Goal: Task Accomplishment & Management: Use online tool/utility

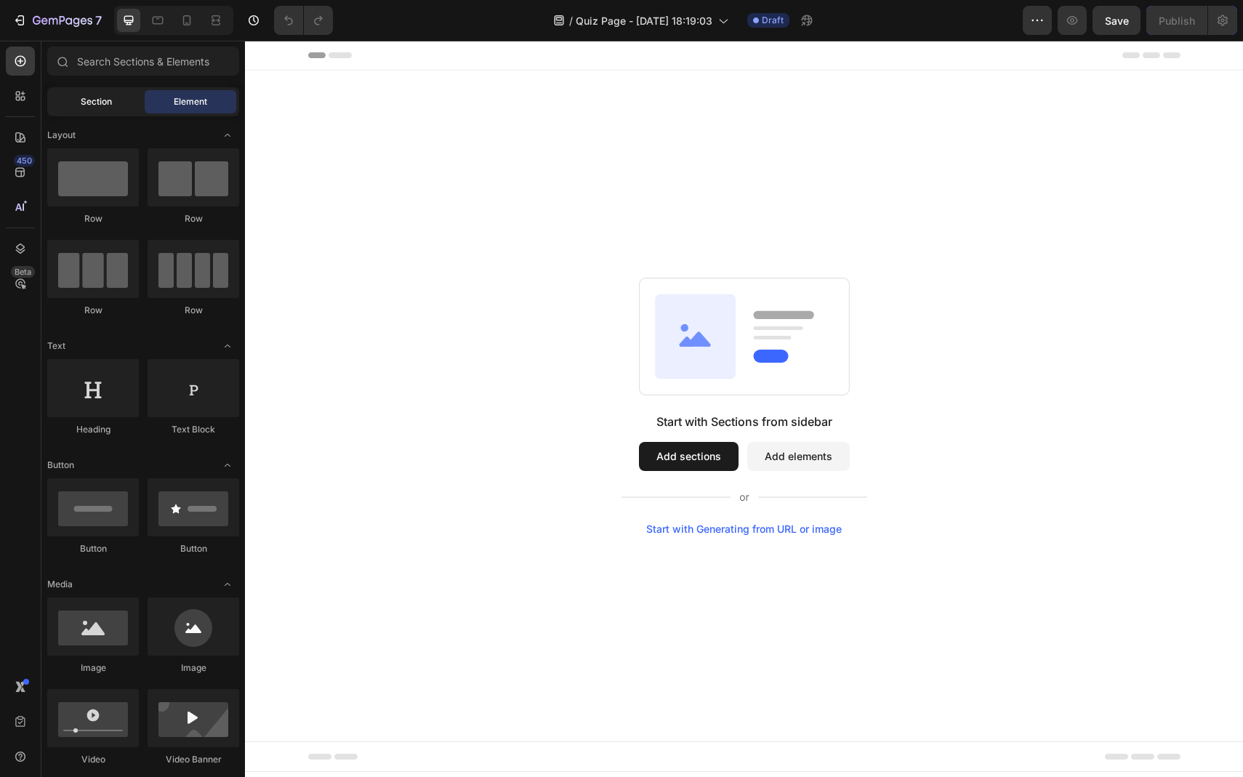
click at [90, 111] on div "Section" at bounding box center [96, 101] width 92 height 23
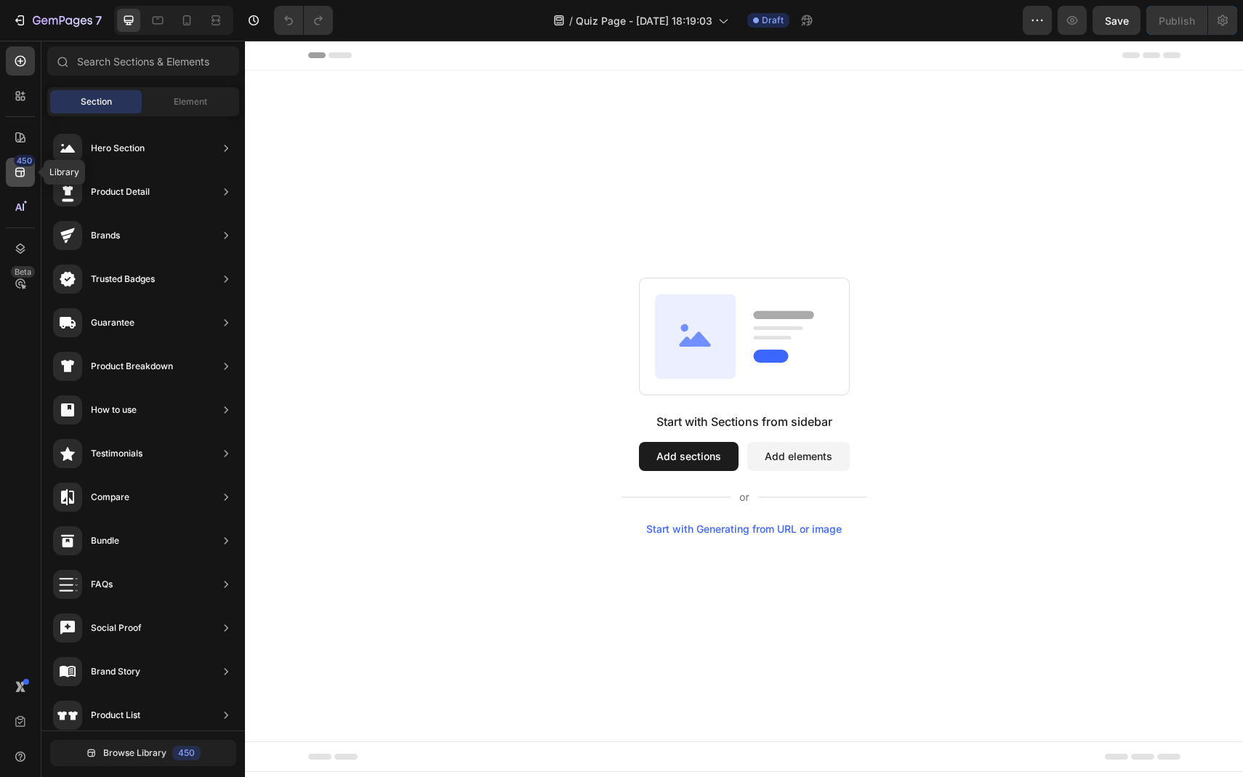
click at [17, 169] on icon at bounding box center [20, 172] width 15 height 15
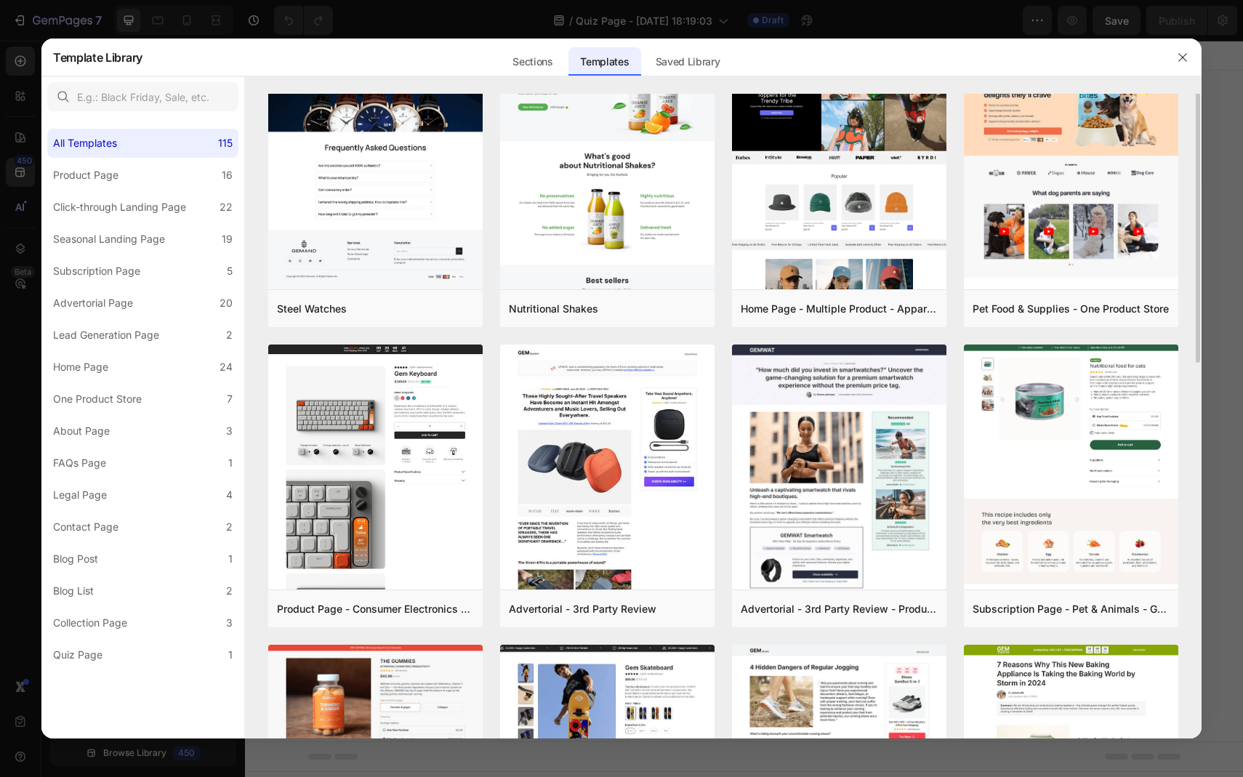
scroll to position [499, 0]
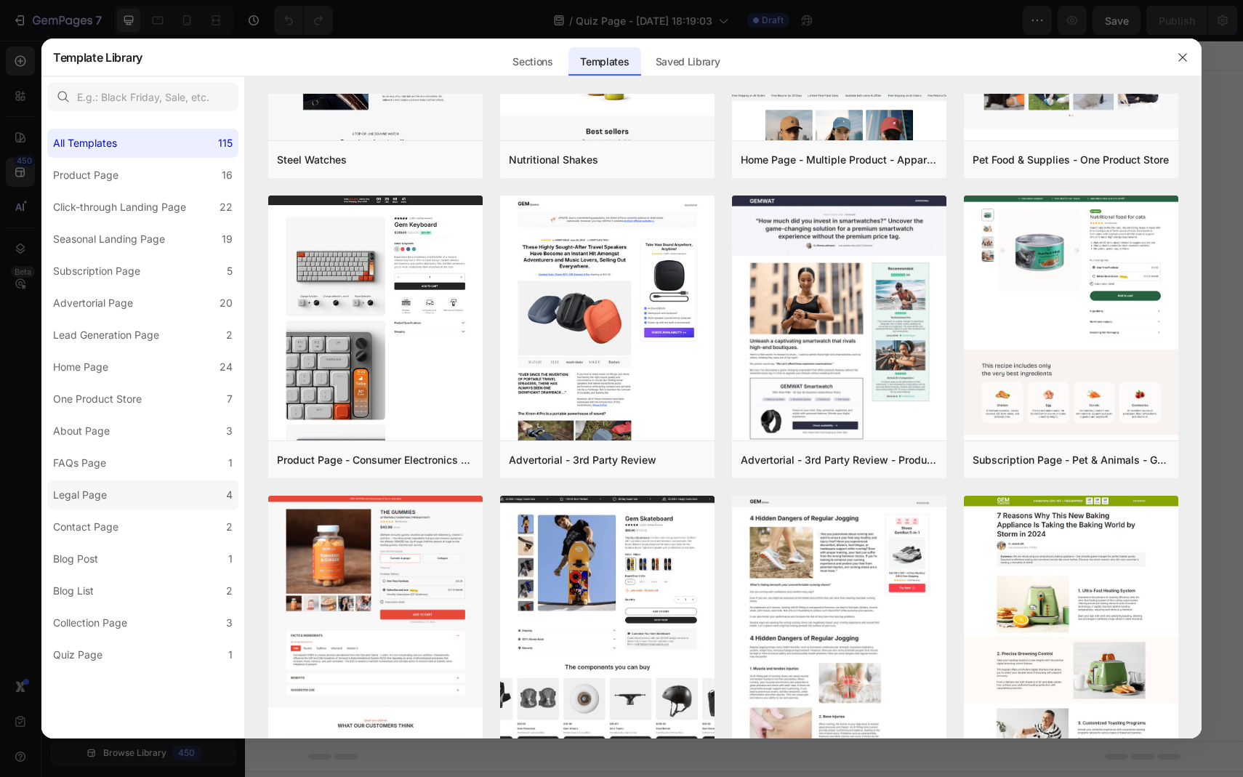
click at [151, 498] on label "Legal Page 4" at bounding box center [142, 495] width 191 height 29
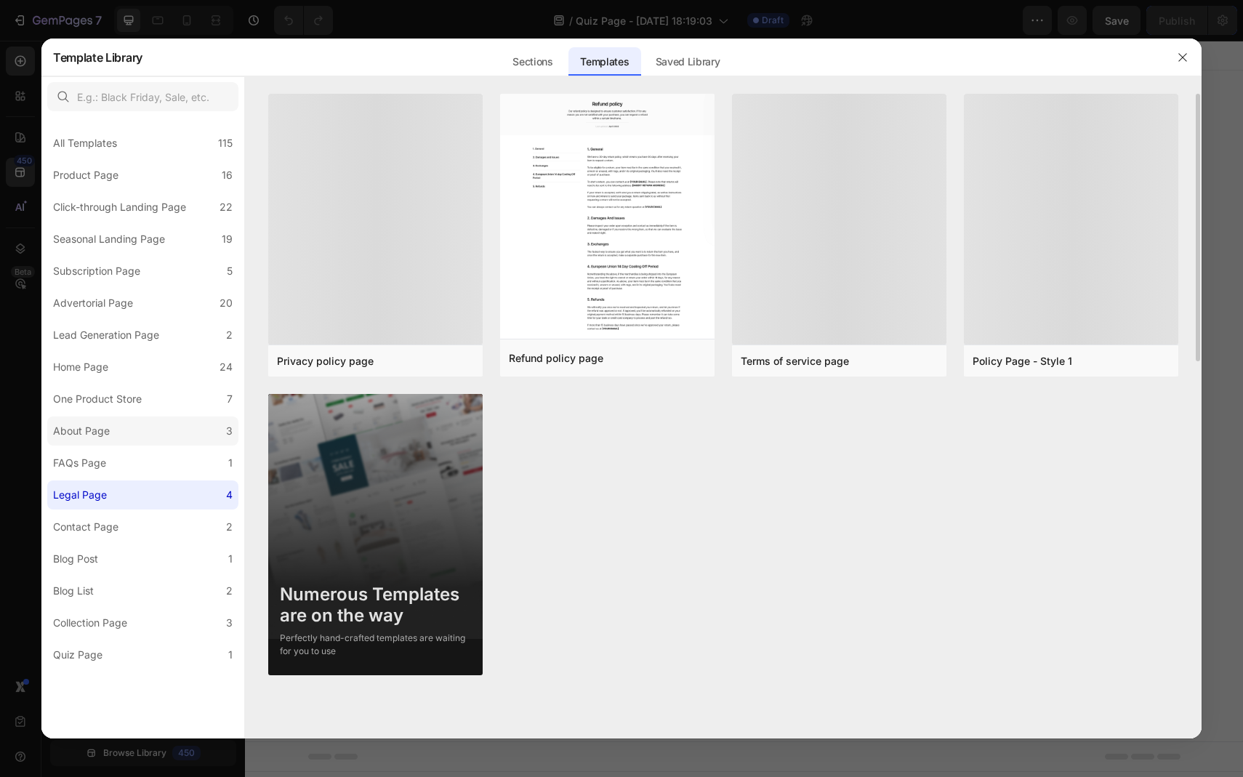
click at [118, 441] on label "About Page 3" at bounding box center [142, 431] width 191 height 29
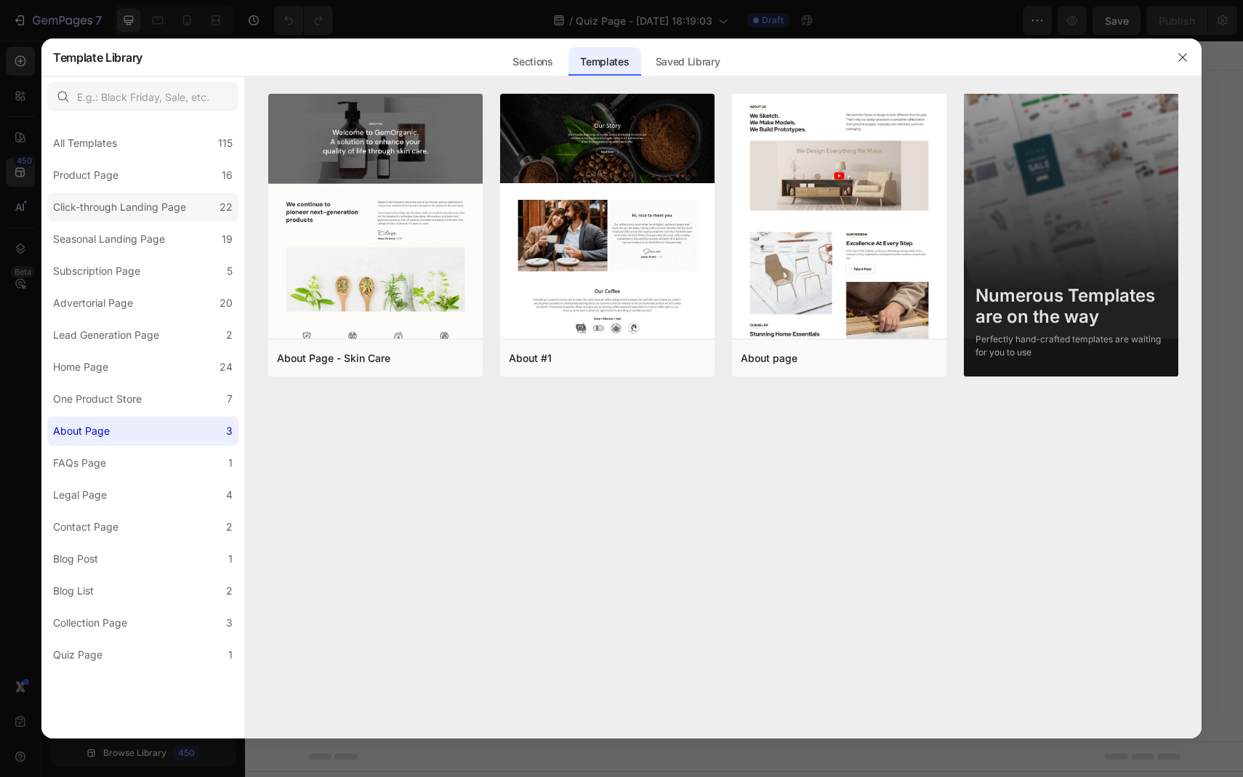
click at [129, 214] on div "Click-through Landing Page" at bounding box center [119, 207] width 133 height 17
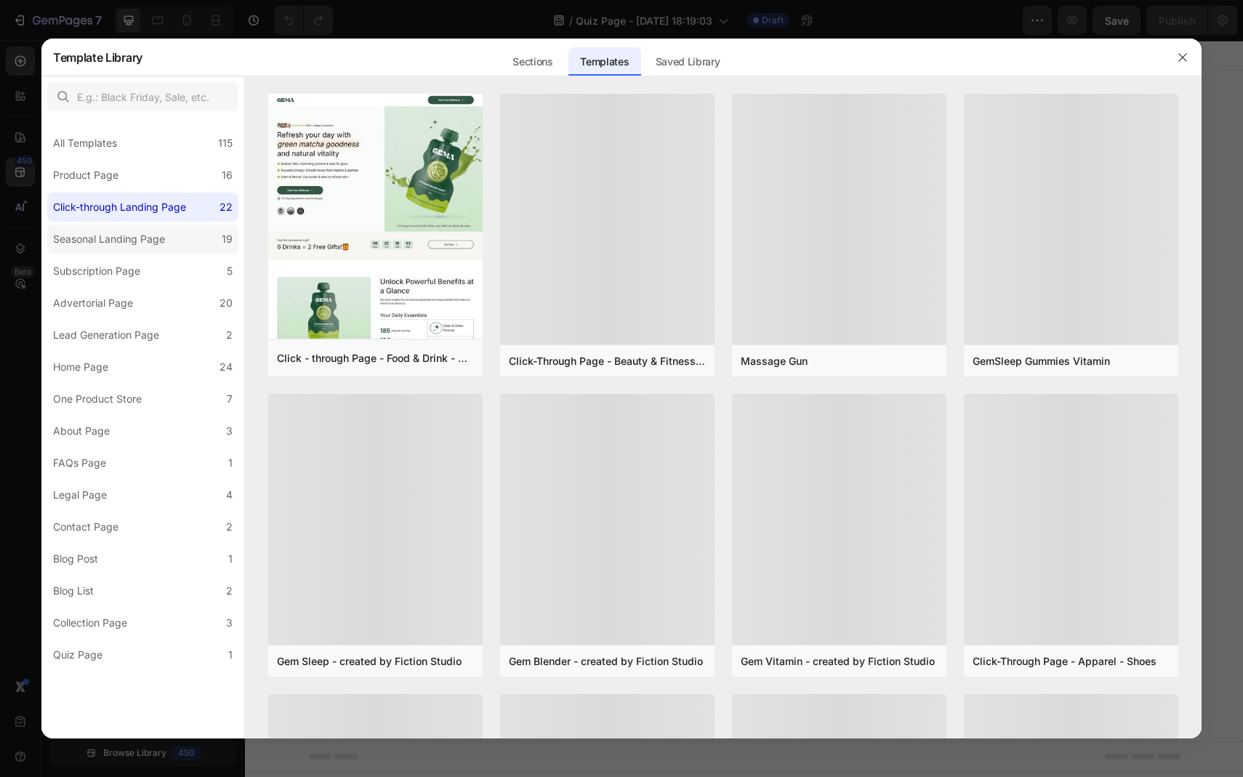
click at [124, 240] on div "Seasonal Landing Page" at bounding box center [109, 239] width 112 height 17
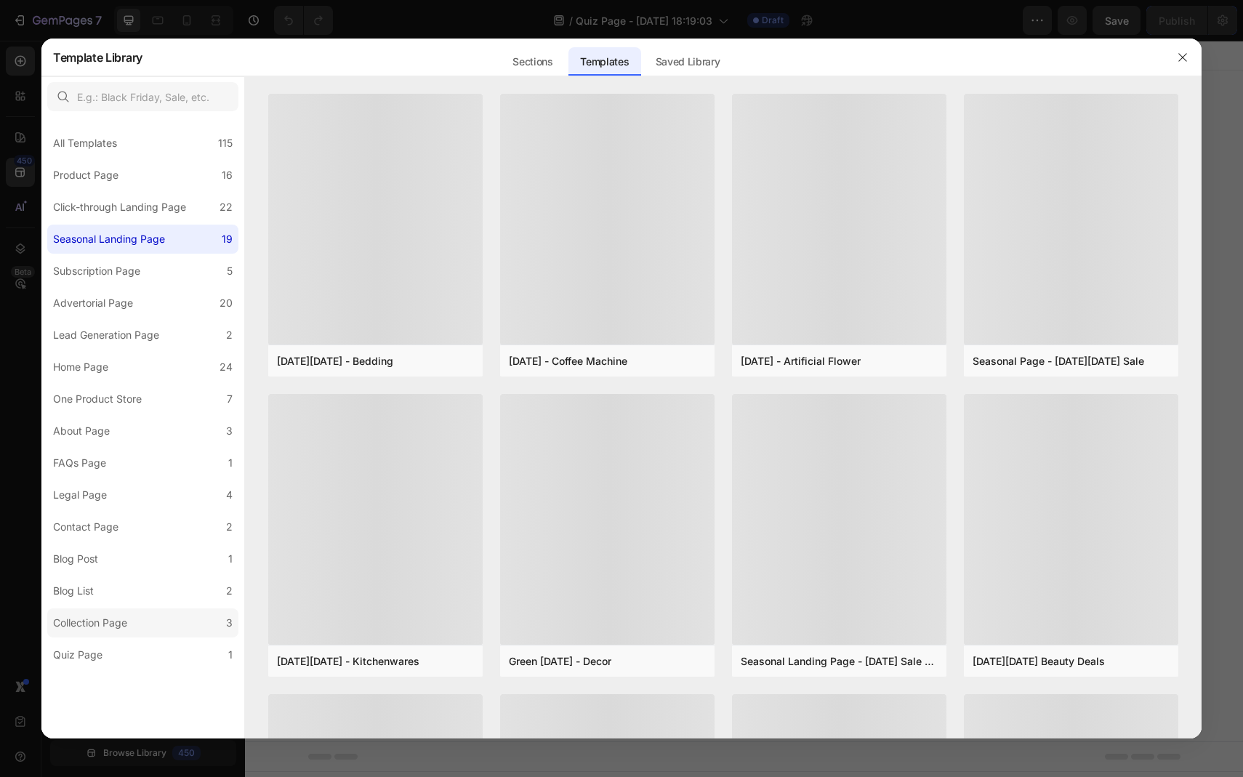
click at [137, 620] on label "Collection Page 3" at bounding box center [142, 623] width 191 height 29
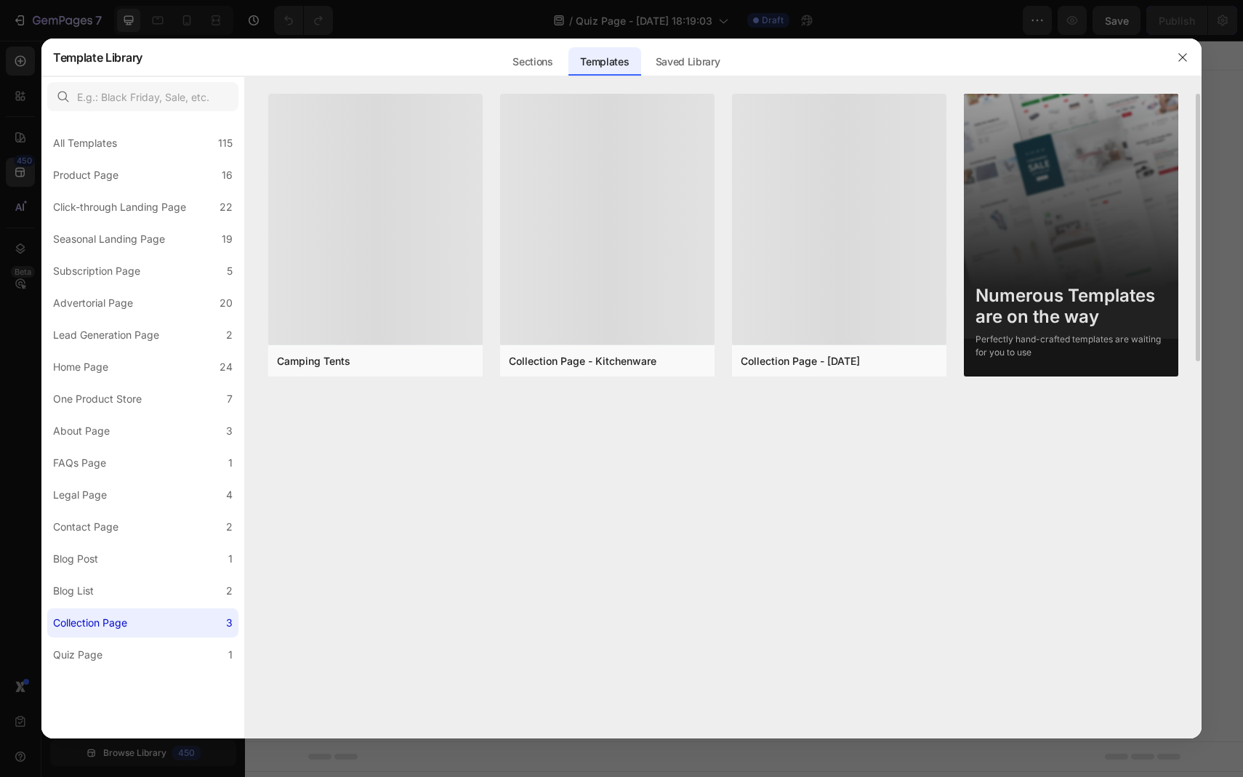
drag, startPoint x: 121, startPoint y: 589, endPoint x: 467, endPoint y: 423, distance: 383.8
click at [448, 422] on div "All Templates 115 Product Page 16 Click-through Landing Page 22 Seasonal Landin…" at bounding box center [621, 407] width 1161 height 662
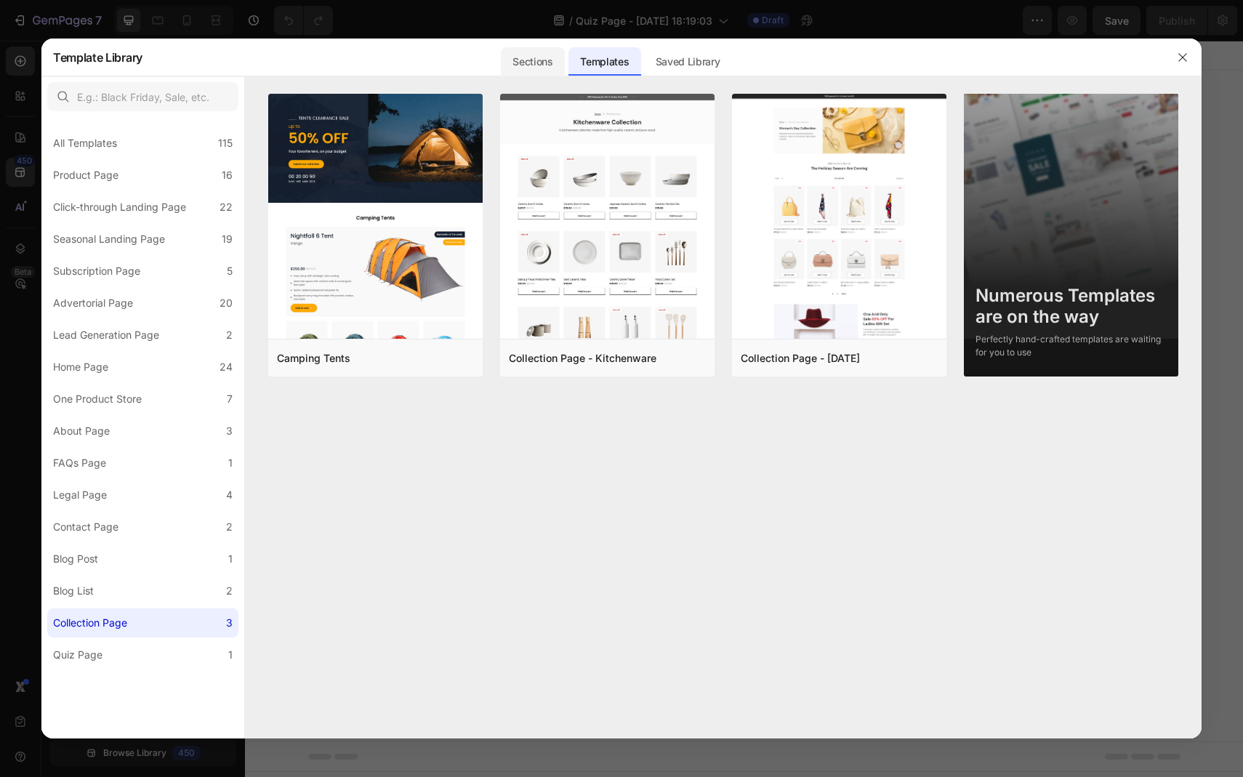
click at [523, 57] on div "Sections" at bounding box center [532, 61] width 63 height 29
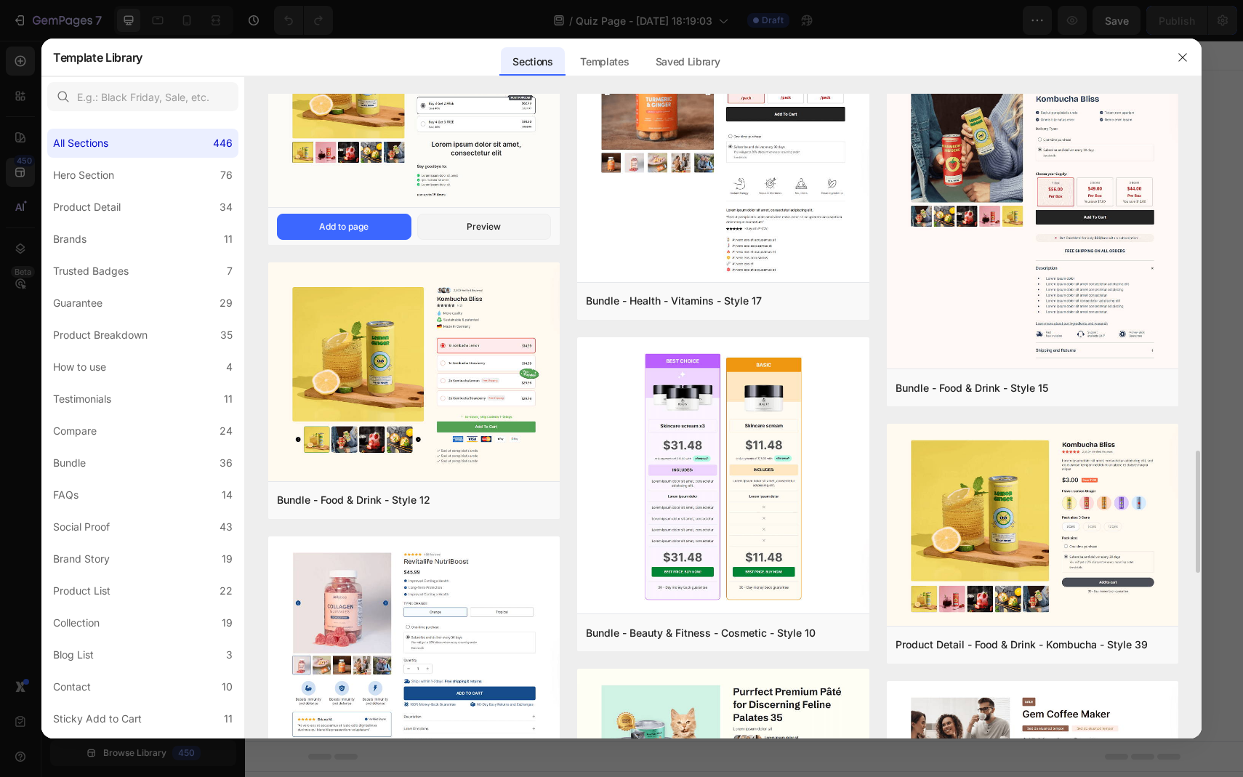
scroll to position [1886, 0]
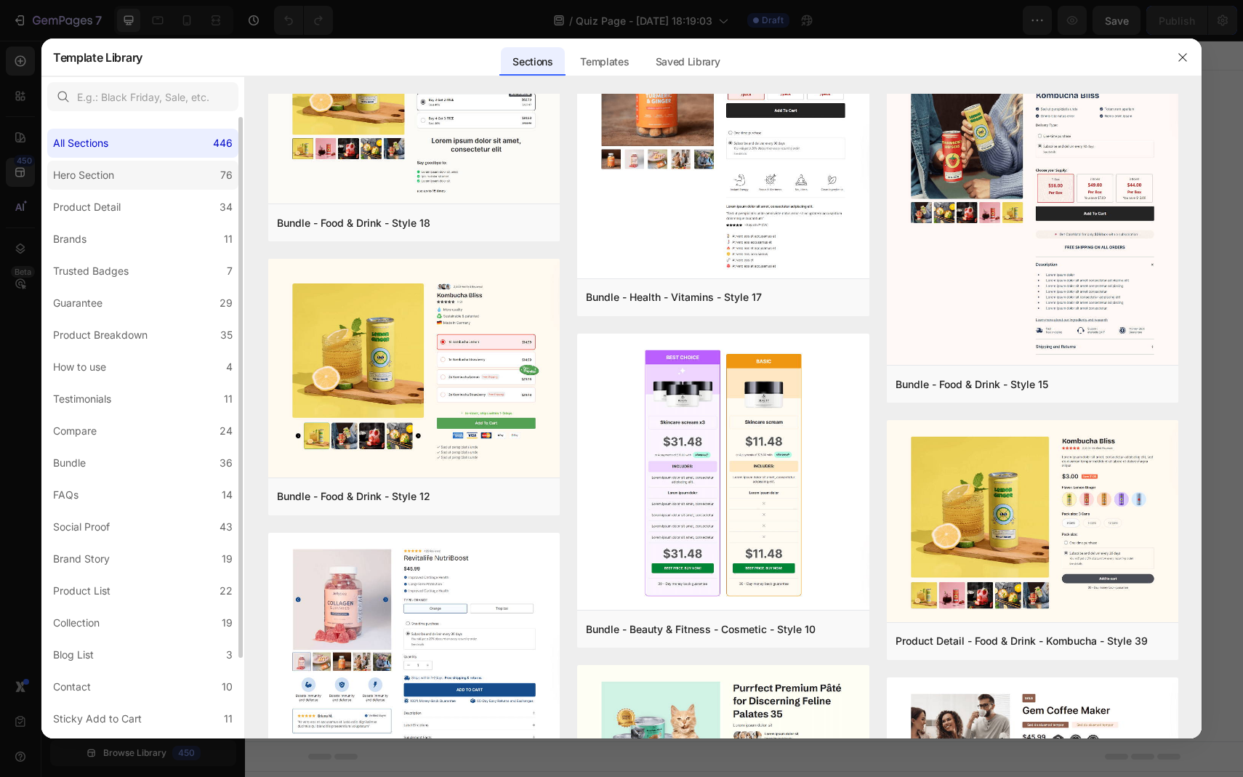
click at [131, 172] on label "Hero Section 76" at bounding box center [142, 175] width 191 height 29
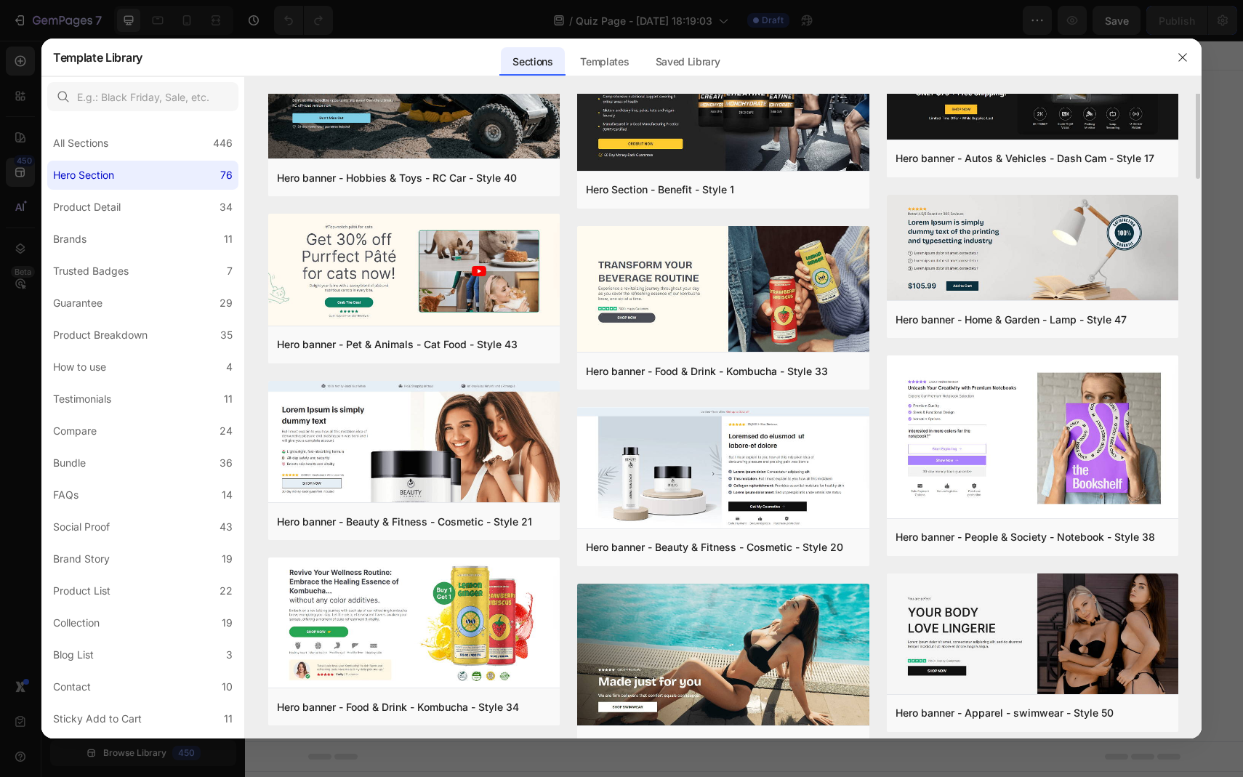
scroll to position [0, 0]
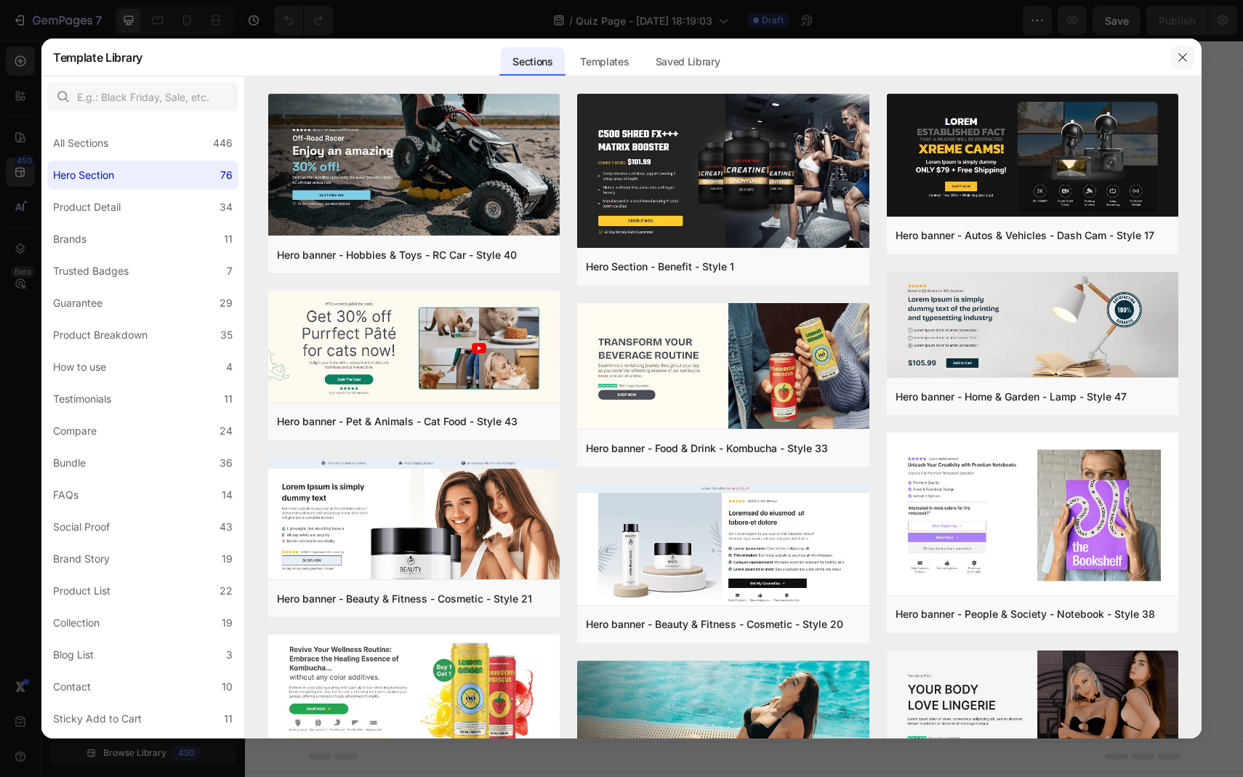
click at [1179, 64] on button "button" at bounding box center [1182, 57] width 23 height 23
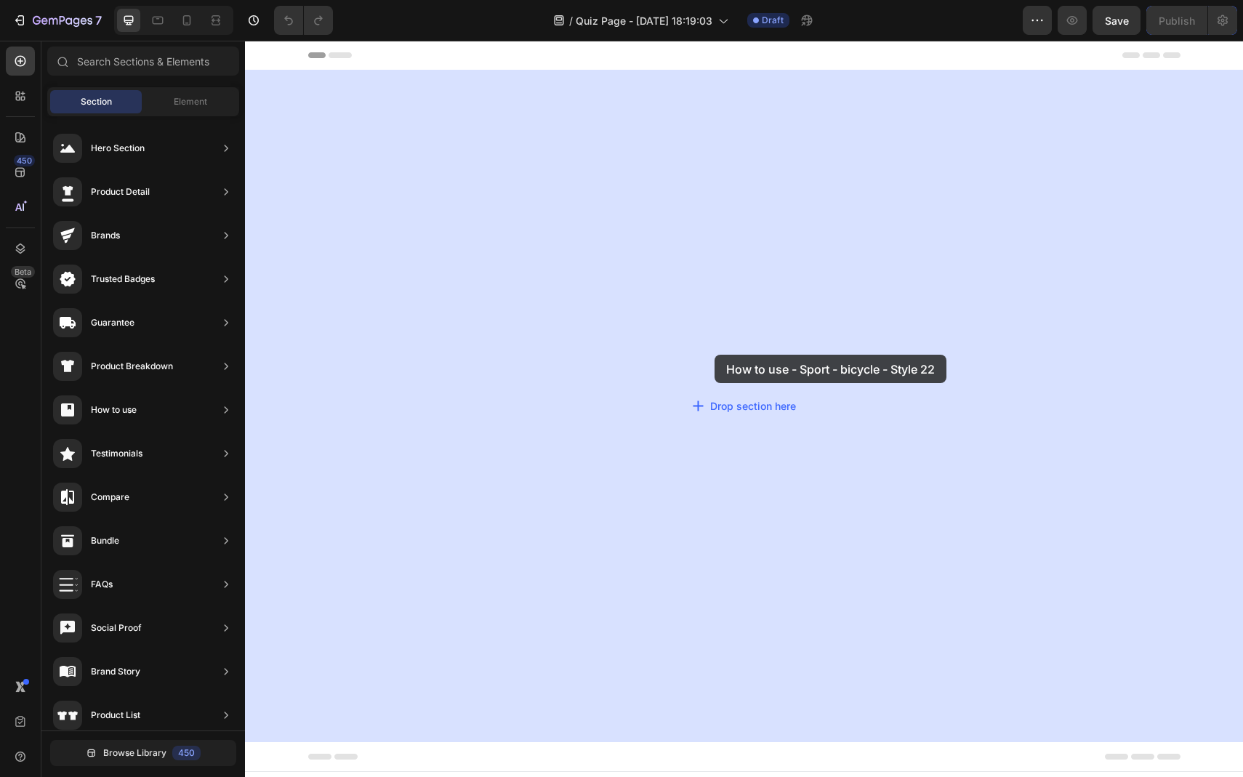
drag, startPoint x: 596, startPoint y: 510, endPoint x: 710, endPoint y: 353, distance: 194.2
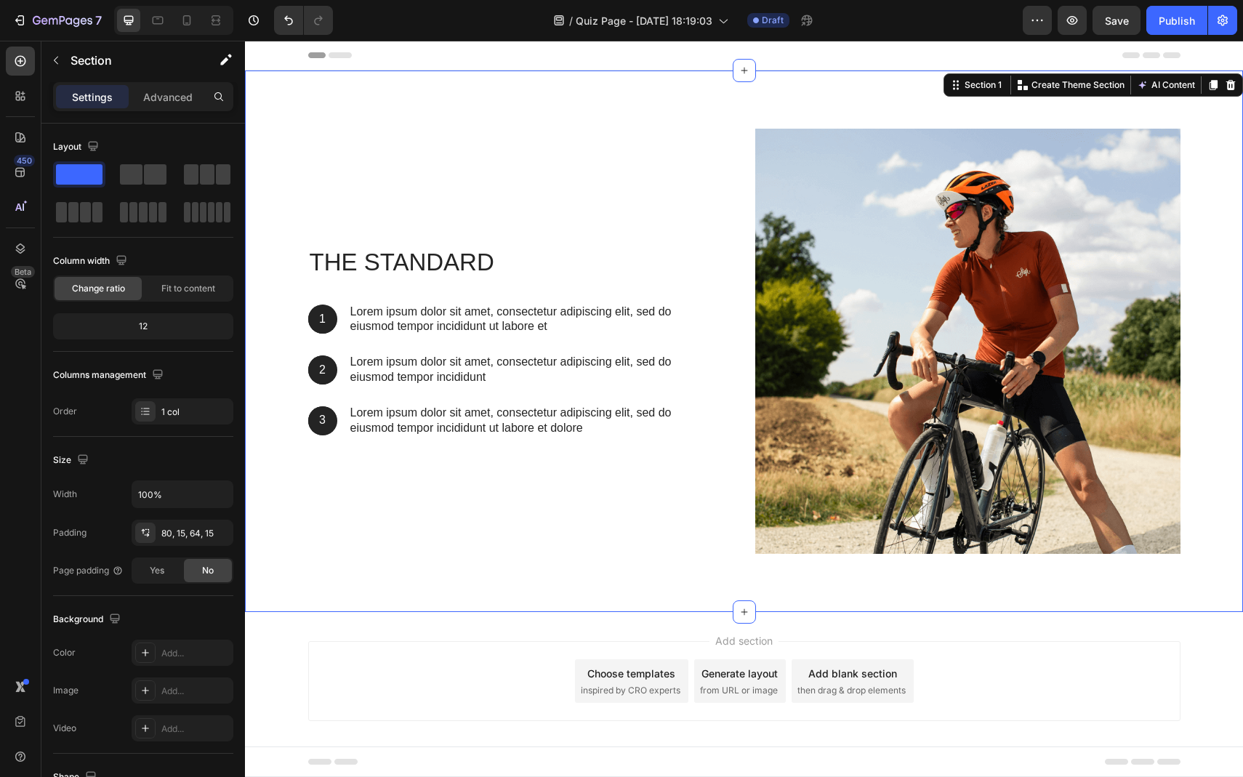
click at [729, 114] on div "The standard Heading 1 Text Block Hero Banner Lorem ipsum dolor sit amet, conse…" at bounding box center [744, 342] width 998 height 542
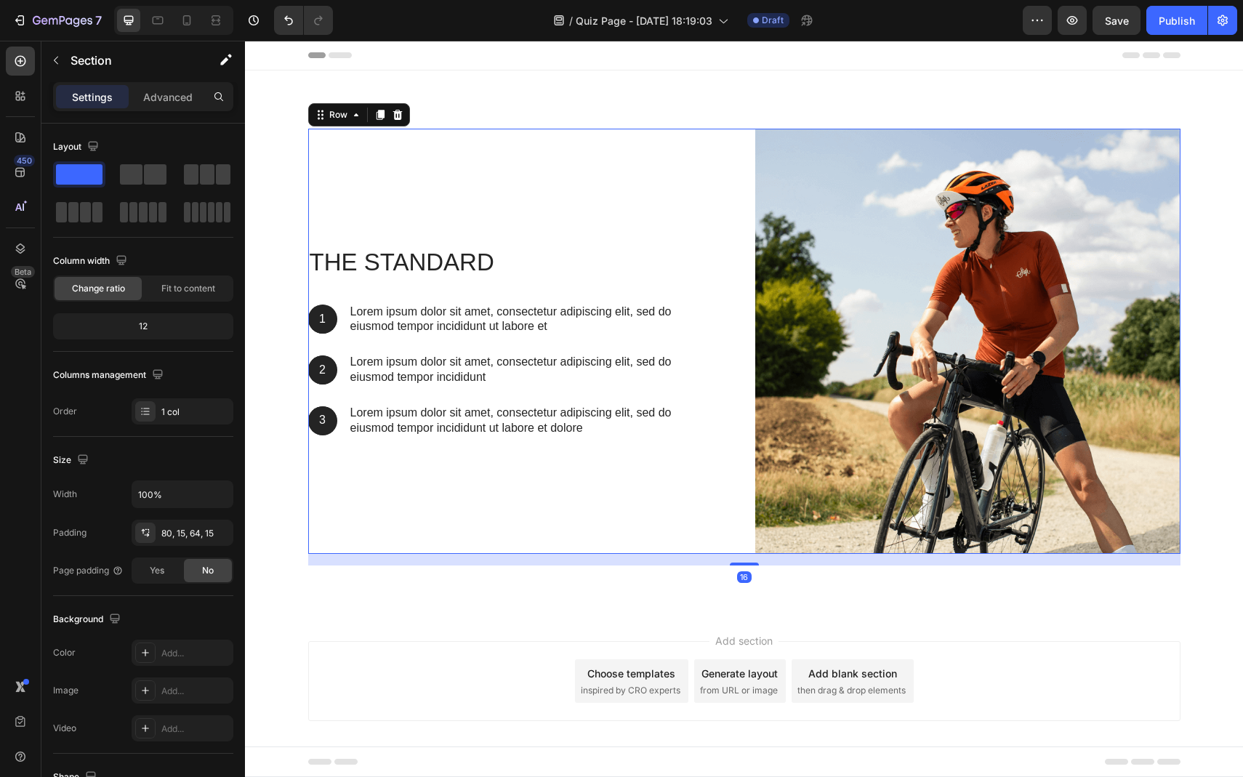
click at [546, 143] on div "The standard Heading 1 Text Block Hero Banner Lorem ipsum dolor sit amet, conse…" at bounding box center [520, 341] width 425 height 425
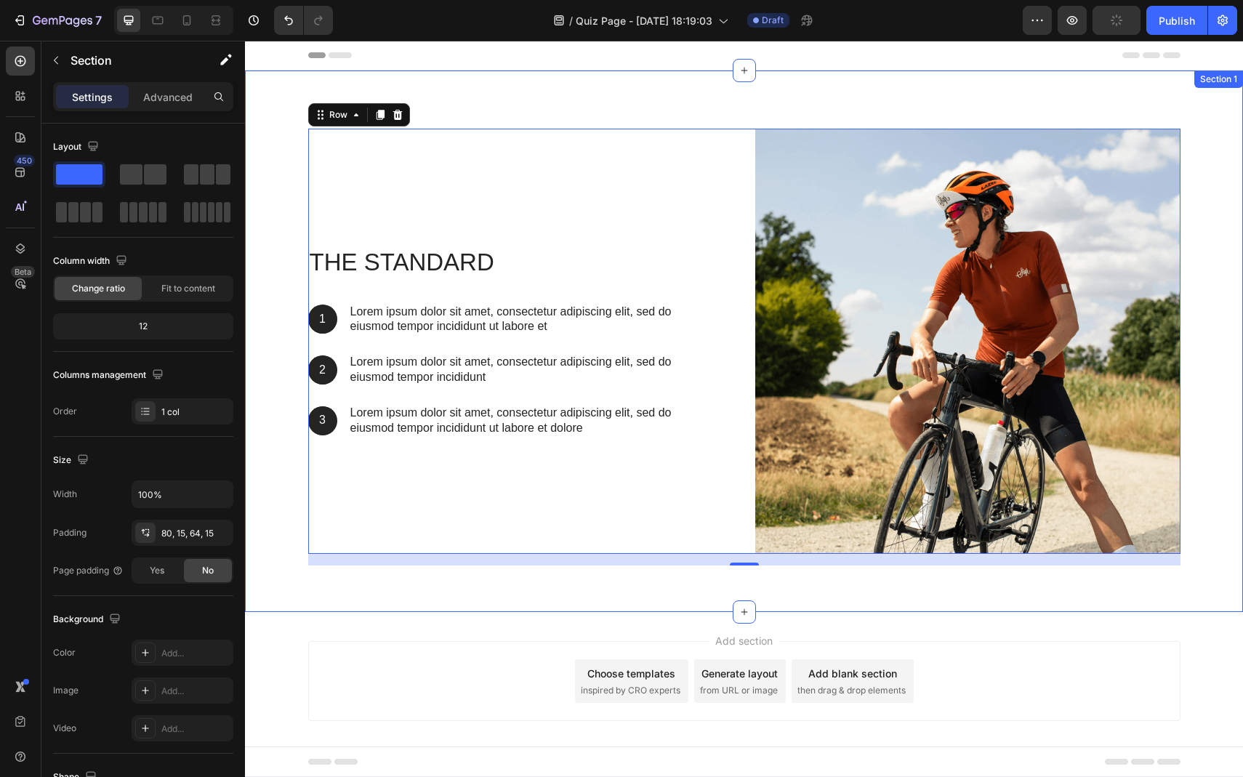
click at [598, 590] on div "The standard Heading 1 Text Block Hero Banner Lorem ipsum dolor sit amet, conse…" at bounding box center [744, 342] width 998 height 542
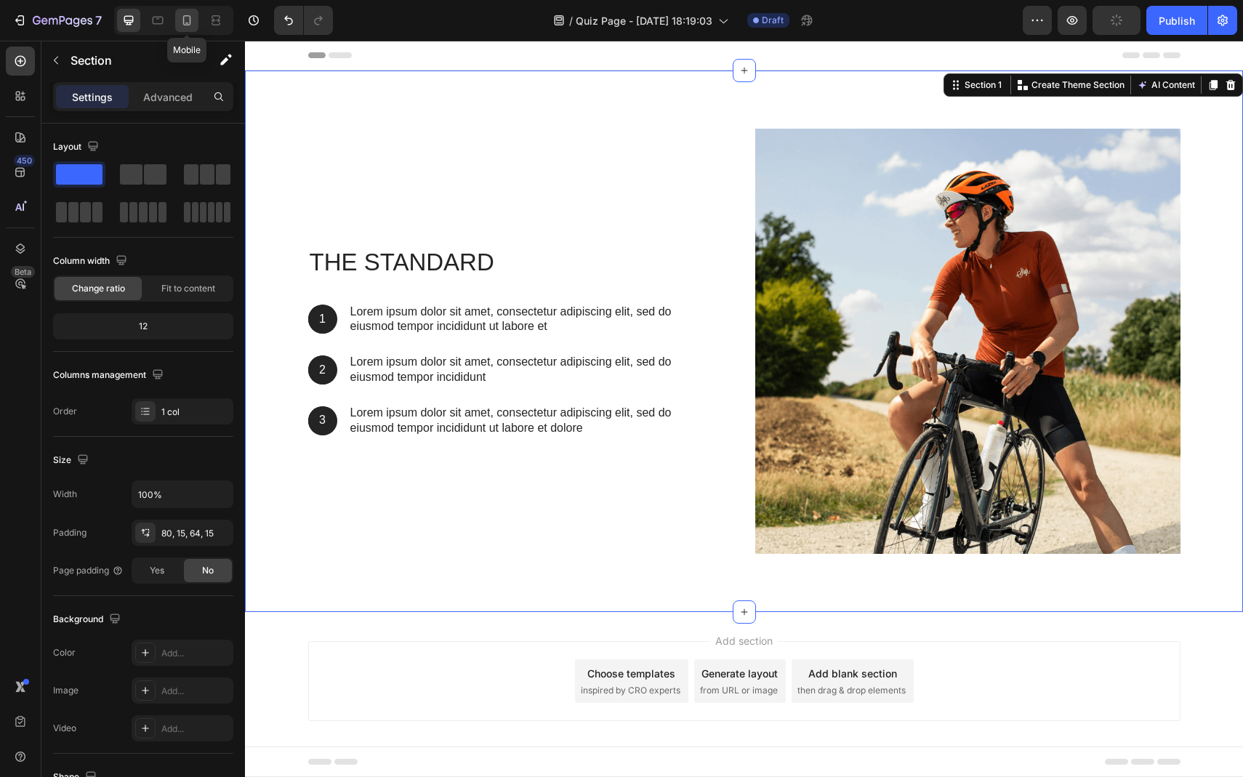
click at [193, 21] on icon at bounding box center [187, 20] width 15 height 15
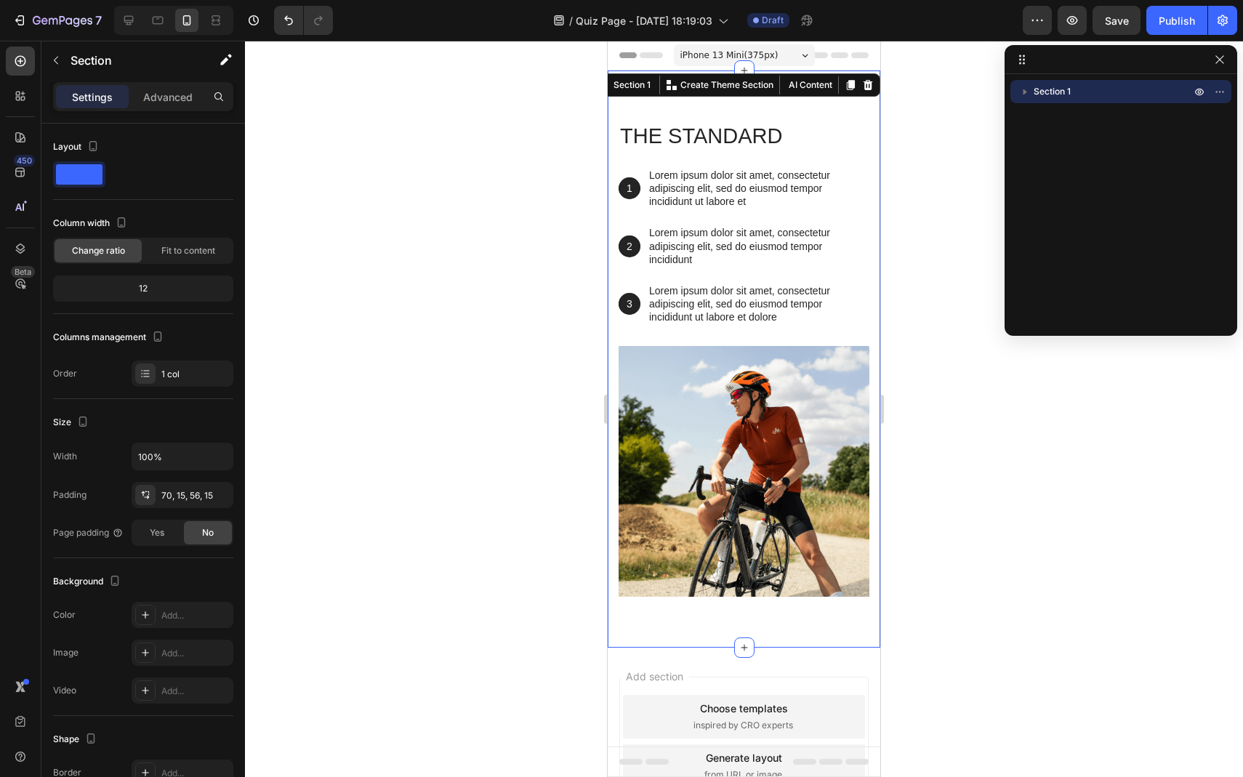
click at [1024, 93] on icon "button" at bounding box center [1026, 92] width 4 height 6
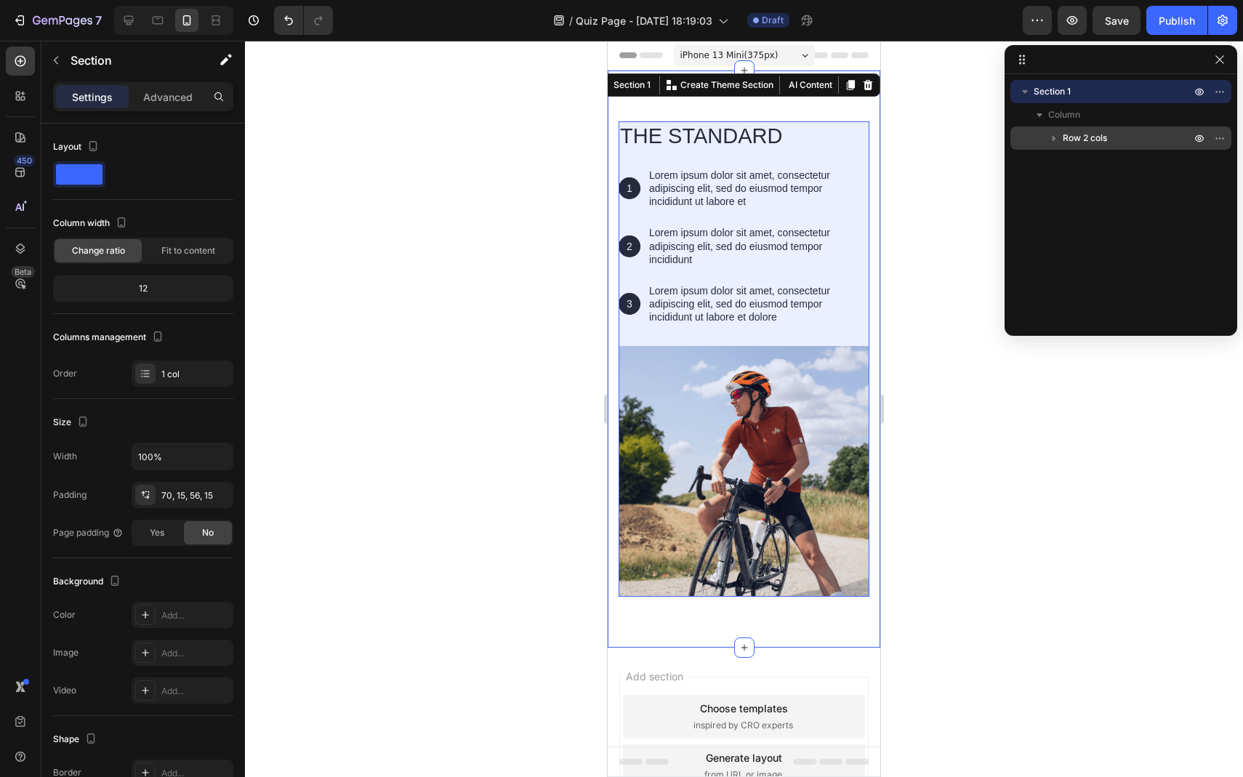
click at [1062, 132] on button "button" at bounding box center [1054, 137] width 17 height 17
click at [1089, 140] on span "Row 2 cols" at bounding box center [1085, 138] width 44 height 15
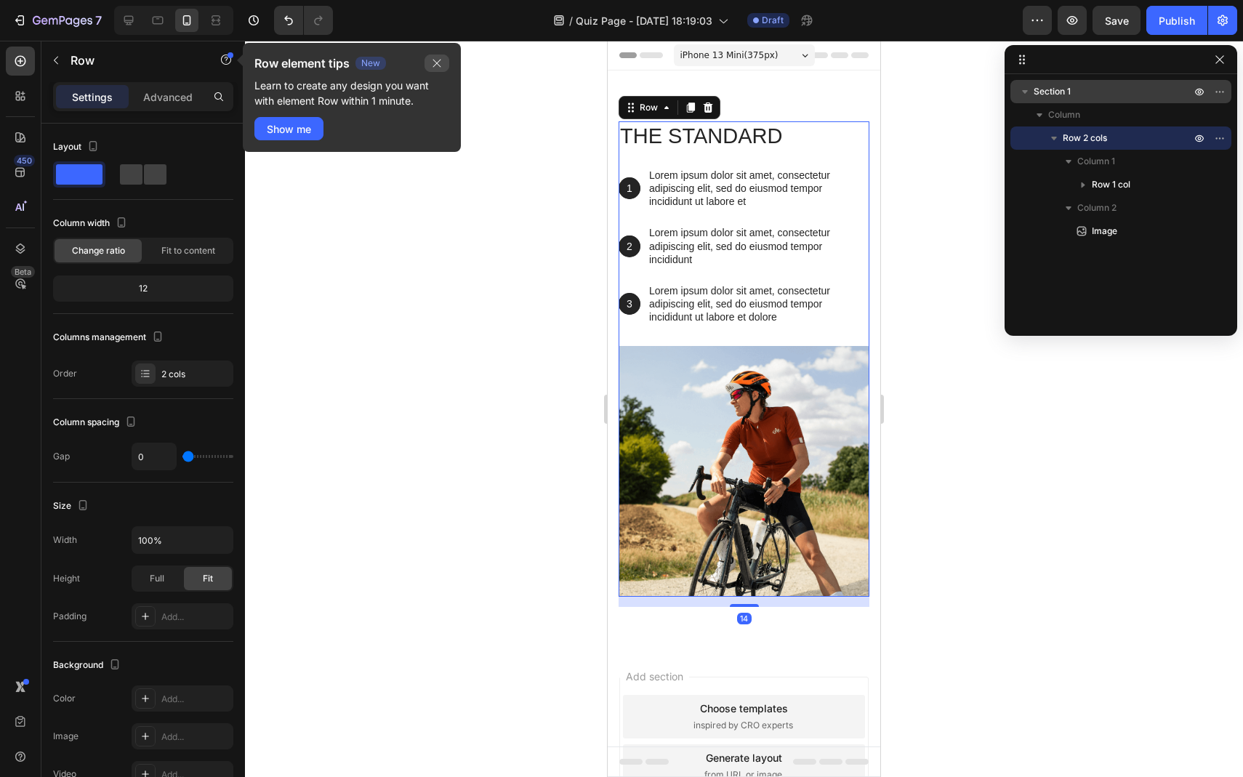
click at [438, 64] on icon "button" at bounding box center [437, 64] width 8 height 8
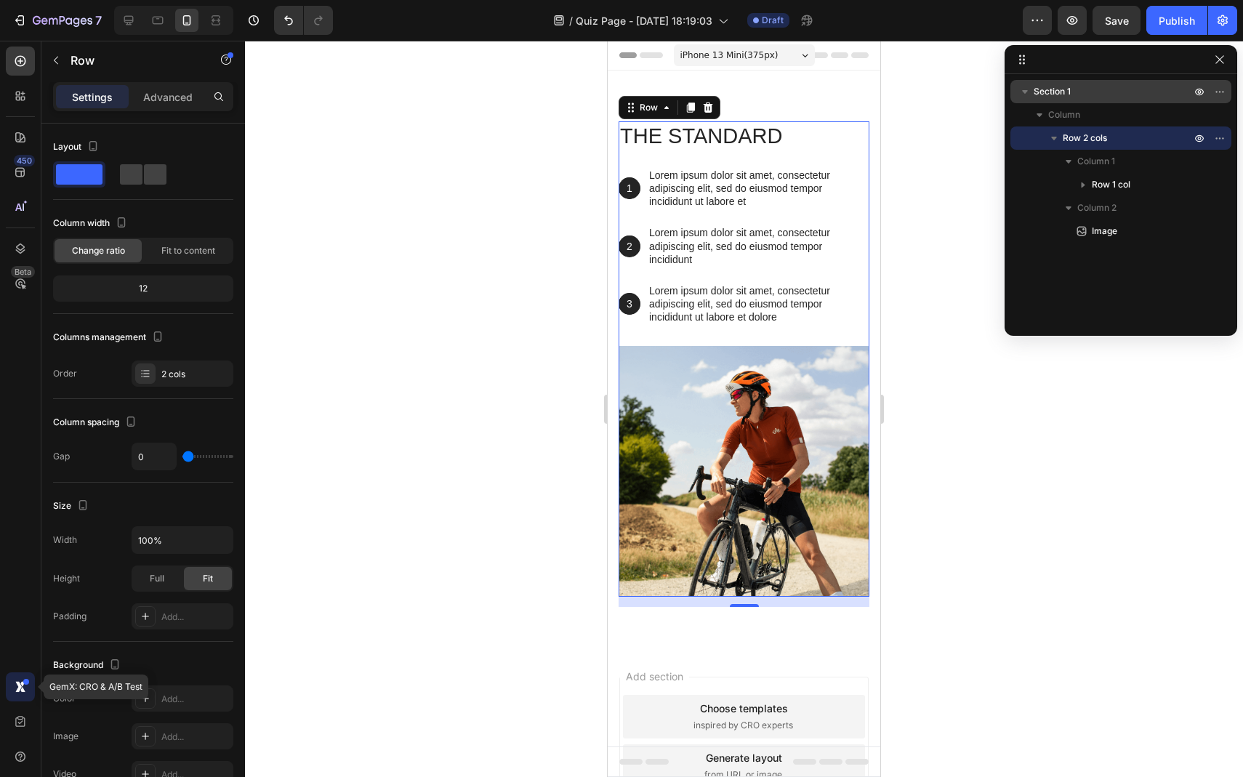
click at [13, 686] on icon at bounding box center [20, 687] width 15 height 15
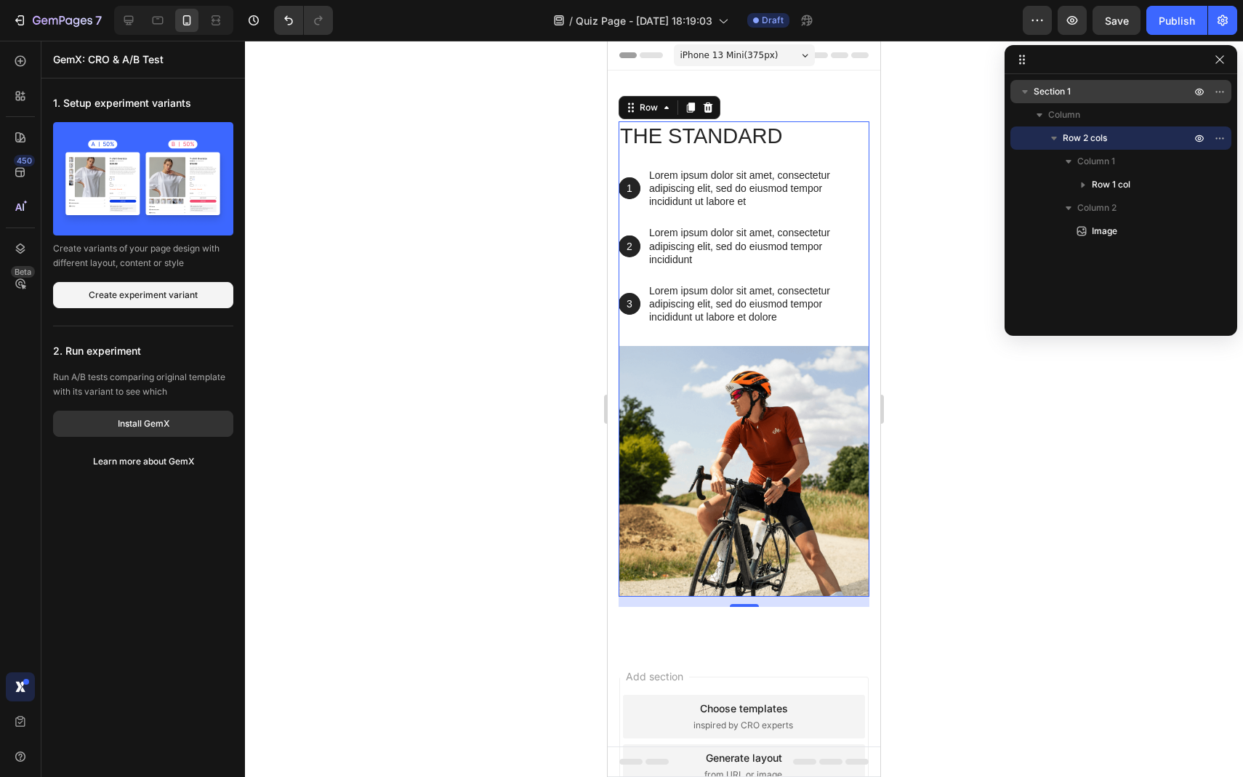
click at [15, 686] on icon at bounding box center [20, 687] width 15 height 15
click at [23, 135] on icon at bounding box center [20, 137] width 10 height 10
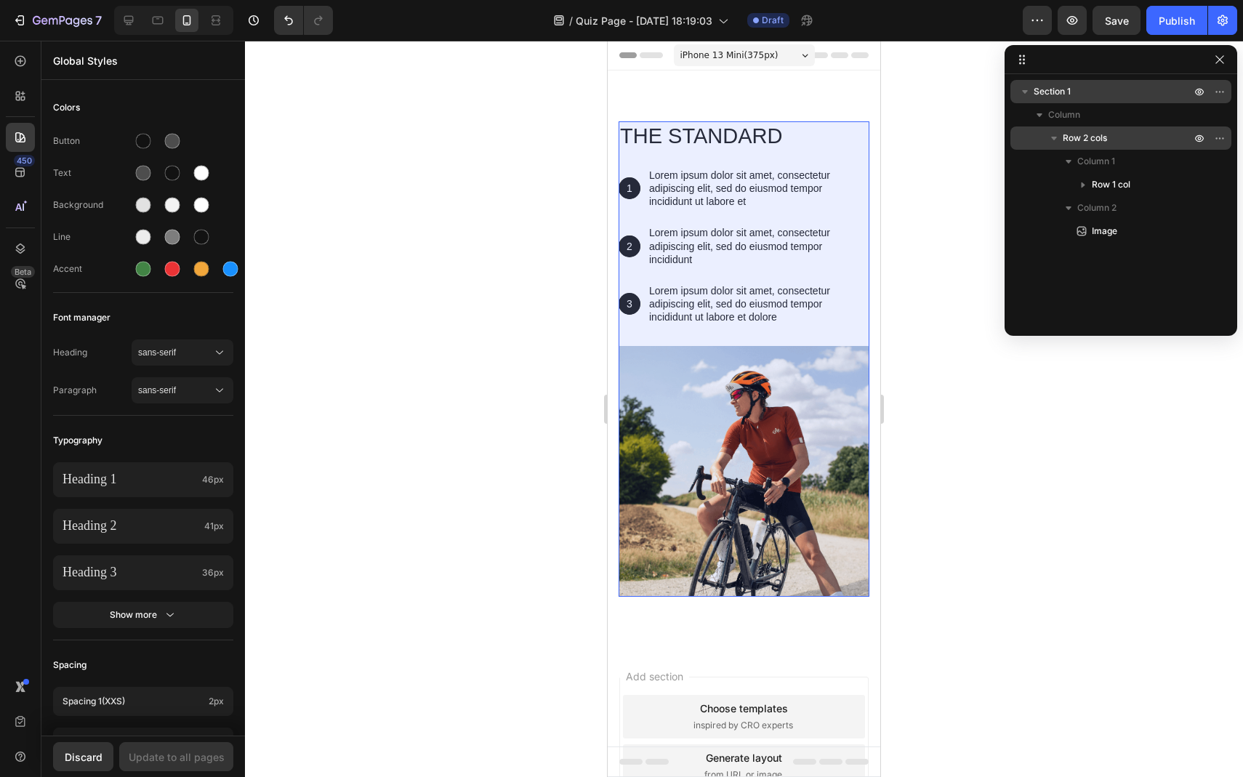
click at [1084, 138] on span "Row 2 cols" at bounding box center [1085, 138] width 44 height 15
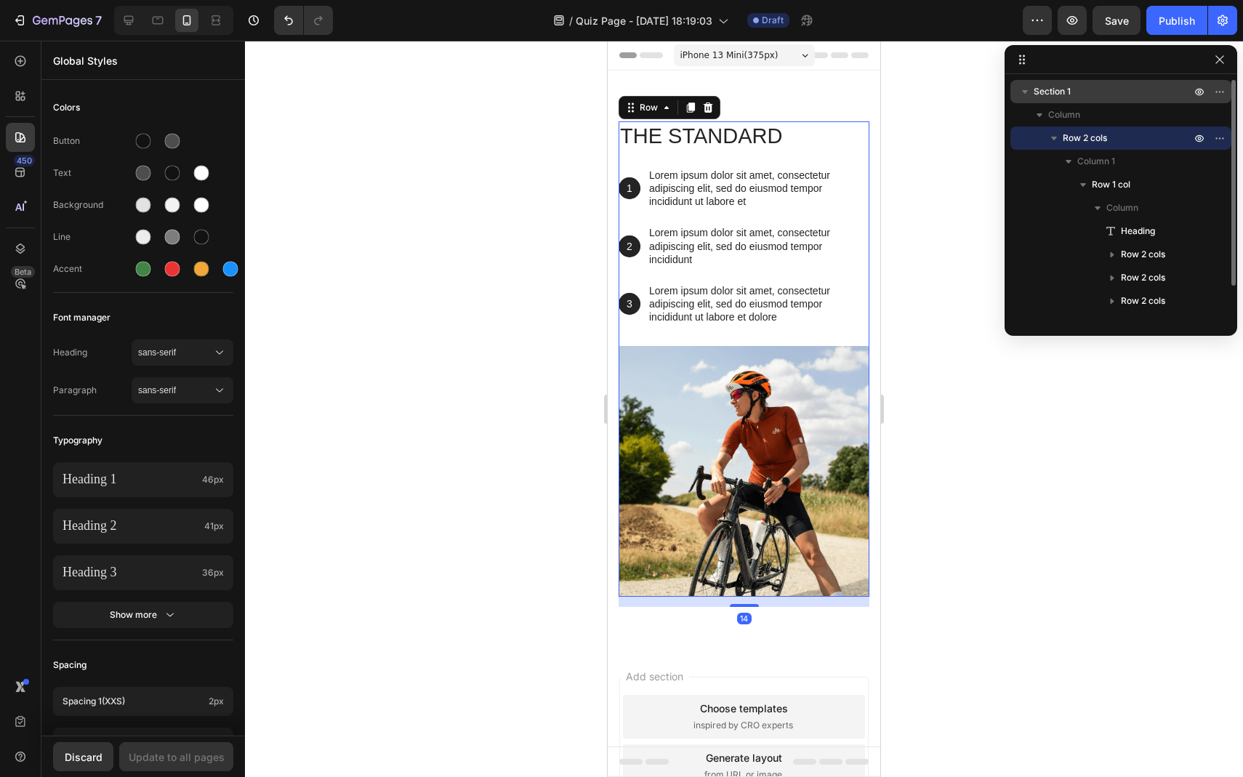
click at [1084, 138] on span "Row 2 cols" at bounding box center [1085, 138] width 44 height 15
click at [1058, 119] on span "Column" at bounding box center [1065, 115] width 32 height 15
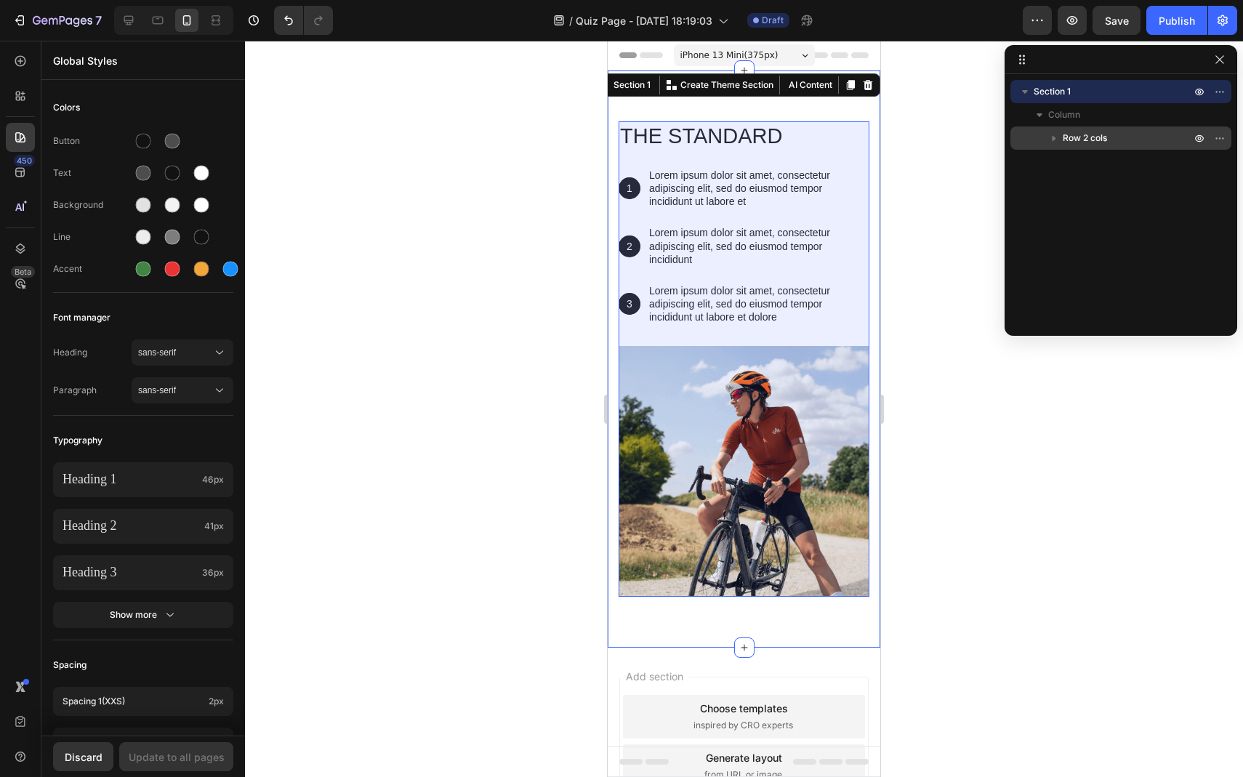
click at [1060, 136] on icon "button" at bounding box center [1054, 138] width 15 height 15
click at [1086, 135] on span "Row 2 cols" at bounding box center [1085, 138] width 44 height 15
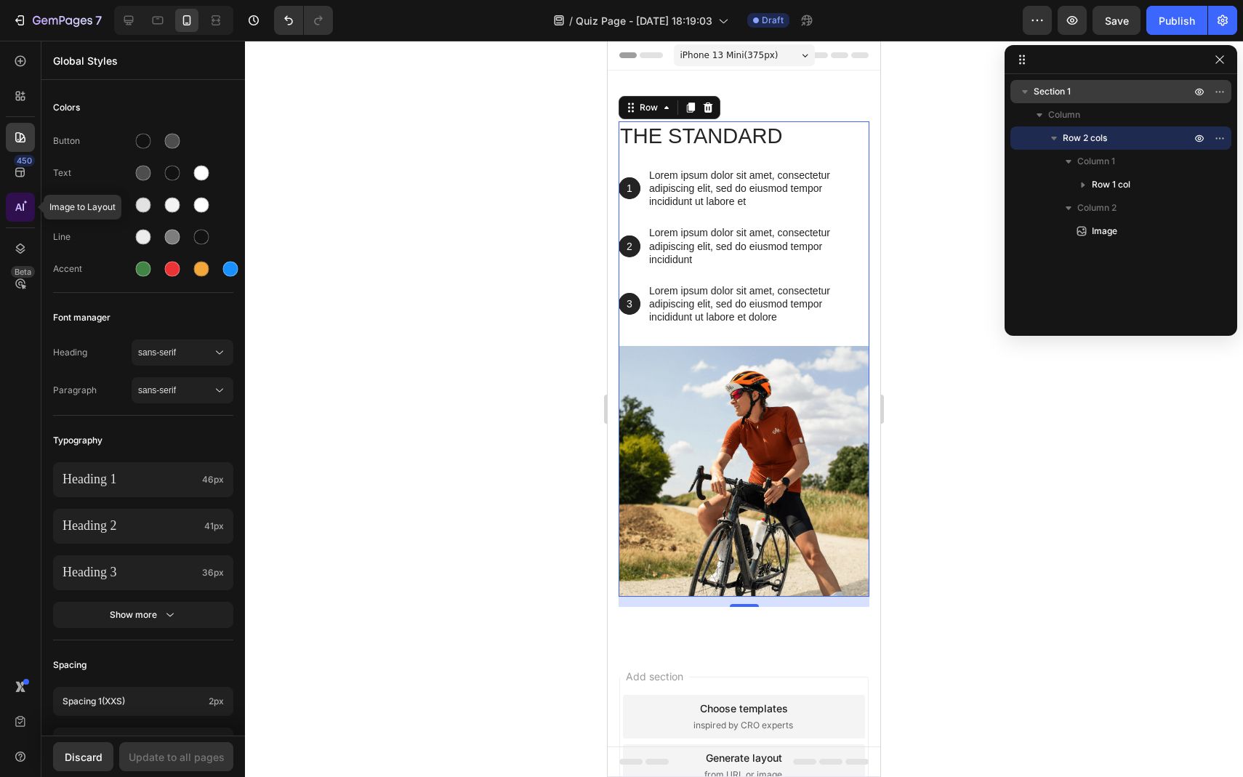
click at [14, 213] on icon at bounding box center [20, 207] width 15 height 15
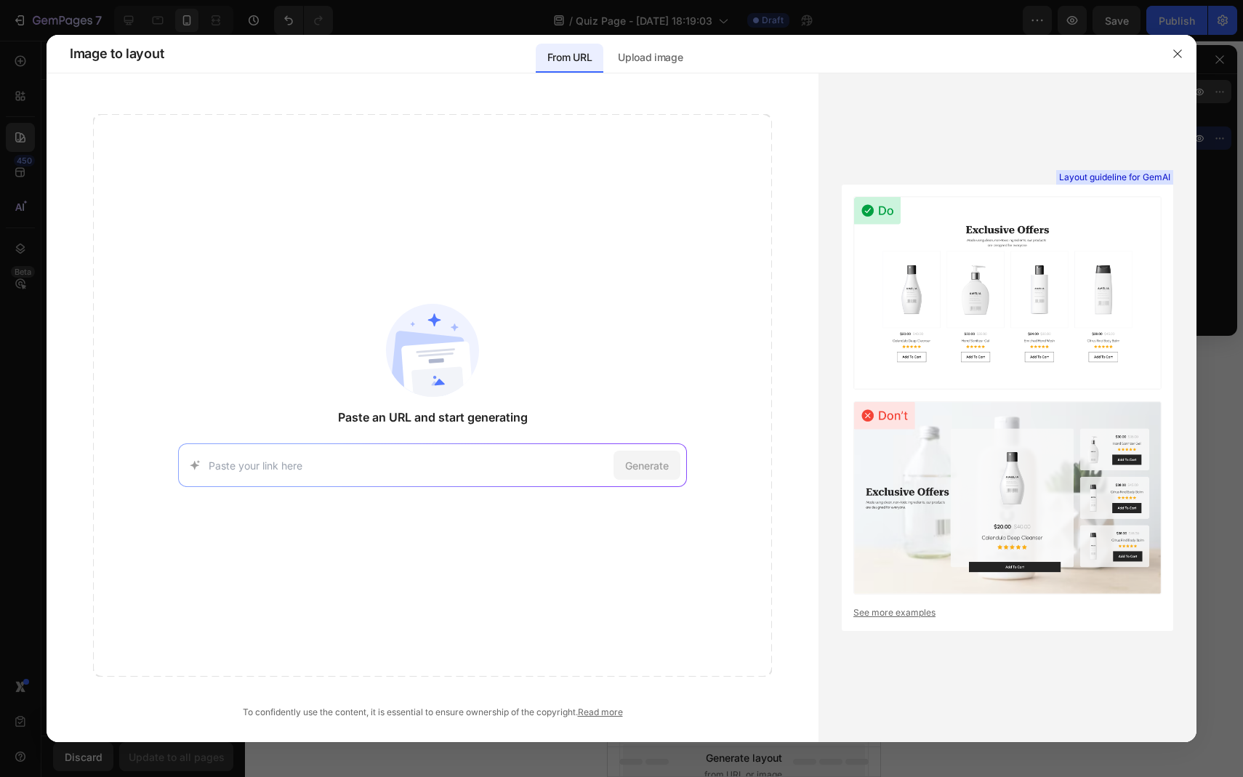
paste input "[URL][DOMAIN_NAME]"
type input "[URL][DOMAIN_NAME]"
click at [656, 470] on span "Generate" at bounding box center [647, 465] width 44 height 15
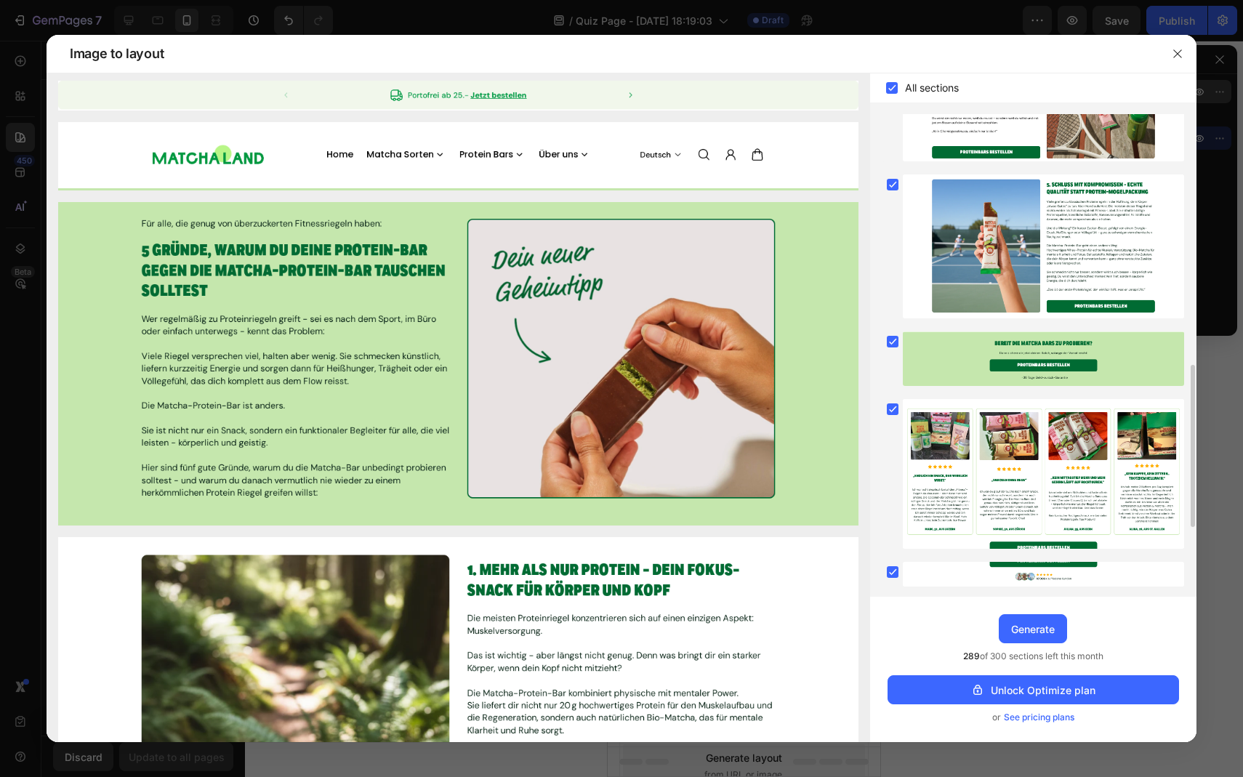
scroll to position [953, 0]
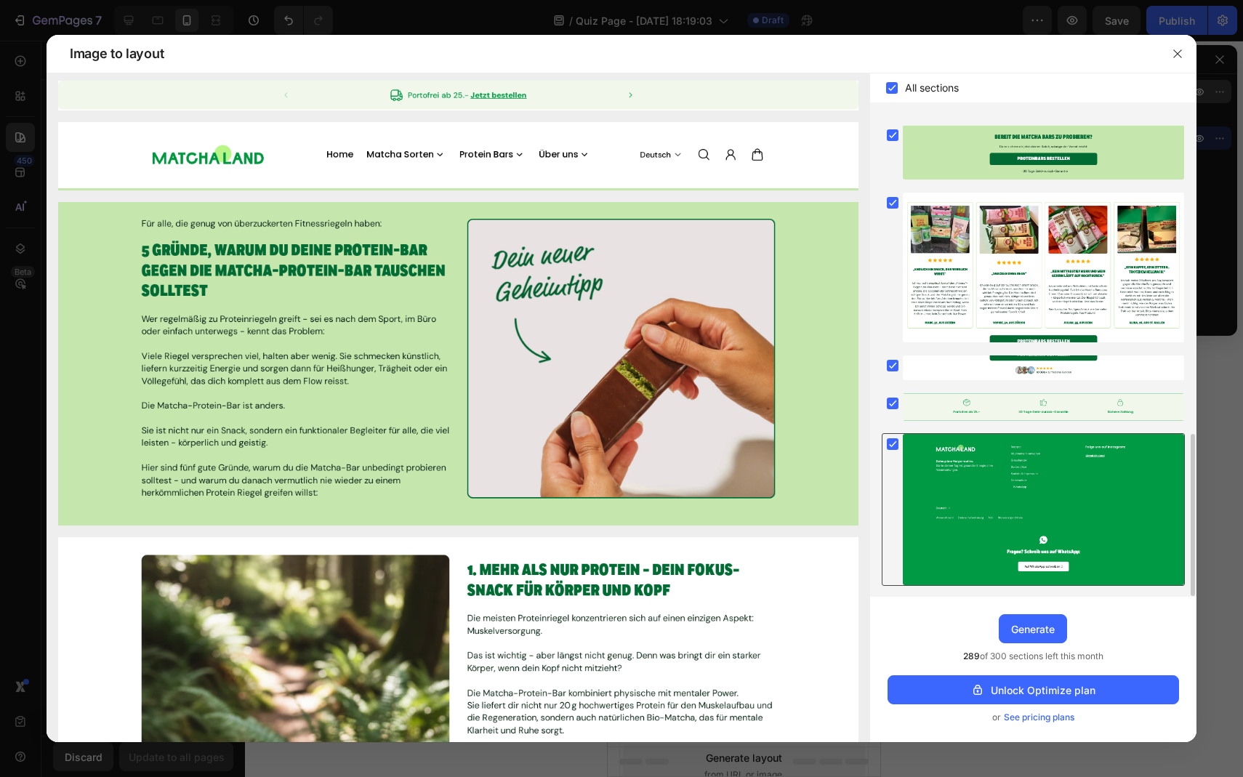
click at [895, 444] on rect at bounding box center [893, 444] width 12 height 12
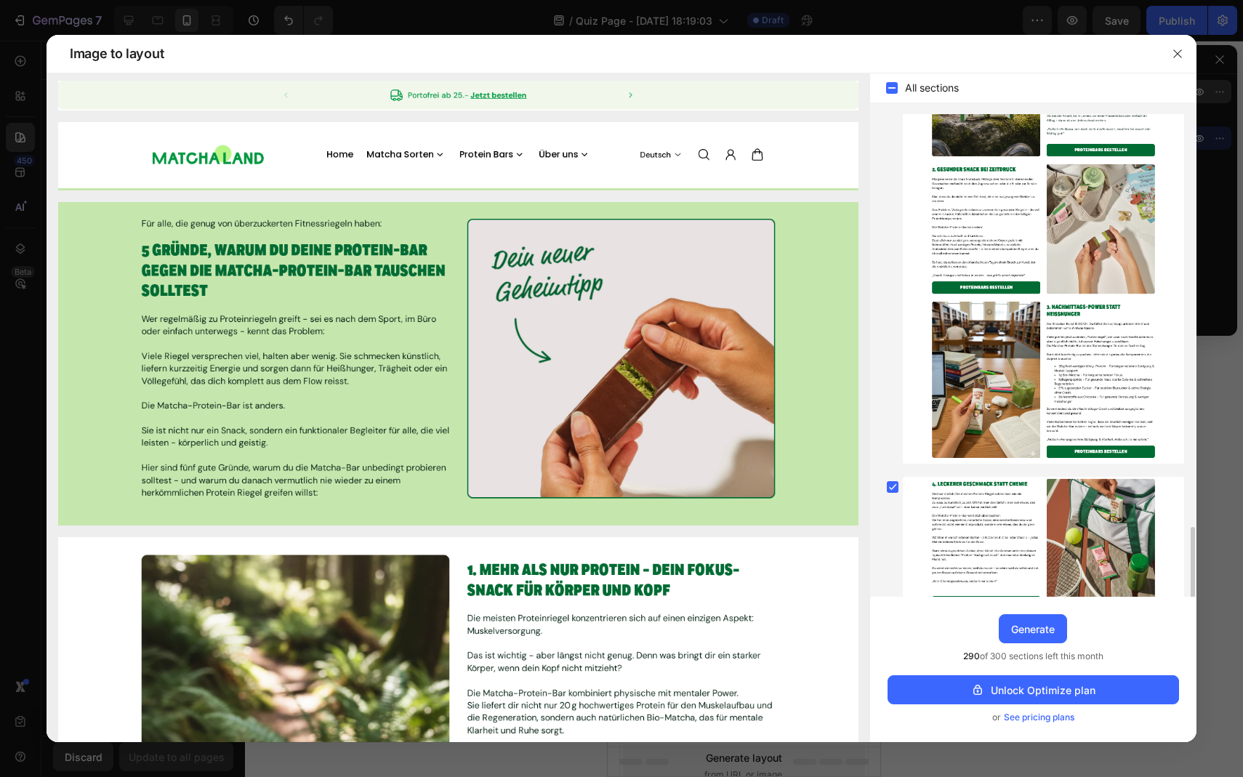
scroll to position [0, 0]
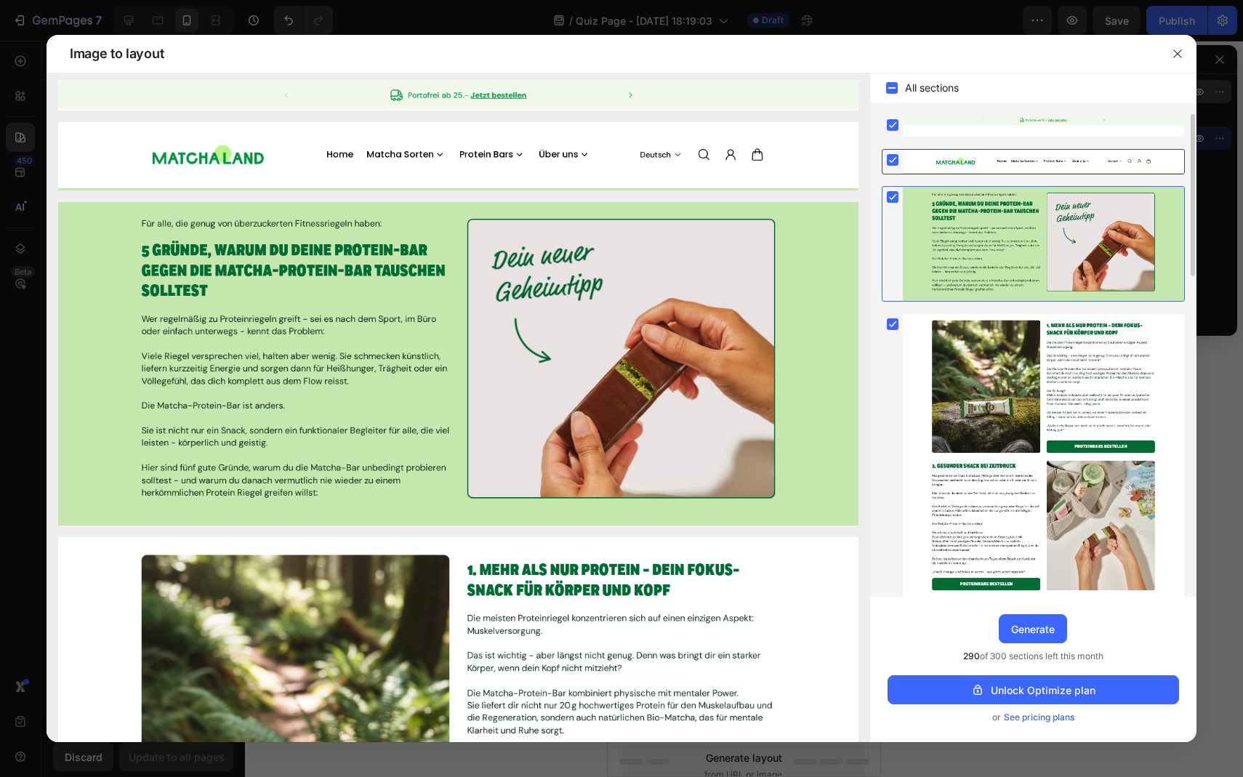
click at [889, 164] on rect at bounding box center [893, 160] width 12 height 12
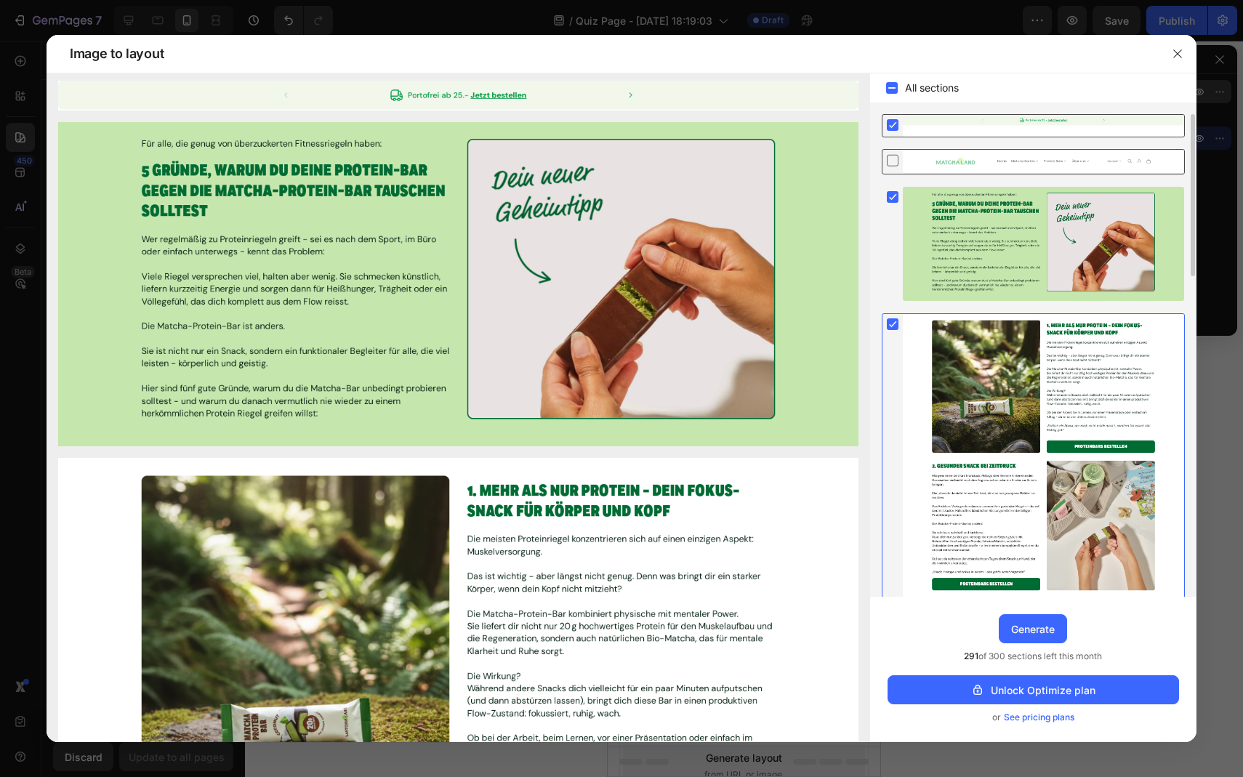
click at [891, 124] on rect at bounding box center [893, 125] width 12 height 12
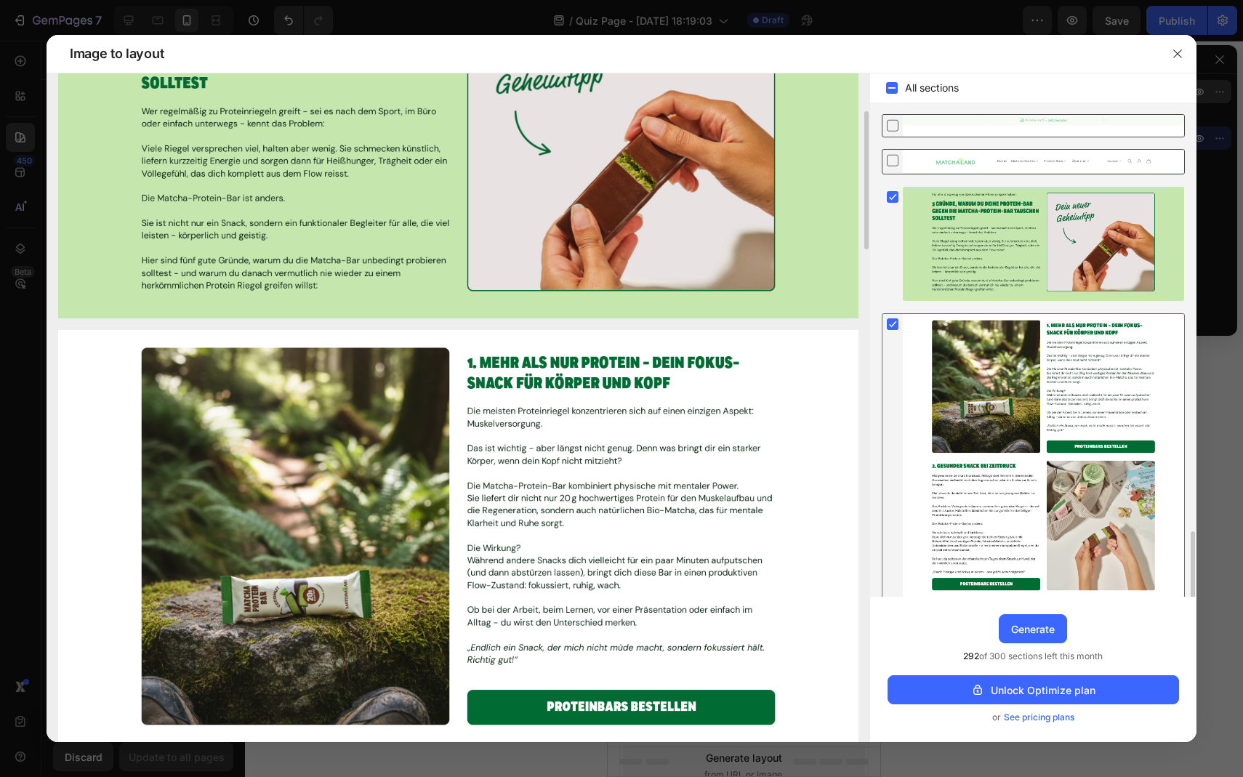
scroll to position [107, 0]
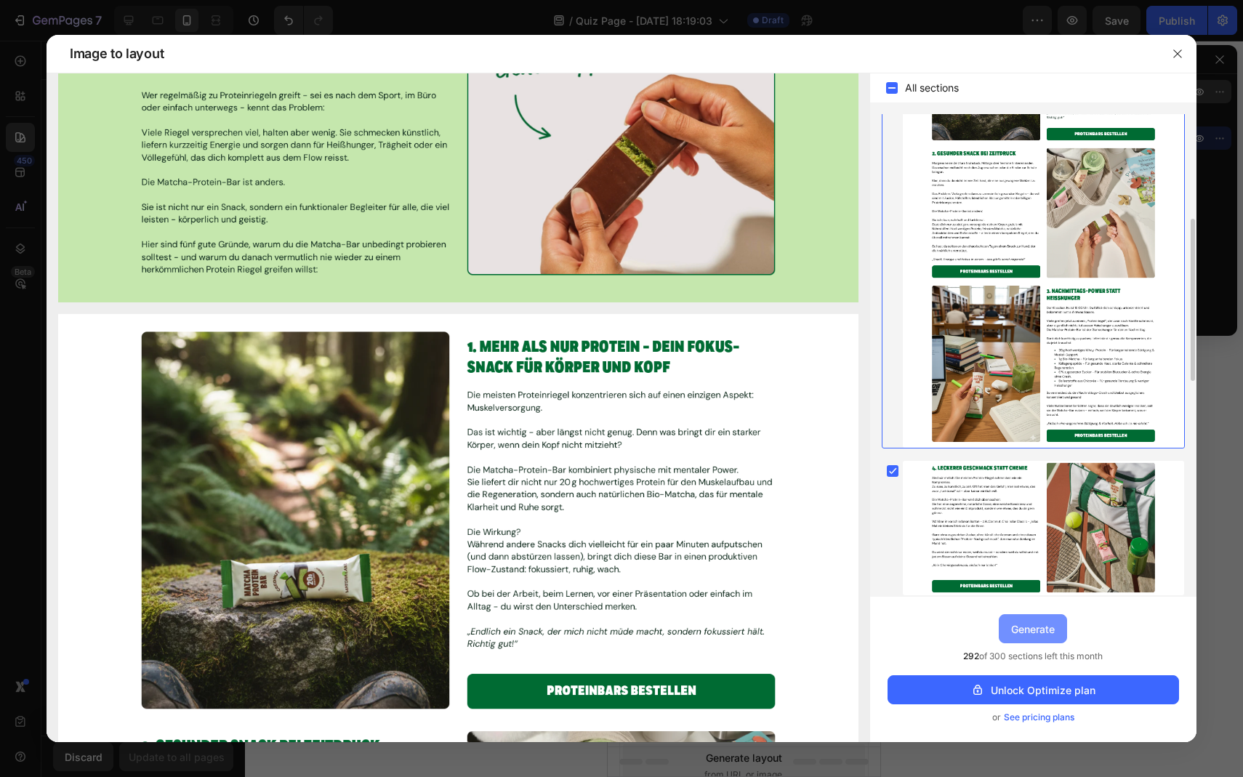
click at [1021, 622] on div "Generate" at bounding box center [1033, 629] width 44 height 15
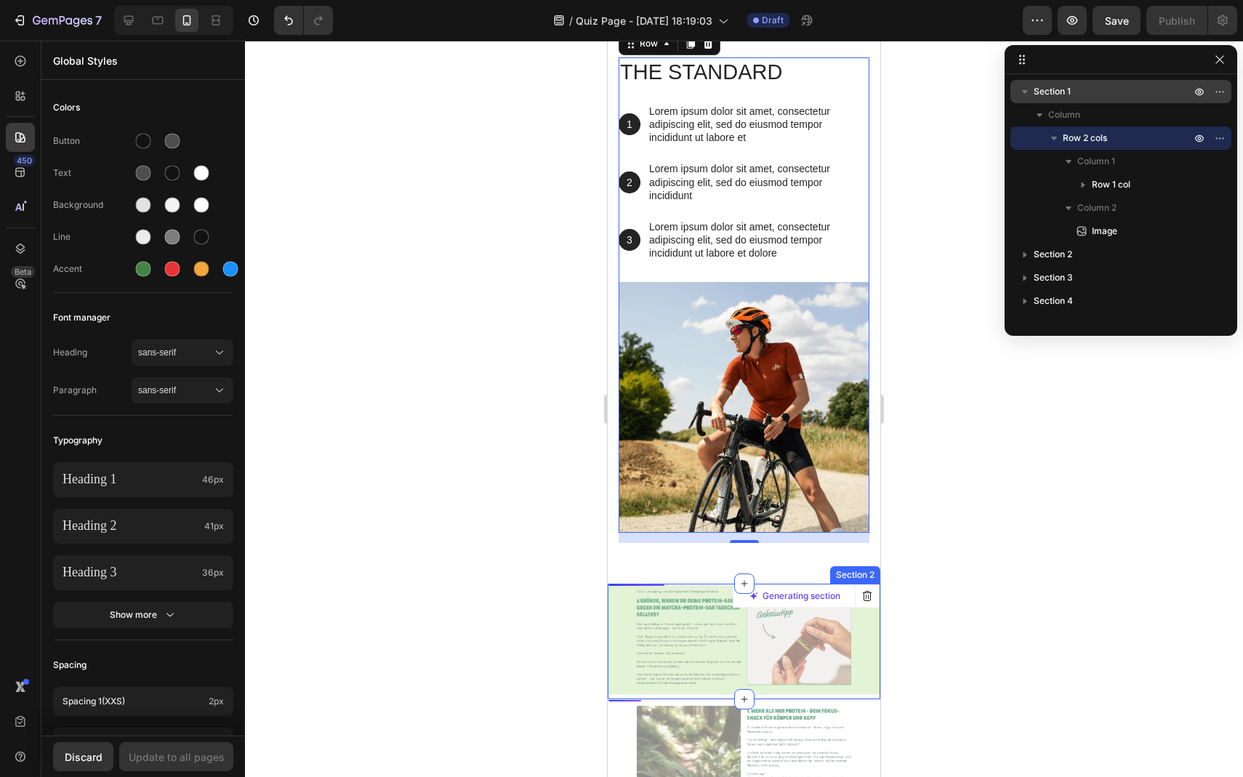
scroll to position [0, 0]
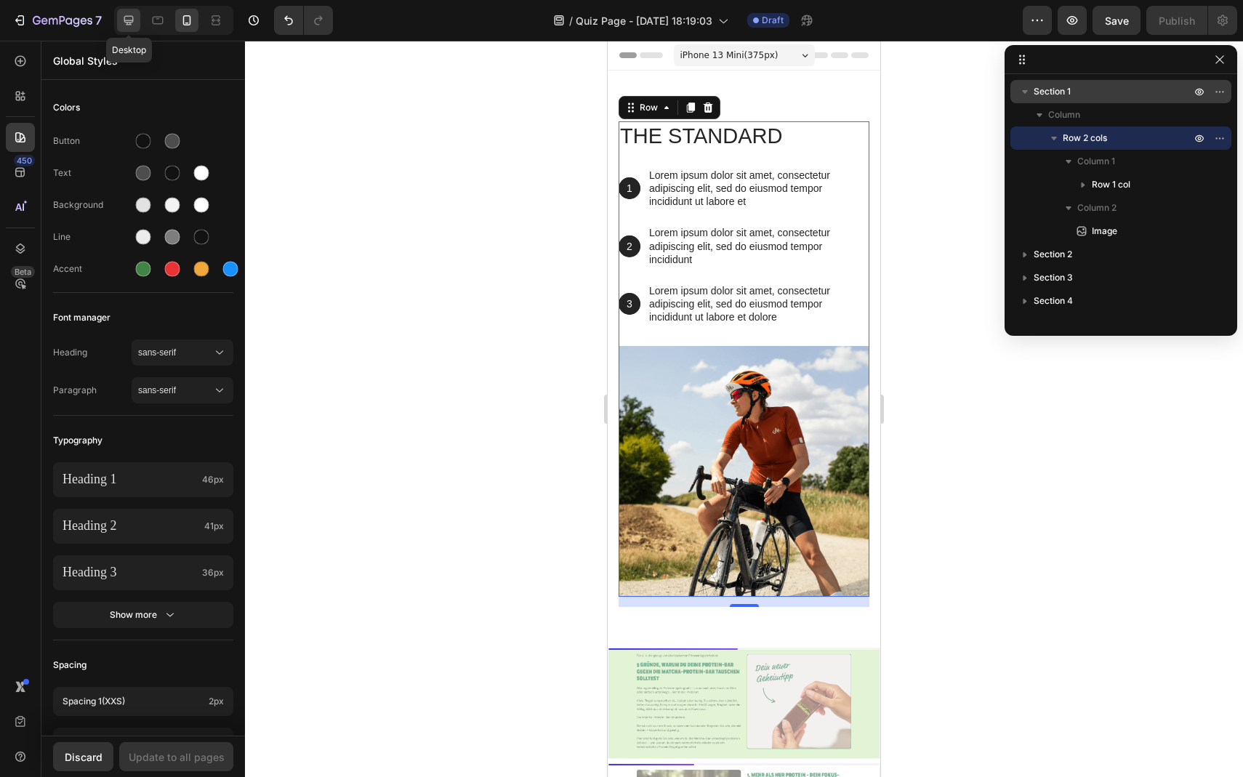
click at [131, 20] on icon at bounding box center [128, 20] width 9 height 9
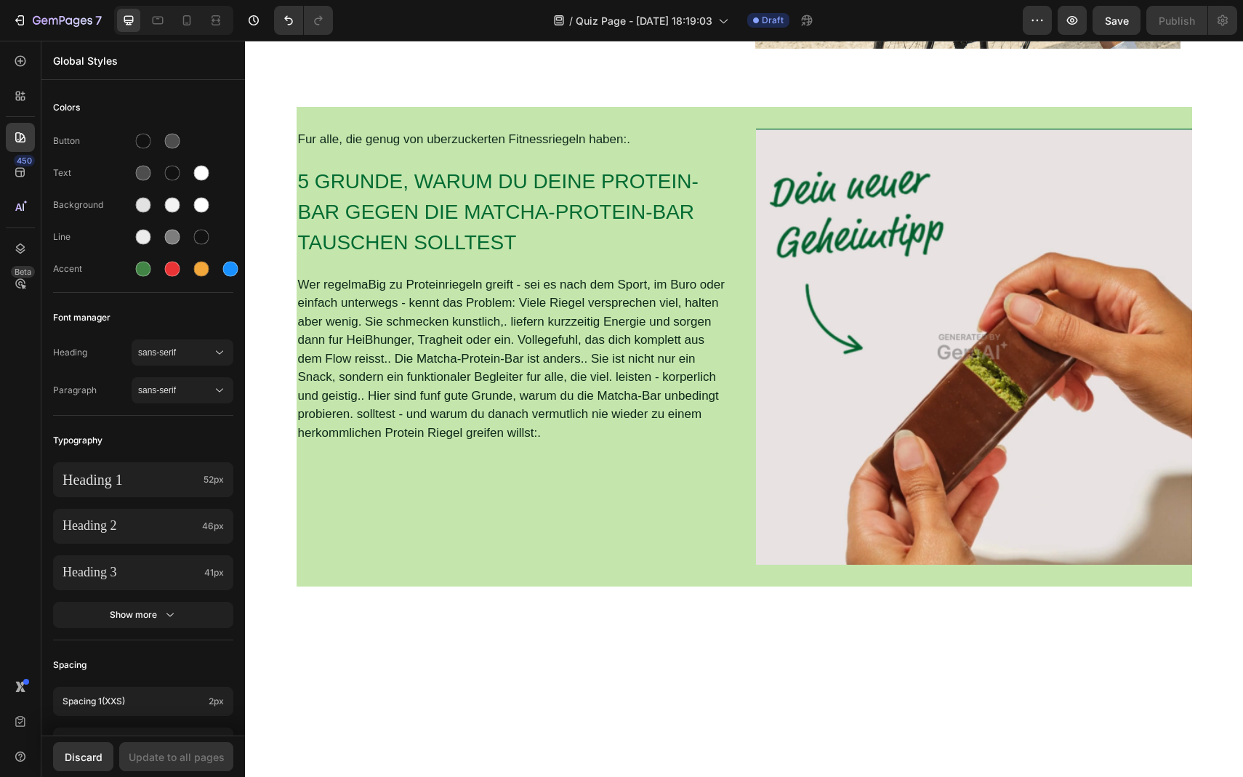
scroll to position [266, 0]
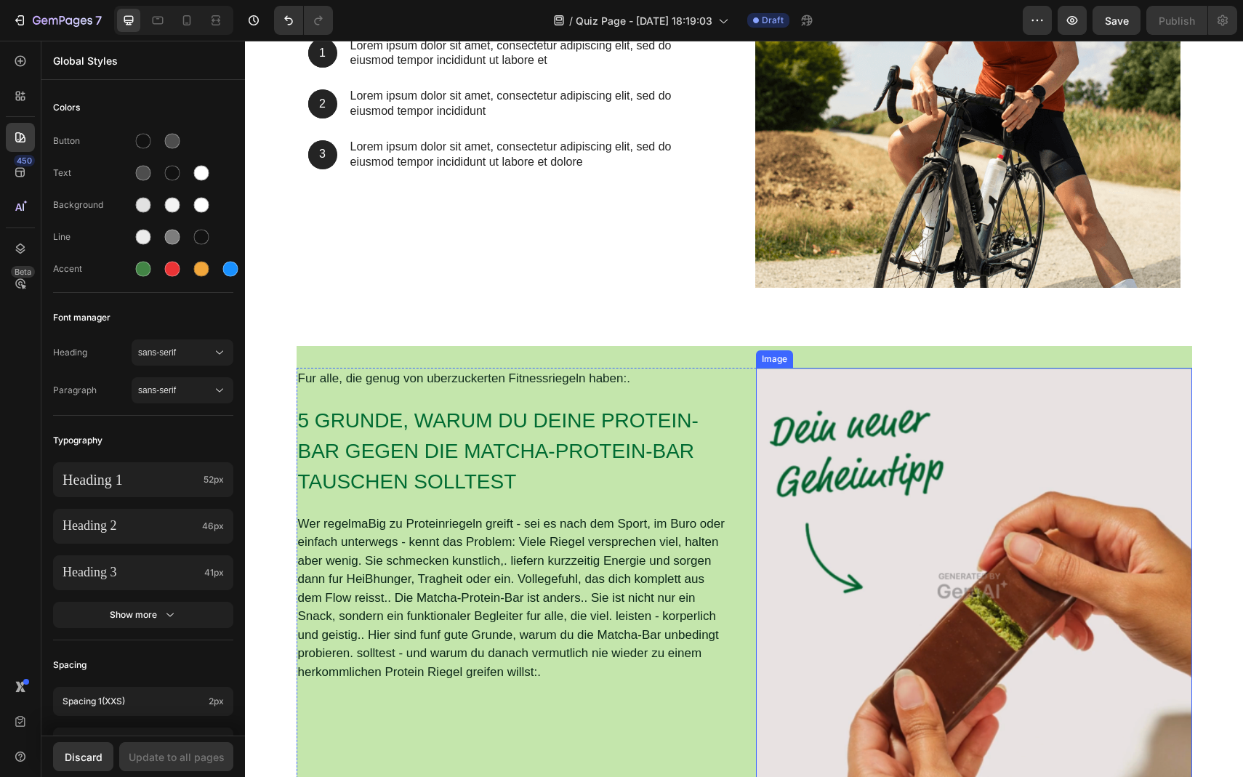
click at [787, 435] on img at bounding box center [974, 586] width 436 height 436
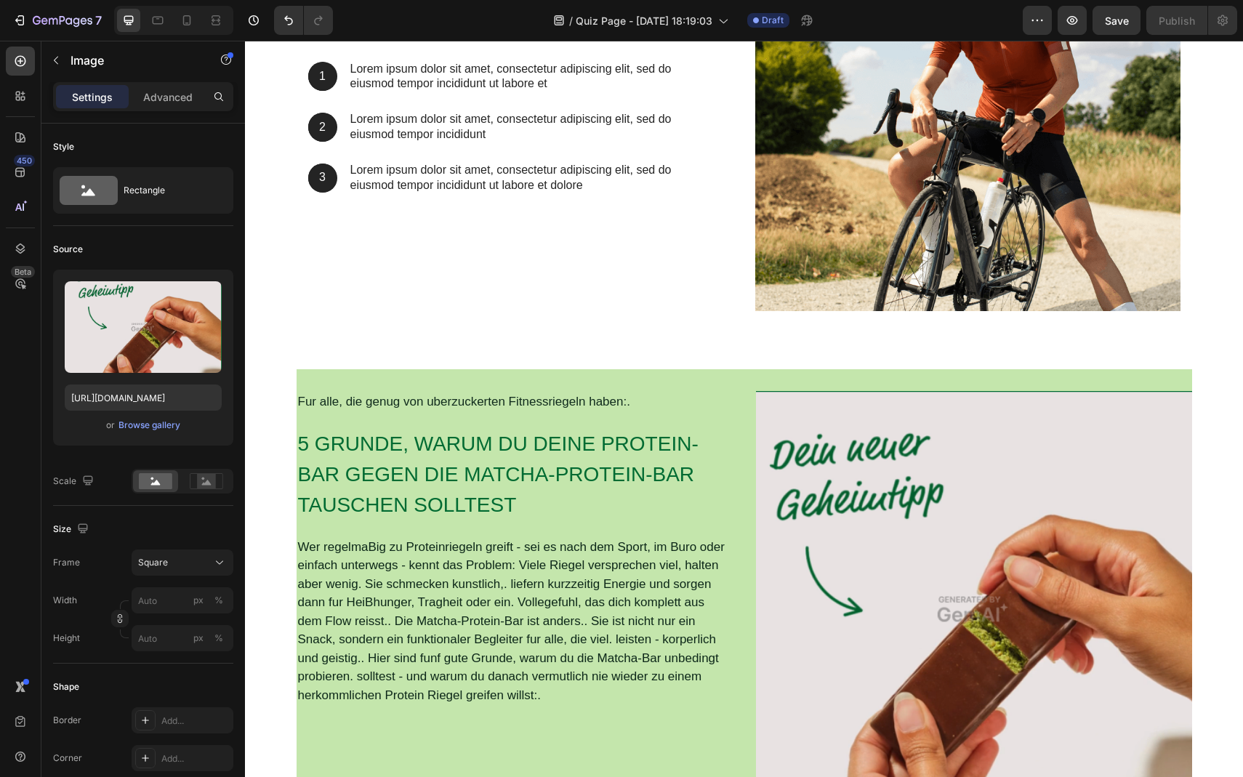
scroll to position [0, 0]
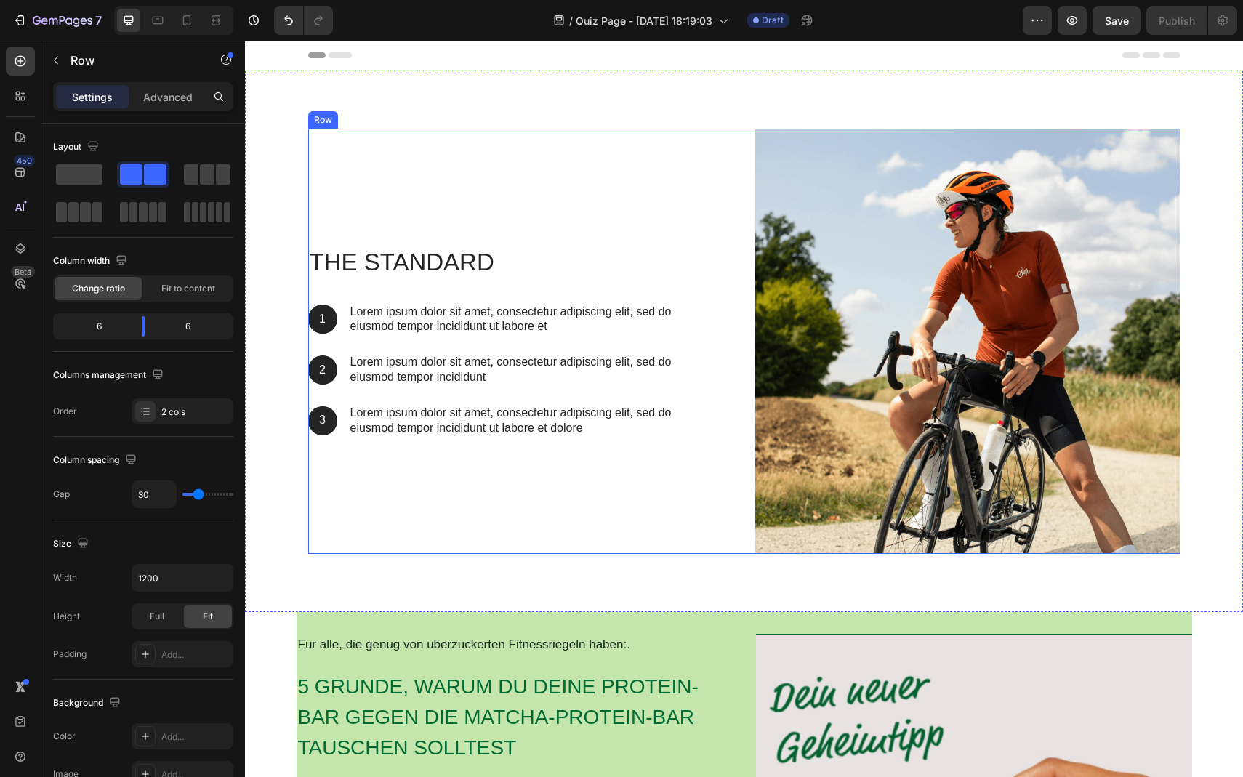
click at [507, 441] on div "The standard Heading 1 Text Block Hero Banner Lorem ipsum dolor sit amet, conse…" at bounding box center [520, 341] width 425 height 425
click at [632, 185] on div "The standard Heading 1 Text Block Hero Banner Lorem ipsum dolor sit amet, conse…" at bounding box center [520, 341] width 425 height 425
click at [342, 172] on div "The standard Heading 1 Text Block Hero Banner Lorem ipsum dolor sit amet, conse…" at bounding box center [520, 341] width 425 height 425
click at [746, 137] on div "The standard Heading 1 Text Block Hero Banner Lorem ipsum dolor sit amet, conse…" at bounding box center [744, 341] width 873 height 425
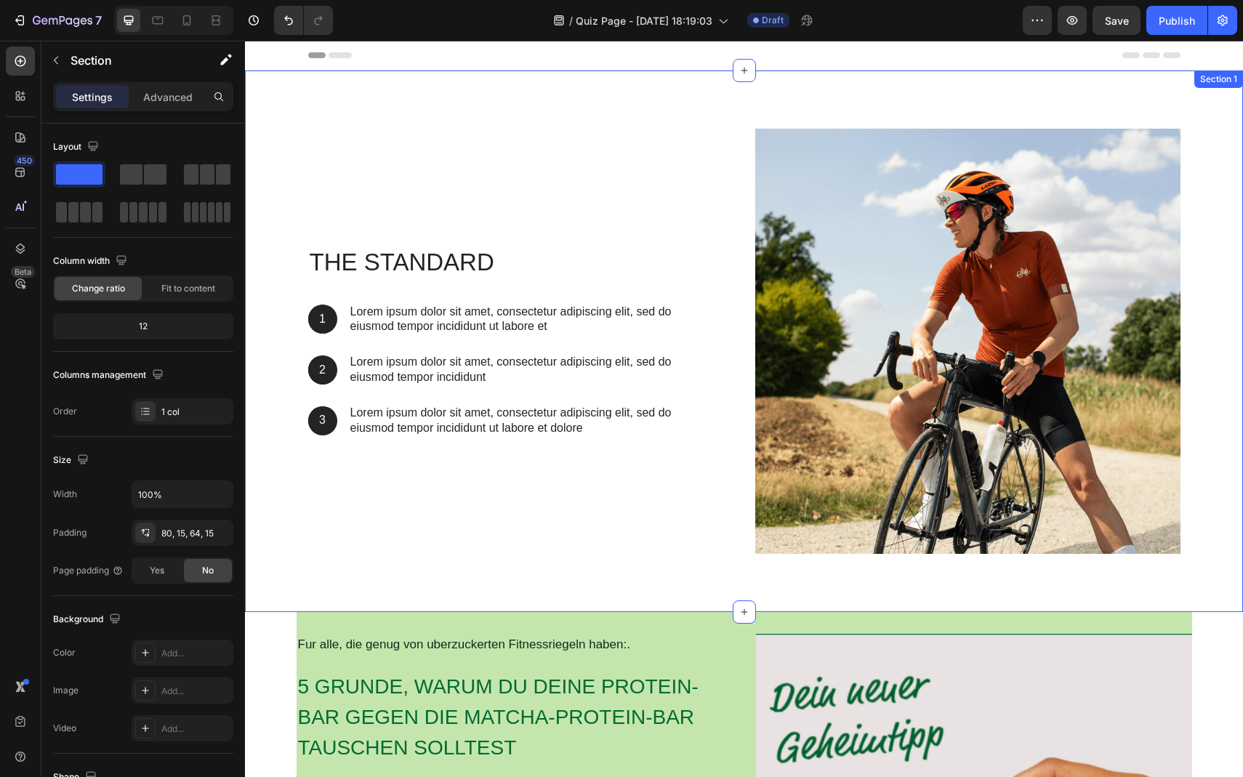
click at [316, 81] on div "The standard Heading 1 Text Block Hero Banner Lorem ipsum dolor sit amet, conse…" at bounding box center [744, 342] width 998 height 542
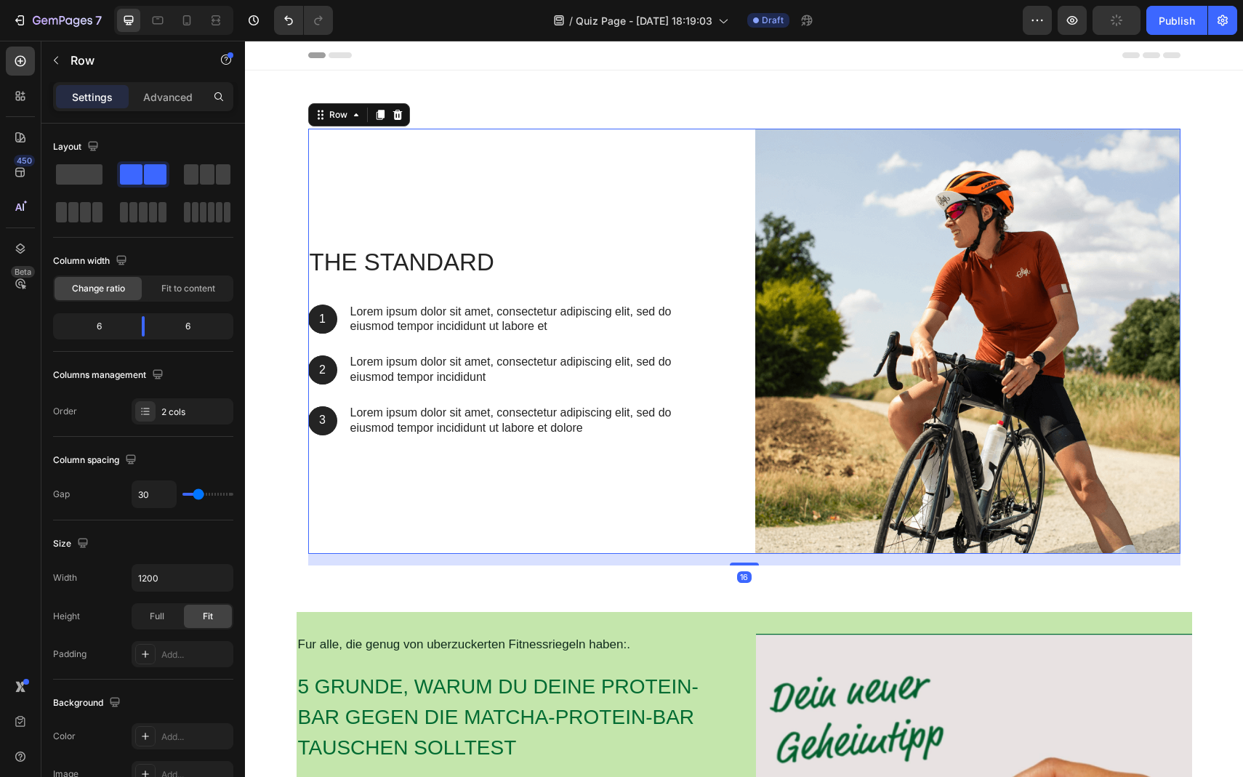
click at [334, 201] on div "The standard Heading 1 Text Block Hero Banner Lorem ipsum dolor sit amet, conse…" at bounding box center [520, 341] width 425 height 425
click at [353, 116] on icon at bounding box center [356, 115] width 12 height 12
click at [159, 251] on div "Column width" at bounding box center [143, 260] width 180 height 23
click at [140, 409] on icon at bounding box center [146, 412] width 12 height 12
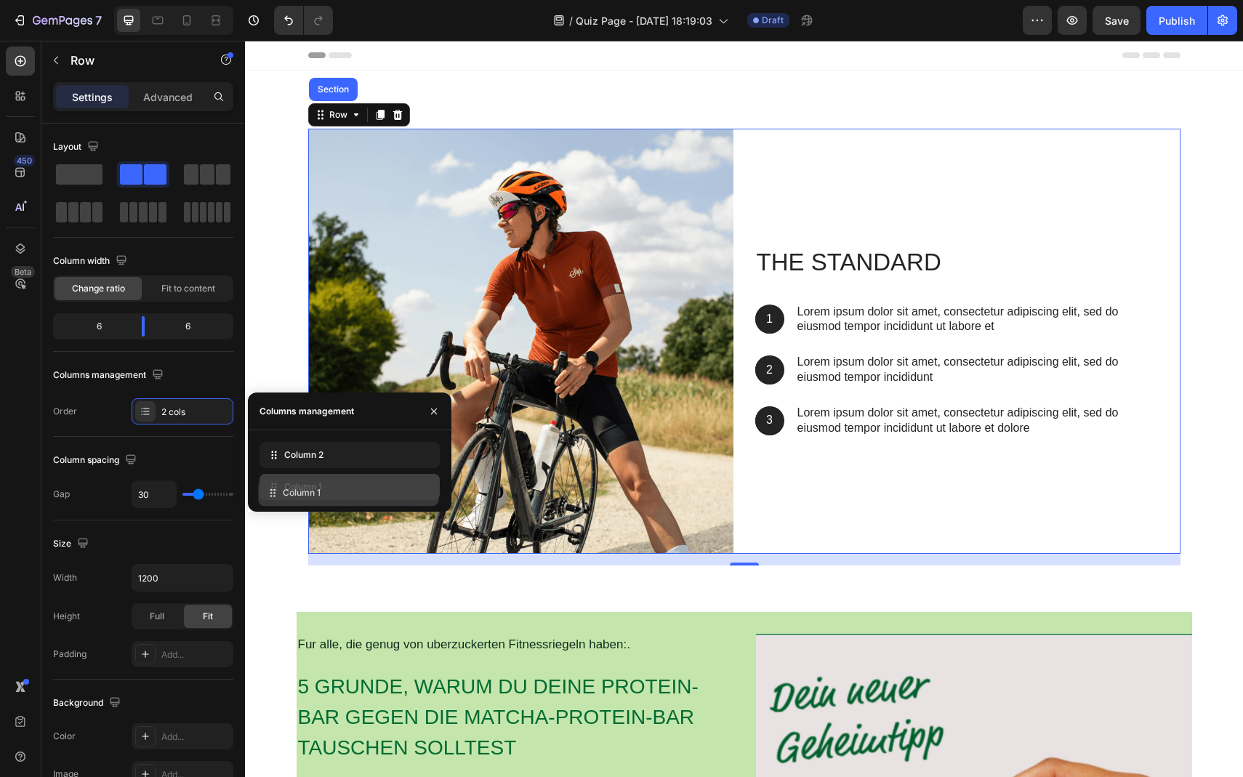
drag, startPoint x: 265, startPoint y: 456, endPoint x: 262, endPoint y: 502, distance: 45.9
drag, startPoint x: 268, startPoint y: 484, endPoint x: 267, endPoint y: 445, distance: 39.3
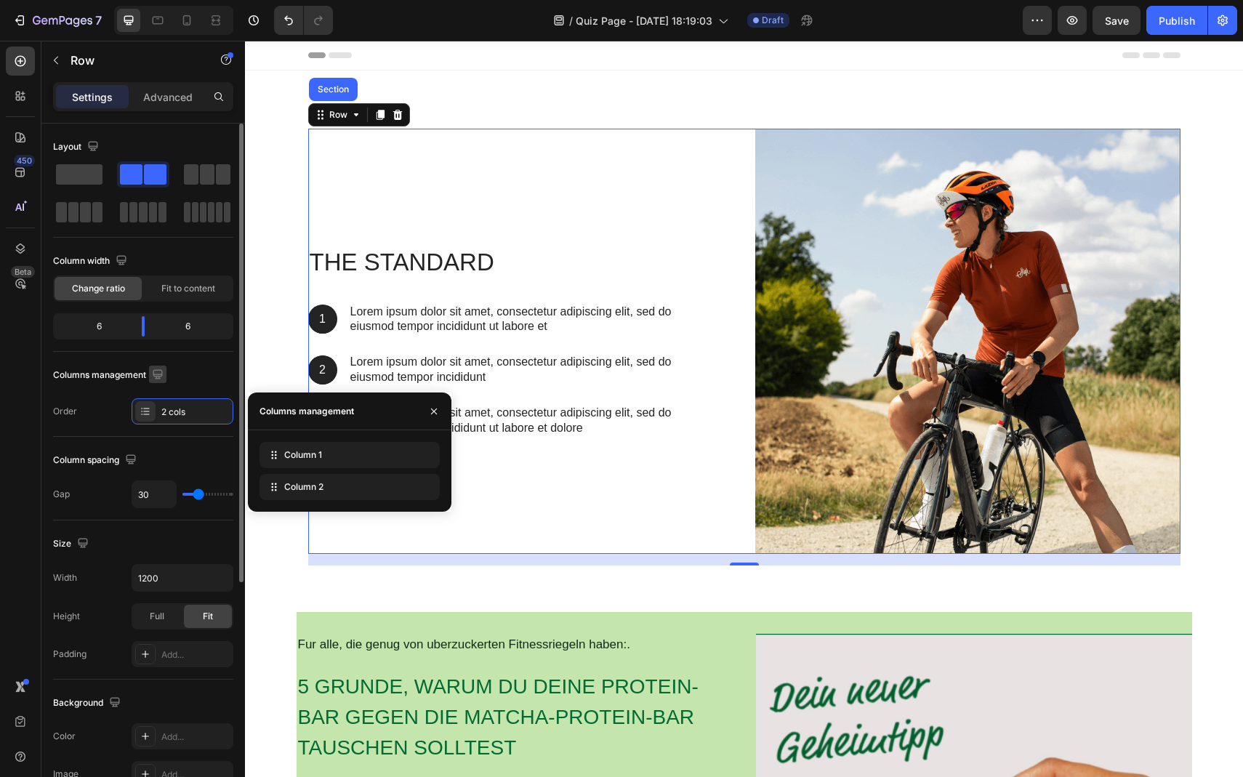
click at [154, 378] on icon "button" at bounding box center [158, 374] width 15 height 15
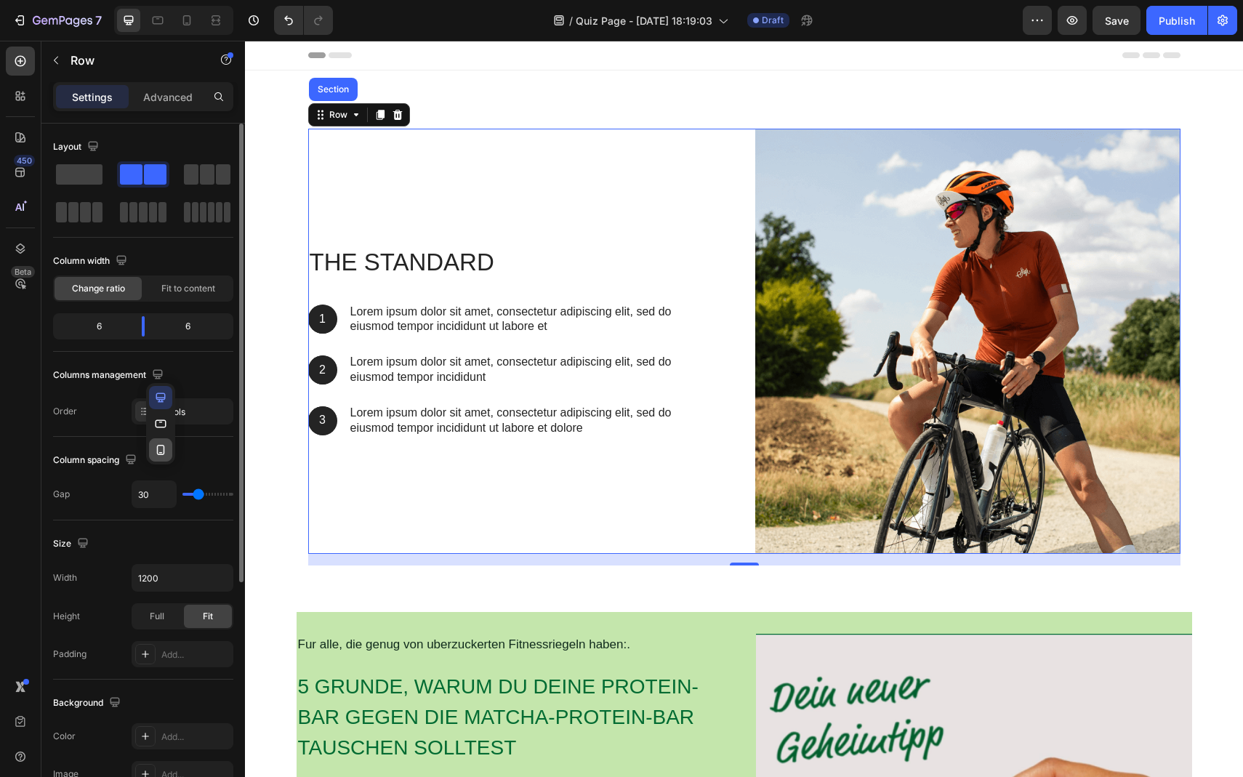
click at [158, 446] on icon "button" at bounding box center [161, 450] width 8 height 10
type input "0"
type input "100%"
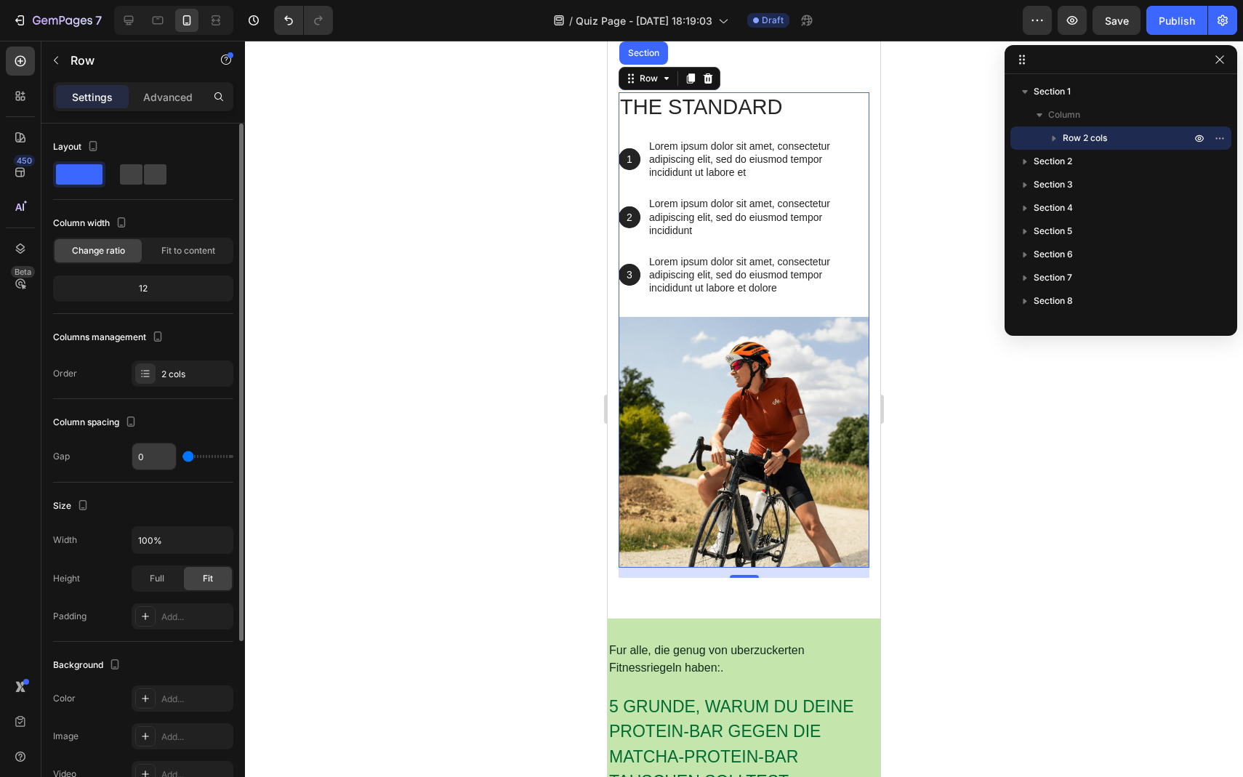
scroll to position [30, 0]
click at [145, 372] on icon at bounding box center [146, 374] width 12 height 12
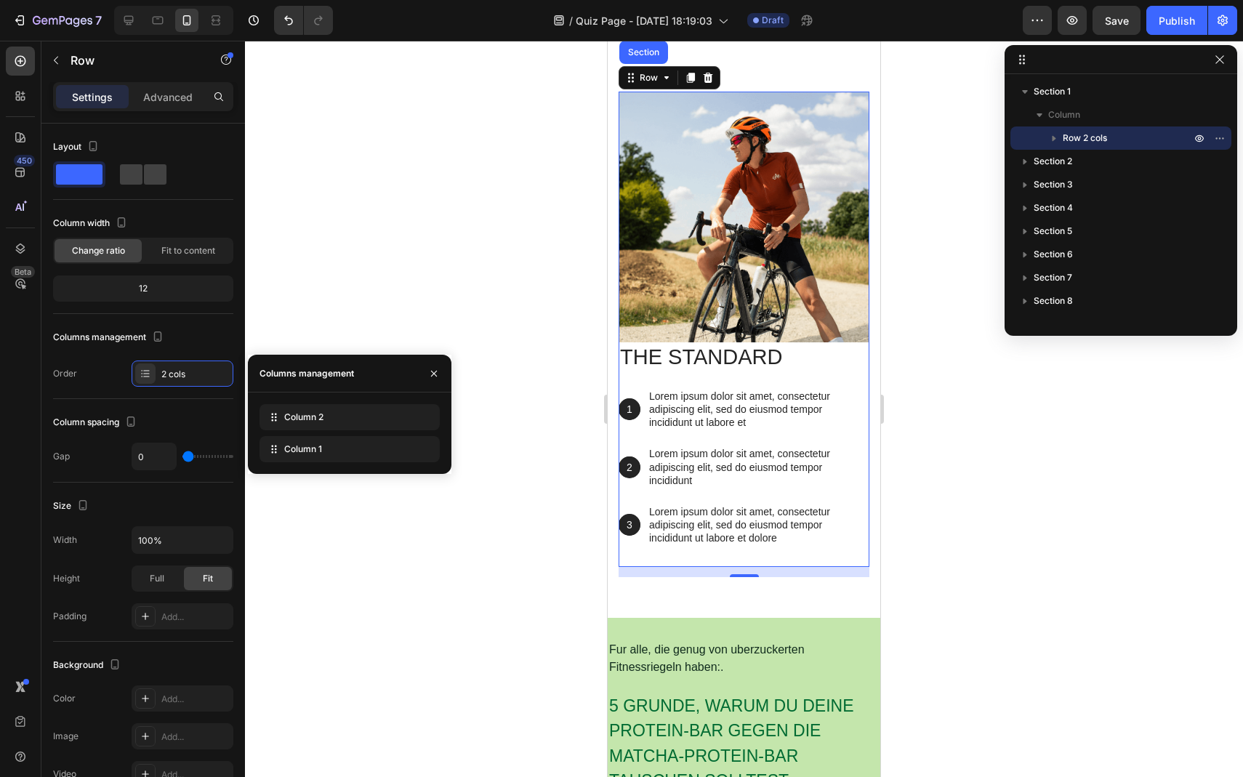
drag, startPoint x: 262, startPoint y: 412, endPoint x: 257, endPoint y: 452, distance: 40.3
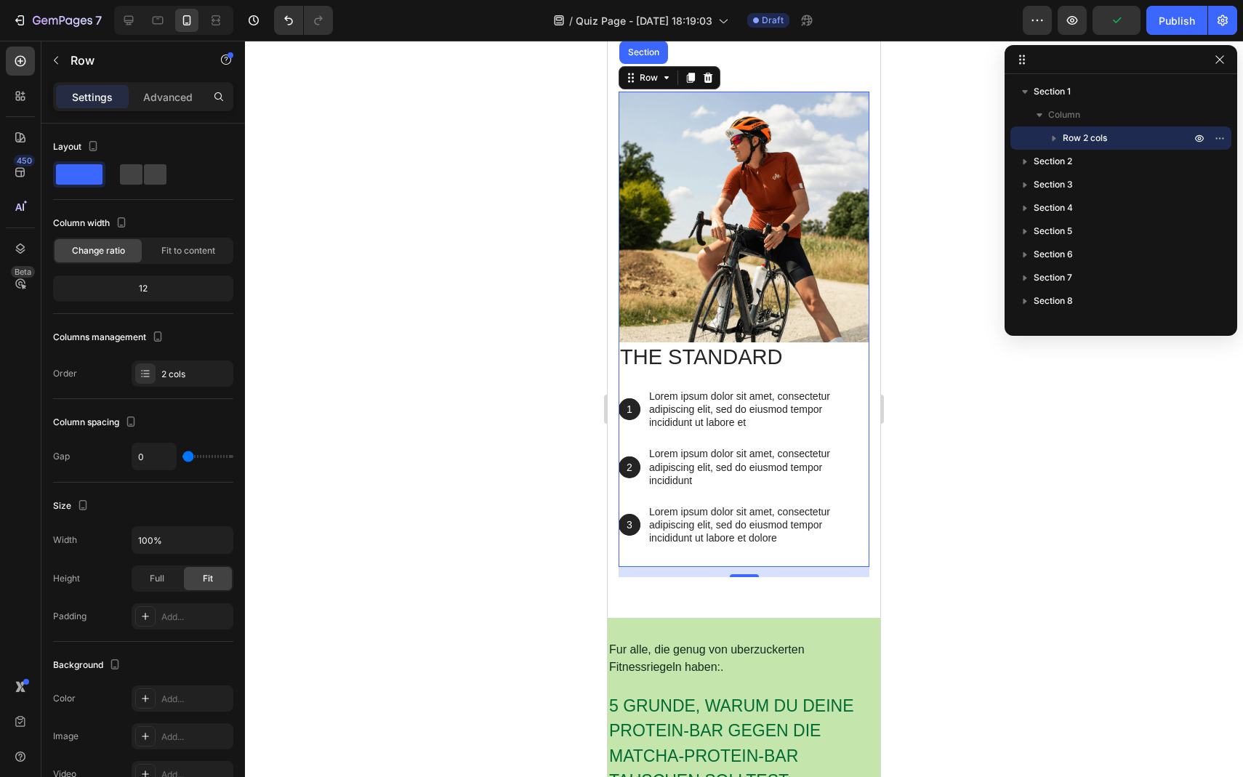
click at [193, 345] on div "Columns management" at bounding box center [143, 337] width 180 height 23
click at [212, 25] on icon at bounding box center [216, 24] width 9 height 3
type input "30"
type input "1200"
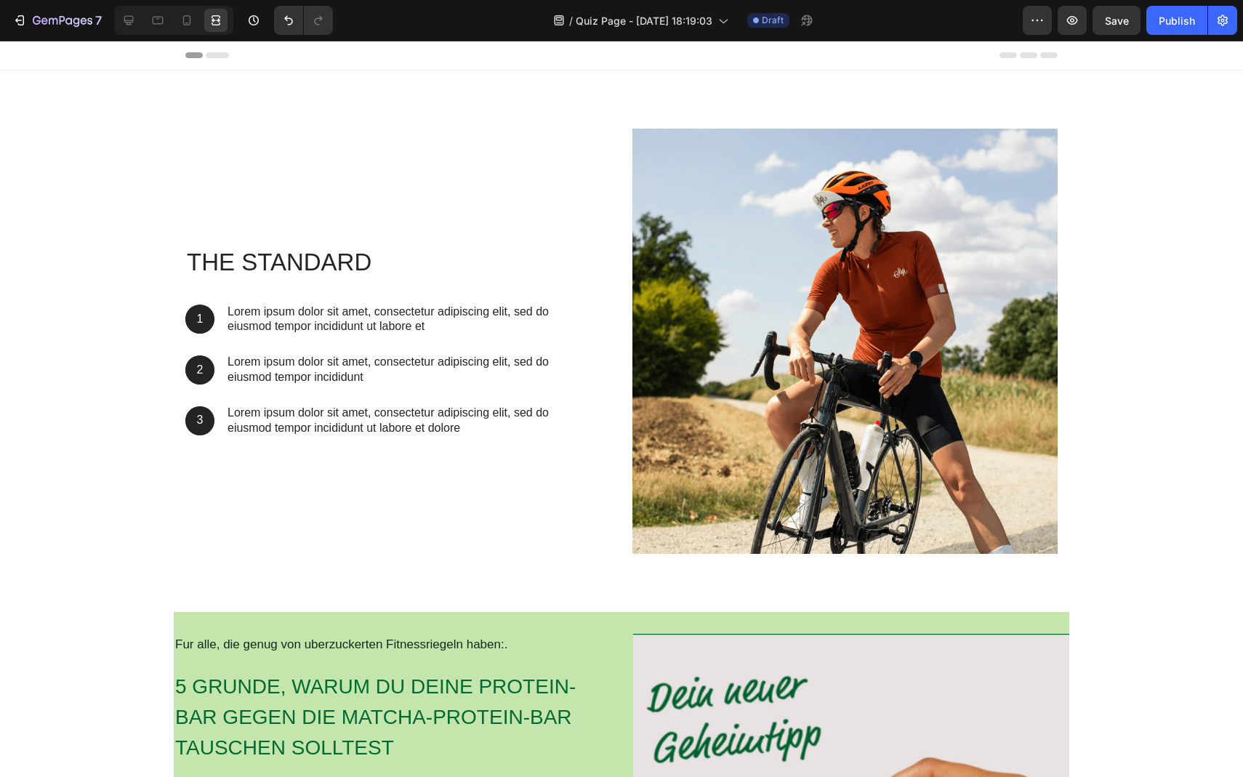
click at [486, 191] on div "The standard Heading 1 Text Block Hero Banner Lorem ipsum dolor sit amet, conse…" at bounding box center [397, 341] width 425 height 425
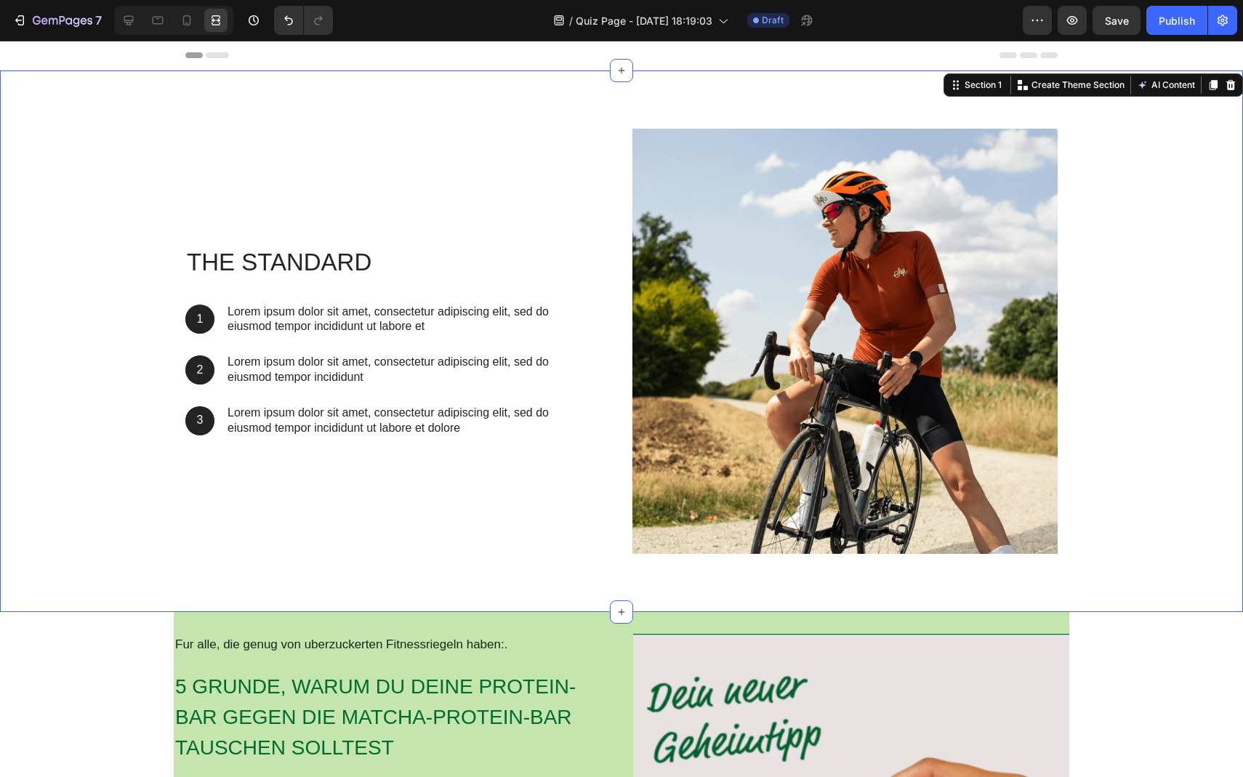
click at [574, 93] on div "The standard Heading 1 Text Block Hero Banner Lorem ipsum dolor sit amet, conse…" at bounding box center [621, 342] width 1243 height 542
click at [132, 17] on icon at bounding box center [128, 20] width 9 height 9
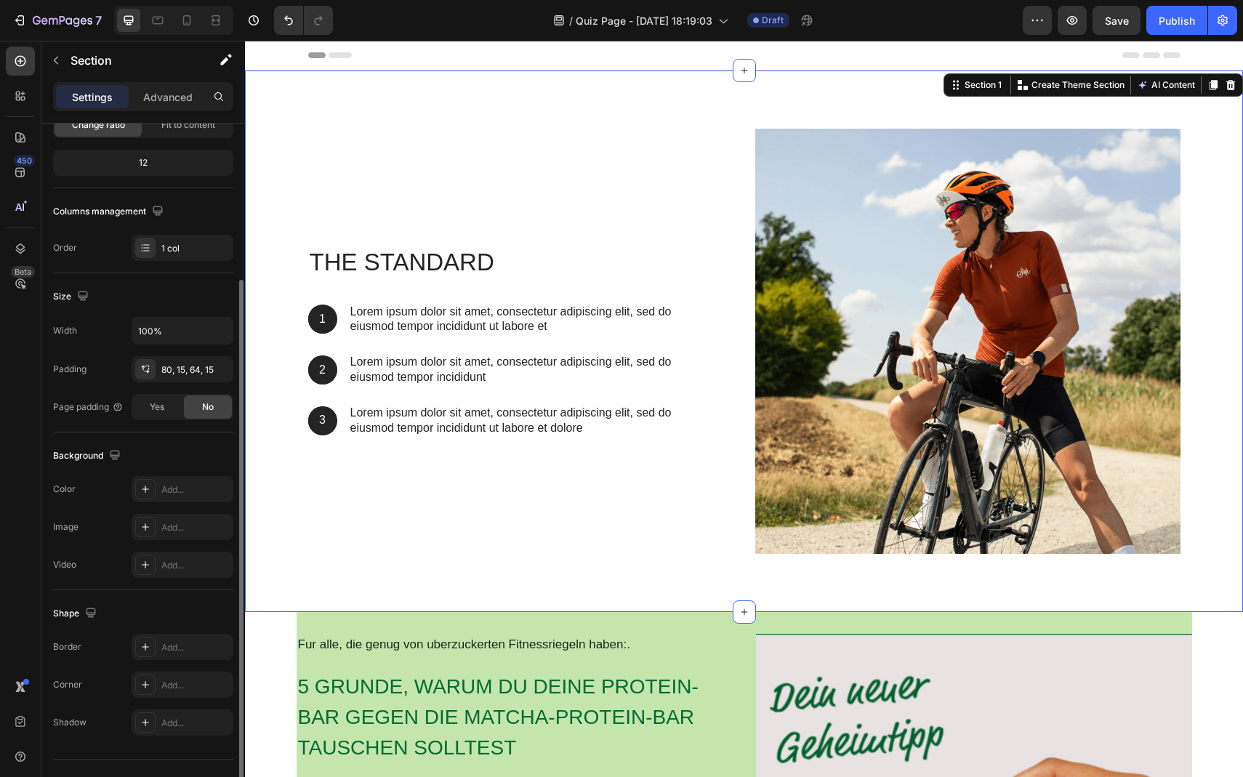
scroll to position [192, 0]
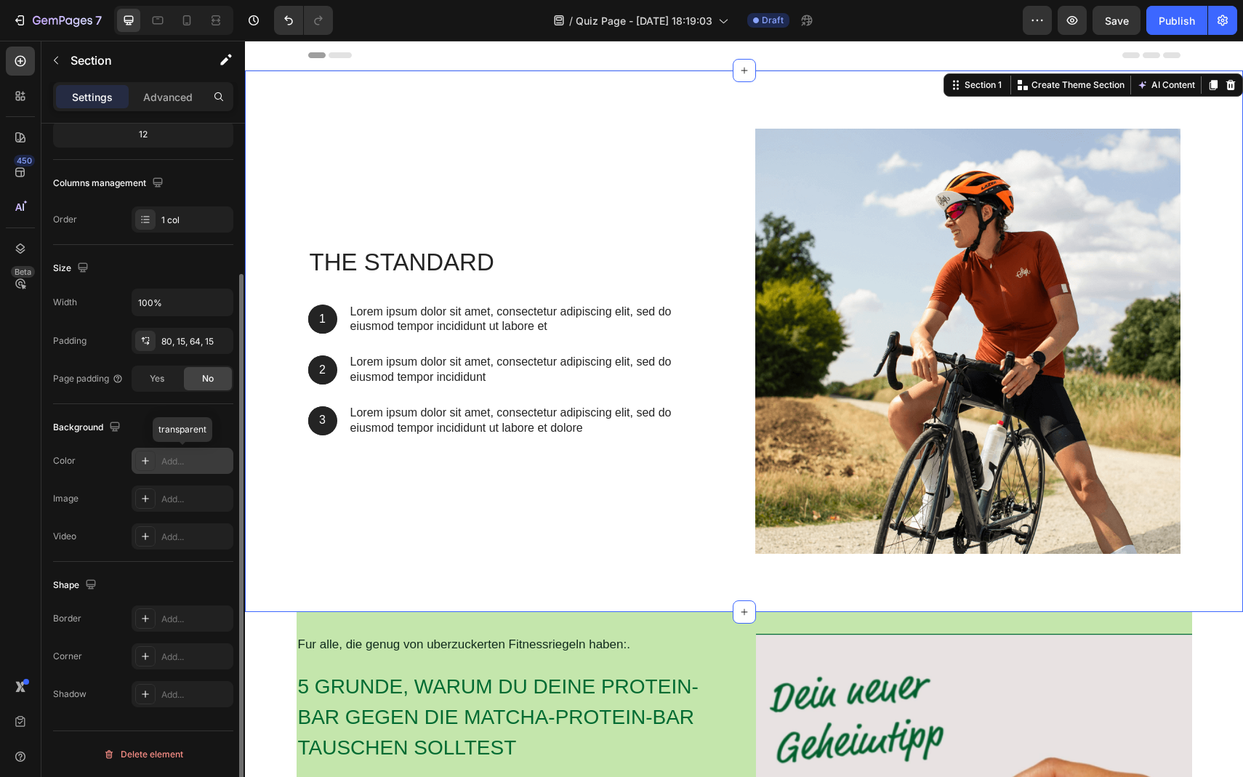
click at [145, 465] on icon at bounding box center [146, 461] width 12 height 12
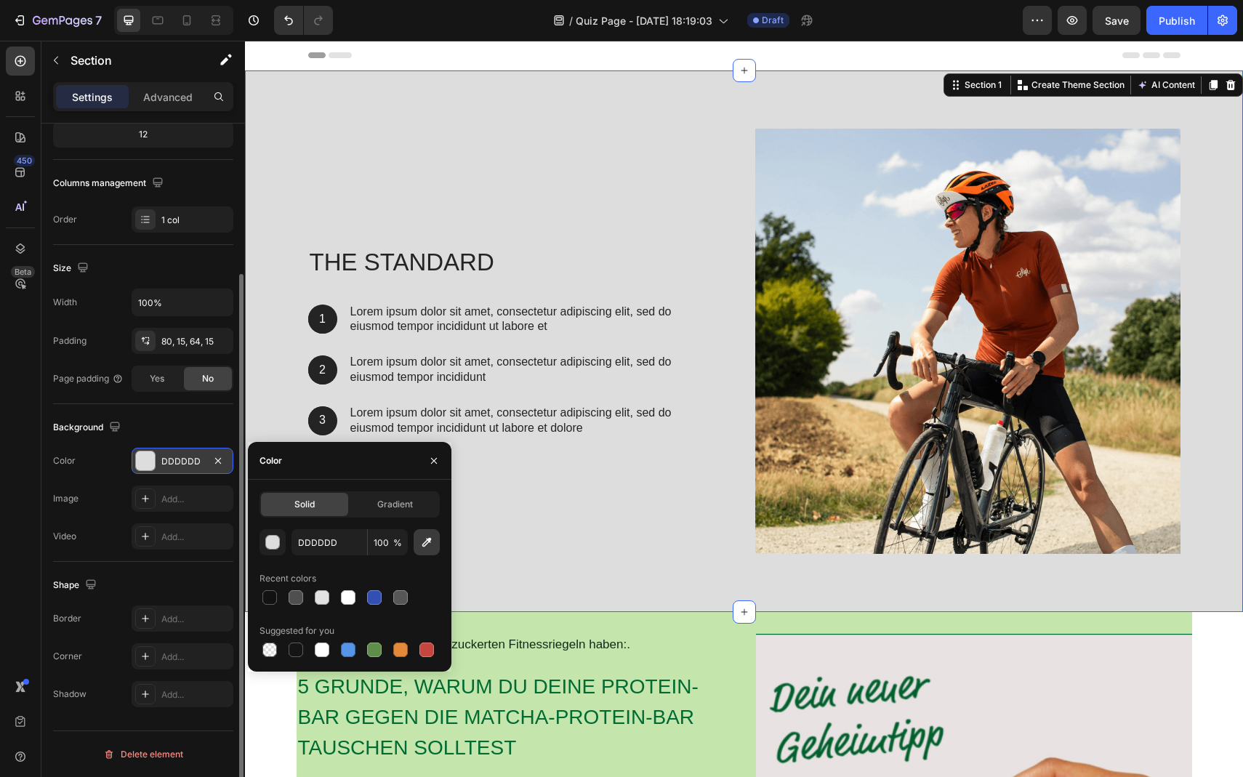
click at [433, 542] on icon "button" at bounding box center [427, 542] width 15 height 15
type input "C3D3BD"
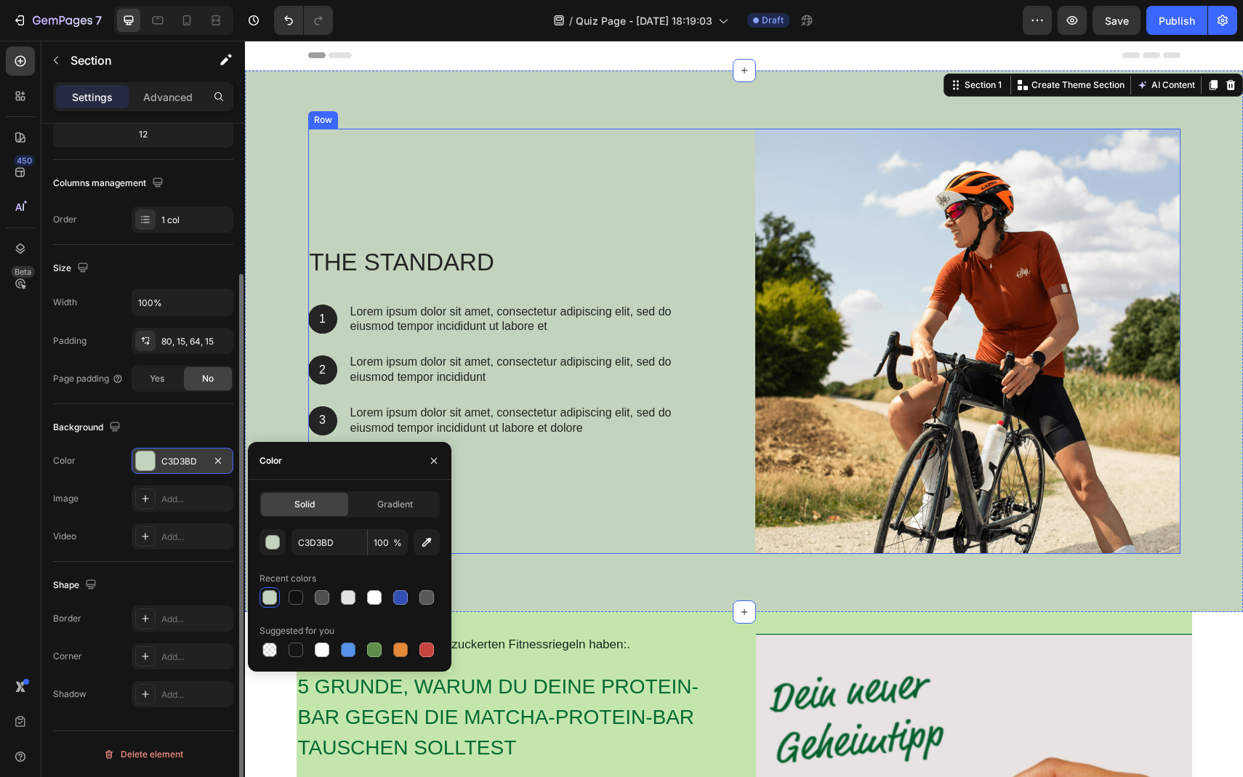
click at [562, 469] on div "The standard Heading 1 Text Block Hero Banner Lorem ipsum dolor sit amet, conse…" at bounding box center [520, 341] width 425 height 425
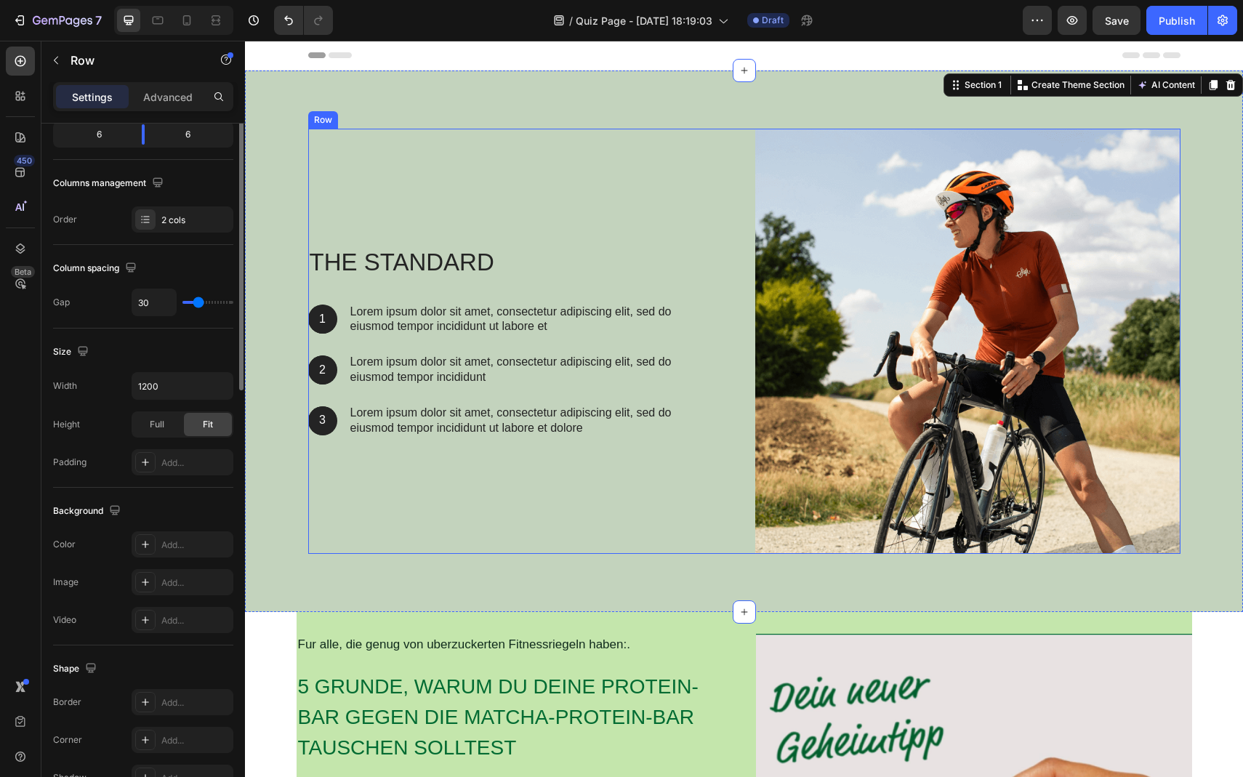
scroll to position [0, 0]
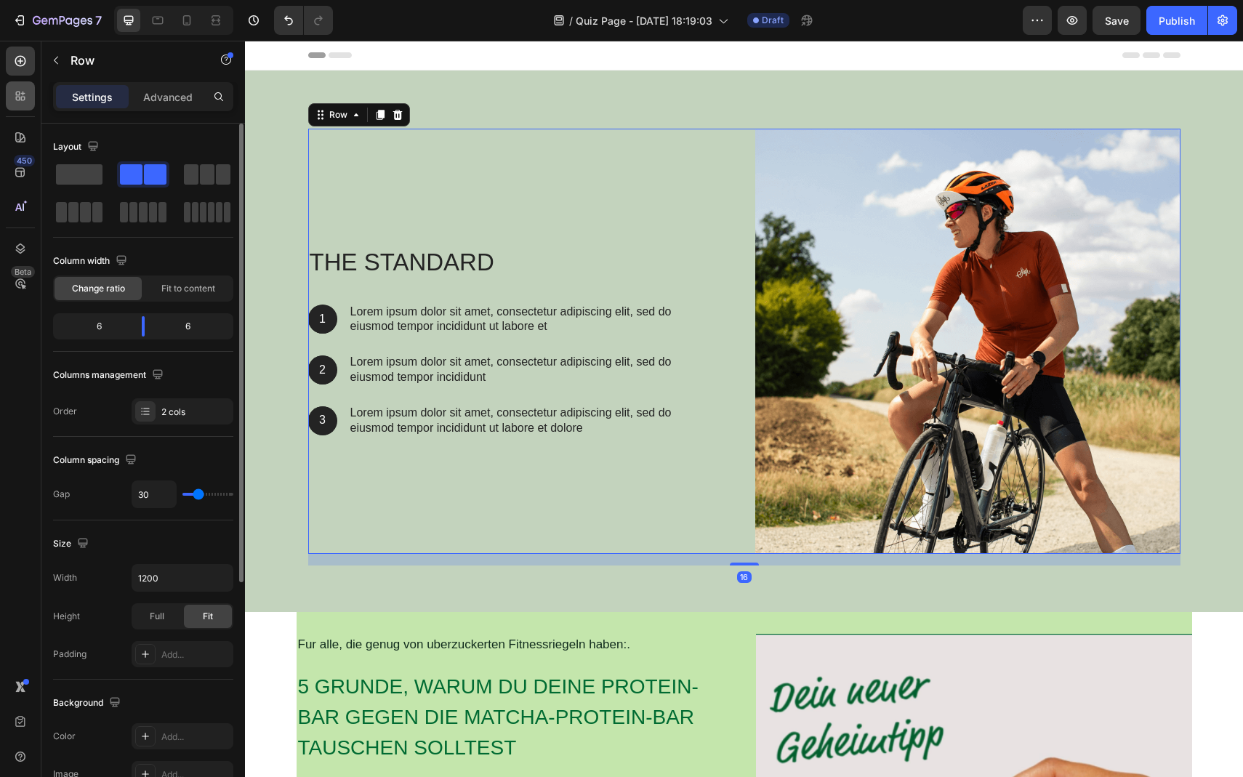
click at [17, 91] on icon at bounding box center [20, 96] width 15 height 15
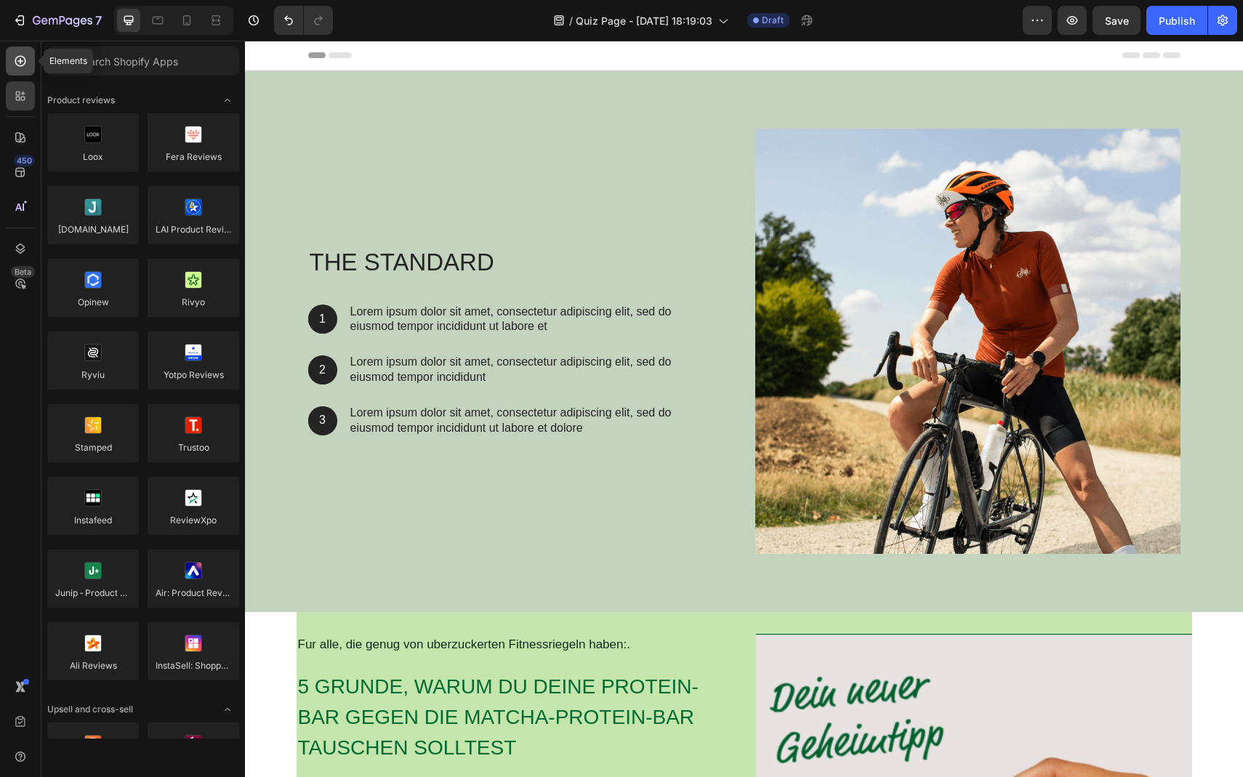
click at [18, 65] on icon at bounding box center [20, 61] width 15 height 15
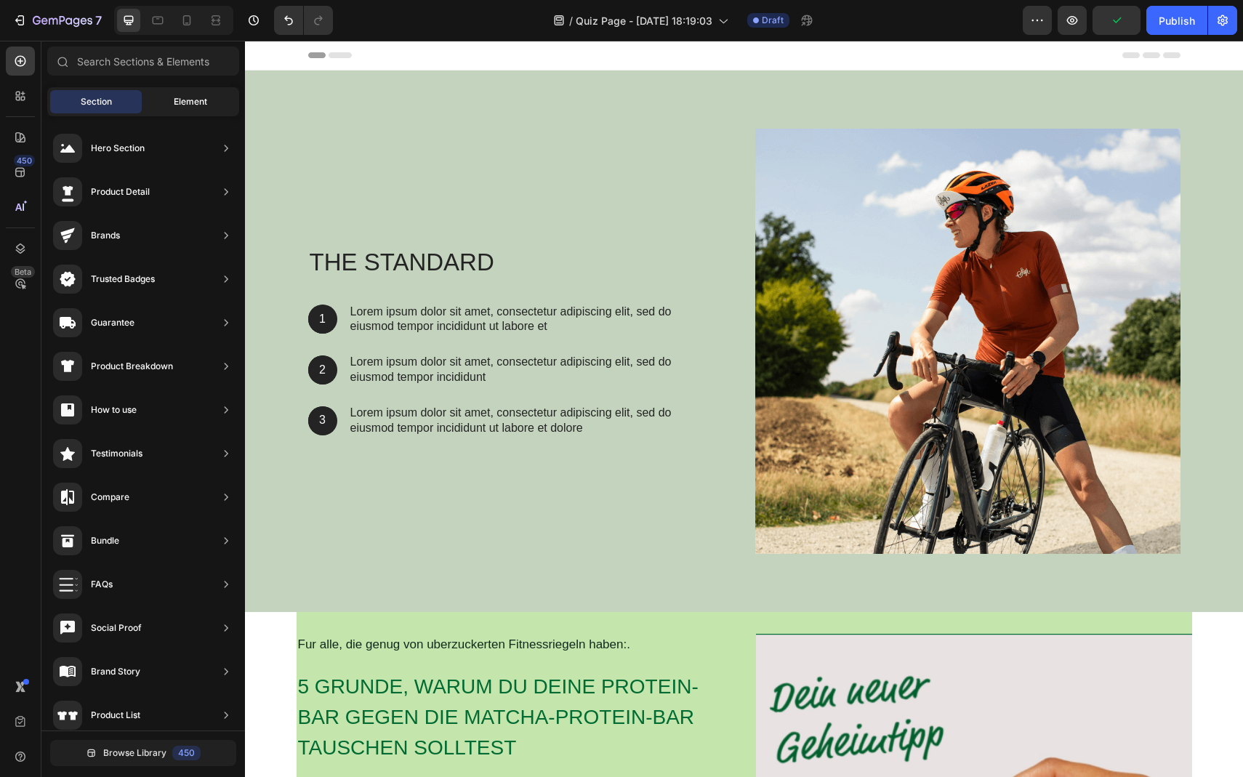
click at [175, 107] on span "Element" at bounding box center [190, 101] width 33 height 13
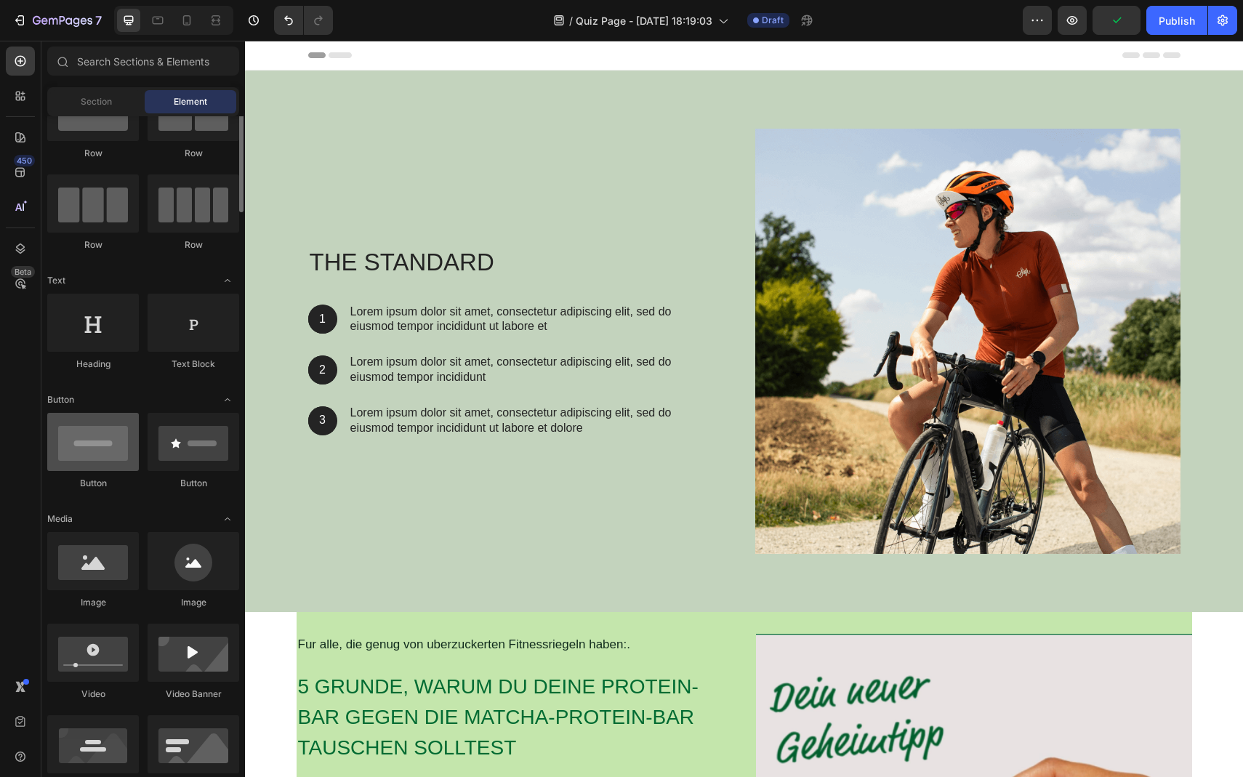
scroll to position [68, 0]
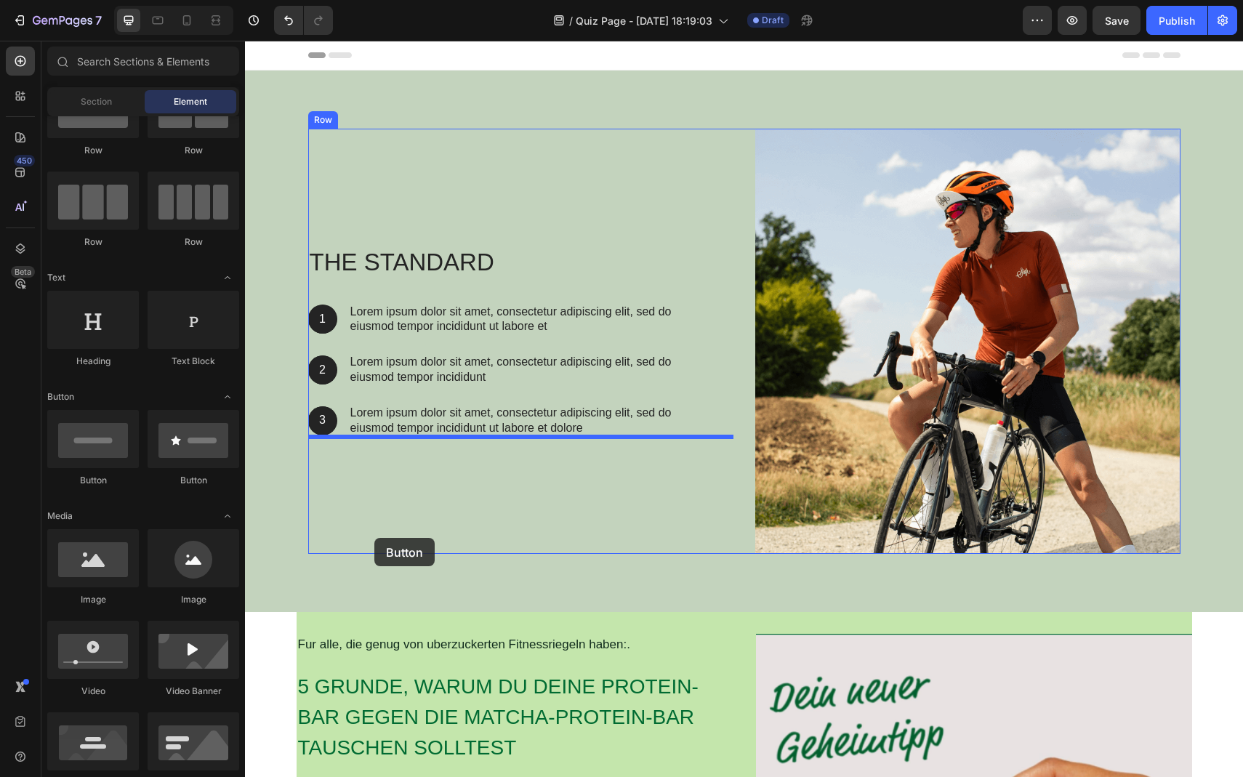
drag, startPoint x: 333, startPoint y: 486, endPoint x: 374, endPoint y: 538, distance: 66.8
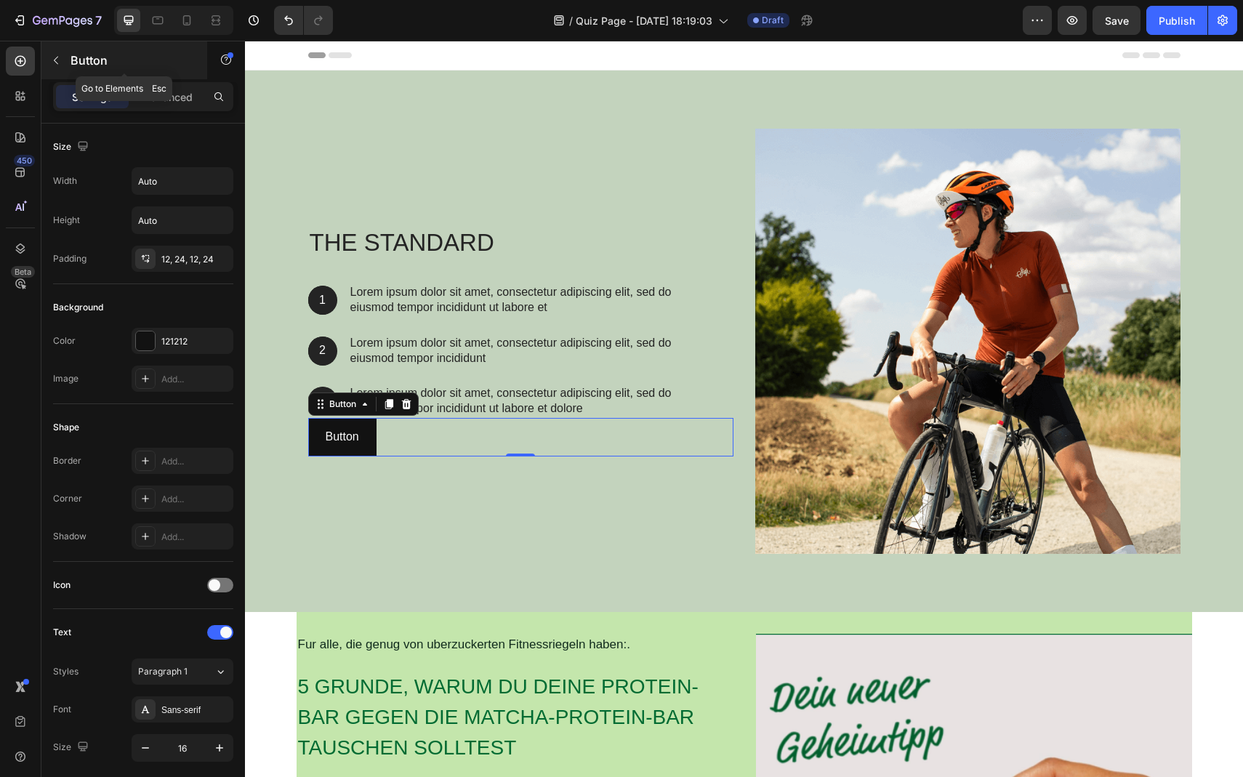
click at [55, 68] on button "button" at bounding box center [55, 60] width 23 height 23
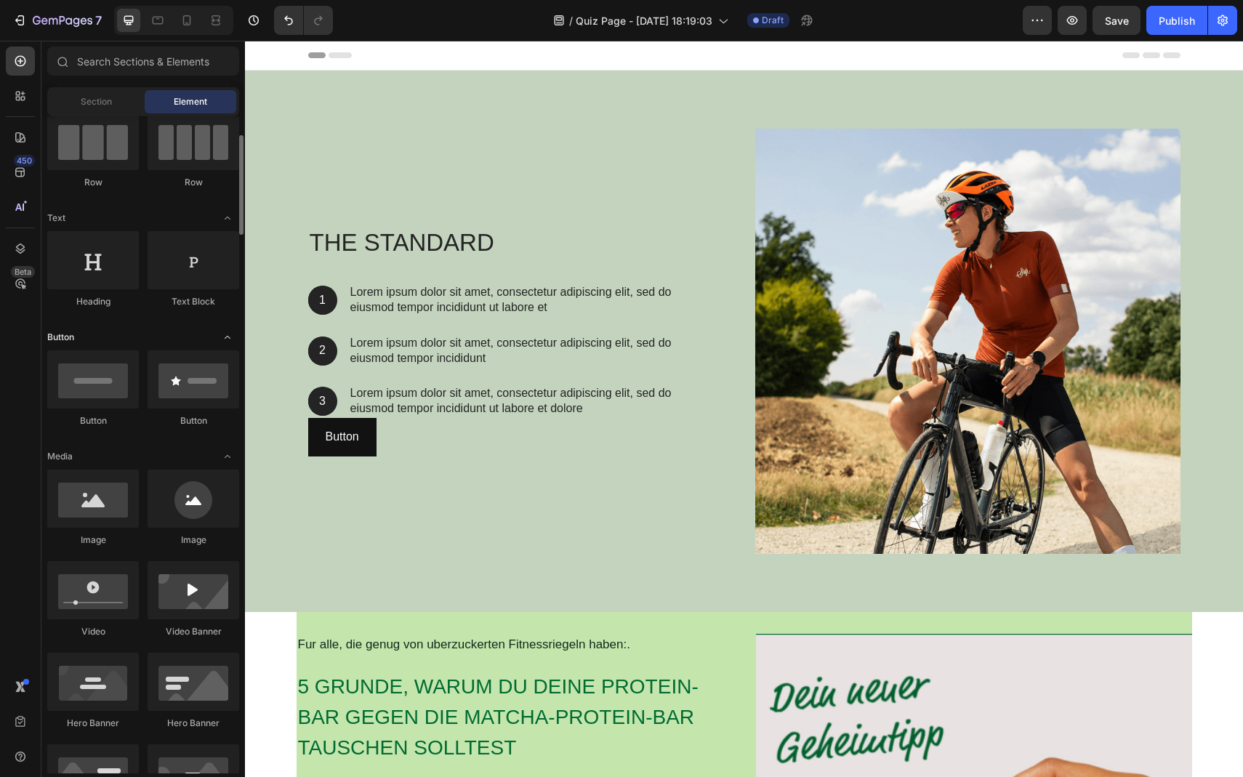
scroll to position [0, 0]
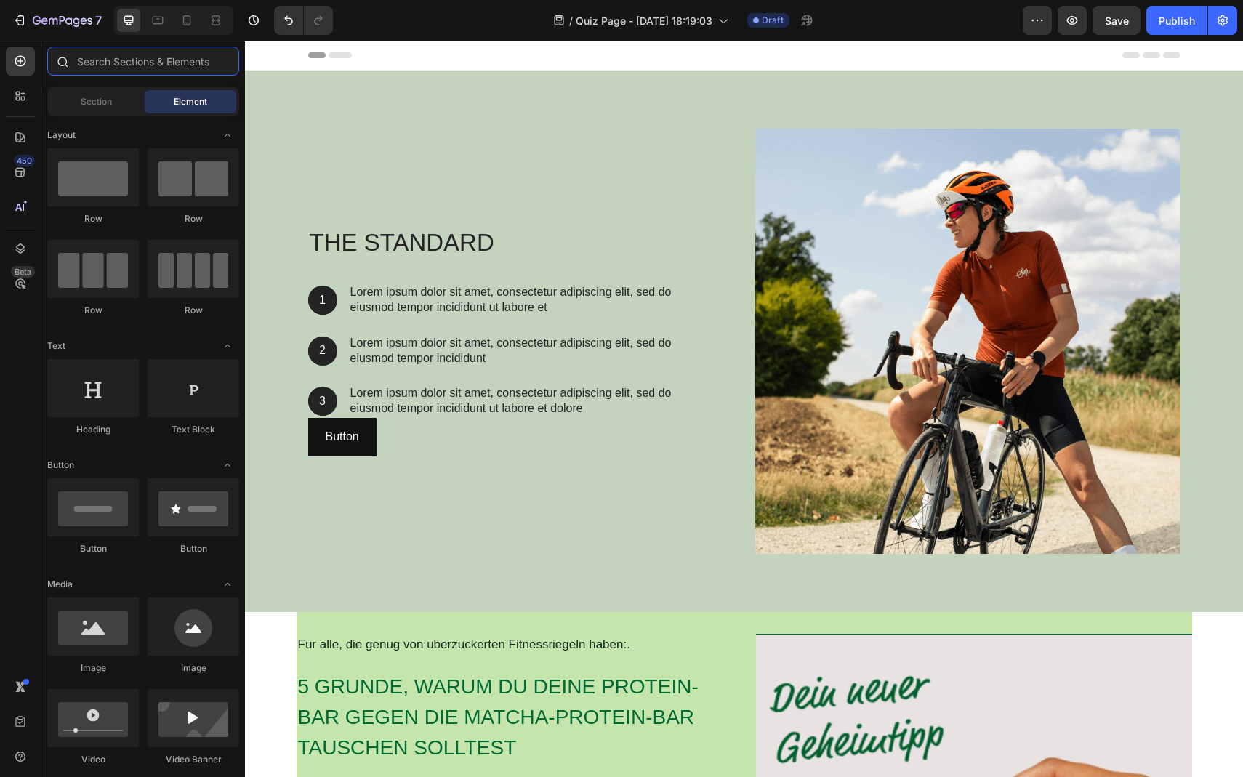
click at [170, 51] on input "text" at bounding box center [143, 61] width 192 height 29
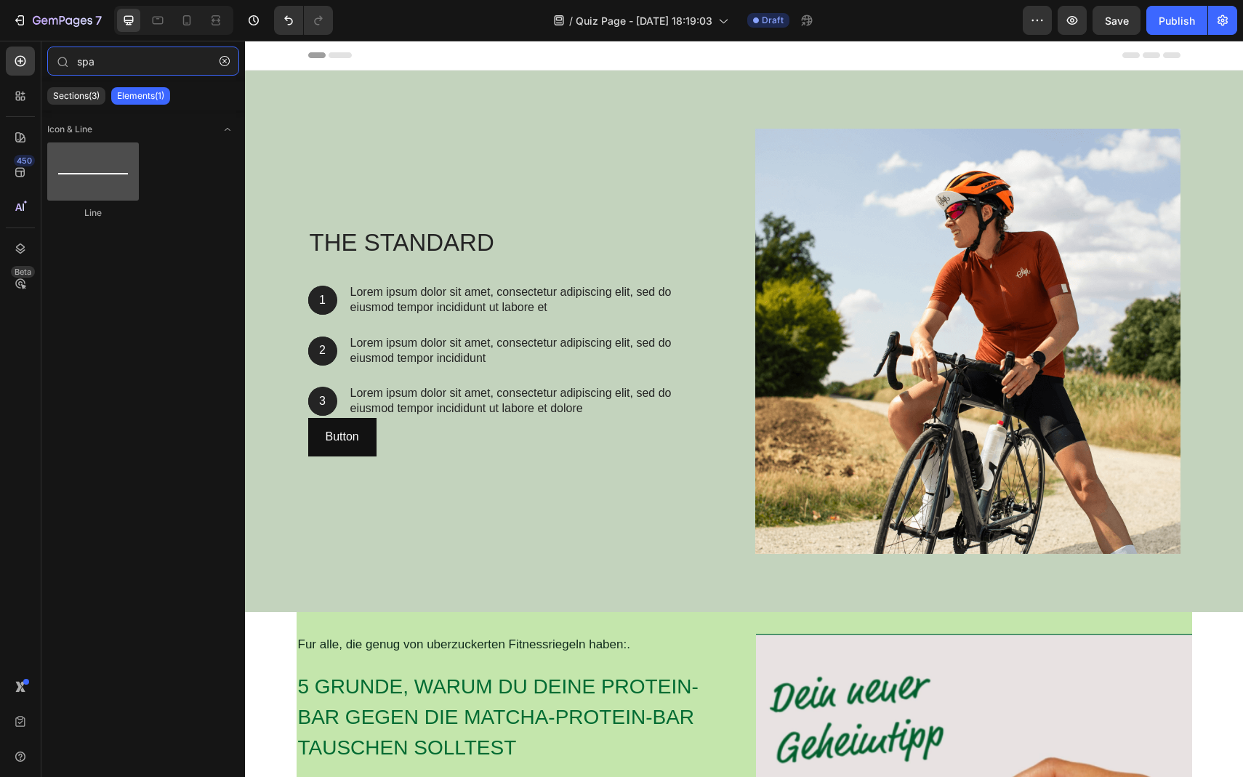
type input "spa"
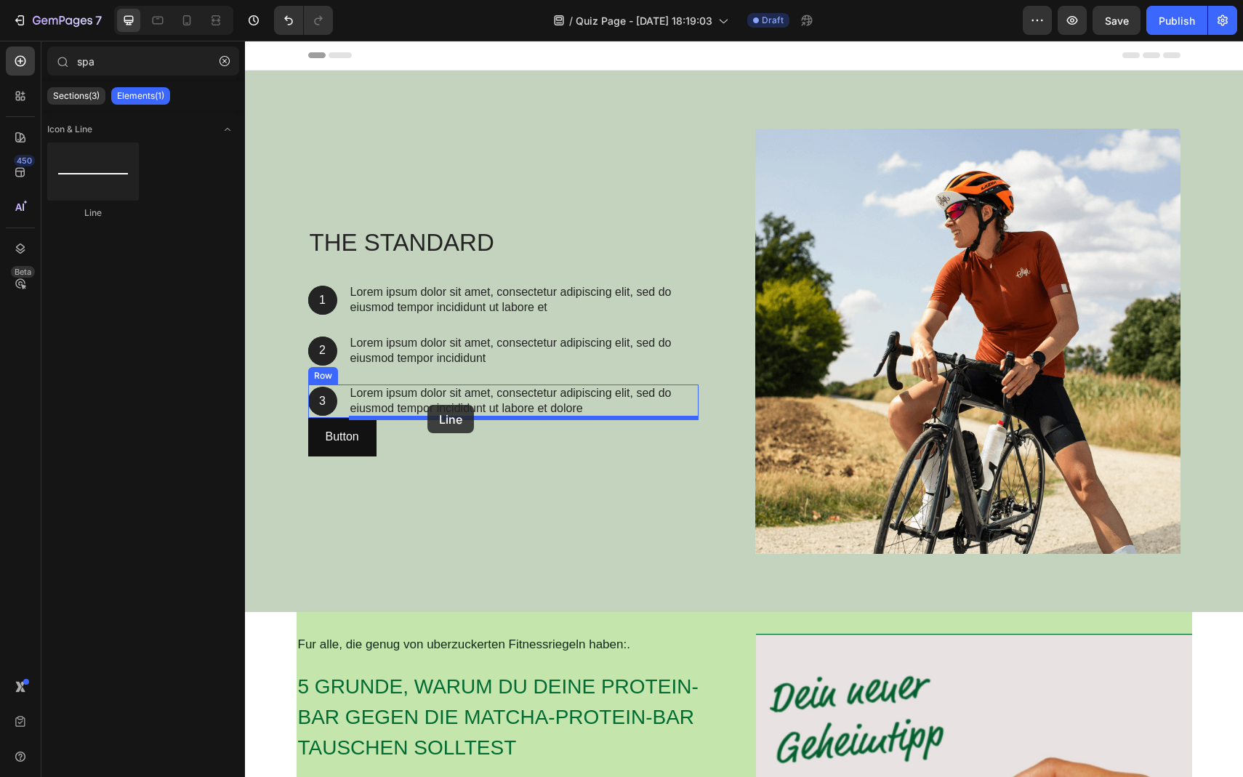
drag, startPoint x: 340, startPoint y: 198, endPoint x: 427, endPoint y: 404, distance: 223.9
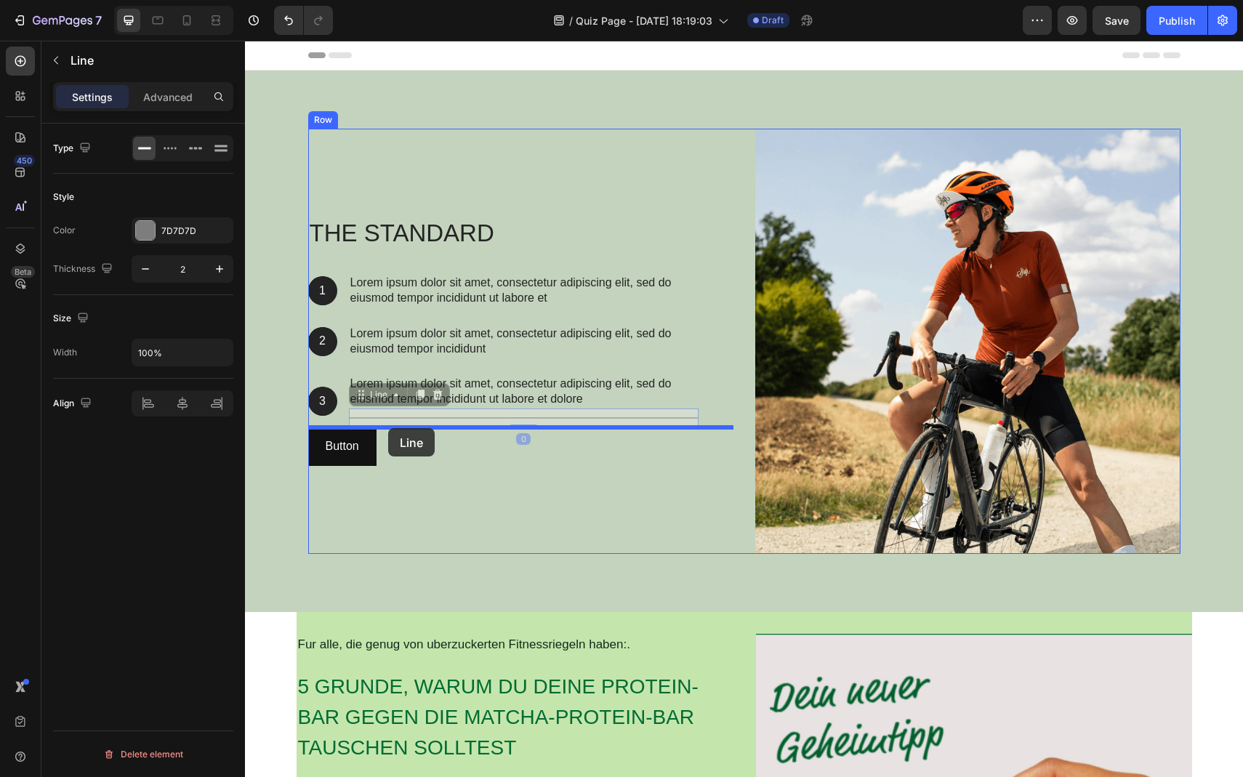
drag, startPoint x: 420, startPoint y: 422, endPoint x: 388, endPoint y: 428, distance: 31.9
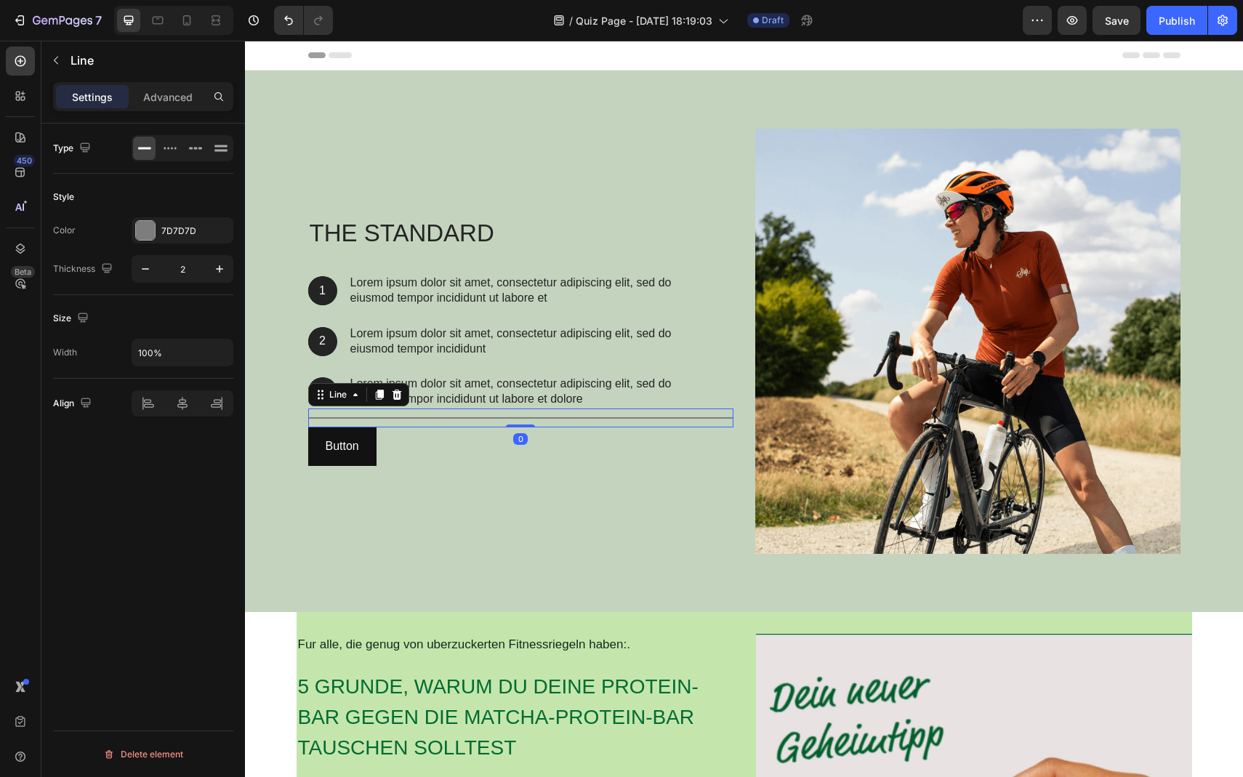
click at [489, 412] on div "Title Line 0" at bounding box center [520, 418] width 425 height 19
click at [147, 228] on div at bounding box center [145, 230] width 19 height 19
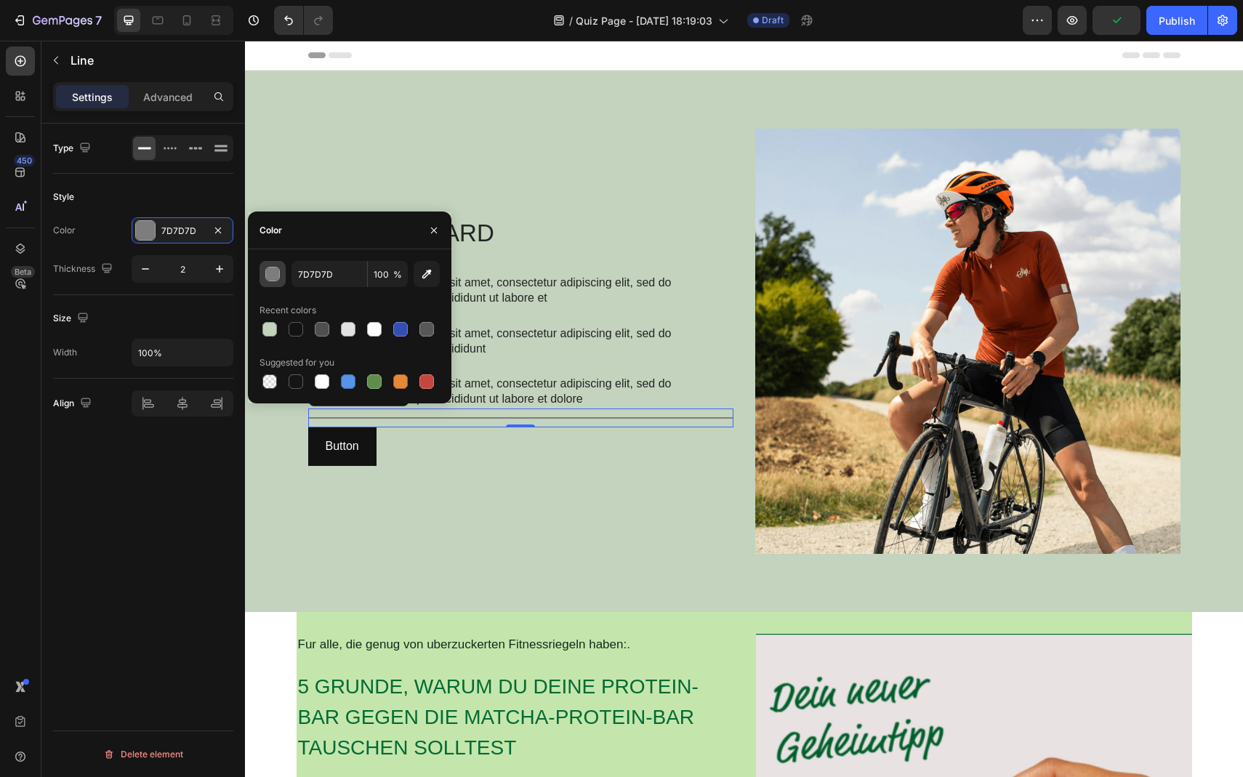
click at [277, 265] on button "button" at bounding box center [273, 274] width 26 height 26
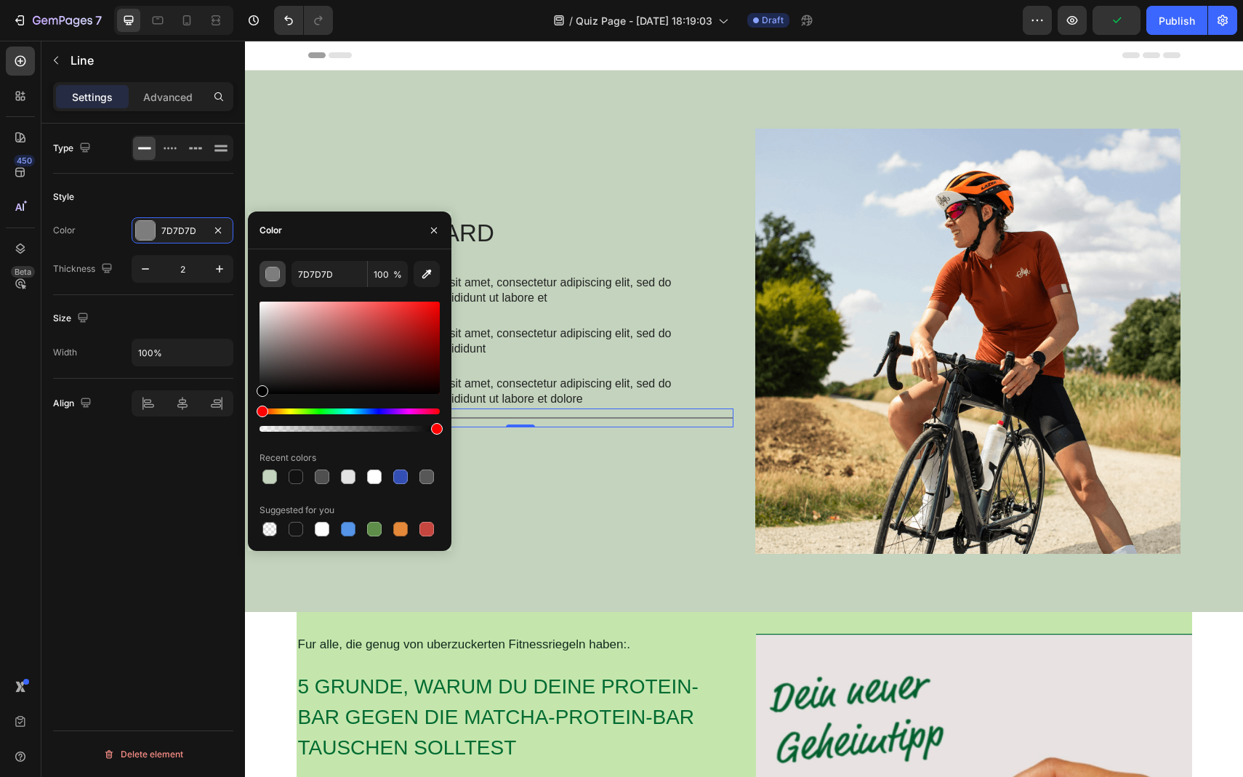
click at [277, 265] on button "button" at bounding box center [273, 274] width 26 height 26
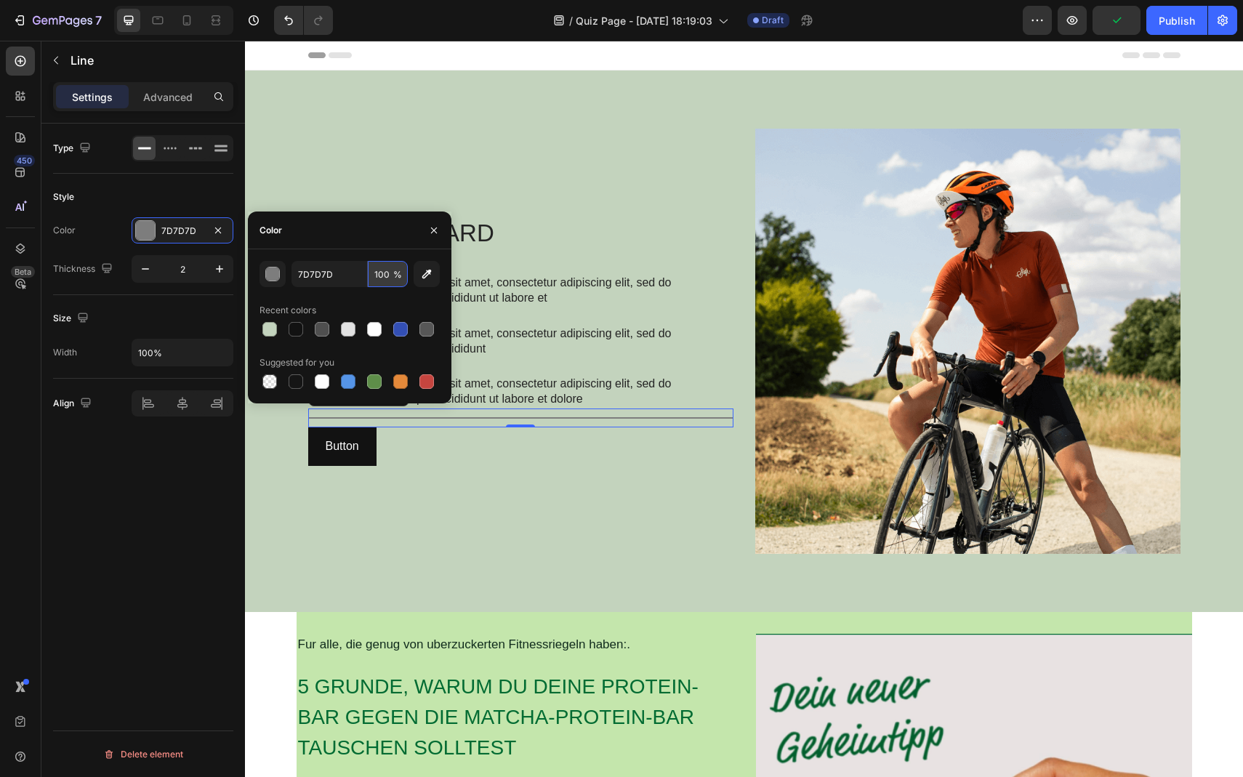
click at [371, 277] on input "100" at bounding box center [388, 274] width 40 height 26
type input "0"
click at [573, 464] on div "Button Button" at bounding box center [520, 447] width 425 height 39
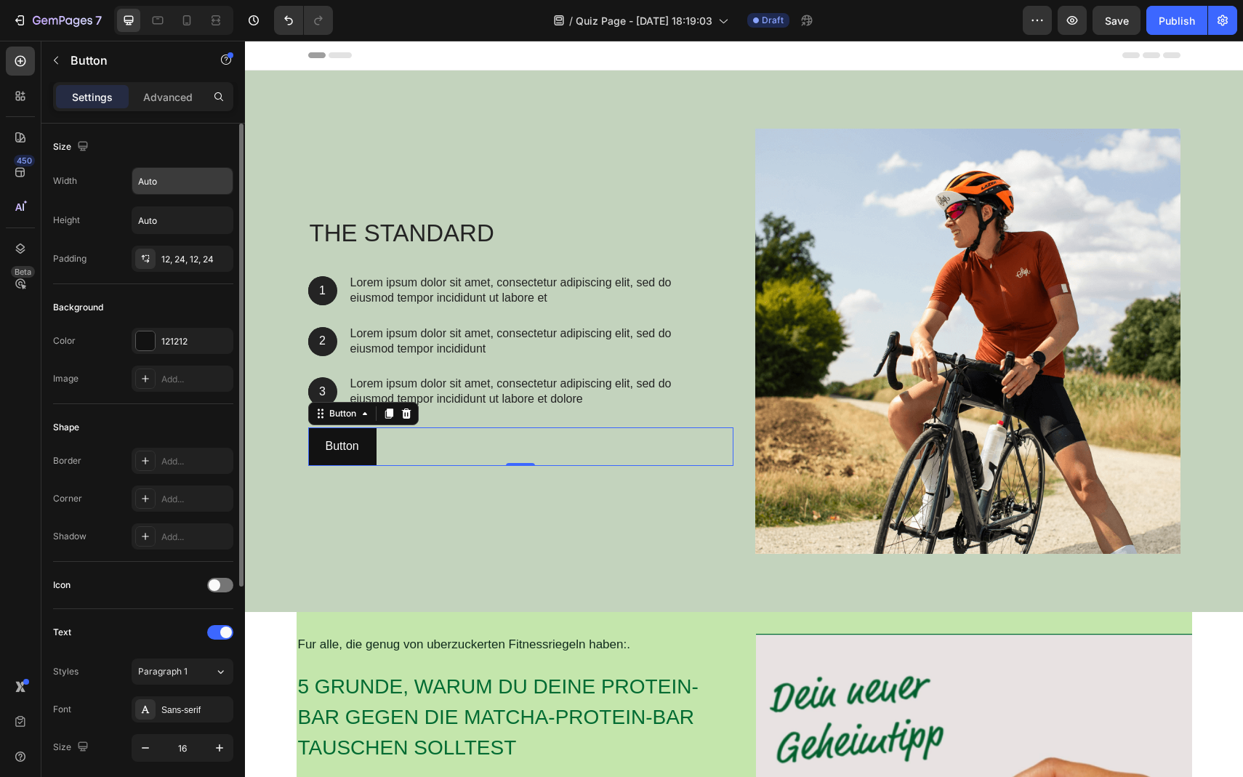
click at [159, 188] on input "Auto" at bounding box center [182, 181] width 100 height 26
click at [212, 178] on icon "button" at bounding box center [219, 181] width 15 height 15
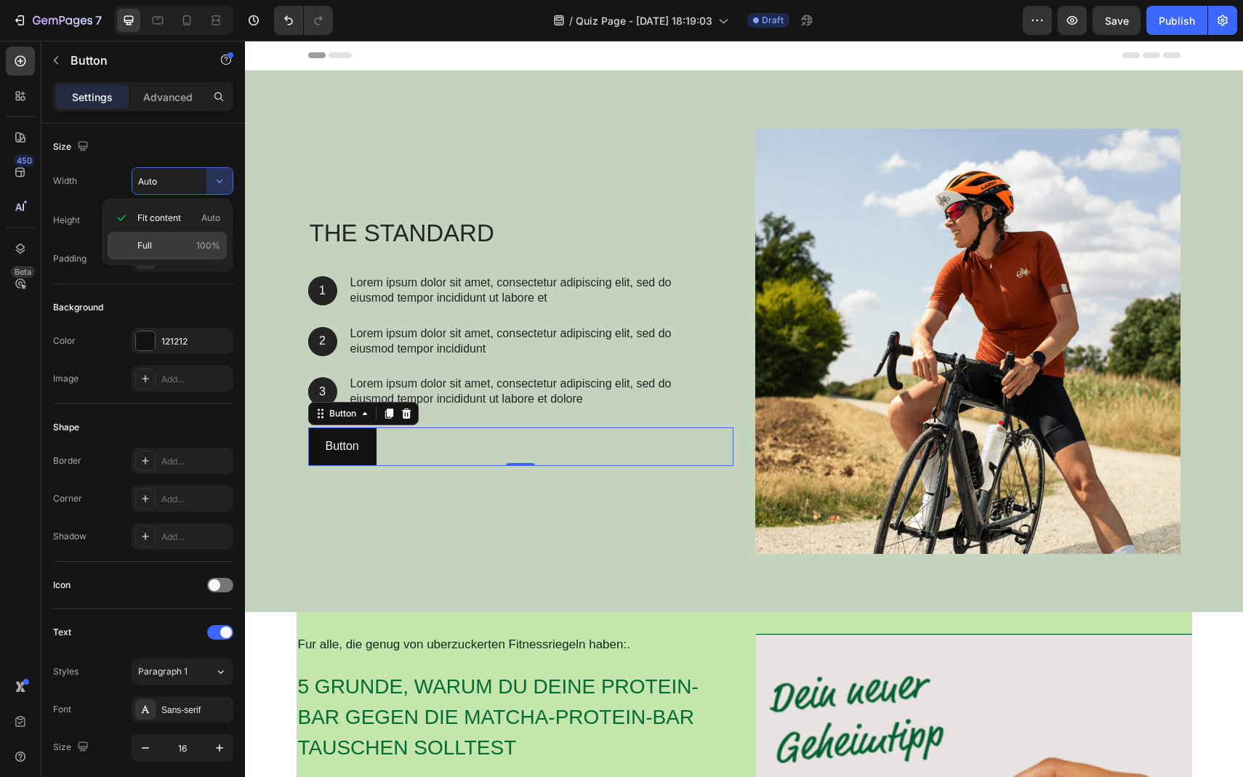
click at [160, 237] on div "Full 100%" at bounding box center [167, 246] width 119 height 28
type input "100%"
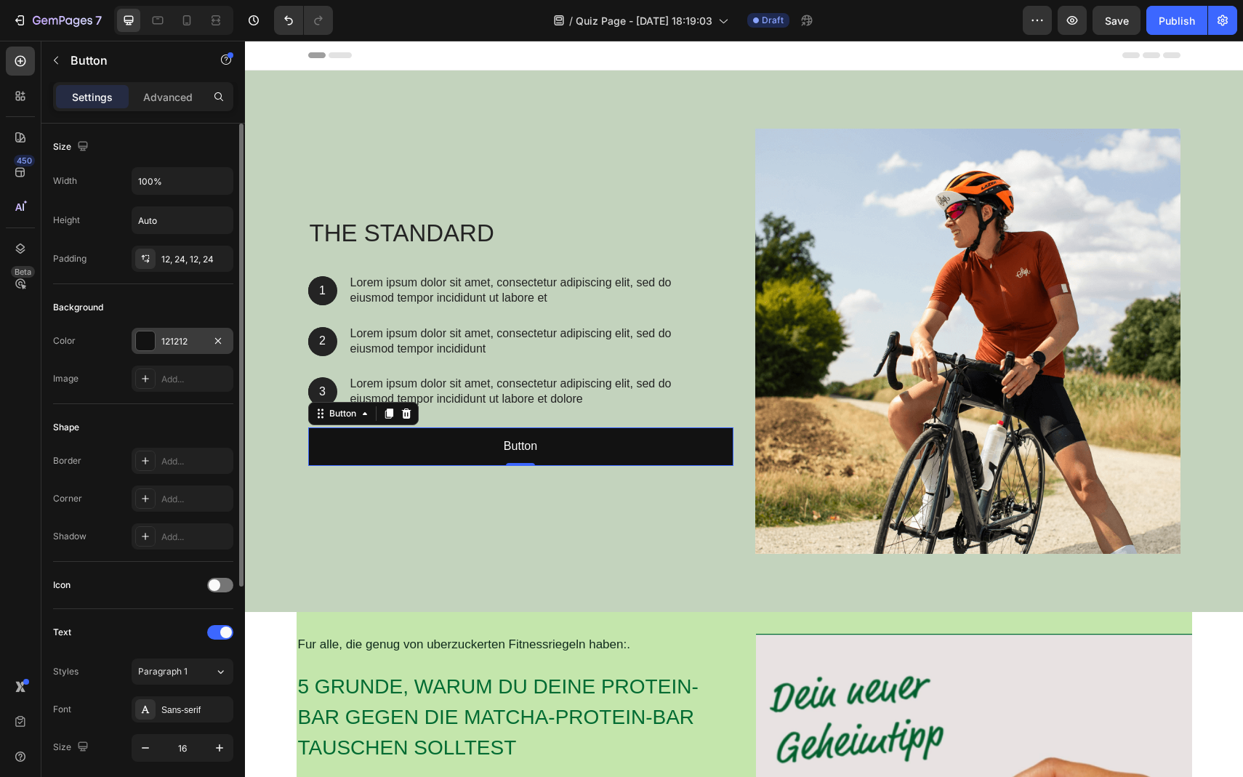
click at [147, 335] on div at bounding box center [145, 341] width 19 height 19
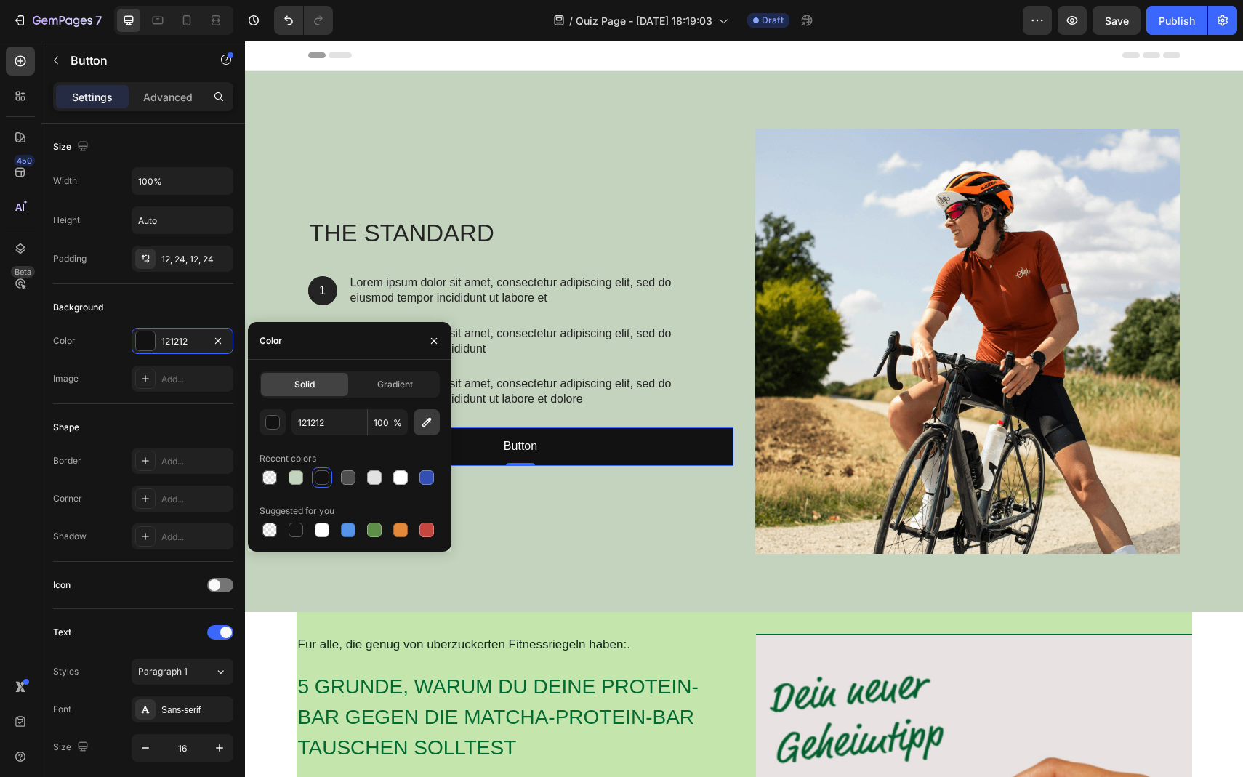
click at [424, 421] on icon "button" at bounding box center [427, 422] width 15 height 15
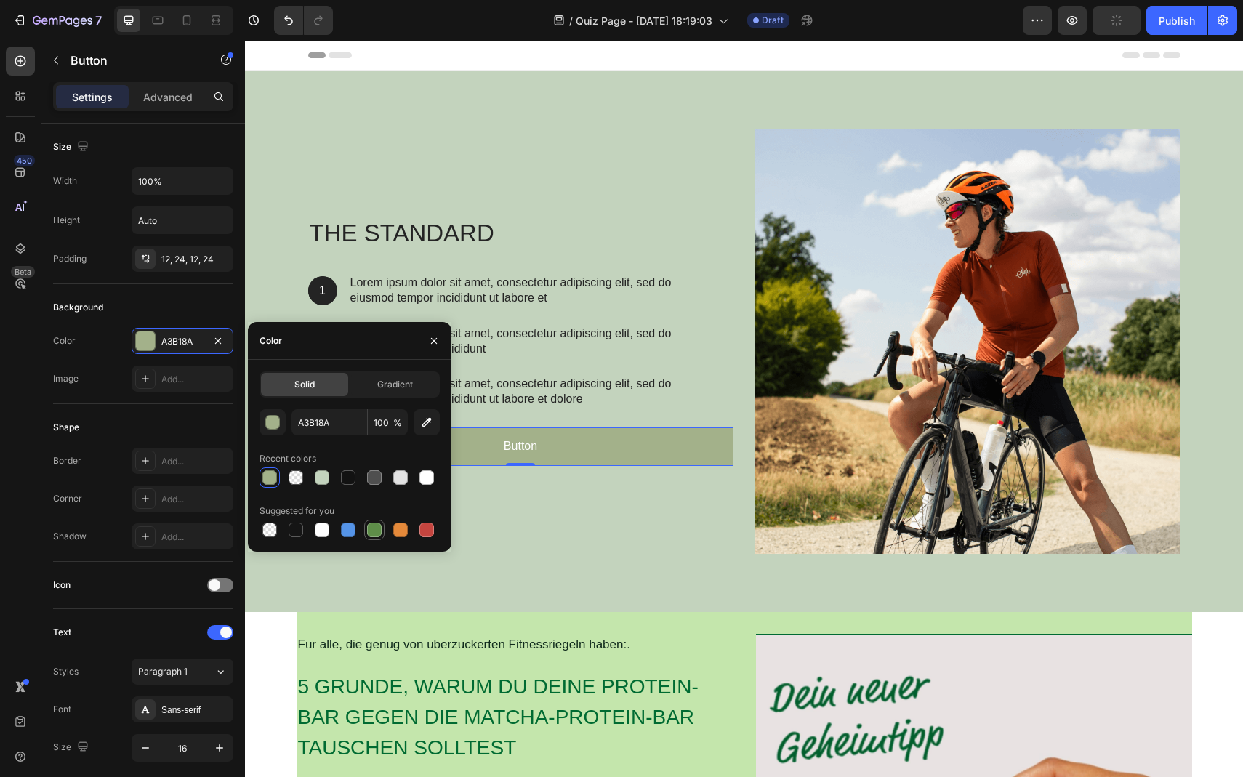
click at [374, 528] on div at bounding box center [374, 530] width 15 height 15
type input "5E8E49"
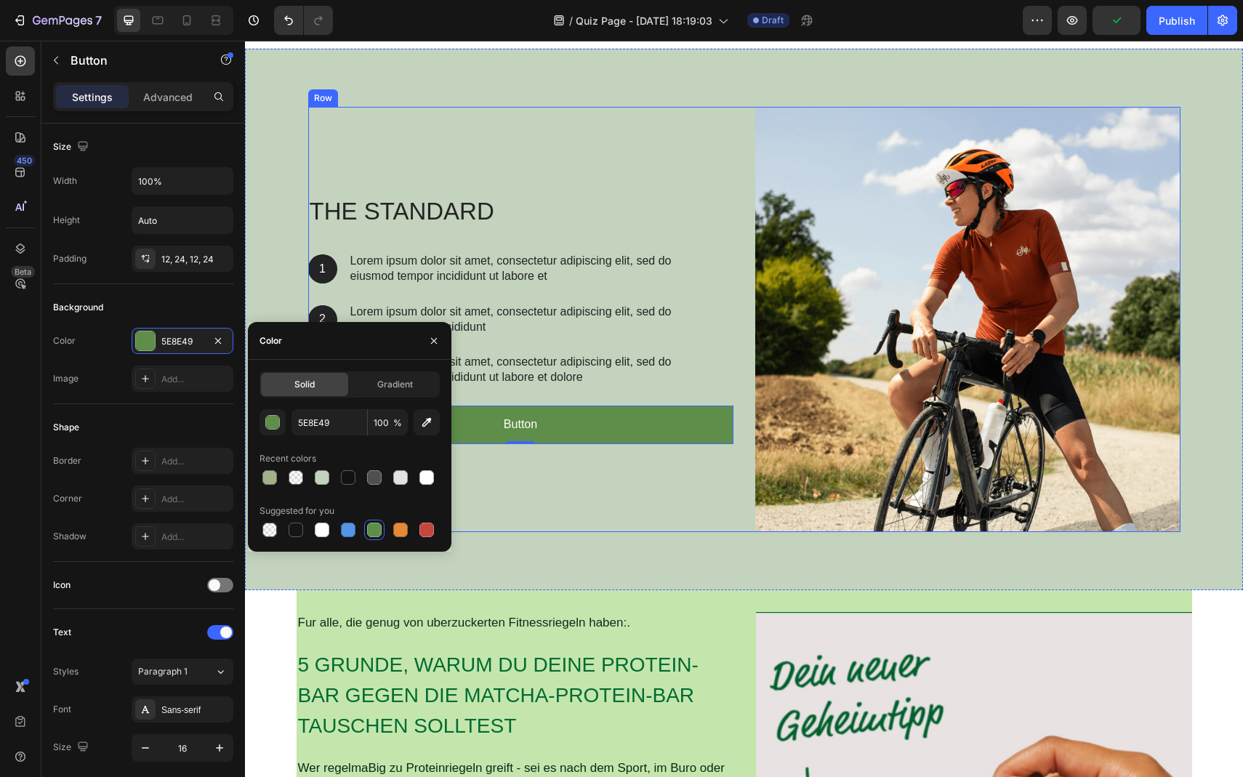
scroll to position [23, 0]
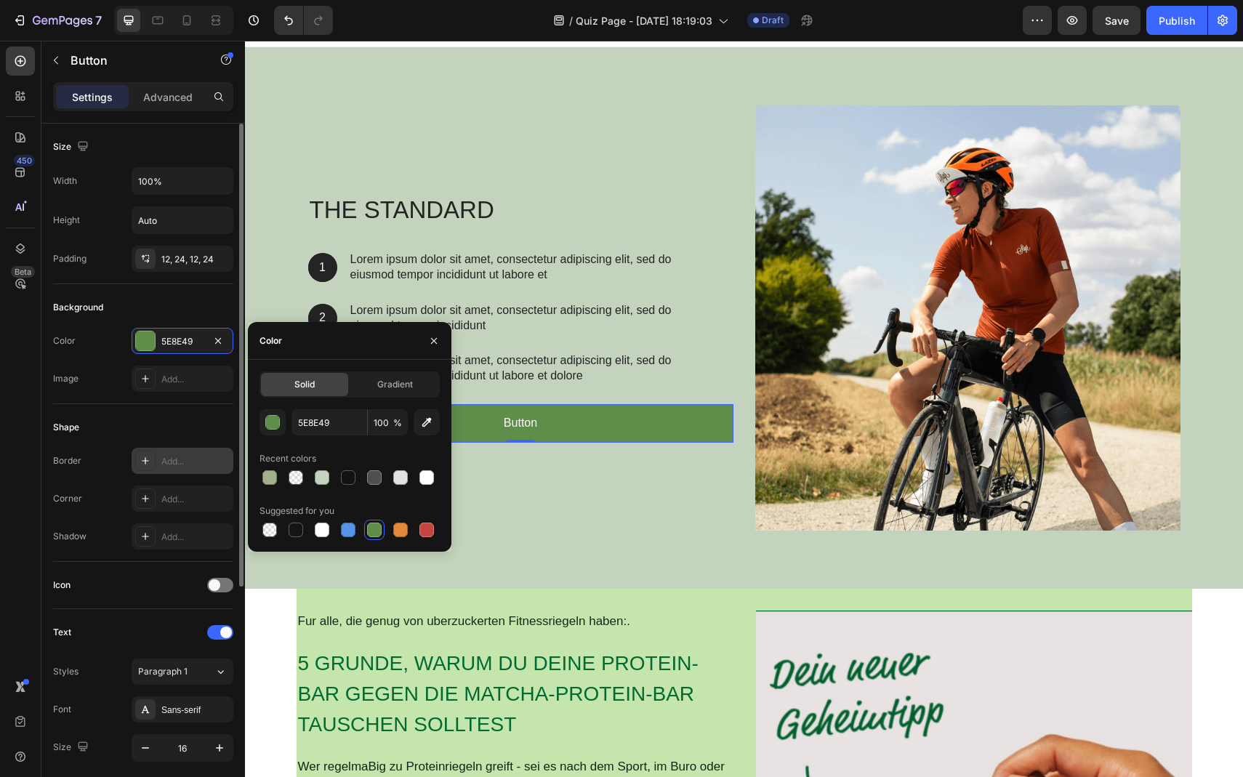
click at [159, 457] on div "Add..." at bounding box center [183, 461] width 102 height 26
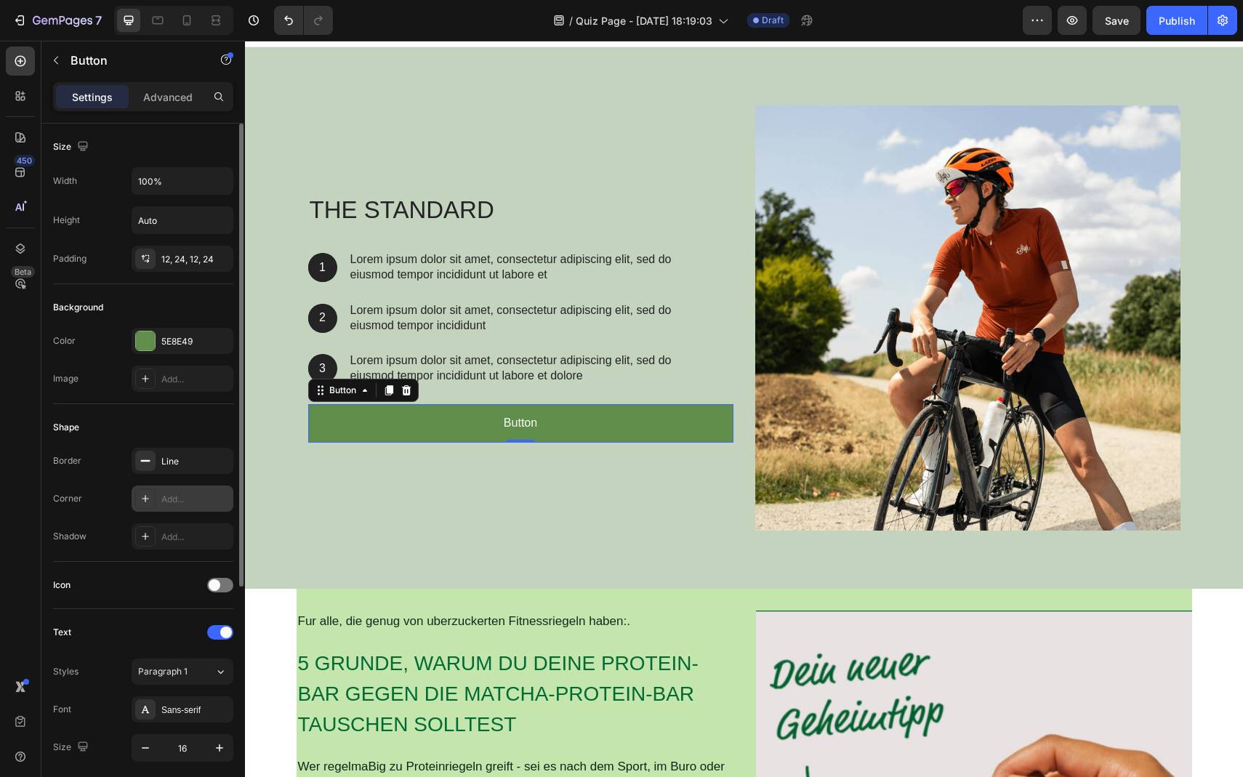
click at [154, 503] on div at bounding box center [145, 499] width 20 height 20
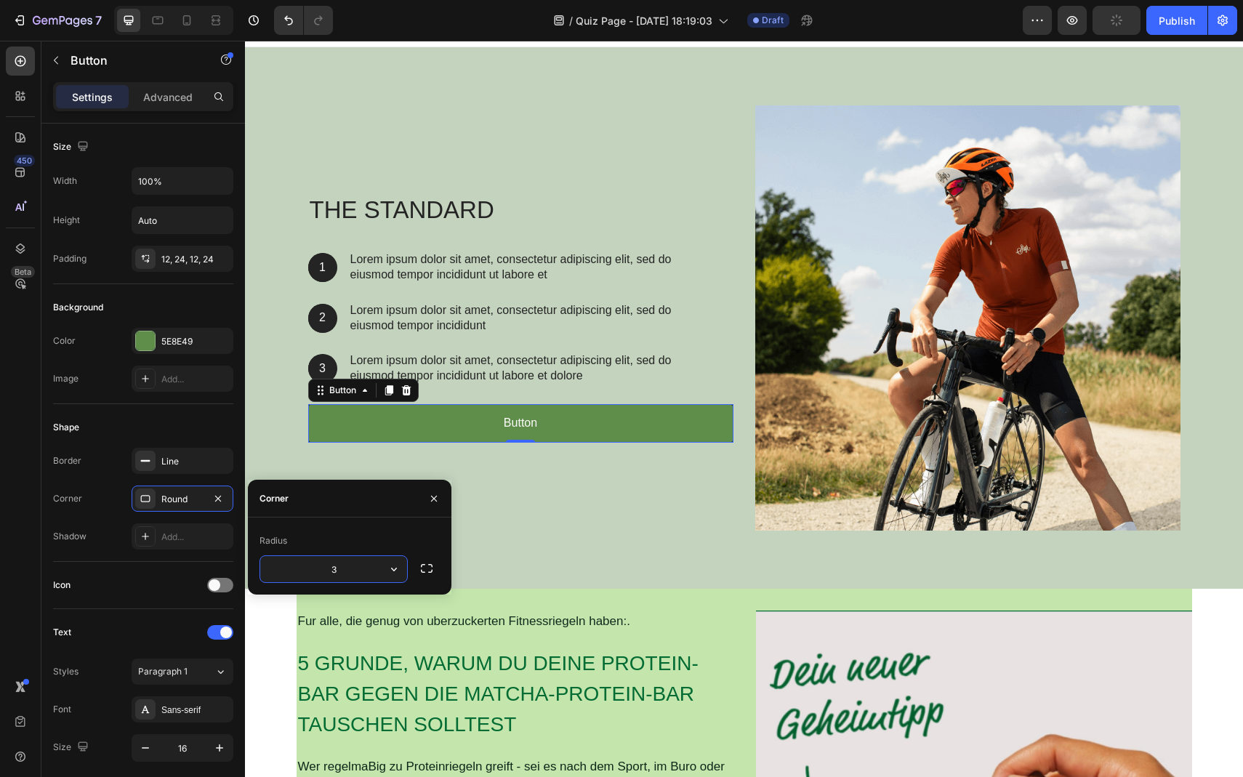
type input "30"
click at [544, 489] on div "The standard Heading 1 Text Block Hero Banner Lorem ipsum dolor sit amet, conse…" at bounding box center [520, 317] width 425 height 425
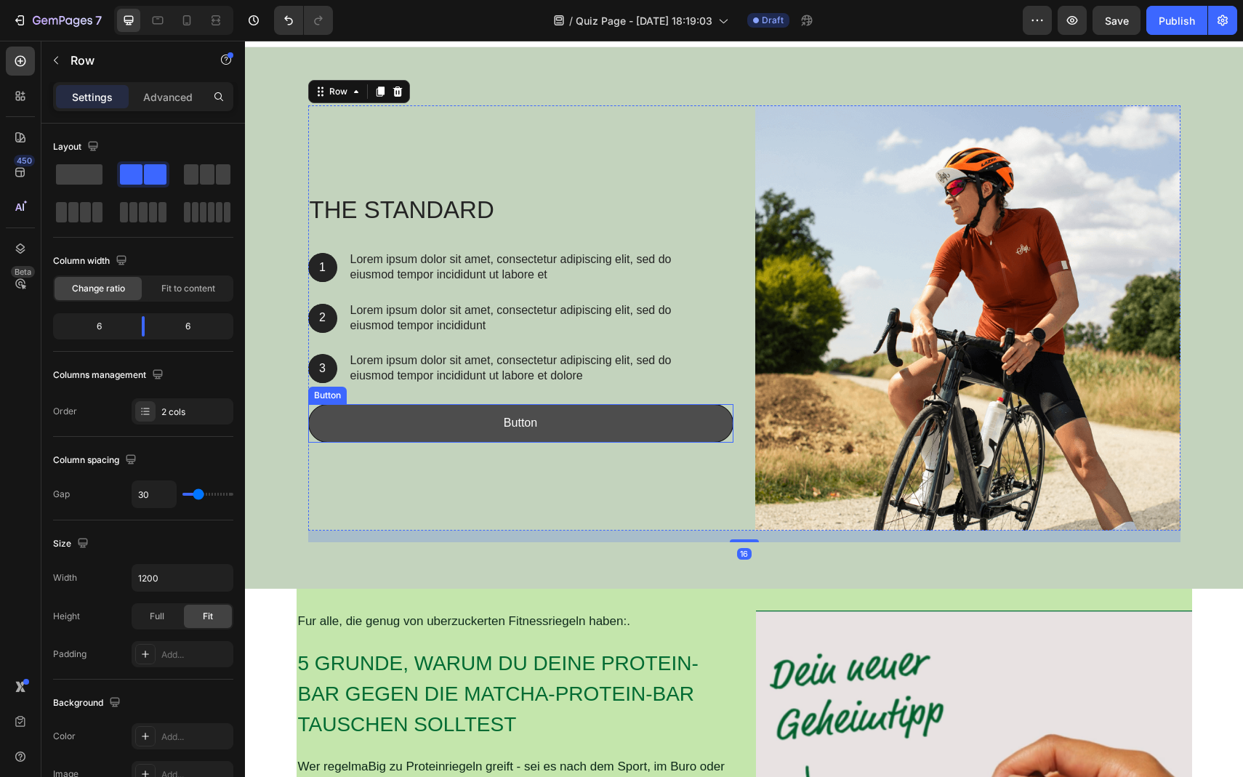
click at [577, 433] on button "Button" at bounding box center [520, 423] width 425 height 39
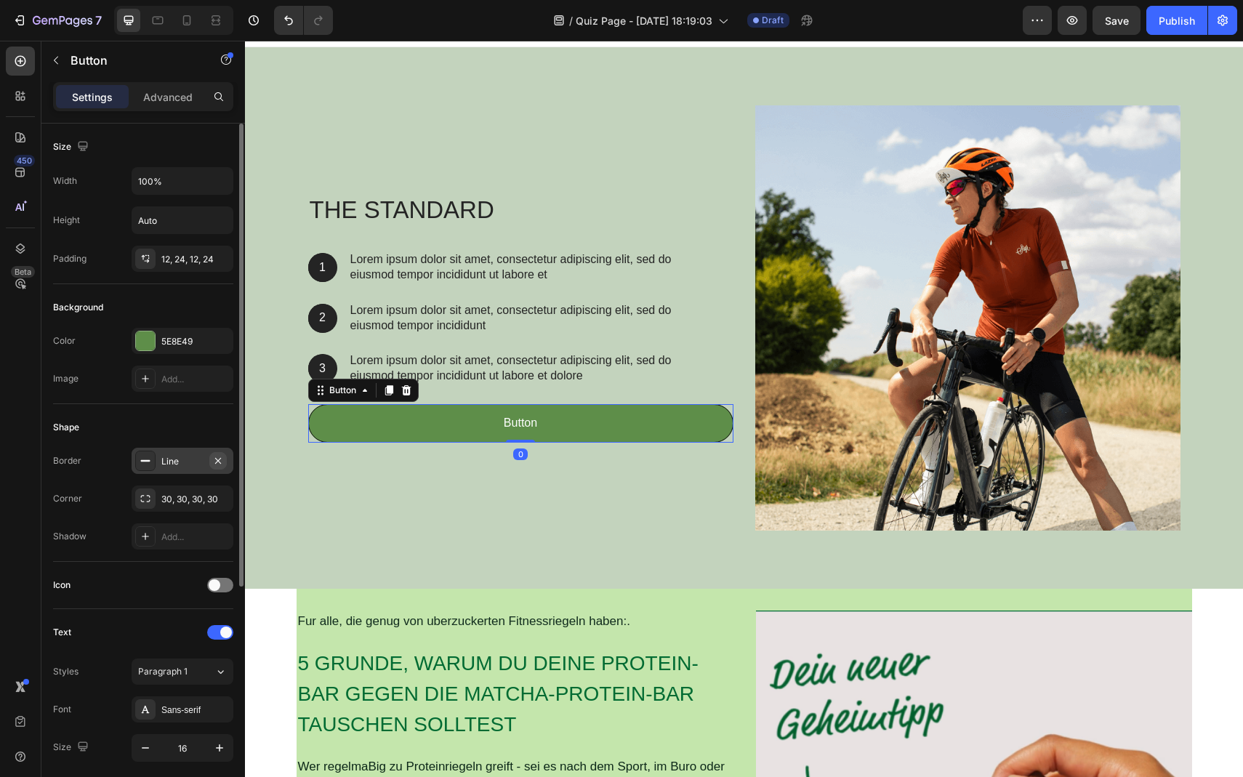
click at [225, 460] on button "button" at bounding box center [217, 460] width 17 height 17
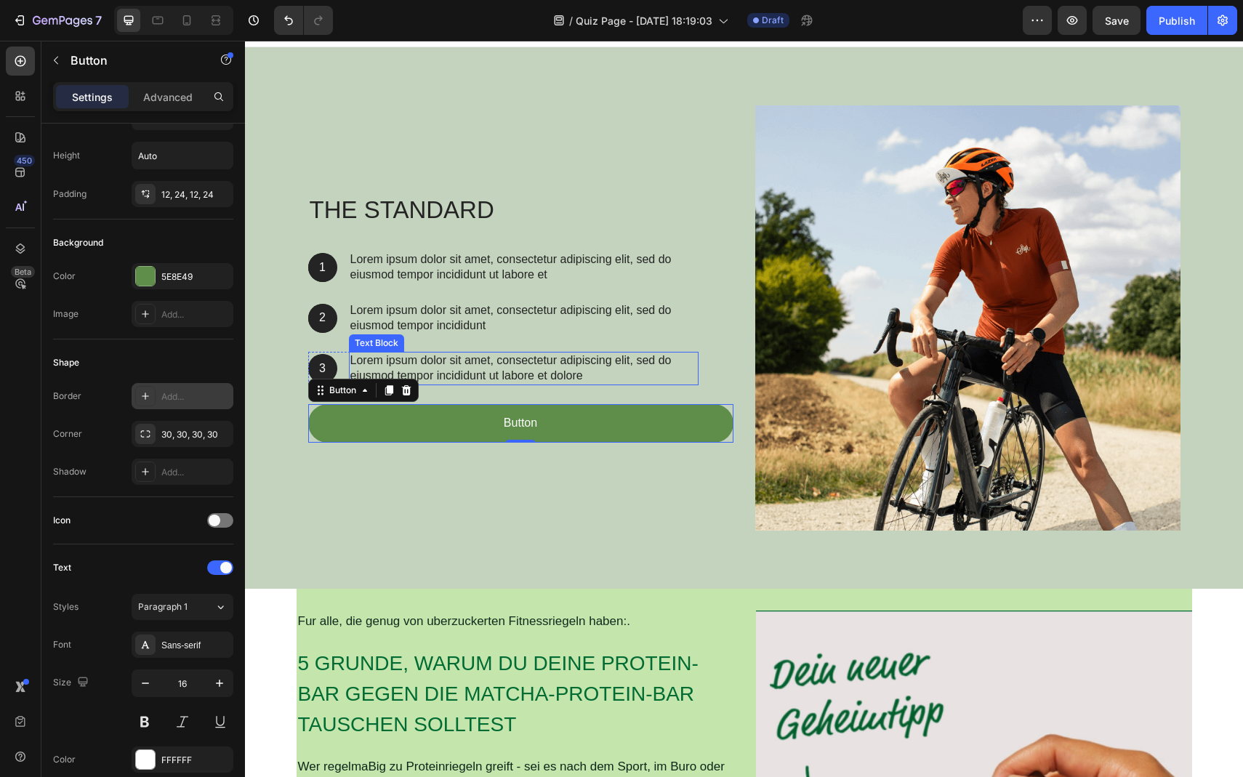
scroll to position [0, 0]
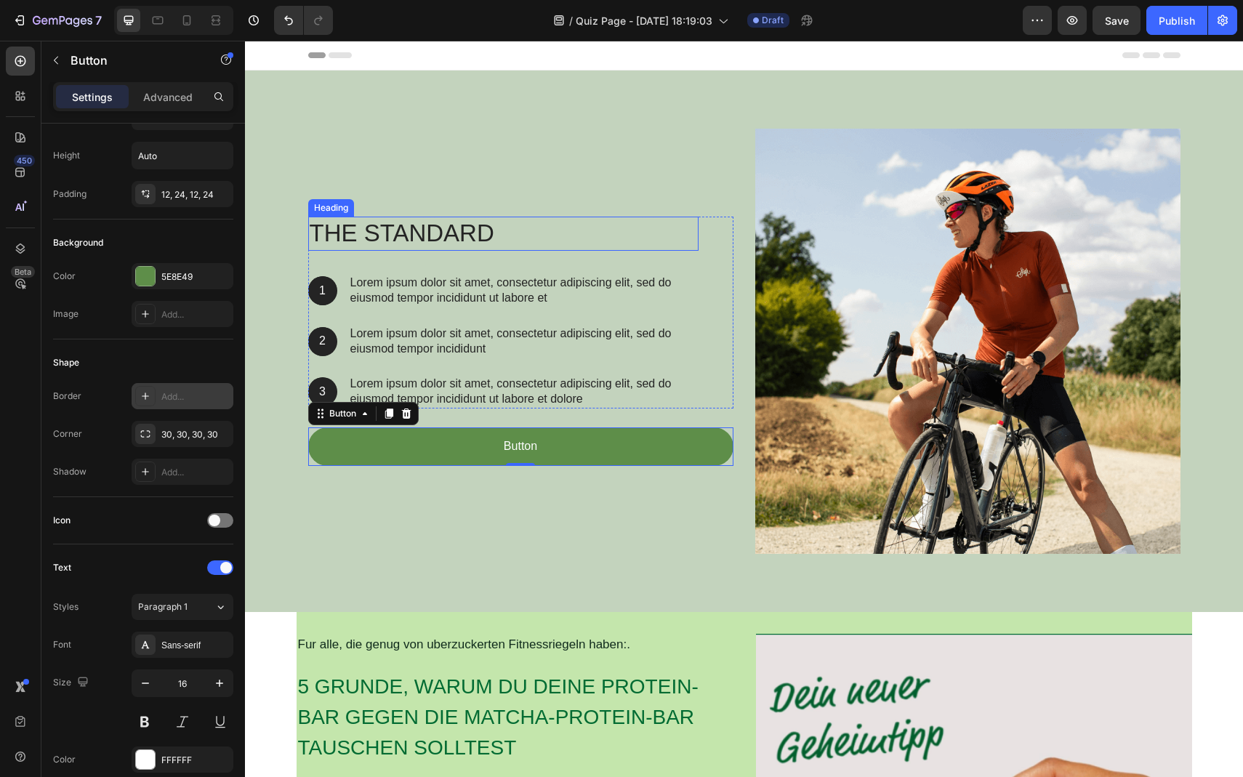
click at [452, 231] on h2 "The standard" at bounding box center [503, 234] width 390 height 34
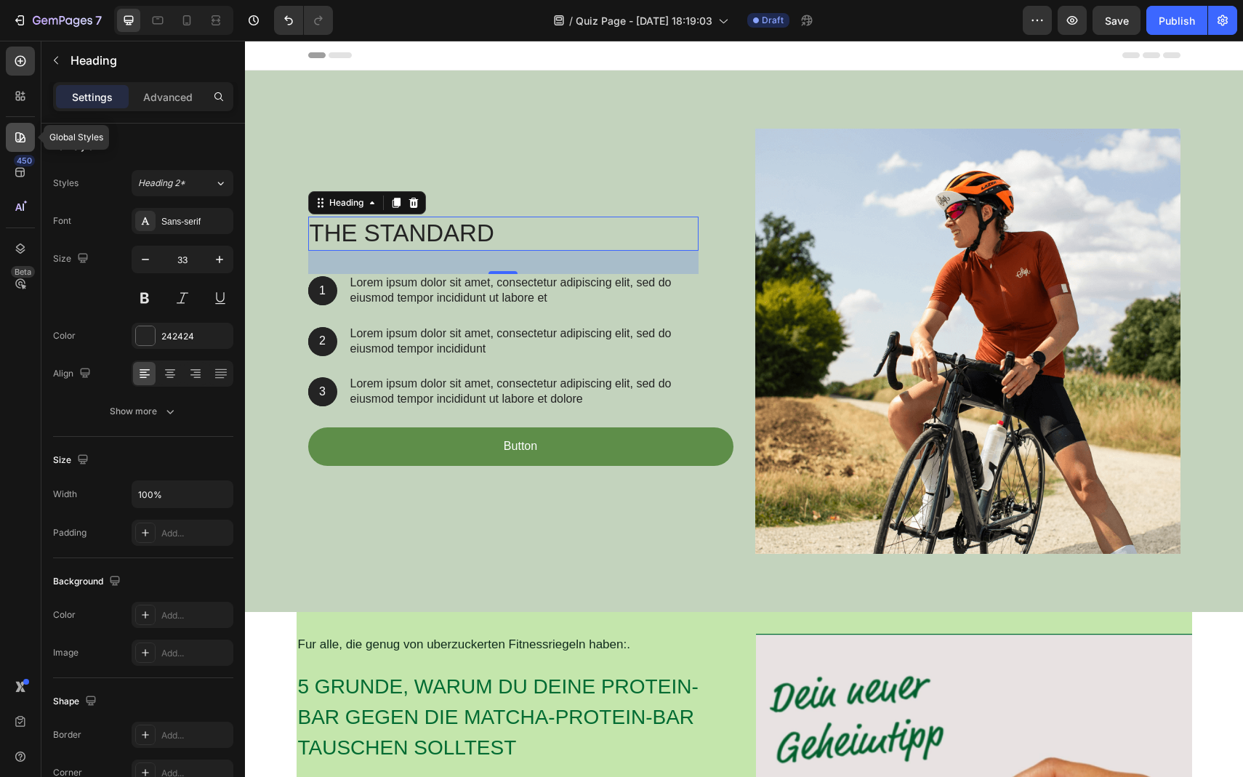
click at [17, 129] on div at bounding box center [20, 137] width 29 height 29
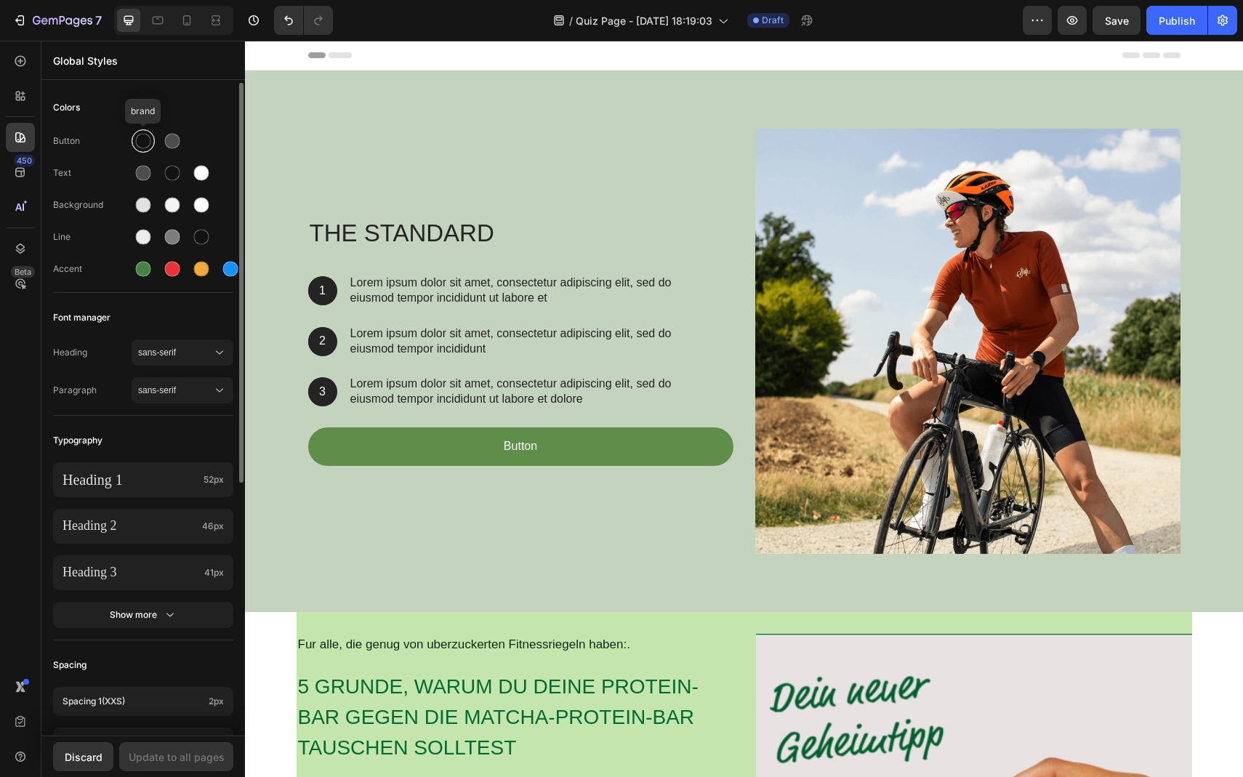
click at [148, 145] on div at bounding box center [143, 141] width 15 height 15
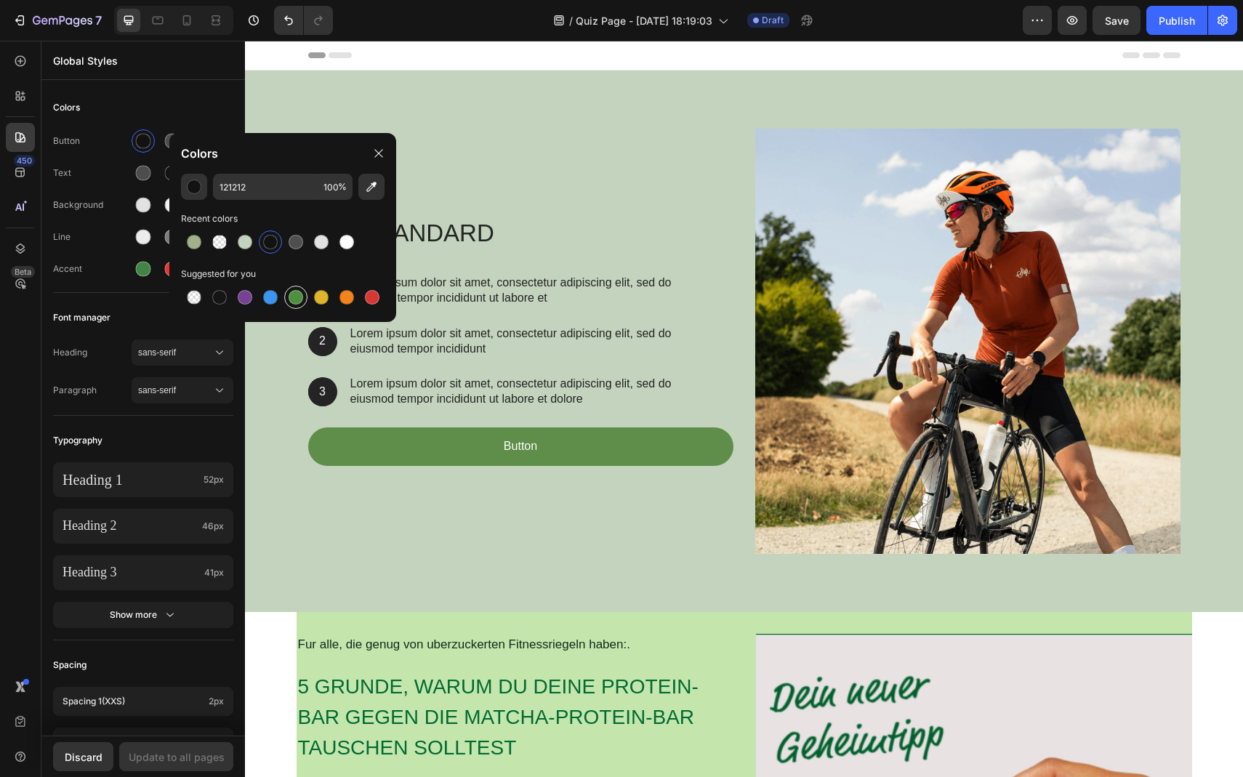
click at [297, 303] on div at bounding box center [296, 297] width 15 height 15
type input "4D903F"
click at [124, 177] on div "Text" at bounding box center [92, 173] width 79 height 13
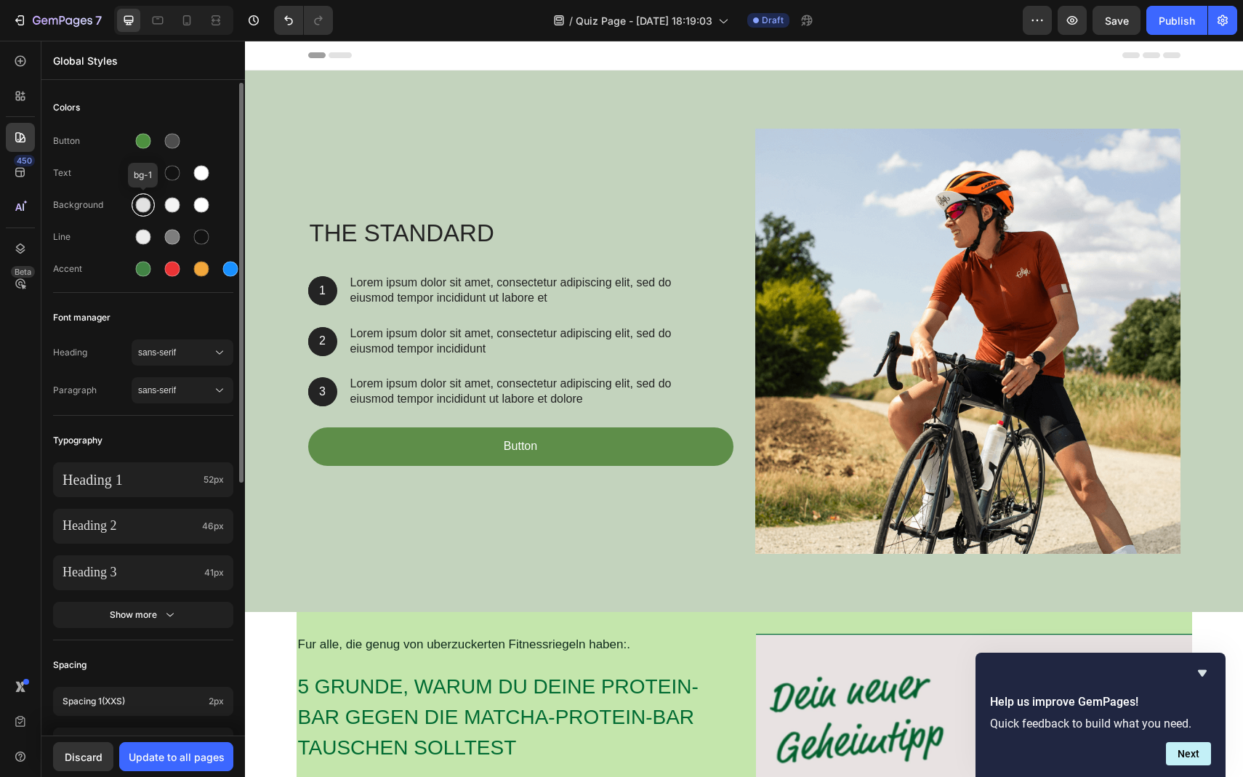
click at [140, 211] on div at bounding box center [143, 205] width 15 height 15
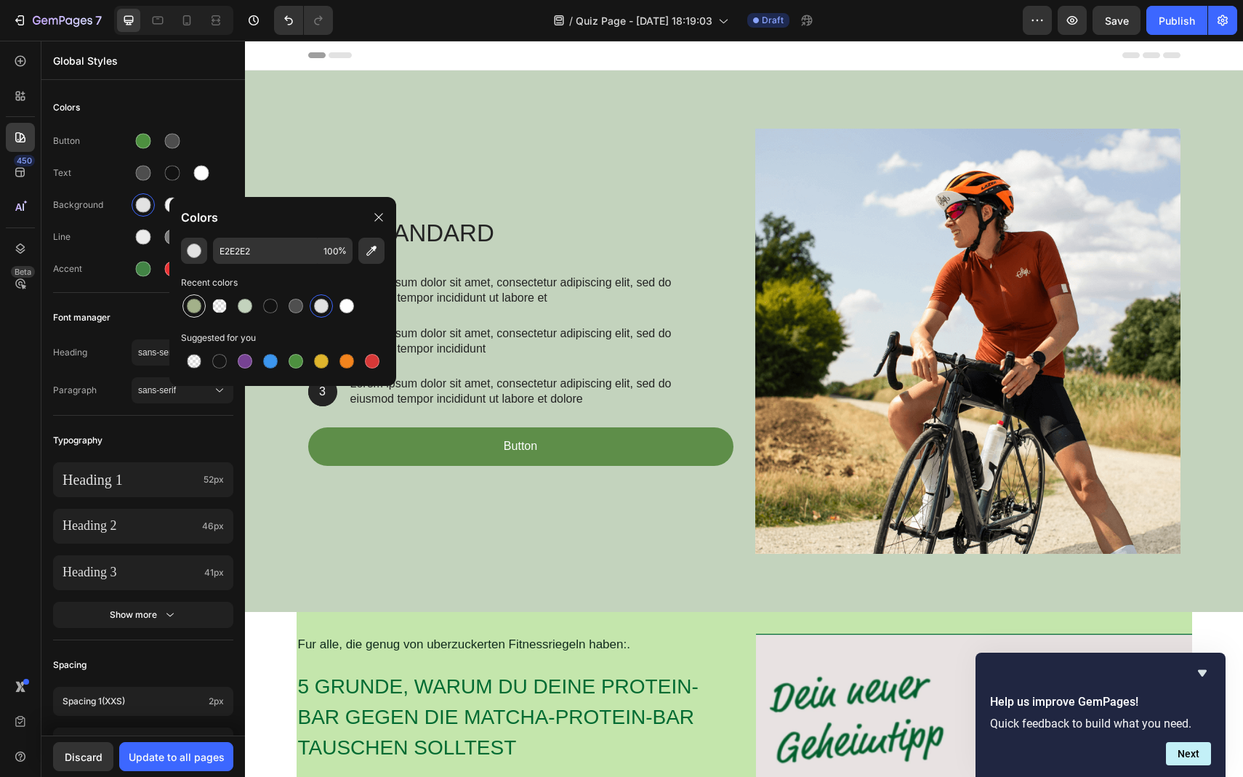
click at [192, 305] on div at bounding box center [194, 306] width 15 height 15
click at [244, 308] on div at bounding box center [245, 306] width 15 height 15
type input "C3D3BD"
click at [116, 240] on div "Line" at bounding box center [92, 237] width 79 height 13
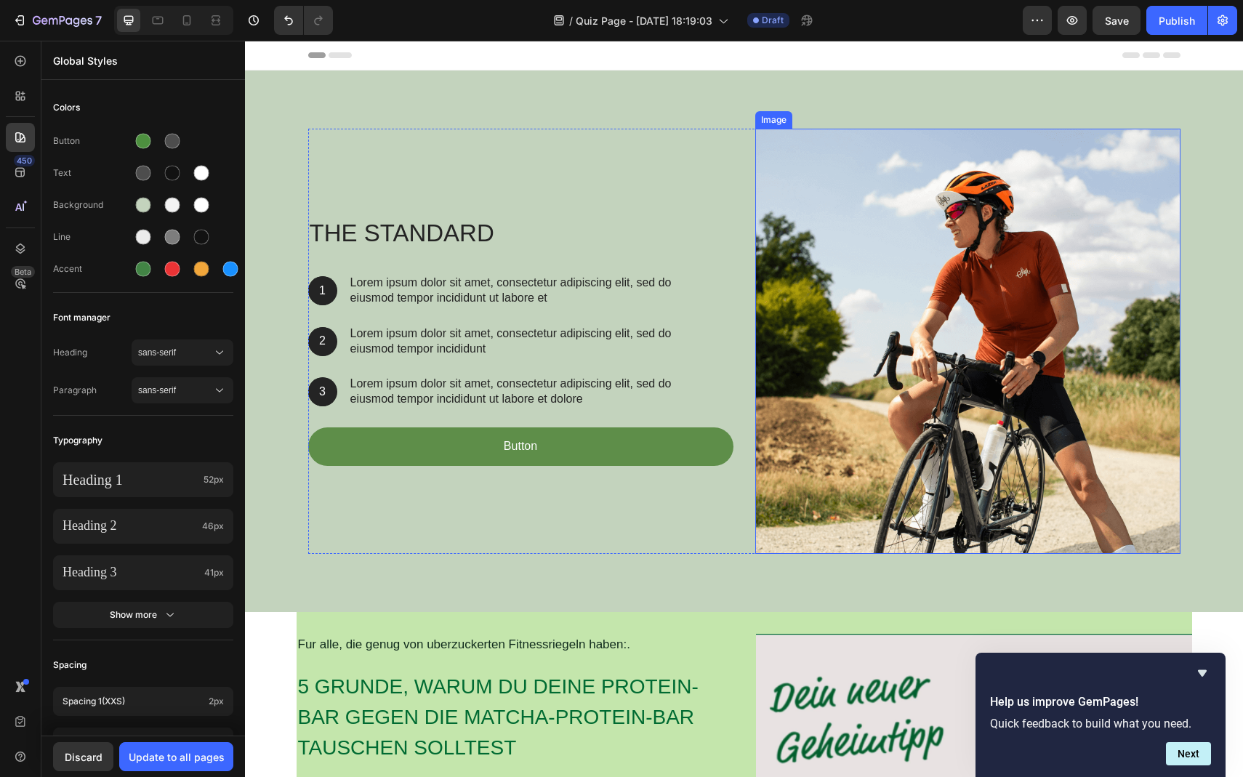
click at [851, 257] on img at bounding box center [967, 341] width 425 height 425
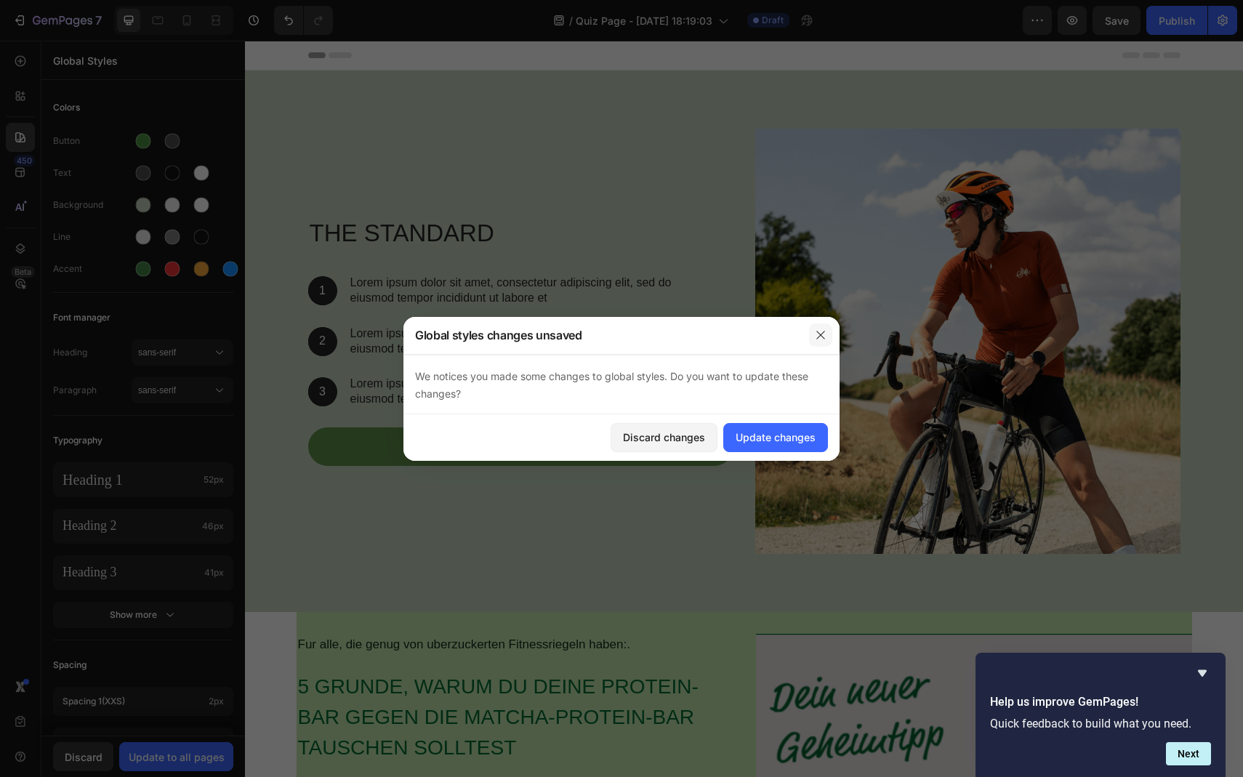
click at [822, 338] on icon "button" at bounding box center [821, 335] width 12 height 12
click at [840, 324] on img at bounding box center [967, 341] width 425 height 425
click at [819, 340] on icon "button" at bounding box center [821, 335] width 12 height 12
click at [845, 286] on img at bounding box center [967, 341] width 425 height 425
click at [818, 341] on button "button" at bounding box center [820, 335] width 23 height 23
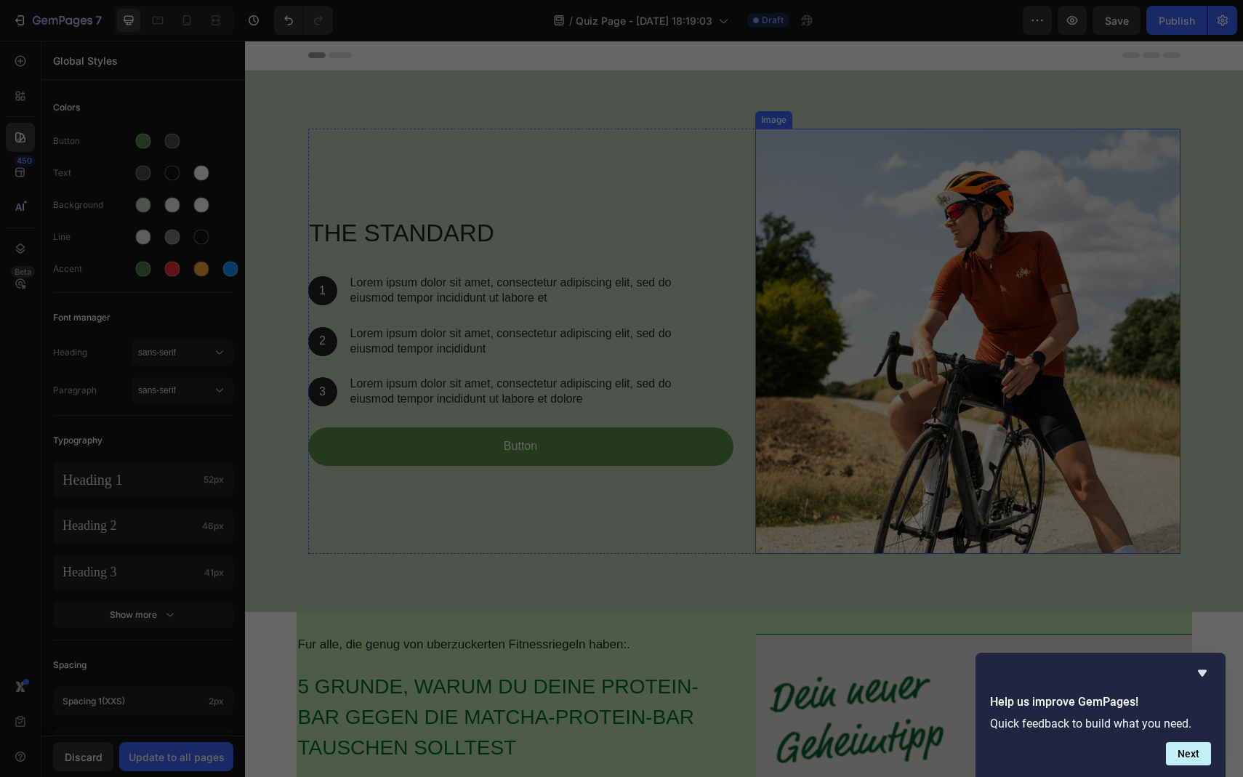
click at [778, 142] on img at bounding box center [967, 341] width 425 height 425
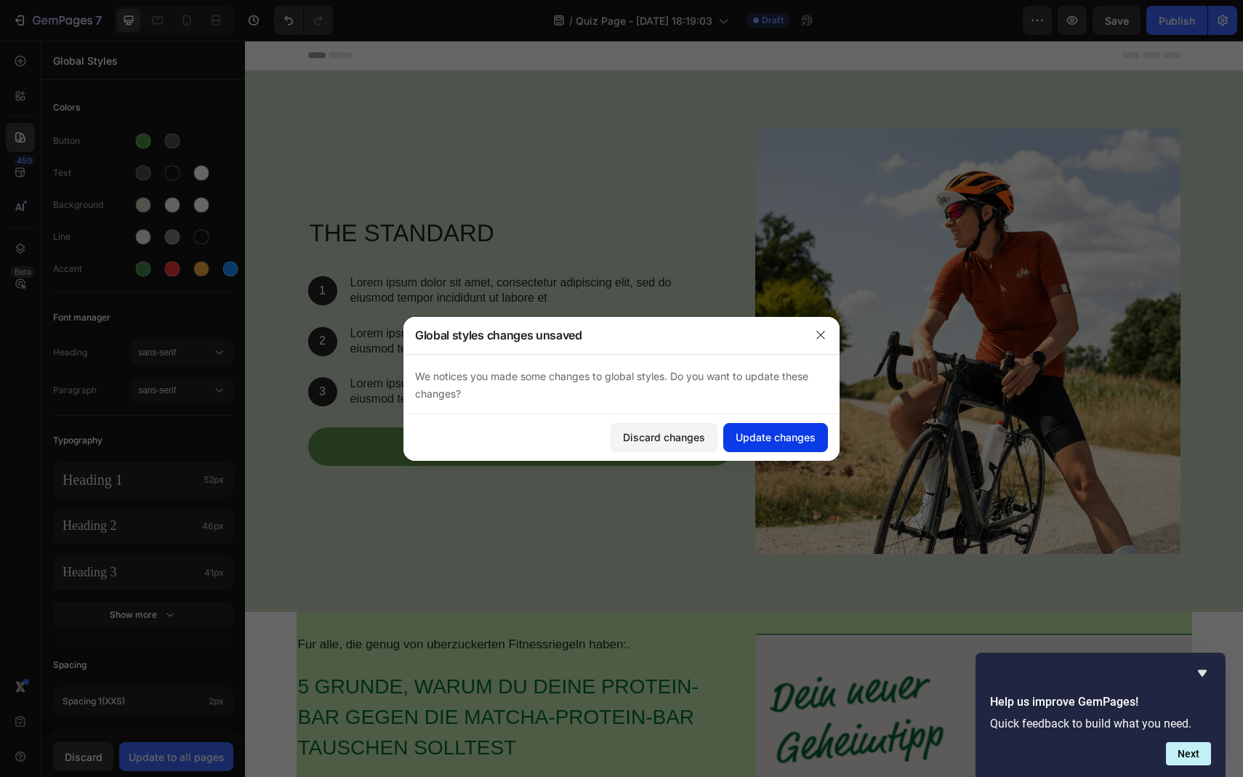
click at [733, 435] on button "Update changes" at bounding box center [776, 437] width 105 height 29
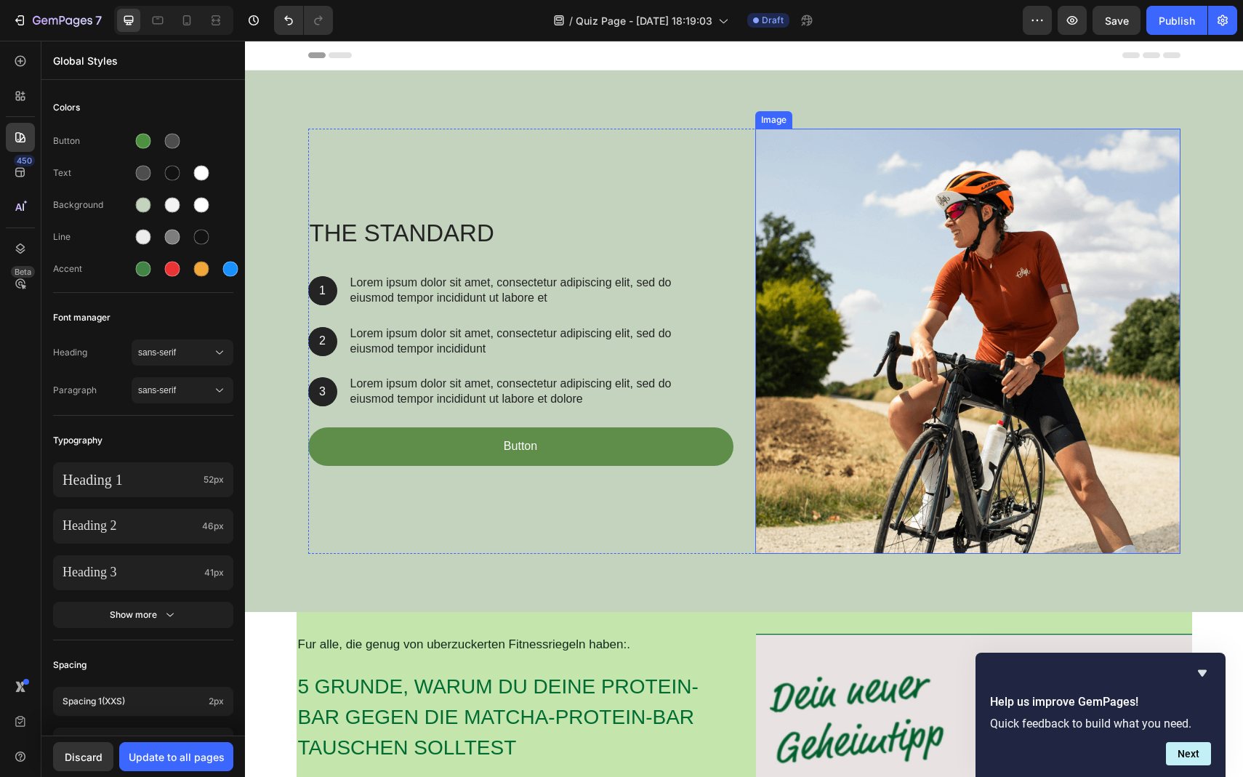
click at [838, 270] on img at bounding box center [967, 341] width 425 height 425
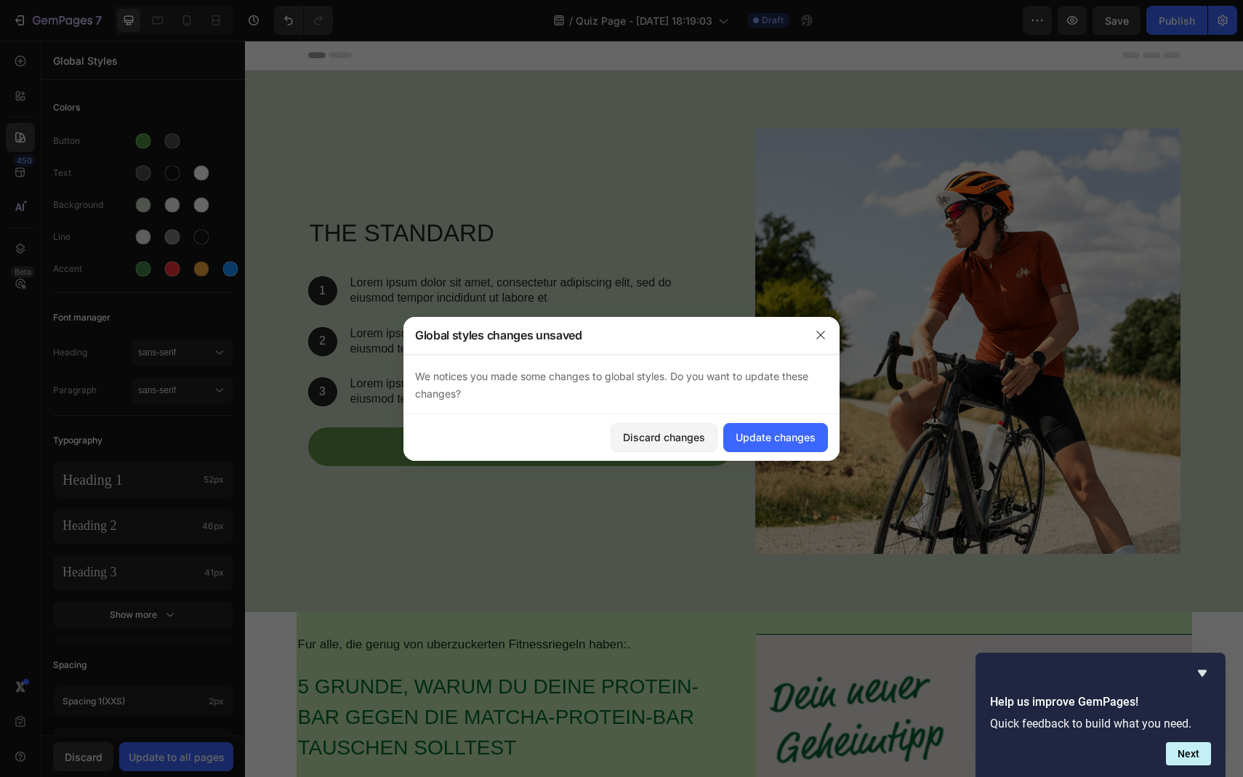
drag, startPoint x: 693, startPoint y: 425, endPoint x: 746, endPoint y: 279, distance: 154.8
click at [744, 279] on div "Global styles changes unsaved We notices you made some changes to global styles…" at bounding box center [621, 388] width 1243 height 777
click at [192, 767] on div at bounding box center [621, 388] width 1243 height 777
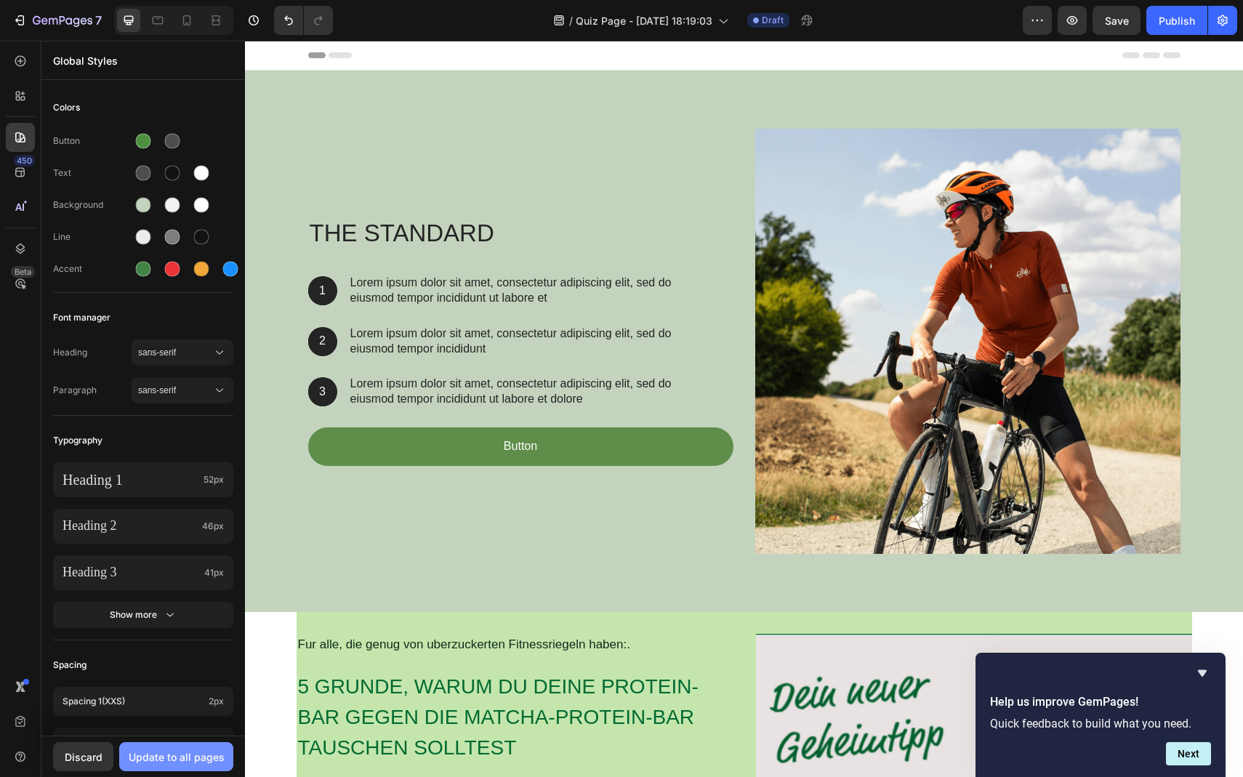
click at [178, 761] on div "Update to all pages" at bounding box center [177, 757] width 96 height 15
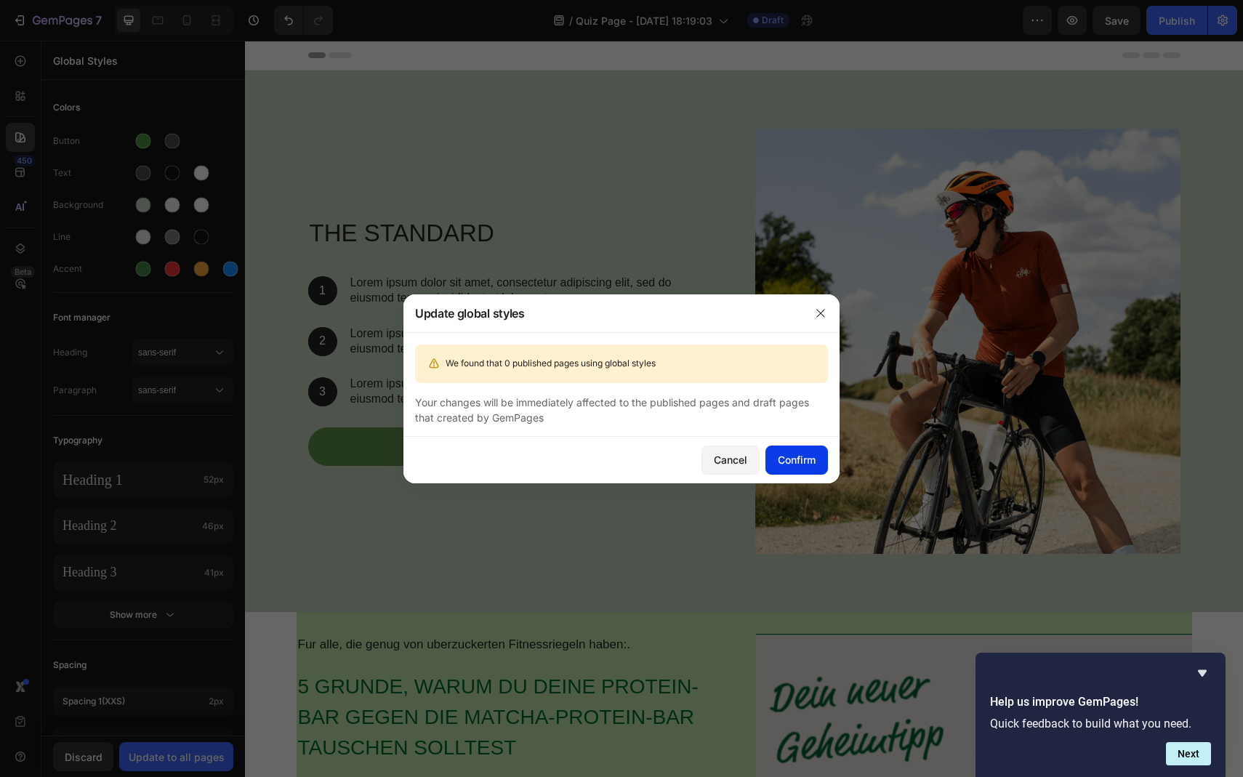
click at [779, 463] on div "Confirm" at bounding box center [797, 459] width 38 height 15
click at [779, 463] on button "Confirm" at bounding box center [797, 460] width 63 height 29
click at [820, 310] on icon "button" at bounding box center [821, 314] width 12 height 12
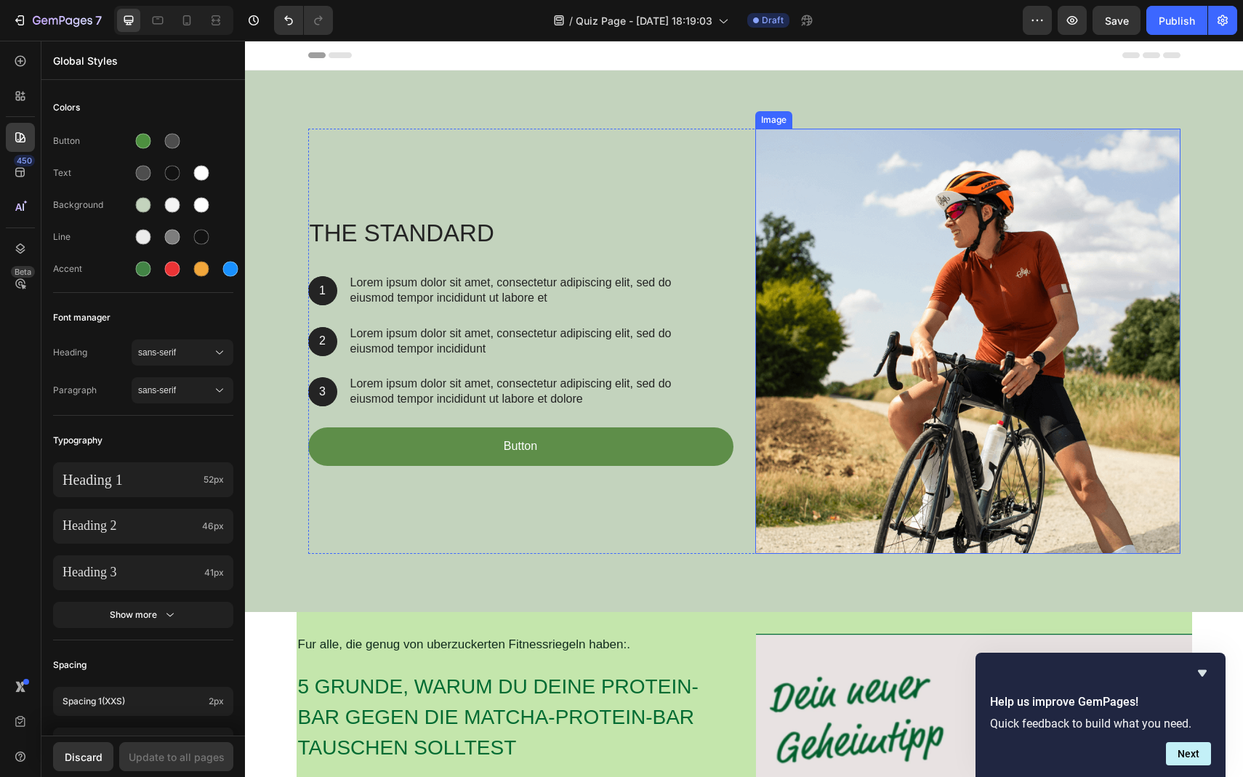
click at [876, 350] on img at bounding box center [967, 341] width 425 height 425
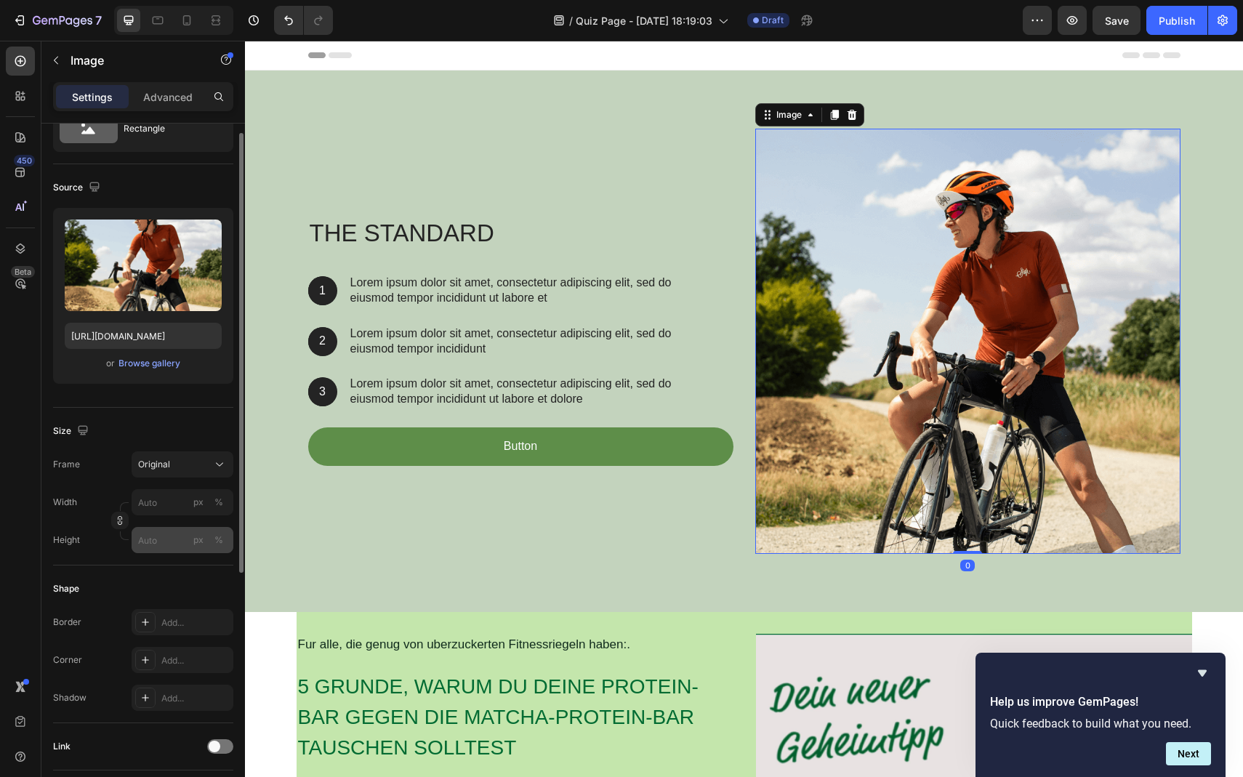
scroll to position [75, 0]
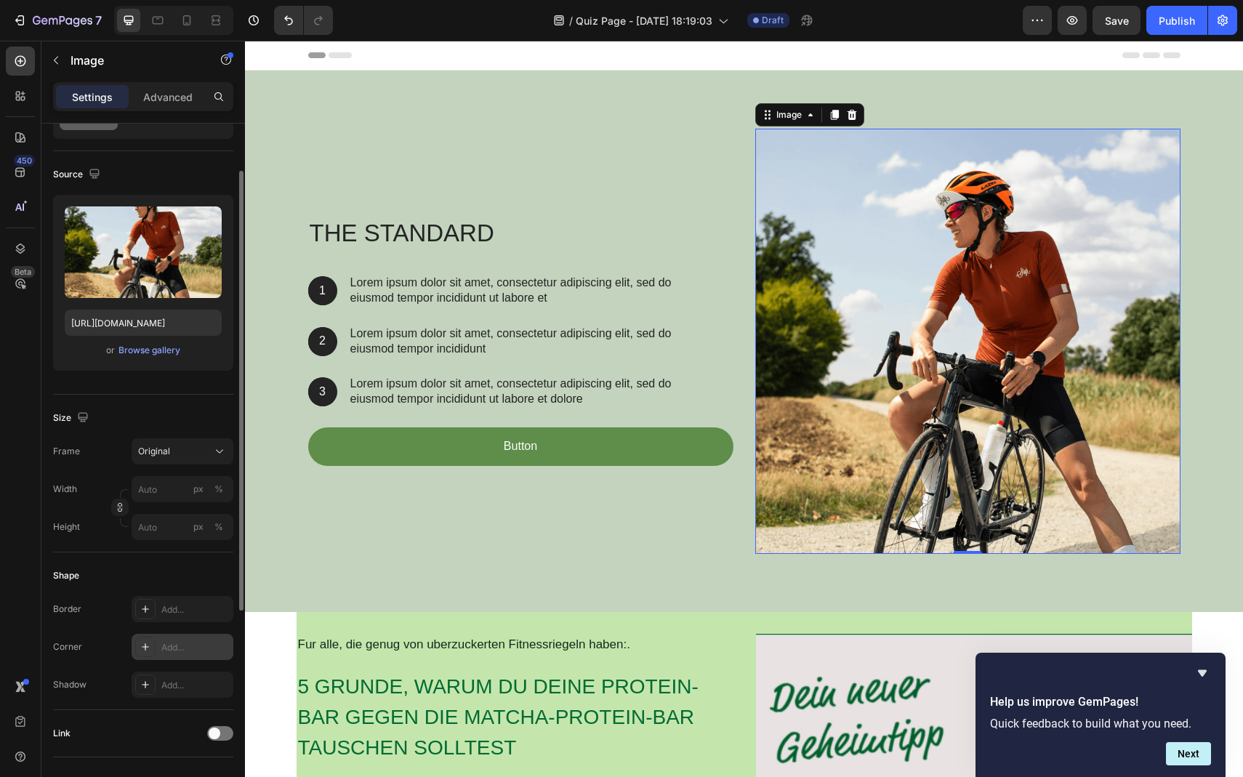
click at [146, 649] on icon at bounding box center [146, 647] width 12 height 12
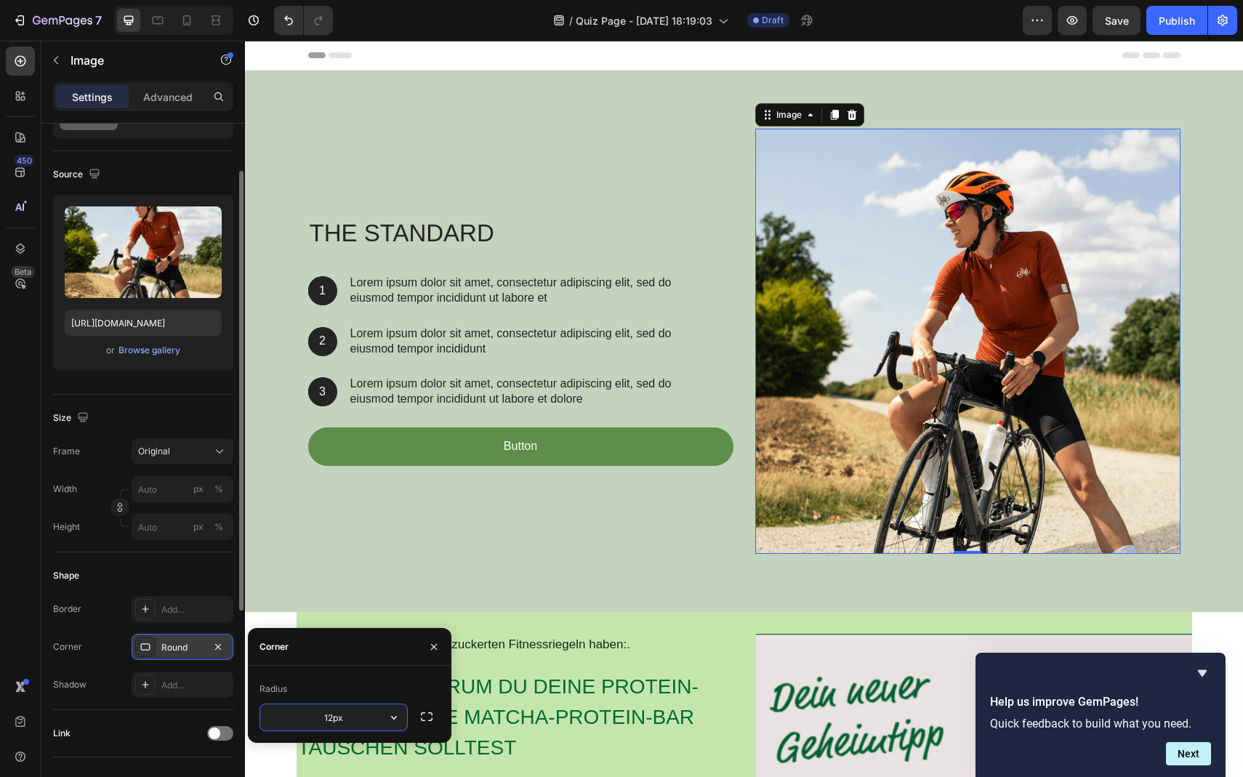
type input "12"
click at [397, 712] on icon "button" at bounding box center [394, 717] width 15 height 15
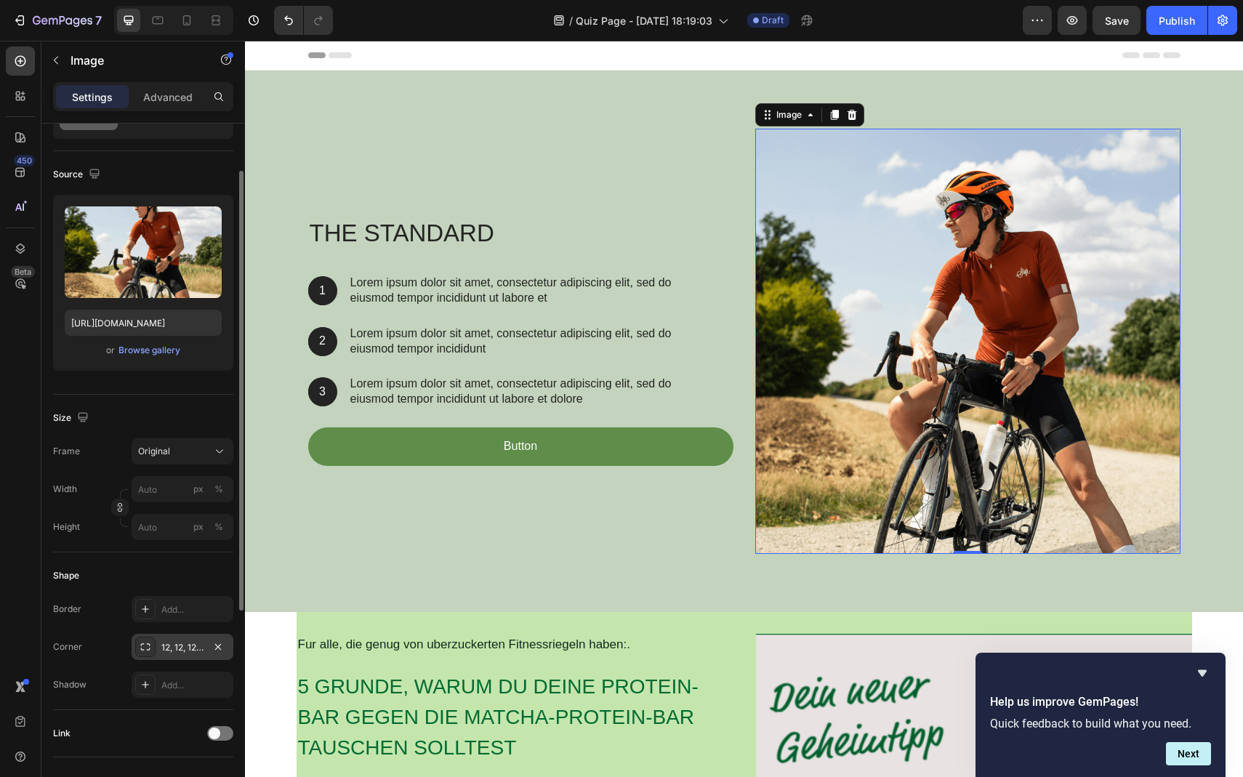
click at [105, 665] on div "Border Add... Corner 12, 12, 12, 12 Shadow Add..." at bounding box center [143, 647] width 180 height 102
click at [544, 516] on div "The standard Heading 1 Text Block Hero Banner Lorem ipsum dolor sit amet, conse…" at bounding box center [520, 341] width 425 height 425
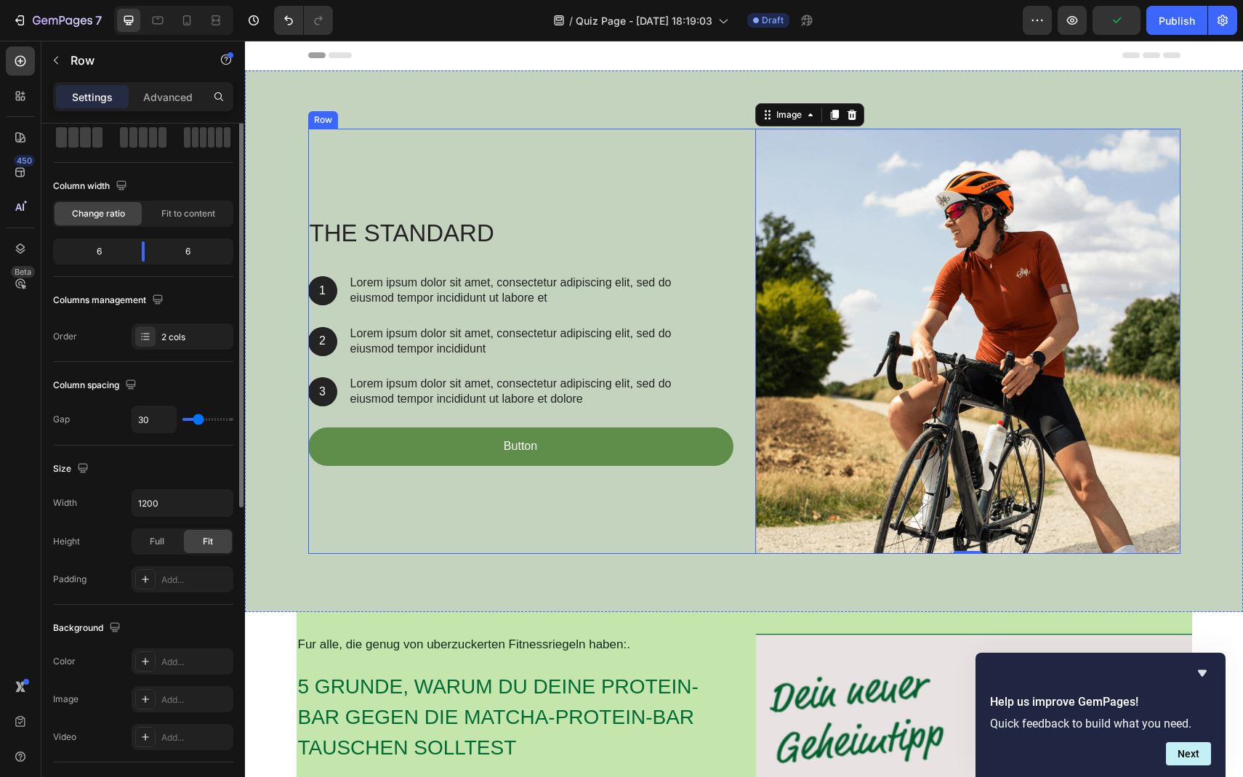
scroll to position [0, 0]
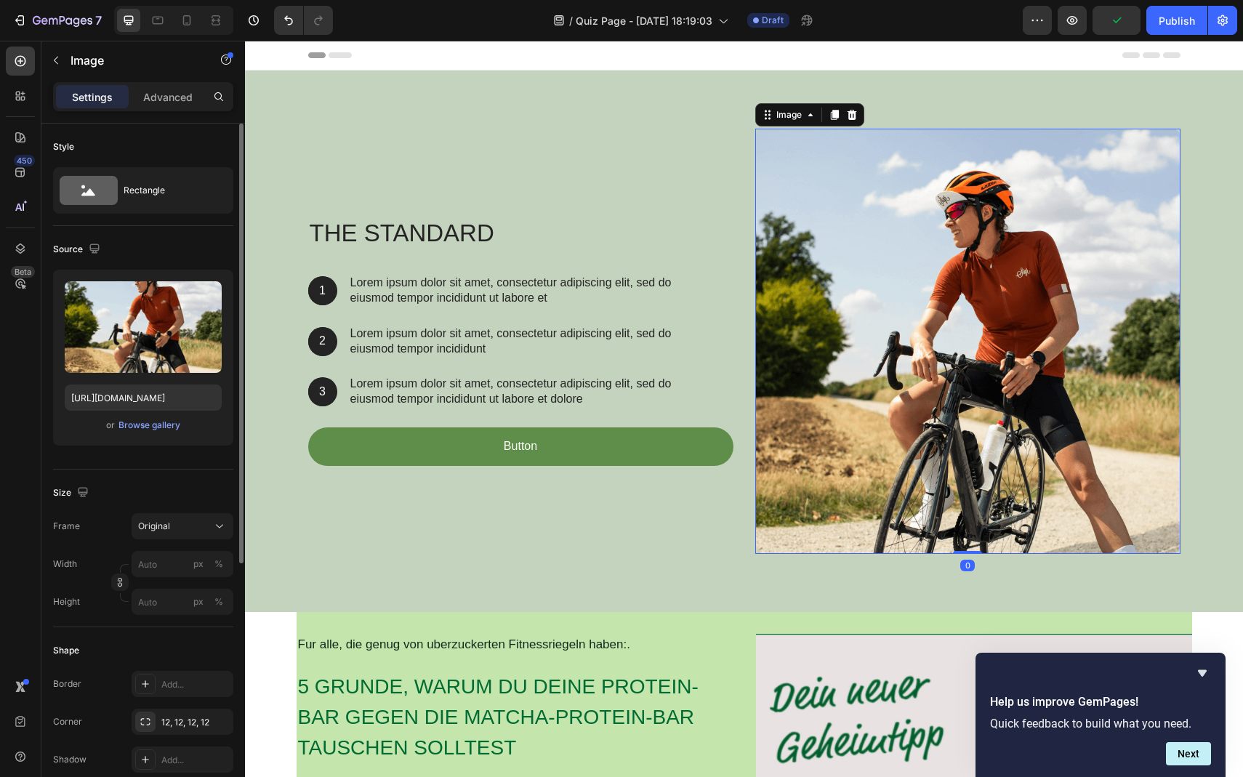
click at [940, 282] on img at bounding box center [967, 341] width 425 height 425
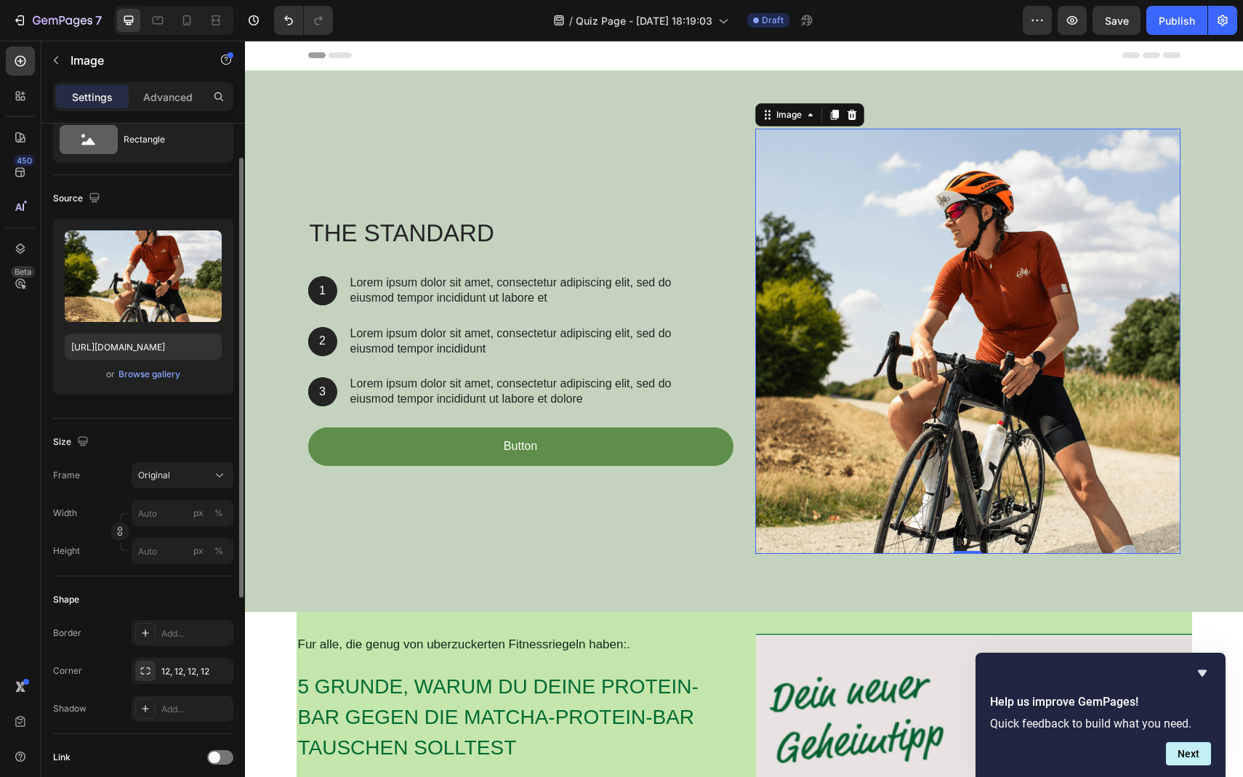
scroll to position [52, 0]
click at [151, 673] on div at bounding box center [145, 670] width 20 height 20
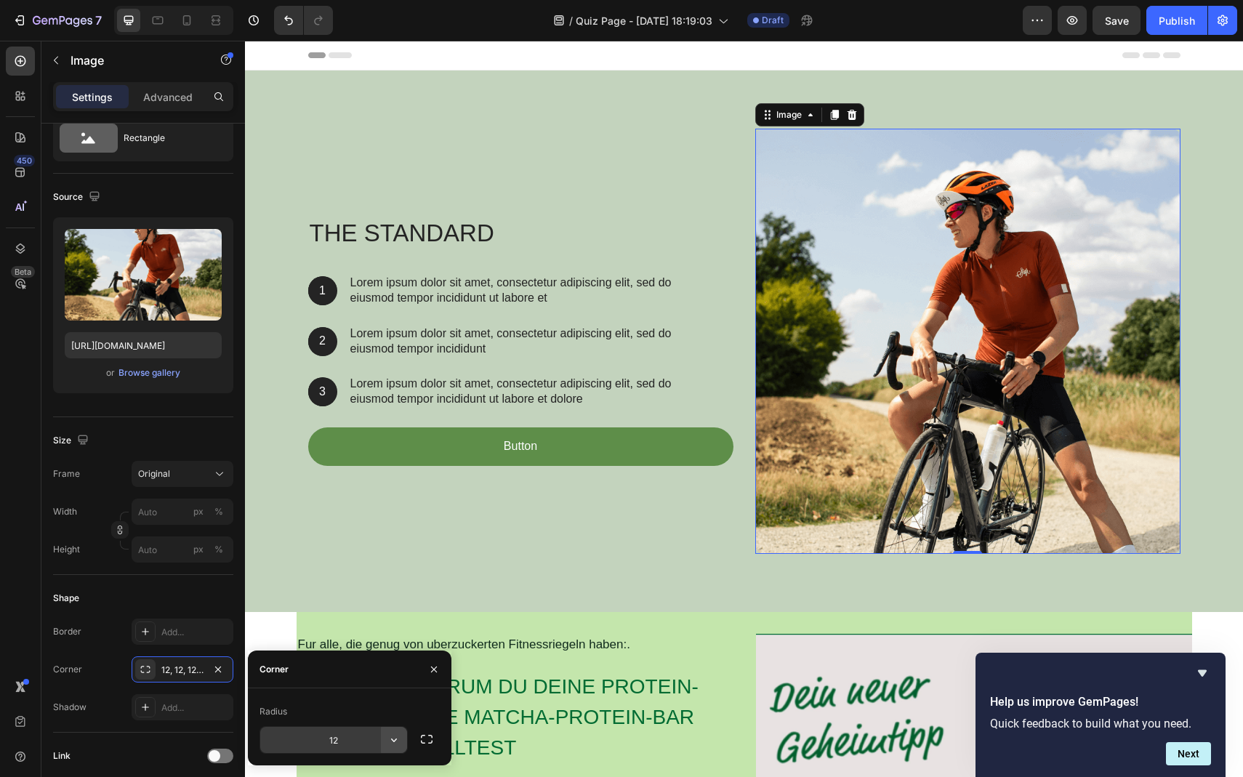
click at [395, 739] on icon "button" at bounding box center [394, 740] width 15 height 15
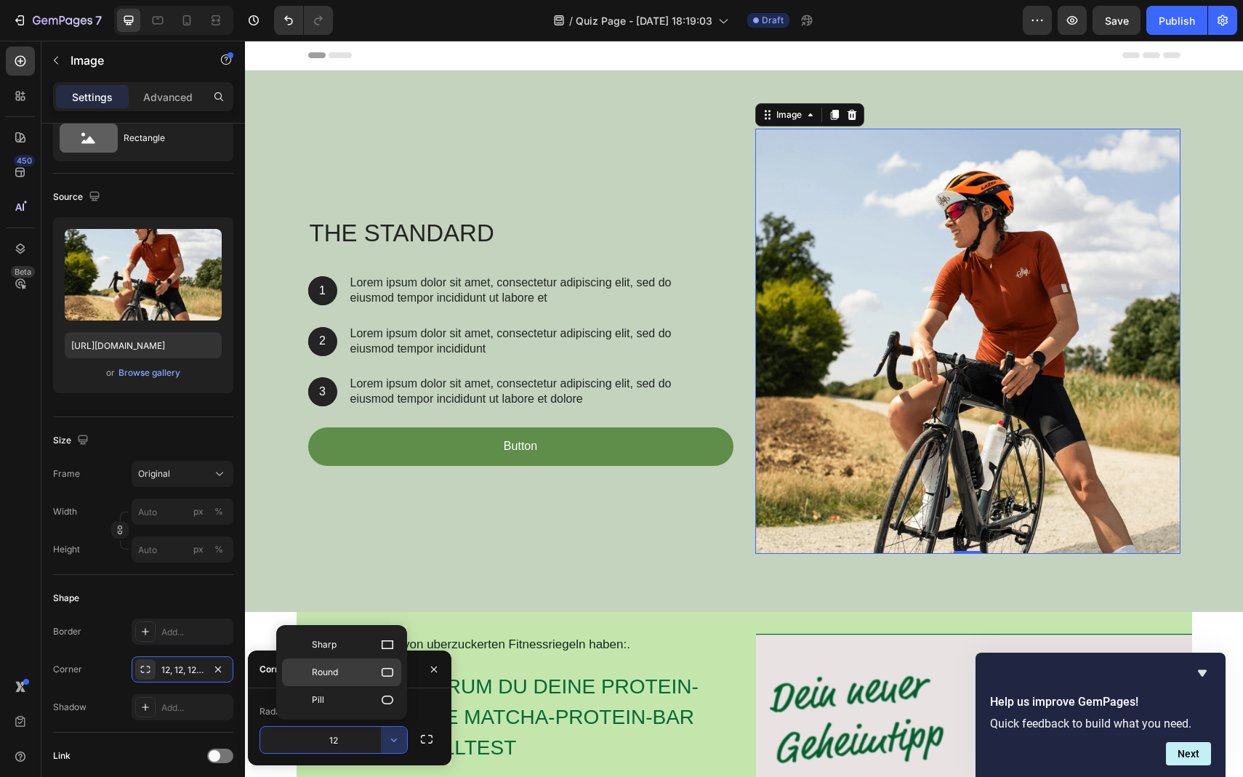
click at [390, 679] on icon at bounding box center [387, 672] width 15 height 15
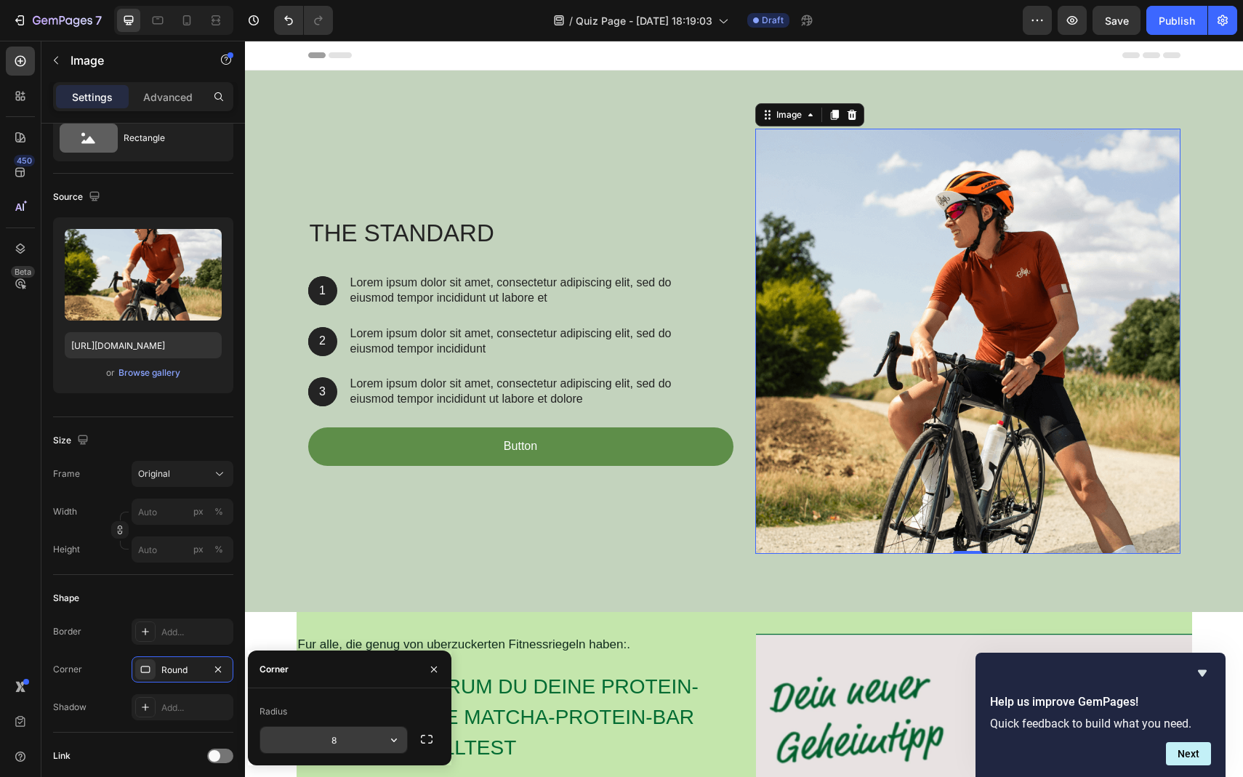
click at [383, 728] on button "button" at bounding box center [394, 740] width 26 height 26
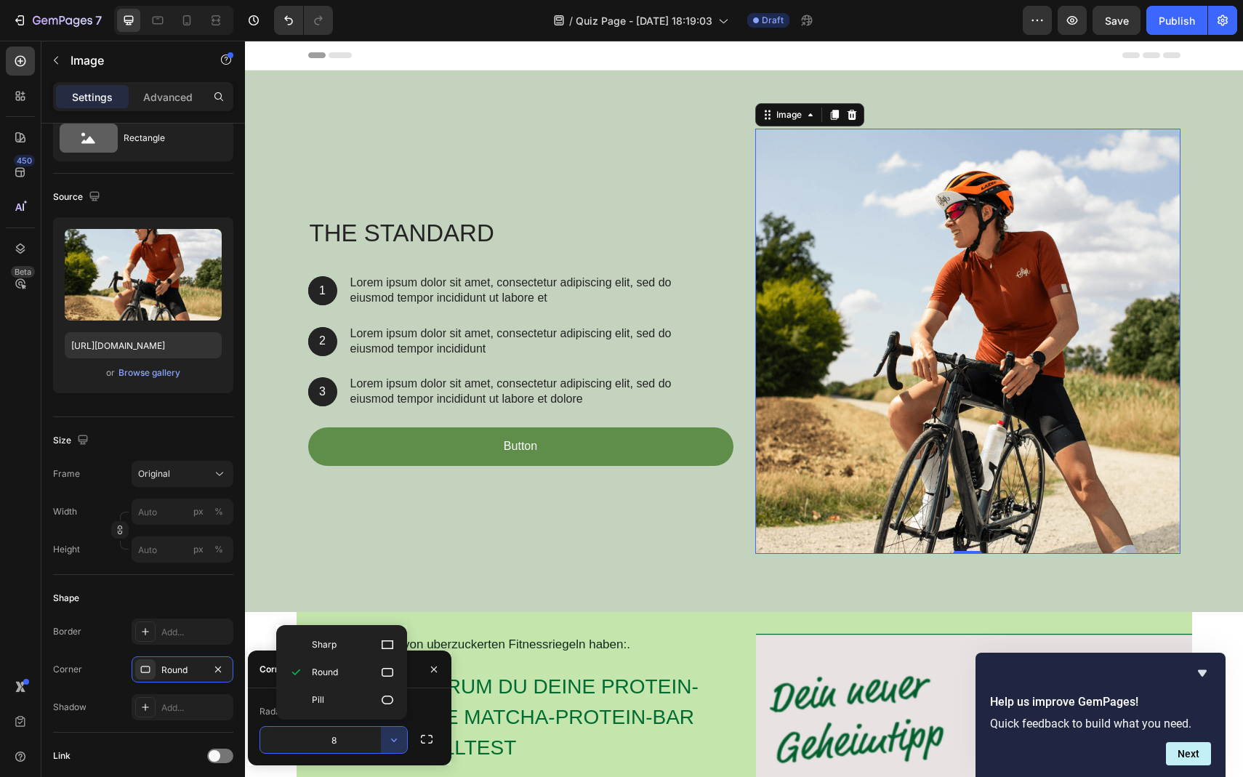
click at [360, 733] on input "8" at bounding box center [333, 740] width 147 height 26
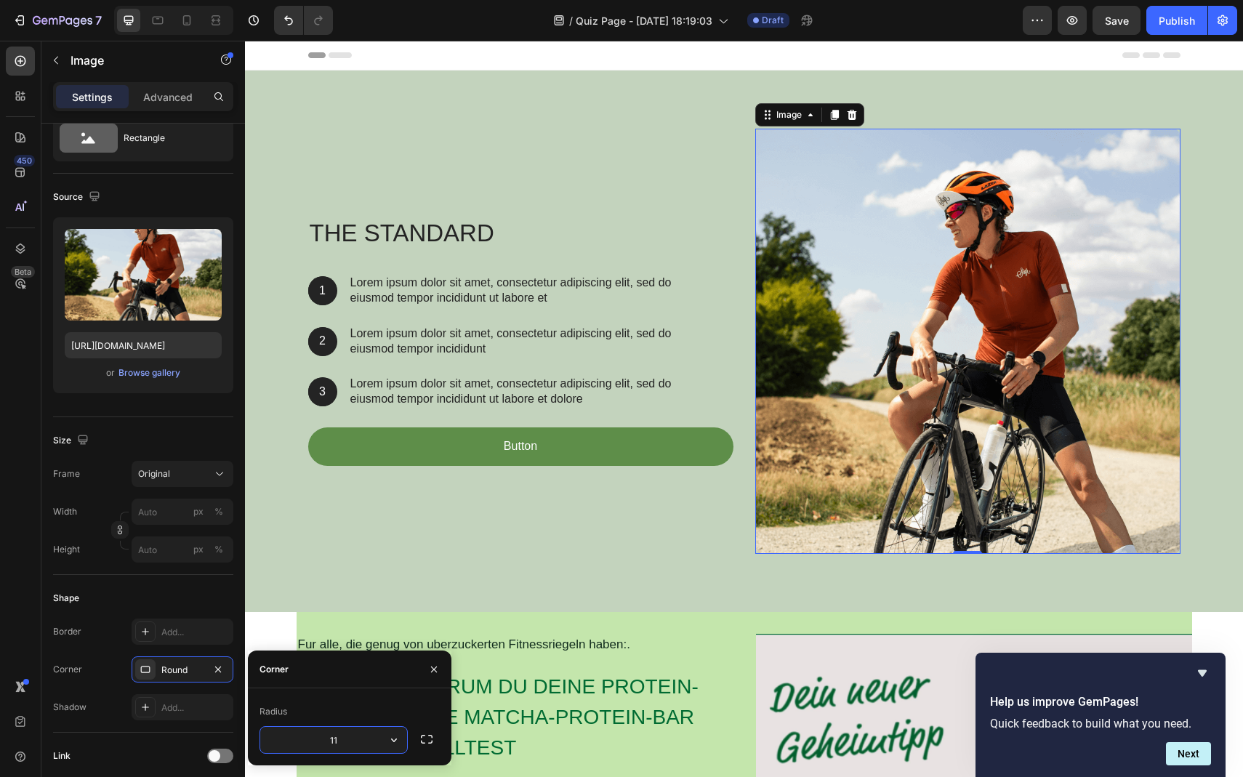
type input "12"
click at [149, 758] on div "Link" at bounding box center [143, 756] width 180 height 23
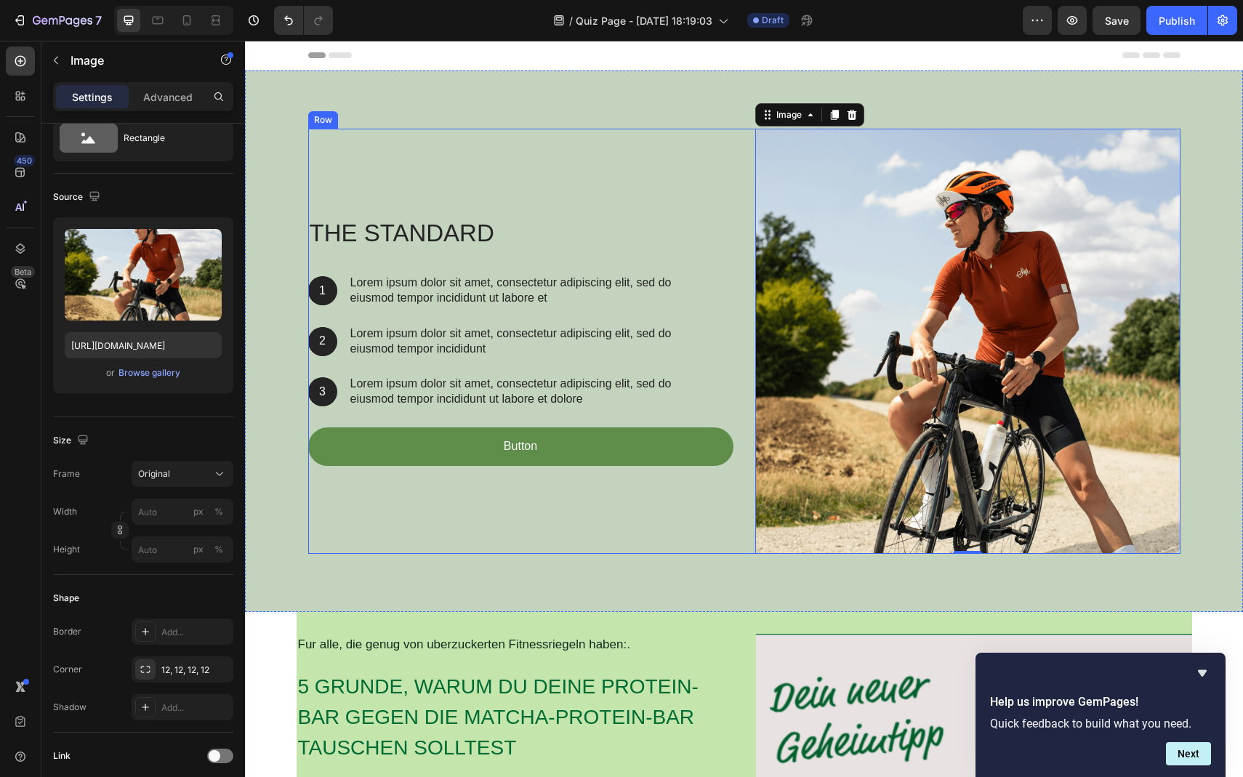
click at [523, 545] on div "The standard Heading 1 Text Block Hero Banner Lorem ipsum dolor sit amet, conse…" at bounding box center [520, 341] width 425 height 425
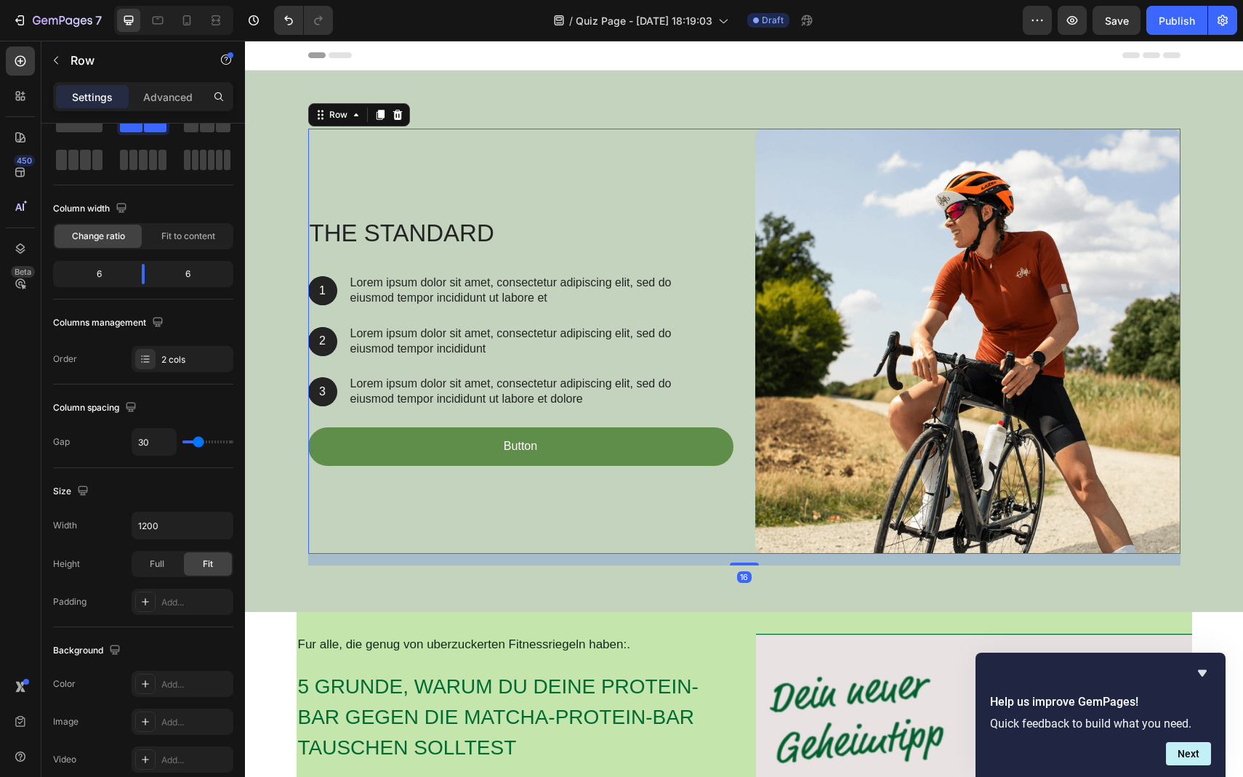
scroll to position [0, 0]
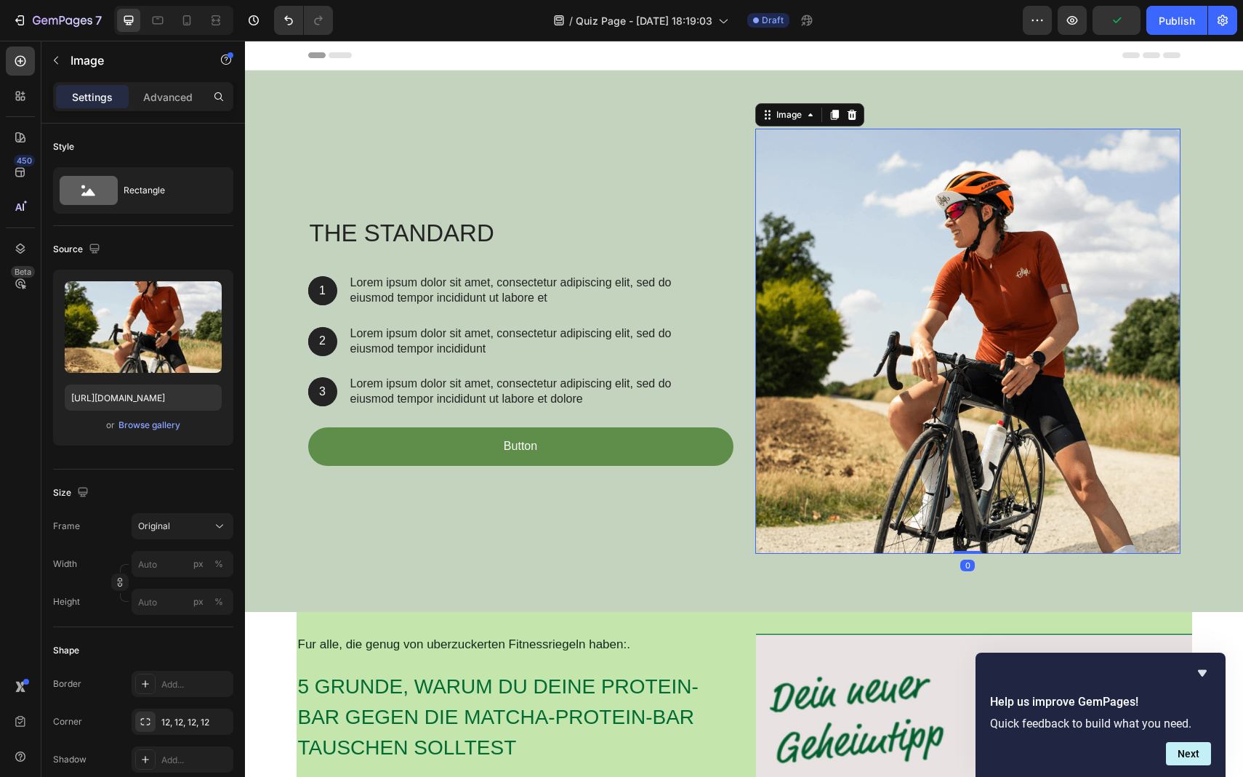
click at [819, 252] on img at bounding box center [967, 341] width 425 height 425
click at [15, 129] on div at bounding box center [20, 137] width 29 height 29
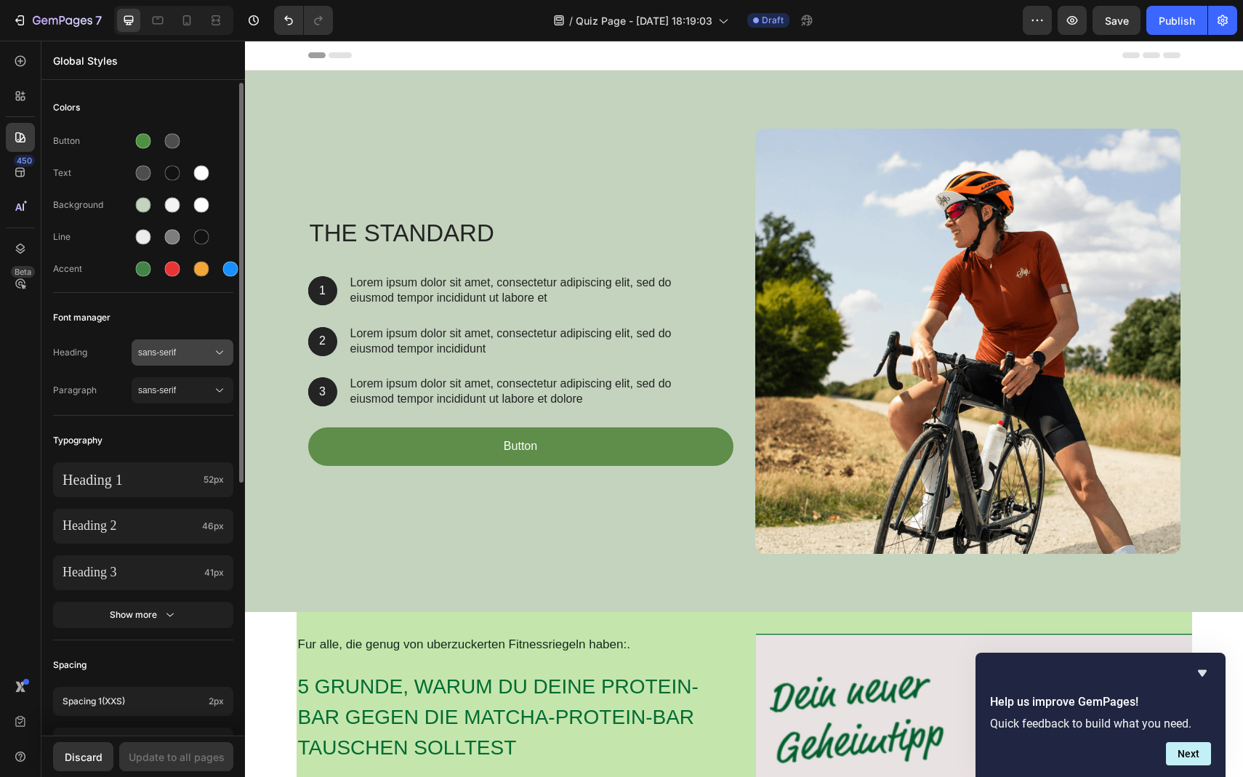
click at [172, 352] on span "sans-serif" at bounding box center [175, 352] width 74 height 13
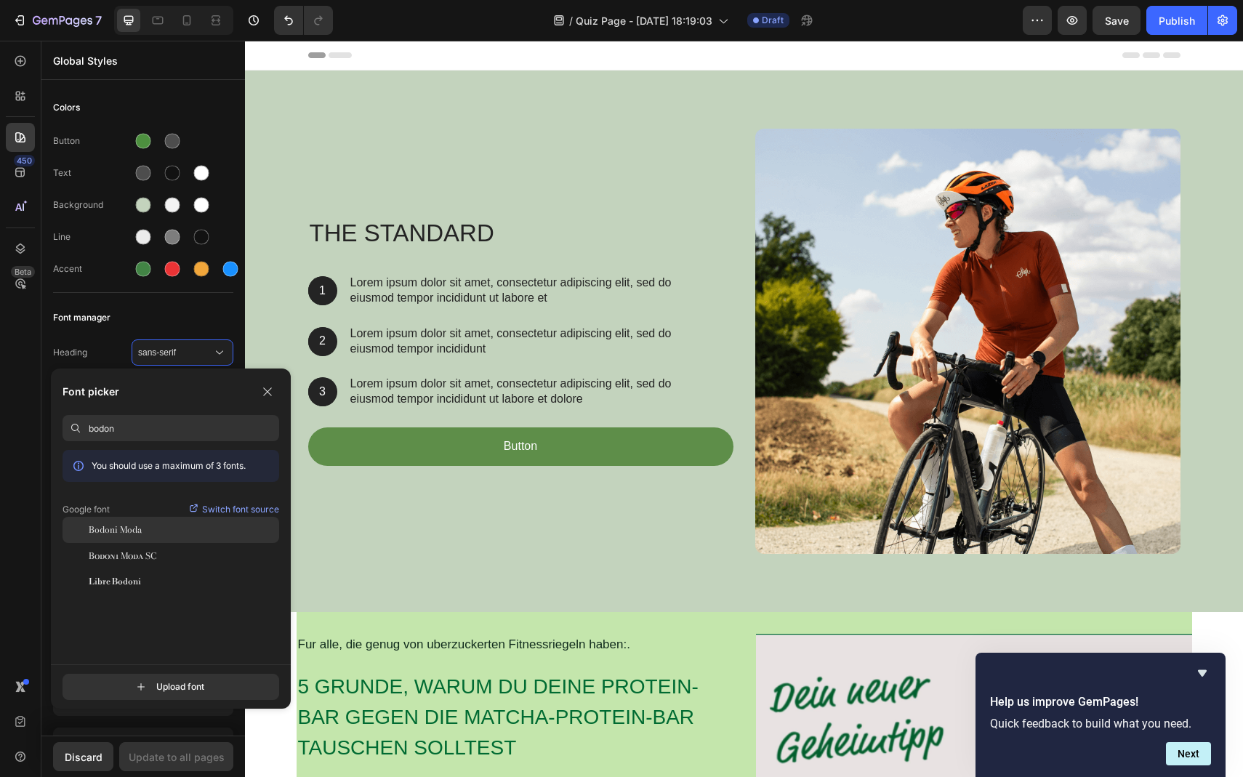
type input "bodon"
click at [143, 526] on div "Bodoni Moda" at bounding box center [184, 530] width 191 height 13
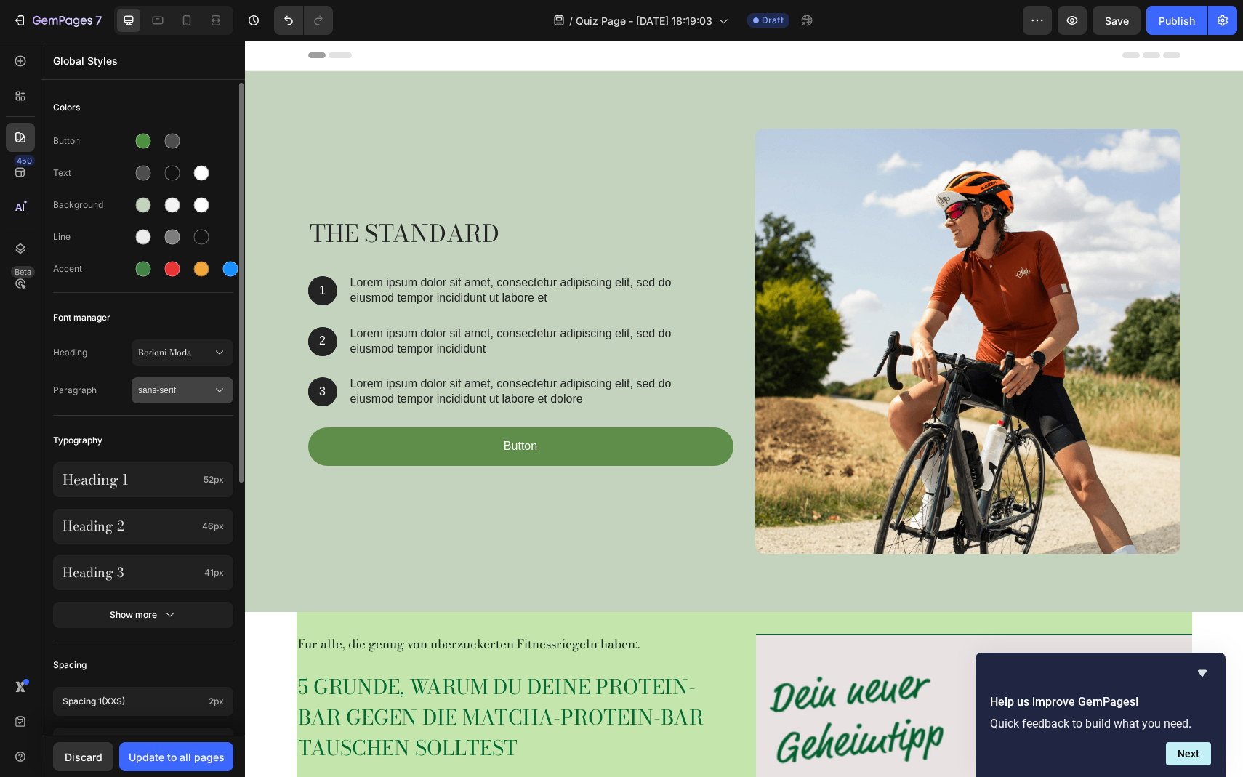
click at [169, 394] on span "sans-serif" at bounding box center [175, 390] width 74 height 13
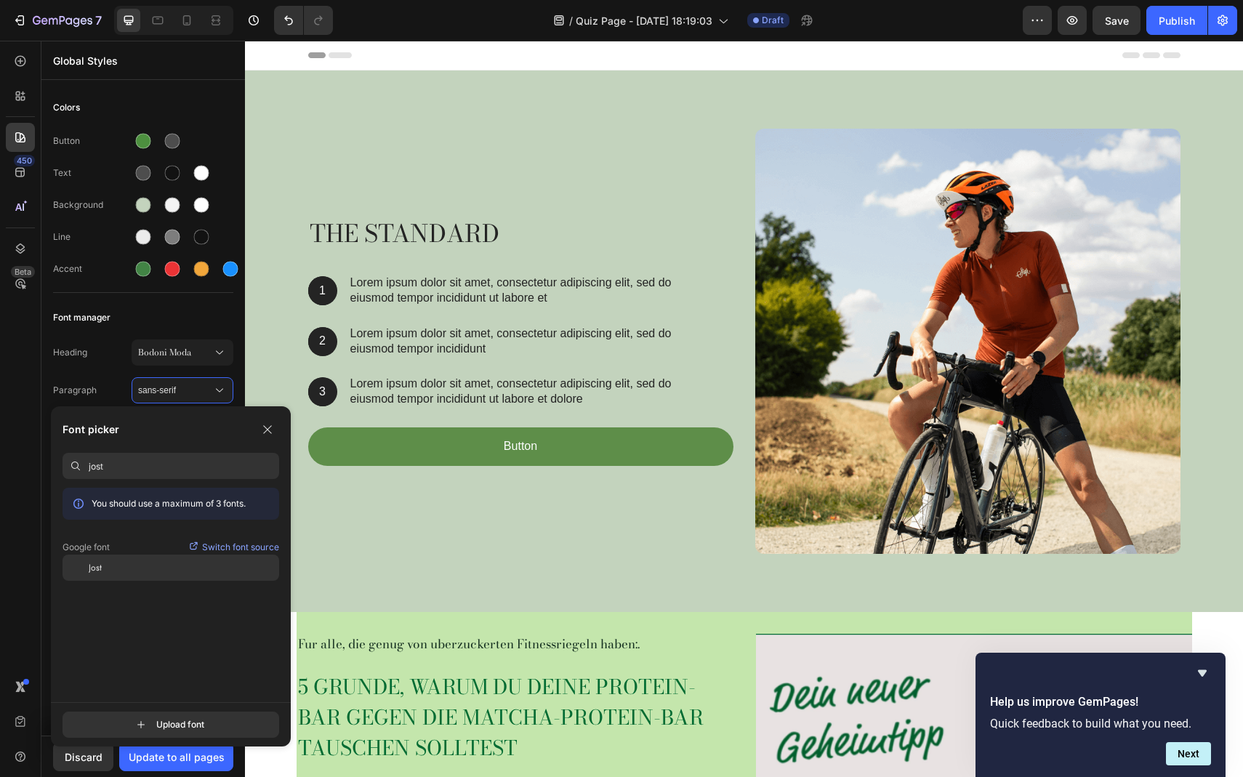
type input "jost"
click at [115, 565] on div "Jost" at bounding box center [184, 567] width 191 height 13
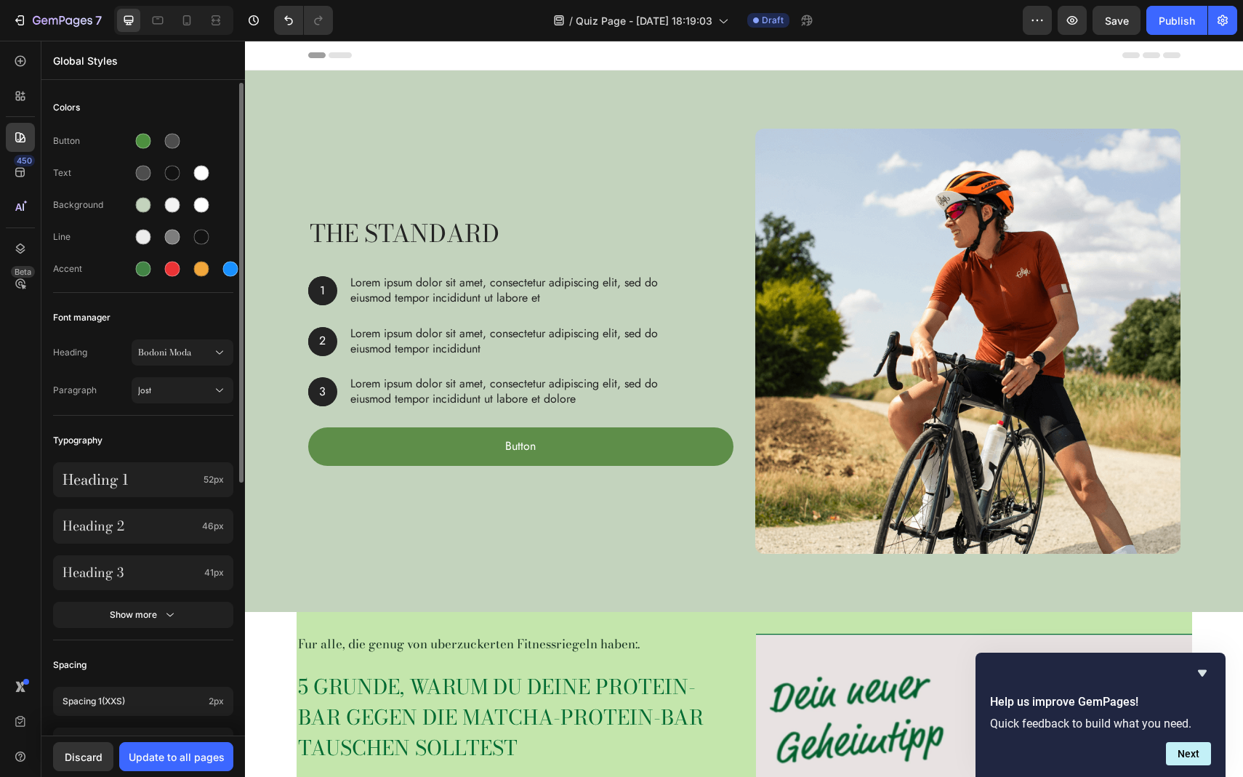
scroll to position [12, 0]
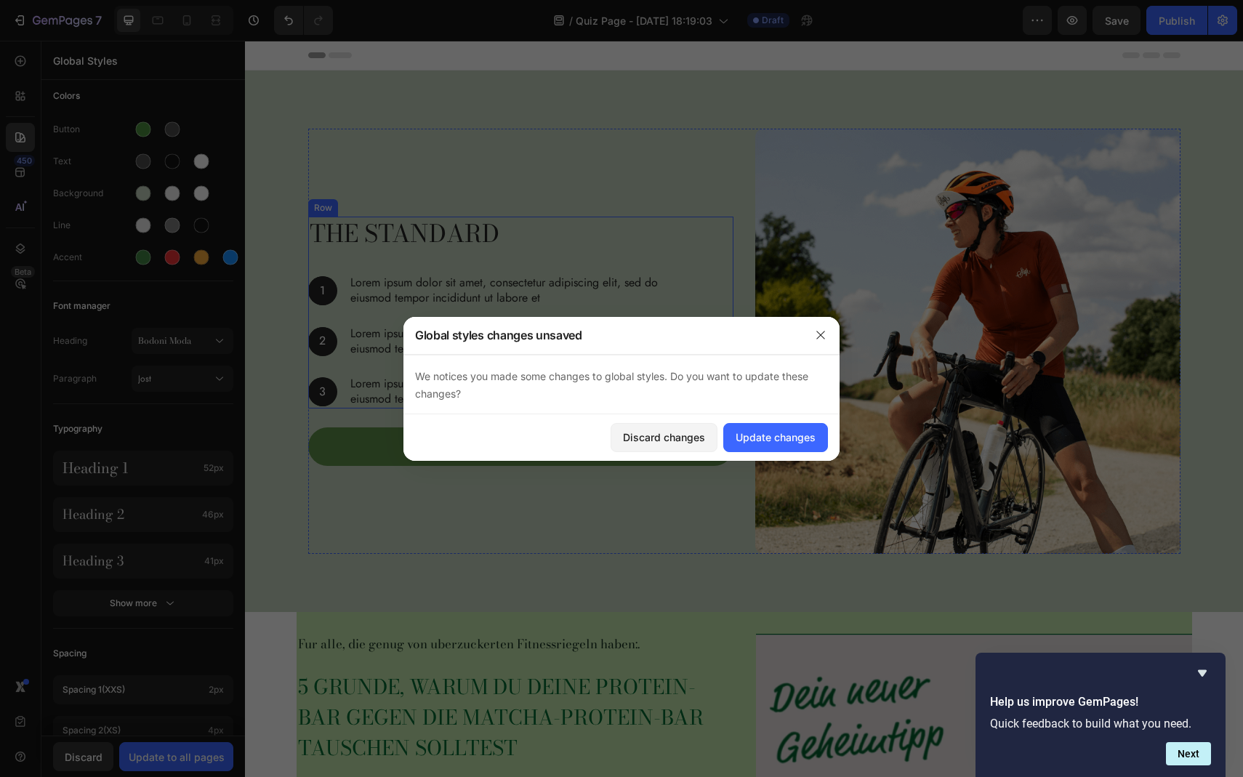
click at [406, 318] on div "The standard Heading 1 Text Block Hero Banner Lorem ipsum dolor sit amet, conse…" at bounding box center [503, 313] width 390 height 192
click at [750, 435] on div "Update changes" at bounding box center [776, 437] width 80 height 15
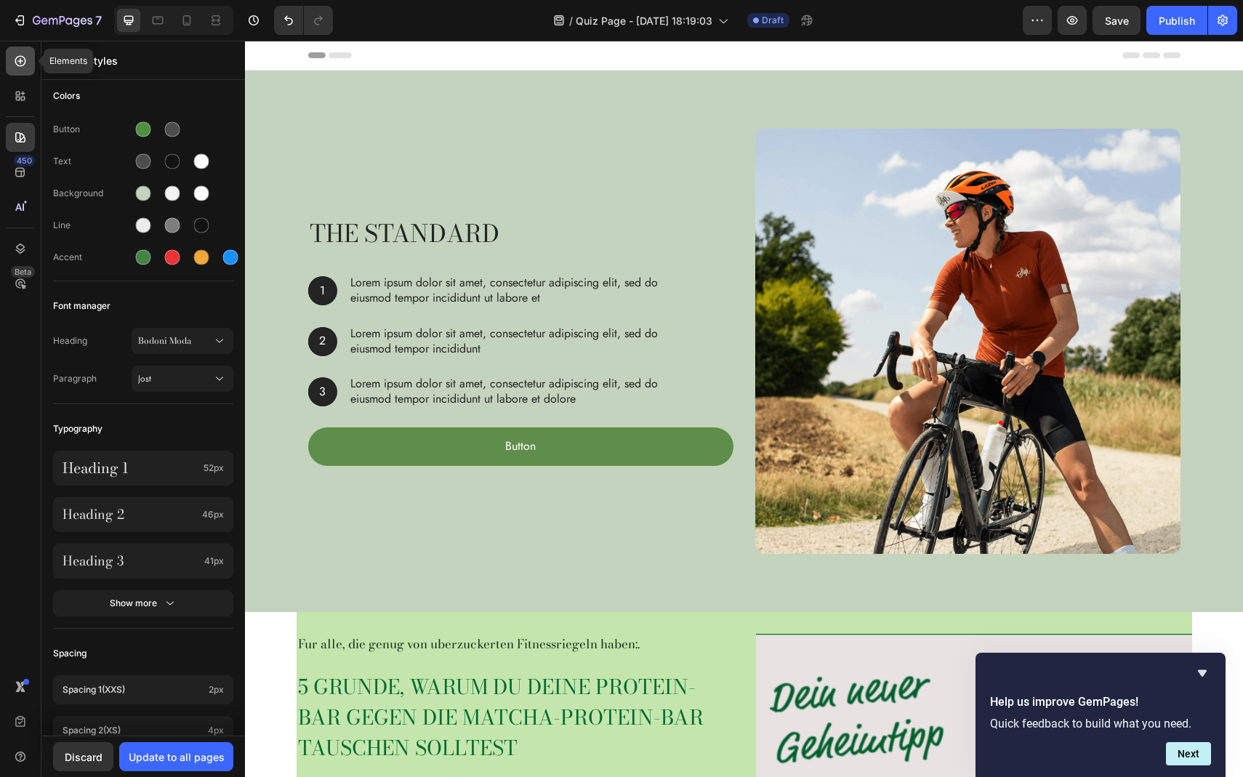
click at [22, 64] on icon at bounding box center [20, 61] width 15 height 15
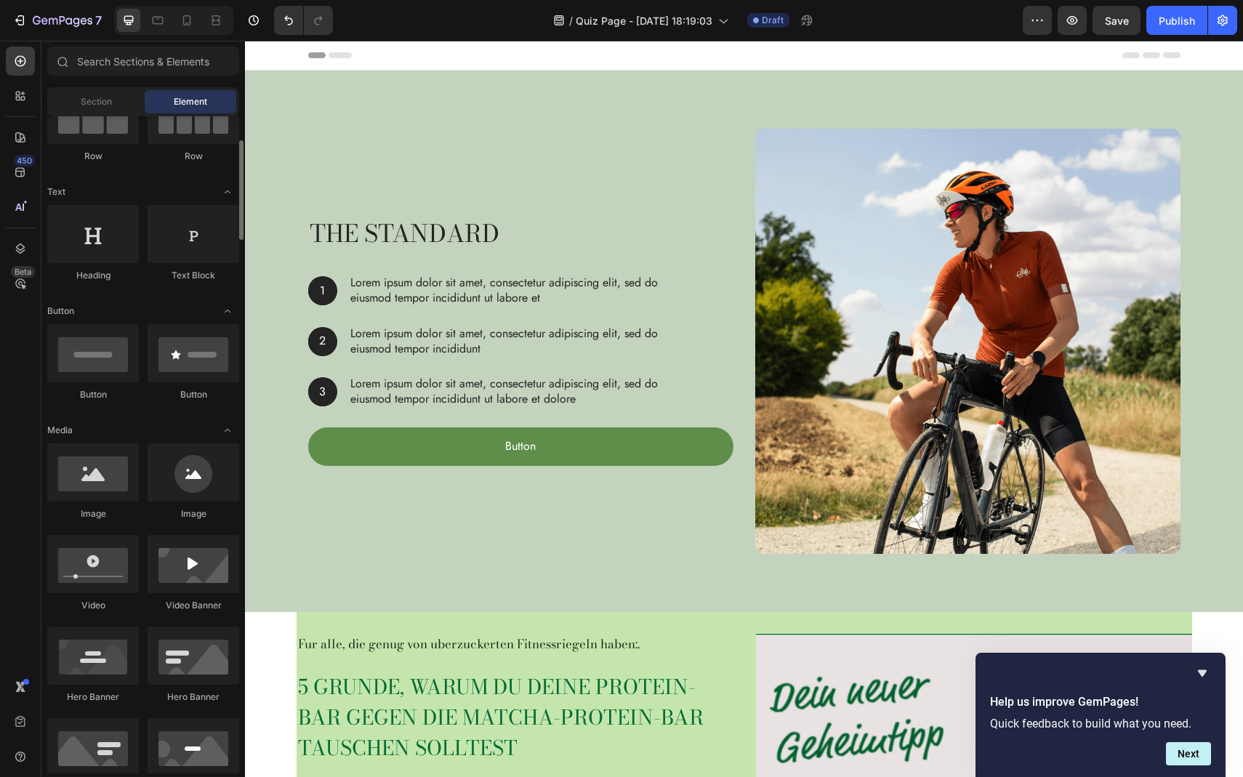
scroll to position [152, 0]
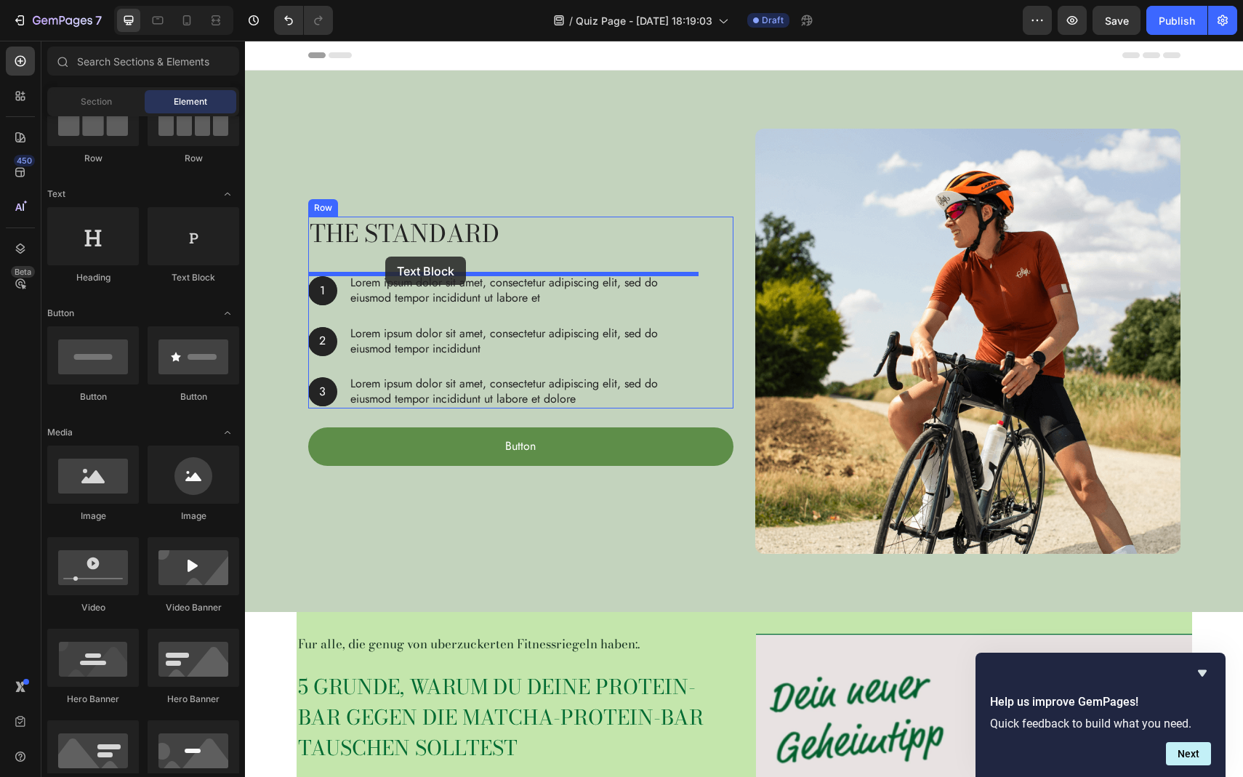
drag, startPoint x: 428, startPoint y: 291, endPoint x: 385, endPoint y: 257, distance: 55.4
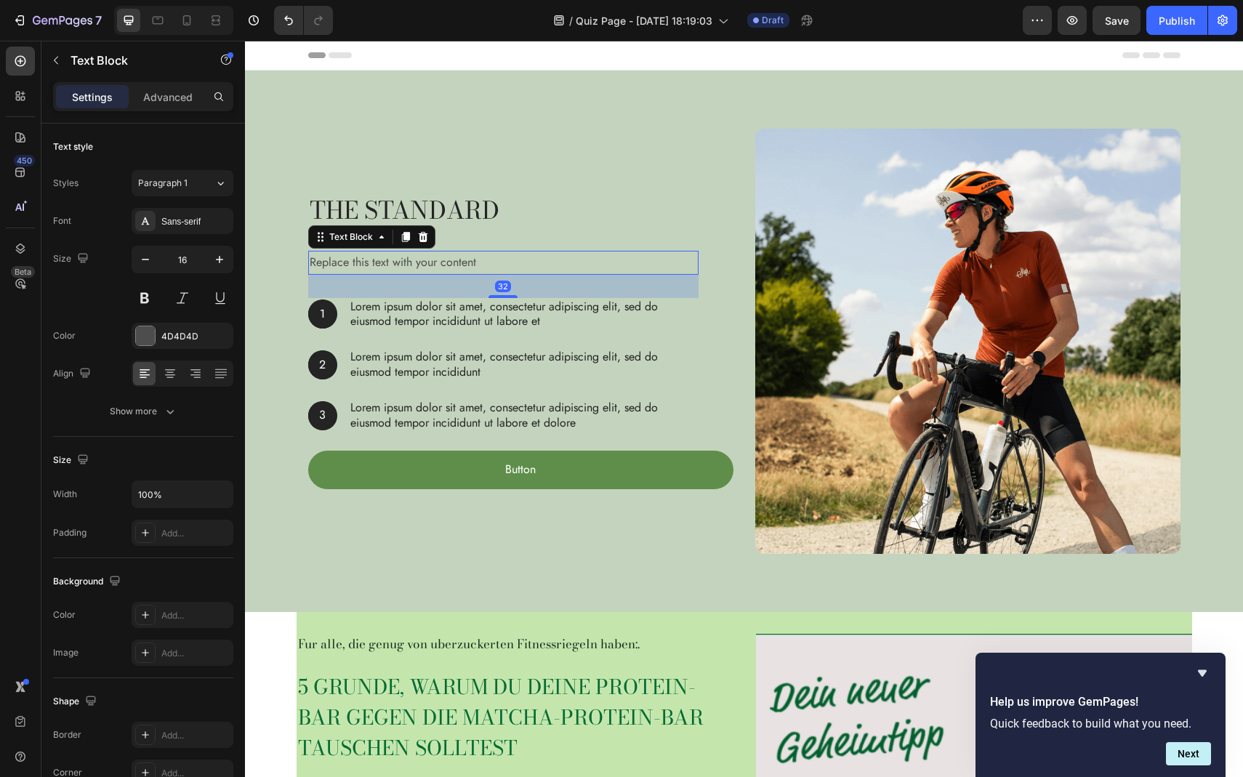
click at [398, 265] on div "Replace this text with your content" at bounding box center [503, 263] width 390 height 24
click at [401, 267] on div "Replace this text with your content" at bounding box center [503, 263] width 390 height 24
click at [390, 264] on div "Replace this text with your content" at bounding box center [503, 263] width 390 height 24
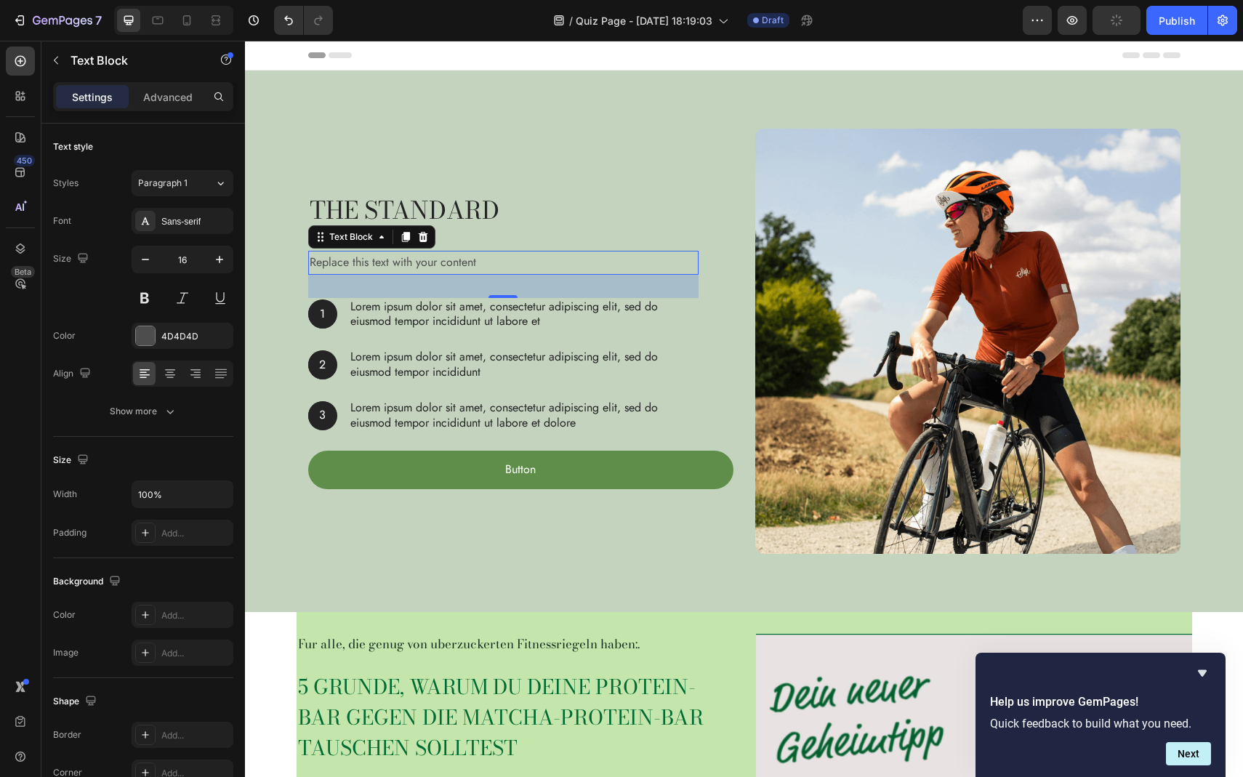
click at [441, 264] on div "Replace this text with your content" at bounding box center [503, 263] width 390 height 24
click at [1200, 684] on div "Help us improve GemPages! Quick feedback to build what you need. Next" at bounding box center [1100, 715] width 221 height 101
click at [1201, 673] on icon "Hide survey" at bounding box center [1202, 673] width 9 height 7
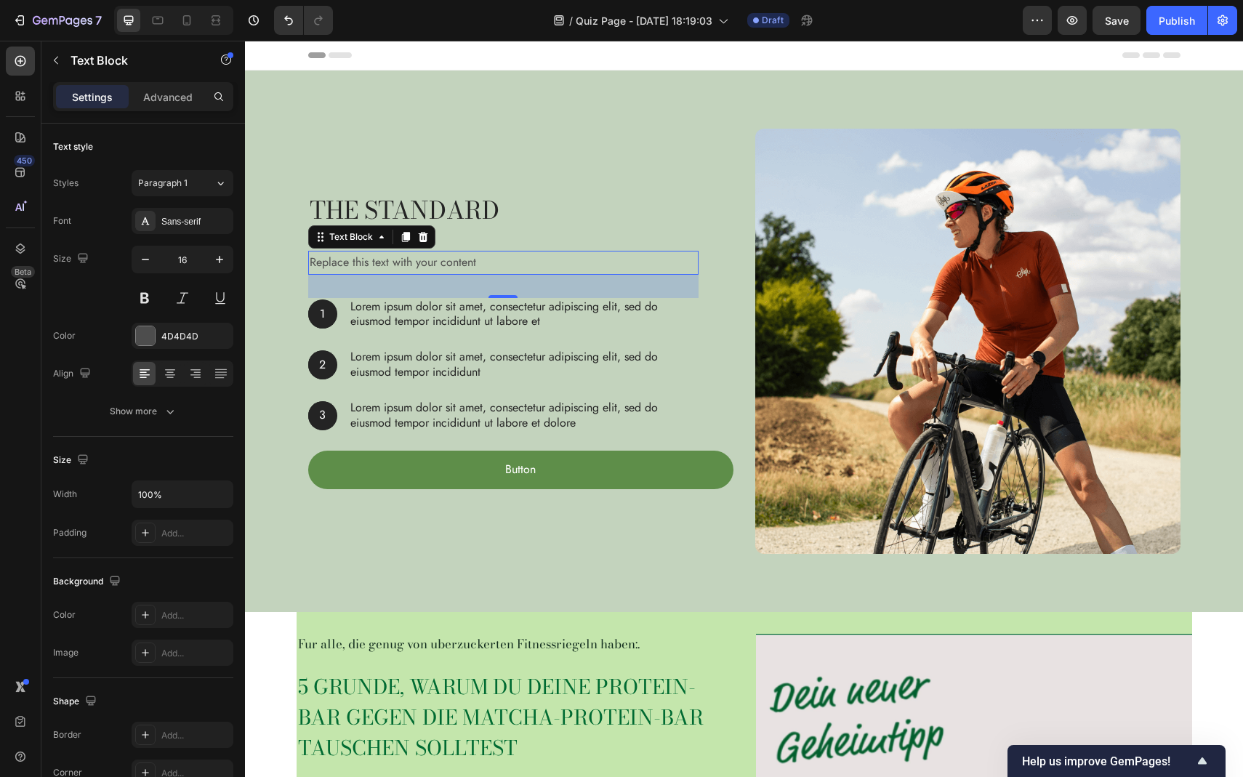
click at [449, 260] on div "Replace this text with your content" at bounding box center [503, 263] width 390 height 24
click at [367, 237] on div "Text Block" at bounding box center [350, 237] width 49 height 13
click at [387, 270] on div "Replace this text with your content" at bounding box center [503, 263] width 390 height 24
click at [388, 297] on div "32" at bounding box center [503, 286] width 390 height 23
click at [385, 318] on p "Lorem ipsum dolor sit amet, consectetur adipiscing elit, sed do eiusmod tempor …" at bounding box center [523, 315] width 347 height 31
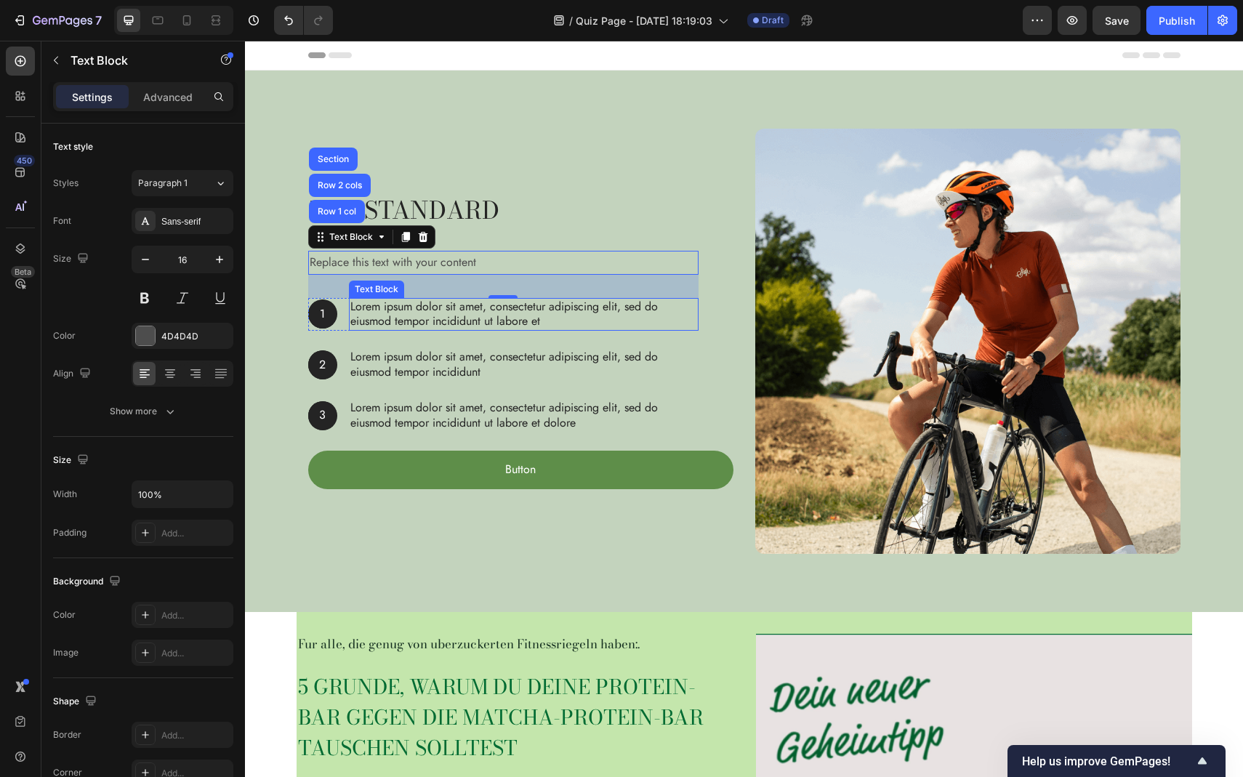
click at [392, 313] on p "Lorem ipsum dolor sit amet, consectetur adipiscing elit, sed do eiusmod tempor …" at bounding box center [523, 315] width 347 height 31
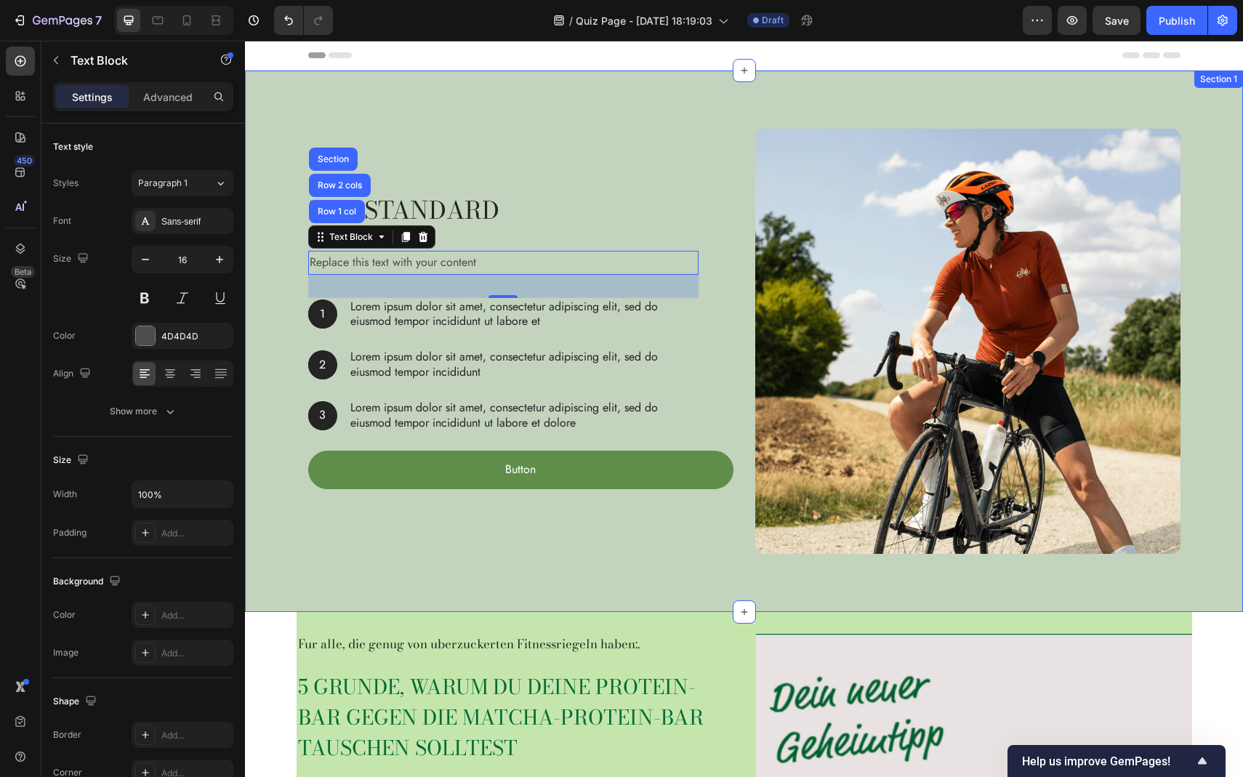
click at [500, 127] on div "The standard Heading Replace this text with your content Text Block Row 1 col R…" at bounding box center [744, 342] width 998 height 542
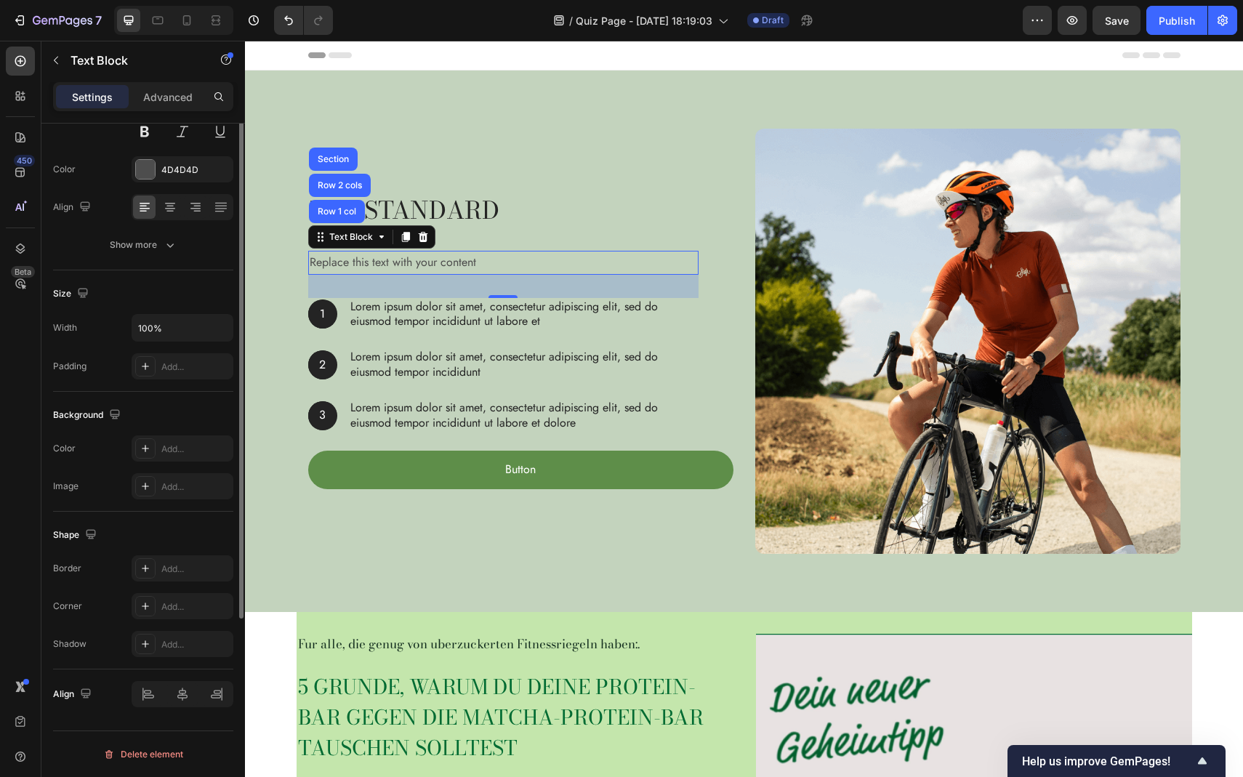
scroll to position [0, 0]
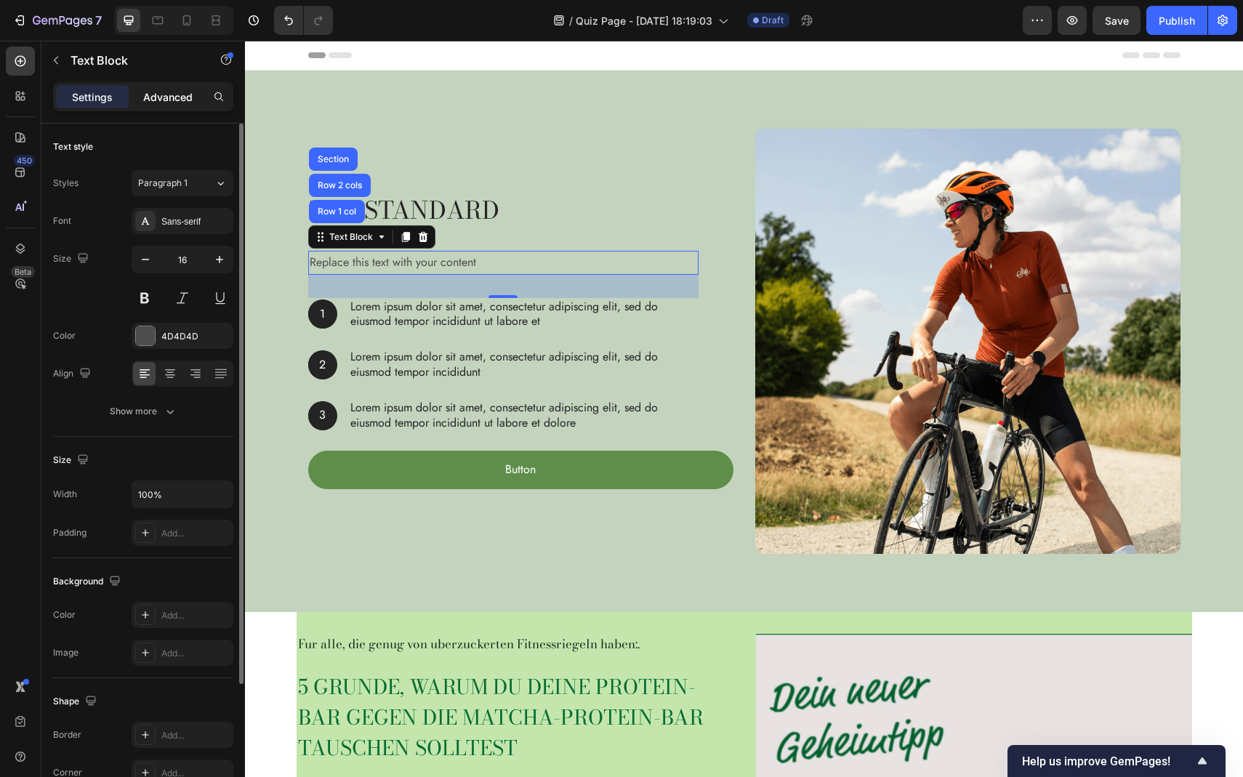
click at [141, 100] on div "Advanced" at bounding box center [168, 96] width 73 height 23
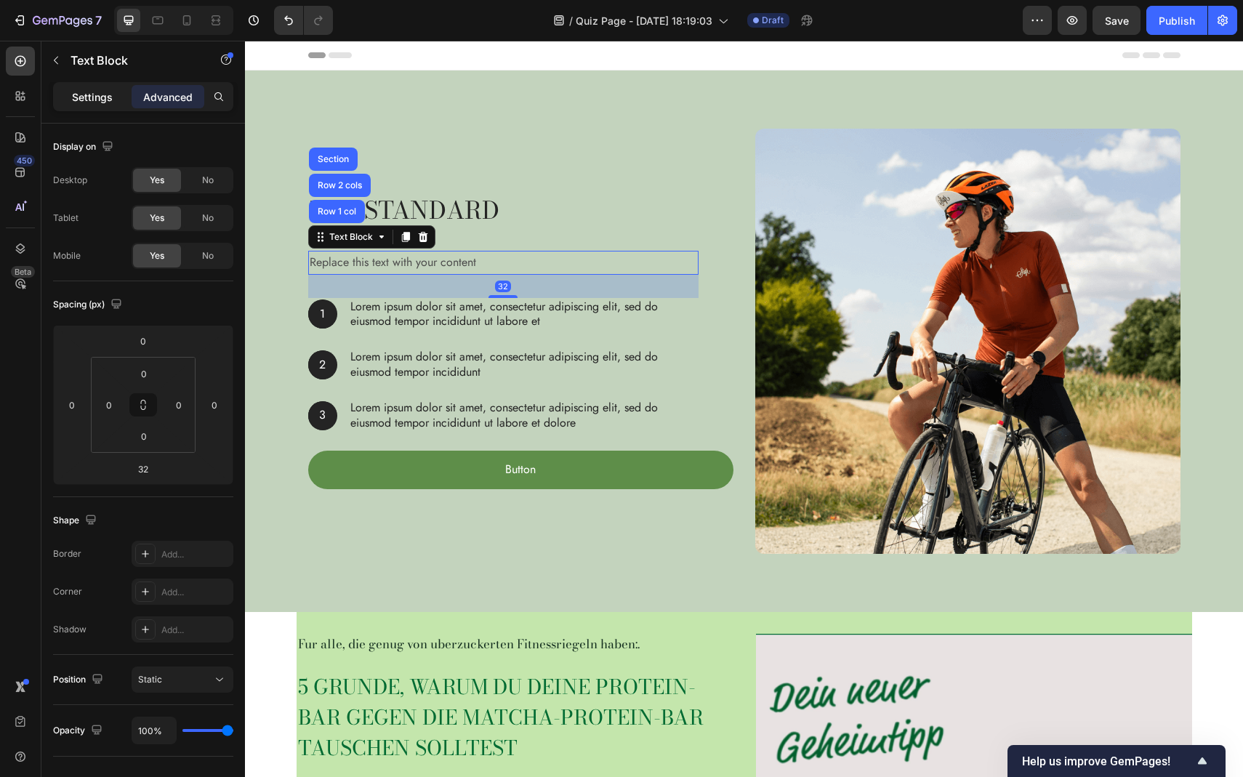
click at [93, 100] on p "Settings" at bounding box center [92, 96] width 41 height 15
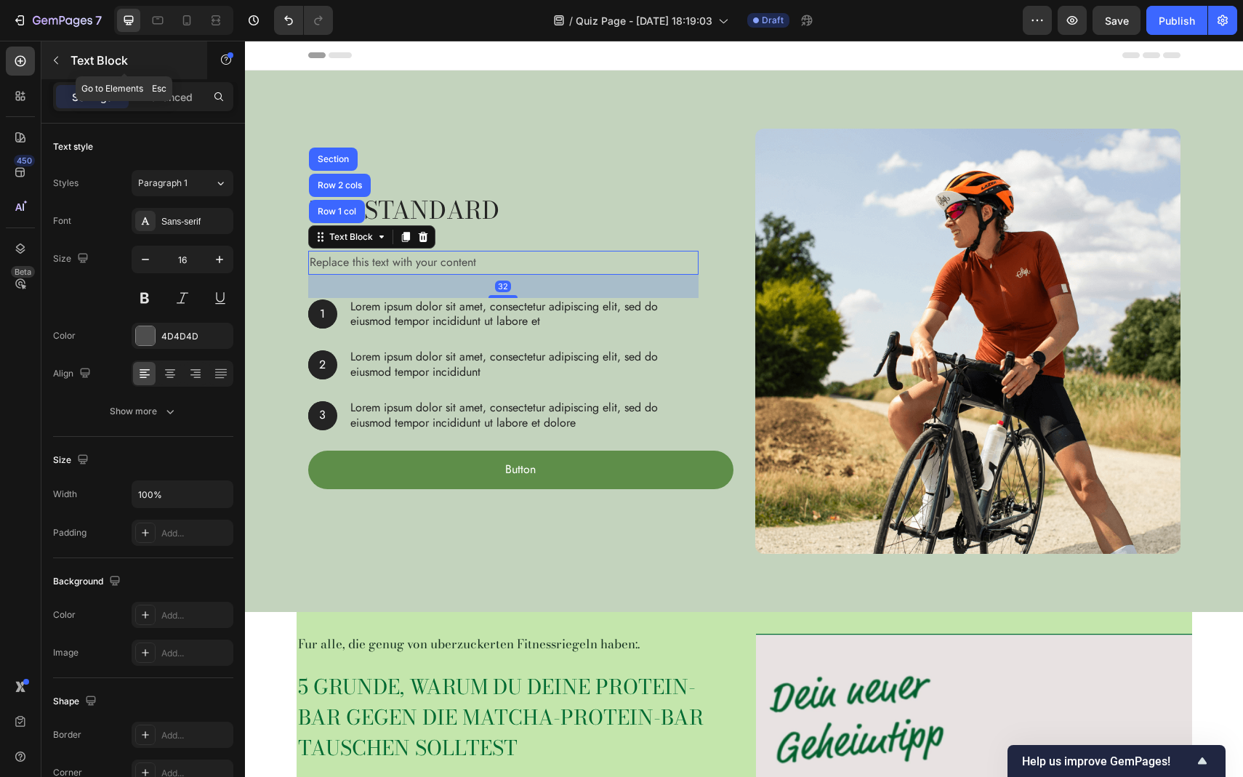
click at [52, 59] on icon "button" at bounding box center [56, 61] width 12 height 12
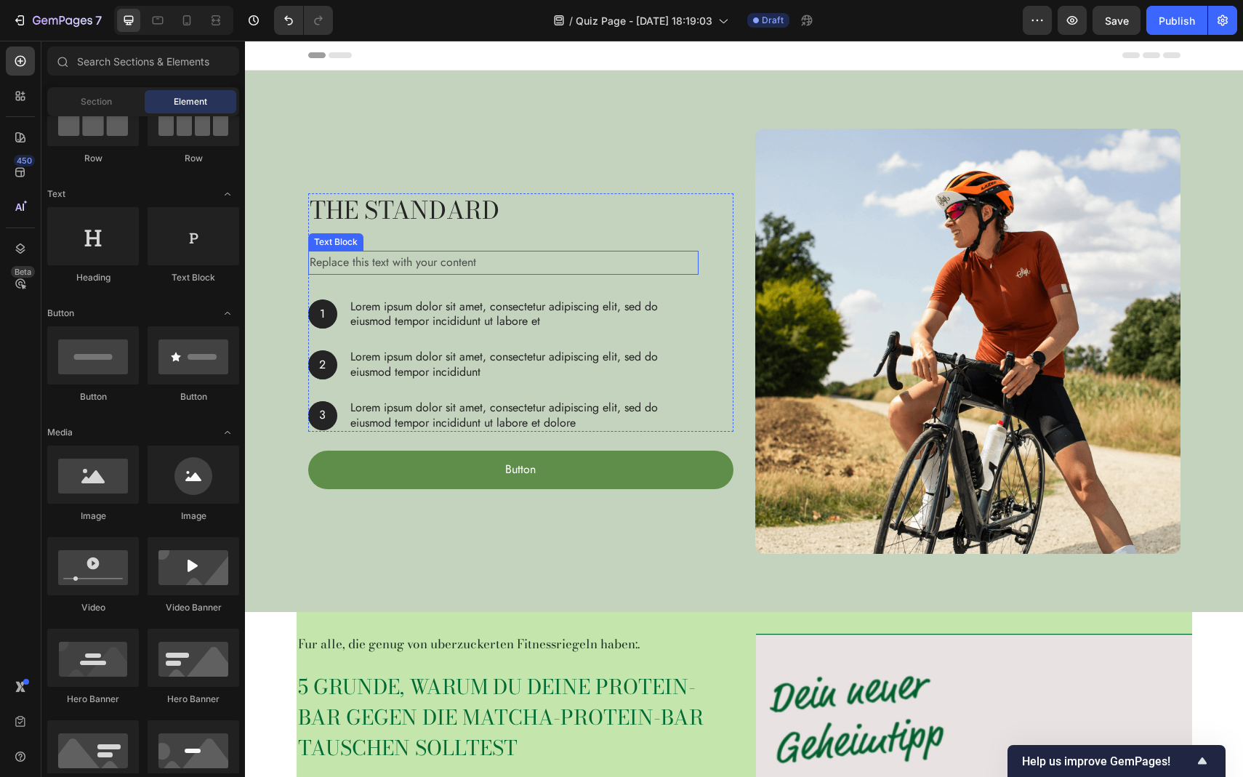
click at [365, 260] on div "Replace this text with your content" at bounding box center [503, 263] width 390 height 24
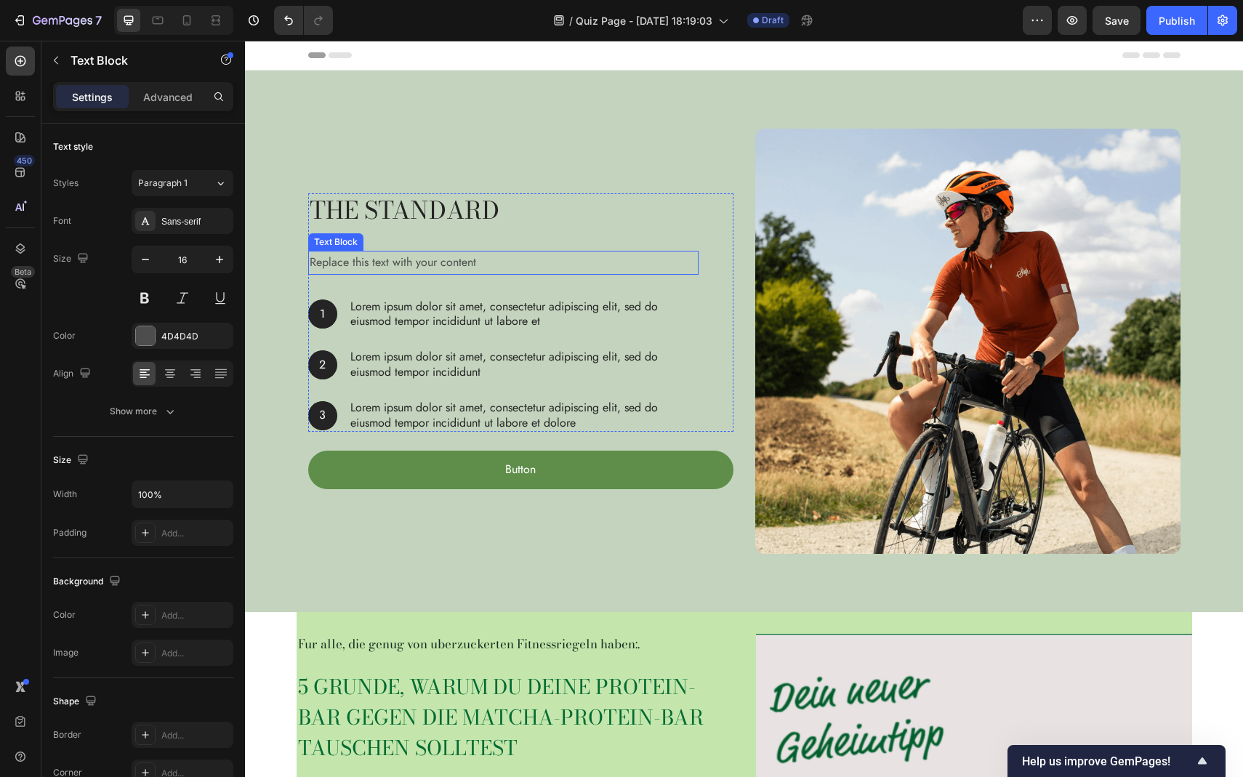
click at [400, 260] on div "Replace this text with your content" at bounding box center [503, 263] width 390 height 24
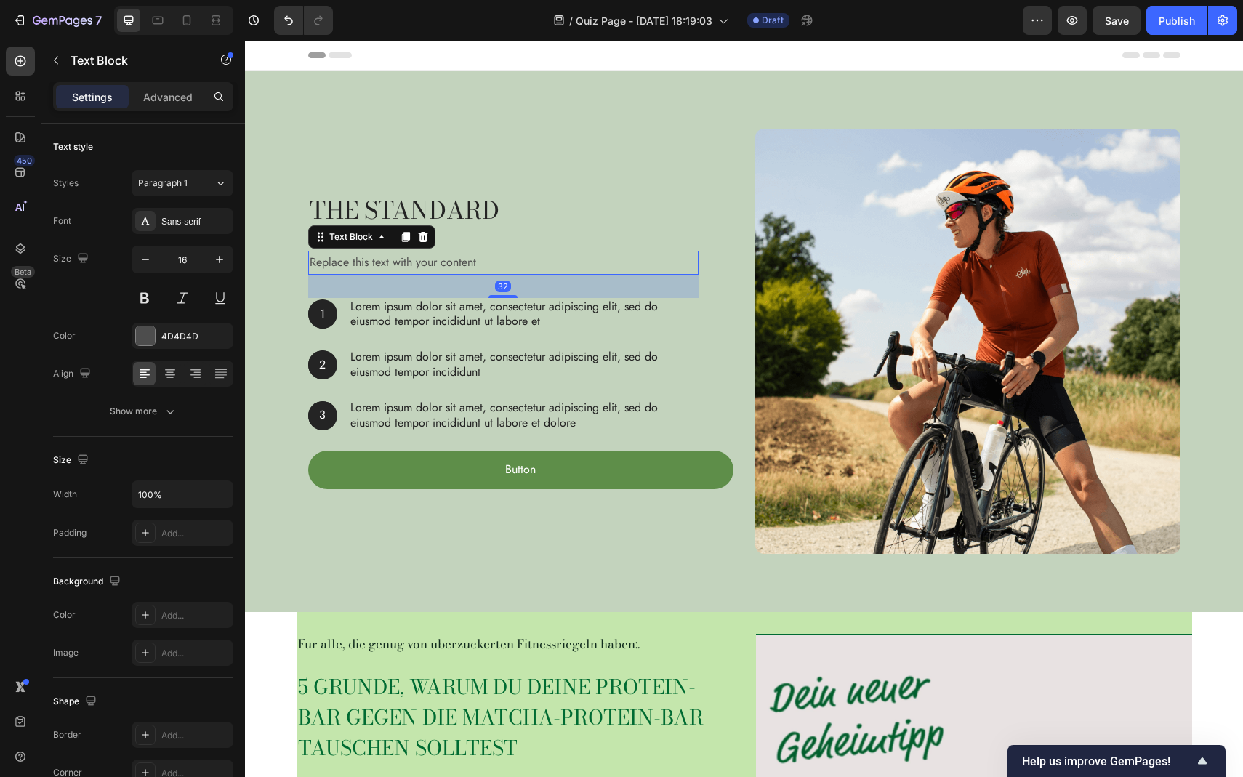
click at [400, 260] on div "Replace this text with your content" at bounding box center [503, 263] width 390 height 24
click at [384, 242] on icon at bounding box center [382, 237] width 12 height 12
click at [341, 241] on div "Text Block" at bounding box center [350, 237] width 49 height 13
click at [403, 257] on div "Replace this text with your content" at bounding box center [503, 263] width 390 height 24
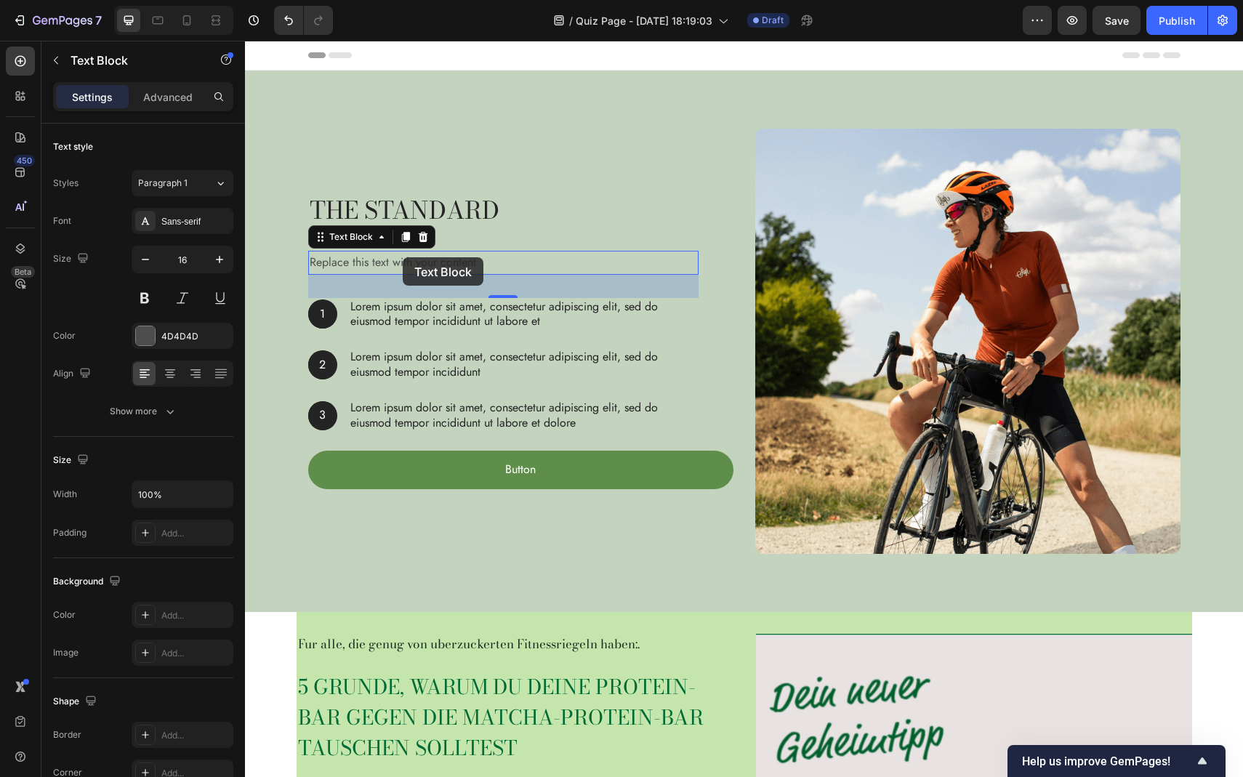
click at [403, 257] on div "Replace this text with your content" at bounding box center [503, 263] width 390 height 24
click at [458, 273] on div "Replace this text with your content" at bounding box center [503, 263] width 390 height 24
click at [458, 264] on div "Replace this text with your content" at bounding box center [503, 263] width 390 height 24
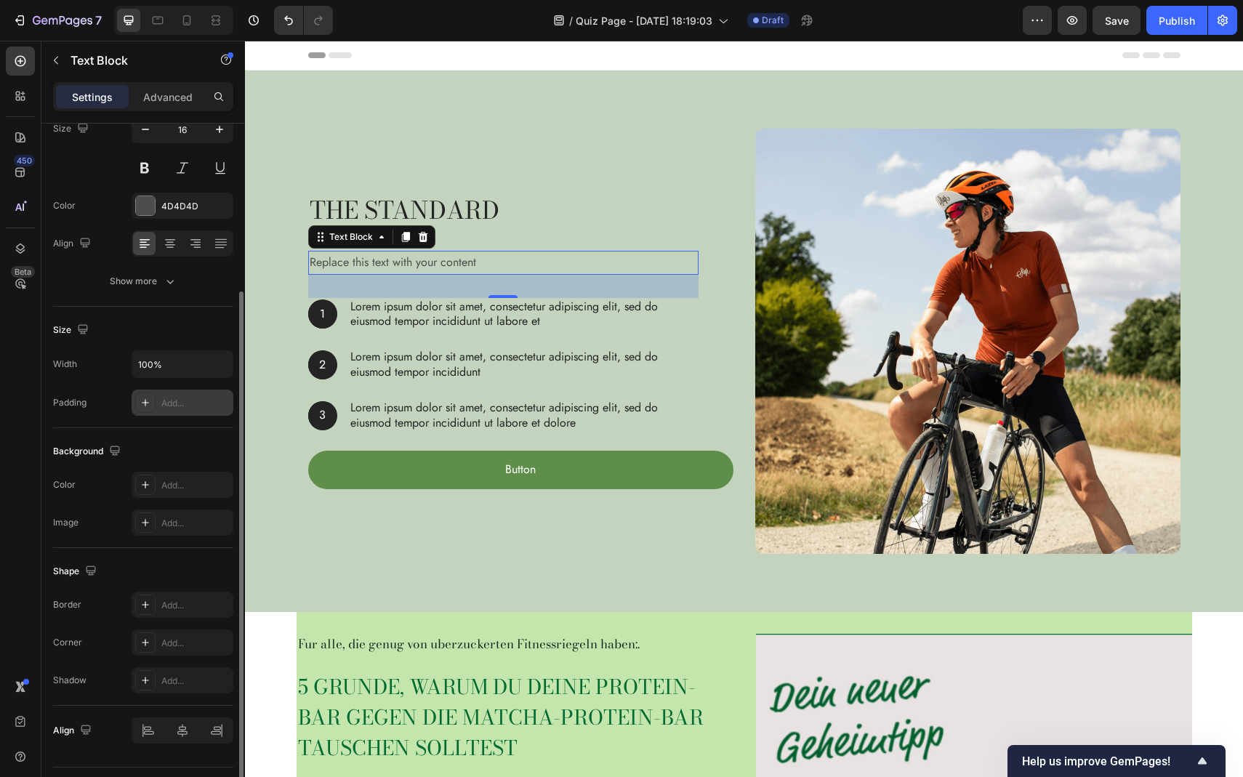
scroll to position [167, 0]
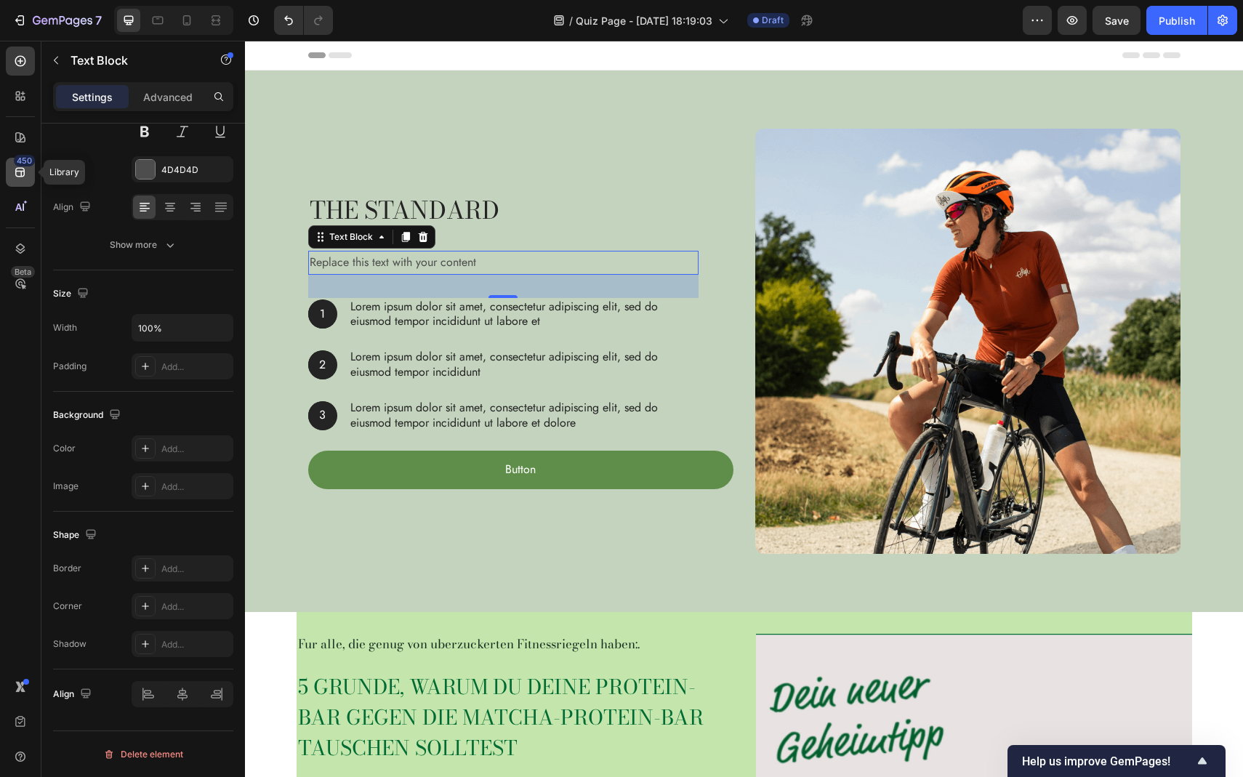
click at [17, 177] on icon at bounding box center [20, 172] width 15 height 15
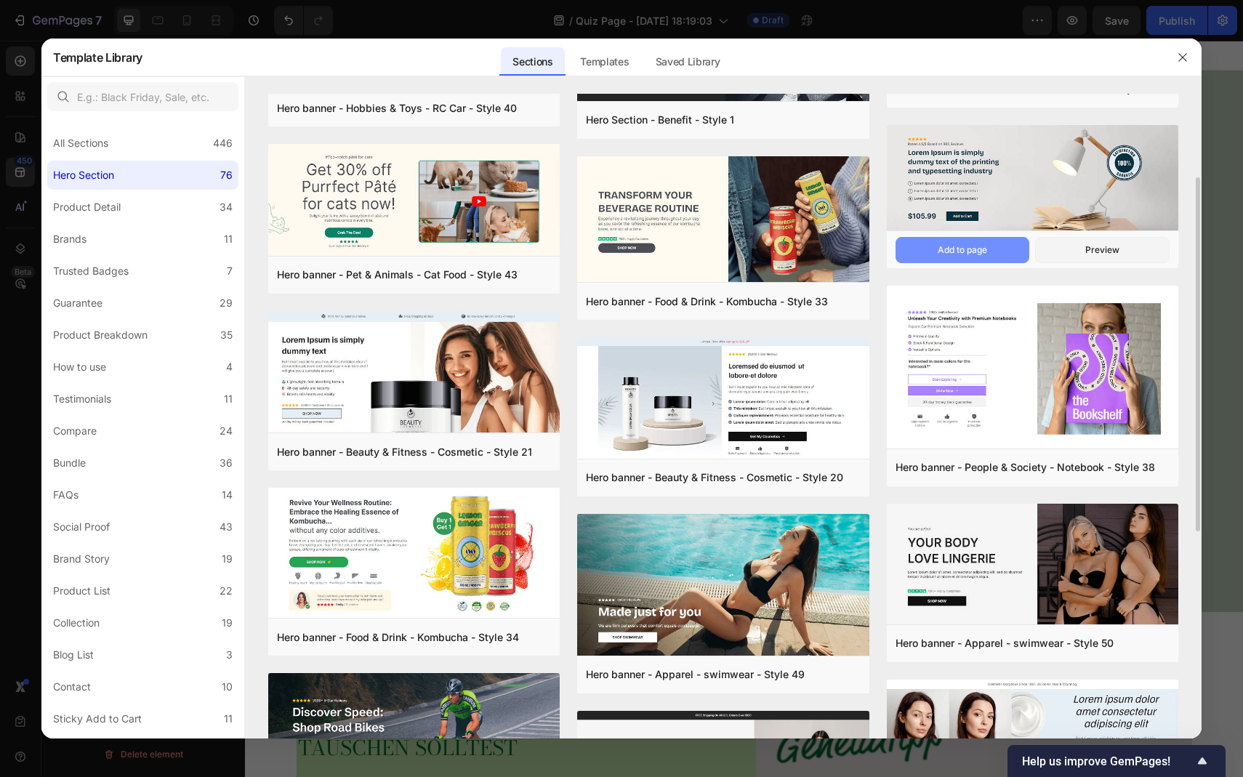
scroll to position [149, 0]
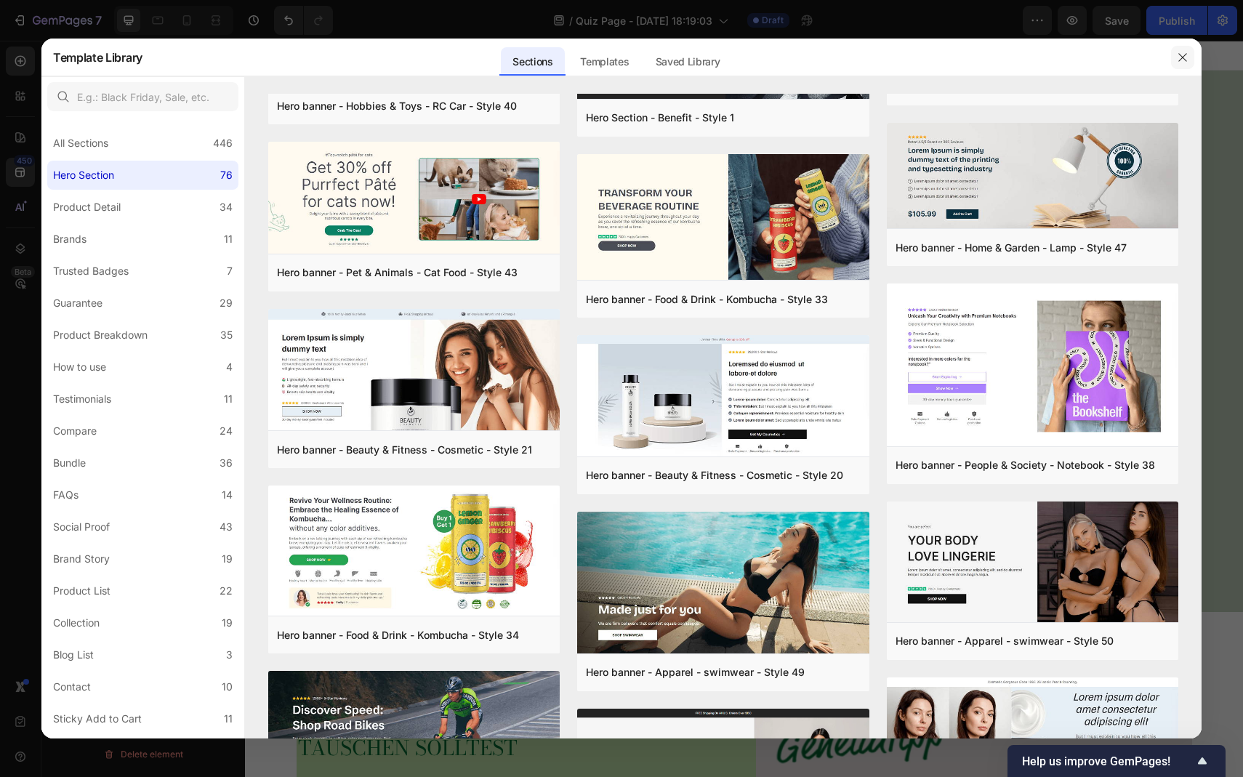
click at [1182, 57] on icon "button" at bounding box center [1183, 58] width 12 height 12
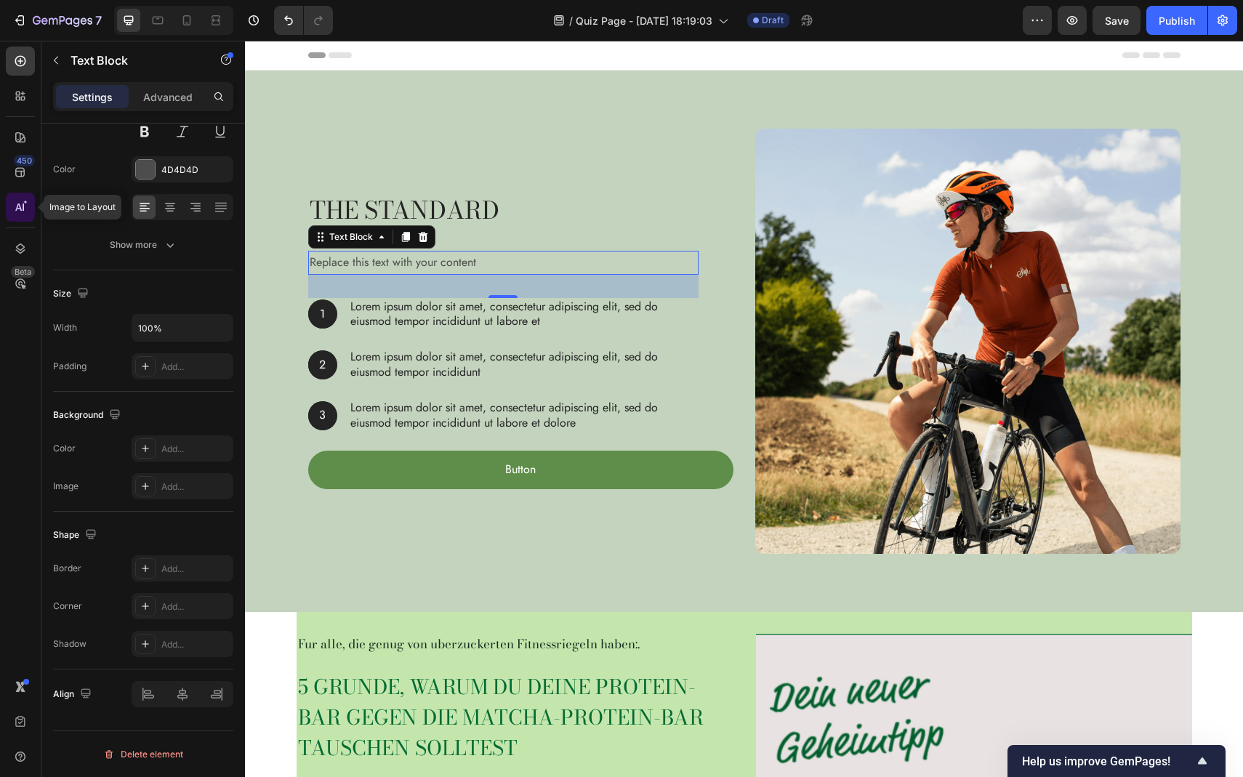
click at [21, 214] on icon at bounding box center [20, 207] width 15 height 15
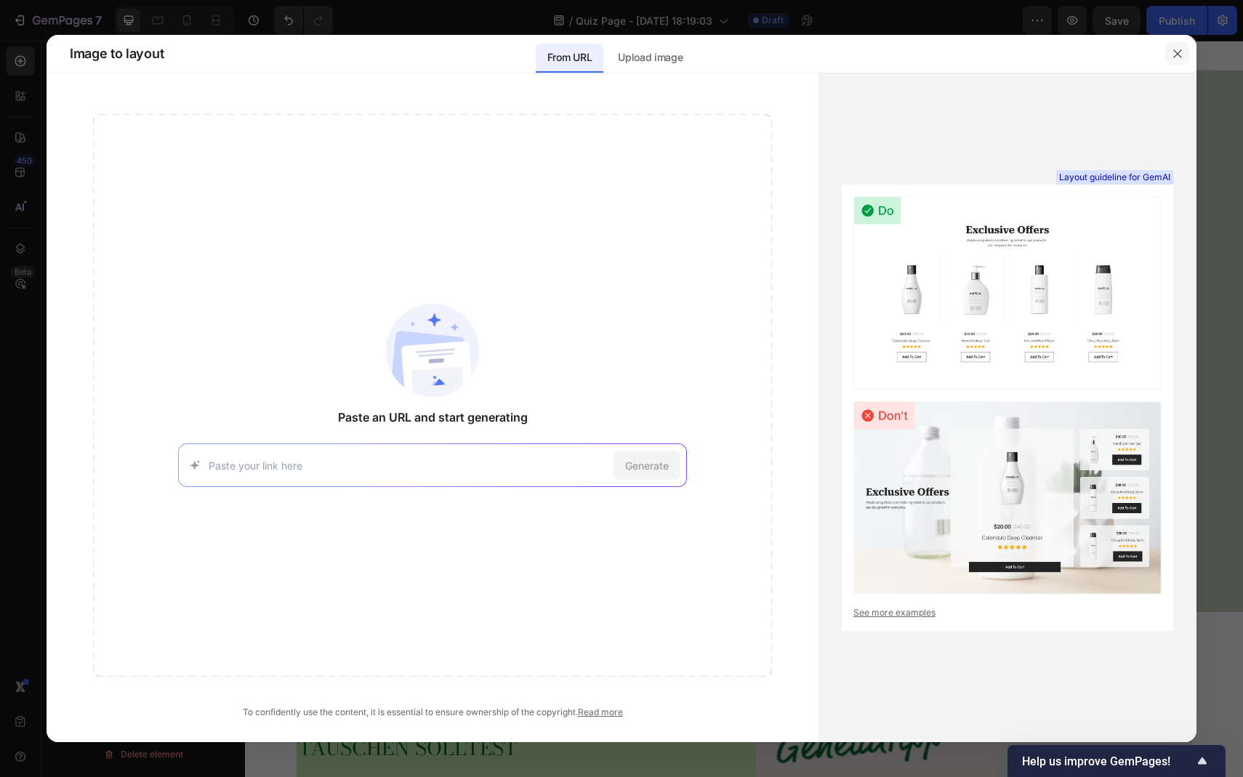
click at [1178, 56] on icon "button" at bounding box center [1178, 54] width 12 height 12
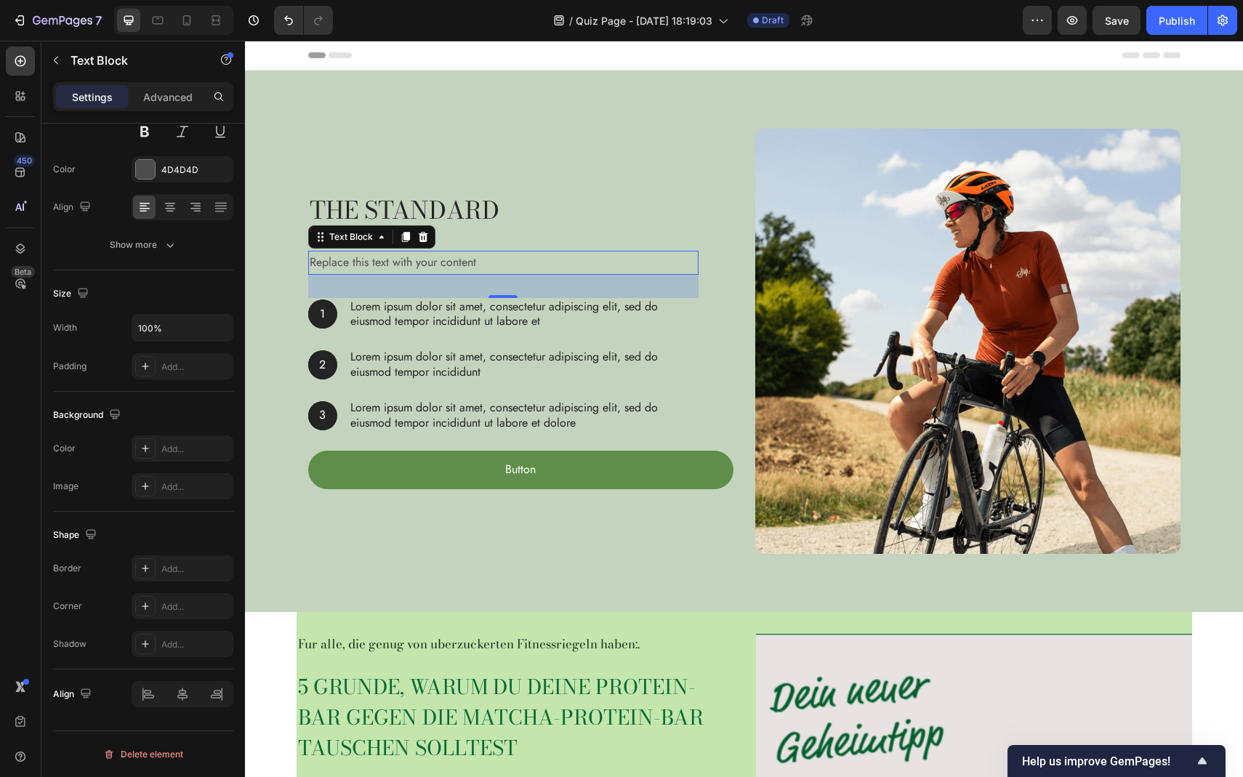
click at [526, 263] on div "Replace this text with your content" at bounding box center [503, 263] width 390 height 24
click at [502, 318] on p "Lorem ipsum dolor sit amet, consectetur adipiscing elit, sed do eiusmod tempor …" at bounding box center [523, 315] width 347 height 31
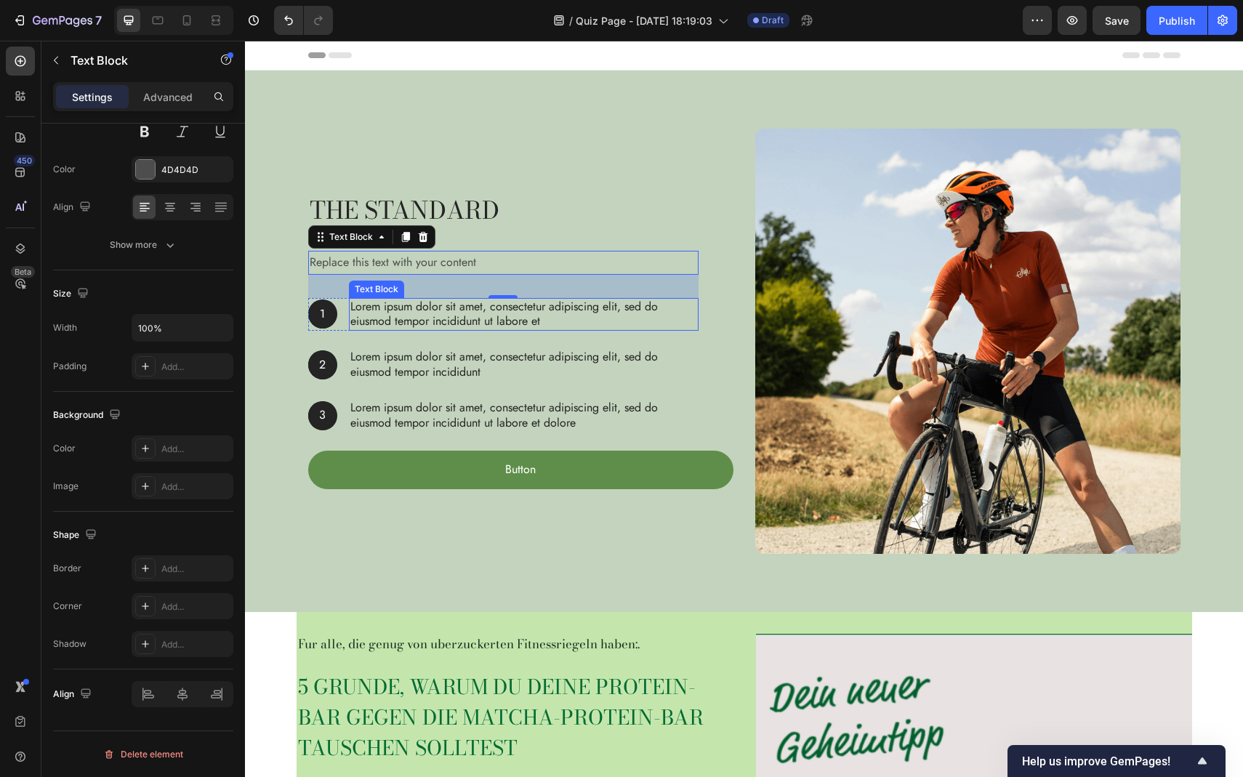
click at [502, 318] on p "Lorem ipsum dolor sit amet, consectetur adipiscing elit, sed do eiusmod tempor …" at bounding box center [523, 315] width 347 height 31
click at [505, 316] on p "Lorem ipsum dolor sit amet, consectetur adipiscing elit, sed do eiusmod tempor …" at bounding box center [523, 315] width 347 height 31
click at [25, 244] on icon at bounding box center [20, 248] width 15 height 15
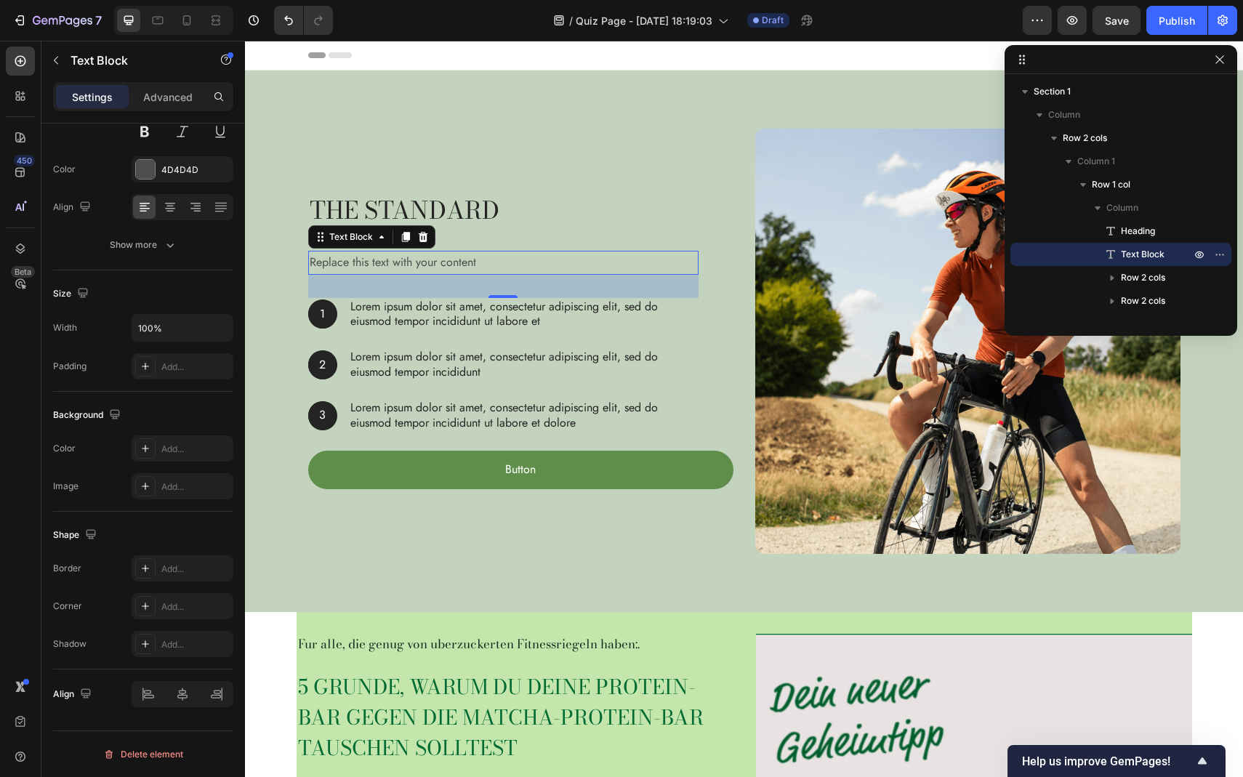
click at [1130, 249] on span "Text Block" at bounding box center [1143, 254] width 44 height 15
click at [1138, 256] on span "Text Block" at bounding box center [1143, 254] width 44 height 15
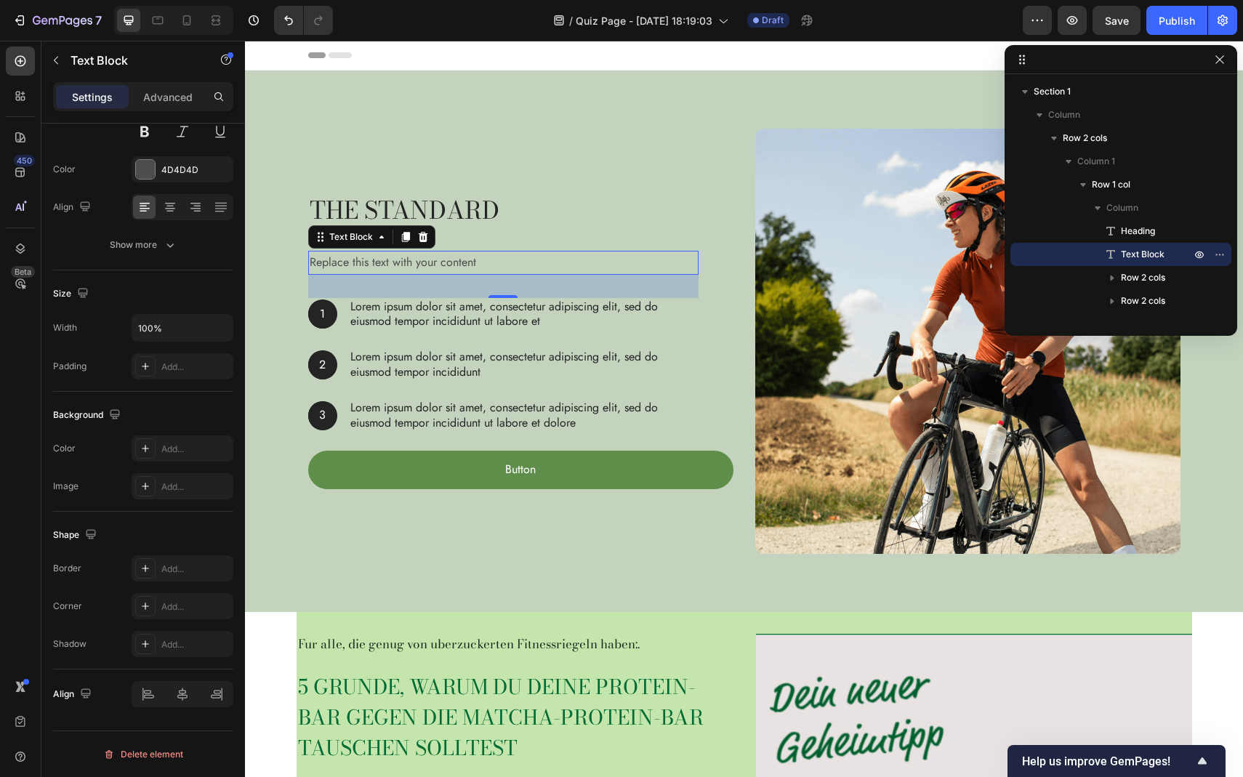
click at [1138, 256] on span "Text Block" at bounding box center [1143, 254] width 44 height 15
click at [154, 253] on button "Show more" at bounding box center [143, 245] width 180 height 26
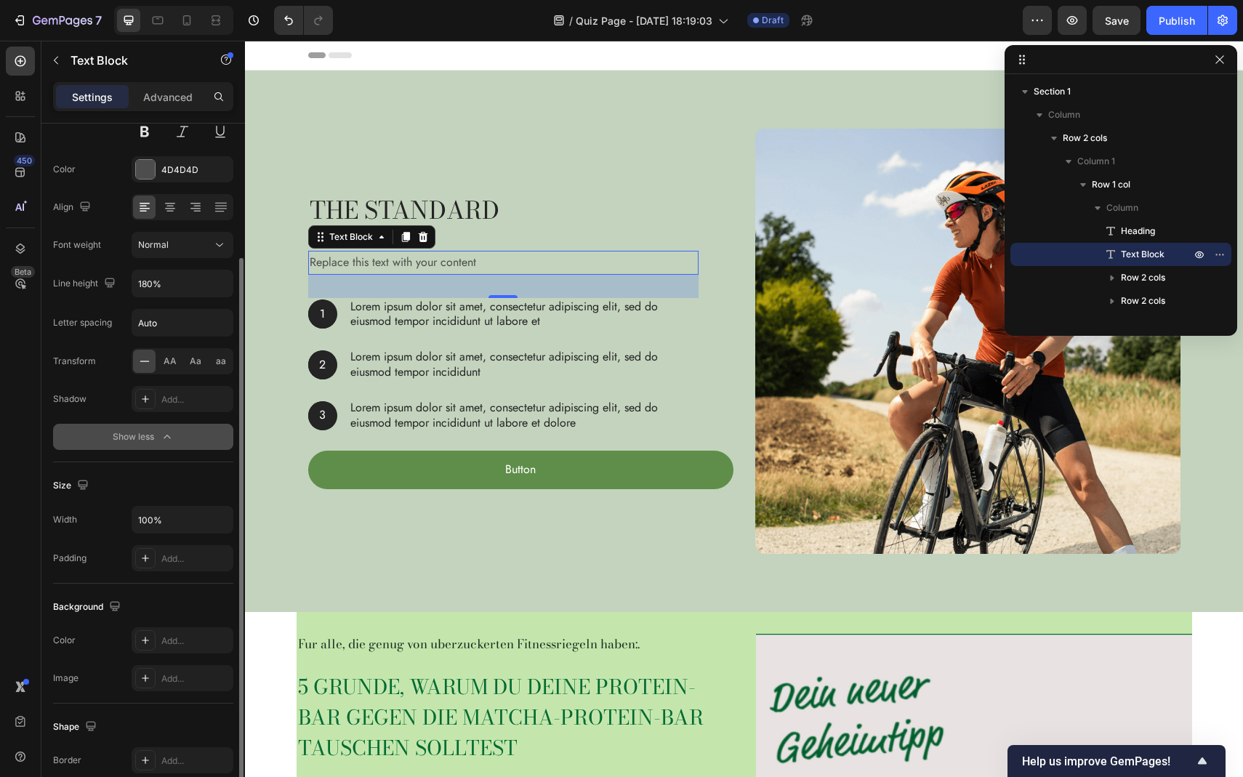
click at [161, 443] on icon "button" at bounding box center [167, 437] width 15 height 15
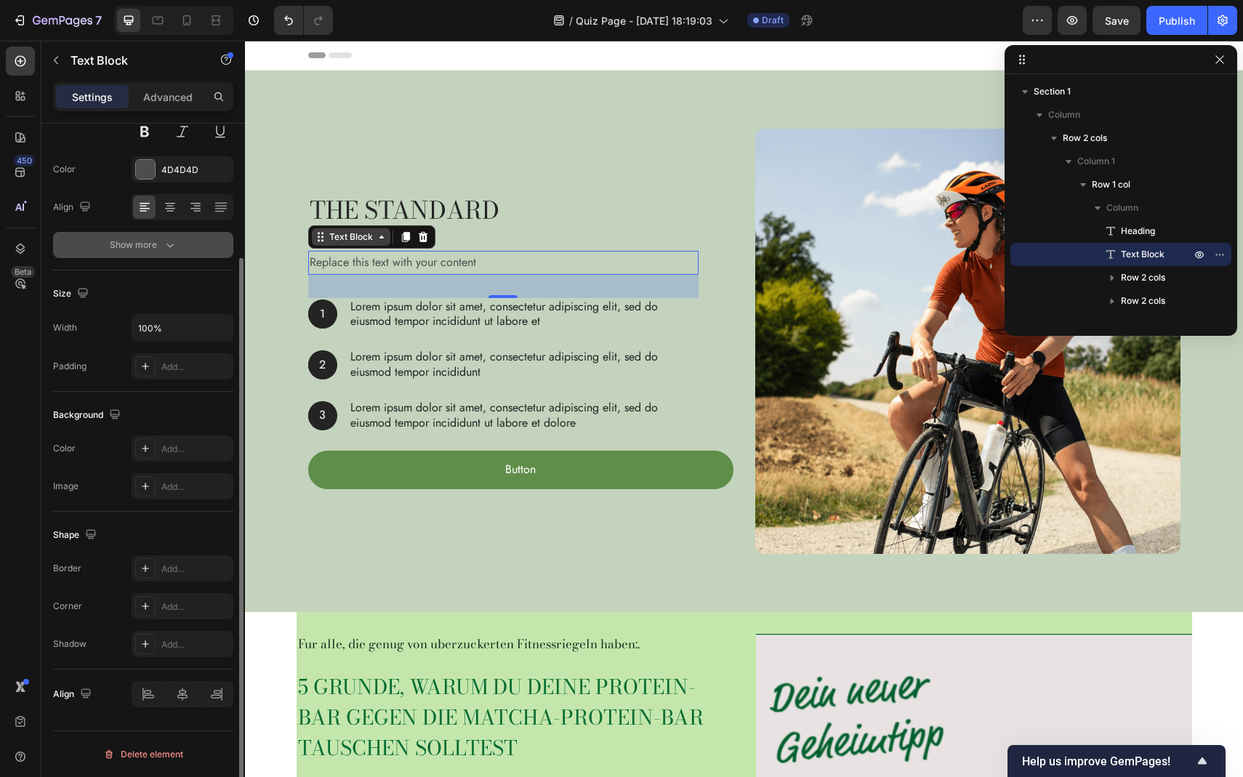
click at [381, 236] on icon at bounding box center [382, 237] width 4 height 3
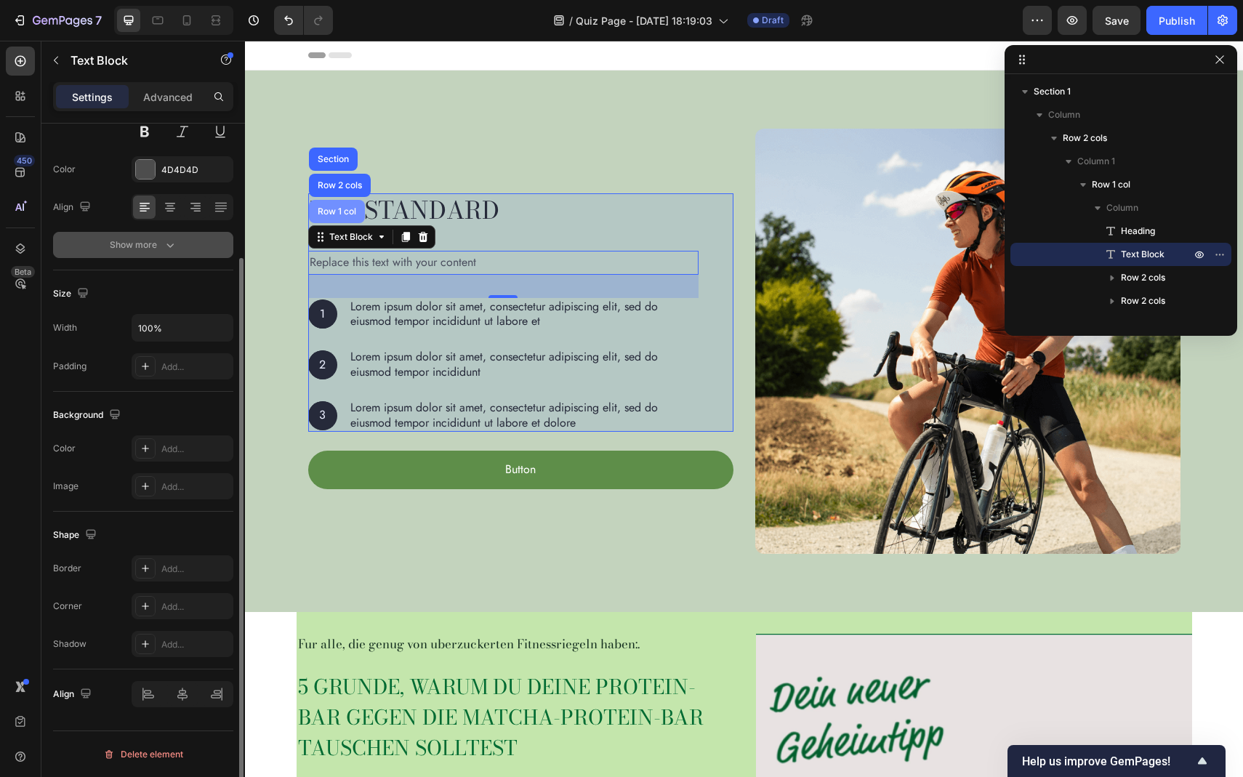
click at [345, 222] on div "Row 1 col" at bounding box center [337, 211] width 56 height 23
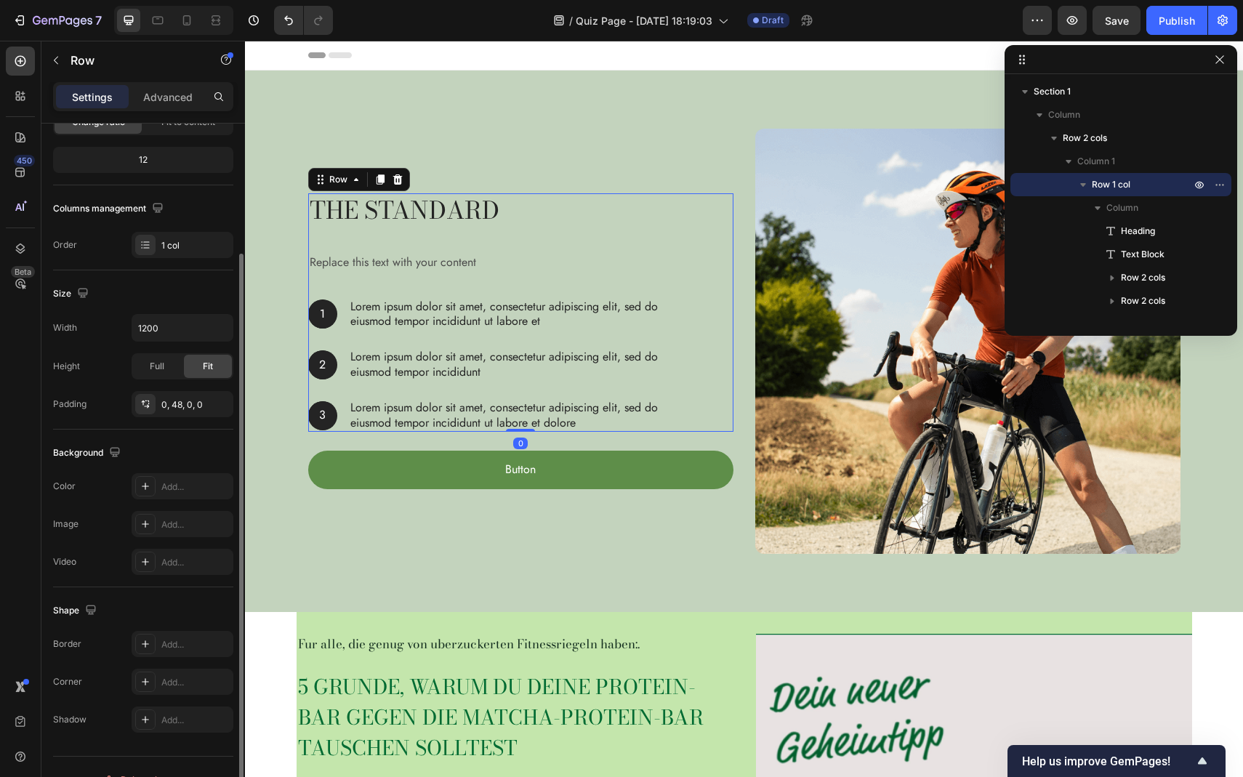
scroll to position [0, 0]
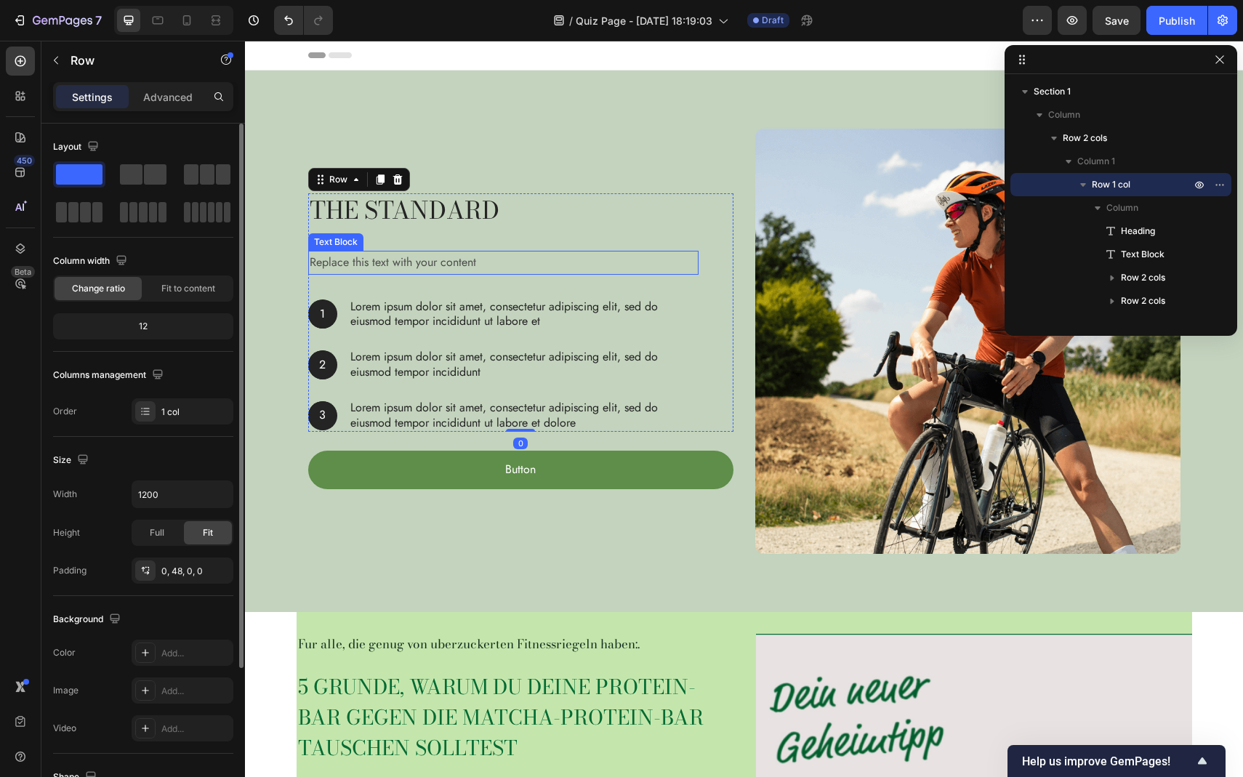
click at [367, 264] on div "Replace this text with your content" at bounding box center [503, 263] width 390 height 24
click at [369, 262] on div "Replace this text with your content" at bounding box center [503, 263] width 390 height 24
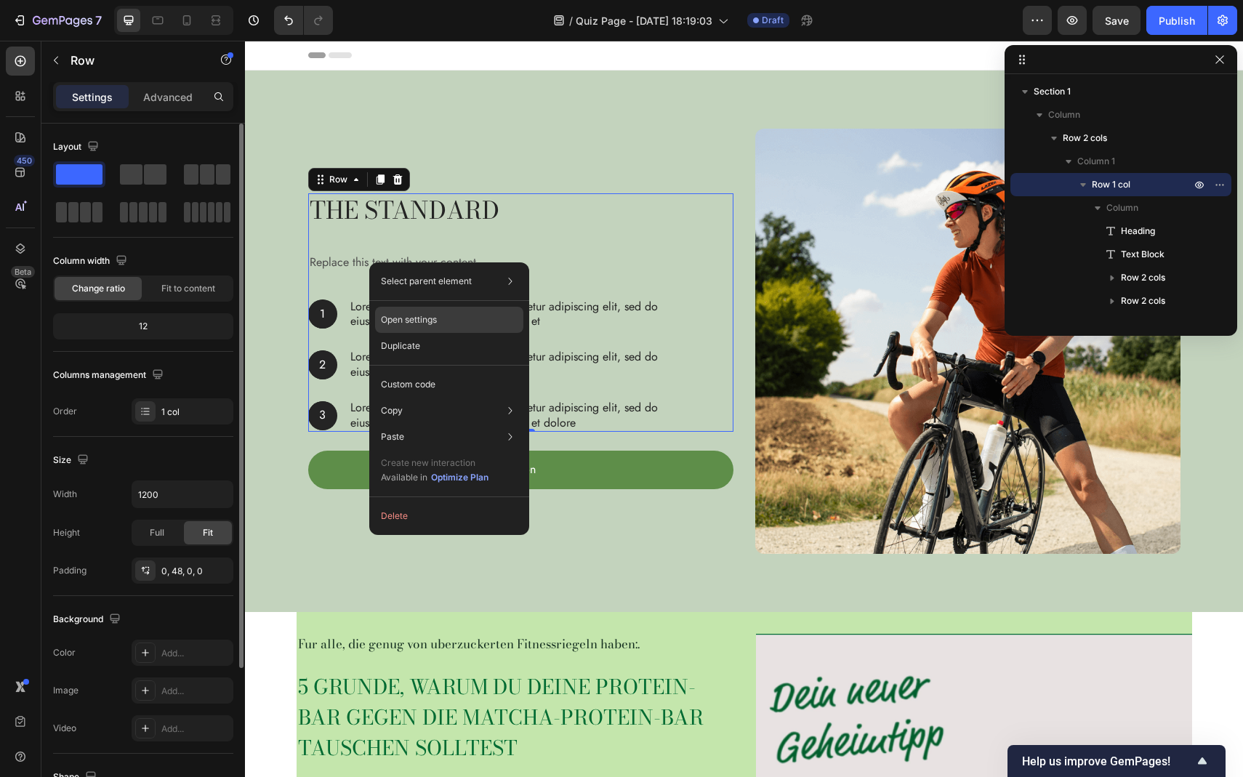
click at [408, 315] on p "Open settings" at bounding box center [409, 319] width 56 height 13
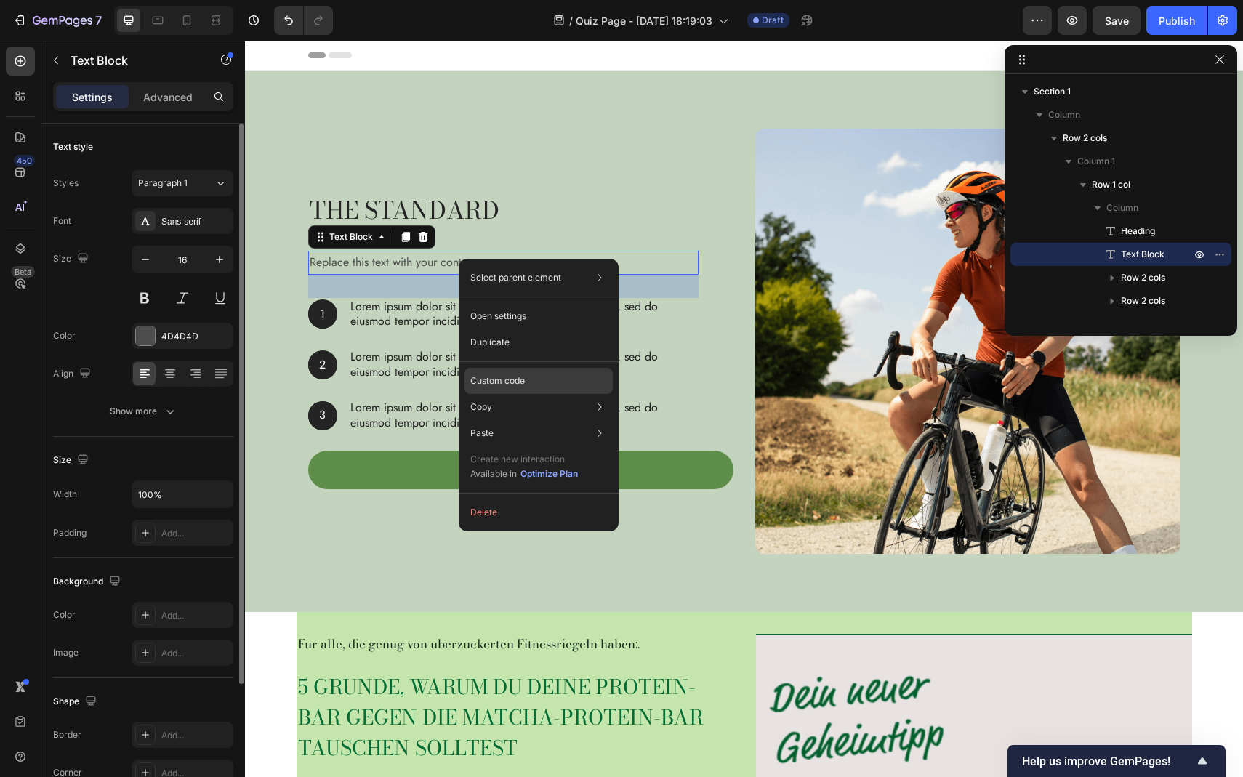
click at [502, 387] on p "Custom code" at bounding box center [497, 380] width 55 height 13
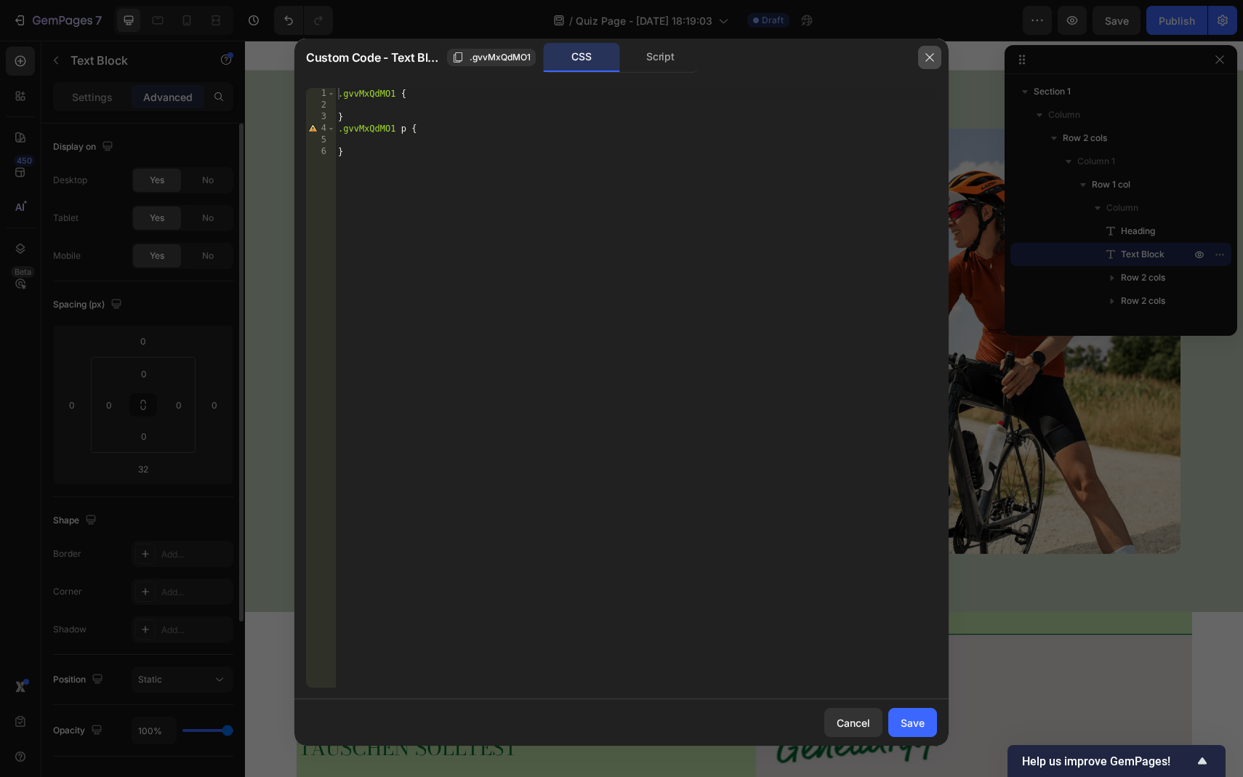
click at [929, 57] on icon "button" at bounding box center [930, 58] width 8 height 8
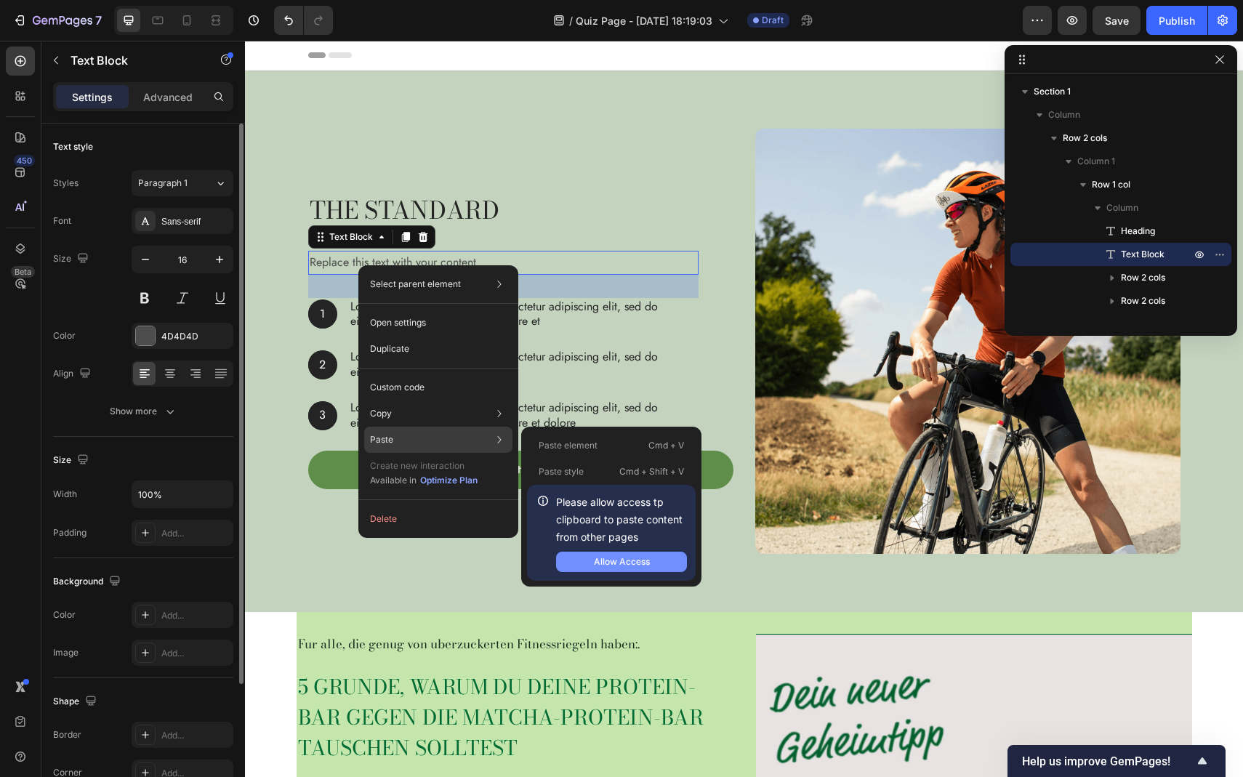
click at [580, 557] on button "Allow Access" at bounding box center [621, 562] width 131 height 20
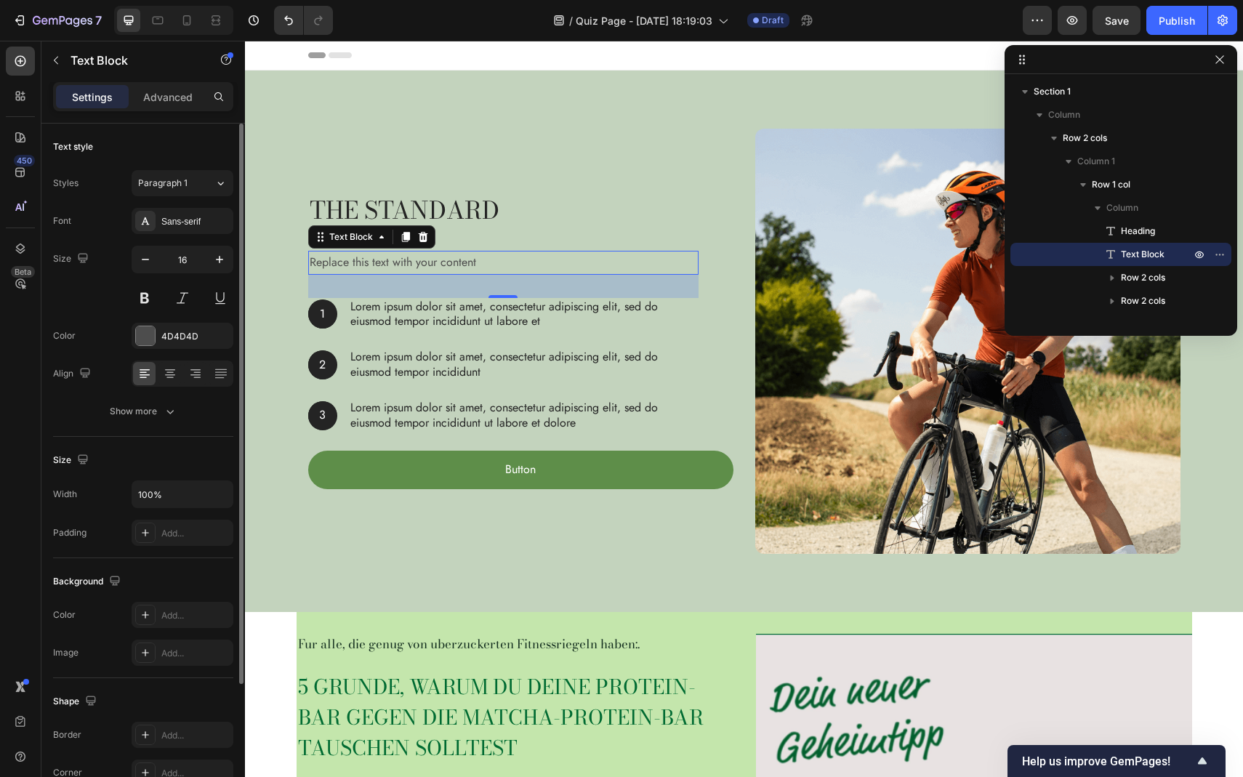
click at [388, 273] on div "Replace this text with your content" at bounding box center [503, 263] width 390 height 24
click at [388, 265] on div "Replace this text with your content" at bounding box center [503, 263] width 390 height 24
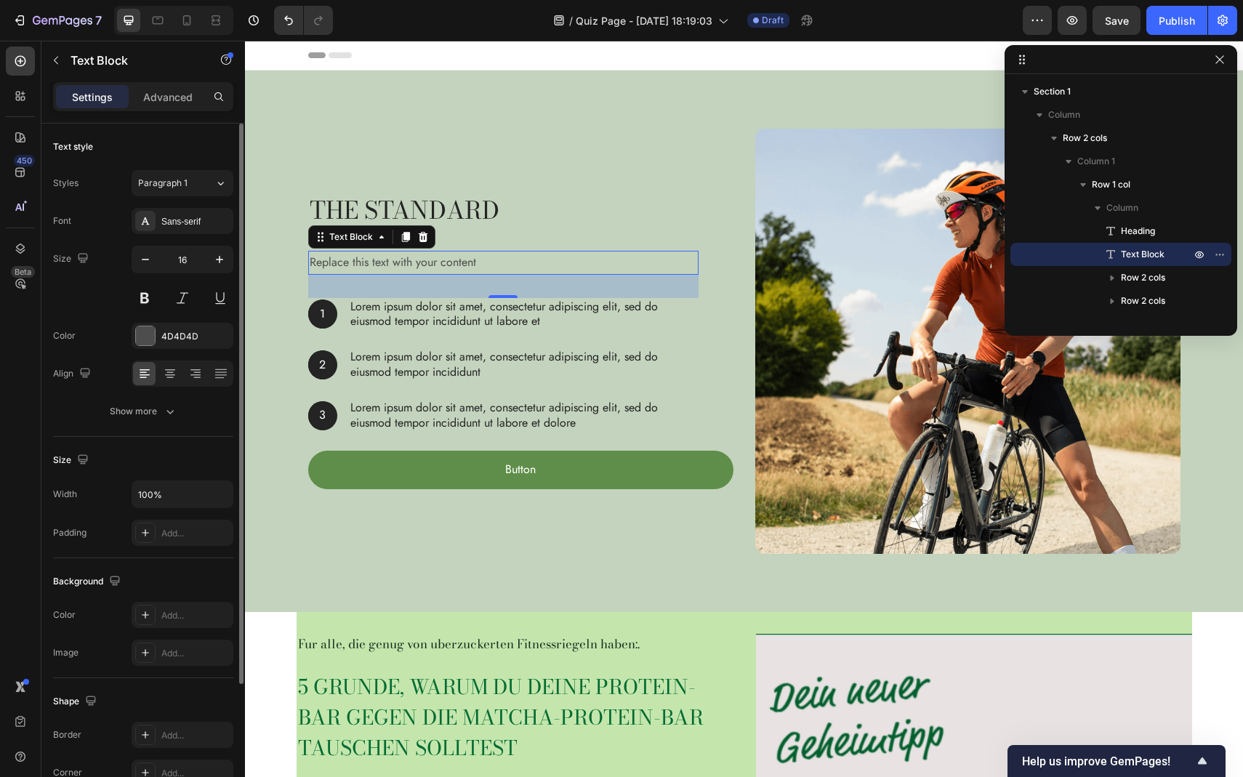
click at [417, 290] on div "32" at bounding box center [503, 286] width 390 height 23
click at [377, 241] on icon at bounding box center [382, 237] width 12 height 12
click at [323, 239] on icon at bounding box center [321, 237] width 12 height 12
click at [1135, 251] on span "Text Block" at bounding box center [1143, 254] width 44 height 15
click at [1136, 254] on span "Text Block" at bounding box center [1143, 254] width 44 height 15
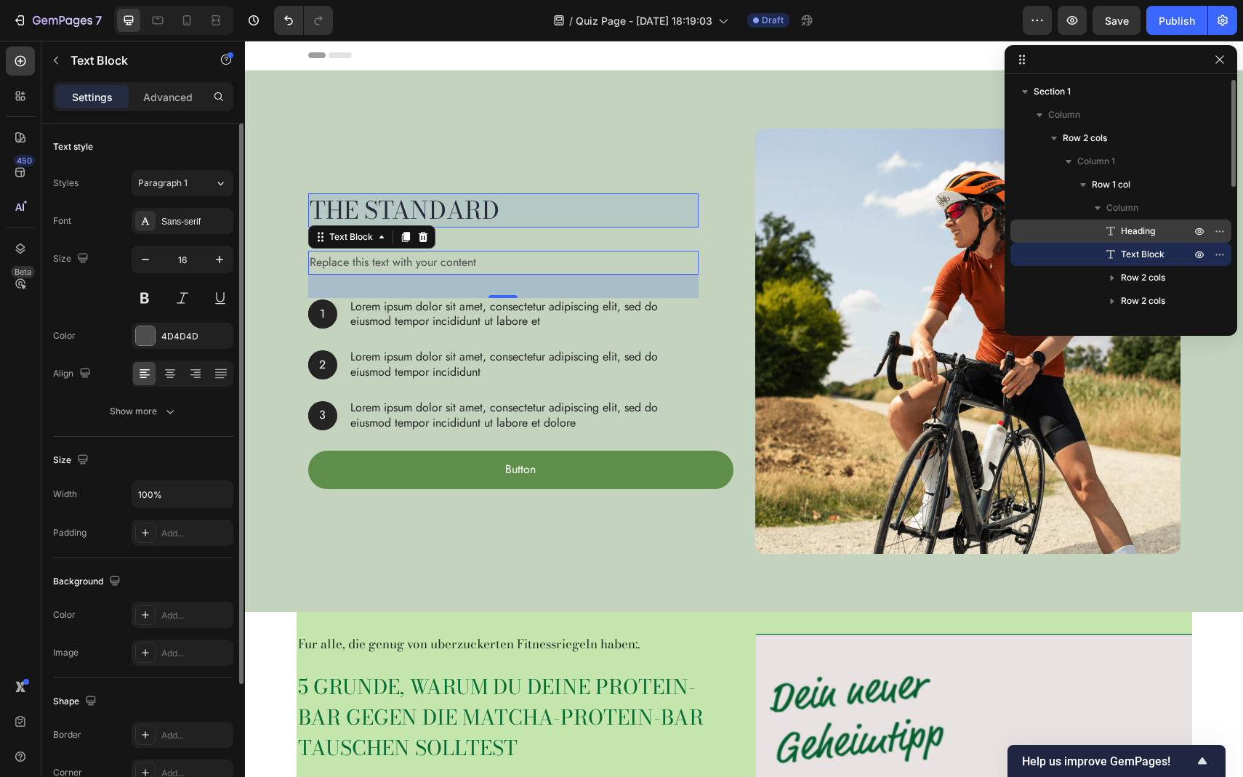
click at [1139, 231] on span "Heading" at bounding box center [1138, 231] width 34 height 15
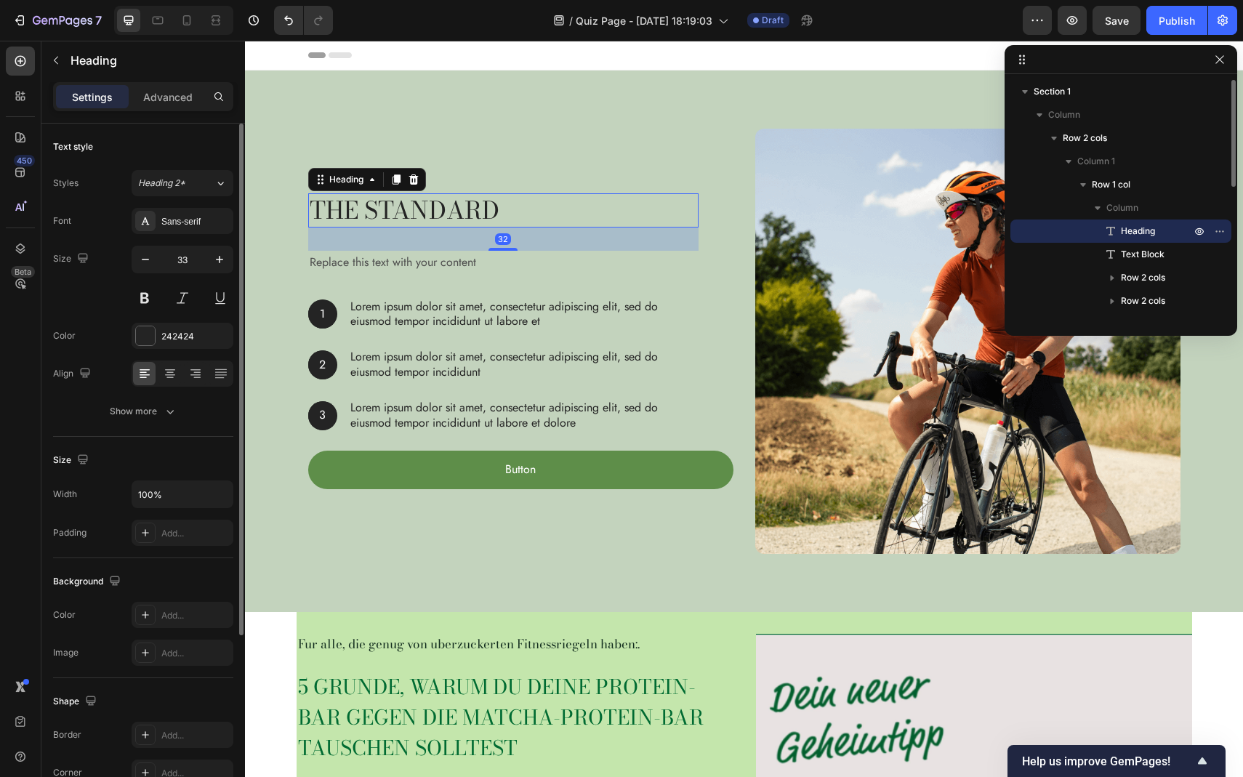
click at [1139, 231] on span "Heading" at bounding box center [1138, 231] width 34 height 15
click at [476, 212] on h2 "The standard" at bounding box center [503, 210] width 390 height 34
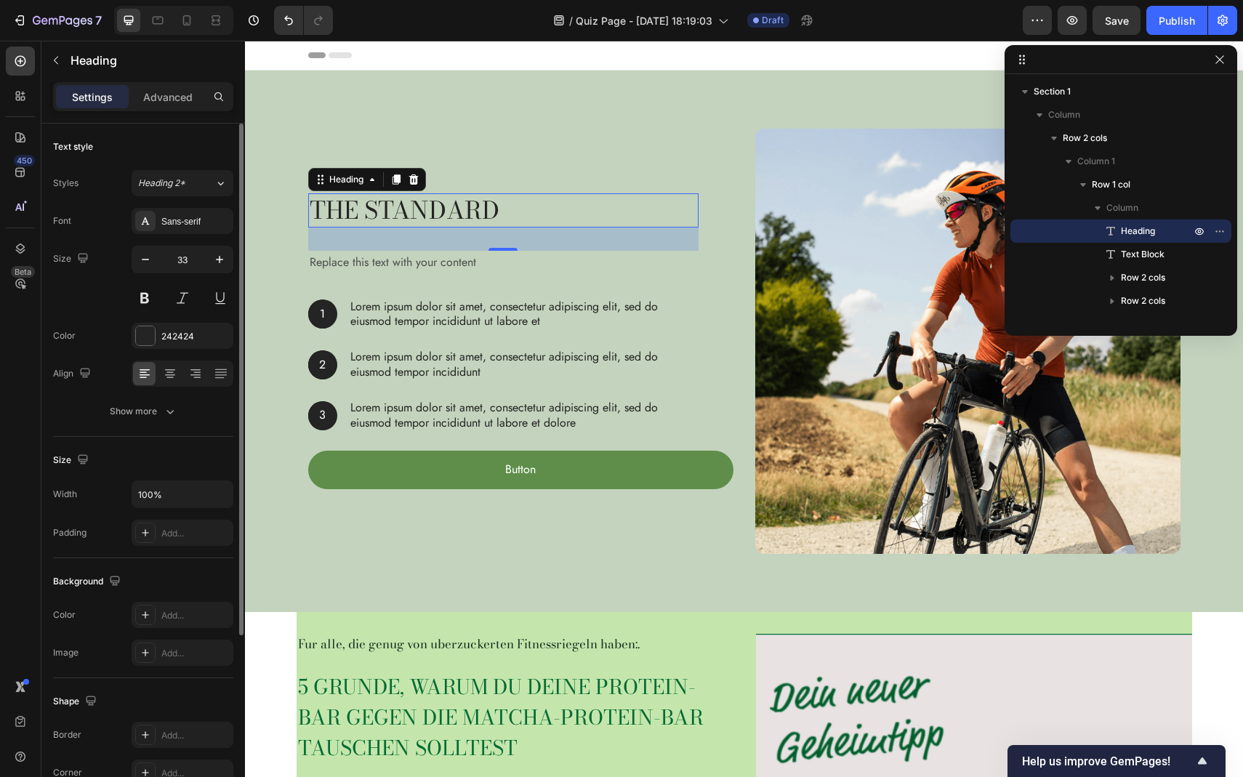
click at [476, 212] on h2 "The standard" at bounding box center [503, 210] width 390 height 34
click at [18, 63] on icon at bounding box center [20, 61] width 15 height 15
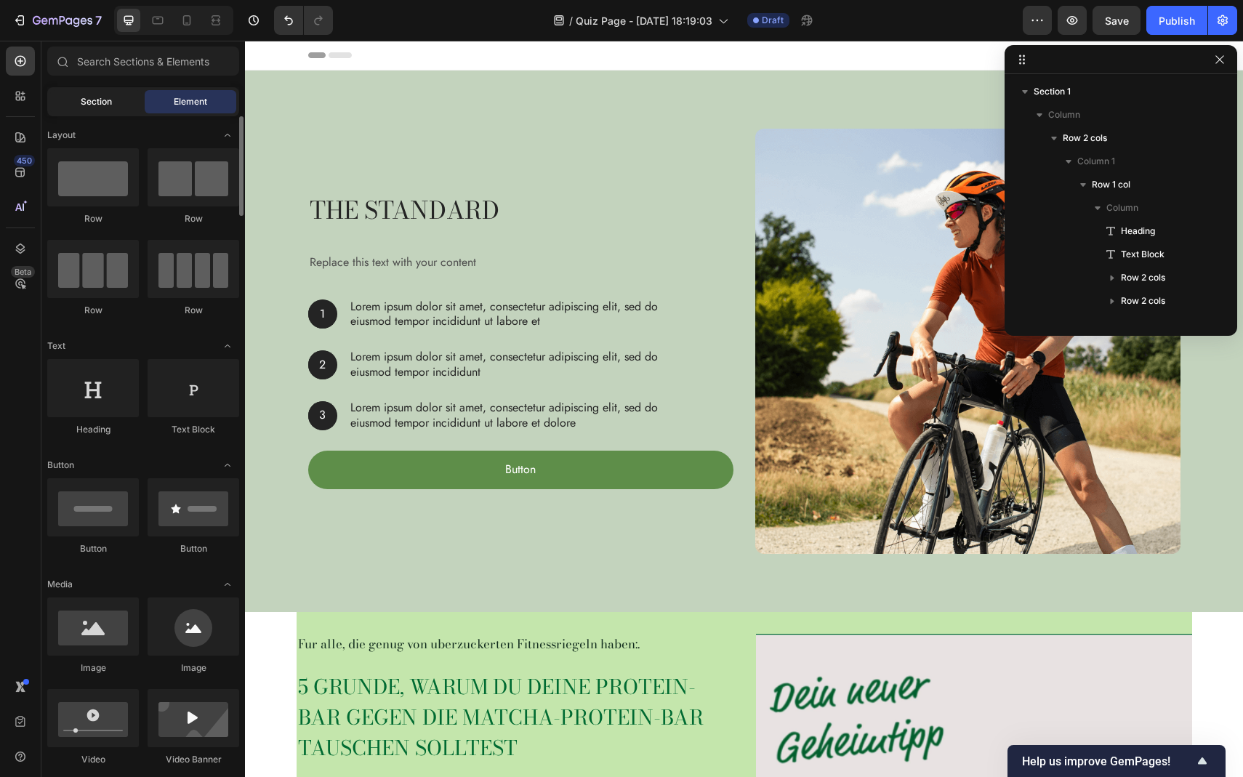
click at [123, 104] on div "Section" at bounding box center [96, 101] width 92 height 23
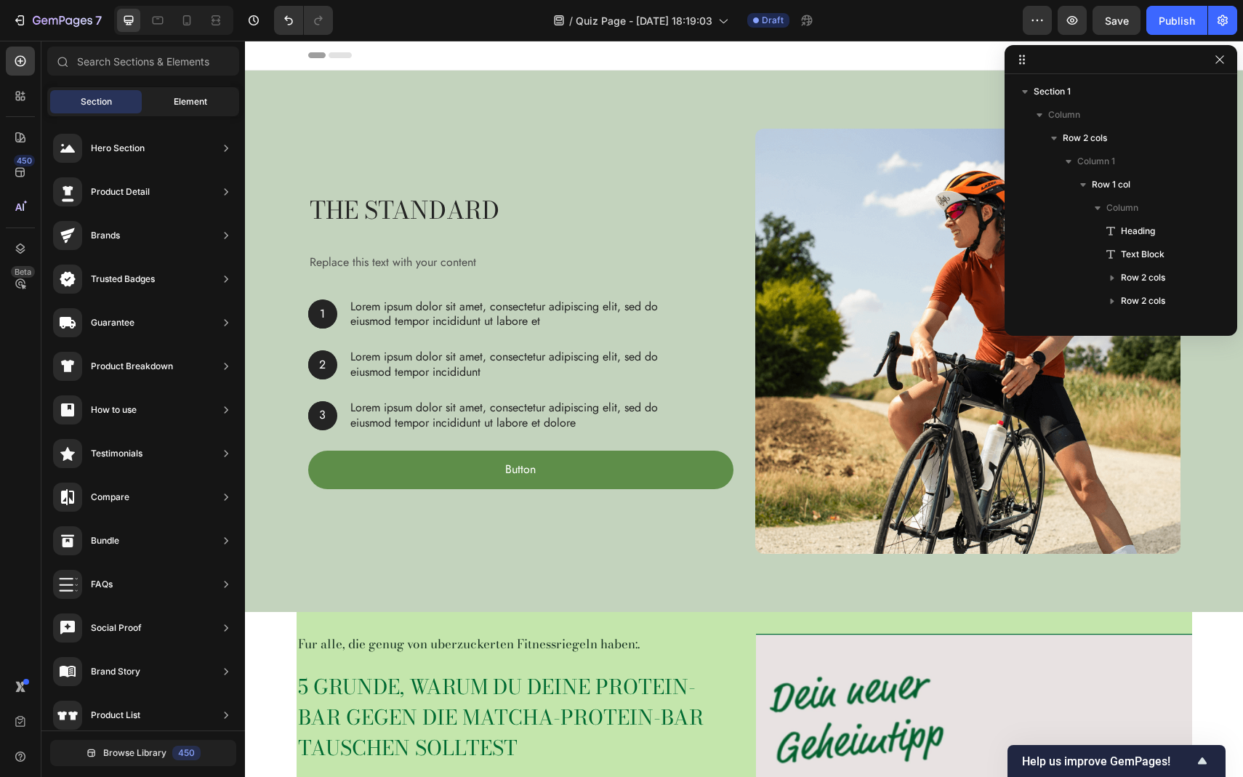
click at [185, 96] on span "Element" at bounding box center [190, 101] width 33 height 13
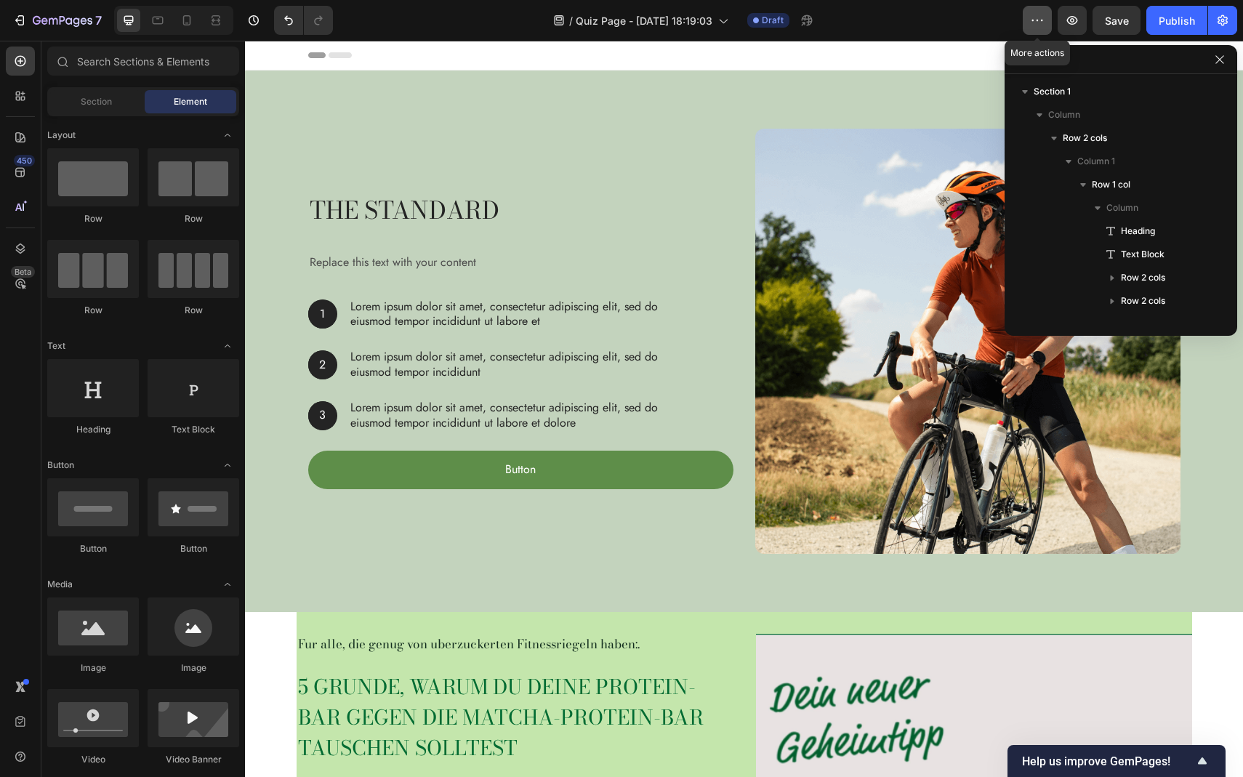
click at [1044, 22] on icon "button" at bounding box center [1037, 20] width 15 height 15
click at [1219, 64] on icon "button" at bounding box center [1220, 60] width 12 height 12
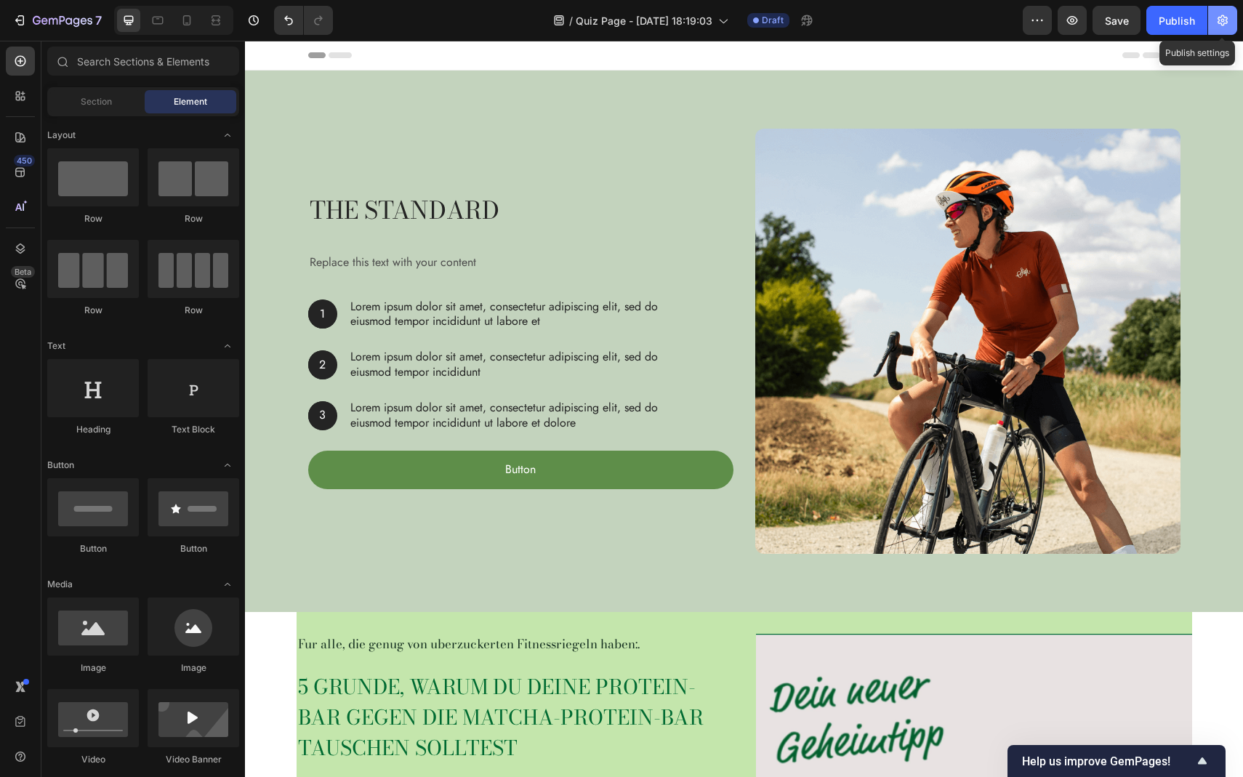
click at [1225, 28] on button "button" at bounding box center [1223, 20] width 29 height 29
click at [1027, 103] on div "The standard Heading Replace this text with your content Text Block 1 Text Bloc…" at bounding box center [744, 342] width 998 height 542
click at [507, 334] on div "The standard Heading Replace this text with your content Text Block 1 Text Bloc…" at bounding box center [503, 312] width 390 height 239
click at [372, 229] on div "The standard Heading Replace this text with your content Text Block 1 Text Bloc…" at bounding box center [503, 312] width 390 height 239
click at [369, 212] on h2 "The standard" at bounding box center [503, 210] width 390 height 34
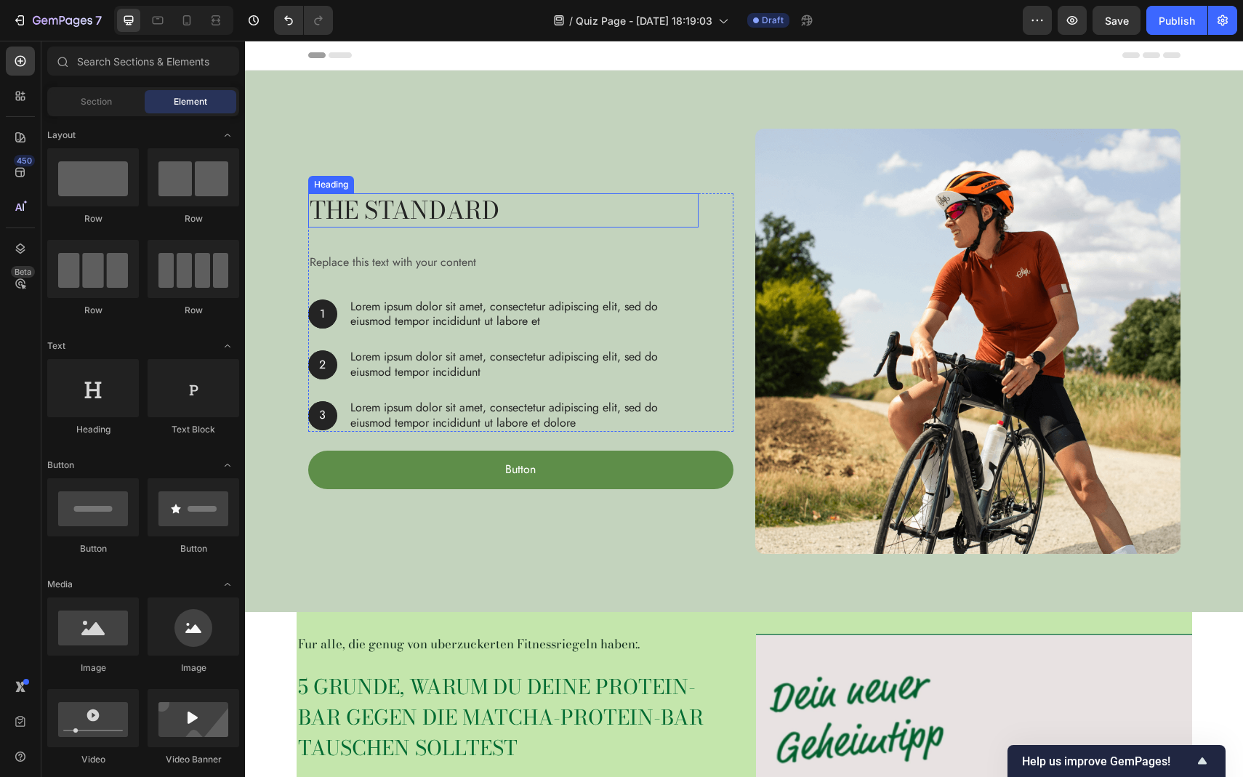
click at [369, 212] on h2 "The standard" at bounding box center [503, 210] width 390 height 34
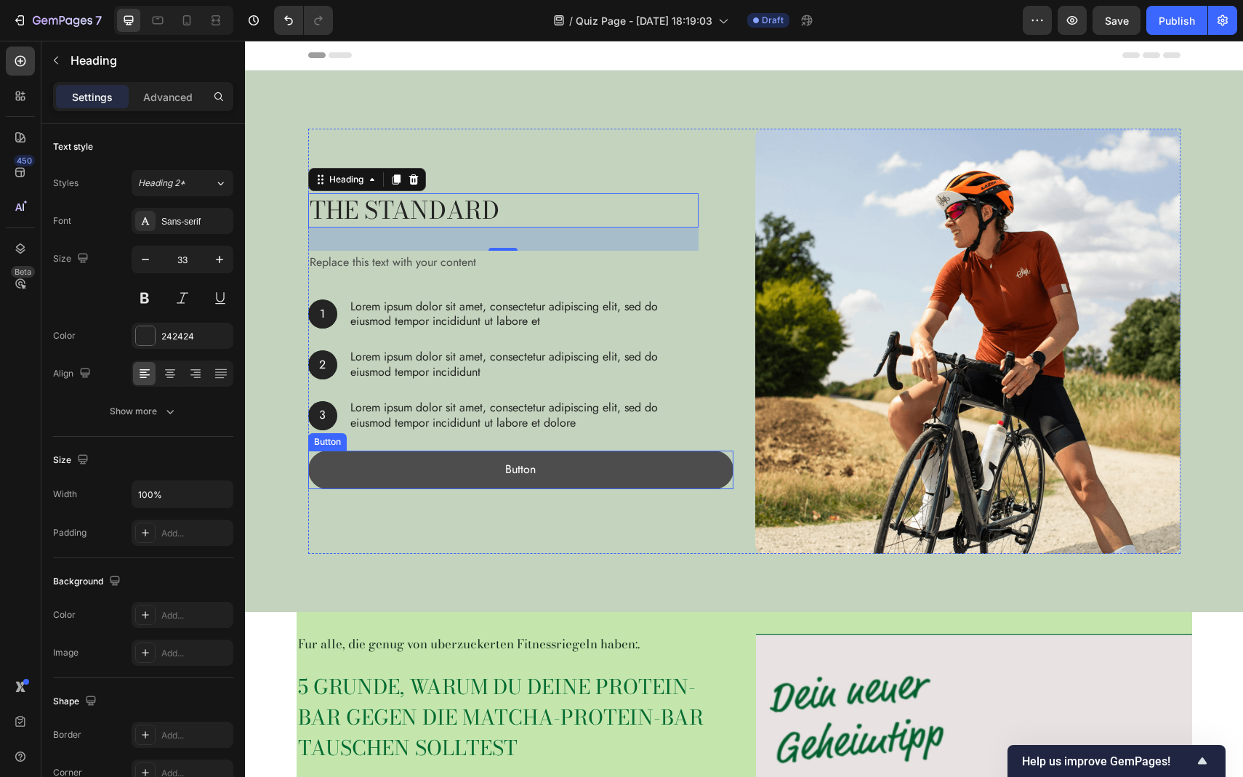
click at [539, 463] on button "Button" at bounding box center [520, 470] width 425 height 39
click at [520, 479] on p "Button" at bounding box center [520, 470] width 31 height 21
click at [340, 475] on button "Button" at bounding box center [520, 470] width 425 height 39
click at [406, 473] on button "Button" at bounding box center [520, 470] width 425 height 39
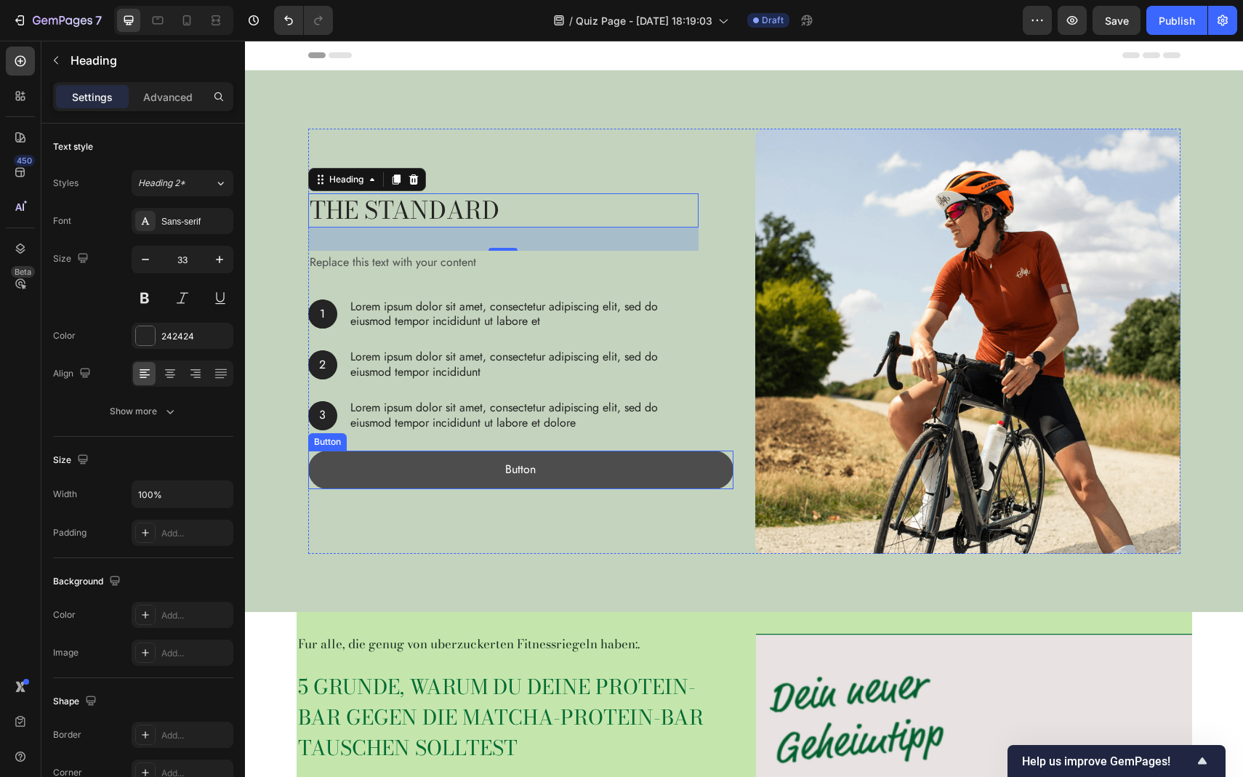
click at [406, 473] on button "Button" at bounding box center [520, 470] width 425 height 39
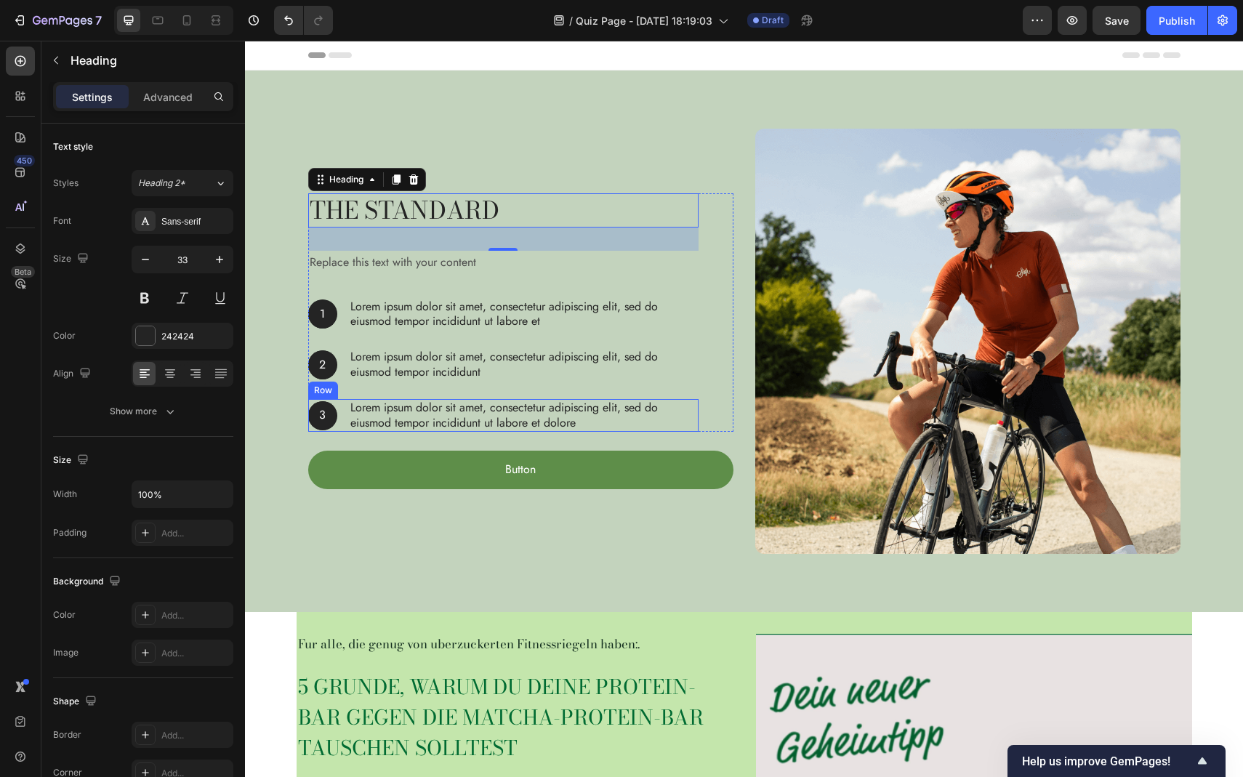
click at [340, 422] on div "3 Text Block Hero Banner Lorem ipsum dolor sit amet, consectetur adipiscing eli…" at bounding box center [503, 415] width 390 height 33
click at [396, 329] on div "The standard Heading 32 Replace this text with your content Text Block 1 Text B…" at bounding box center [503, 312] width 390 height 239
click at [396, 329] on div "Lorem ipsum dolor sit amet, consectetur adipiscing elit, sed do eiusmod tempor …" at bounding box center [524, 314] width 350 height 33
click at [405, 153] on div "The standard Heading 32 Replace this text with your content Text Block 1 Text B…" at bounding box center [520, 341] width 425 height 425
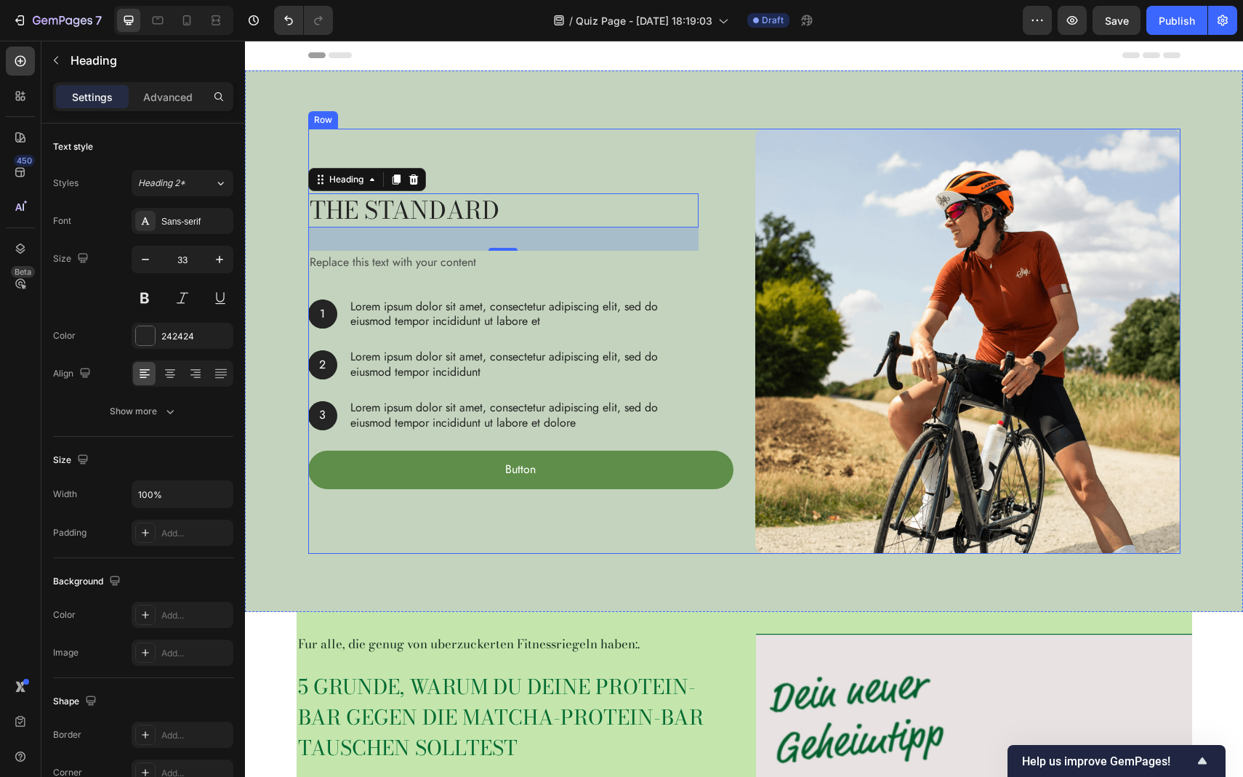
click at [341, 129] on div "The standard Heading 32 Replace this text with your content Text Block 1 Text B…" at bounding box center [520, 341] width 425 height 425
click at [323, 118] on div "Row" at bounding box center [323, 119] width 24 height 13
click at [250, 26] on icon "button" at bounding box center [253, 20] width 15 height 15
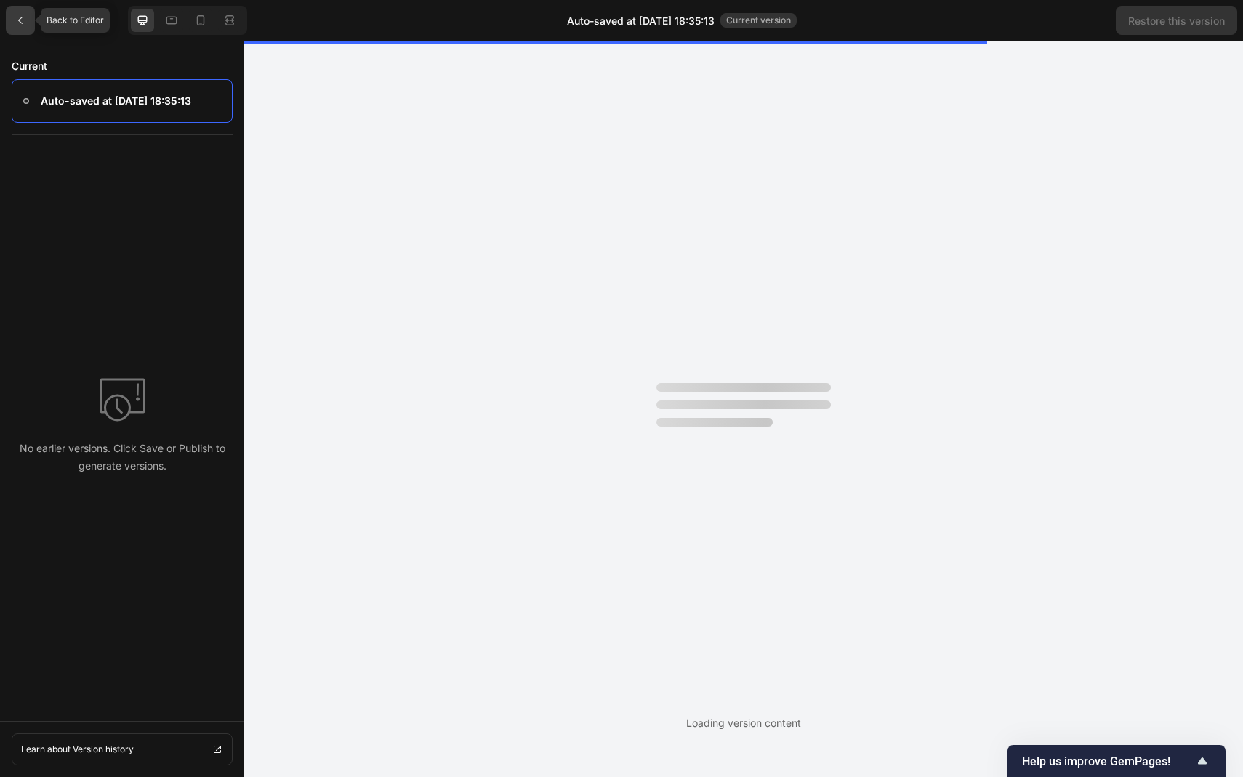
click at [20, 21] on icon at bounding box center [21, 21] width 12 height 12
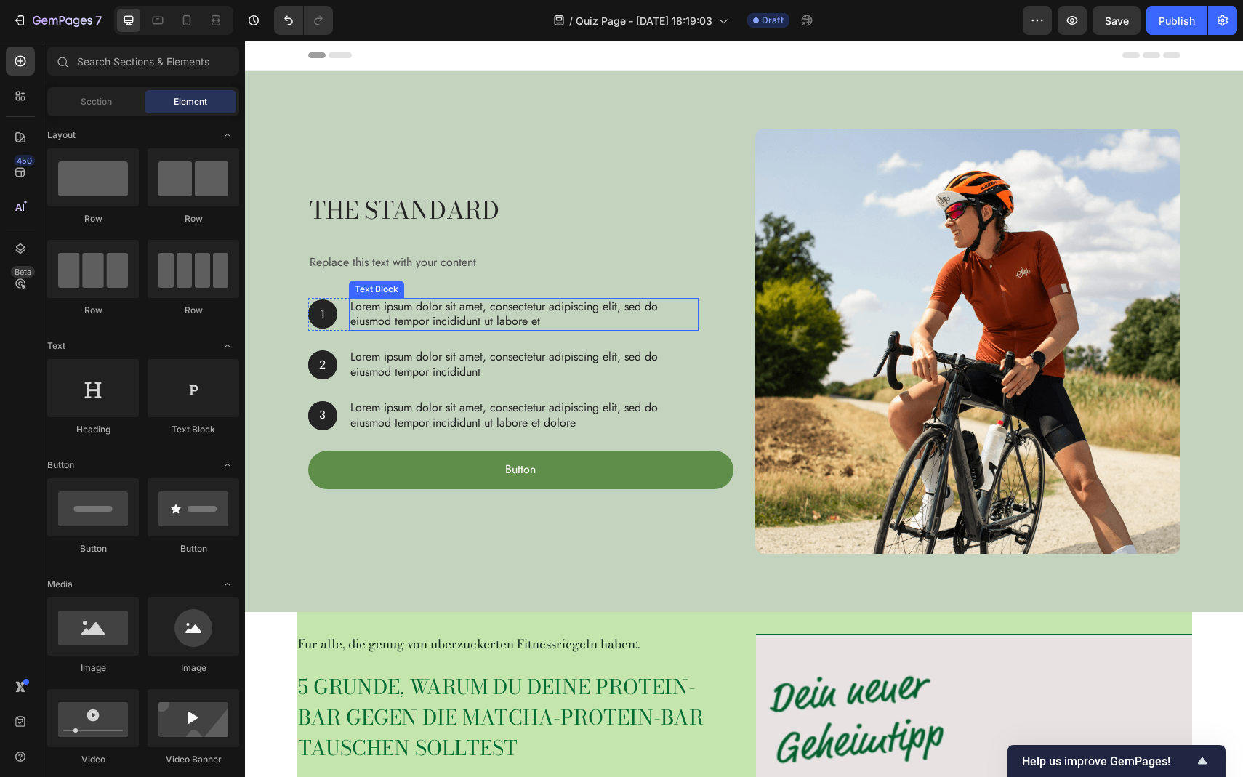
click at [362, 321] on p "Lorem ipsum dolor sit amet, consectetur adipiscing elit, sed do eiusmod tempor …" at bounding box center [523, 315] width 347 height 31
click at [389, 372] on p "Lorem ipsum dolor sit amet, consectetur adipiscing elit, sed do eiusmod tempor …" at bounding box center [523, 365] width 347 height 31
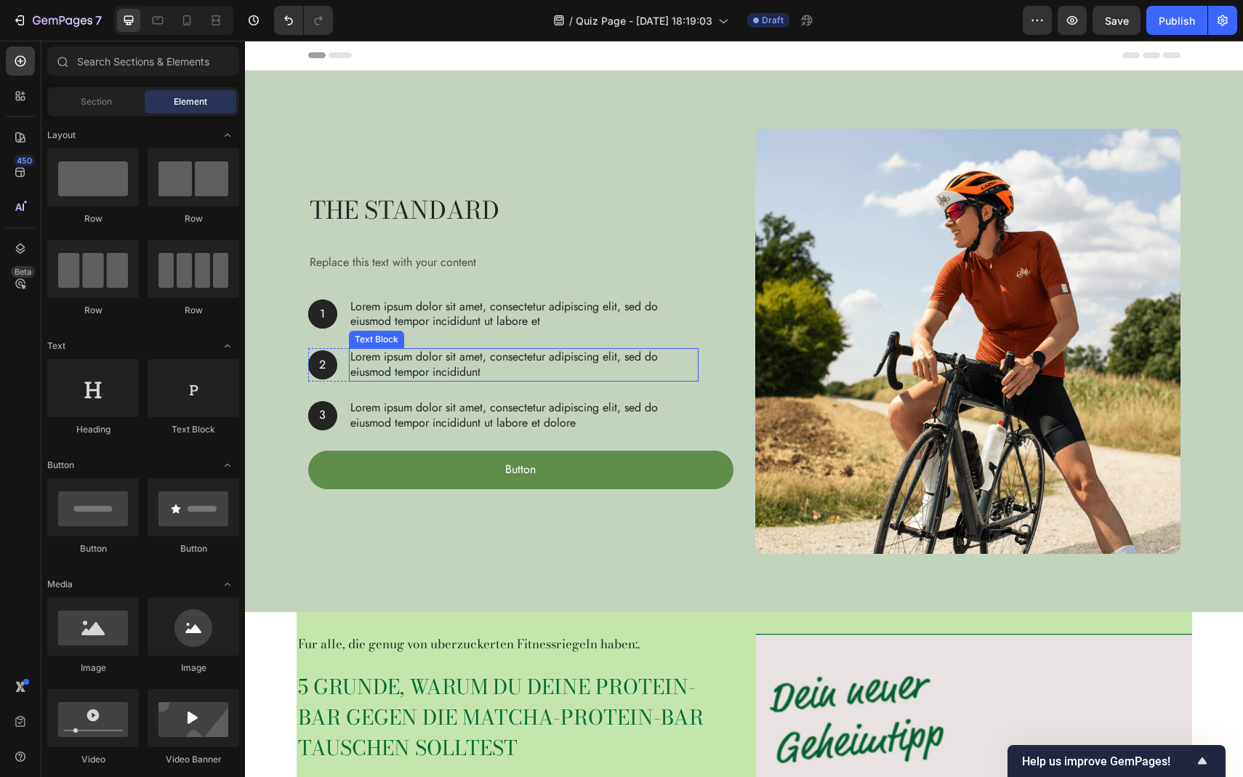
click at [389, 372] on p "Lorem ipsum dolor sit amet, consectetur adipiscing elit, sed do eiusmod tempor …" at bounding box center [523, 365] width 347 height 31
click at [1109, 25] on span "Save" at bounding box center [1117, 21] width 24 height 12
click at [542, 288] on div "The standard Heading Replace this text with your content Text Block 1 Text Bloc…" at bounding box center [503, 312] width 390 height 239
click at [451, 247] on div "The standard Heading Replace this text with your content Text Block 1 Text Bloc…" at bounding box center [503, 312] width 390 height 239
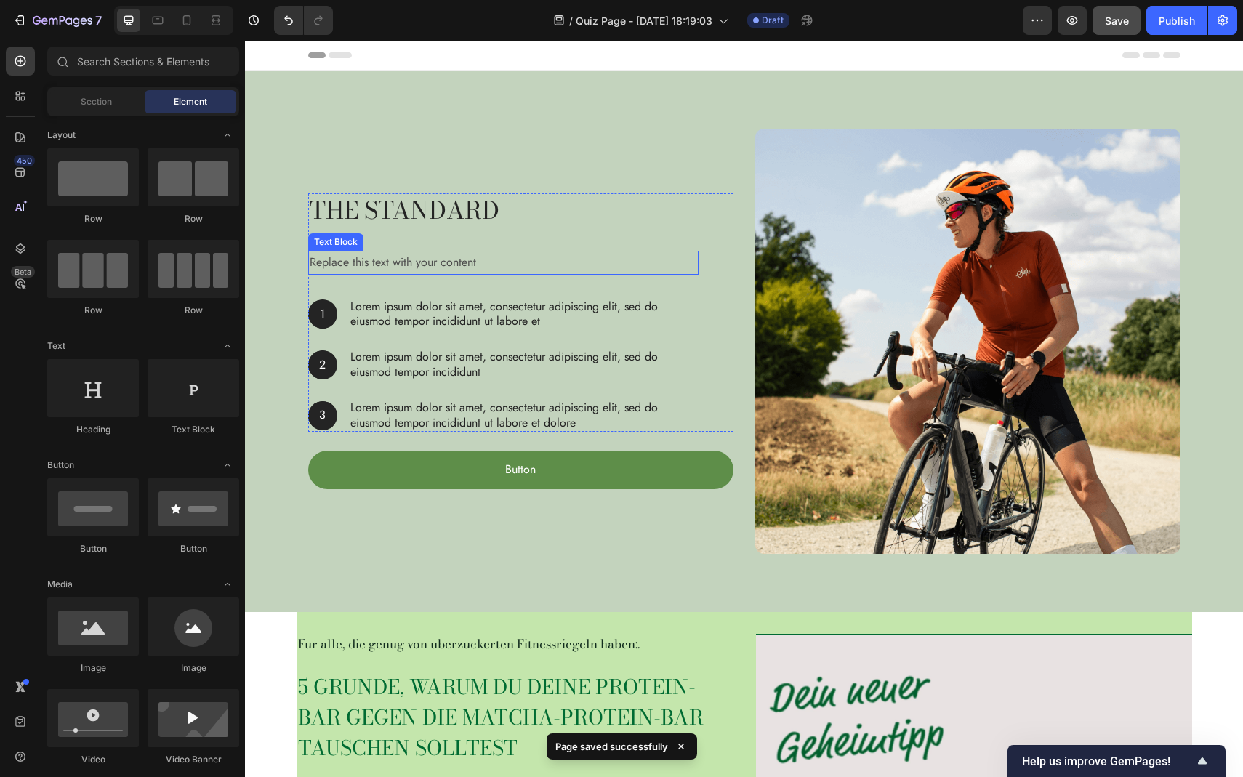
click at [433, 273] on div "Replace this text with your content" at bounding box center [503, 263] width 390 height 24
click at [433, 271] on div "Replace this text with your content" at bounding box center [503, 263] width 390 height 24
click at [427, 261] on div "Replace this text with your content" at bounding box center [503, 263] width 390 height 24
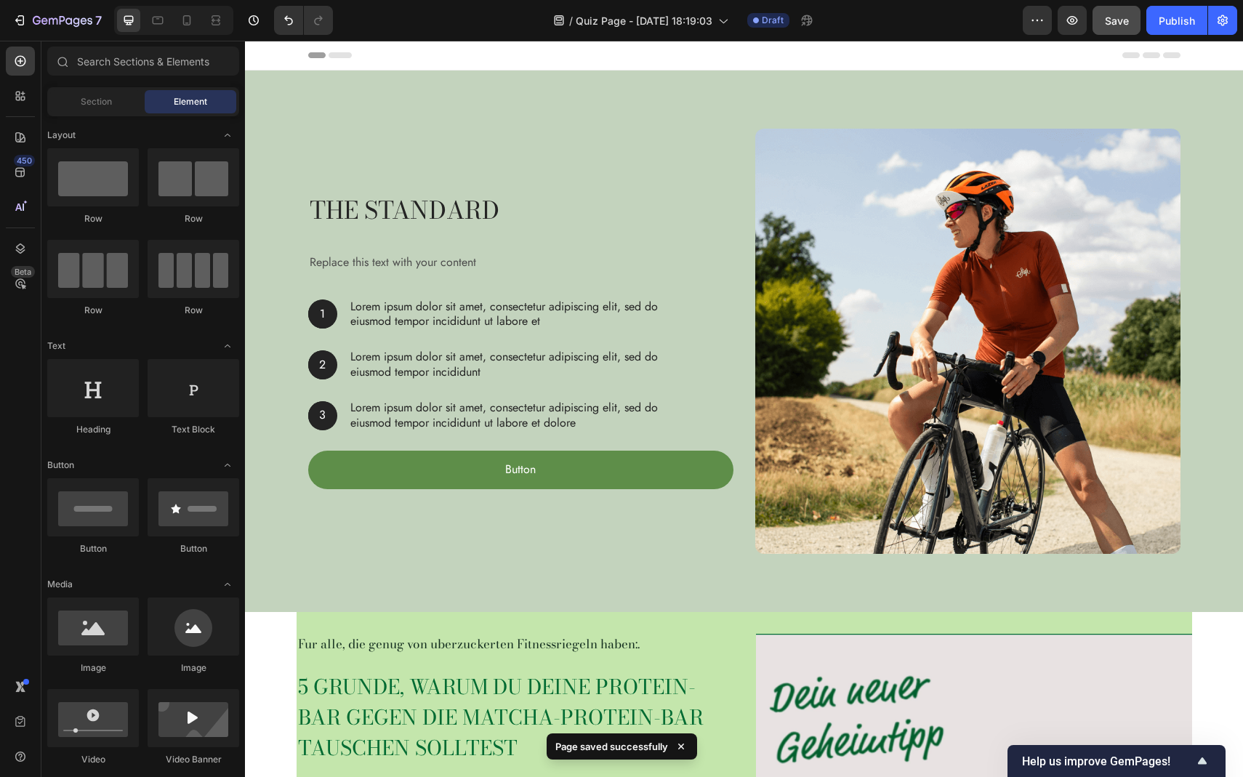
click at [99, 89] on div "Section Element" at bounding box center [143, 101] width 192 height 29
click at [99, 92] on div "Section" at bounding box center [96, 101] width 92 height 23
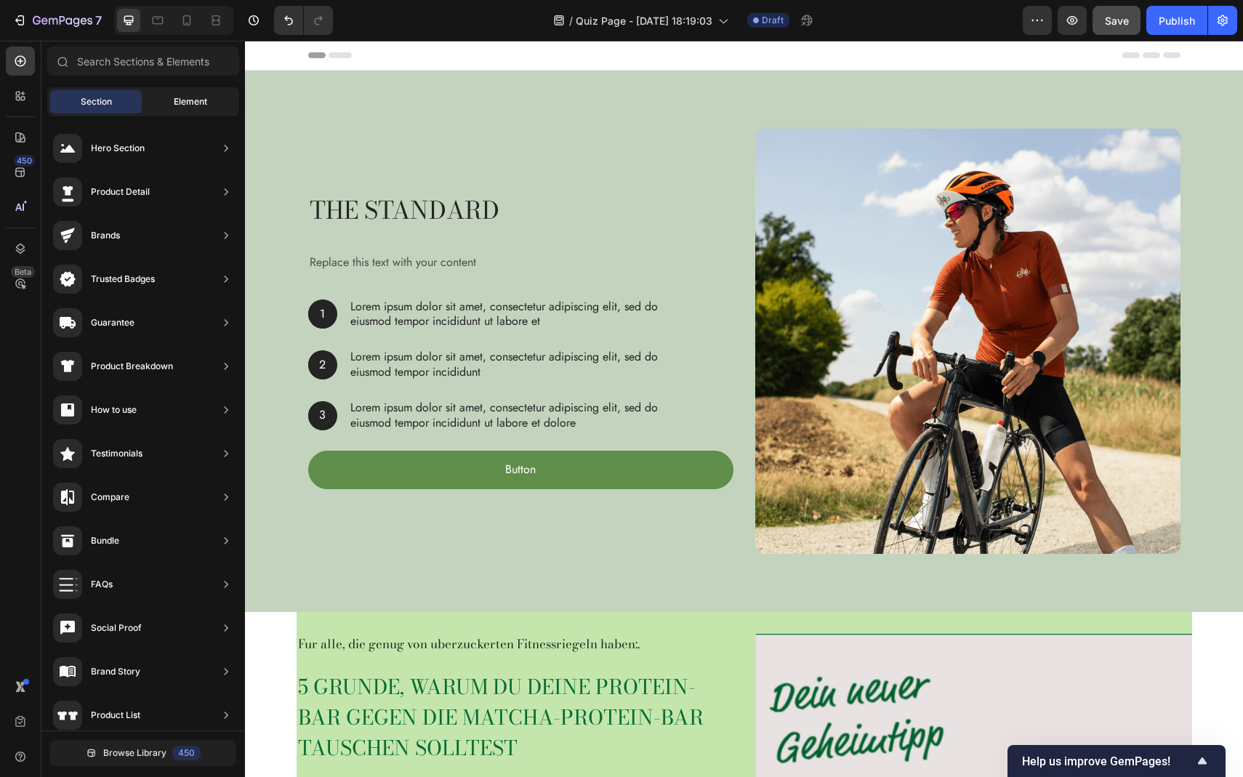
click at [170, 93] on div "Element" at bounding box center [191, 101] width 92 height 23
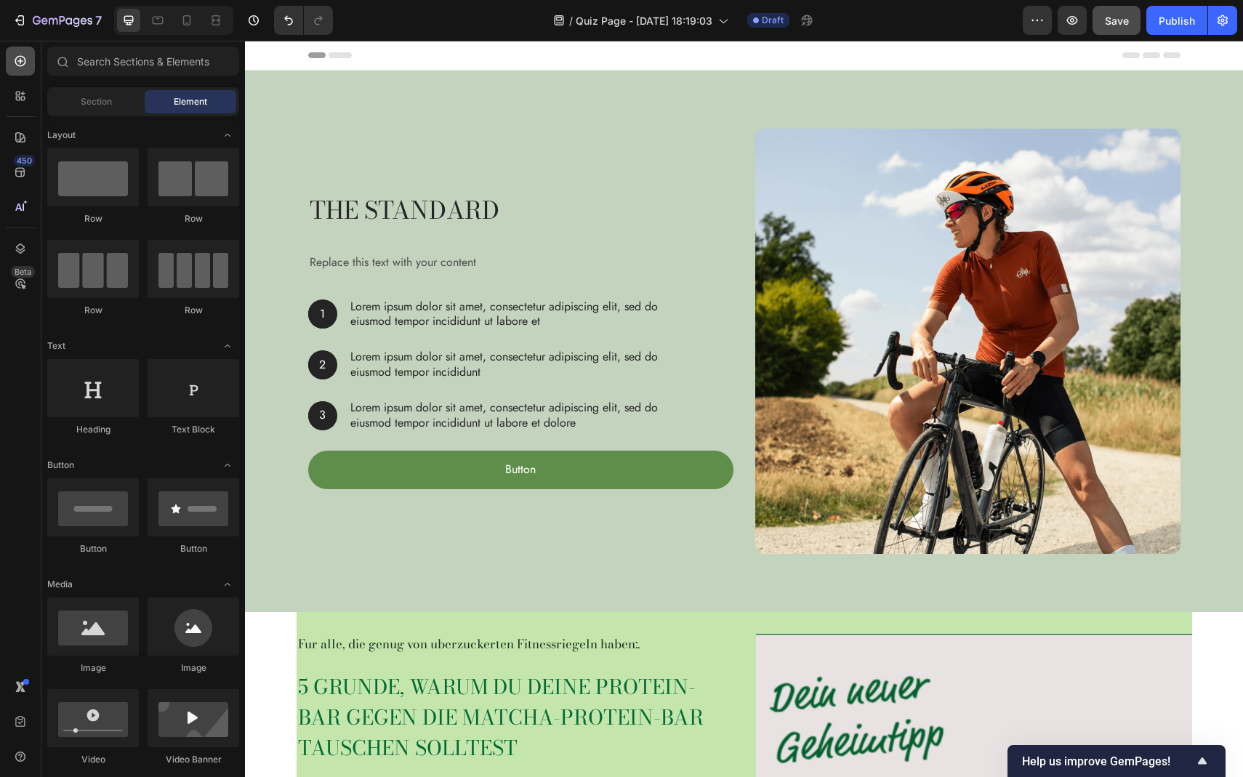
click at [23, 59] on icon at bounding box center [20, 61] width 15 height 15
click at [399, 266] on div "Replace this text with your content" at bounding box center [503, 263] width 390 height 24
click at [215, 21] on icon at bounding box center [216, 20] width 15 height 15
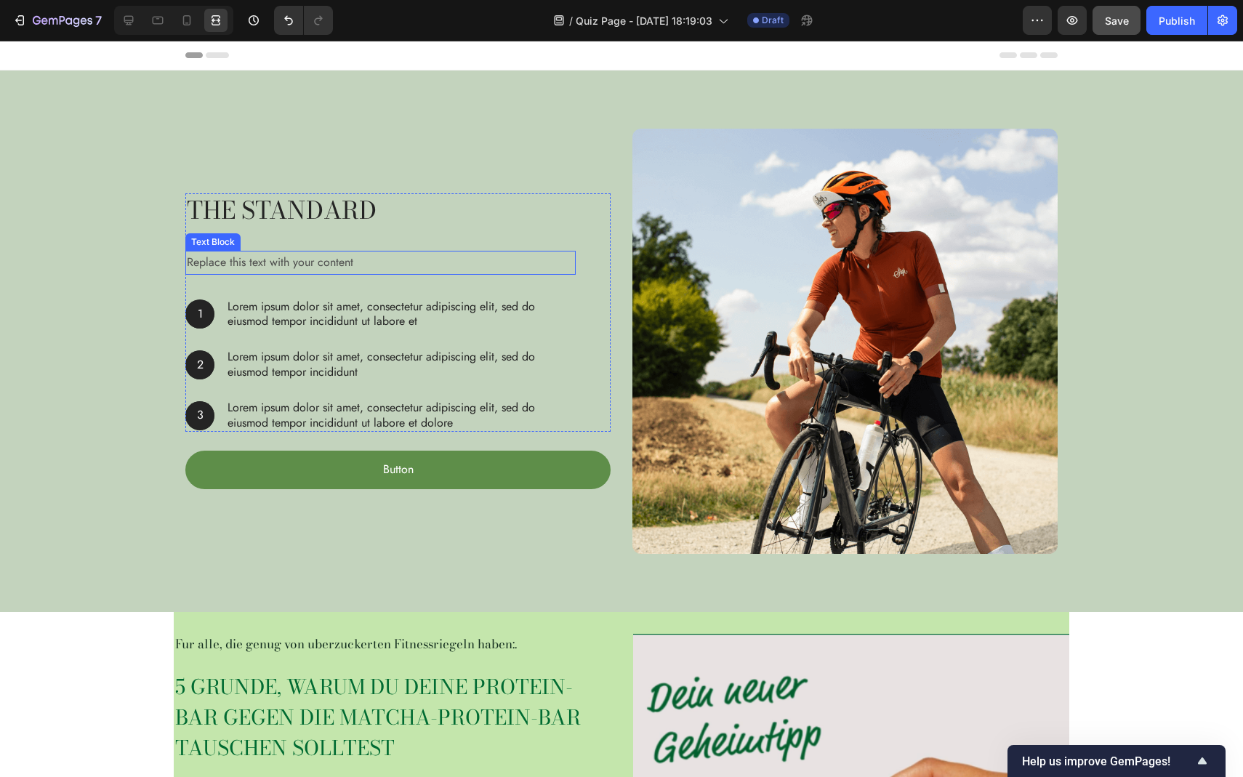
click at [226, 262] on div "Replace this text with your content" at bounding box center [380, 263] width 390 height 24
click at [228, 262] on div "Replace this text with your content" at bounding box center [380, 263] width 390 height 24
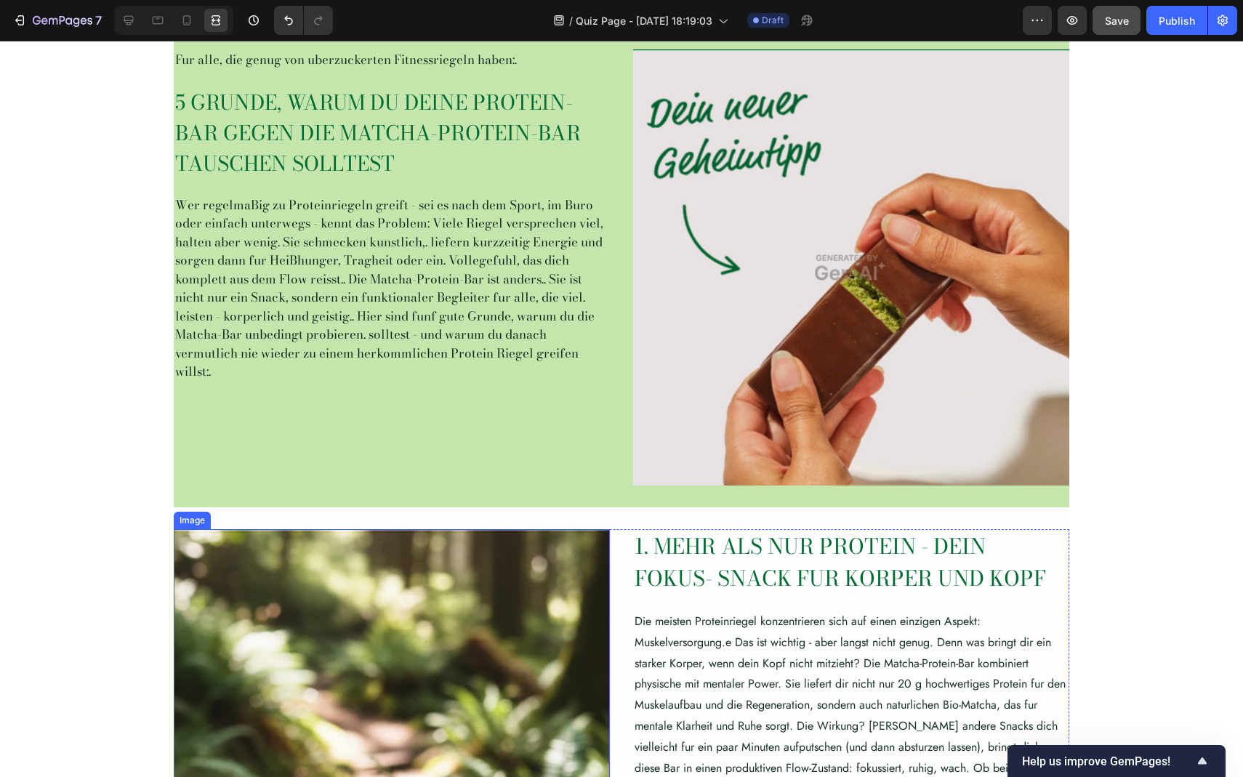
scroll to position [554, 0]
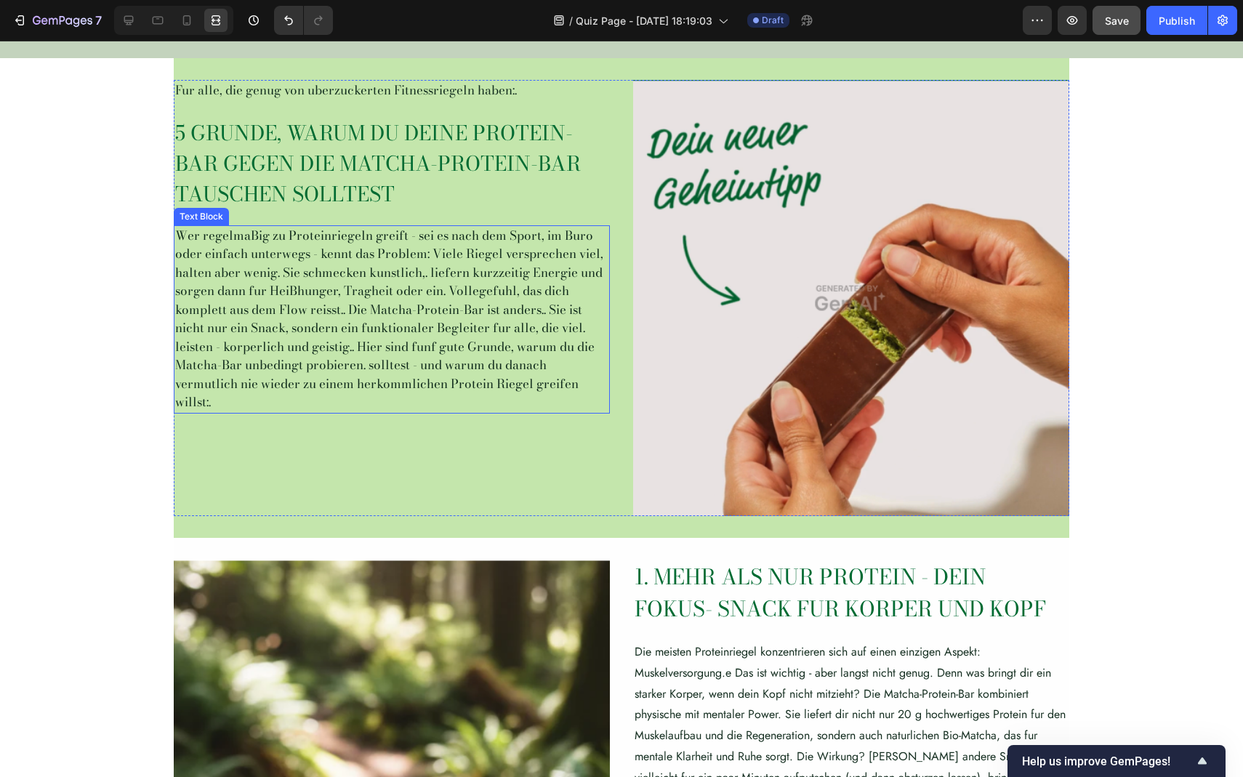
click at [410, 350] on div "Wer regelmaBig zu Proteinriegeln greift - sei es nach dem Sport, im Buro oder e…" at bounding box center [392, 319] width 436 height 188
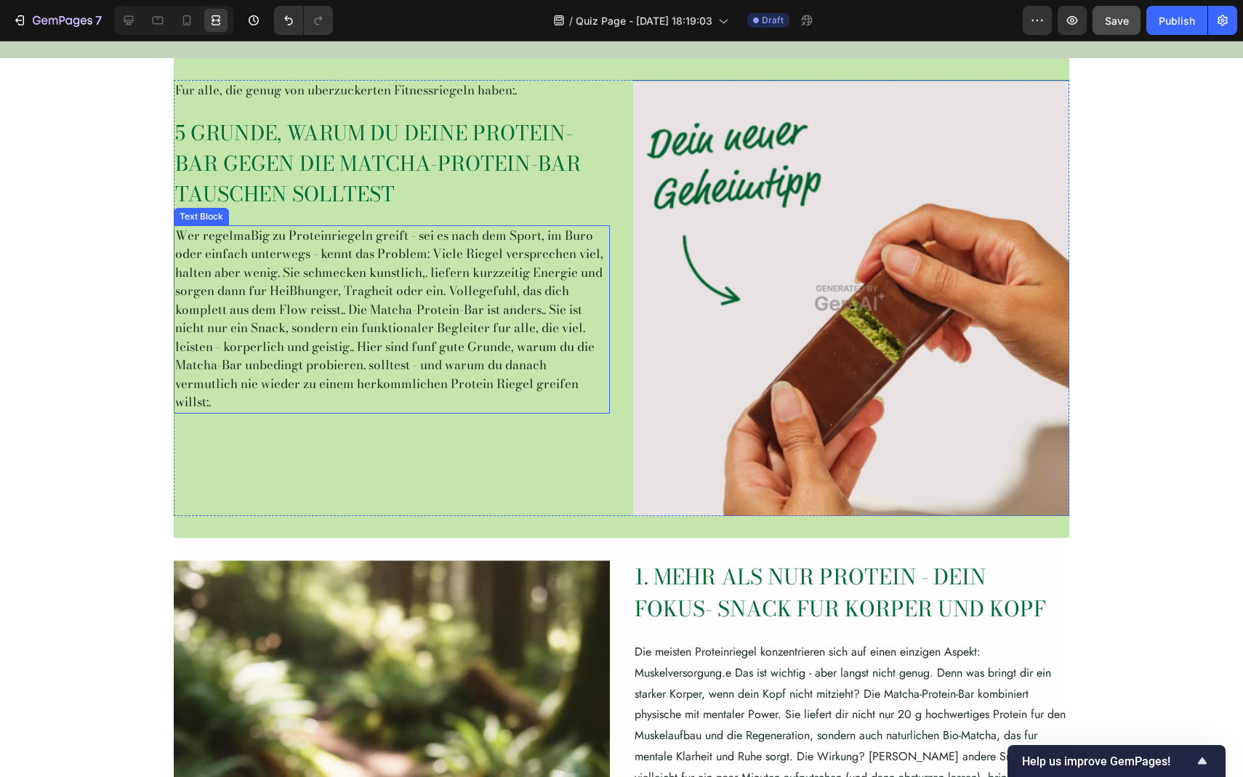
click at [410, 350] on div "Wer regelmaBig zu Proteinriegeln greift - sei es nach dem Sport, im Buro oder e…" at bounding box center [392, 319] width 436 height 188
click at [224, 394] on div "Wer regelmaBig zu Proteinriegeln greift - sei es nach dem Sport, im Buro oder e…" at bounding box center [392, 319] width 436 height 188
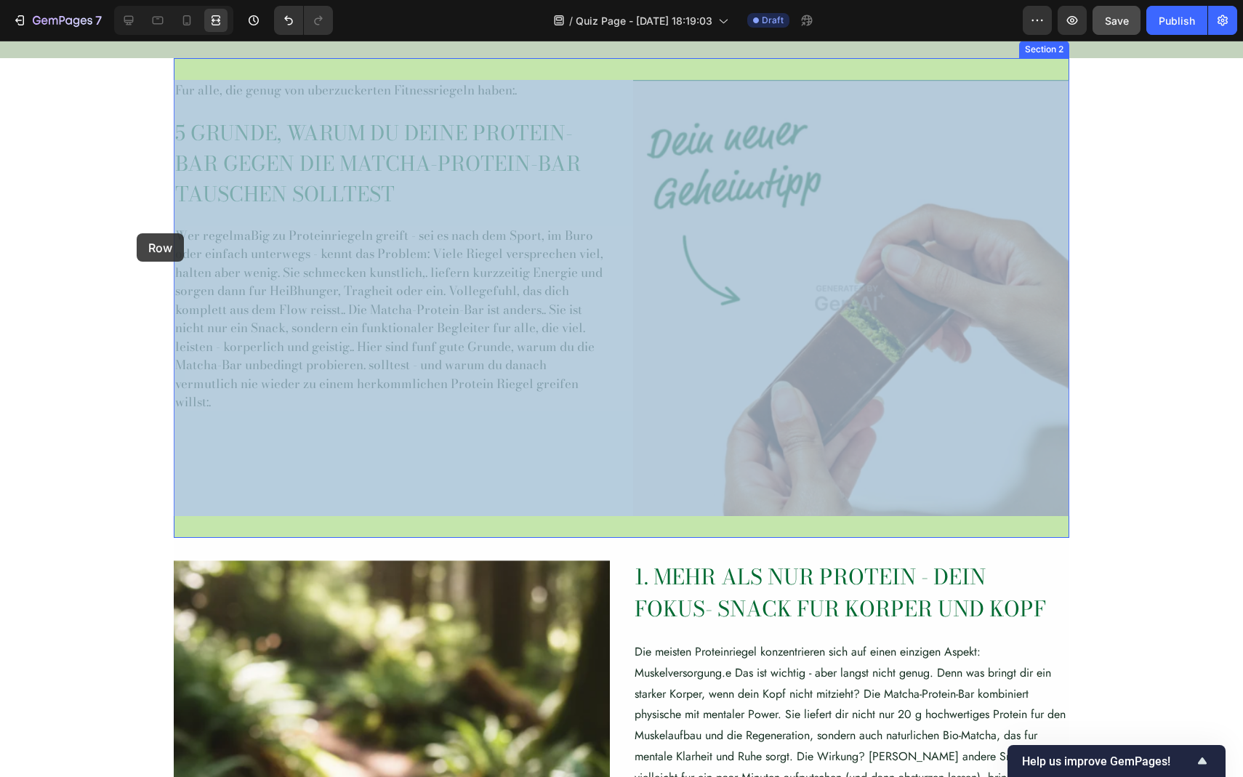
drag, startPoint x: 244, startPoint y: 415, endPoint x: 147, endPoint y: 228, distance: 211.4
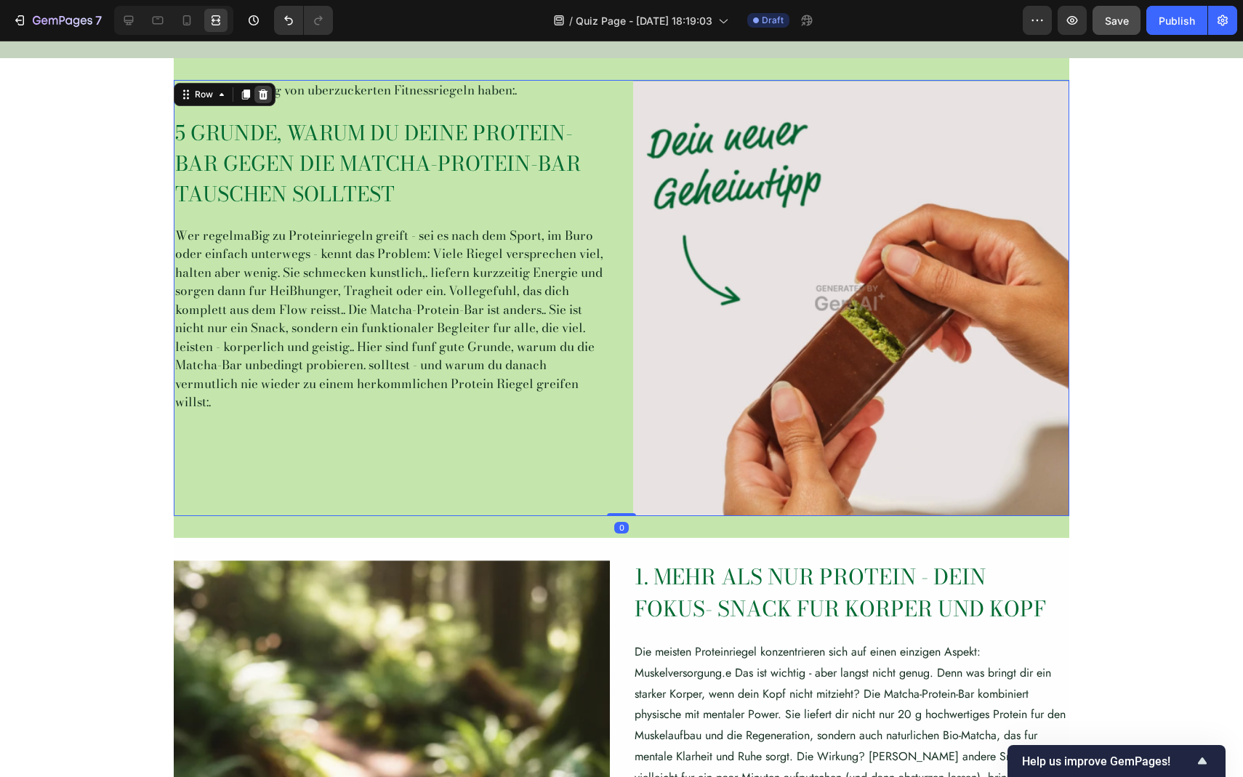
click at [262, 98] on icon at bounding box center [263, 94] width 9 height 10
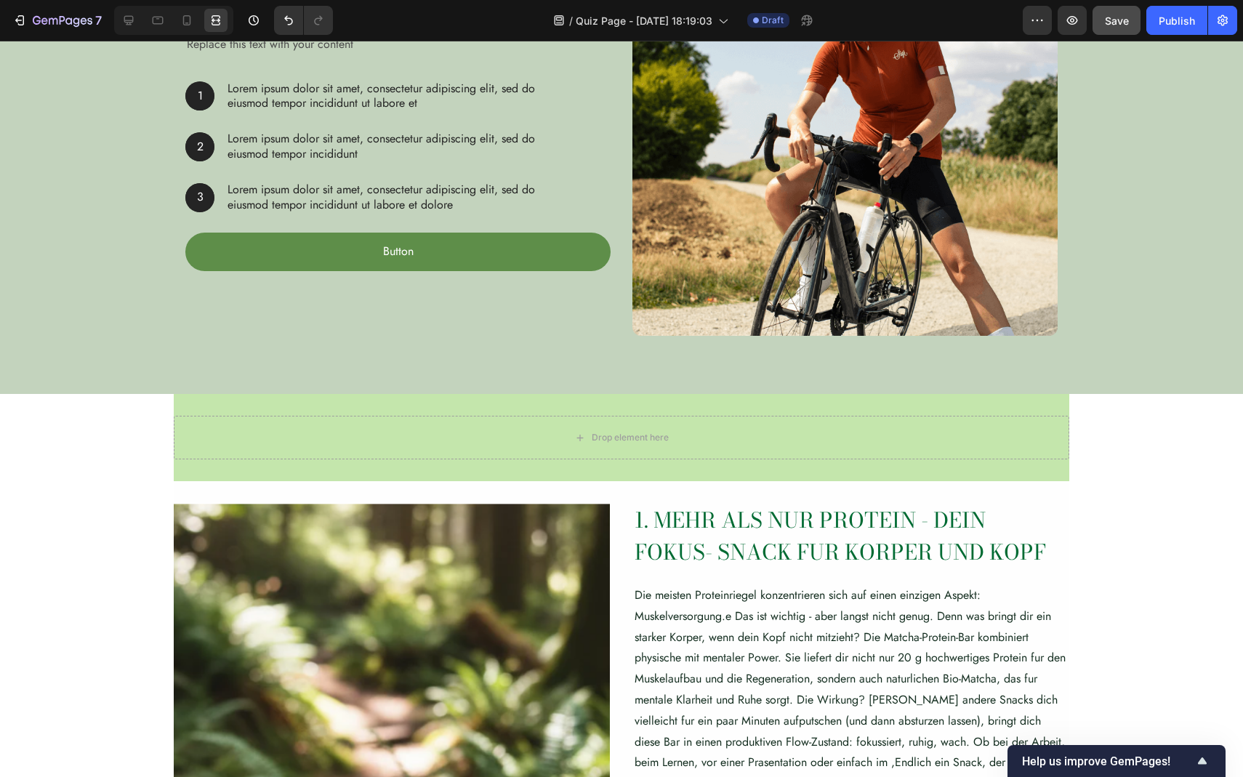
scroll to position [118, 0]
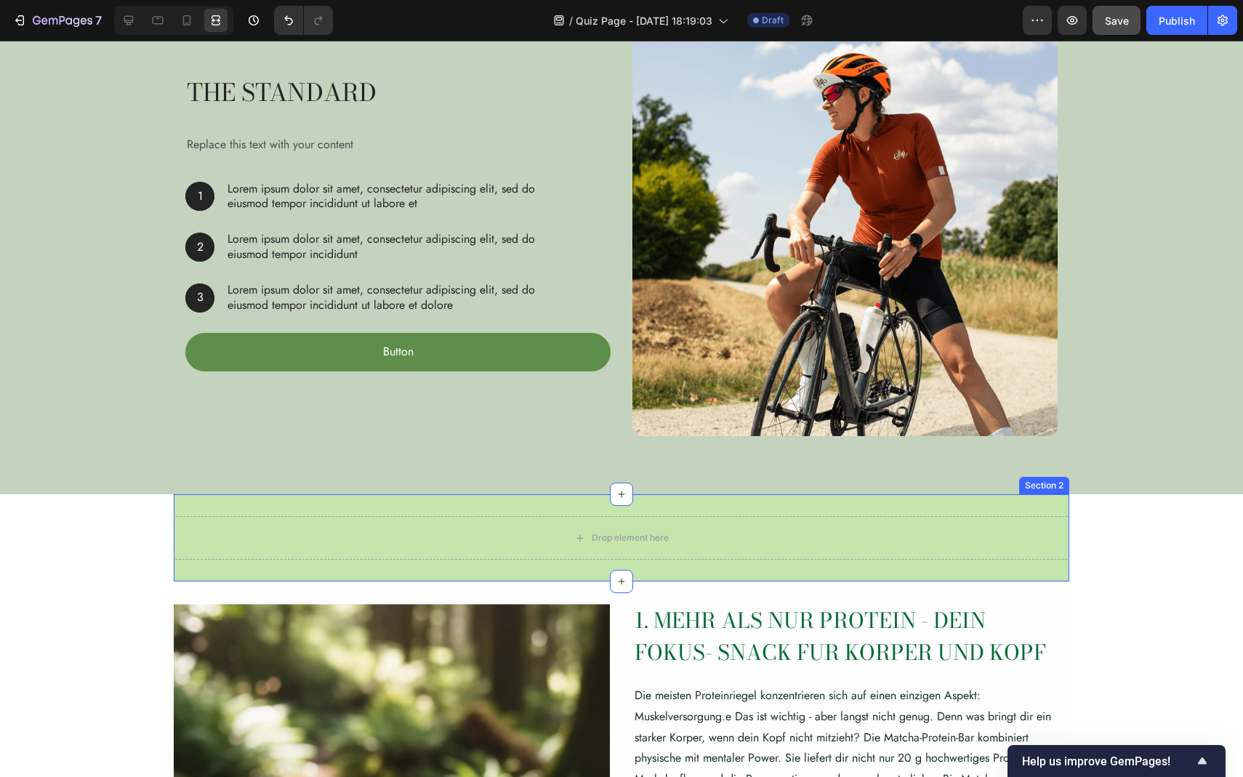
click at [195, 514] on div "Drop element here Section 2" at bounding box center [622, 537] width 896 height 87
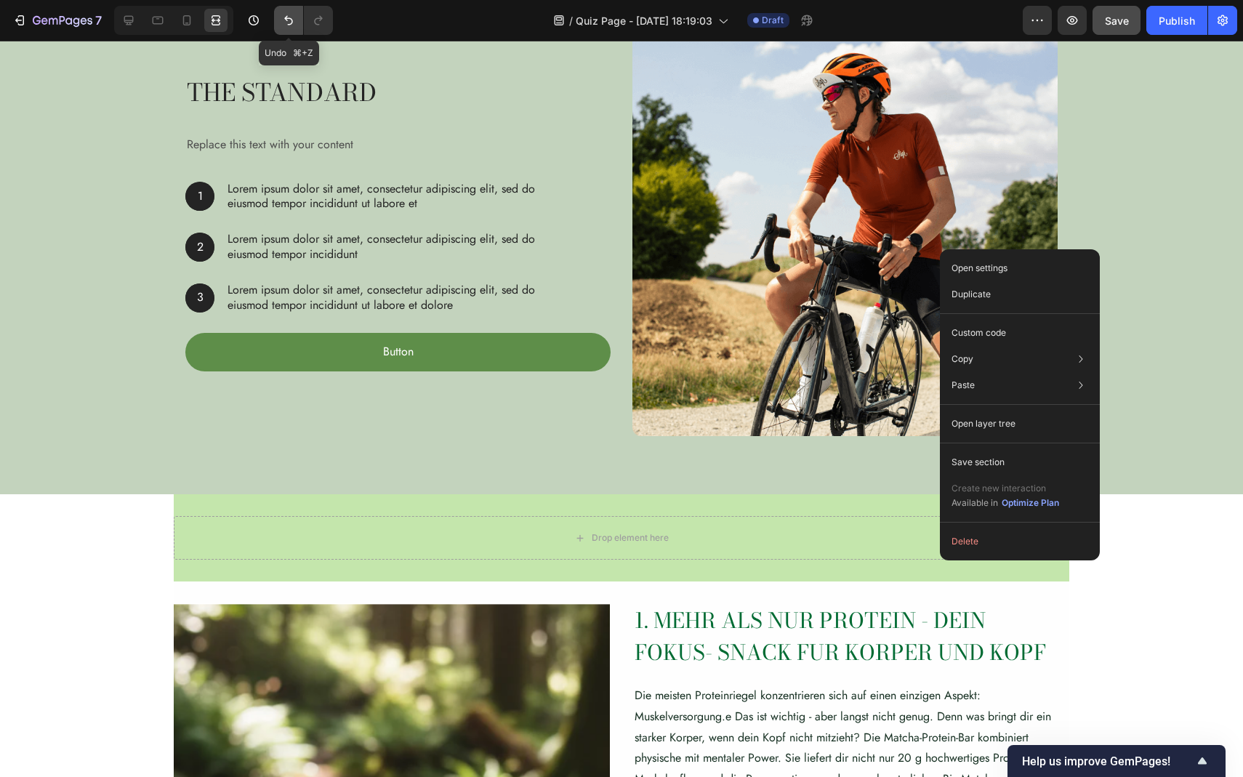
click at [289, 26] on icon "Undo/Redo" at bounding box center [288, 20] width 15 height 15
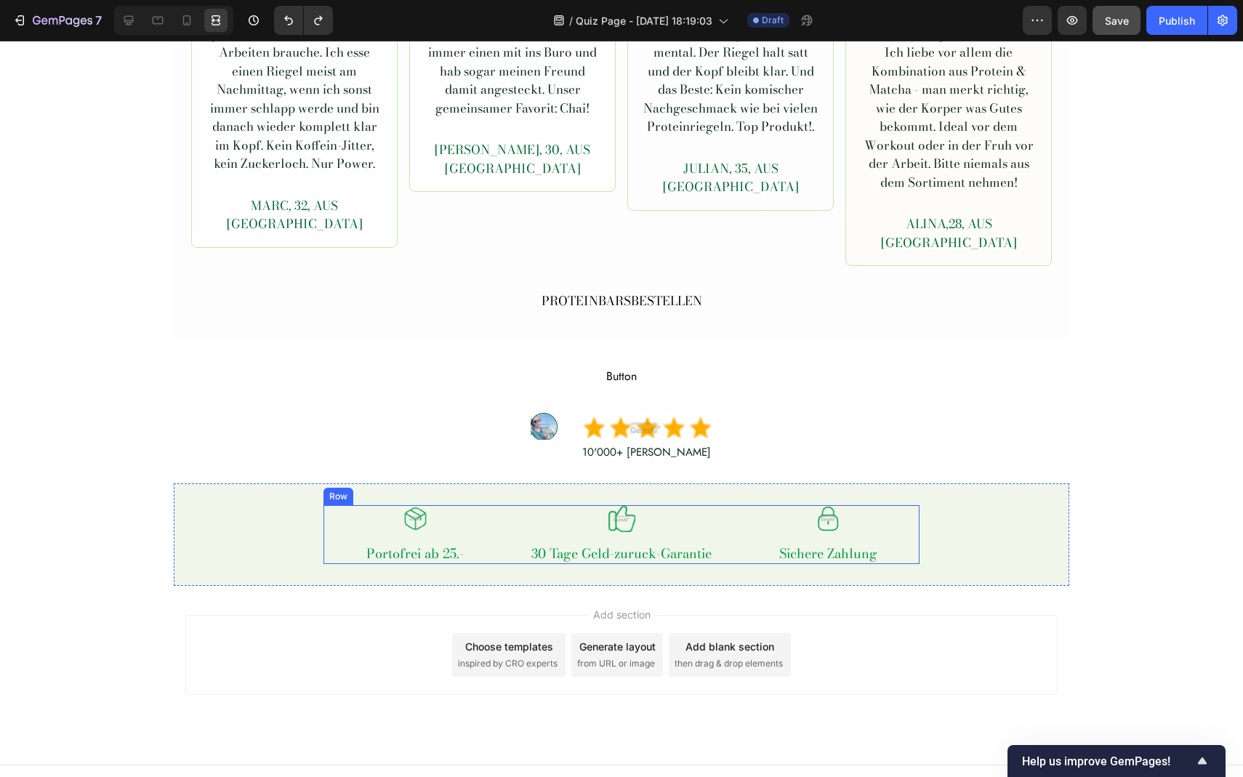
scroll to position [4942, 0]
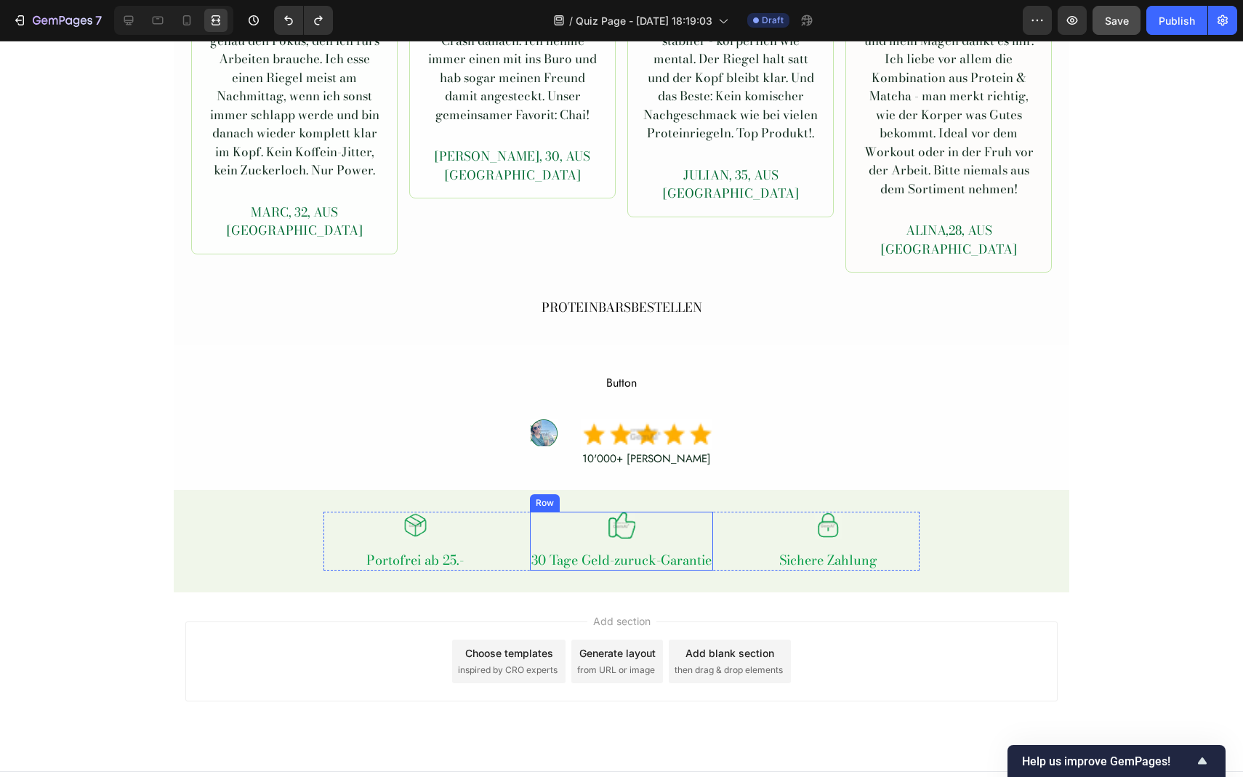
click at [708, 521] on div "Image 30 Tage Geld-zuruck-Garantie Text Block" at bounding box center [621, 541] width 183 height 58
click at [642, 522] on div "Image 30 Tage Geld-zuruck-Garantie Text Block" at bounding box center [621, 541] width 183 height 58
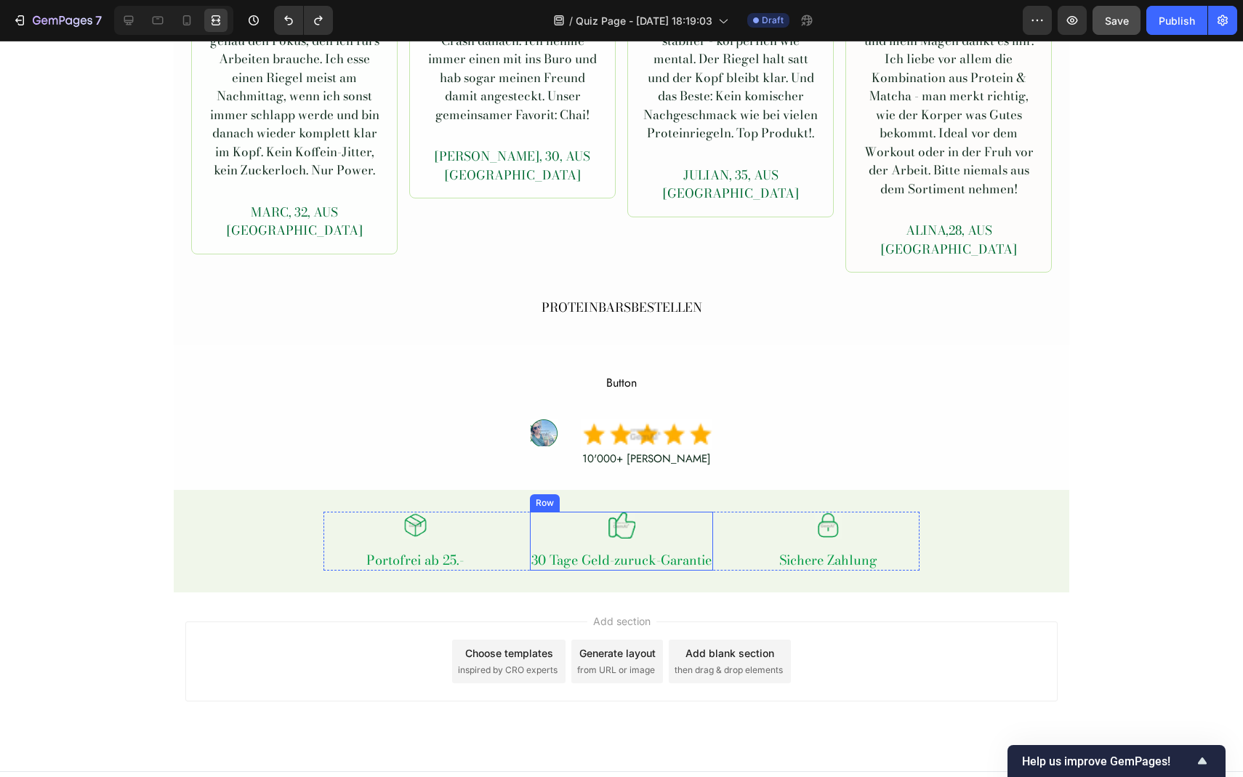
click at [642, 522] on div "Image 30 Tage Geld-zuruck-Garantie Text Block" at bounding box center [621, 541] width 183 height 58
click at [776, 21] on span "Draft" at bounding box center [773, 20] width 22 height 13
click at [730, 17] on icon at bounding box center [723, 20] width 15 height 15
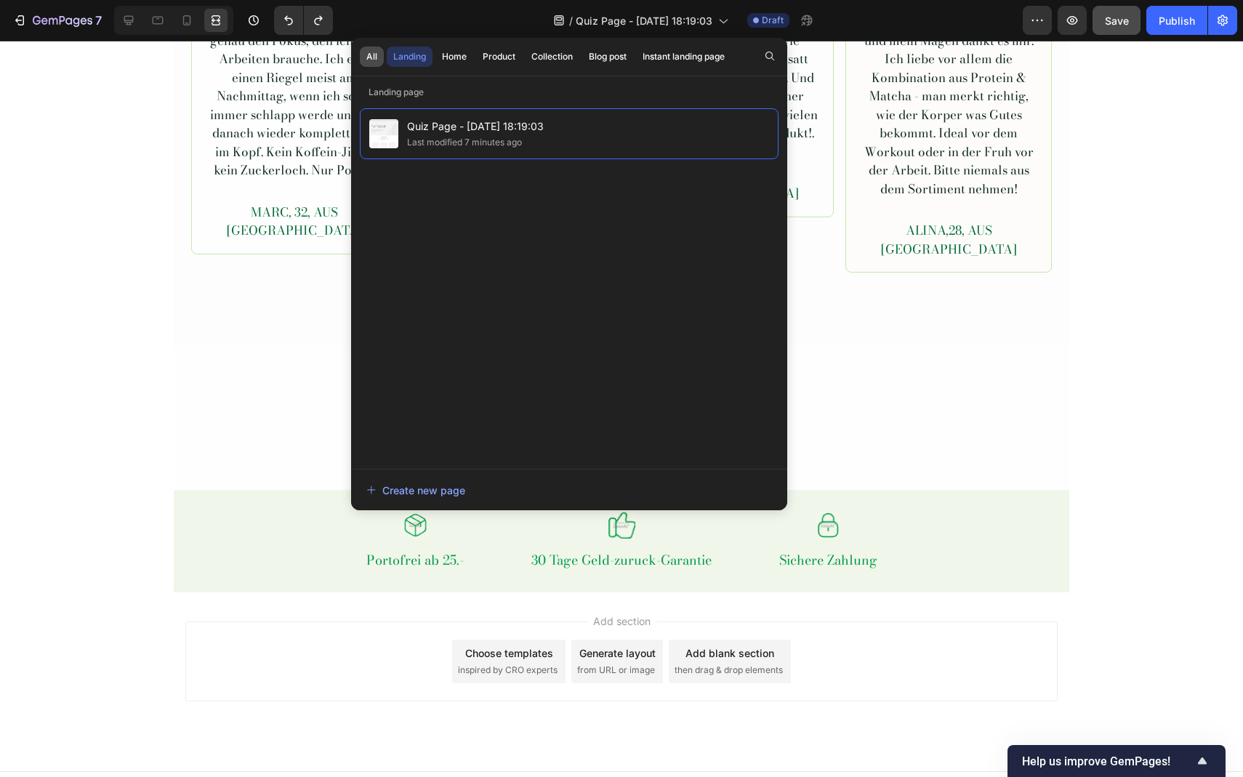
click at [376, 59] on div "All" at bounding box center [371, 56] width 11 height 13
click at [398, 57] on div "Landing" at bounding box center [409, 56] width 33 height 13
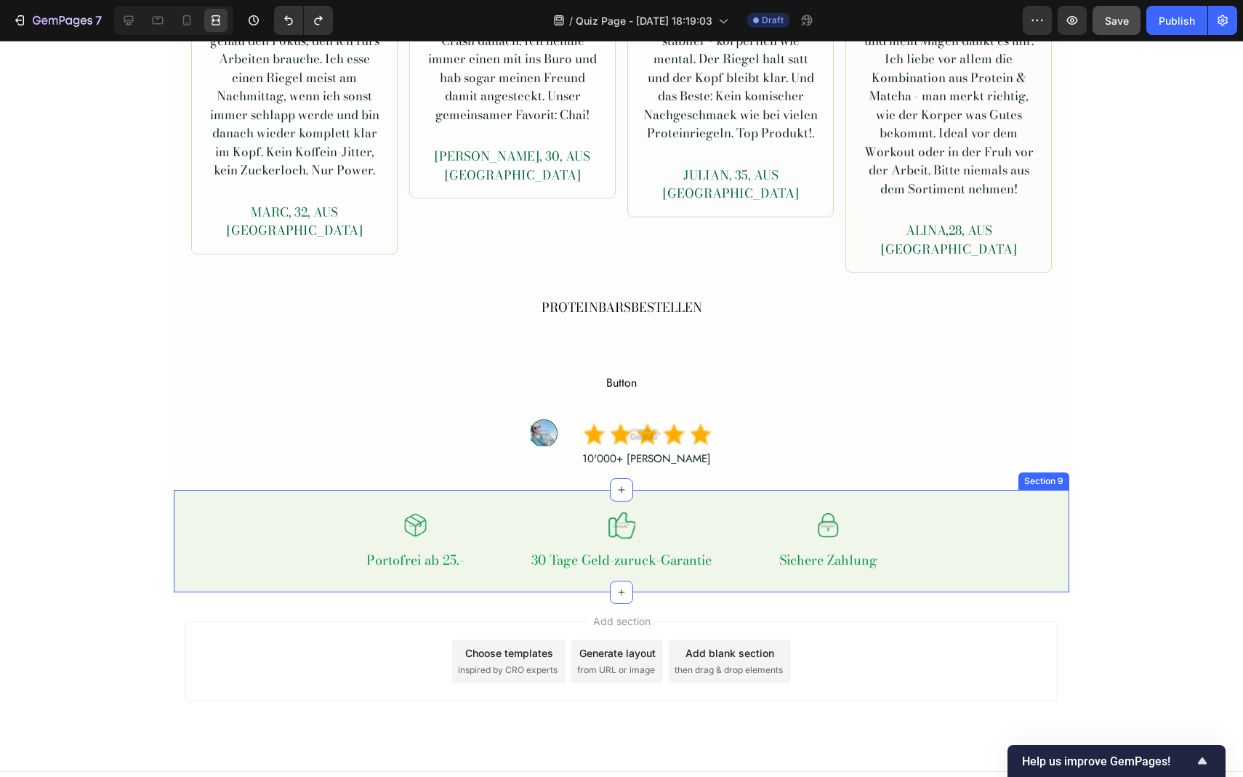
scroll to position [4948, 0]
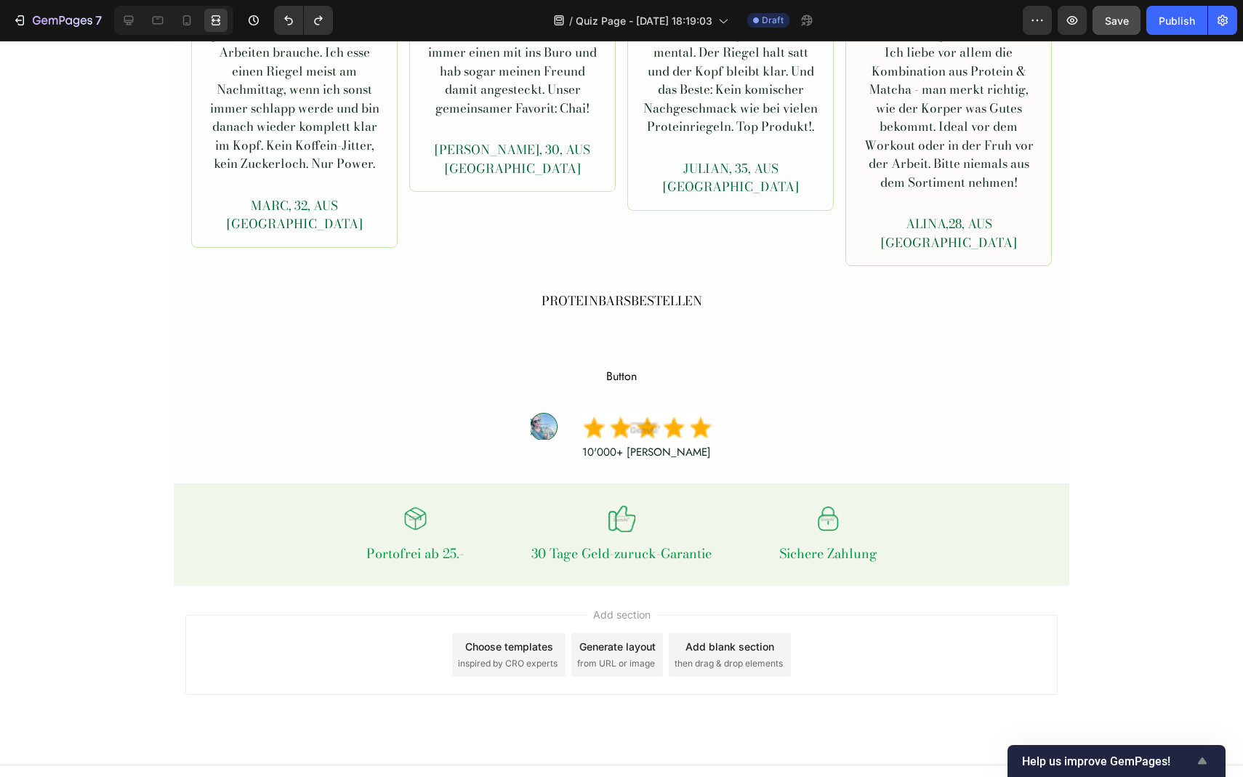
click at [1147, 766] on span "Help us improve GemPages!" at bounding box center [1108, 762] width 172 height 14
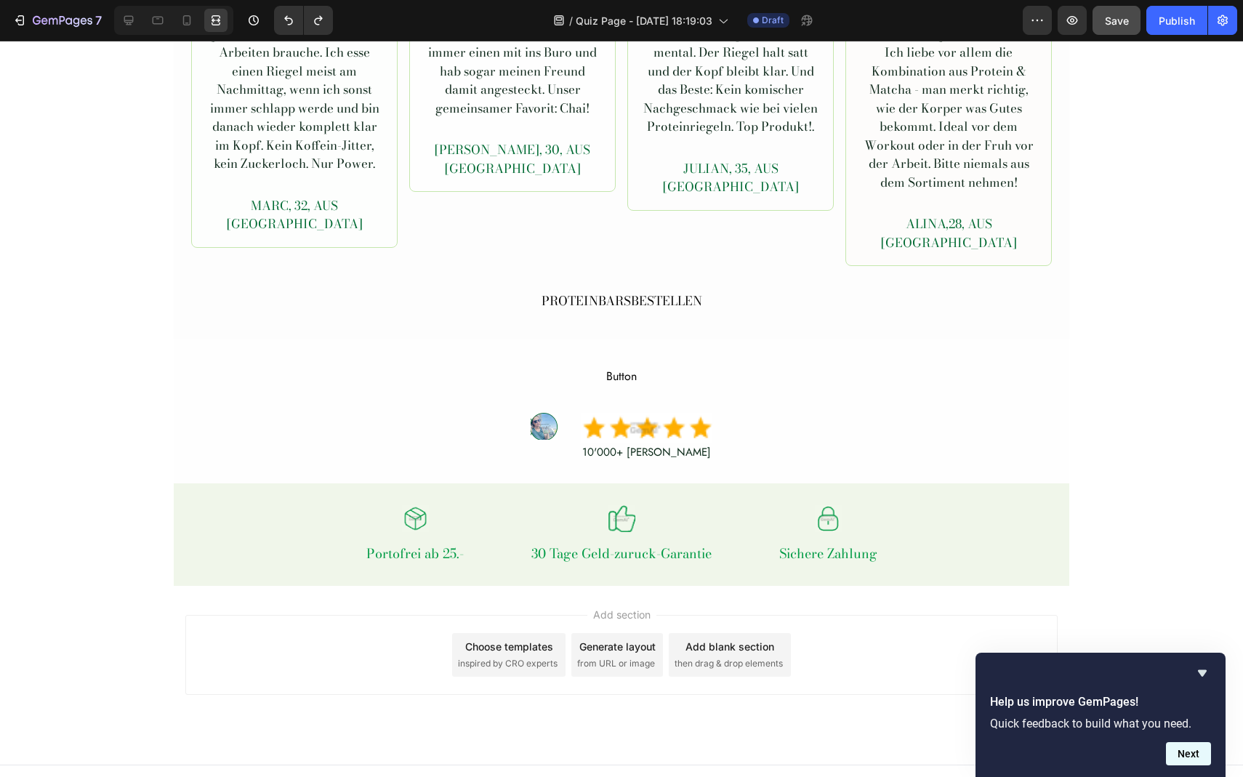
click at [1178, 754] on button "Next" at bounding box center [1188, 753] width 45 height 23
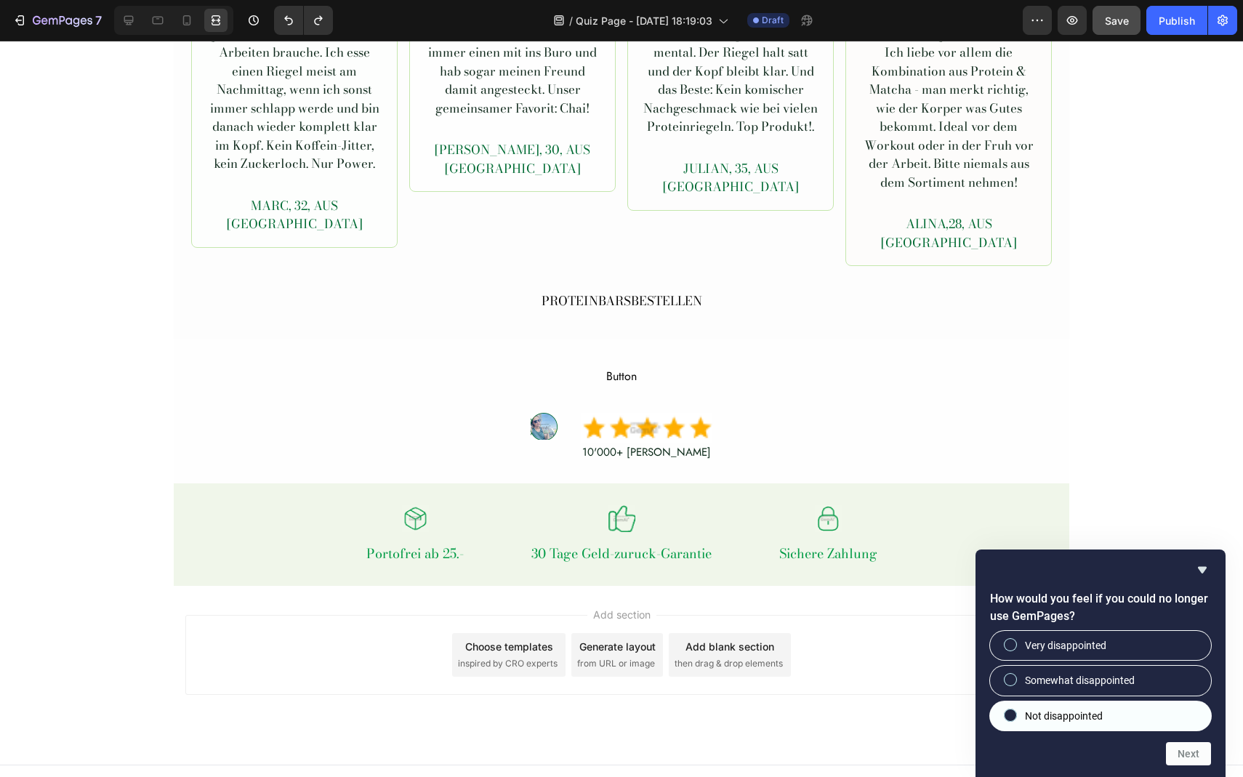
click at [1081, 711] on span "Not disappointed" at bounding box center [1064, 716] width 78 height 15
click at [1016, 711] on input "Not disappointed" at bounding box center [1010, 714] width 9 height 9
radio input "true"
click at [1195, 745] on button "Next" at bounding box center [1188, 753] width 45 height 23
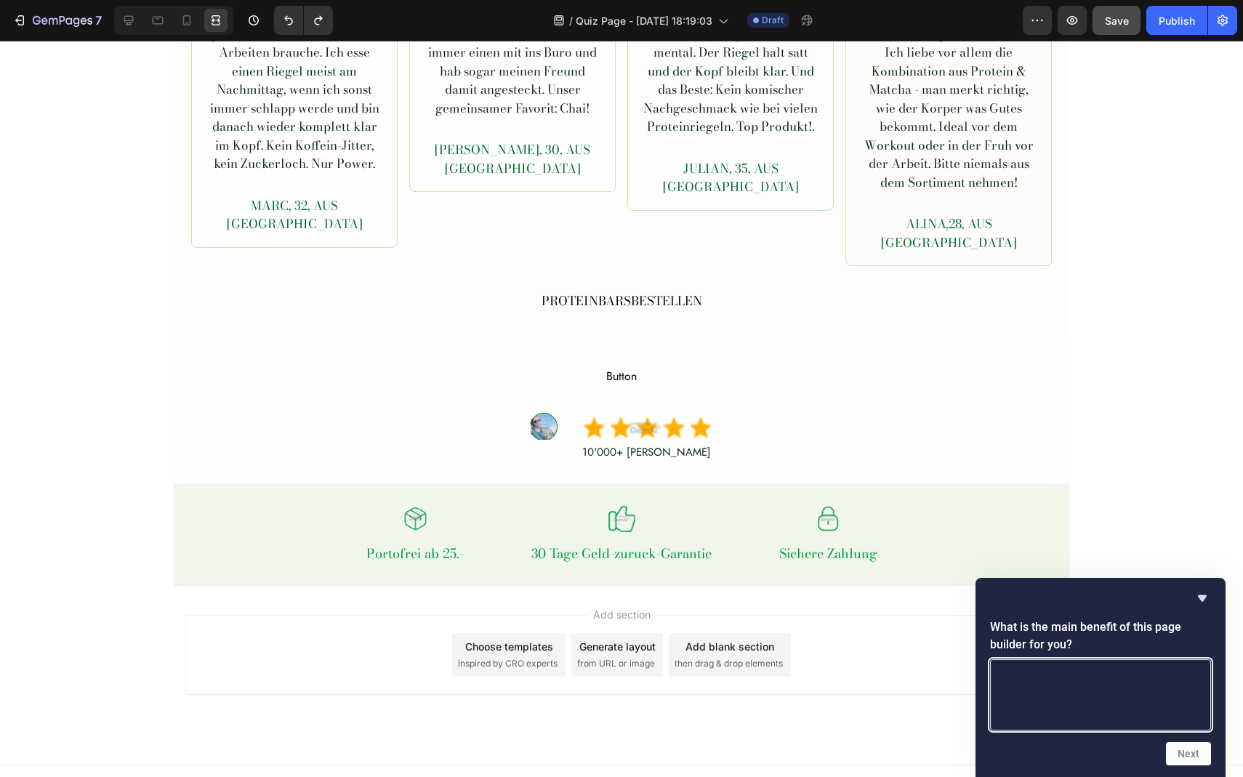
click at [1131, 710] on textarea at bounding box center [1100, 695] width 221 height 71
type textarea "sss"
click at [1189, 766] on div "What is the main benefit of this page builder for you? sss Next" at bounding box center [1101, 677] width 250 height 199
click at [1190, 761] on button "Next" at bounding box center [1188, 753] width 45 height 23
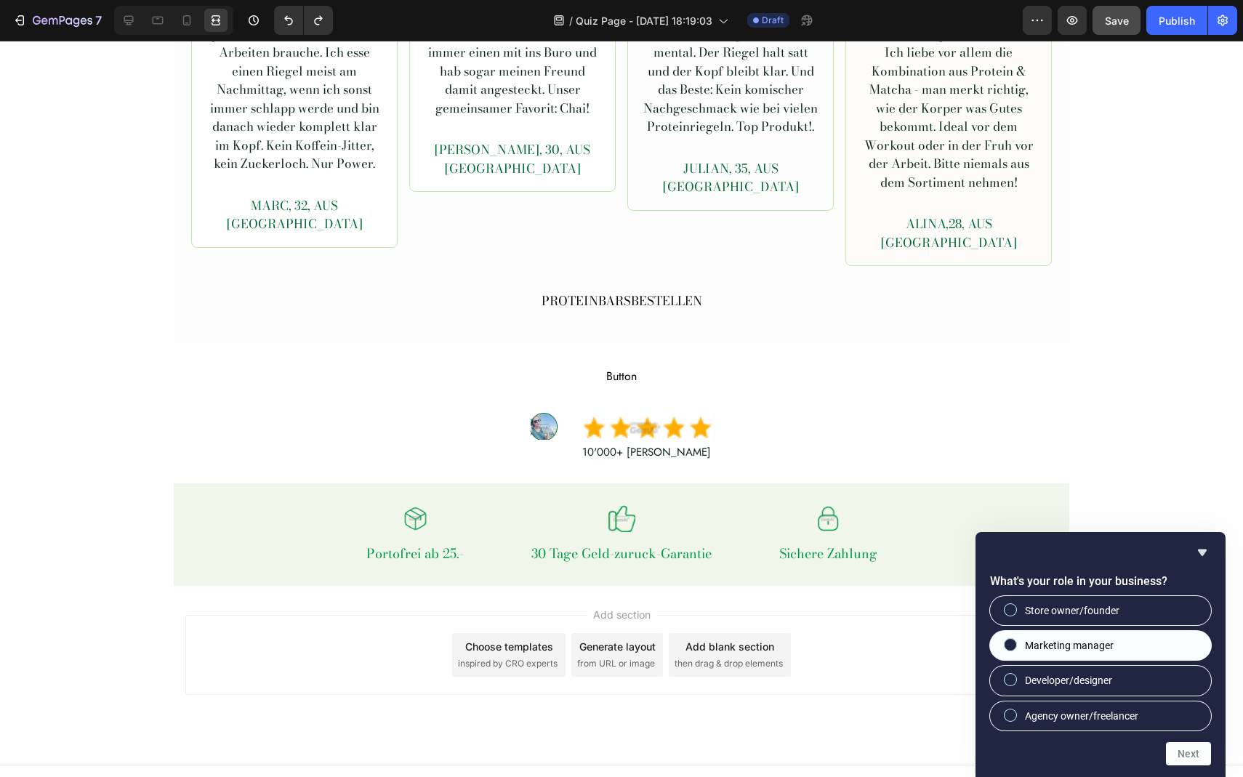
click at [1091, 637] on label "Marketing manager" at bounding box center [1100, 645] width 221 height 29
click at [1016, 641] on input "Marketing manager" at bounding box center [1010, 645] width 9 height 9
radio input "true"
click at [1181, 750] on button "Next" at bounding box center [1188, 753] width 45 height 23
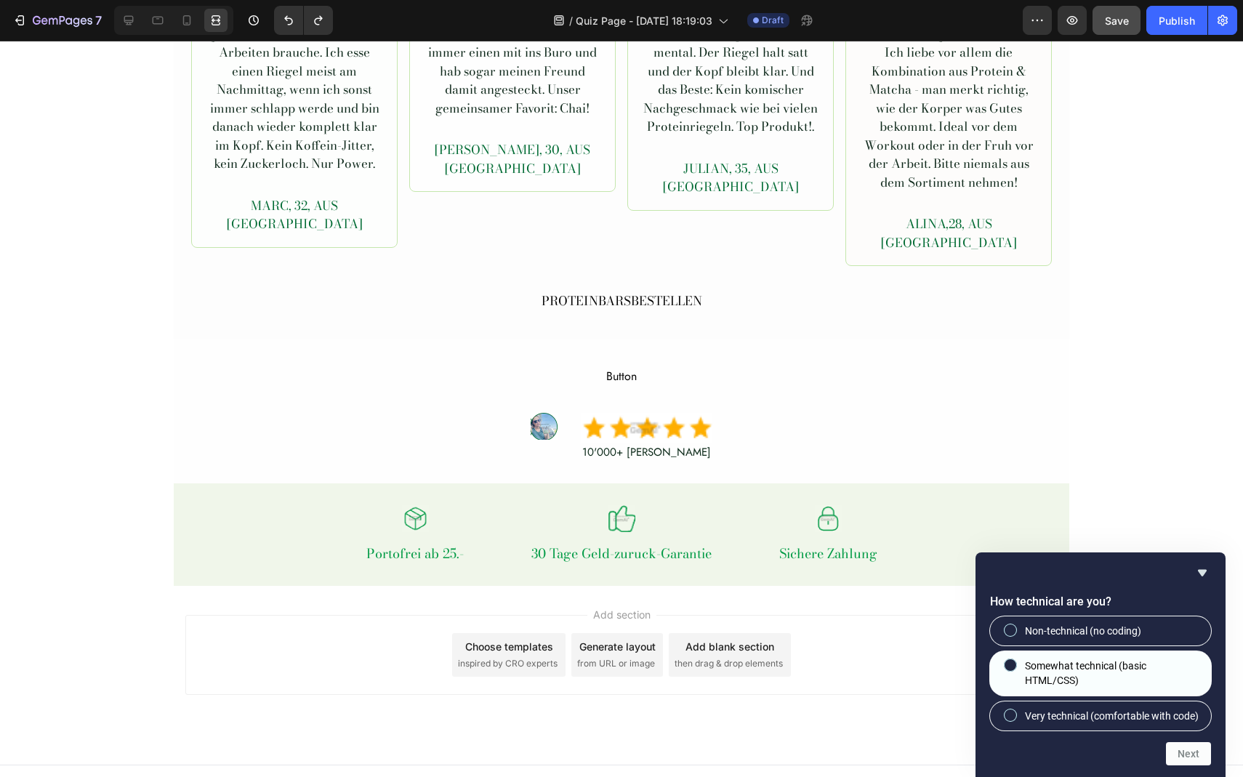
click at [1136, 672] on span "Somewhat technical (basic HTML/CSS)" at bounding box center [1112, 674] width 175 height 30
click at [1016, 670] on input "Somewhat technical (basic HTML/CSS)" at bounding box center [1010, 665] width 9 height 9
radio input "true"
click at [1189, 764] on button "Next" at bounding box center [1188, 753] width 45 height 23
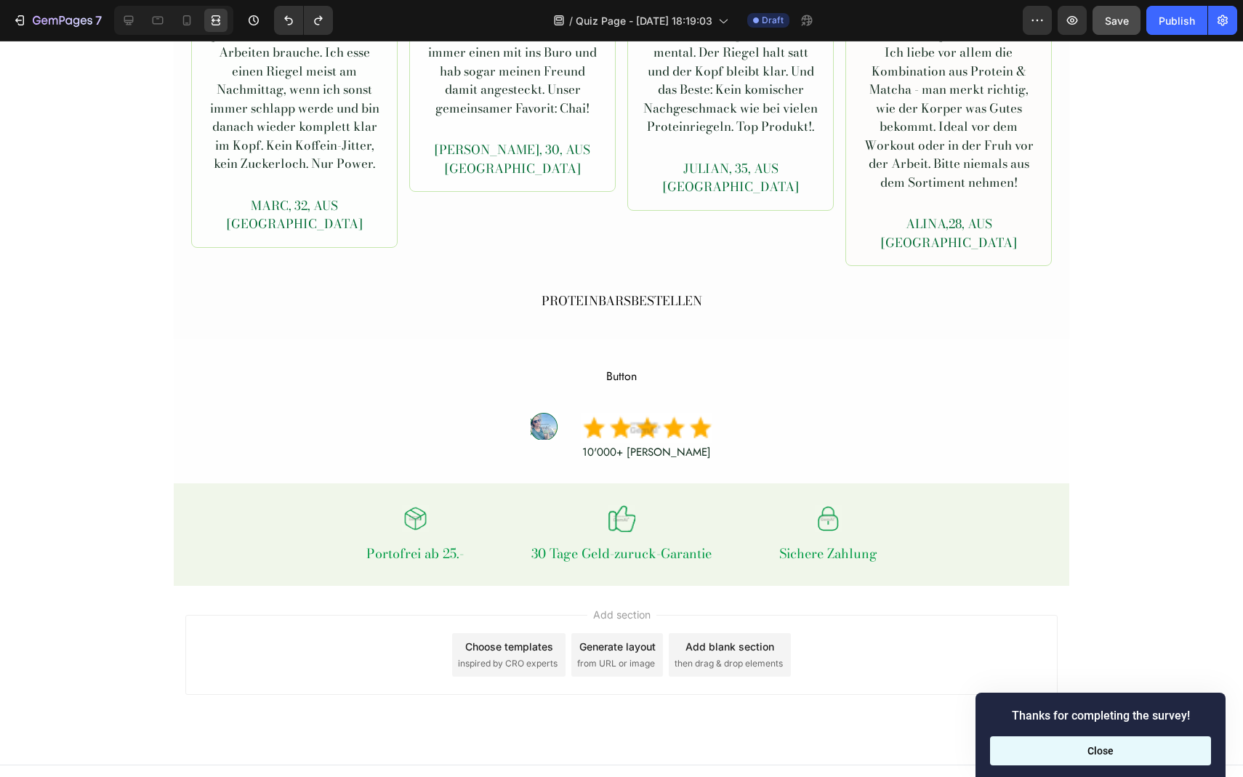
drag, startPoint x: 1184, startPoint y: 758, endPoint x: 1184, endPoint y: 717, distance: 40.7
click at [1184, 758] on button "Close" at bounding box center [1100, 751] width 221 height 29
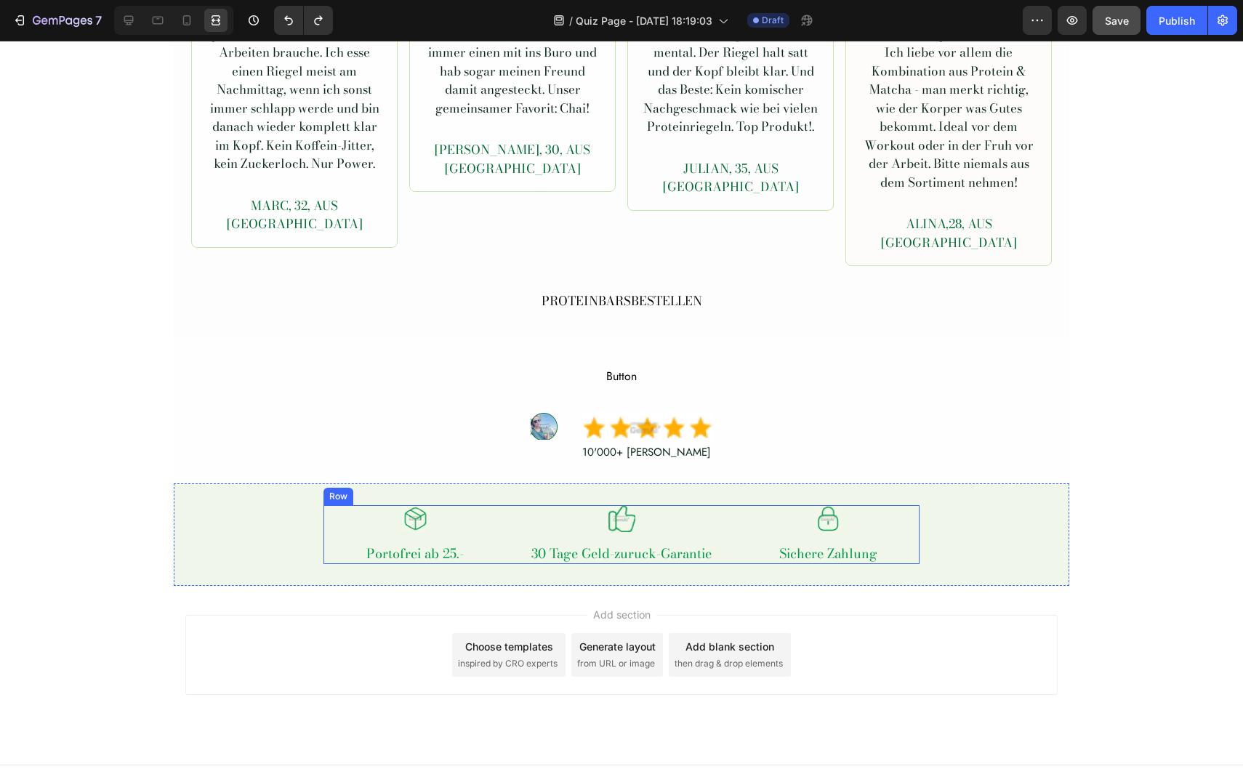
click at [726, 512] on div "Image Portofrei ab 25.- Text Block Row Image 30 Tage Geld-zuruck-Garantie Text …" at bounding box center [622, 534] width 596 height 58
click at [609, 544] on div "30 Tage Geld-zuruck-Garantie" at bounding box center [621, 554] width 183 height 20
click at [609, 525] on div "Image 30 Tage Geld-zuruck-Garantie Text Block" at bounding box center [621, 534] width 183 height 58
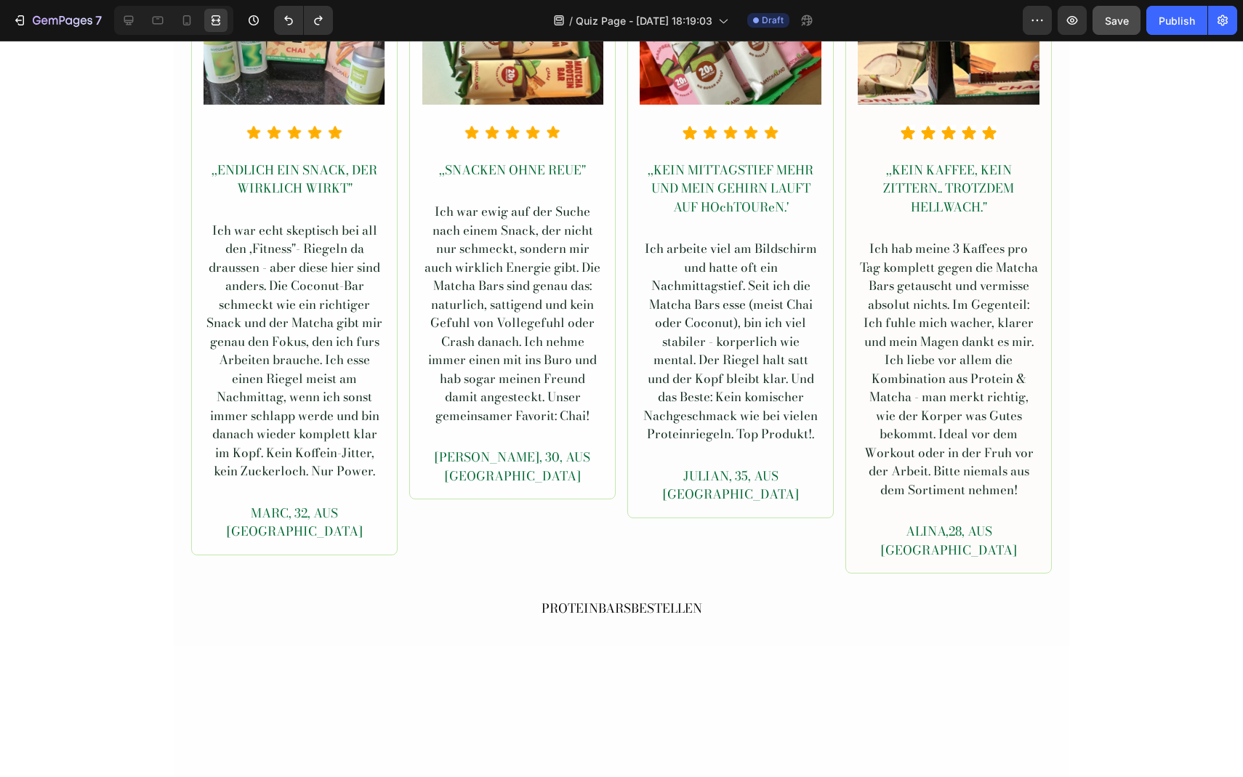
scroll to position [4020, 0]
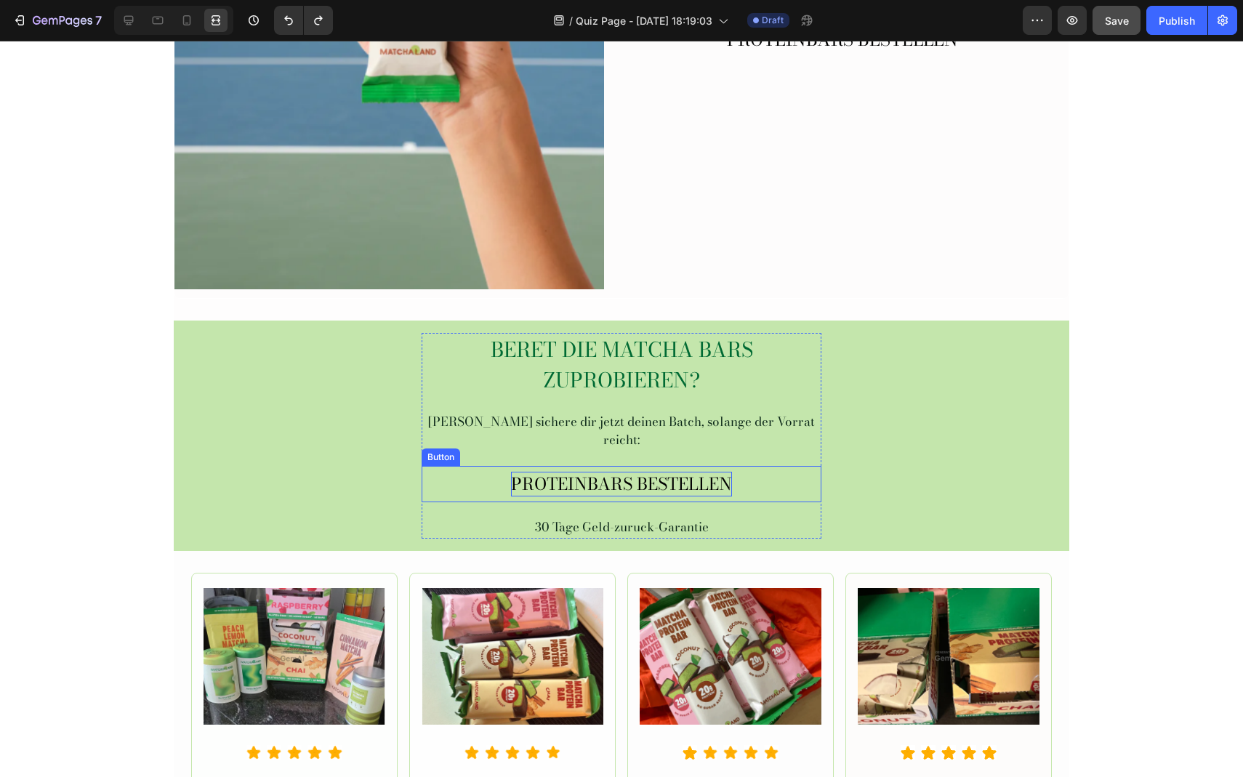
click at [593, 475] on div "PROTEINBARS BESTELLEN" at bounding box center [621, 484] width 221 height 25
click at [593, 472] on div "PROTEINBARS BESTELLEN" at bounding box center [621, 484] width 221 height 25
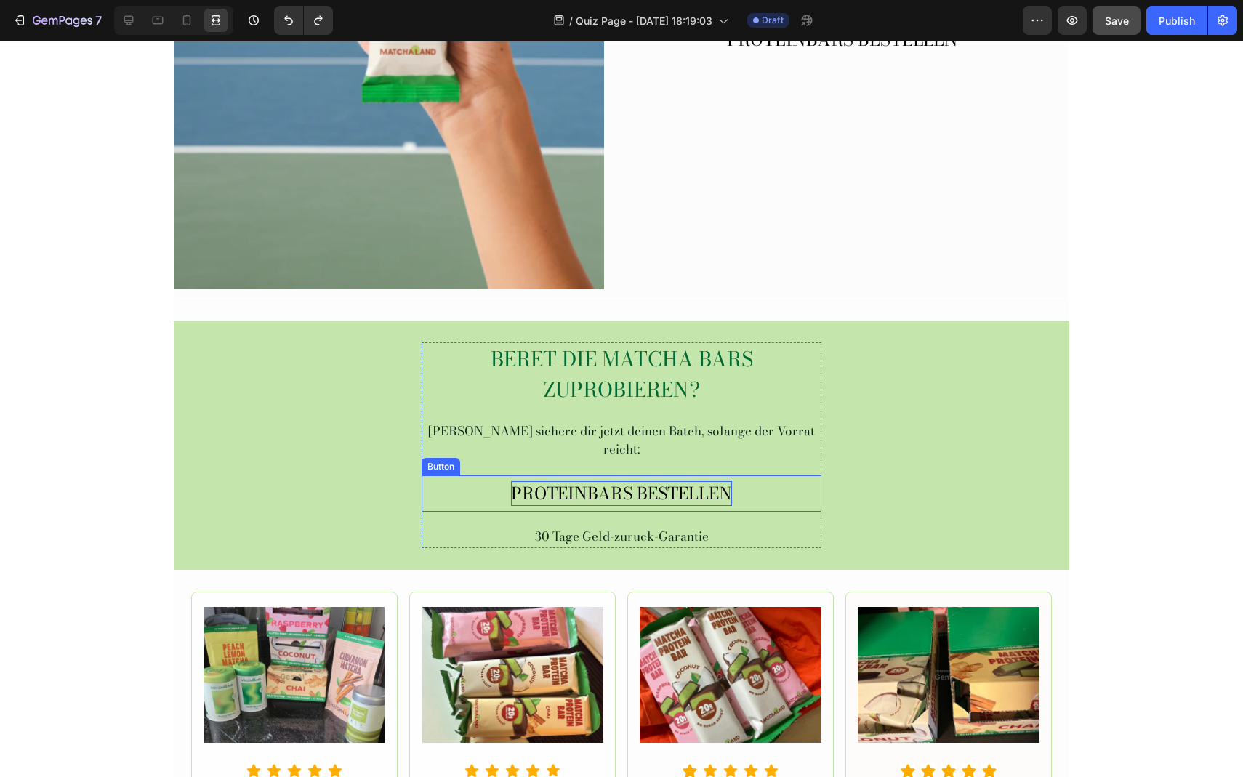
click at [593, 481] on div "PROTEINBARS BESTELLEN" at bounding box center [621, 493] width 221 height 25
click at [186, 22] on icon at bounding box center [187, 20] width 15 height 15
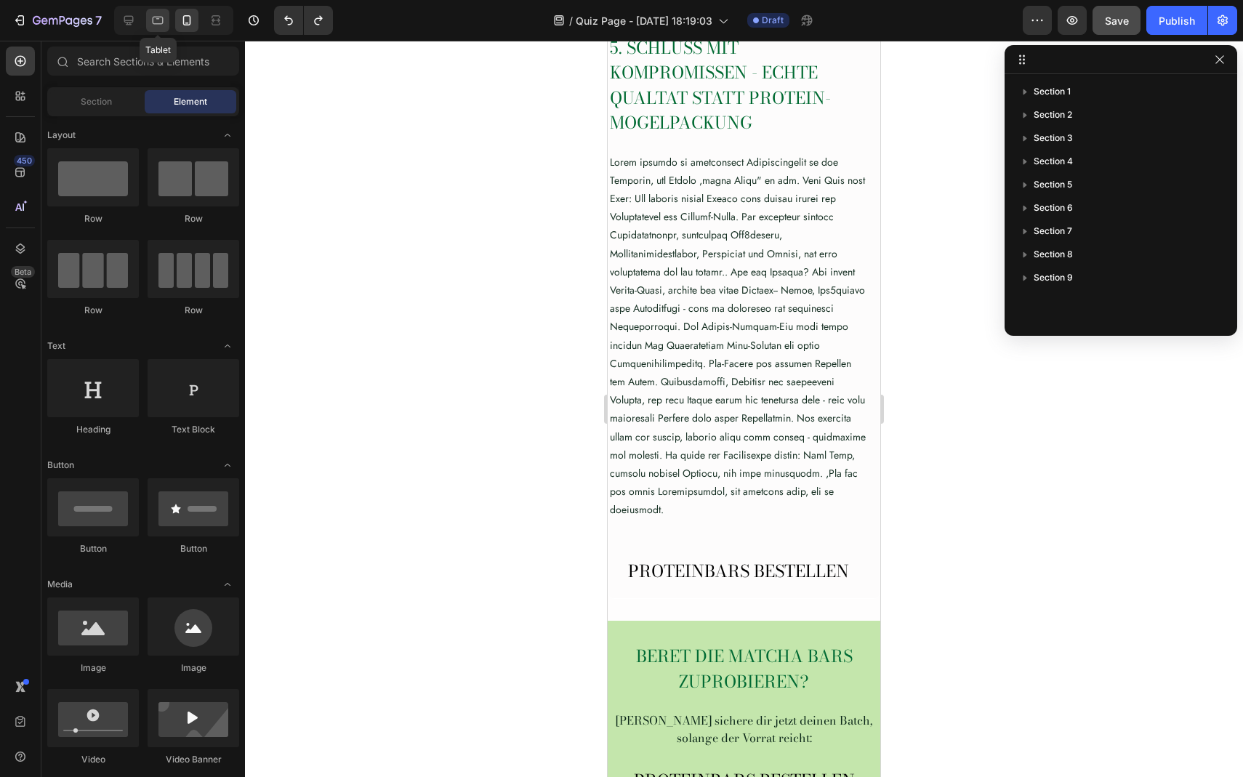
click at [156, 23] on icon at bounding box center [158, 21] width 11 height 8
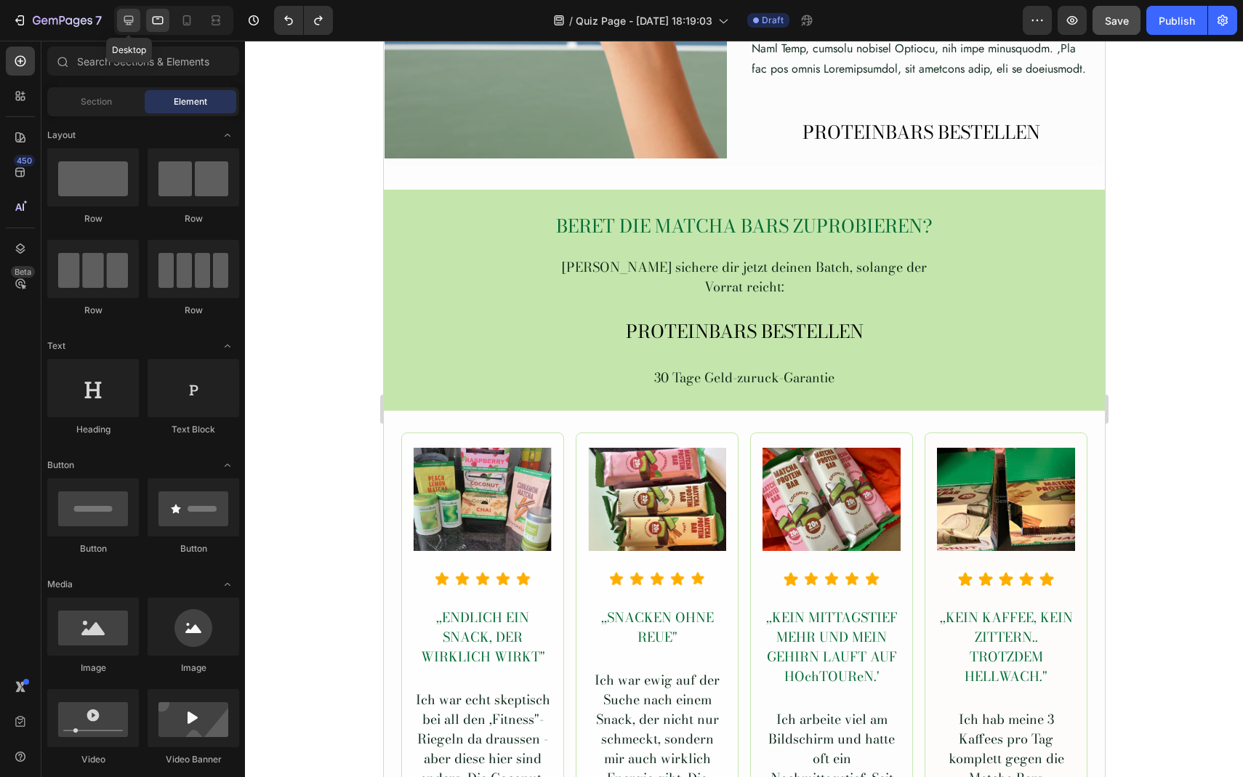
click at [120, 17] on div at bounding box center [128, 20] width 23 height 23
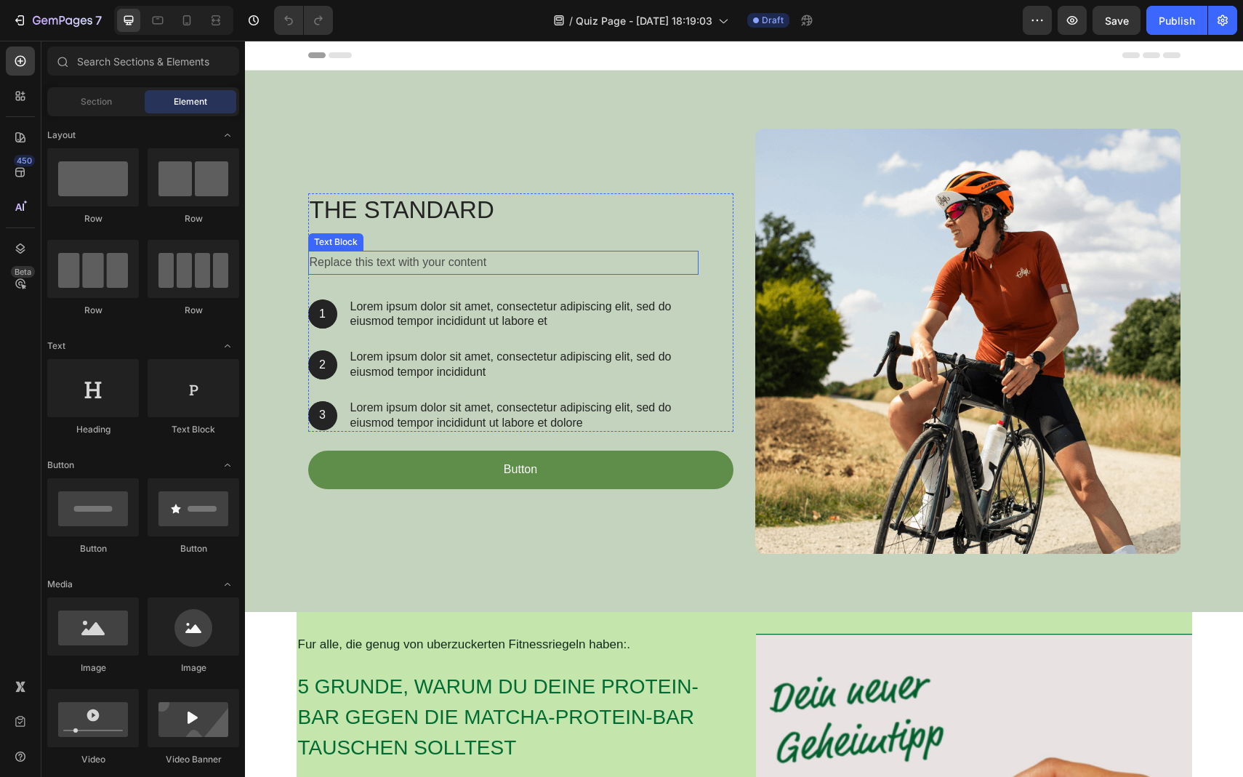
click at [472, 268] on div "Replace this text with your content" at bounding box center [503, 263] width 390 height 24
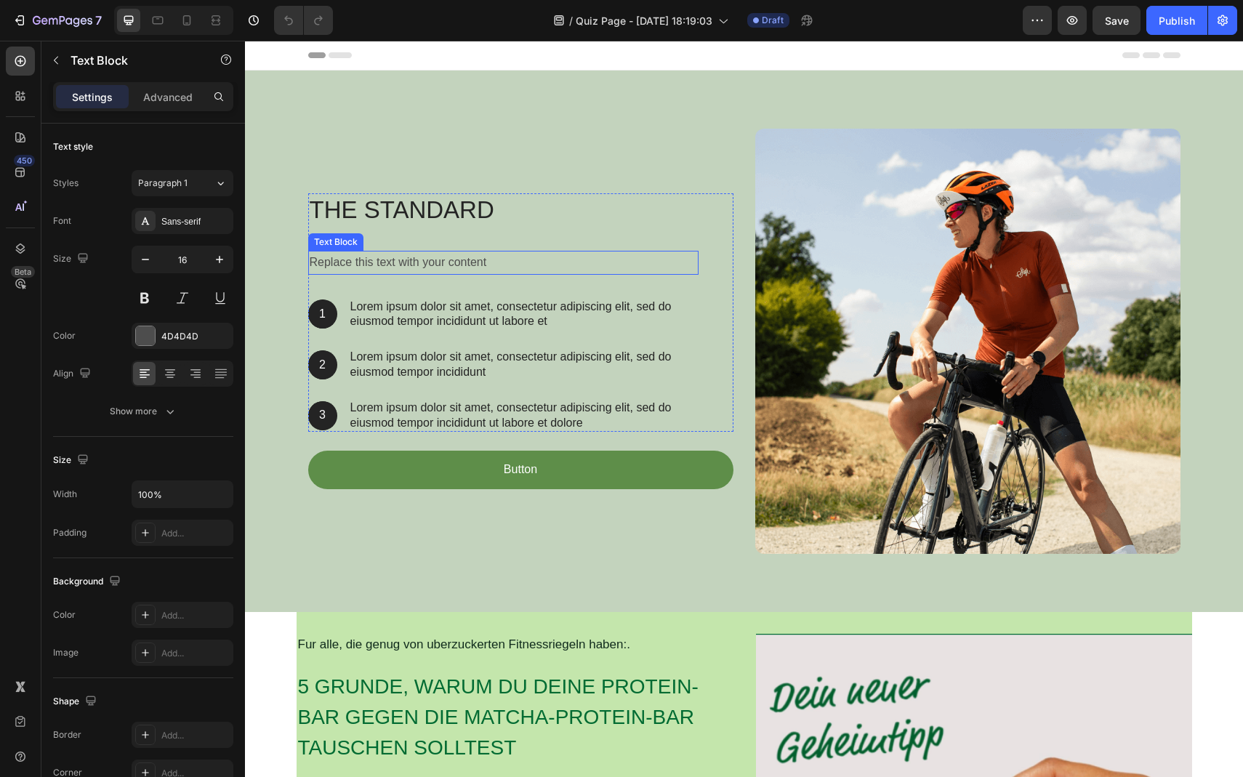
click at [472, 268] on div "Replace this text with your content" at bounding box center [503, 263] width 390 height 24
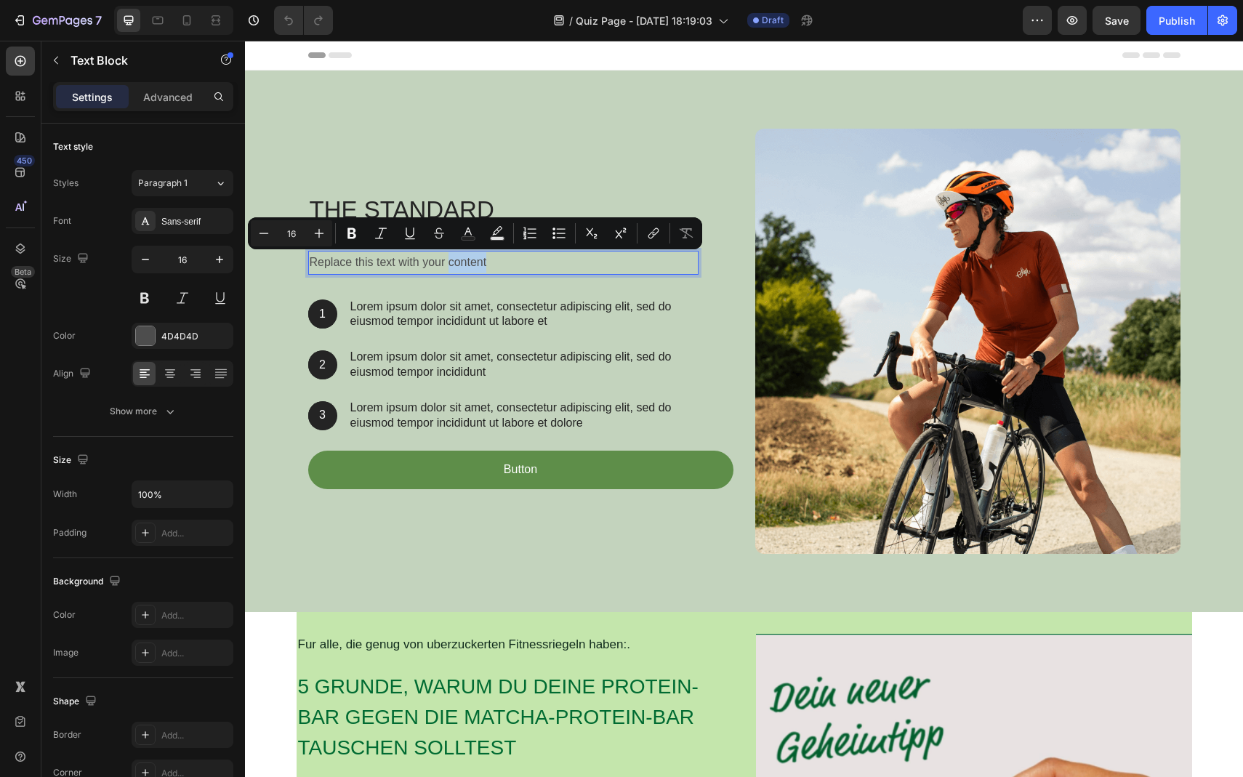
click at [470, 263] on p "Replace this text with your content" at bounding box center [504, 262] width 388 height 21
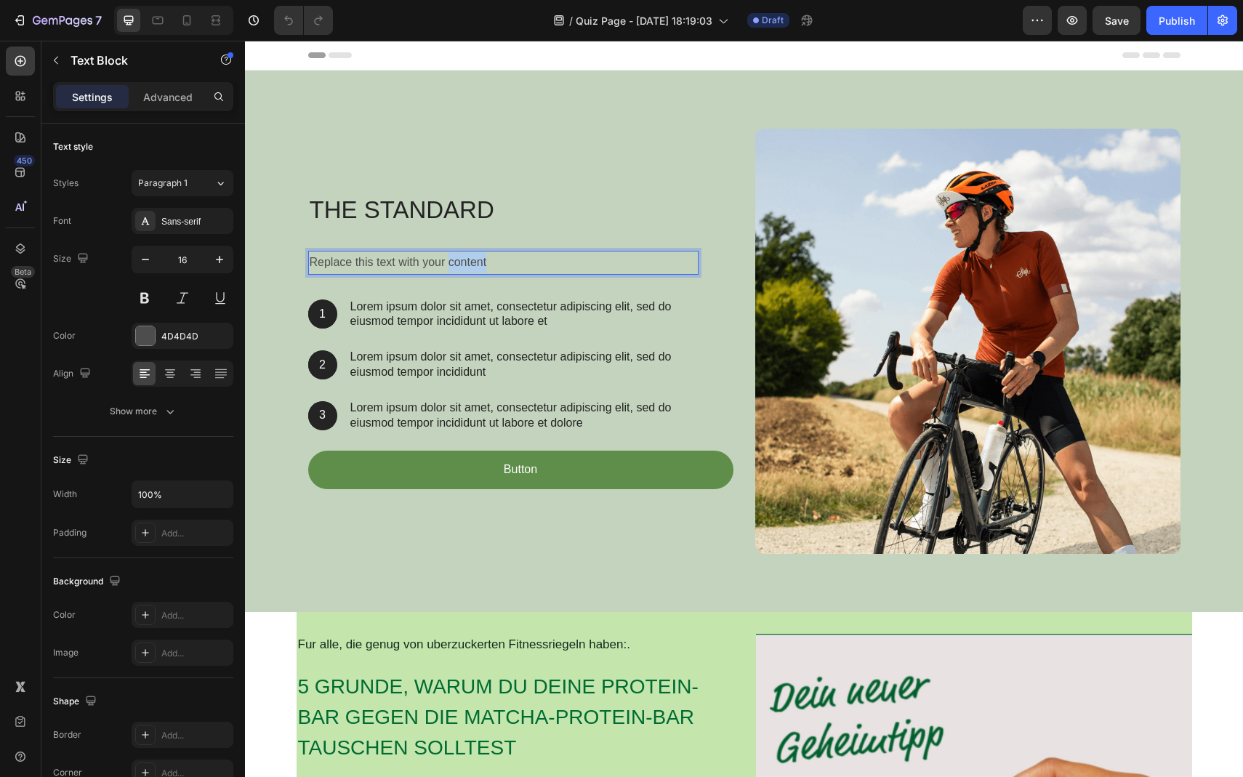
click at [470, 263] on p "Replace this text with your content" at bounding box center [504, 262] width 388 height 21
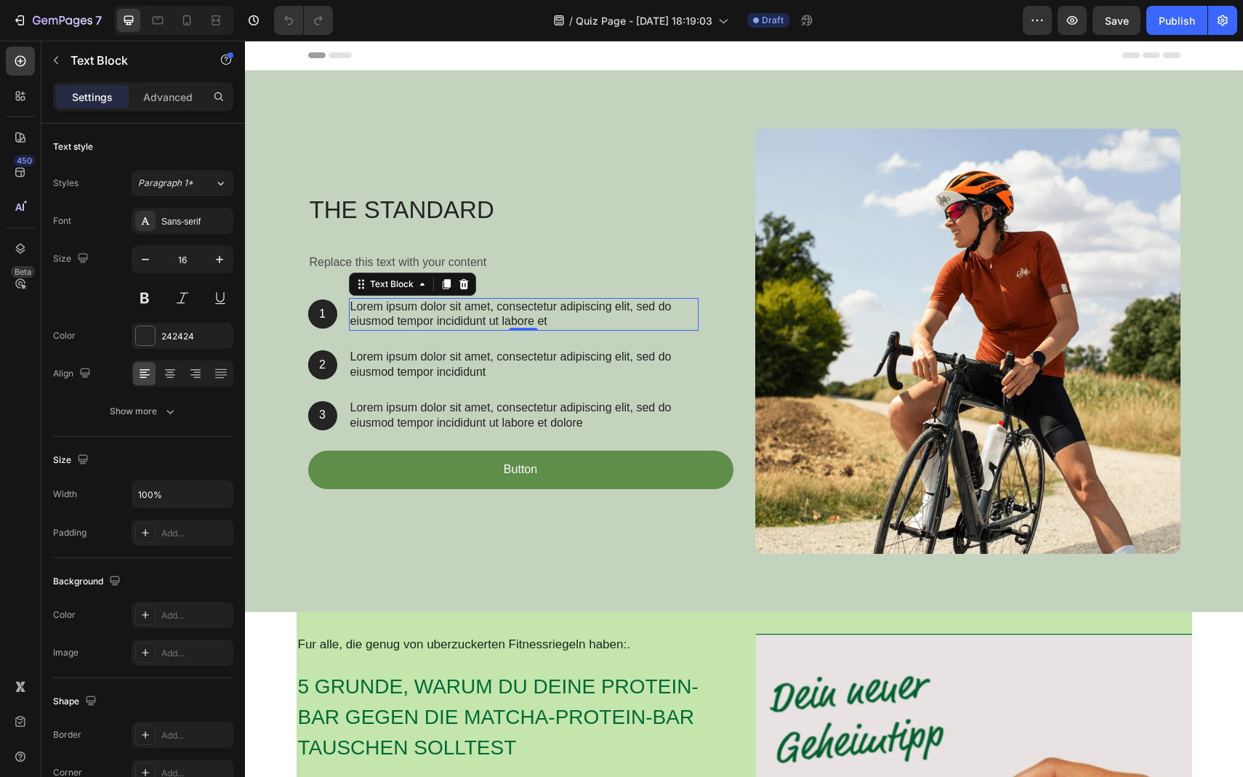
click at [490, 302] on p "Lorem ipsum dolor sit amet, consectetur adipiscing elit, sed do eiusmod tempor …" at bounding box center [523, 315] width 347 height 31
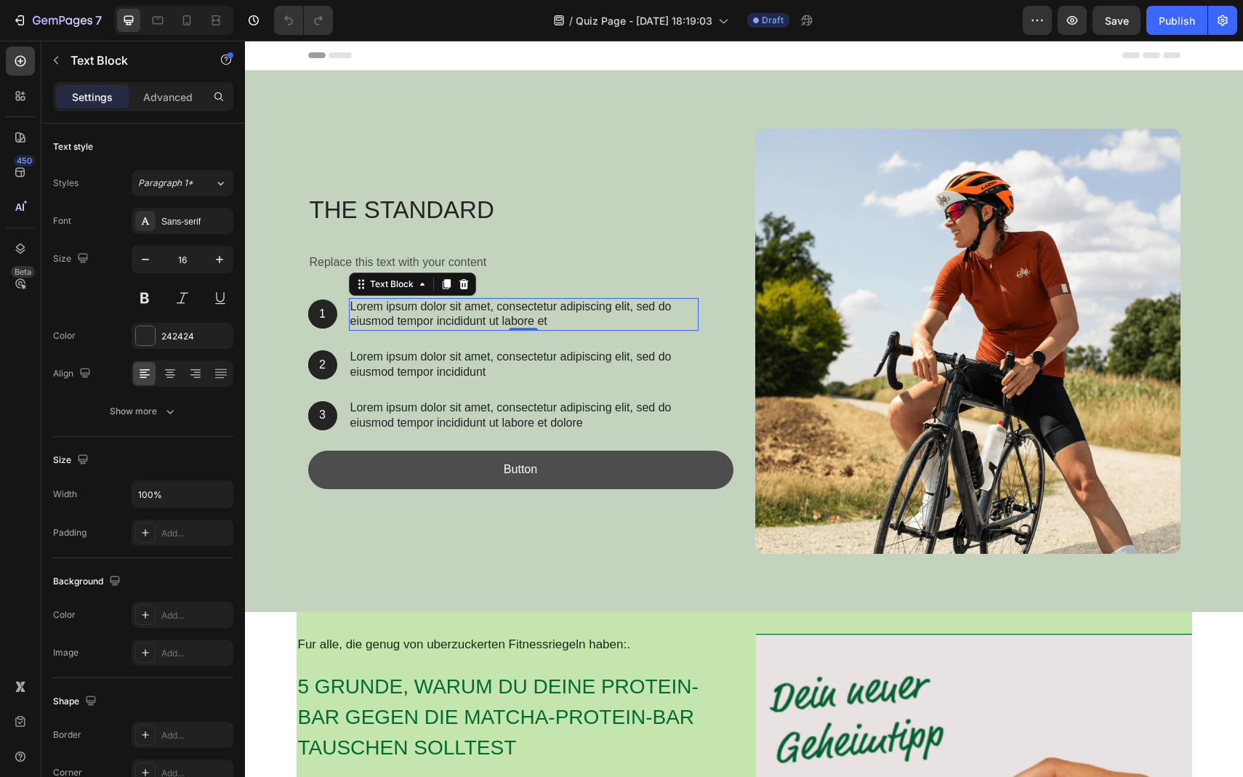
click at [385, 470] on button "Button" at bounding box center [520, 470] width 425 height 39
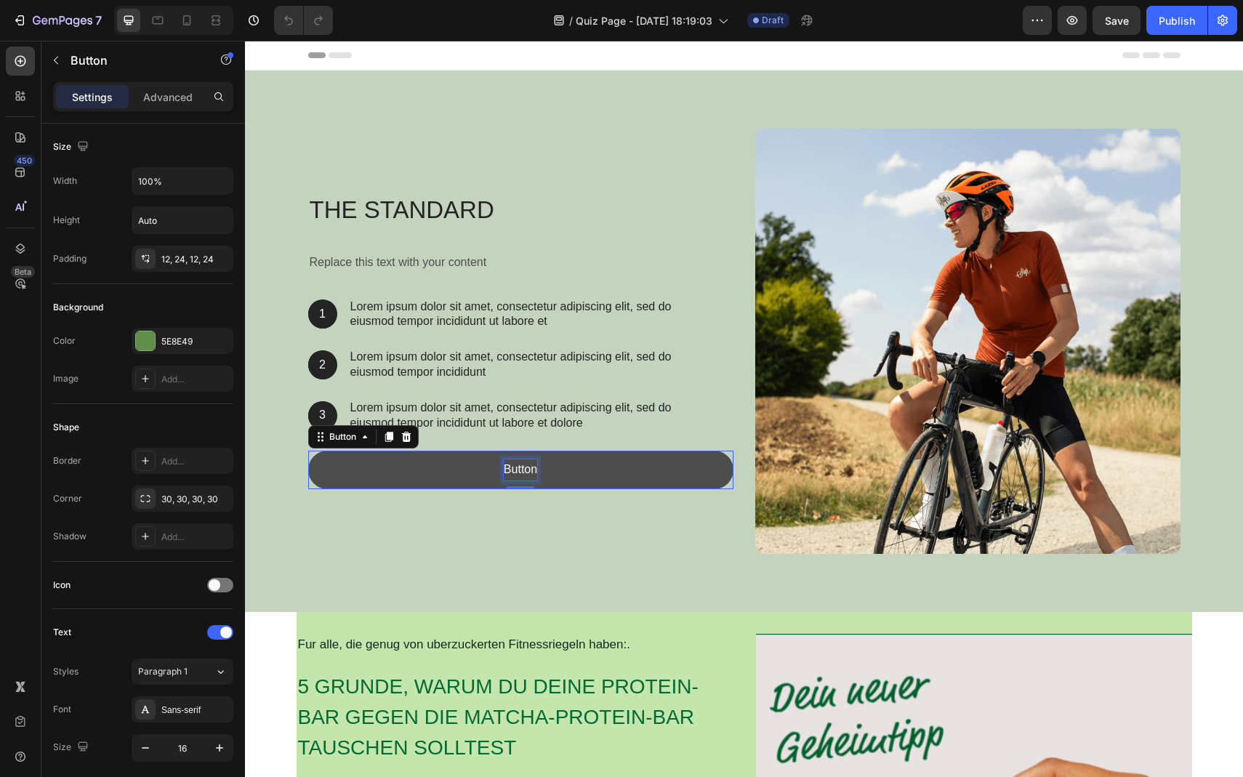
click at [506, 476] on p "Button" at bounding box center [520, 470] width 33 height 21
click at [506, 474] on p "Button" at bounding box center [520, 470] width 33 height 21
click at [506, 472] on p "Button" at bounding box center [520, 470] width 33 height 21
click at [308, 451] on button "100%" at bounding box center [520, 470] width 425 height 39
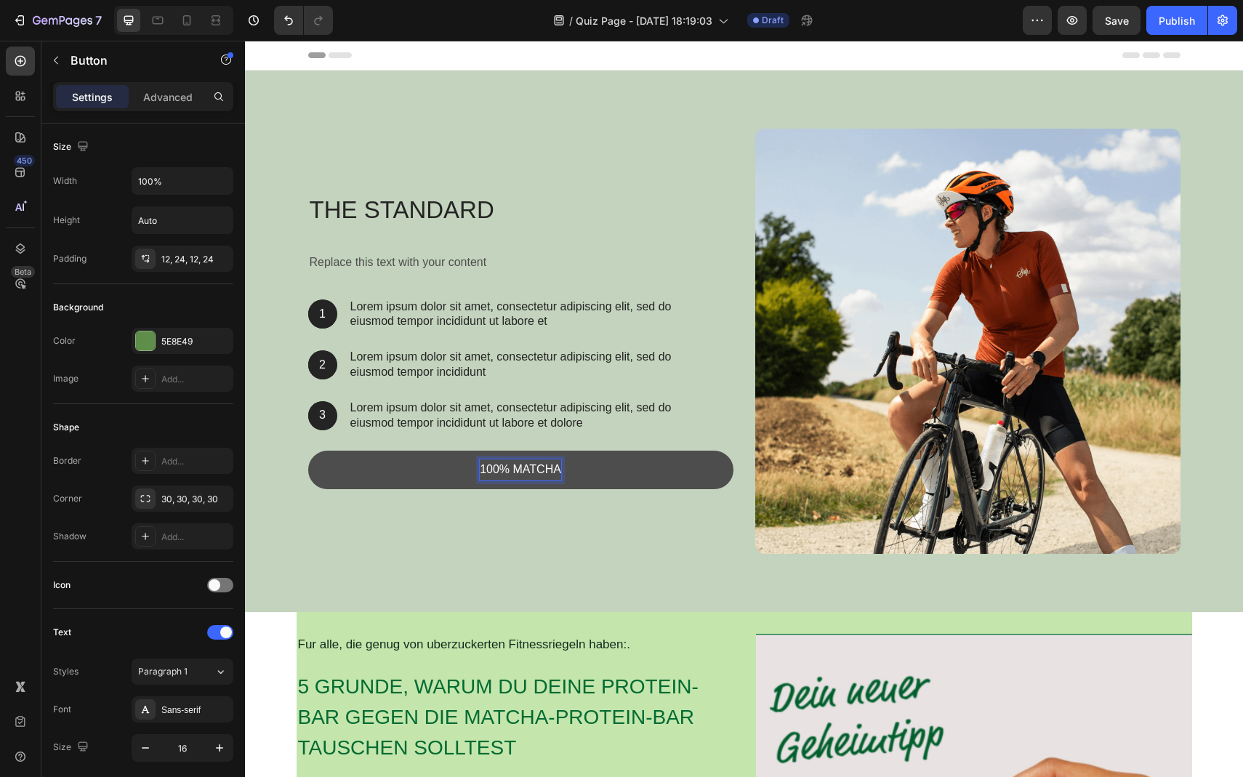
click at [308, 451] on button "100% MATCHA" at bounding box center [520, 470] width 425 height 39
click at [482, 475] on p "100% MATCHA BESTELLEN" at bounding box center [520, 470] width 151 height 21
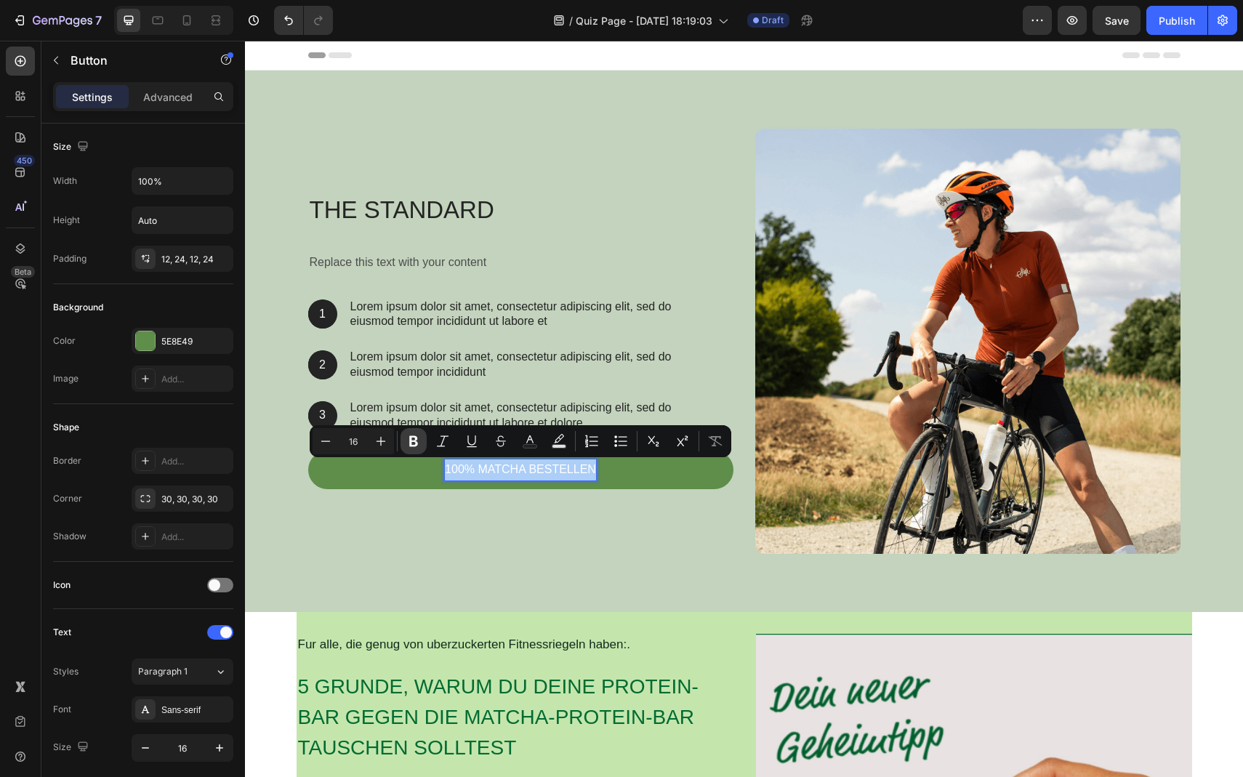
click at [420, 437] on icon "Editor contextual toolbar" at bounding box center [413, 441] width 15 height 15
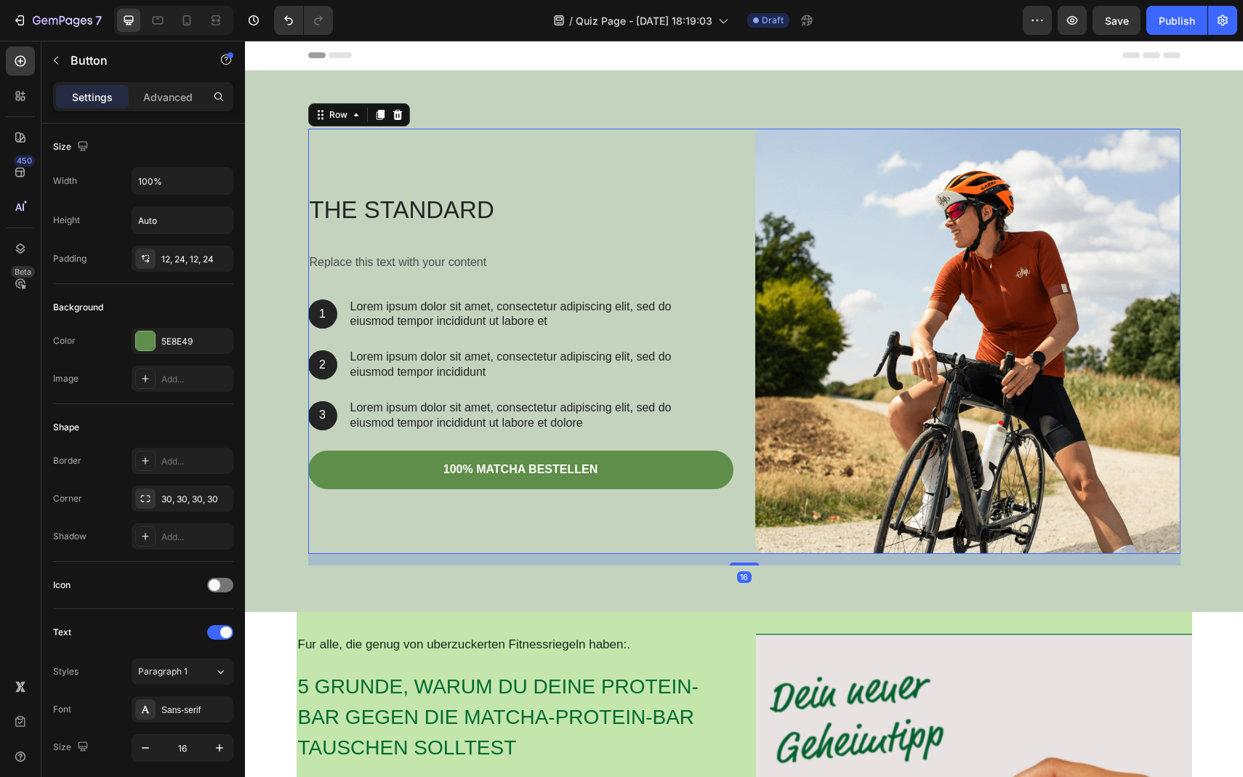
click at [450, 545] on div "The standard Heading Replace this text with your content Text Block 1 Text Bloc…" at bounding box center [520, 341] width 425 height 425
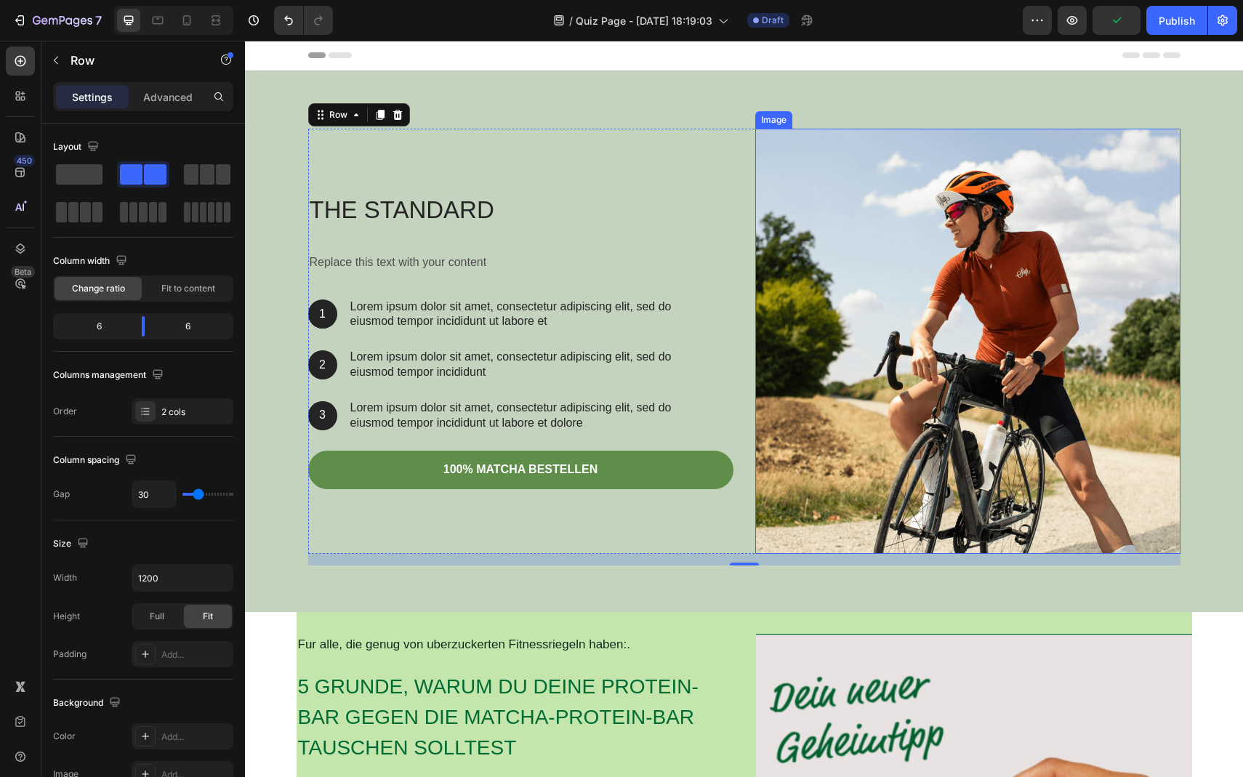
click at [875, 308] on img at bounding box center [967, 341] width 425 height 425
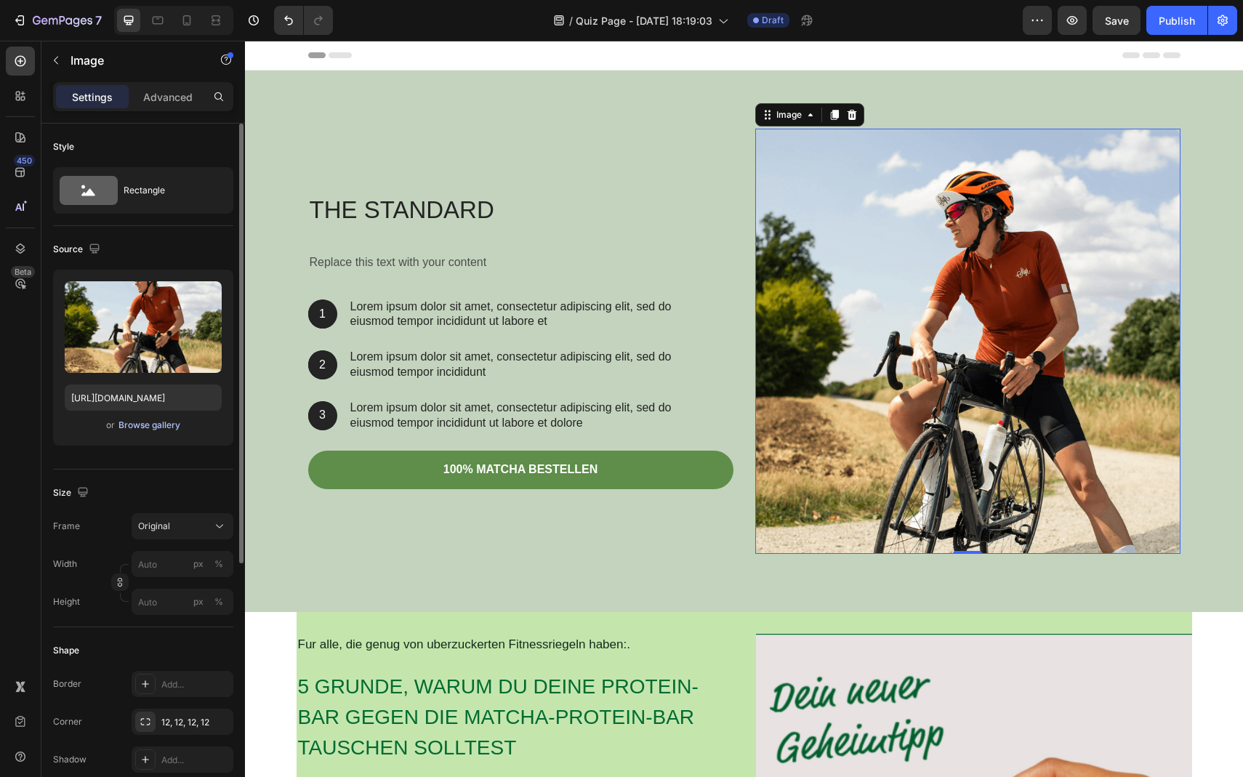
click at [126, 422] on div "Browse gallery" at bounding box center [150, 425] width 62 height 13
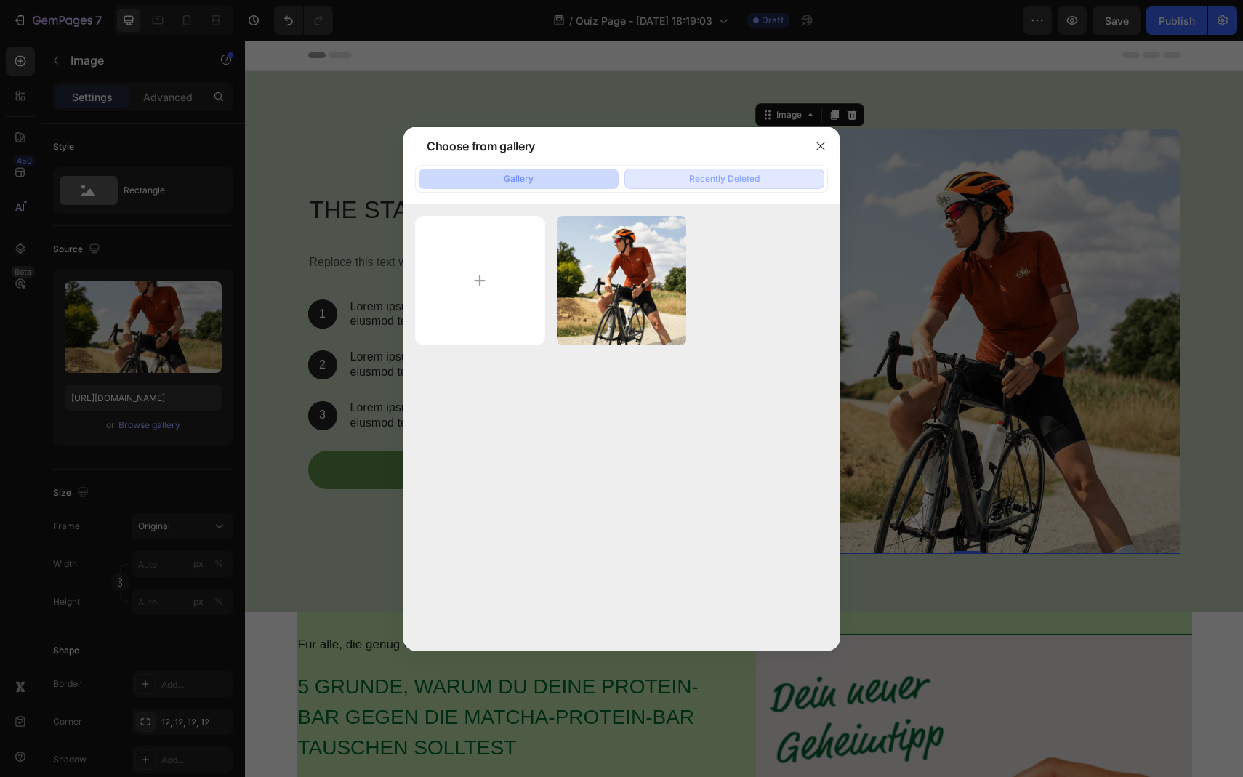
click at [745, 177] on div "Recently Deleted" at bounding box center [724, 178] width 71 height 13
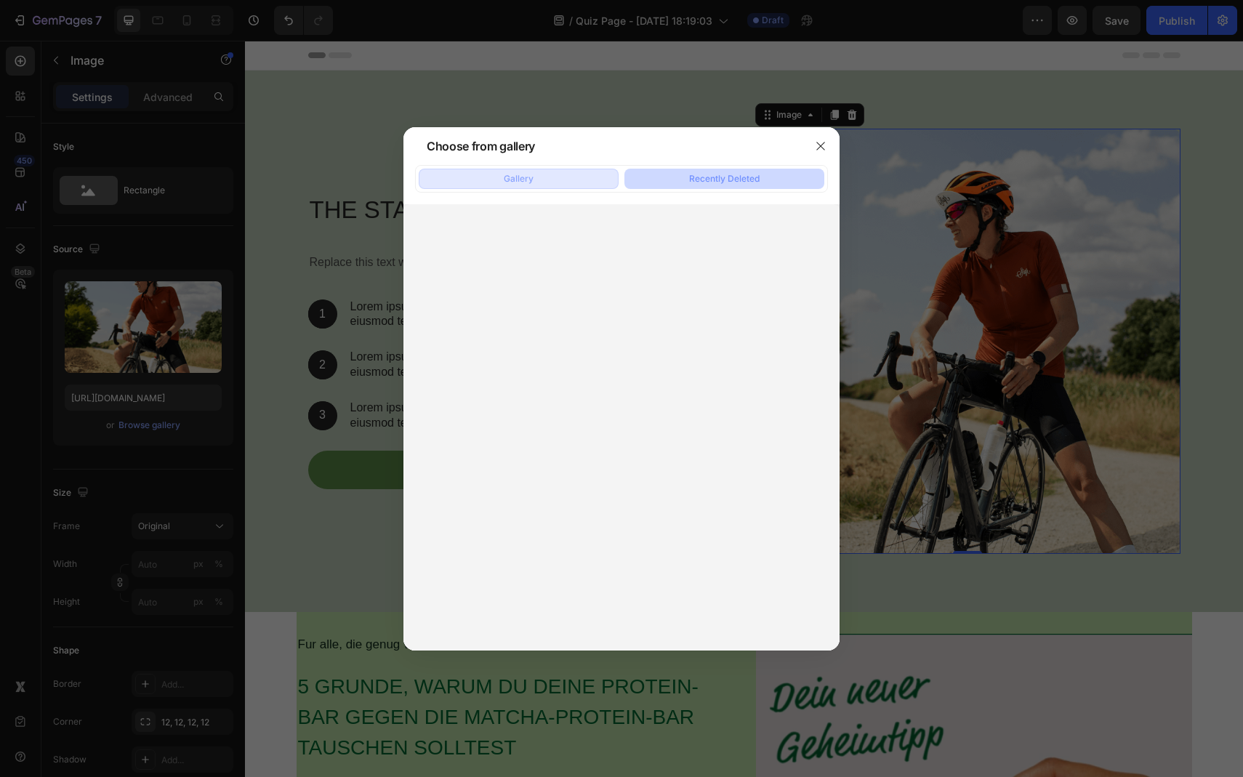
click at [588, 174] on button "Gallery" at bounding box center [519, 179] width 200 height 20
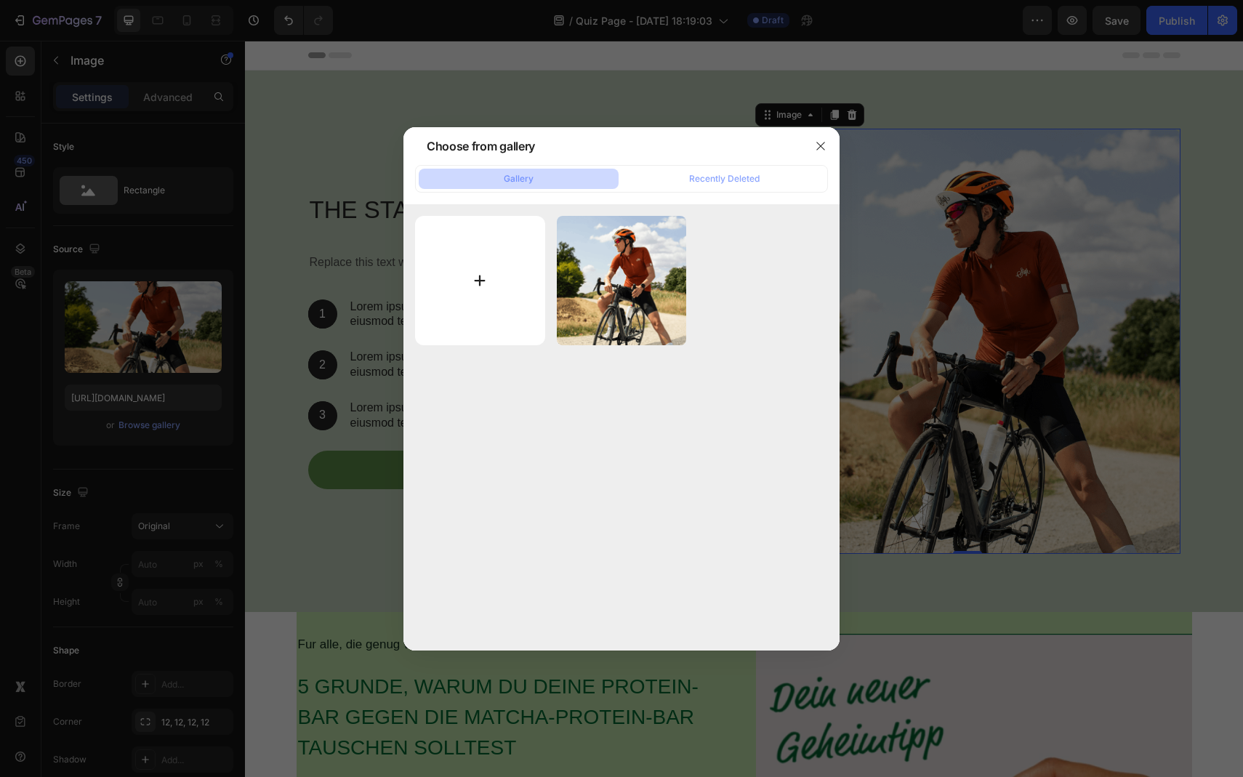
click at [502, 262] on input "file" at bounding box center [480, 281] width 130 height 130
click at [822, 145] on icon "button" at bounding box center [821, 146] width 12 height 12
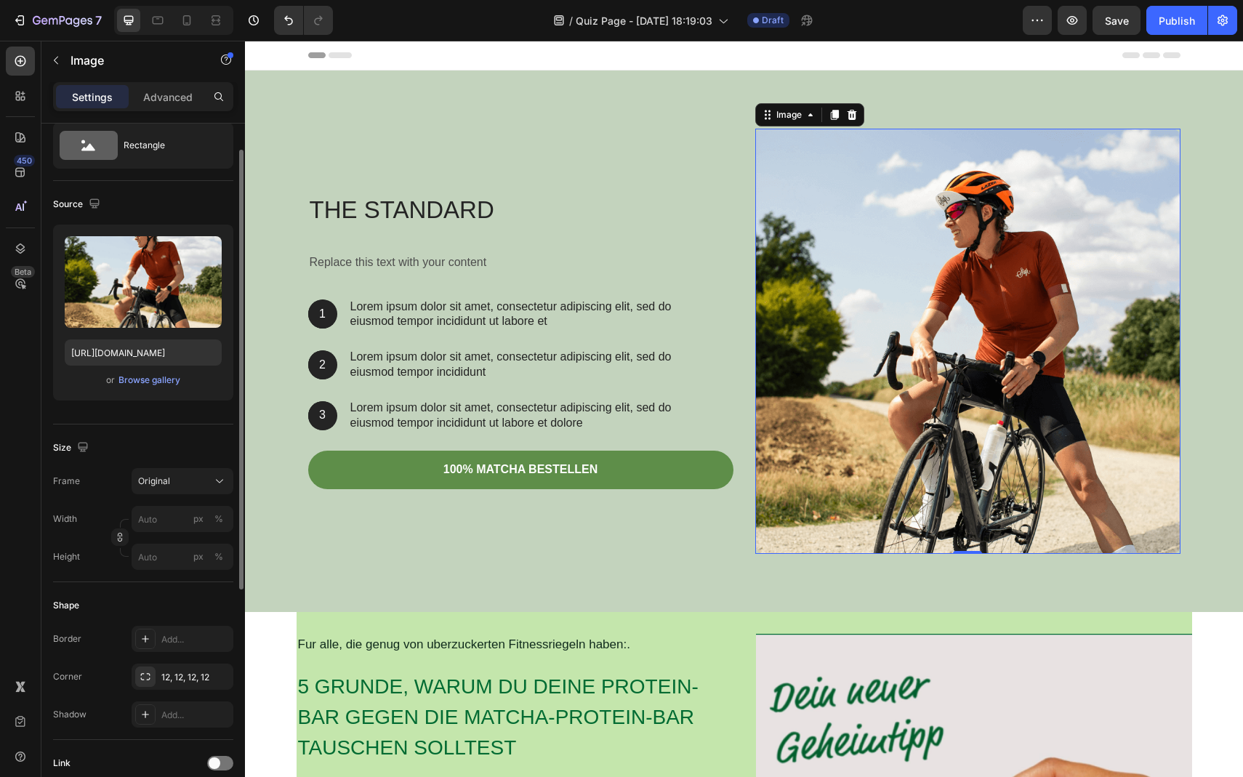
scroll to position [57, 0]
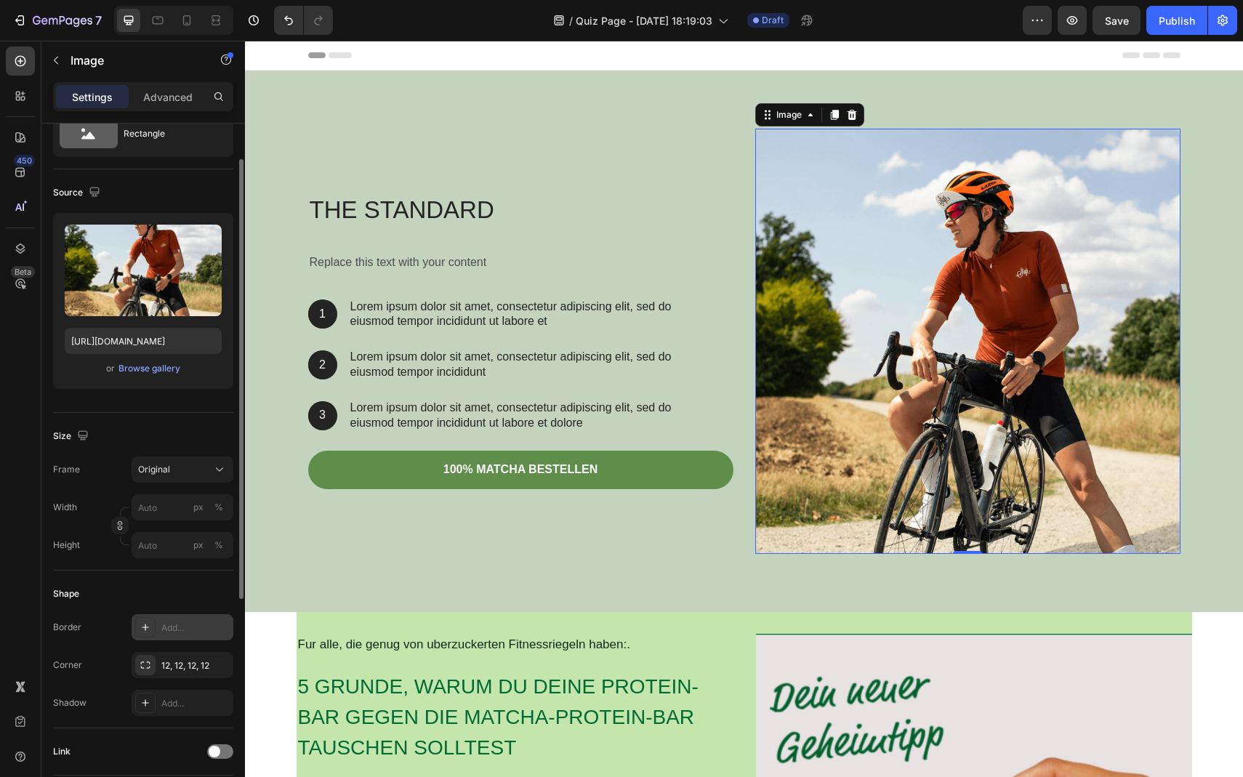
click at [148, 627] on icon at bounding box center [146, 628] width 12 height 12
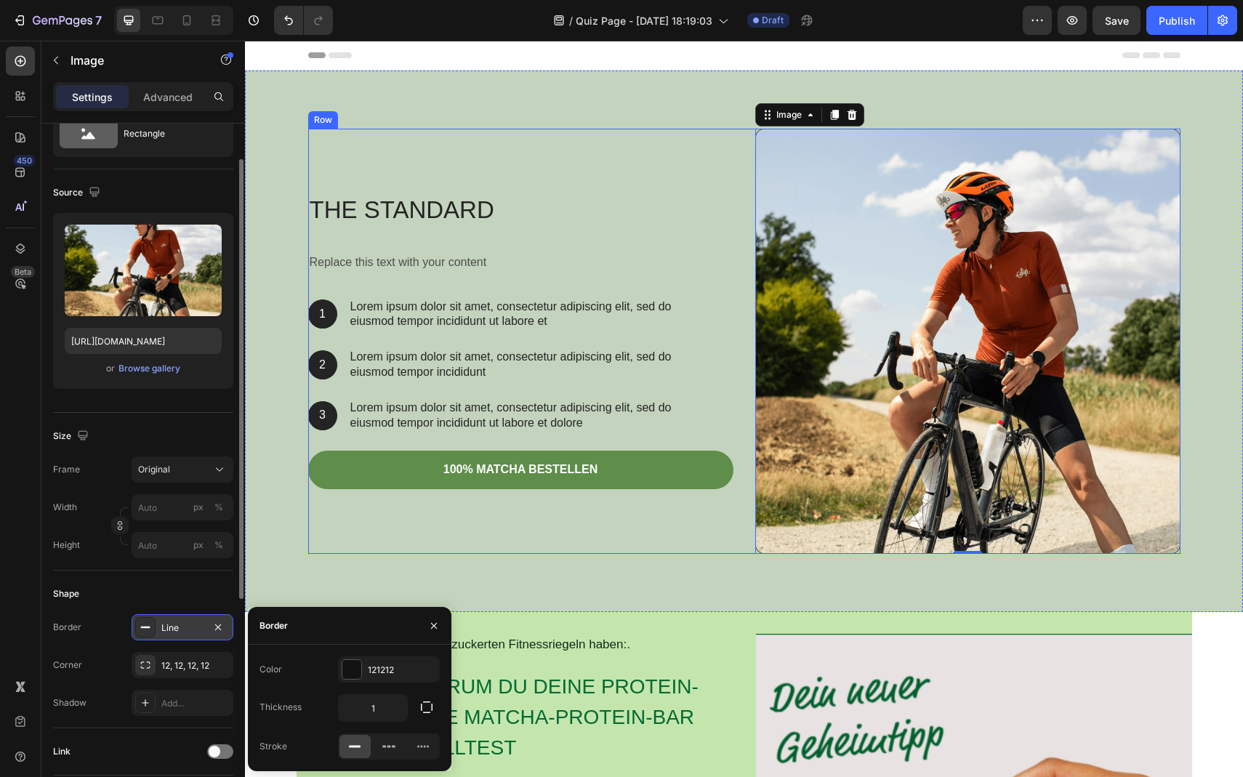
click at [358, 503] on div "The standard Heading Replace this text with your content Text Block 1 Text Bloc…" at bounding box center [520, 341] width 425 height 425
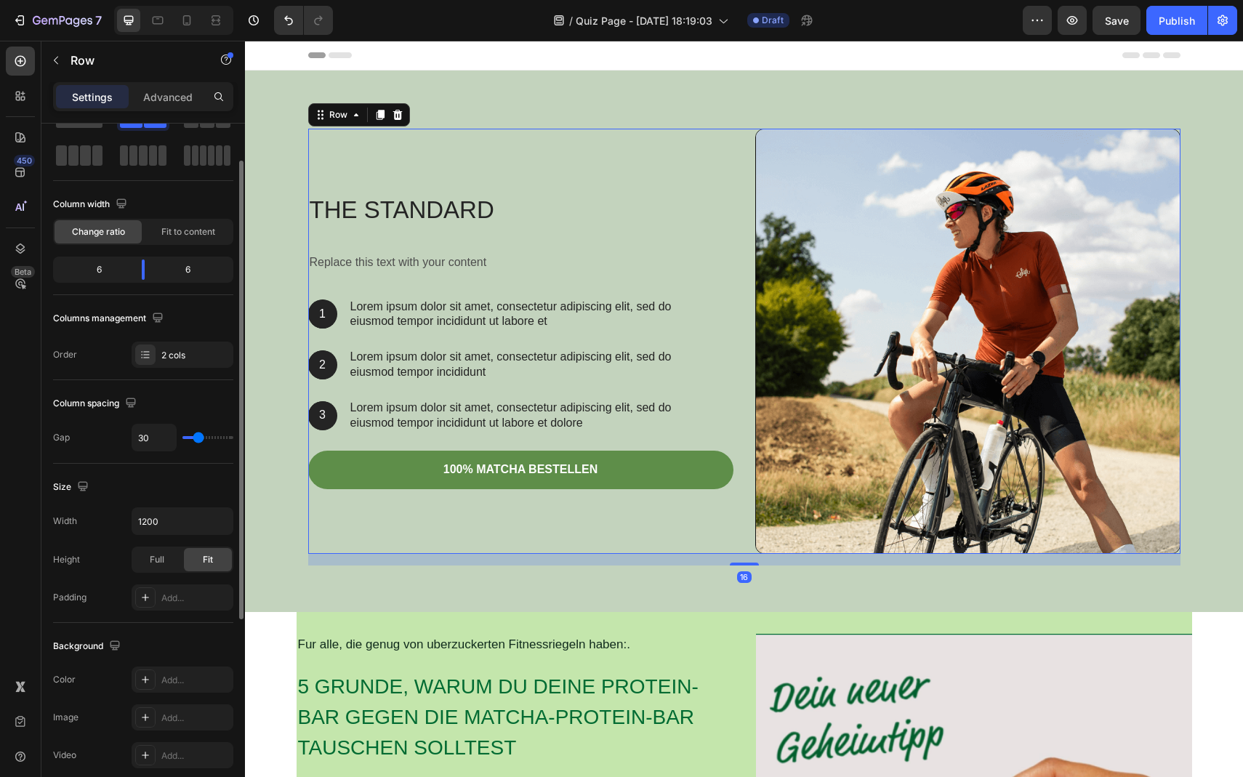
scroll to position [0, 0]
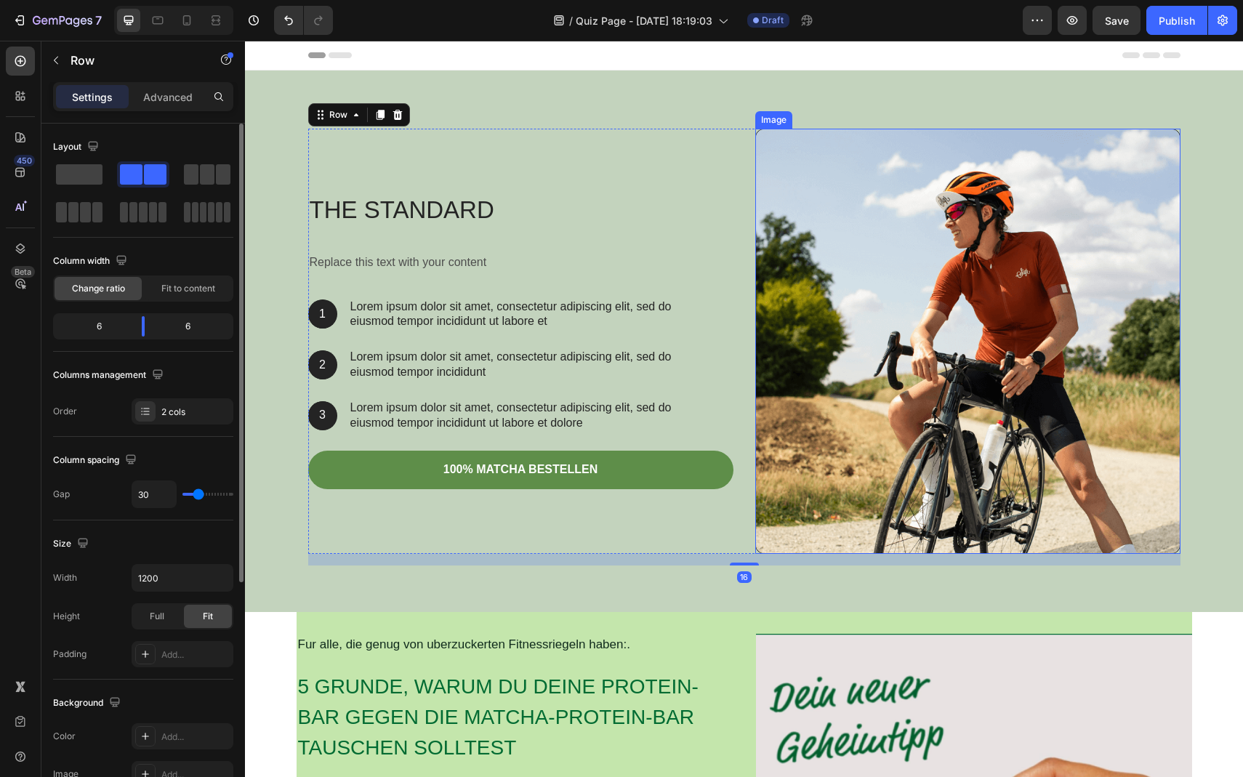
click at [937, 265] on img at bounding box center [967, 341] width 425 height 425
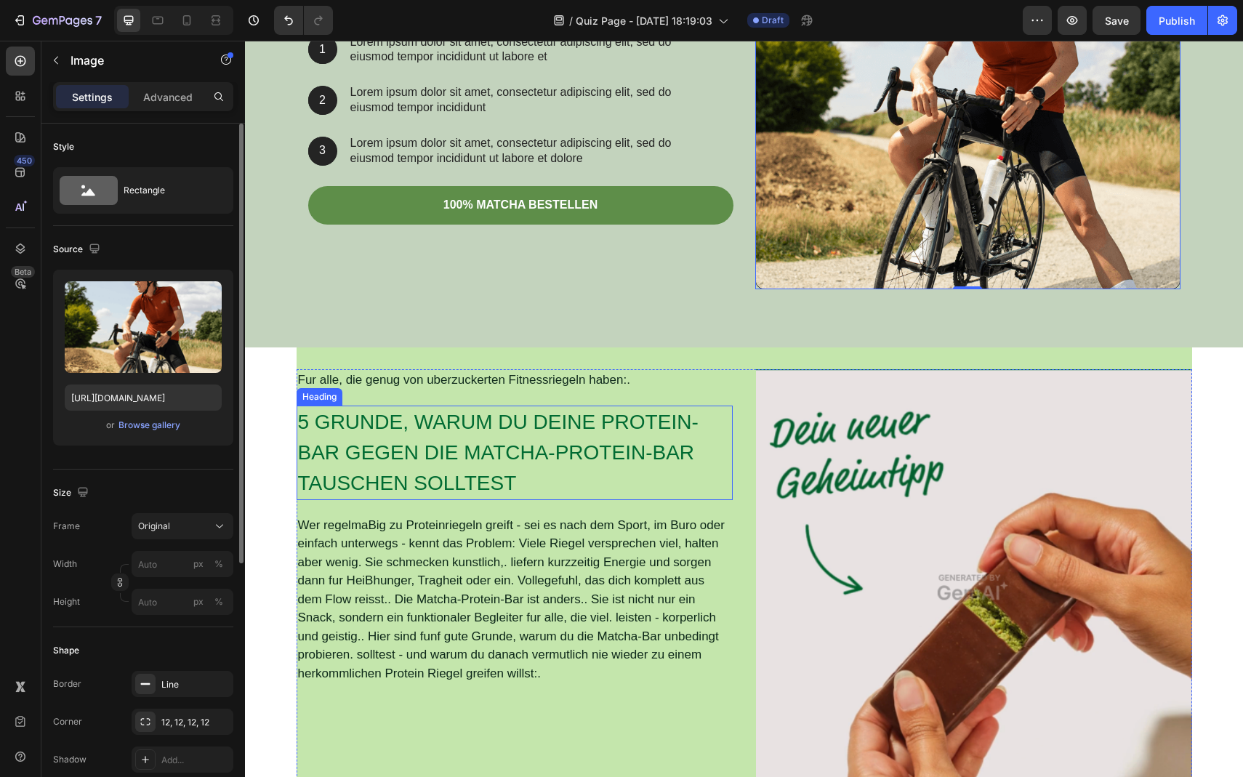
scroll to position [258, 0]
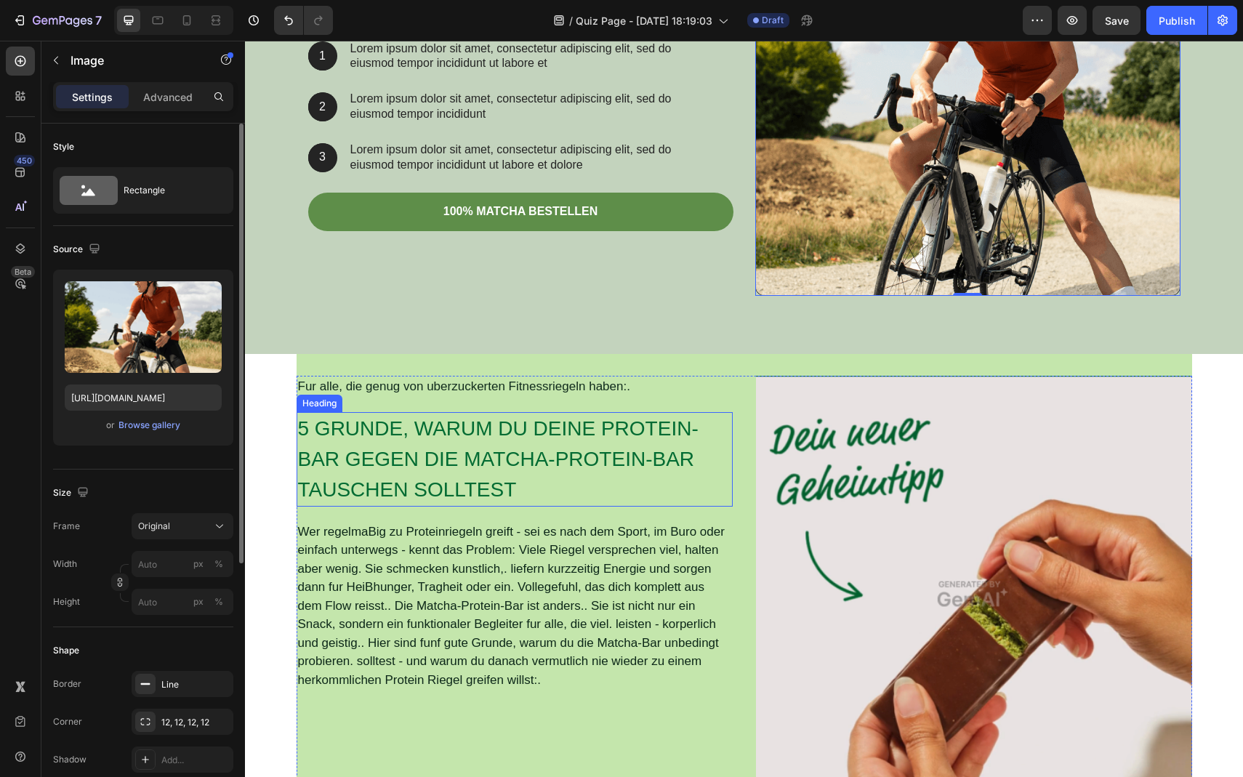
click at [463, 454] on h2 "5 GRUNDE, WARUM DU DEINE PROTEIN-BAR GEGEN DIE MATCHA-PROTEIN-BAR TAUSCHEN SOLL…" at bounding box center [515, 459] width 436 height 95
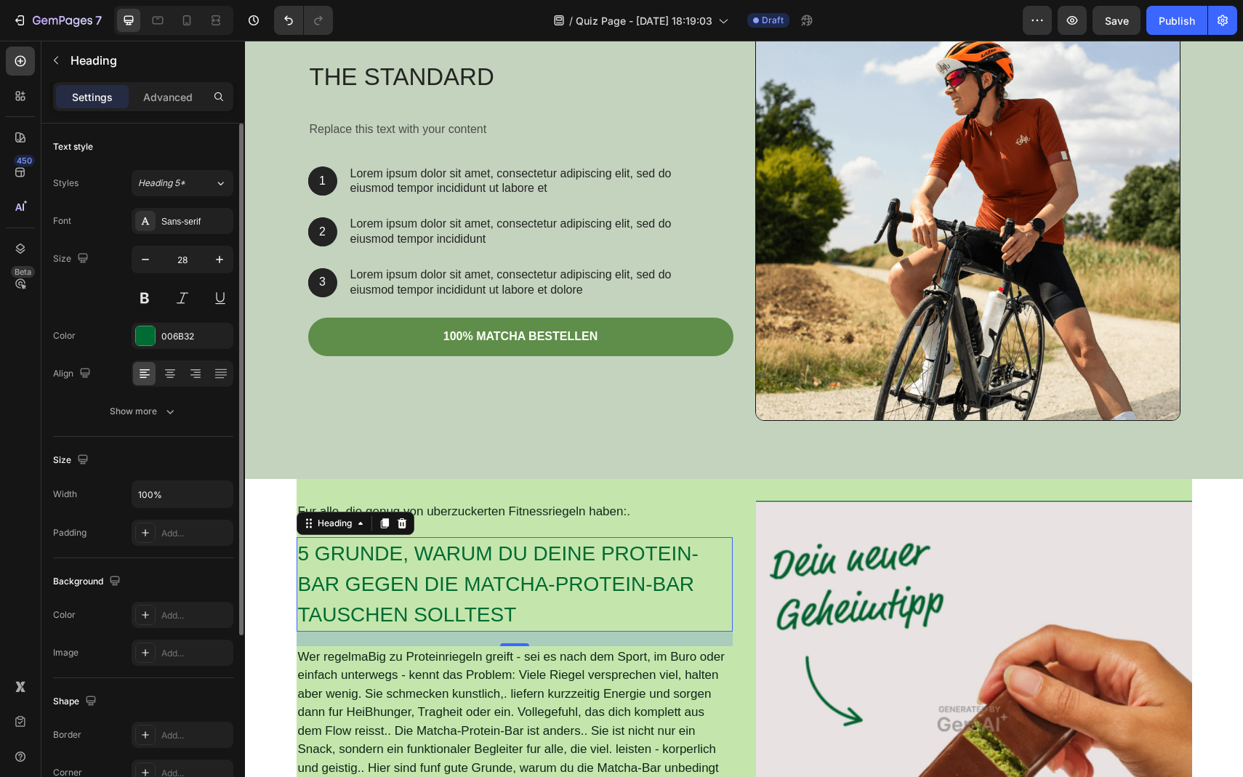
scroll to position [0, 0]
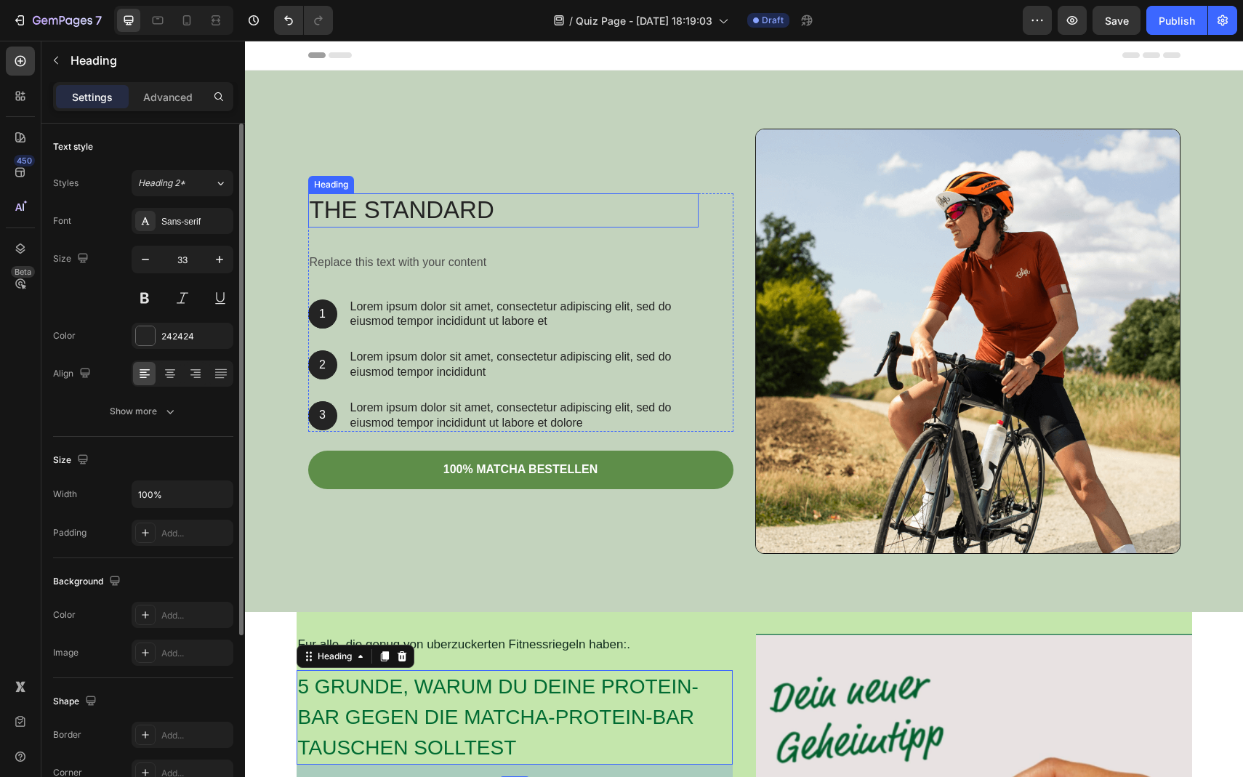
click at [469, 222] on h2 "The standard" at bounding box center [503, 210] width 390 height 34
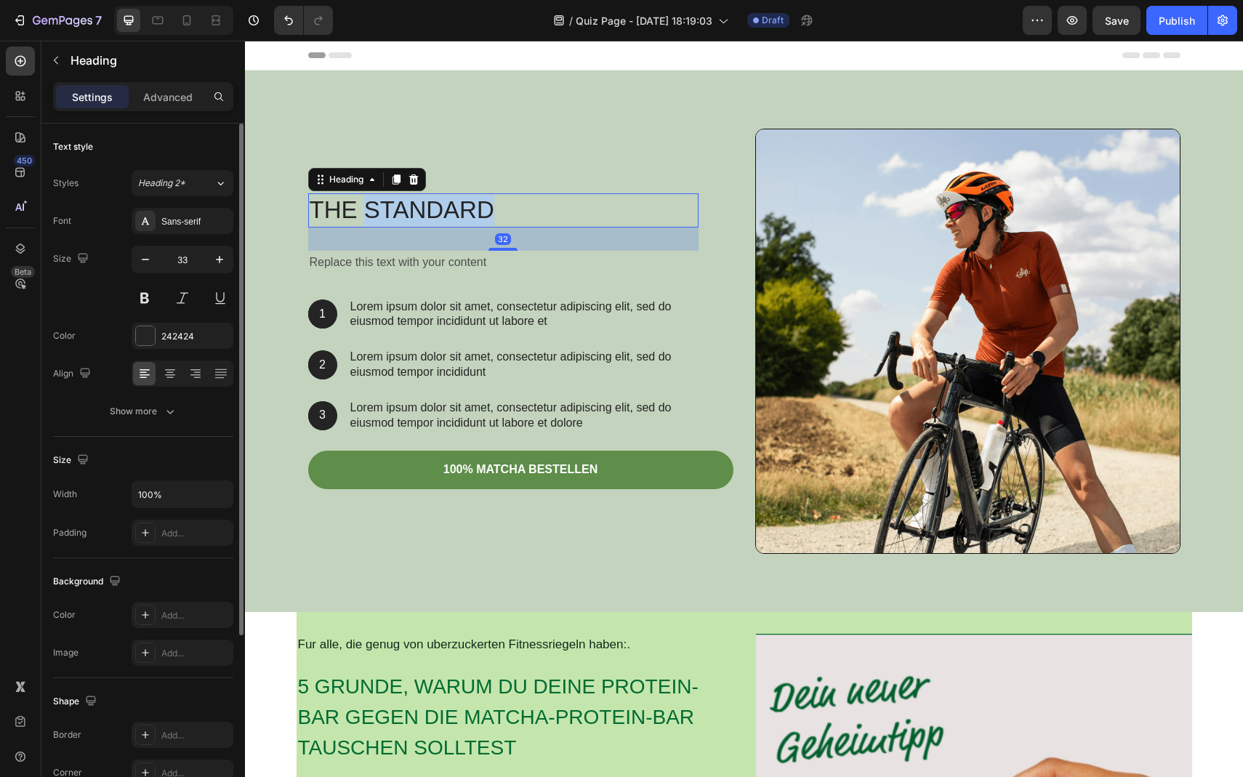
click at [469, 222] on h2 "The standard" at bounding box center [503, 210] width 390 height 34
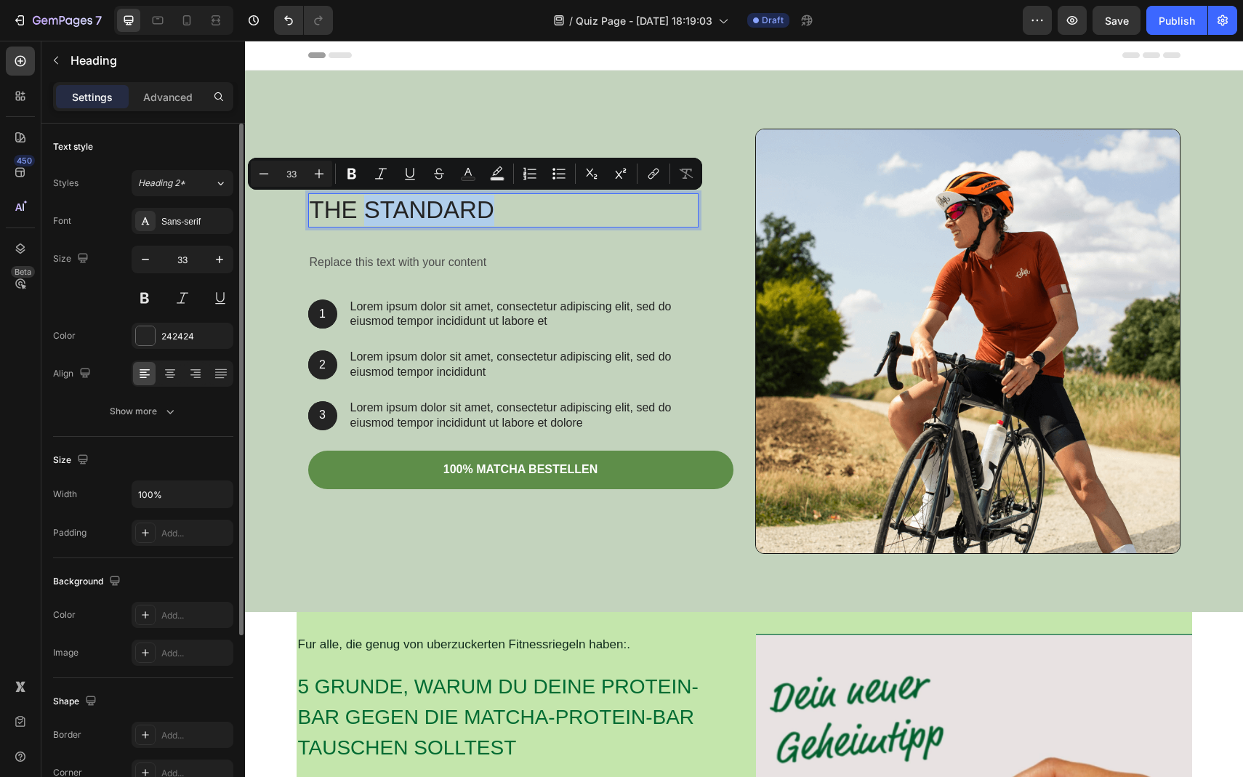
click at [465, 220] on p "The standard" at bounding box center [504, 210] width 388 height 31
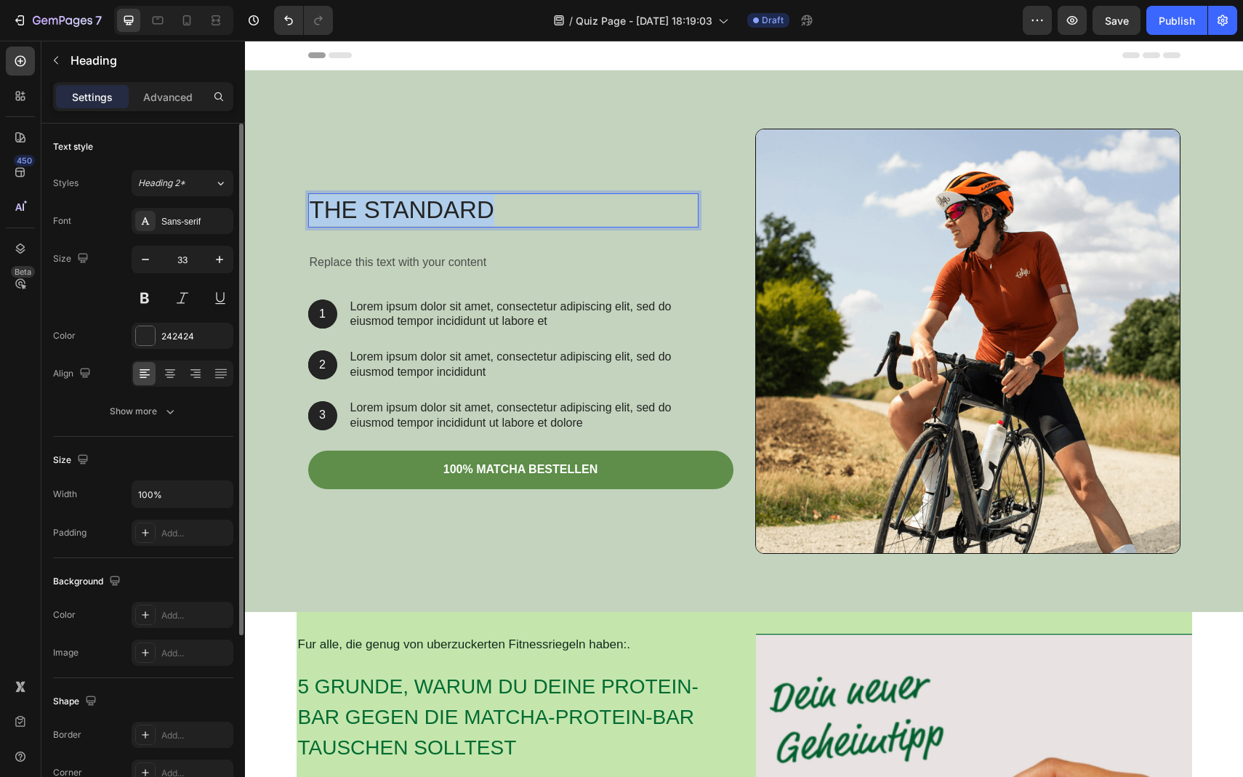
click at [465, 220] on p "The standard" at bounding box center [504, 210] width 388 height 31
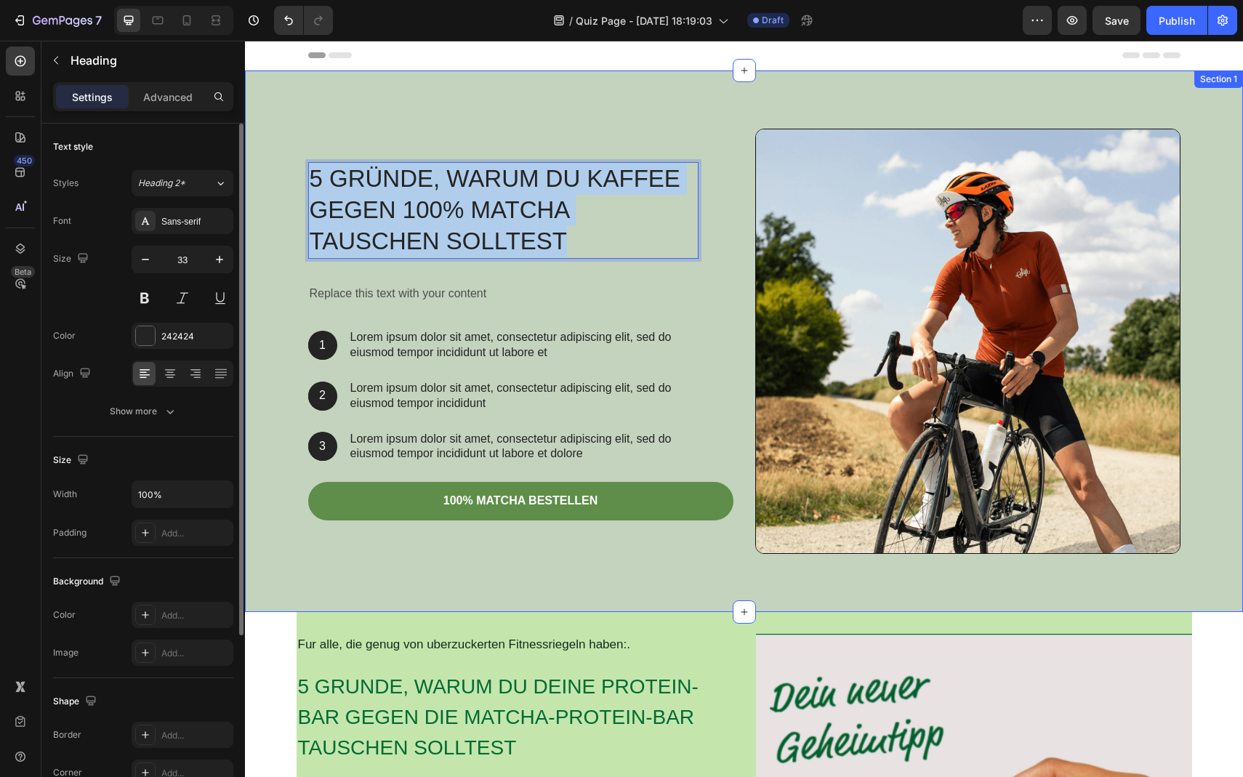
drag, startPoint x: 574, startPoint y: 231, endPoint x: 297, endPoint y: 177, distance: 282.2
click at [297, 177] on div "5 Gründe, warum du Kaffee gegen 100% Matcha tauschen solltest Heading 32 Replac…" at bounding box center [744, 347] width 977 height 437
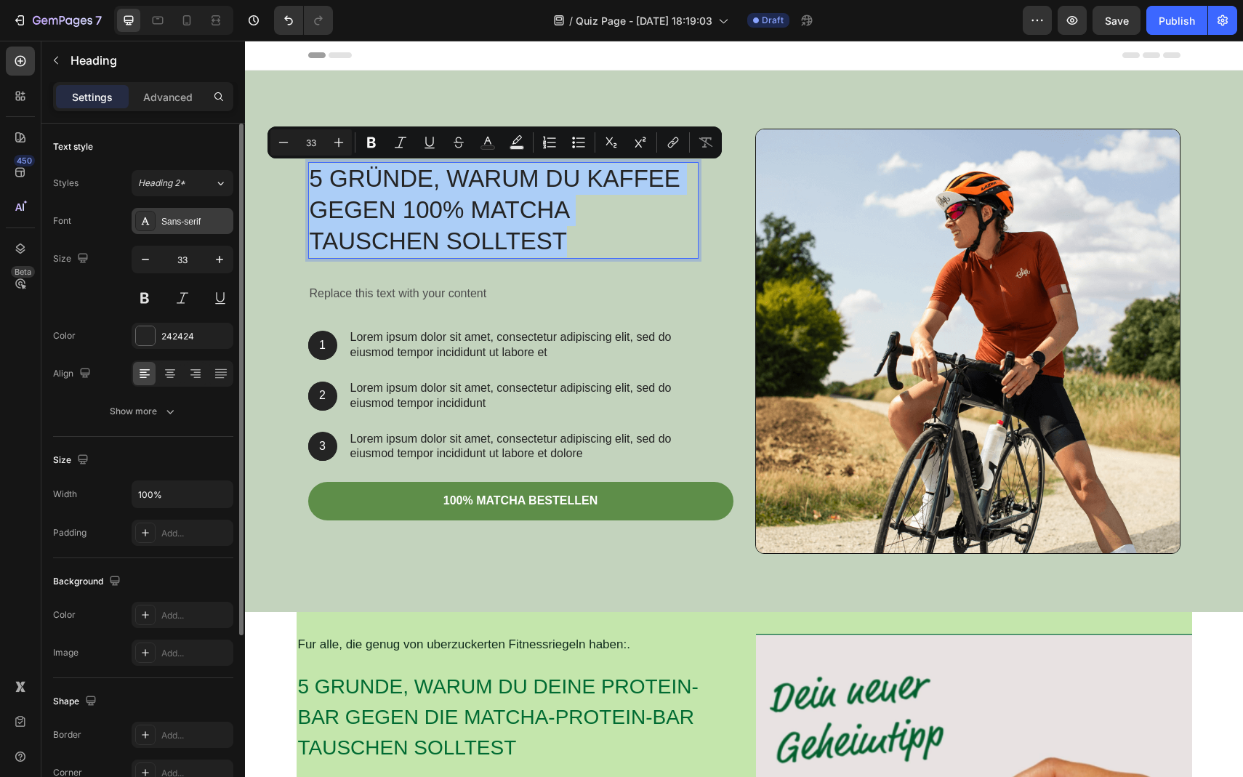
click at [143, 216] on icon at bounding box center [146, 221] width 12 height 12
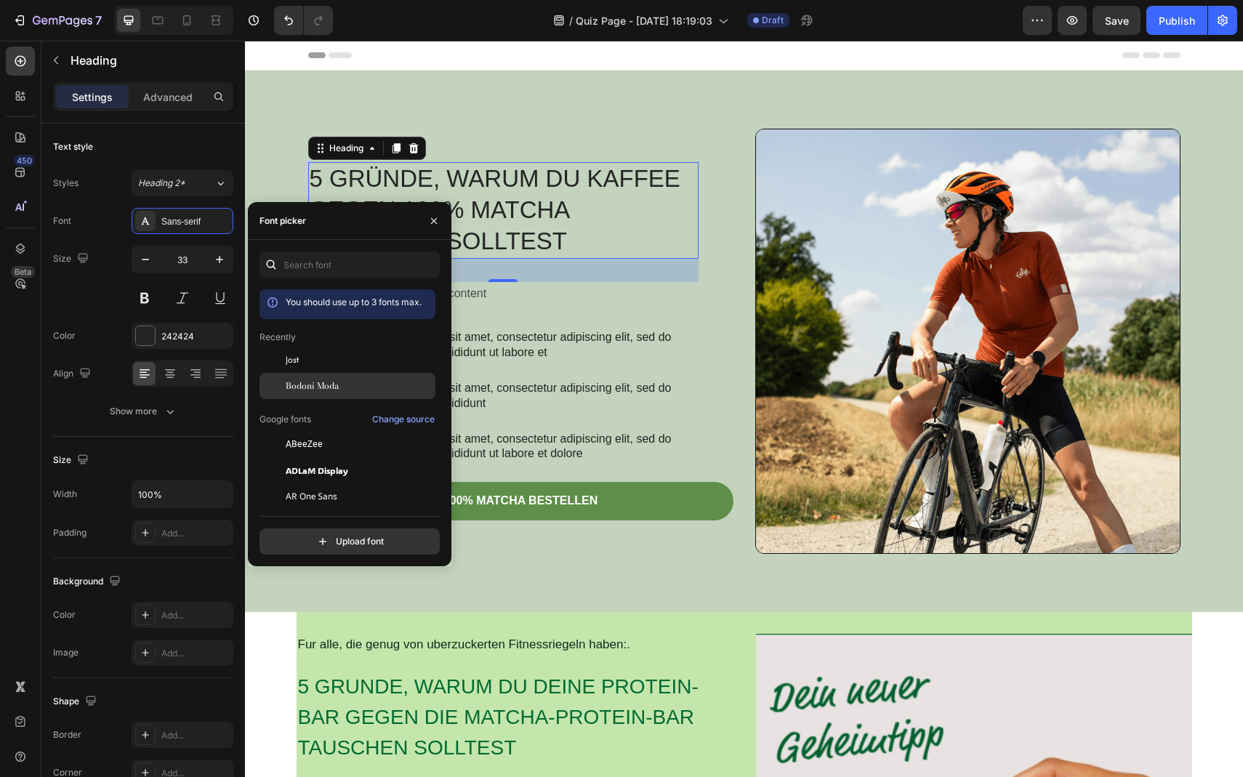
click at [331, 382] on span "Bodoni Moda" at bounding box center [312, 386] width 53 height 13
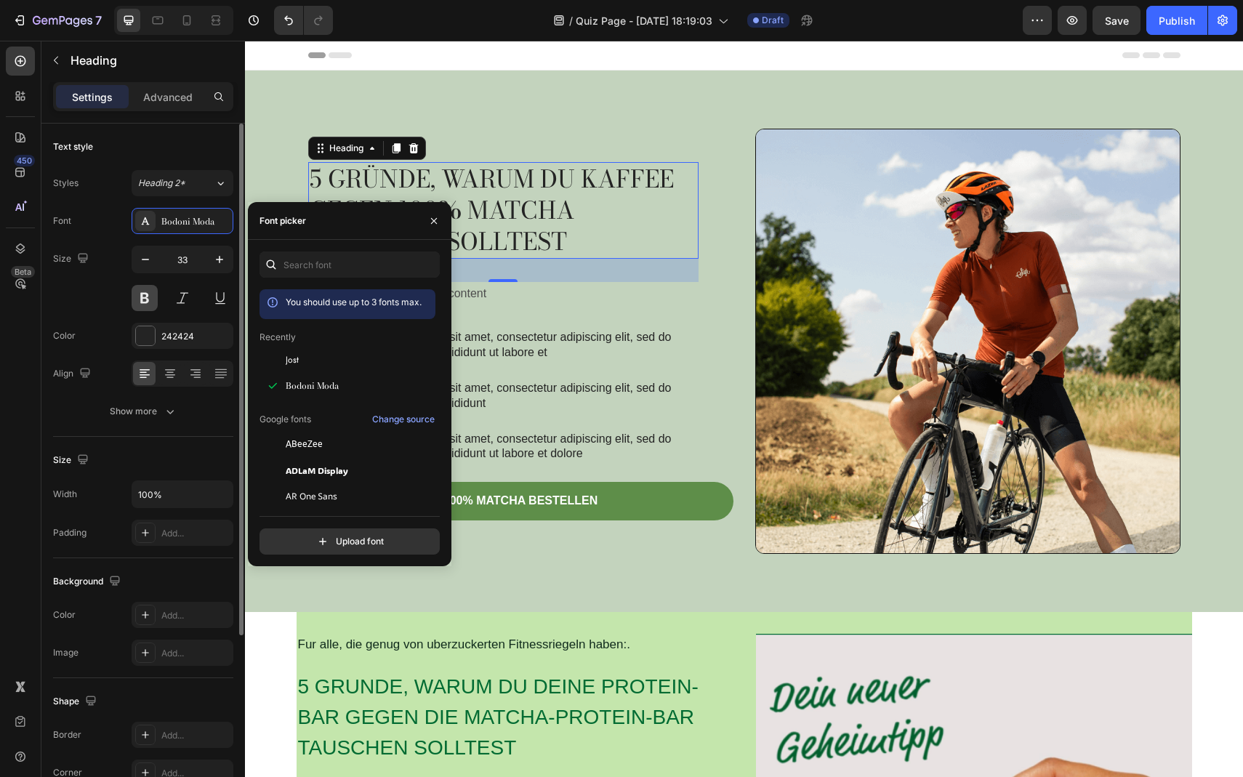
click at [151, 301] on button at bounding box center [145, 298] width 26 height 26
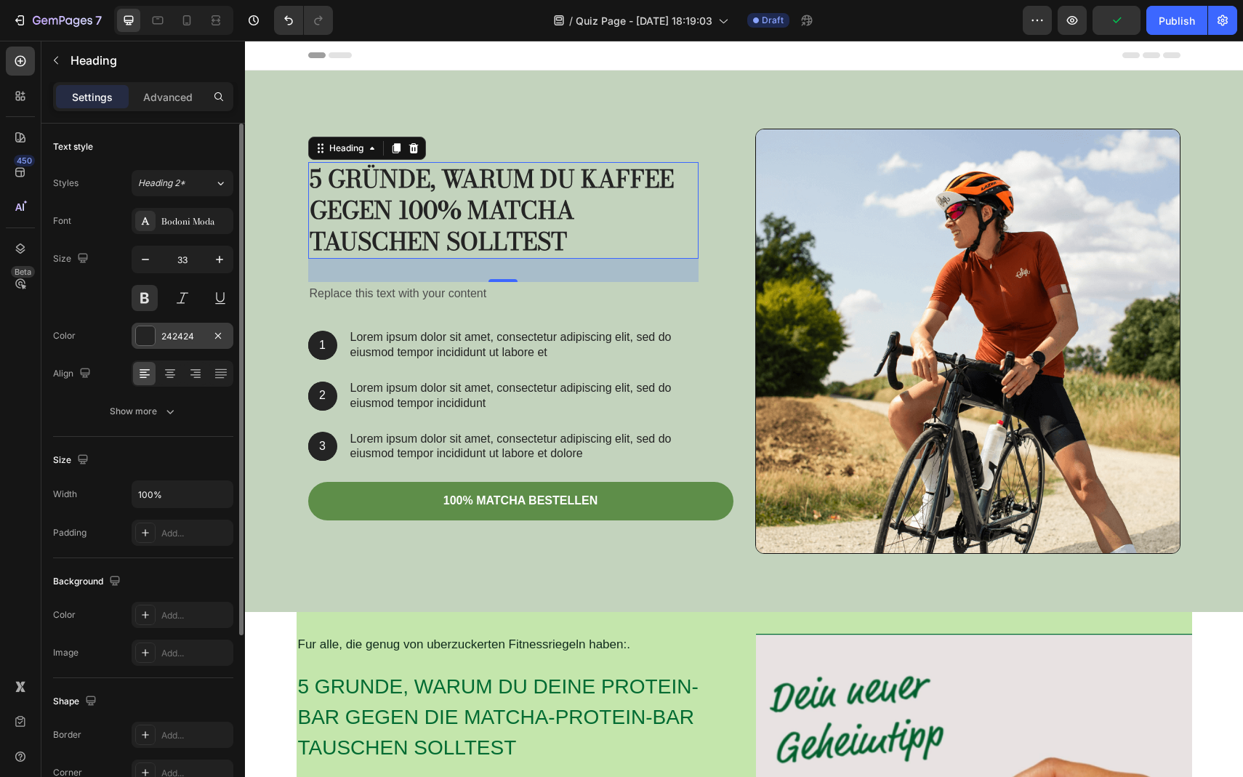
click at [148, 340] on div at bounding box center [145, 335] width 19 height 19
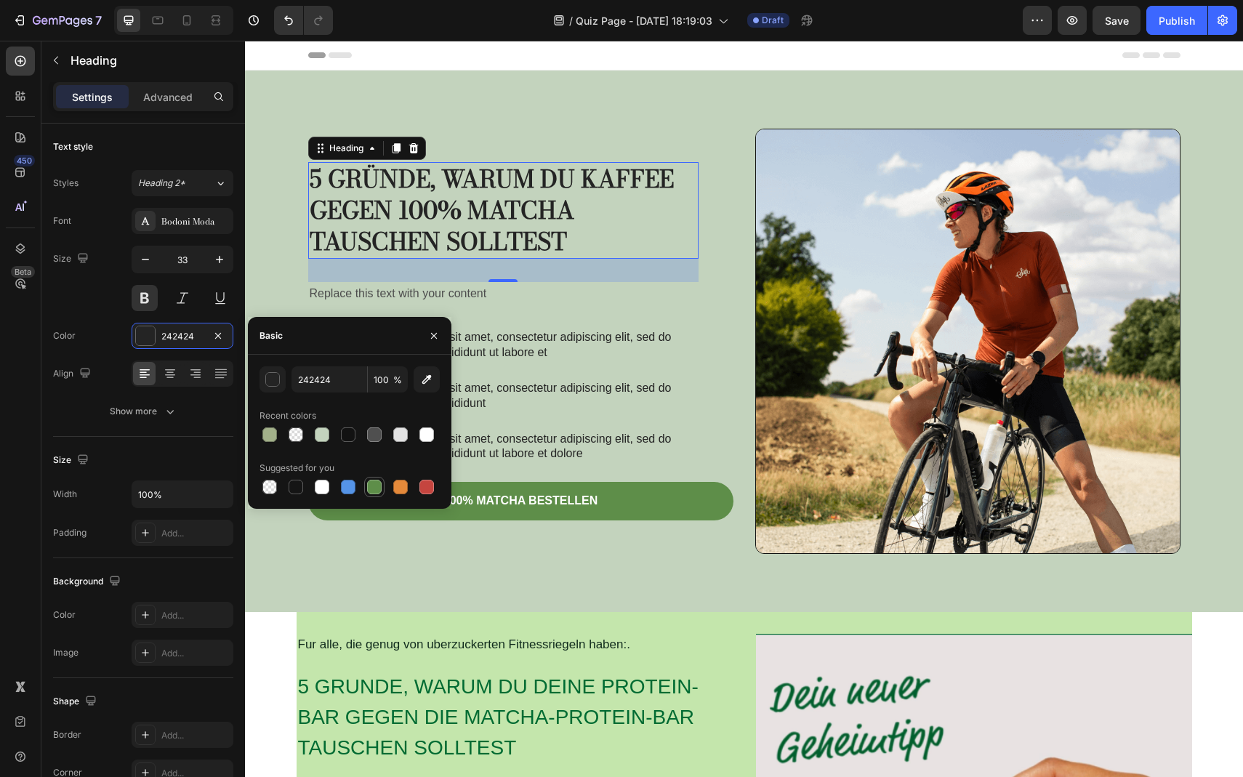
click at [374, 491] on div at bounding box center [374, 487] width 15 height 15
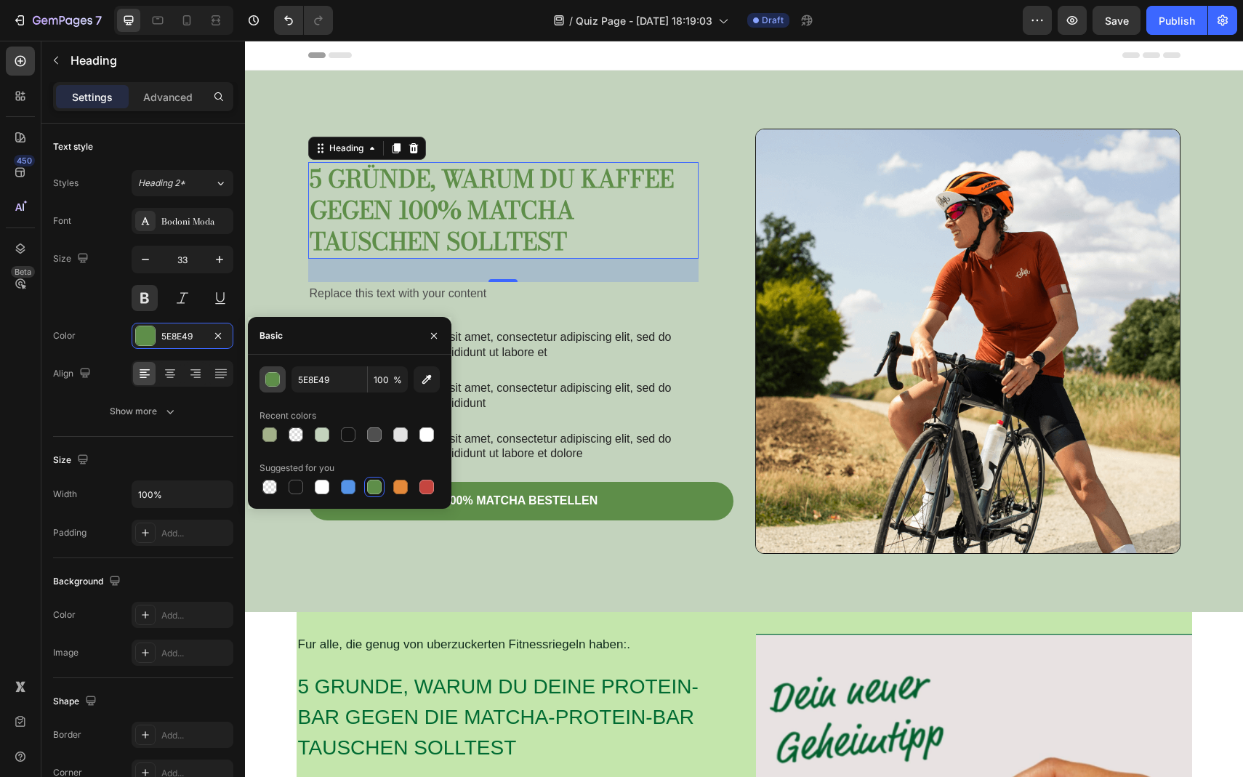
click at [269, 387] on button "button" at bounding box center [273, 379] width 26 height 26
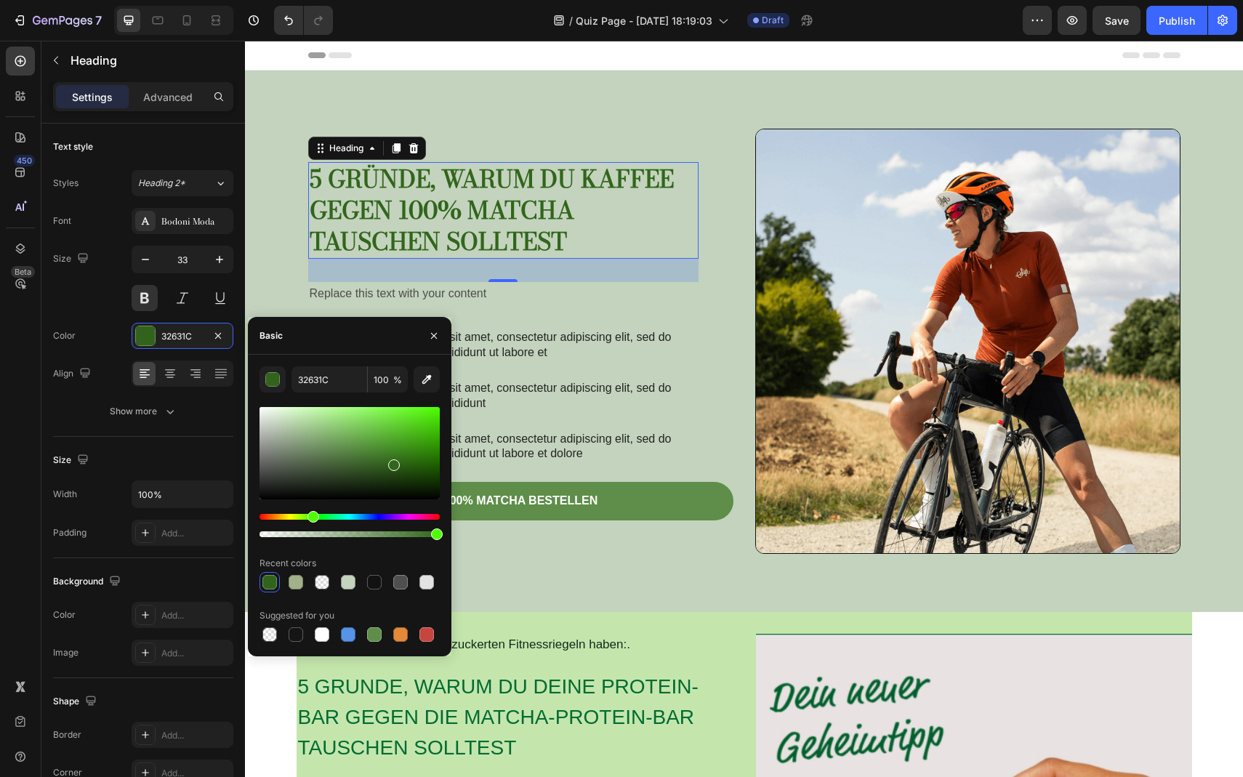
type input "31661B"
drag, startPoint x: 366, startPoint y: 461, endPoint x: 393, endPoint y: 462, distance: 26.9
click at [393, 462] on div at bounding box center [350, 453] width 180 height 92
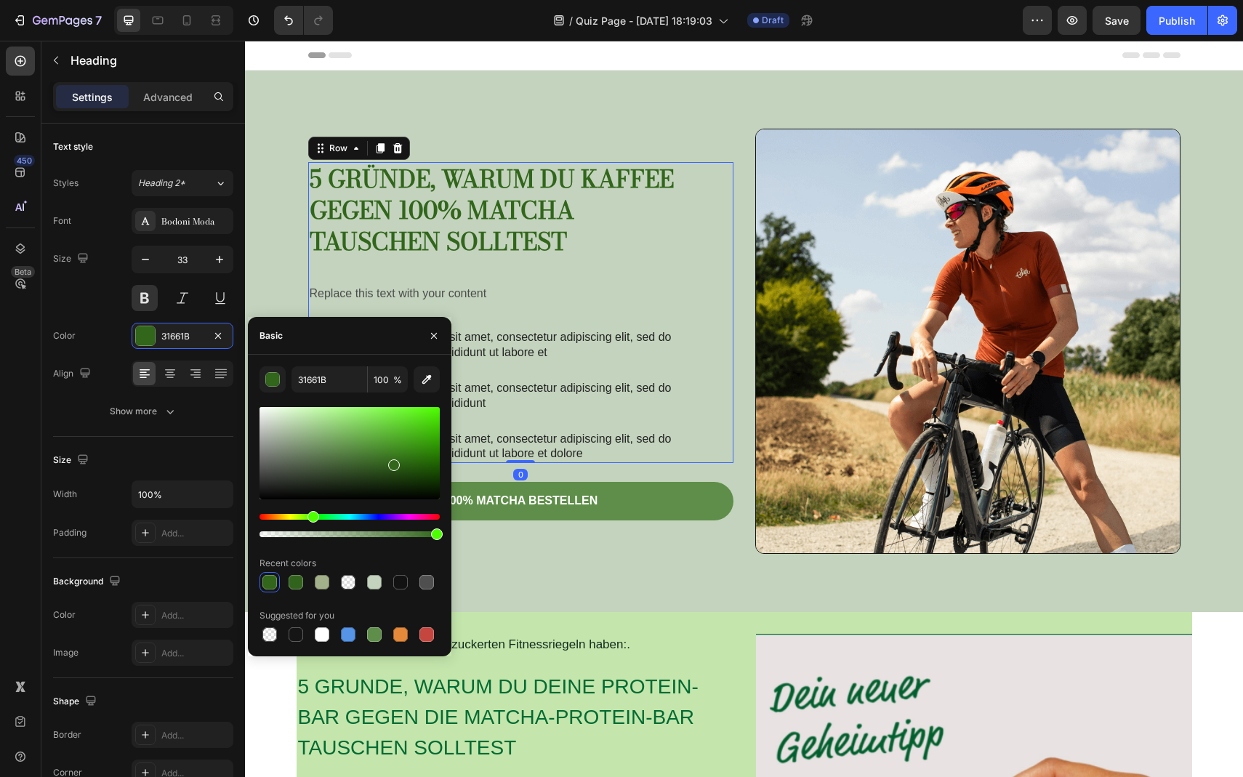
click at [679, 306] on div "5 Gründe, warum du Kaffee gegen 100% Matcha tauschen solltest Heading Replace t…" at bounding box center [503, 312] width 390 height 301
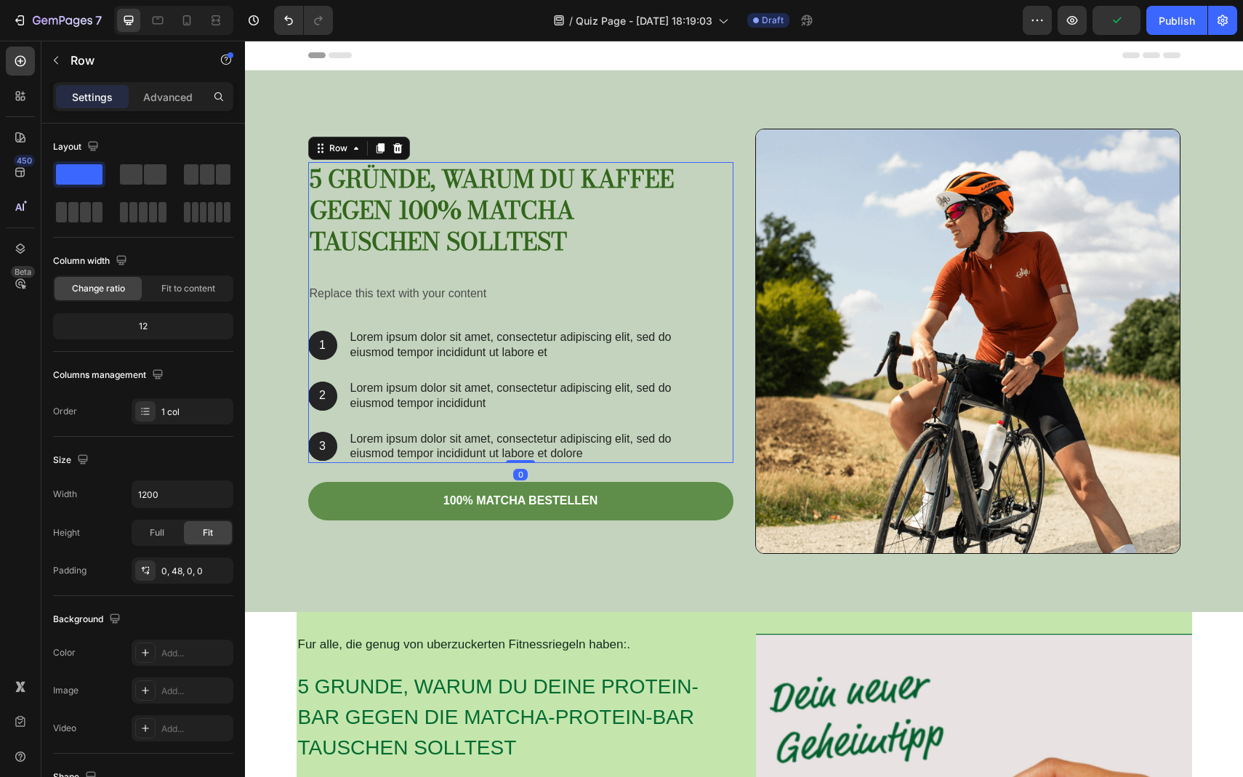
click at [438, 313] on div "5 Gründe, warum du Kaffee gegen 100% Matcha tauschen solltest Heading Replace t…" at bounding box center [503, 312] width 390 height 301
click at [428, 354] on p "Lorem ipsum dolor sit amet, consectetur adipiscing elit, sed do eiusmod tempor …" at bounding box center [523, 345] width 347 height 31
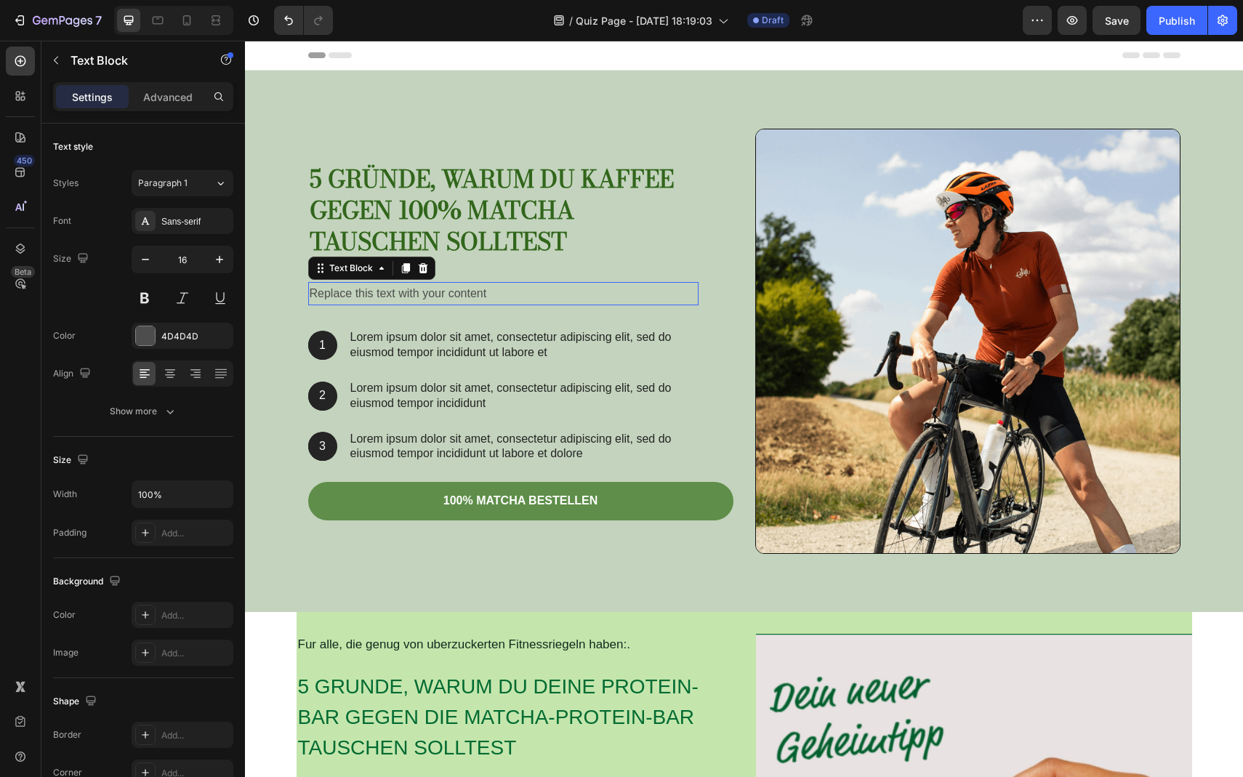
click at [367, 301] on p "Replace this text with your content" at bounding box center [504, 294] width 388 height 21
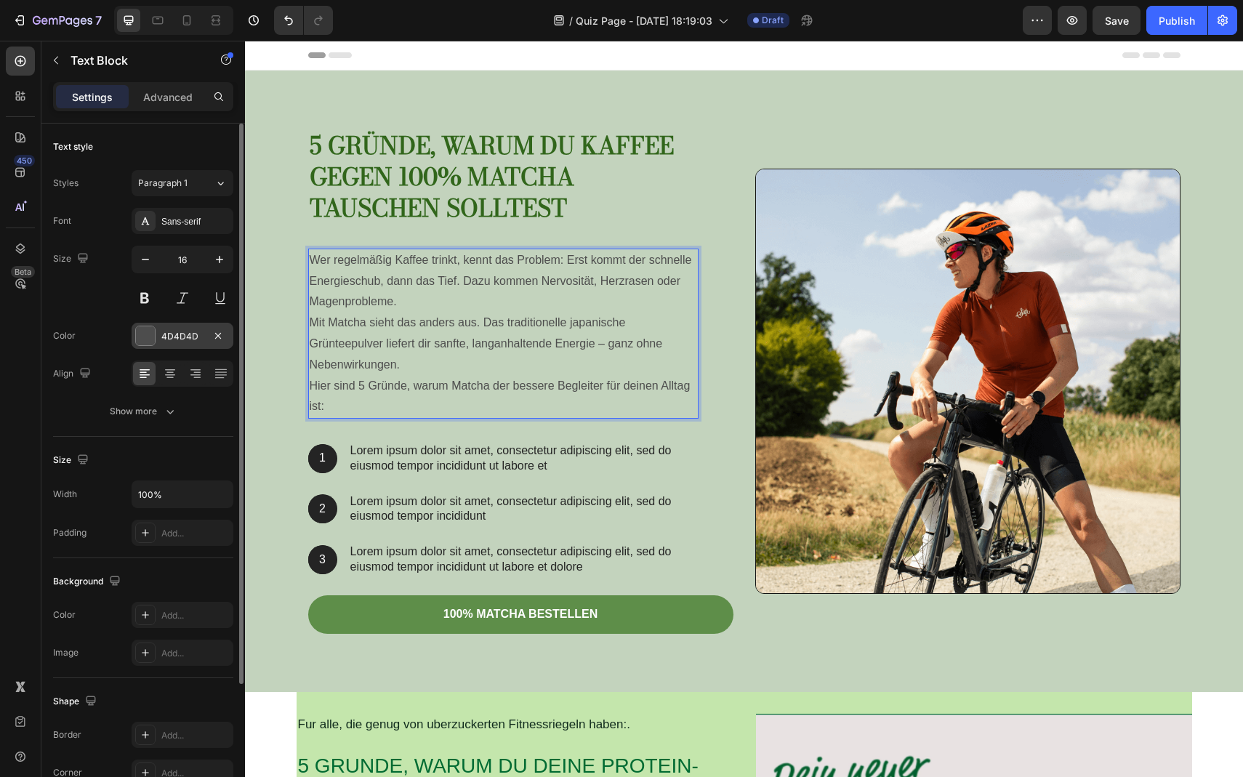
click at [143, 338] on div at bounding box center [145, 335] width 19 height 19
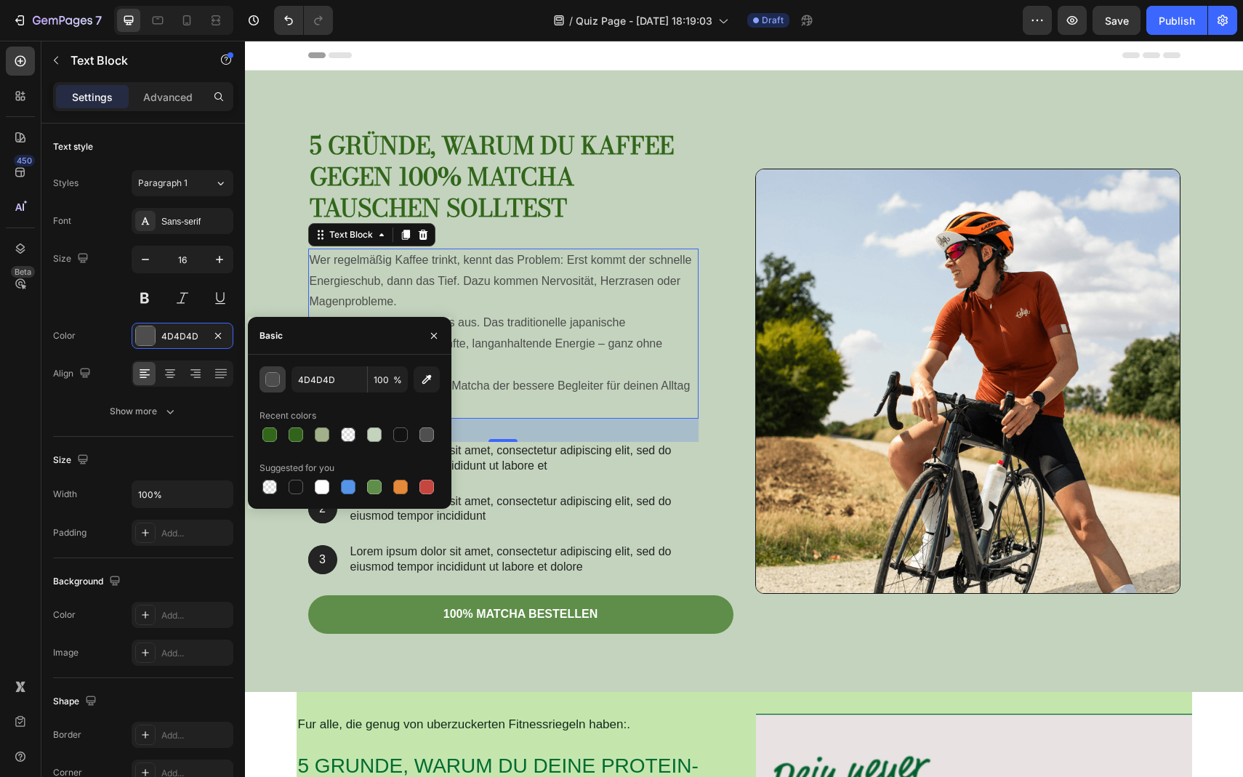
click at [277, 381] on div "button" at bounding box center [273, 380] width 15 height 15
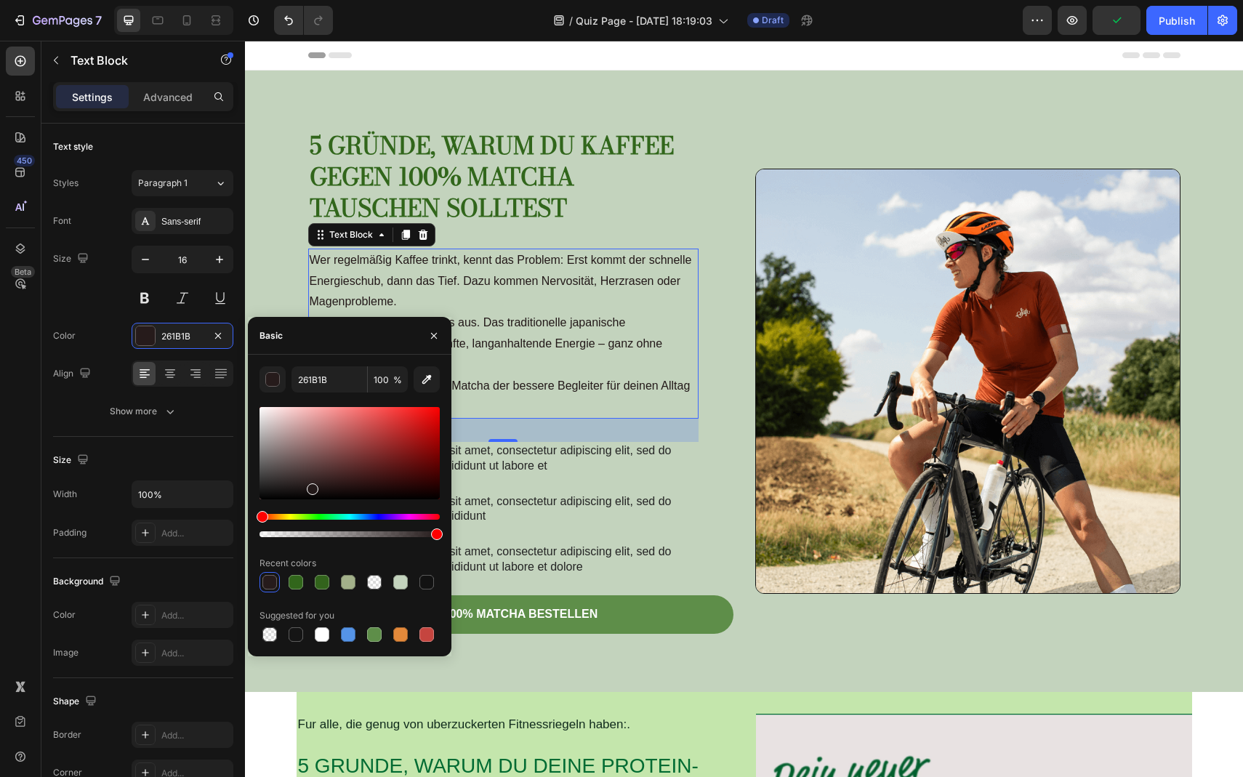
drag, startPoint x: 380, startPoint y: 467, endPoint x: 311, endPoint y: 486, distance: 71.1
click at [311, 486] on div at bounding box center [350, 453] width 180 height 92
type input "231919"
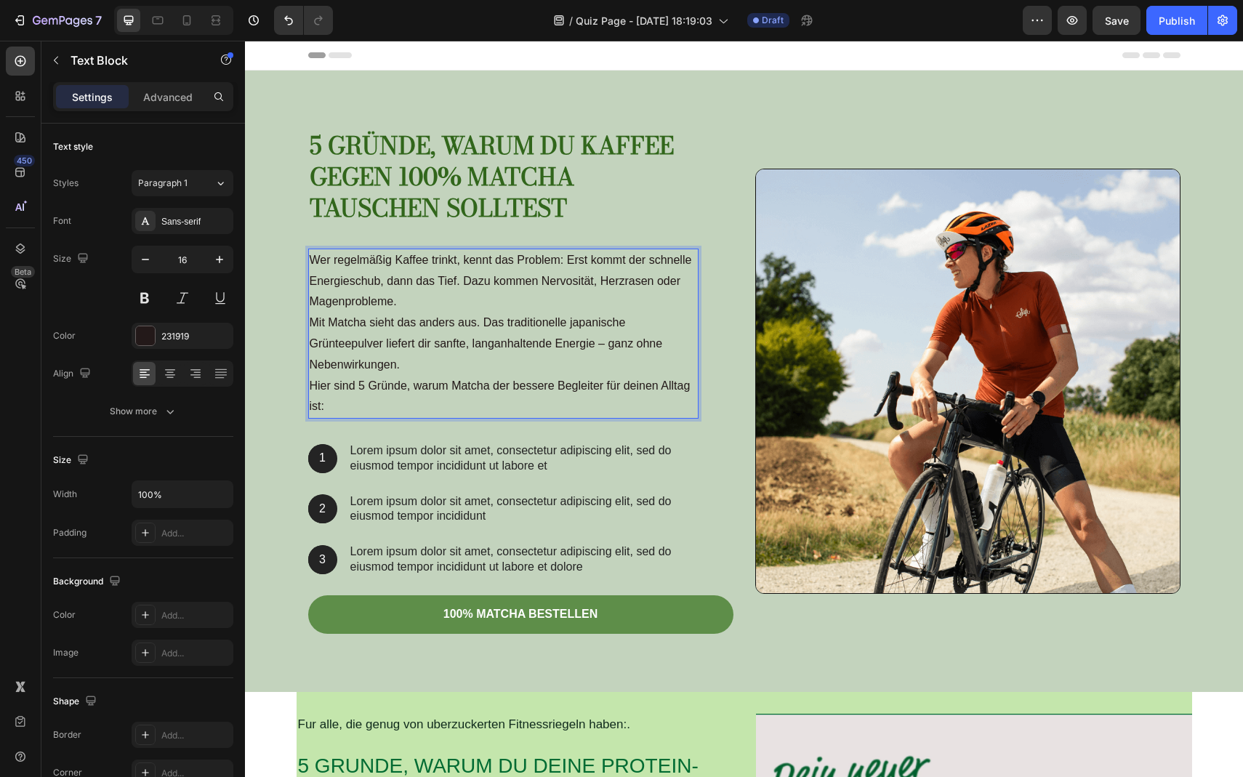
click at [439, 347] on p "Wer regelmäßig Kaffee trinkt, kennt das Problem: Erst kommt der schnelle Energi…" at bounding box center [504, 313] width 388 height 126
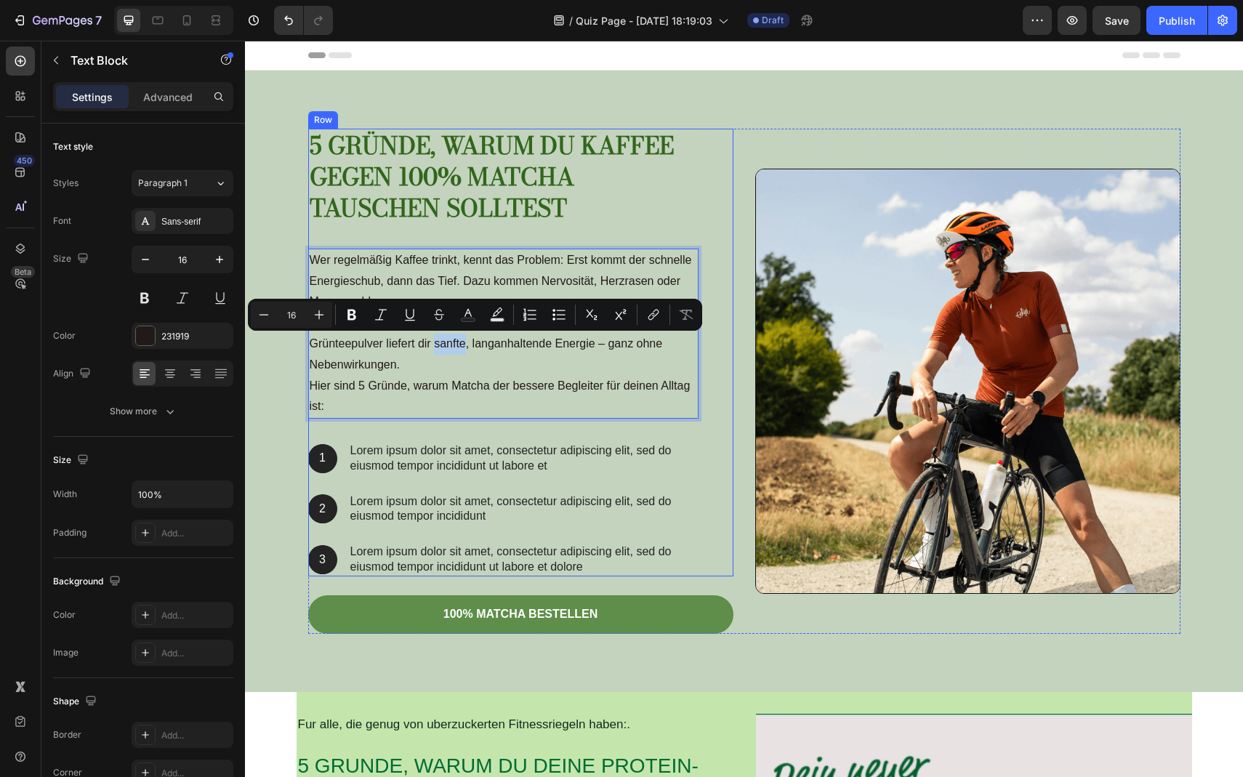
click at [555, 212] on p "5 Gründe, warum du Kaffee gegen 100% Matcha tauschen solltest" at bounding box center [504, 177] width 388 height 94
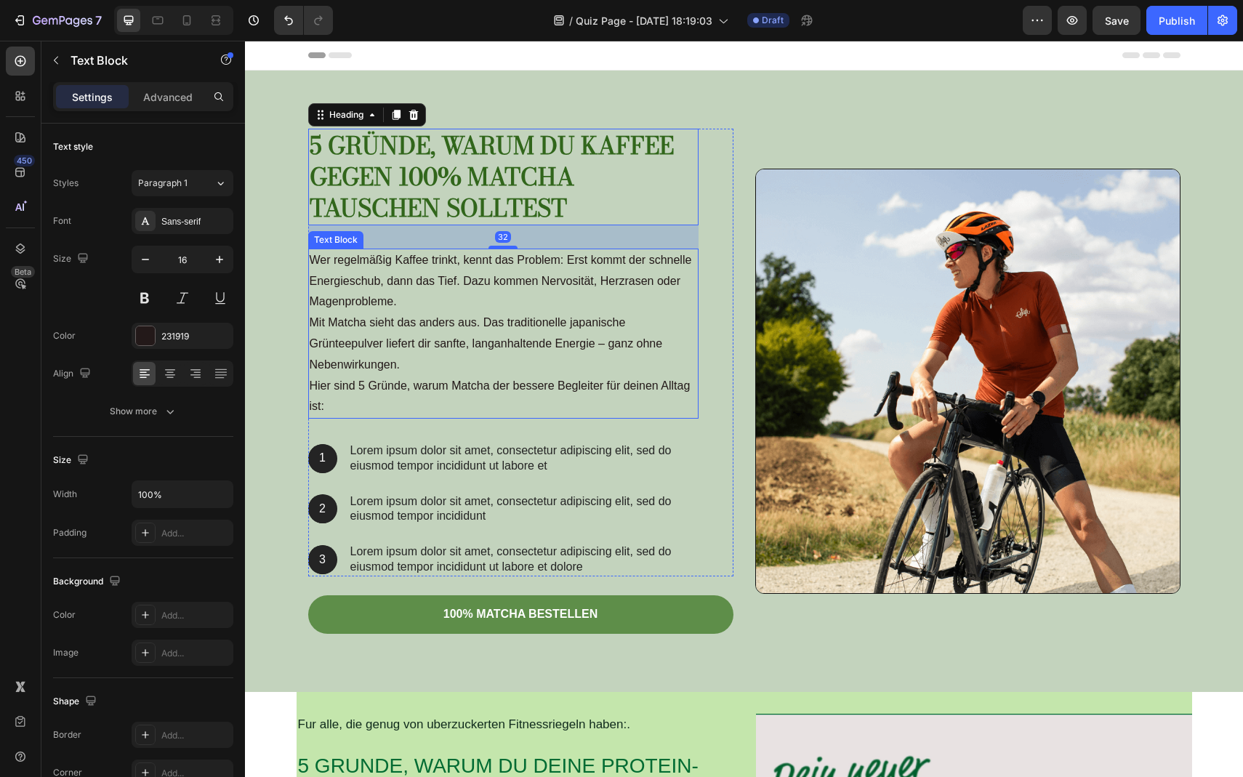
click at [417, 273] on p "Wer regelmäßig Kaffee trinkt, kennt das Problem: Erst kommt der schnelle Energi…" at bounding box center [504, 313] width 388 height 126
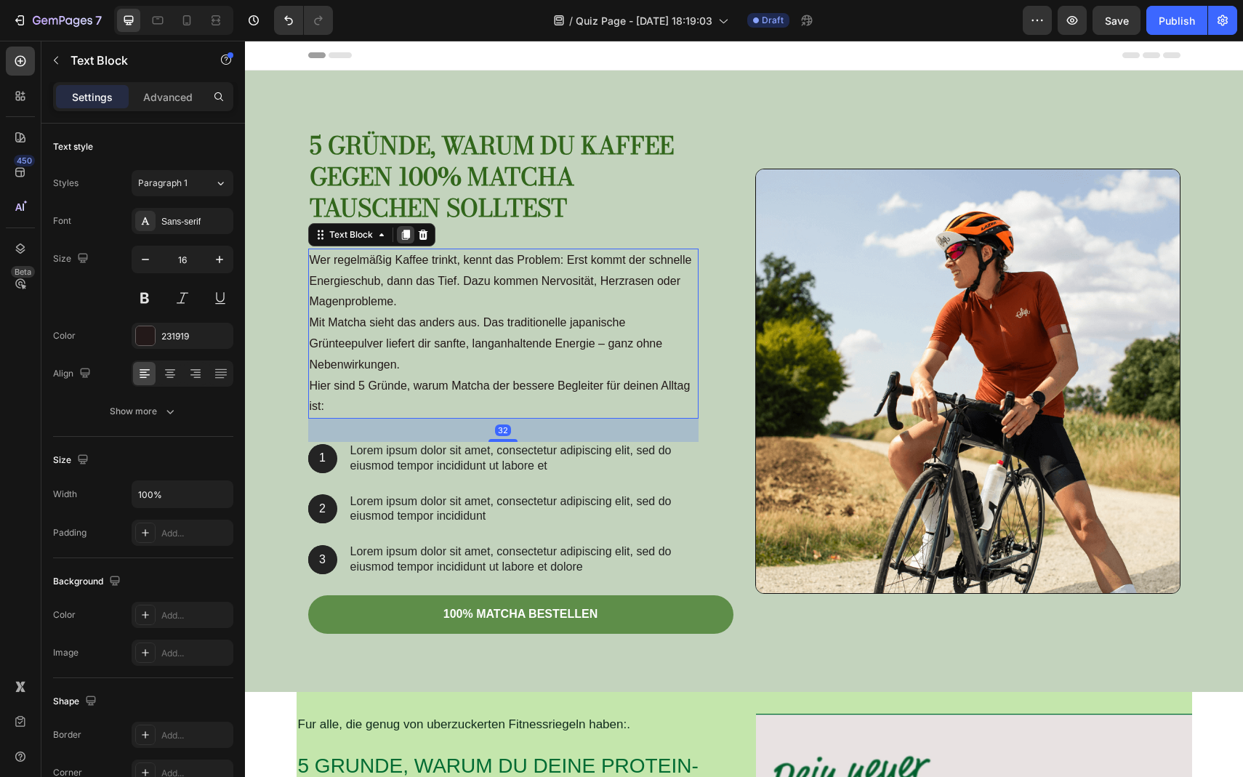
click at [401, 236] on icon at bounding box center [405, 235] width 8 height 10
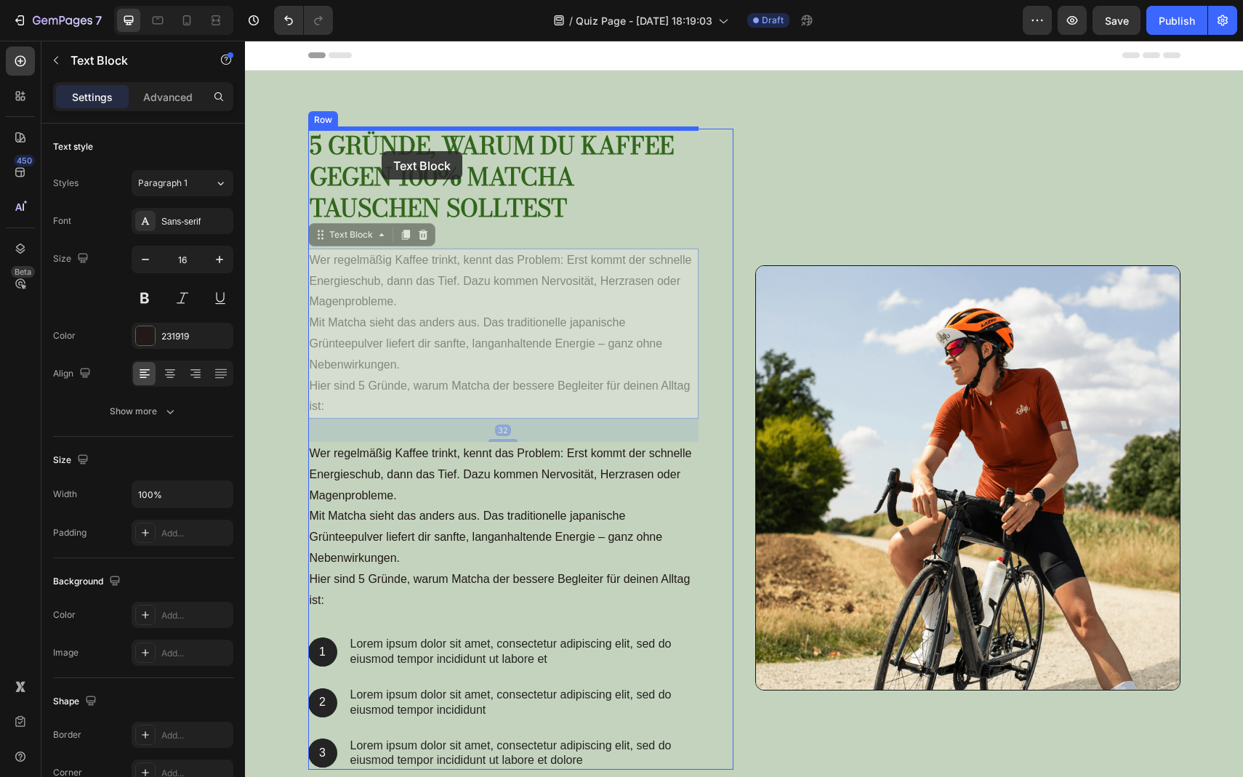
drag, startPoint x: 396, startPoint y: 294, endPoint x: 382, endPoint y: 151, distance: 143.2
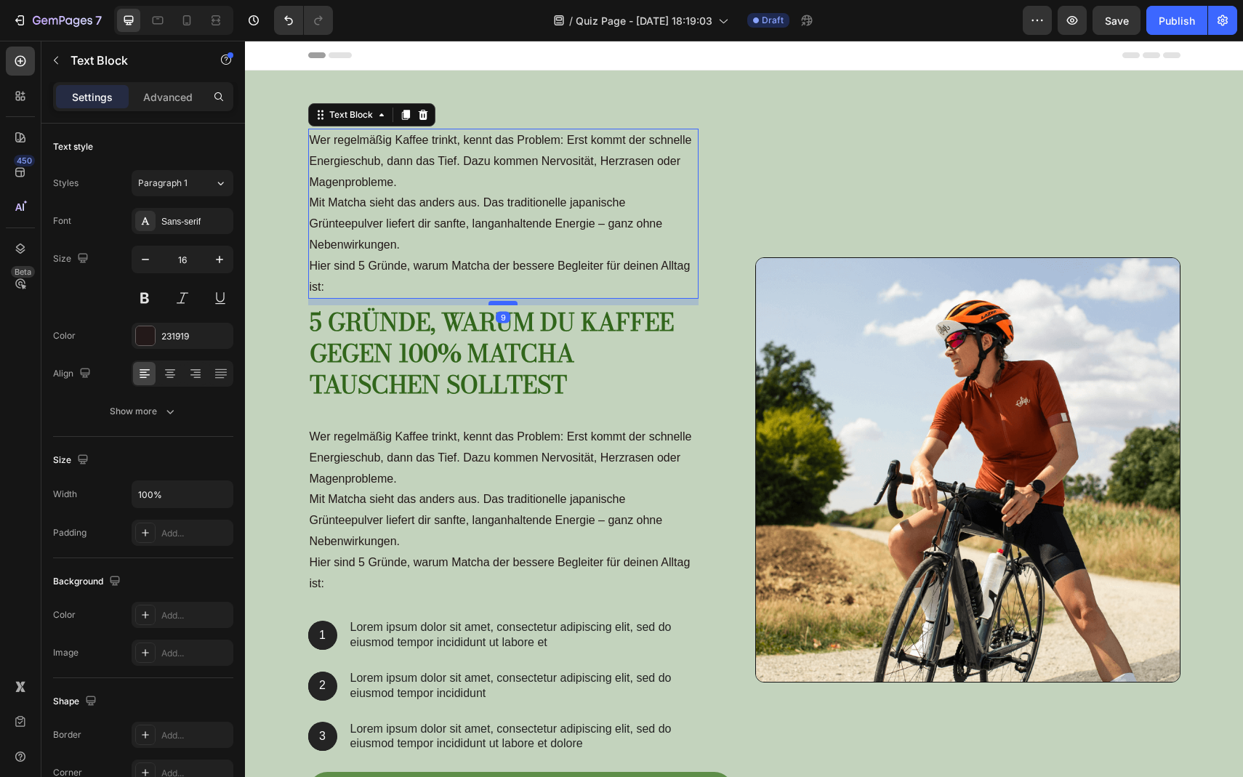
drag, startPoint x: 504, startPoint y: 321, endPoint x: 504, endPoint y: 305, distance: 16.7
click at [504, 305] on div at bounding box center [503, 303] width 29 height 4
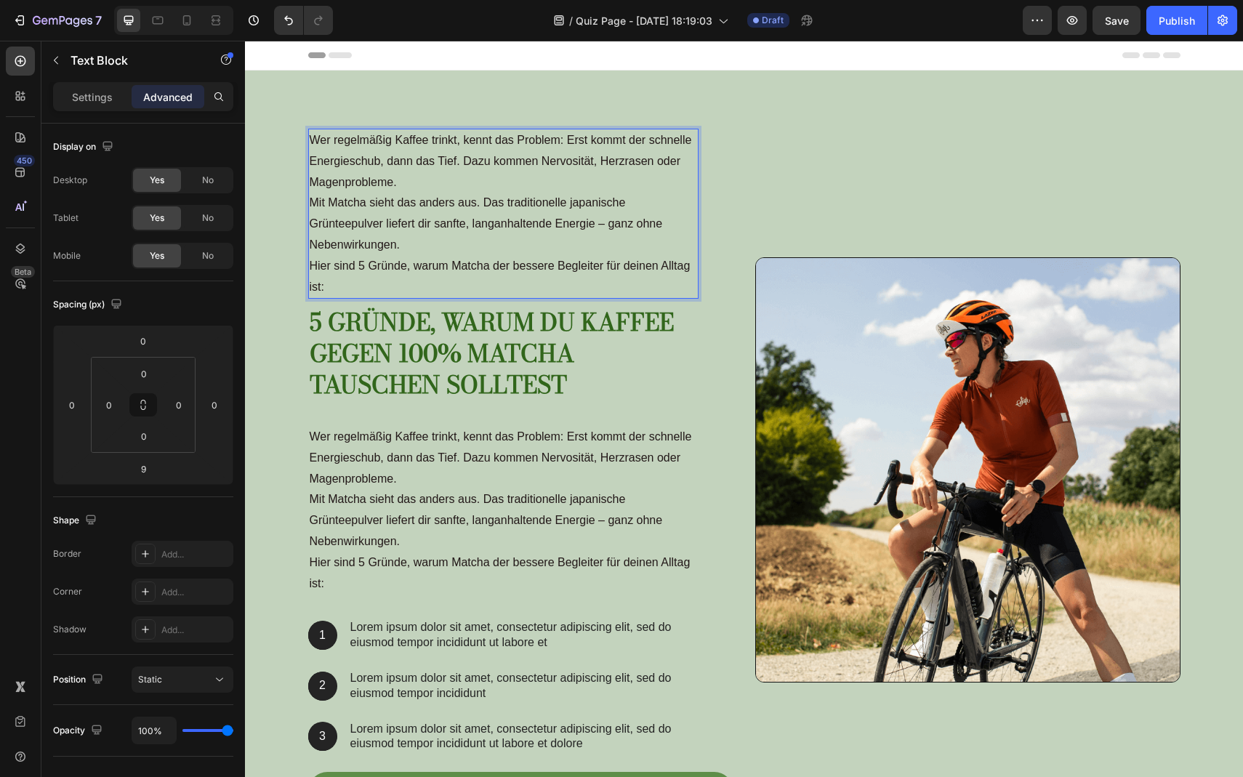
click at [357, 292] on p "Hier sind 5 Gründe, warum Matcha der bessere Begleiter für deinen Alltag ist:" at bounding box center [504, 277] width 388 height 42
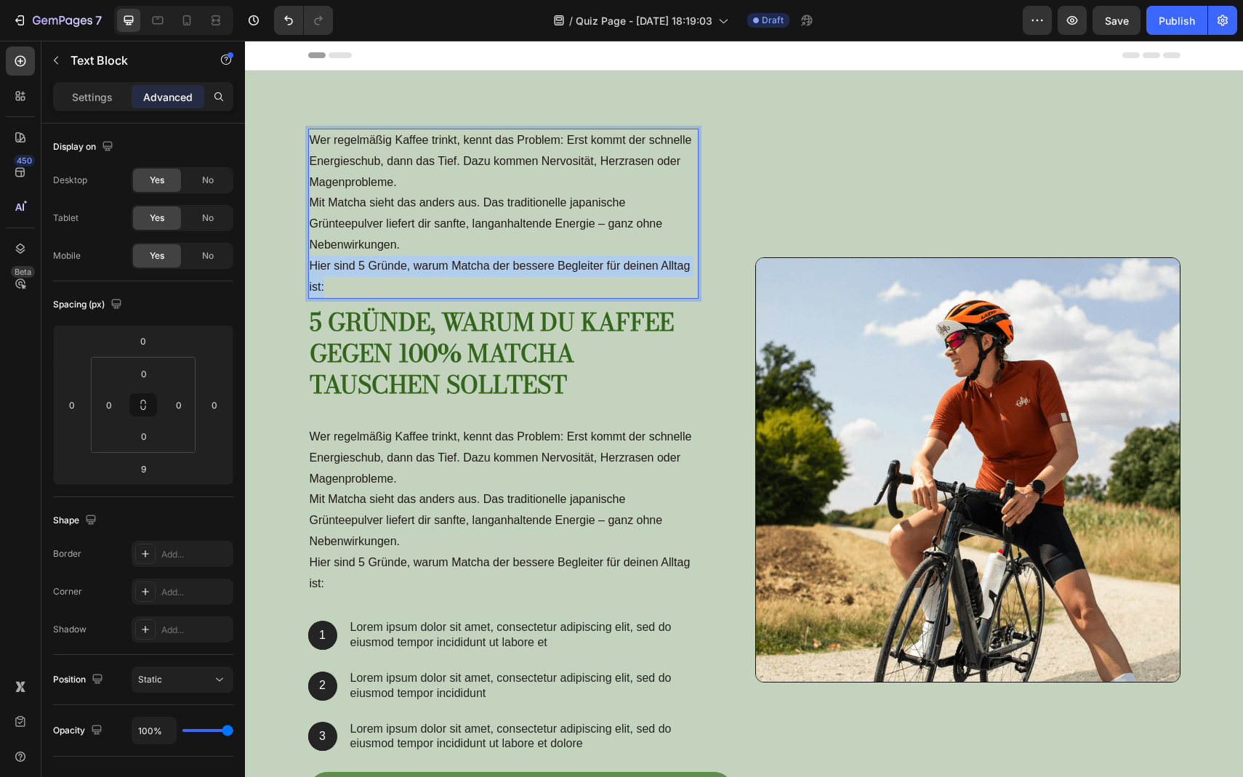
click at [357, 292] on p "Hier sind 5 Gründe, warum Matcha der bessere Begleiter für deinen Alltag ist:" at bounding box center [504, 277] width 388 height 42
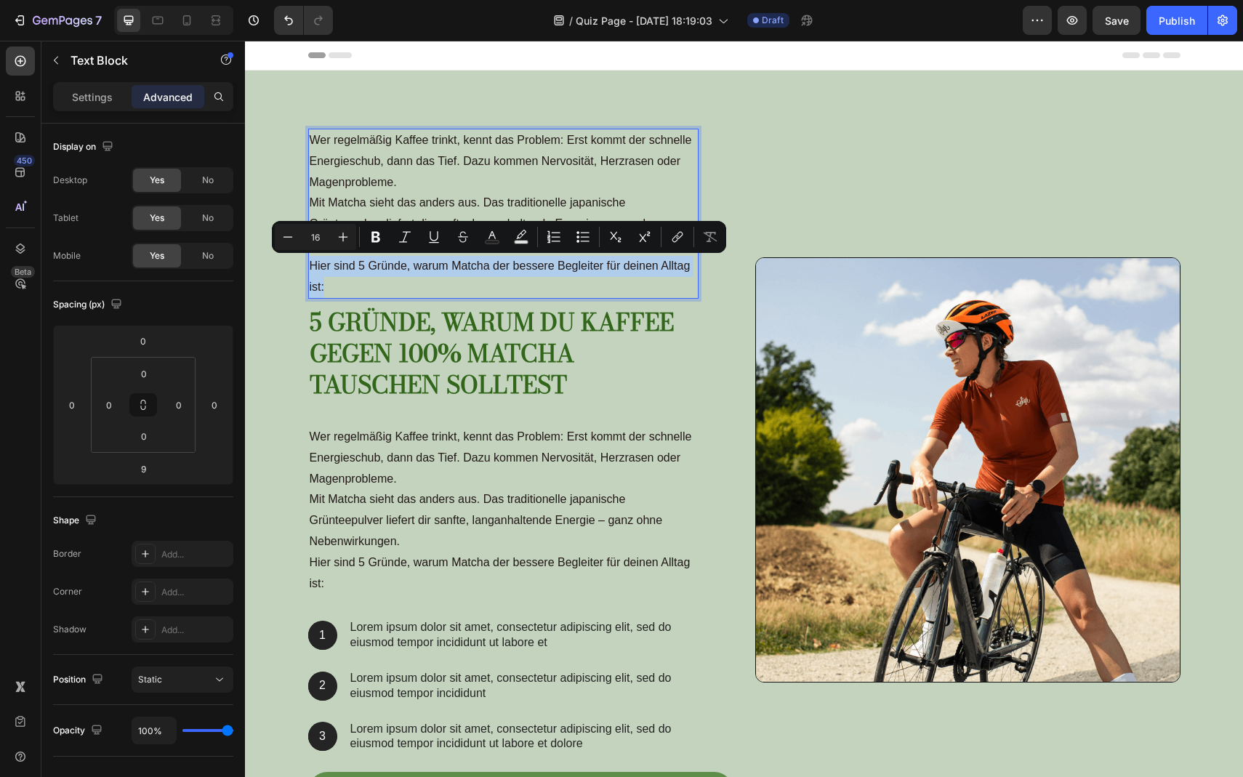
click at [357, 292] on p "Hier sind 5 Gründe, warum Matcha der bessere Begleiter für deinen Alltag ist:" at bounding box center [504, 277] width 388 height 42
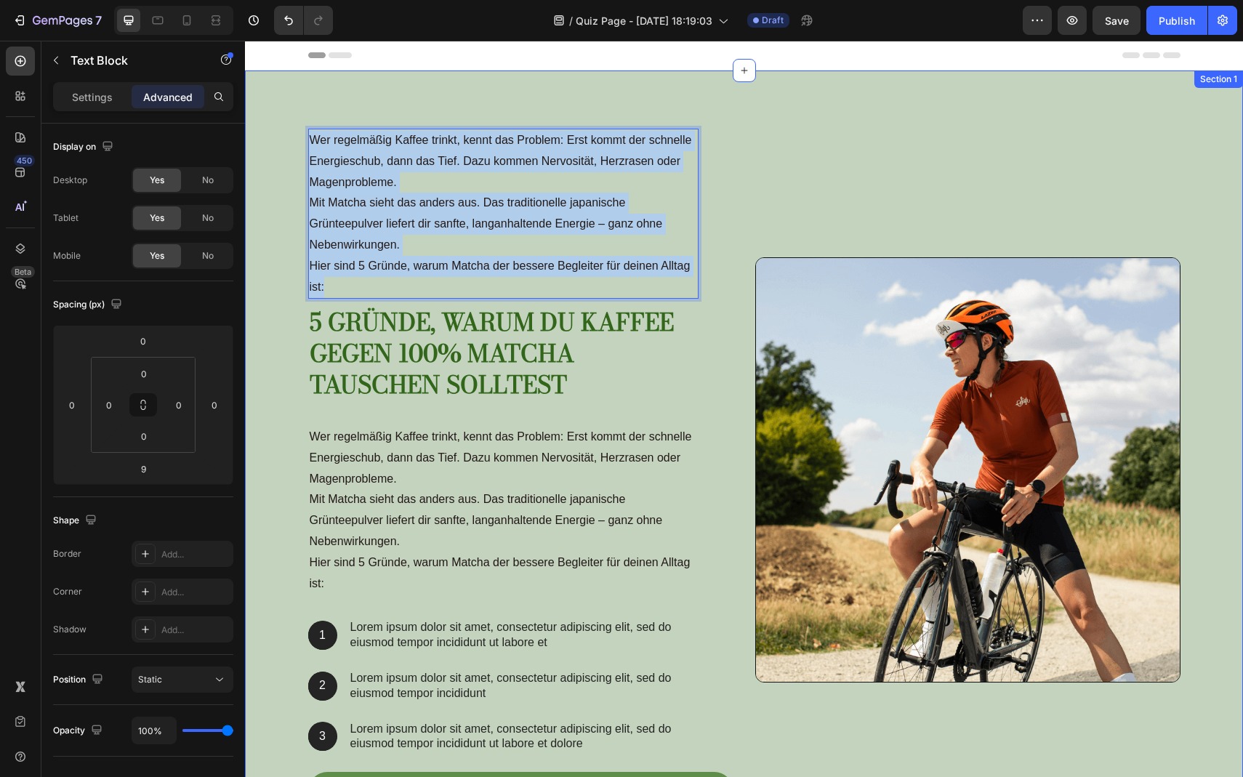
drag, startPoint x: 357, startPoint y: 292, endPoint x: 286, endPoint y: 126, distance: 180.2
click at [286, 126] on div "Wer regelmäßig Kaffee trinkt, kennt das Problem: Erst kommt der schnelle Energi…" at bounding box center [744, 470] width 998 height 798
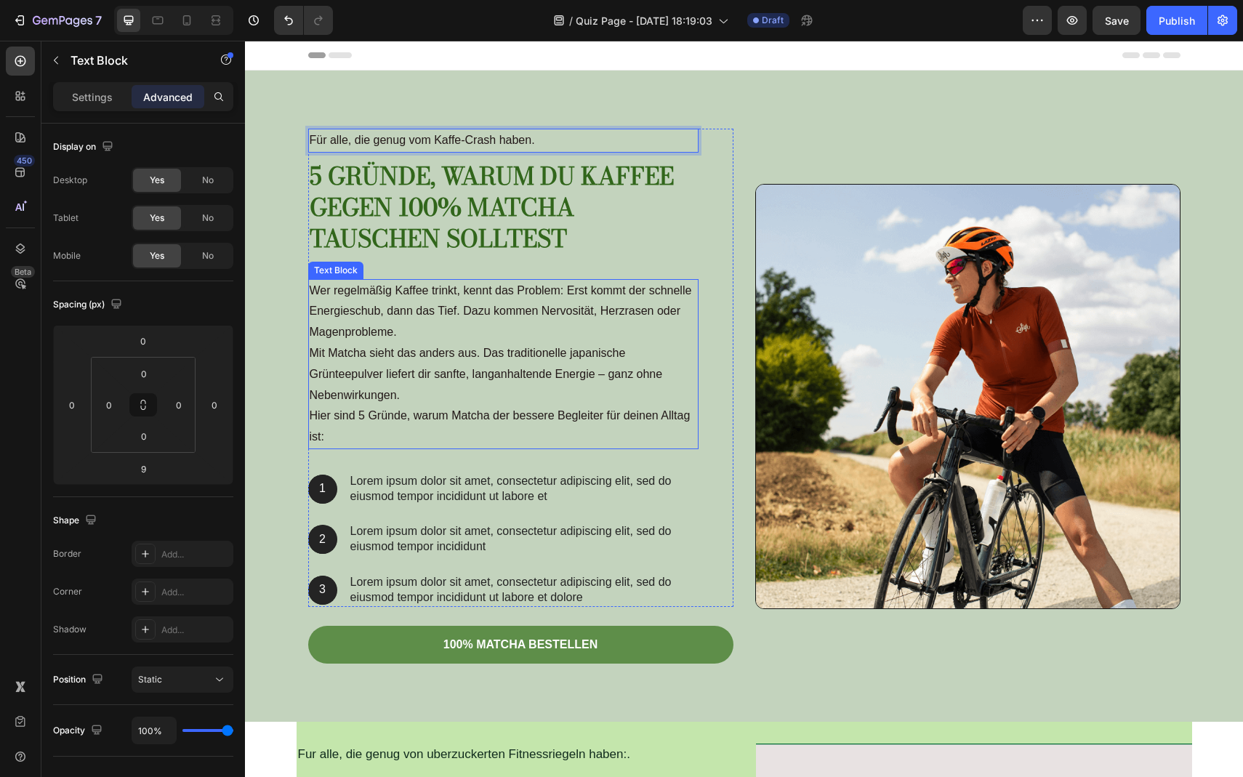
click at [385, 356] on p "Wer regelmäßig Kaffee trinkt, kennt das Problem: Erst kommt der schnelle Energi…" at bounding box center [504, 344] width 388 height 126
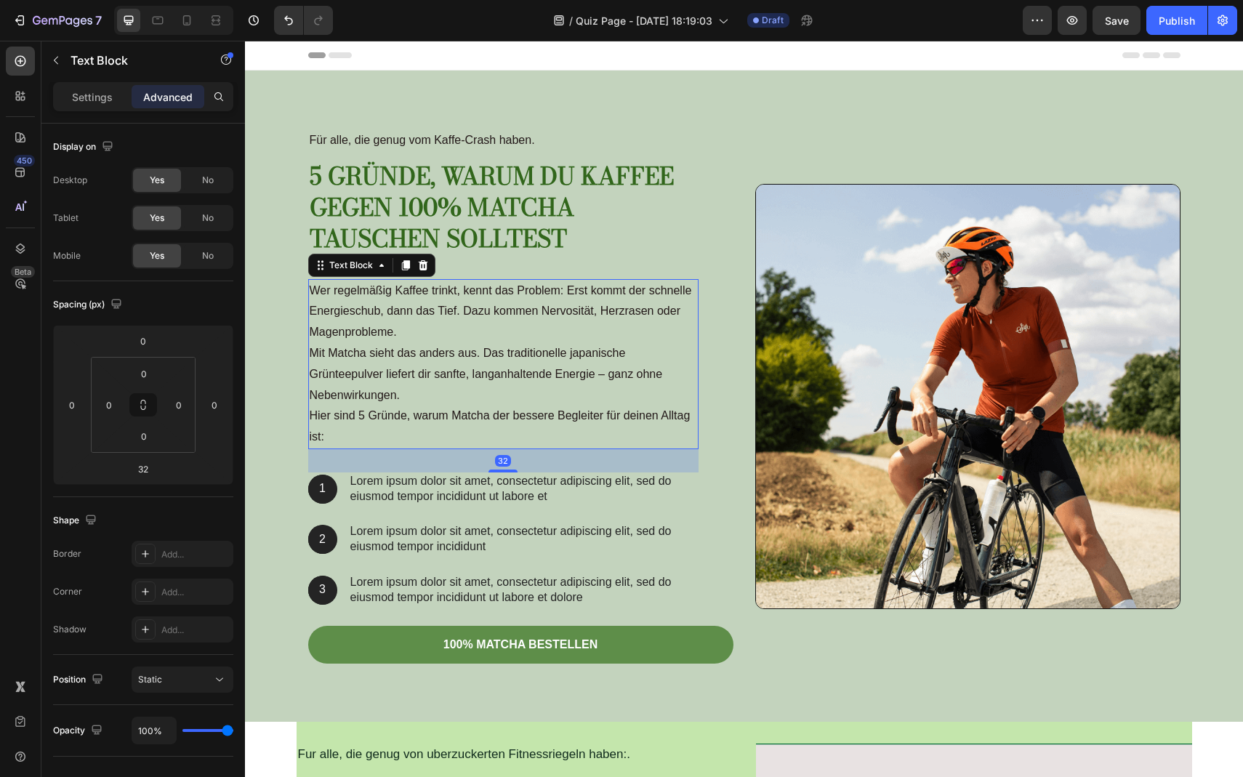
click at [422, 476] on p "Lorem ipsum dolor sit amet, consectetur adipiscing elit, sed do eiusmod tempor …" at bounding box center [523, 489] width 347 height 31
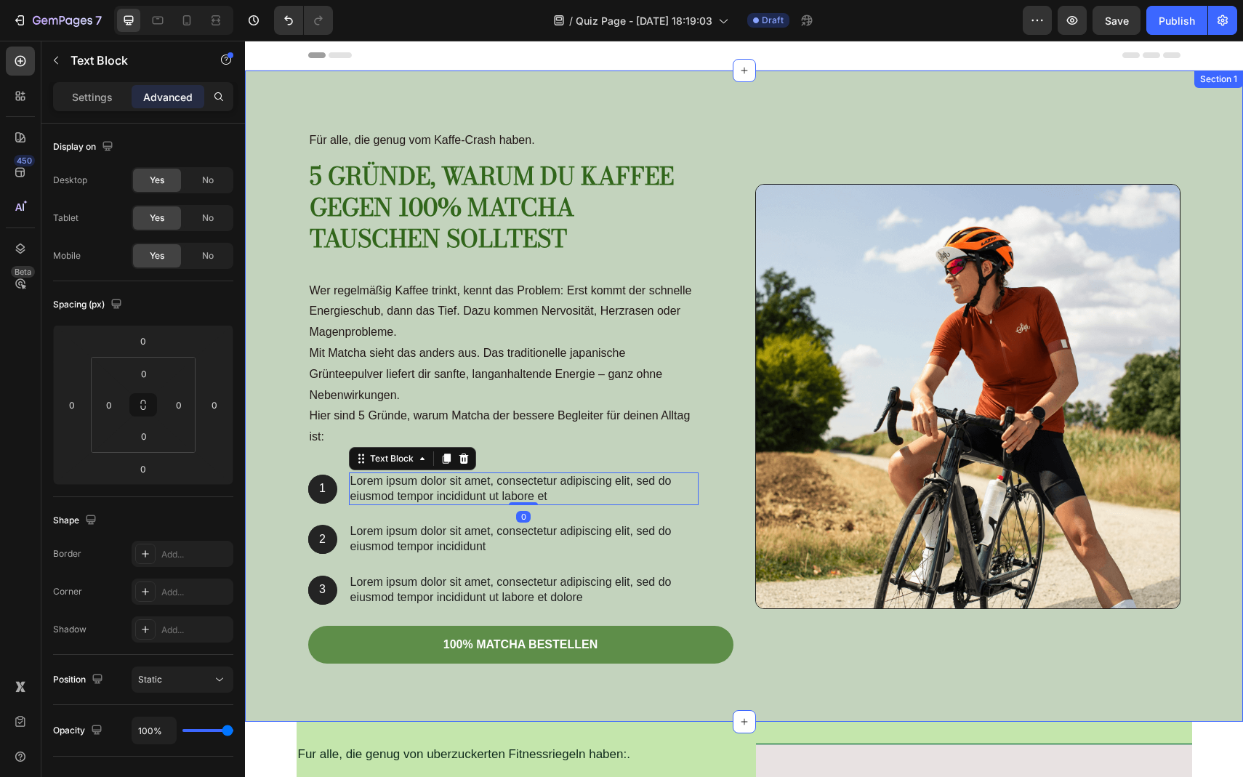
click at [303, 475] on div "Für alle, die genug vom Kaffe-Crash haben. Text Block 5 Gründe, warum du Kaffee…" at bounding box center [744, 402] width 977 height 547
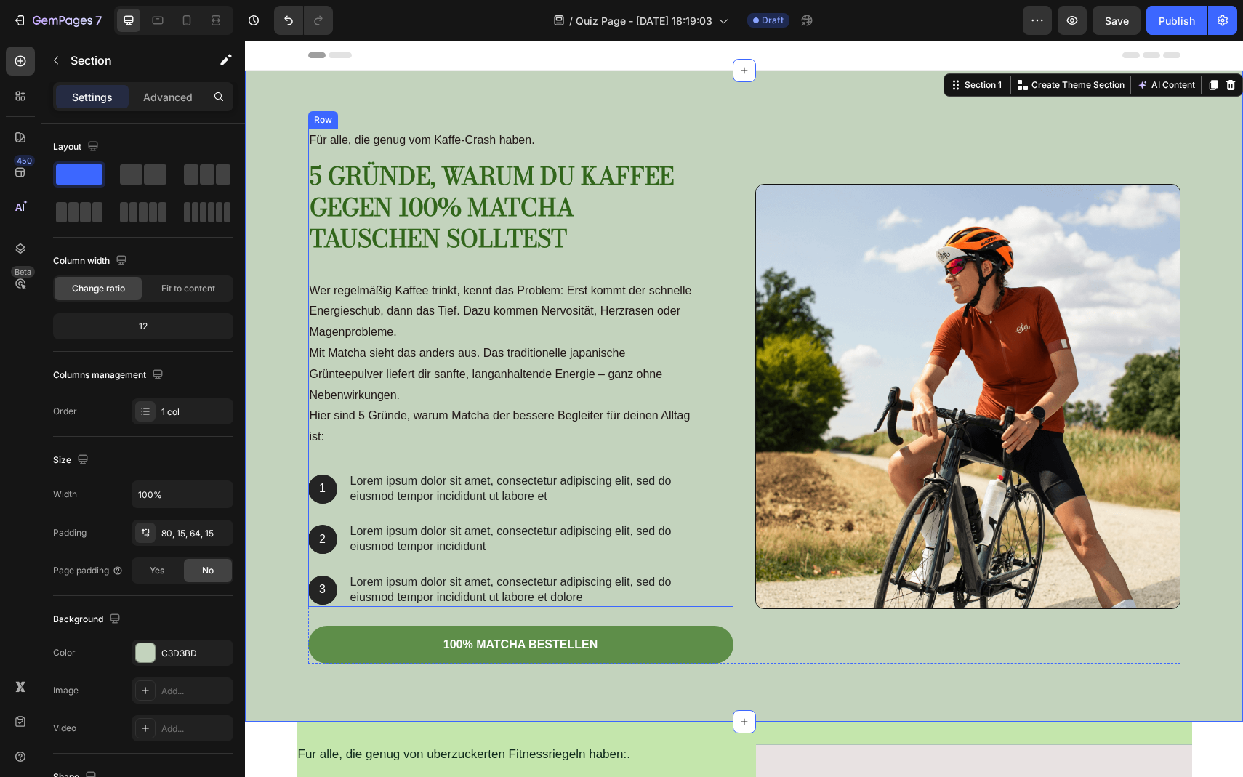
click at [329, 513] on div "Für alle, die genug vom Kaffe-Crash haben. Text Block 5 Gründe, warum du Kaffee…" at bounding box center [503, 368] width 390 height 478
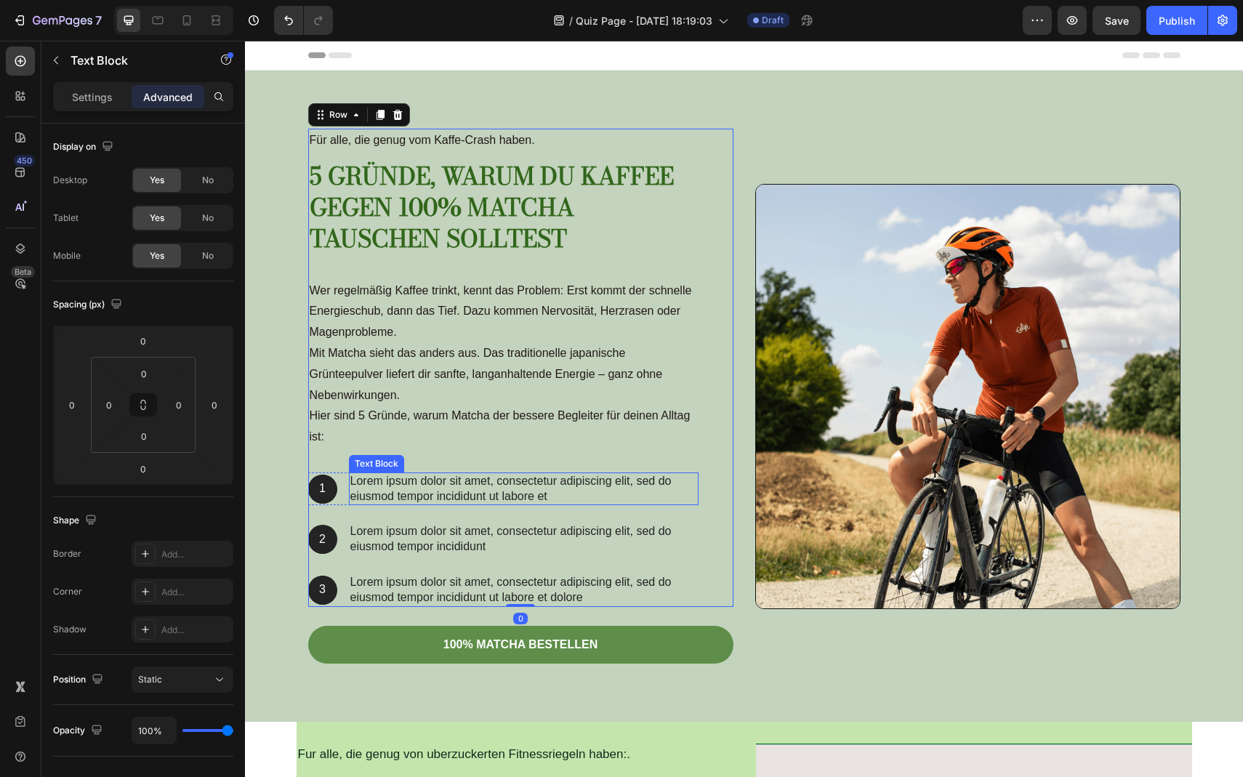
click at [364, 498] on p "Lorem ipsum dolor sit amet, consectetur adipiscing elit, sed do eiusmod tempor …" at bounding box center [523, 489] width 347 height 31
click at [462, 457] on icon at bounding box center [464, 459] width 12 height 12
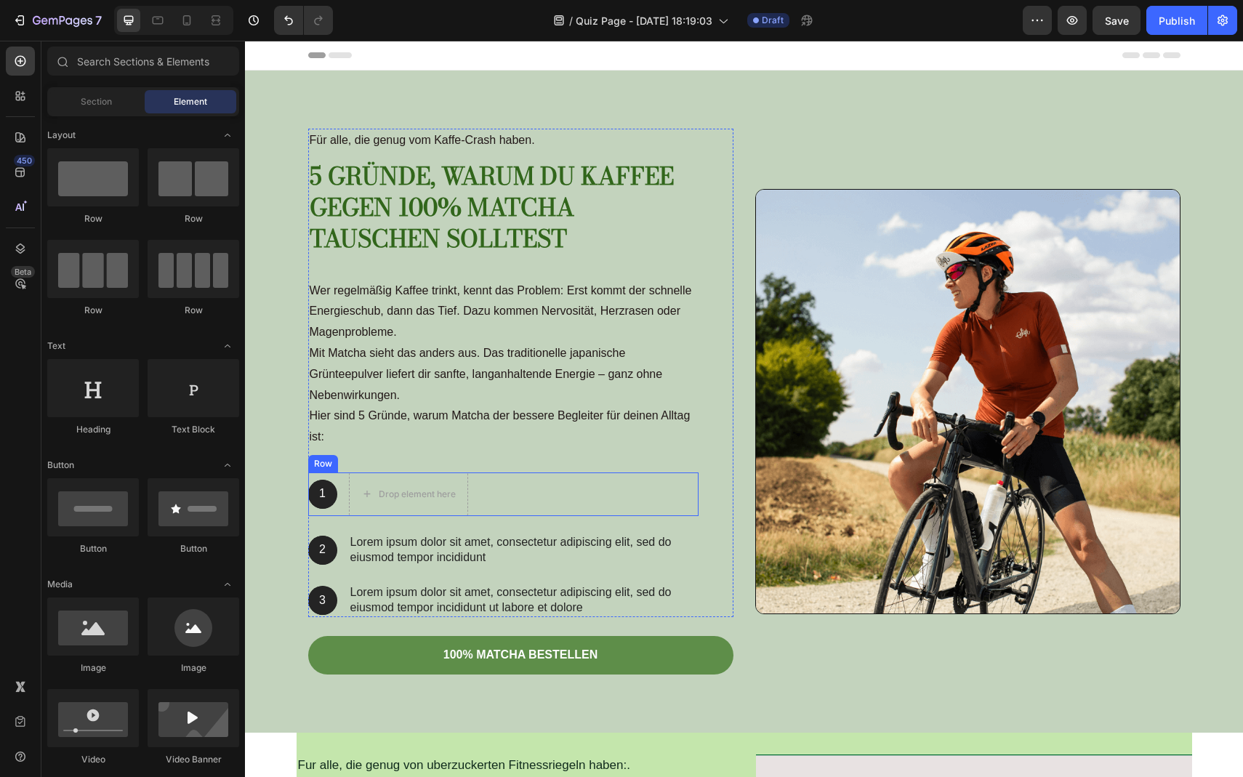
click at [325, 467] on div "Row" at bounding box center [323, 463] width 30 height 17
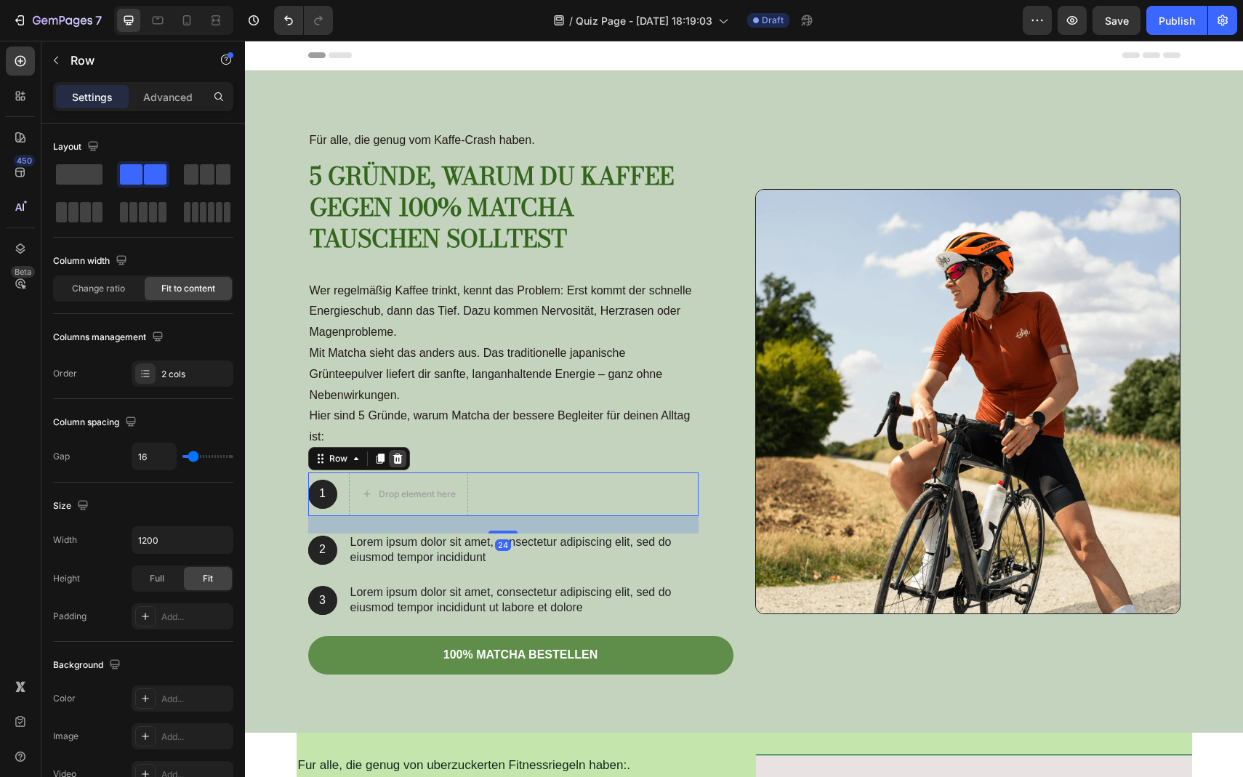
click at [400, 458] on icon at bounding box center [397, 459] width 9 height 10
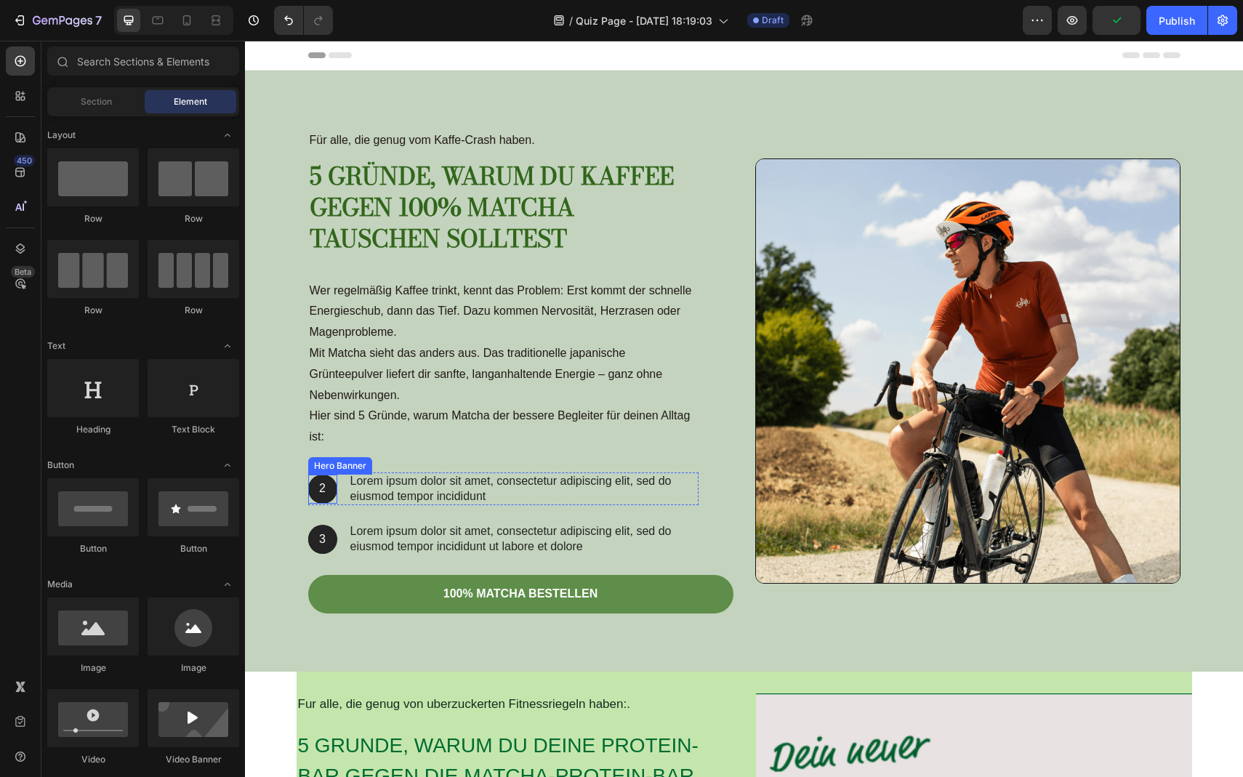
click at [331, 467] on div "Hero Banner" at bounding box center [340, 466] width 58 height 13
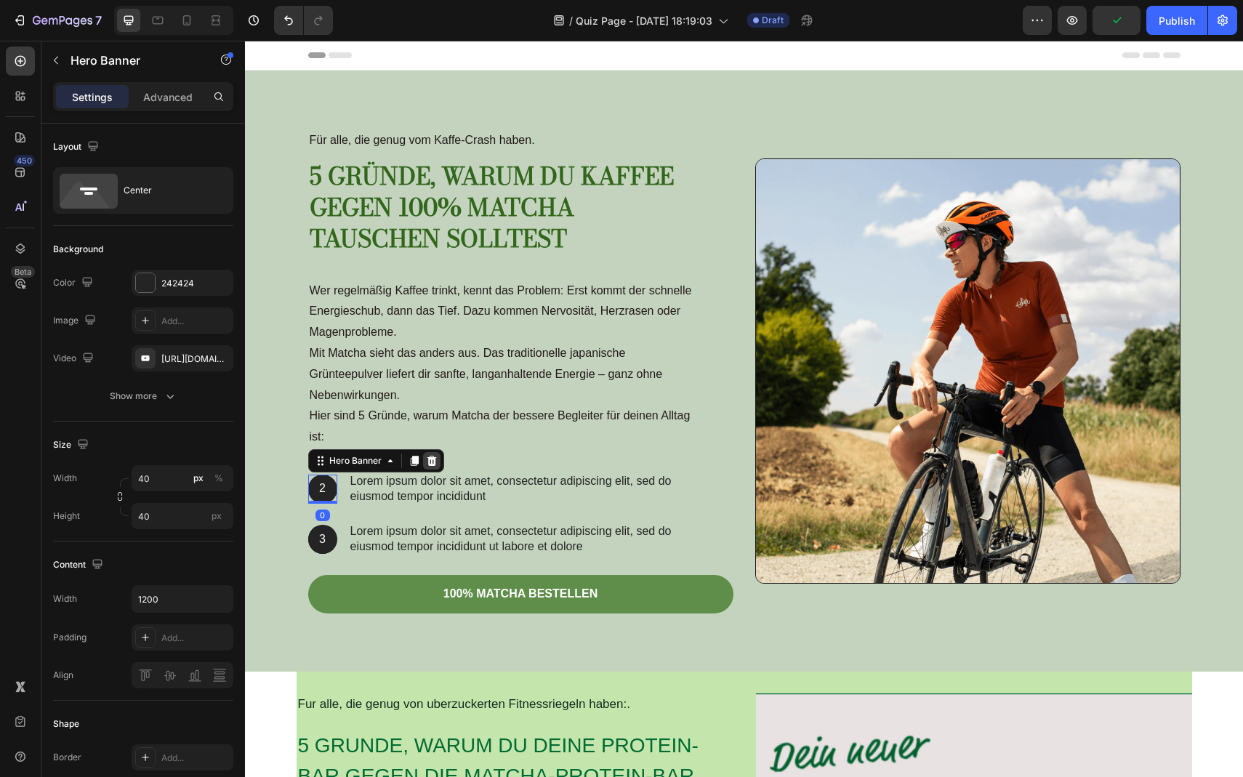
click at [428, 459] on icon at bounding box center [432, 461] width 12 height 12
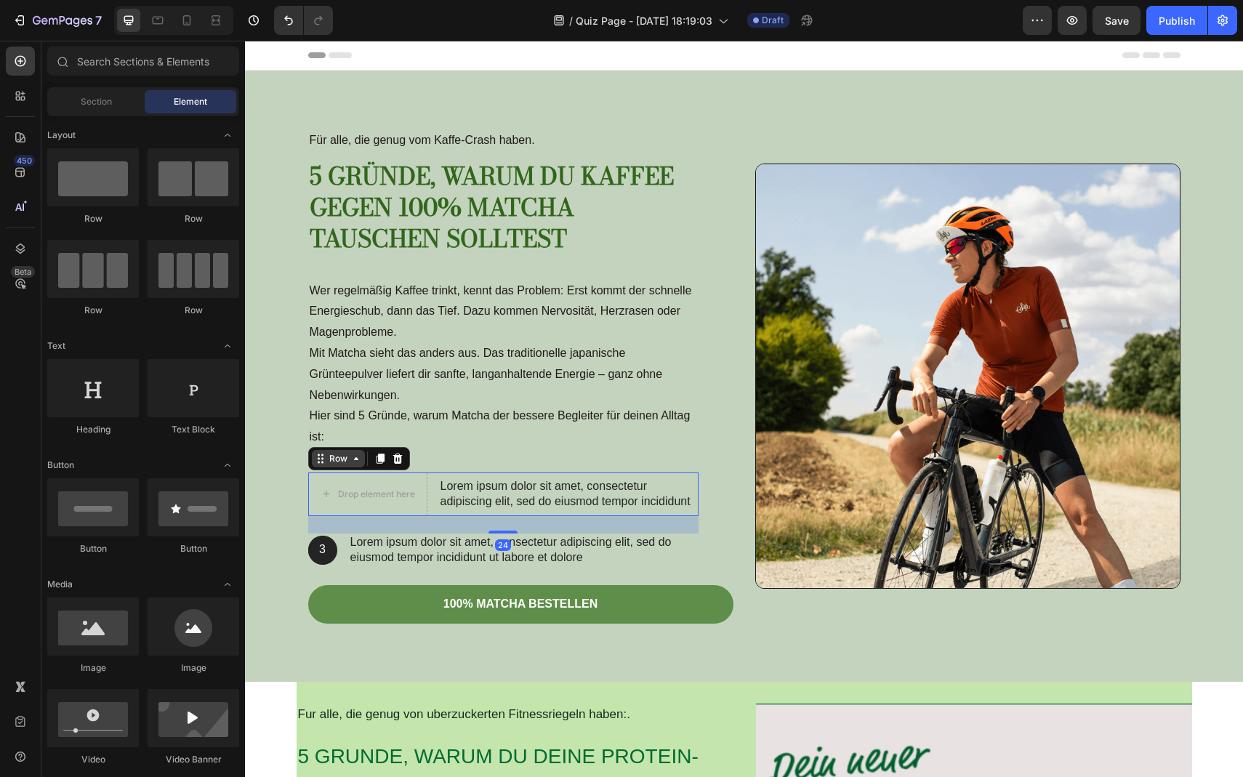
click at [327, 465] on div "Row" at bounding box center [338, 458] width 24 height 13
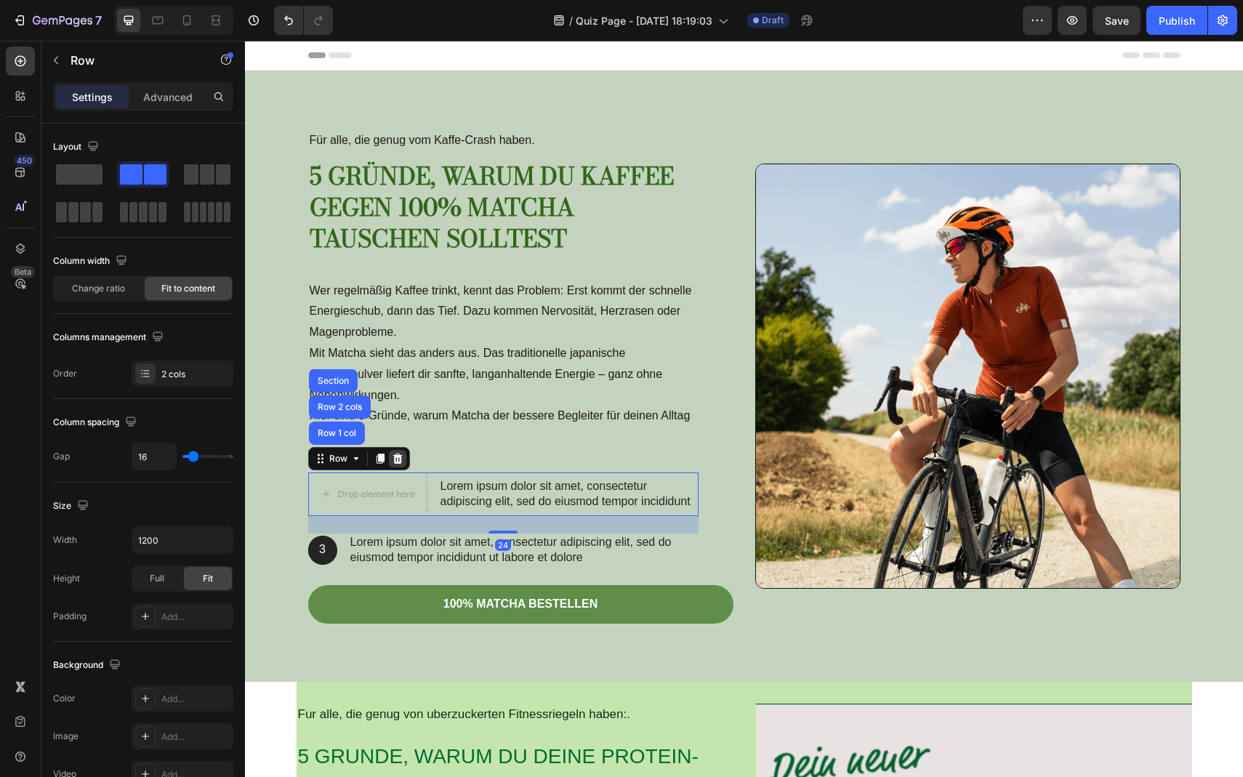
click at [393, 456] on icon at bounding box center [398, 459] width 12 height 12
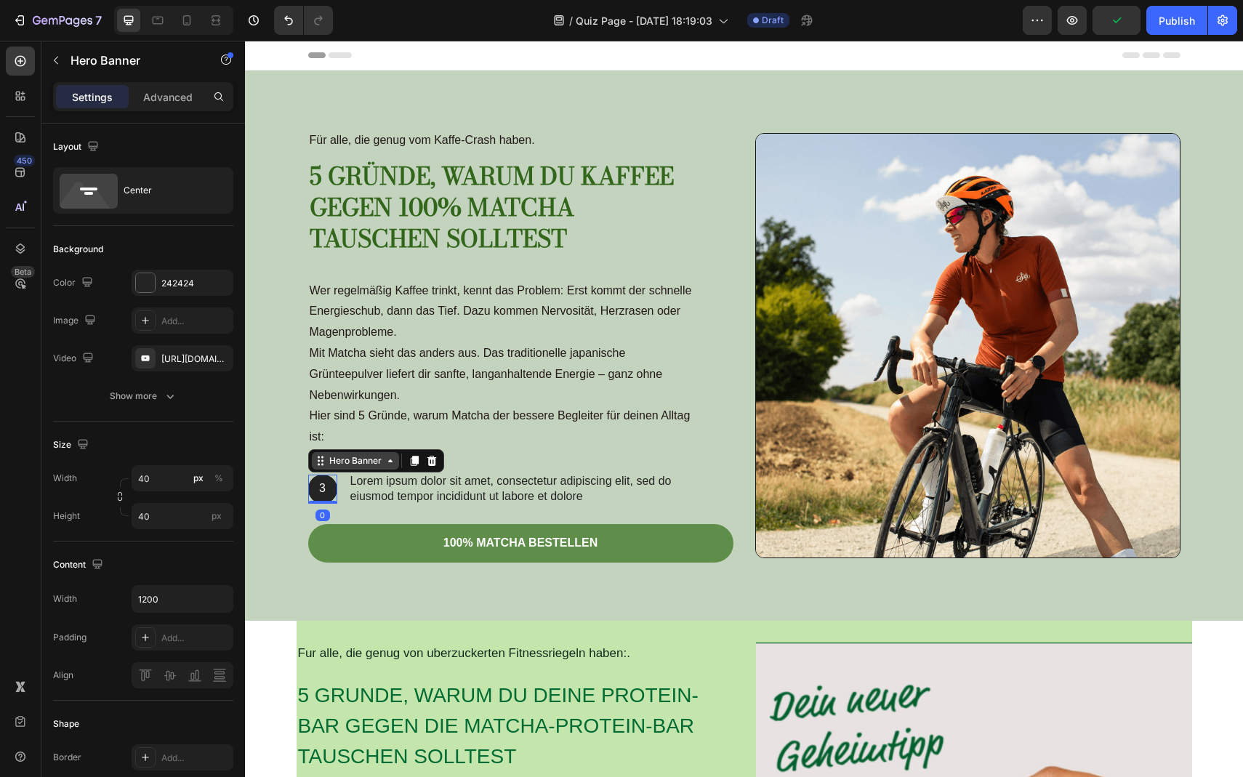
click at [340, 465] on div "Hero Banner" at bounding box center [355, 460] width 58 height 13
click at [428, 460] on icon at bounding box center [432, 461] width 12 height 12
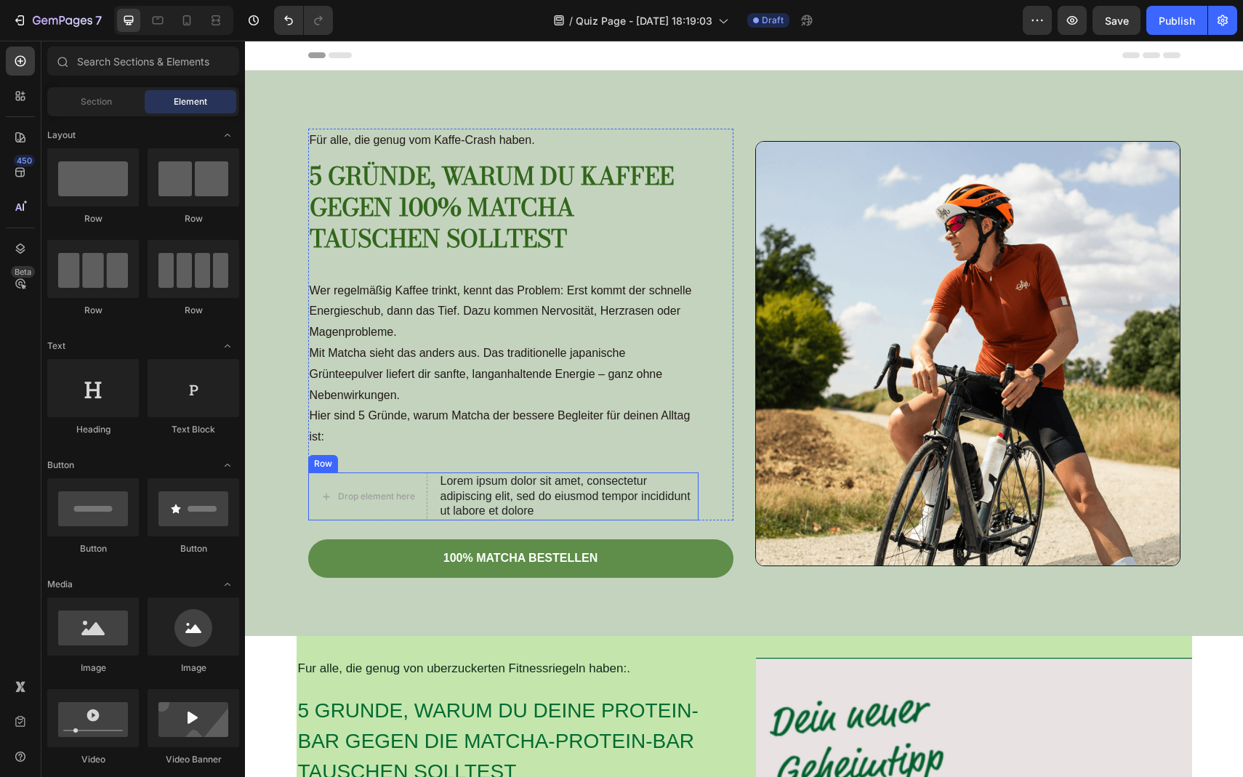
click at [326, 462] on div "Row" at bounding box center [323, 463] width 24 height 13
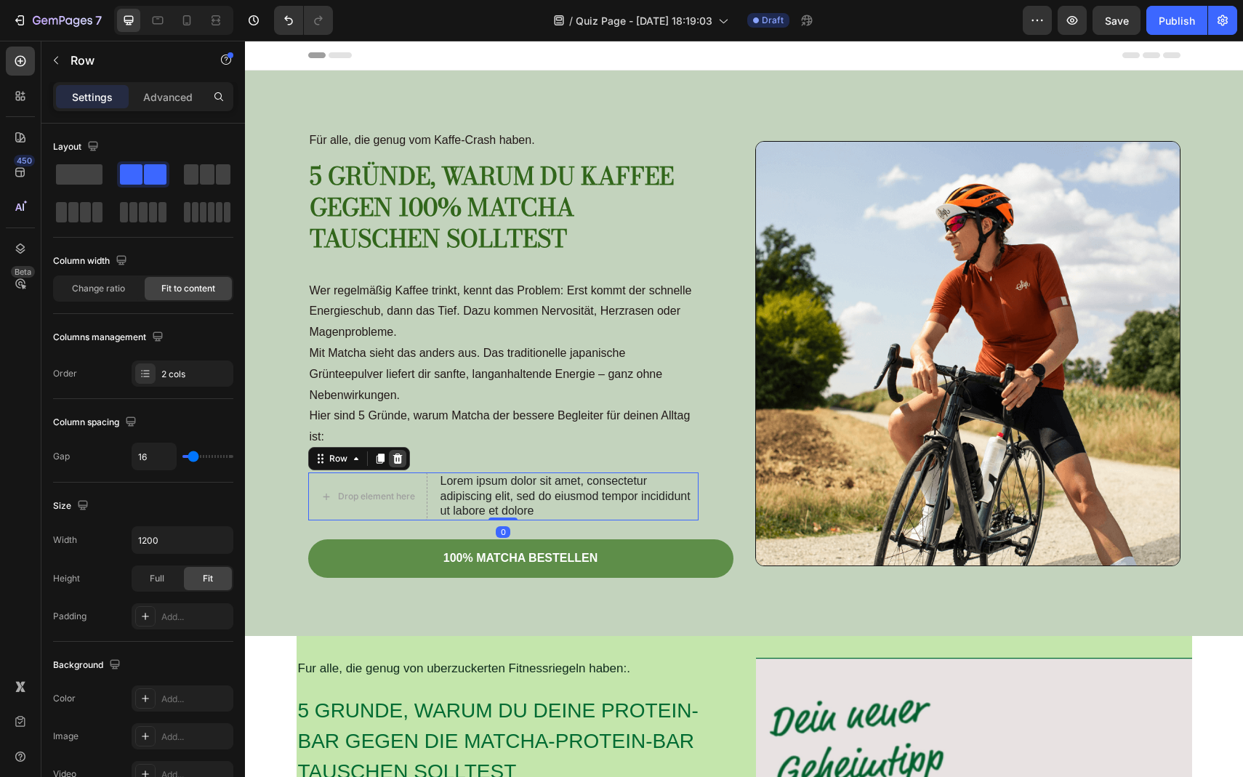
click at [398, 454] on icon at bounding box center [397, 459] width 9 height 10
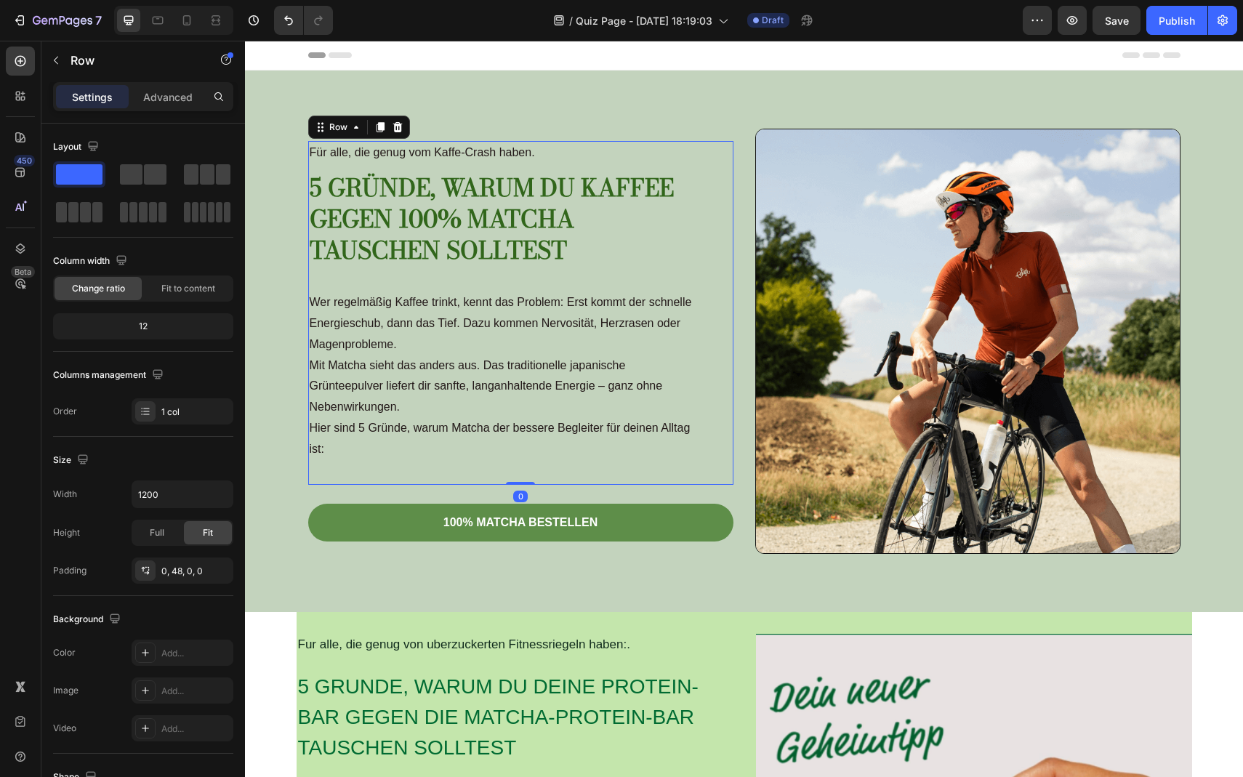
click at [364, 464] on div "Für alle, die genug vom Kaffe-Crash haben. Text Block 5 Gründe, warum du Kaffee…" at bounding box center [503, 313] width 390 height 344
click at [361, 471] on div "Für alle, die genug vom Kaffe-Crash haben. Text Block 5 Gründe, warum du Kaffee…" at bounding box center [503, 313] width 390 height 344
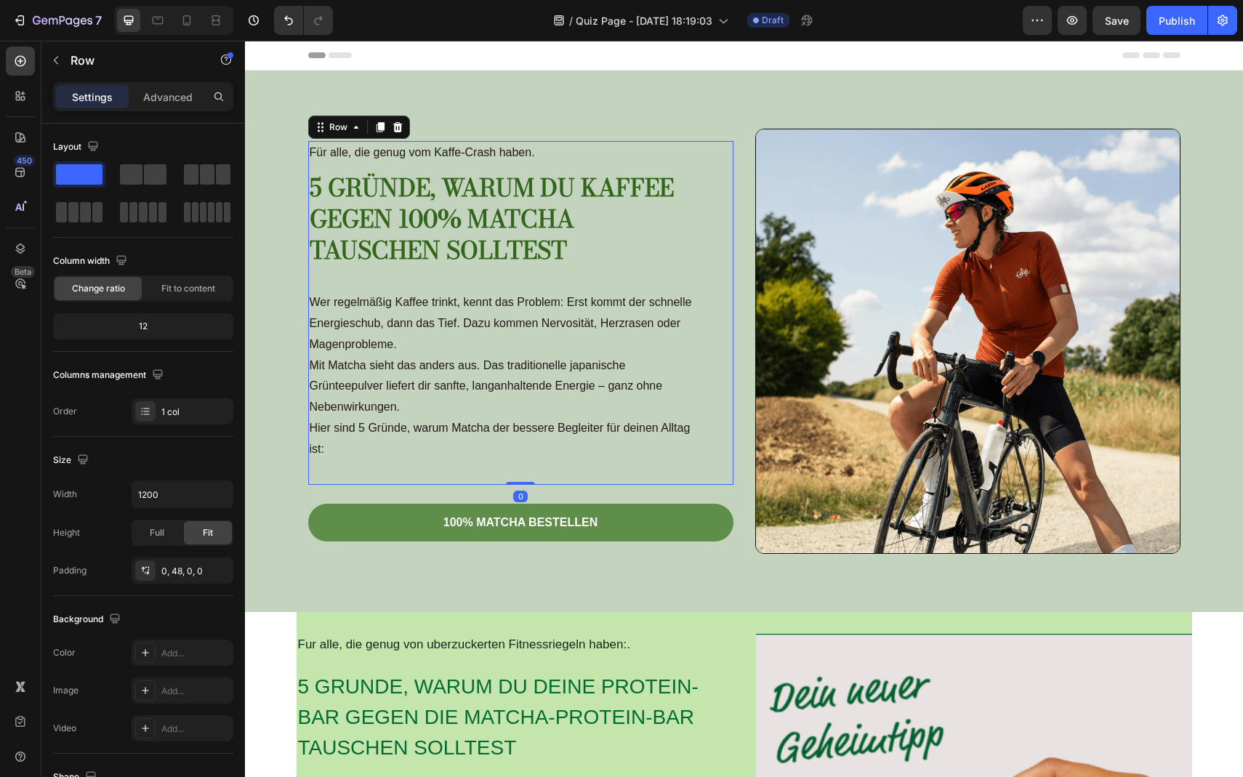
drag, startPoint x: 517, startPoint y: 483, endPoint x: 516, endPoint y: 465, distance: 18.2
click at [516, 465] on div "Für alle, die genug vom Kaffe-Crash haben. Text Block 5 Gründe, warum du Kaffee…" at bounding box center [520, 313] width 425 height 344
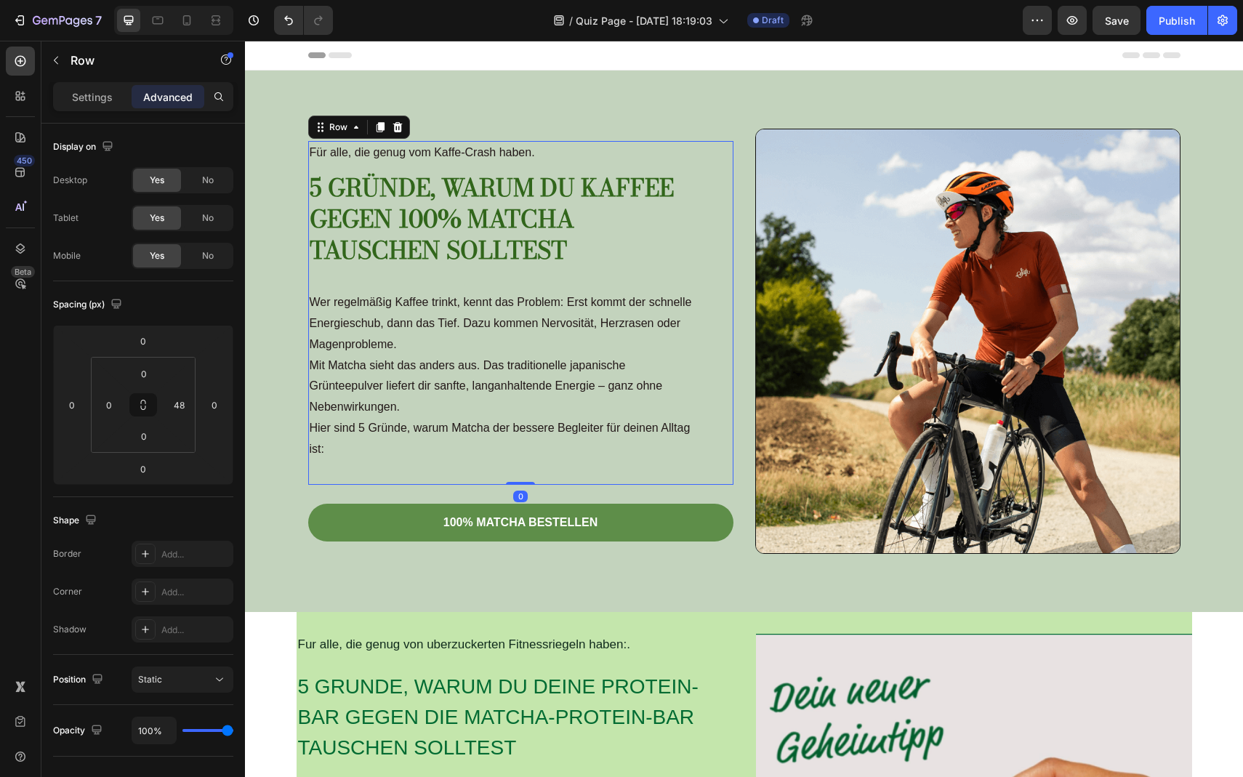
click at [364, 461] on div "Für alle, die genug vom Kaffe-Crash haben. Text Block 5 Gründe, warum du Kaffee…" at bounding box center [503, 313] width 390 height 344
click at [364, 460] on div "Wer regelmäßig Kaffee trinkt, kennt das Problem: Erst kommt der schnelle Energi…" at bounding box center [503, 376] width 390 height 170
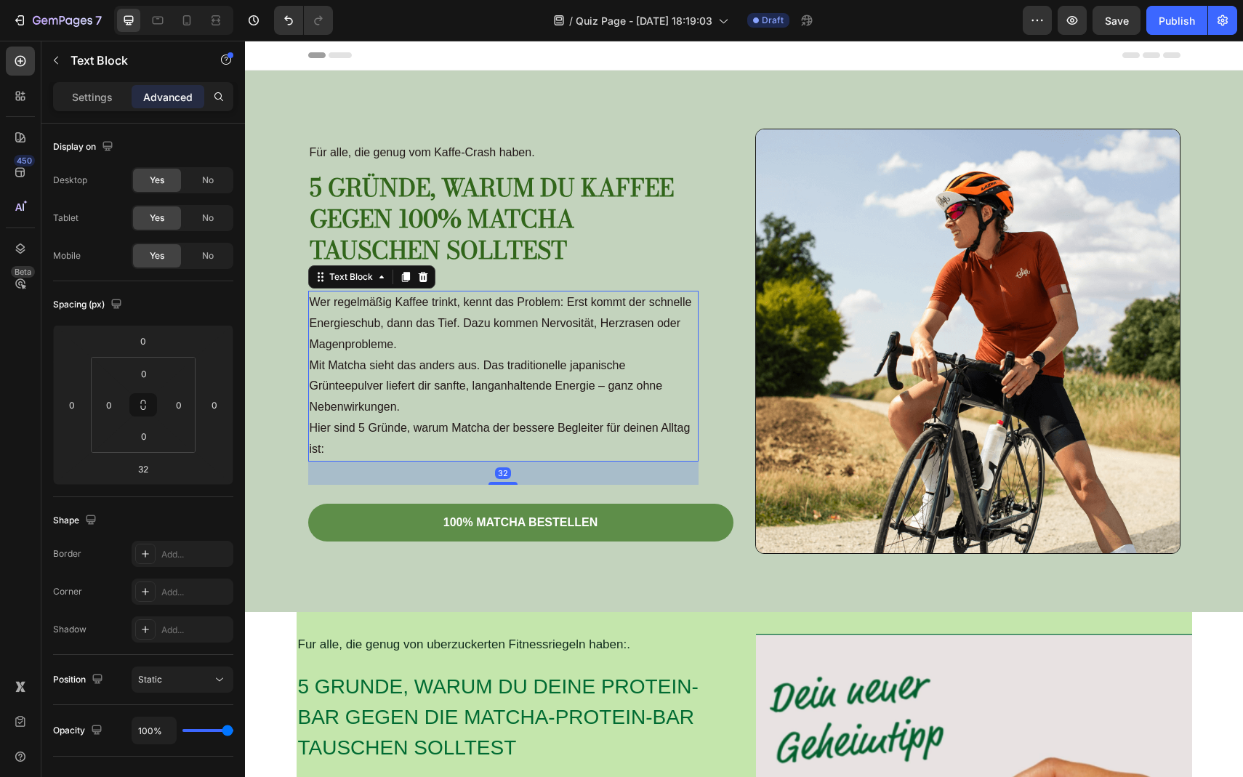
click at [350, 443] on p "Hier sind 5 Gründe, warum Matcha der bessere Begleiter für deinen Alltag ist:" at bounding box center [504, 439] width 388 height 42
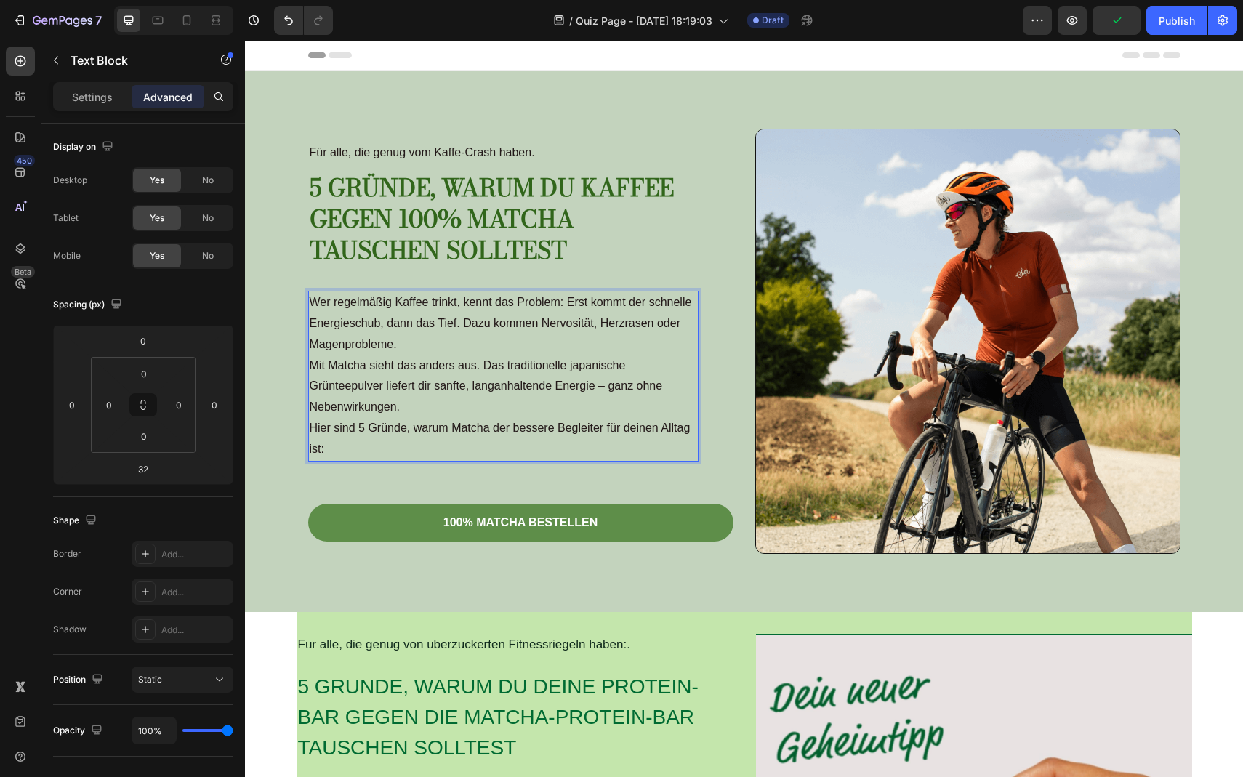
click at [377, 447] on p "Hier sind 5 Gründe, warum Matcha der bessere Begleiter für deinen Alltag ist:" at bounding box center [504, 439] width 388 height 42
click at [411, 469] on div "Für alle, die genug vom Kaffe-Crash haben. Text Block 5 Gründe, warum du Kaffee…" at bounding box center [503, 313] width 390 height 344
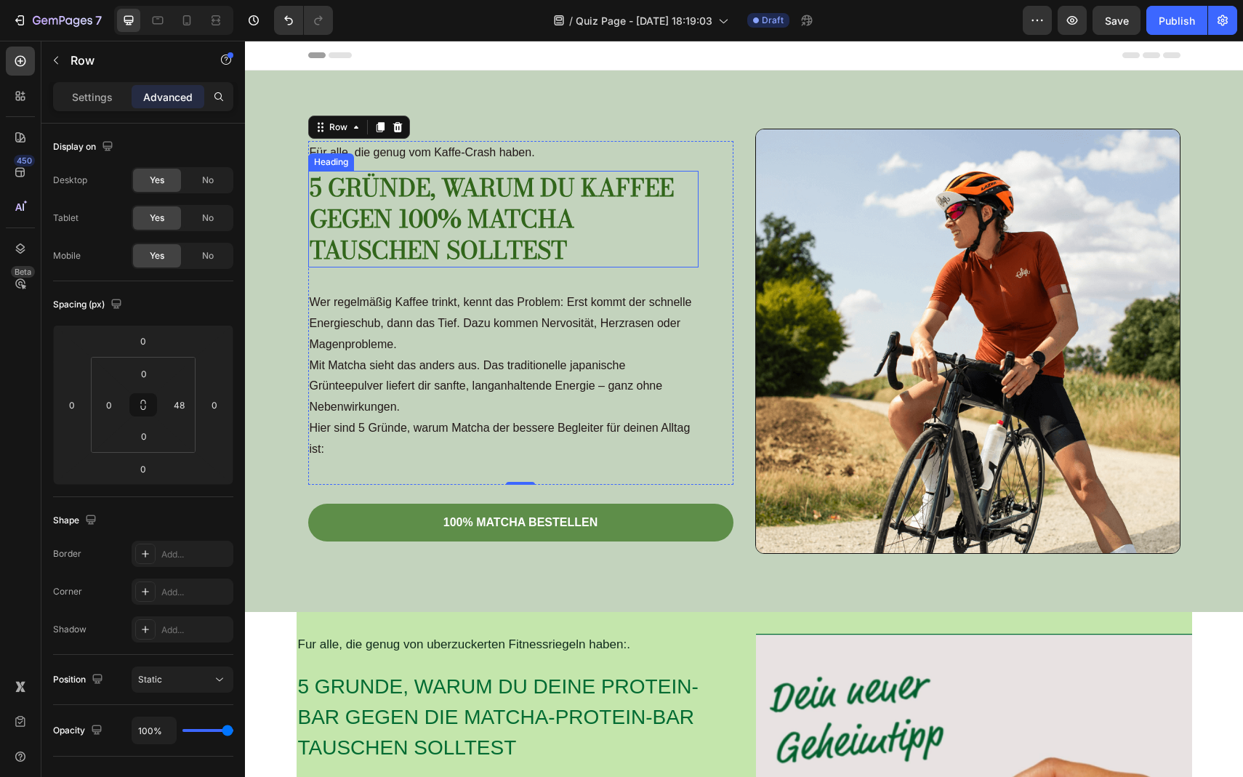
click at [548, 241] on p "5 Gründe, warum du Kaffee gegen 100% Matcha tauschen solltest" at bounding box center [504, 219] width 388 height 94
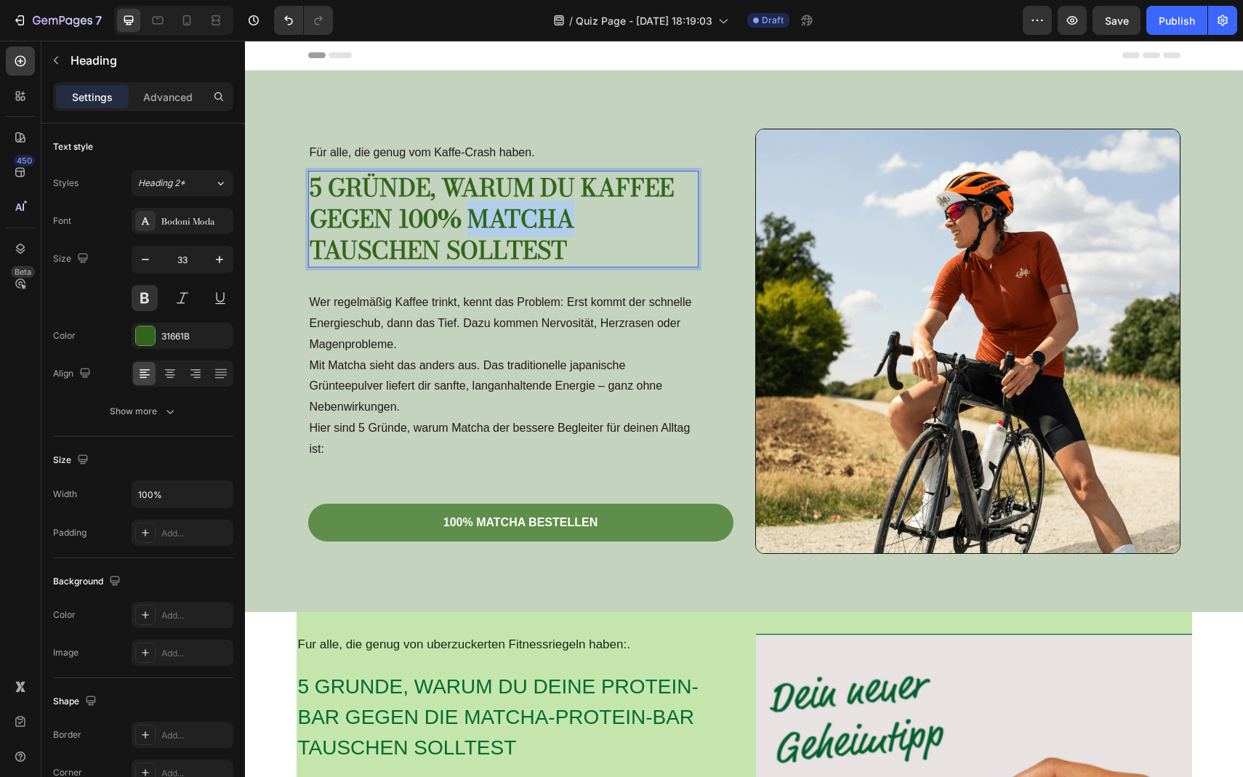
click at [532, 236] on p "5 Gründe, warum du Kaffee gegen 100% Matcha tauschen solltest" at bounding box center [504, 219] width 388 height 94
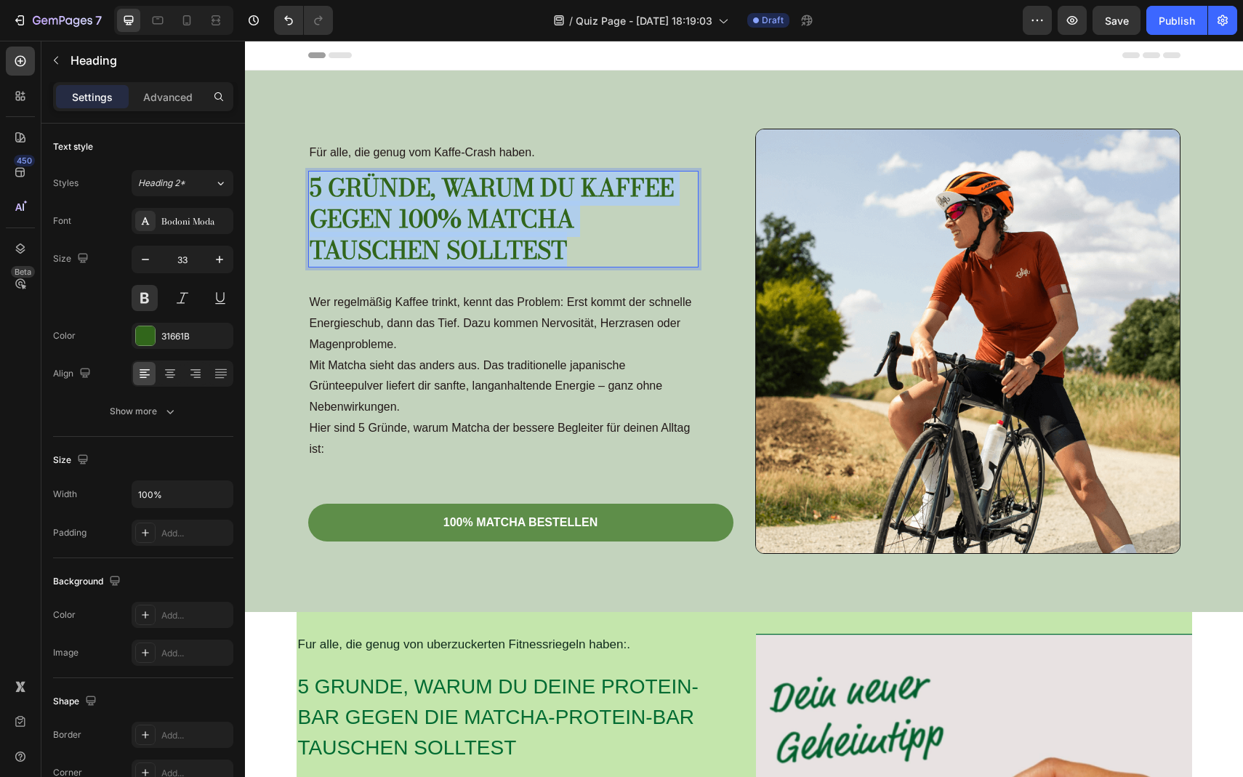
click at [532, 236] on p "5 Gründe, warum du Kaffee gegen 100% Matcha tauschen solltest" at bounding box center [504, 219] width 388 height 94
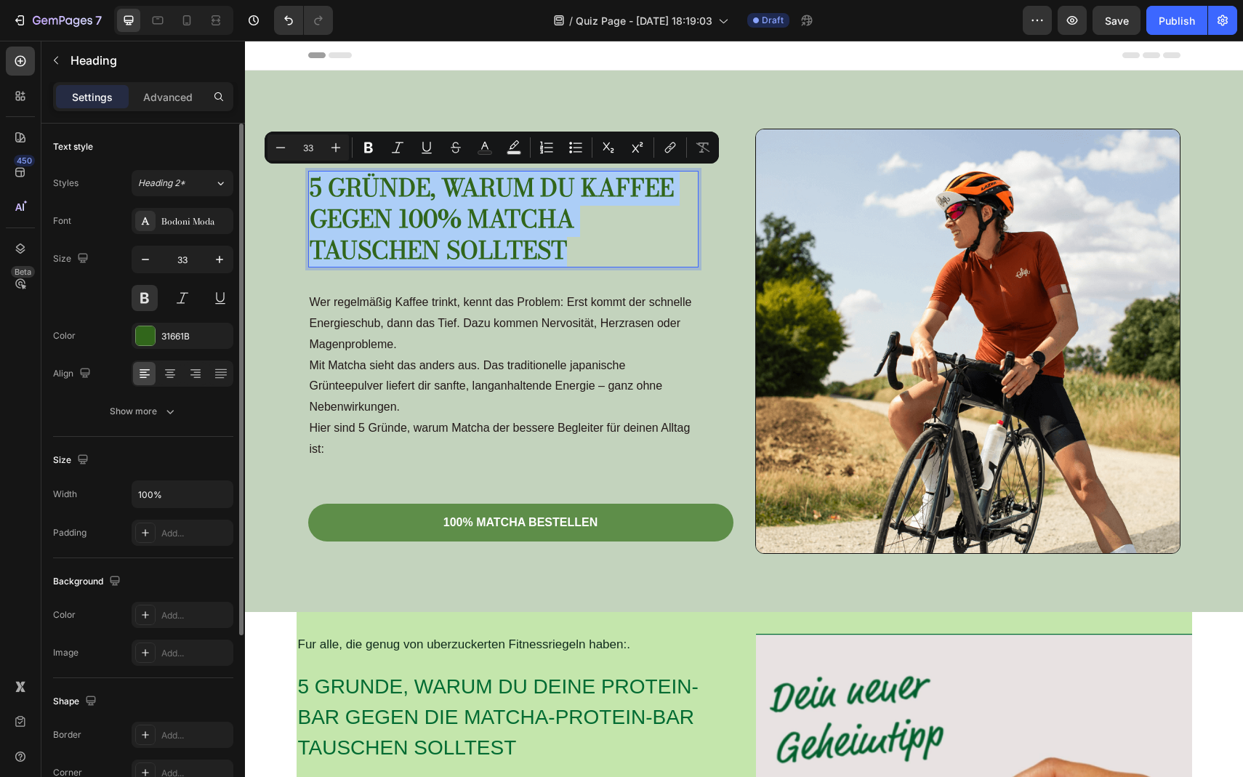
click at [142, 444] on div "Size Width 100% Padding Add..." at bounding box center [143, 497] width 180 height 121
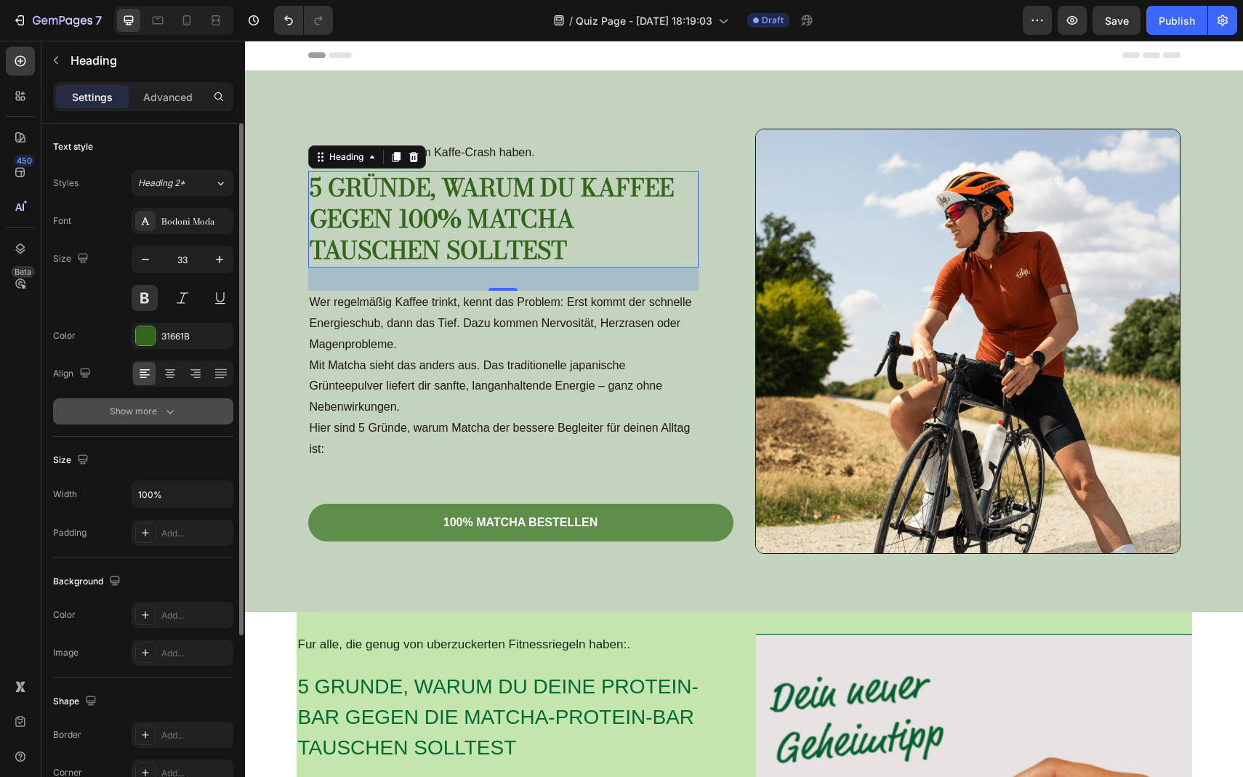
click at [147, 401] on button "Show more" at bounding box center [143, 411] width 180 height 26
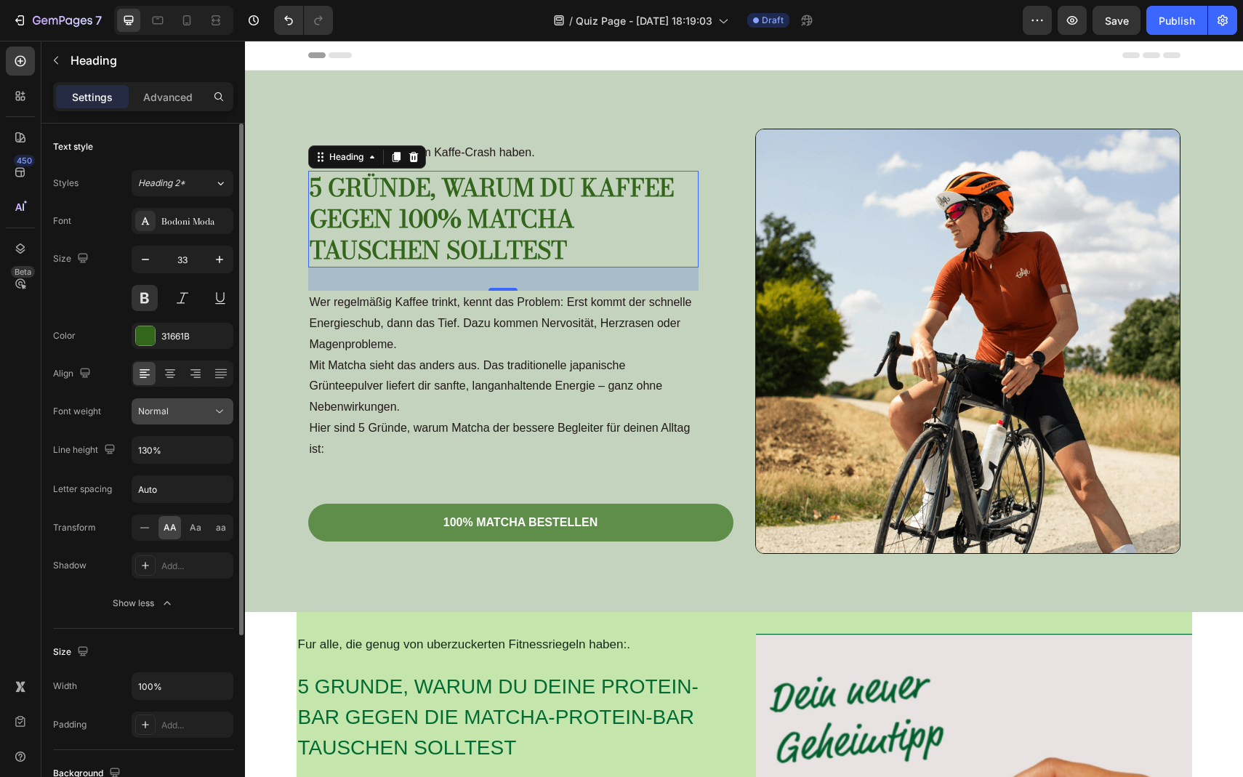
click at [195, 401] on button "Normal" at bounding box center [183, 411] width 102 height 26
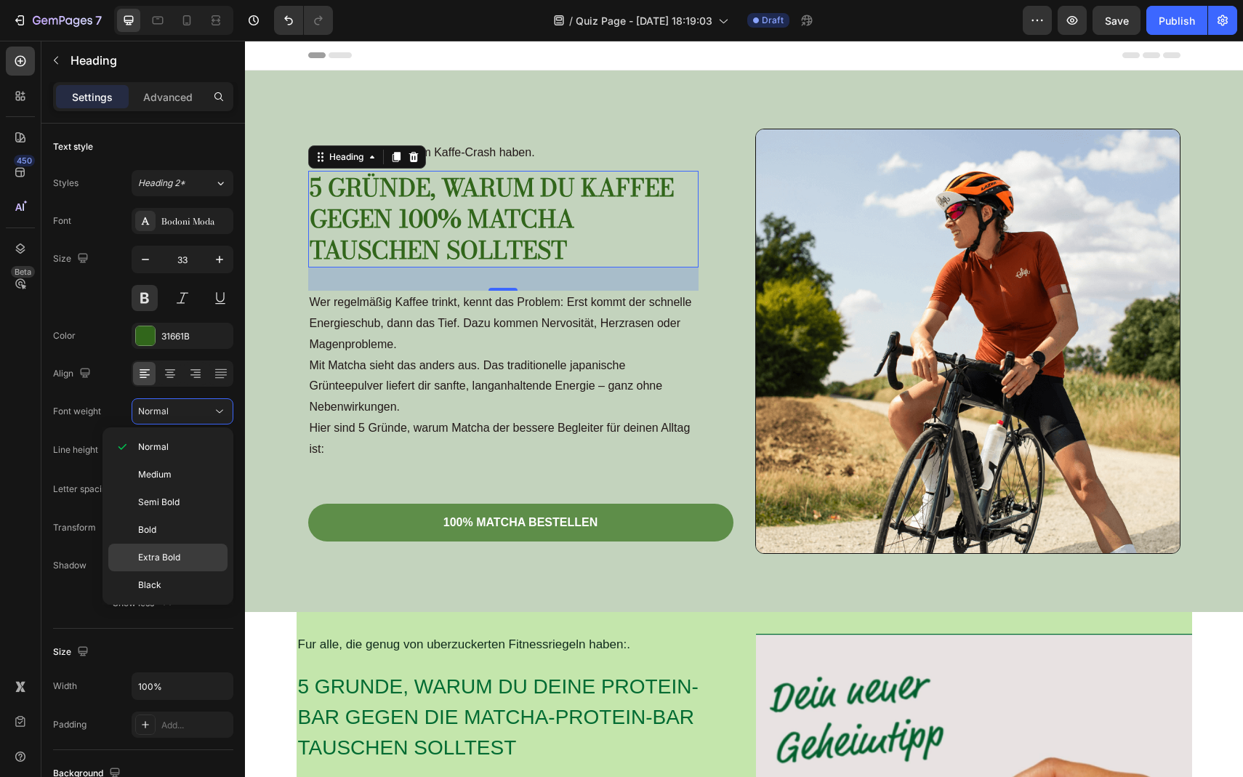
click at [156, 557] on span "Extra Bold" at bounding box center [159, 557] width 42 height 13
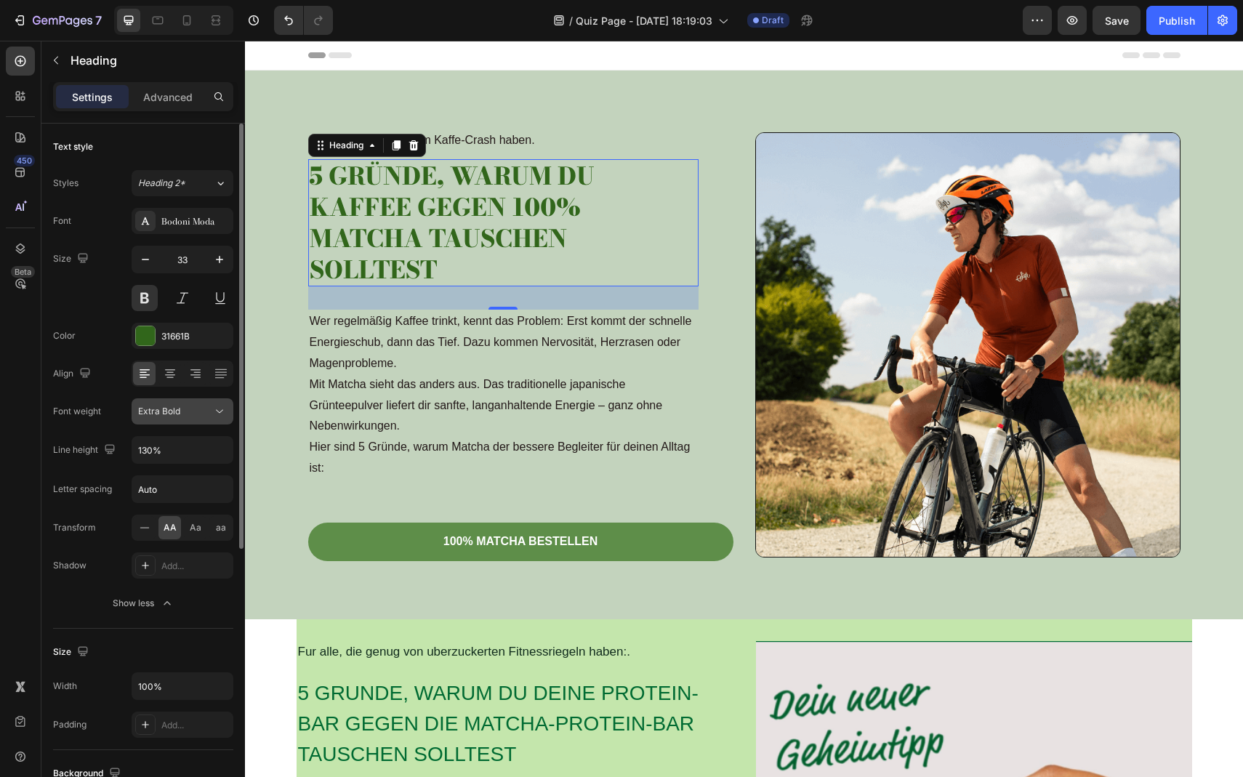
click at [188, 414] on div "Extra Bold" at bounding box center [175, 411] width 74 height 13
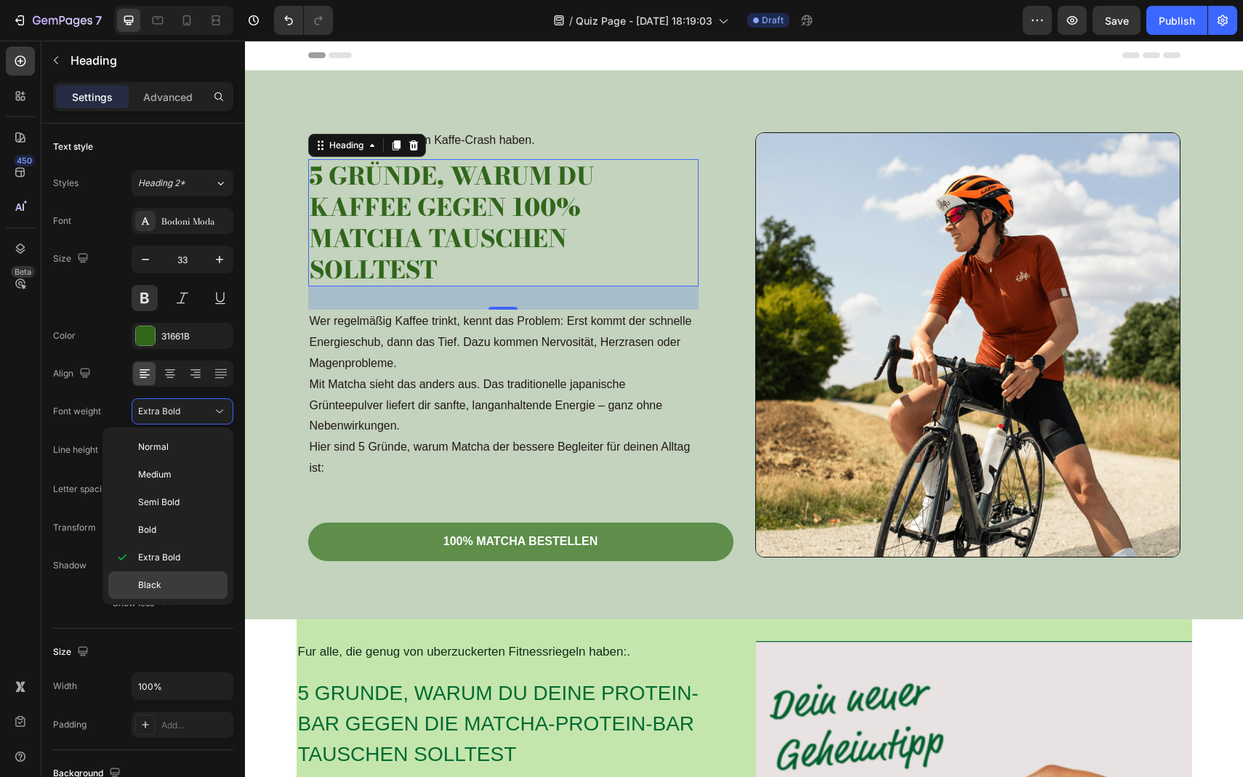
click at [161, 578] on div "Black" at bounding box center [167, 586] width 119 height 28
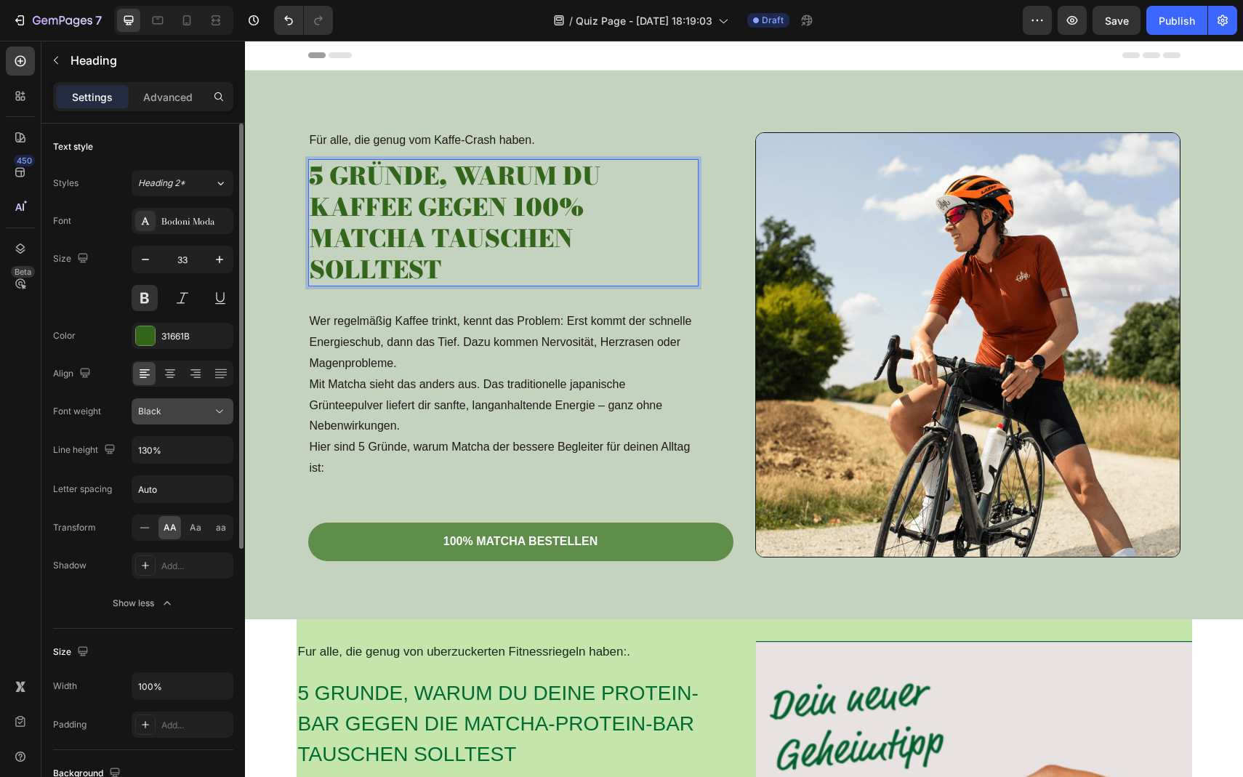
click at [172, 422] on button "Black" at bounding box center [183, 411] width 102 height 26
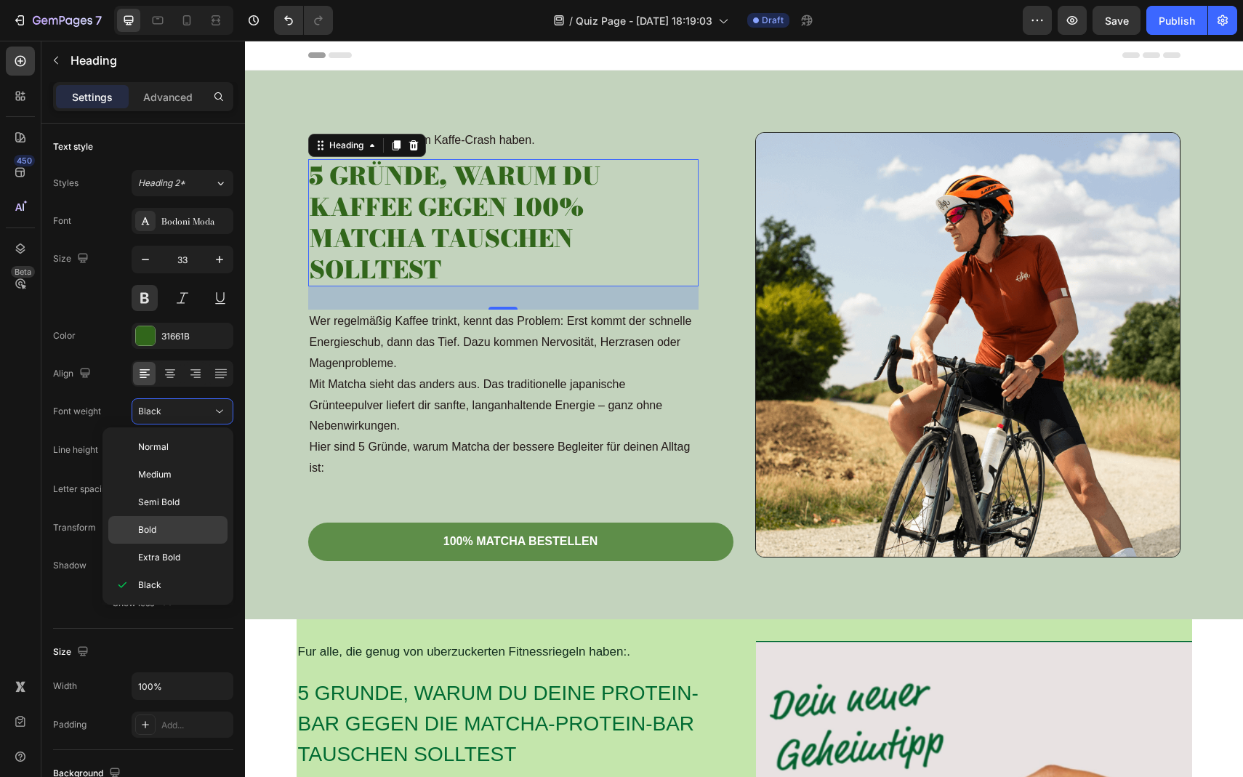
click at [164, 535] on p "Bold" at bounding box center [179, 530] width 83 height 13
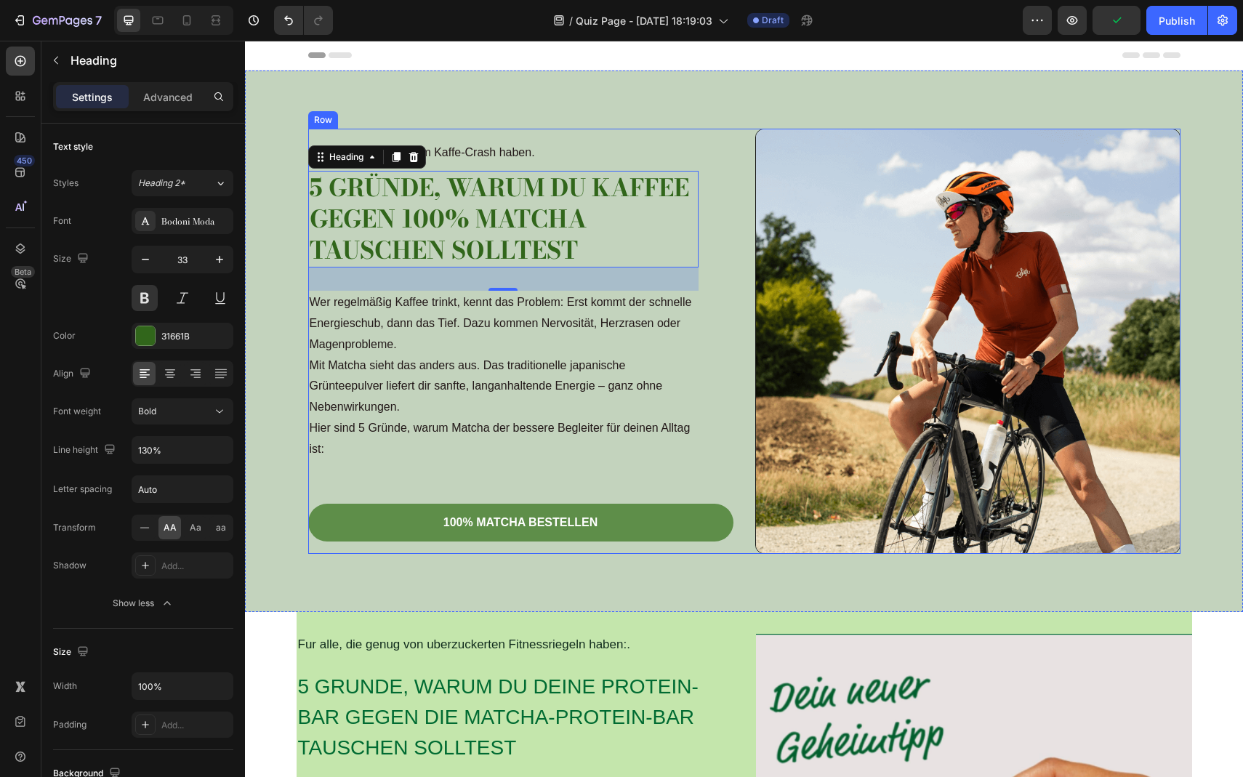
click at [674, 135] on div "Für alle, die genug vom Kaffe-Crash haben. Text Block 5 Gründe, warum du Kaffee…" at bounding box center [520, 341] width 425 height 425
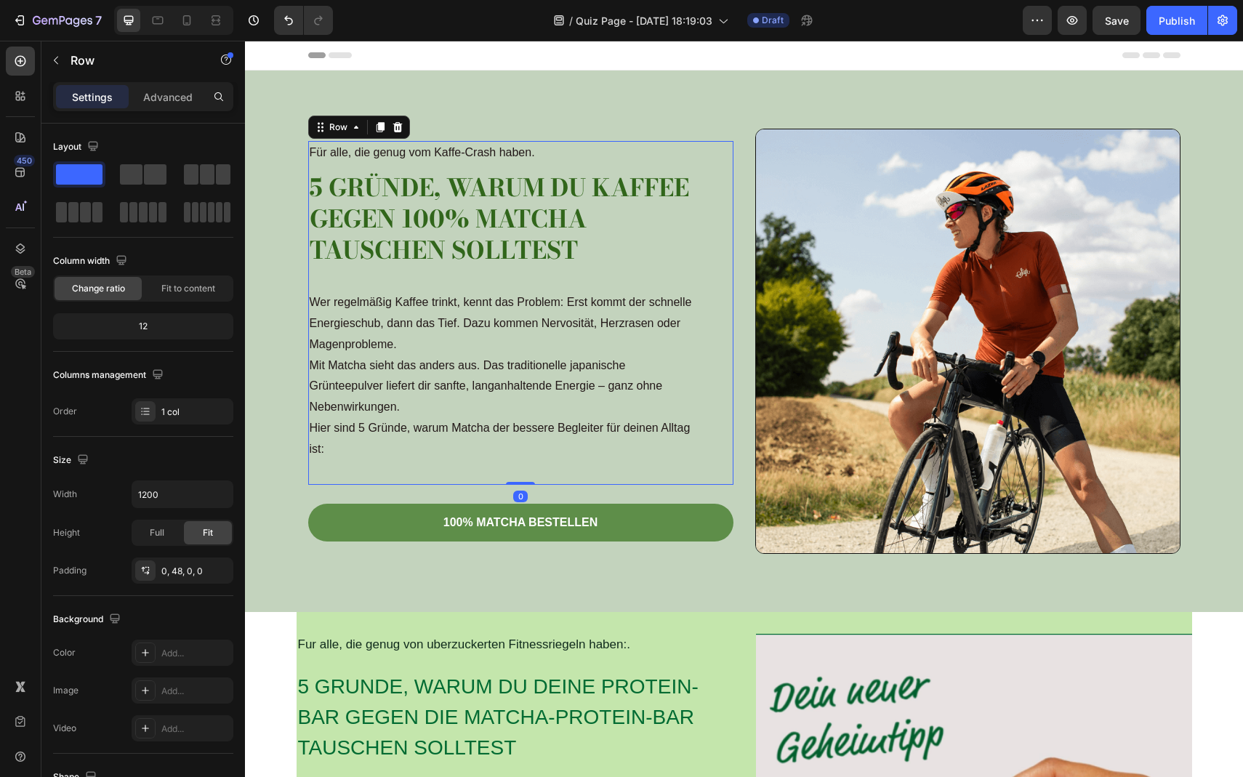
click at [449, 276] on div "Für alle, die genug vom Kaffe-Crash haben. Text Block 5 Gründe, warum du Kaffee…" at bounding box center [503, 313] width 390 height 344
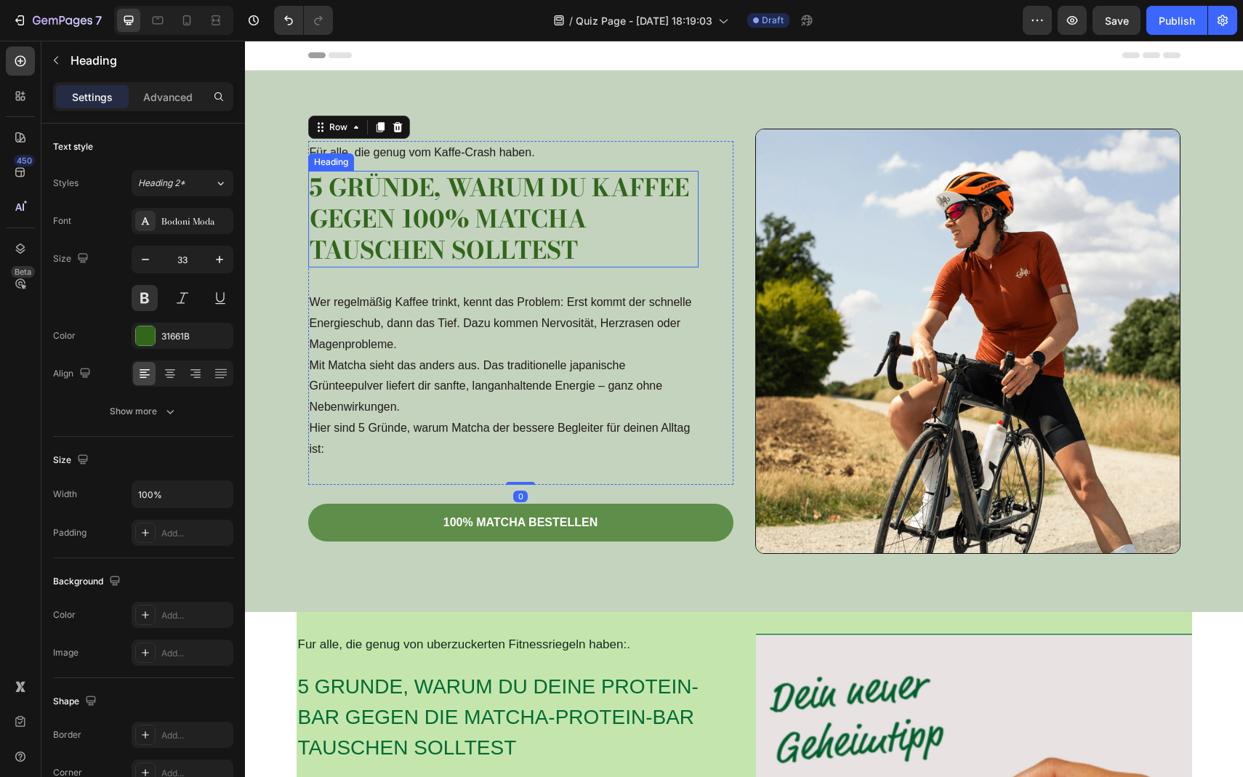
click at [464, 241] on p "5 Gründe, warum du Kaffee gegen 100% Matcha tauschen solltest" at bounding box center [504, 219] width 388 height 94
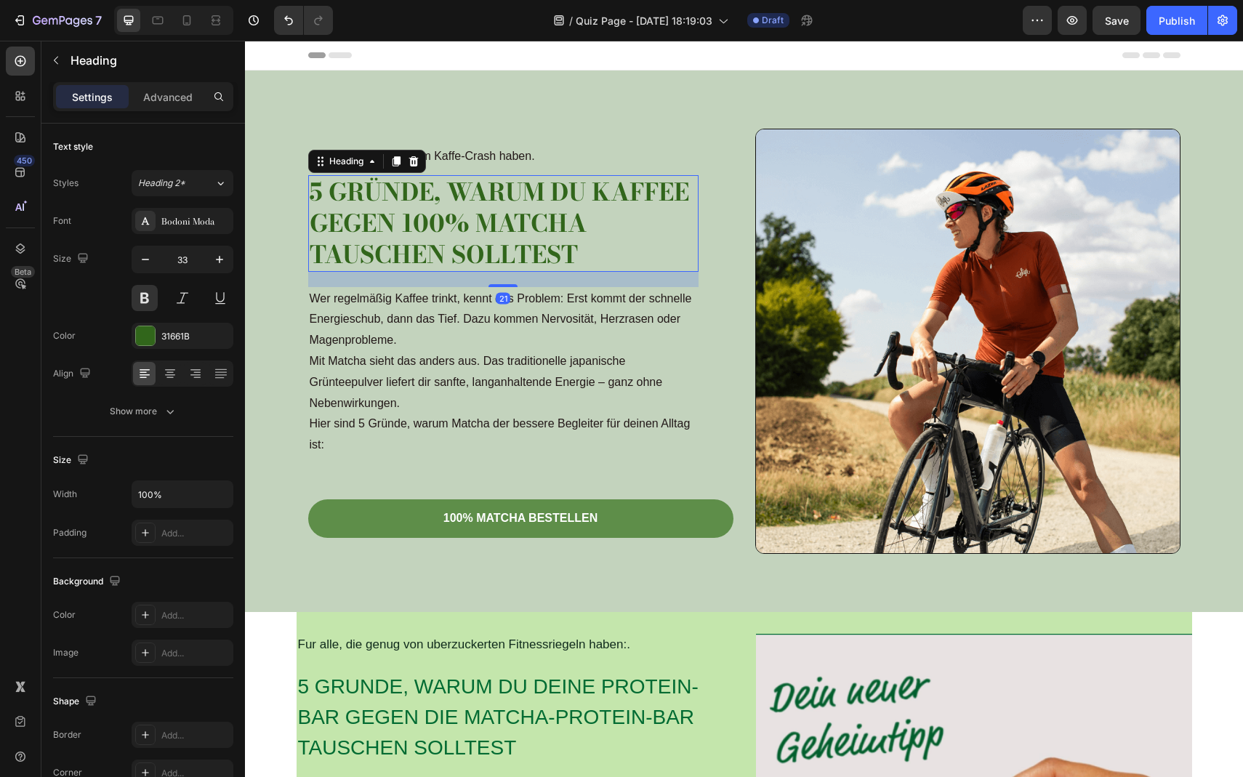
drag, startPoint x: 505, startPoint y: 287, endPoint x: 505, endPoint y: 279, distance: 8.0
click at [505, 272] on div "21" at bounding box center [503, 272] width 390 height 0
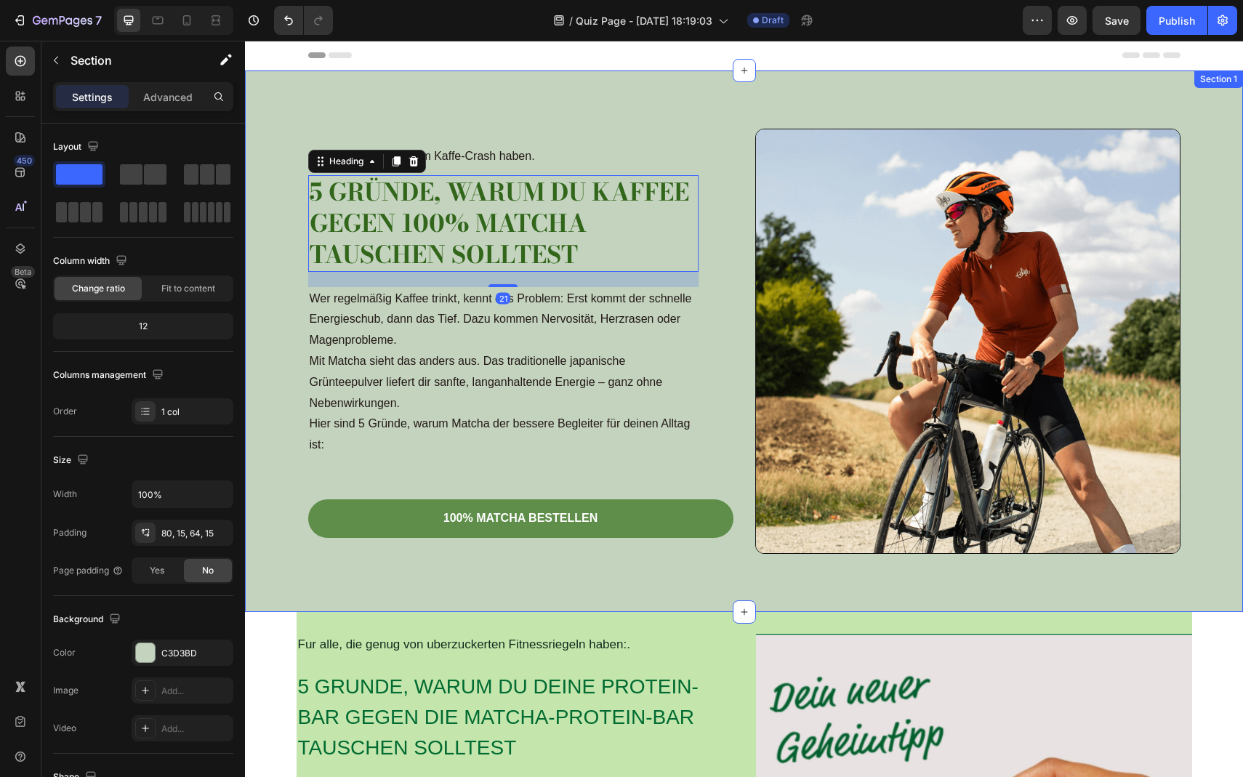
click at [710, 570] on div "Für alle, die genug vom Kaffe-Crash haben. Text Block 5 Gründe, warum du Kaffee…" at bounding box center [744, 342] width 998 height 542
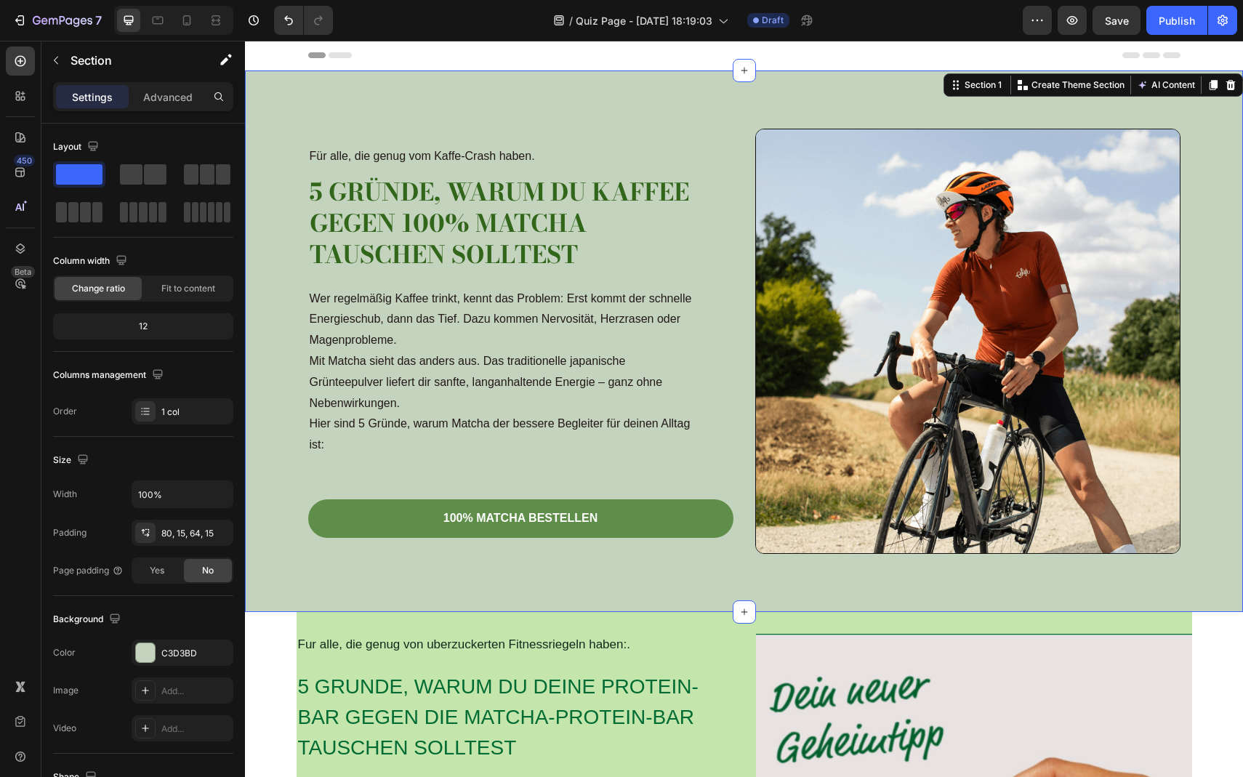
click at [685, 94] on div "Für alle, die genug vom Kaffe-Crash haben. Text Block 5 Gründe, warum du Kaffee…" at bounding box center [744, 342] width 998 height 542
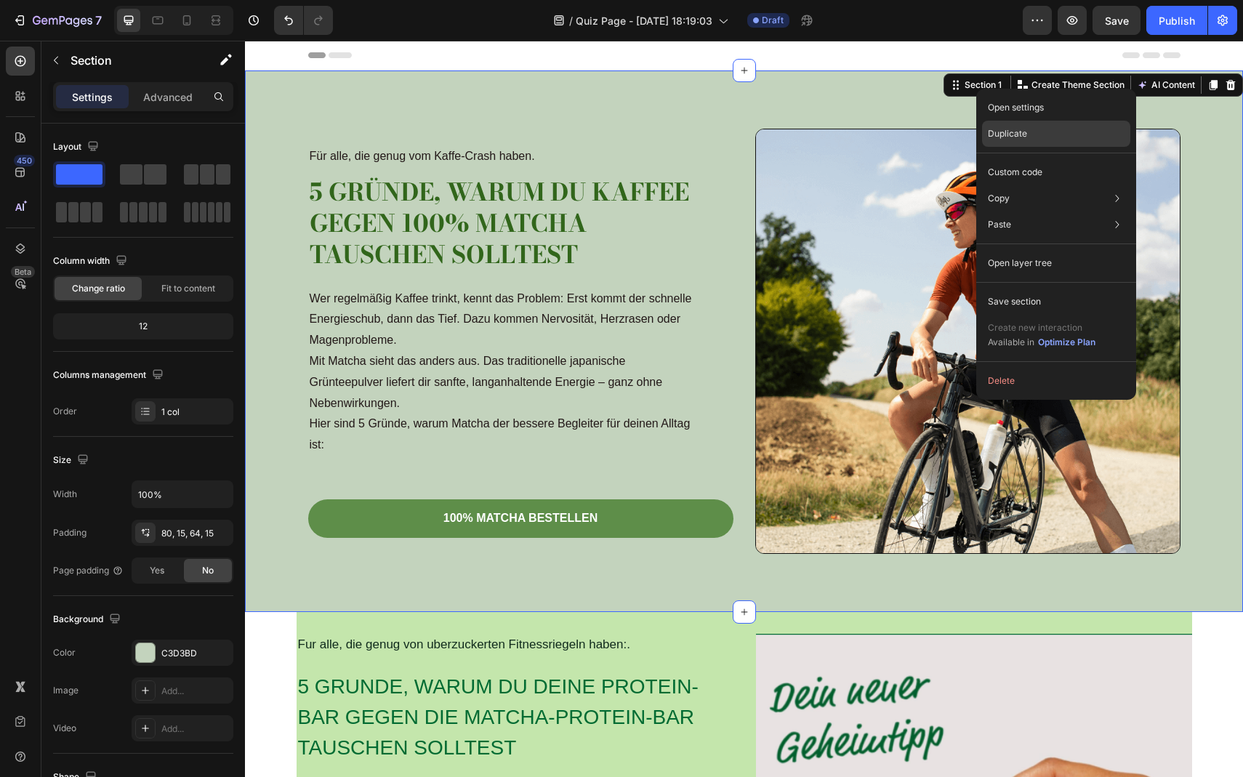
click at [1004, 135] on p "Duplicate" at bounding box center [1007, 133] width 39 height 13
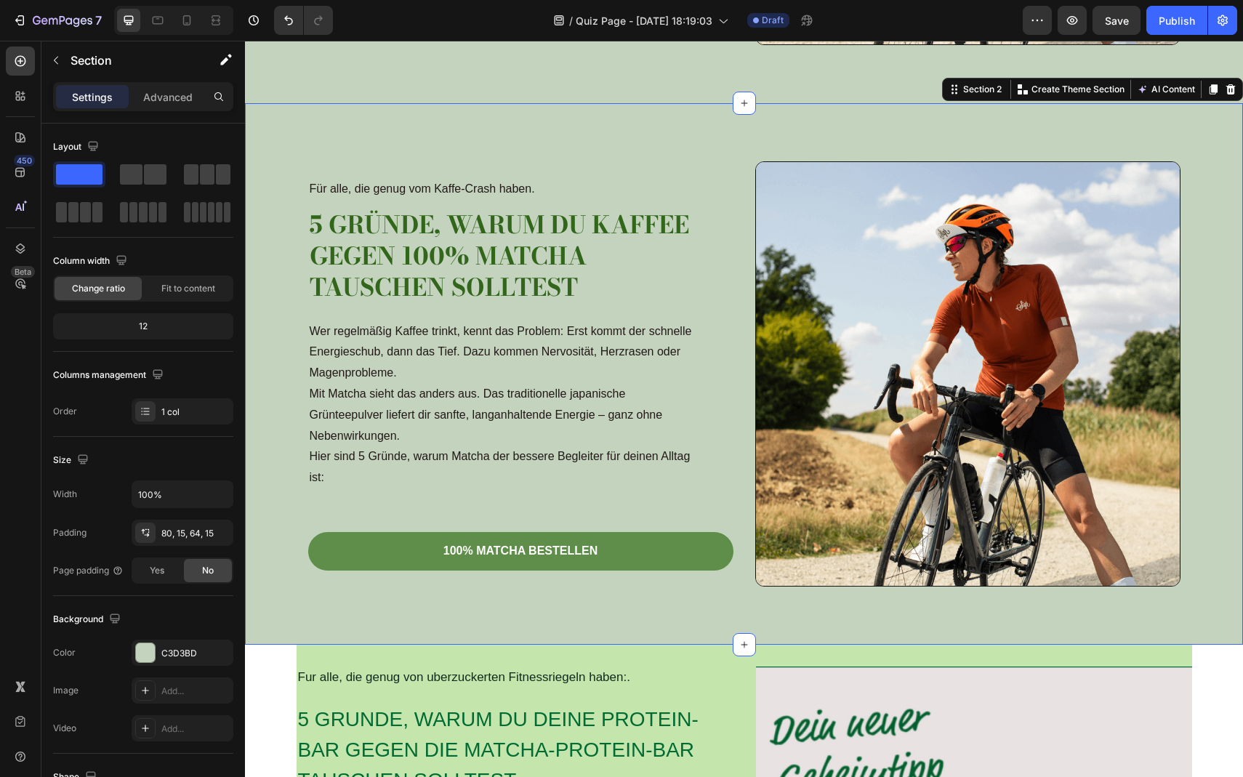
scroll to position [521, 0]
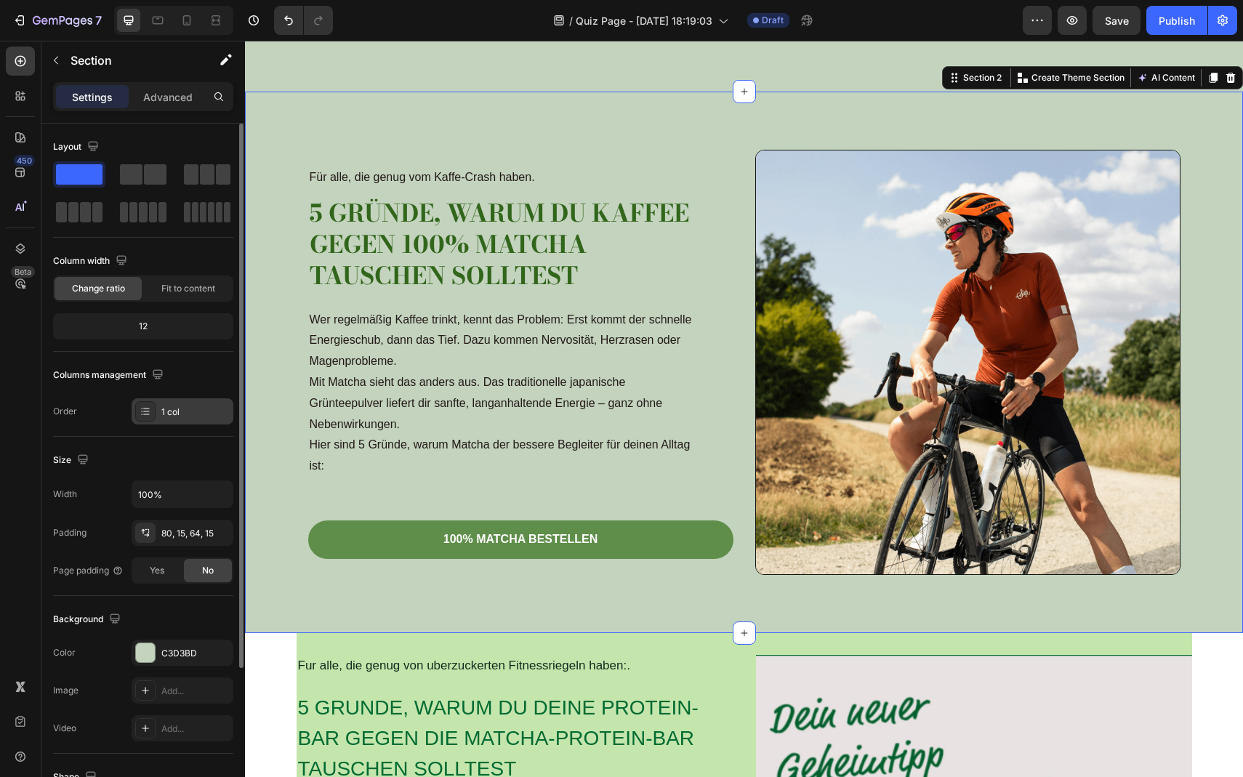
click at [145, 411] on icon at bounding box center [146, 412] width 12 height 12
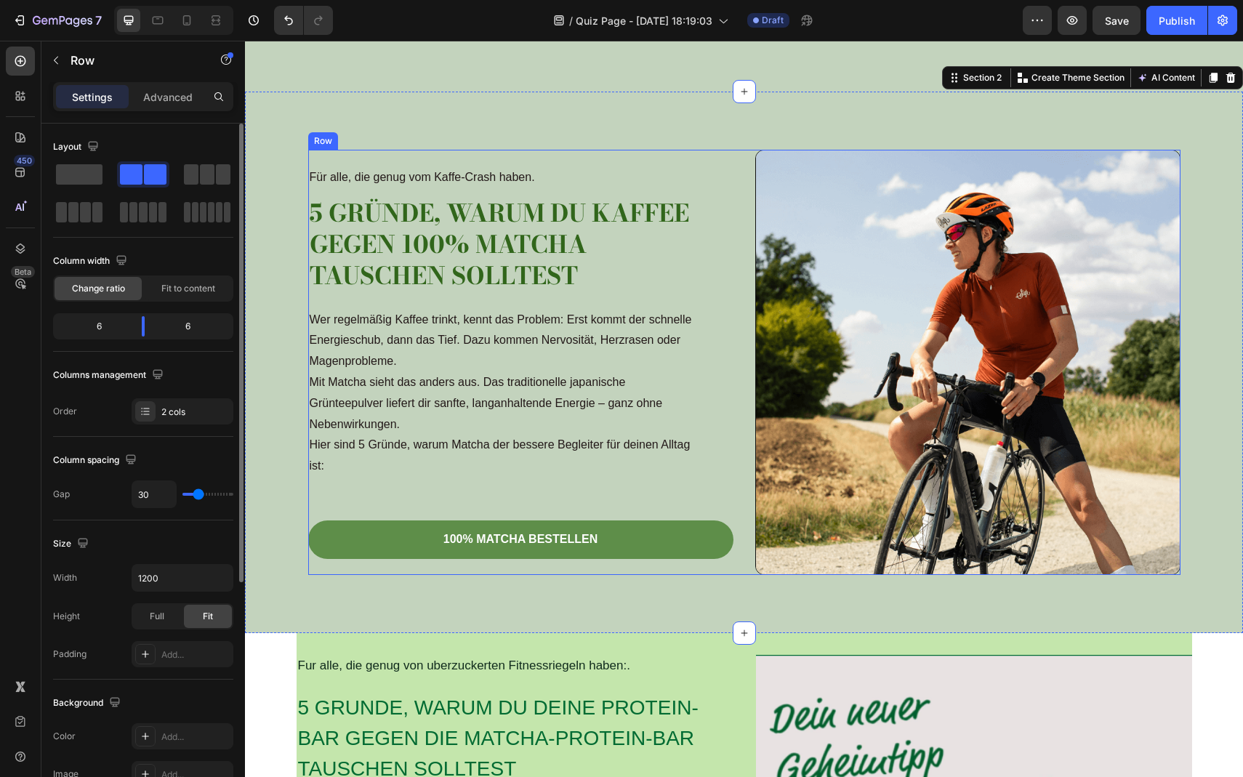
click at [717, 157] on div "Für alle, die genug vom Kaffe-Crash haben. Text Block 5 Gründe, warum du Kaffee…" at bounding box center [520, 362] width 425 height 425
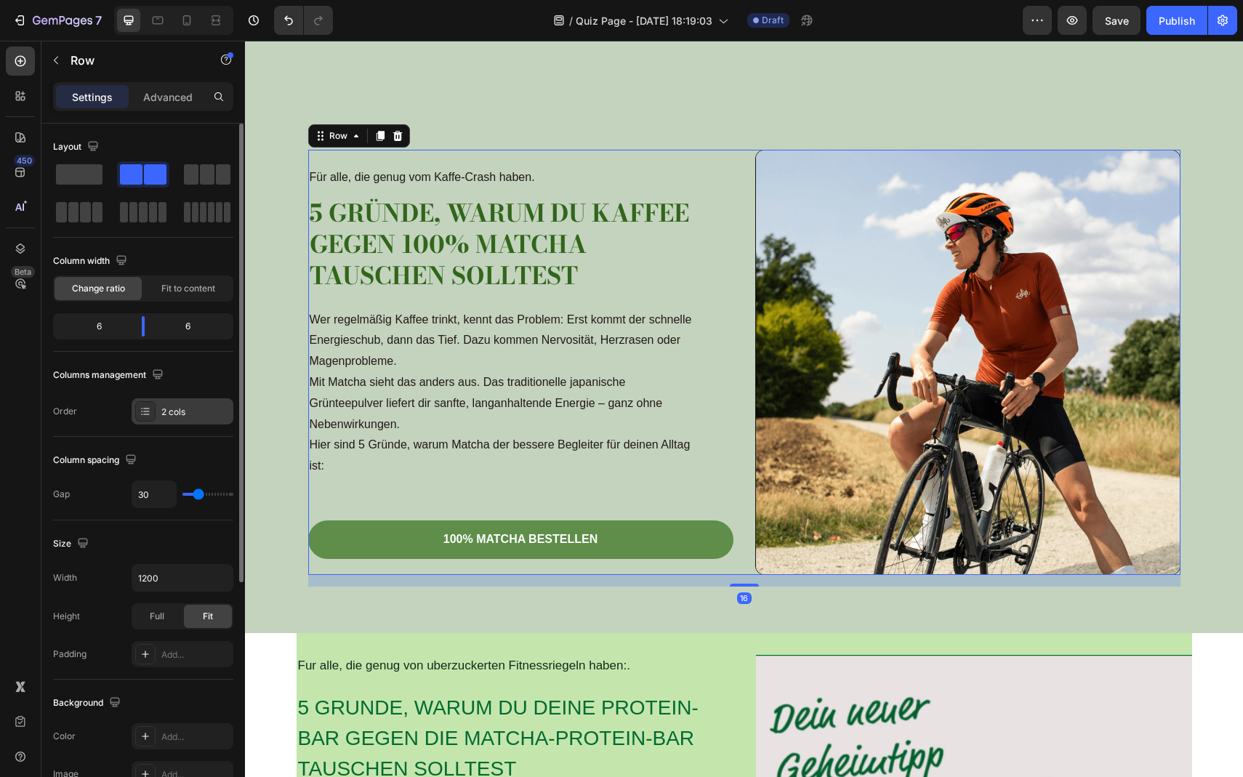
click at [151, 411] on icon at bounding box center [146, 412] width 12 height 12
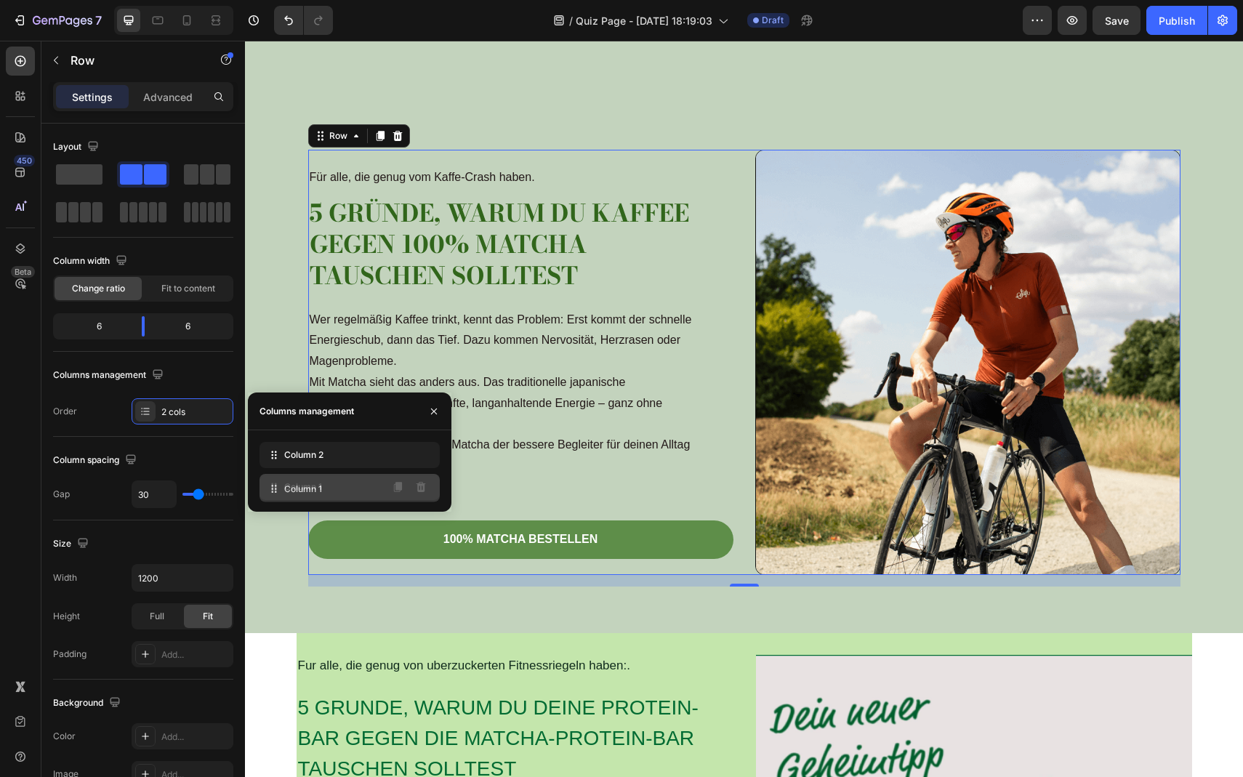
drag, startPoint x: 270, startPoint y: 453, endPoint x: 270, endPoint y: 485, distance: 32.0
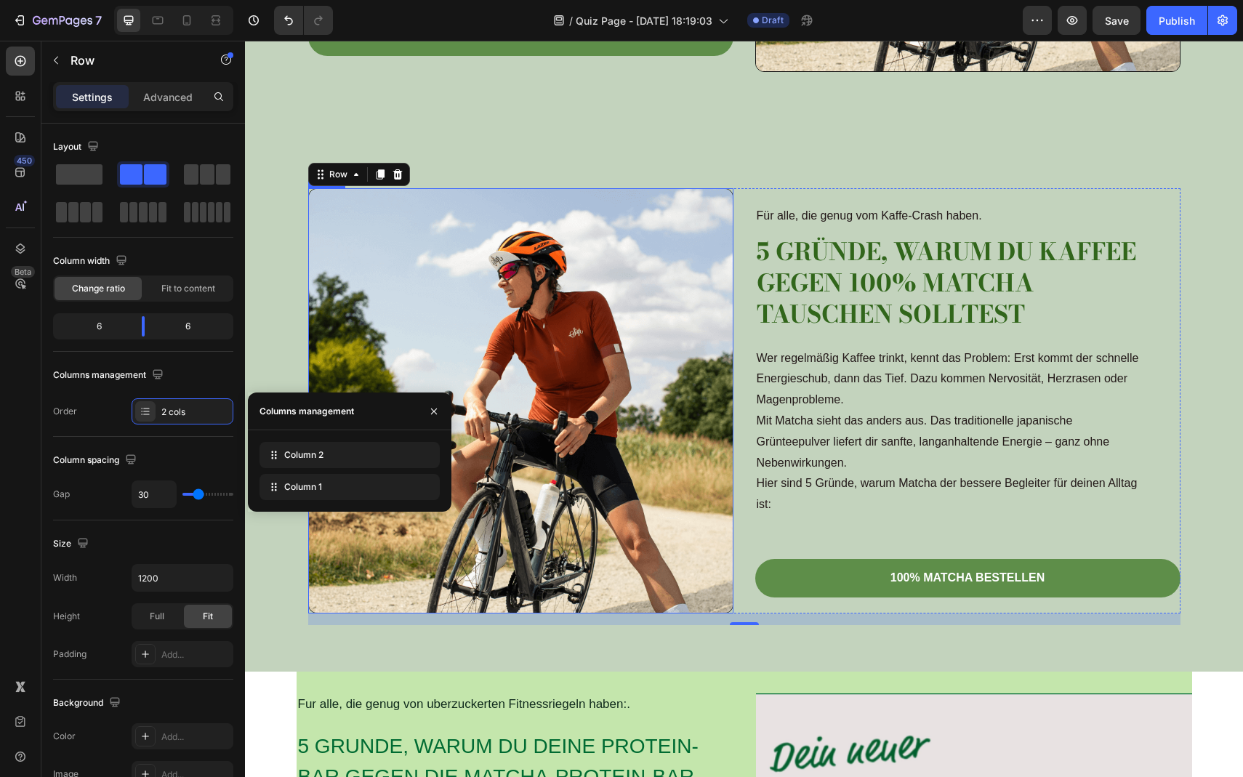
scroll to position [448, 0]
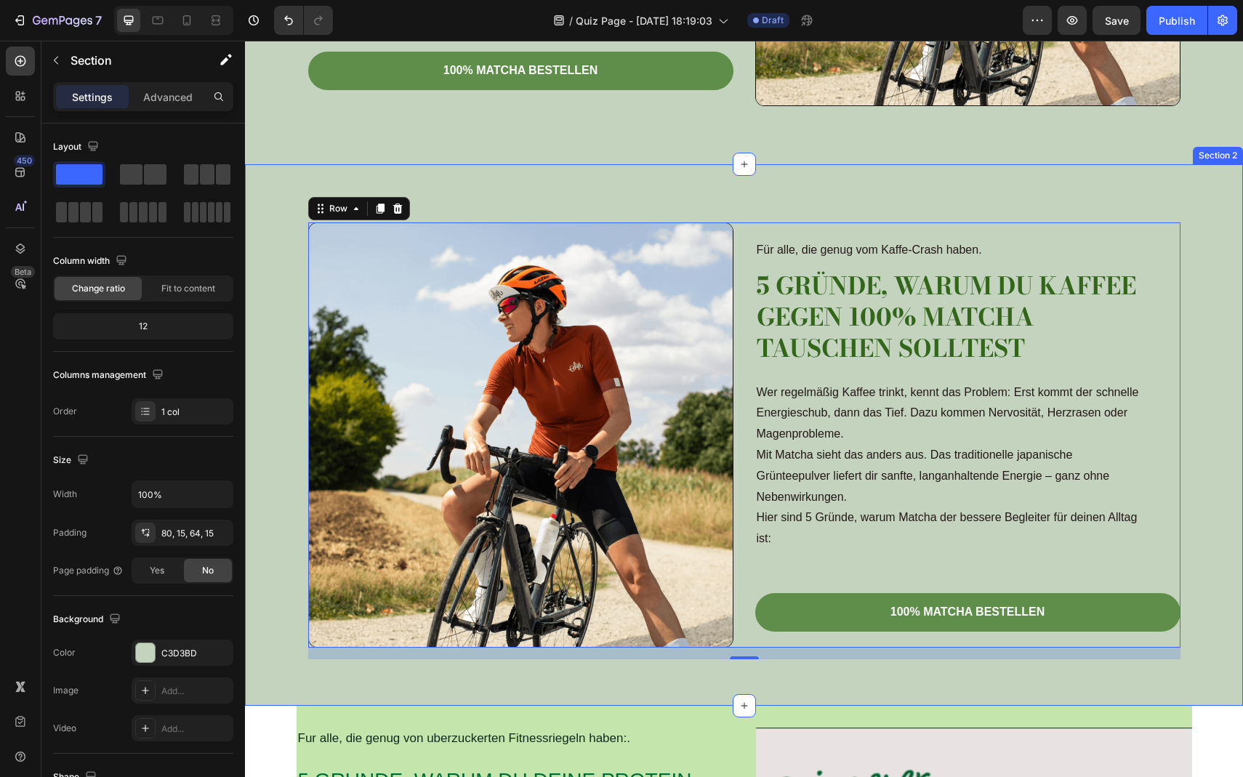
click at [630, 193] on div "Für alle, die genug vom Kaffe-Crash haben. Text Block 5 Gründe, warum du Kaffee…" at bounding box center [744, 435] width 998 height 542
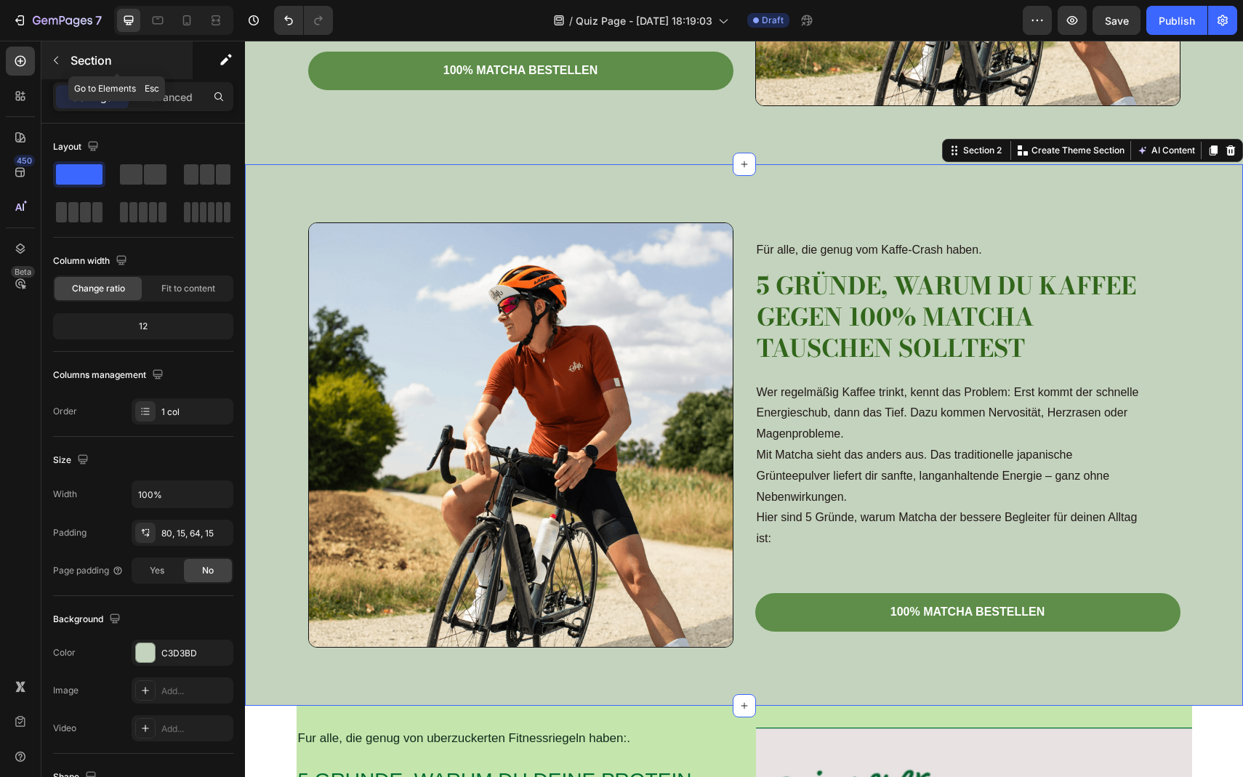
click at [56, 61] on icon "button" at bounding box center [56, 61] width 12 height 12
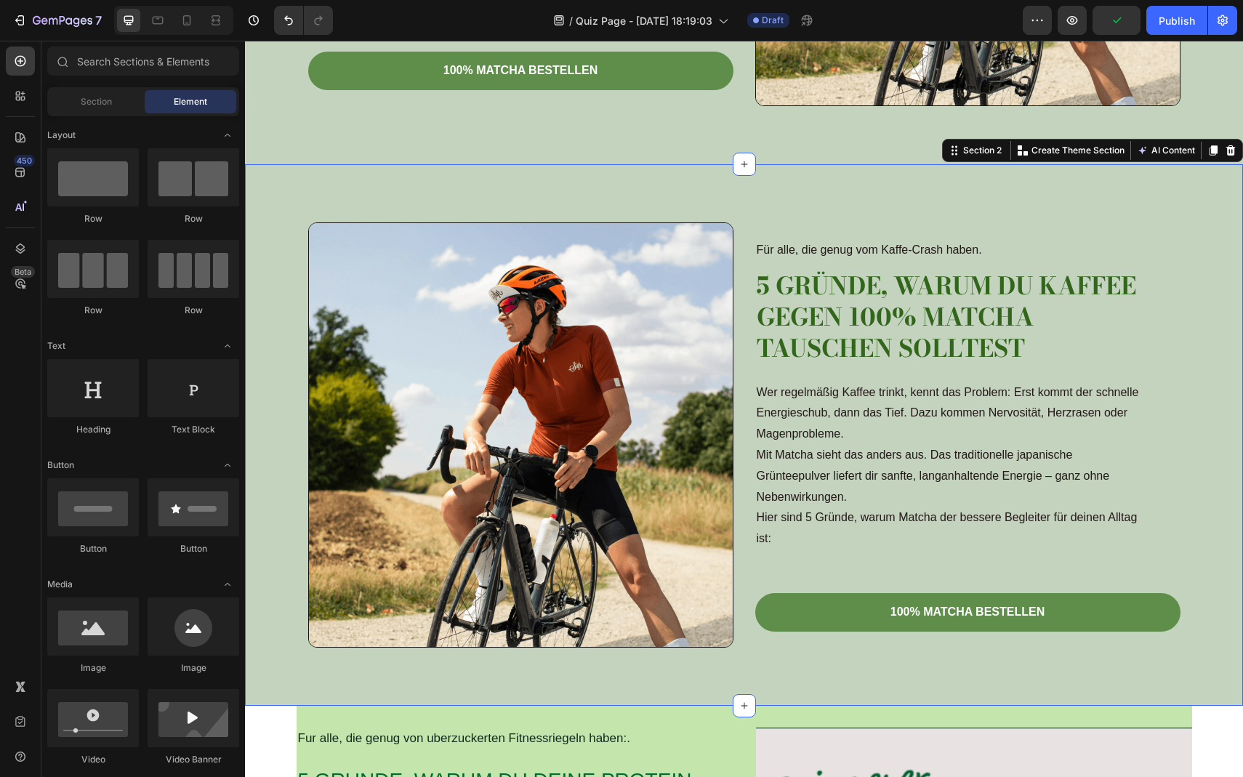
click at [358, 201] on div "Für alle, die genug vom Kaffe-Crash haben. Text Block 5 Gründe, warum du Kaffee…" at bounding box center [744, 435] width 998 height 542
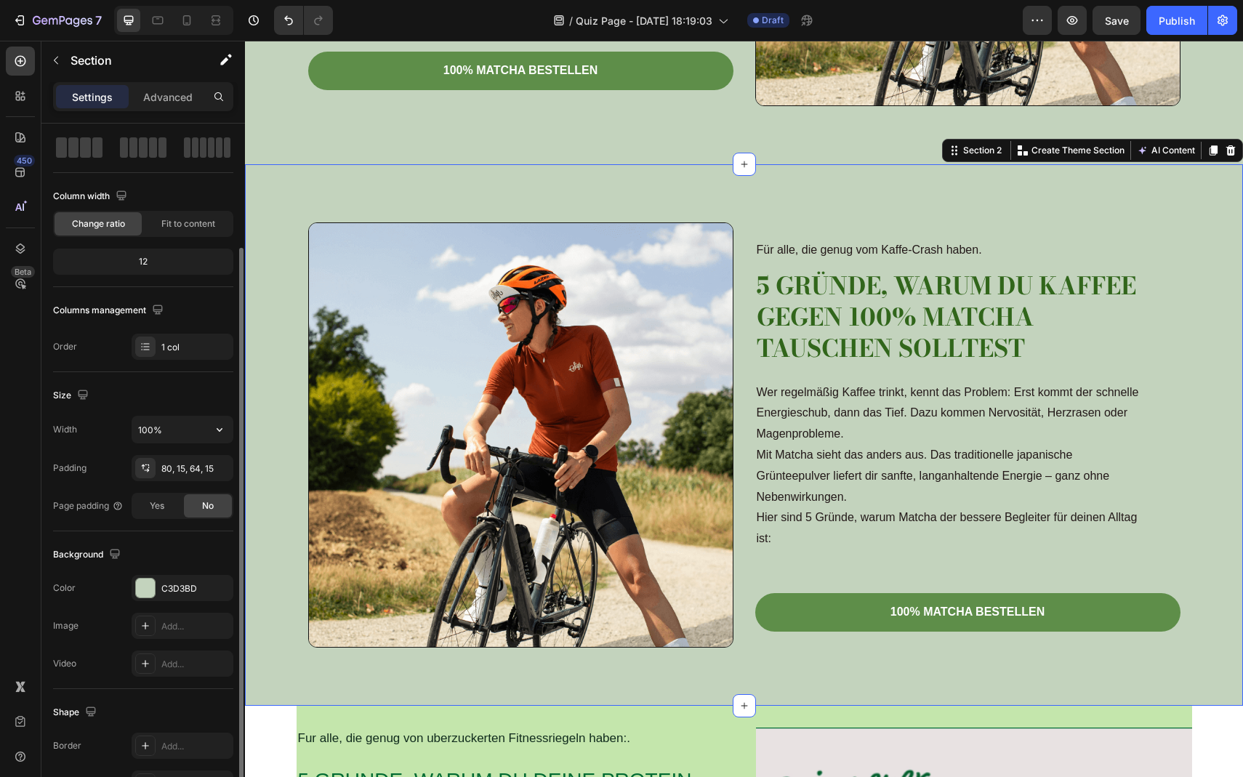
scroll to position [121, 0]
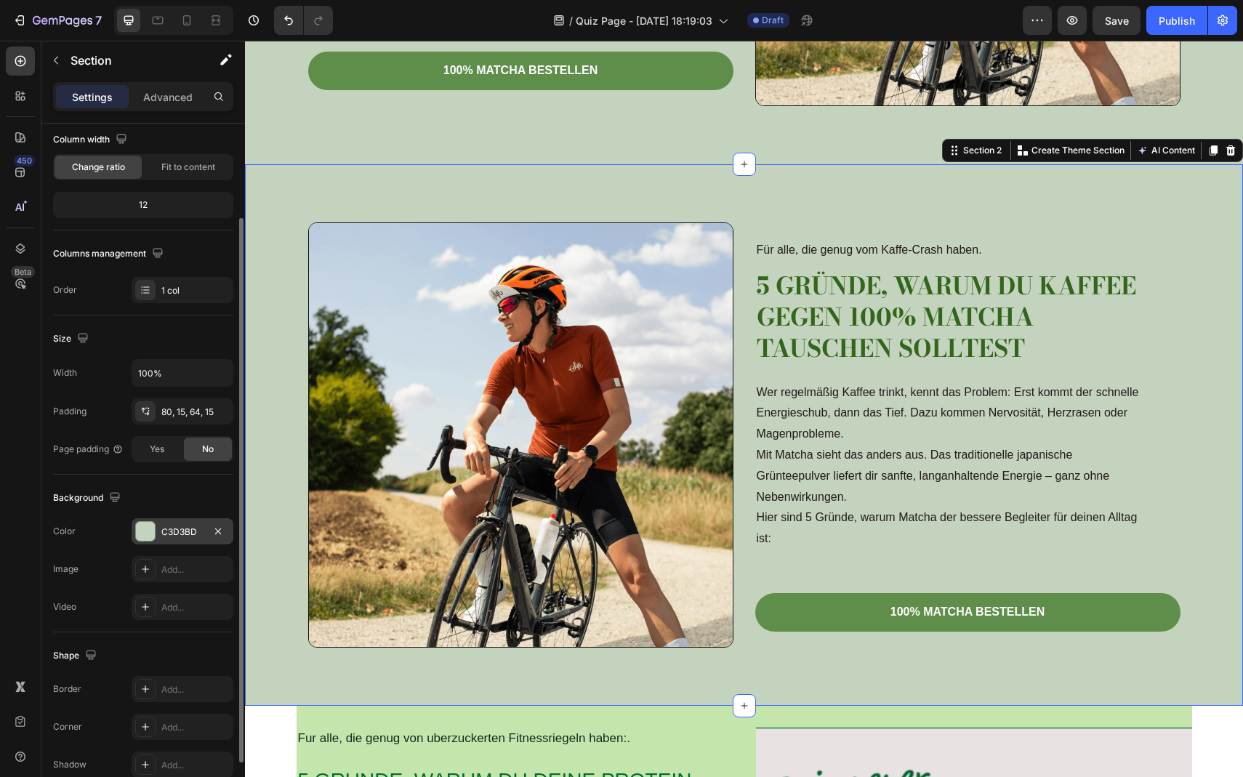
click at [153, 535] on div at bounding box center [145, 531] width 19 height 19
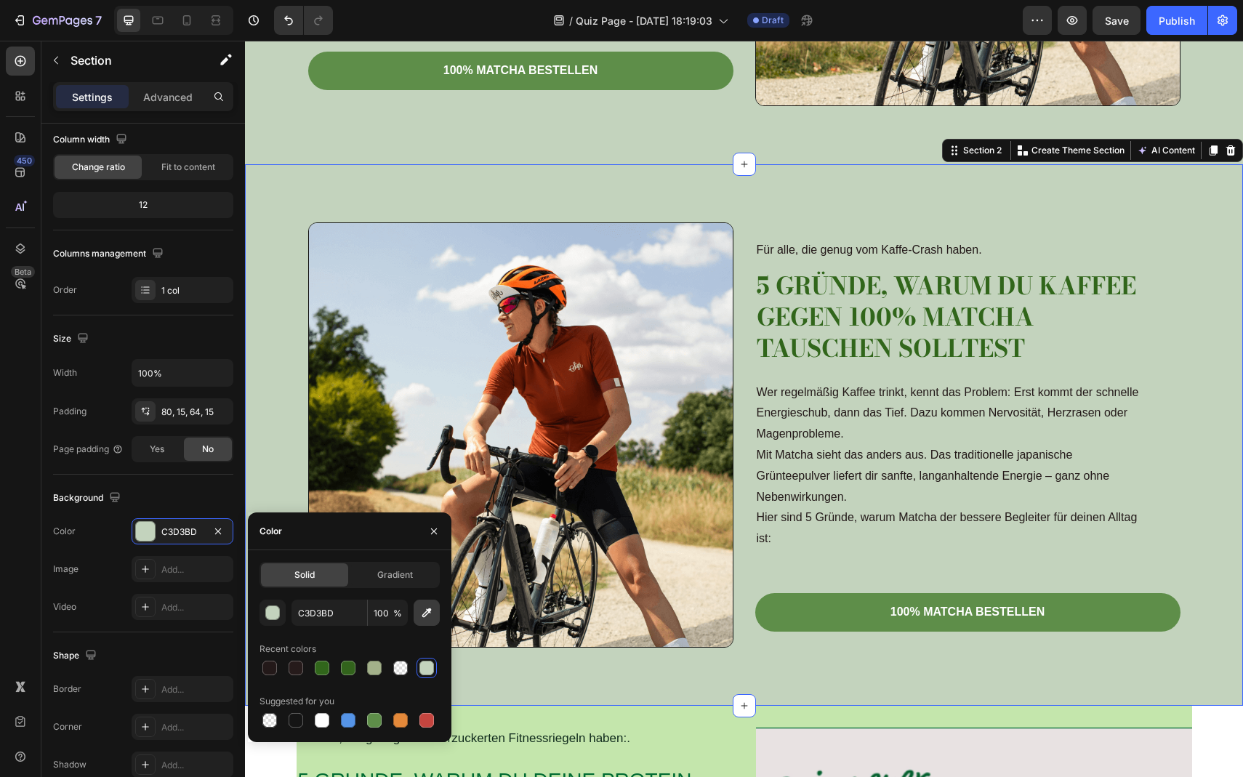
click at [425, 614] on icon "button" at bounding box center [427, 613] width 15 height 15
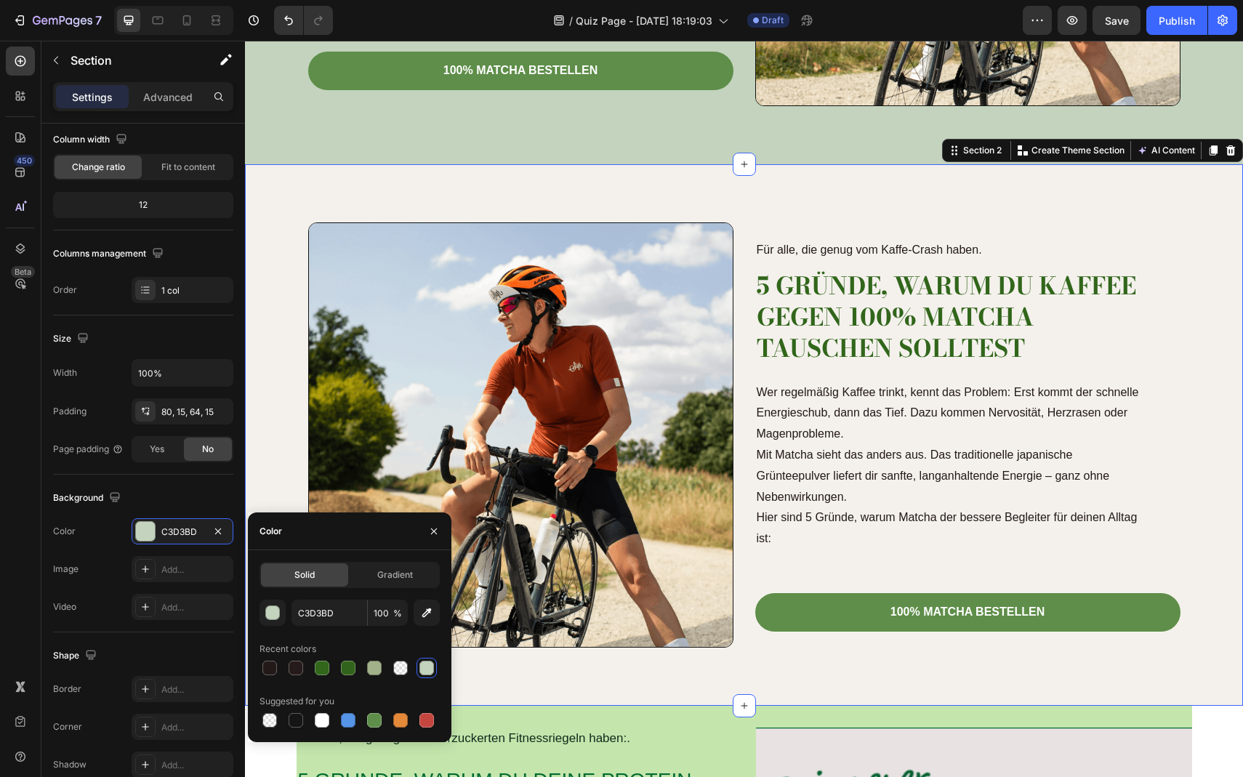
type input "F4F1EC"
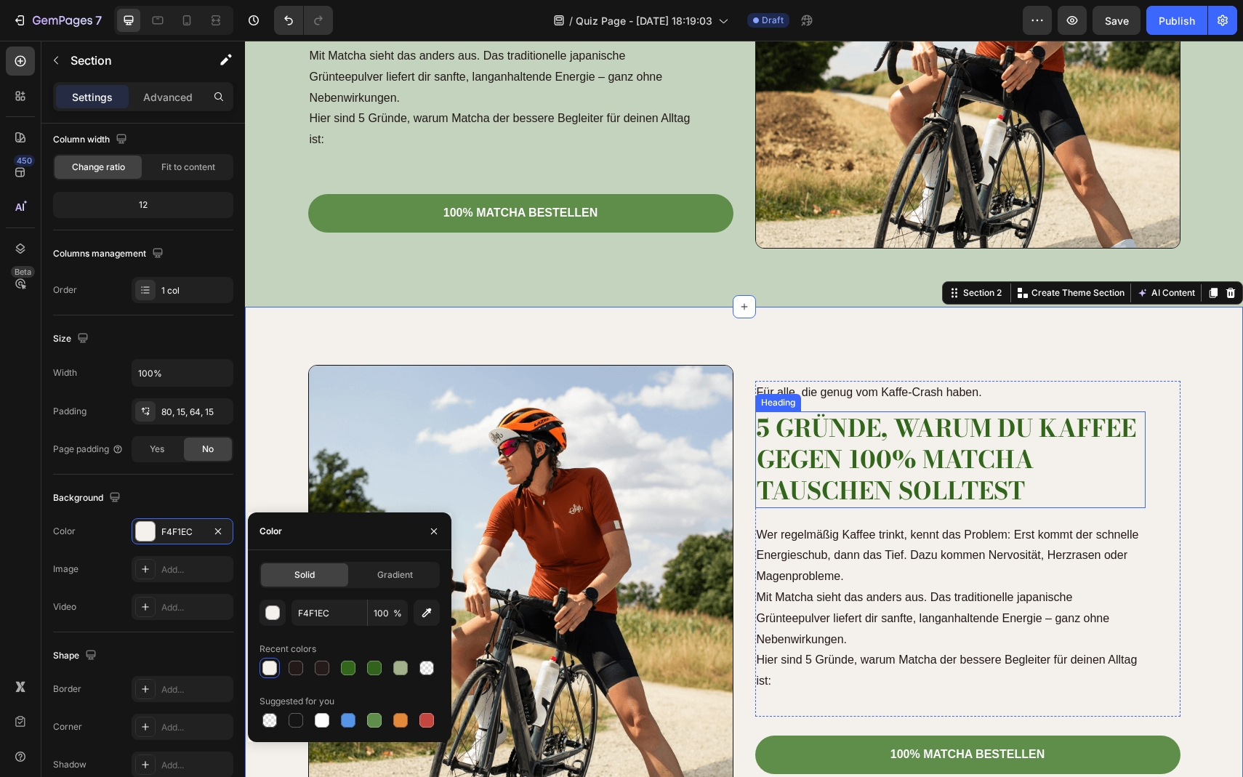
scroll to position [313, 0]
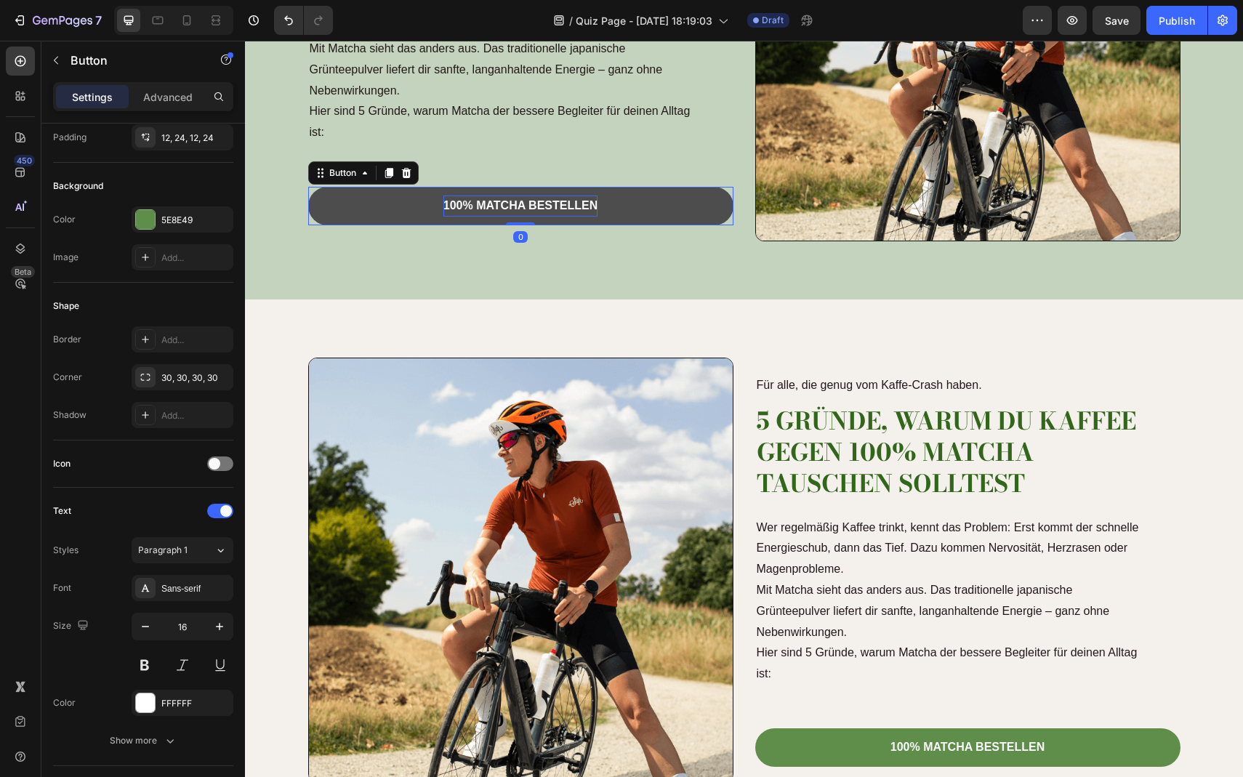
click at [497, 199] on strong "100% MATCHA BESTELLEN" at bounding box center [521, 205] width 154 height 12
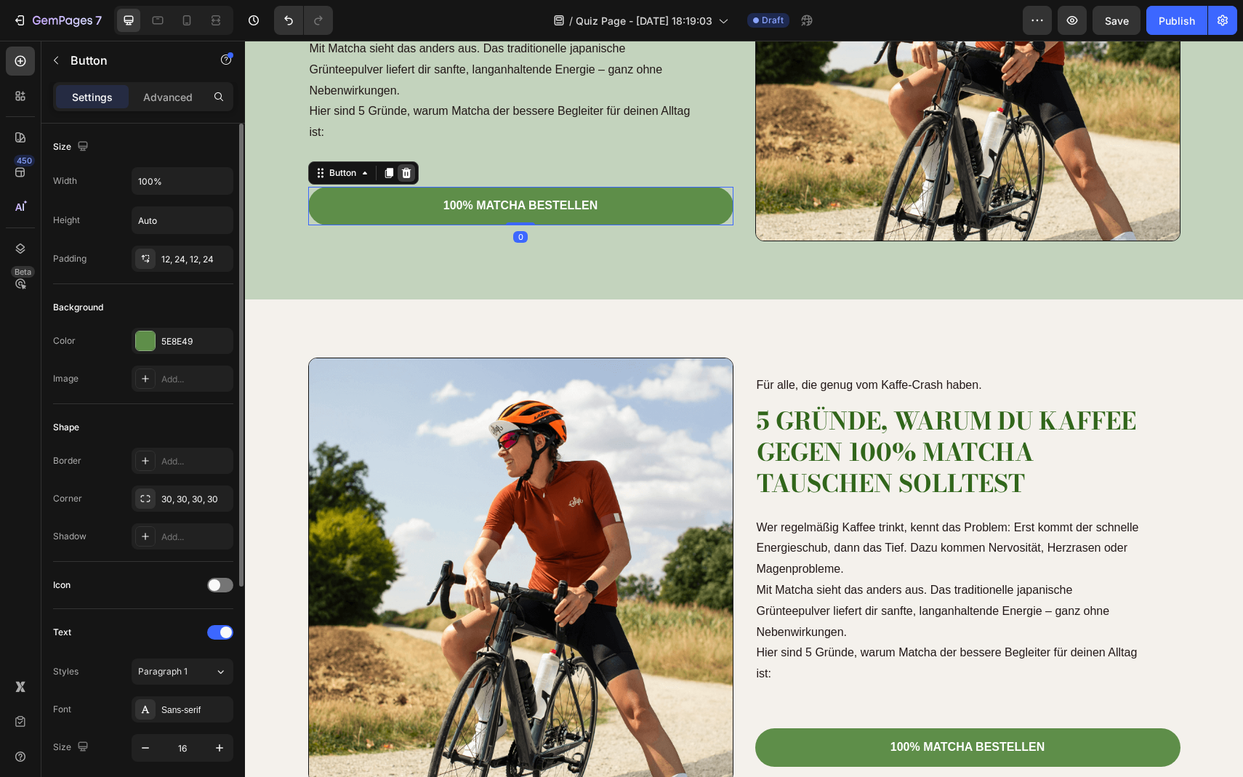
click at [407, 177] on icon at bounding box center [405, 173] width 9 height 10
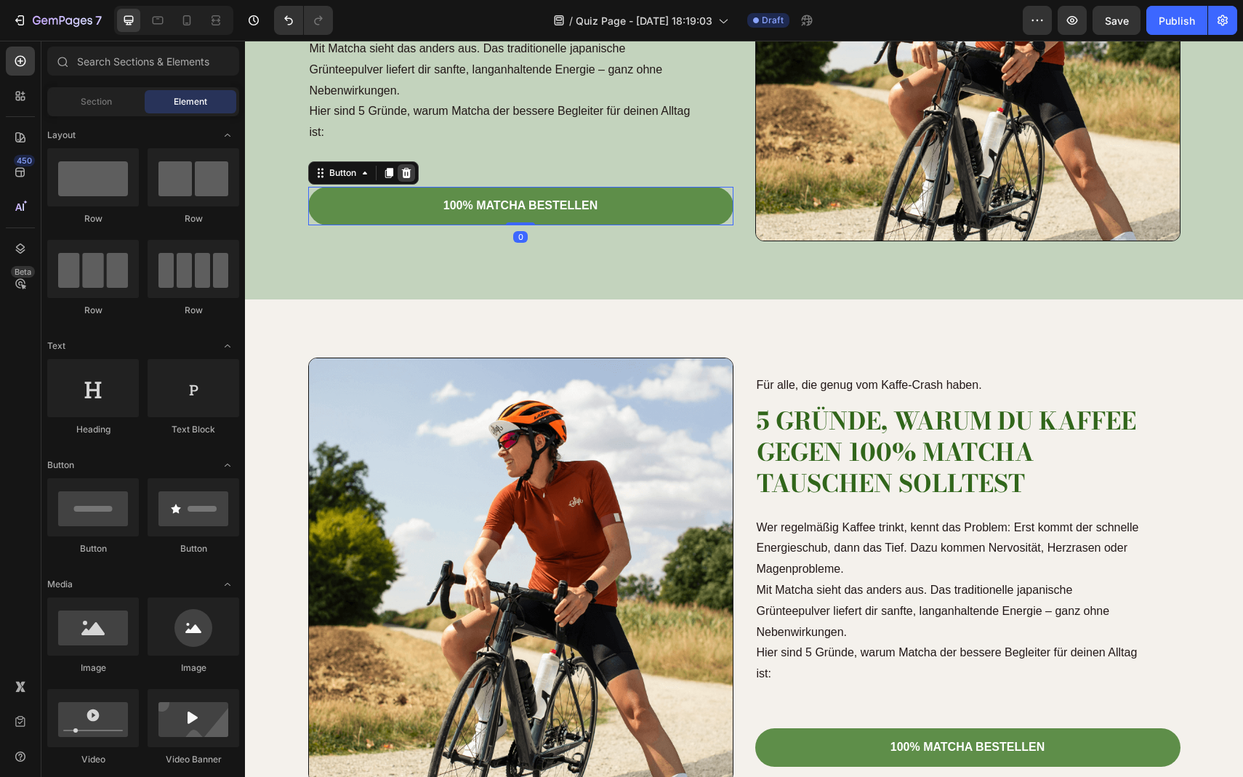
scroll to position [332, 0]
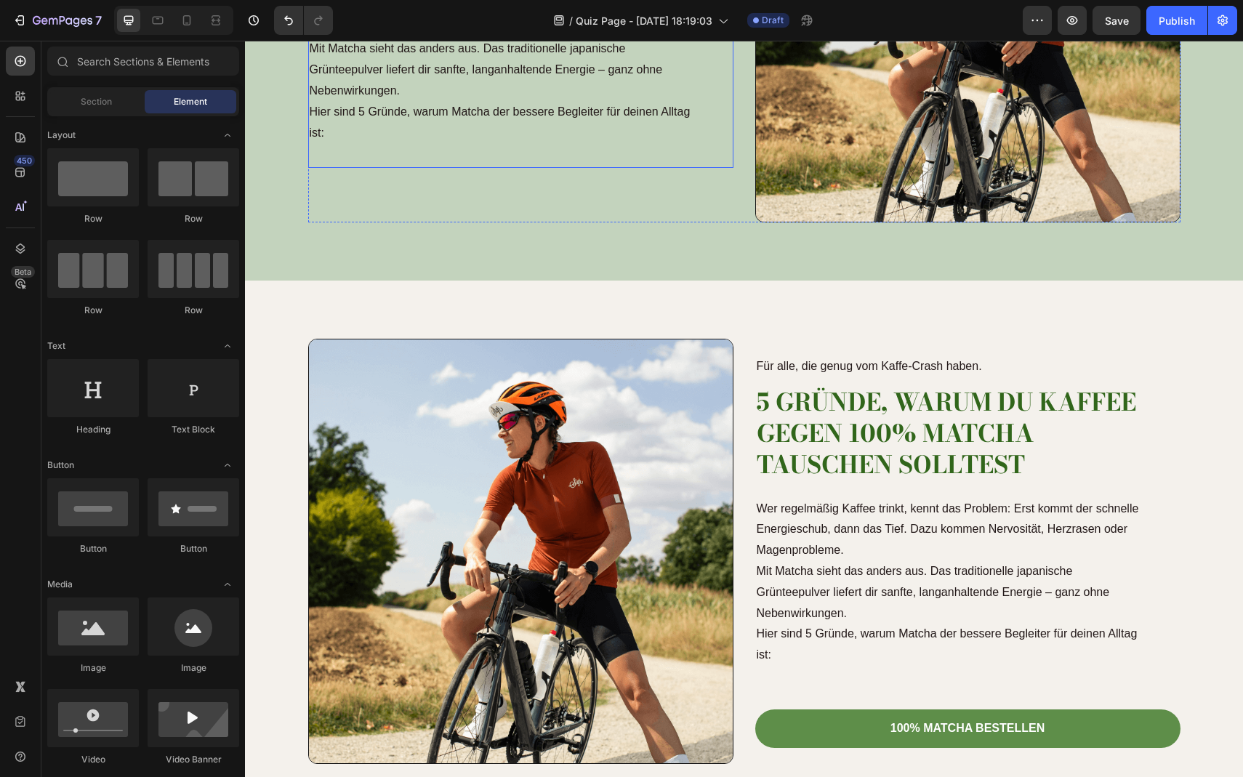
click at [421, 150] on div "Für alle, die genug vom Kaffe-Crash haben. Text Block 5 Gründe, warum du Kaffee…" at bounding box center [503, 1] width 390 height 336
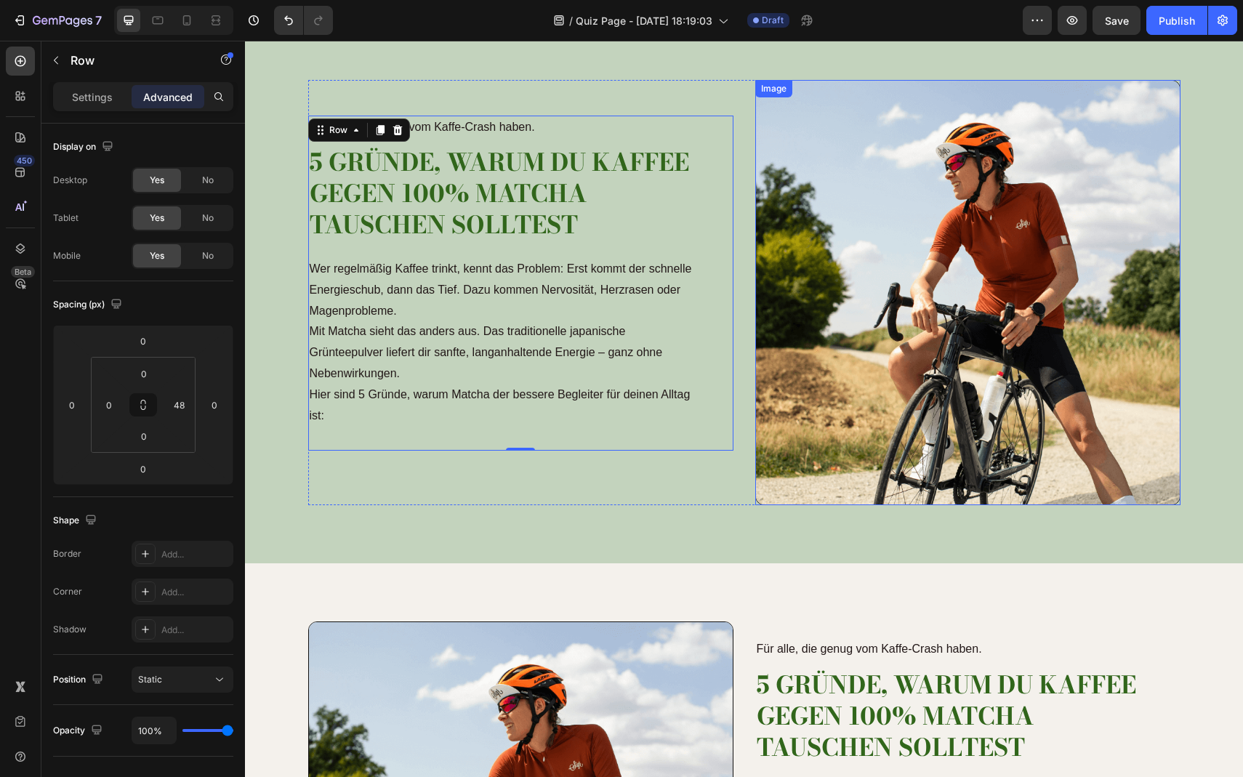
scroll to position [0, 0]
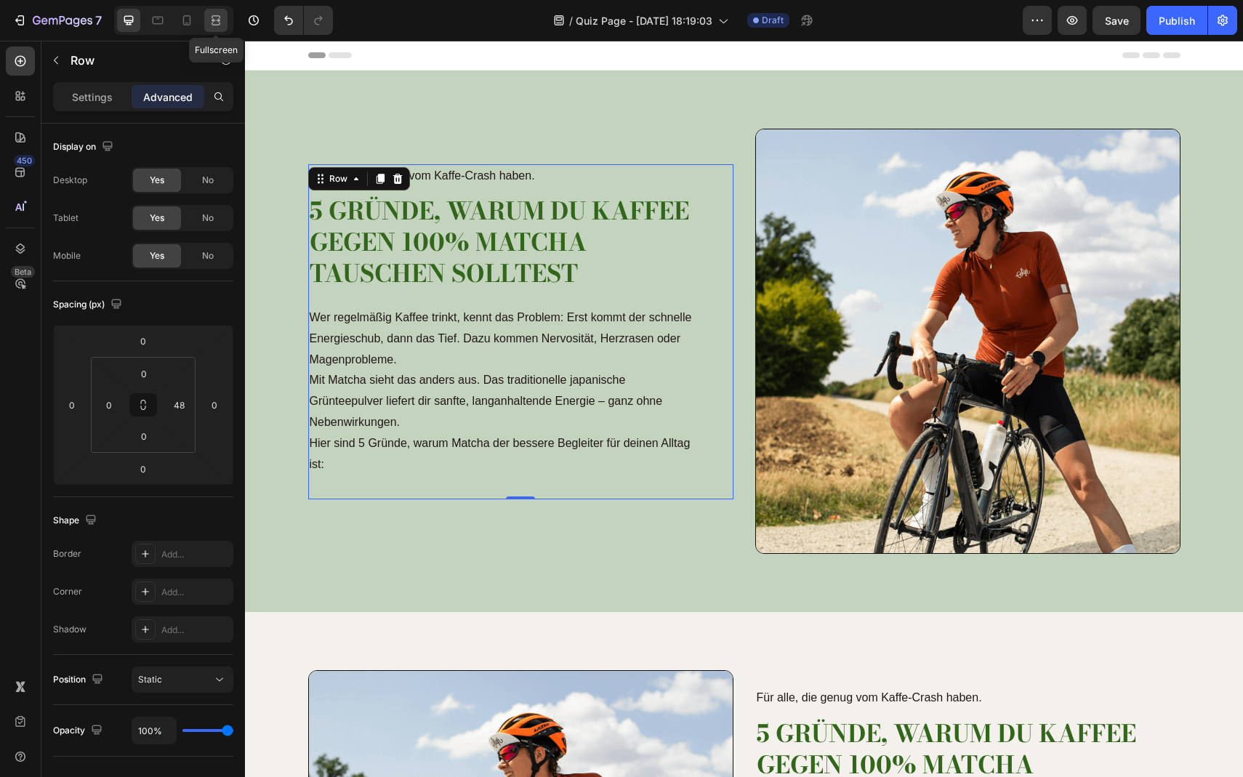
click at [215, 25] on icon at bounding box center [216, 20] width 15 height 15
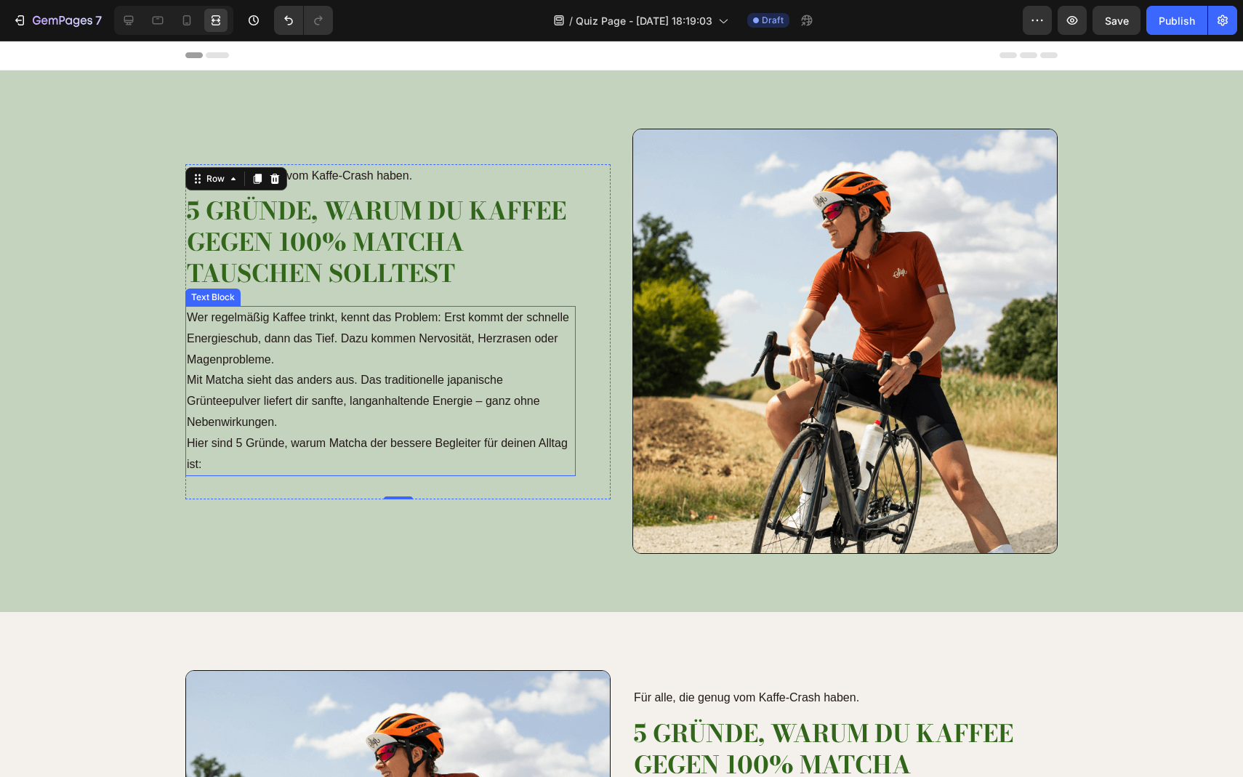
click at [451, 318] on p "Wer regelmäßig Kaffee trinkt, kennt das Problem: Erst kommt der schnelle Energi…" at bounding box center [381, 371] width 388 height 126
click at [441, 319] on p "Wer regelmäßig Kaffee trinkt, kennt das Problem: Erst kommt der schnelle Energi…" at bounding box center [381, 371] width 388 height 126
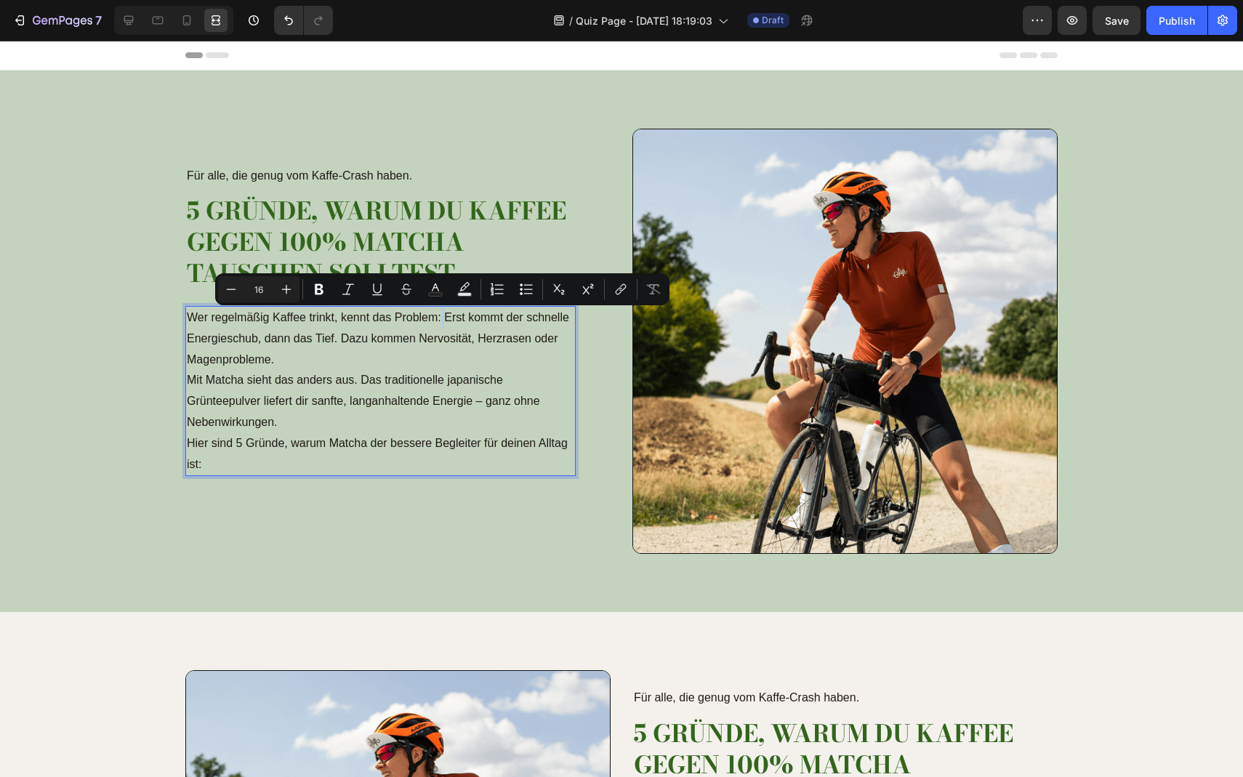
click at [445, 319] on p "Wer regelmäßig Kaffee trinkt, kennt das Problem: Erst kommt der schnelle Energi…" at bounding box center [381, 371] width 388 height 126
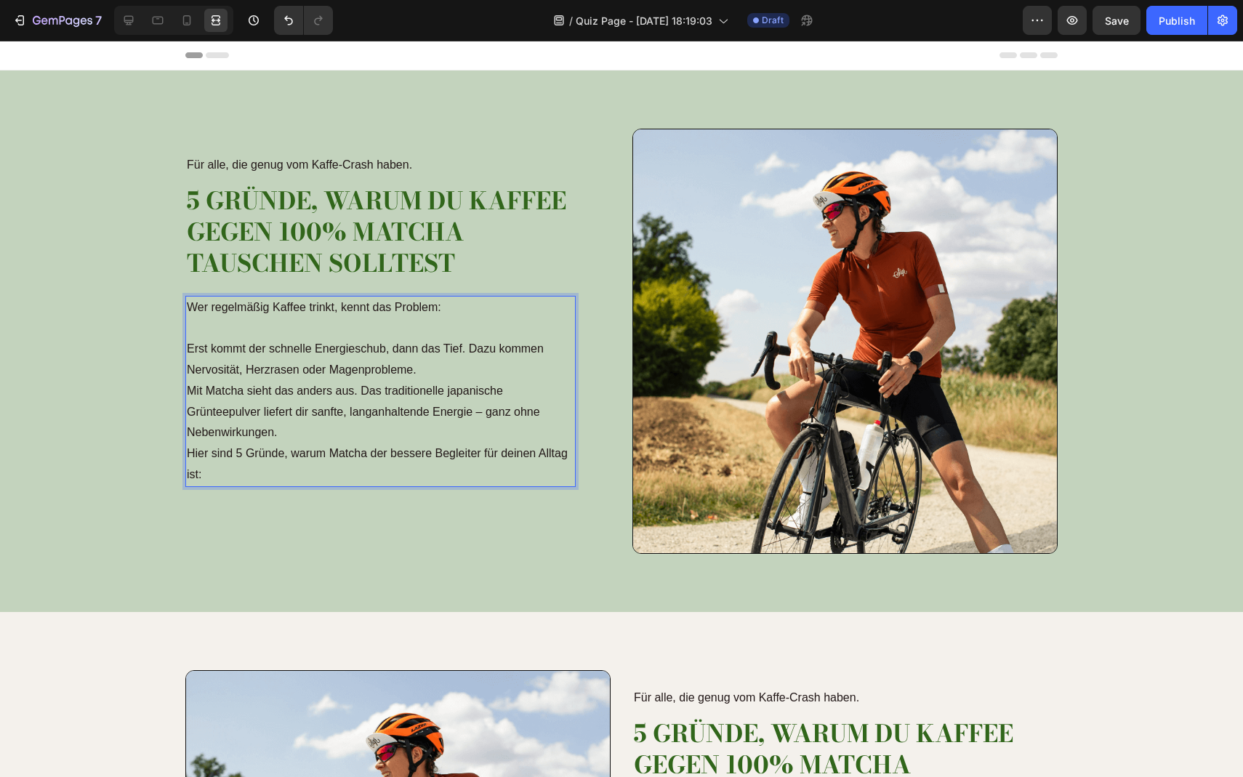
click at [449, 364] on p "Erst kommt der schnelle Energieschub, dann das Tief. Dazu kommen Nervosität, He…" at bounding box center [381, 391] width 388 height 105
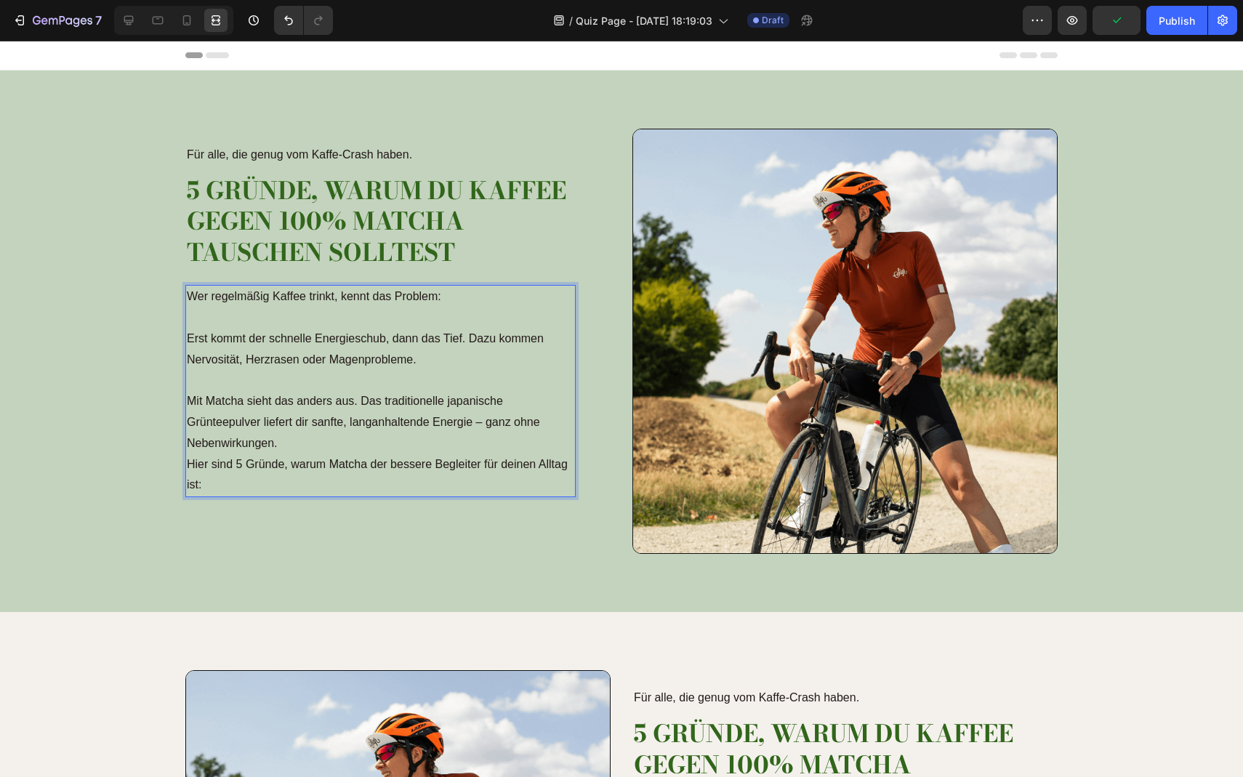
click at [366, 444] on p "Erst kommt der schnelle Energieschub, dann das Tief. Dazu kommen Nervosität, He…" at bounding box center [381, 392] width 388 height 126
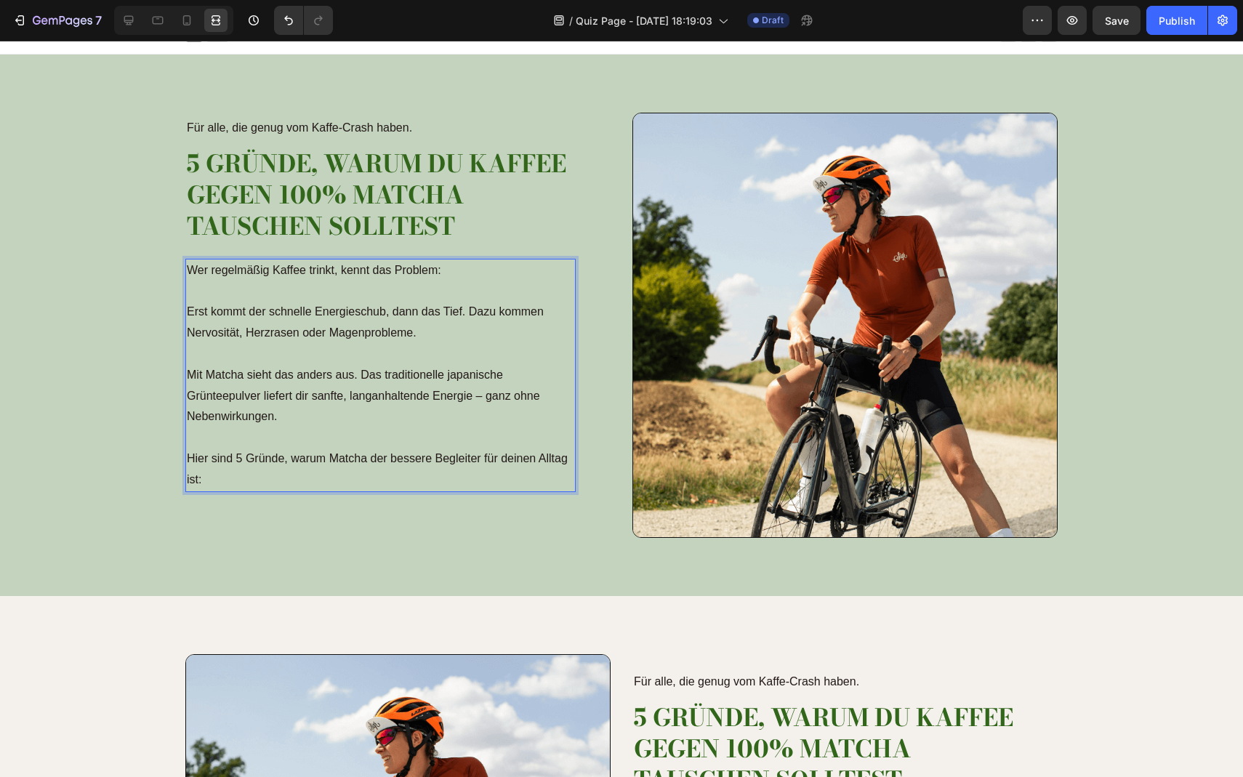
scroll to position [19, 0]
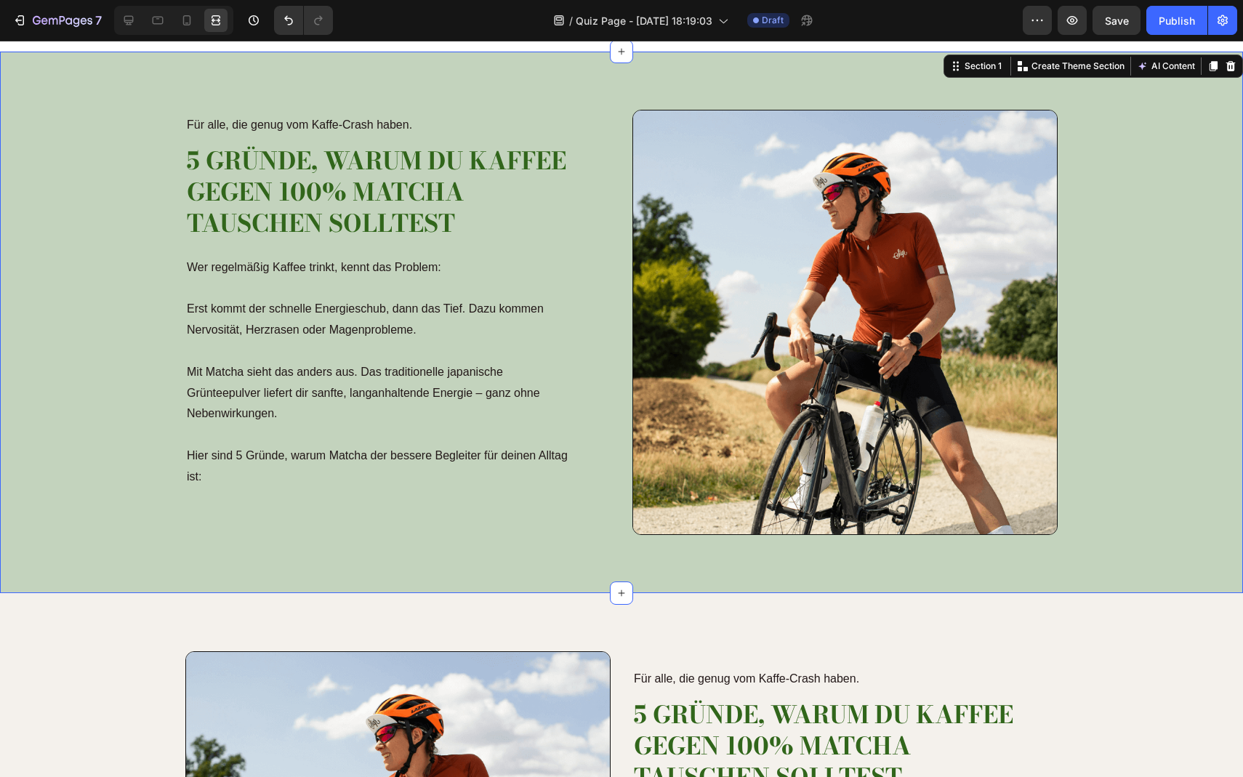
click at [442, 535] on div "Für alle, die genug vom Kaffe-Crash haben. Text Block 5 Gründe, warum du Kaffee…" at bounding box center [622, 328] width 1222 height 437
click at [353, 435] on p "Erst kommt der schnelle Energieschub, dann das Tief. Dazu kommen Nervosität, He…" at bounding box center [381, 372] width 388 height 147
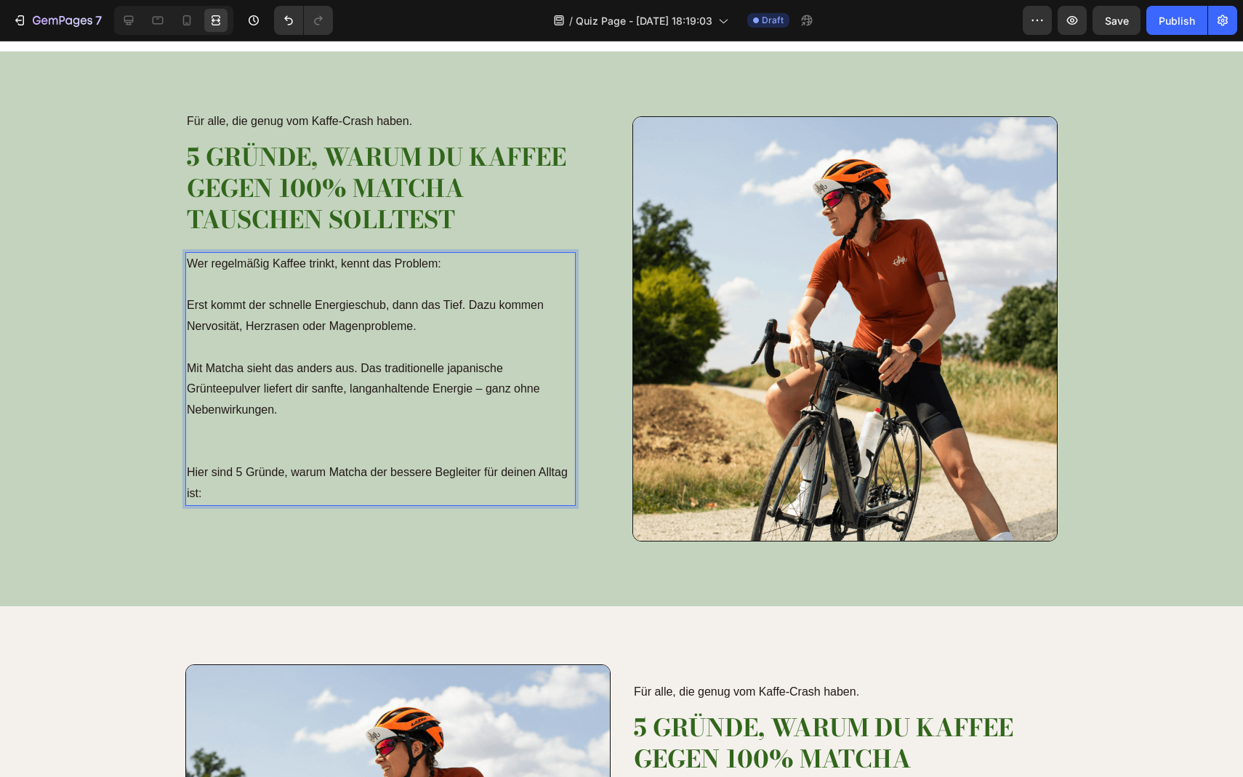
click at [353, 435] on p "Erst kommt der schnelle Energieschub, dann das Tief. Dazu kommen Nervosität, He…" at bounding box center [381, 378] width 388 height 167
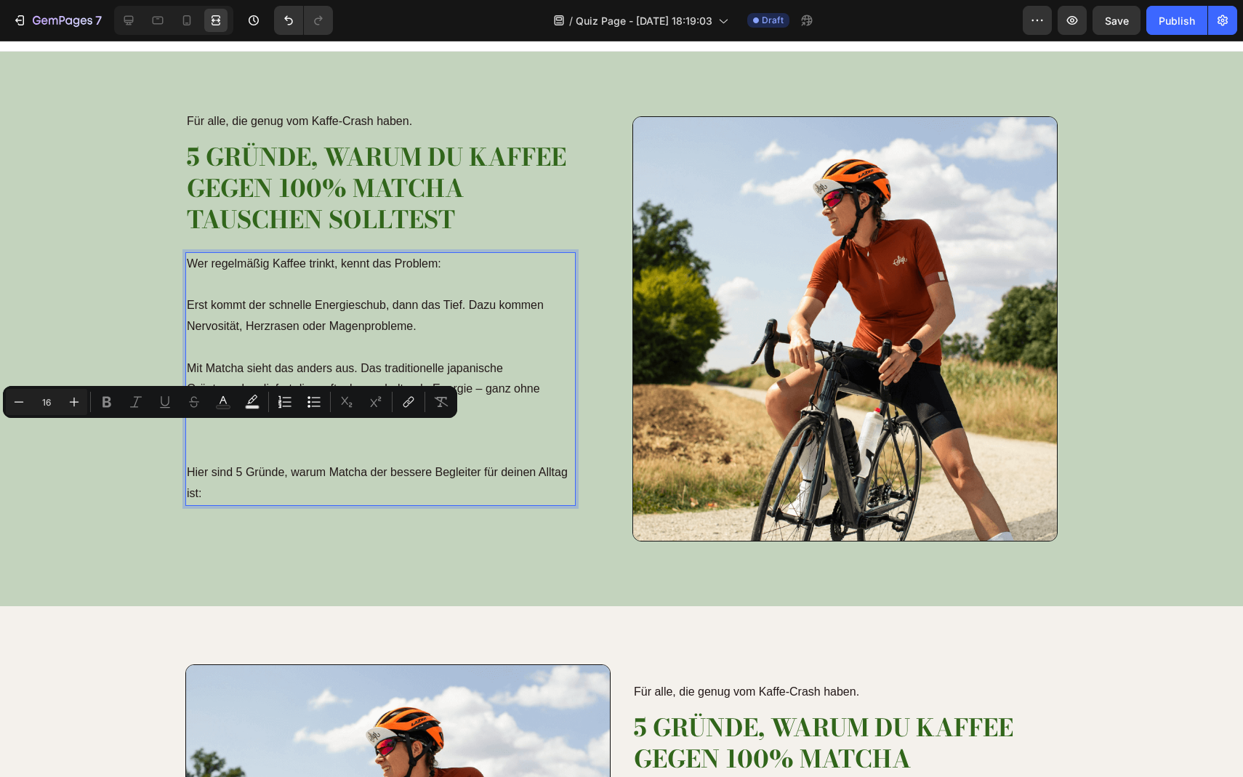
click at [434, 353] on p "Erst kommt der schnelle Energieschub, dann das Tief. Dazu kommen Nervosität, He…" at bounding box center [381, 378] width 388 height 167
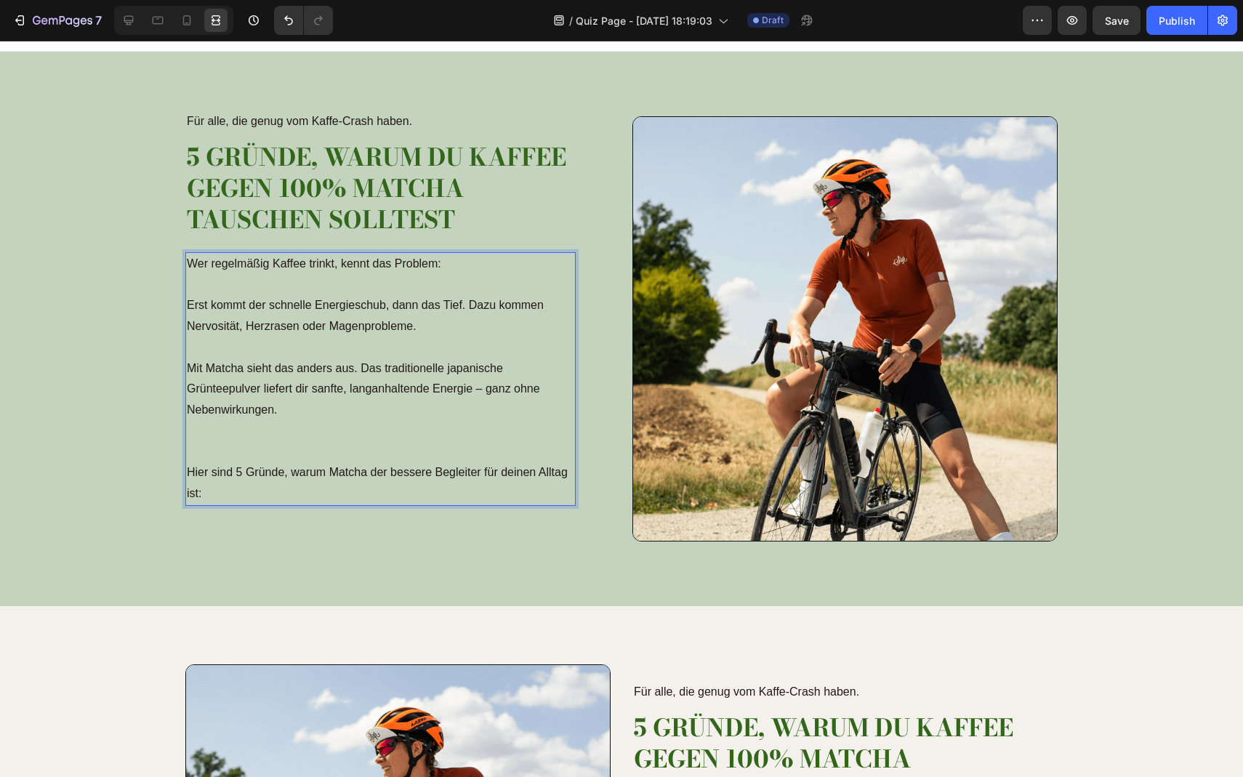
click at [434, 353] on p "Erst kommt der schnelle Energieschub, dann das Tief. Dazu kommen Nervosität, He…" at bounding box center [381, 378] width 388 height 167
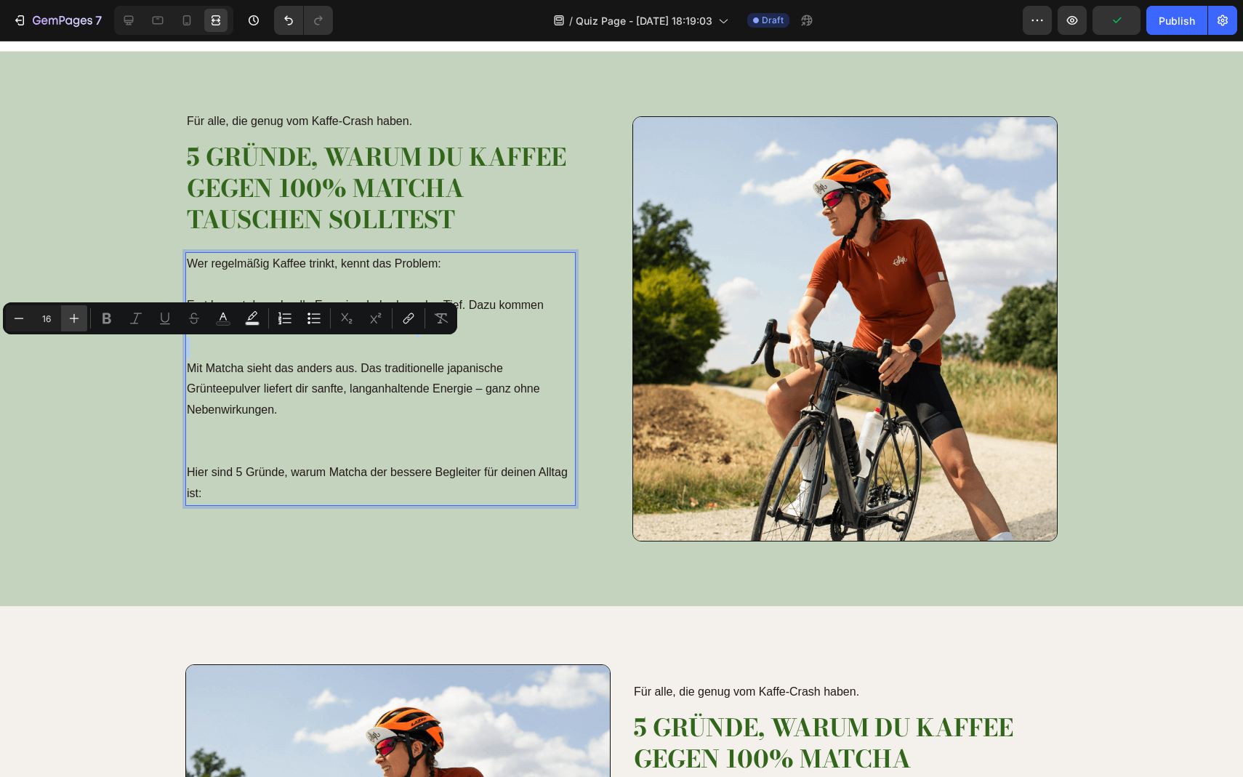
click at [68, 318] on icon "Editor contextual toolbar" at bounding box center [74, 318] width 15 height 15
click at [73, 318] on icon "Editor contextual toolbar" at bounding box center [74, 318] width 15 height 15
type input "16"
click at [319, 386] on p "Erst kommt der schnelle Energieschub, dann das Tief. Dazu kommen Nervosität, He…" at bounding box center [381, 378] width 388 height 167
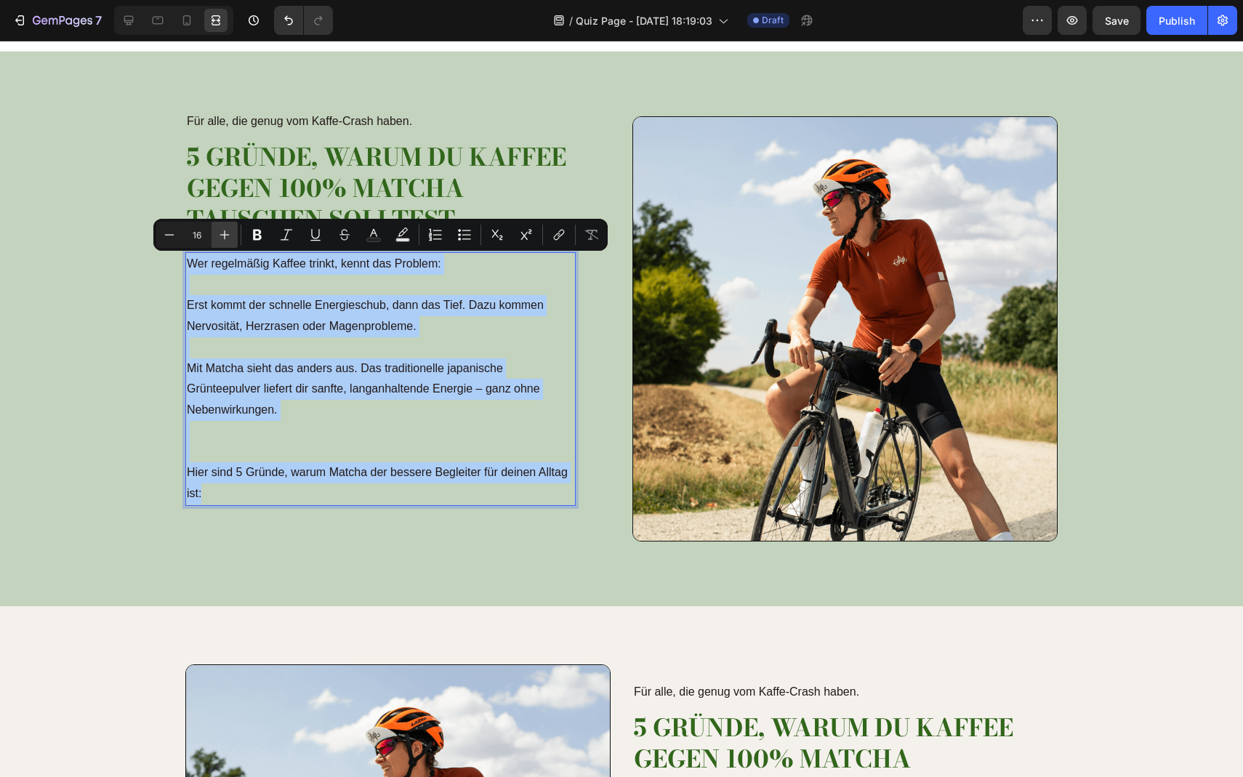
click at [222, 240] on icon "Editor contextual toolbar" at bounding box center [224, 235] width 15 height 15
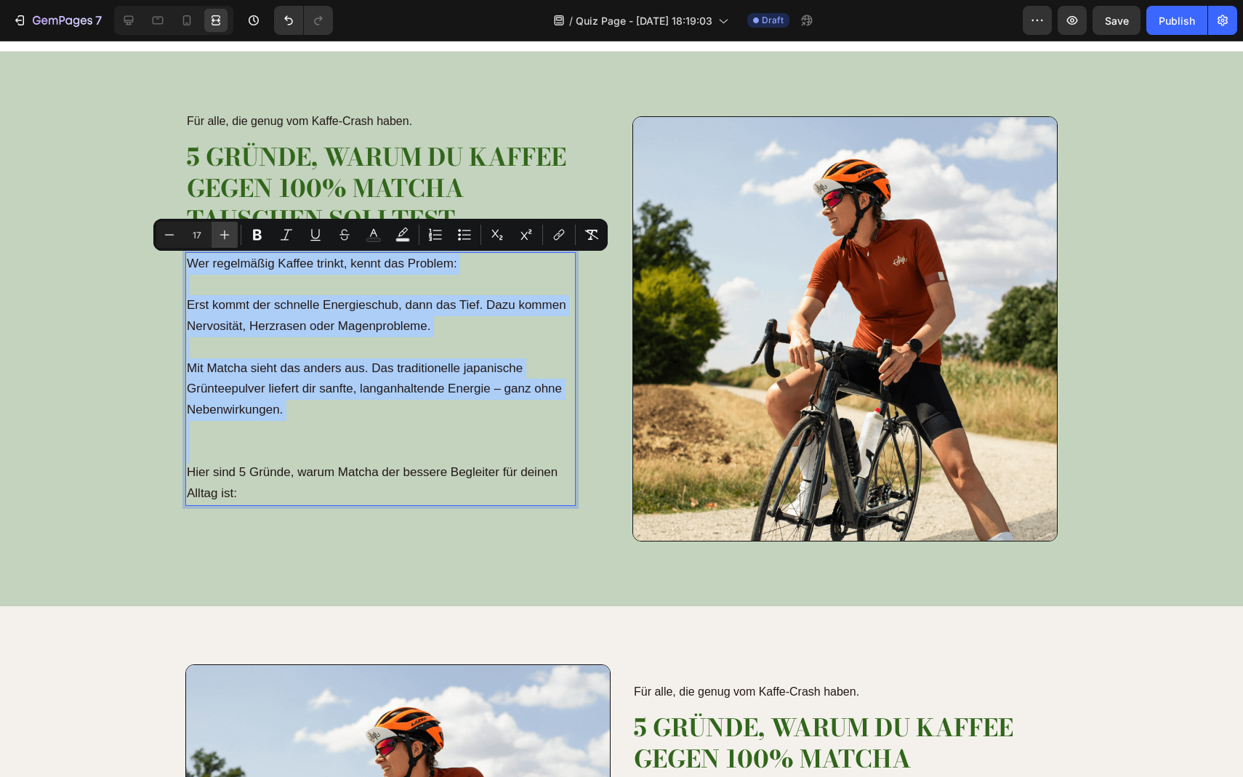
click at [222, 240] on icon "Editor contextual toolbar" at bounding box center [224, 235] width 15 height 15
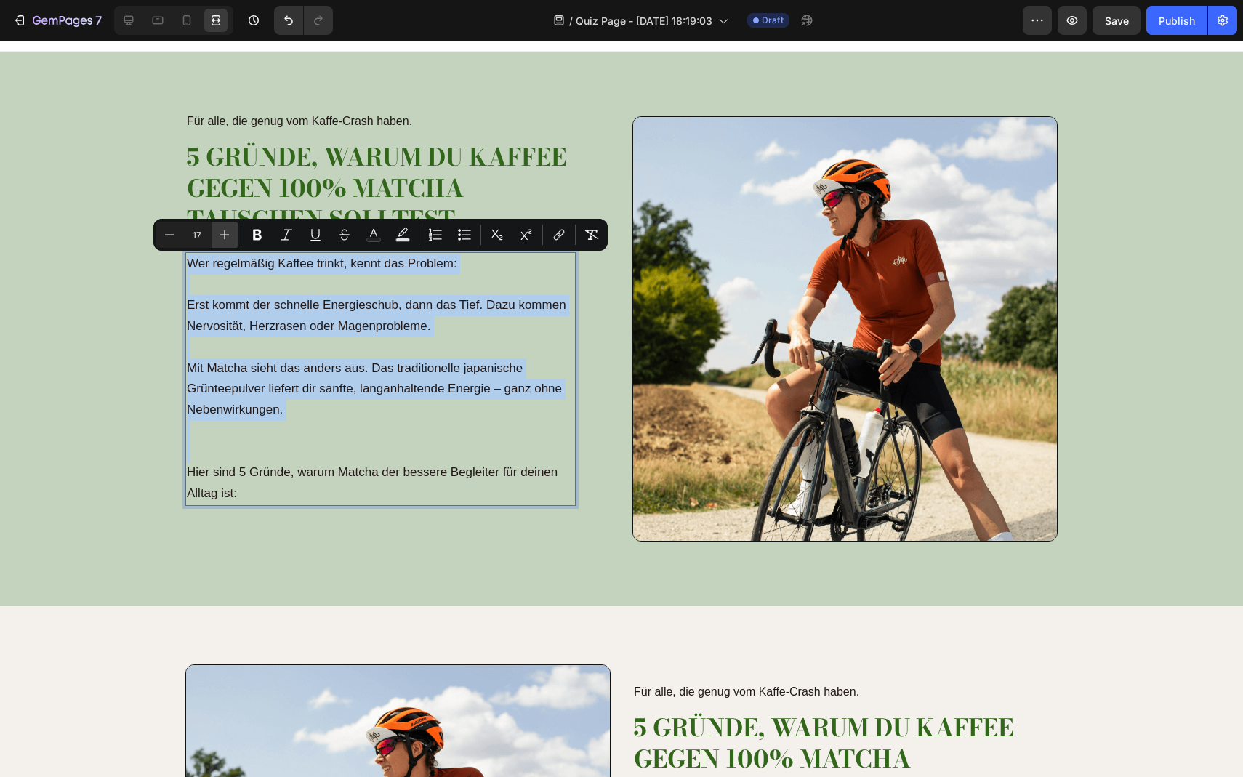
type input "18"
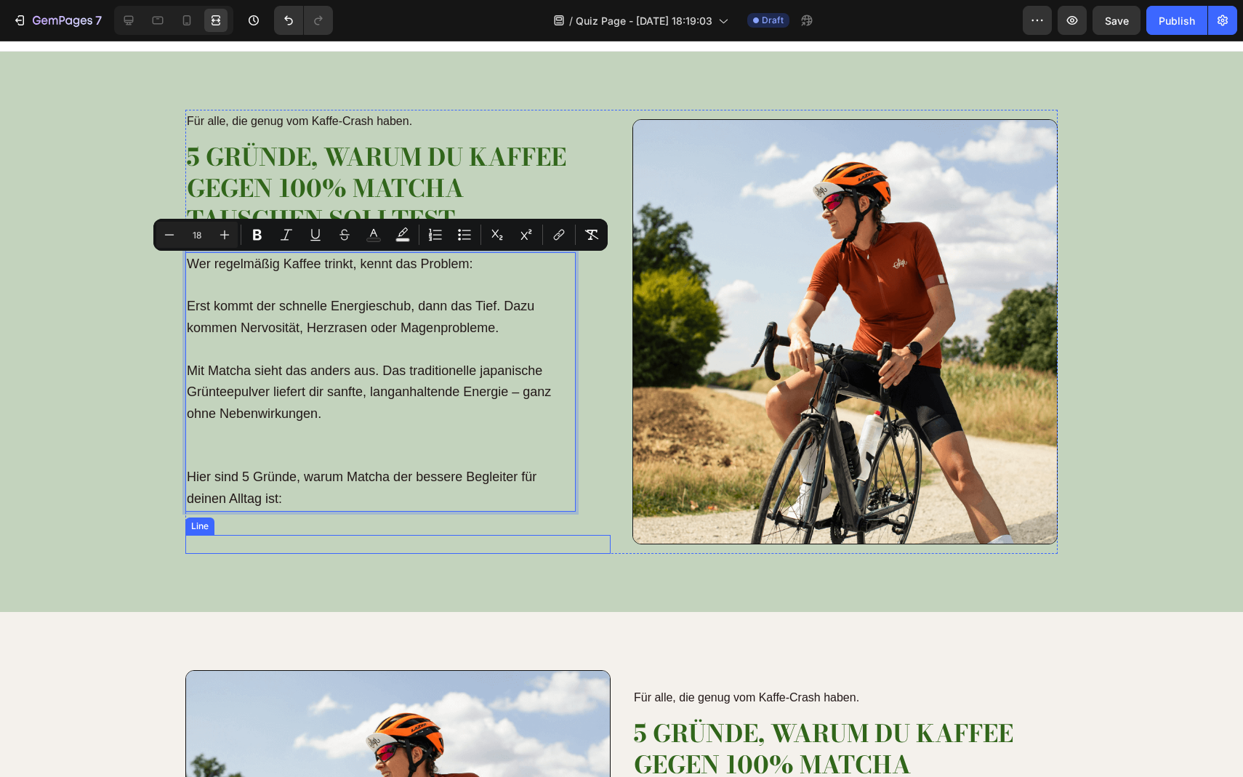
click at [500, 537] on div "Title Line" at bounding box center [397, 544] width 425 height 19
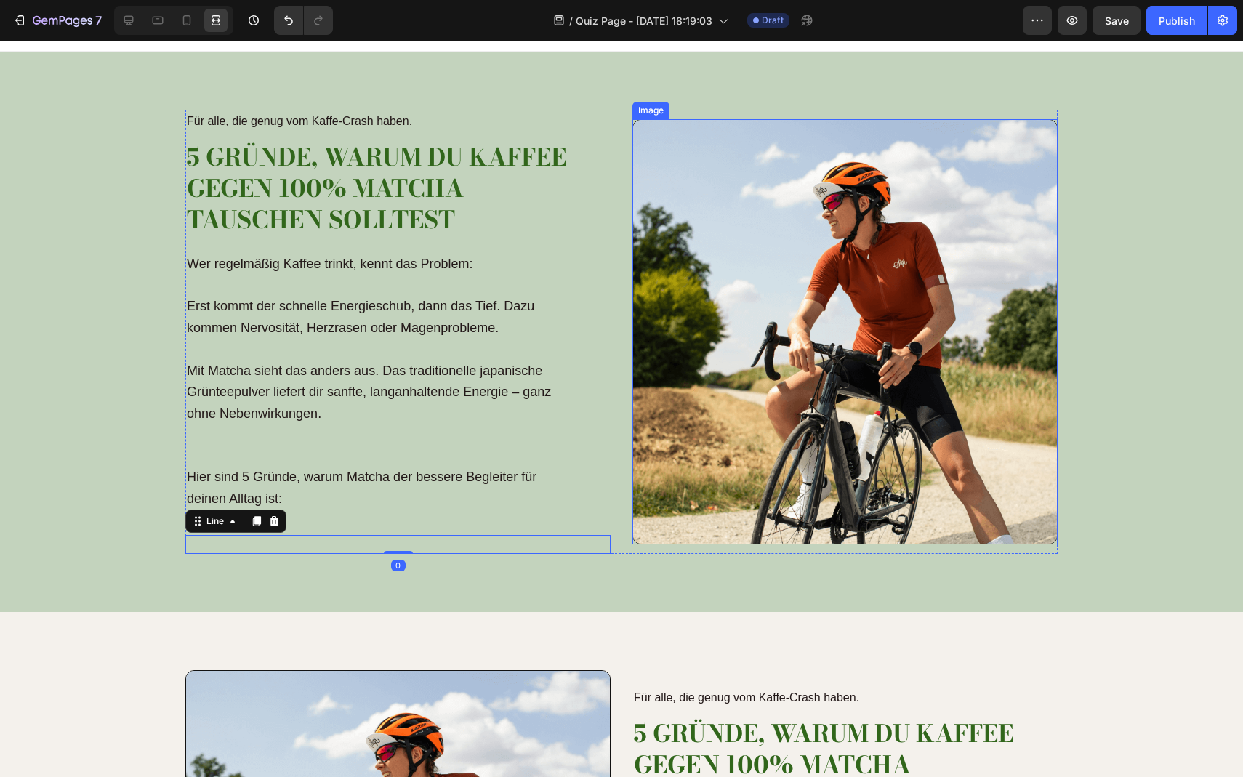
click at [761, 416] on img at bounding box center [845, 331] width 425 height 425
click at [712, 199] on img at bounding box center [845, 331] width 425 height 425
click at [121, 19] on icon at bounding box center [128, 20] width 15 height 15
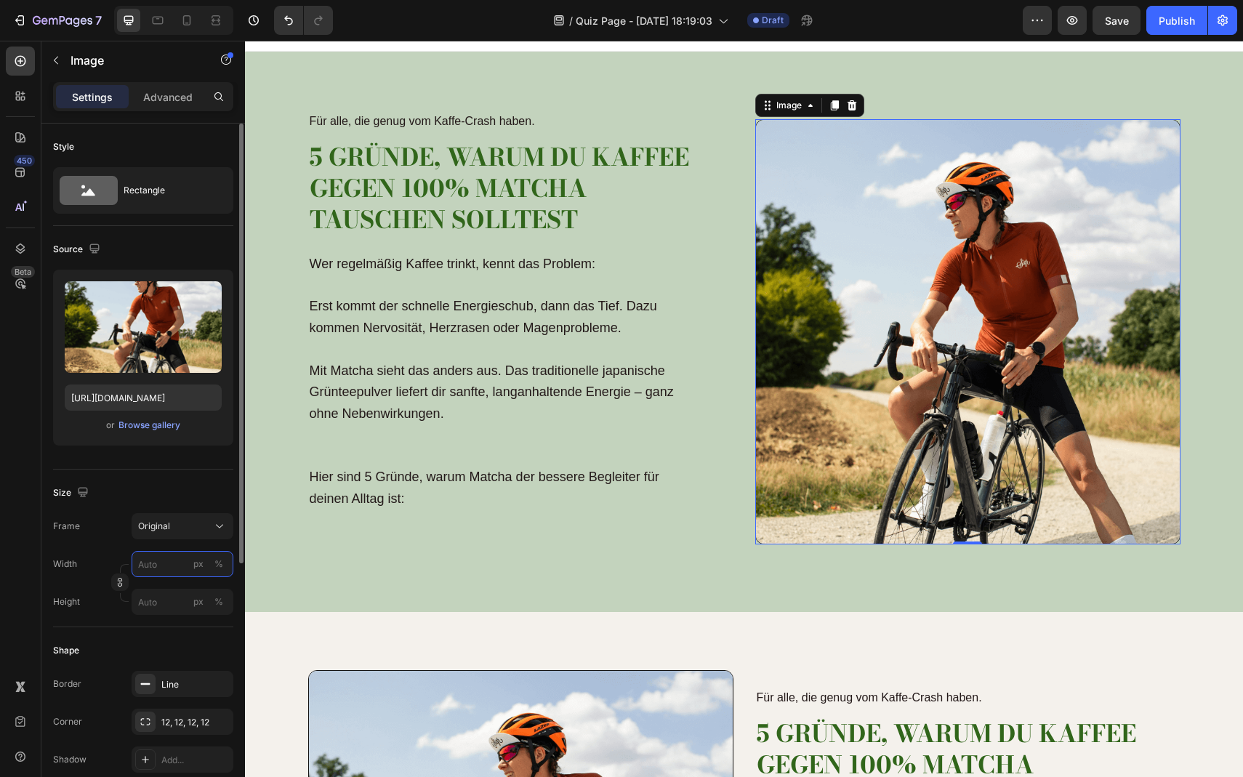
click at [168, 564] on input "px %" at bounding box center [183, 564] width 102 height 26
click at [108, 537] on div "Frame Original" at bounding box center [143, 526] width 180 height 26
click at [143, 526] on span "Original" at bounding box center [154, 526] width 32 height 13
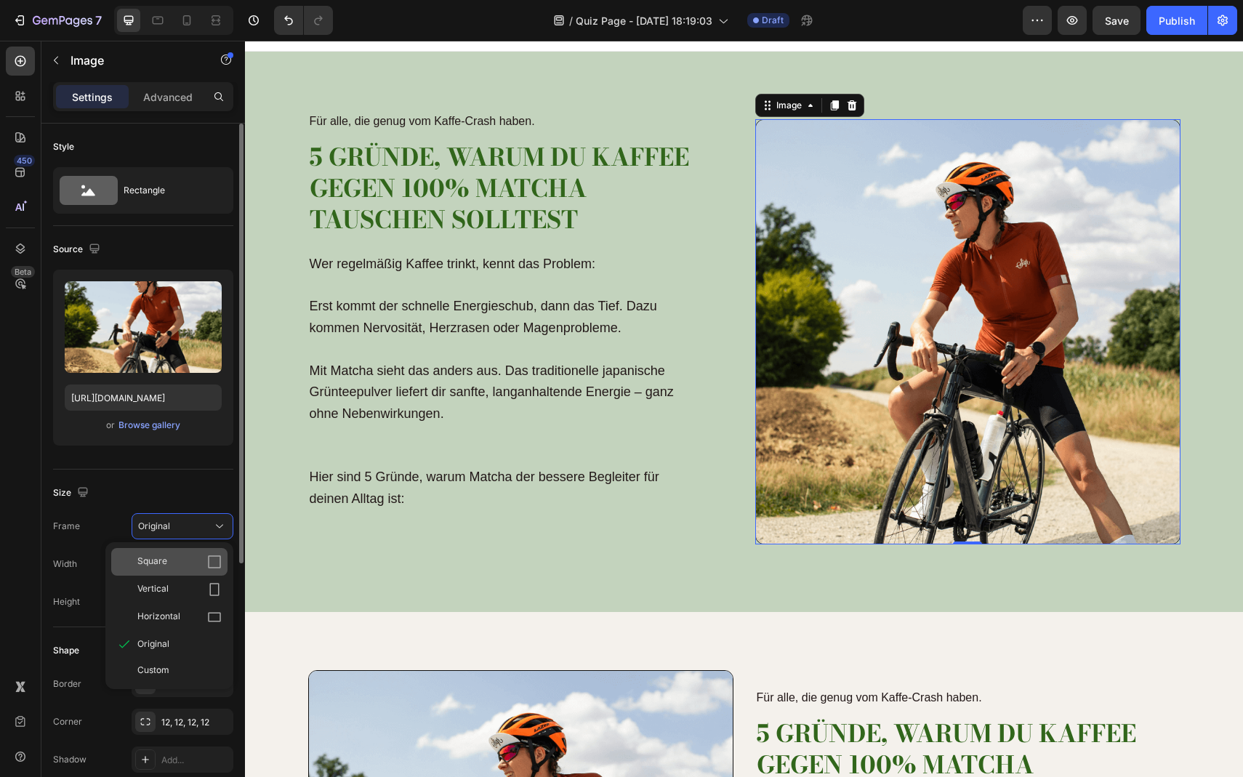
click at [161, 566] on span "Square" at bounding box center [152, 562] width 30 height 15
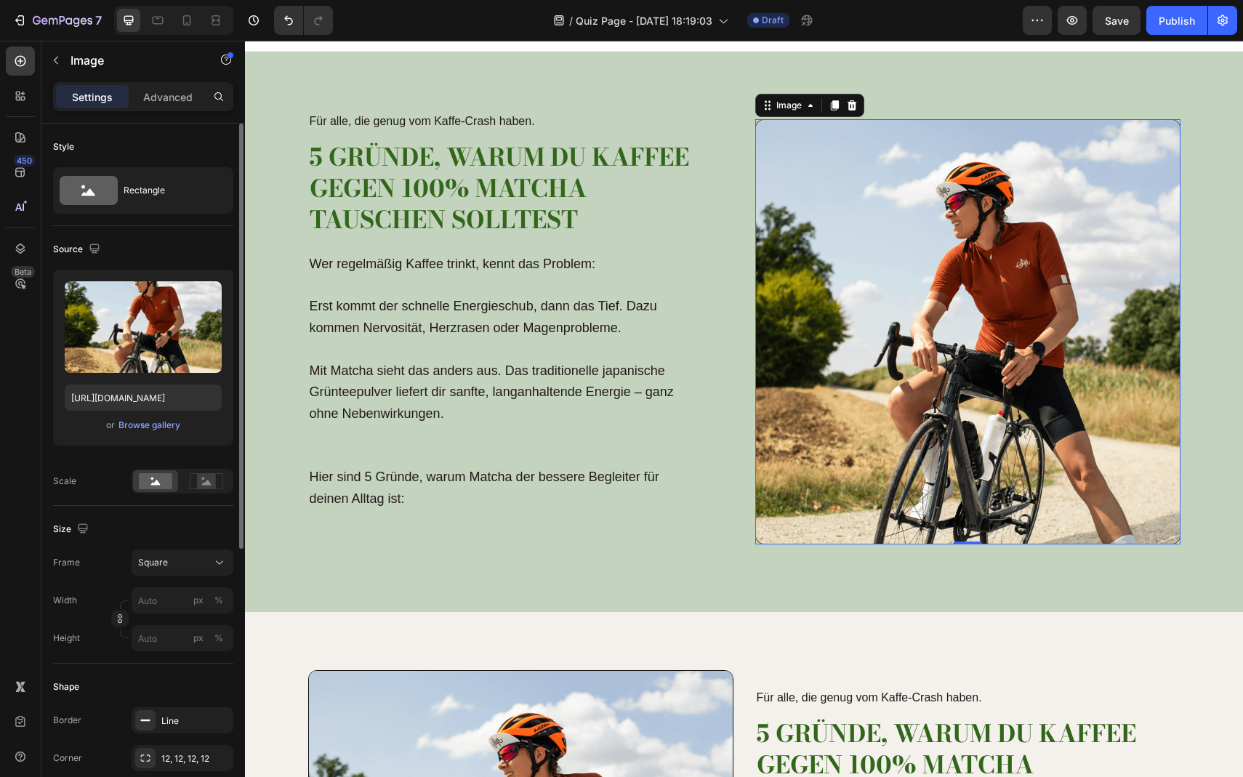
click at [161, 566] on span "Square" at bounding box center [153, 562] width 30 height 13
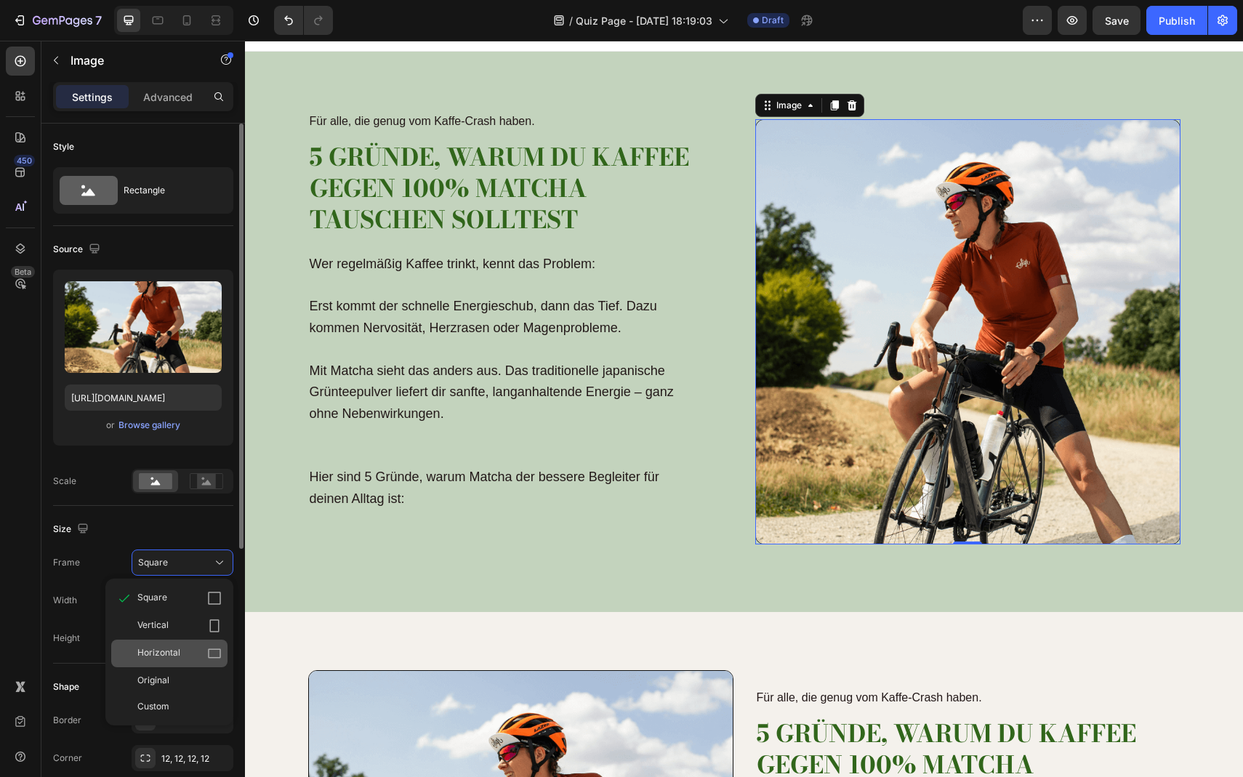
click at [169, 645] on div "Horizontal" at bounding box center [169, 654] width 116 height 28
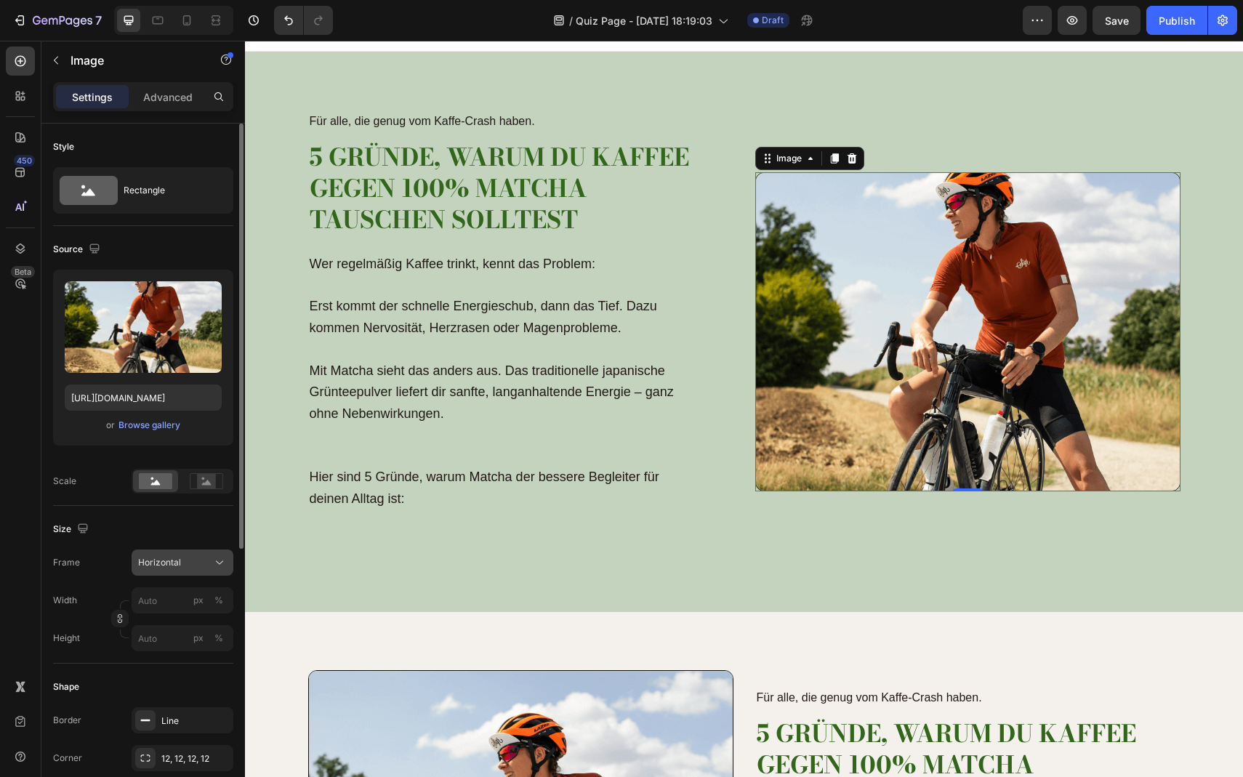
click at [181, 561] on div "Horizontal" at bounding box center [173, 562] width 71 height 13
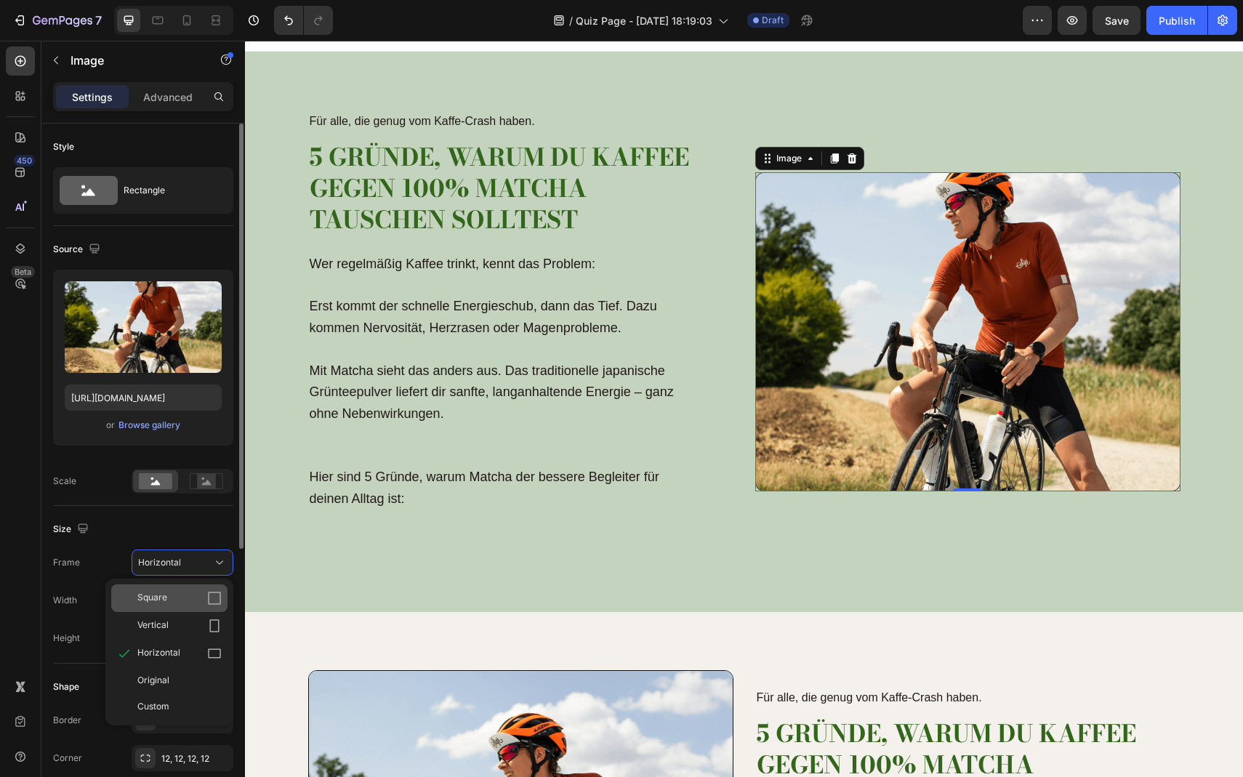
click at [185, 599] on div "Square" at bounding box center [179, 598] width 84 height 15
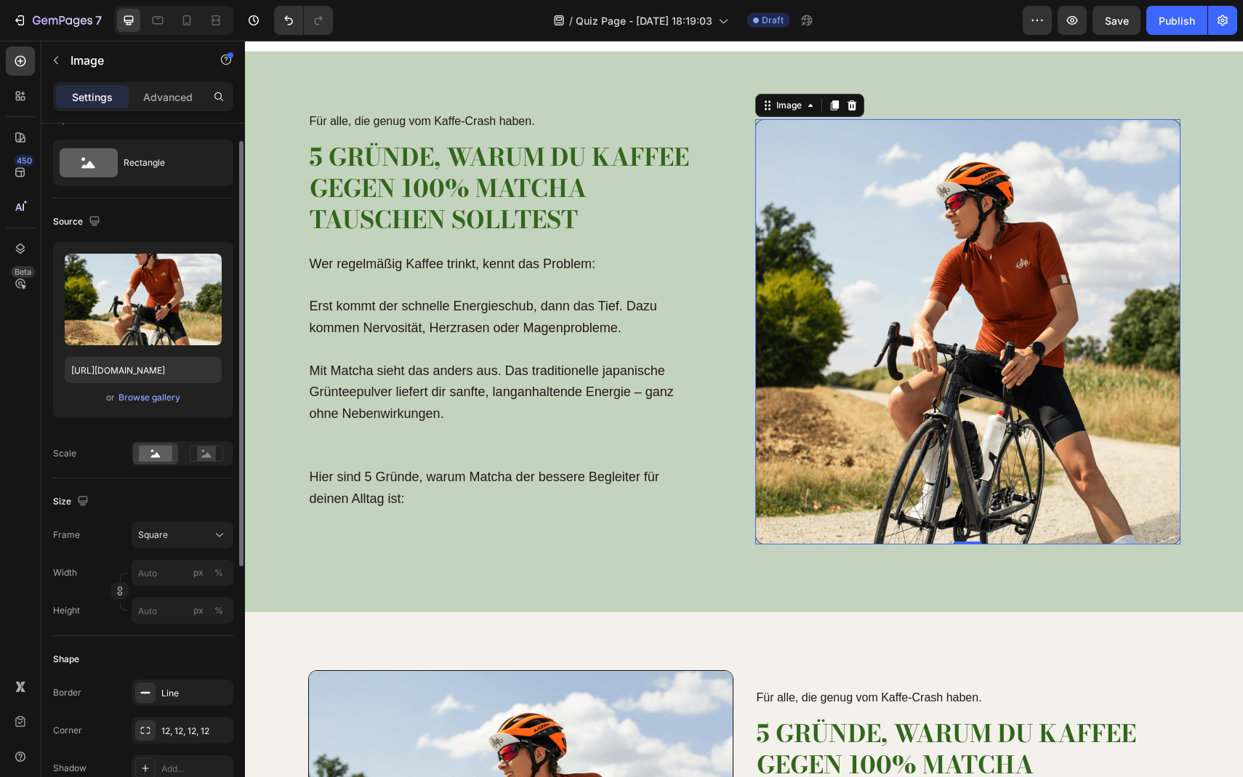
scroll to position [28, 0]
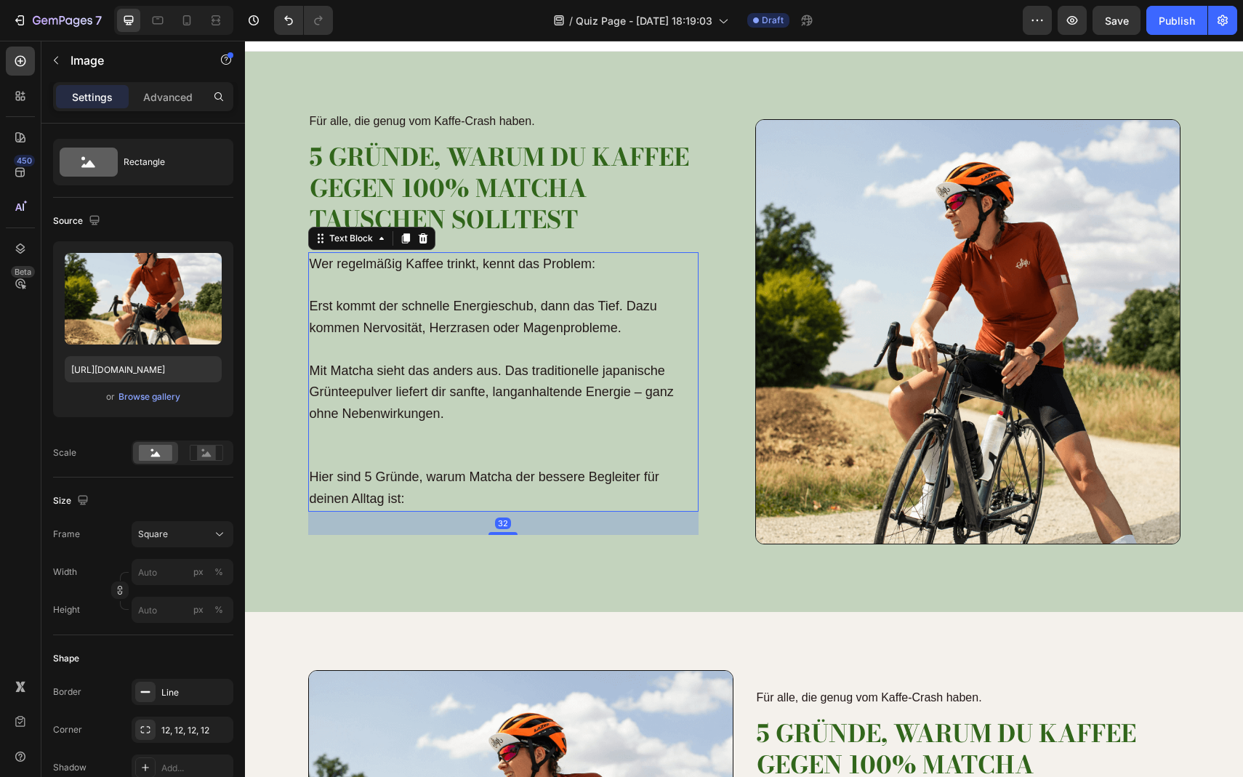
click at [489, 500] on p "Hier sind 5 Gründe, warum Matcha der bessere Begleiter für deinen Alltag ist:" at bounding box center [504, 489] width 388 height 44
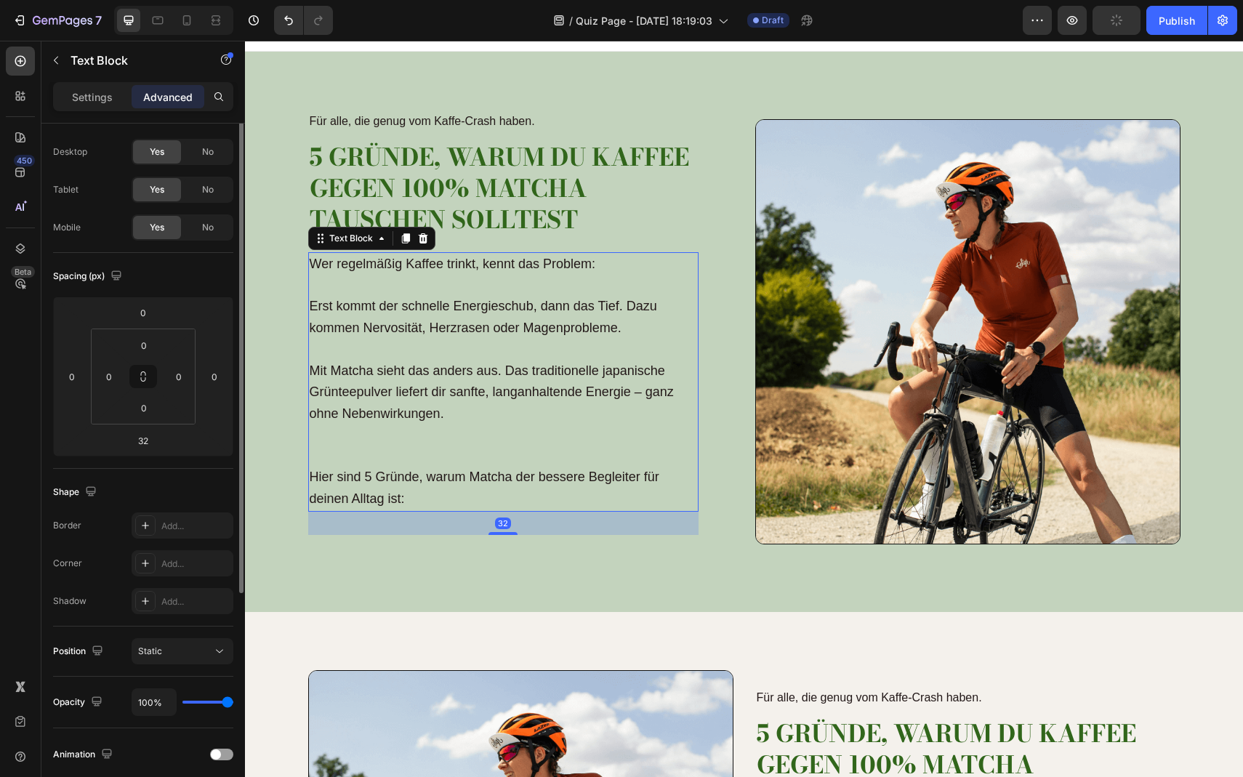
scroll to position [0, 0]
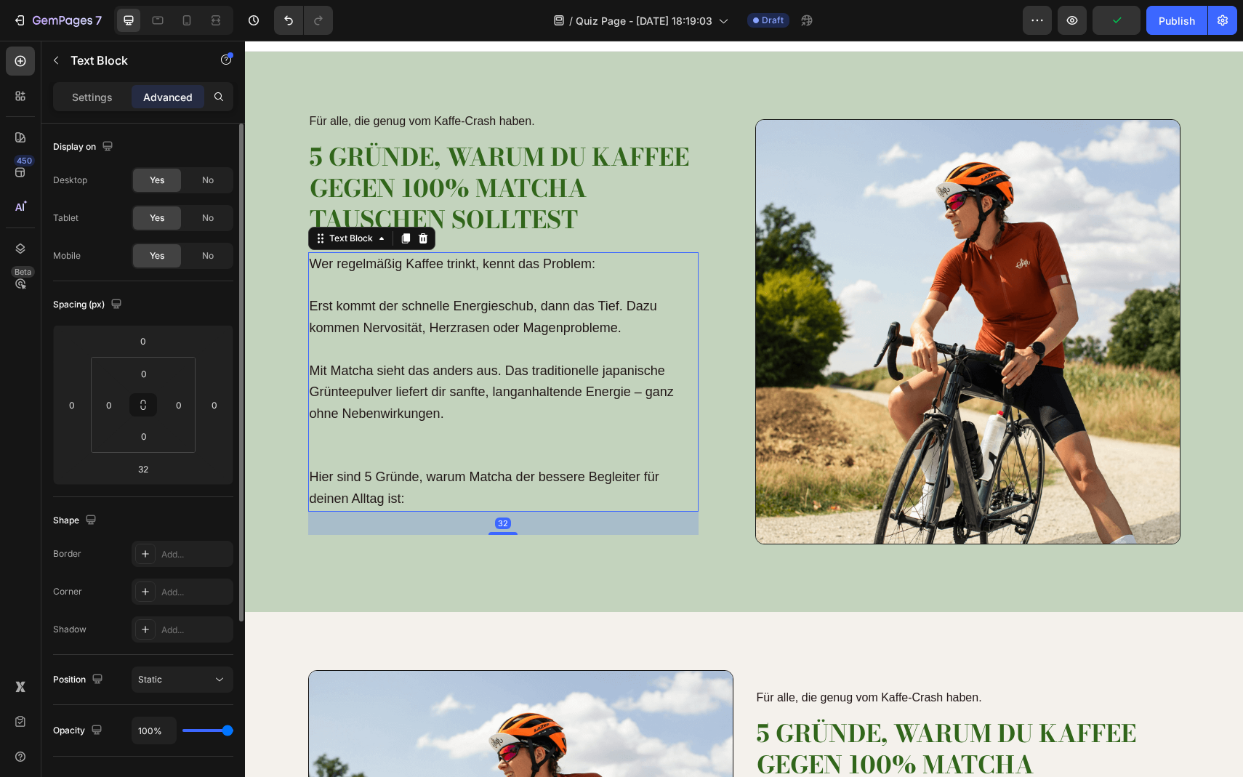
click at [508, 513] on div "32" at bounding box center [503, 523] width 390 height 23
click at [662, 228] on p "5 Gründe, warum du Kaffee gegen 100% Matcha tauschen solltest" at bounding box center [504, 189] width 388 height 94
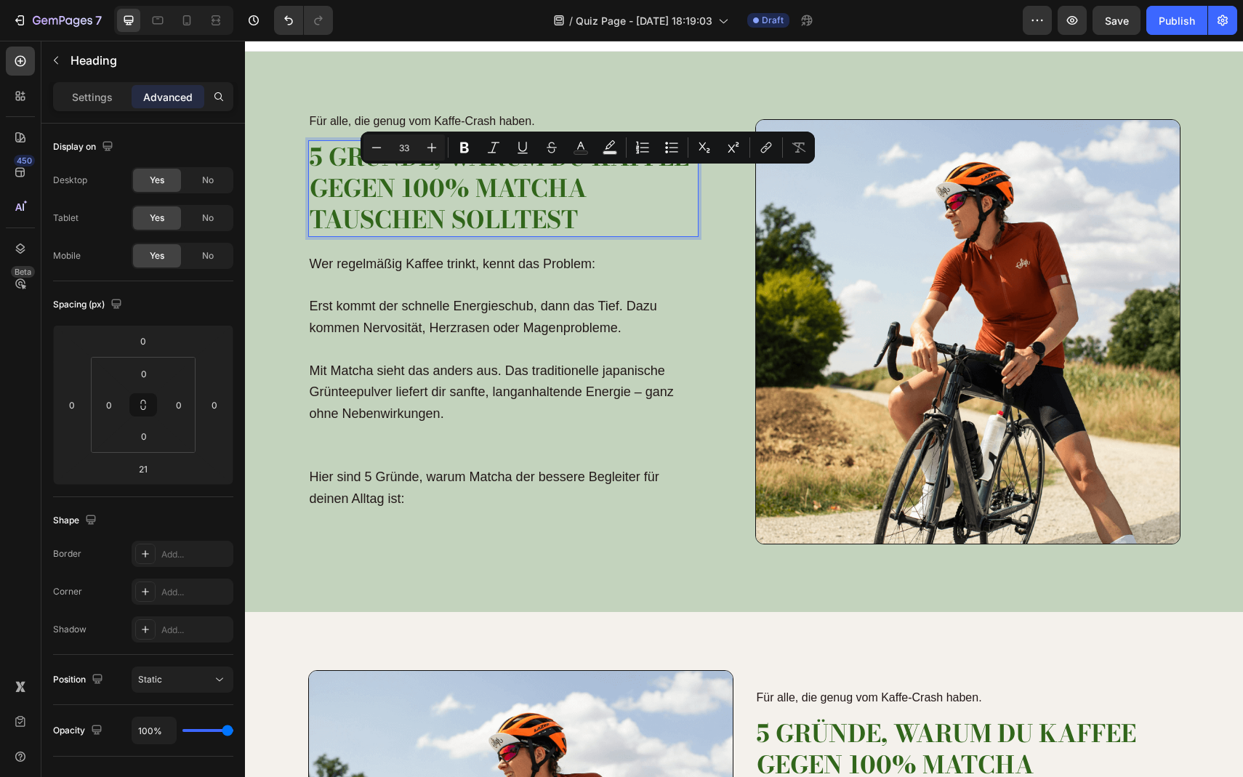
click at [595, 188] on p "5 Gründe, warum du Kaffee gegen 100% Matcha tauschen solltest" at bounding box center [504, 189] width 388 height 94
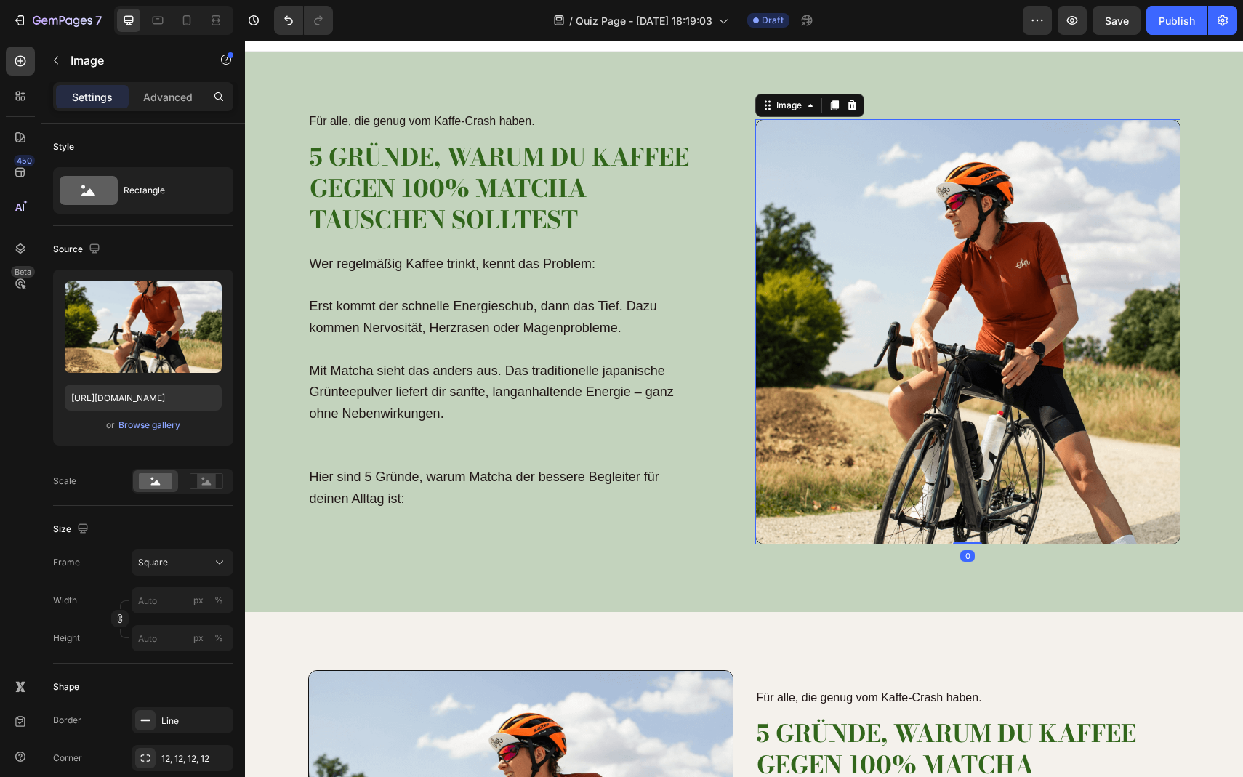
click at [828, 363] on img at bounding box center [967, 331] width 425 height 425
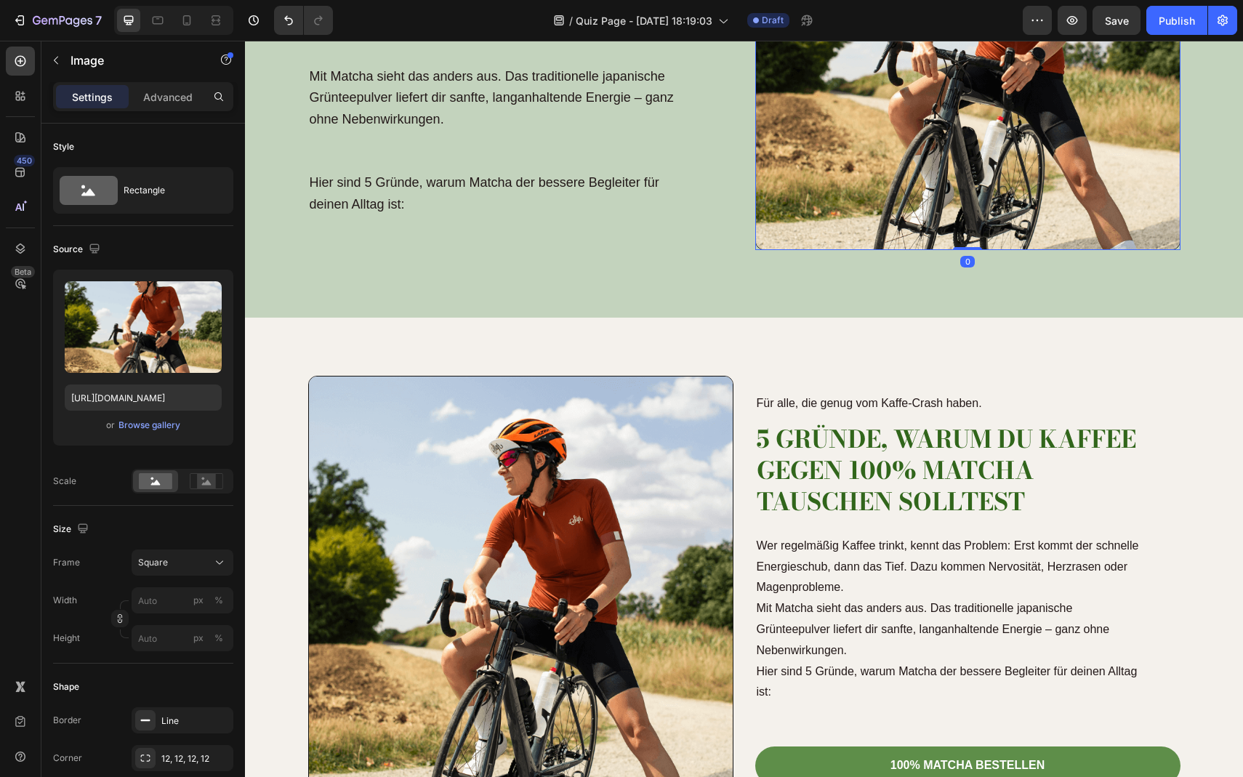
scroll to position [320, 0]
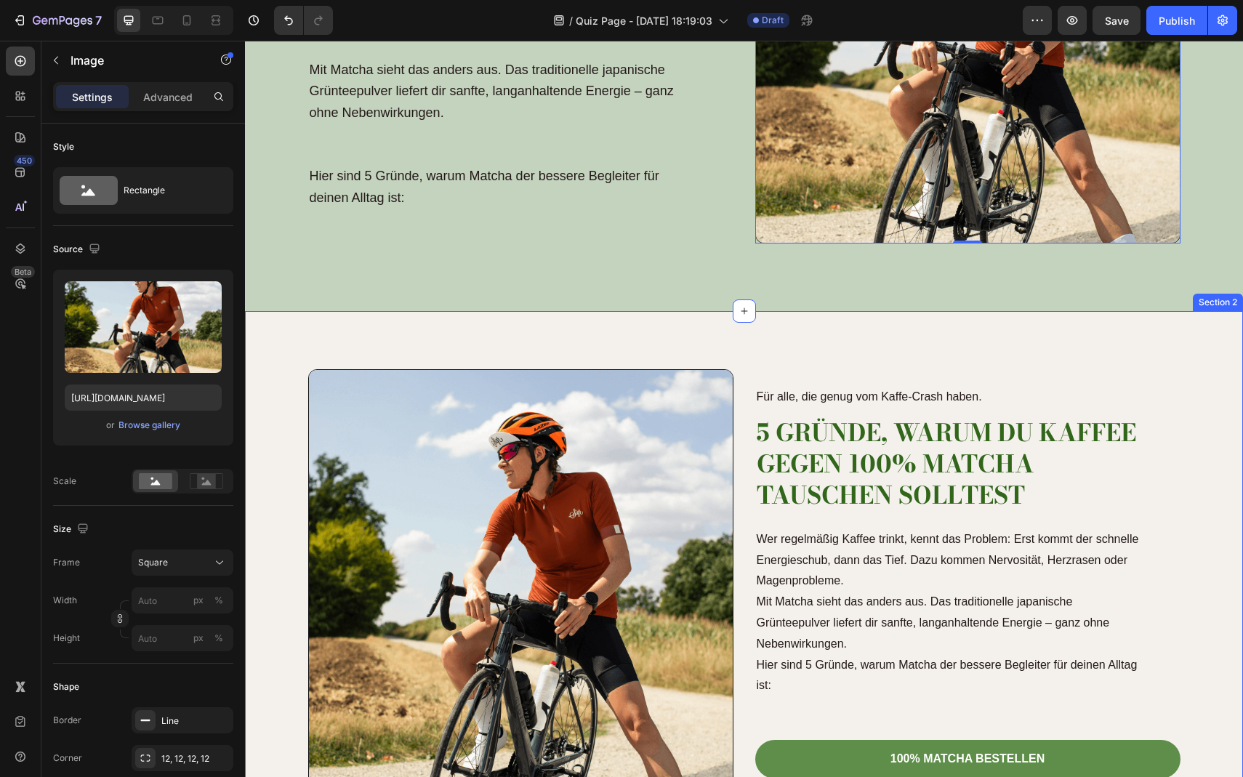
click at [876, 356] on div "Für alle, die genug vom Kaffe-Crash haben. Text Block 5 Gründe, warum du Kaffee…" at bounding box center [744, 582] width 998 height 542
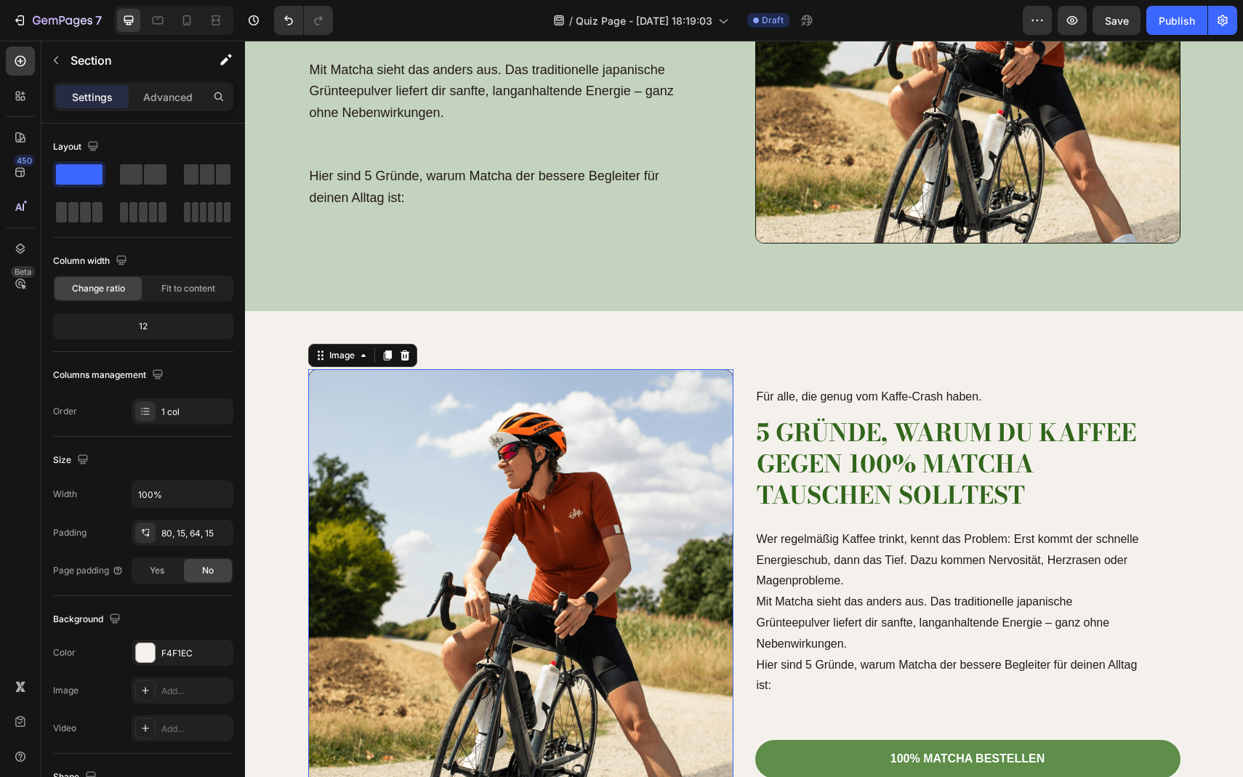
click at [695, 488] on img at bounding box center [520, 581] width 425 height 425
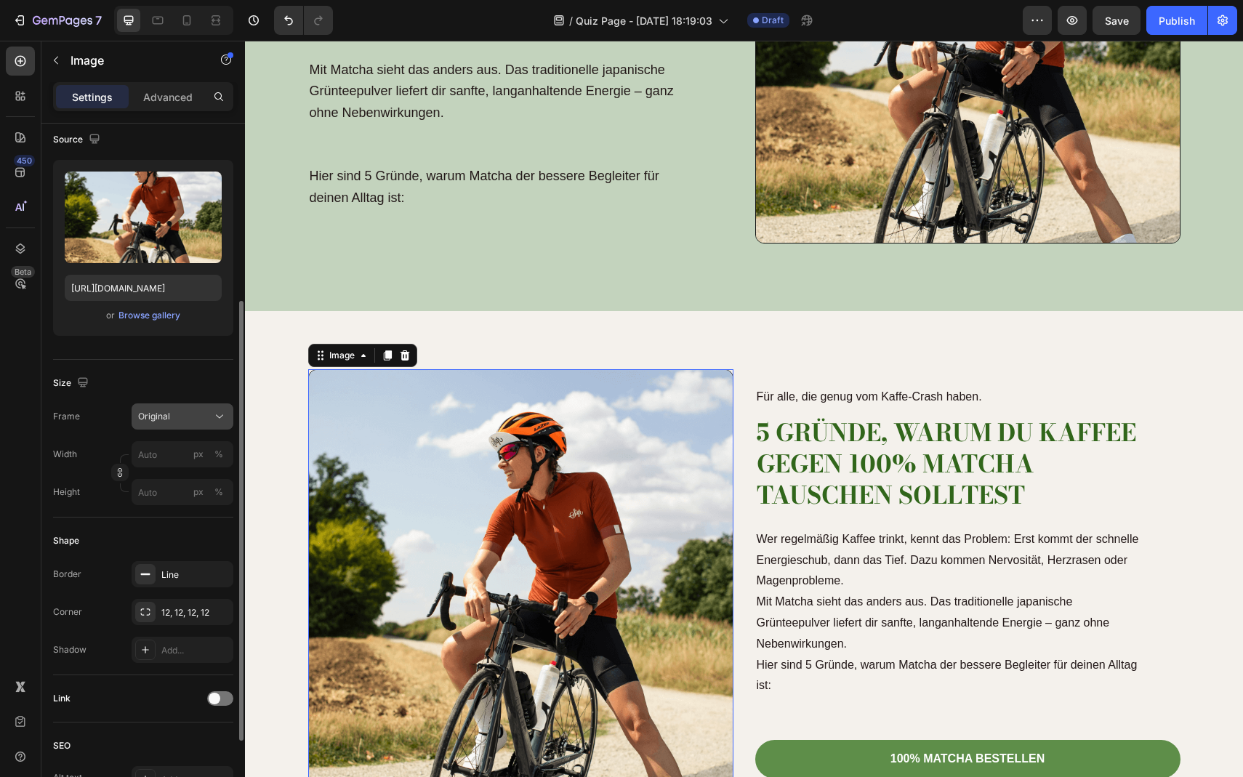
scroll to position [238, 0]
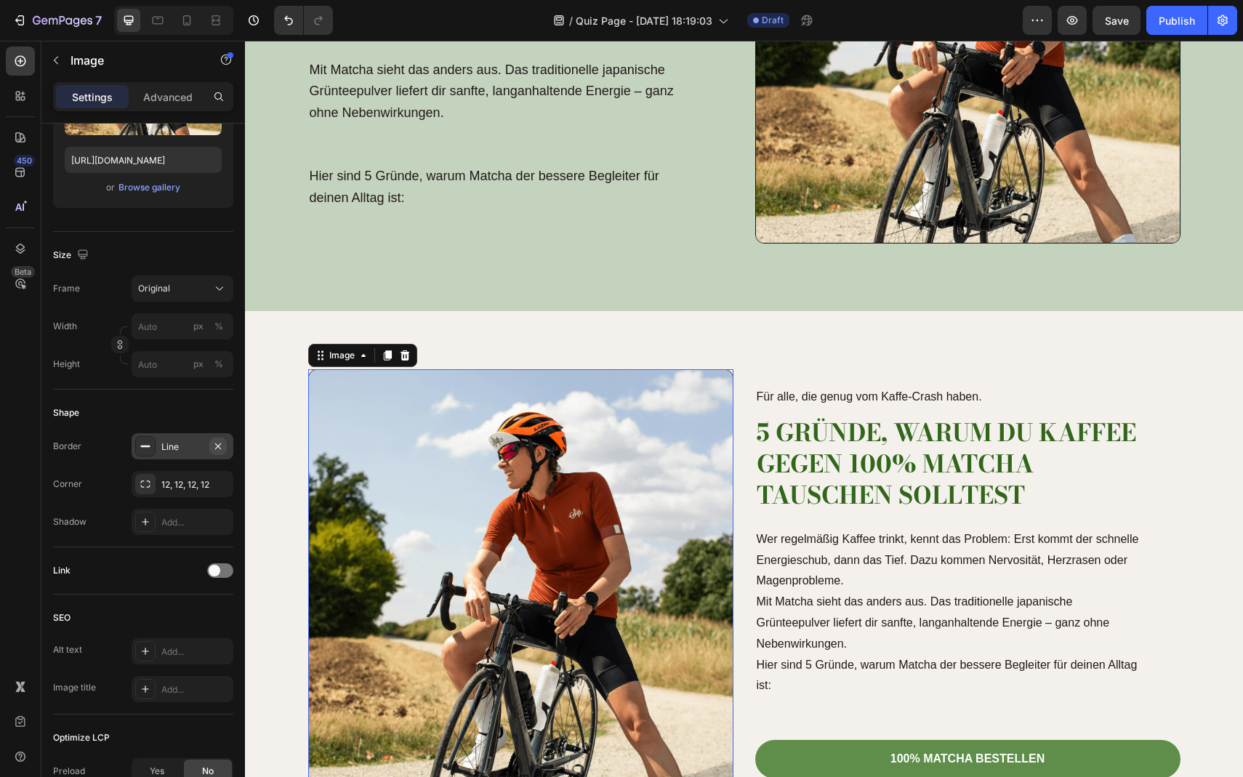
click at [215, 444] on icon "button" at bounding box center [218, 447] width 12 height 12
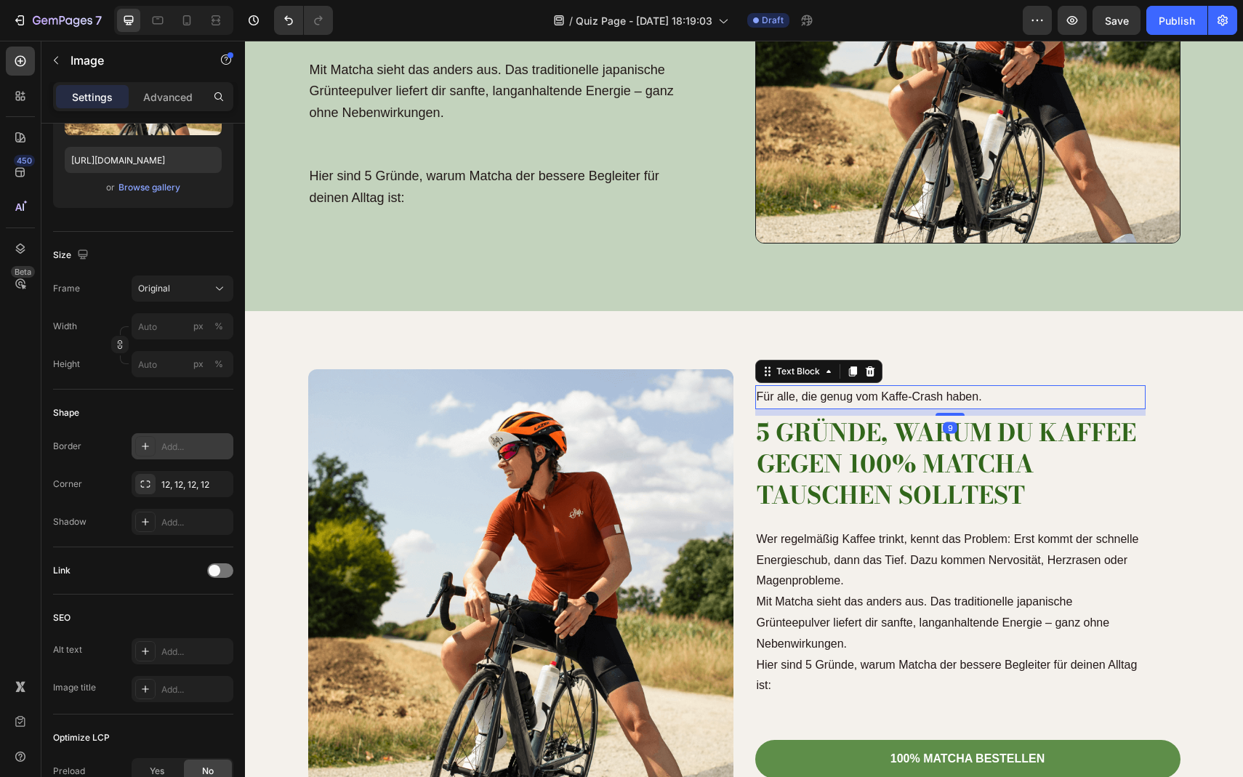
click at [874, 395] on p "Für alle, die genug vom Kaffe-Crash haben." at bounding box center [951, 397] width 388 height 21
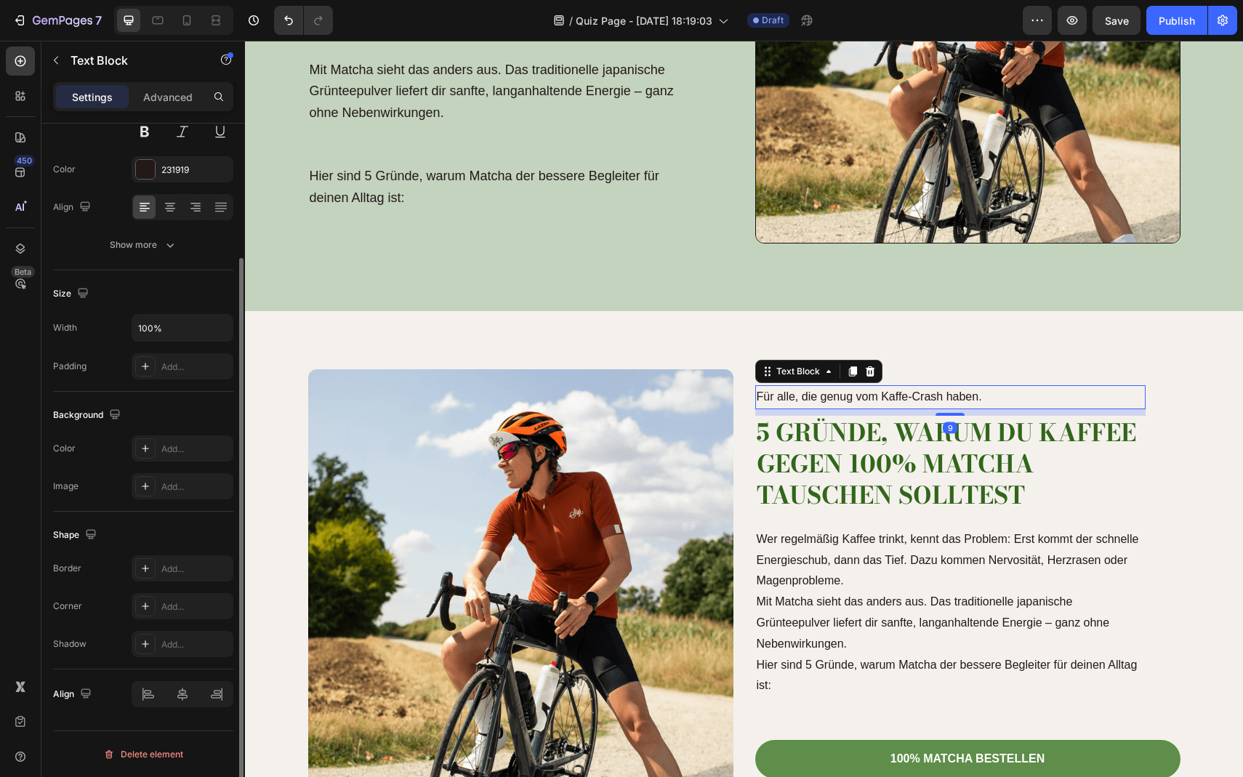
scroll to position [0, 0]
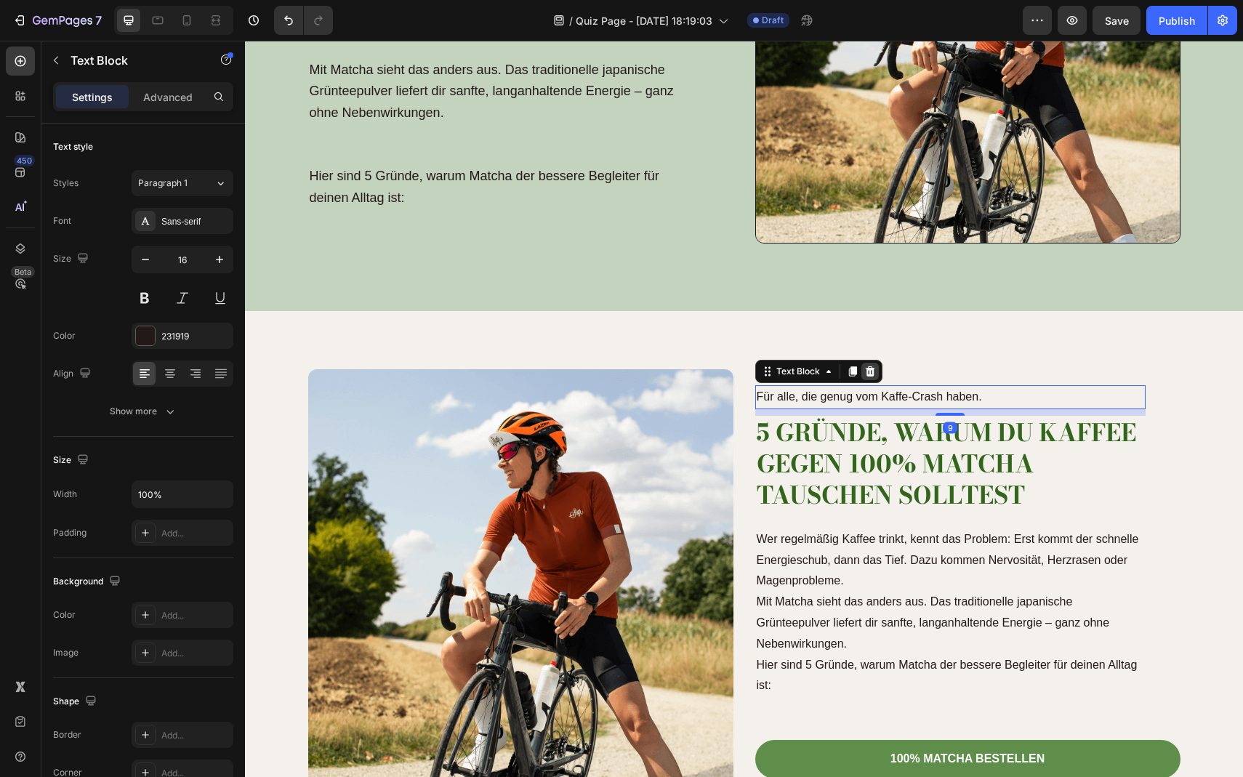
click at [867, 371] on icon at bounding box center [869, 371] width 9 height 10
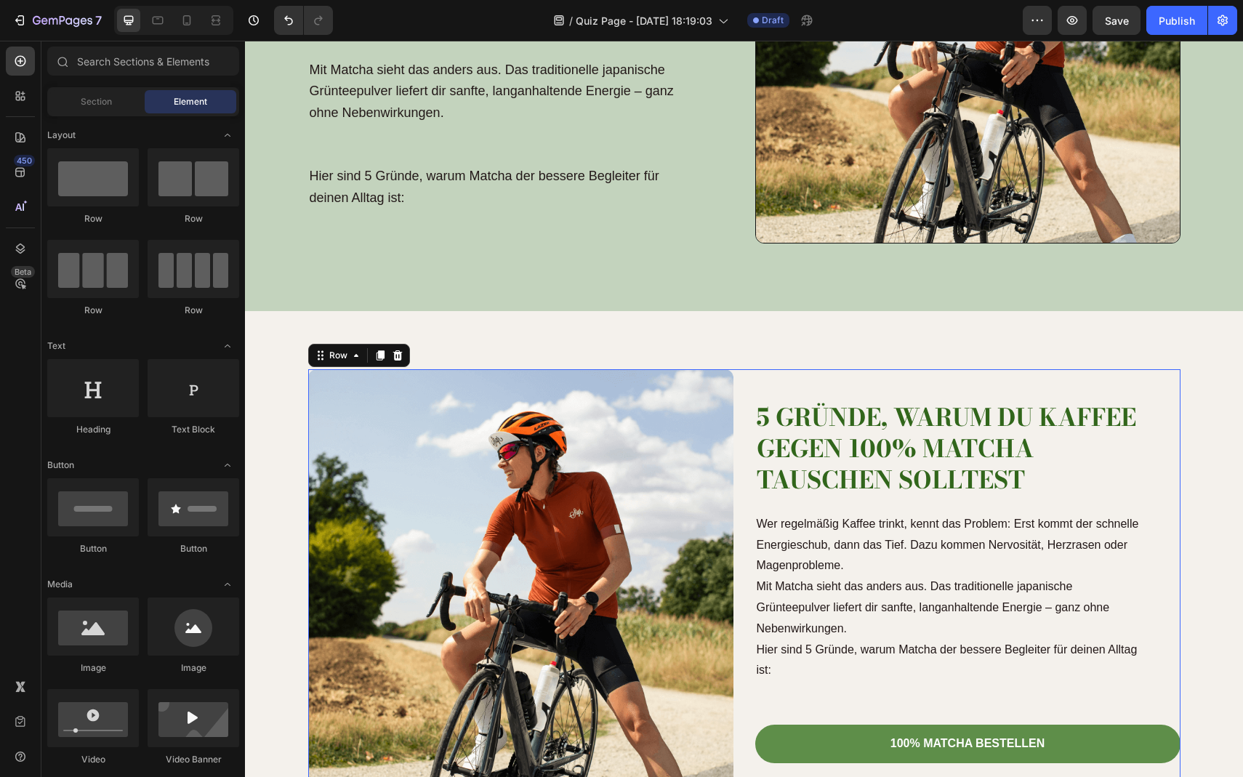
click at [849, 386] on div "5 Gründe, warum du Kaffee gegen 100% Matcha tauschen solltest Heading Wer regel…" at bounding box center [967, 581] width 425 height 425
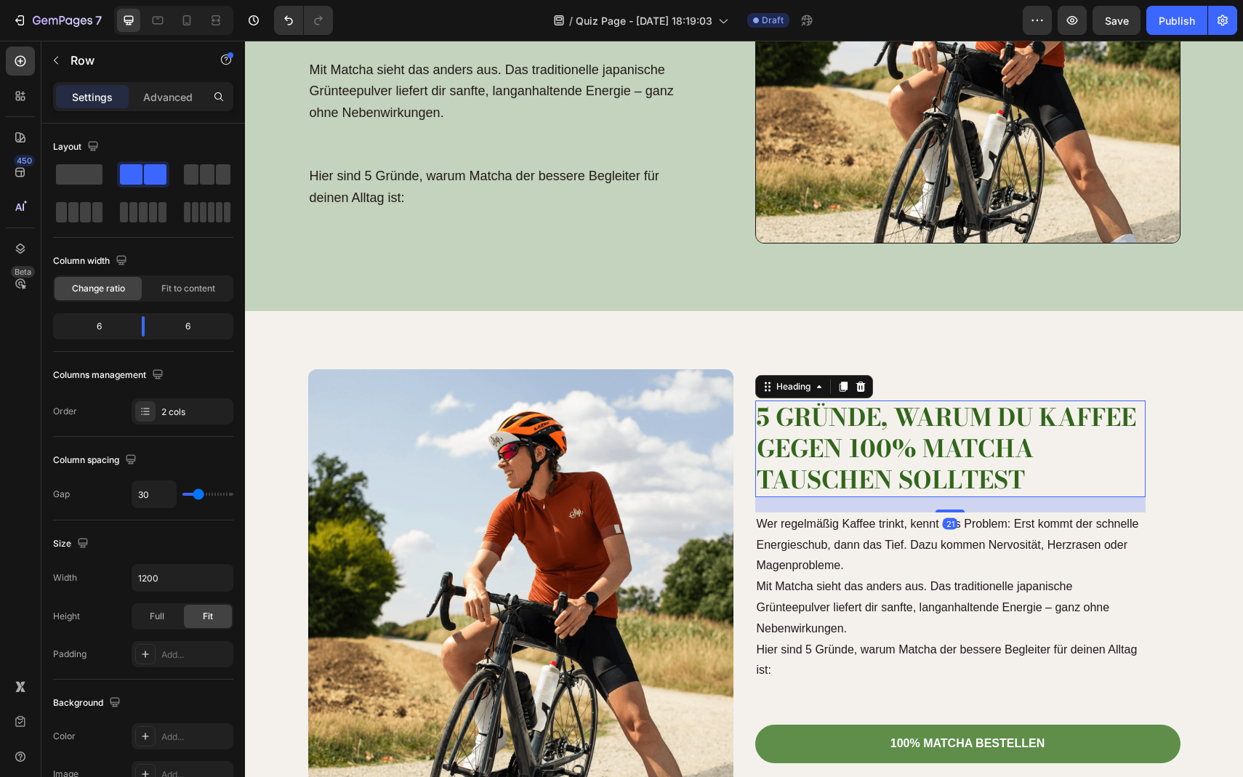
click at [845, 426] on h2 "5 Gründe, warum du Kaffee gegen 100% Matcha tauschen solltest" at bounding box center [950, 449] width 390 height 97
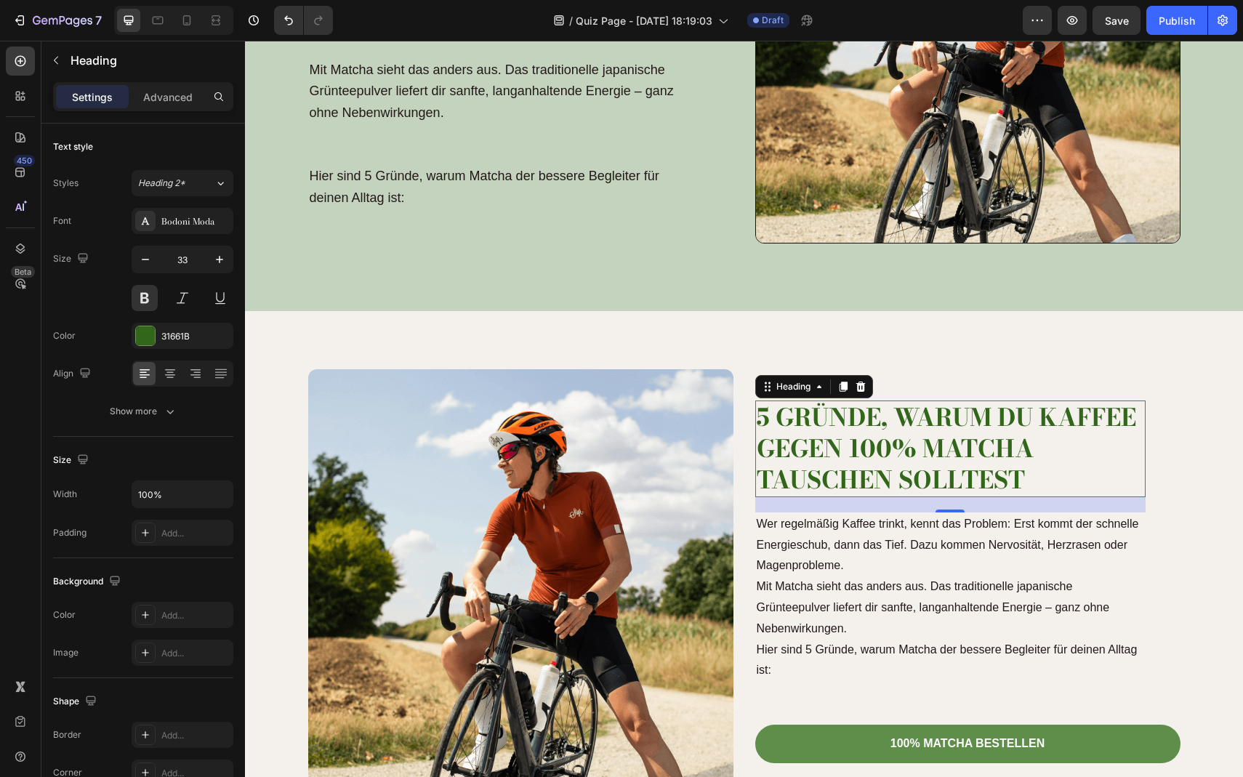
click at [857, 546] on p "Wer regelmäßig Kaffee trinkt, kennt das Problem: Erst kommt der schnelle Energi…" at bounding box center [951, 577] width 388 height 126
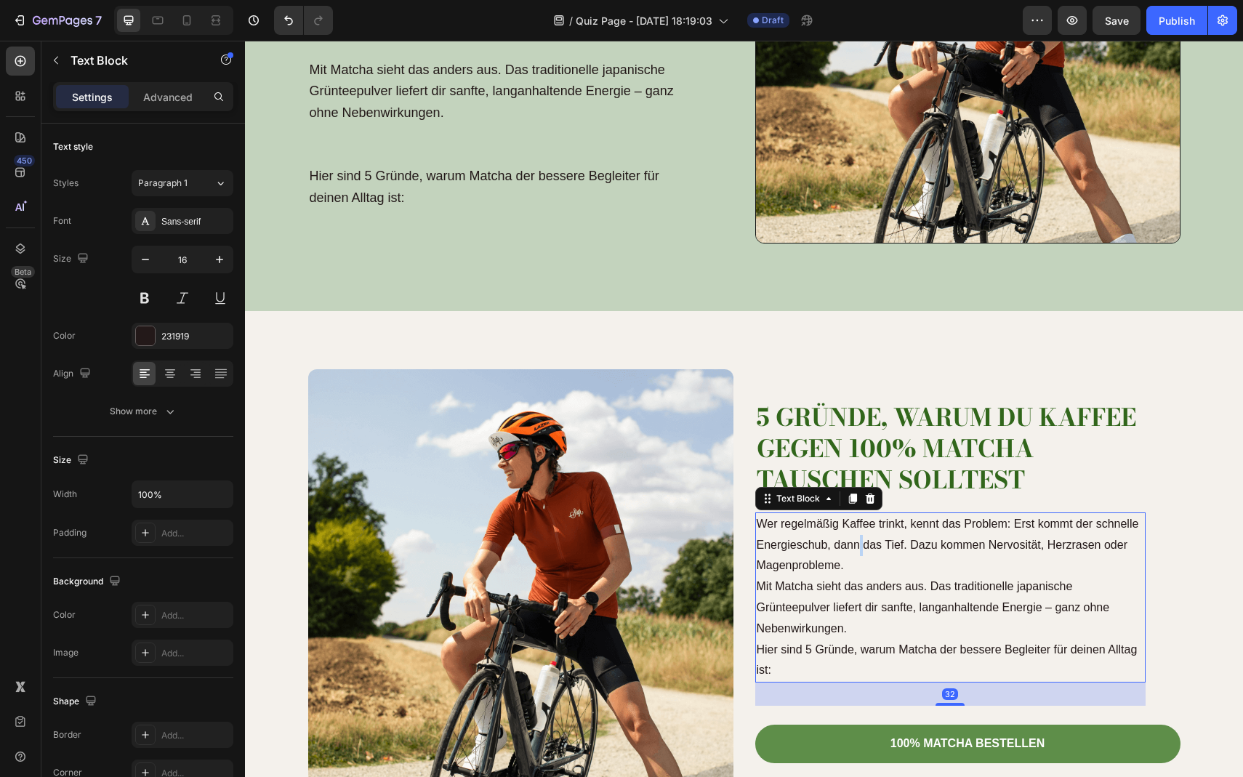
click at [857, 546] on p "Wer regelmäßig Kaffee trinkt, kennt das Problem: Erst kommt der schnelle Energi…" at bounding box center [951, 577] width 388 height 126
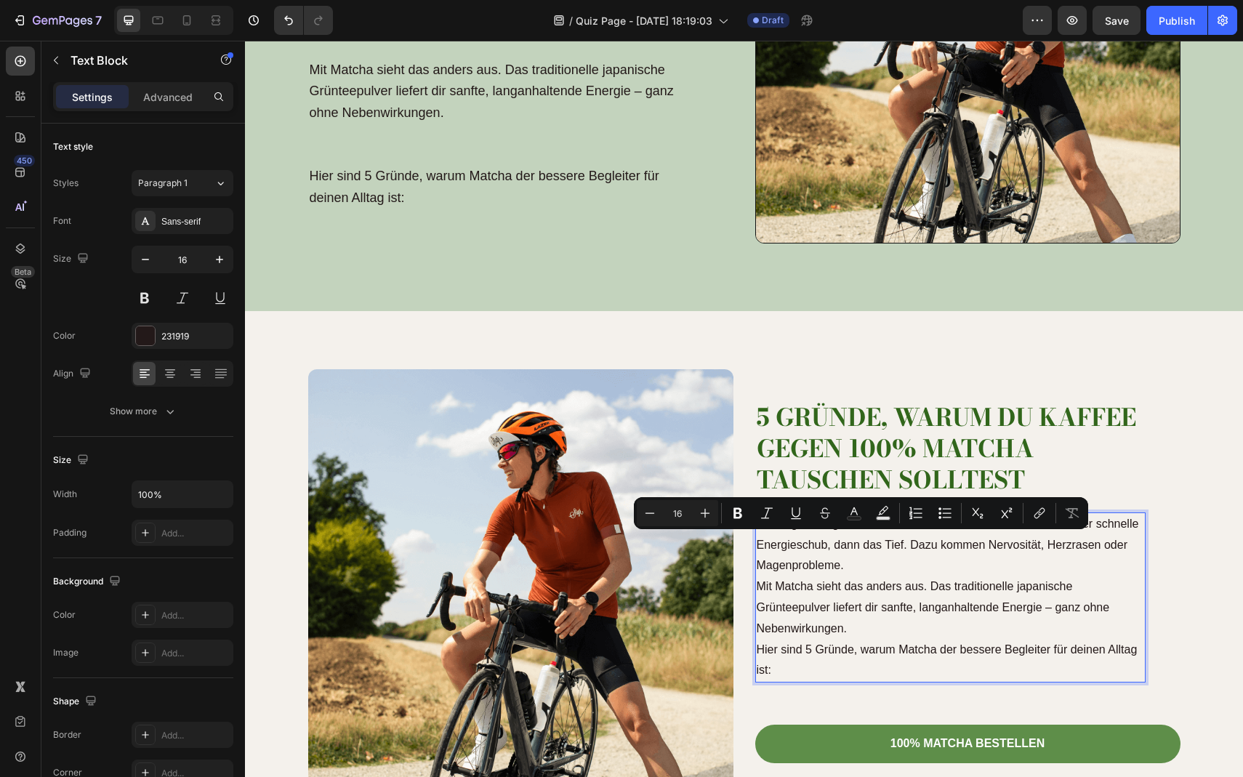
click at [843, 572] on p "Wer regelmäßig Kaffee trinkt, kennt das Problem: Erst kommt der schnelle Energi…" at bounding box center [951, 577] width 388 height 126
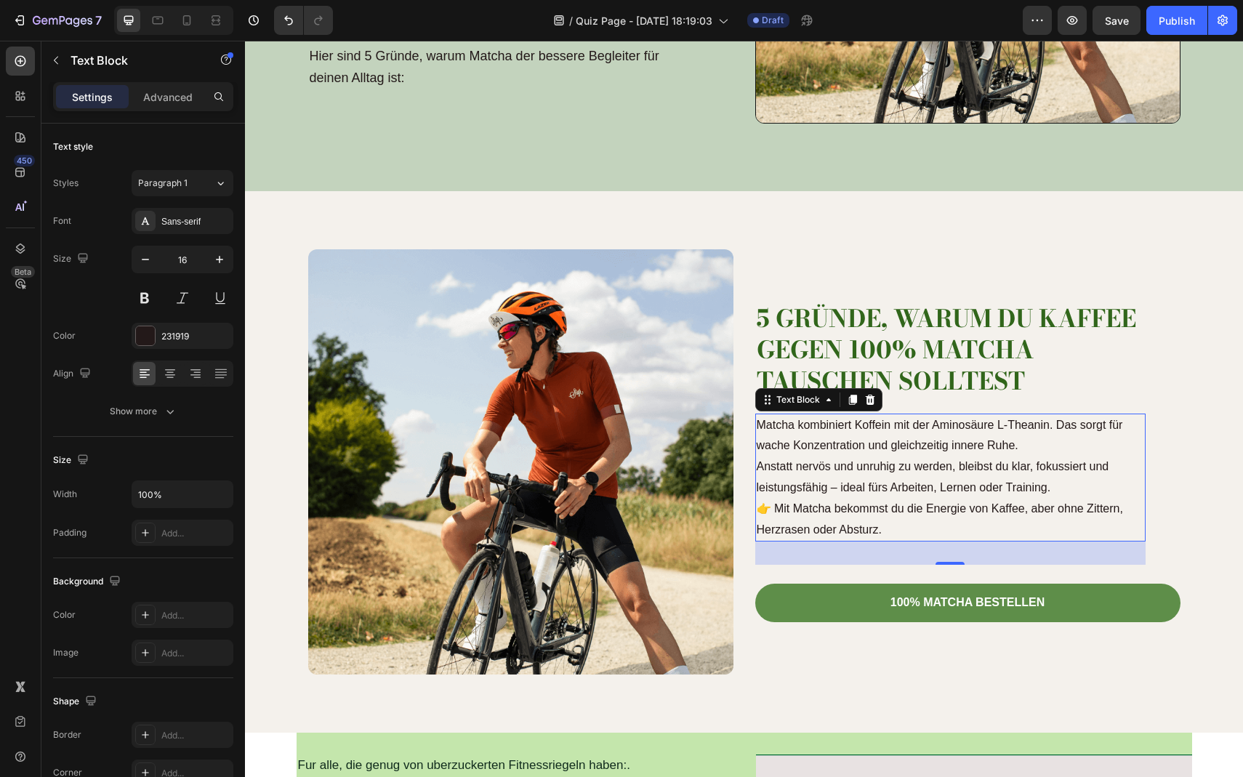
scroll to position [485, 0]
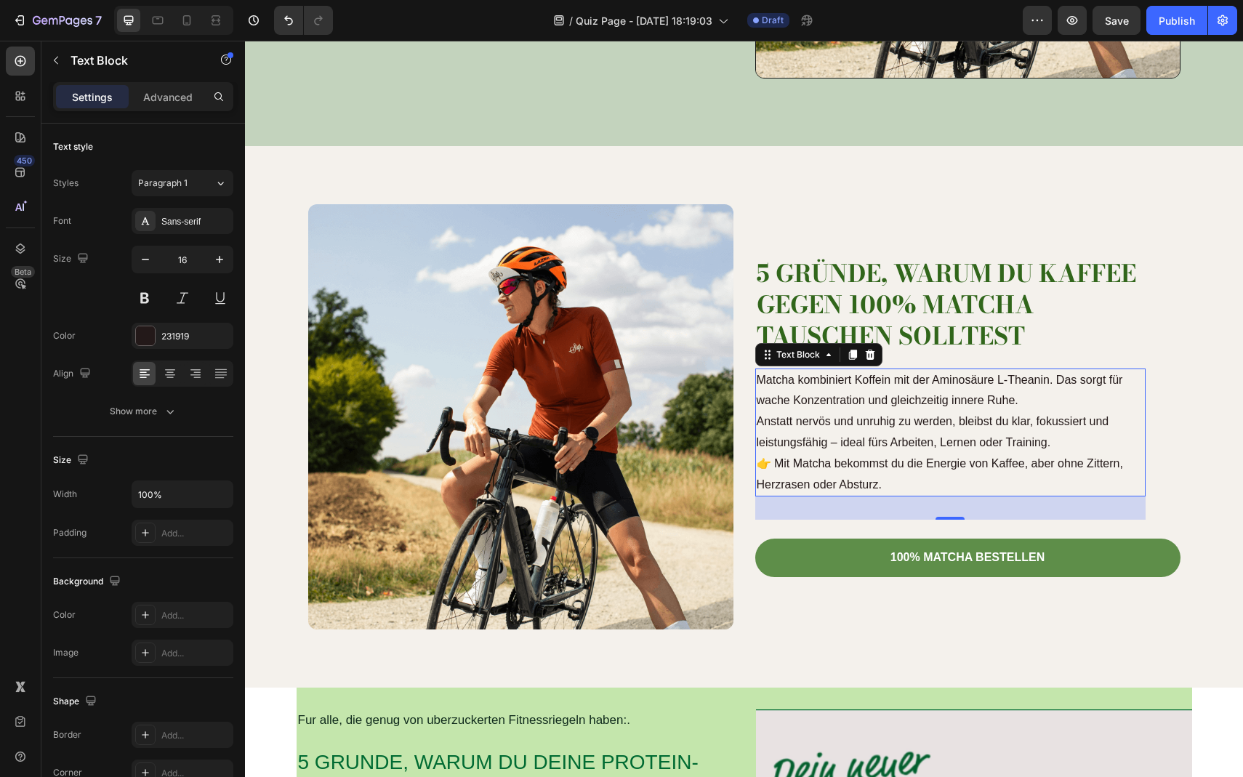
click at [931, 299] on h2 "5 Gründe, warum du Kaffee gegen 100% Matcha tauschen solltest" at bounding box center [950, 305] width 390 height 97
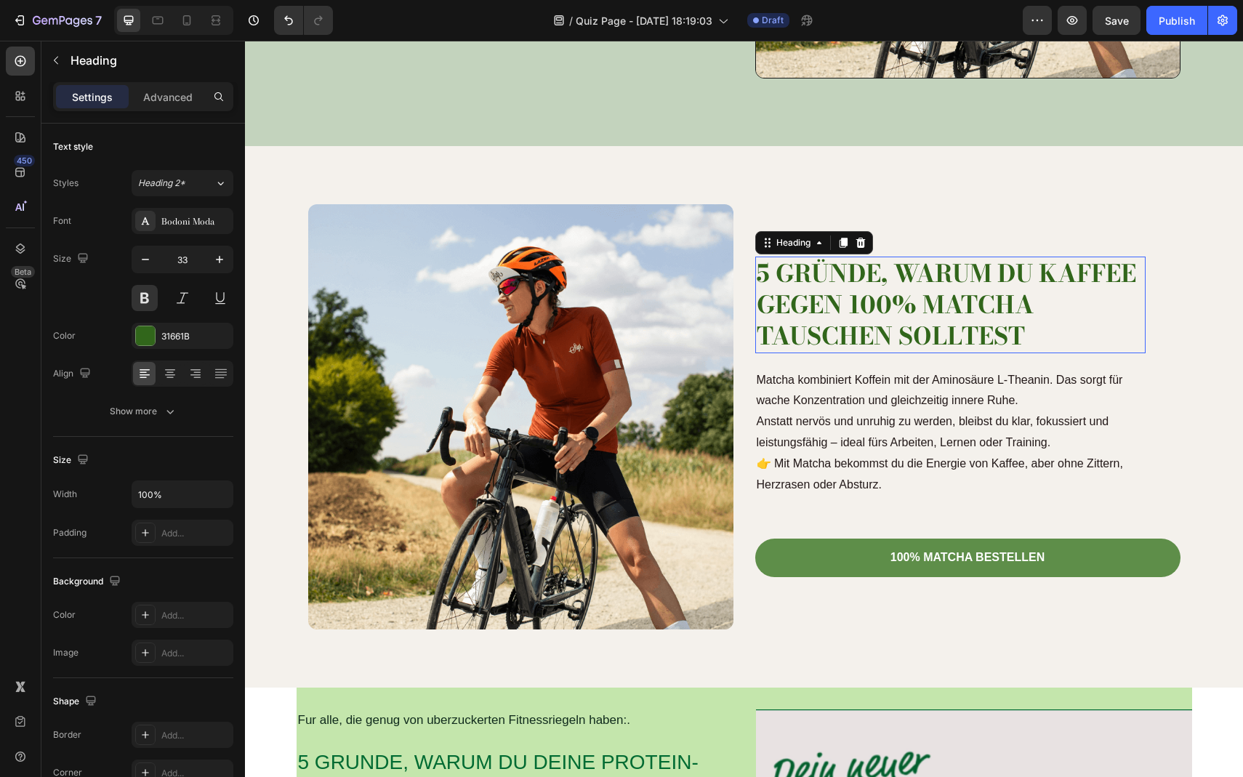
click at [931, 299] on p "5 Gründe, warum du Kaffee gegen 100% Matcha tauschen solltest" at bounding box center [951, 305] width 388 height 94
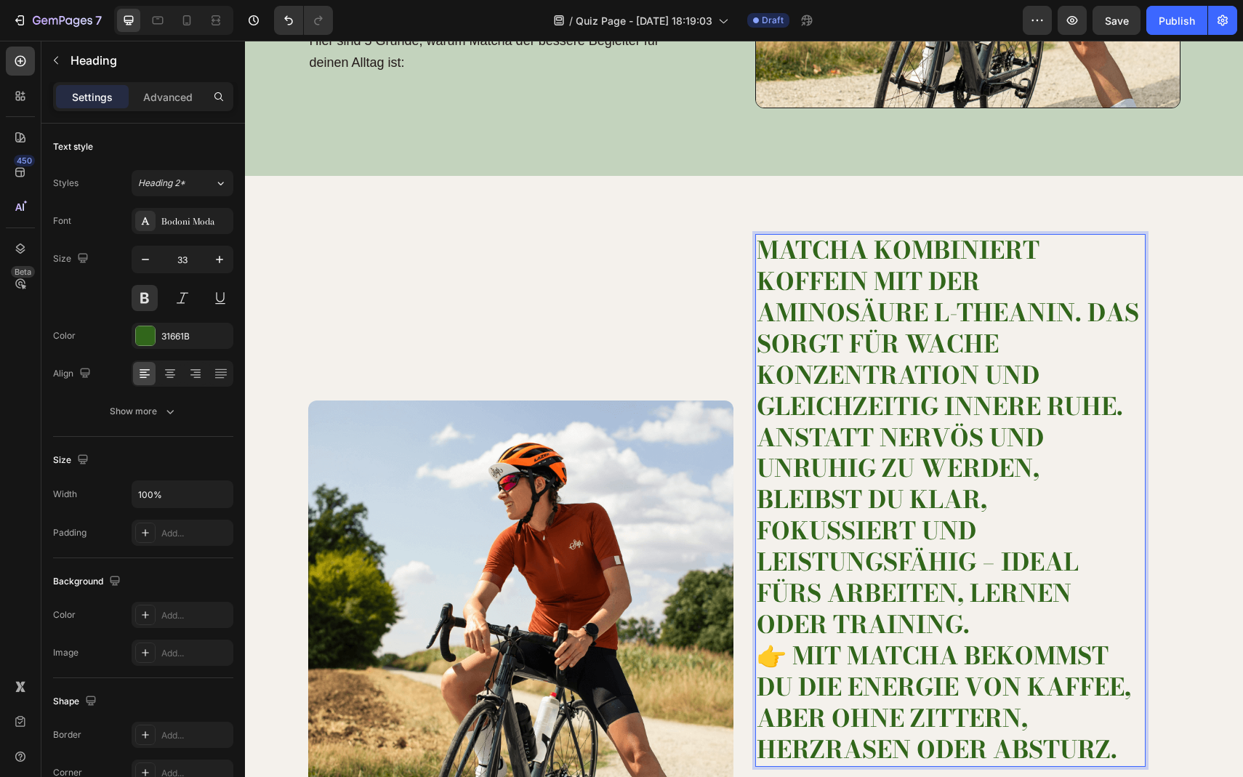
scroll to position [457, 0]
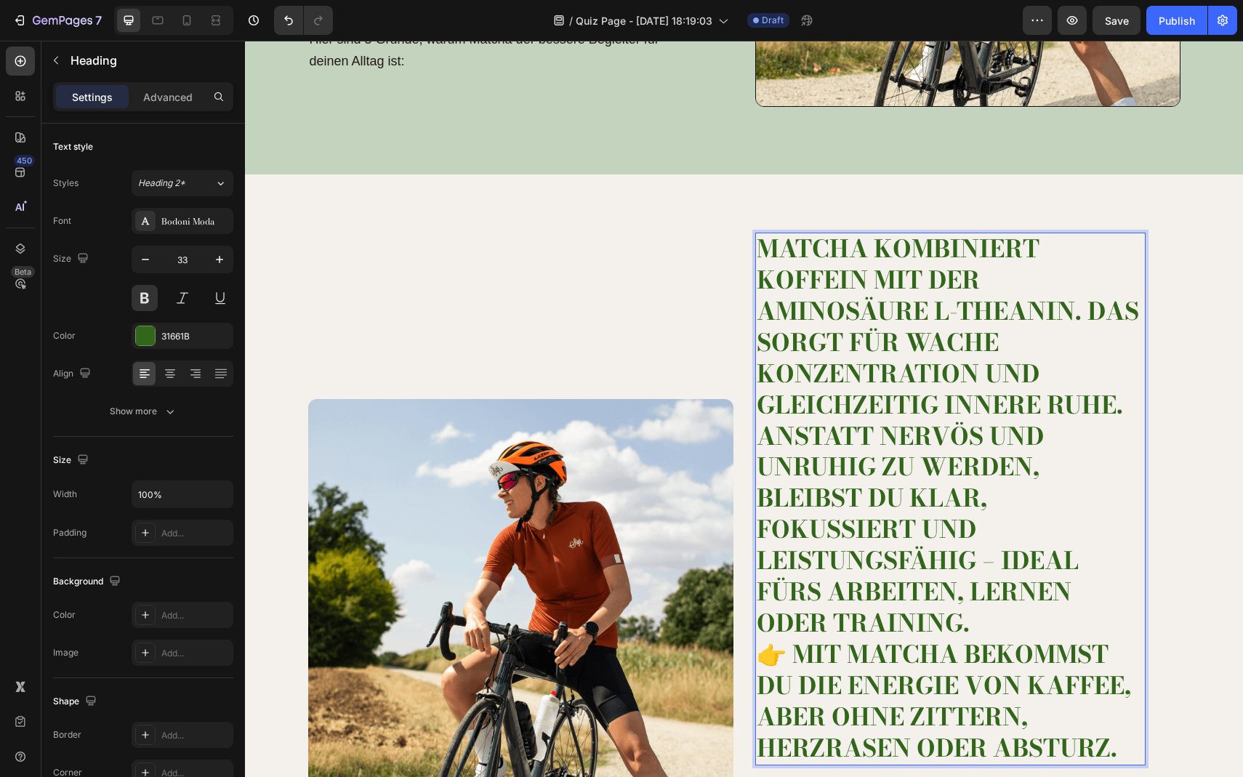
click at [873, 398] on p "Matcha kombiniert Koffein mit der Aminosäure L-Theanin. Das sorgt für wache Kon…" at bounding box center [951, 436] width 388 height 406
click at [870, 398] on p "Matcha kombiniert Koffein mit der Aminosäure L-Theanin. Das sorgt für wache Kon…" at bounding box center [951, 436] width 388 height 406
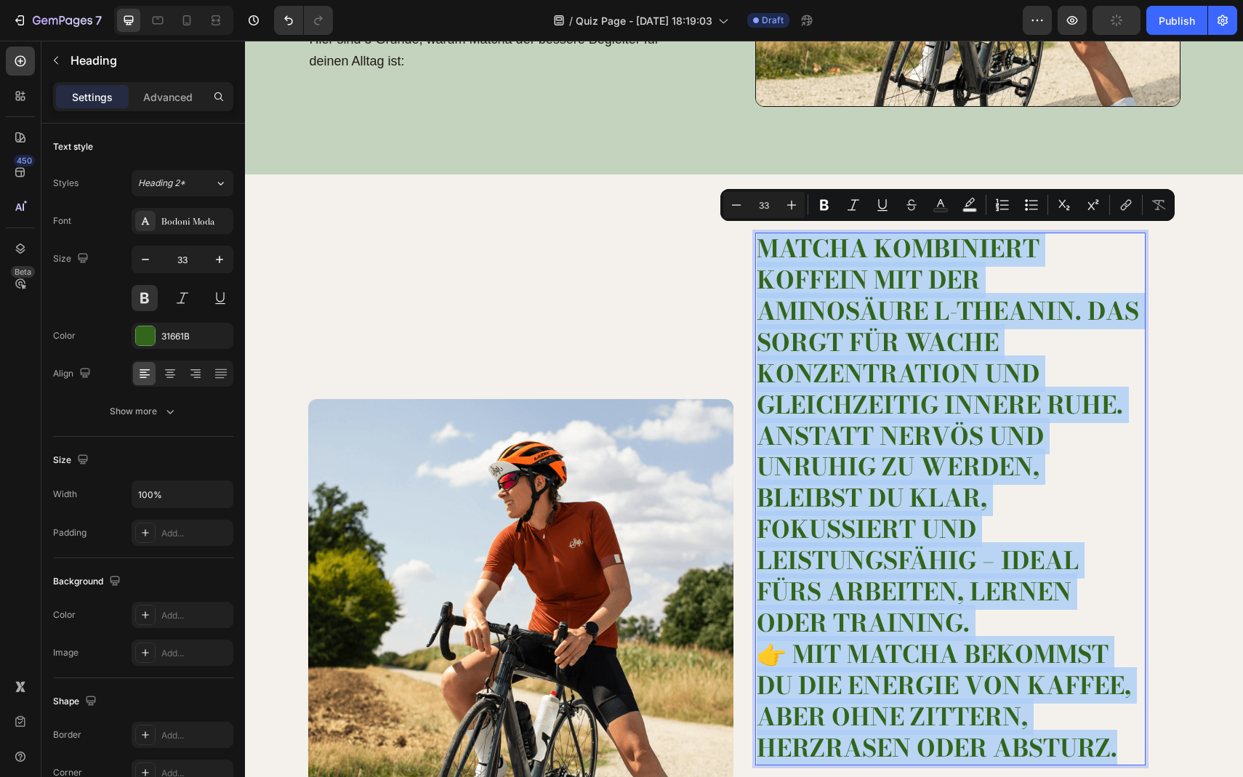
scroll to position [509, 0]
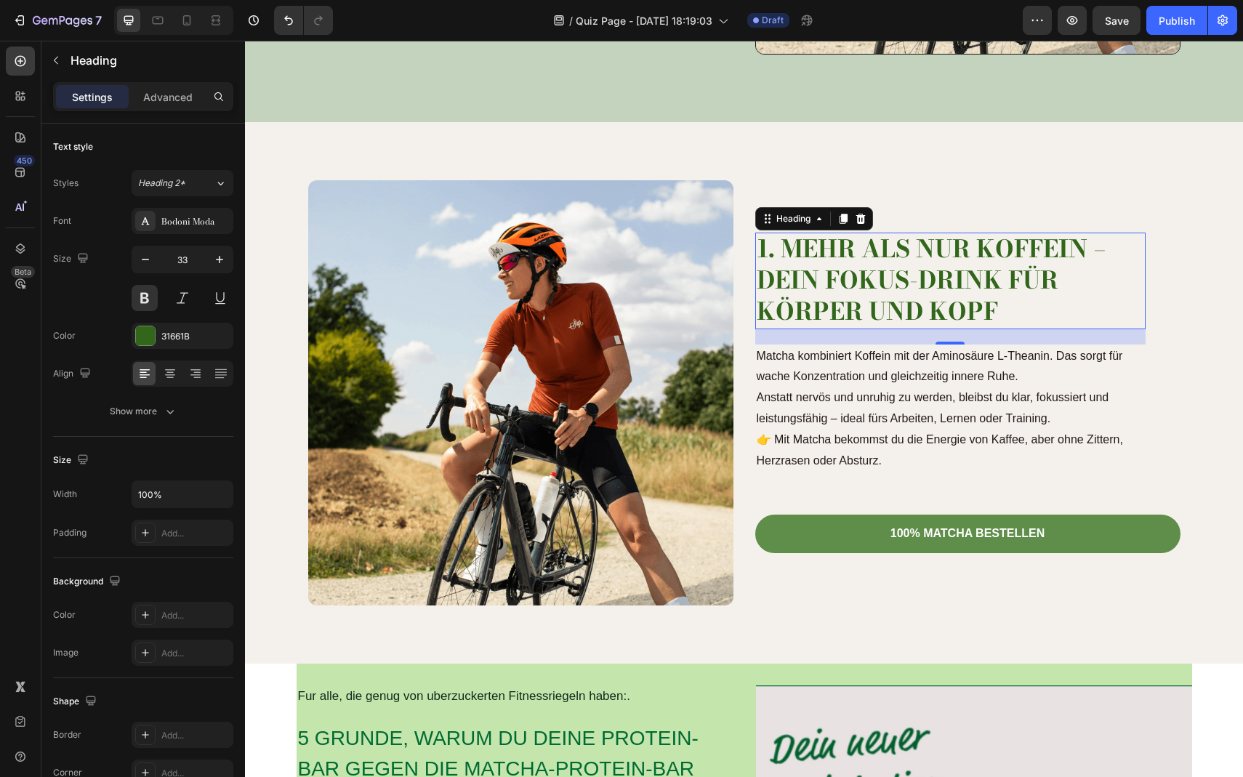
click at [865, 410] on p "Matcha kombiniert Koffein mit der Aminosäure L-Theanin. Das sorgt für wache Kon…" at bounding box center [951, 388] width 388 height 84
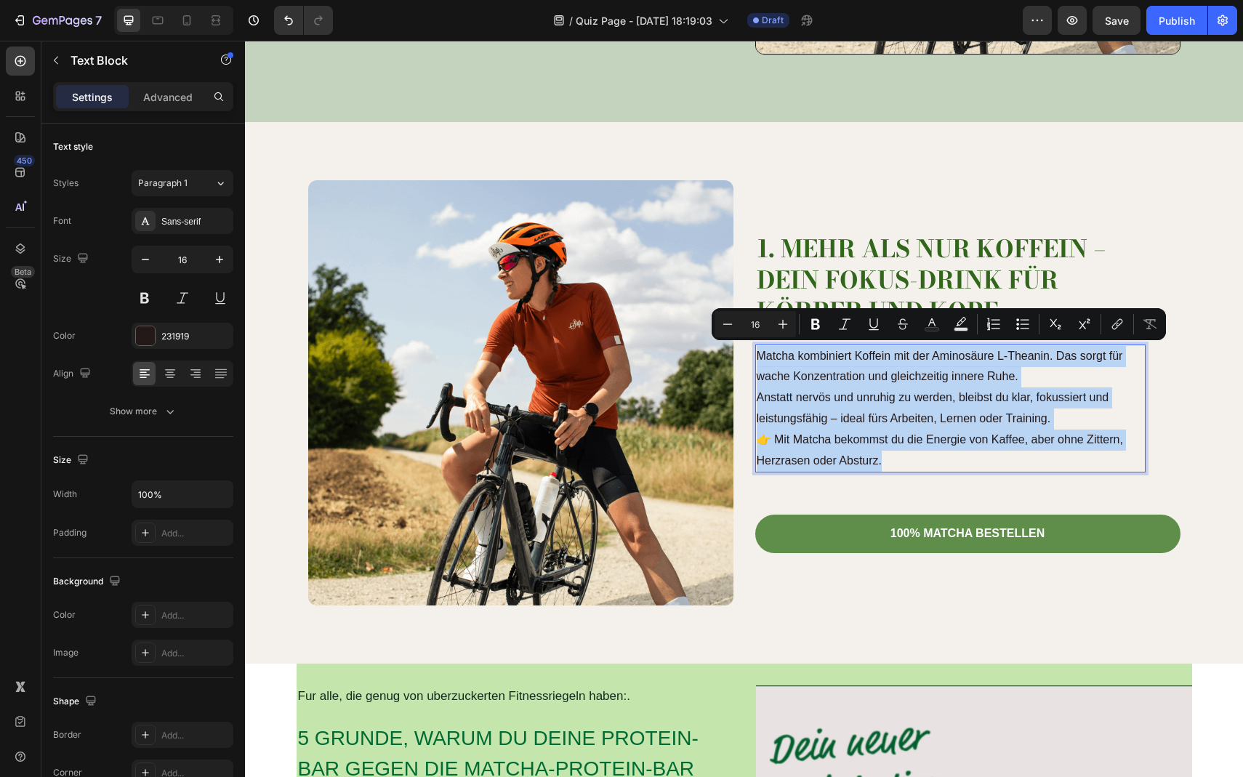
scroll to position [457, 0]
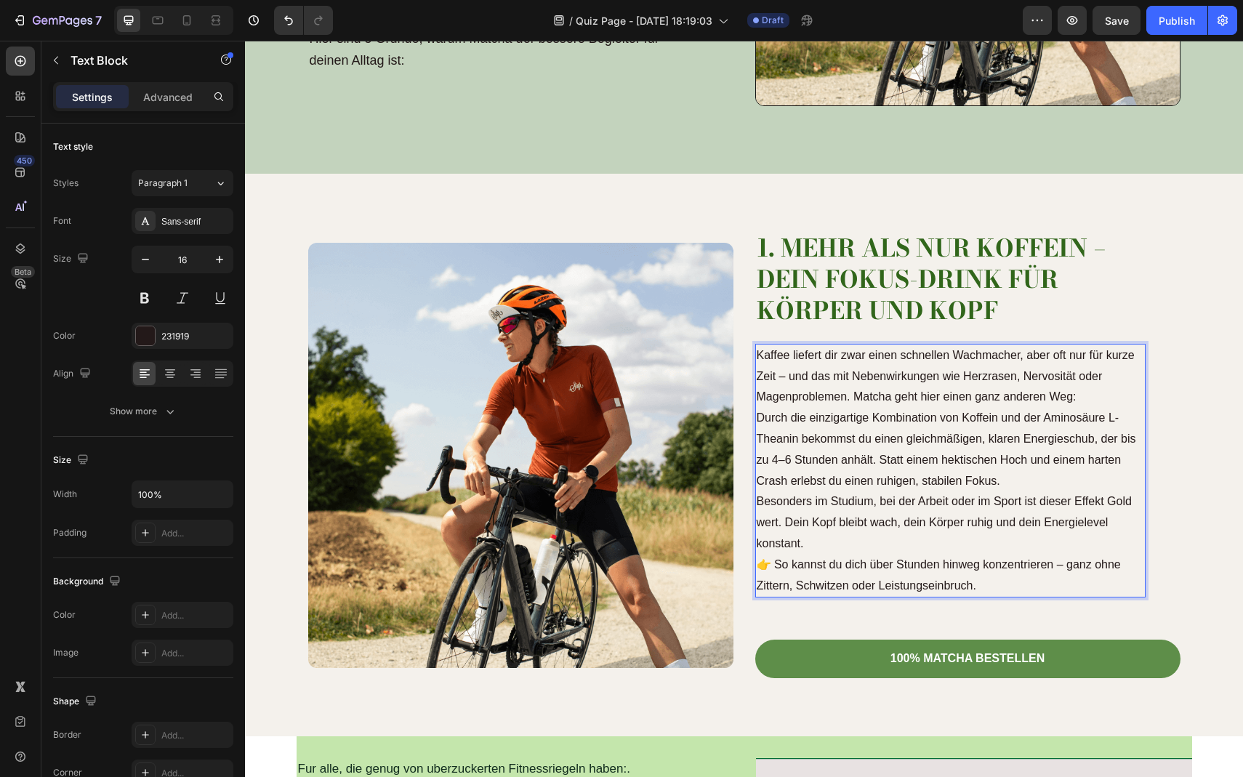
click at [1101, 390] on p "Kaffee liefert dir zwar einen schnellen Wachmacher, aber oft nur für kurze Zeit…" at bounding box center [951, 418] width 388 height 147
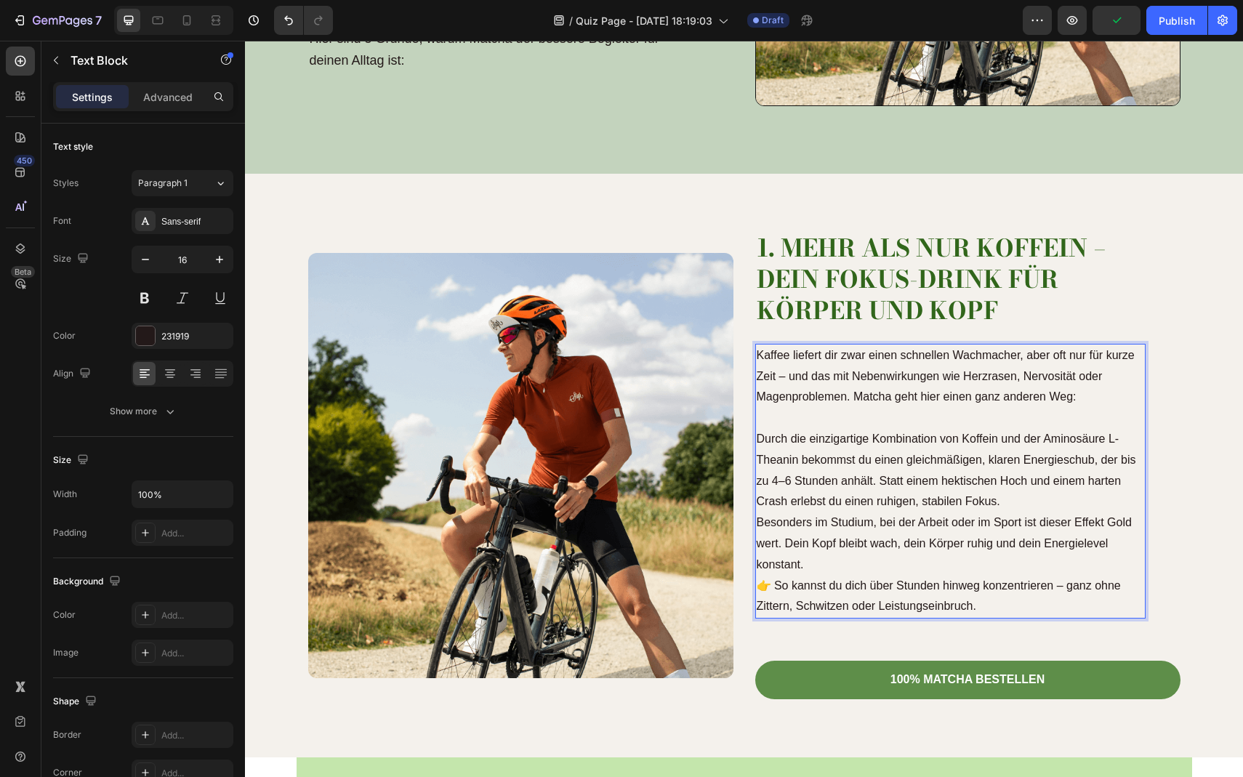
click at [1057, 493] on p "⁠⁠⁠⁠⁠⁠⁠ Durch die einzigartige Kombination von Koffein und der Aminosäure L-The…" at bounding box center [951, 460] width 388 height 105
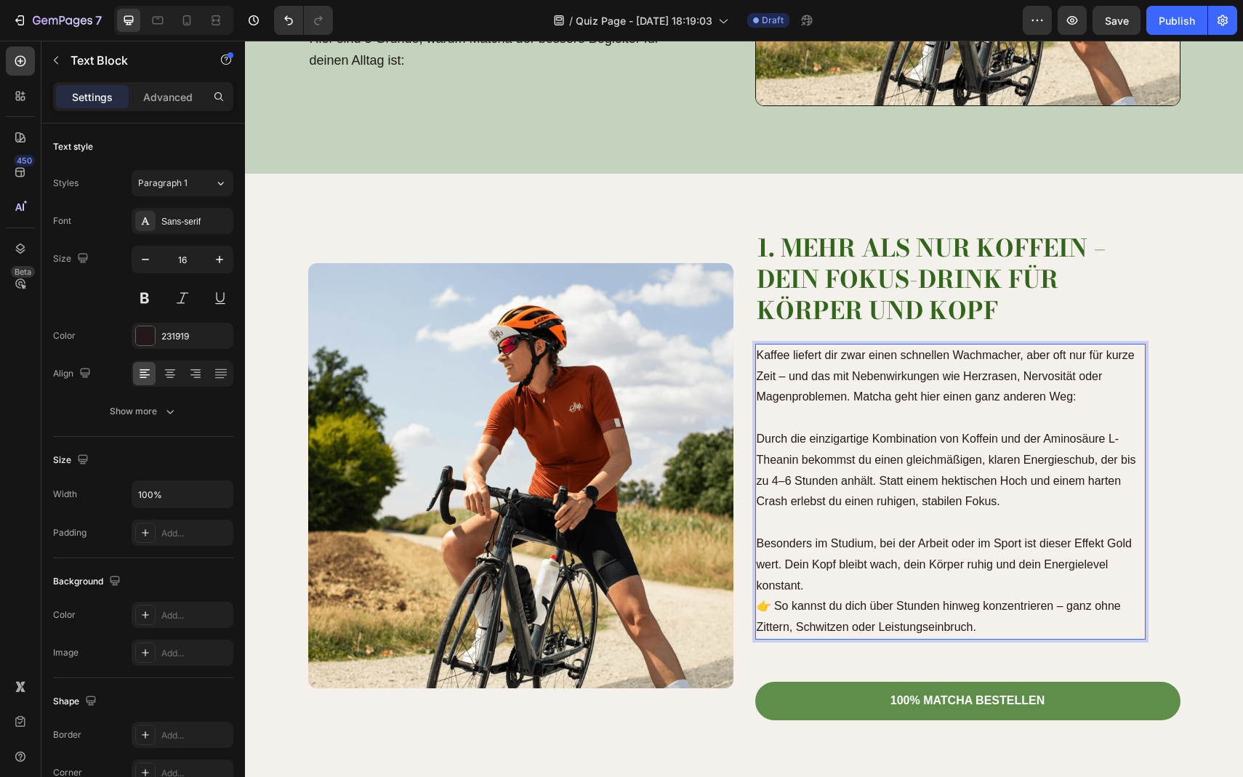
click at [848, 591] on p "Besonders im Studium, bei der Arbeit oder im Sport ist dieser Effekt Gold wert.…" at bounding box center [951, 586] width 388 height 105
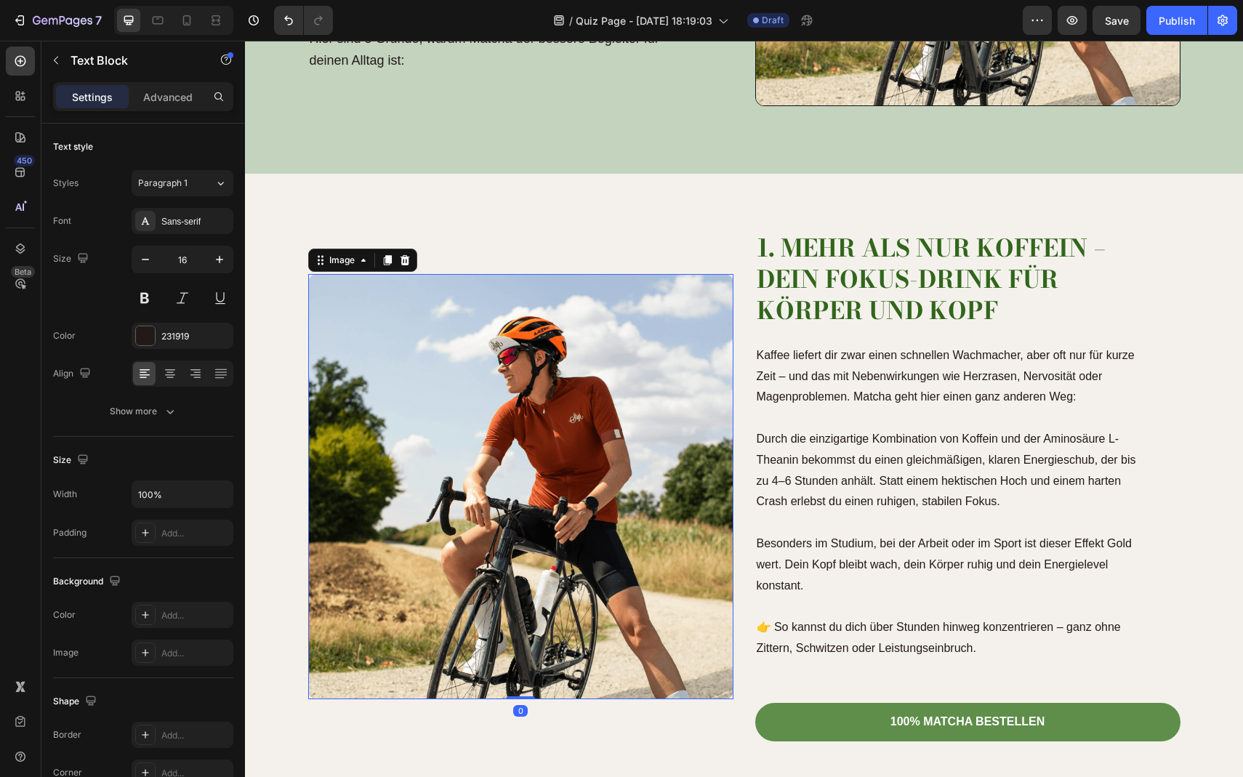
click at [572, 624] on img at bounding box center [520, 486] width 425 height 425
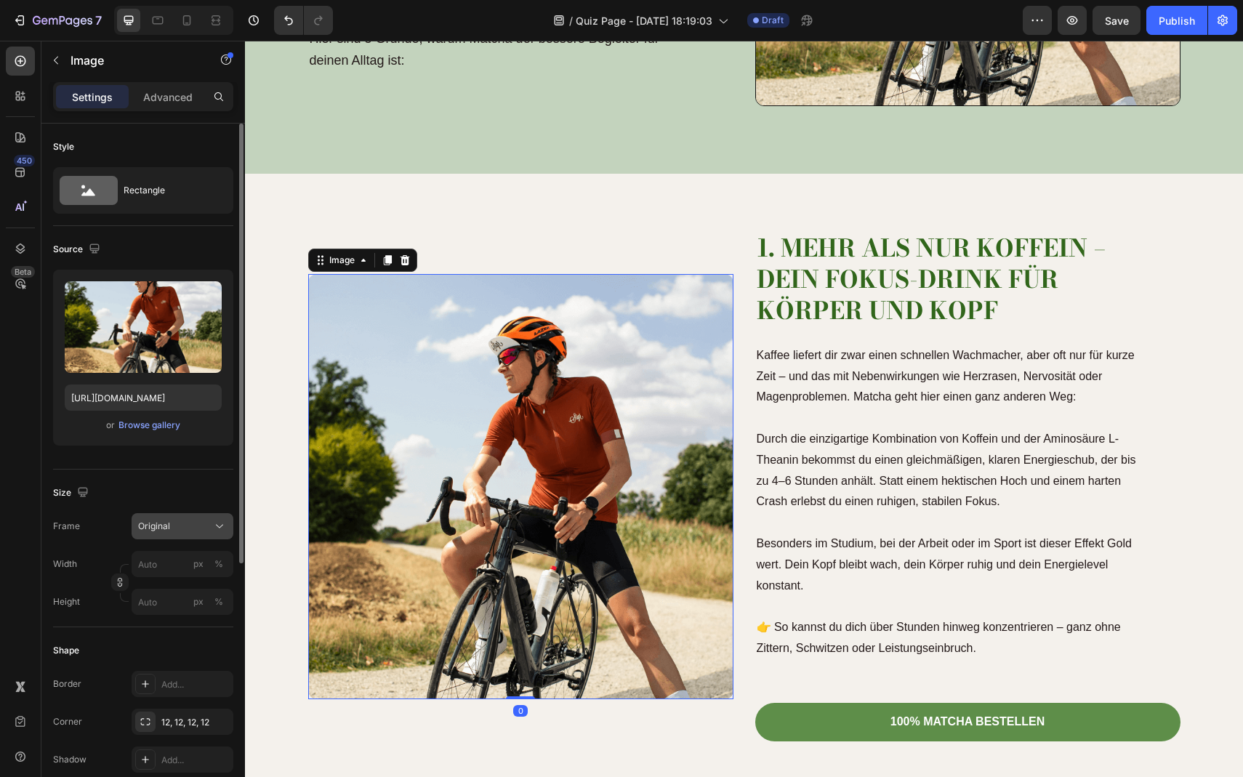
click at [196, 524] on div "Original" at bounding box center [173, 526] width 71 height 13
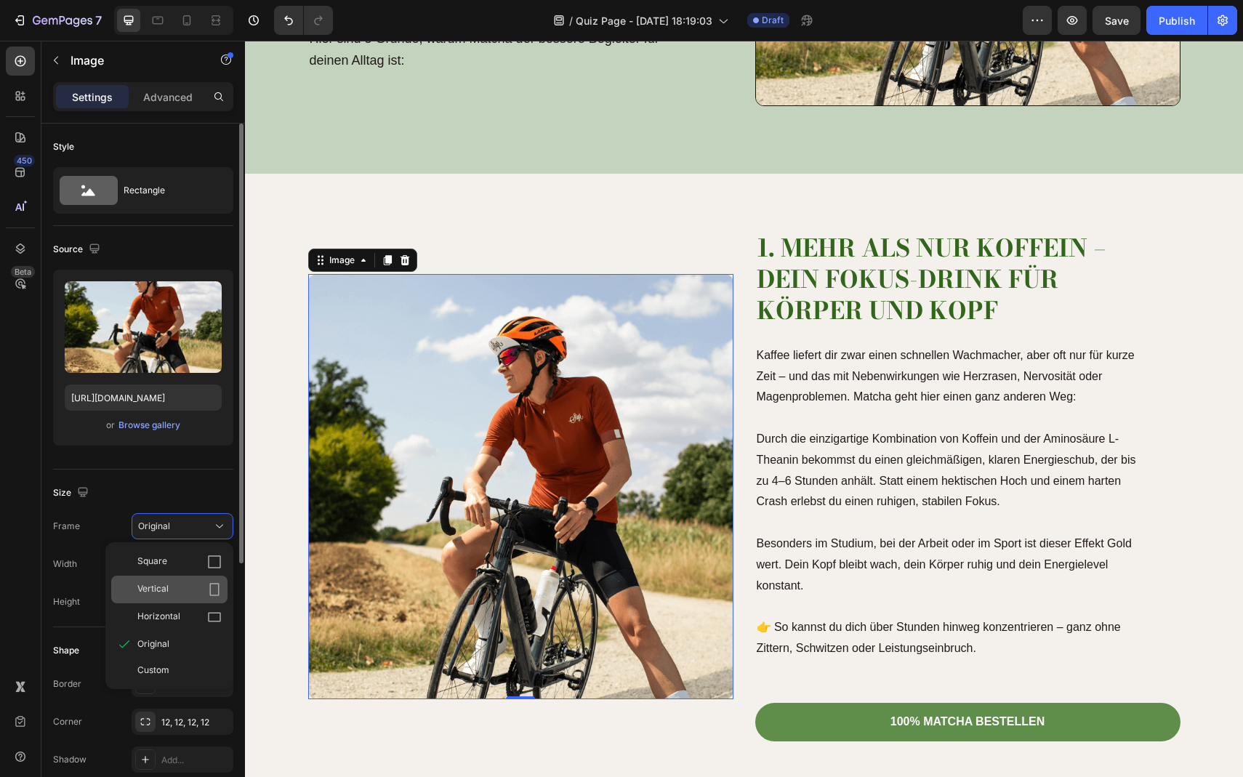
click at [190, 582] on div "Vertical" at bounding box center [179, 589] width 84 height 15
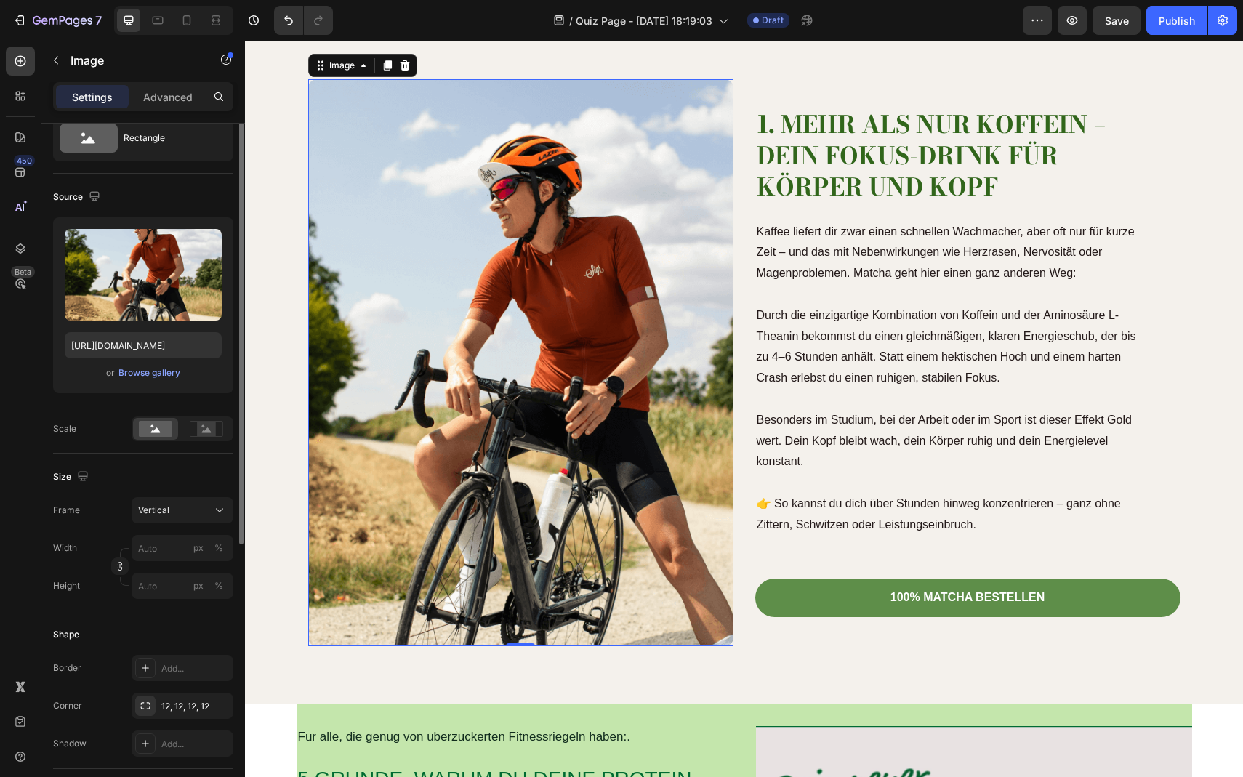
scroll to position [20, 0]
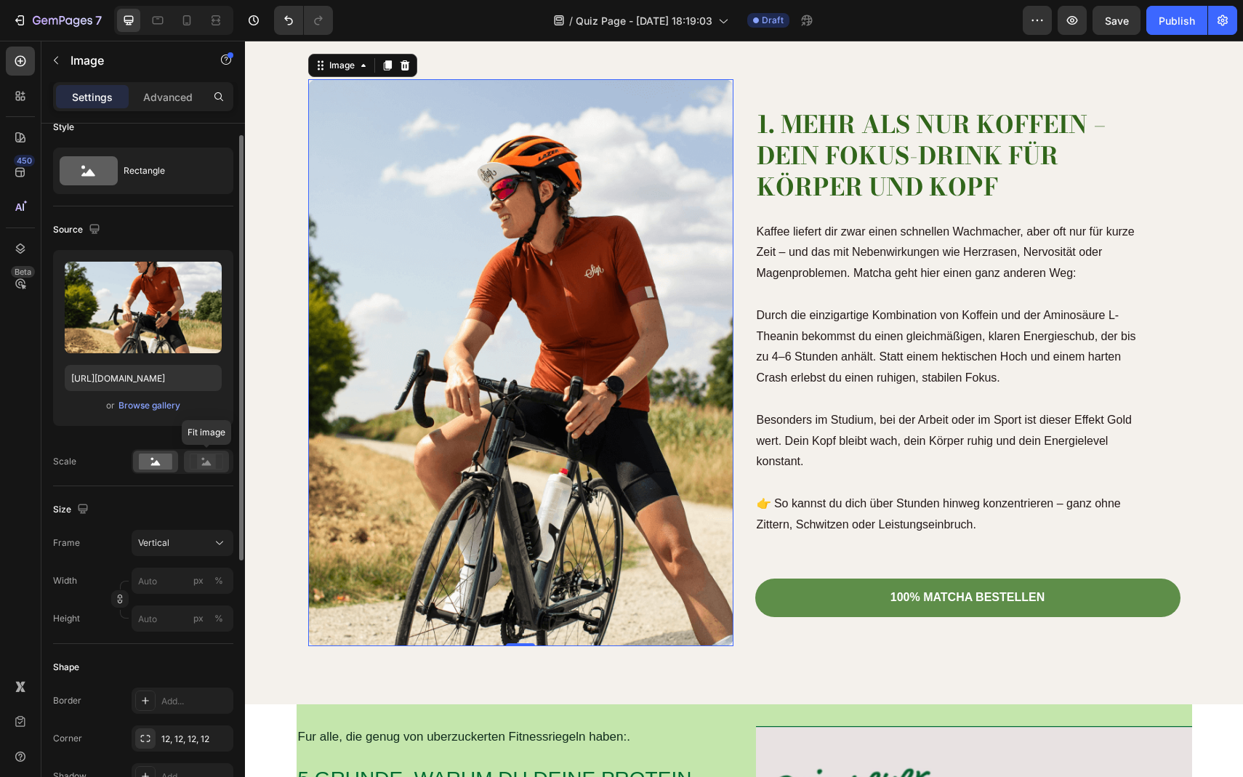
click at [195, 467] on icon at bounding box center [206, 462] width 33 height 16
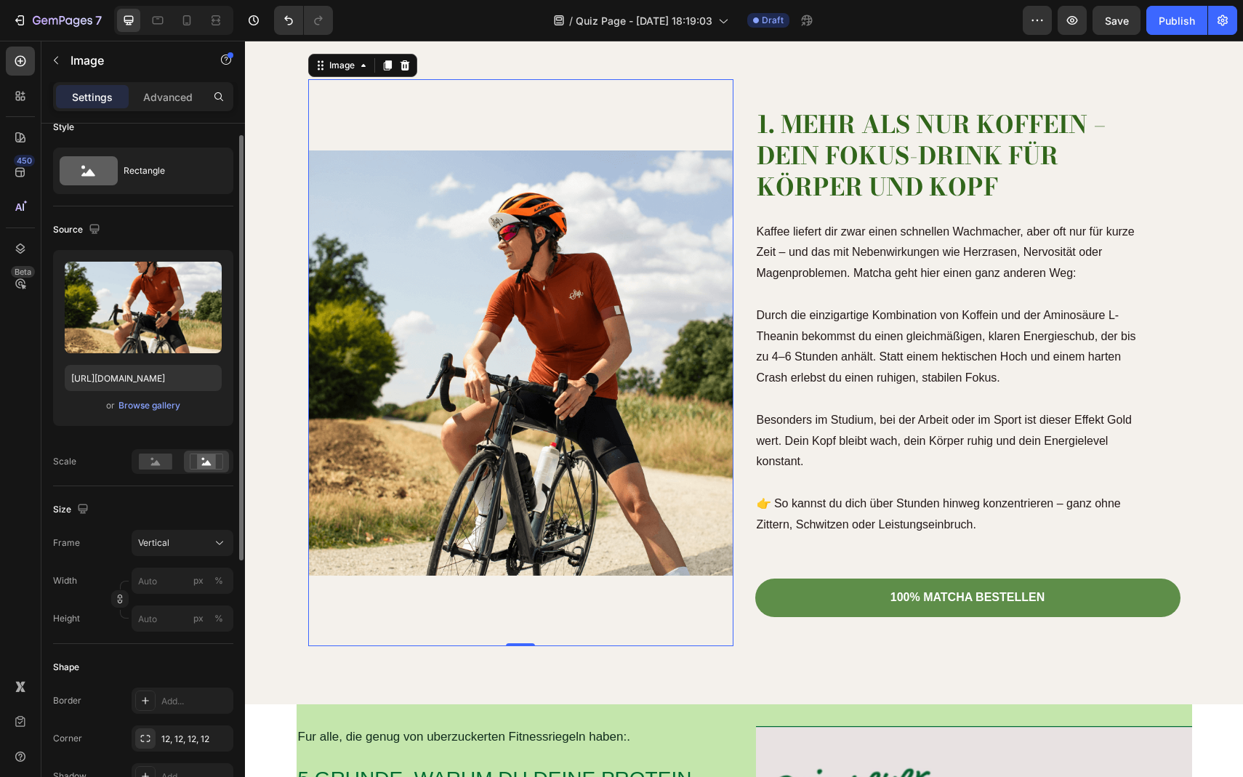
click at [163, 475] on div "Source Upload Image https://cdn.shopify.com/s/files/1/0903/8856/2300/files/gemp…" at bounding box center [143, 347] width 180 height 280
click at [163, 468] on rect at bounding box center [155, 462] width 33 height 16
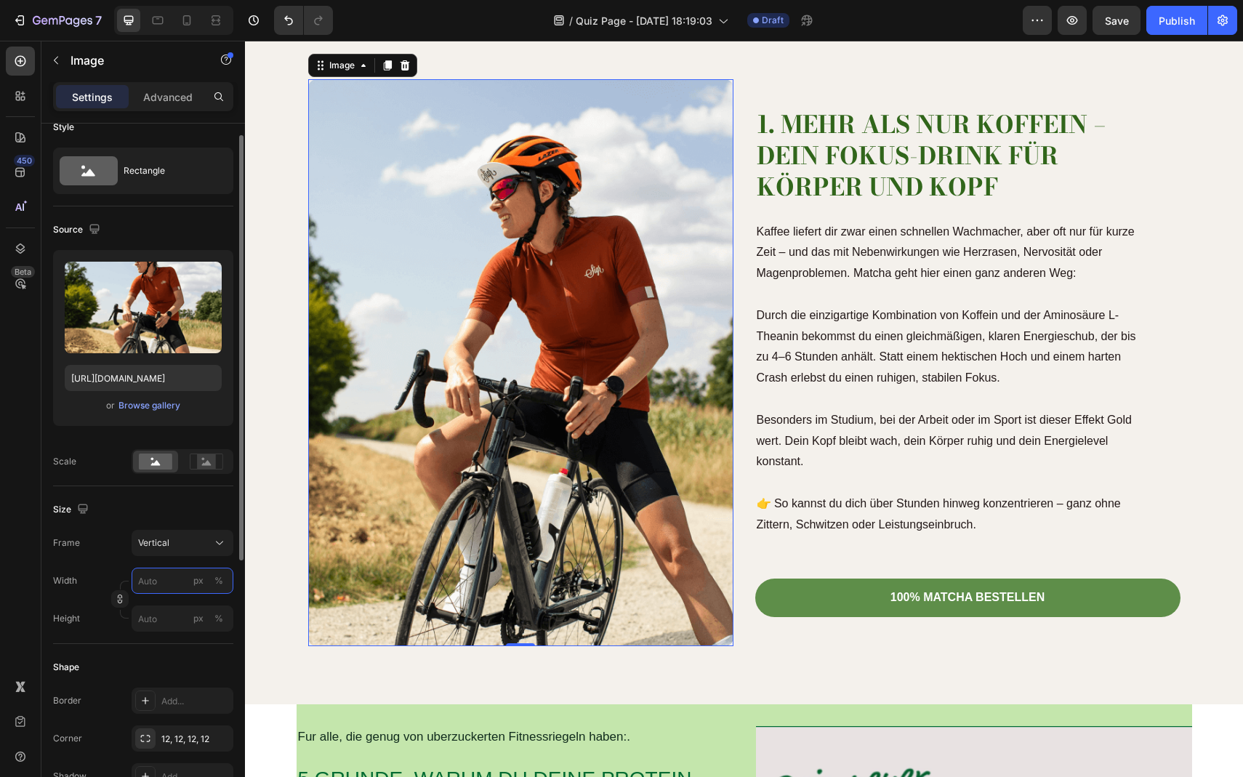
click at [157, 586] on input "px %" at bounding box center [183, 581] width 102 height 26
type input "1"
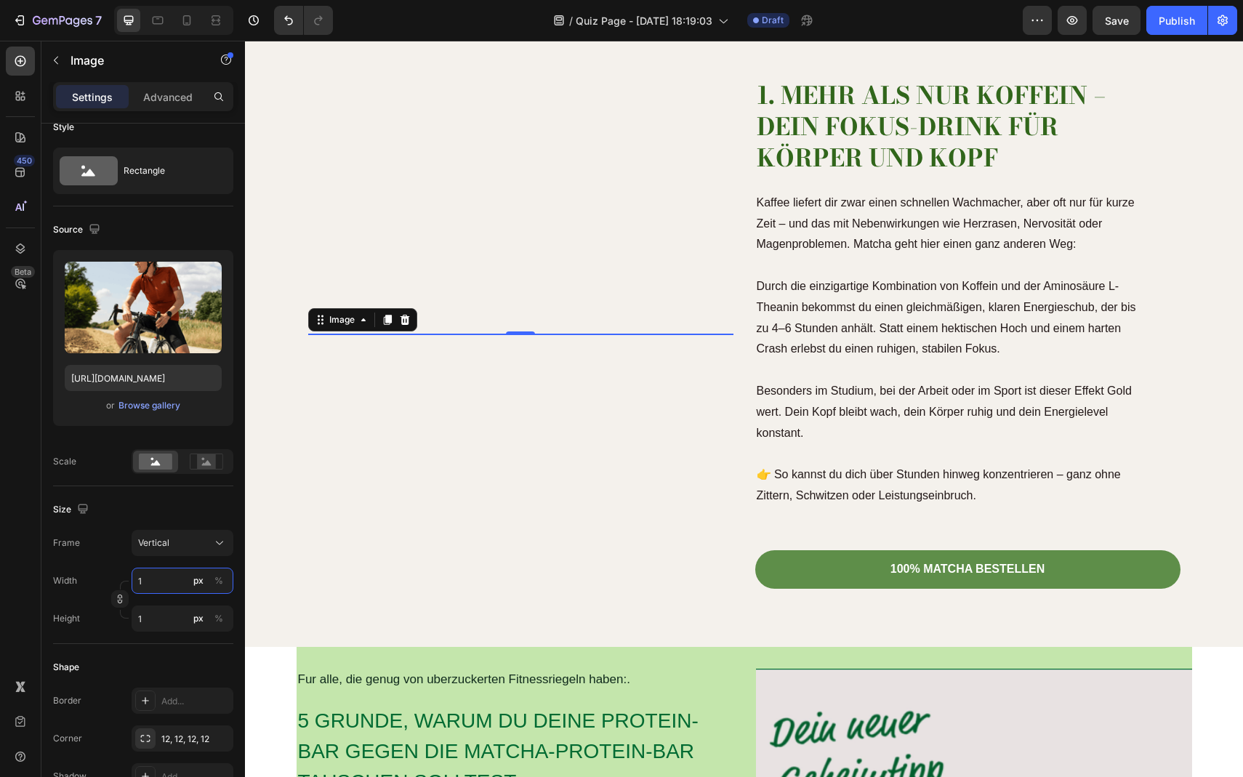
type input "0"
type input "1"
type input "2"
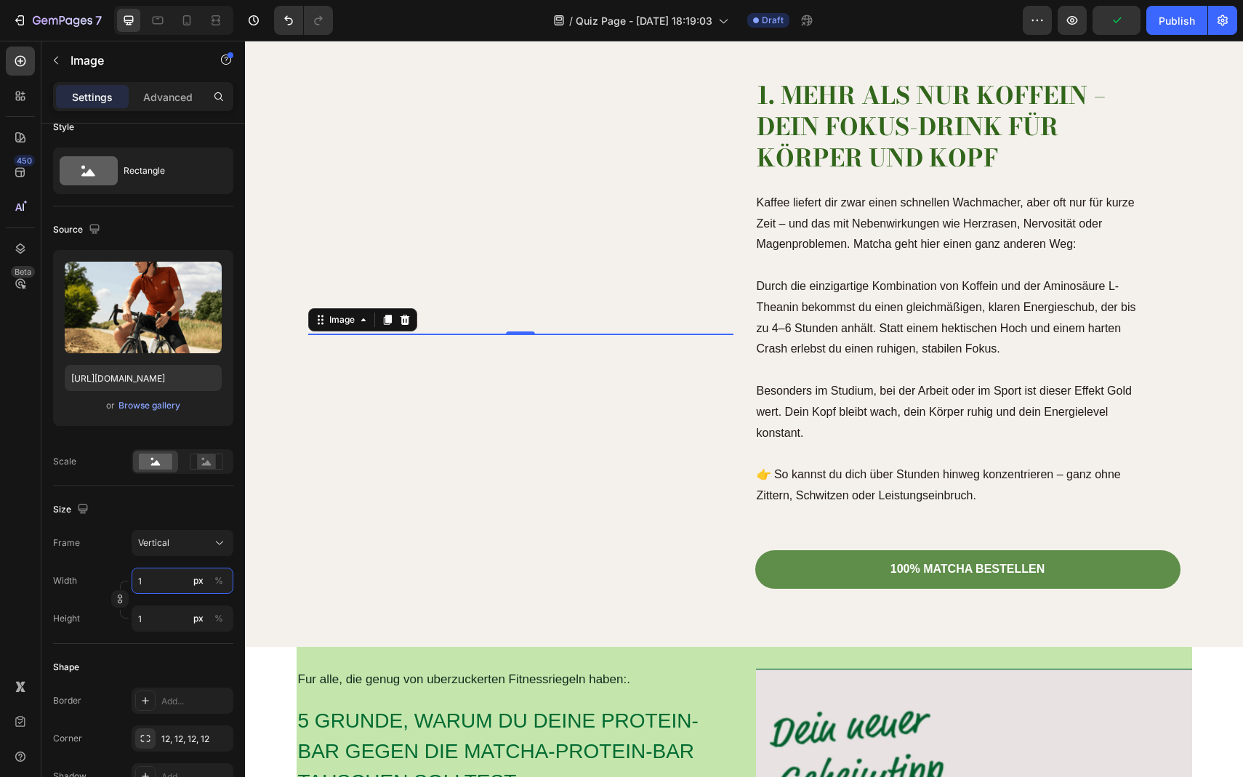
type input "3"
type input "4"
type input "5"
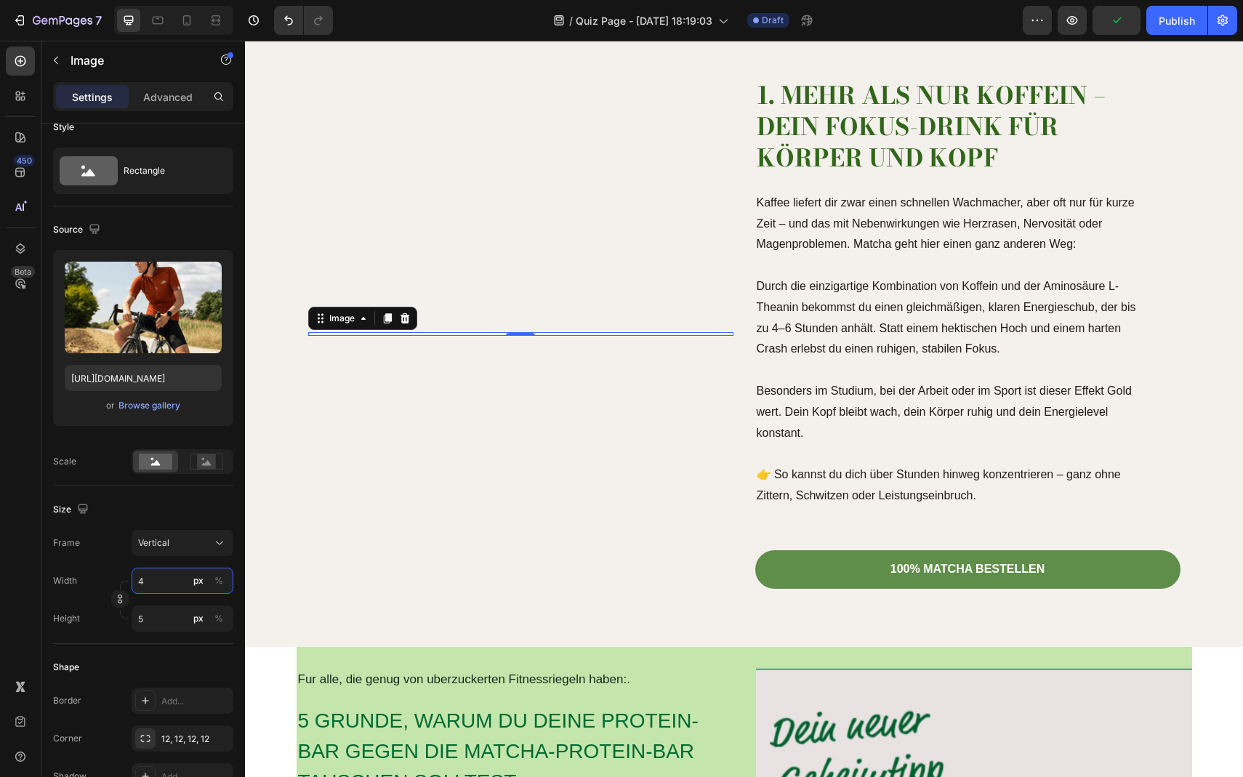
type input "5"
type input "7"
type input "6"
type input "8"
type input "7"
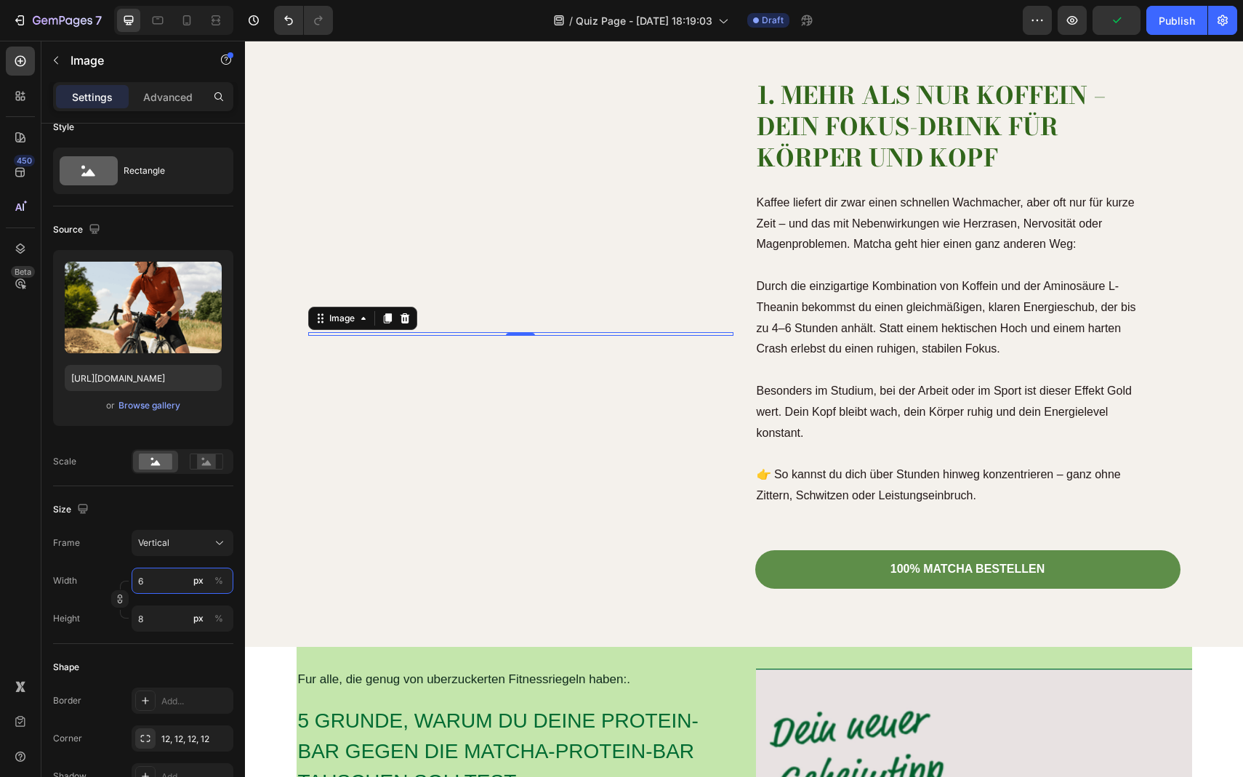
type input "9"
type input "8"
type input "11"
type input "9"
type input "12"
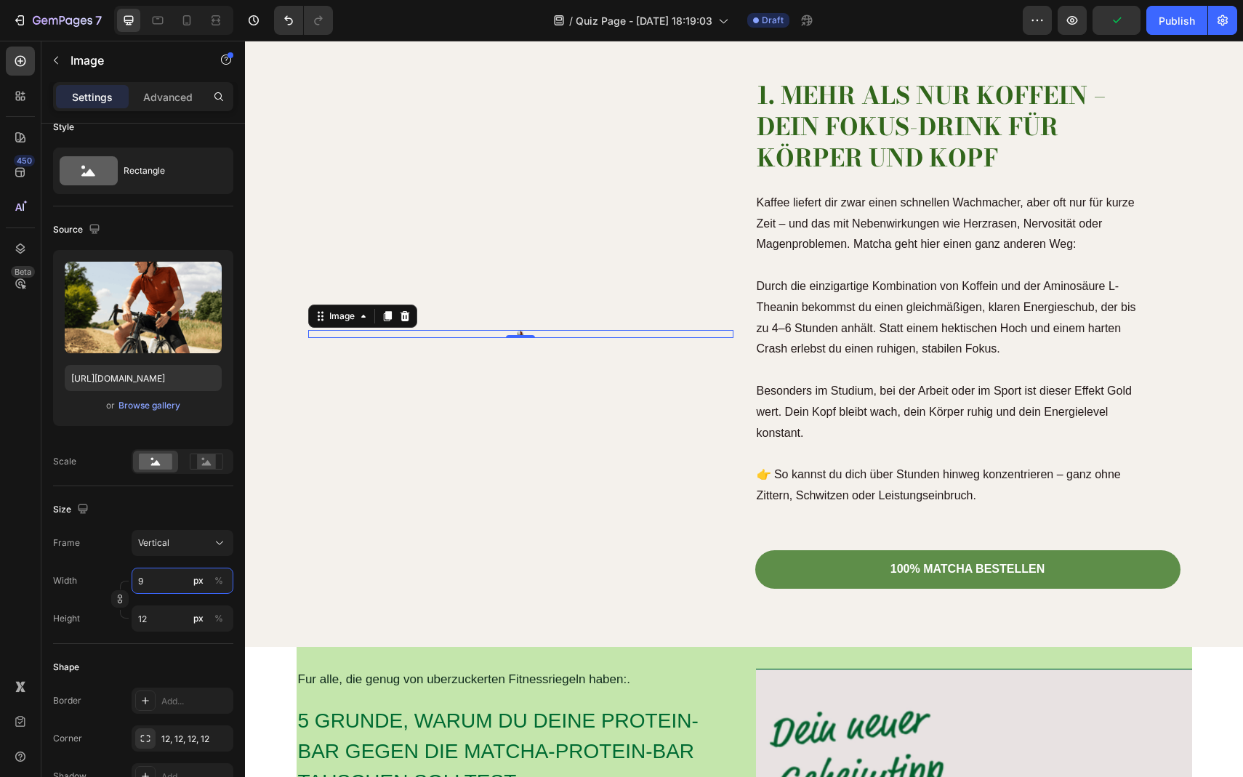
type input "10"
type input "13"
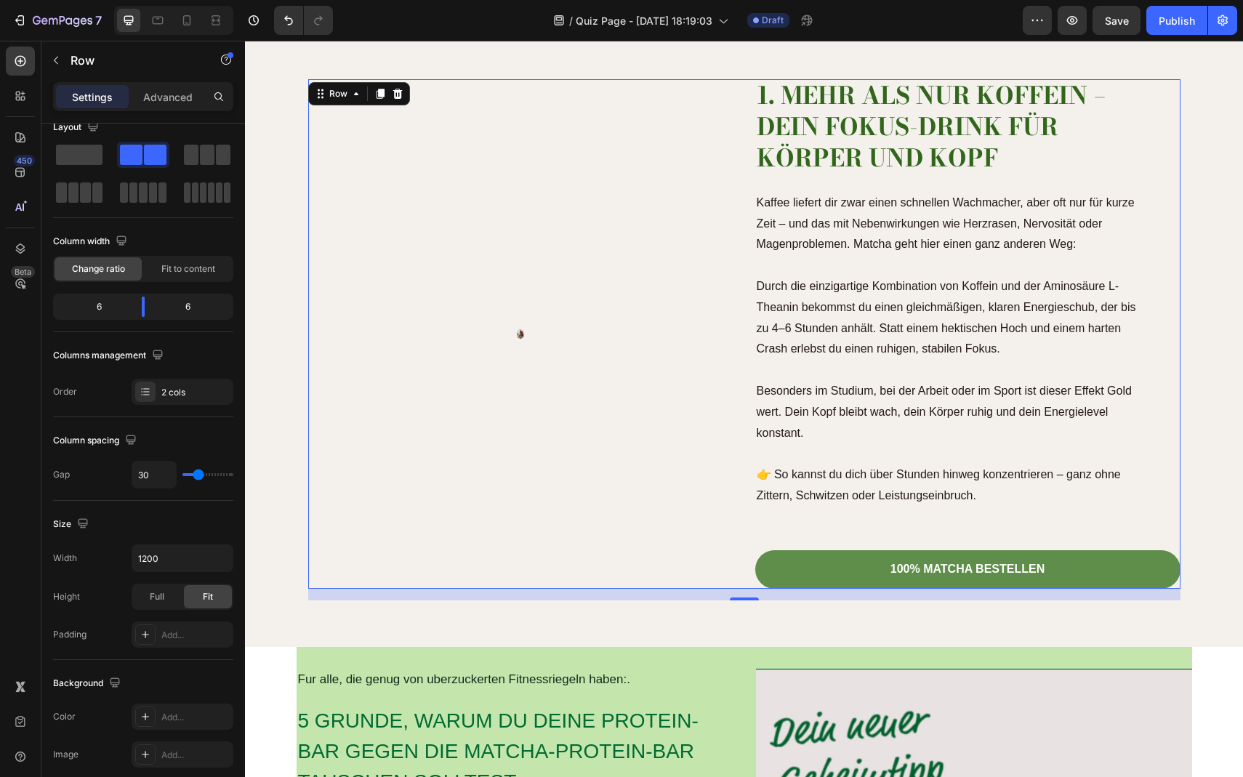
click at [483, 495] on div "Image" at bounding box center [520, 333] width 425 height 509
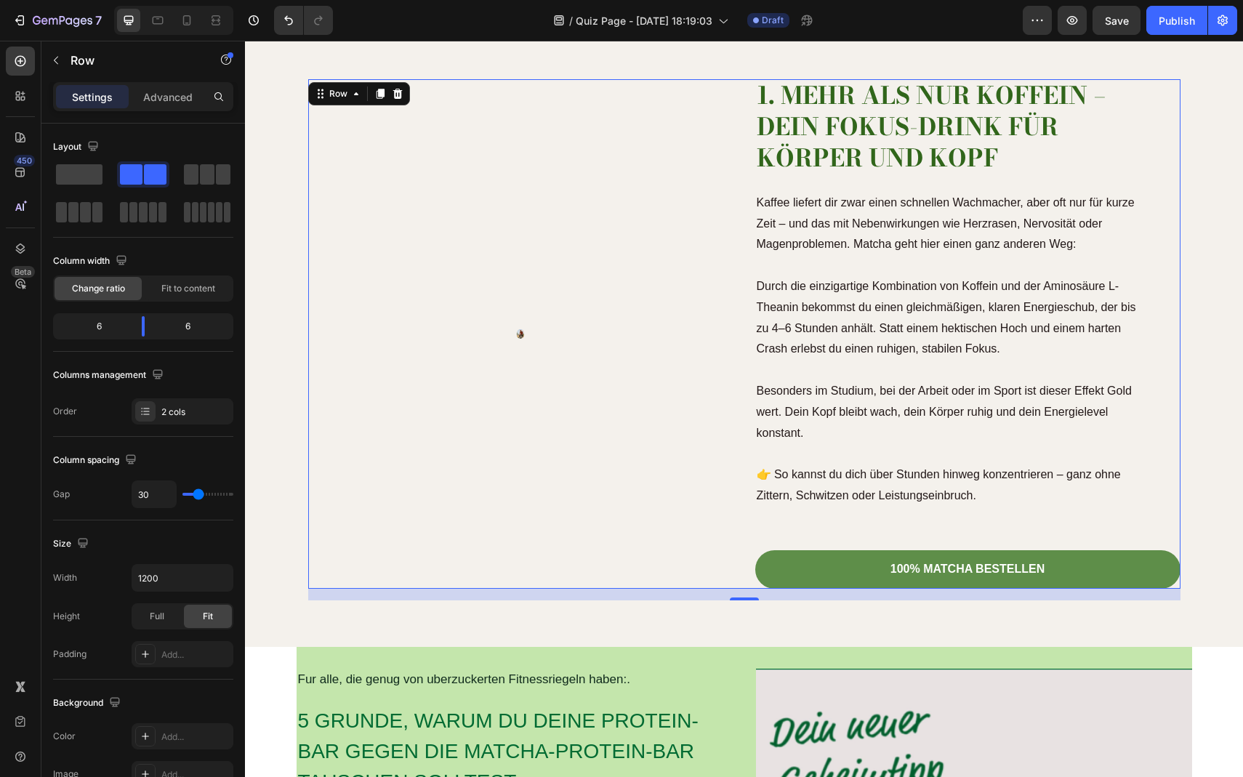
click at [473, 227] on div "Image" at bounding box center [520, 333] width 425 height 509
click at [513, 333] on div at bounding box center [520, 333] width 425 height 9
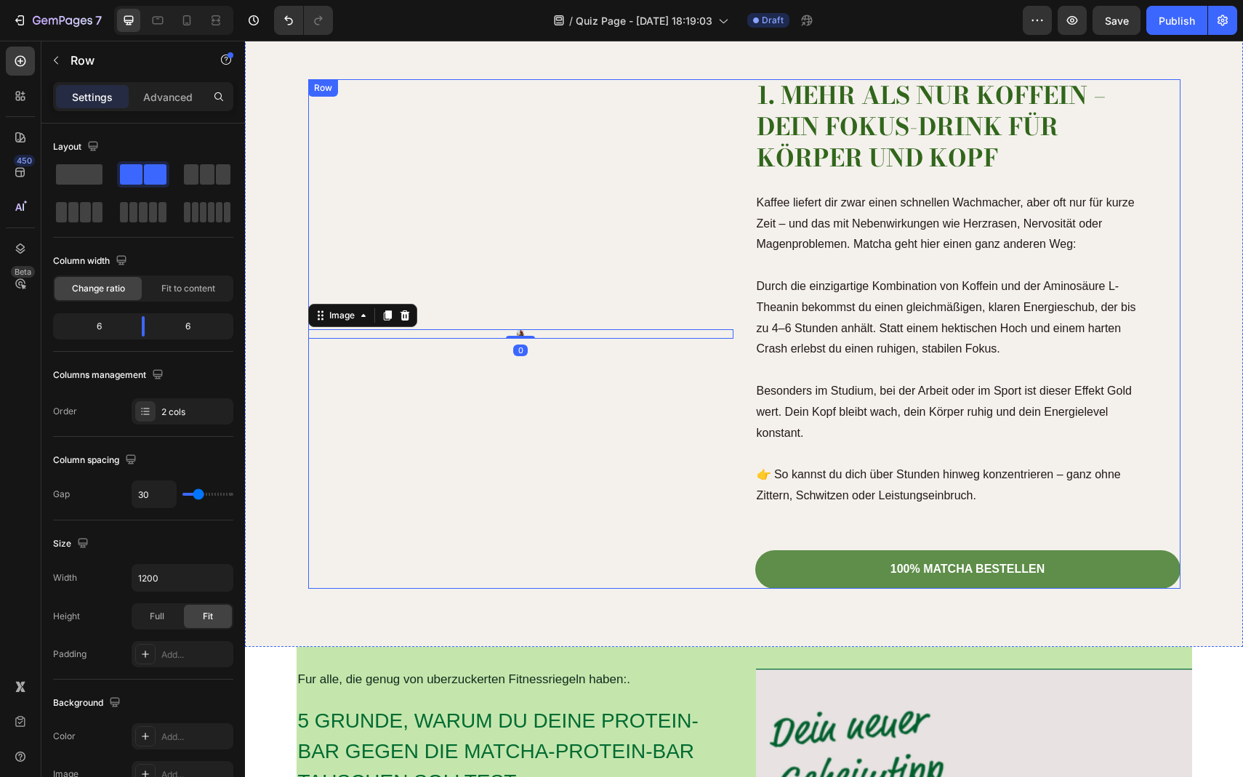
click at [532, 284] on div "Image 0" at bounding box center [520, 333] width 425 height 509
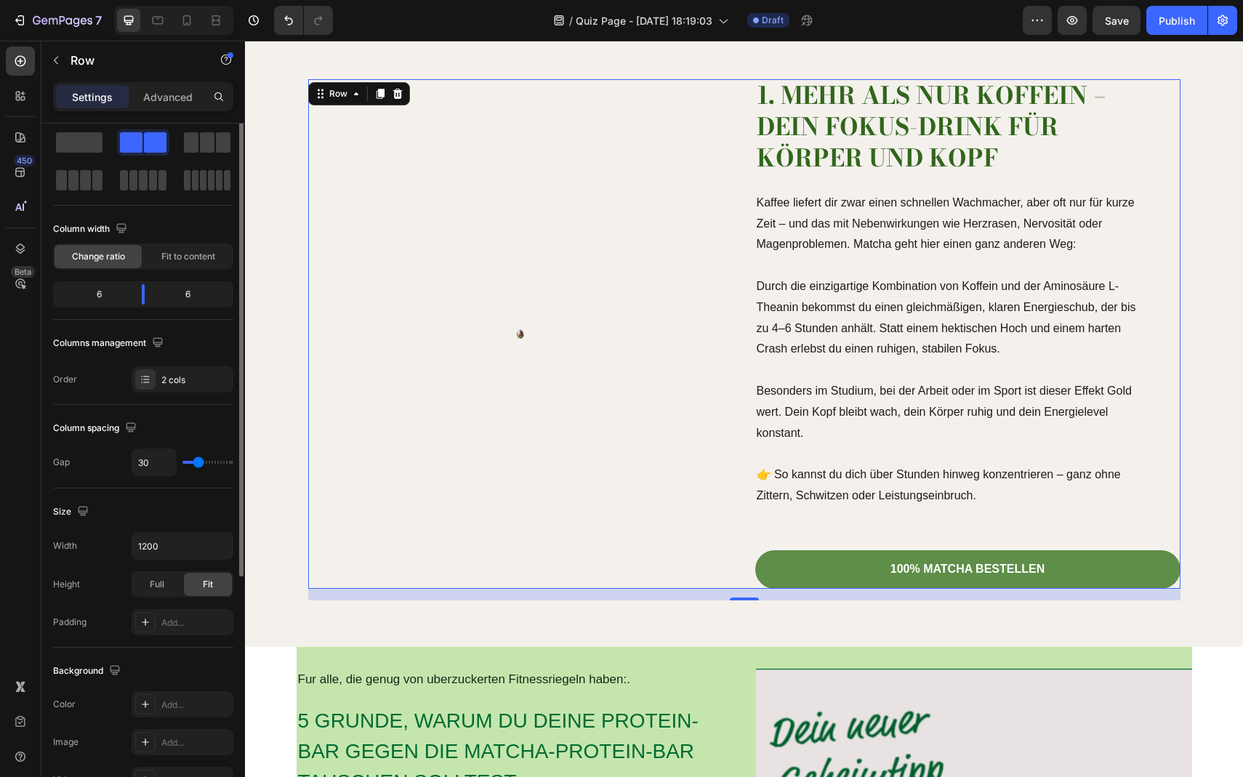
scroll to position [35, 0]
click at [342, 96] on div "Row" at bounding box center [338, 93] width 24 height 13
click at [342, 97] on div "Row" at bounding box center [338, 93] width 24 height 13
click at [20, 249] on icon at bounding box center [20, 249] width 9 height 10
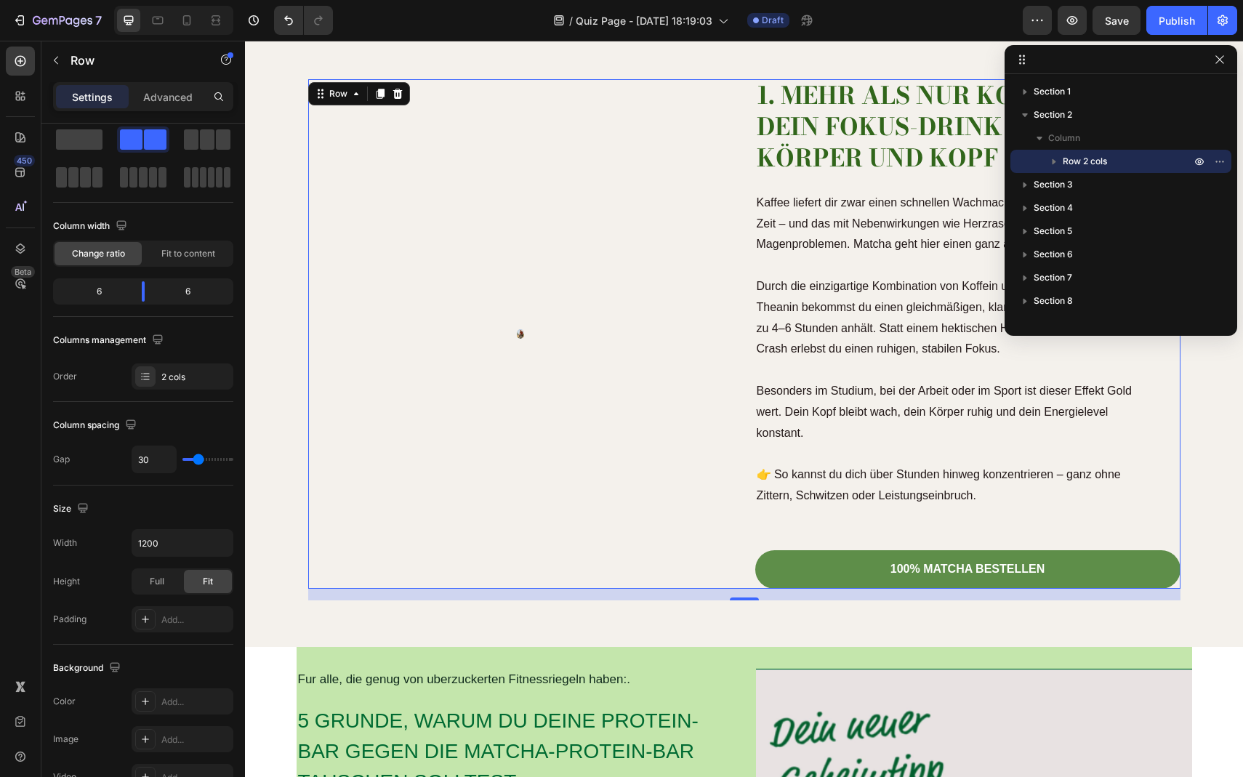
click at [1054, 159] on icon "button" at bounding box center [1054, 161] width 15 height 15
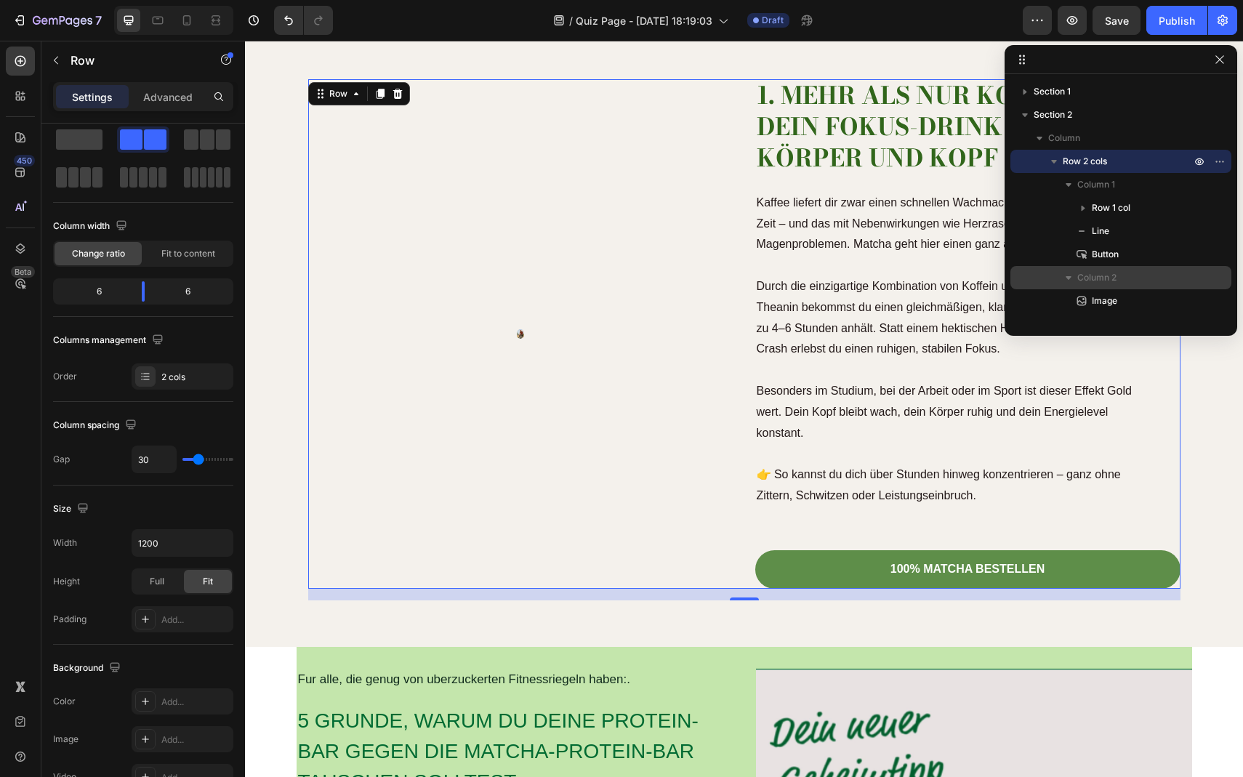
click at [1099, 275] on span "Column 2" at bounding box center [1097, 277] width 39 height 15
click at [1094, 287] on div "Column 2" at bounding box center [1121, 277] width 209 height 23
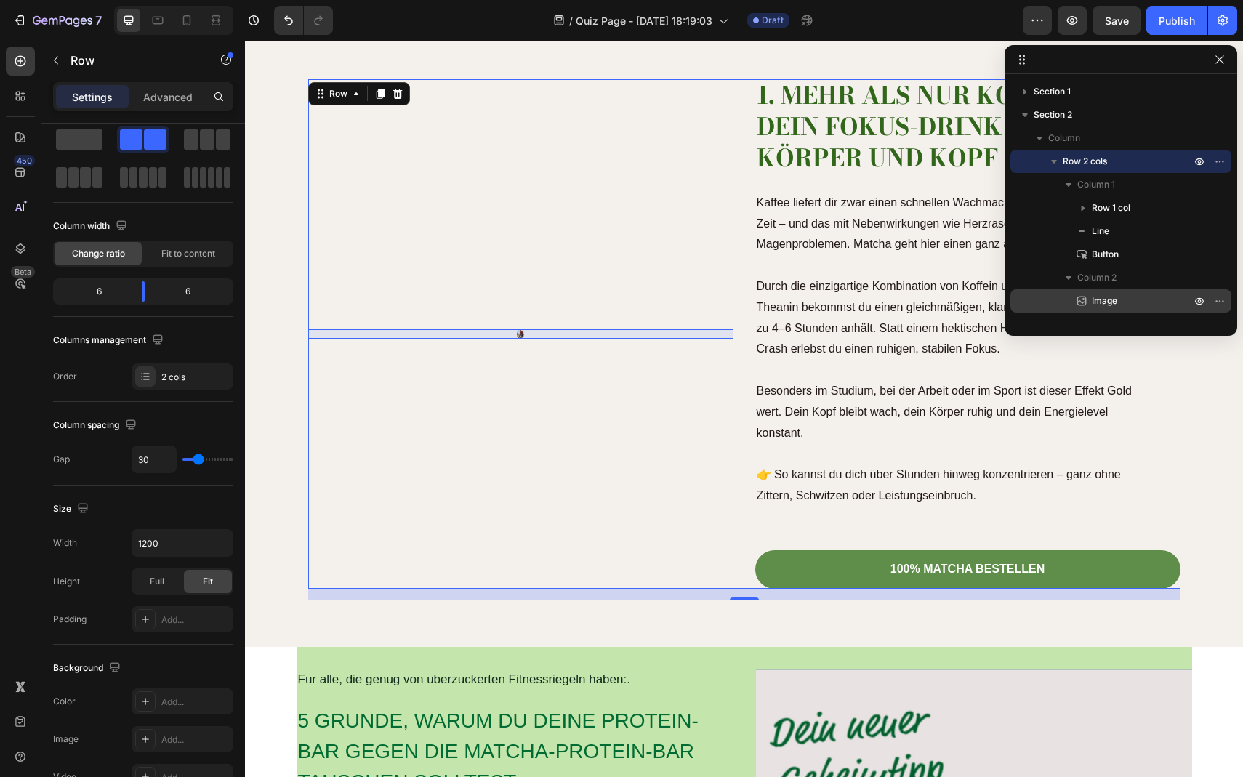
click at [1098, 302] on span "Image" at bounding box center [1104, 301] width 25 height 15
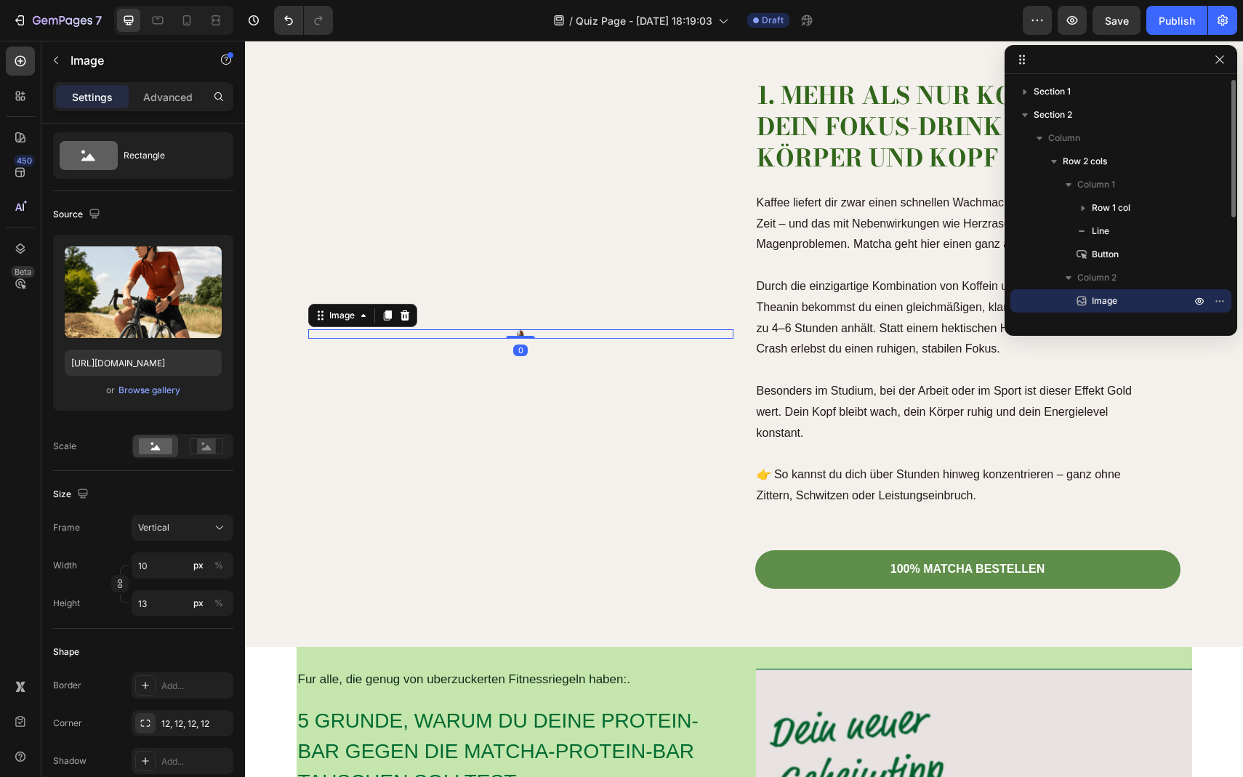
scroll to position [0, 0]
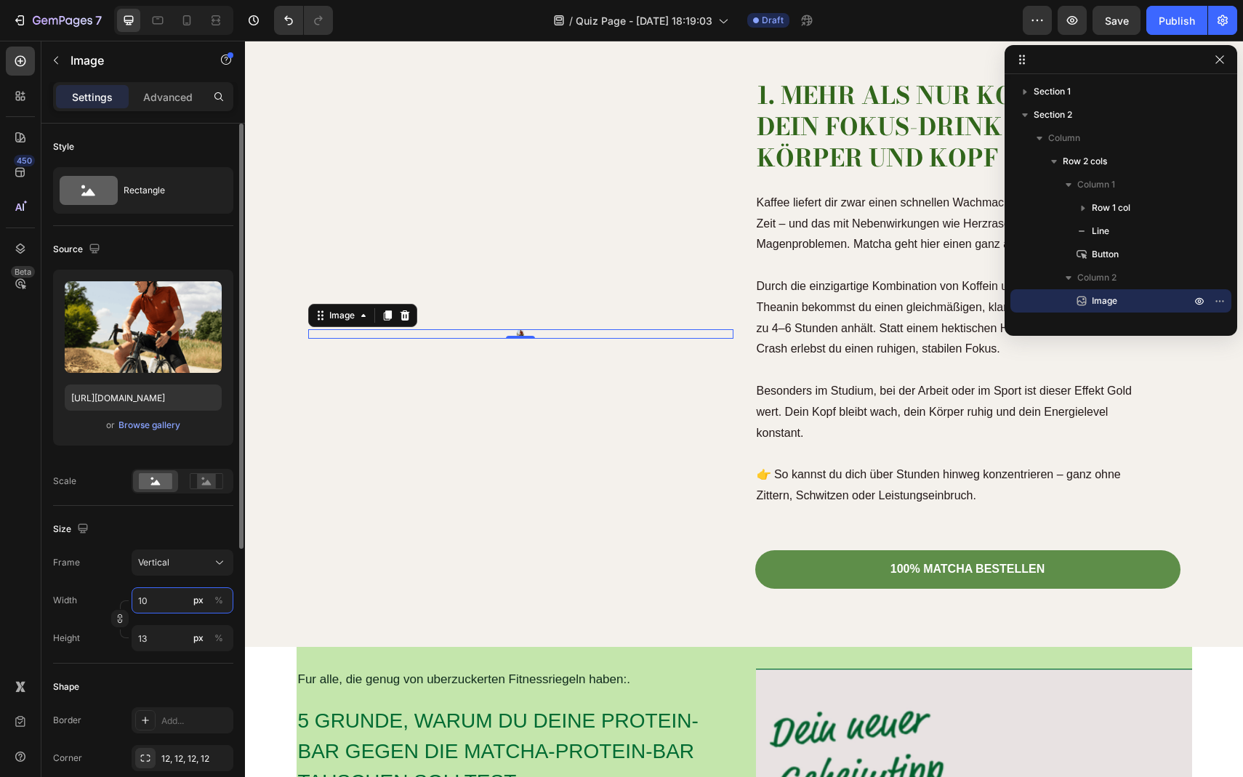
click at [180, 604] on input "10" at bounding box center [183, 601] width 102 height 26
click at [180, 602] on input "10" at bounding box center [183, 601] width 102 height 26
click at [173, 632] on p "Full 100%" at bounding box center [179, 635] width 84 height 13
type input "100"
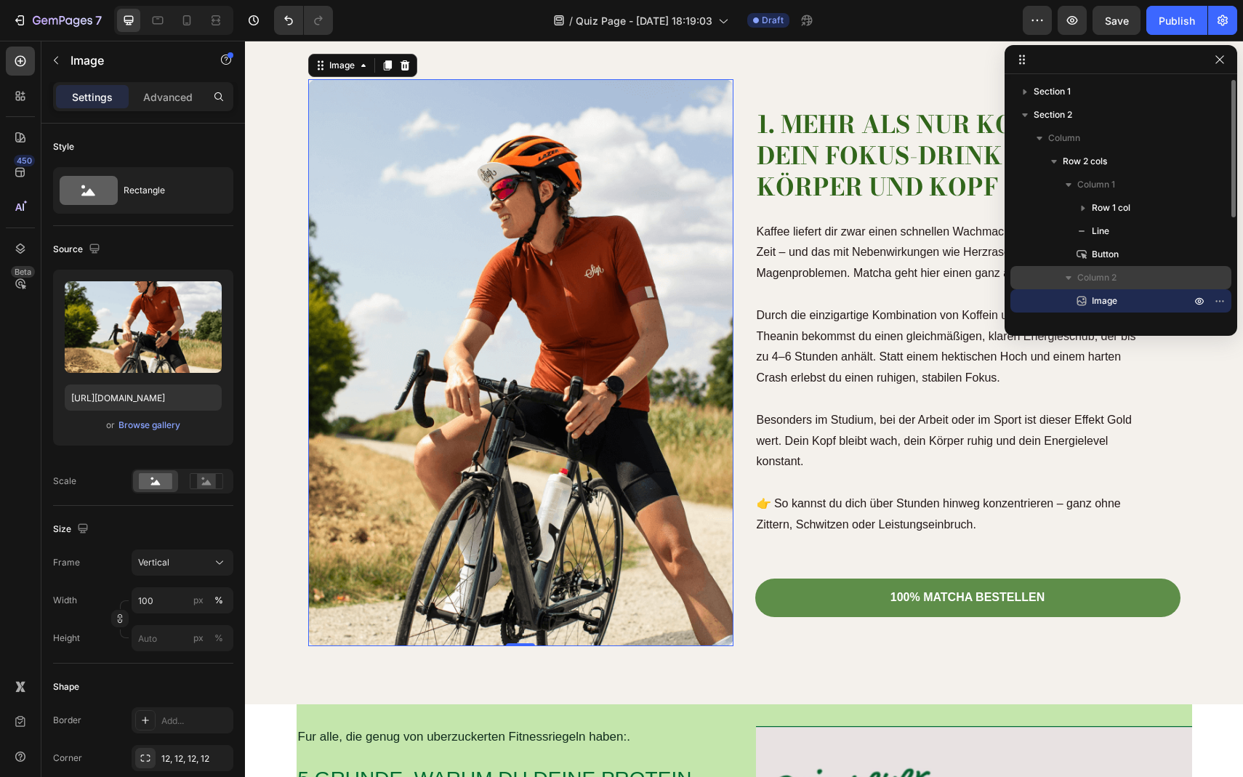
click at [1097, 282] on span "Column 2" at bounding box center [1097, 277] width 39 height 15
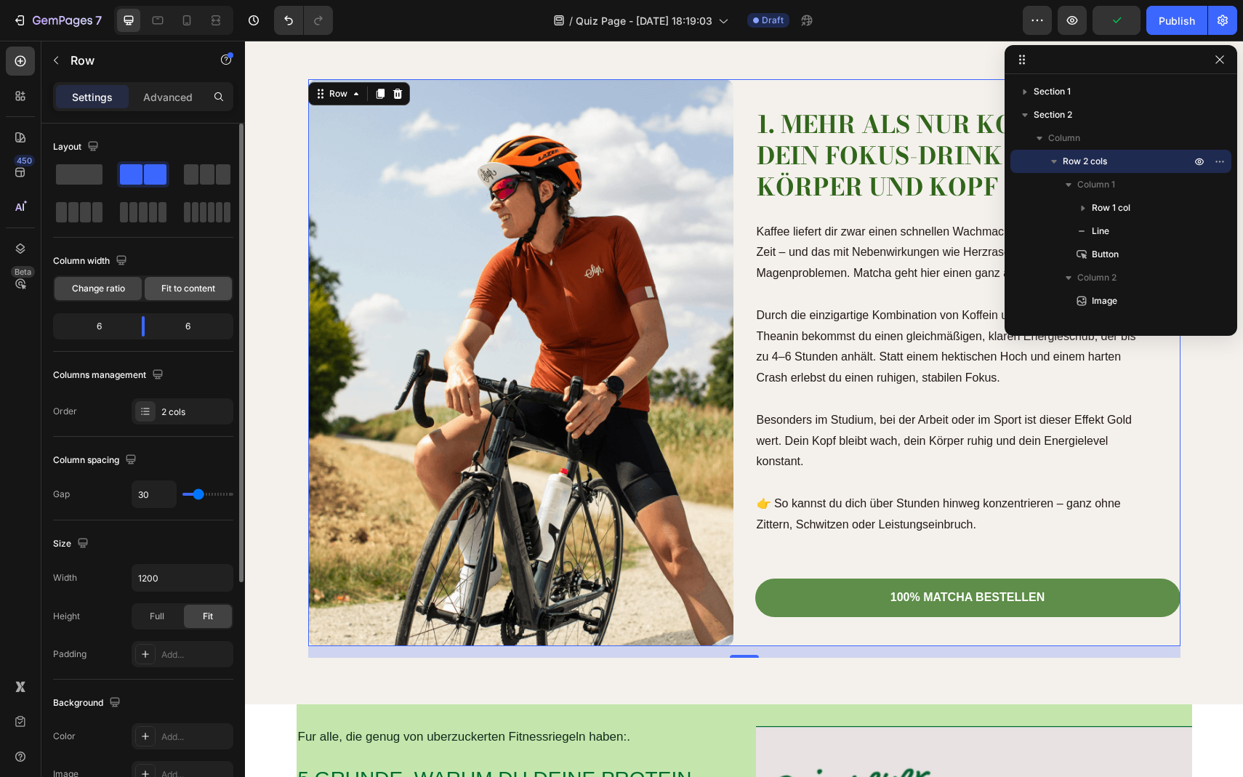
click at [177, 281] on div "Fit to content" at bounding box center [188, 288] width 87 height 23
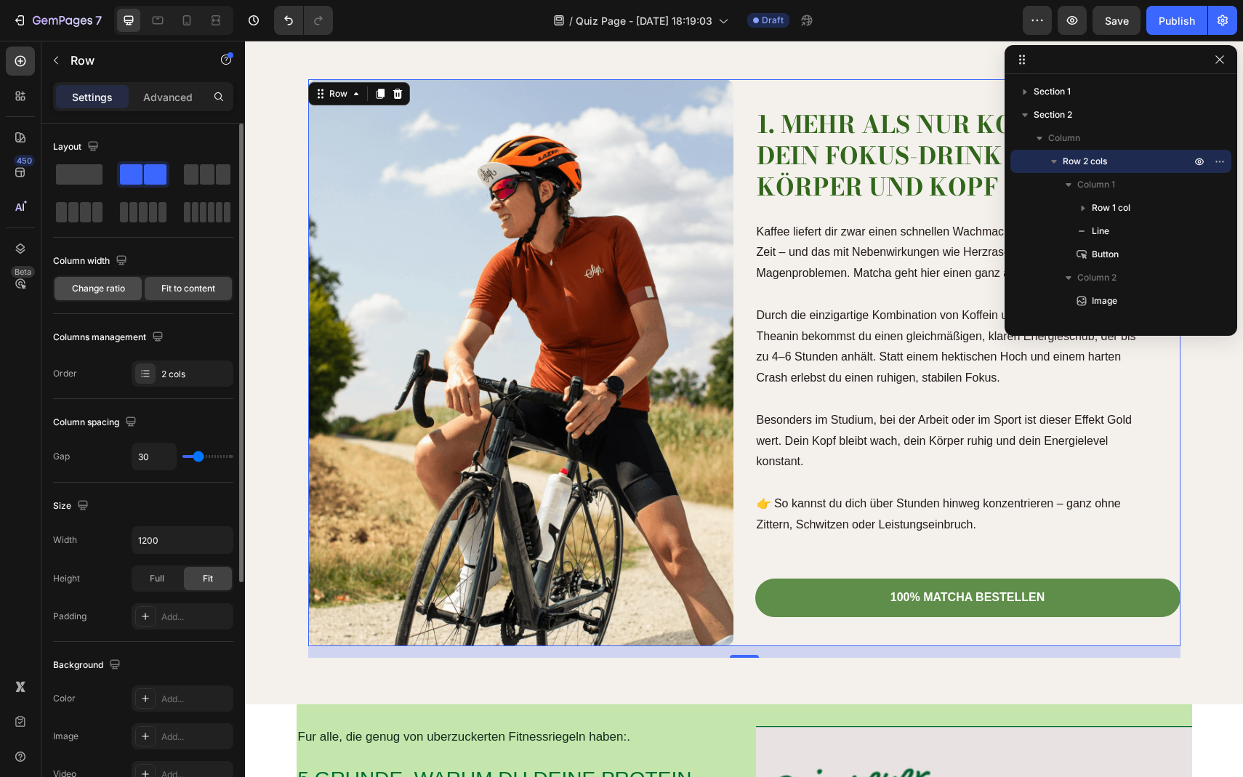
click at [109, 296] on div "Change ratio" at bounding box center [98, 288] width 87 height 23
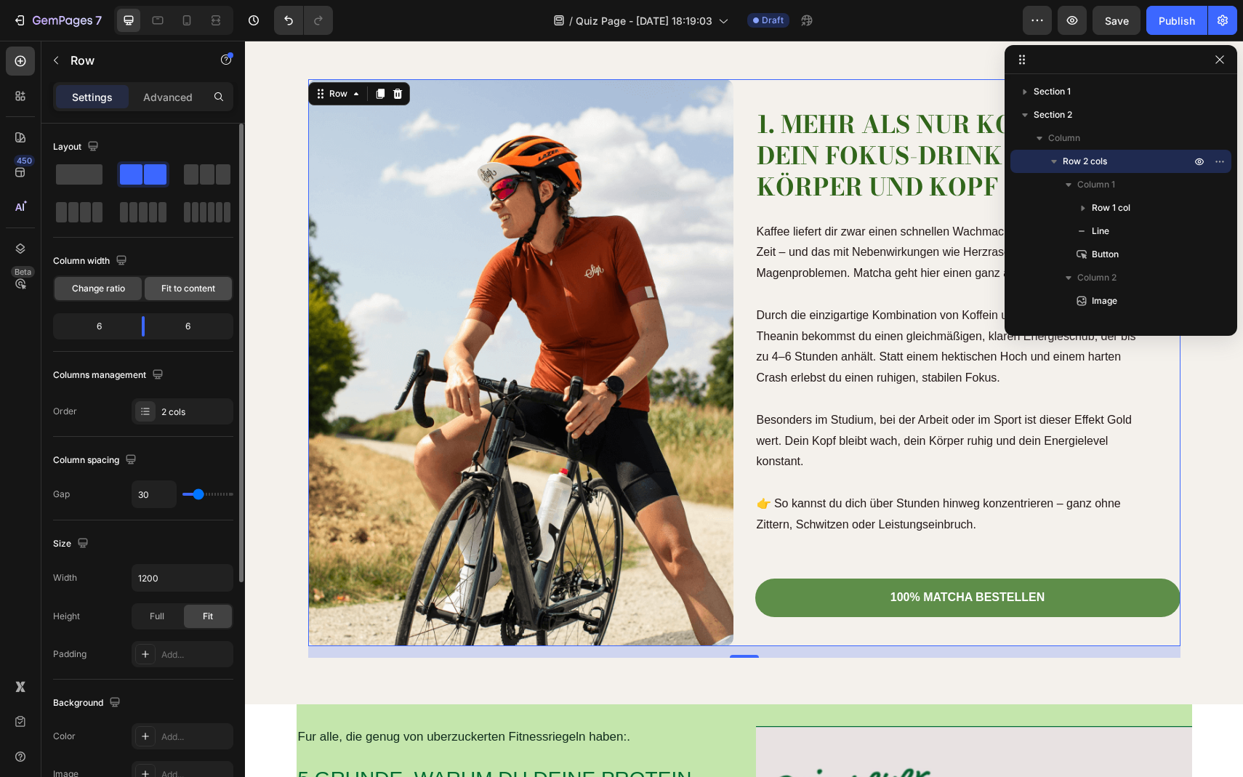
click at [187, 289] on span "Fit to content" at bounding box center [188, 288] width 54 height 13
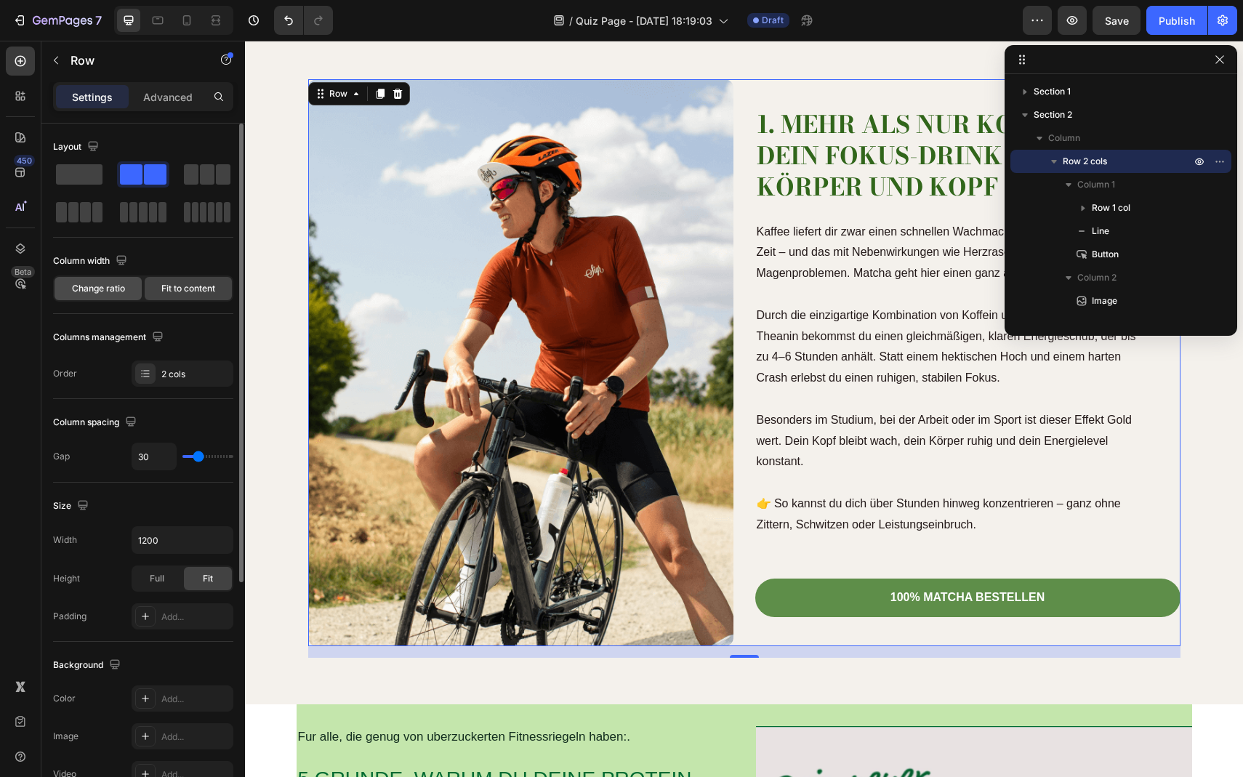
click at [117, 284] on span "Change ratio" at bounding box center [98, 288] width 53 height 13
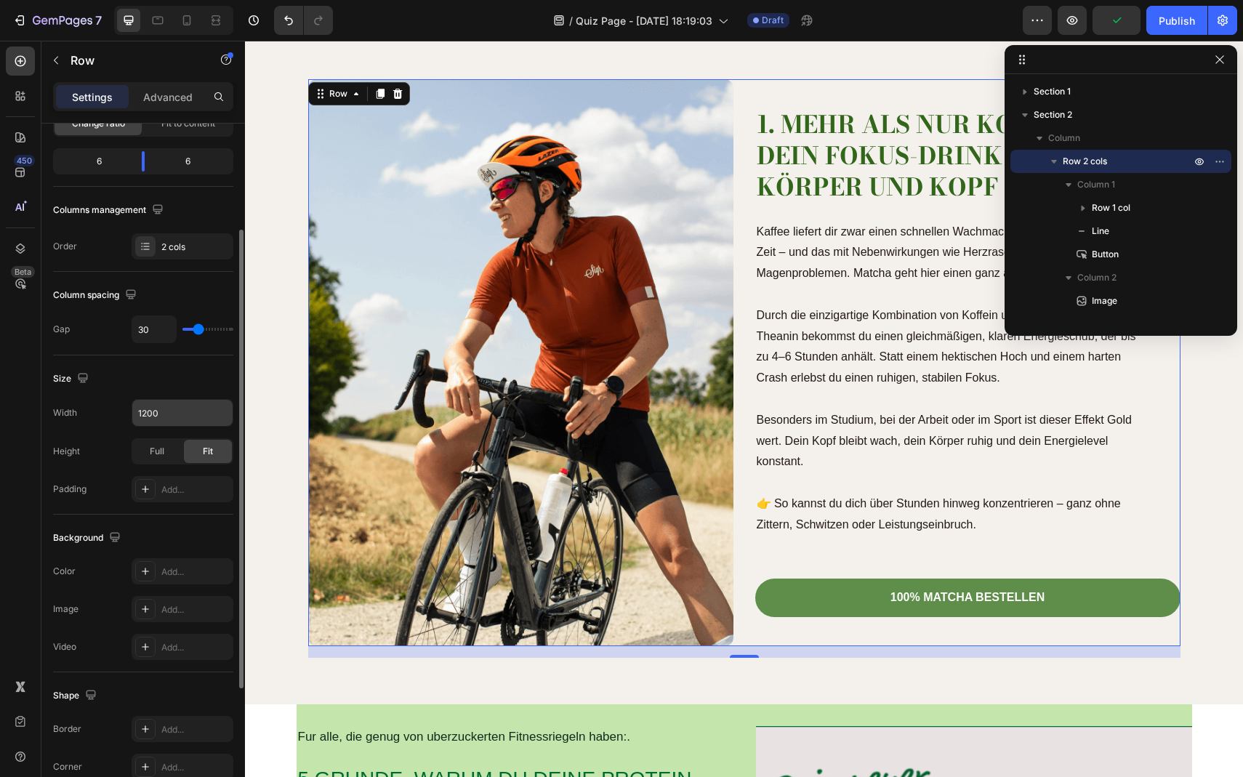
scroll to position [167, 0]
click at [156, 455] on span "Full" at bounding box center [157, 450] width 15 height 13
click at [208, 451] on span "Fit" at bounding box center [208, 450] width 10 height 13
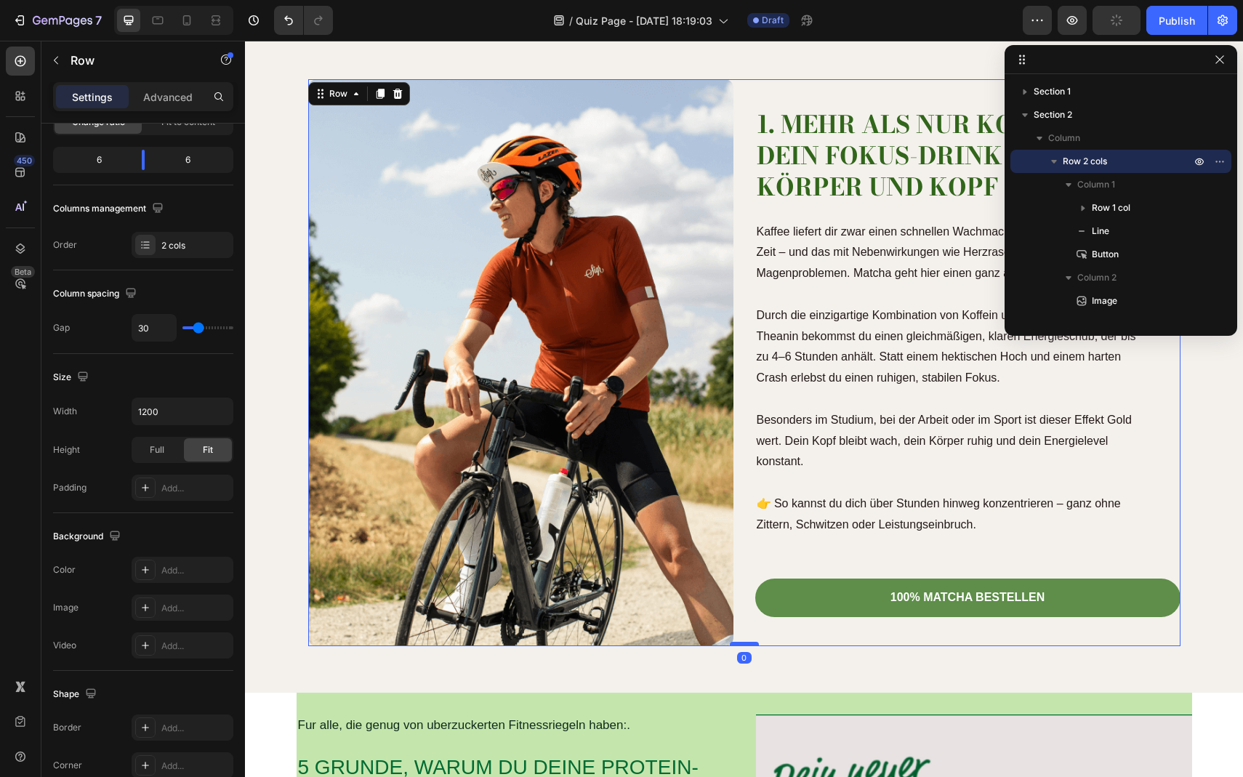
drag, startPoint x: 753, startPoint y: 656, endPoint x: 753, endPoint y: 644, distance: 11.6
click at [753, 644] on div at bounding box center [744, 644] width 29 height 4
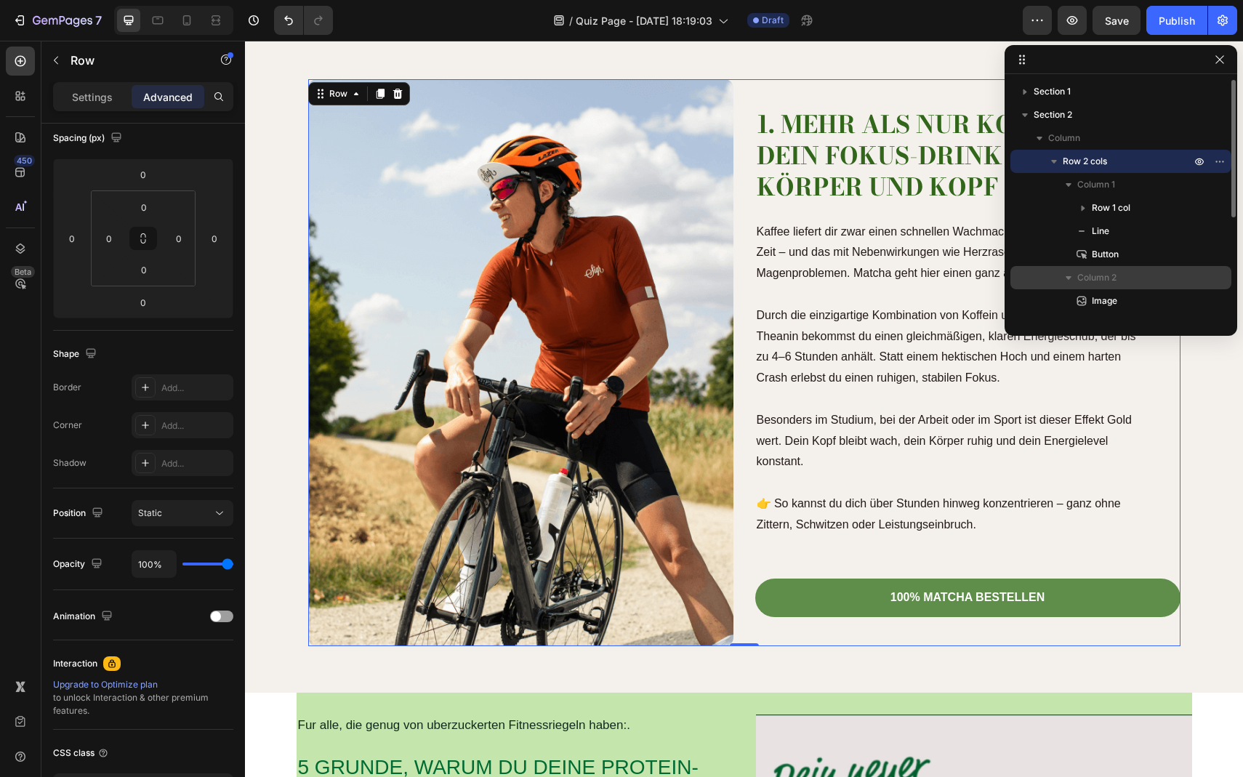
click at [1075, 273] on icon "button" at bounding box center [1069, 277] width 15 height 15
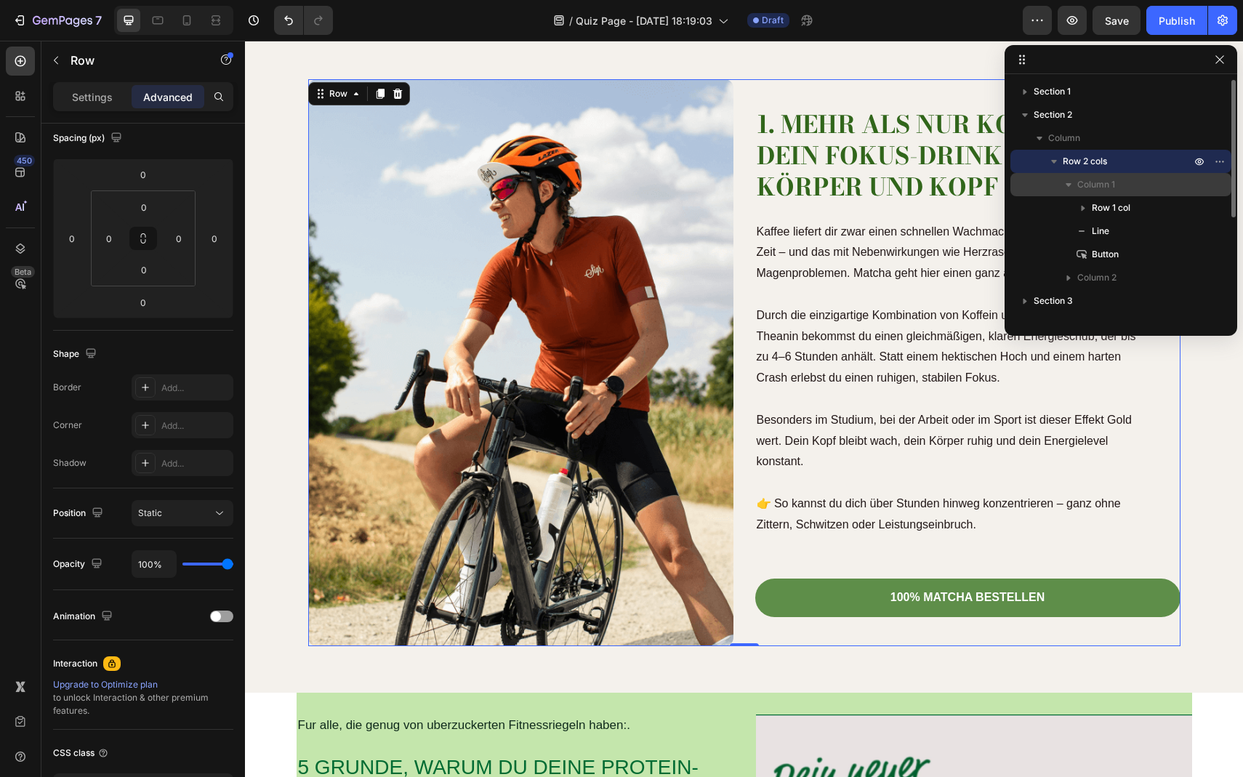
click at [1078, 189] on span "Column 1" at bounding box center [1097, 184] width 38 height 15
click at [88, 105] on div "Settings" at bounding box center [92, 96] width 73 height 23
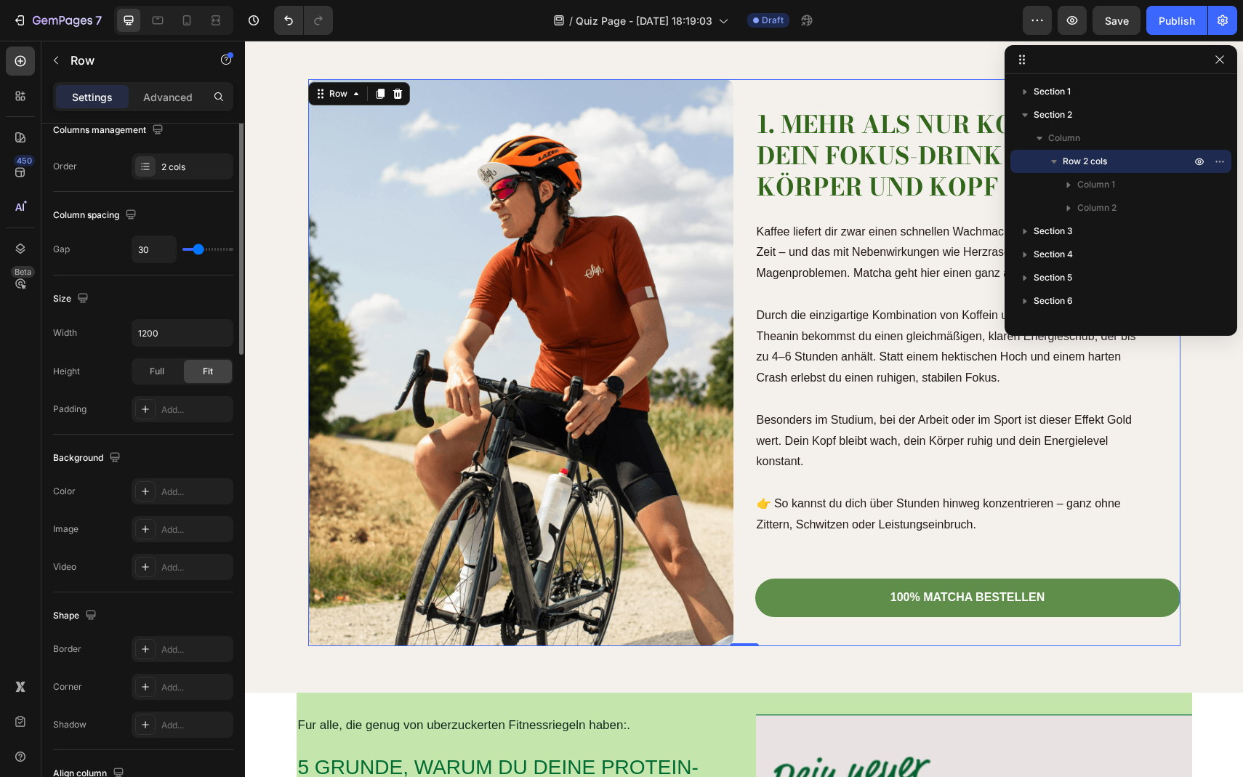
scroll to position [0, 0]
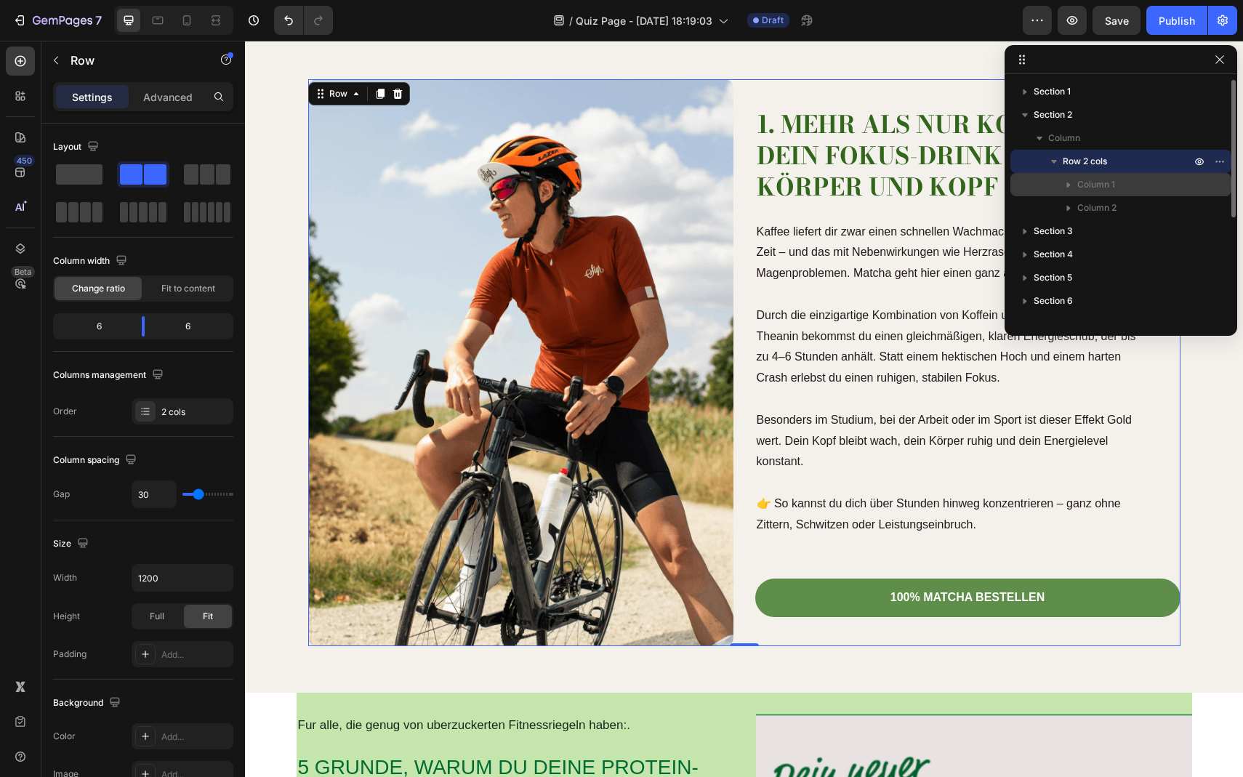
click at [1082, 180] on span "Column 1" at bounding box center [1097, 184] width 38 height 15
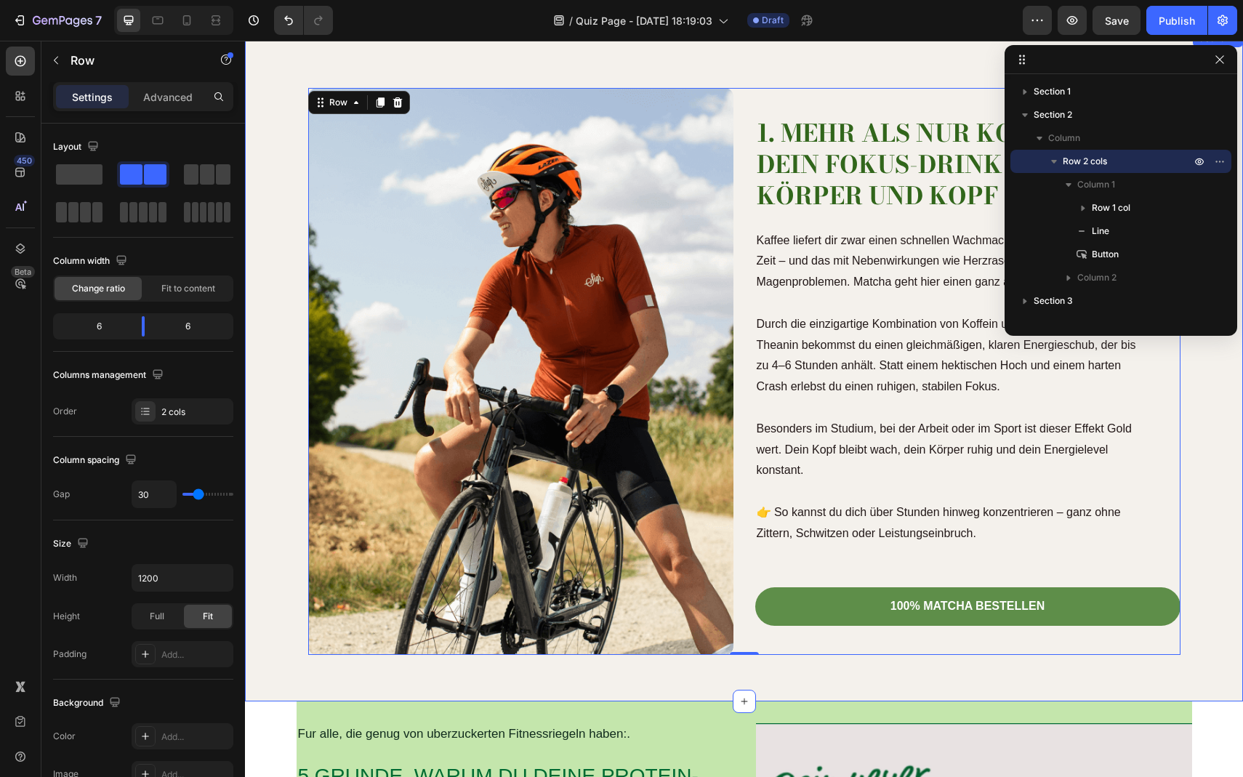
click at [725, 71] on div "1. Mehr als nur Koffein – dein Fokus-Drink für Körper und Kopf Heading Kaffee l…" at bounding box center [744, 366] width 998 height 672
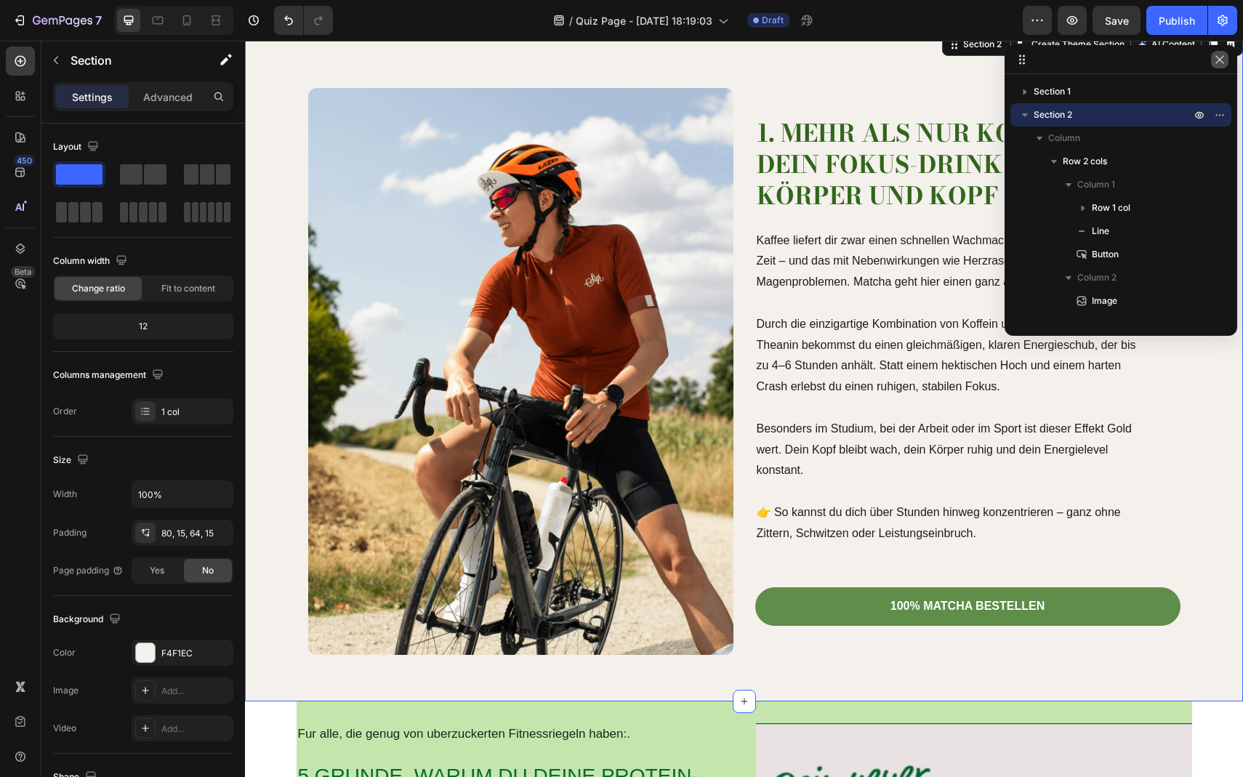
click at [1224, 58] on icon "button" at bounding box center [1220, 60] width 12 height 12
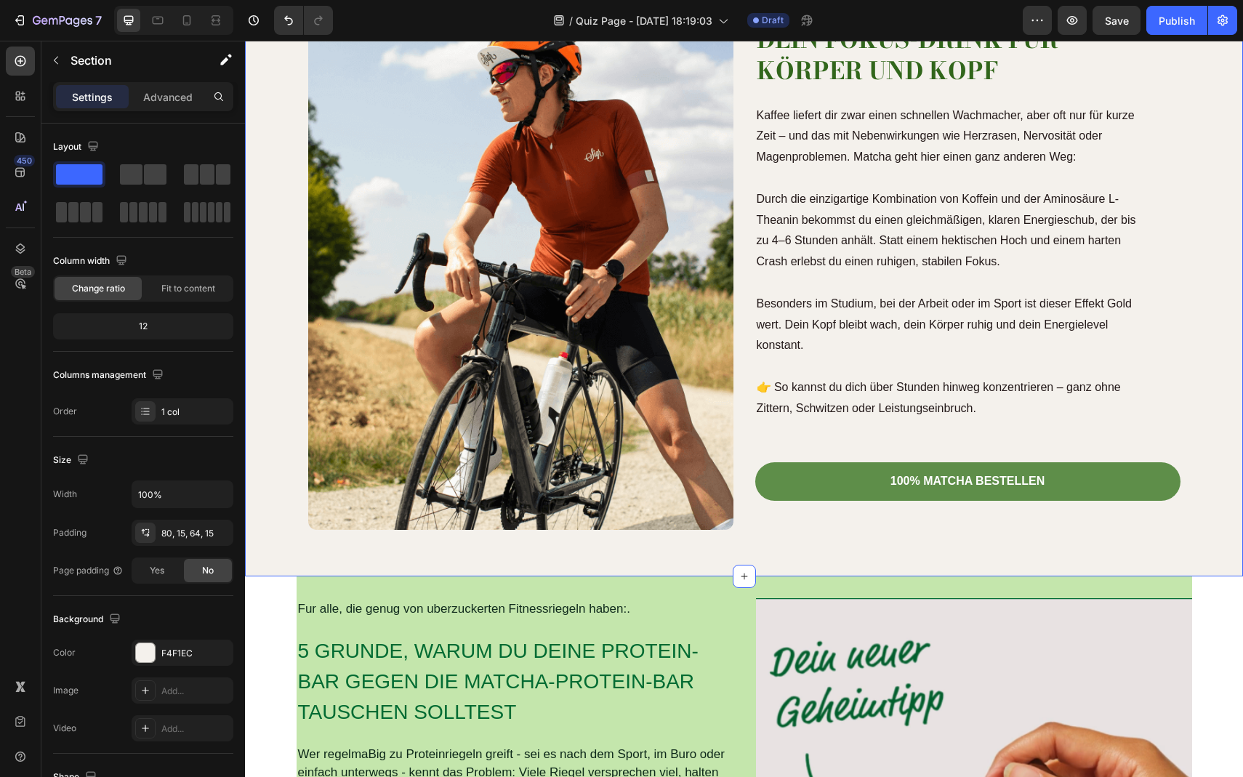
scroll to position [476, 0]
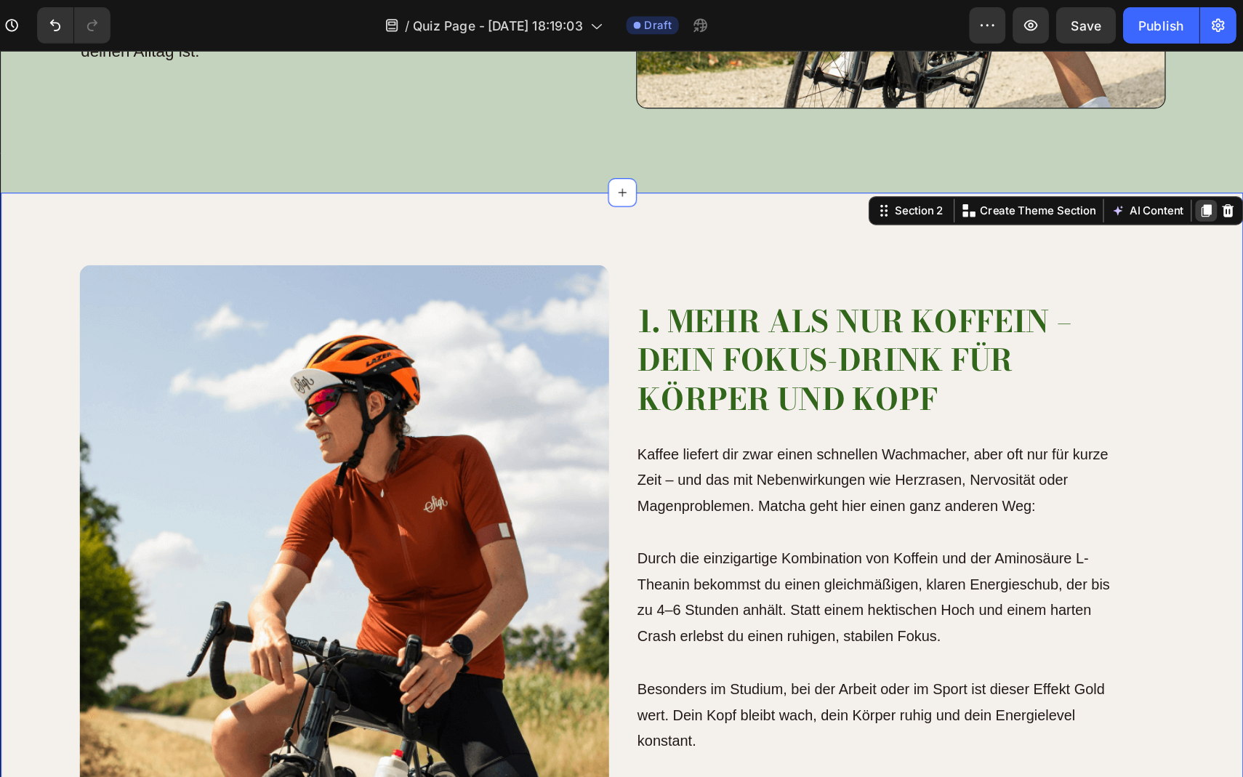
click at [966, 178] on icon at bounding box center [969, 179] width 12 height 12
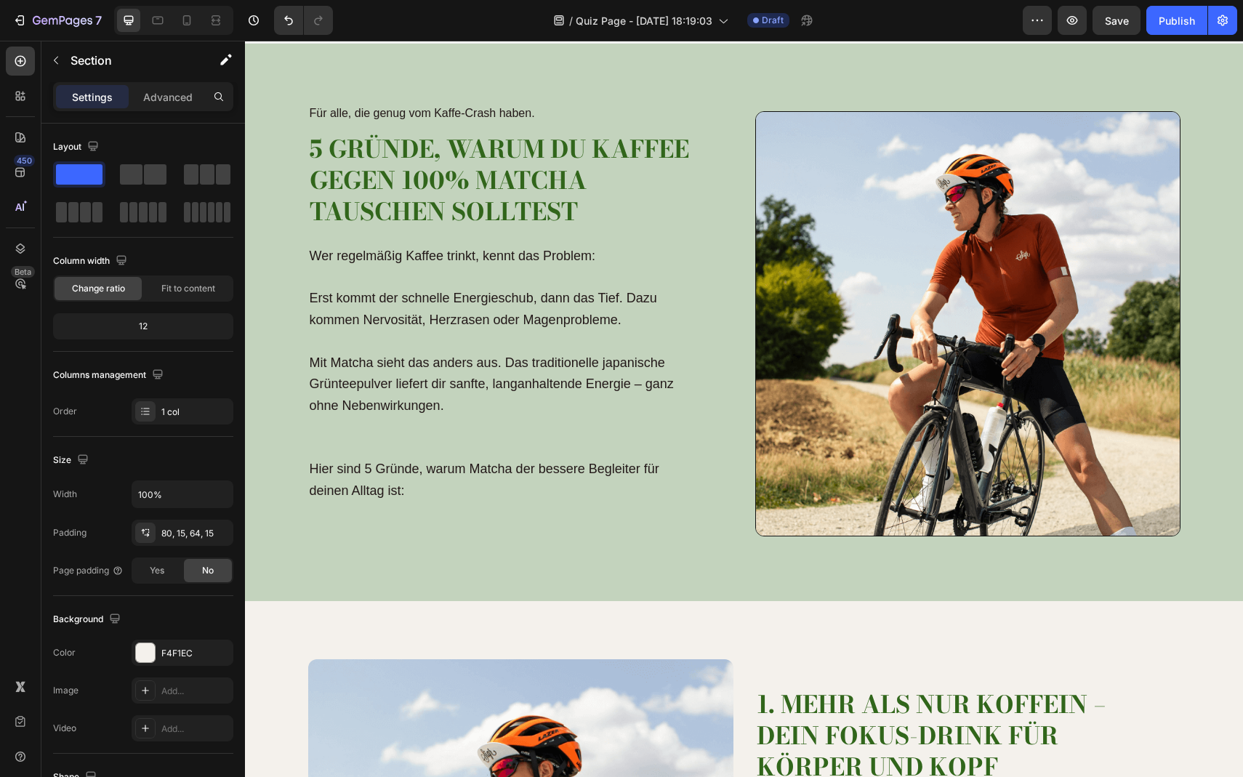
scroll to position [0, 0]
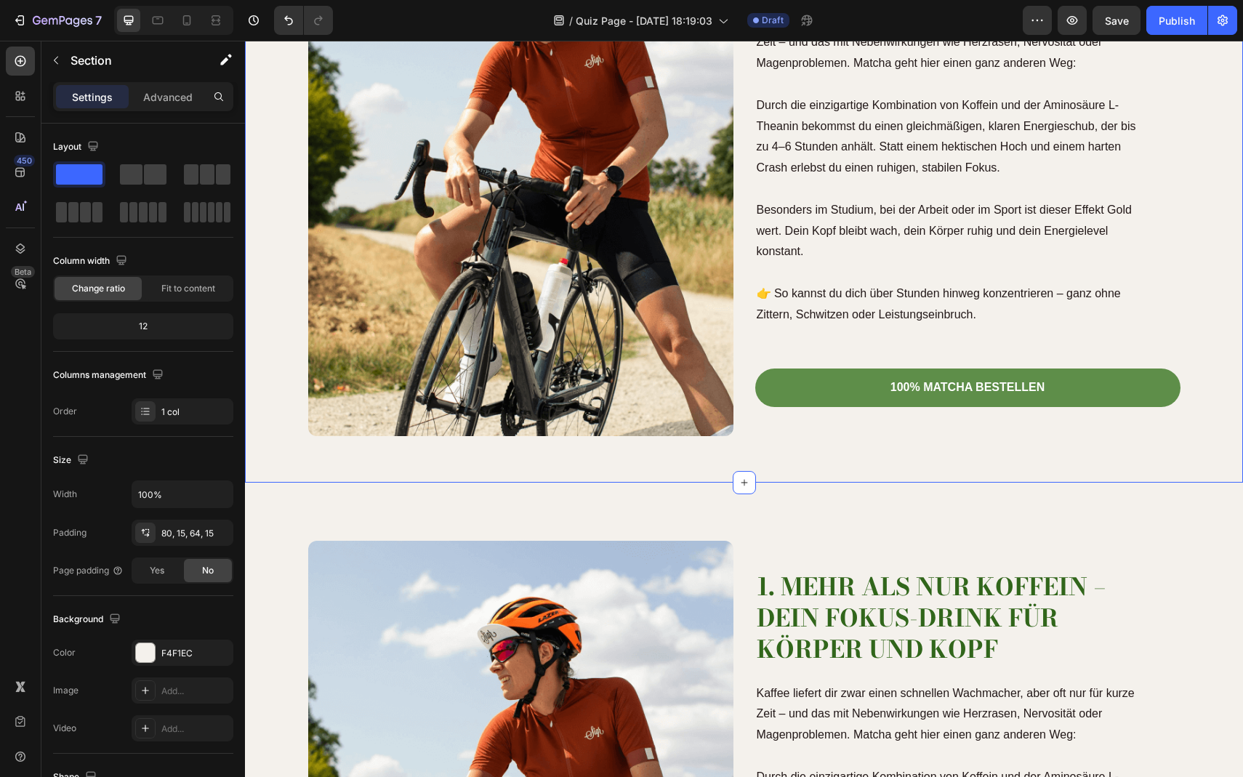
scroll to position [856, 0]
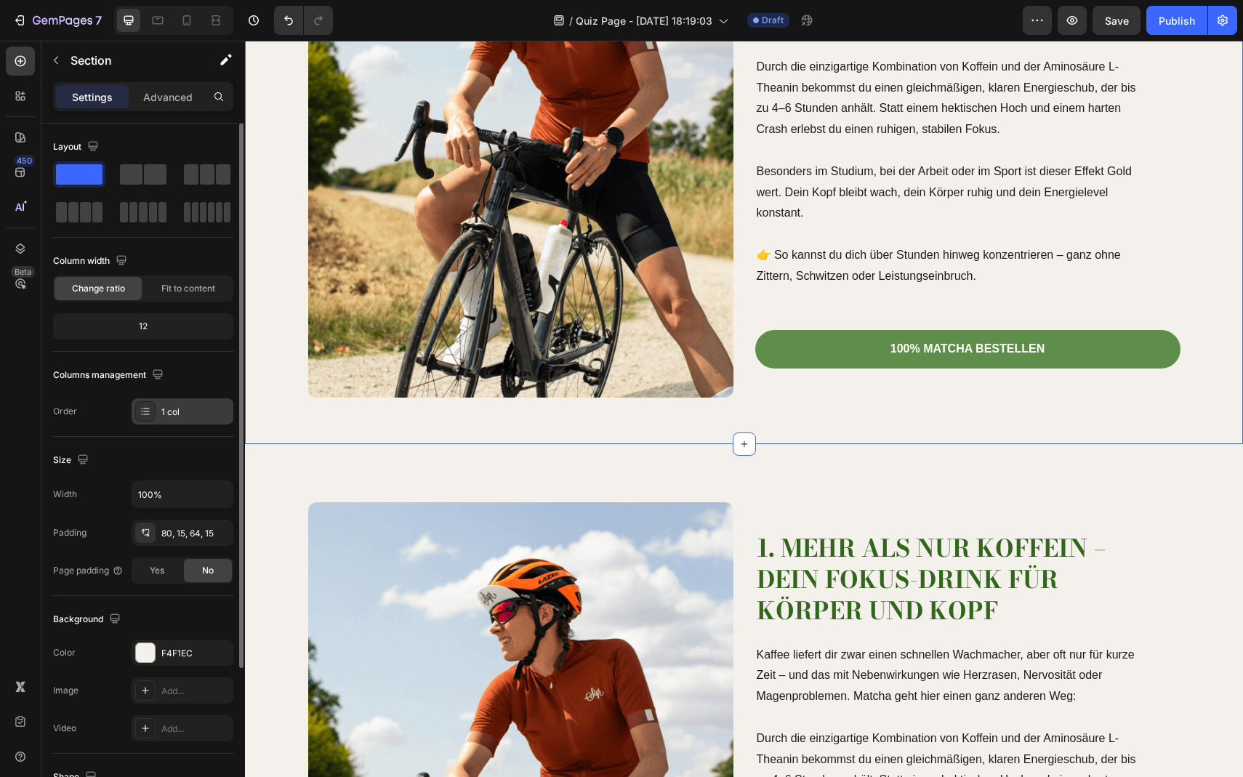
click at [143, 417] on div at bounding box center [145, 411] width 20 height 20
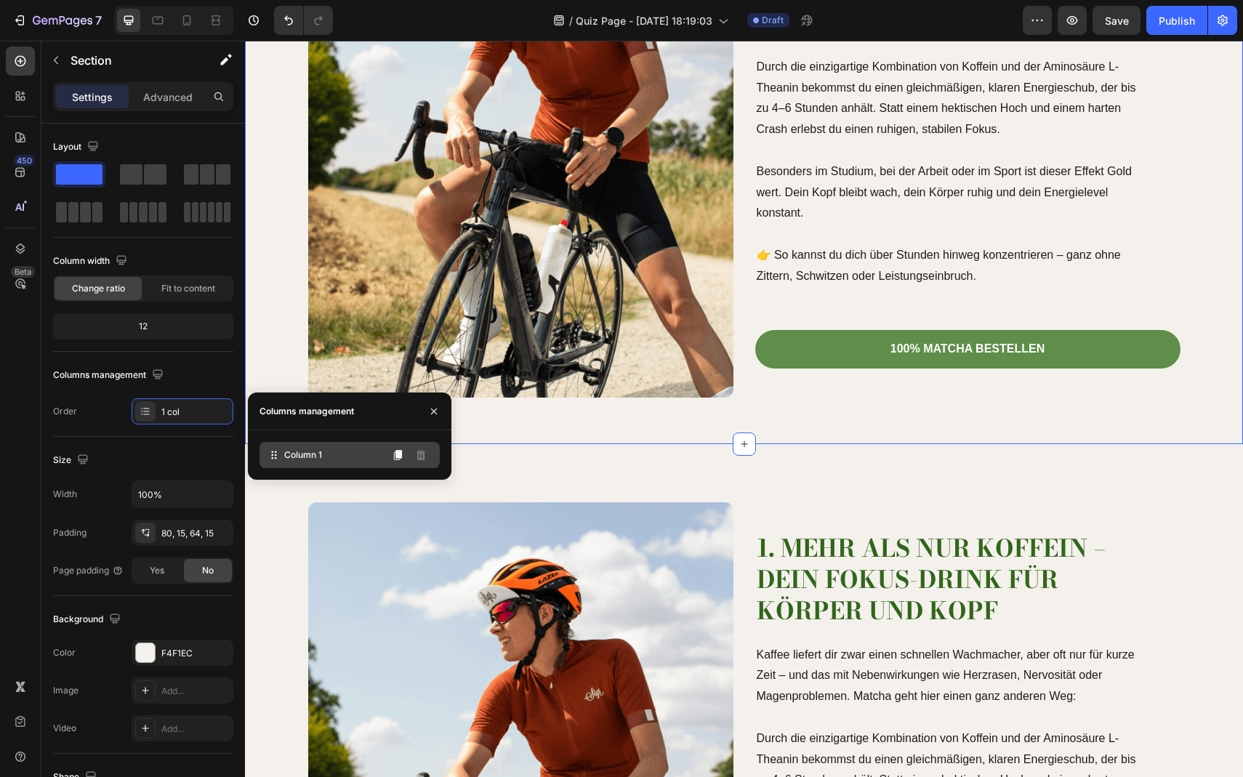
click at [278, 462] on icon at bounding box center [274, 455] width 15 height 15
click at [276, 455] on icon at bounding box center [276, 455] width 2 height 2
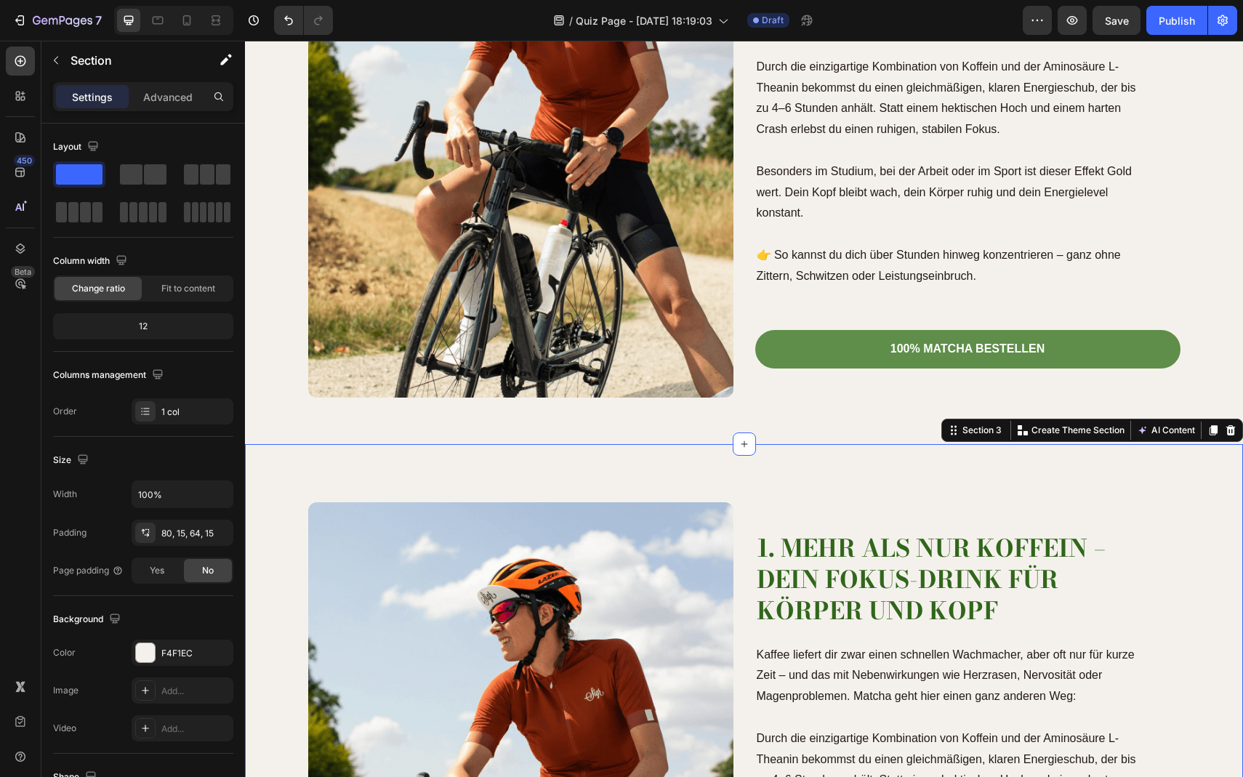
click at [708, 466] on div "1. Mehr als nur Koffein – dein Fokus-Drink für Körper und Kopf Heading Kaffee l…" at bounding box center [744, 780] width 998 height 672
click at [968, 425] on div "Section 3" at bounding box center [982, 430] width 45 height 13
click at [596, 536] on img at bounding box center [520, 785] width 425 height 567
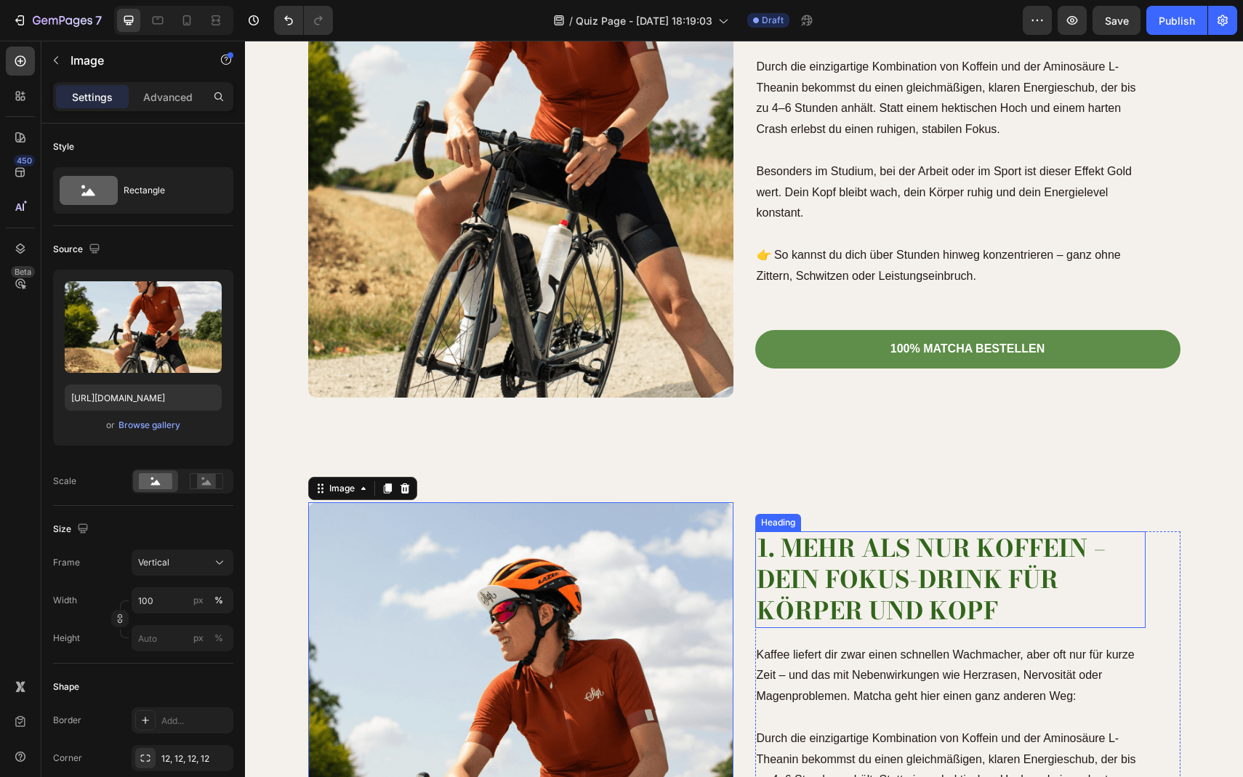
click at [800, 523] on div "1. Mehr als nur Koffein – dein Fokus-Drink für Körper und Kopf Heading Kaffee l…" at bounding box center [967, 785] width 425 height 567
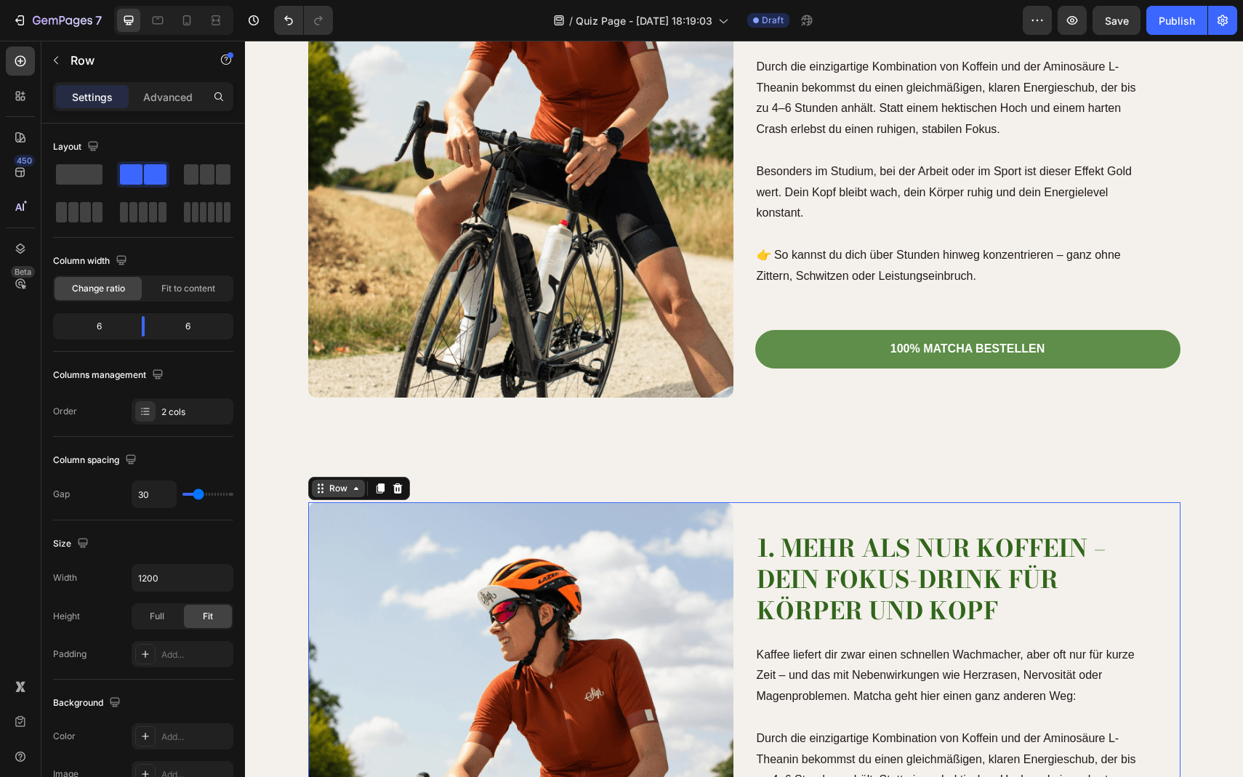
click at [326, 485] on div "Row" at bounding box center [338, 488] width 24 height 13
click at [149, 410] on icon at bounding box center [146, 412] width 12 height 12
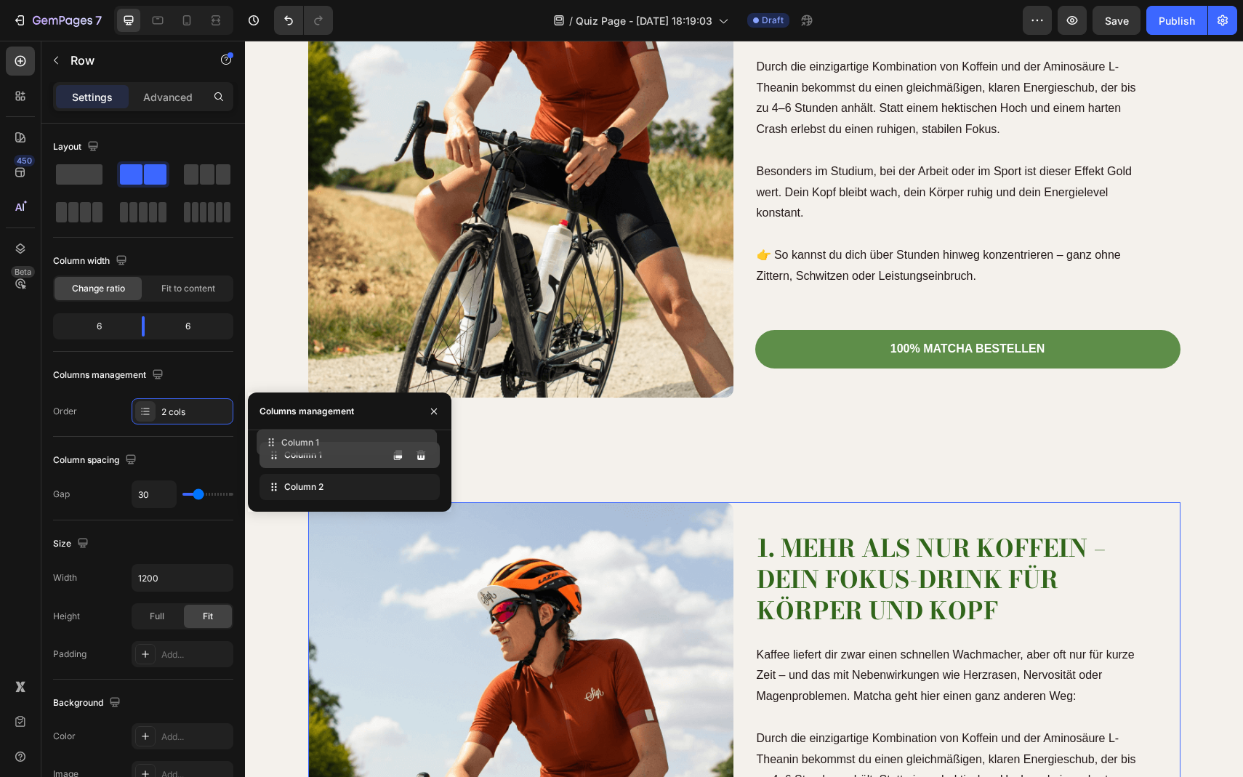
drag, startPoint x: 296, startPoint y: 487, endPoint x: 292, endPoint y: 441, distance: 46.0
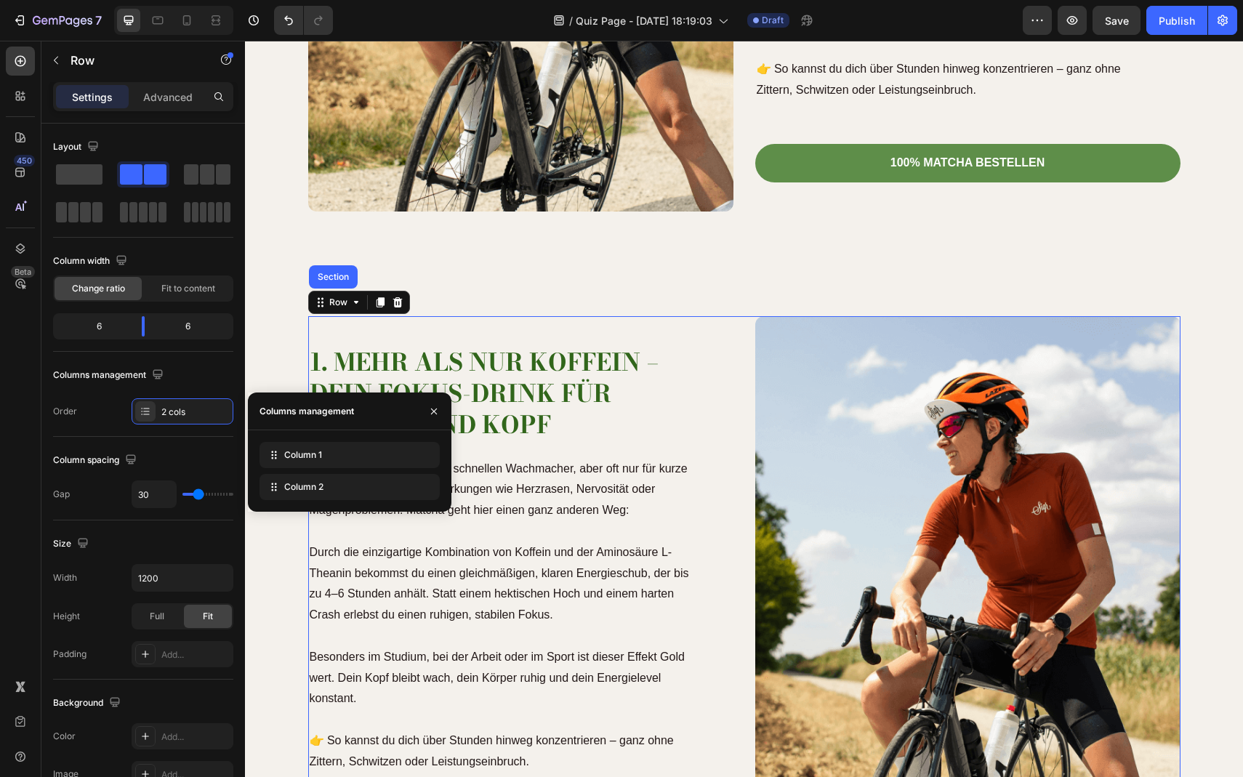
scroll to position [1107, 0]
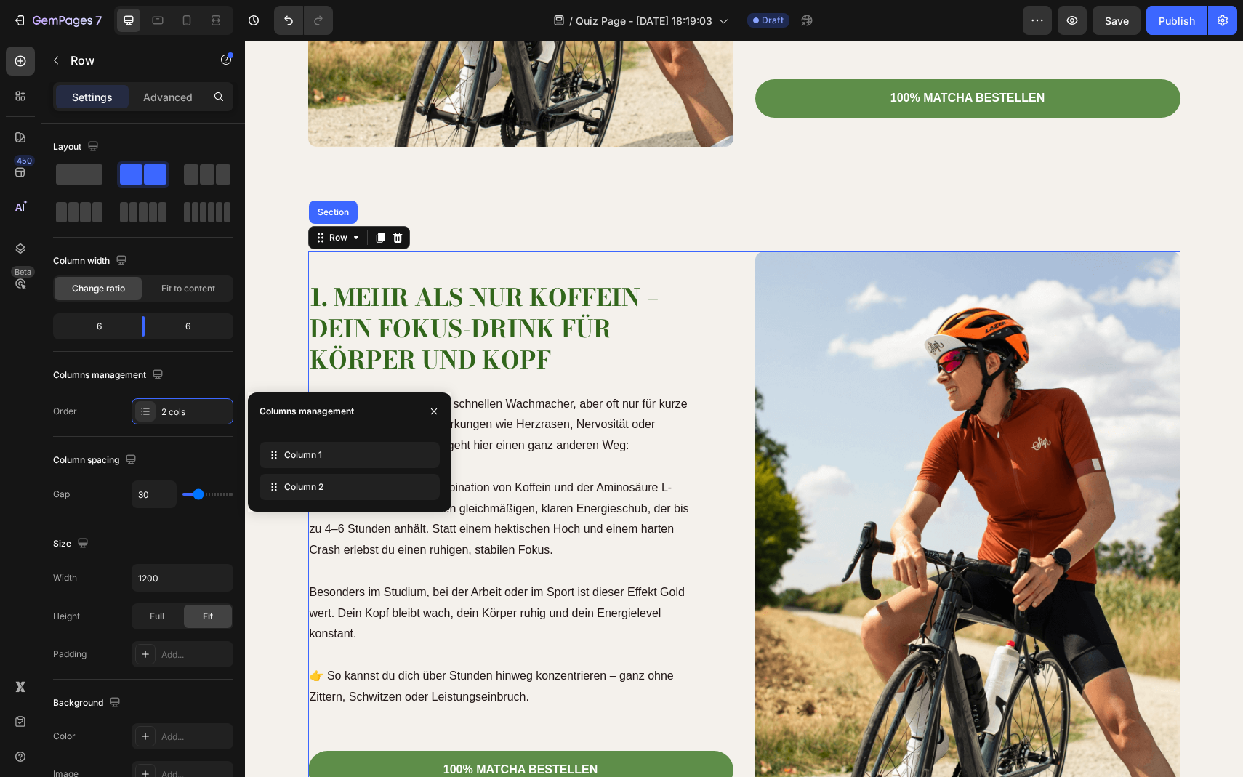
click at [461, 340] on h2 "1. Mehr als nur Koffein – dein Fokus-Drink für Körper und Kopf" at bounding box center [503, 329] width 390 height 97
click at [461, 340] on p "1. Mehr als nur Koffein – dein Fokus-Drink für Körper und Kopf" at bounding box center [504, 329] width 388 height 94
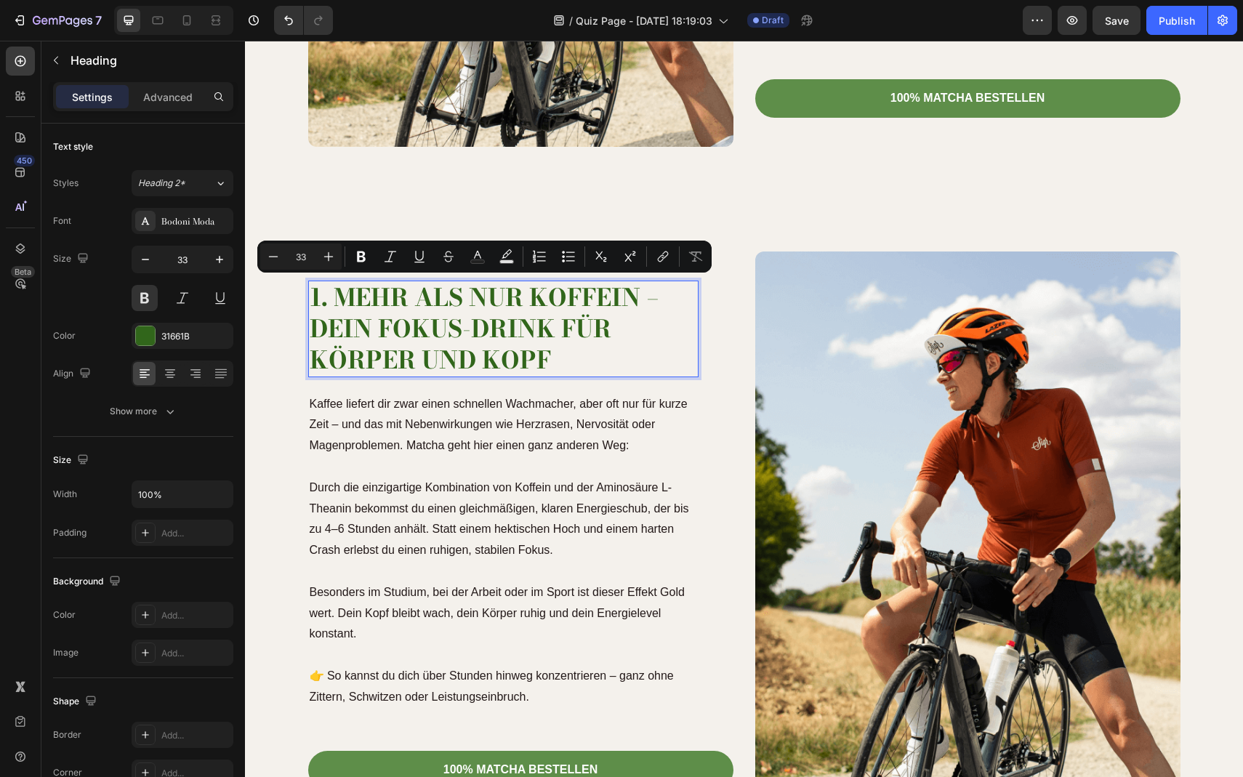
scroll to position [1122, 0]
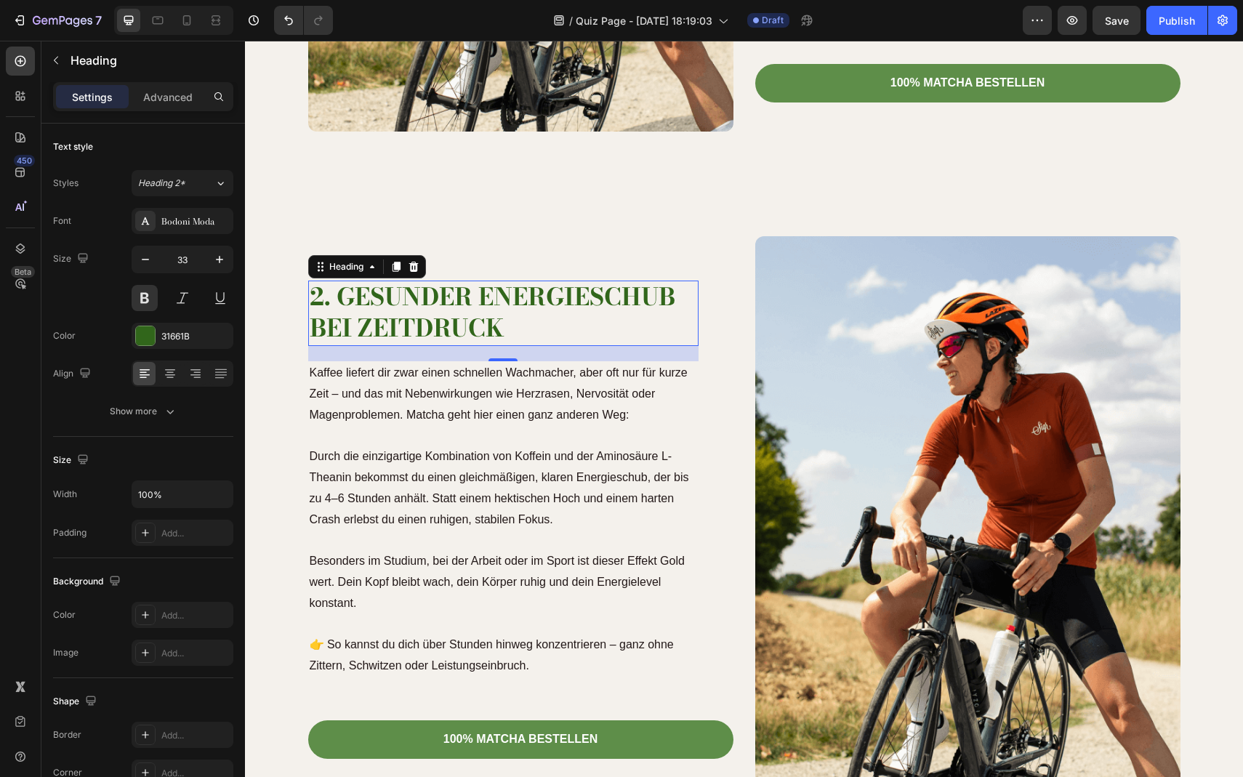
click at [458, 609] on p "Besonders im Studium, bei der Arbeit oder im Sport ist dieser Effekt Gold wert.…" at bounding box center [504, 582] width 388 height 63
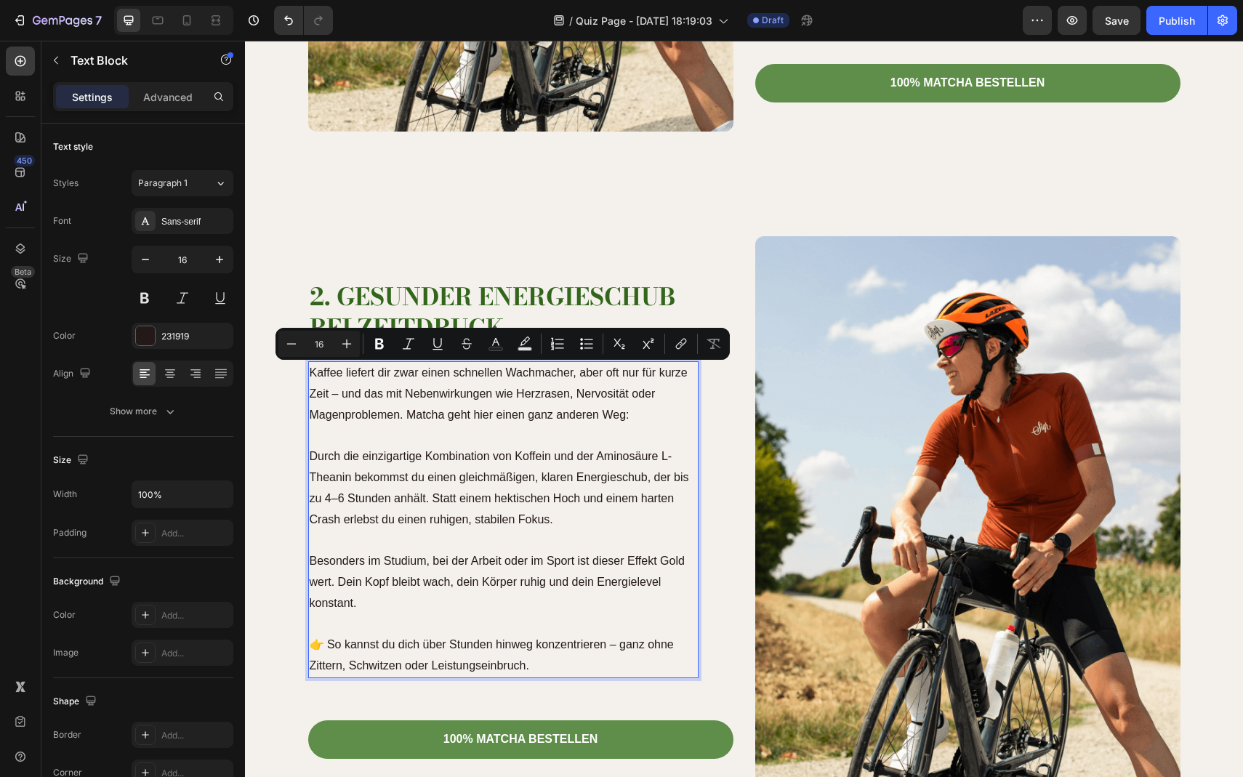
scroll to position [1164, 0]
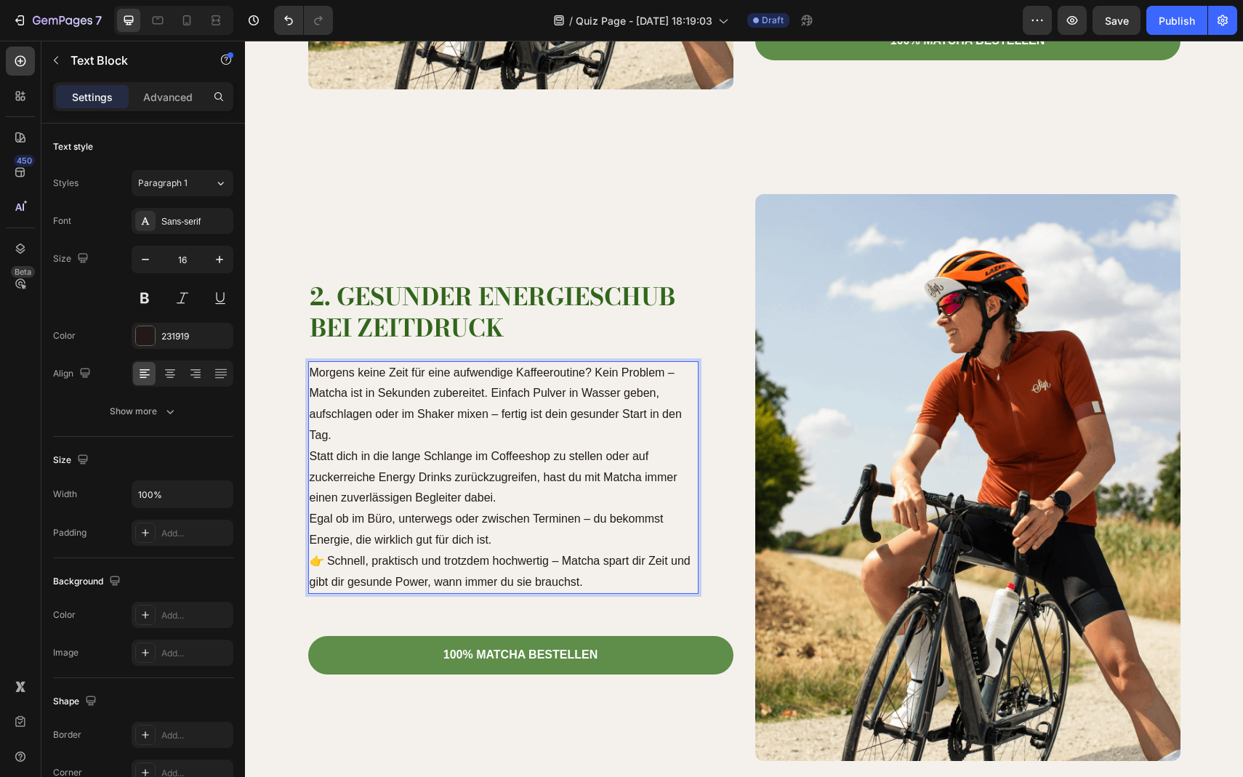
click at [371, 441] on p "Morgens keine Zeit für eine aufwendige Kaffeeroutine? Kein Problem – Matcha ist…" at bounding box center [504, 405] width 388 height 84
click at [493, 388] on p "Morgens keine Zeit für eine aufwendige Kaffeeroutine? Kein Problem – Matcha ist…" at bounding box center [504, 405] width 388 height 84
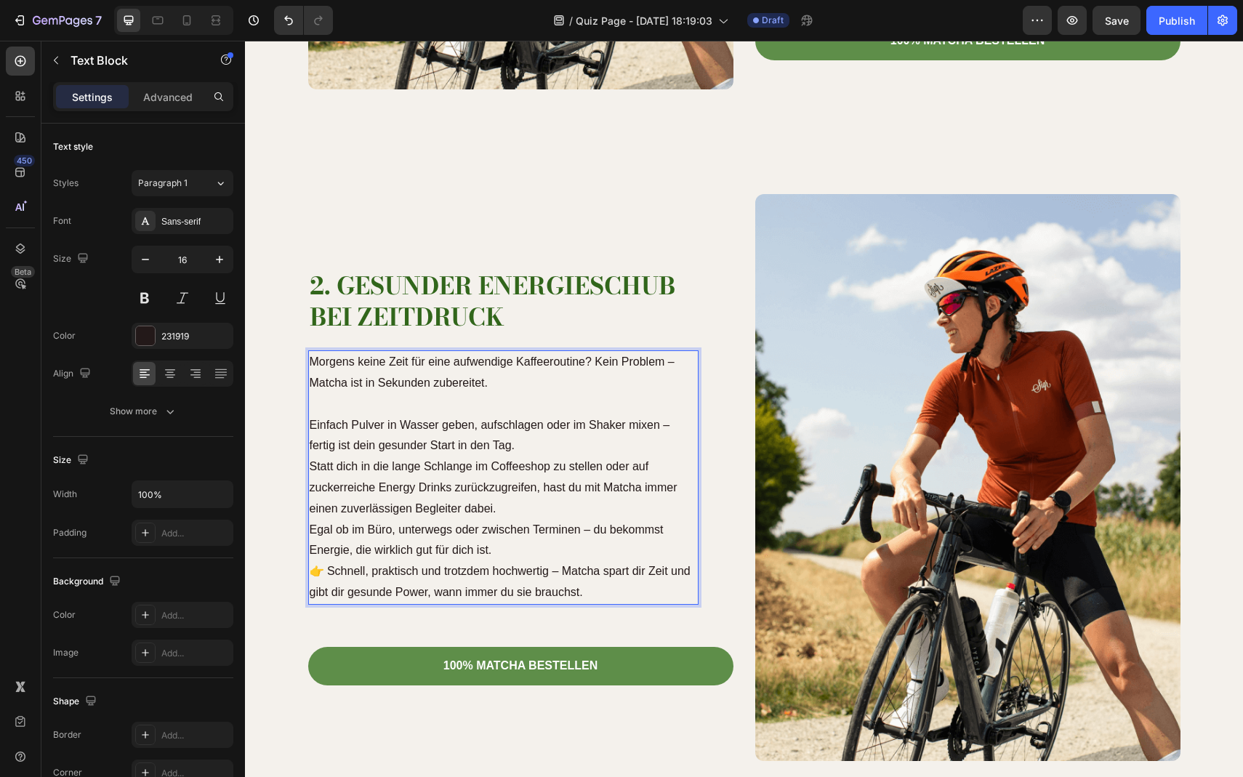
scroll to position [1154, 0]
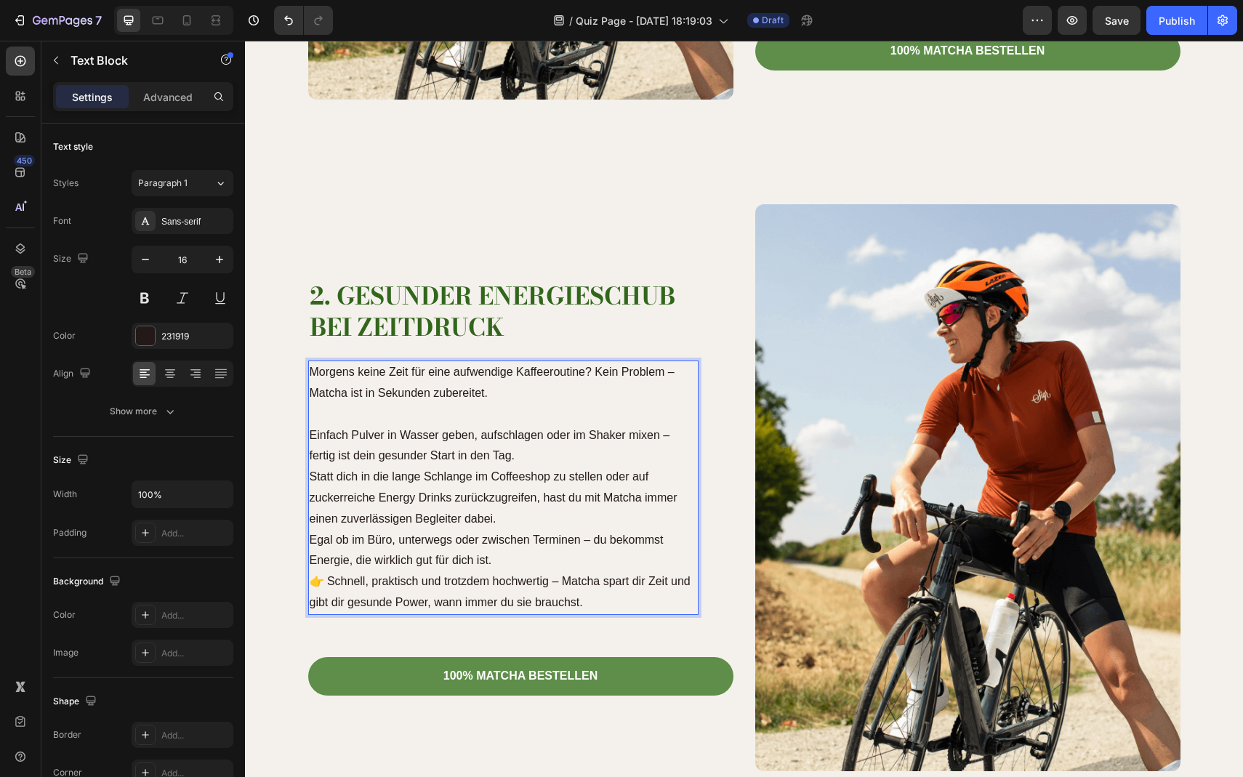
click at [529, 456] on p "Einfach Pulver in Wasser geben, aufschlagen oder im Shaker mixen – fertig ist d…" at bounding box center [504, 446] width 388 height 42
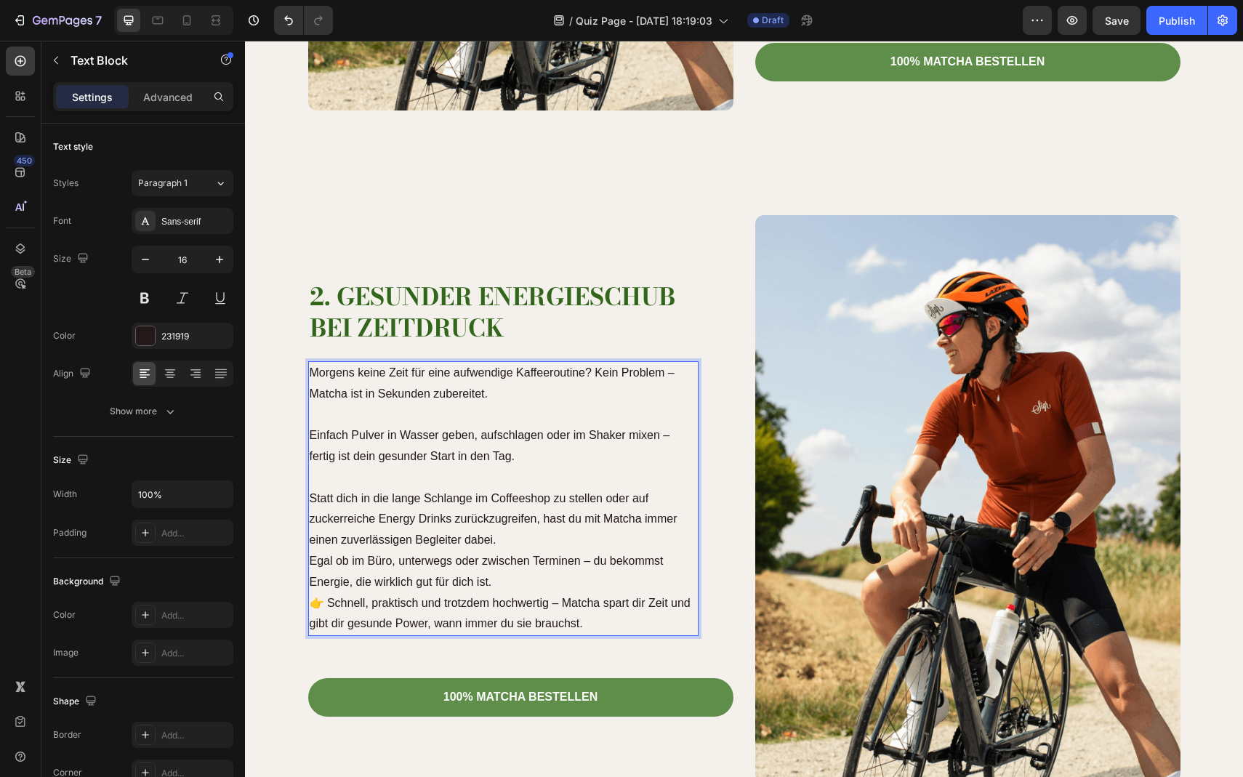
click at [540, 544] on p "Statt dich in die lange Schlange im Coffeeshop zu stellen oder auf zuckerreiche…" at bounding box center [504, 541] width 388 height 105
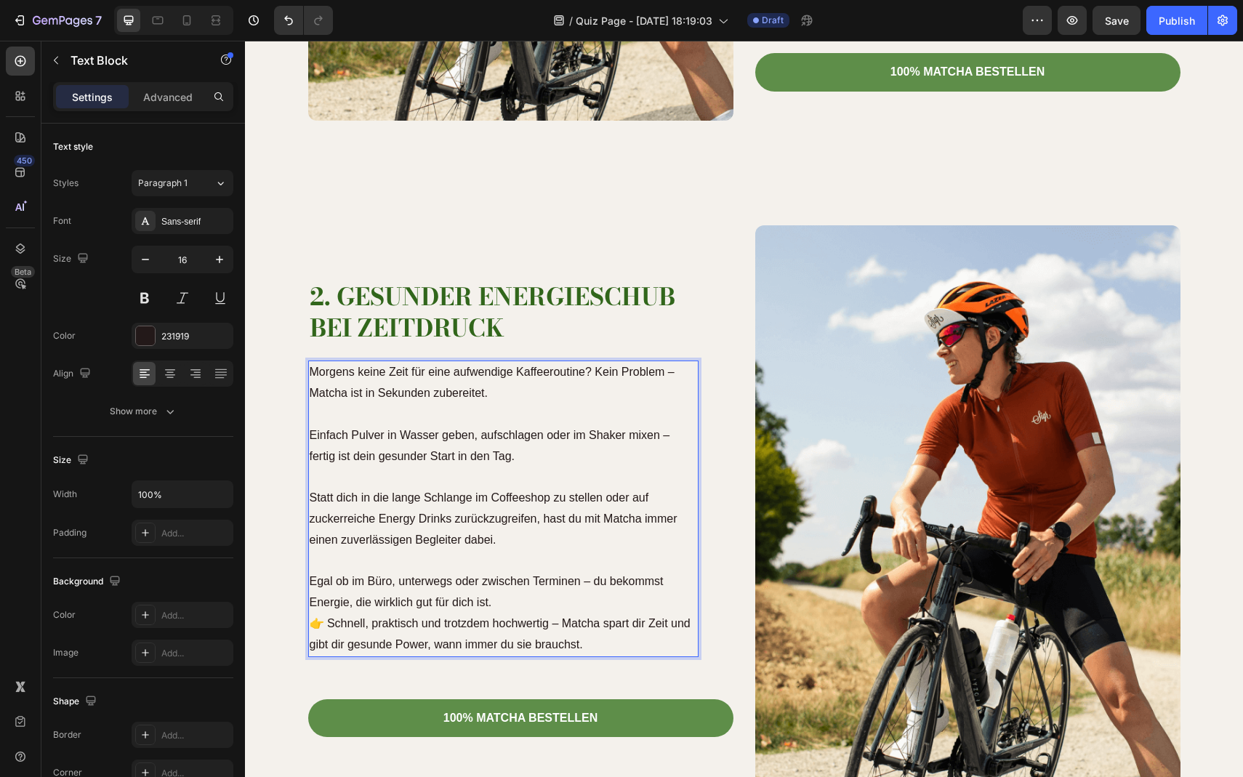
click at [525, 601] on p "⁠⁠⁠⁠⁠⁠⁠ Egal ob im Büro, unterwegs oder zwischen Terminen – du bekommst Energie…" at bounding box center [504, 582] width 388 height 63
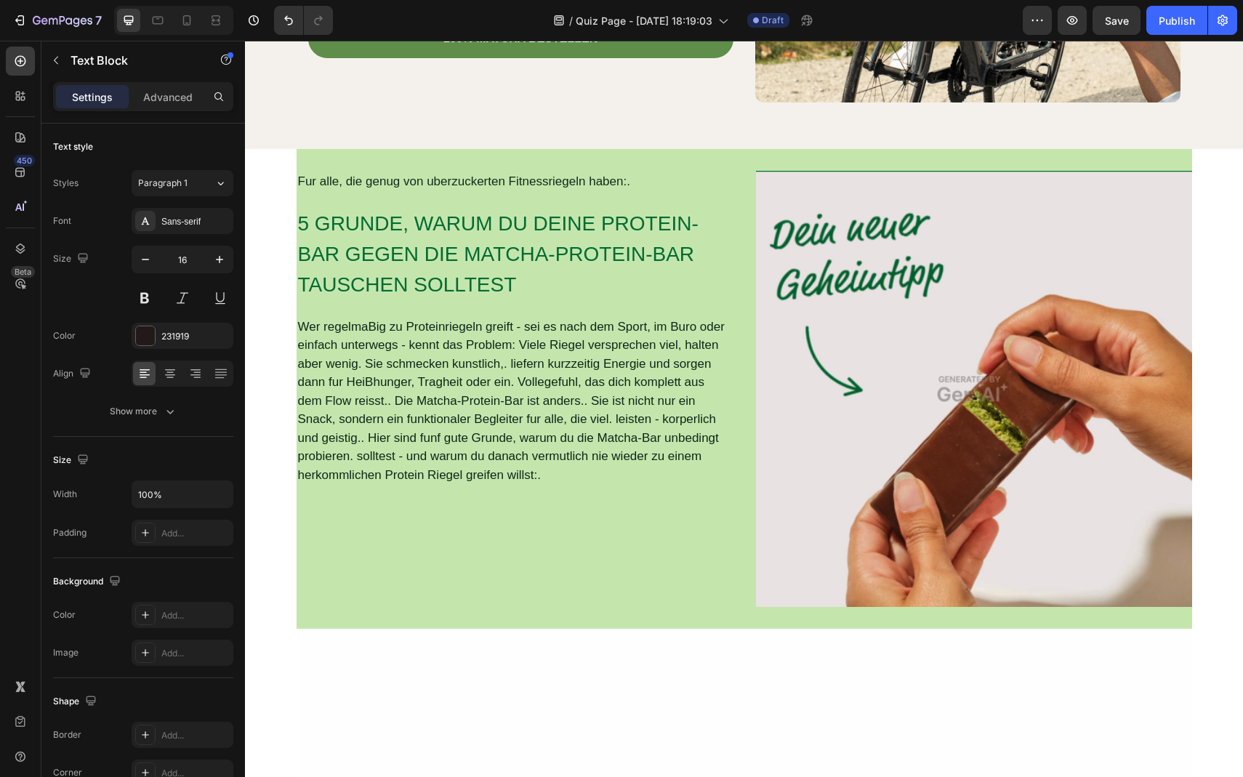
scroll to position [1634, 0]
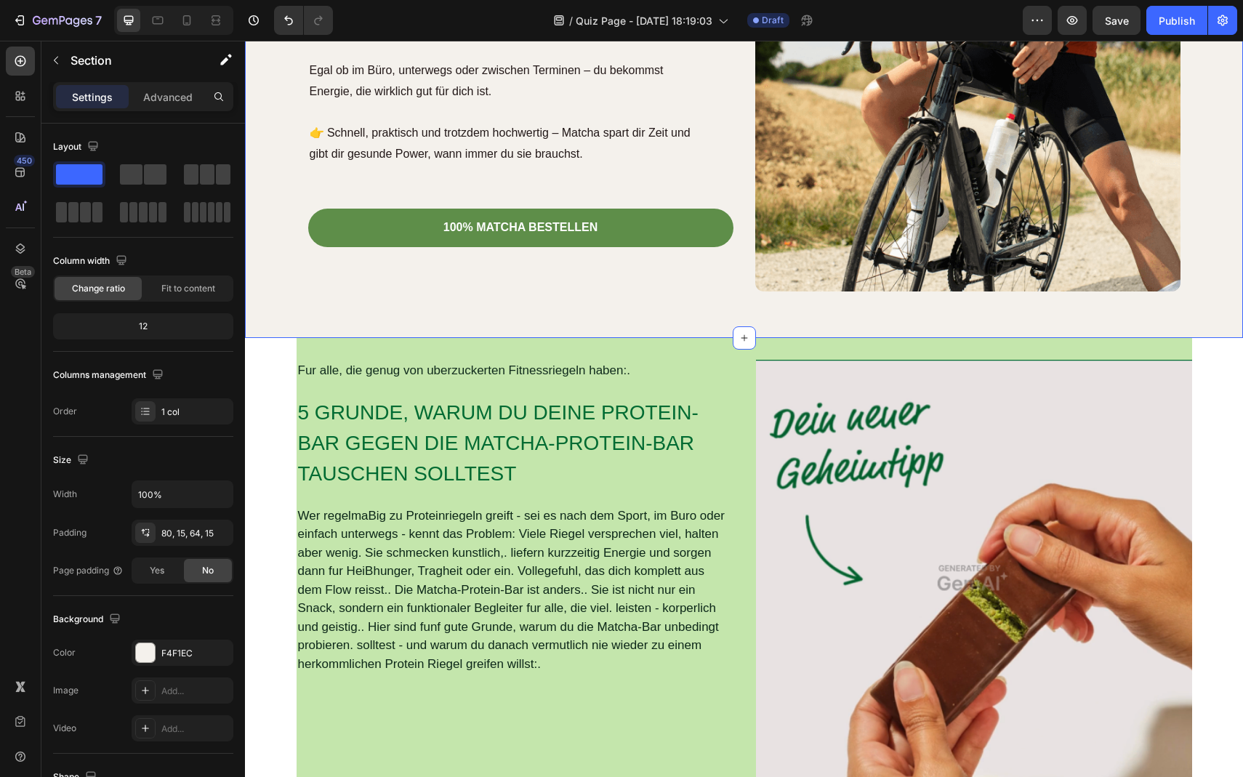
click at [582, 336] on div "2. Gesunder Energieschub bei Zeitdruck Heading Morgens keine Zeit für eine aufw…" at bounding box center [744, 2] width 998 height 672
click at [1181, 353] on div "Fur alle, die genug von uberzuckerten Fitnessriegeln haben:. Text Block 5 GRUND…" at bounding box center [745, 578] width 896 height 480
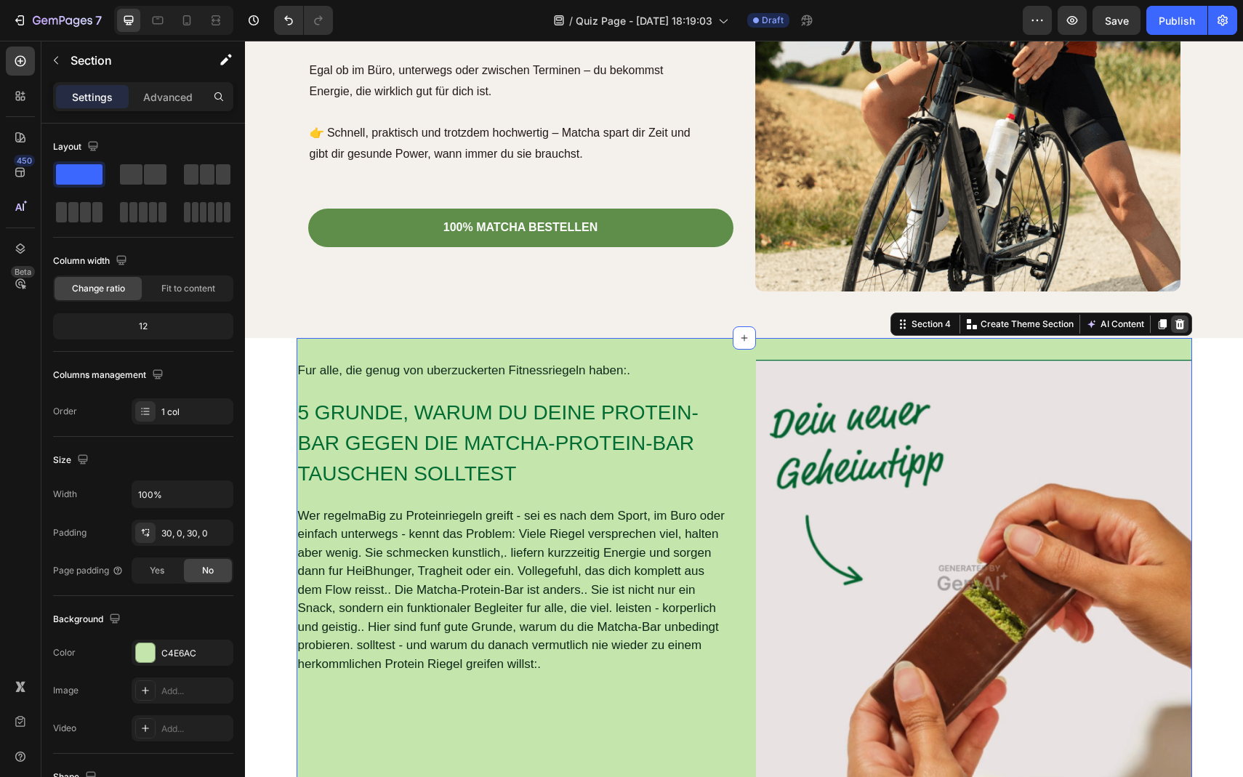
click at [1181, 320] on icon at bounding box center [1180, 324] width 12 height 12
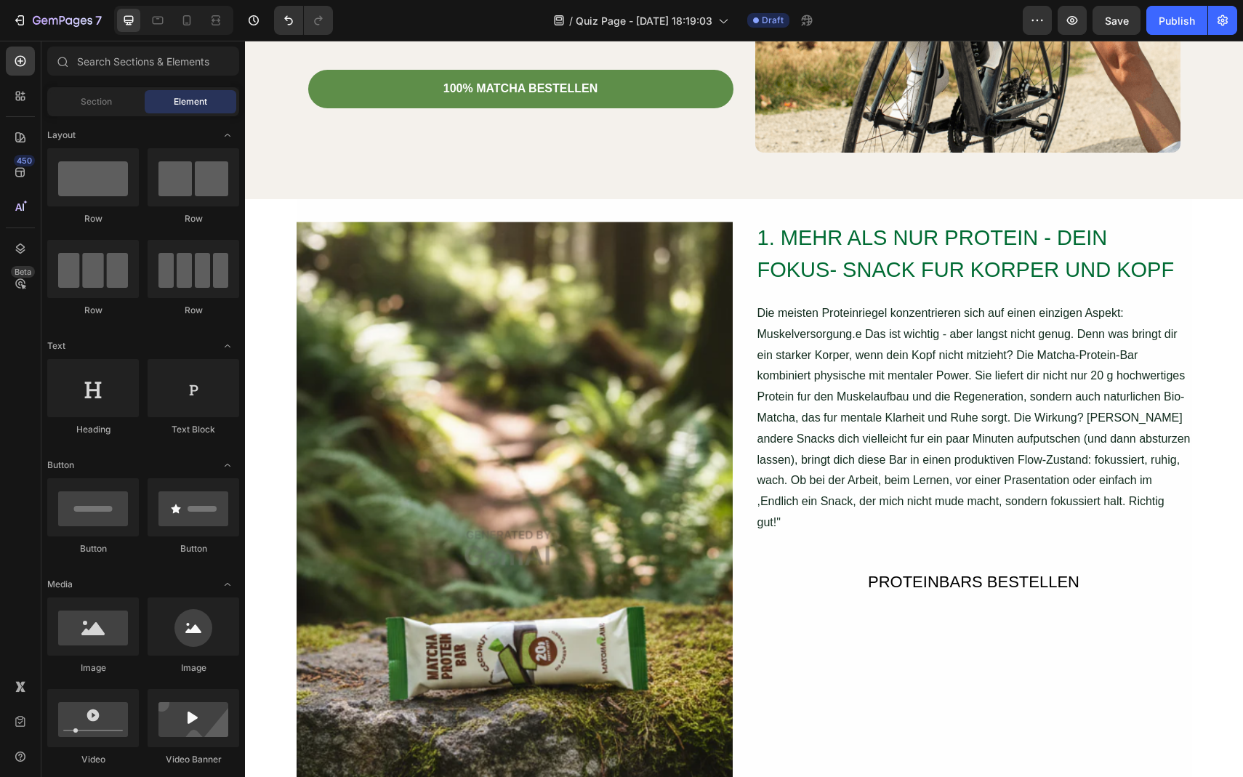
scroll to position [1776, 0]
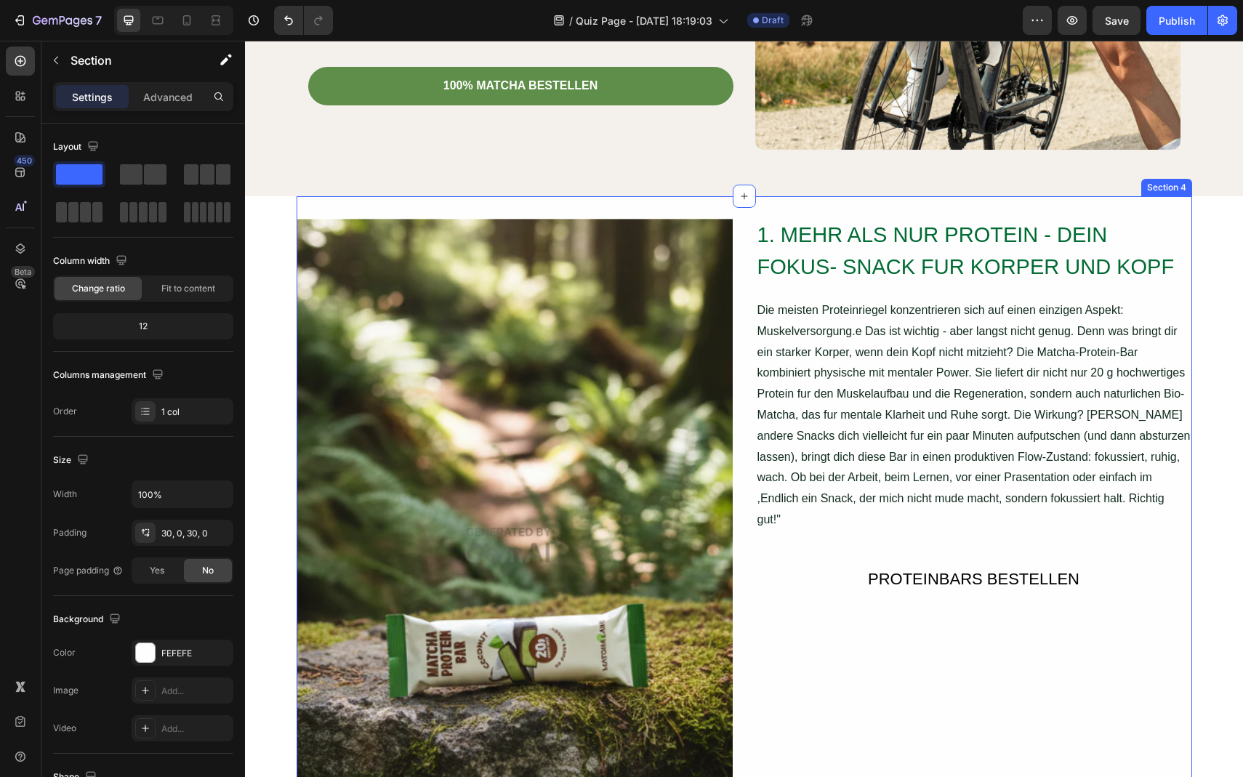
click at [1187, 190] on div "Section 4" at bounding box center [1167, 187] width 51 height 17
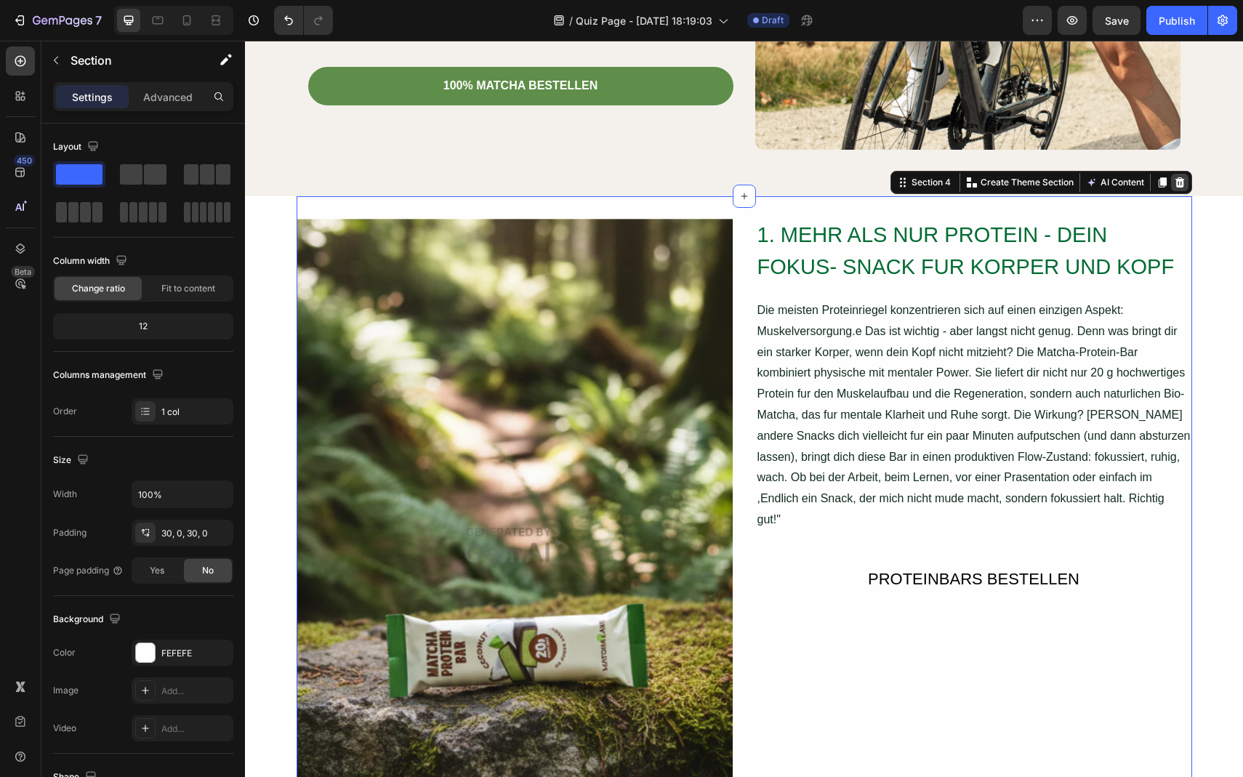
click at [1181, 185] on icon at bounding box center [1179, 182] width 9 height 10
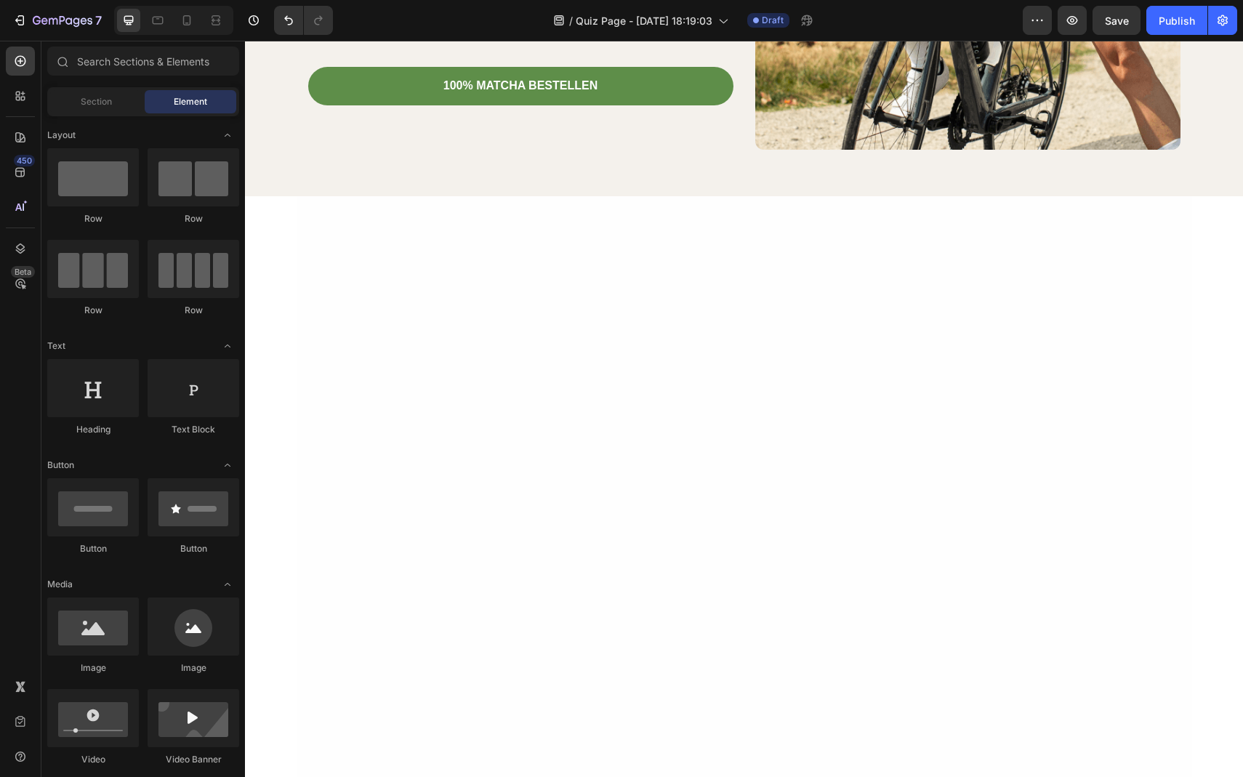
click at [1153, 246] on div at bounding box center [745, 545] width 896 height 698
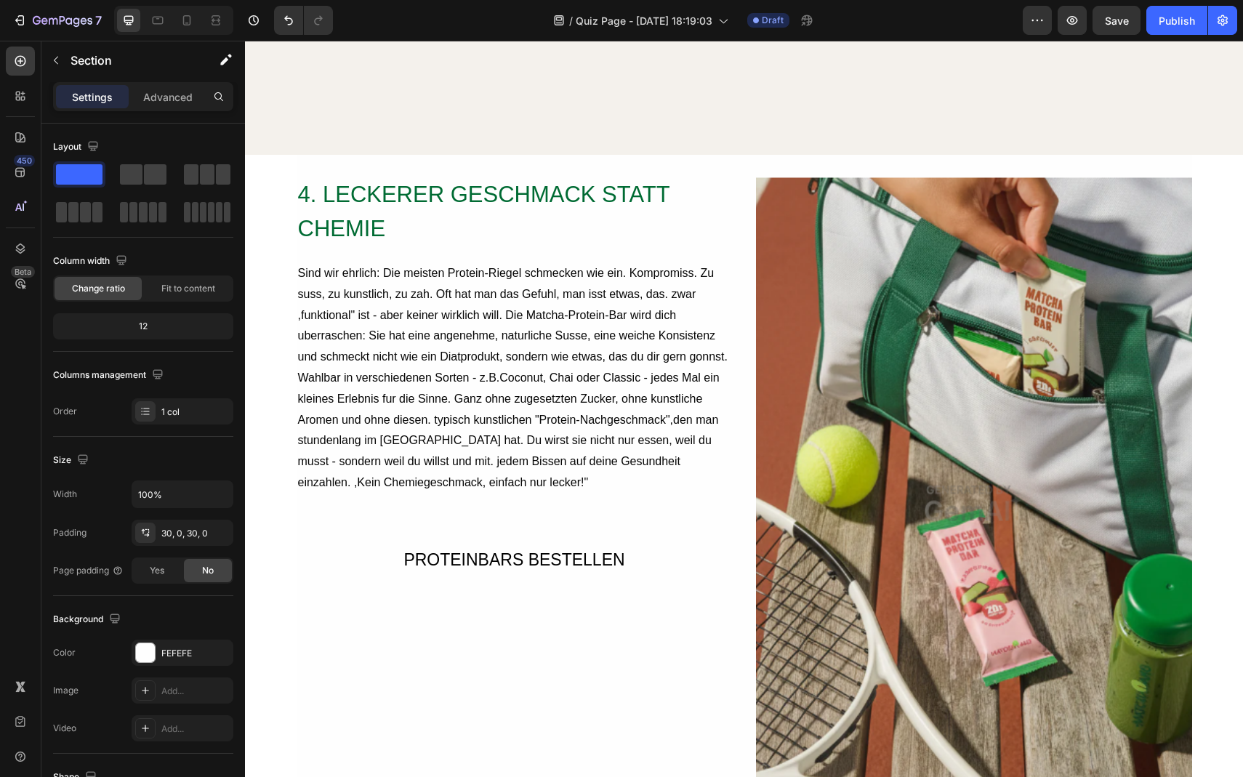
scroll to position [1587, 0]
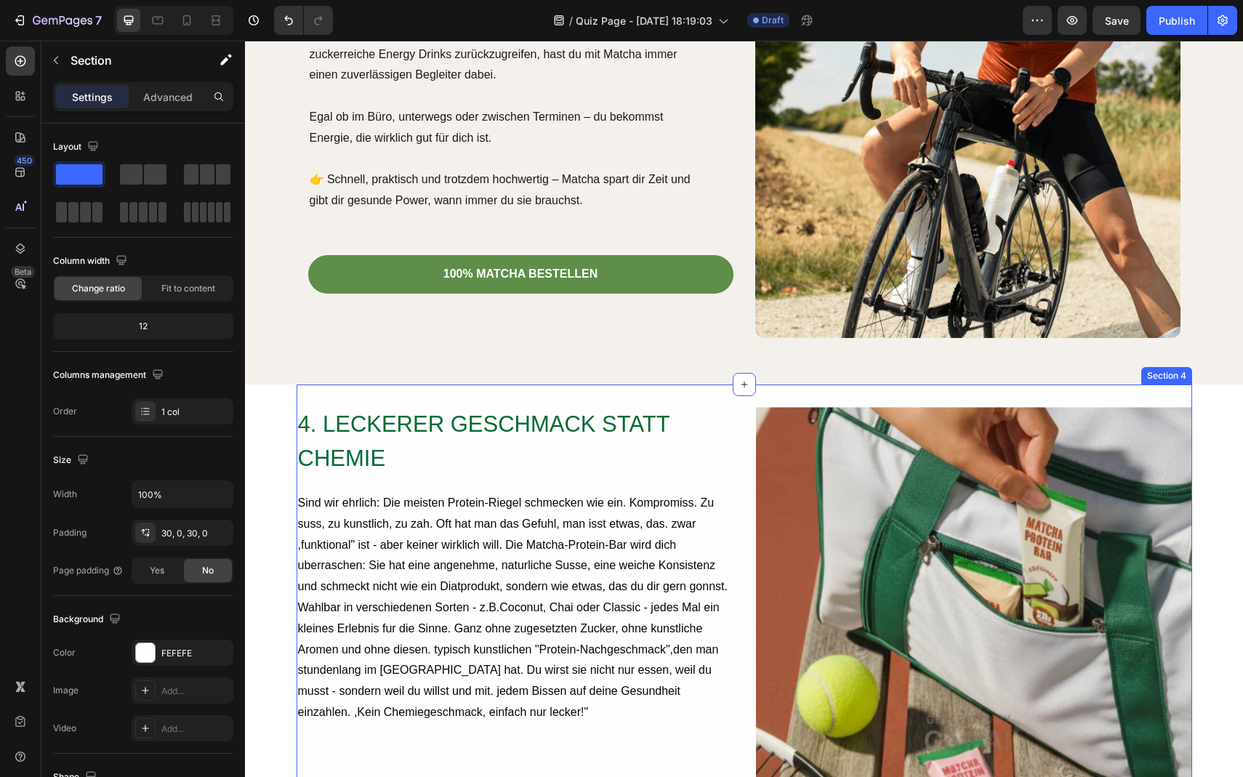
click at [1130, 401] on div "4. LECKERER GESCHMACK STATT CHEMIE Heading Sind wir ehrlich: Die meisten Protei…" at bounding box center [745, 734] width 896 height 698
click at [1160, 380] on div "Section 4" at bounding box center [1167, 375] width 45 height 13
click at [1134, 406] on img at bounding box center [974, 733] width 436 height 654
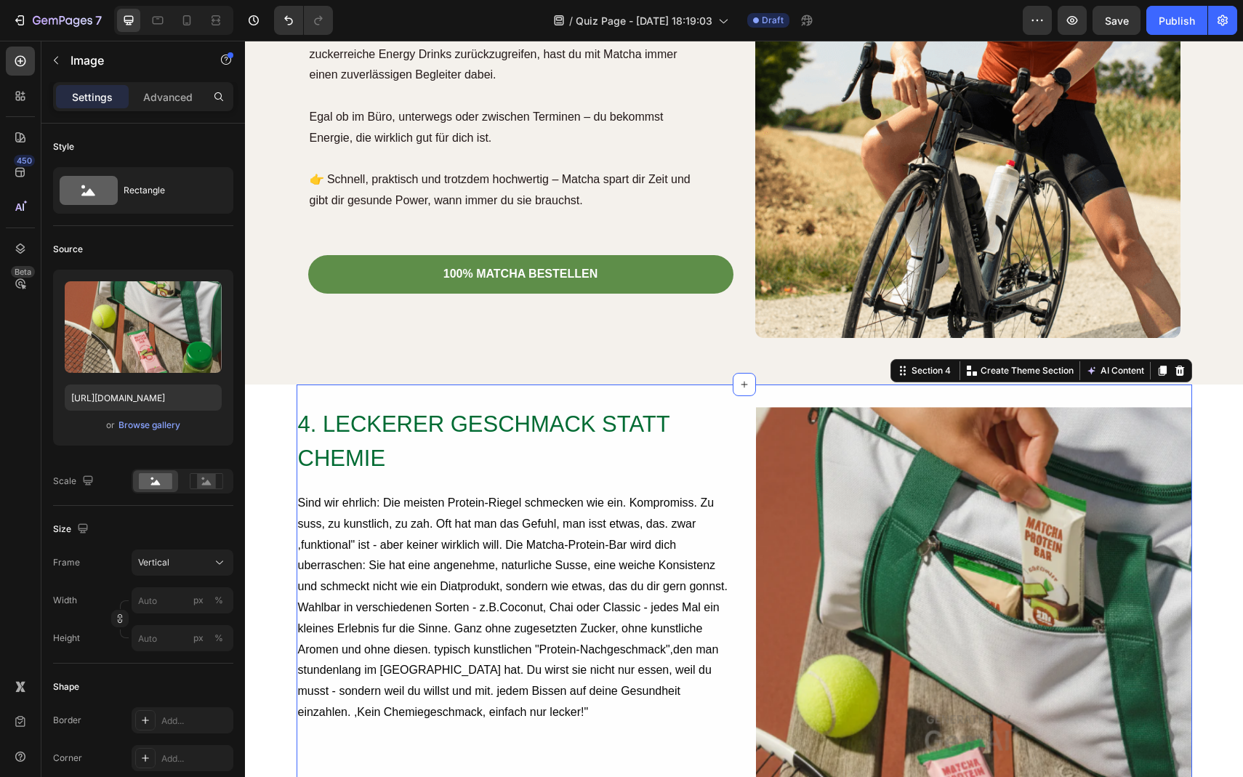
click at [1139, 399] on div "4. LECKERER GESCHMACK STATT CHEMIE Heading Sind wir ehrlich: Die meisten Protei…" at bounding box center [745, 734] width 896 height 698
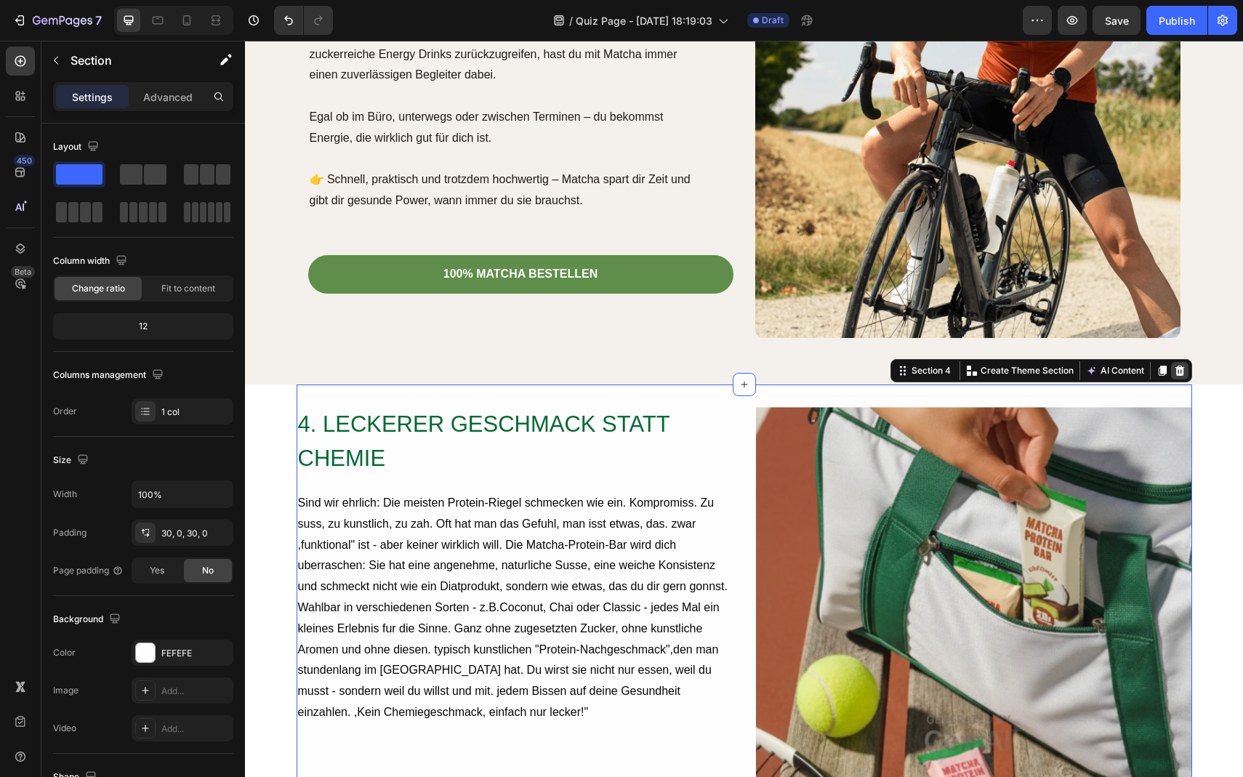
click at [1177, 368] on icon at bounding box center [1179, 371] width 9 height 10
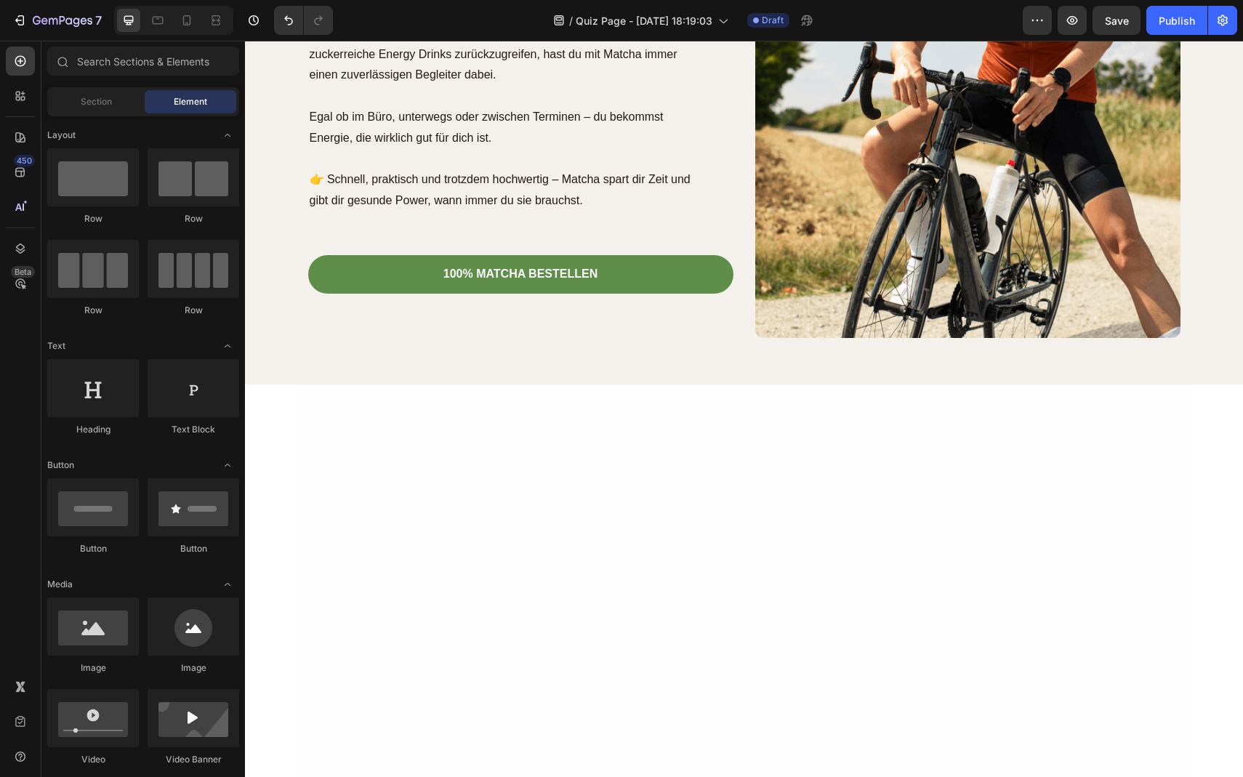
click at [1157, 404] on div at bounding box center [745, 736] width 896 height 702
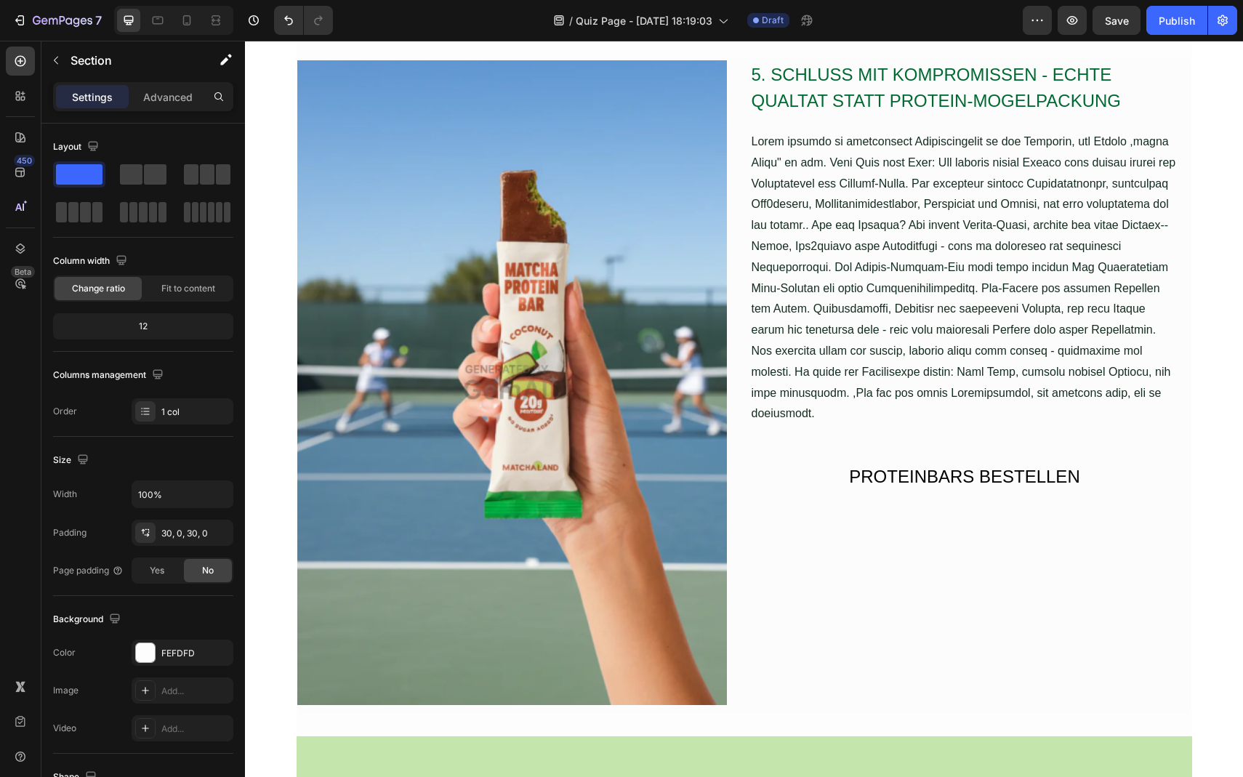
scroll to position [1801, 0]
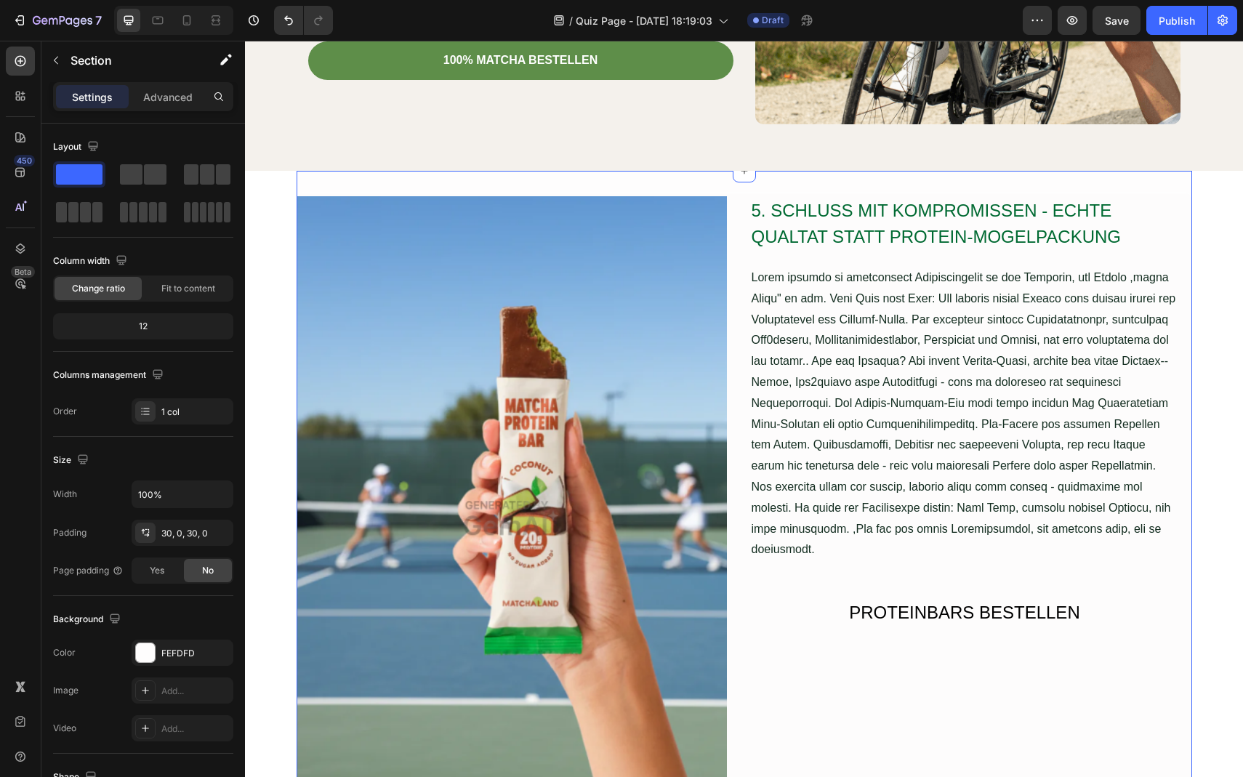
click at [1137, 187] on div "Image 5. SCHLUSS MIT KOMPROMISSEN - ECHTE QUALTAT STATT PROTEIN-MOGELPACKUNG Te…" at bounding box center [745, 522] width 896 height 702
click at [1167, 164] on div "Section 4" at bounding box center [1167, 162] width 45 height 13
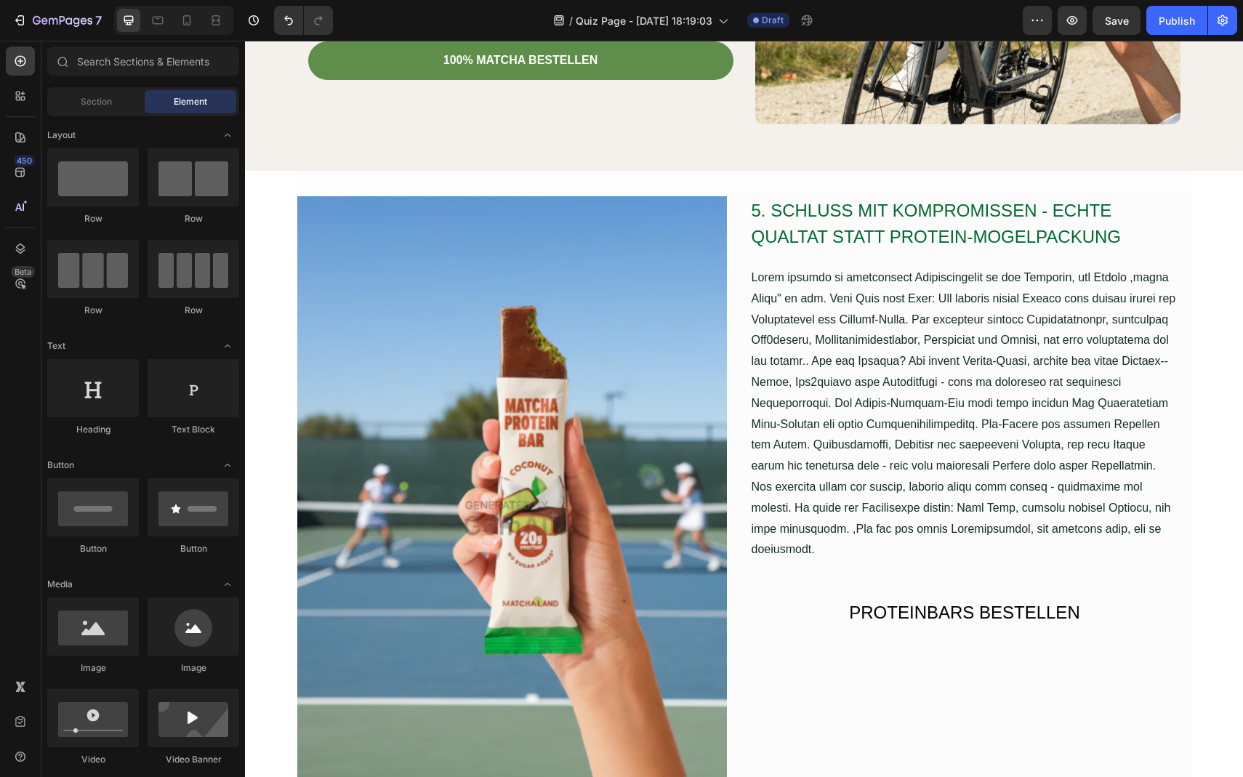
click at [1213, 176] on div "2. Gesunder Energieschub bei Zeitdruck Heading Morgens keine Zeit für eine aufw…" at bounding box center [744, 149] width 998 height 3760
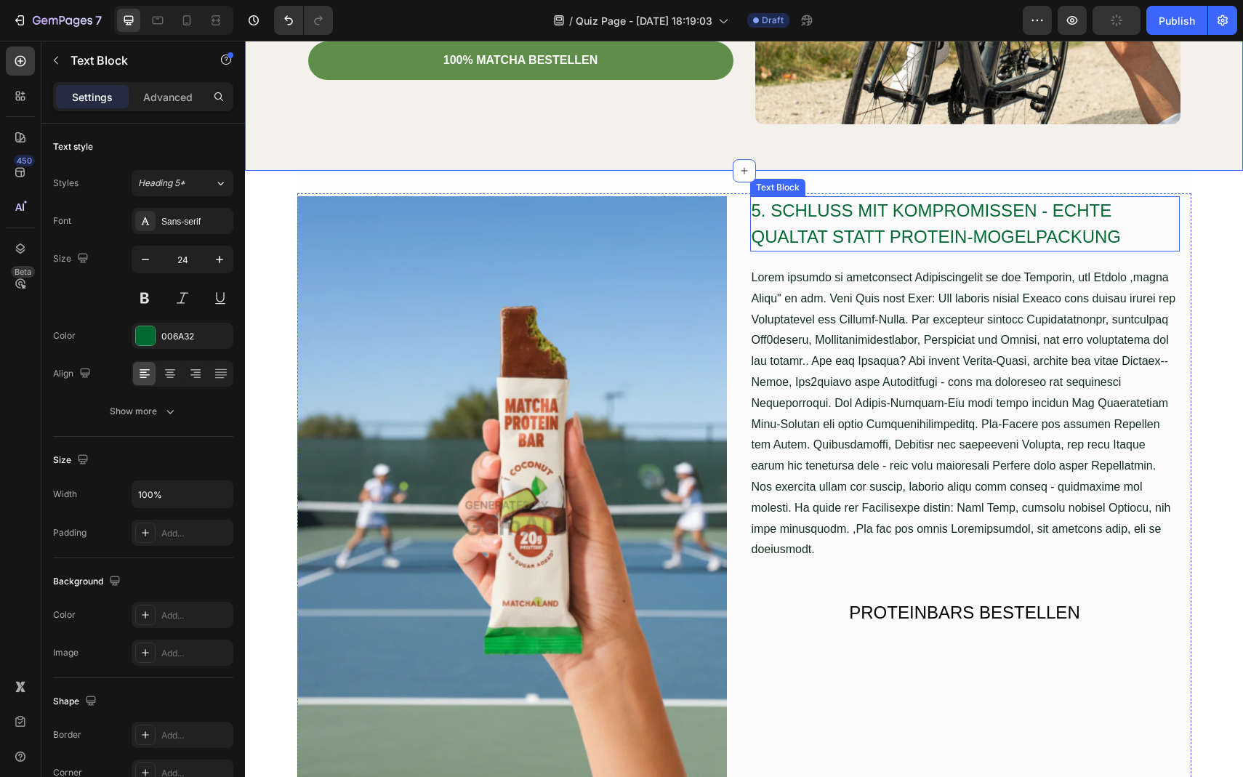
click at [1133, 196] on div "5. SCHLUSS MIT KOMPROMISSEN - ECHTE QUALTAT STATT PROTEIN-MOGELPACKUNG" at bounding box center [965, 223] width 430 height 55
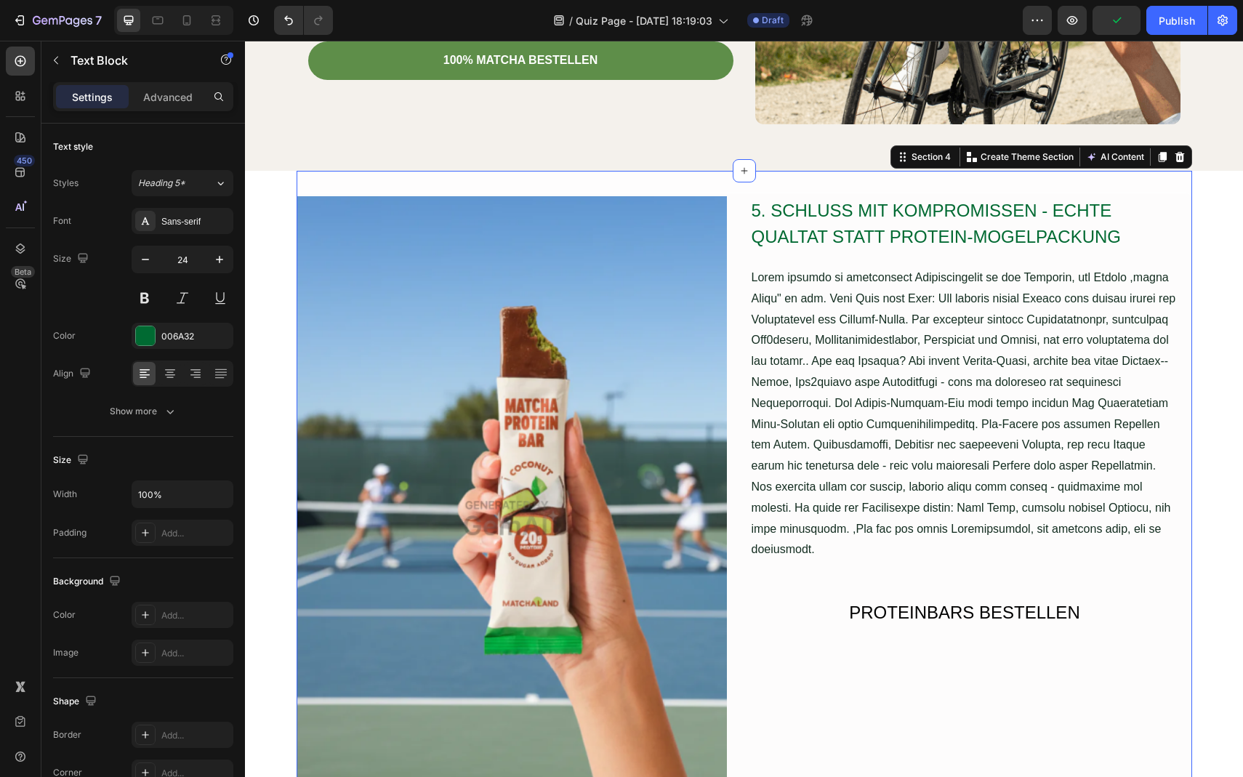
click at [921, 186] on div "Image 5. SCHLUSS MIT KOMPROMISSEN - ECHTE QUALTAT STATT PROTEIN-MOGELPACKUNG Te…" at bounding box center [745, 522] width 896 height 702
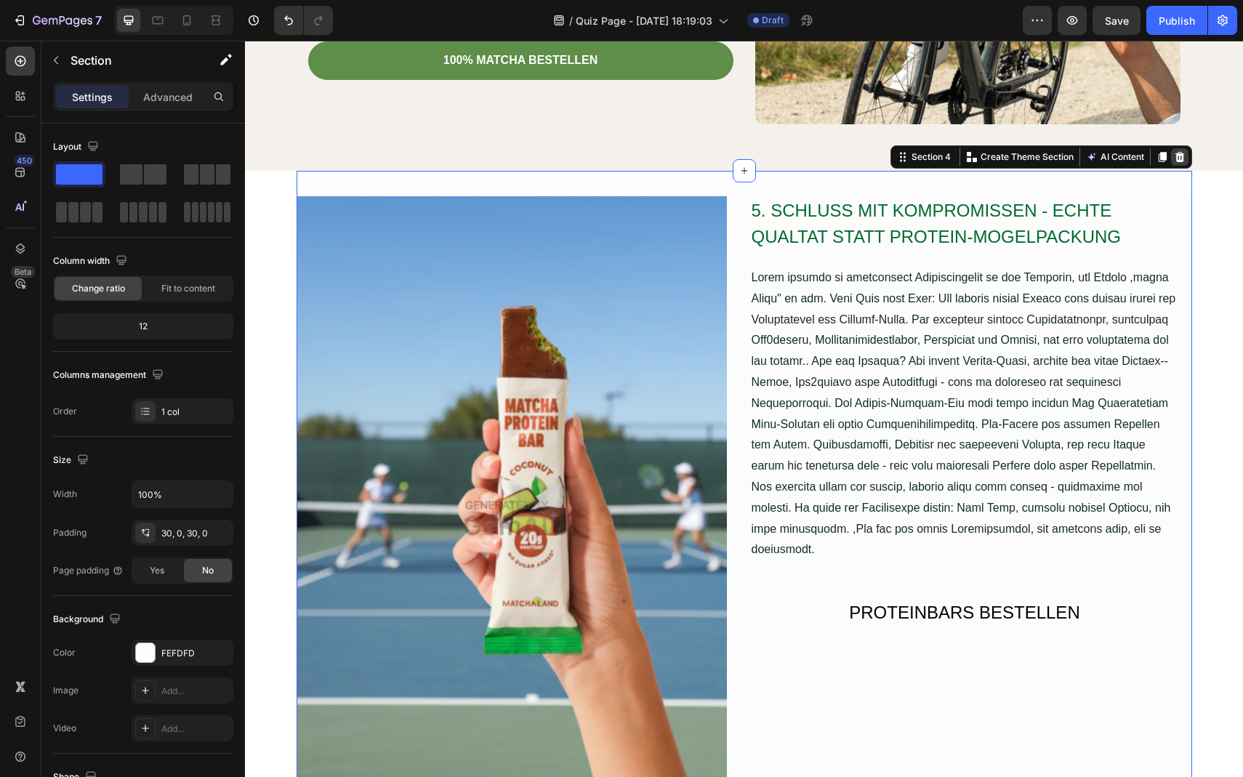
click at [1180, 153] on icon at bounding box center [1179, 157] width 9 height 10
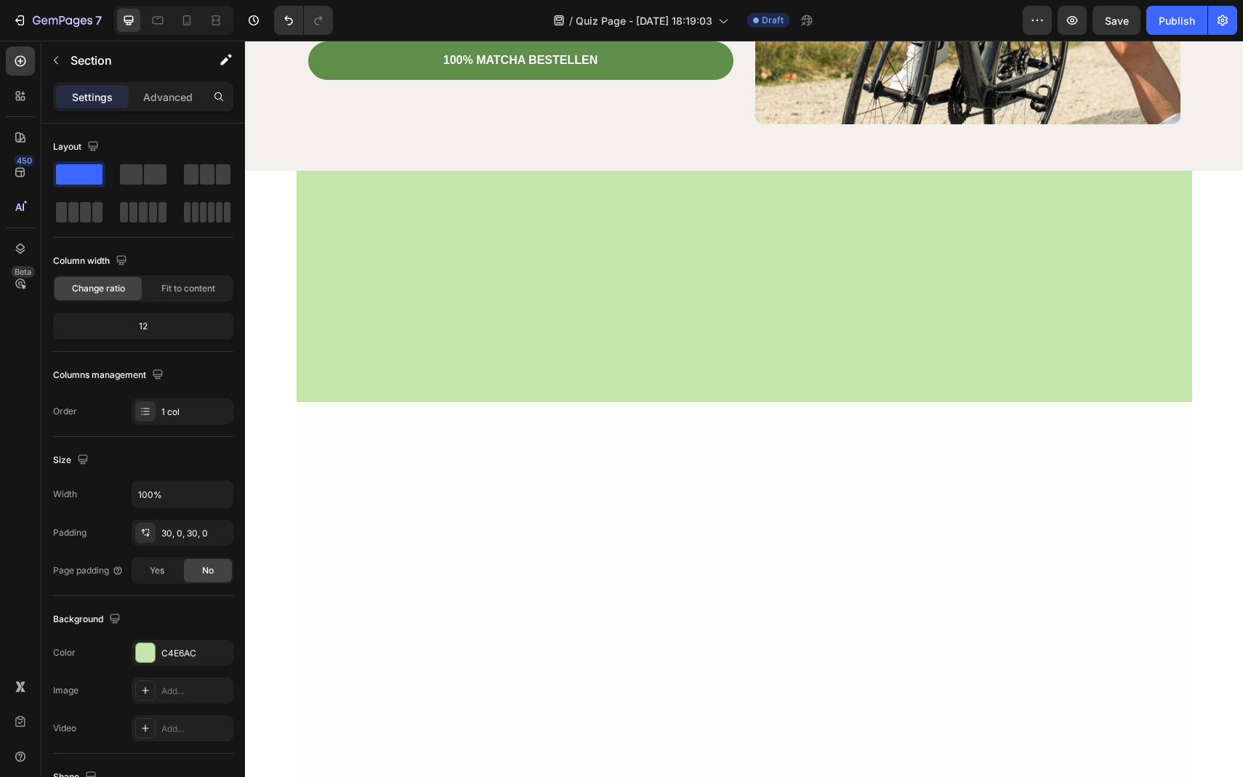
click at [1085, 253] on div at bounding box center [745, 286] width 896 height 231
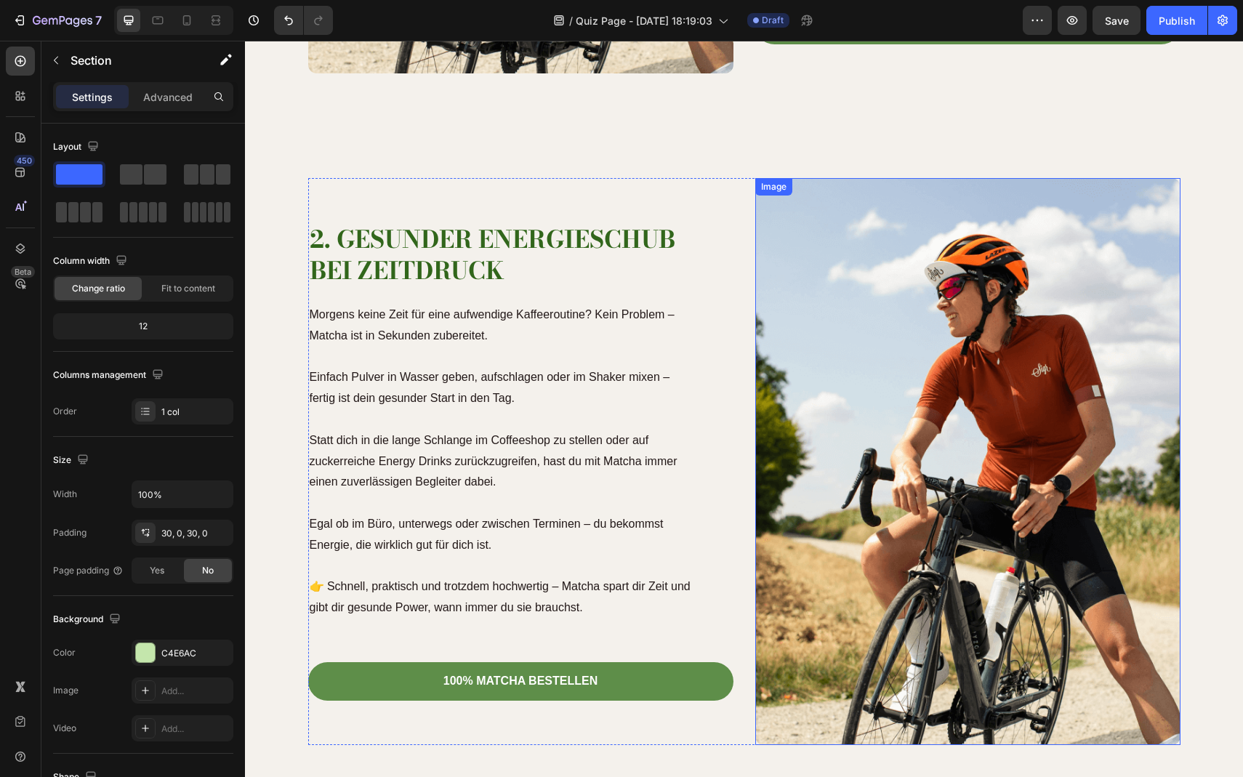
scroll to position [1257, 0]
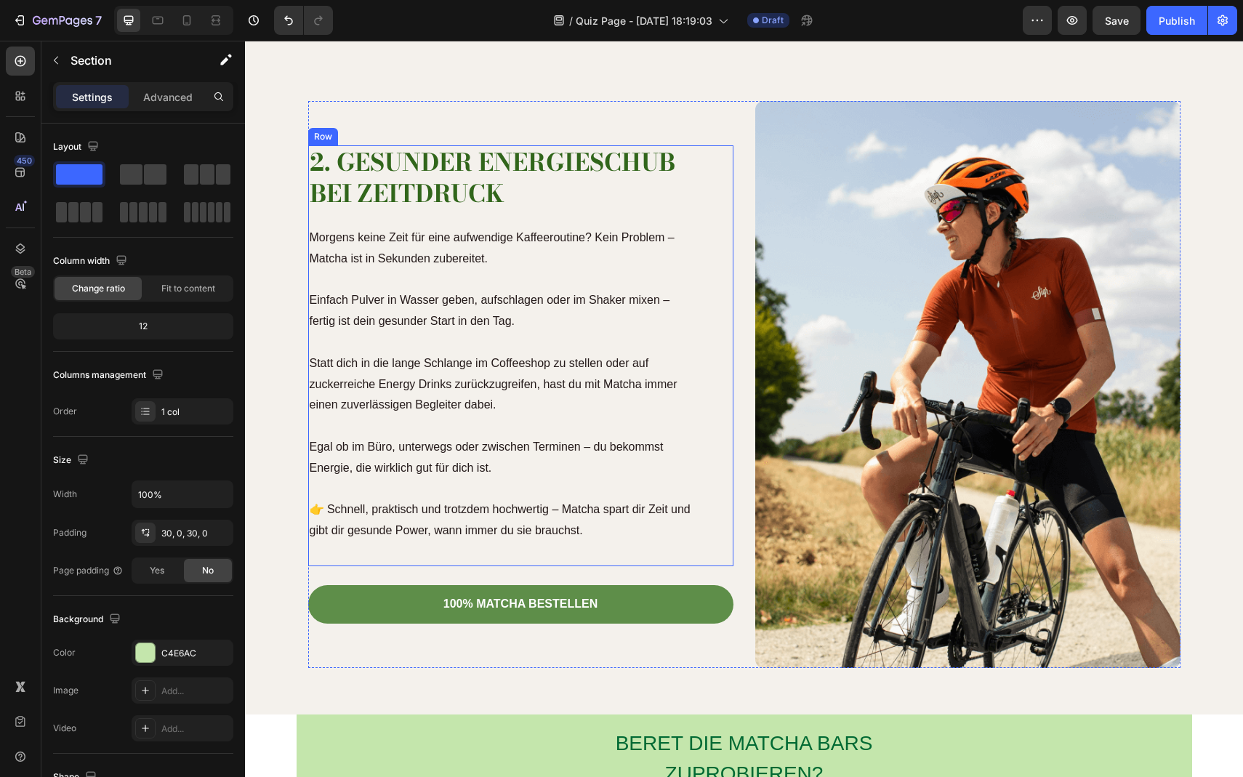
click at [730, 485] on div "2. Gesunder Energieschub bei Zeitdruck Heading Morgens keine Zeit für eine aufw…" at bounding box center [520, 355] width 425 height 421
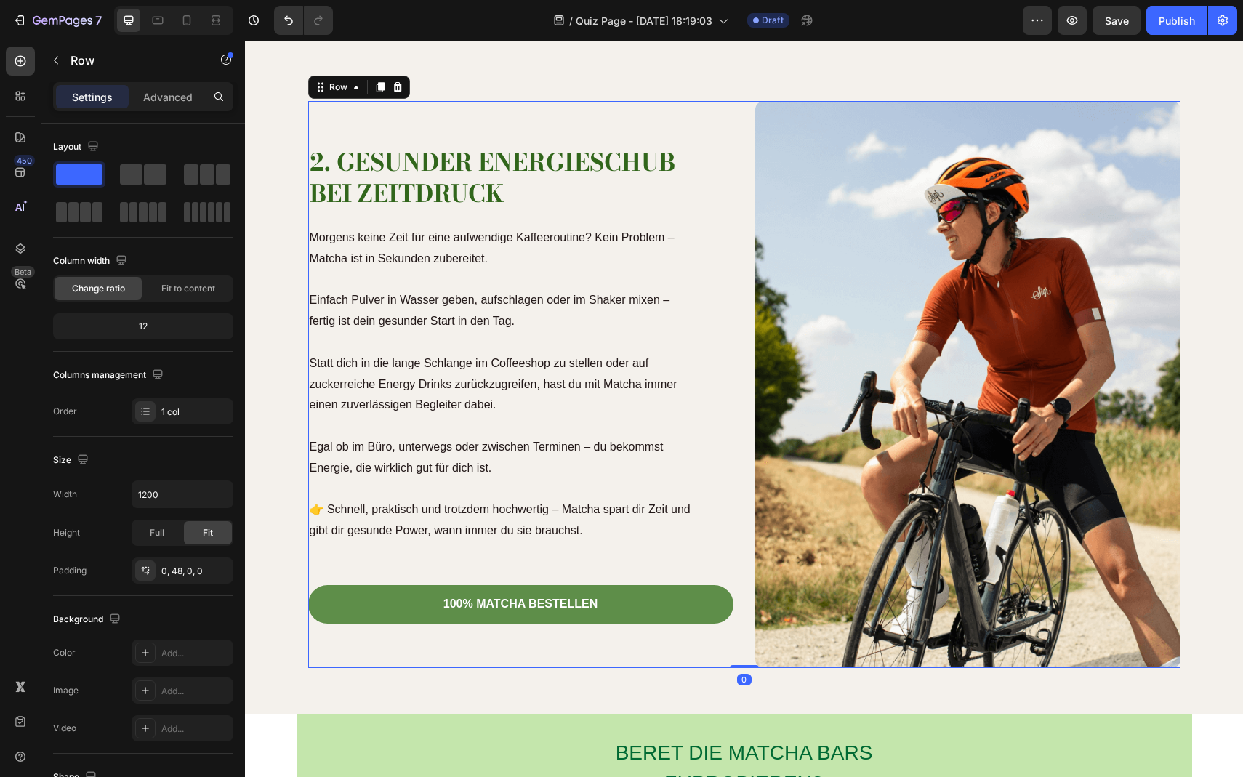
click at [688, 111] on div "2. Gesunder Energieschub bei Zeitdruck Heading Morgens keine Zeit für eine aufw…" at bounding box center [520, 384] width 425 height 567
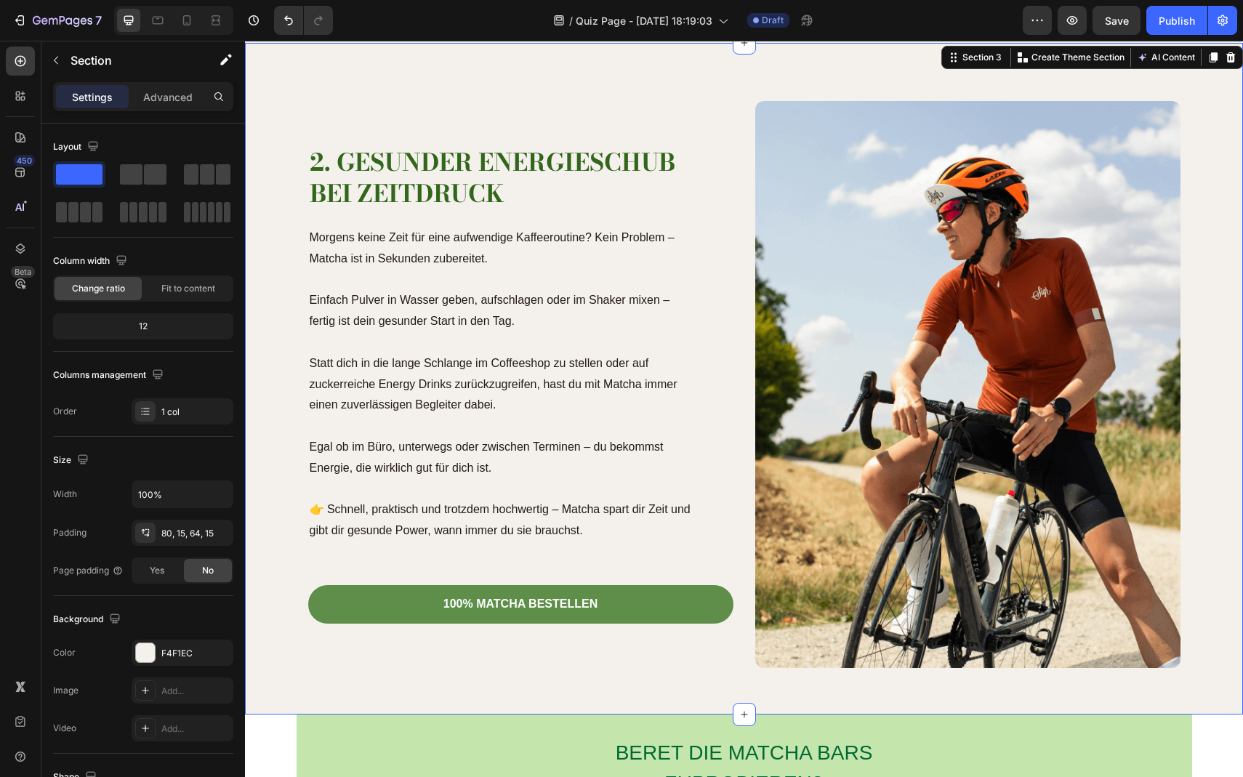
click at [705, 81] on div "2. Gesunder Energieschub bei Zeitdruck Heading Morgens keine Zeit für eine aufw…" at bounding box center [744, 379] width 998 height 672
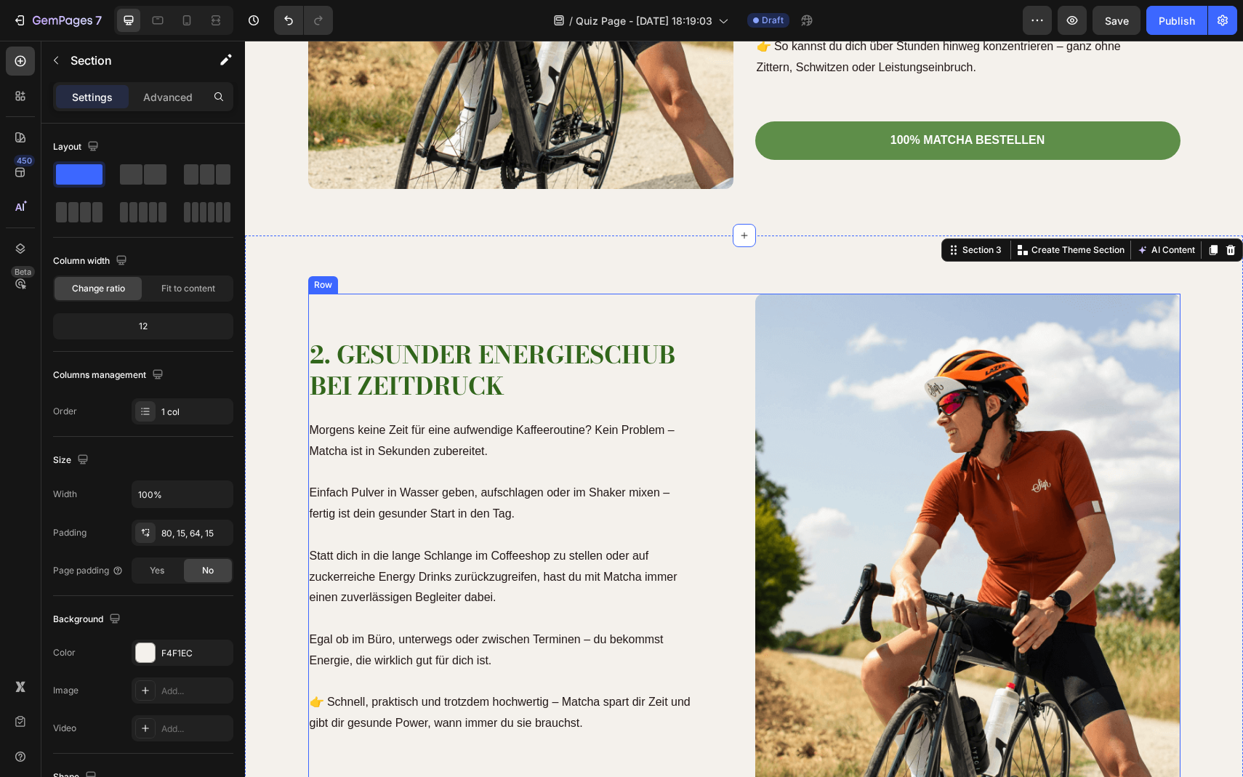
scroll to position [1063, 0]
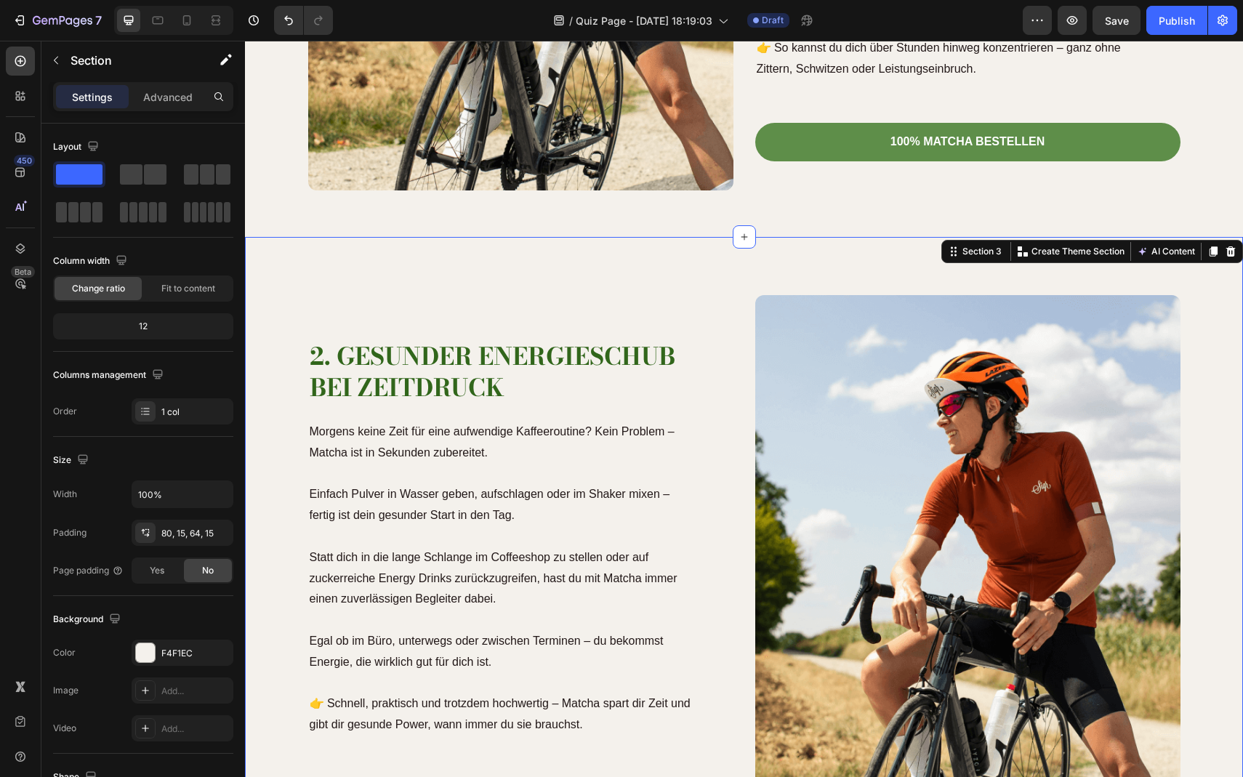
click at [766, 257] on div "2. Gesunder Energieschub bei Zeitdruck Heading Morgens keine Zeit für eine aufw…" at bounding box center [744, 573] width 998 height 672
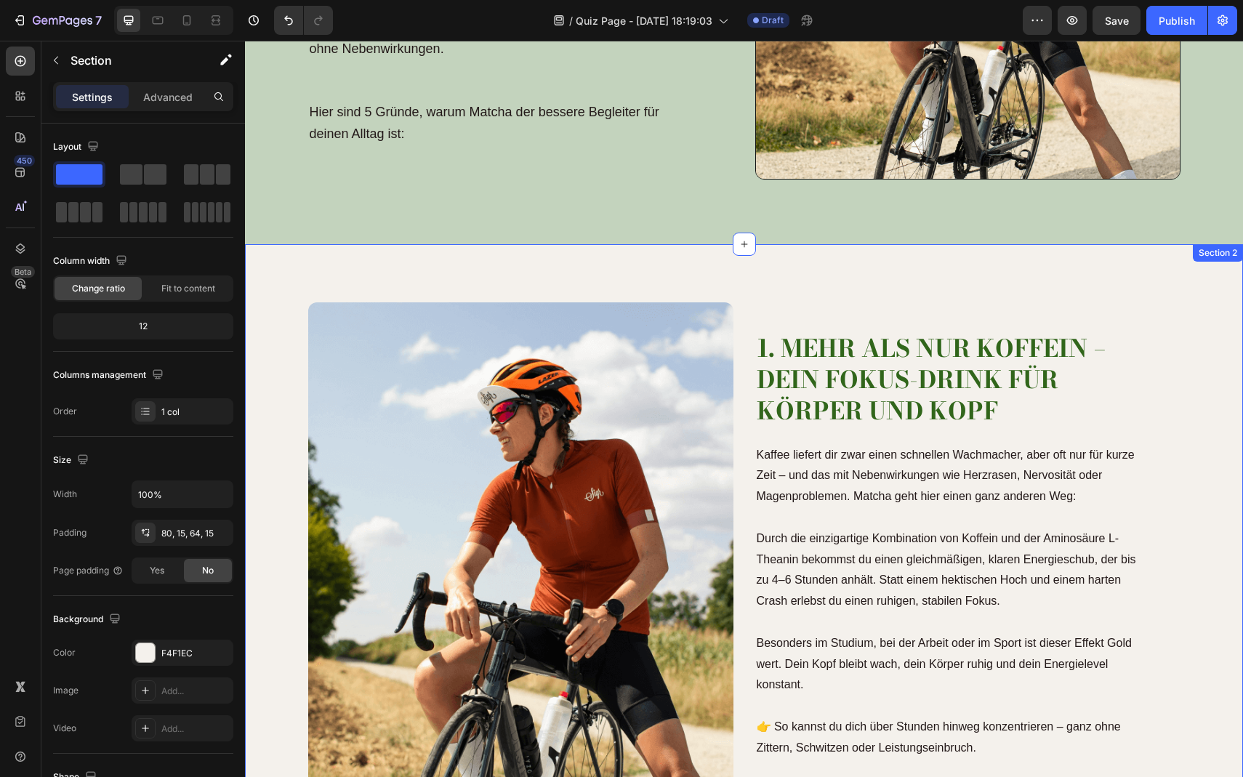
scroll to position [370, 0]
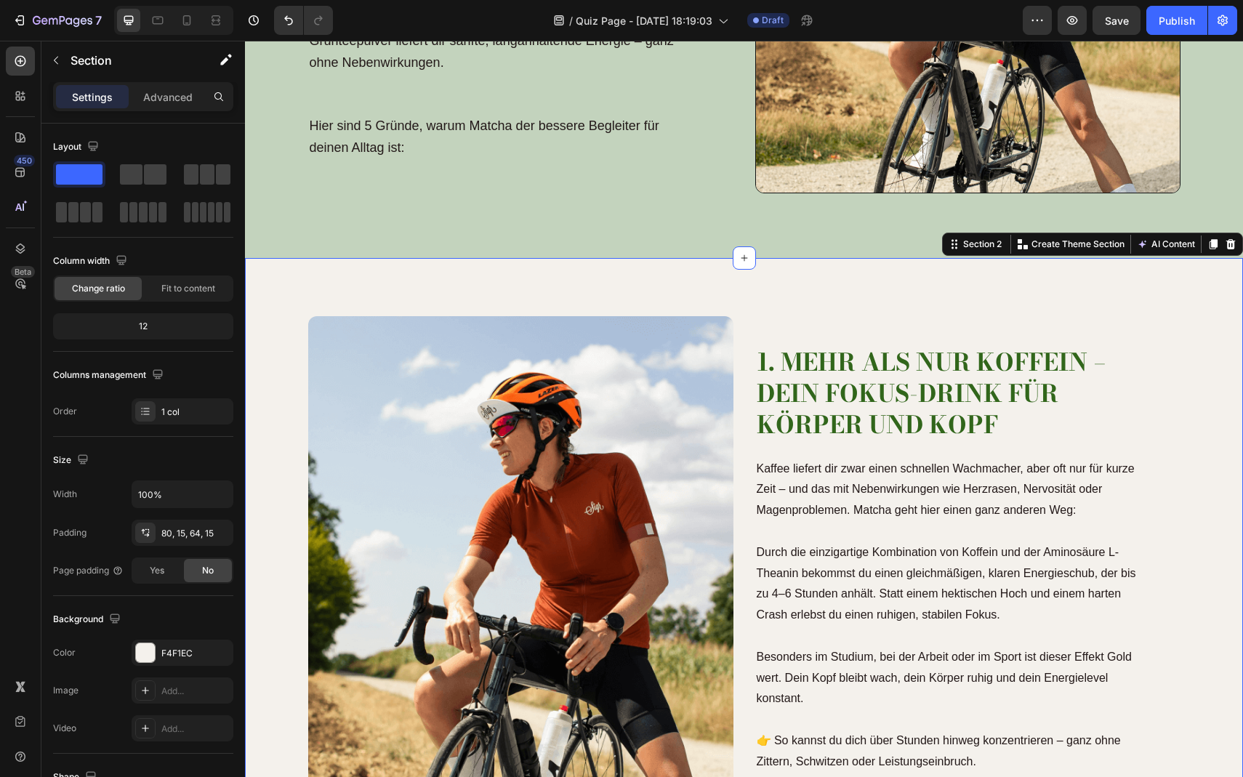
click at [1147, 279] on div "1. Mehr als nur Koffein – dein Fokus-Drink für Körper und Kopf Heading Kaffee l…" at bounding box center [744, 594] width 998 height 672
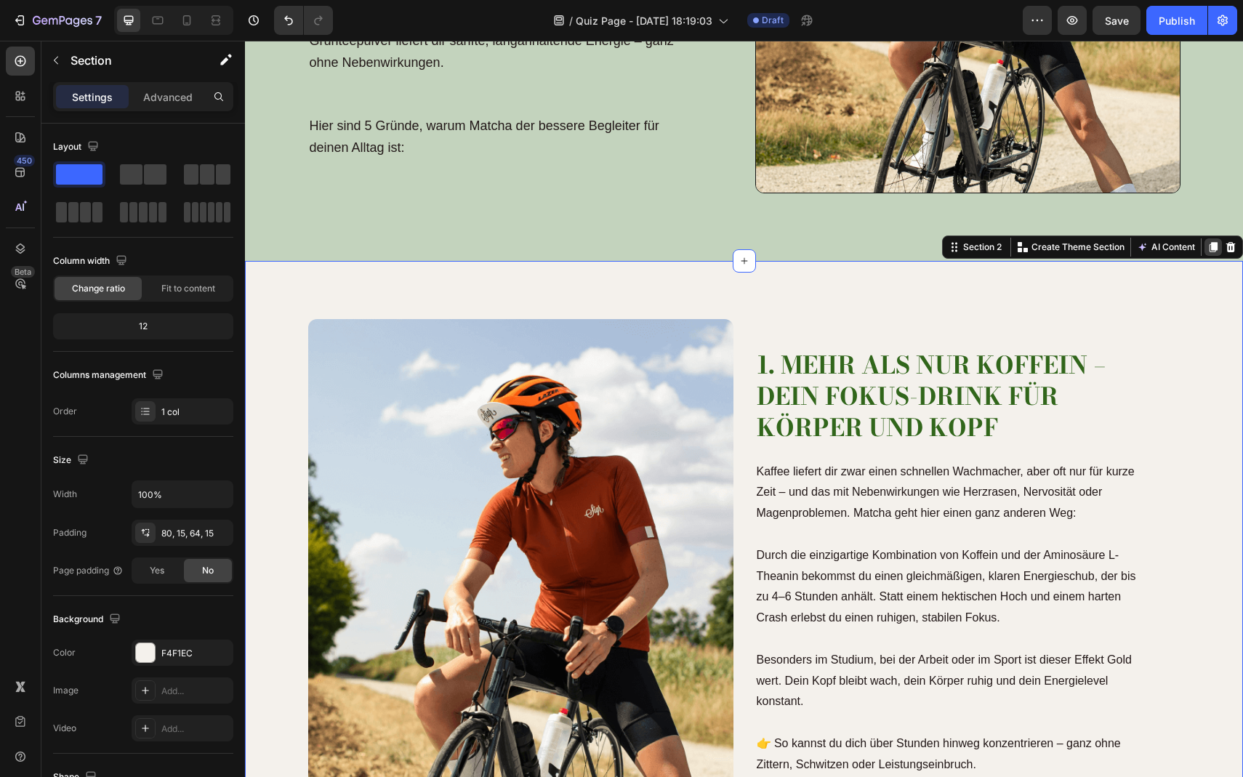
click at [1213, 246] on icon at bounding box center [1214, 247] width 8 height 10
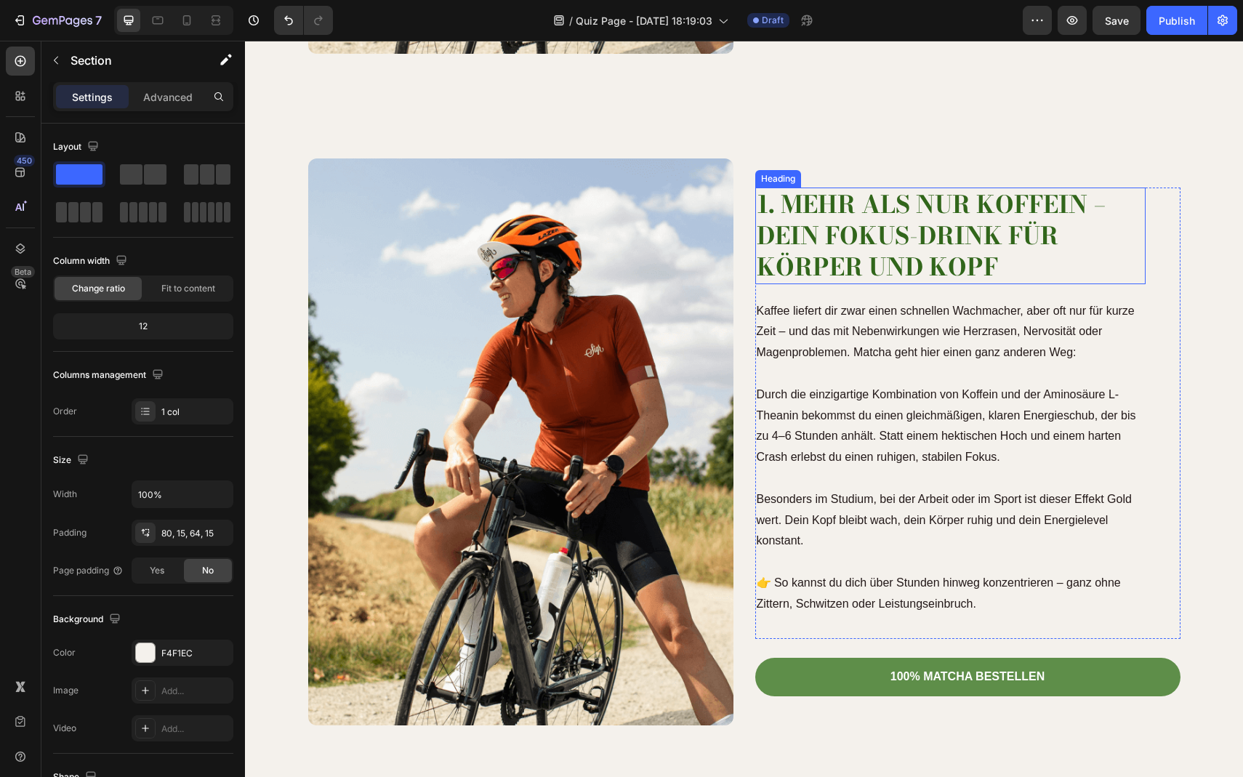
scroll to position [1209, 0]
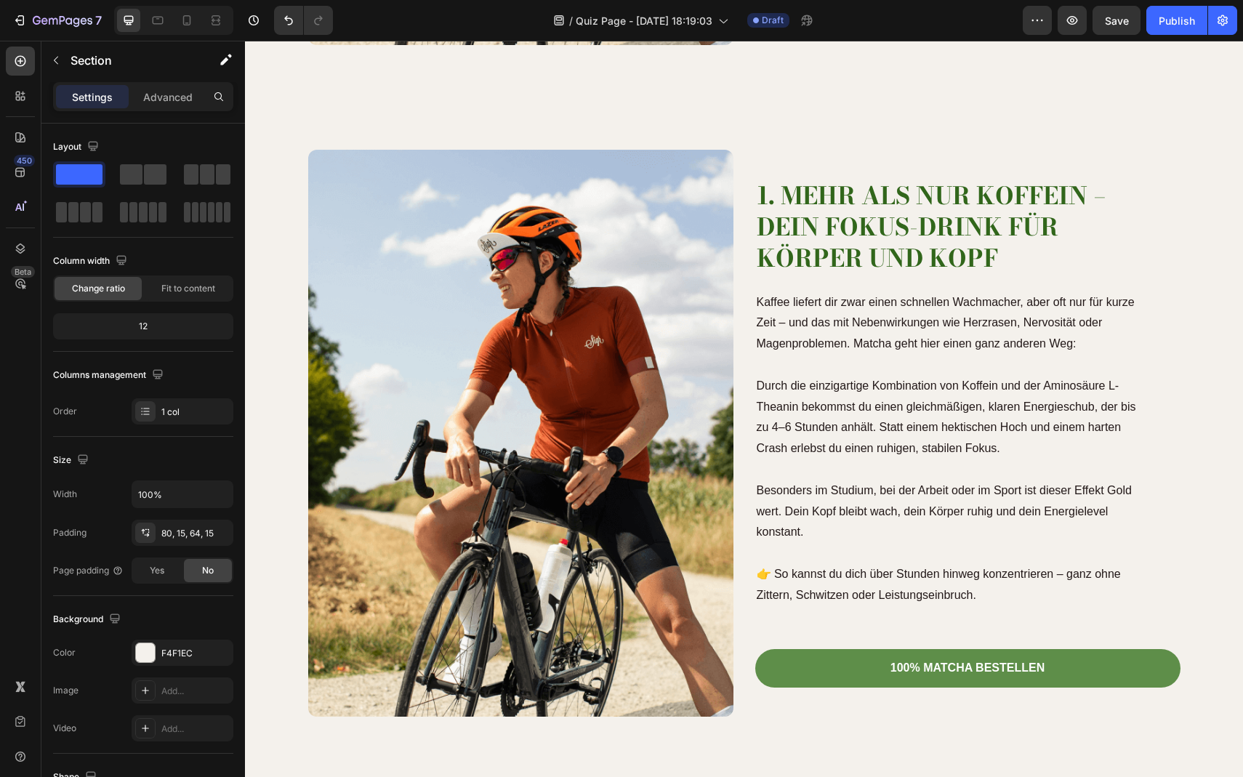
click at [798, 113] on div "1. Mehr als nur Koffein – dein Fokus-Drink für Körper und Kopf Heading Kaffee l…" at bounding box center [744, 428] width 998 height 672
click at [1202, 145] on div "1. Mehr als nur Koffein – dein Fokus-Drink für Körper und Kopf Heading Kaffee l…" at bounding box center [744, 428] width 998 height 672
click at [1173, 105] on div "1. Mehr als nur Koffein – dein Fokus-Drink für Körper und Kopf Heading Kaffee l…" at bounding box center [744, 428] width 998 height 672
click at [262, 330] on div "1. Mehr als nur Koffein – dein Fokus-Drink für Körper und Kopf Heading Kaffee l…" at bounding box center [744, 433] width 977 height 567
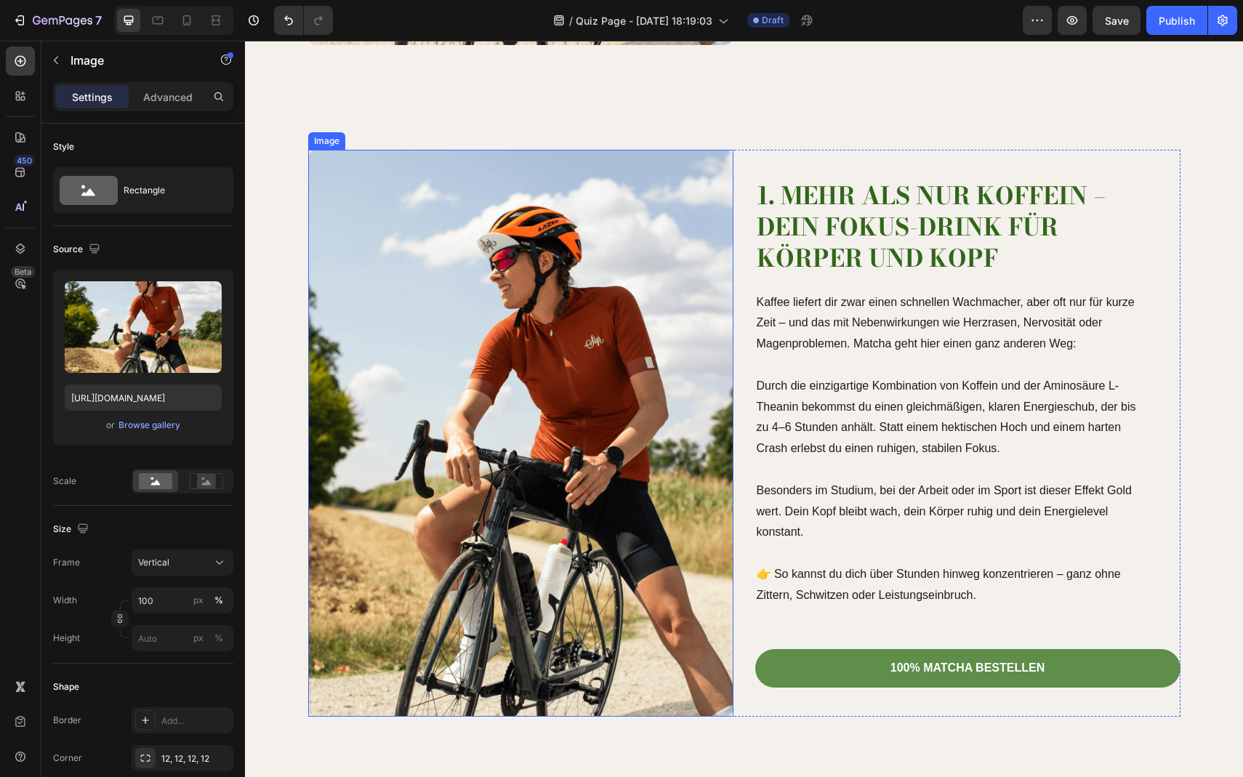
click at [620, 164] on img at bounding box center [520, 433] width 425 height 567
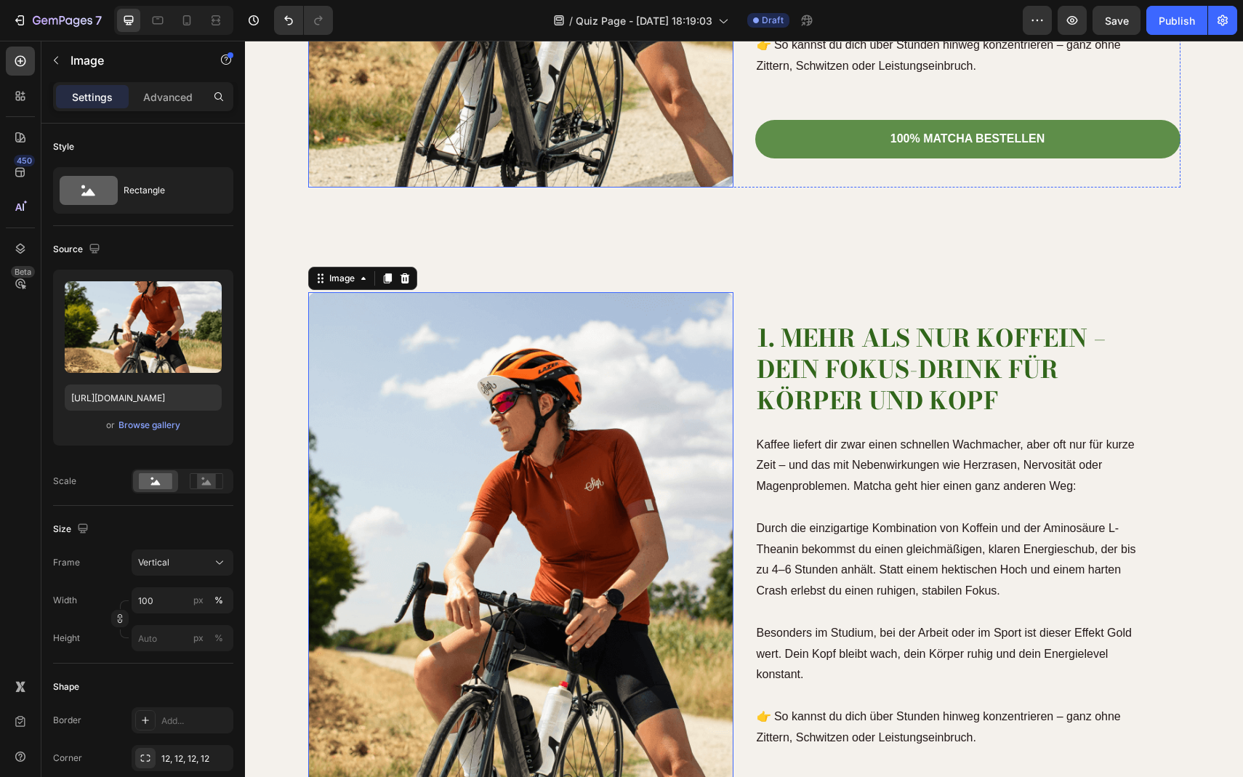
scroll to position [1042, 0]
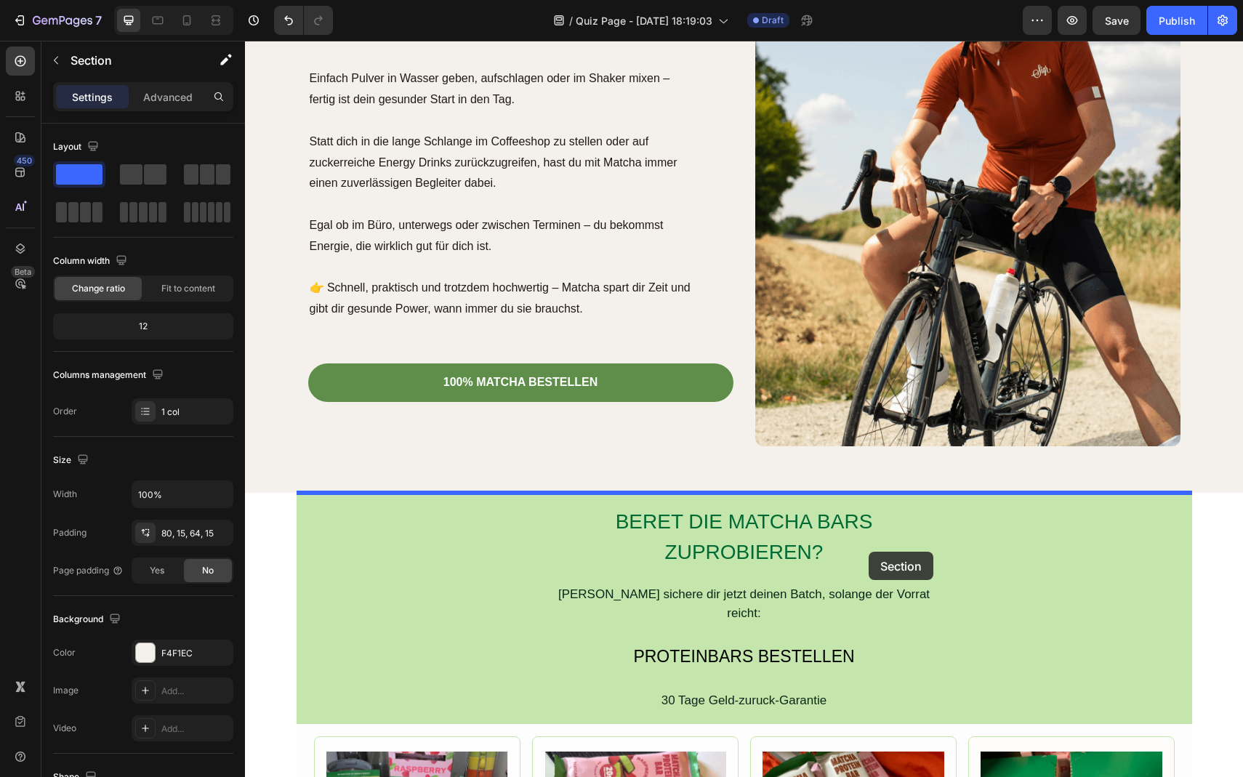
drag, startPoint x: 951, startPoint y: 247, endPoint x: 869, endPoint y: 552, distance: 315.6
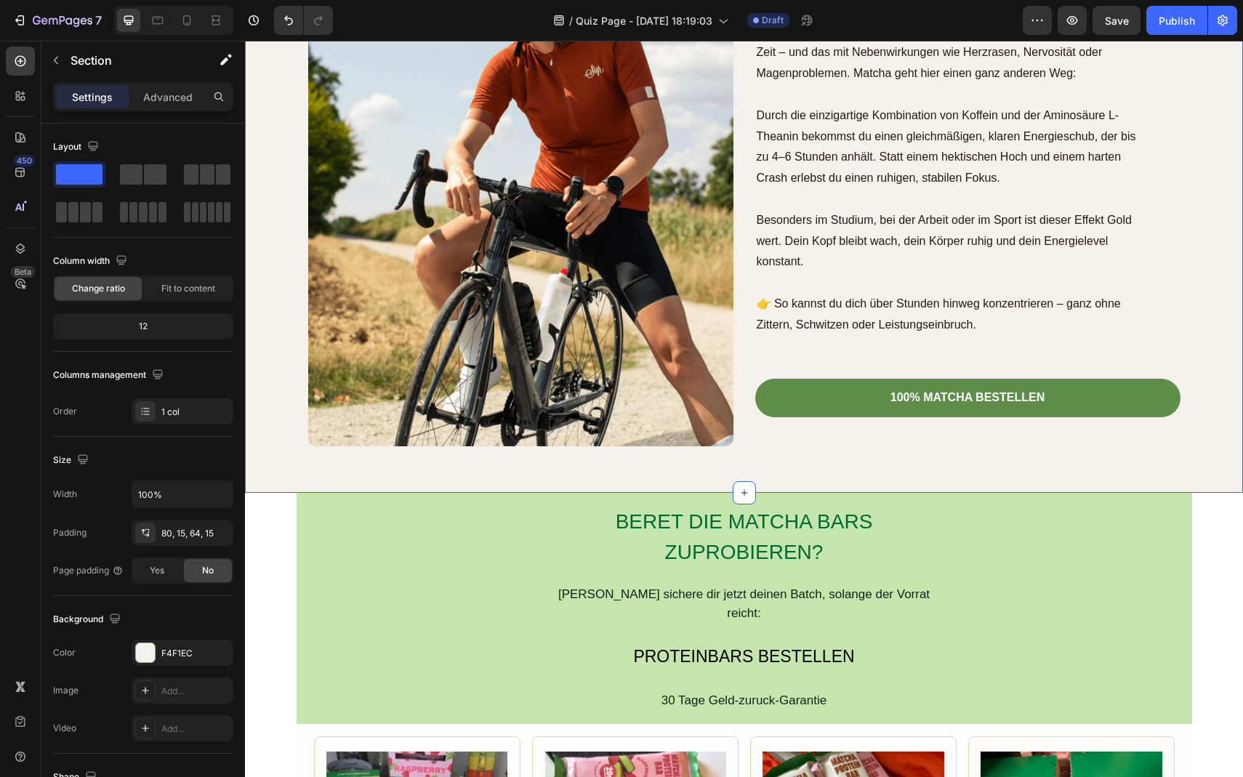
scroll to position [1479, 0]
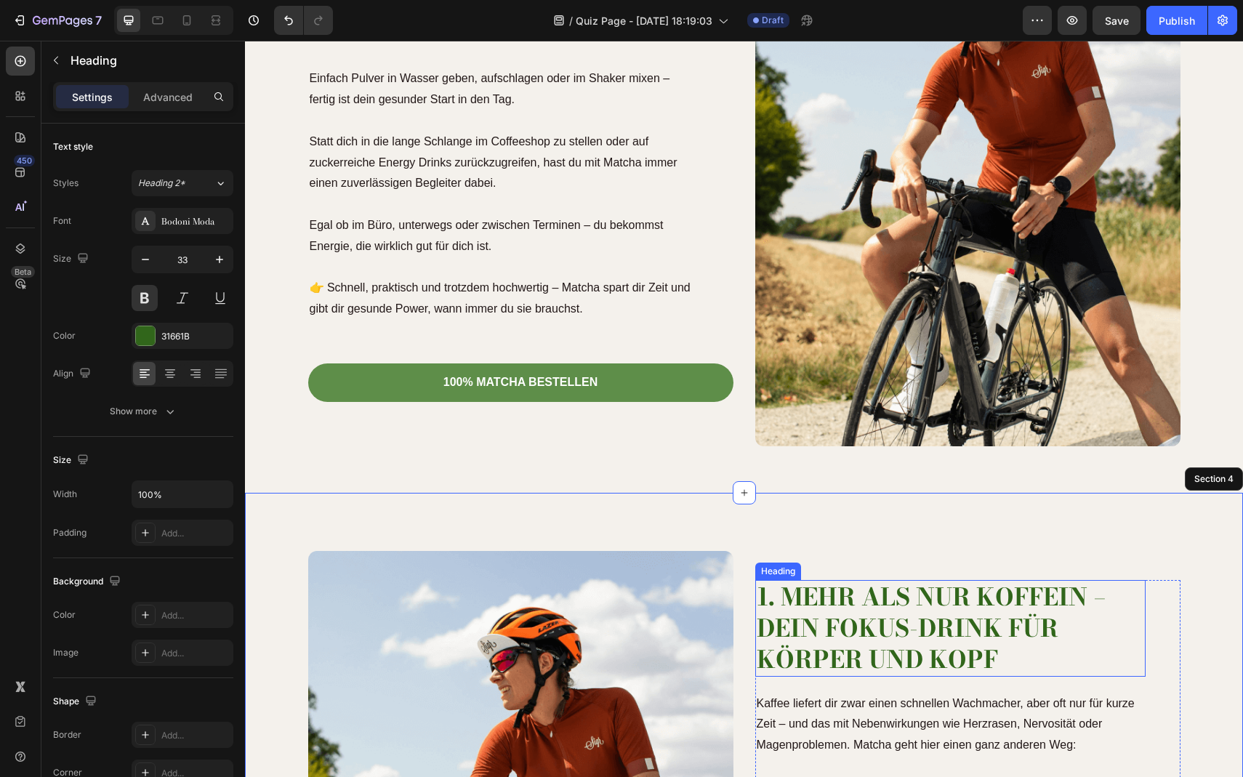
click at [826, 619] on h2 "1. Mehr als nur Koffein – dein Fokus-Drink für Körper und Kopf" at bounding box center [950, 628] width 390 height 97
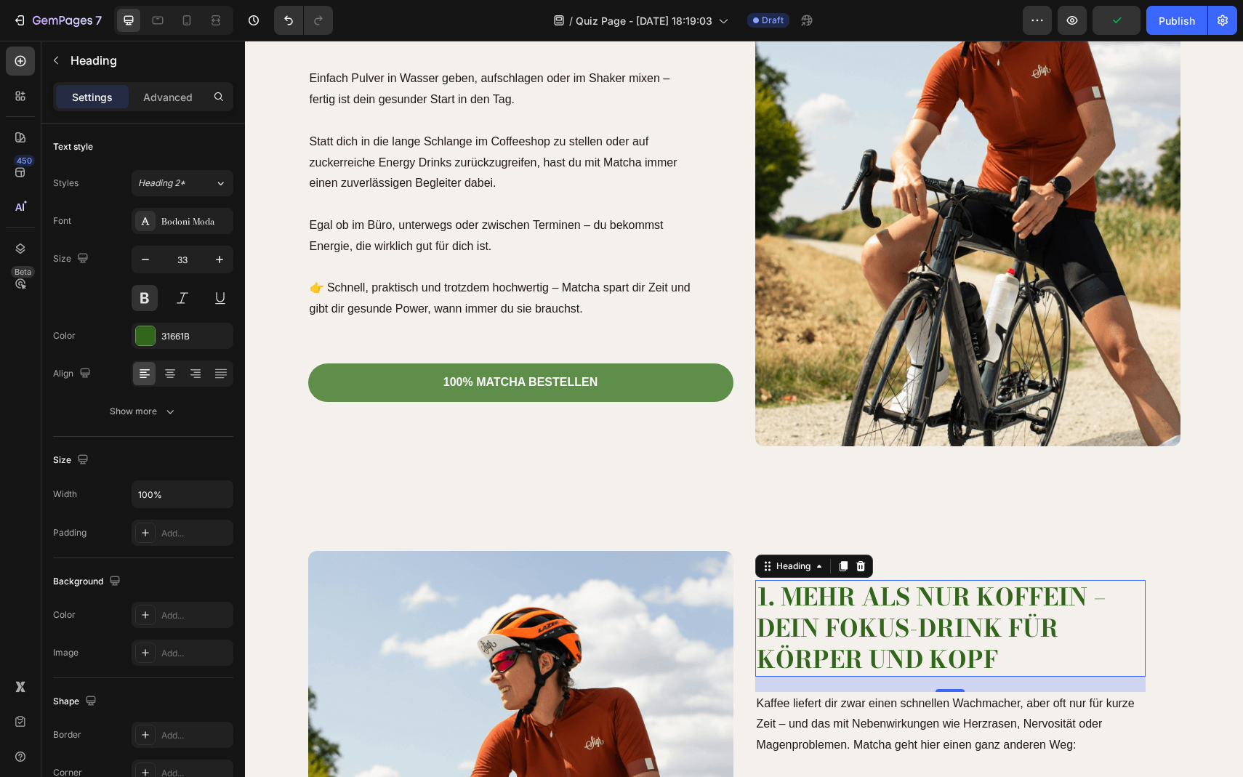
click at [895, 623] on h2 "1. Mehr als nur Koffein – dein Fokus-Drink für Körper und Kopf" at bounding box center [950, 628] width 390 height 97
click at [895, 623] on p "1. Mehr als nur Koffein – dein Fokus-Drink für Körper und Kopf" at bounding box center [951, 629] width 388 height 94
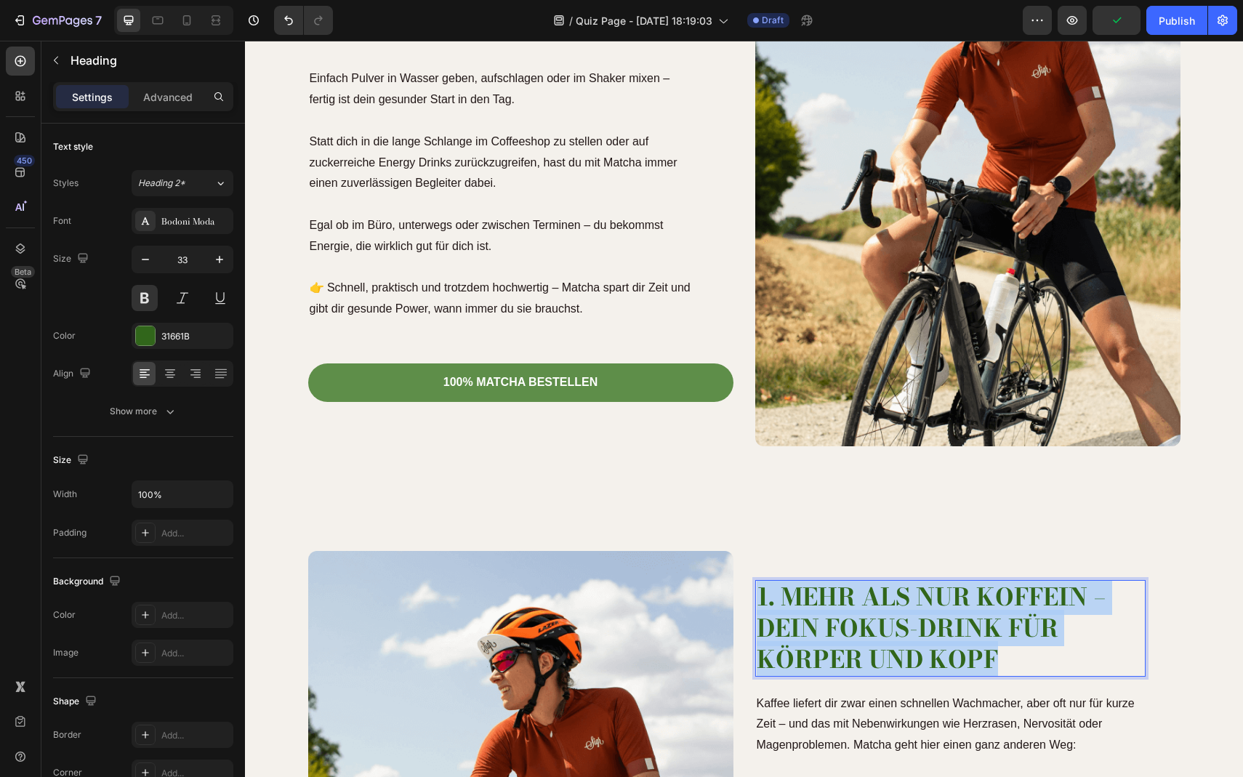
click at [895, 623] on p "1. Mehr als nur Koffein – dein Fokus-Drink für Körper und Kopf" at bounding box center [951, 629] width 388 height 94
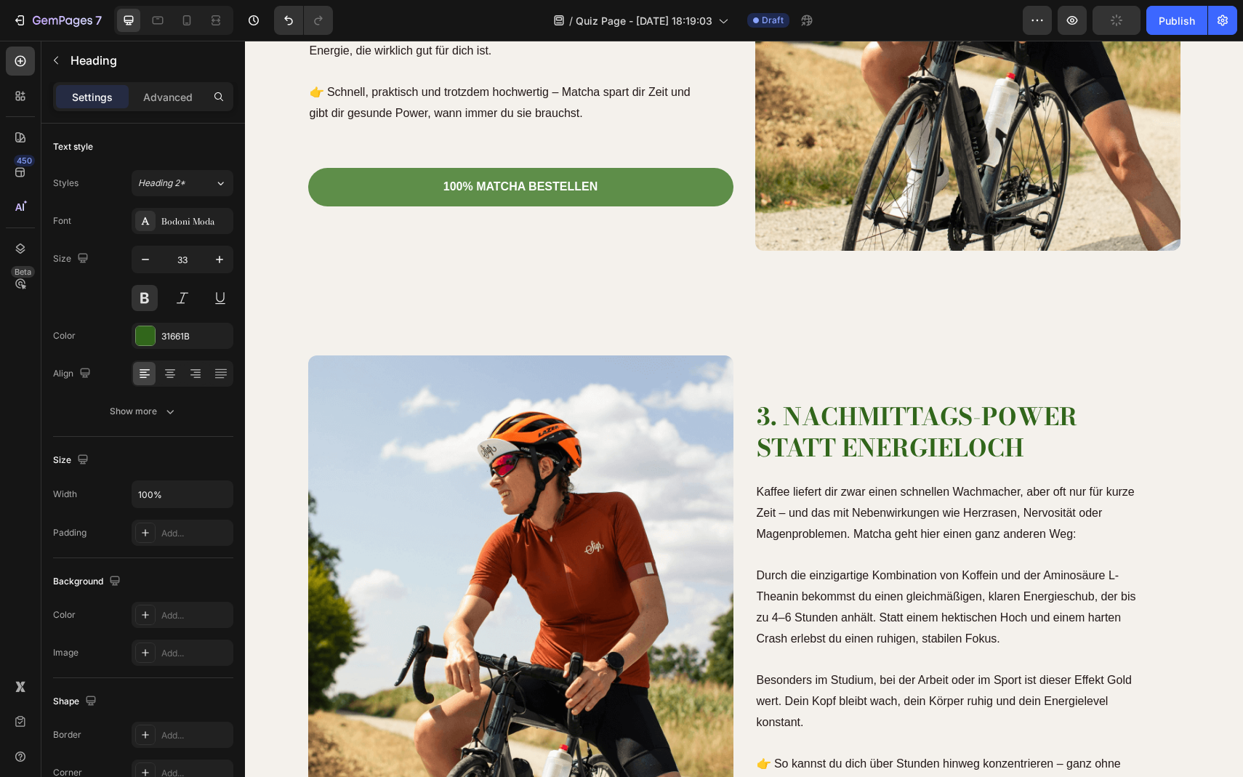
scroll to position [1695, 0]
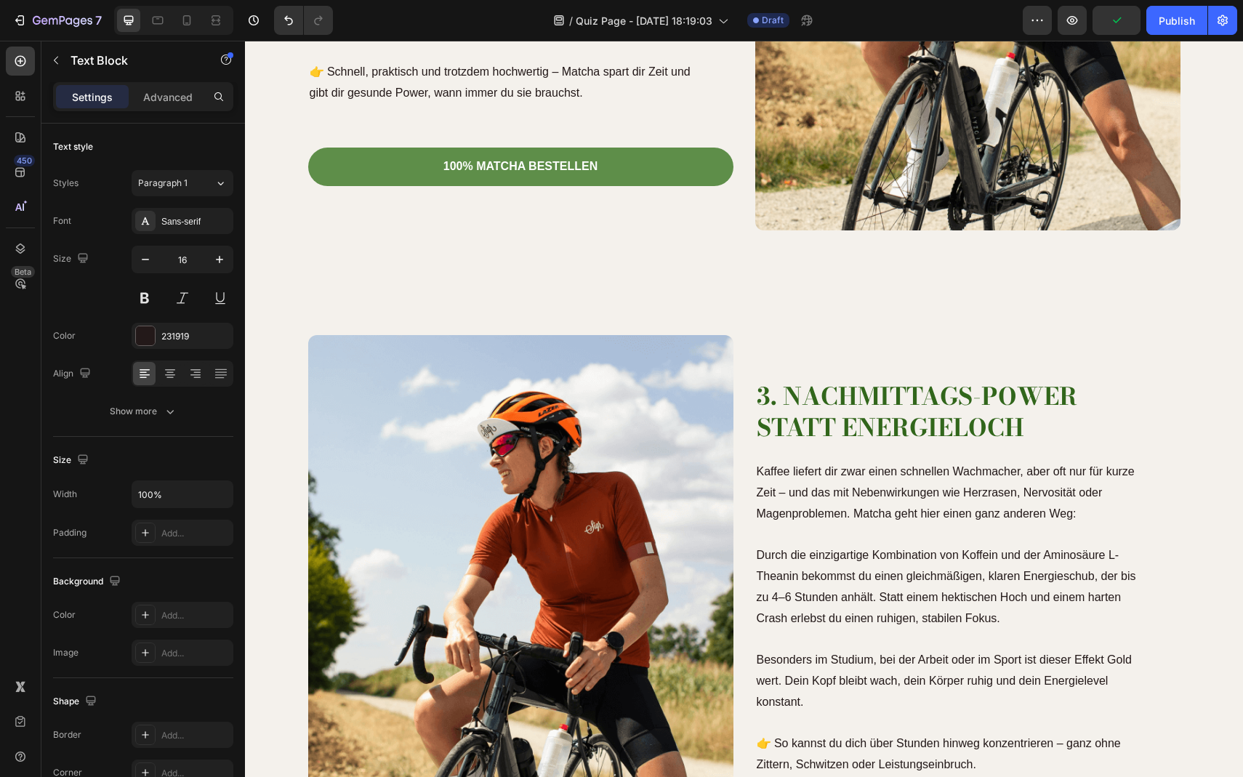
click at [867, 561] on p "Durch die einzigartige Kombination von Koffein und der Aminosäure L-Theanin bek…" at bounding box center [951, 576] width 388 height 105
click at [867, 560] on p "Durch die einzigartige Kombination von Koffein und der Aminosäure L-Theanin bek…" at bounding box center [951, 576] width 388 height 105
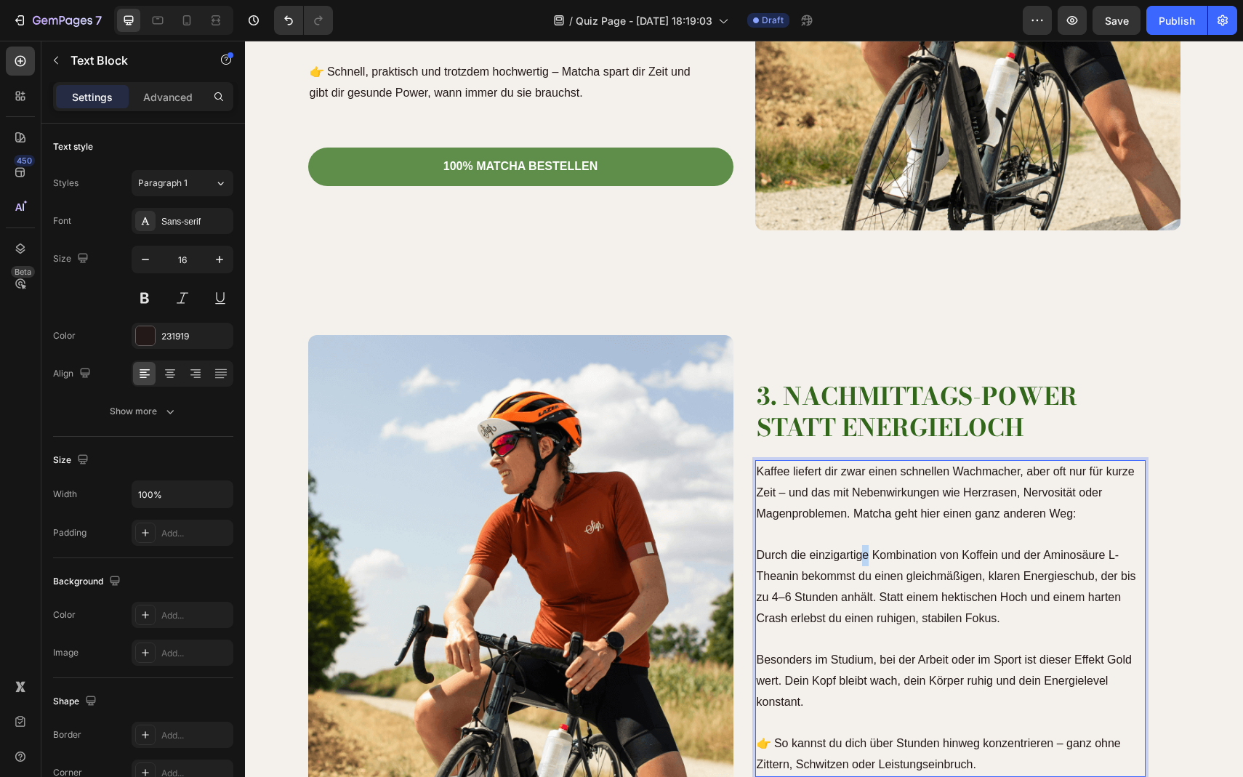
click at [864, 560] on p "Durch die einzigartige Kombination von Koffein und der Aminosäure L-Theanin bek…" at bounding box center [951, 576] width 388 height 105
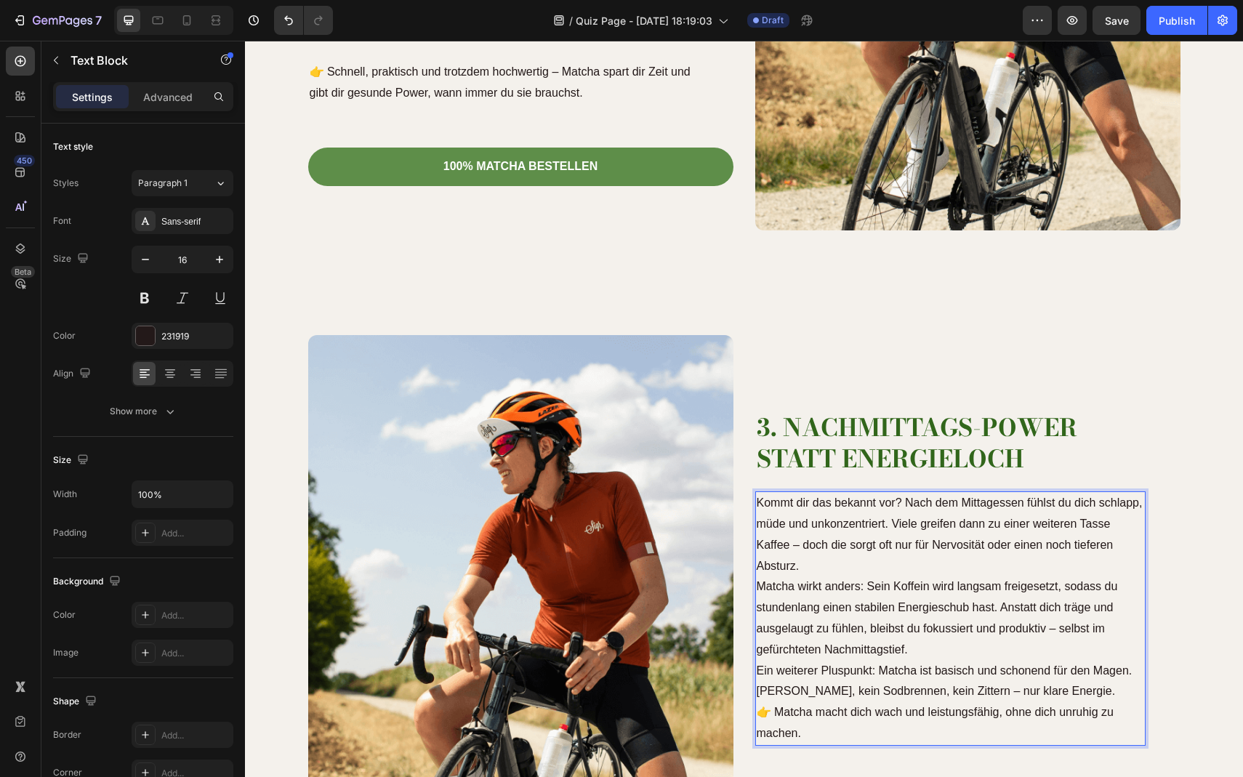
scroll to position [1716, 0]
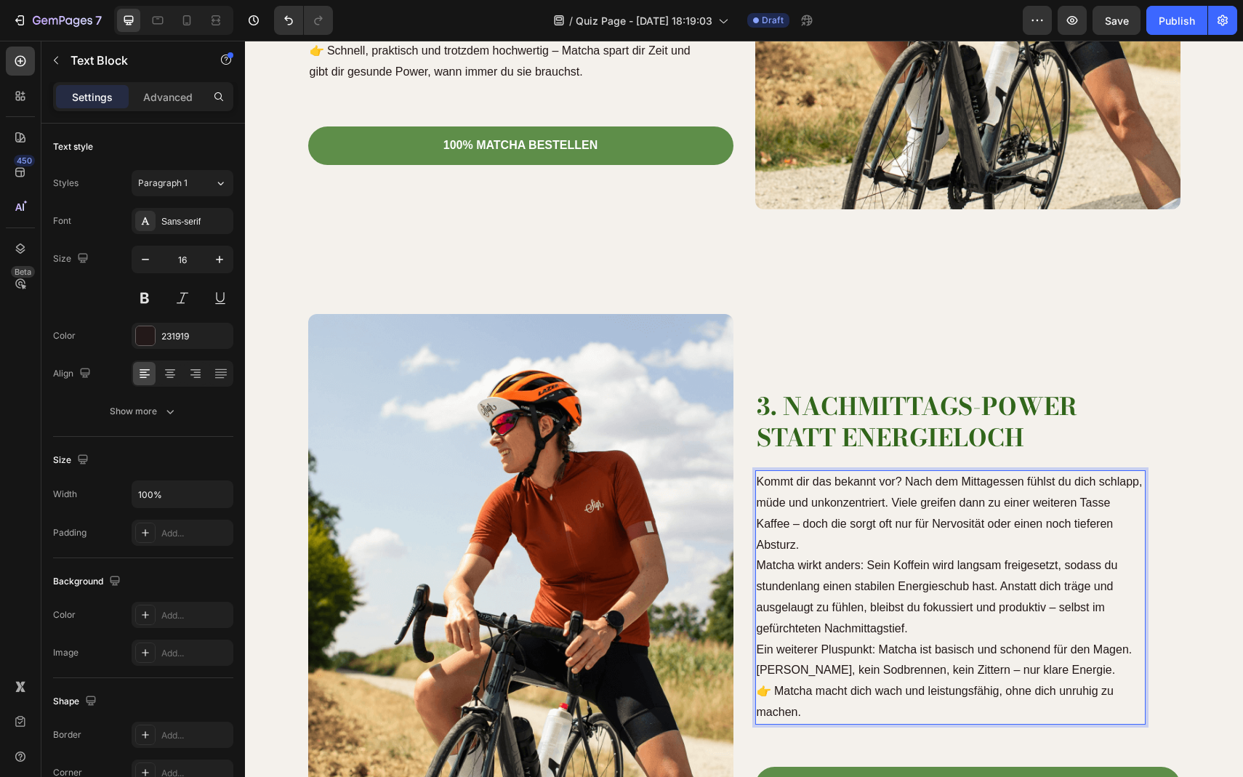
click at [802, 534] on p "Kommt dir das bekannt vor? Nach dem Mittagessen fühlst du dich schlapp, müde un…" at bounding box center [951, 514] width 388 height 84
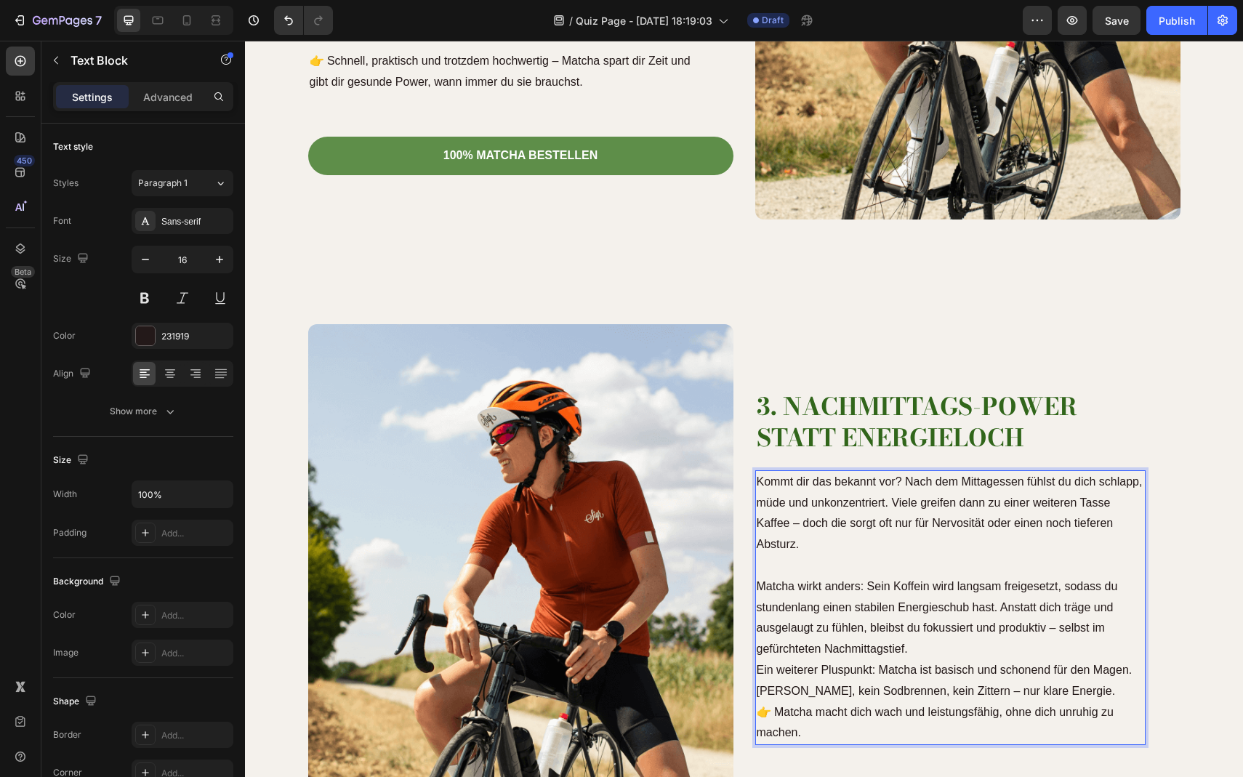
click at [930, 636] on p "Matcha wirkt anders: Sein Koffein wird langsam freigesetzt, sodass du stundenla…" at bounding box center [951, 619] width 388 height 84
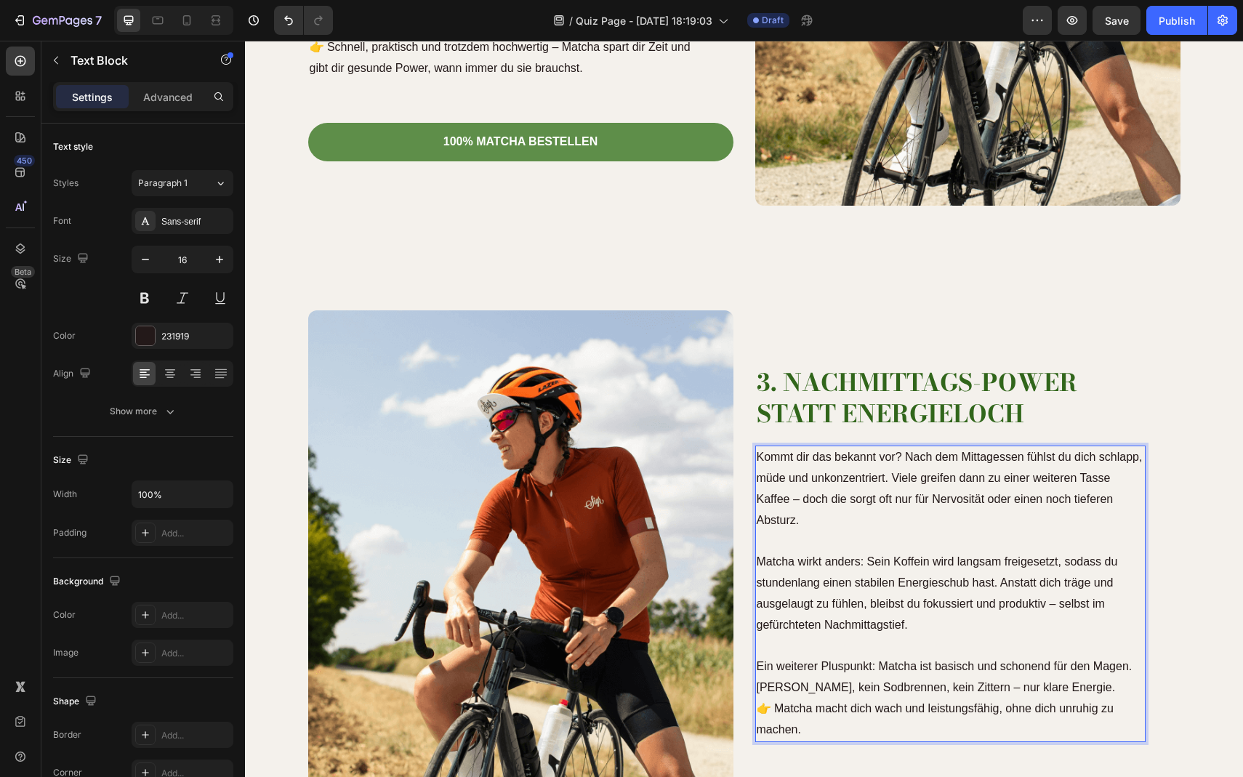
scroll to position [1724, 0]
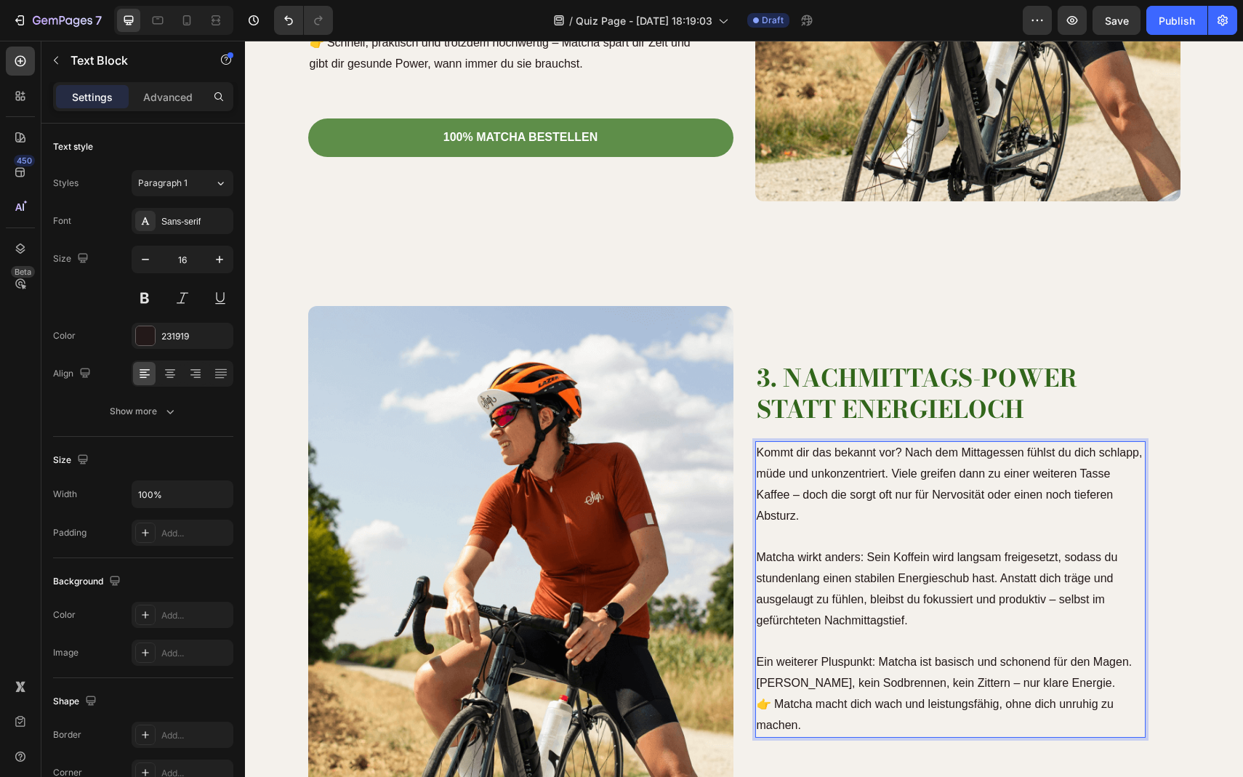
click at [905, 448] on p "Kommt dir das bekannt vor? Nach dem Mittagessen fühlst du dich schlapp, müde un…" at bounding box center [951, 485] width 388 height 84
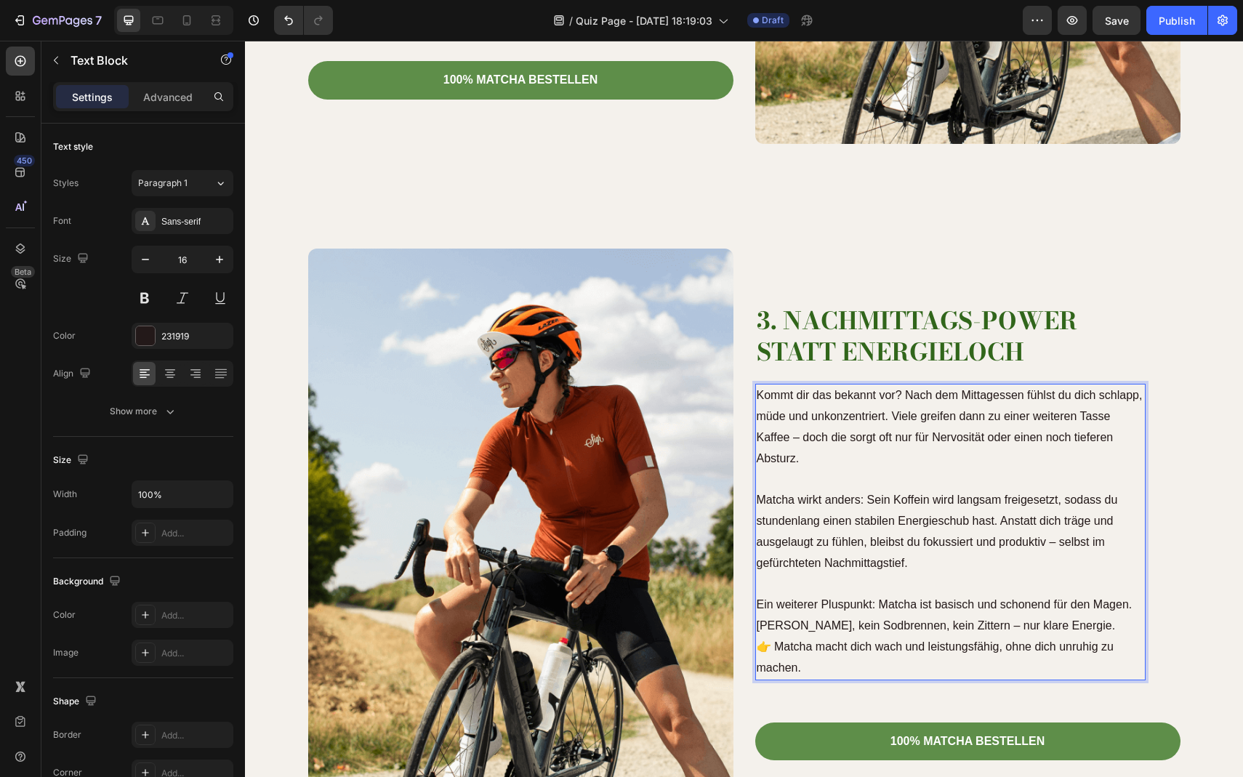
scroll to position [1787, 0]
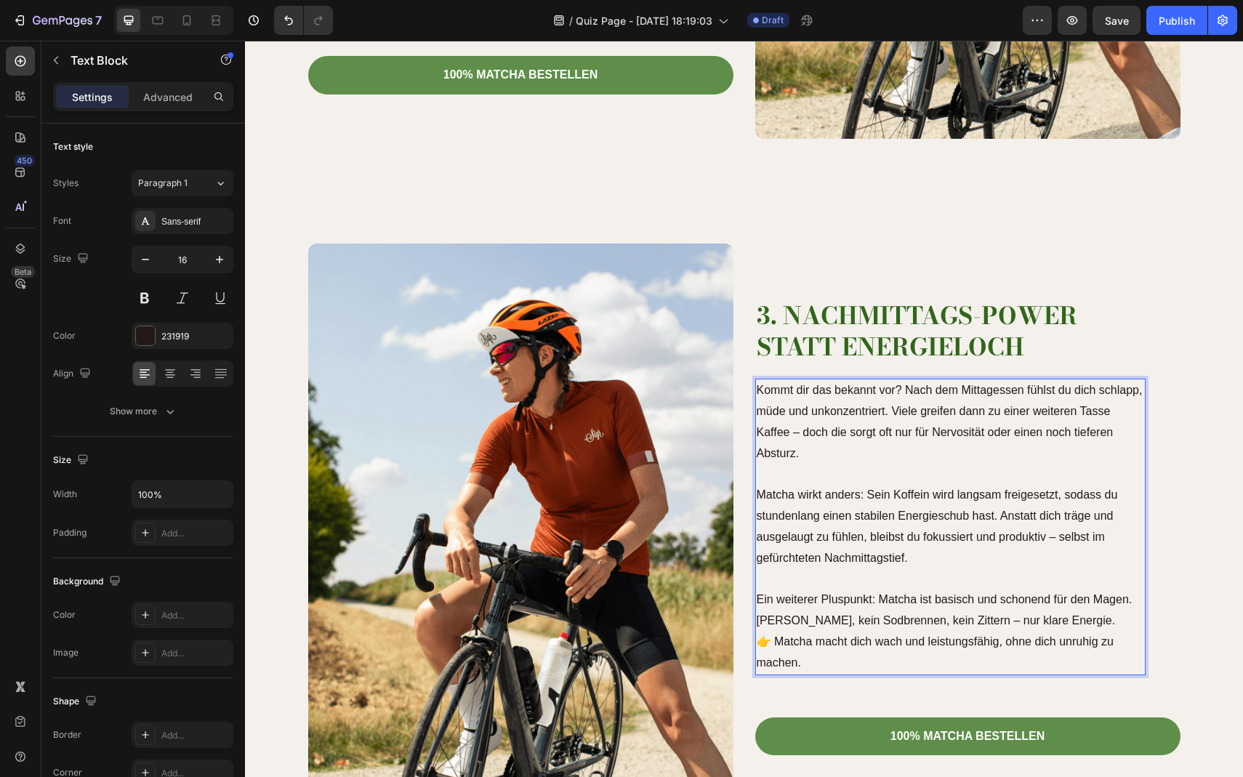
click at [872, 641] on p "Ein weiterer Pluspunkt: Matcha ist basisch und schonend für den Magen. Keine Ma…" at bounding box center [951, 632] width 388 height 84
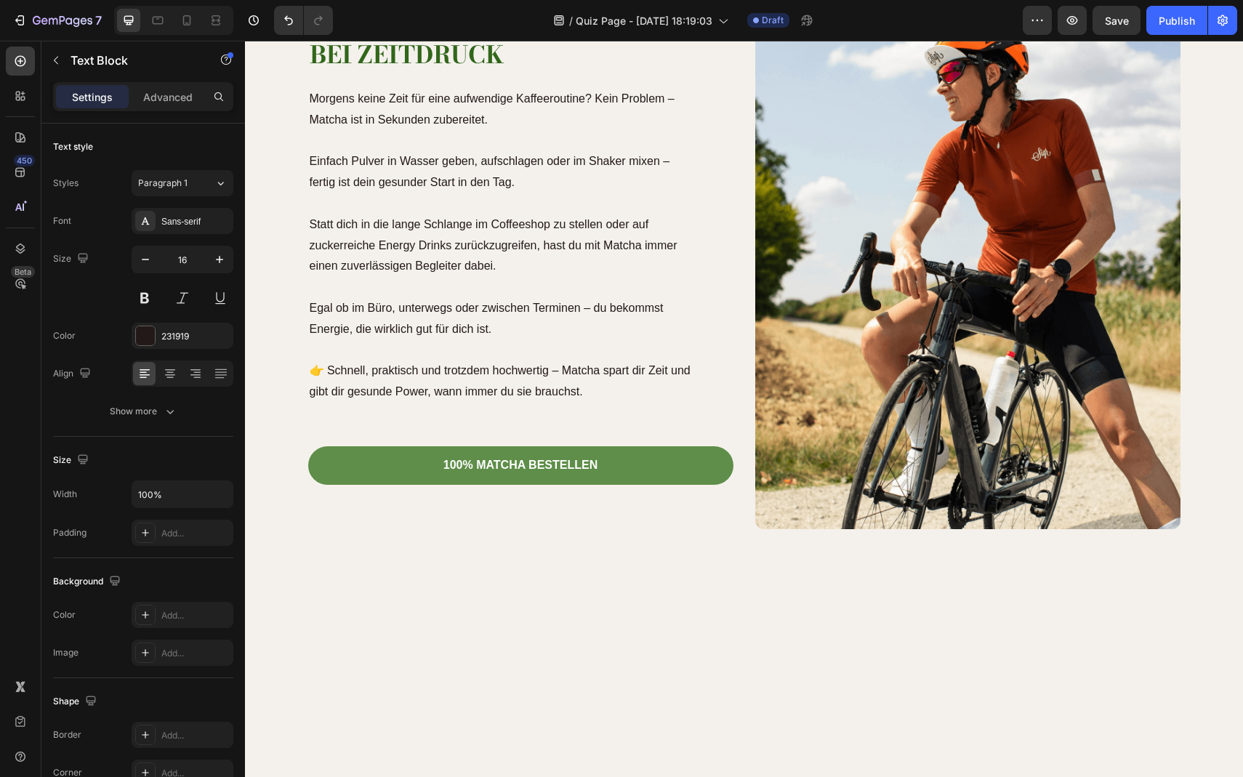
scroll to position [1177, 0]
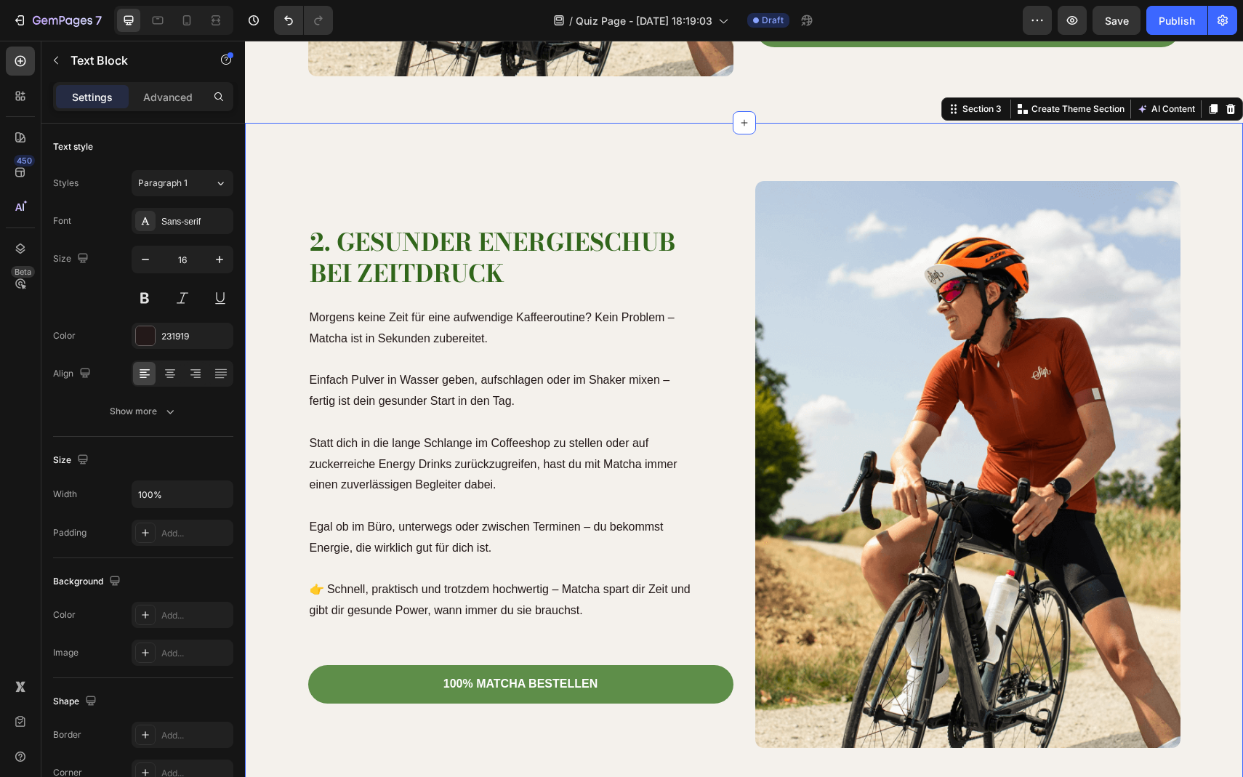
click at [1234, 188] on div "2. Gesunder Energieschub bei Zeitdruck Heading Morgens keine Zeit für eine aufw…" at bounding box center [744, 459] width 998 height 672
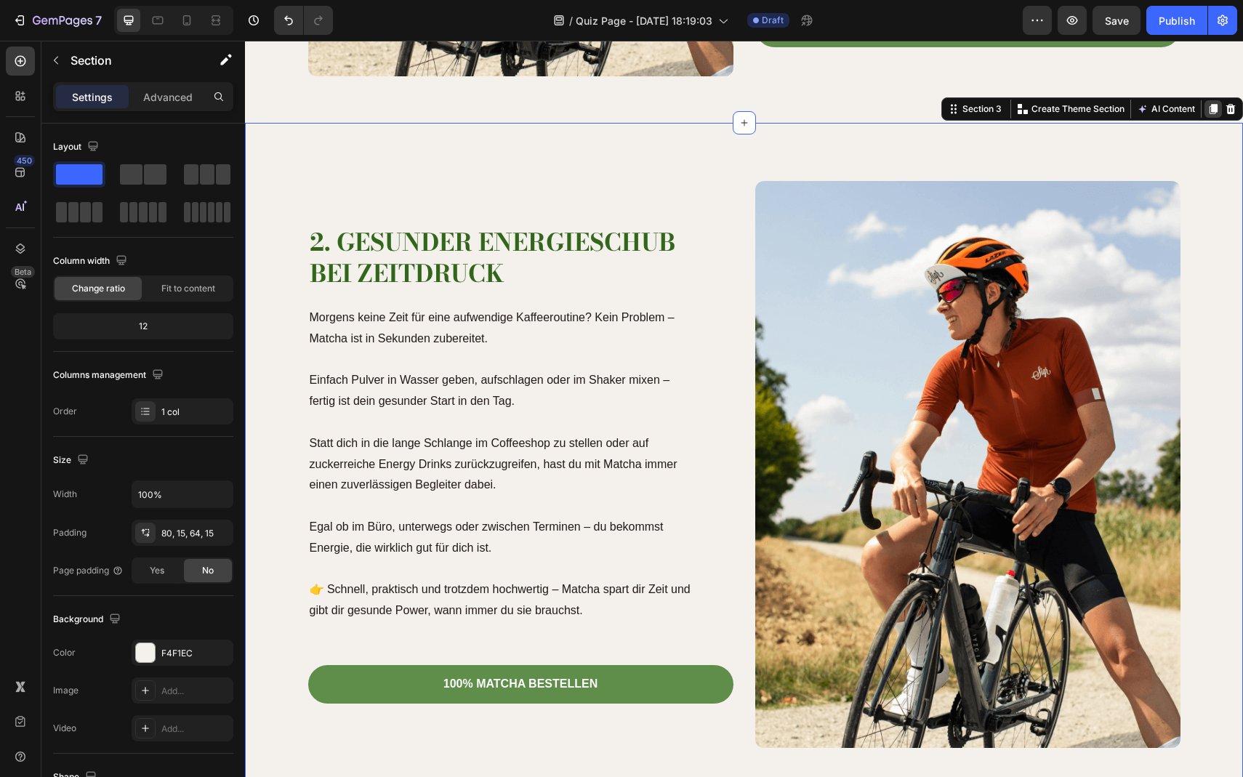
click at [1212, 113] on icon at bounding box center [1214, 109] width 12 height 12
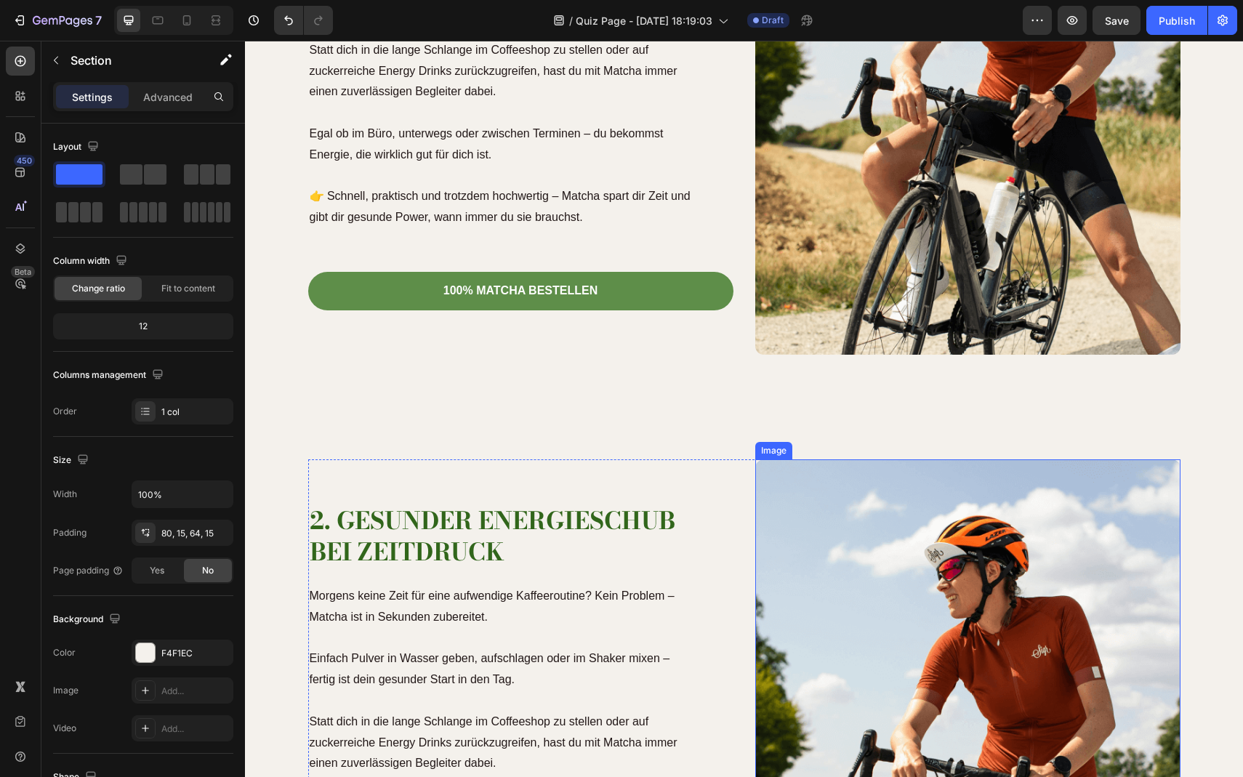
scroll to position [1489, 0]
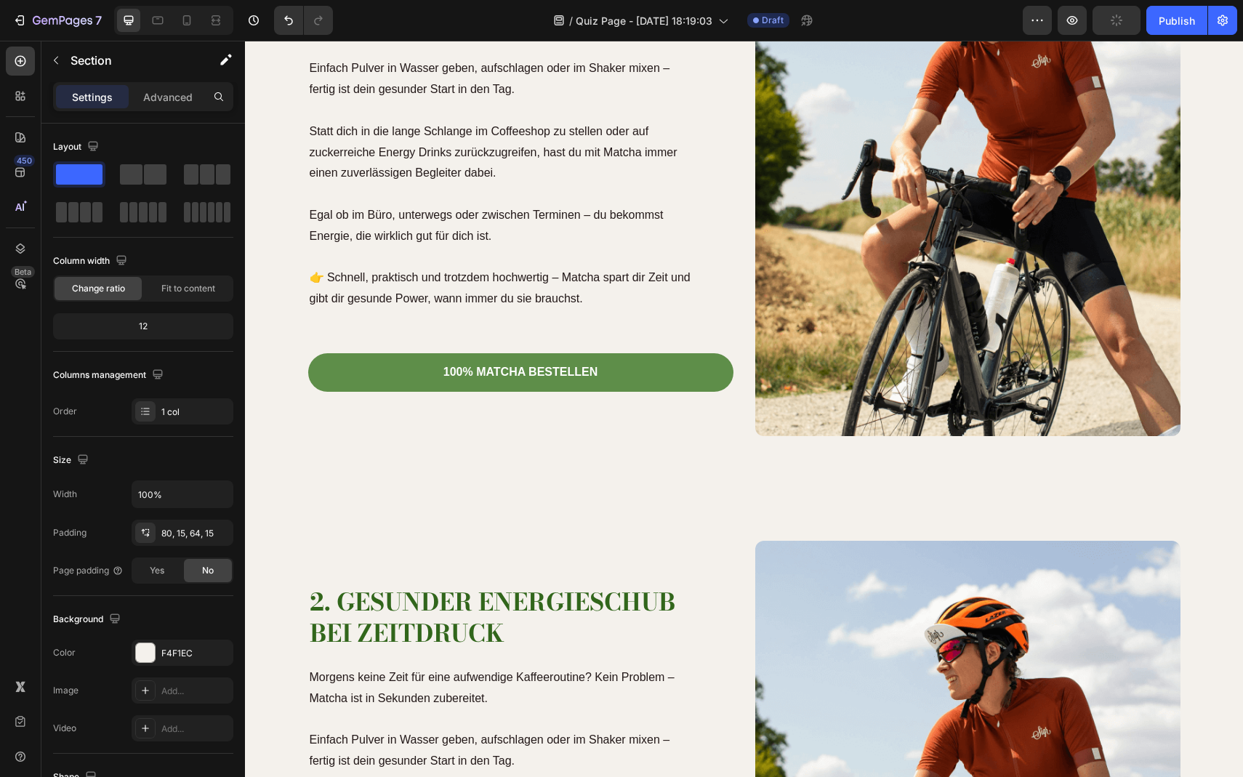
click at [1210, 478] on div "2. Gesunder Energieschub bei Zeitdruck Heading Morgens keine Zeit für eine aufw…" at bounding box center [744, 147] width 998 height 672
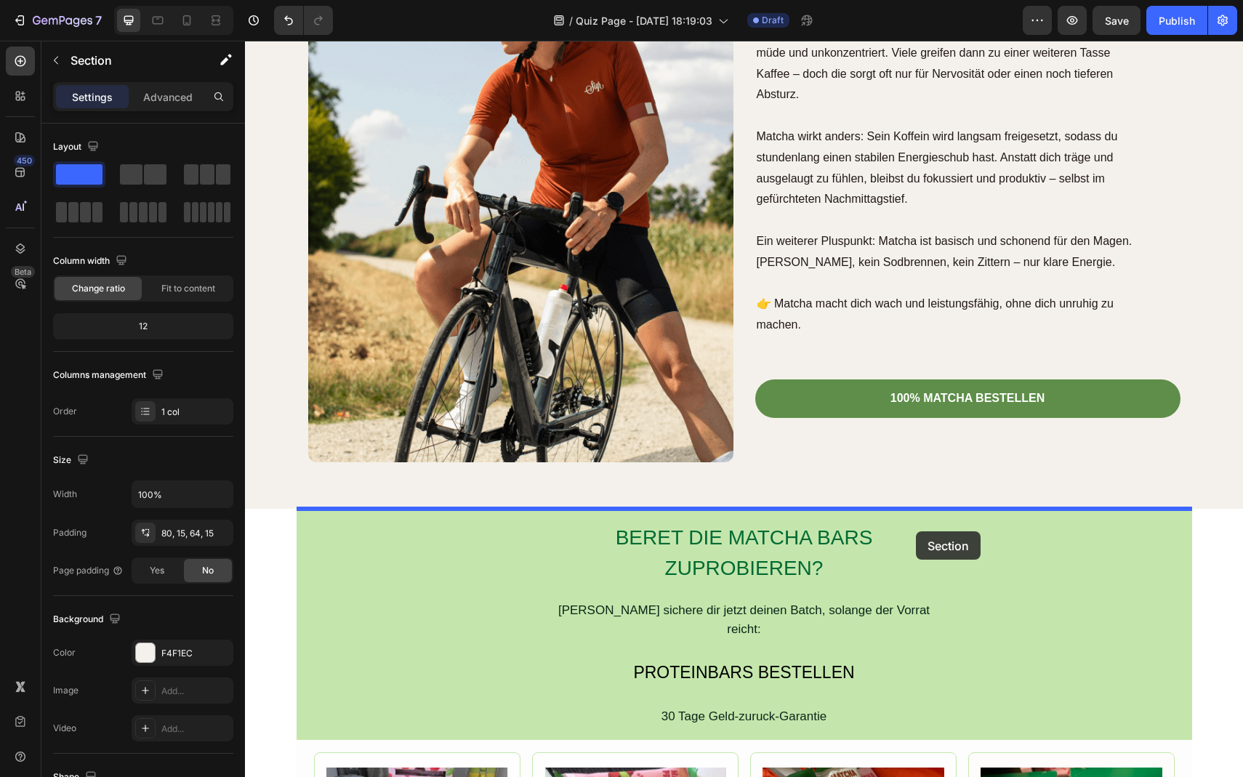
drag, startPoint x: 958, startPoint y: 470, endPoint x: 916, endPoint y: 532, distance: 74.4
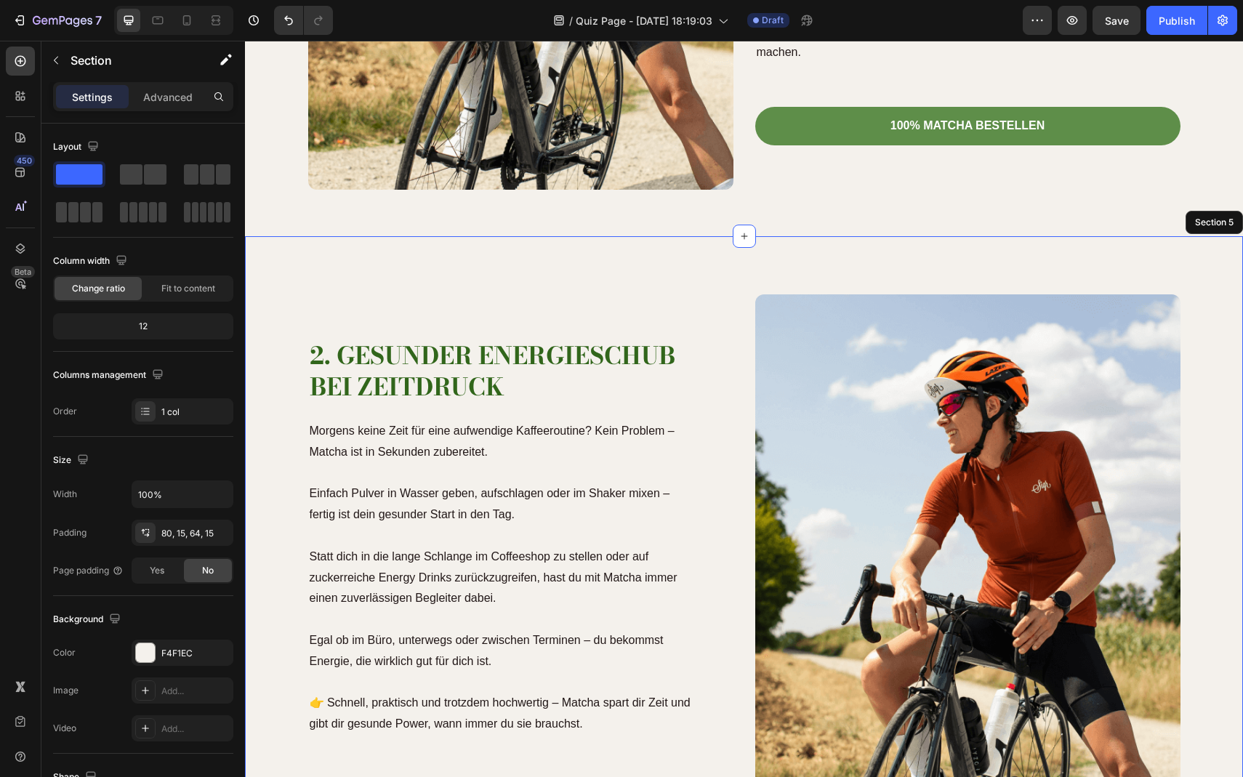
scroll to position [2439, 0]
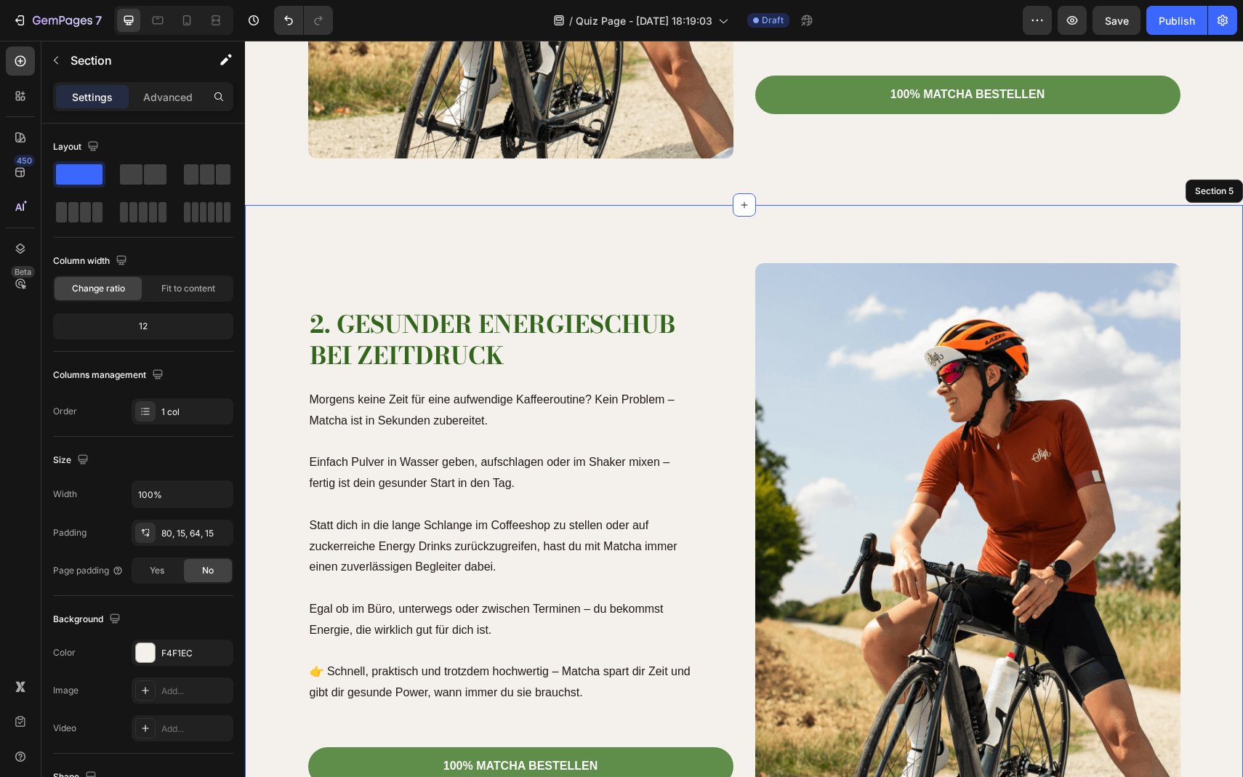
click at [537, 513] on p at bounding box center [504, 504] width 388 height 21
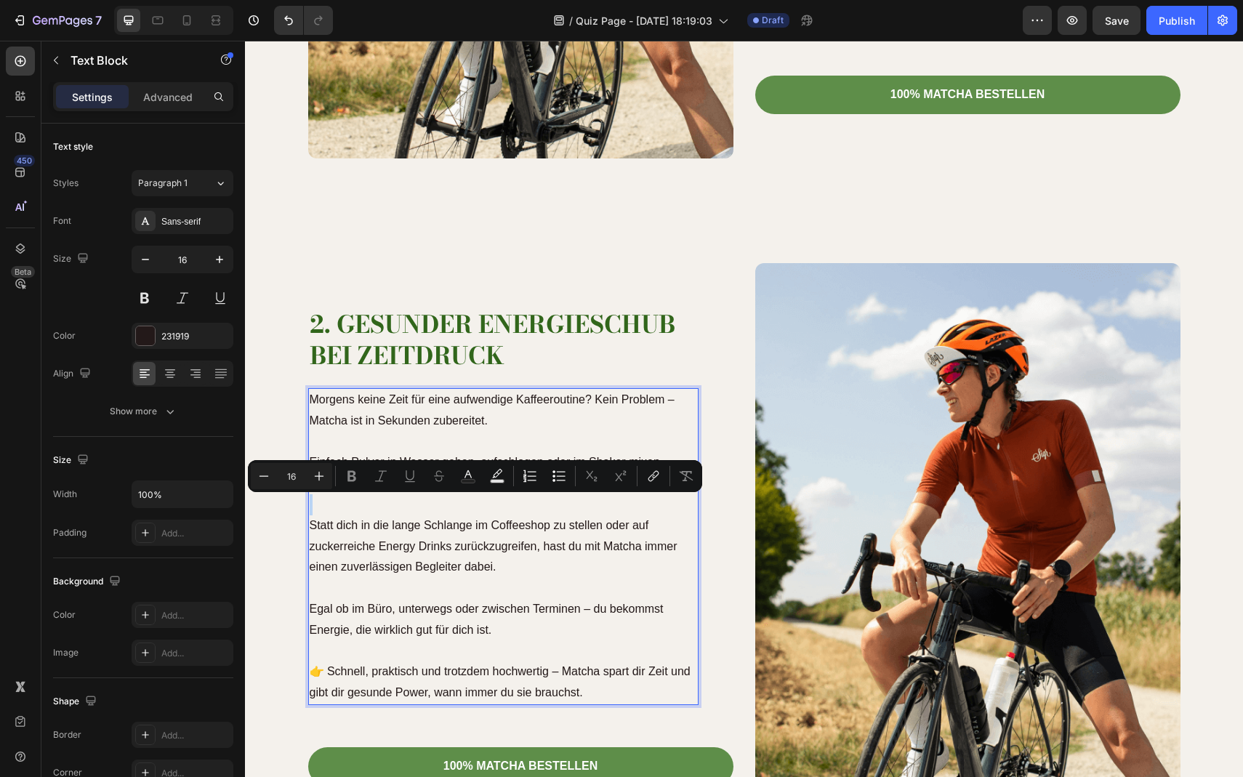
click at [537, 513] on p "Rich Text Editor. Editing area: main" at bounding box center [504, 504] width 388 height 21
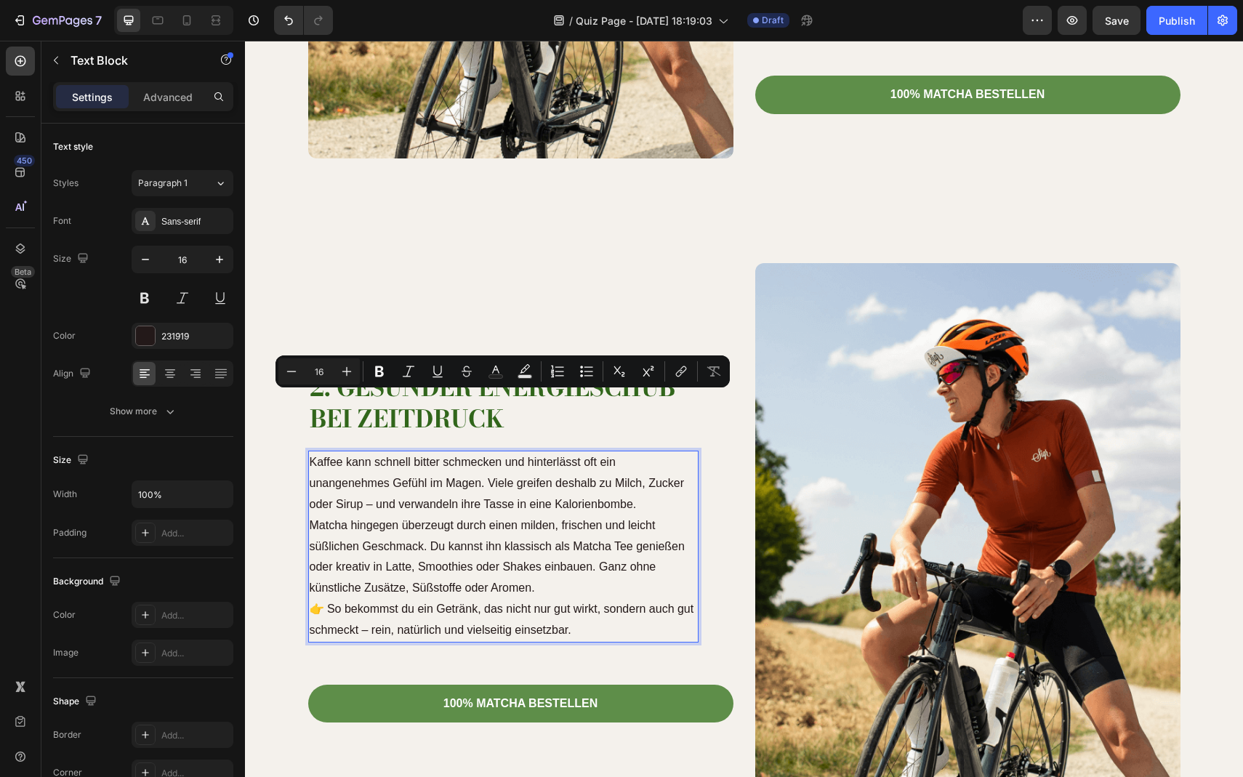
scroll to position [2501, 0]
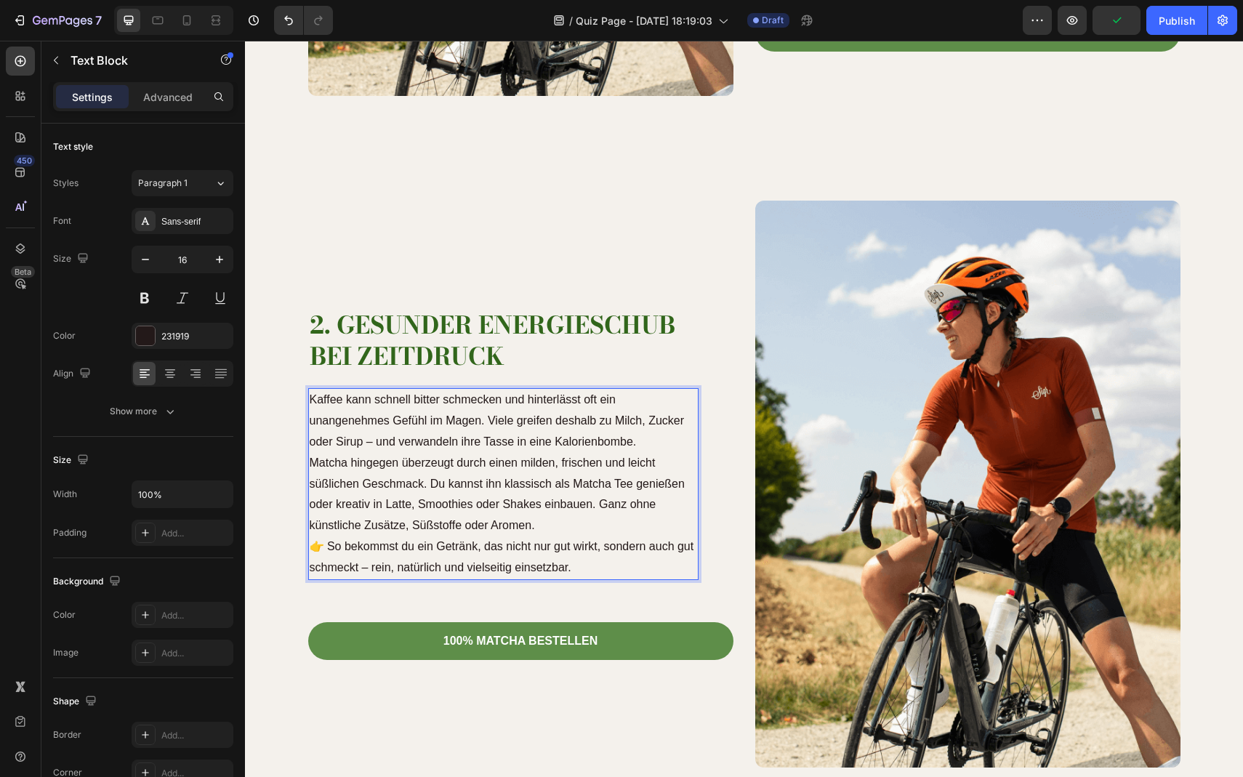
click at [664, 430] on p "Kaffee kann schnell bitter schmecken und hinterlässt oft ein unangenehmes Gefüh…" at bounding box center [504, 421] width 388 height 63
click at [657, 442] on p "Kaffee kann schnell bitter schmecken und hinterlässt oft ein unangenehmes Gefüh…" at bounding box center [504, 421] width 388 height 63
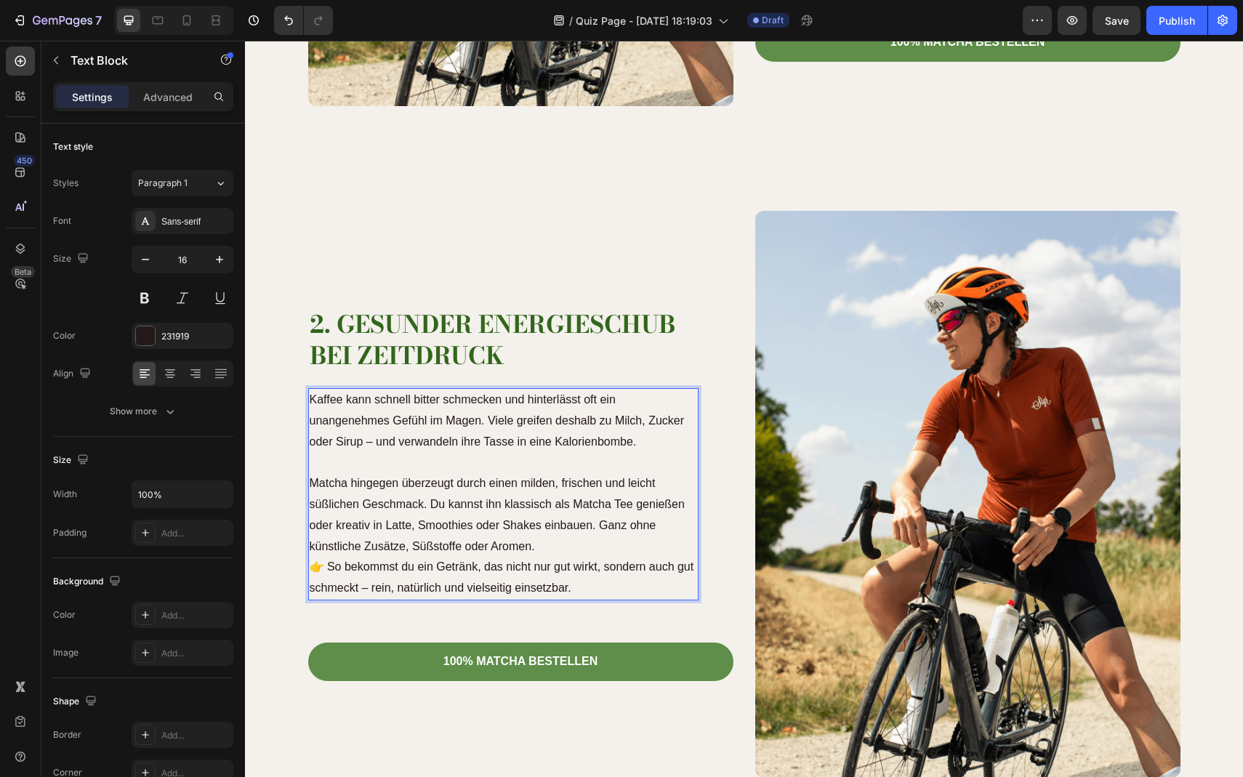
click at [590, 533] on p "Matcha hingegen überzeugt durch einen milden, frischen und leicht süßlichen Ges…" at bounding box center [504, 515] width 388 height 84
click at [568, 550] on p "Matcha hingegen überzeugt durch einen milden, frischen und leicht süßlichen Ges…" at bounding box center [504, 515] width 388 height 84
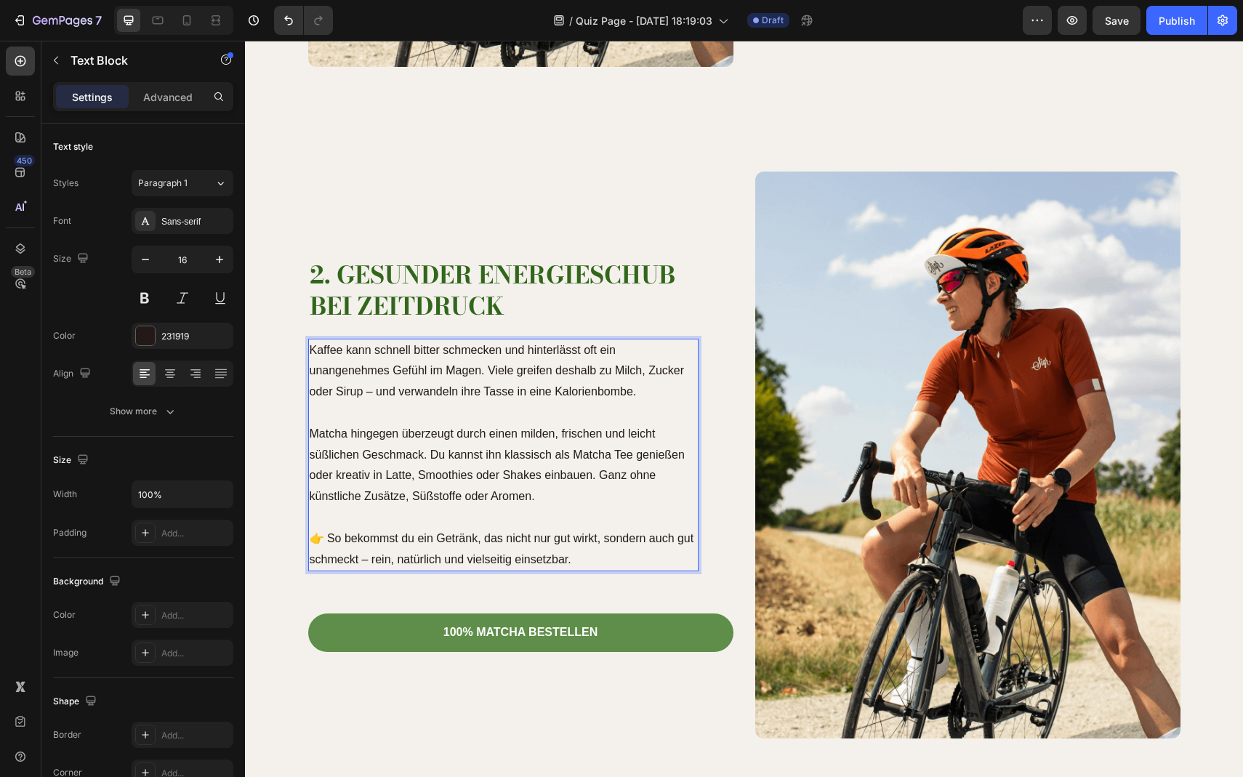
scroll to position [2586, 0]
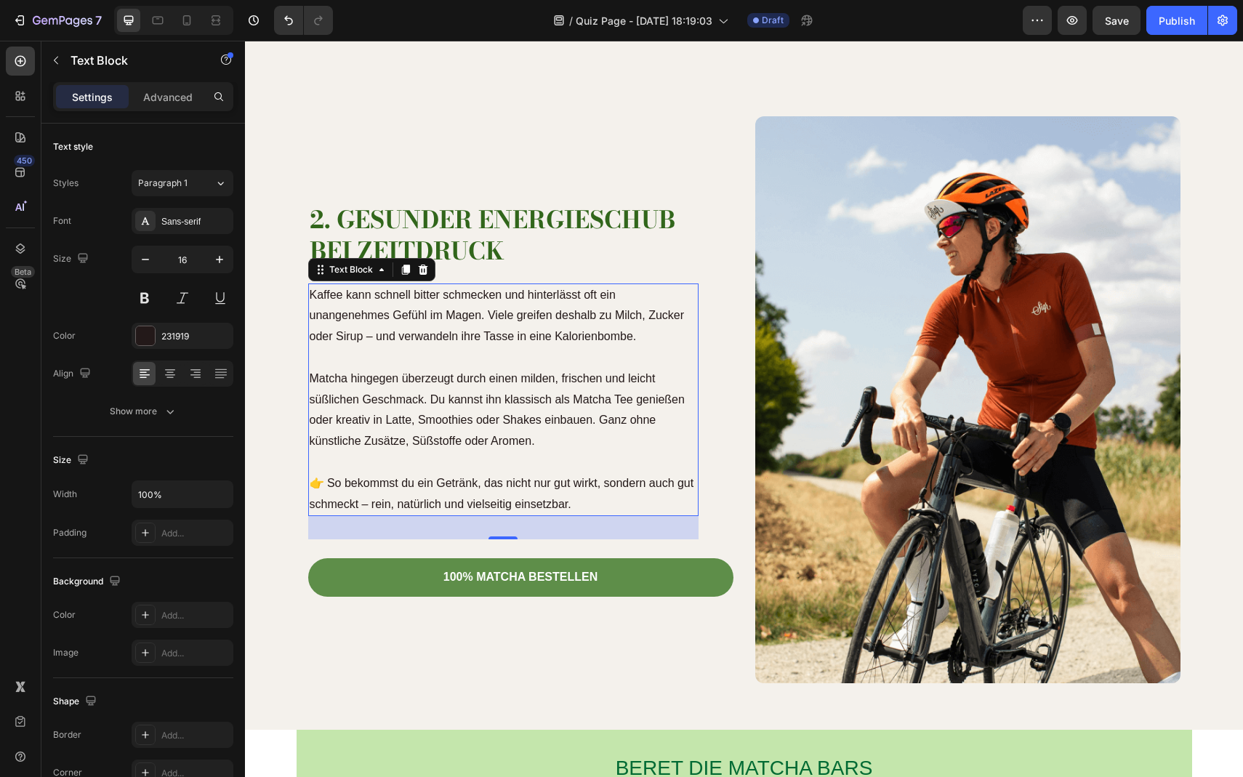
click at [378, 239] on h2 "2. Gesunder Energieschub bei Zeitdruck" at bounding box center [503, 235] width 390 height 65
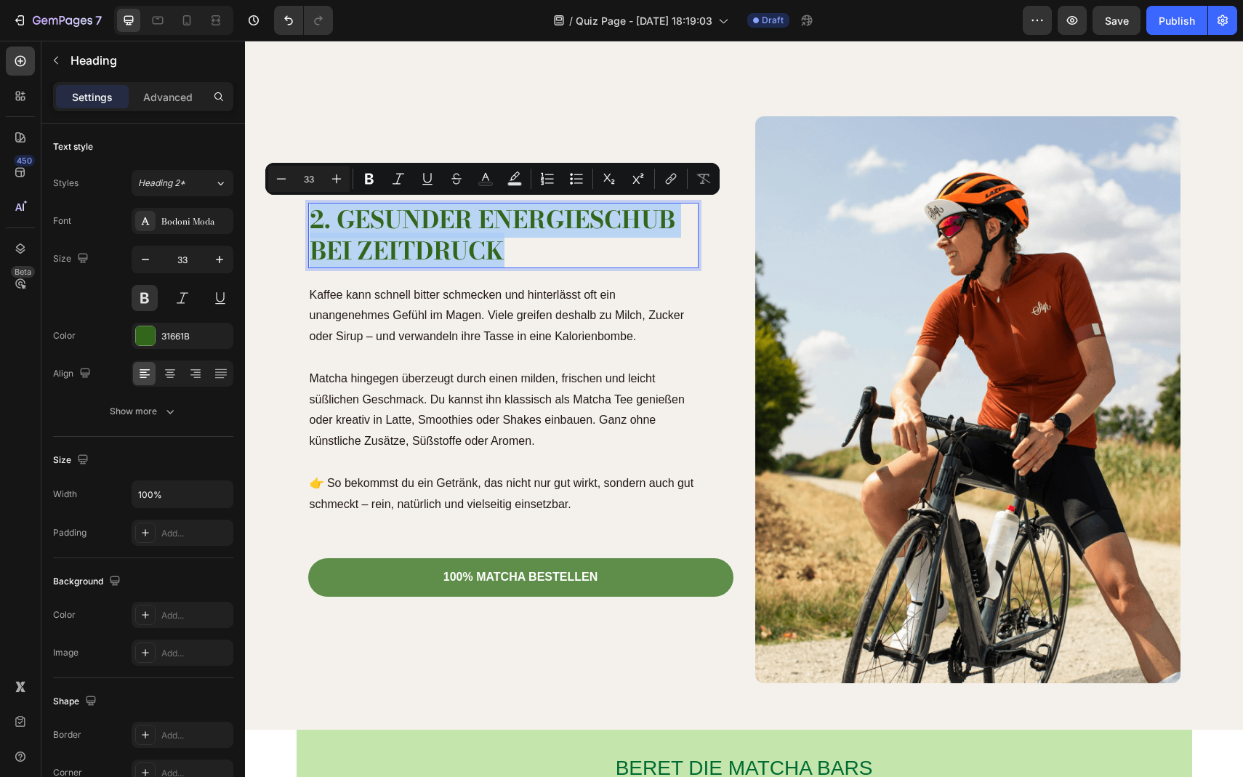
click at [502, 257] on p "2. Gesunder Energieschub bei Zeitdruck" at bounding box center [504, 235] width 388 height 63
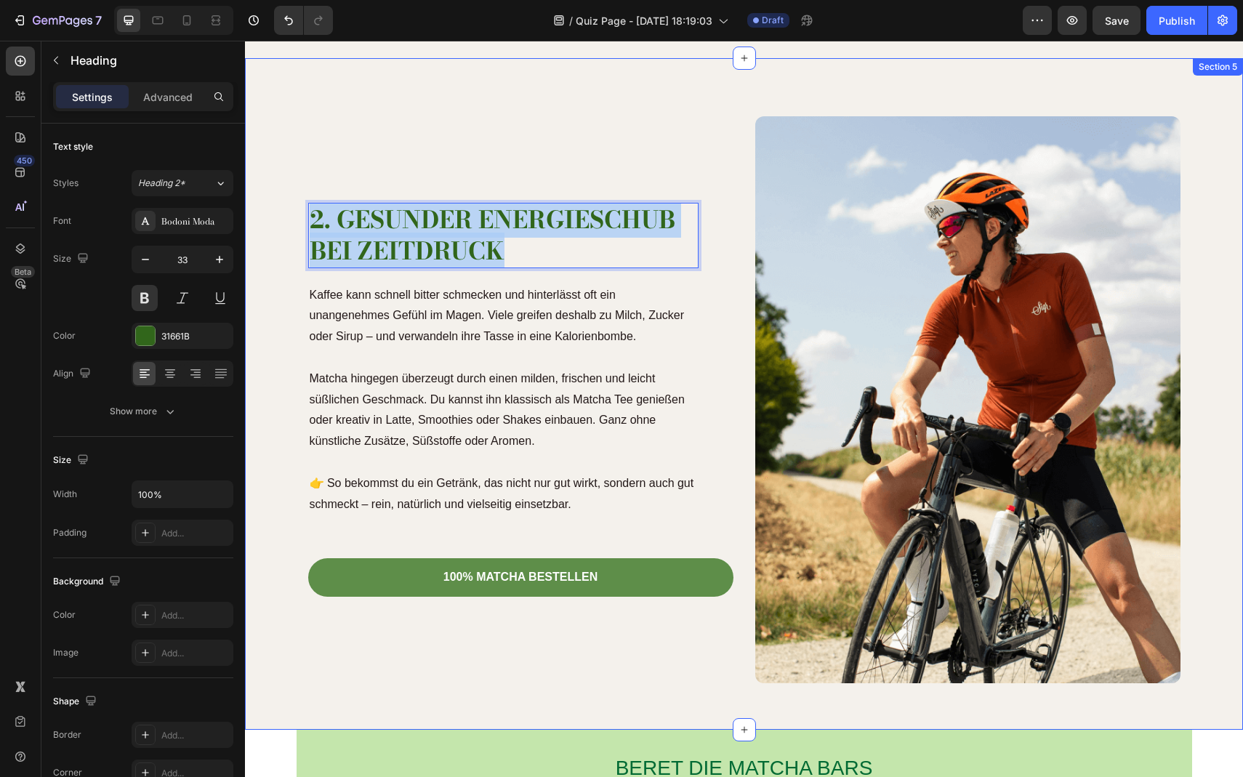
drag, startPoint x: 515, startPoint y: 257, endPoint x: 305, endPoint y: 216, distance: 214.2
click at [305, 216] on div "2. Gesunder Energieschub bei Zeitdruck Heading 21 Kaffee kann schnell bitter sc…" at bounding box center [744, 399] width 977 height 567
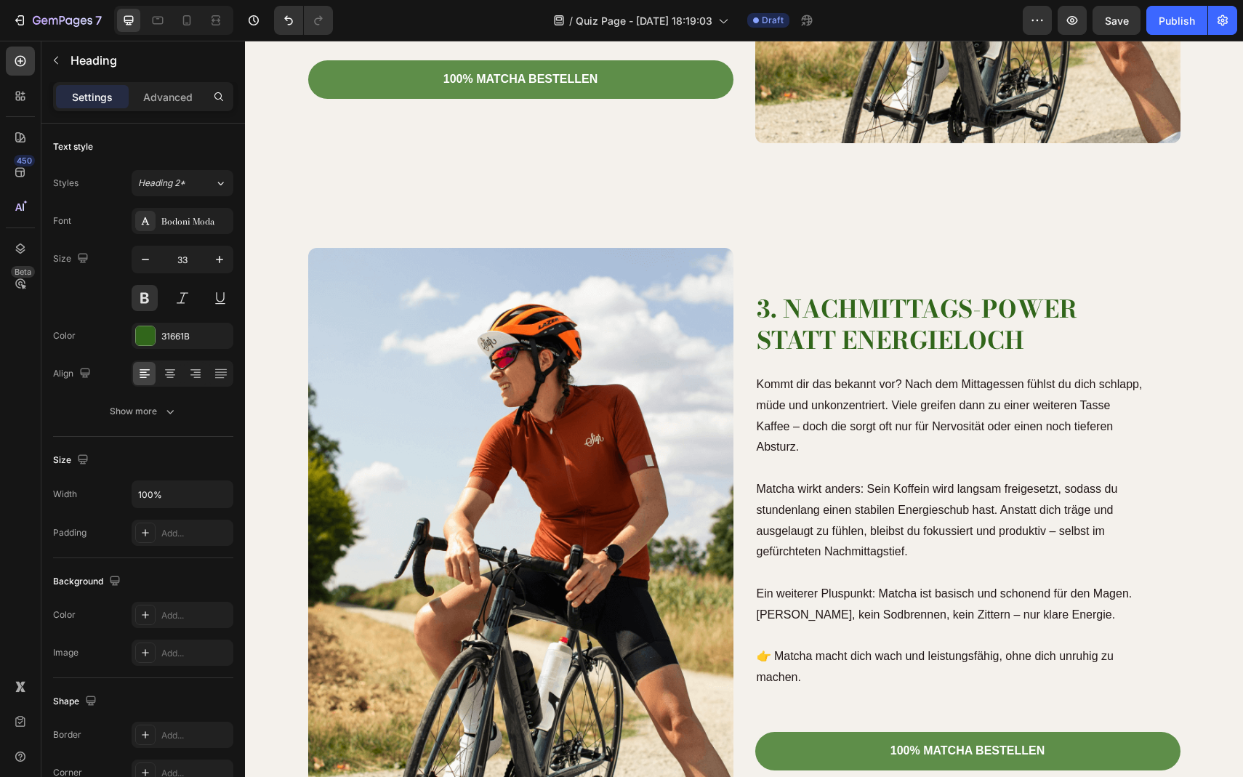
scroll to position [1792, 0]
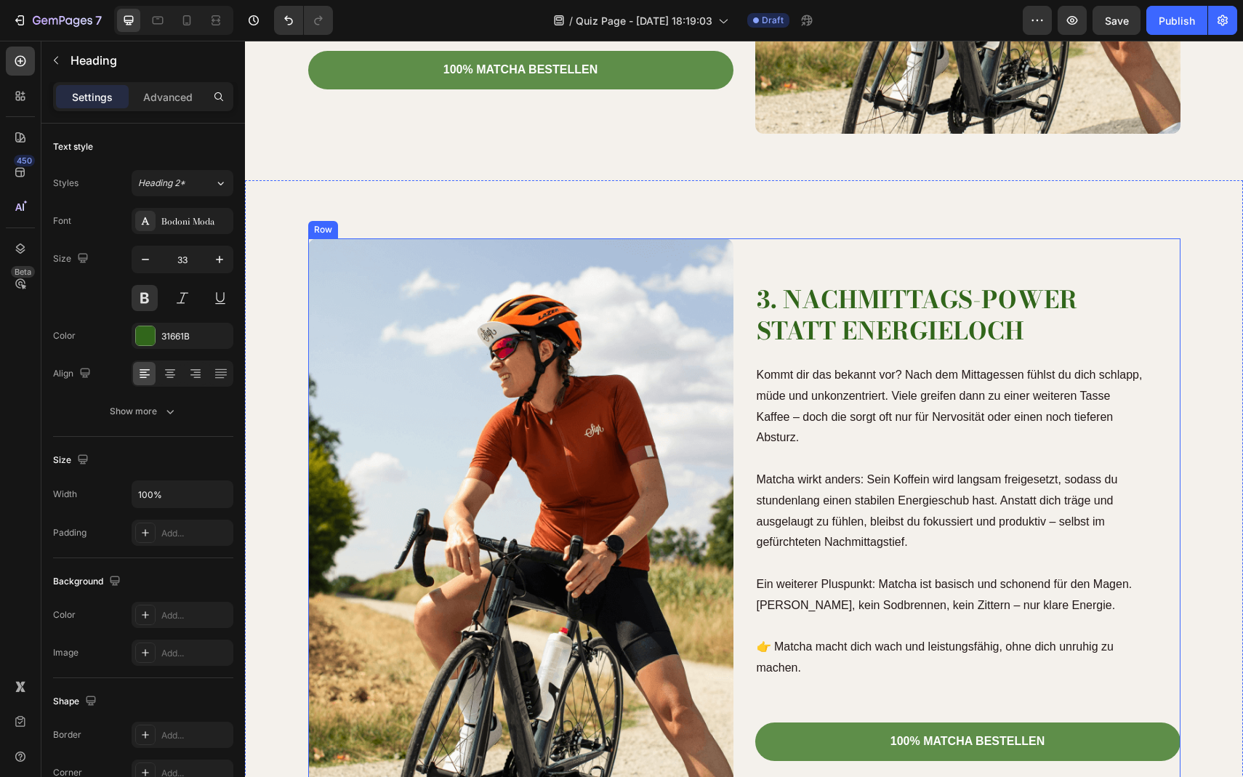
click at [779, 217] on div "3. Nachmittags-Power statt Energieloch Heading Kommt dir das bekannt vor? Nach …" at bounding box center [744, 516] width 998 height 672
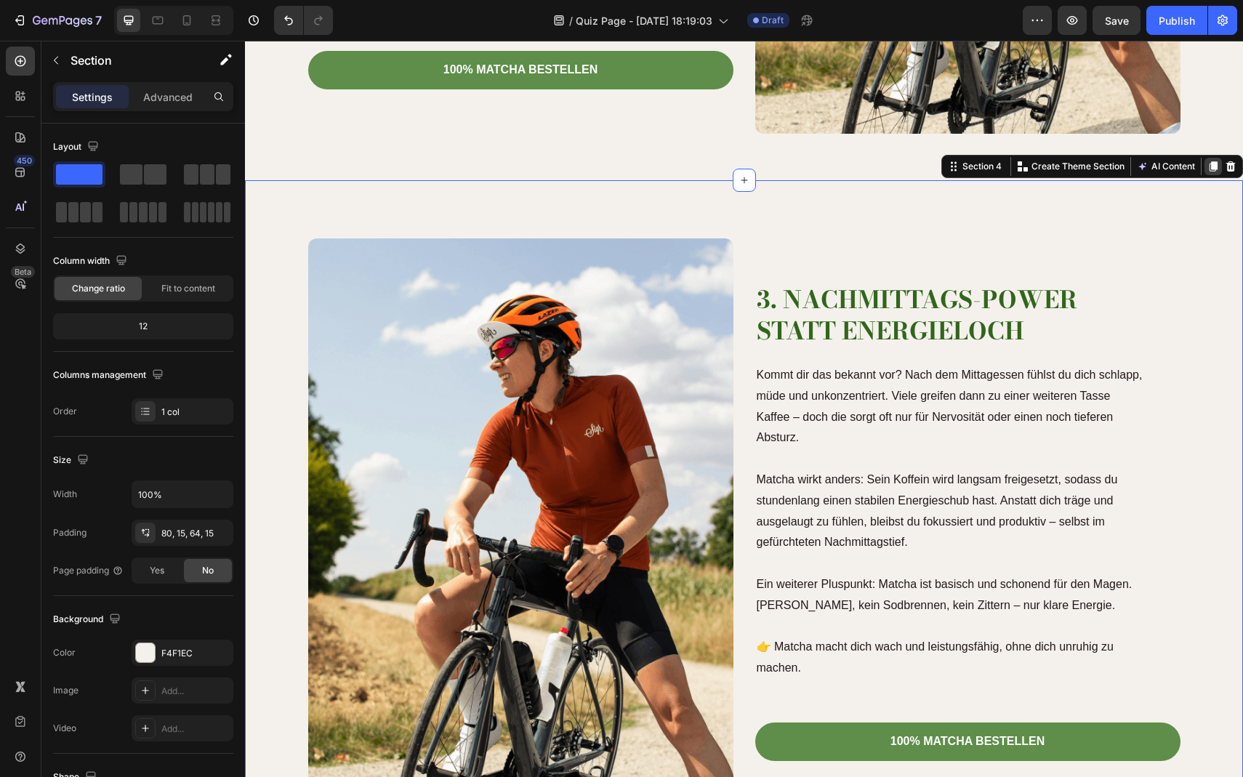
click at [1219, 169] on div at bounding box center [1213, 166] width 17 height 17
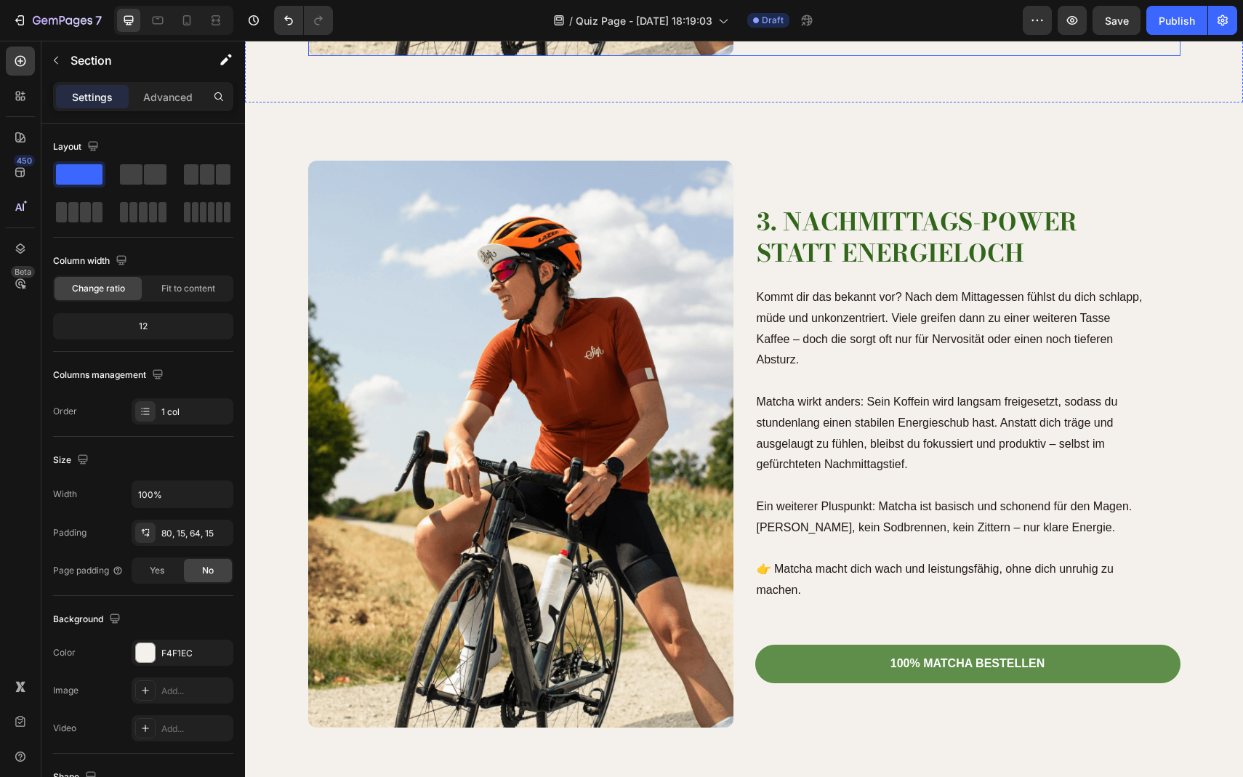
scroll to position [2552, 0]
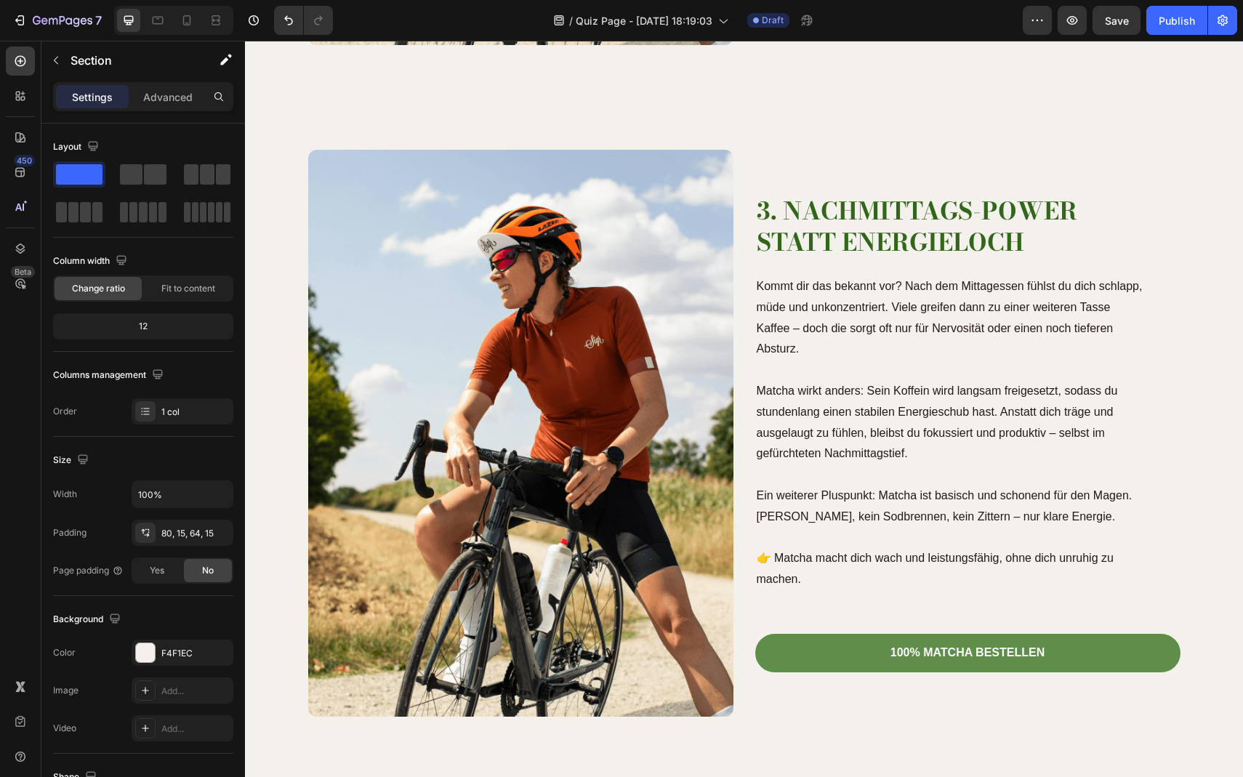
click at [942, 116] on div "3. Nachmittags-Power statt Energieloch Heading Kommt dir das bekannt vor? Nach …" at bounding box center [744, 428] width 998 height 672
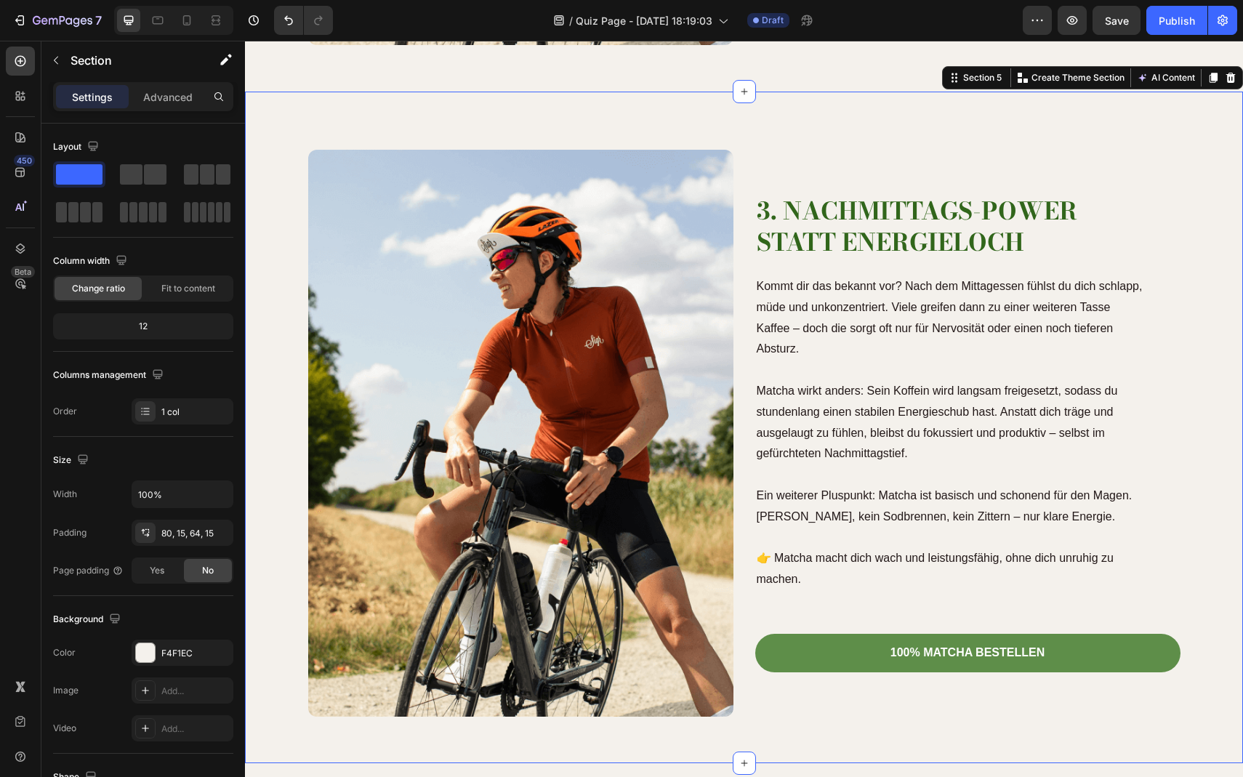
click at [971, 124] on div "3. Nachmittags-Power statt Energieloch Heading Kommt dir das bekannt vor? Nach …" at bounding box center [744, 428] width 998 height 672
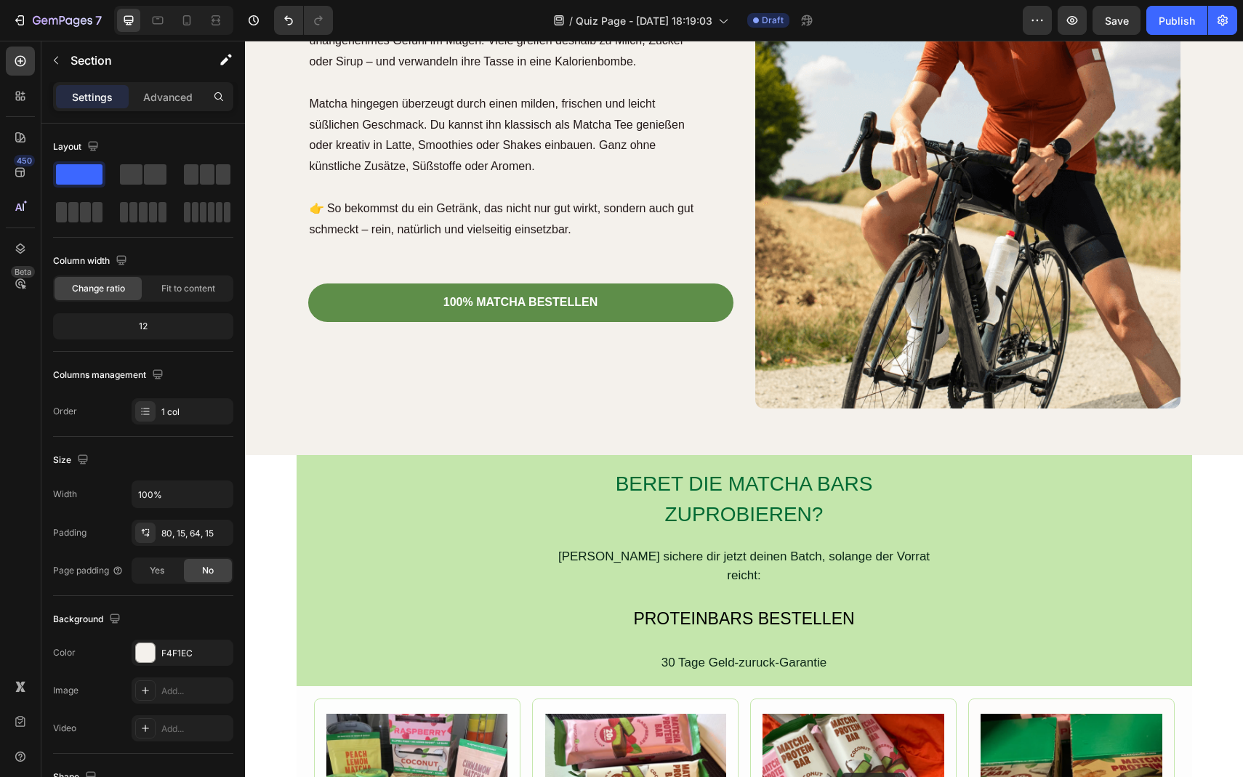
scroll to position [3561, 0]
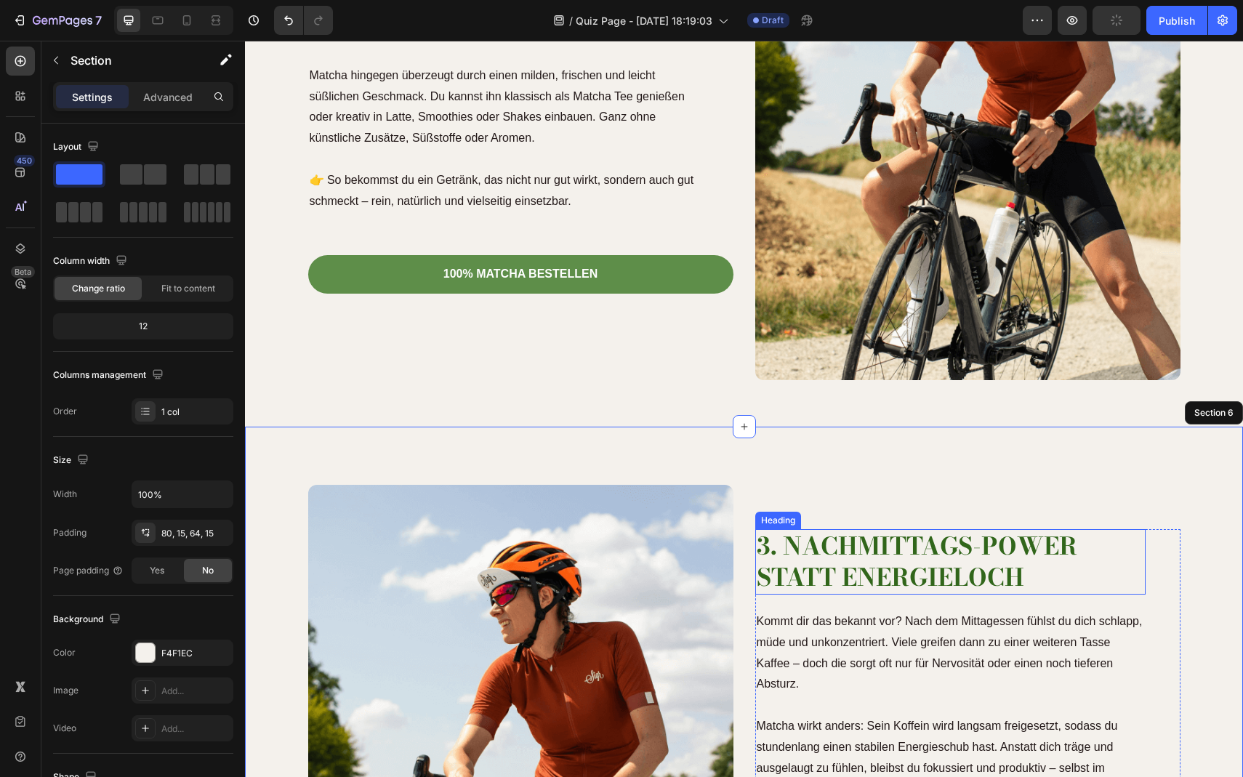
click at [865, 548] on h2 "3. Nachmittags-Power statt Energieloch" at bounding box center [950, 561] width 390 height 65
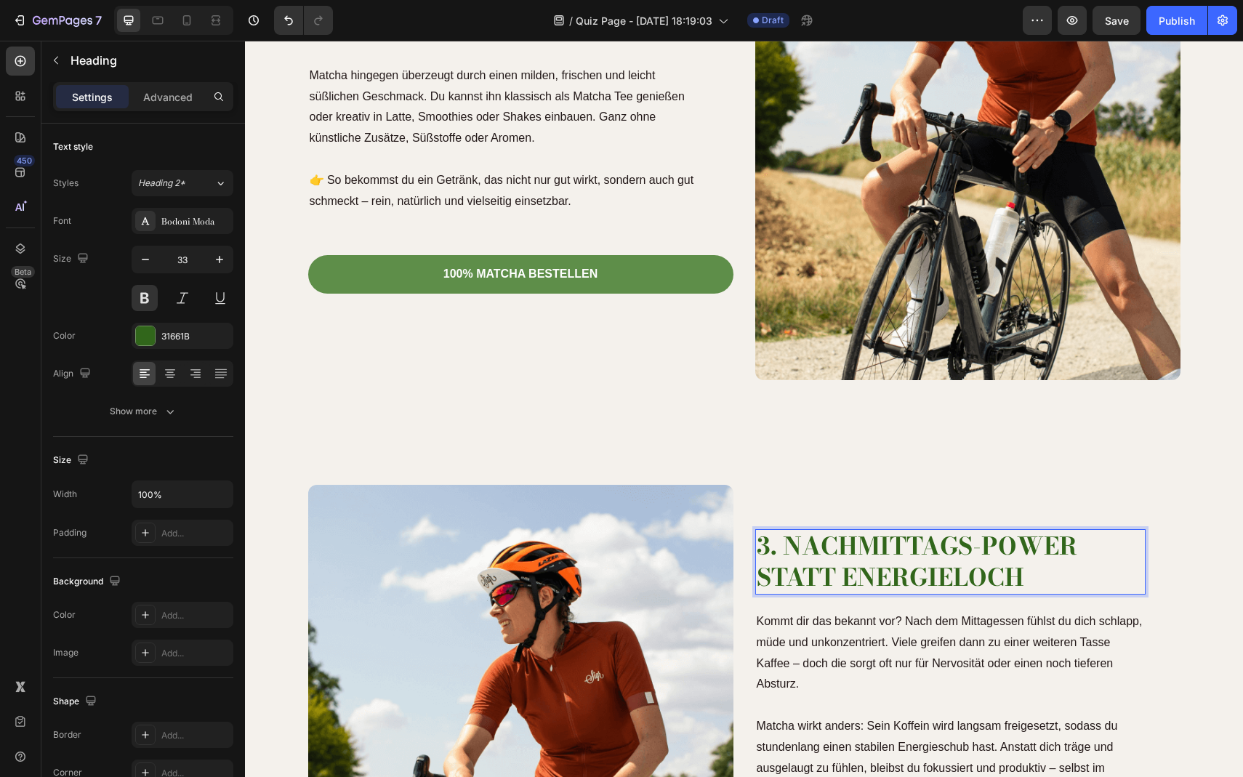
click at [1006, 542] on h2 "3. Nachmittags-Power statt Energieloch" at bounding box center [950, 561] width 390 height 65
click at [1006, 542] on p "3. Nachmittags-Power statt Energieloch" at bounding box center [951, 562] width 388 height 63
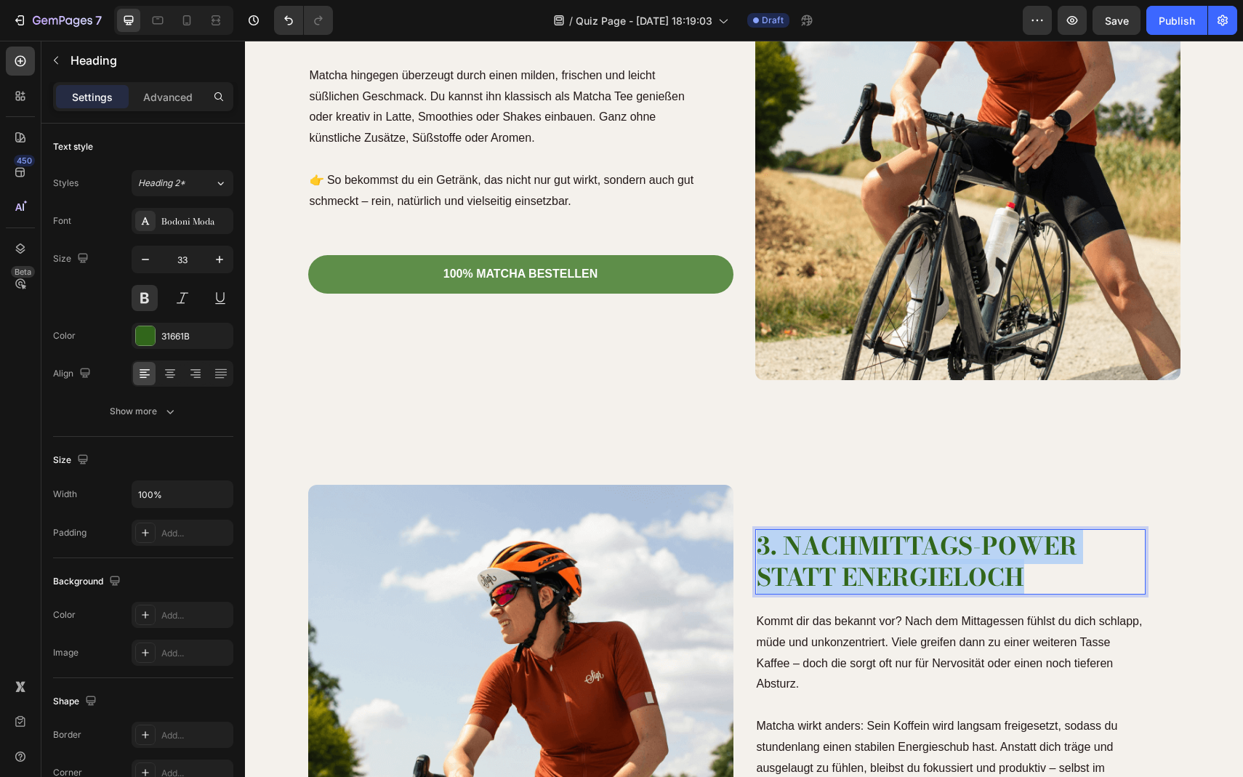
click at [1006, 542] on p "3. Nachmittags-Power statt Energieloch" at bounding box center [951, 562] width 388 height 63
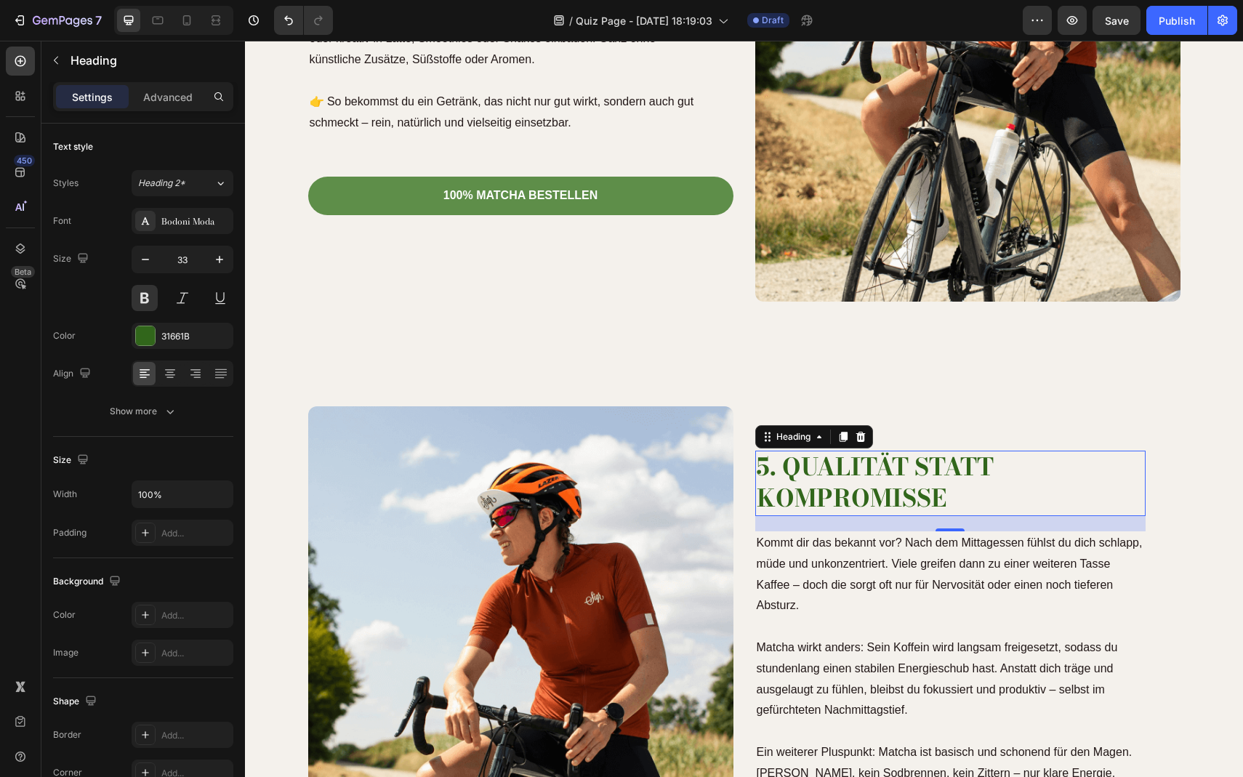
scroll to position [3042, 0]
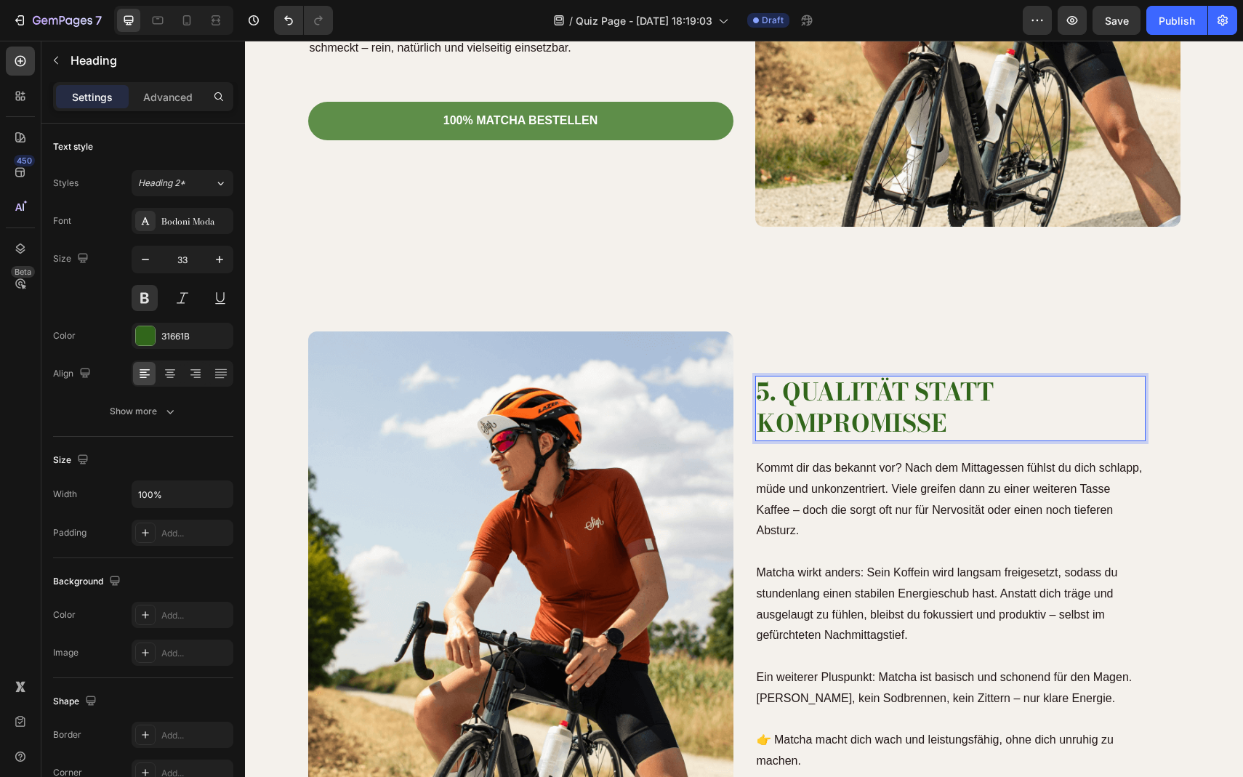
click at [850, 413] on p "5. Qualität statt Kompromisse" at bounding box center [951, 408] width 388 height 63
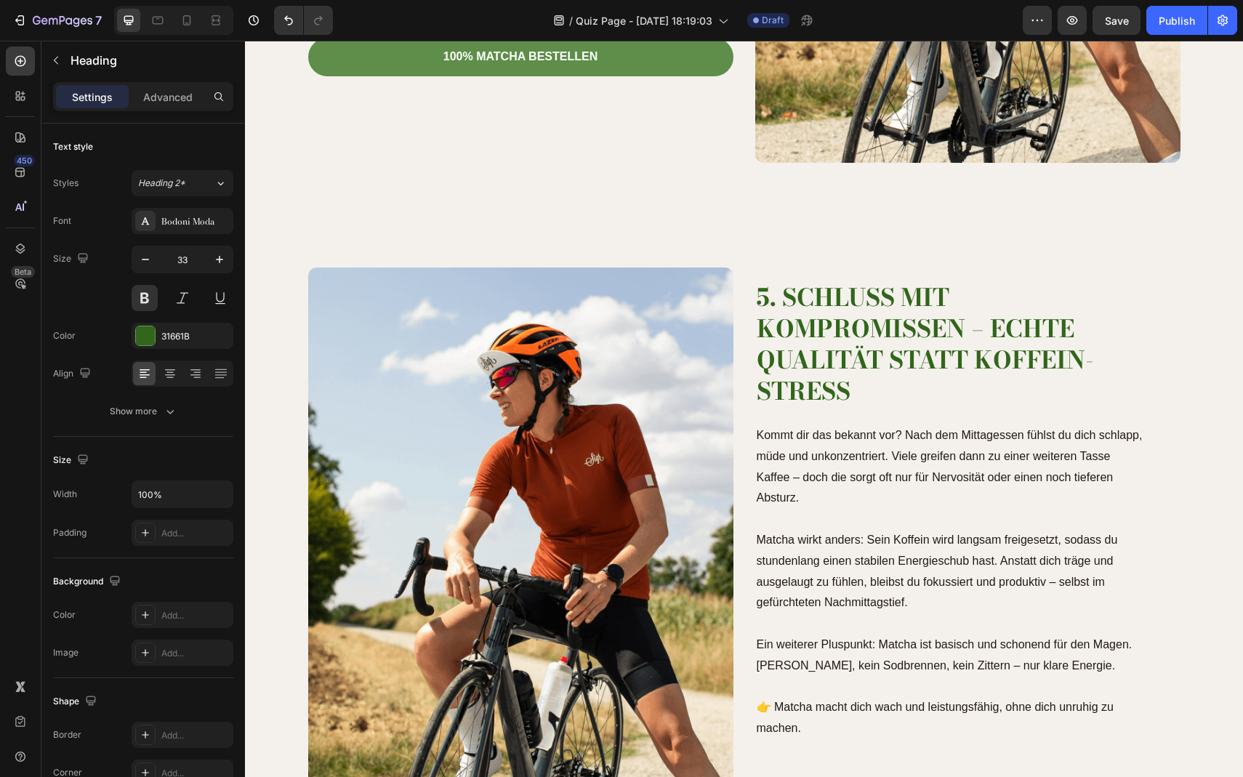
scroll to position [3159, 0]
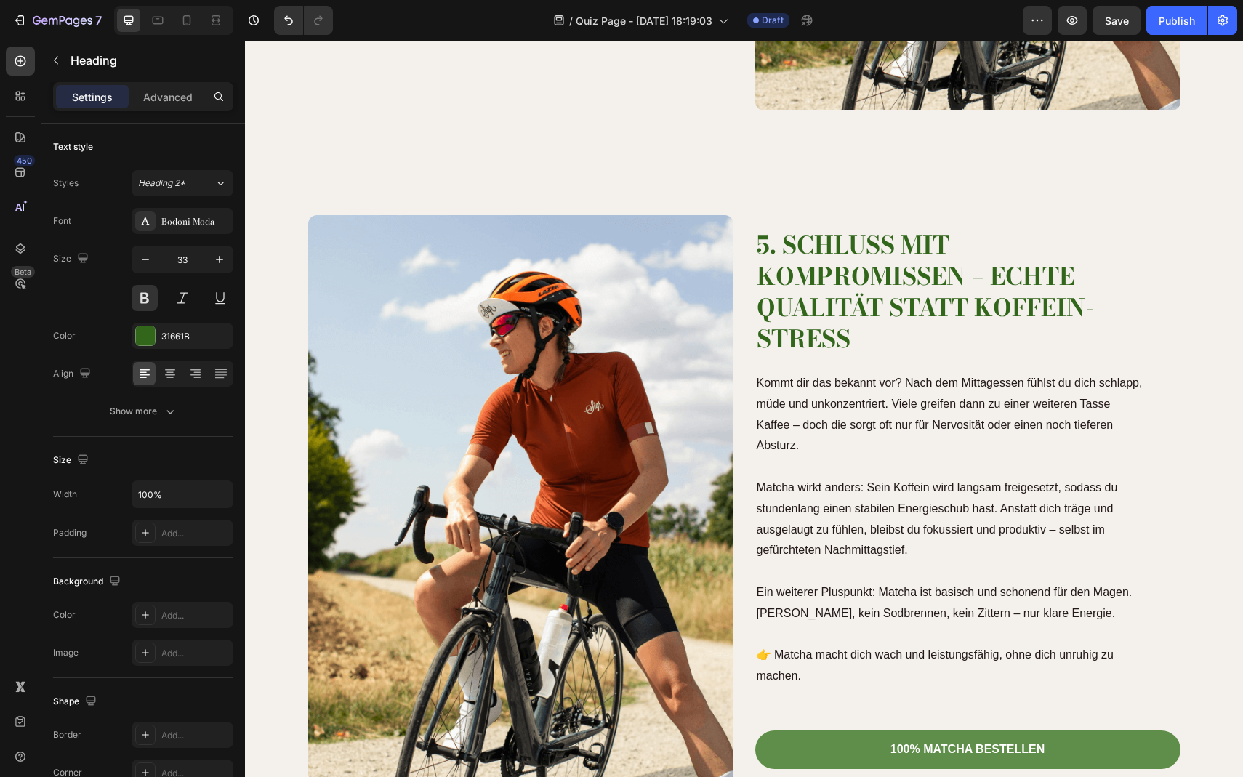
click at [810, 390] on p "Kommt dir das bekannt vor? Nach dem Mittagessen fühlst du dich schlapp, müde un…" at bounding box center [951, 415] width 388 height 84
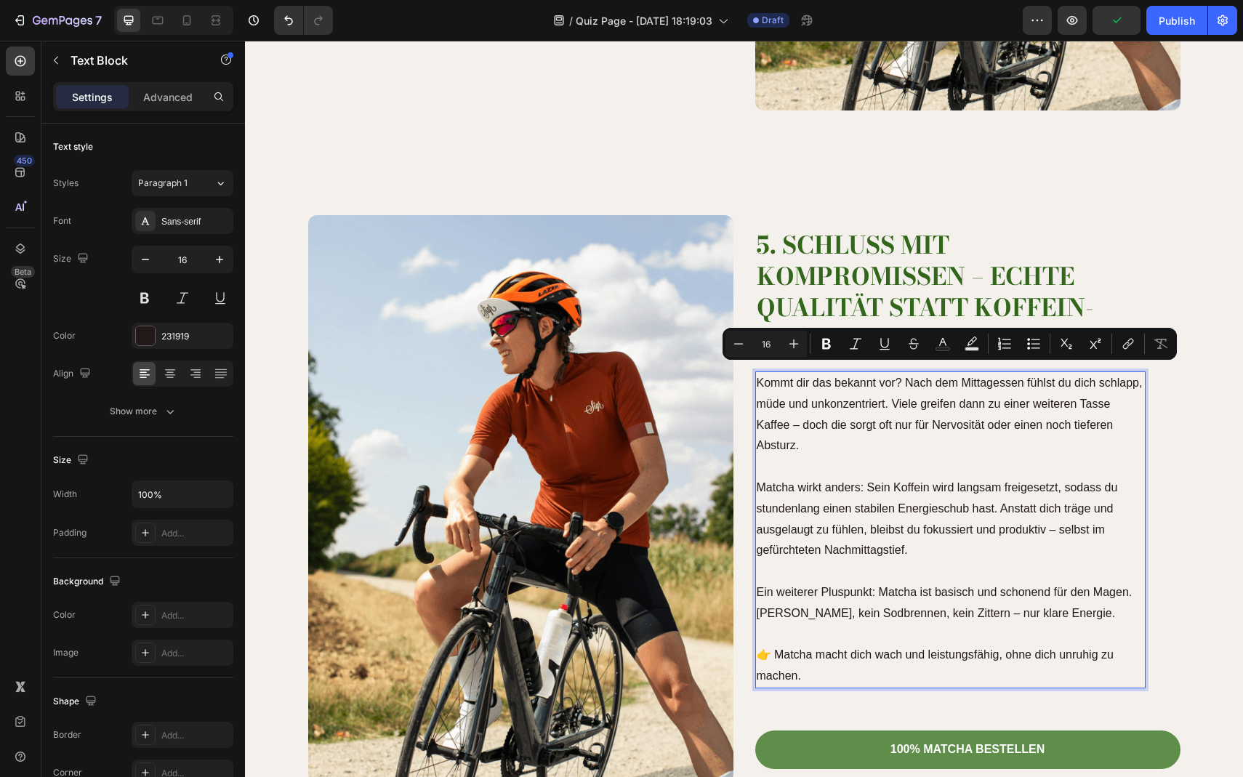
scroll to position [3211, 0]
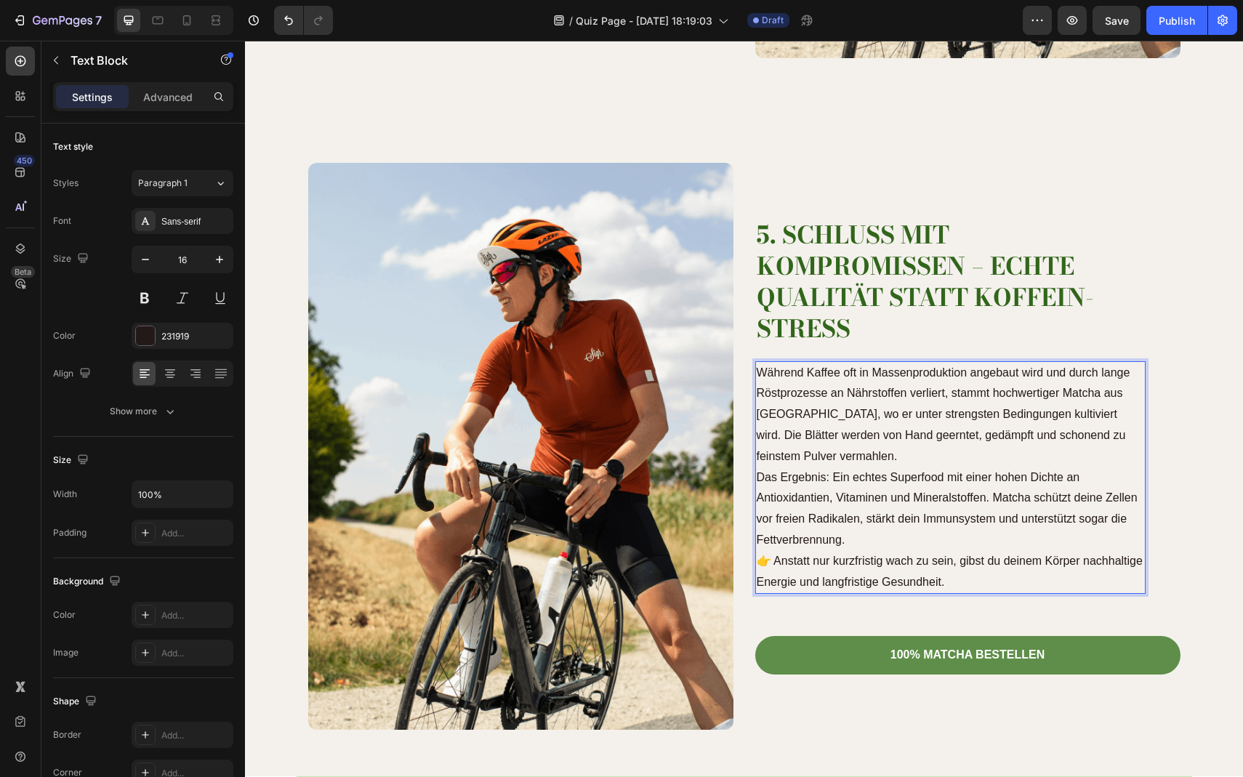
click at [837, 447] on p "Während Kaffee oft in Massenproduktion angebaut wird und durch lange Röstprozes…" at bounding box center [951, 415] width 388 height 105
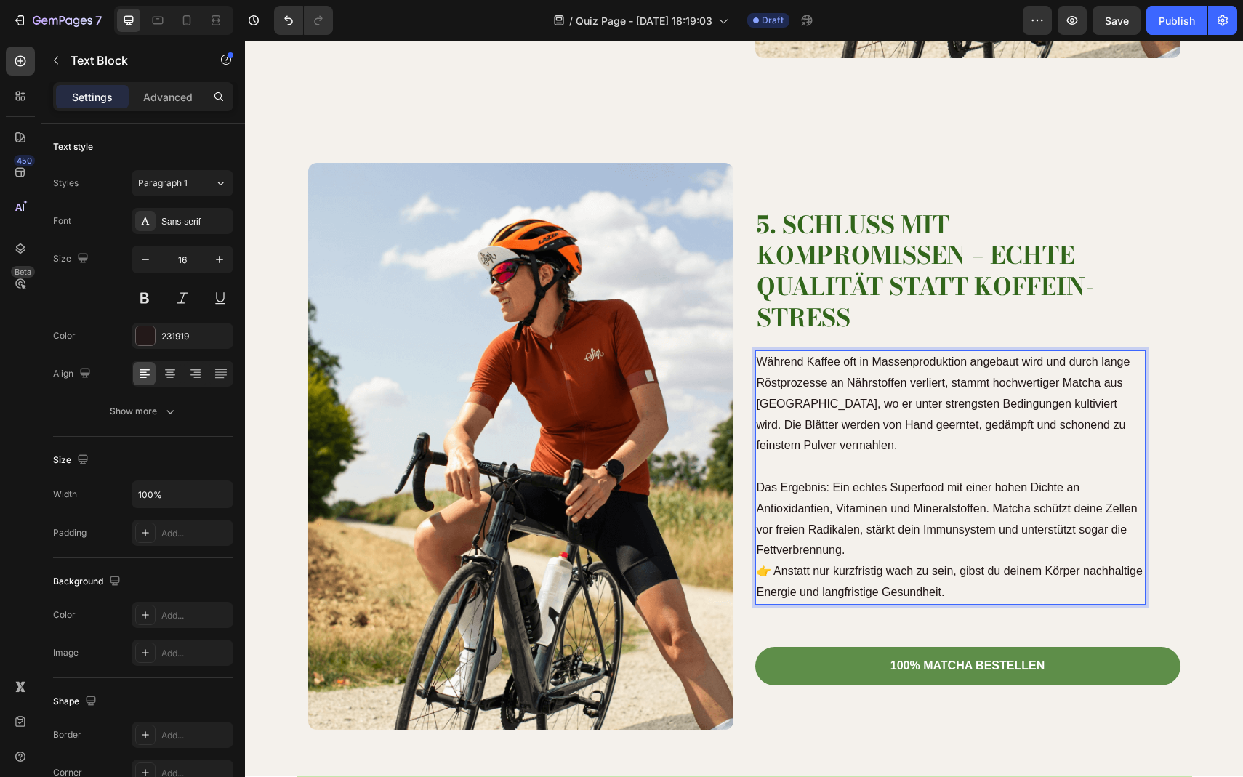
scroll to position [3200, 0]
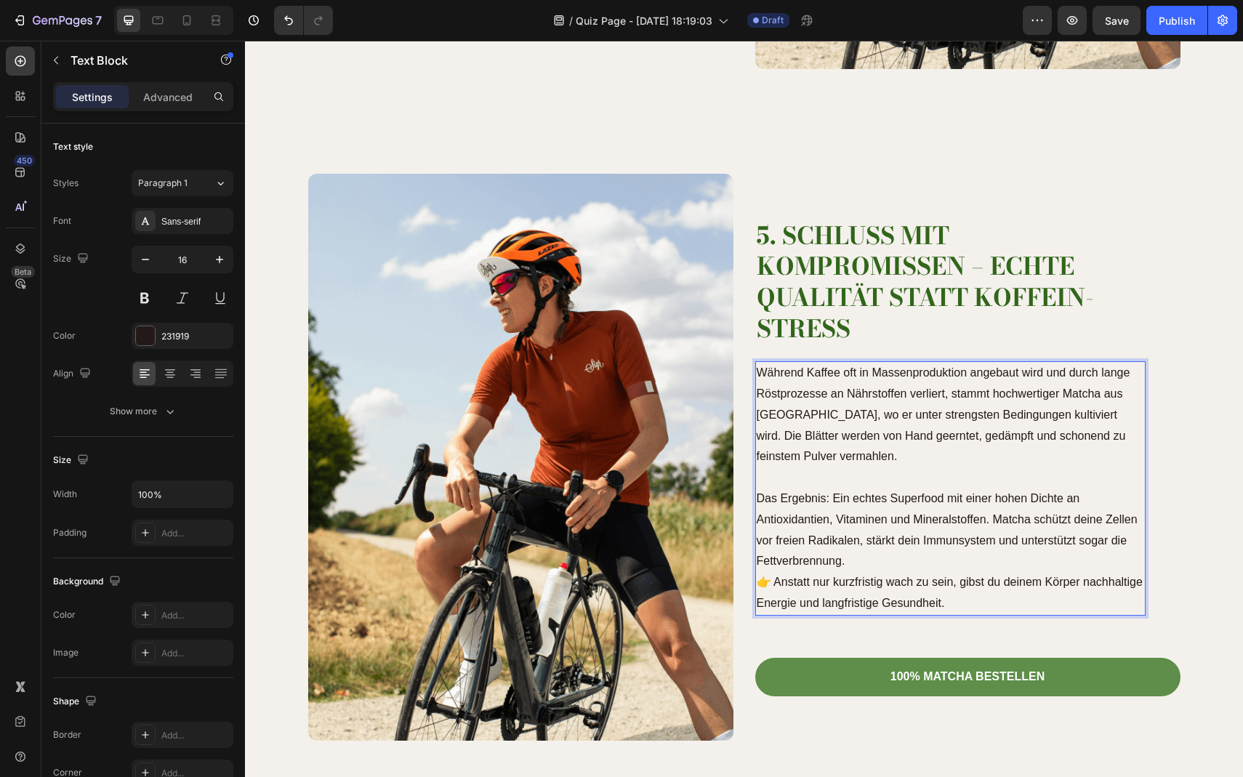
click at [867, 556] on p "Das Ergebnis: Ein echtes Superfood mit einer hohen Dichte an Antioxidantien, Vi…" at bounding box center [951, 531] width 388 height 84
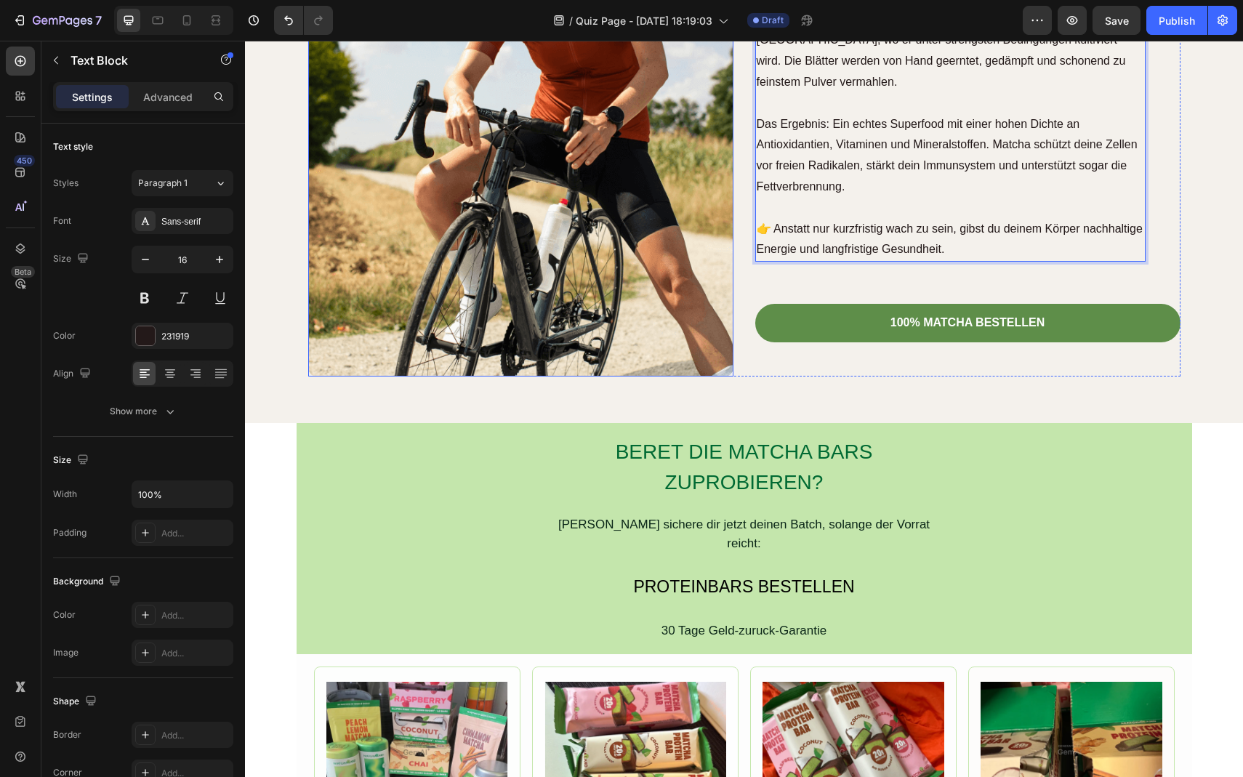
scroll to position [3586, 0]
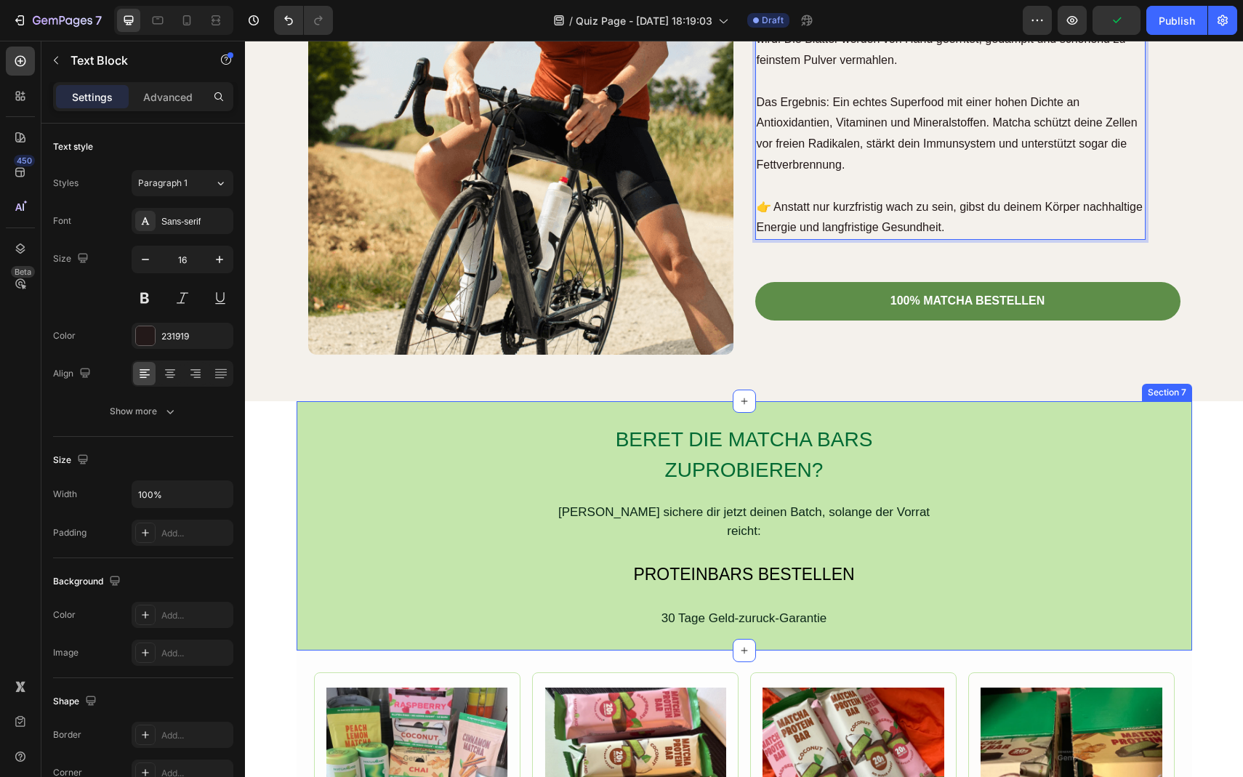
click at [806, 420] on div "BERET DIE MATCHA BARS ZUPROBIEREN? Heading Dann sichere dir jetzt deinen Batch,…" at bounding box center [745, 525] width 896 height 249
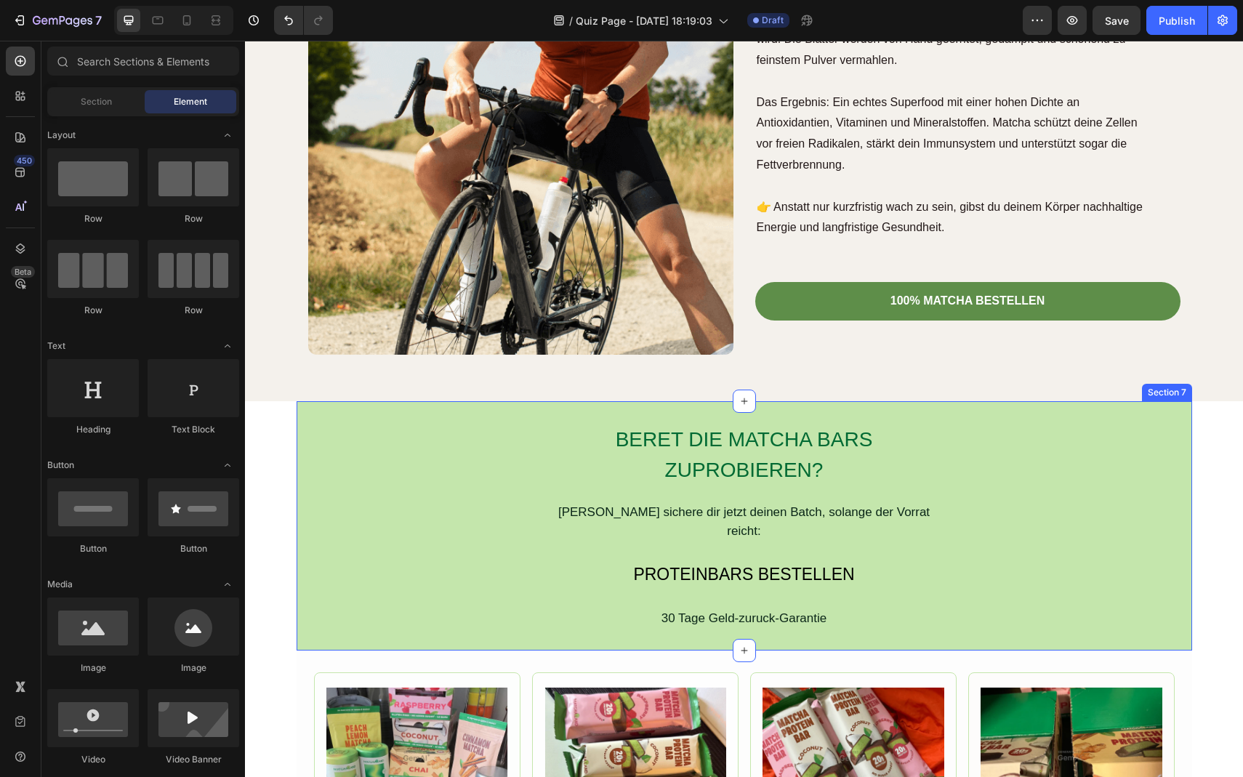
click at [1169, 449] on div "BERET DIE MATCHA BARS ZUPROBIEREN? Heading Dann sichere dir jetzt deinen Batch,…" at bounding box center [745, 526] width 896 height 206
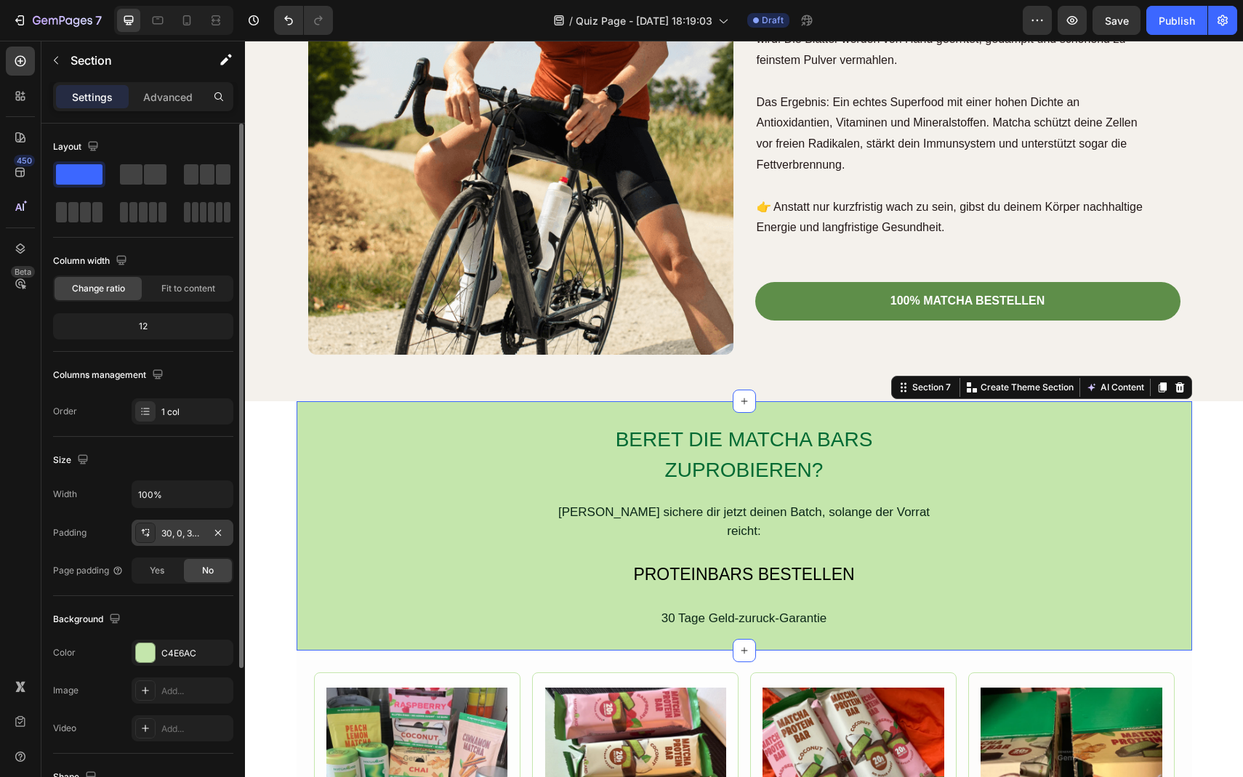
click at [145, 531] on icon at bounding box center [146, 533] width 12 height 12
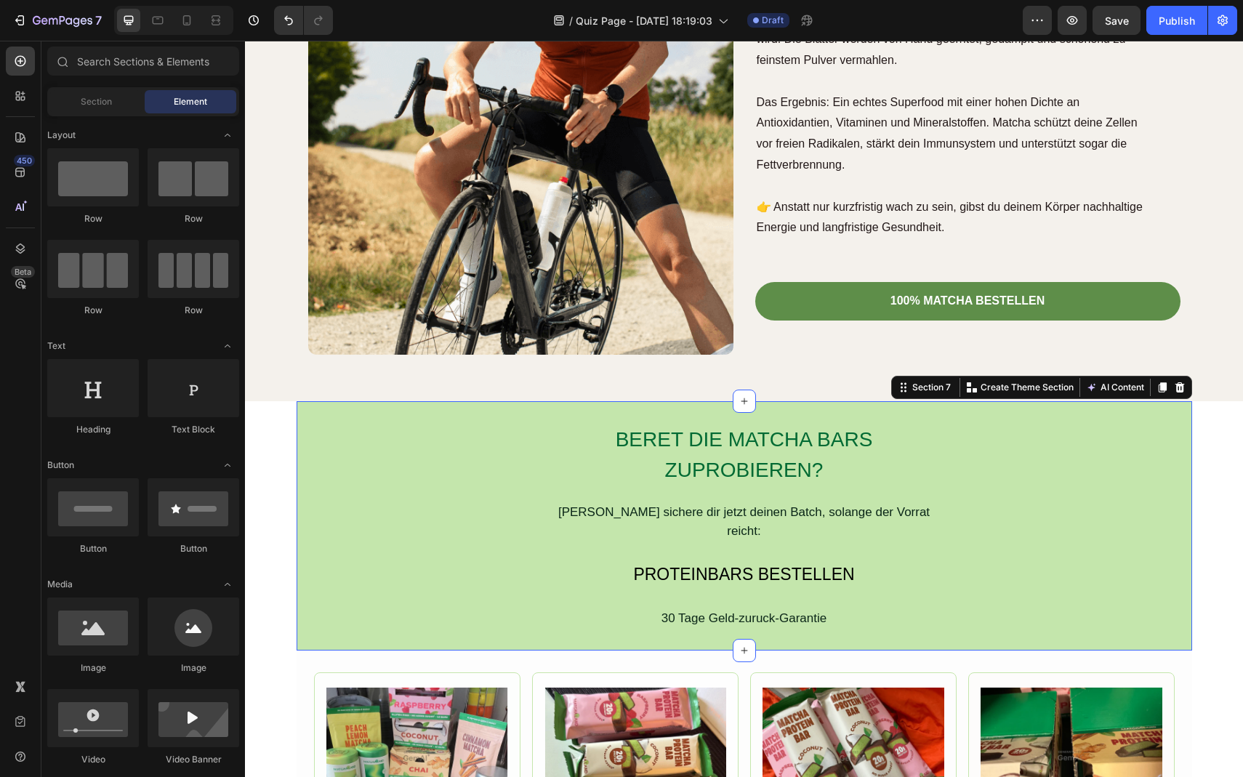
click at [358, 409] on div "BERET DIE MATCHA BARS ZUPROBIEREN? Heading Dann sichere dir jetzt deinen Batch,…" at bounding box center [745, 525] width 896 height 249
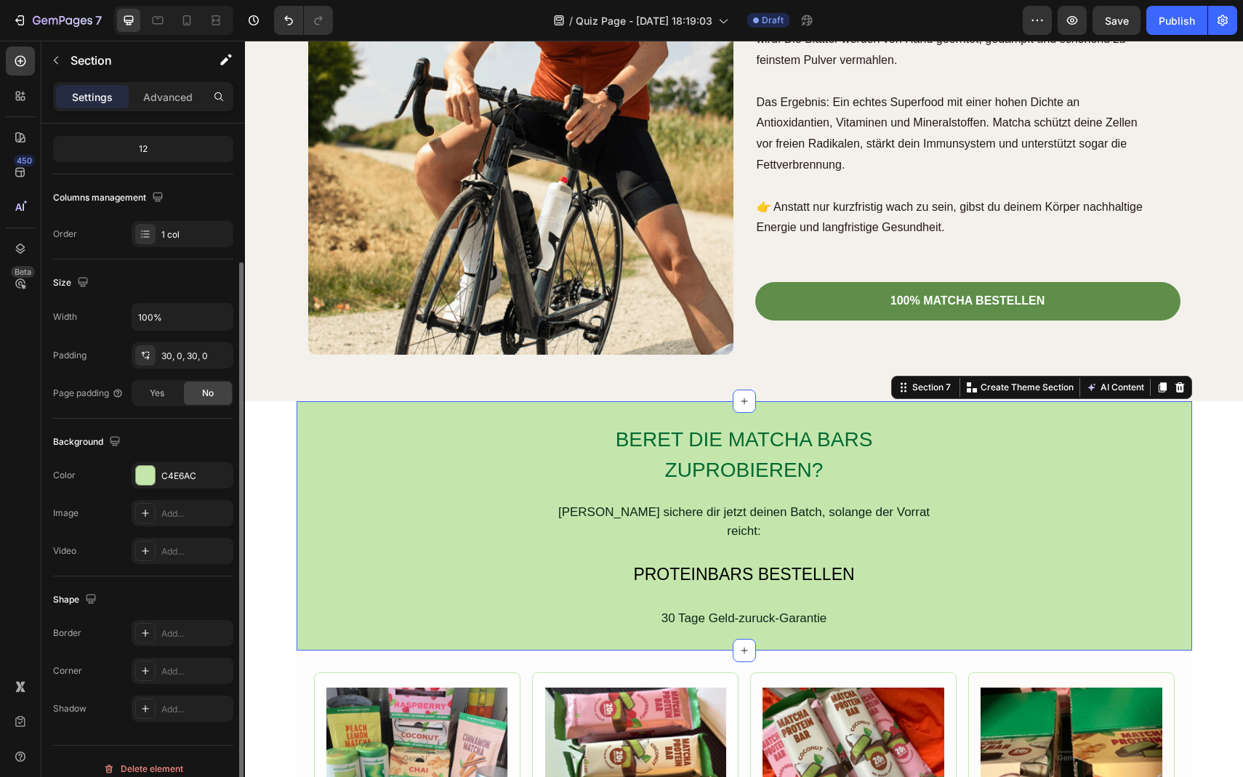
scroll to position [175, 0]
click at [156, 401] on span "Yes" at bounding box center [157, 395] width 15 height 13
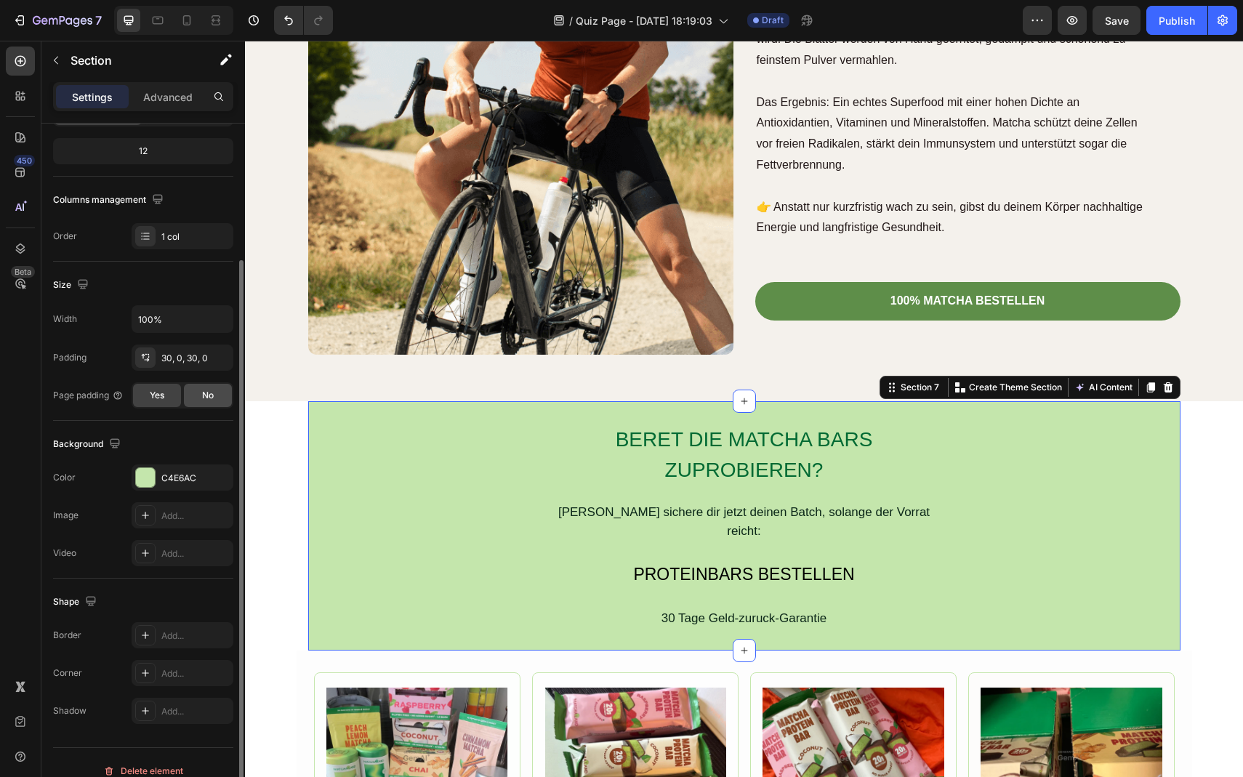
click at [193, 395] on div "No" at bounding box center [208, 395] width 48 height 23
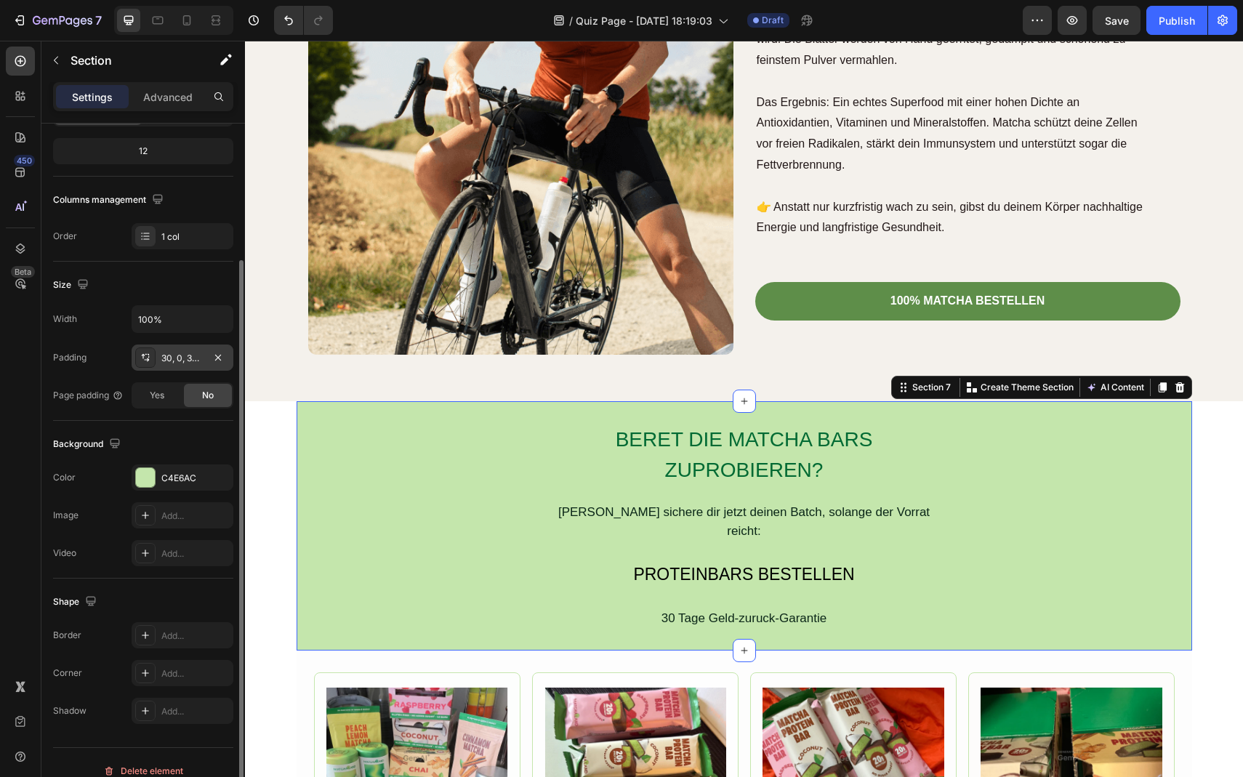
click at [149, 363] on icon at bounding box center [146, 358] width 12 height 12
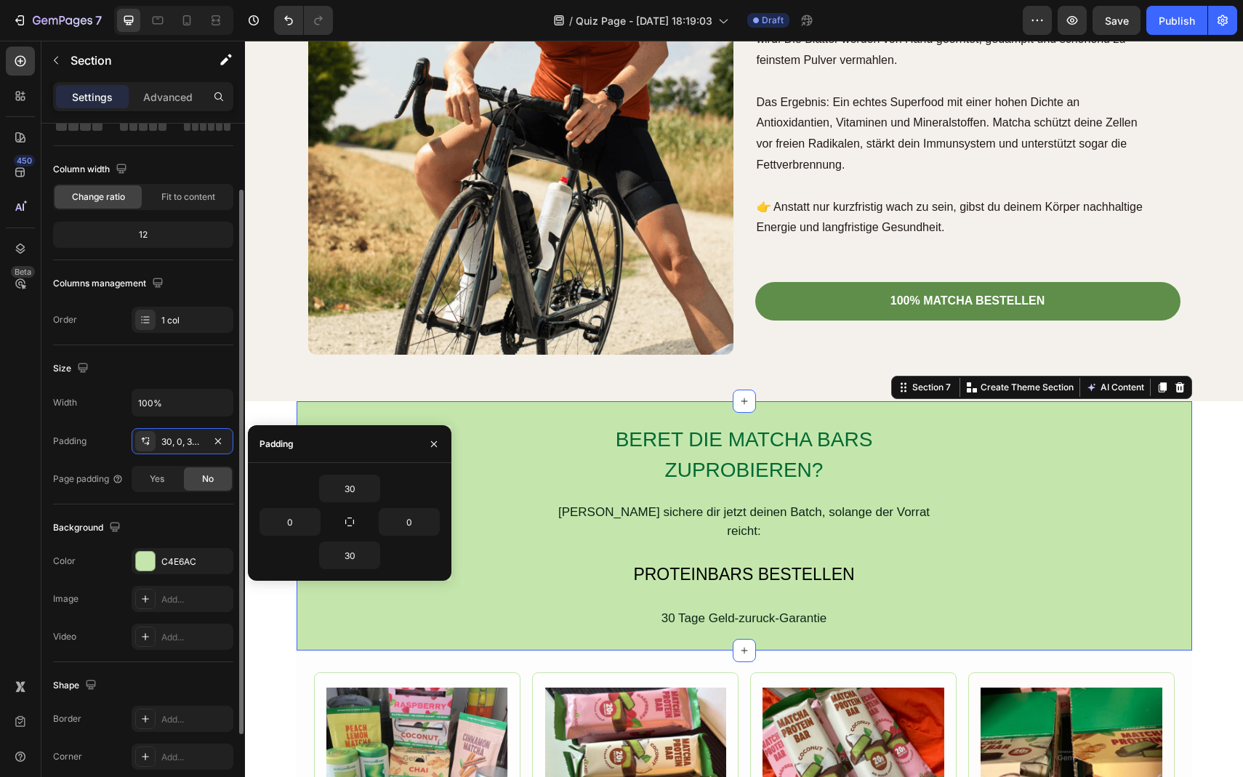
scroll to position [89, 0]
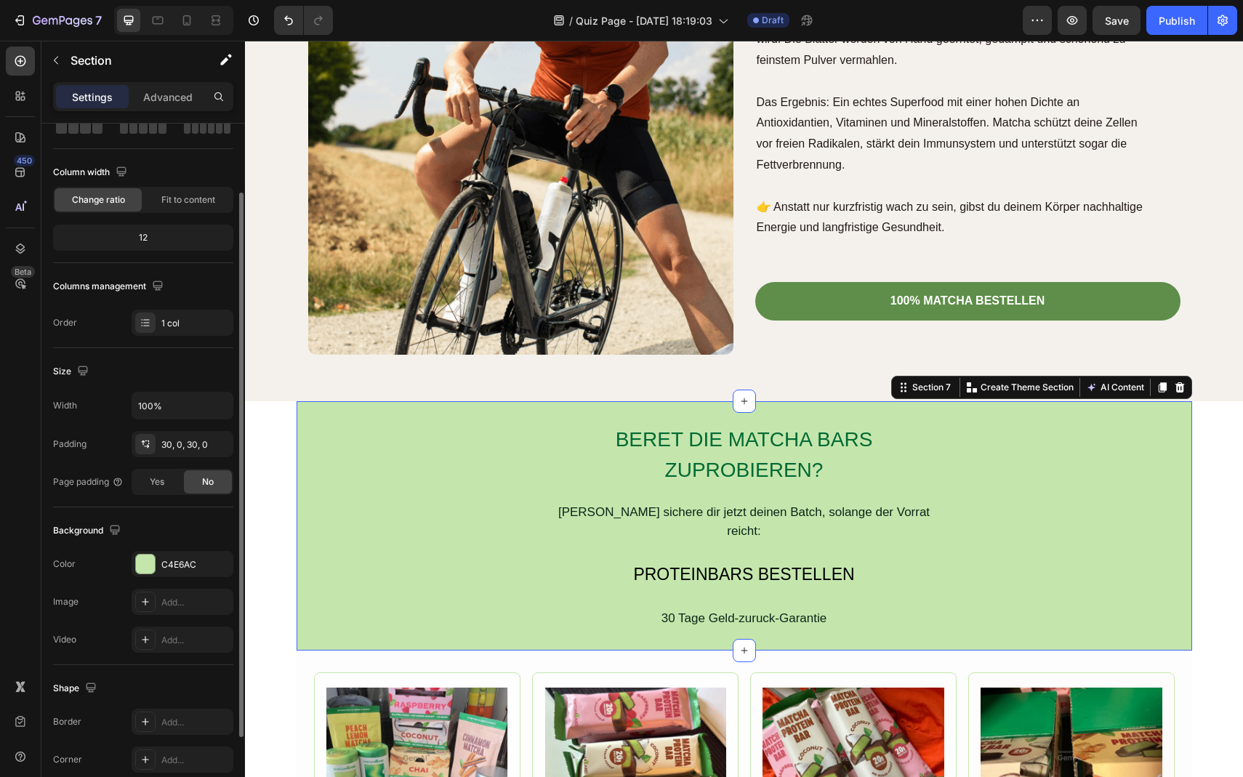
click at [166, 247] on div "12" at bounding box center [143, 238] width 175 height 20
click at [183, 212] on div "Change ratio Fit to content" at bounding box center [143, 200] width 180 height 26
click at [185, 205] on span "Fit to content" at bounding box center [188, 199] width 54 height 13
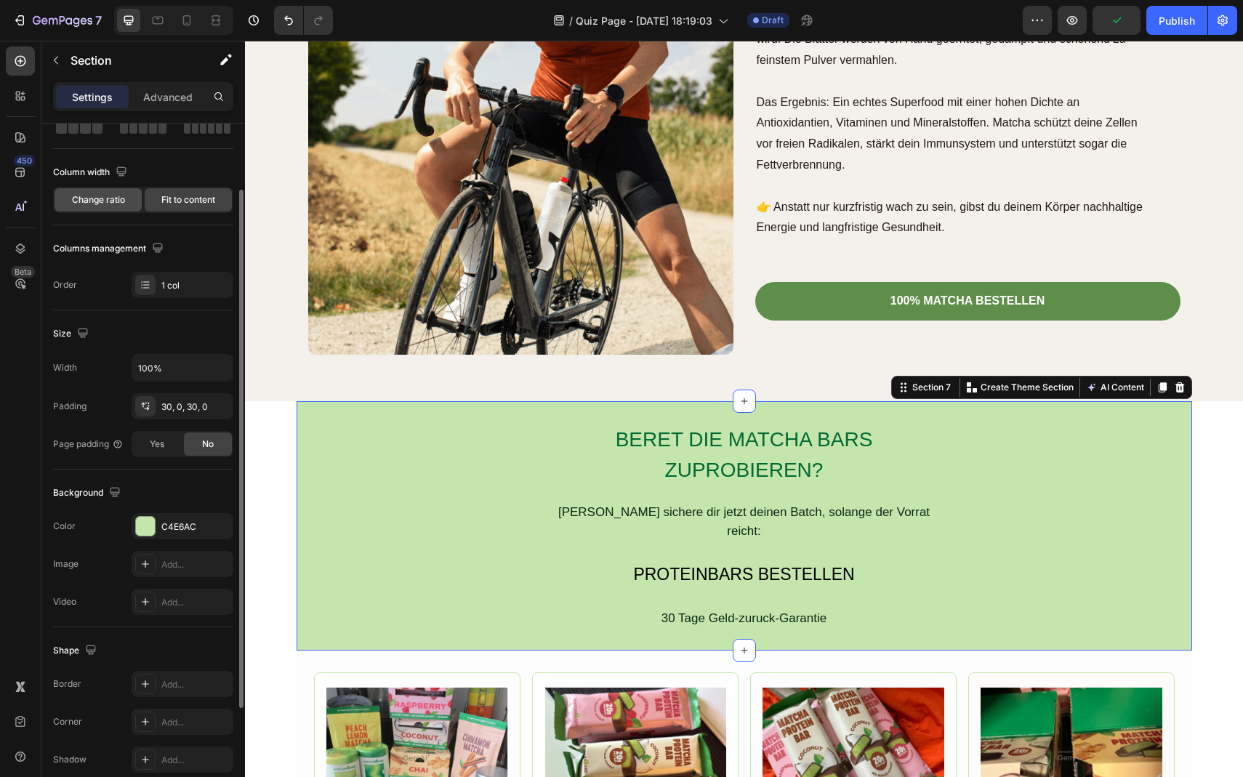
click at [114, 196] on span "Change ratio" at bounding box center [98, 199] width 53 height 13
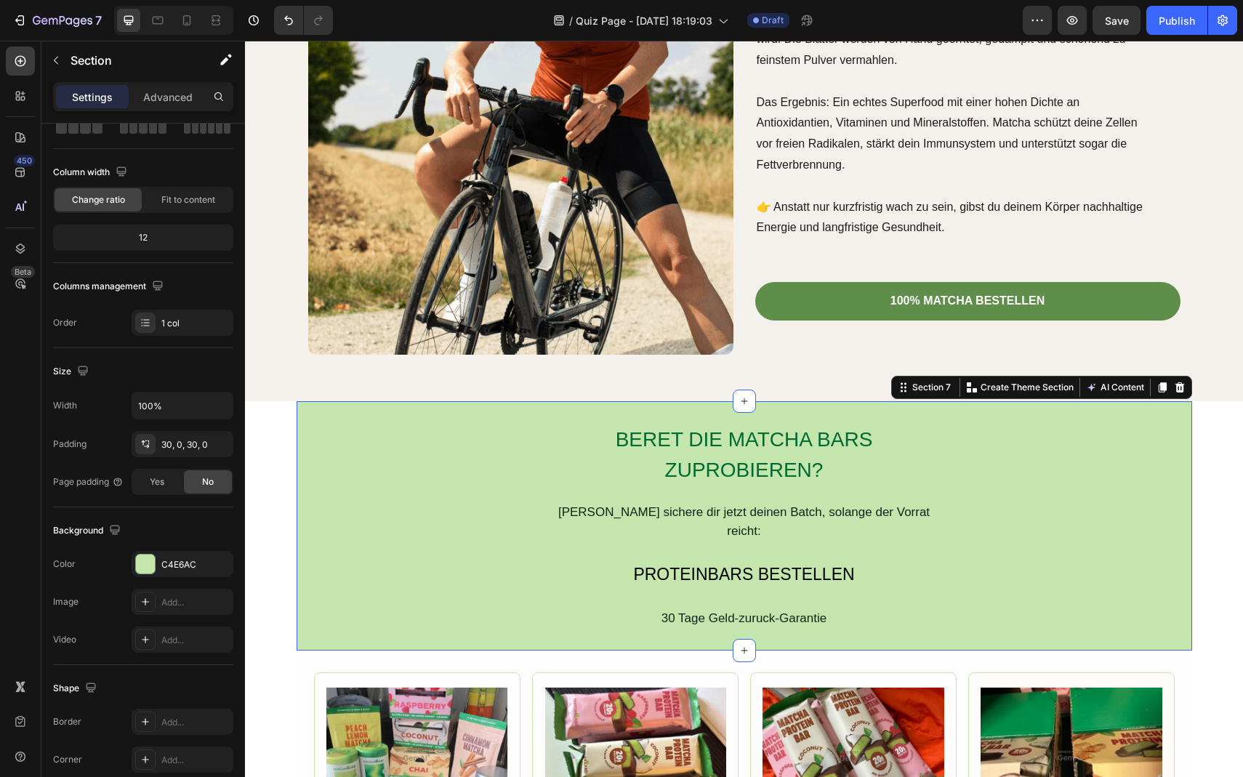
click at [953, 439] on div "BERET DIE MATCHA BARS ZUPROBIEREN? Heading Dann sichere dir jetzt deinen Batch,…" at bounding box center [745, 526] width 896 height 206
click at [937, 389] on div "Section 7" at bounding box center [932, 387] width 44 height 13
click at [467, 510] on div "BERET DIE MATCHA BARS ZUPROBIEREN? Heading Dann sichere dir jetzt deinen Batch,…" at bounding box center [745, 526] width 896 height 206
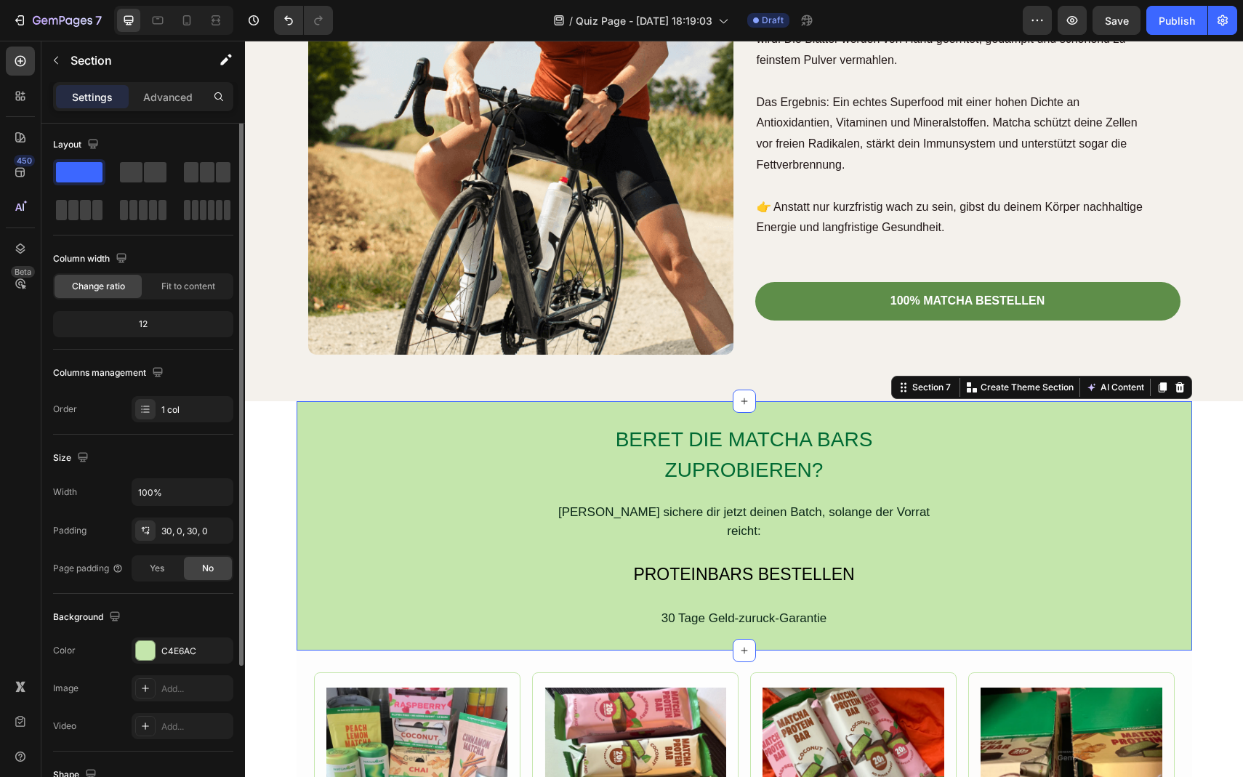
scroll to position [0, 0]
click at [156, 102] on p "Advanced" at bounding box center [167, 96] width 49 height 15
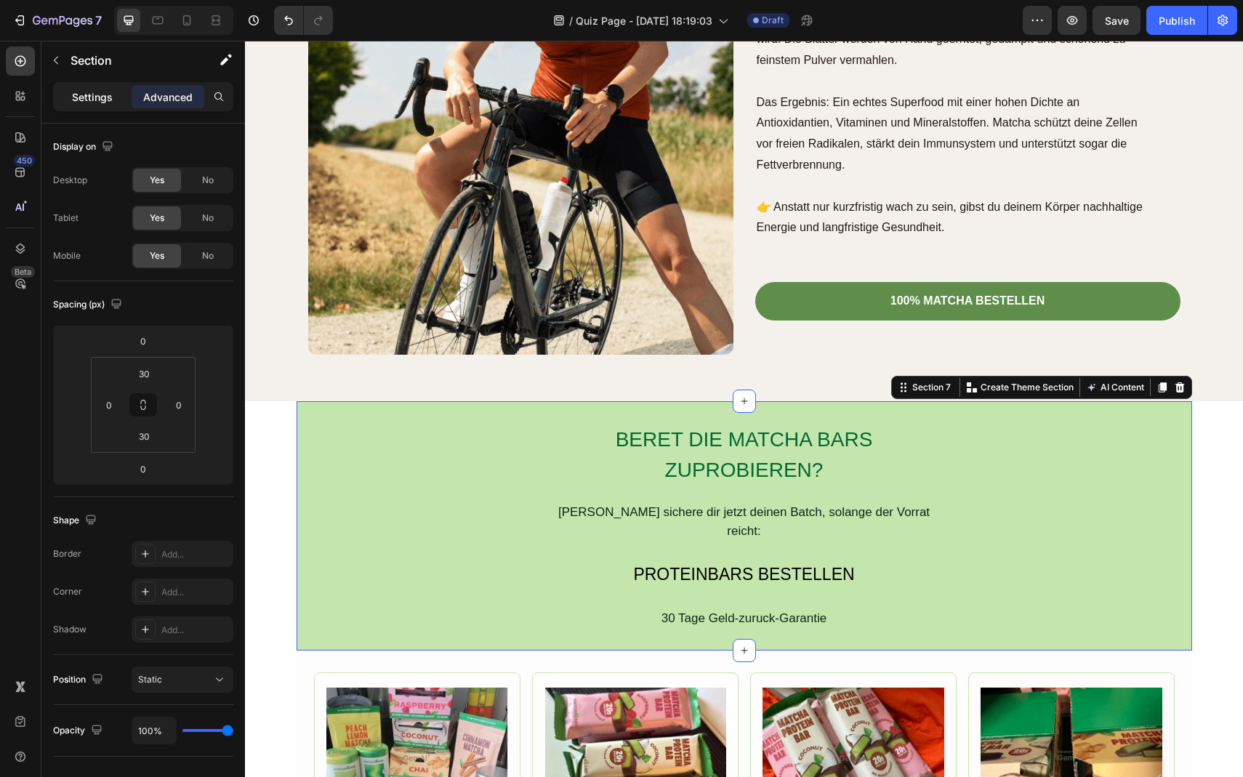
click at [91, 97] on p "Settings" at bounding box center [92, 96] width 41 height 15
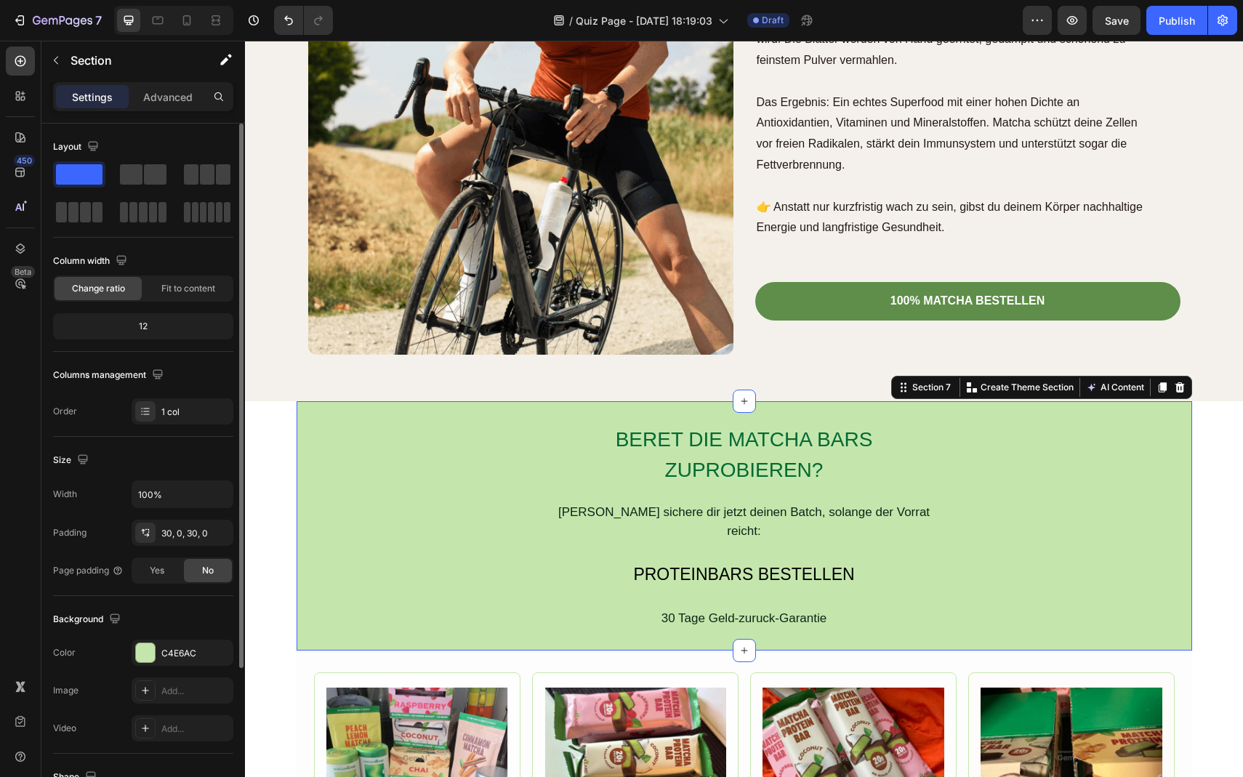
click at [145, 325] on div "12" at bounding box center [143, 326] width 175 height 20
click at [156, 327] on div "12" at bounding box center [143, 326] width 175 height 20
drag, startPoint x: 156, startPoint y: 327, endPoint x: 125, endPoint y: 327, distance: 31.3
click at [125, 327] on div "12" at bounding box center [143, 326] width 175 height 20
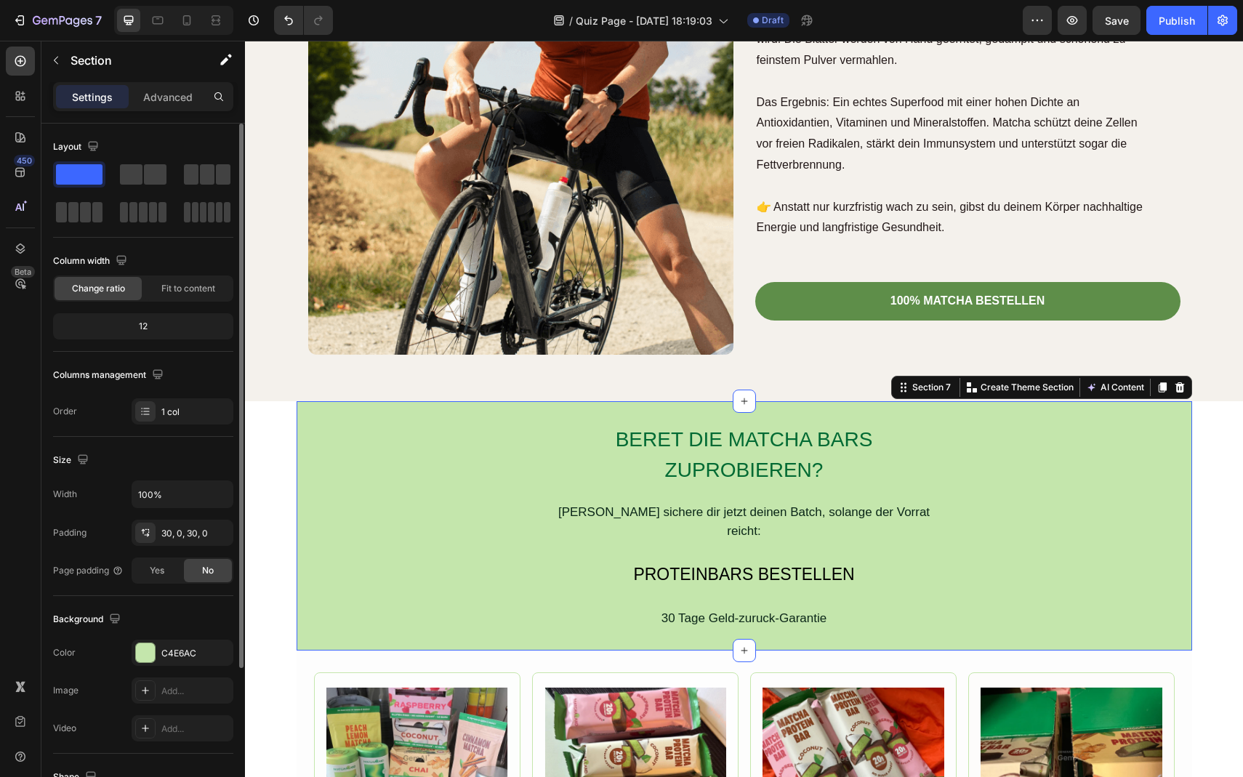
drag, startPoint x: 134, startPoint y: 327, endPoint x: 169, endPoint y: 327, distance: 35.6
click at [167, 327] on div "12" at bounding box center [143, 326] width 175 height 20
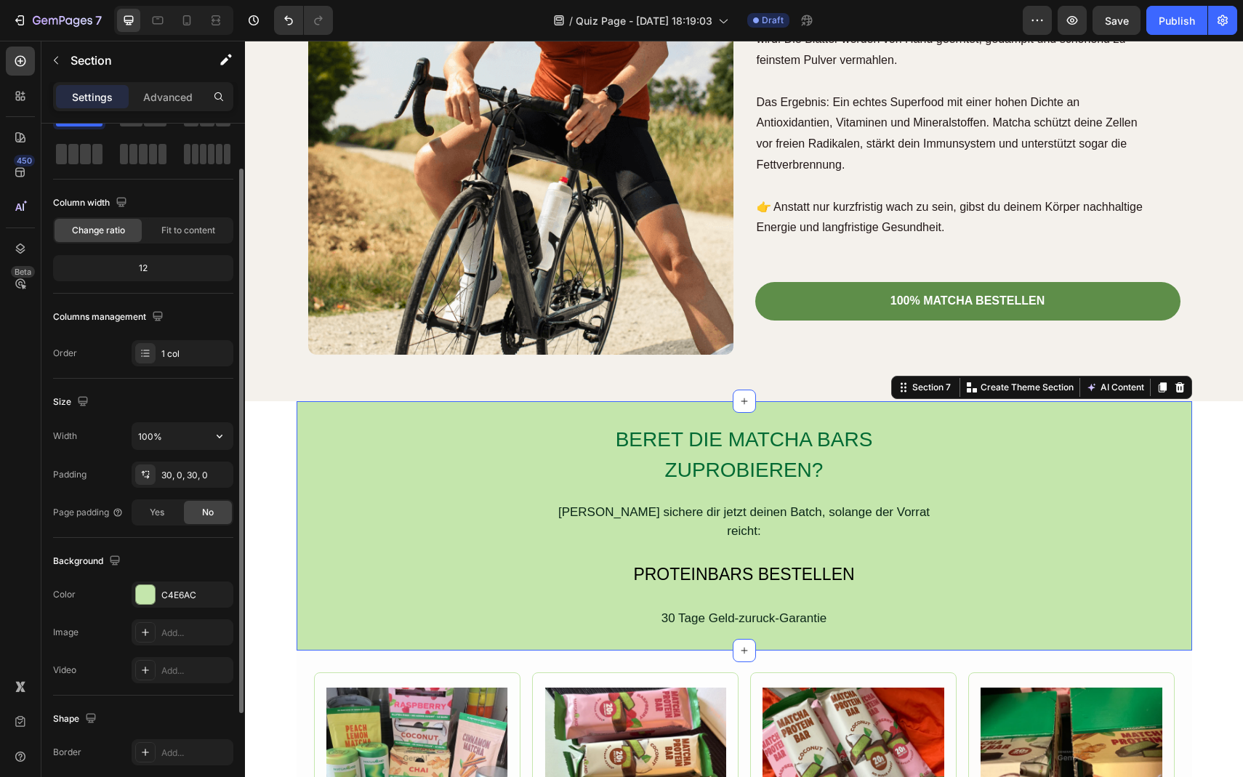
scroll to position [63, 0]
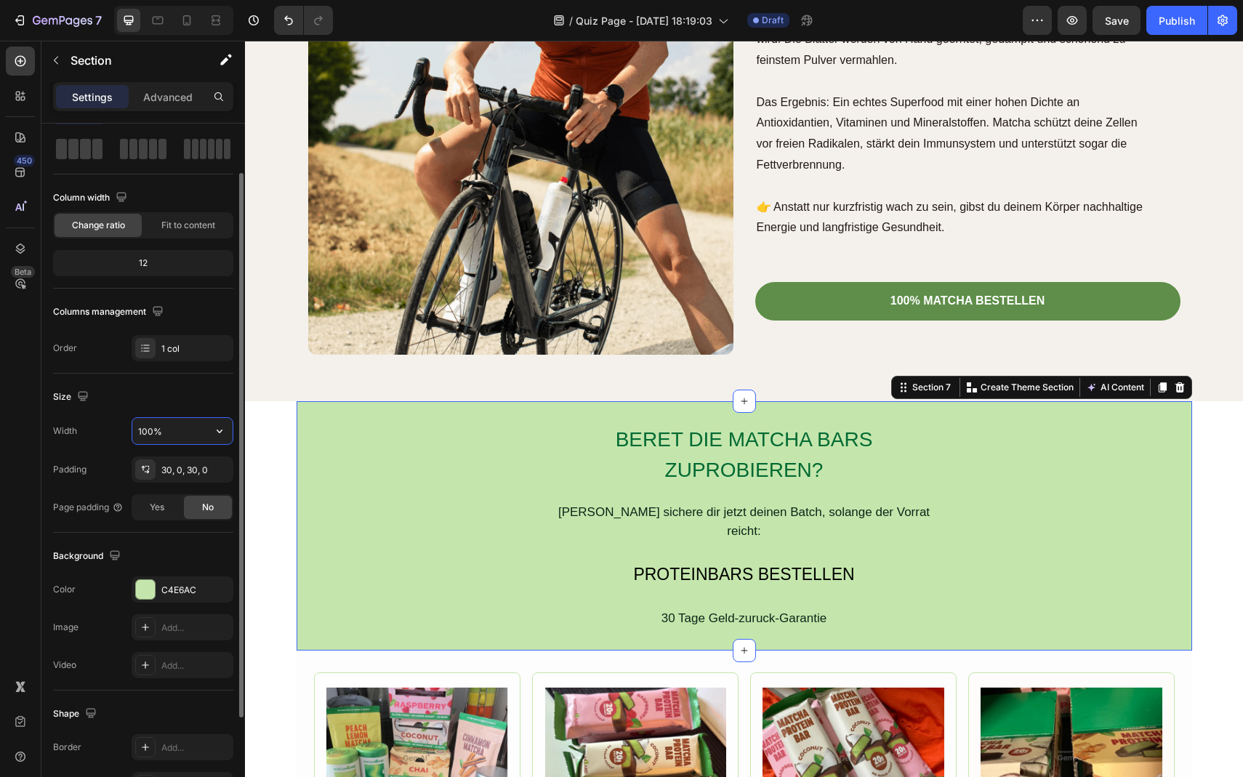
click at [175, 428] on input "100%" at bounding box center [182, 431] width 100 height 26
click at [138, 588] on div at bounding box center [145, 589] width 19 height 19
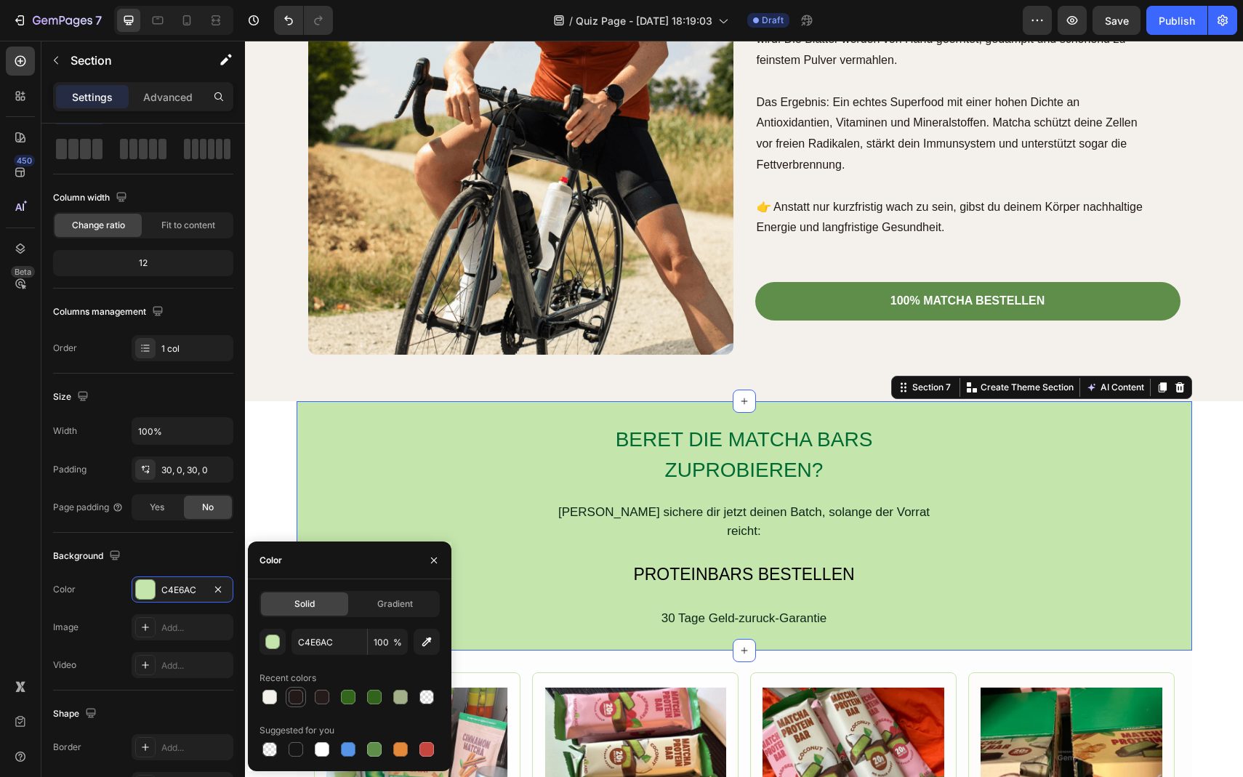
click at [302, 702] on div at bounding box center [296, 697] width 15 height 15
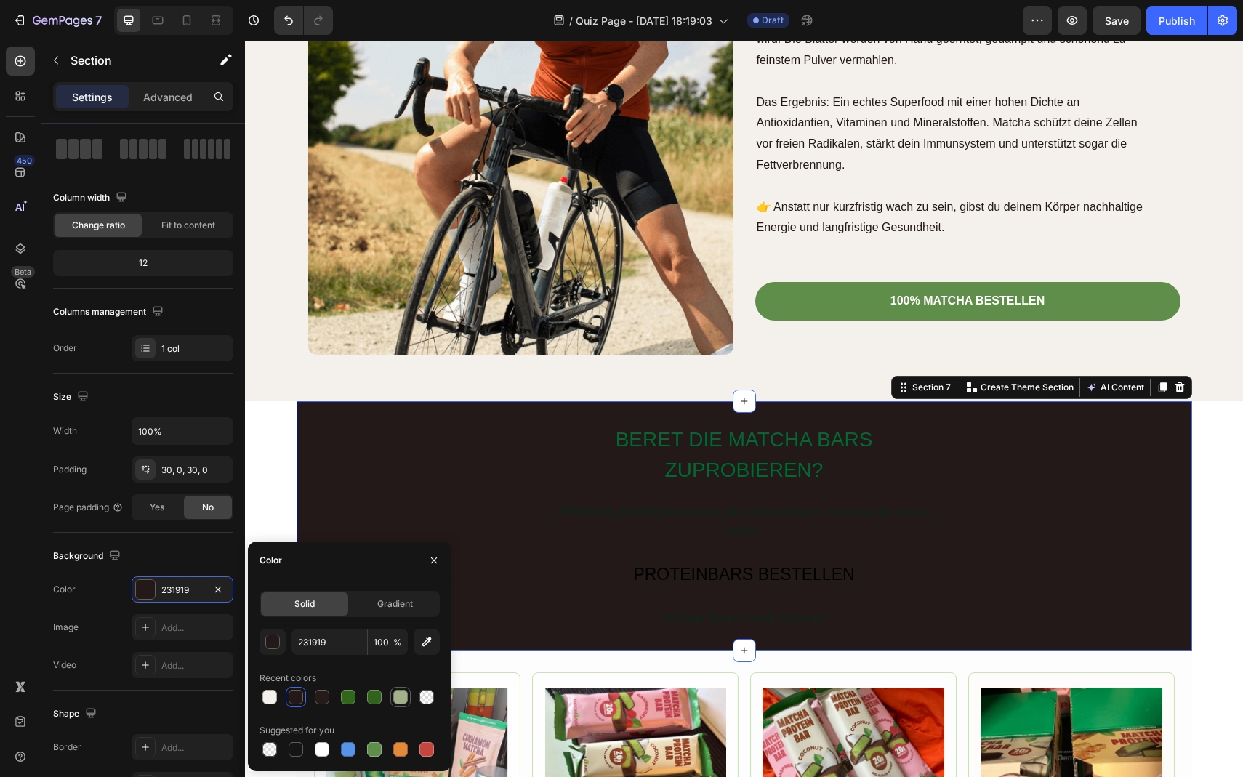
click at [404, 697] on div at bounding box center [400, 697] width 15 height 15
type input "A3B18A"
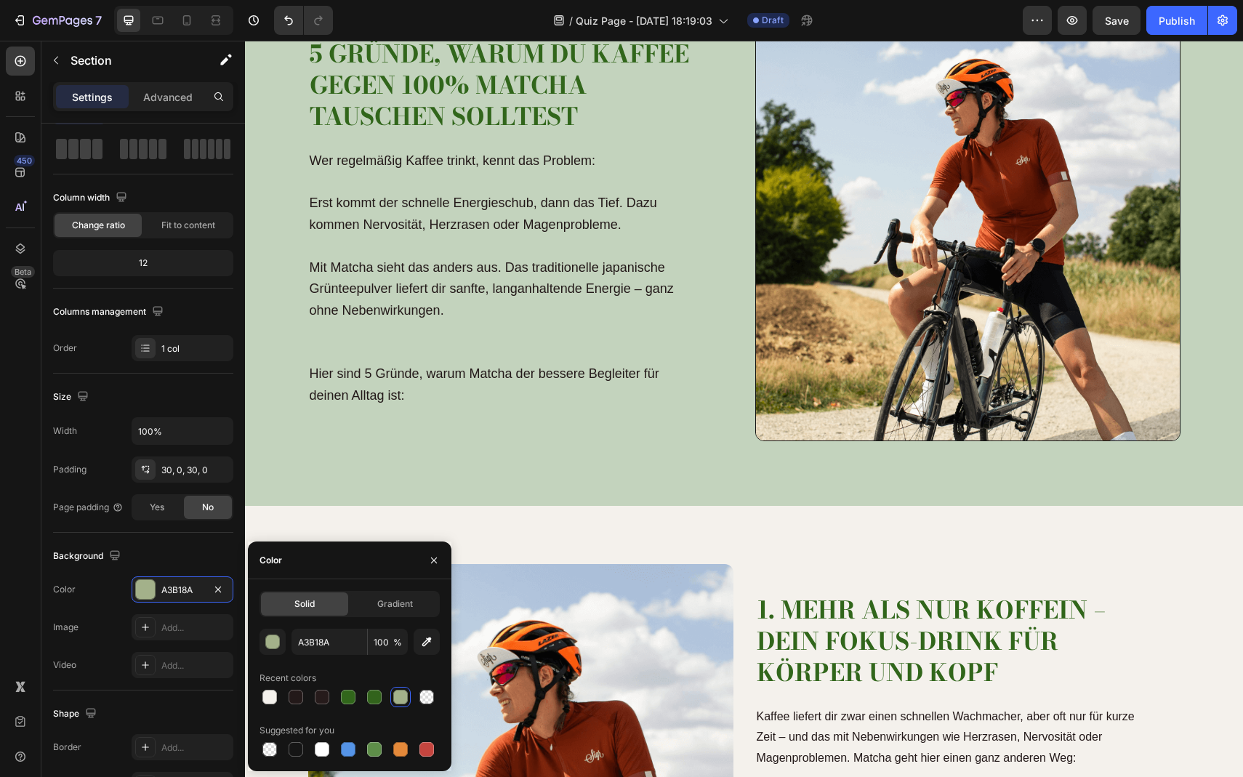
scroll to position [0, 0]
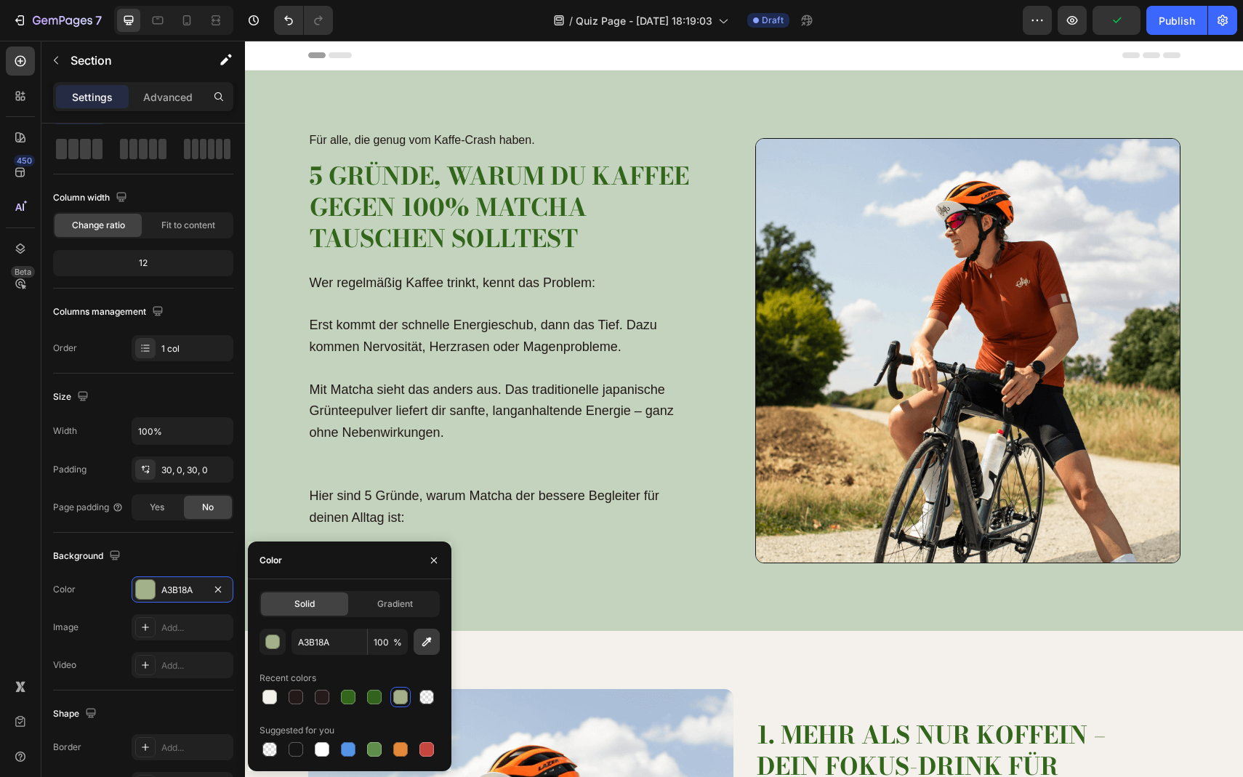
click at [426, 650] on button "button" at bounding box center [427, 642] width 26 height 26
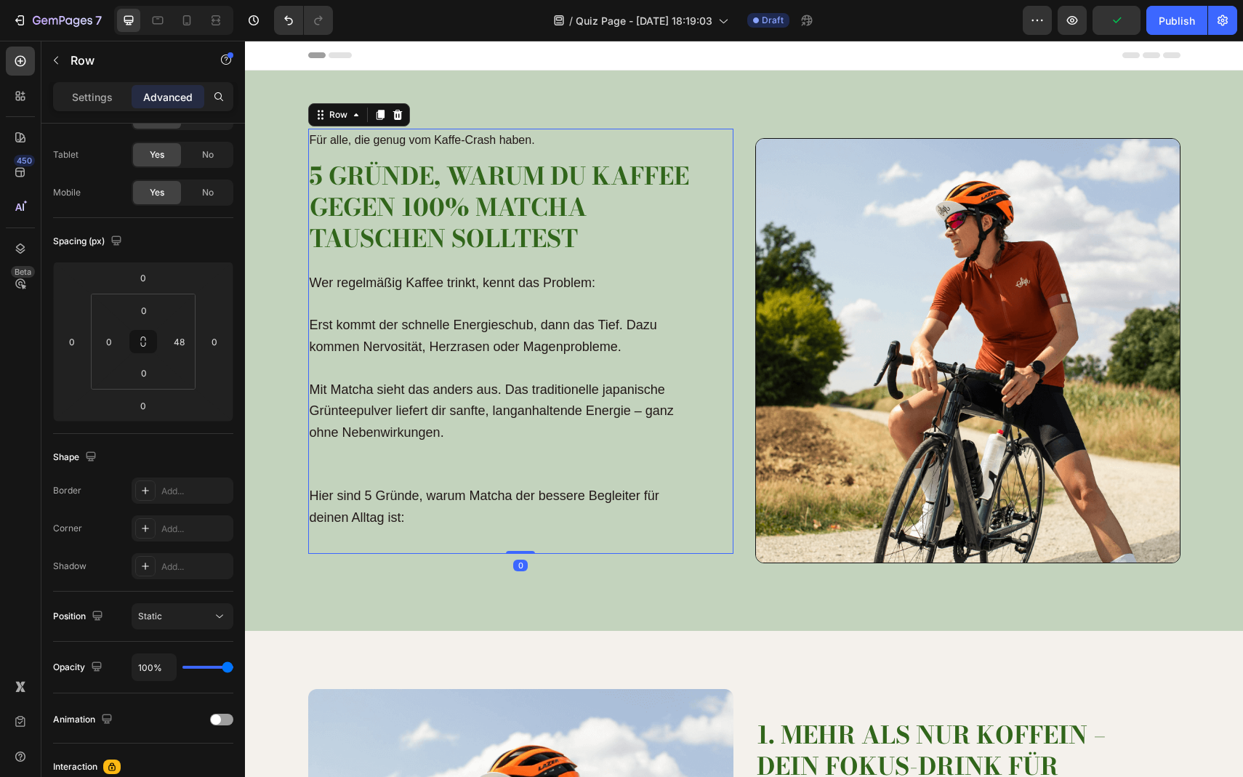
click at [558, 534] on div "Für alle, die genug vom Kaffe-Crash haben. Text Block 5 Gründe, warum du Kaffee…" at bounding box center [503, 341] width 390 height 425
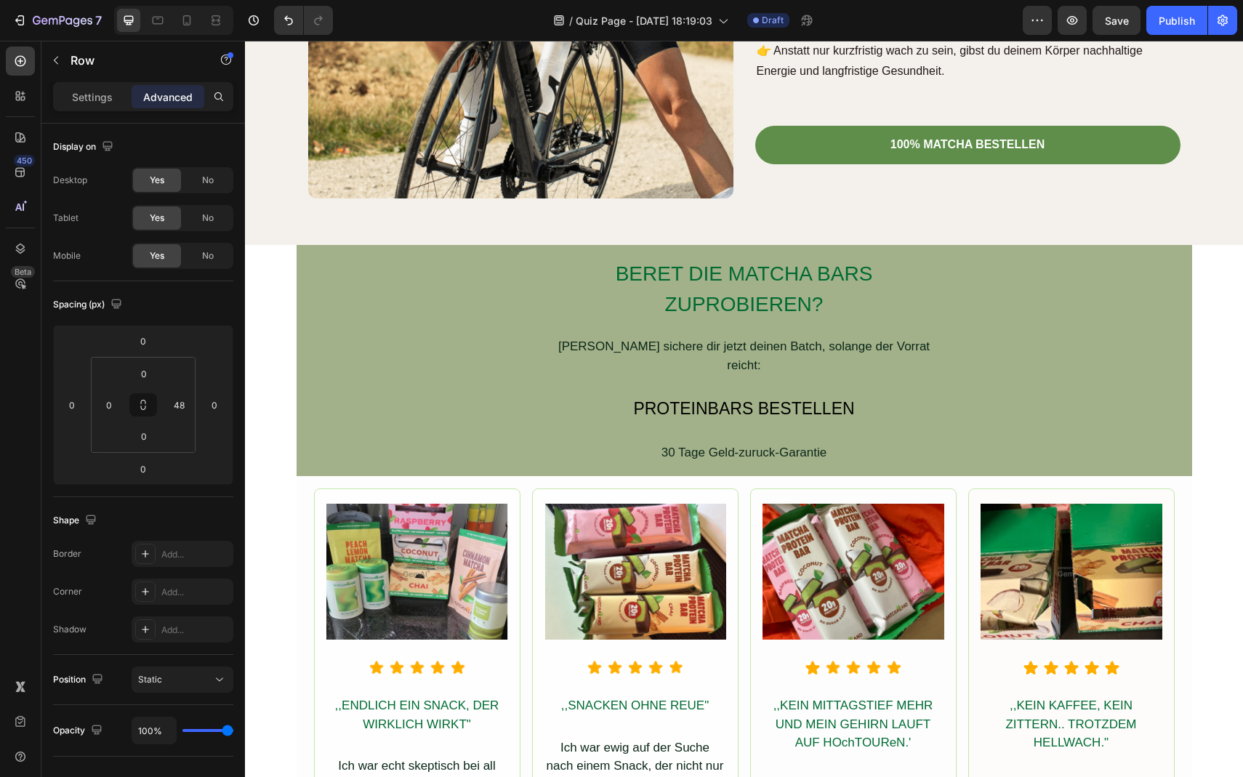
scroll to position [3743, 0]
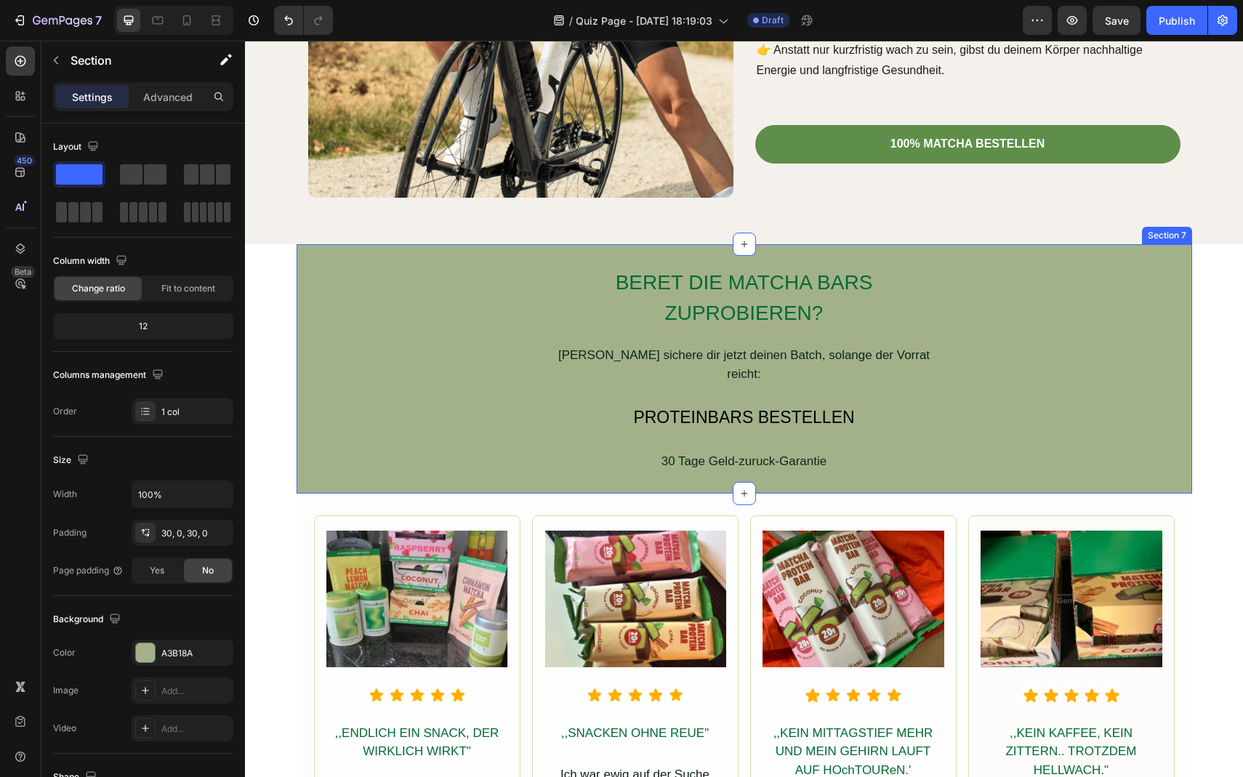
click at [448, 369] on div "BERET DIE MATCHA BARS ZUPROBIEREN? Heading Dann sichere dir jetzt deinen Batch,…" at bounding box center [745, 369] width 896 height 206
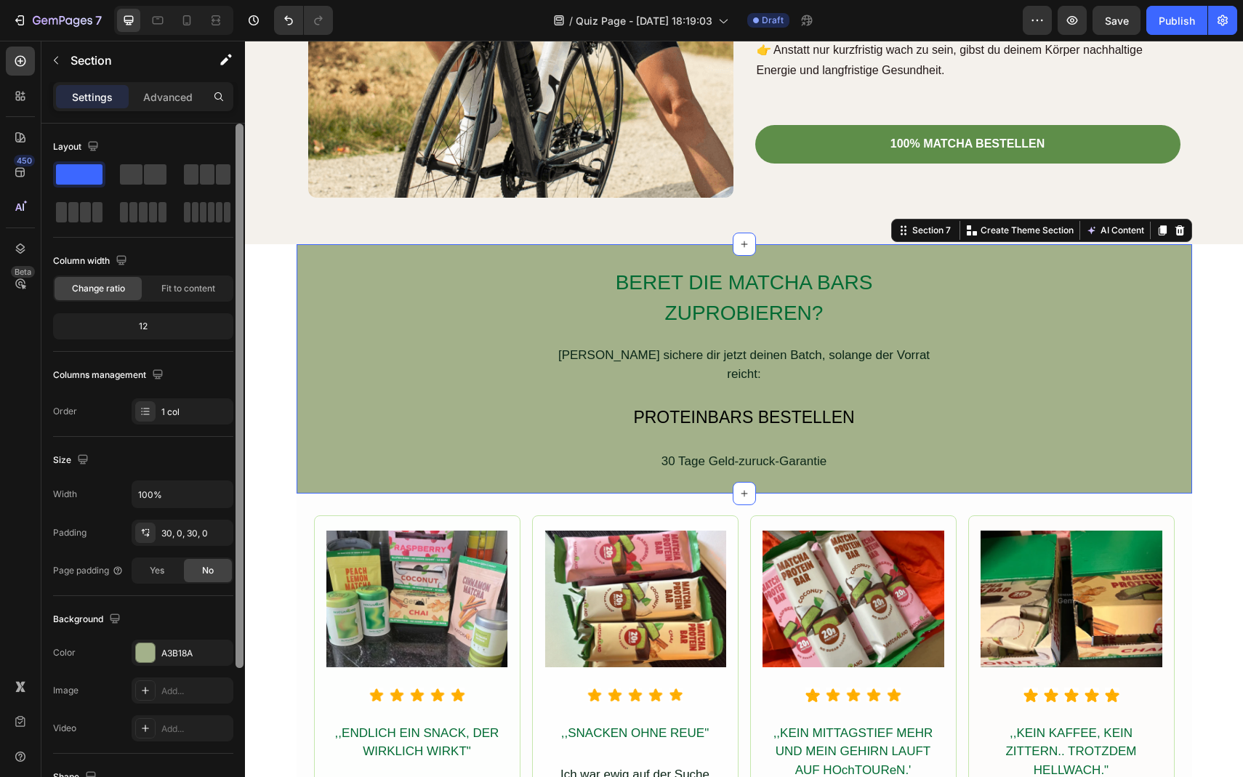
click at [243, 334] on div at bounding box center [240, 396] width 8 height 545
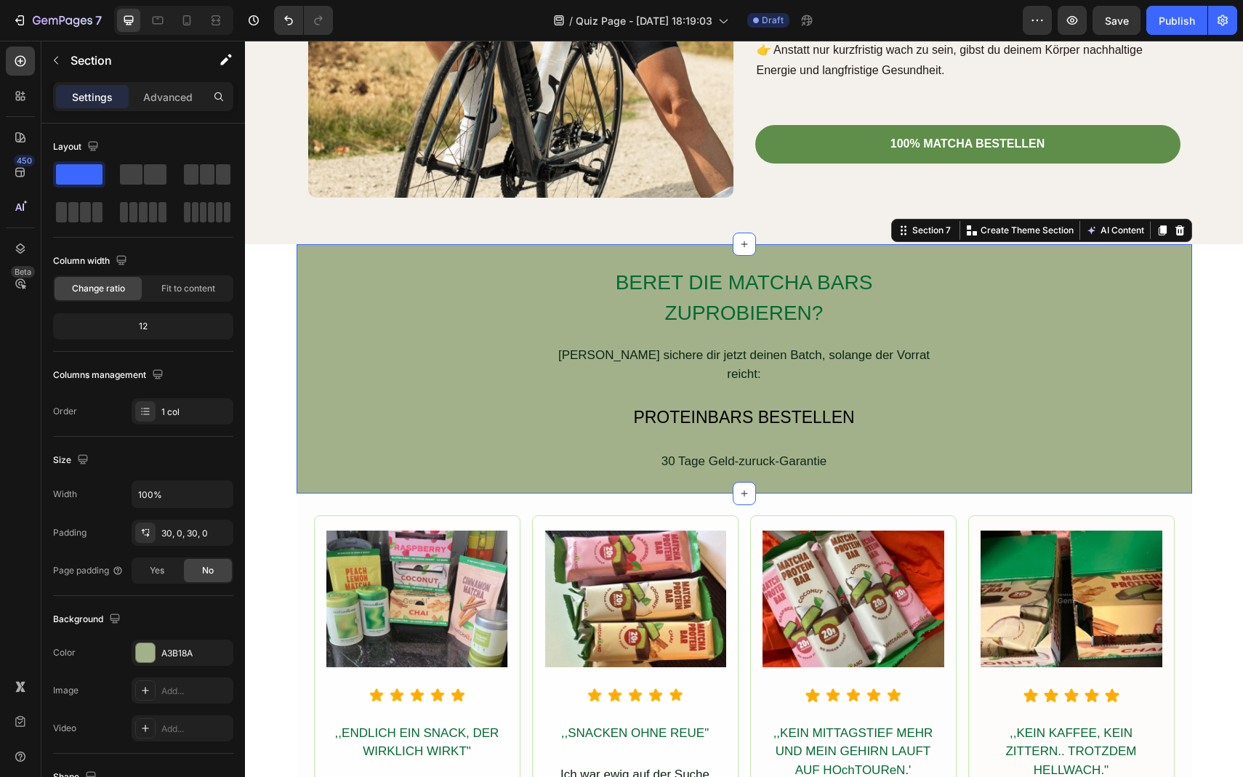
click at [385, 339] on div "BERET DIE MATCHA BARS ZUPROBIEREN? Heading Dann sichere dir jetzt deinen Batch,…" at bounding box center [745, 369] width 896 height 206
click at [15, 256] on div at bounding box center [20, 248] width 29 height 29
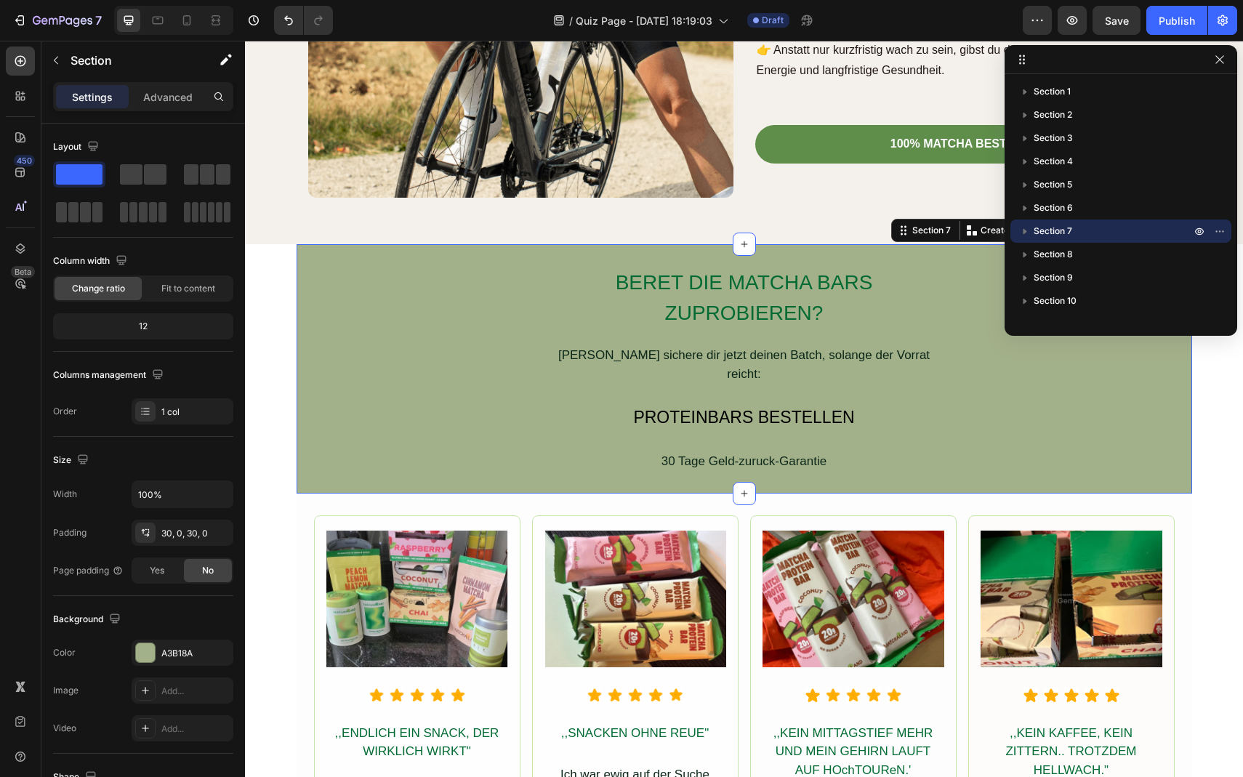
click at [1041, 234] on span "Section 7" at bounding box center [1053, 231] width 39 height 15
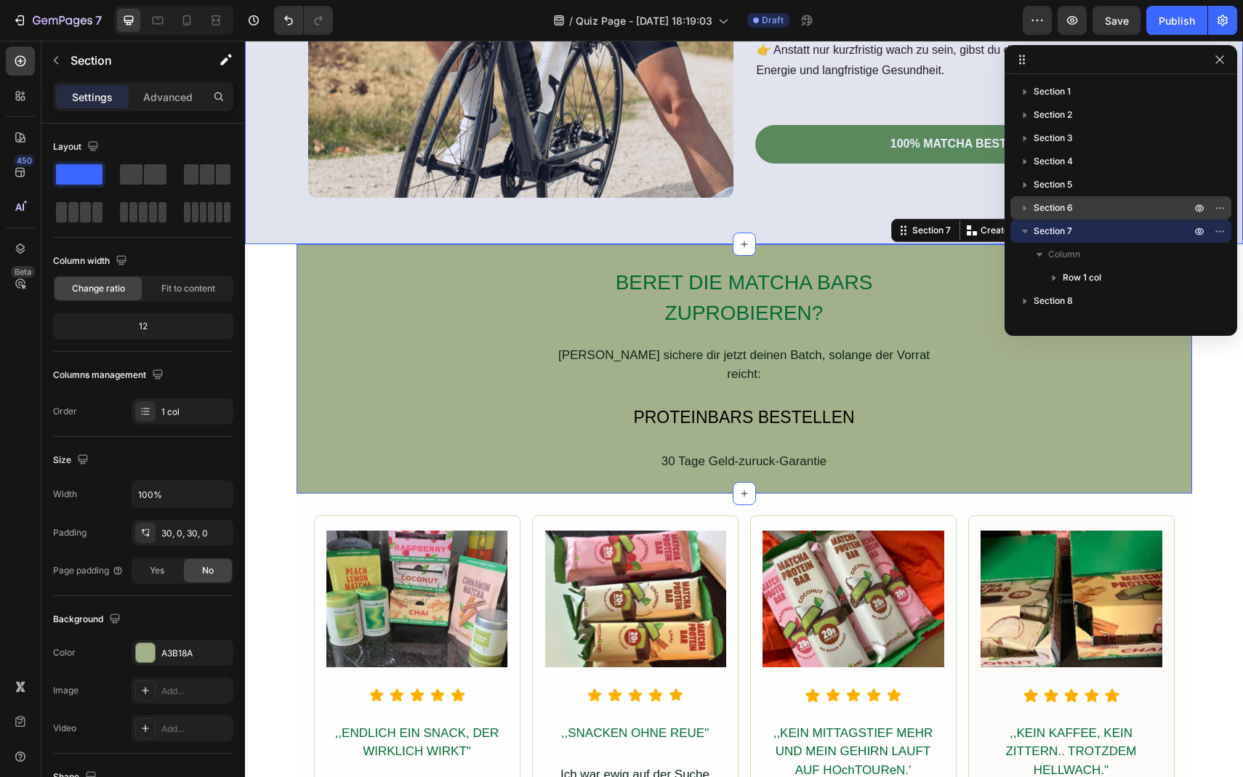
click at [1056, 211] on span "Section 6" at bounding box center [1053, 208] width 39 height 15
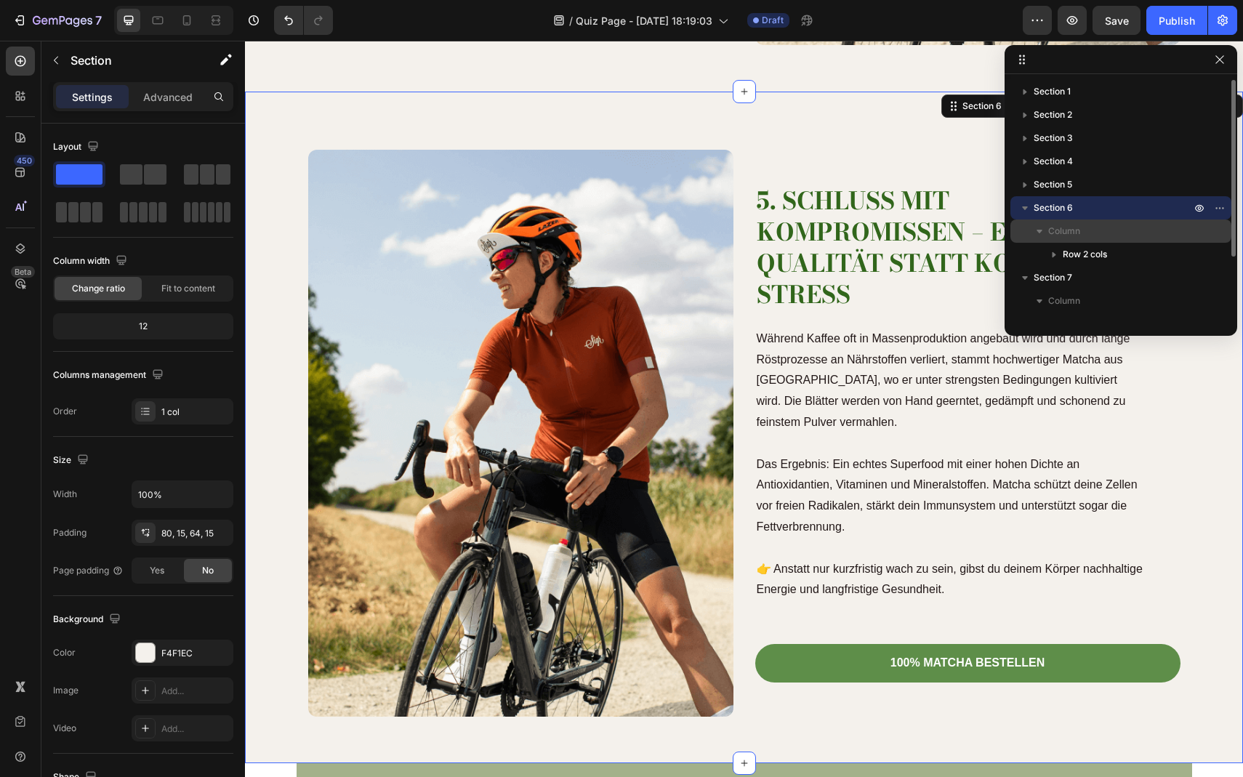
scroll to position [3224, 0]
click at [1054, 224] on span "Column" at bounding box center [1065, 231] width 32 height 15
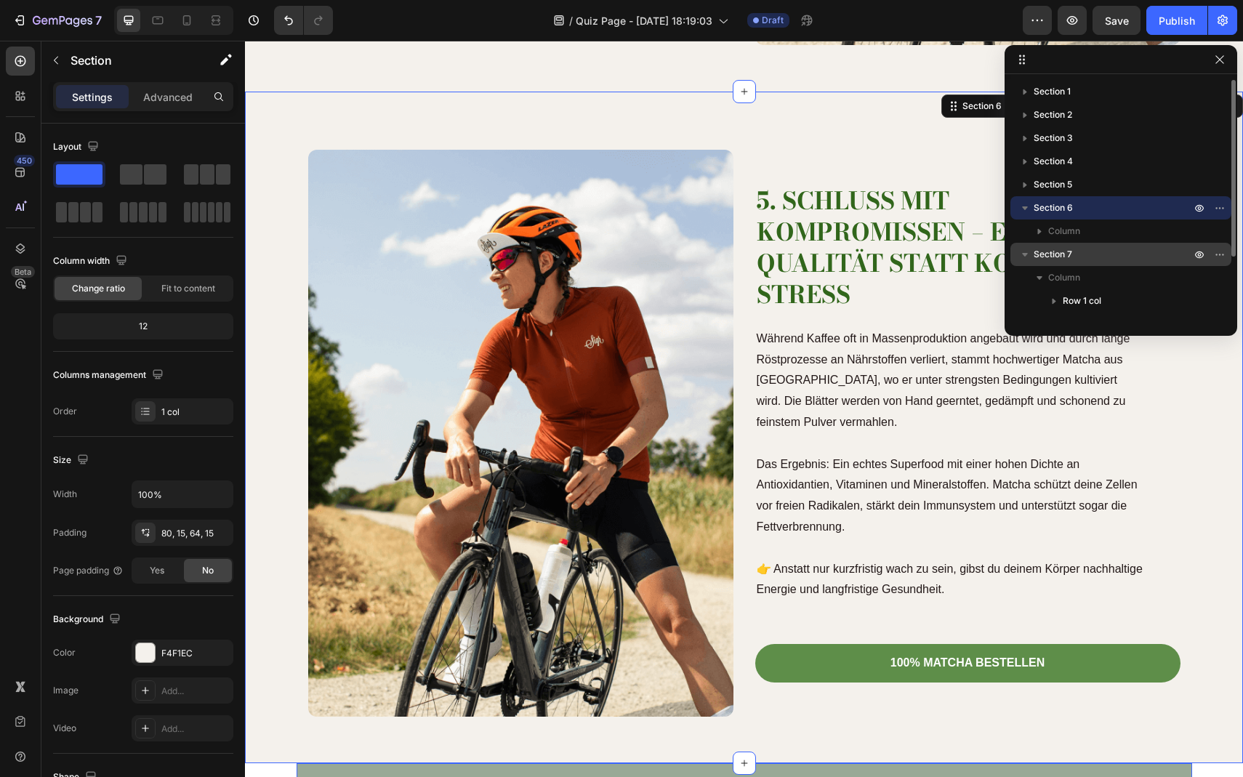
click at [1048, 248] on span "Section 7" at bounding box center [1053, 254] width 39 height 15
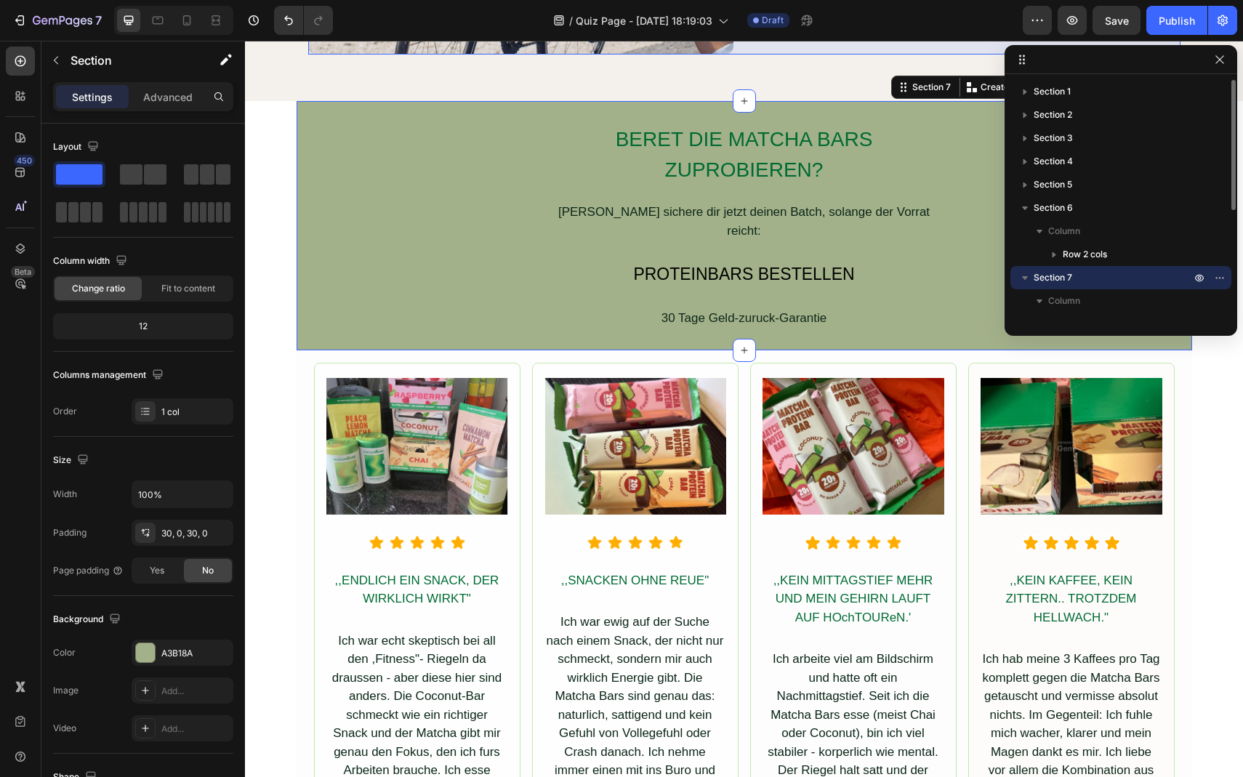
scroll to position [3896, 0]
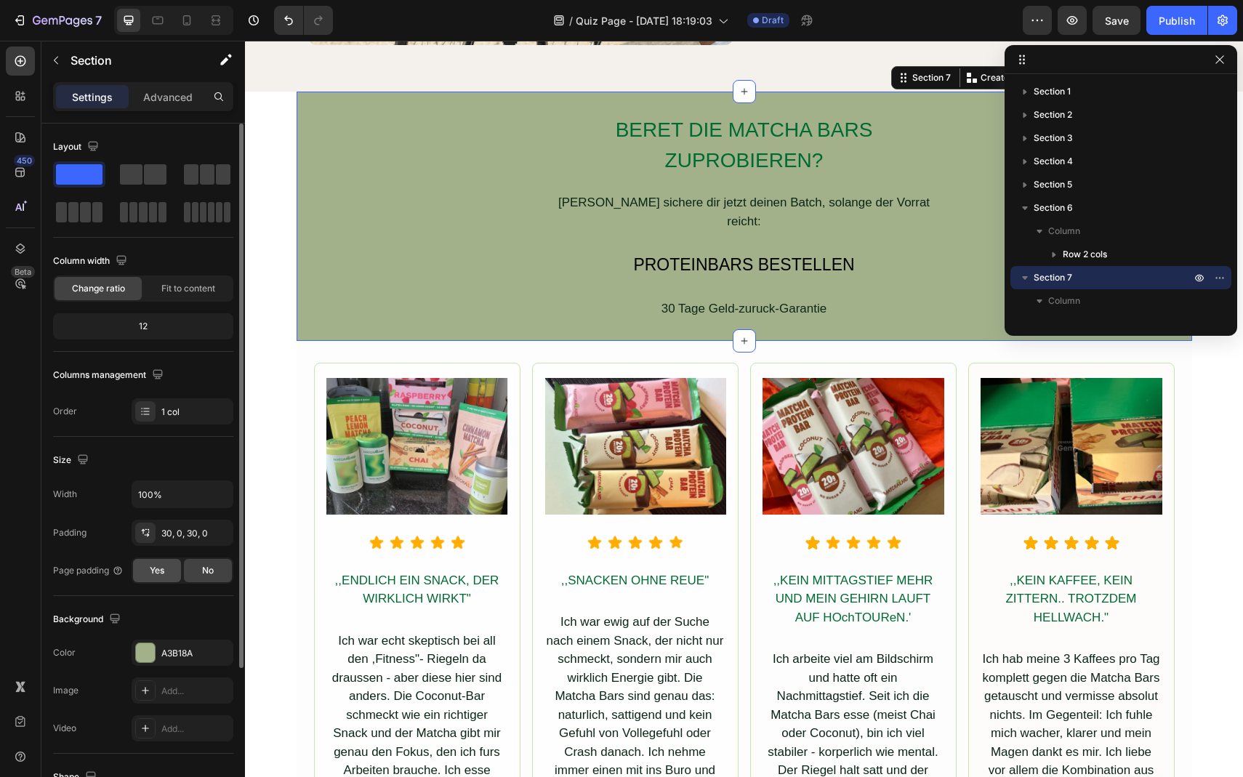
click at [148, 569] on div "Yes" at bounding box center [157, 570] width 48 height 23
click at [206, 569] on span "No" at bounding box center [208, 570] width 12 height 13
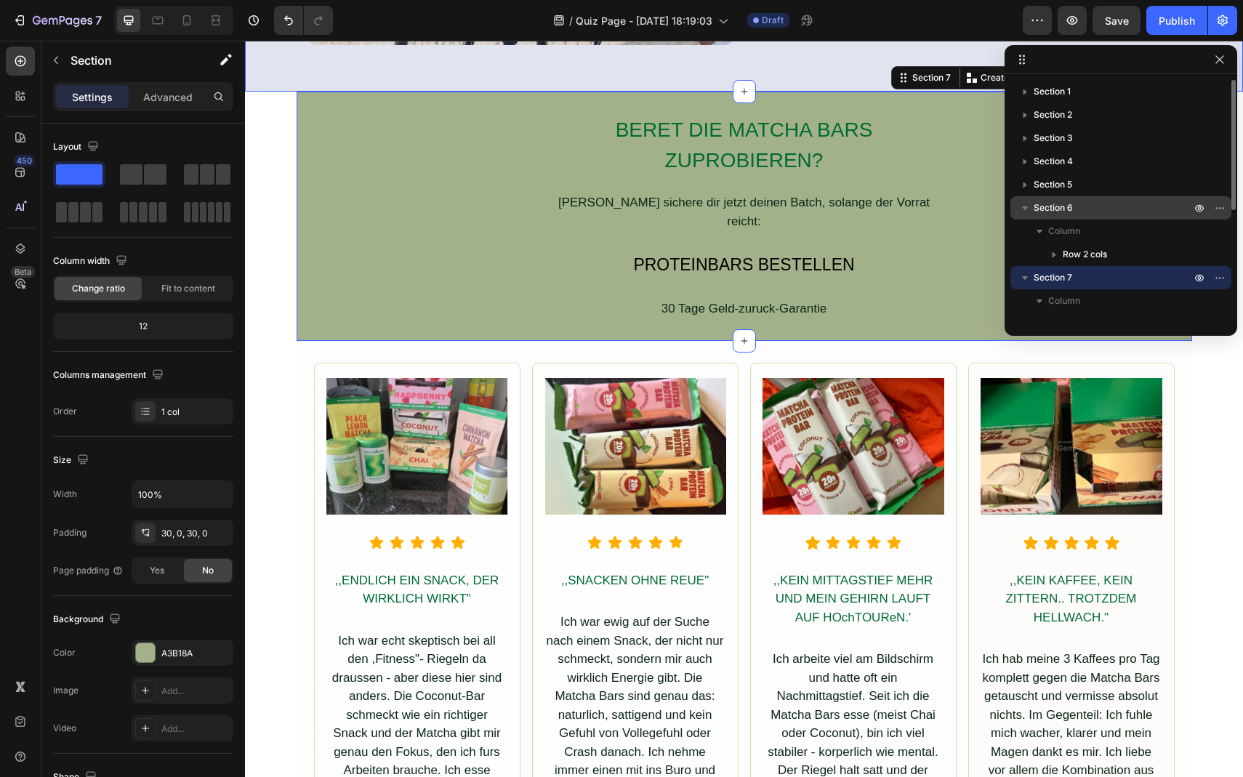
click at [1068, 209] on span "Section 6" at bounding box center [1053, 208] width 39 height 15
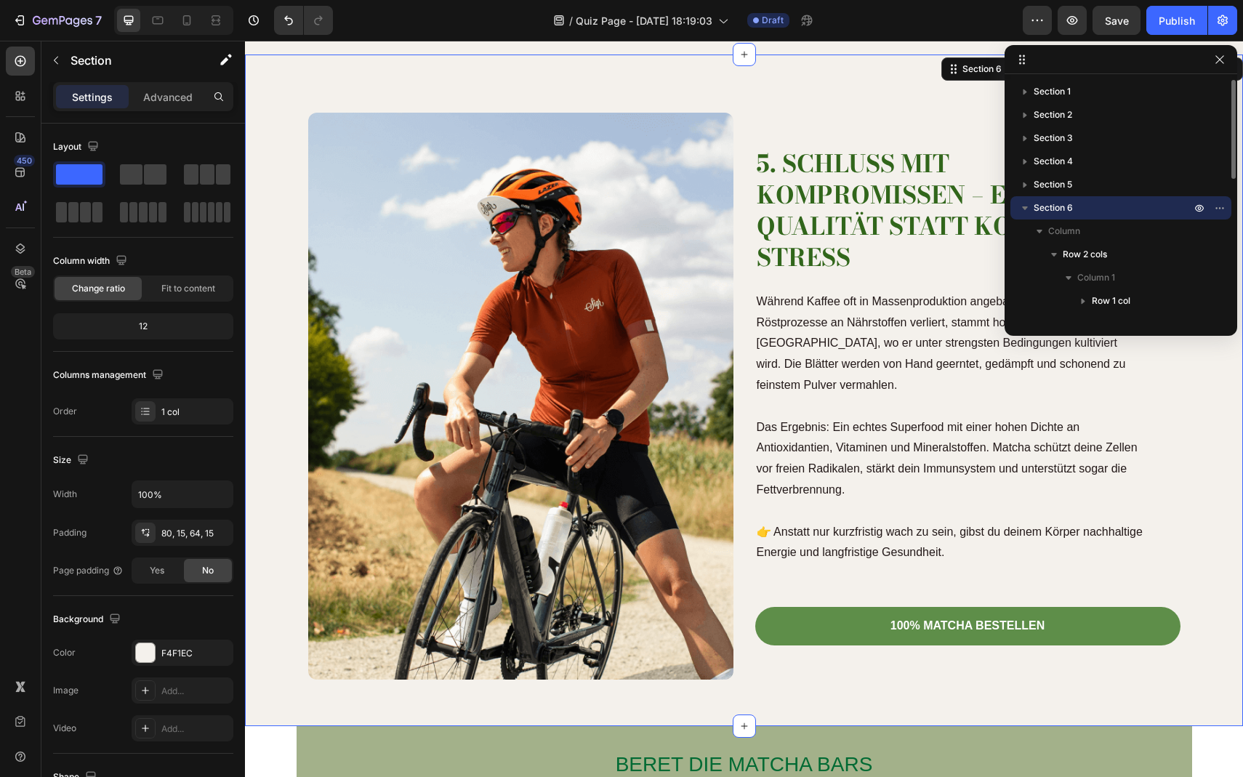
scroll to position [3224, 0]
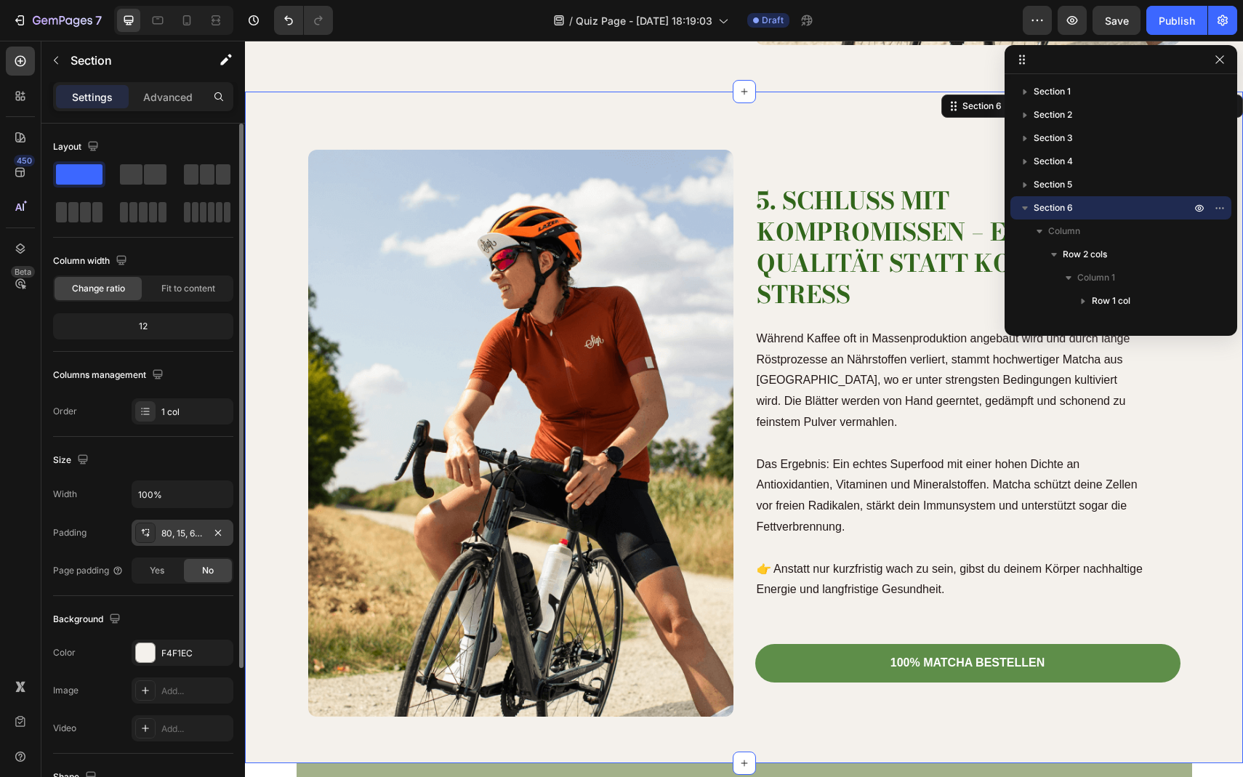
click at [166, 537] on div "80, 15, 64, 15" at bounding box center [182, 533] width 42 height 13
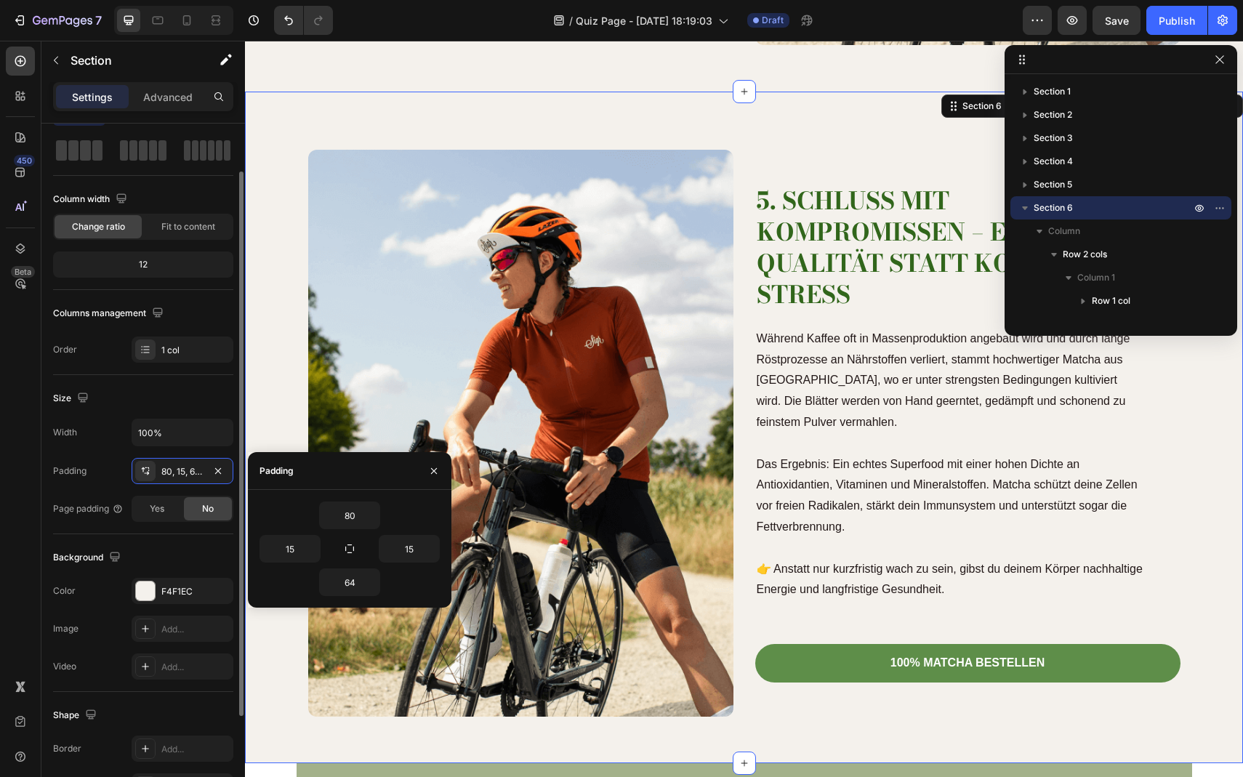
scroll to position [192, 0]
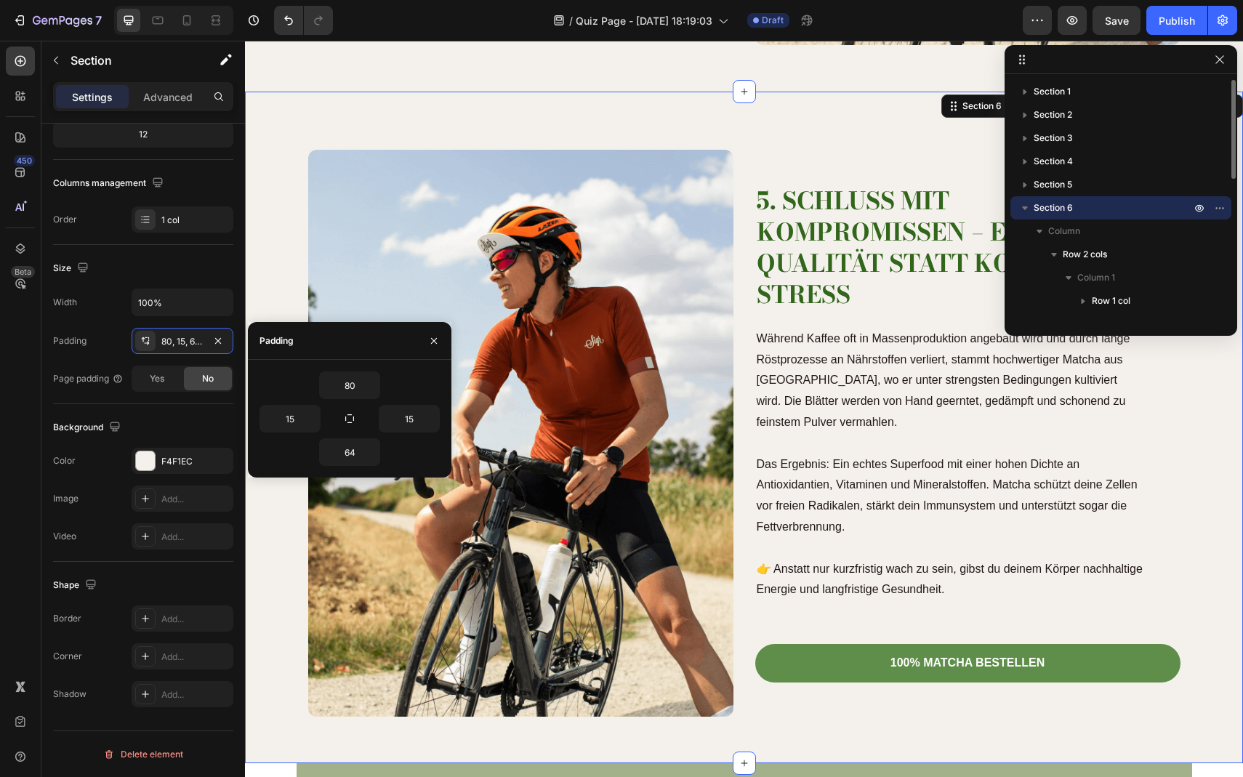
click at [1027, 208] on icon "button" at bounding box center [1025, 209] width 6 height 4
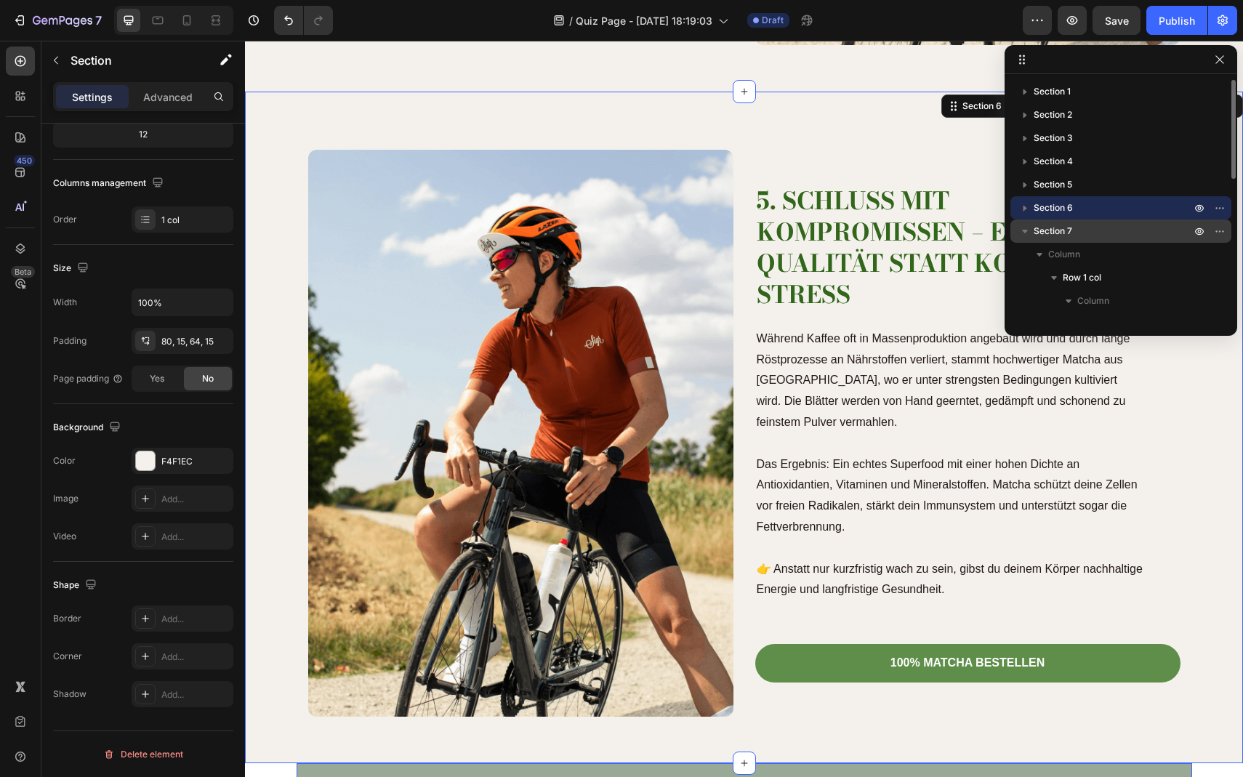
click at [1026, 228] on icon "button" at bounding box center [1025, 231] width 15 height 15
click at [1042, 236] on span "Section 7" at bounding box center [1053, 231] width 39 height 15
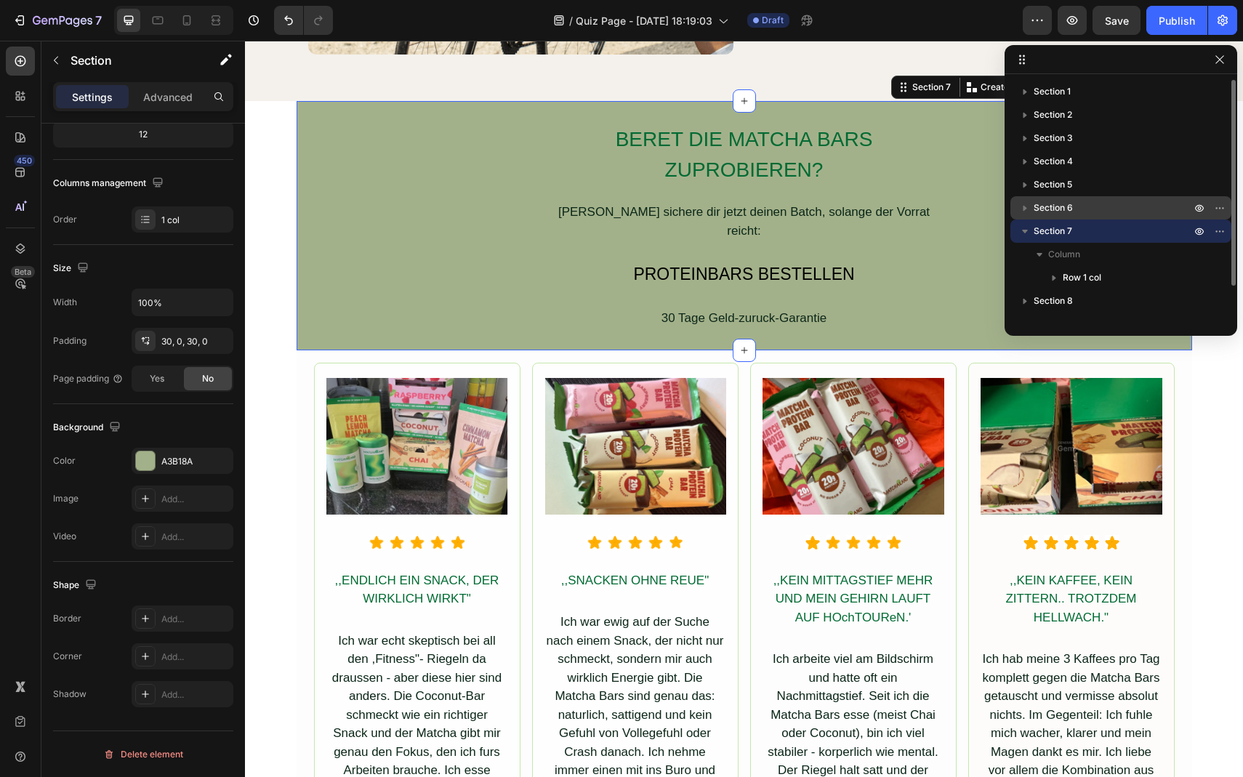
scroll to position [3896, 0]
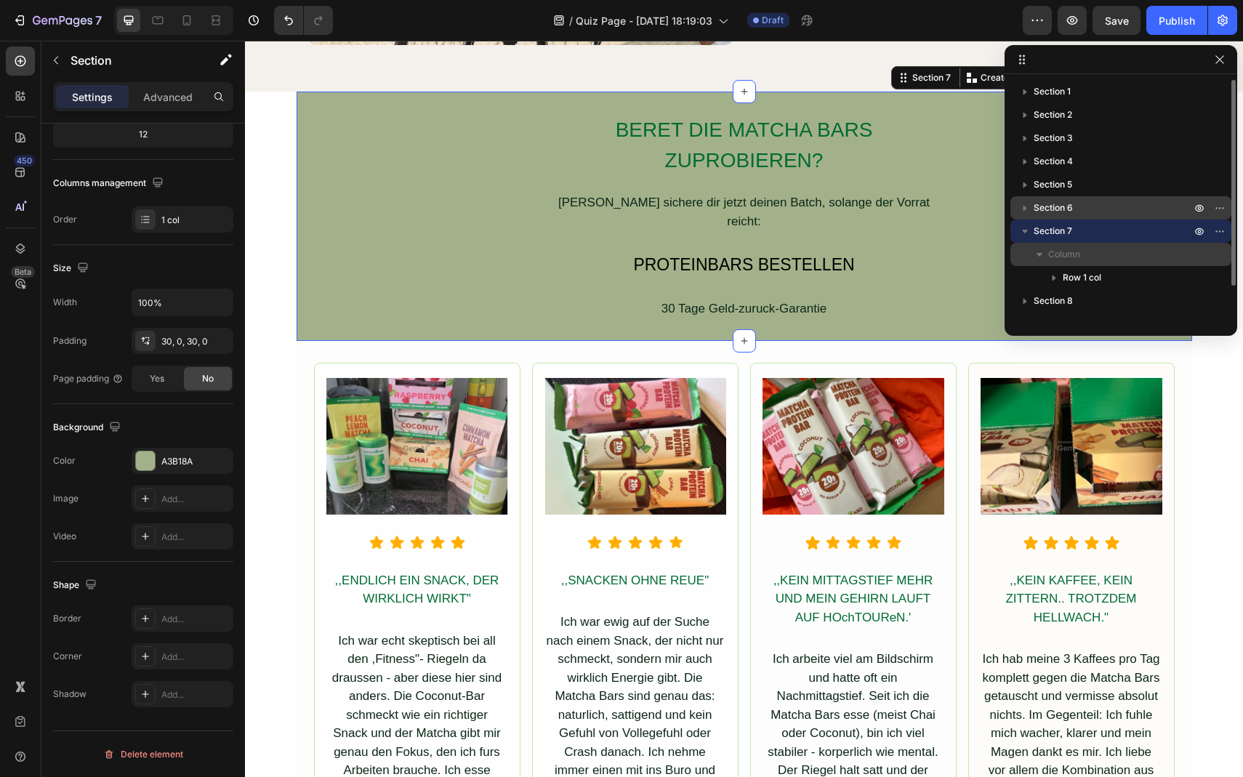
click at [1069, 260] on span "Column" at bounding box center [1065, 254] width 32 height 15
click at [1044, 257] on icon "button" at bounding box center [1040, 254] width 15 height 15
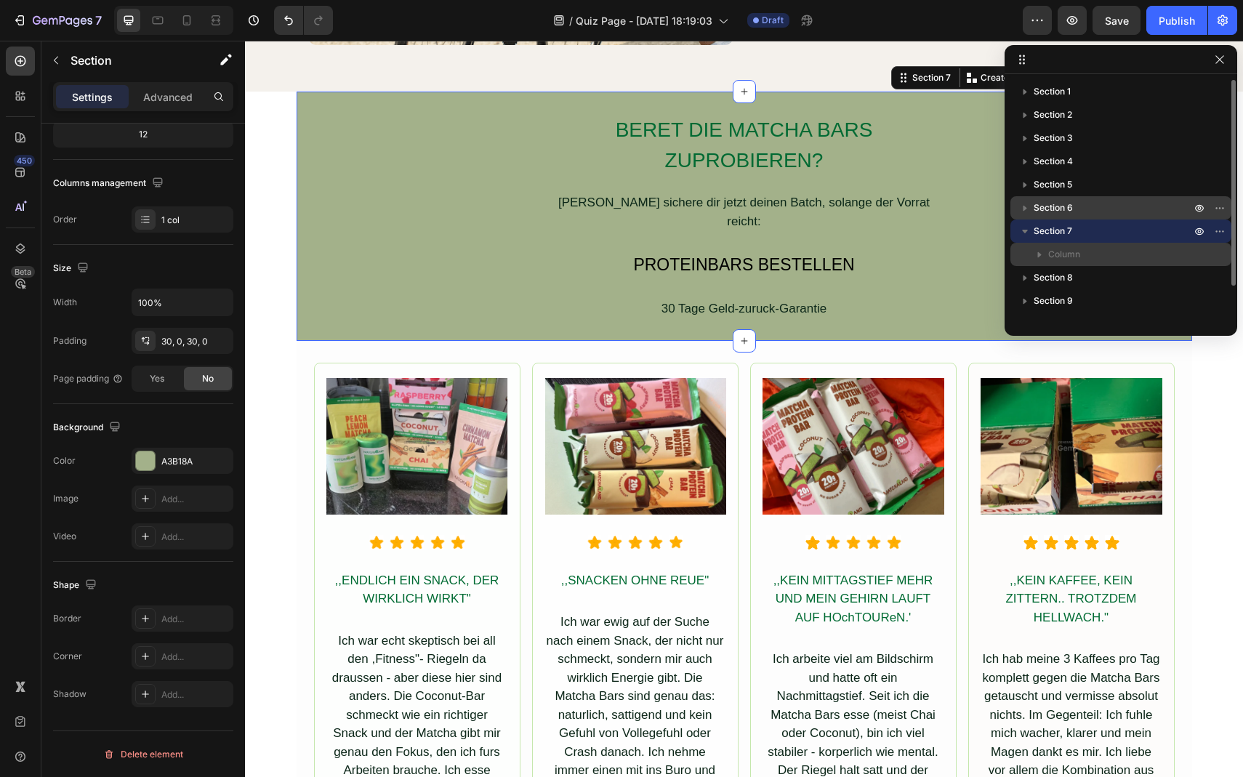
click at [1044, 257] on icon "button" at bounding box center [1040, 254] width 15 height 15
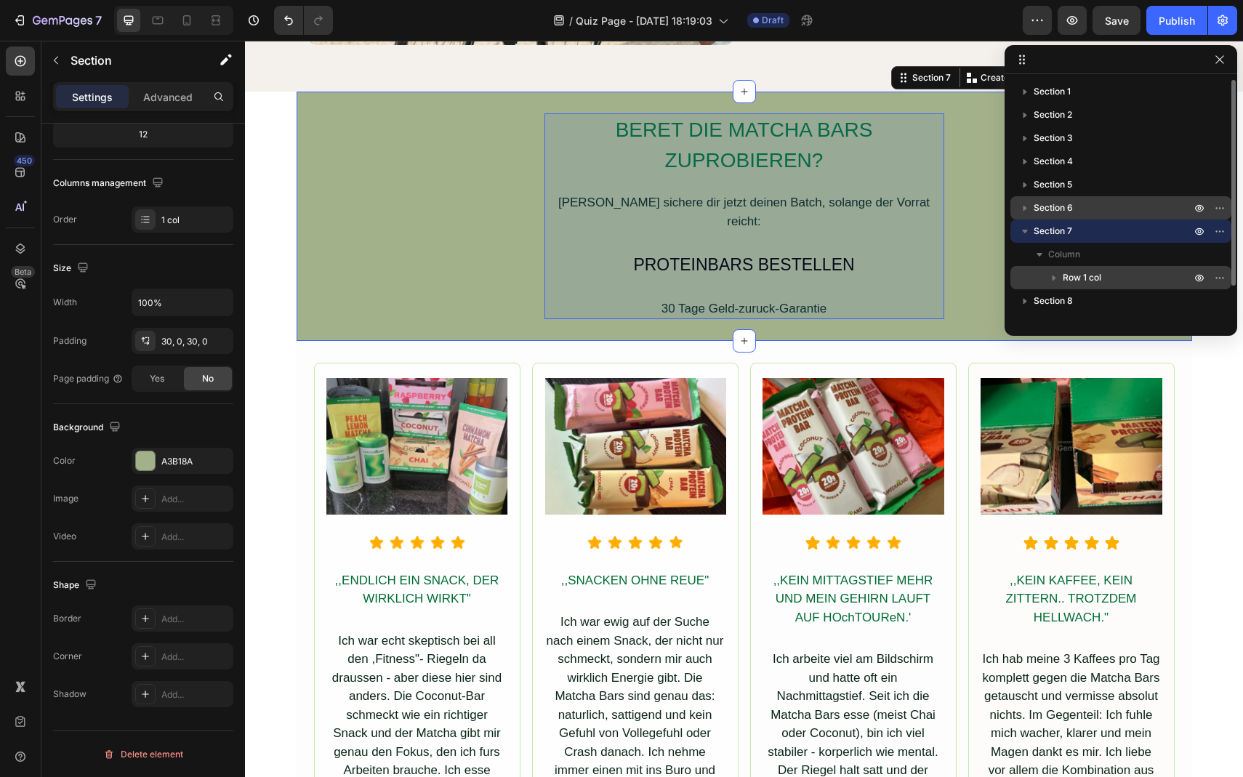
click at [1053, 276] on icon "button" at bounding box center [1055, 279] width 4 height 6
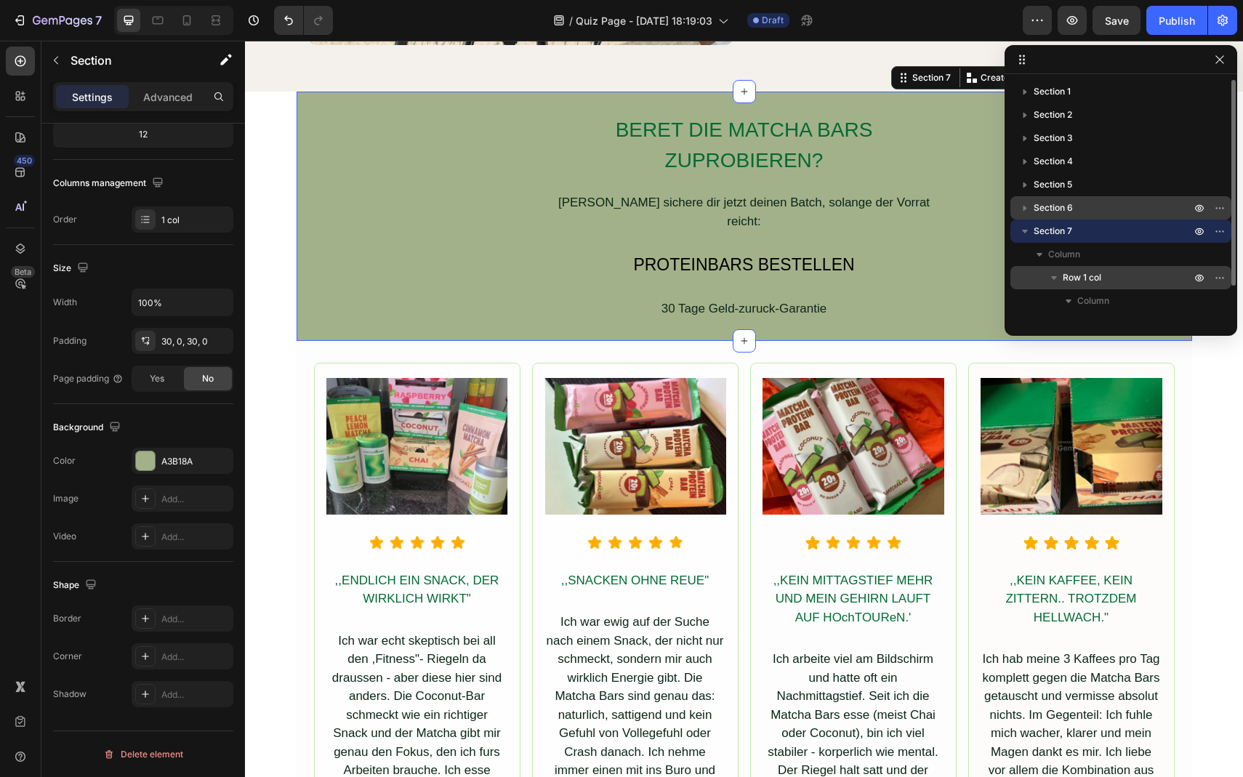
click at [418, 101] on div "BERET DIE MATCHA BARS ZUPROBIEREN? Heading Dann sichere dir jetzt deinen Batch,…" at bounding box center [745, 216] width 896 height 249
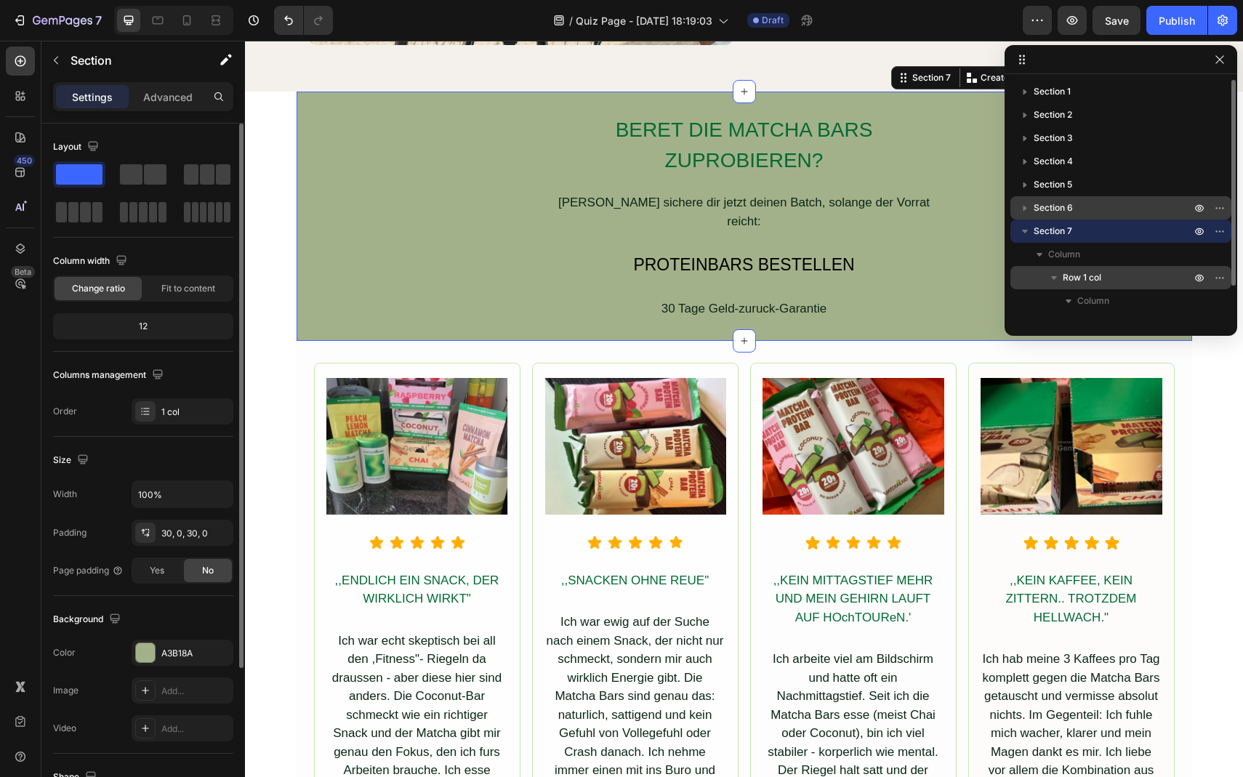
scroll to position [3, 0]
click at [145, 179] on span at bounding box center [155, 171] width 23 height 20
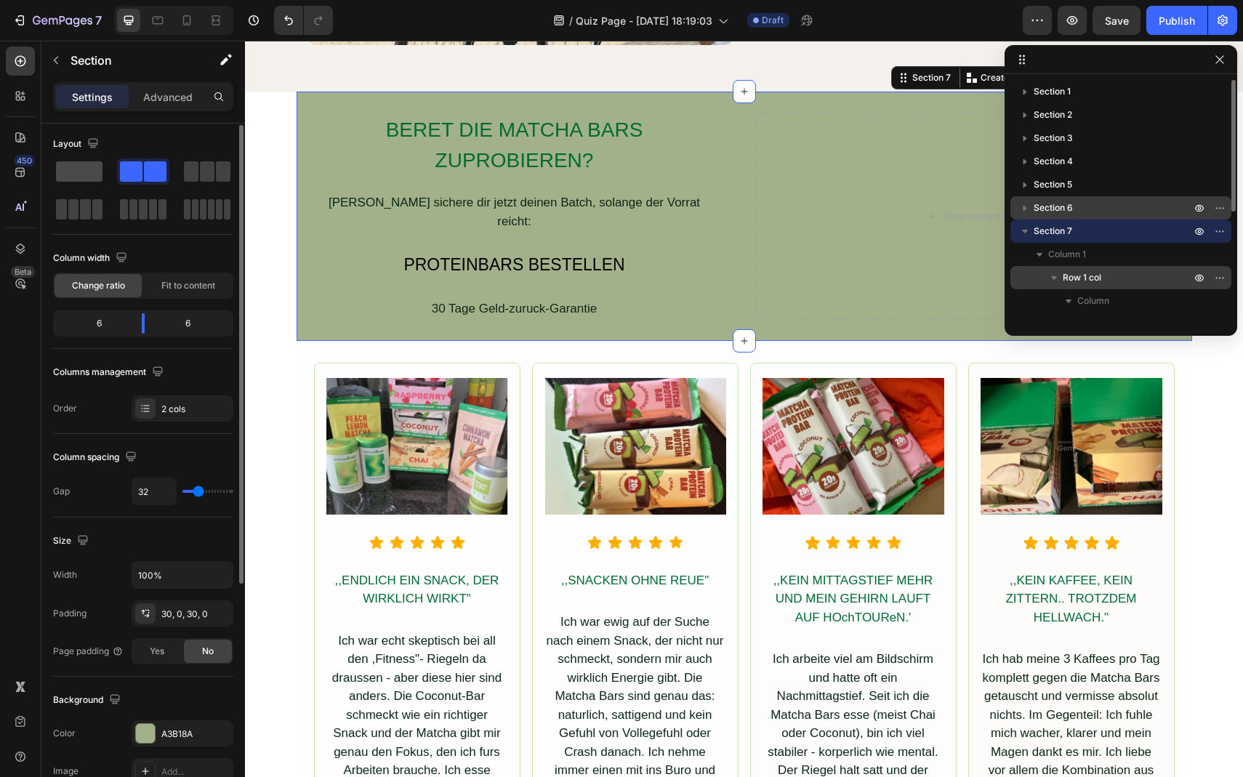
click at [81, 168] on span at bounding box center [79, 171] width 47 height 20
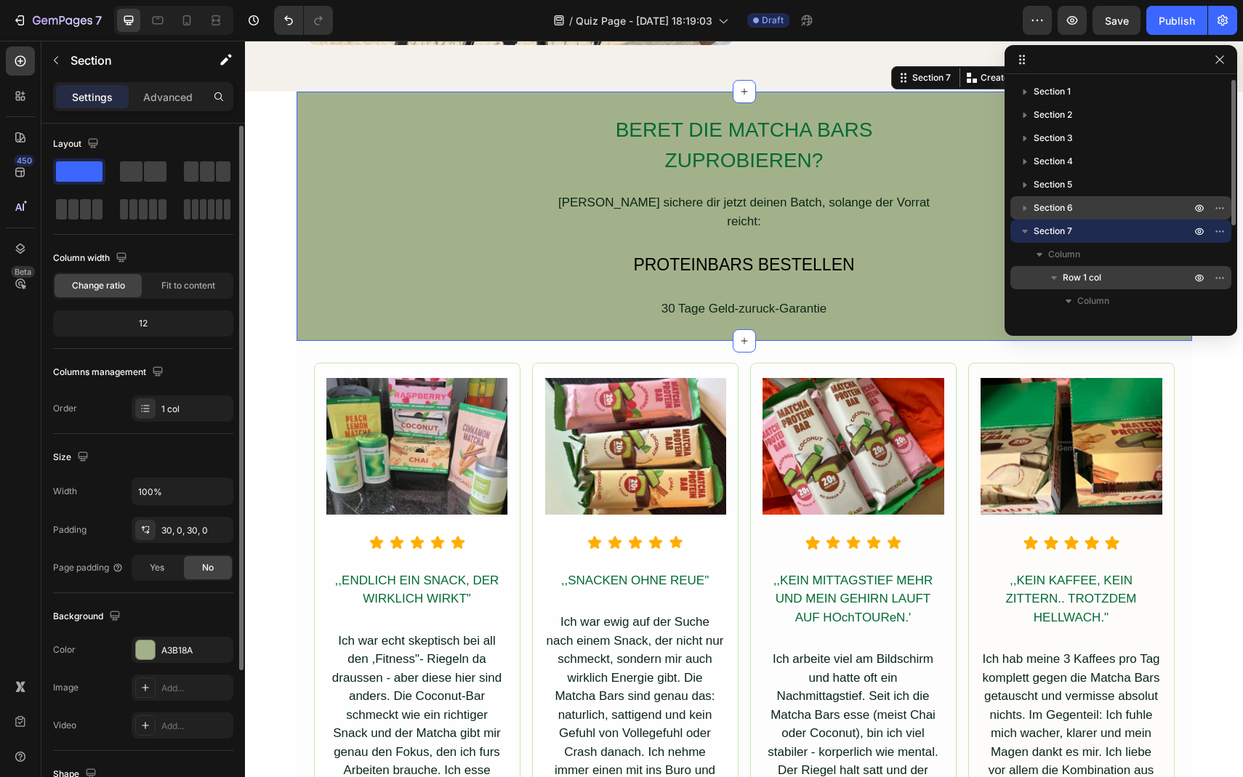
click at [153, 323] on div "12" at bounding box center [143, 323] width 175 height 20
drag, startPoint x: 139, startPoint y: 324, endPoint x: 139, endPoint y: 295, distance: 29.1
click at [139, 309] on div "Column width Change ratio Fit to content 12" at bounding box center [143, 297] width 180 height 103
click at [124, 254] on icon "button" at bounding box center [121, 257] width 15 height 15
click at [120, 310] on icon "button" at bounding box center [124, 307] width 15 height 15
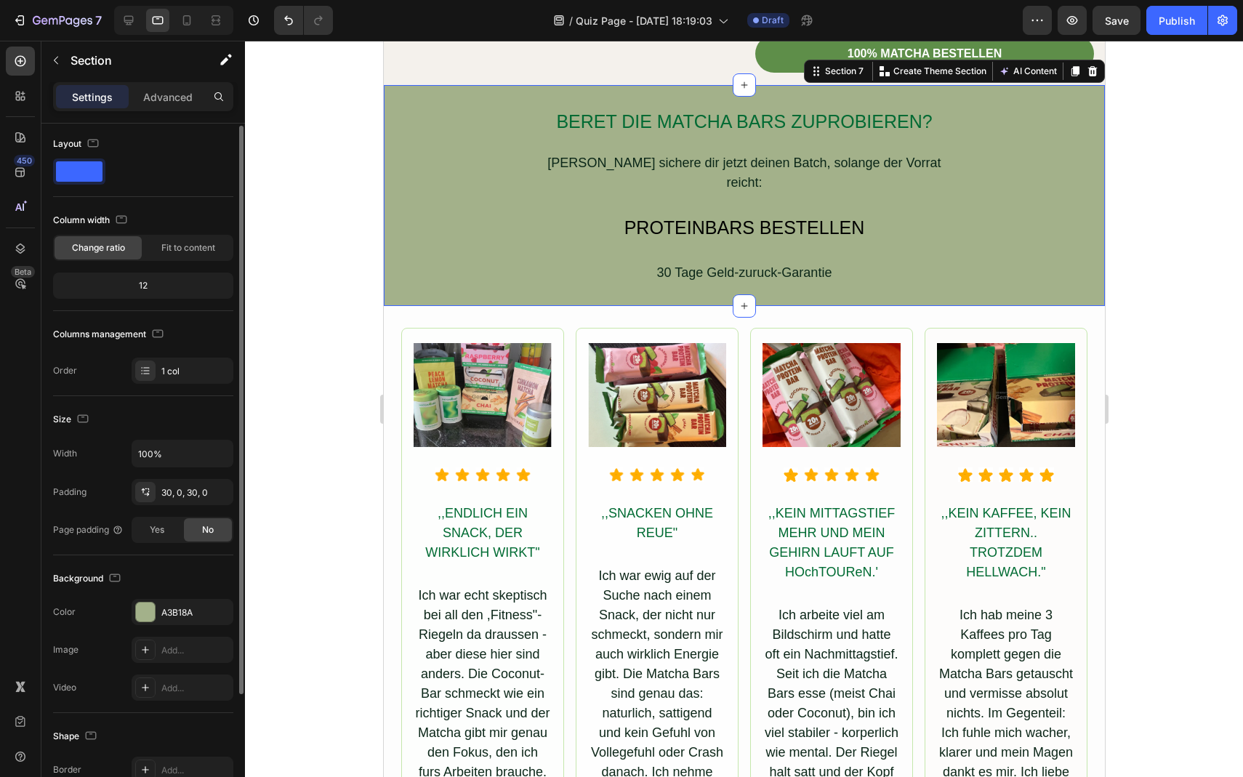
scroll to position [3835, 0]
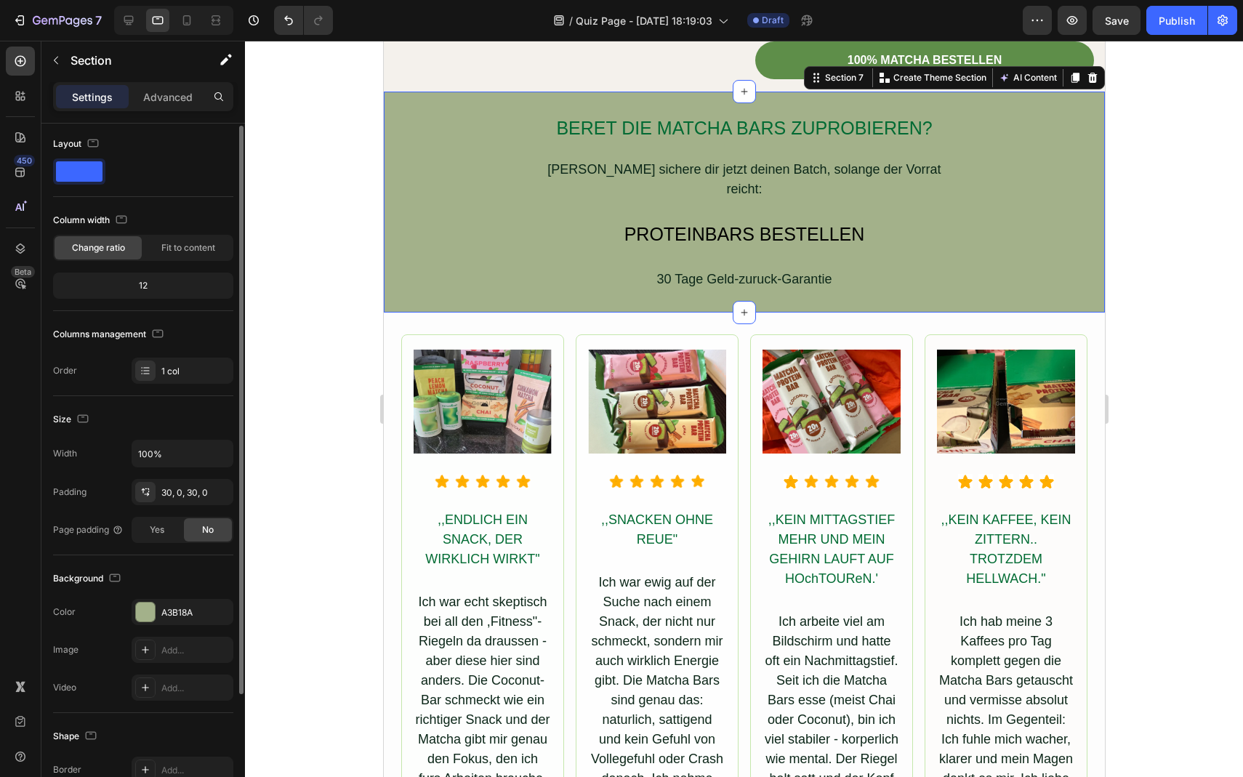
click at [127, 247] on div "Change ratio" at bounding box center [98, 247] width 87 height 23
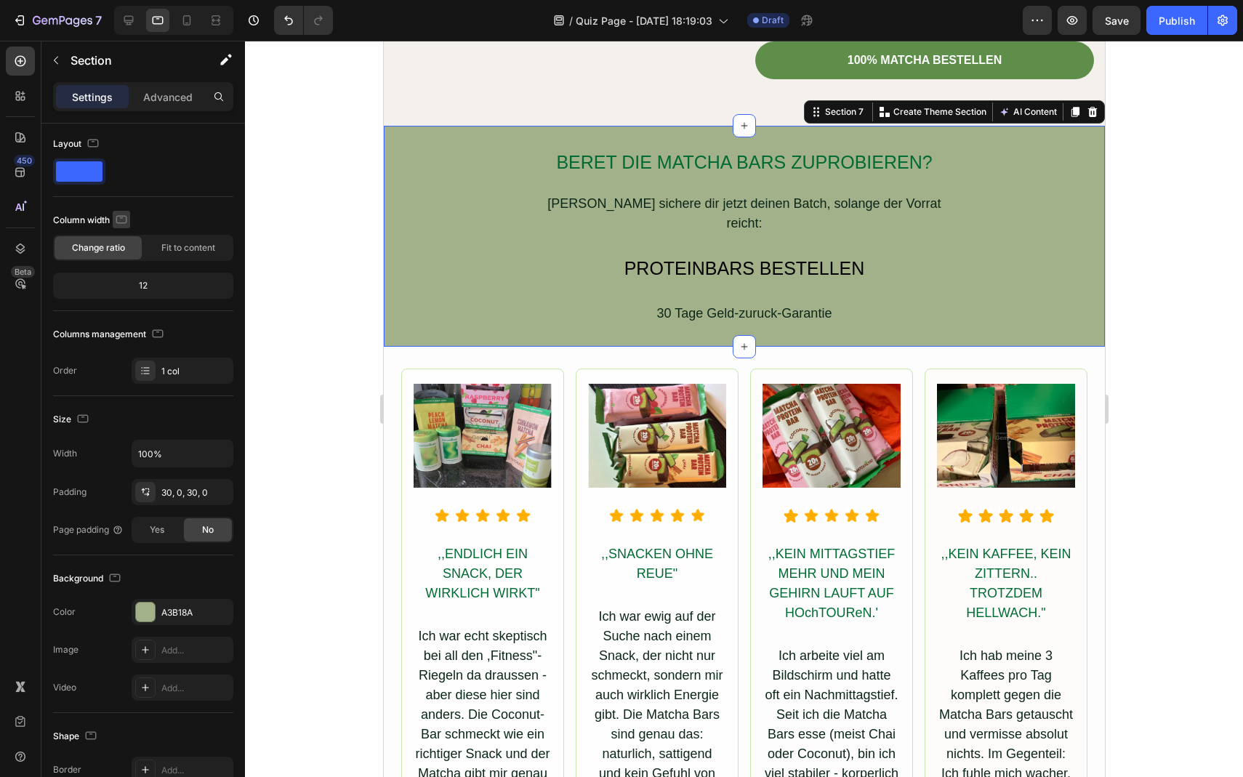
click at [122, 221] on icon "button" at bounding box center [121, 219] width 15 height 15
click at [117, 294] on icon "button" at bounding box center [124, 295] width 15 height 15
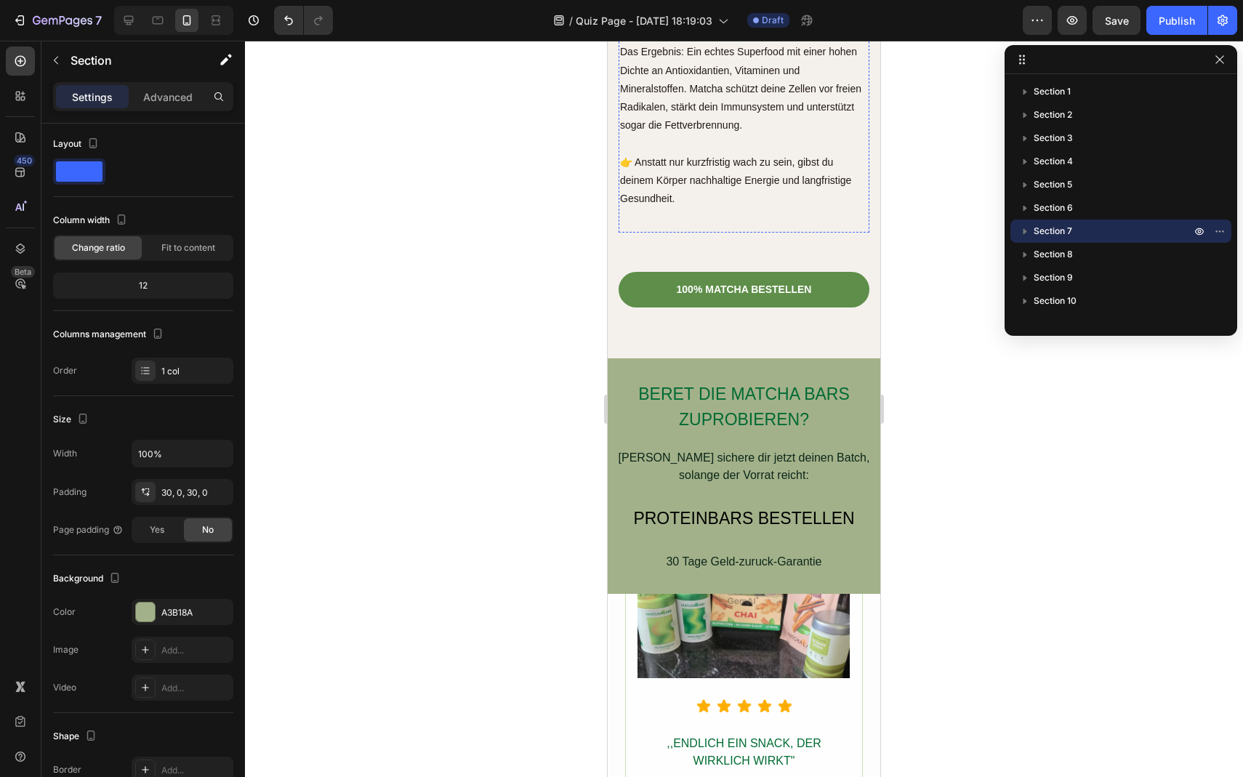
scroll to position [5142, 0]
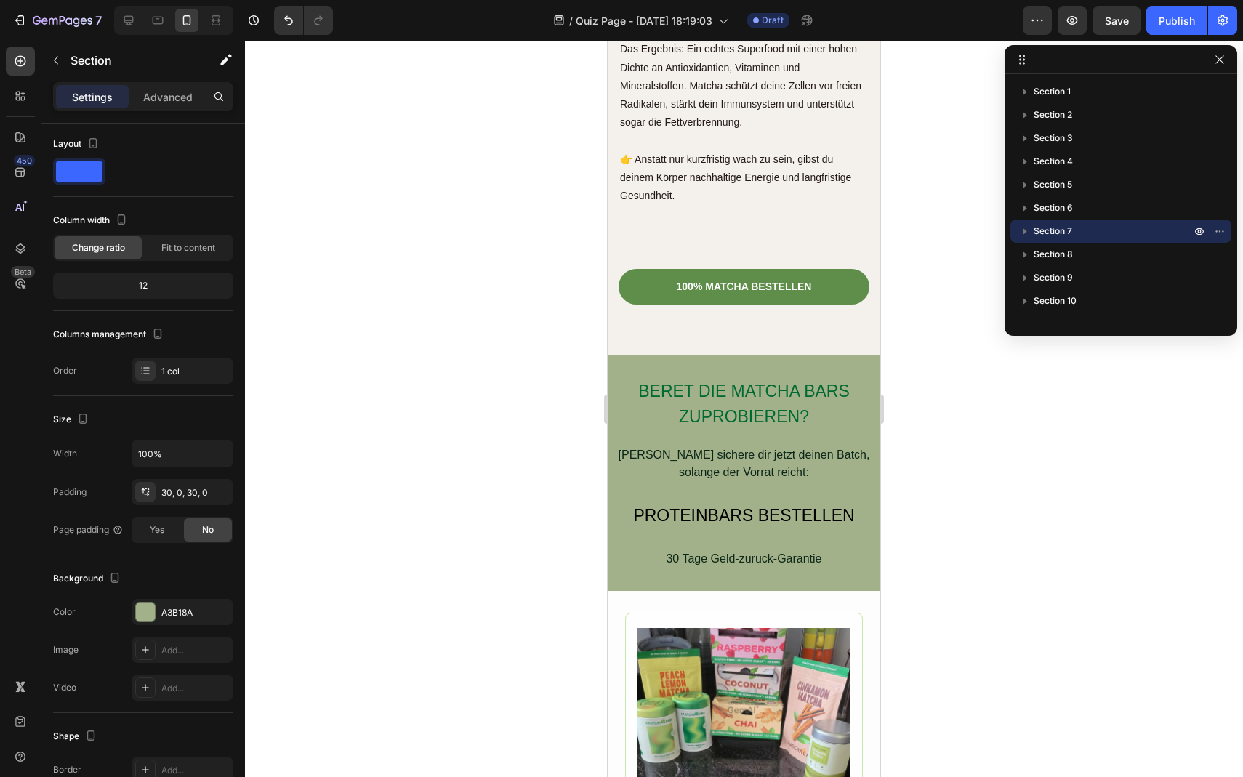
click at [667, 356] on div "BERET DIE MATCHA BARS ZUPROBIEREN? Heading Dann sichere dir jetzt deinen Batch,…" at bounding box center [744, 474] width 273 height 236
click at [1062, 235] on span "Section 7" at bounding box center [1053, 231] width 39 height 15
click at [133, 22] on icon at bounding box center [128, 20] width 9 height 9
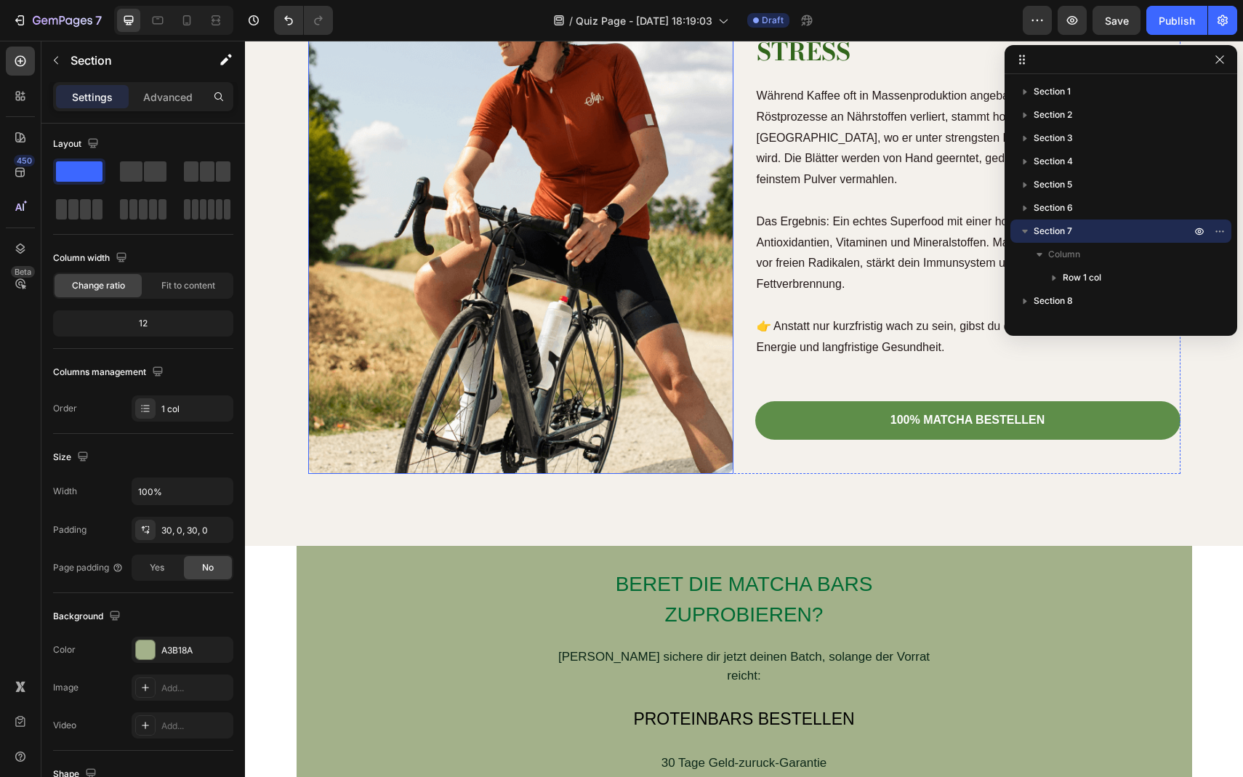
scroll to position [4679, 0]
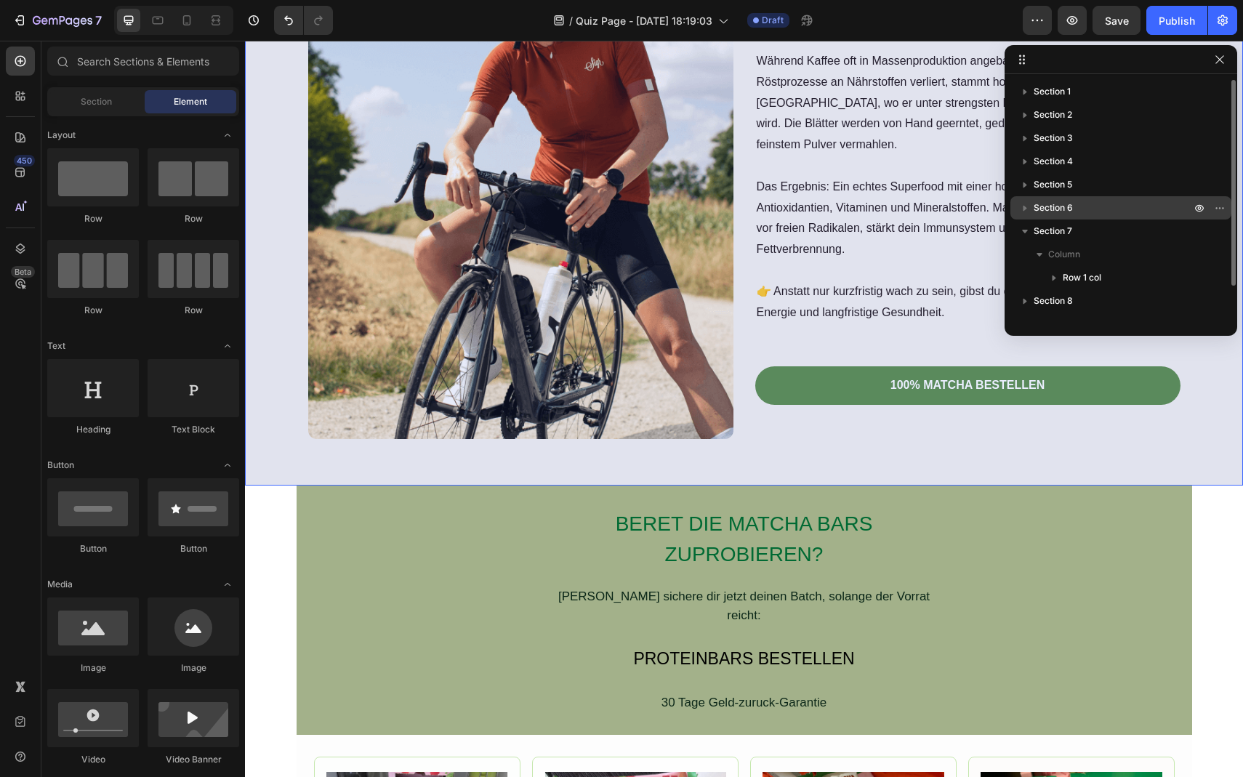
click at [1072, 214] on span "Section 6" at bounding box center [1053, 208] width 39 height 15
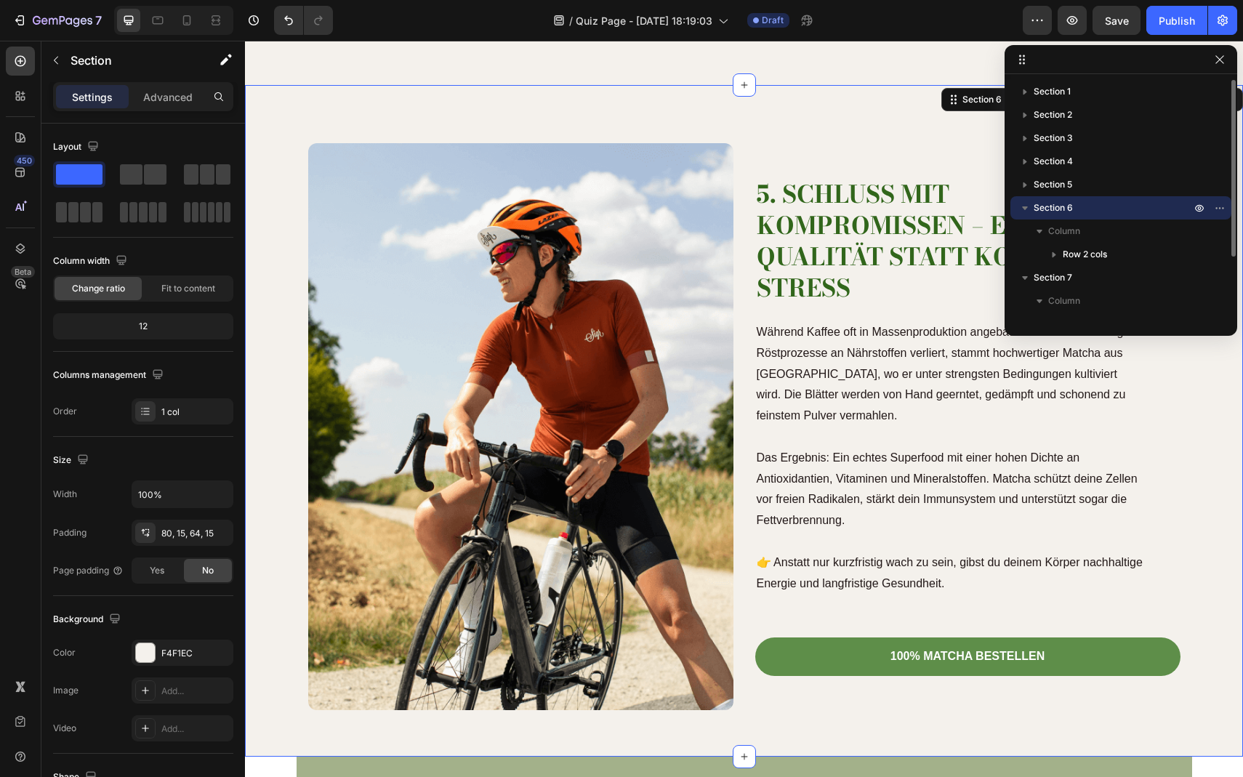
scroll to position [4401, 0]
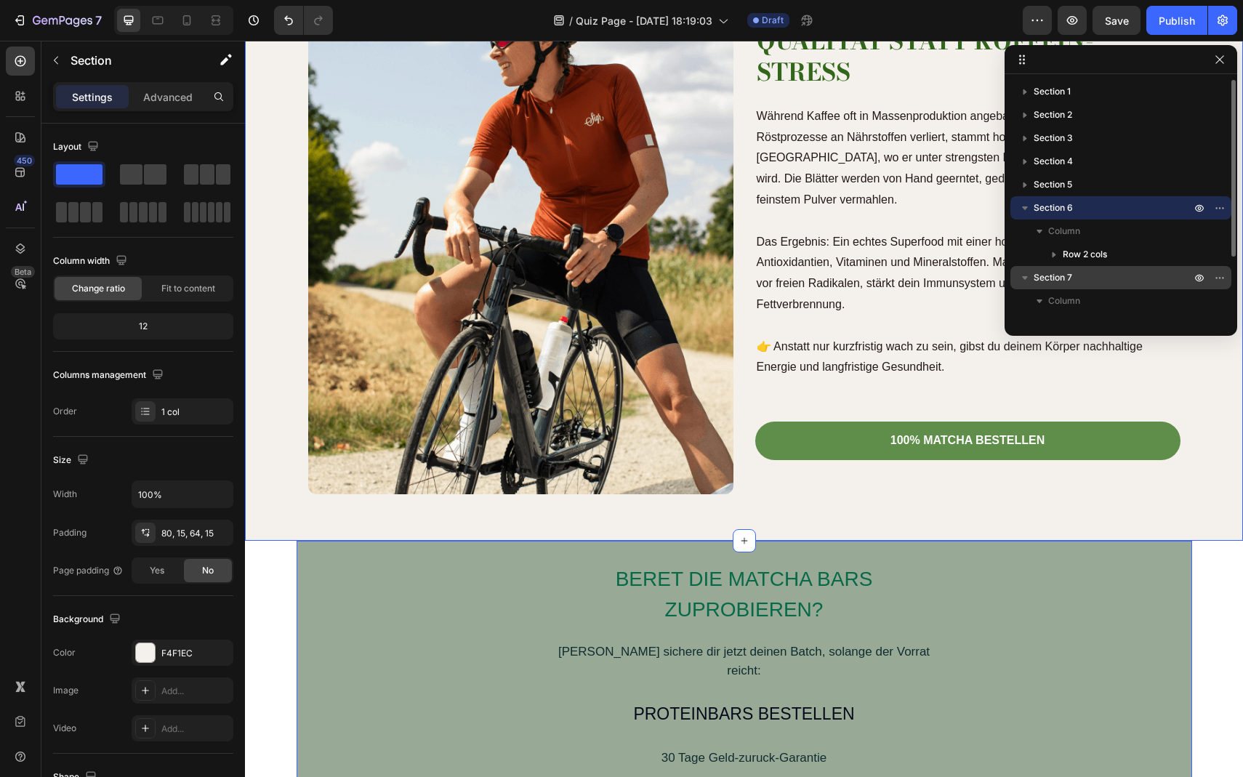
click at [1050, 272] on span "Section 7" at bounding box center [1053, 277] width 39 height 15
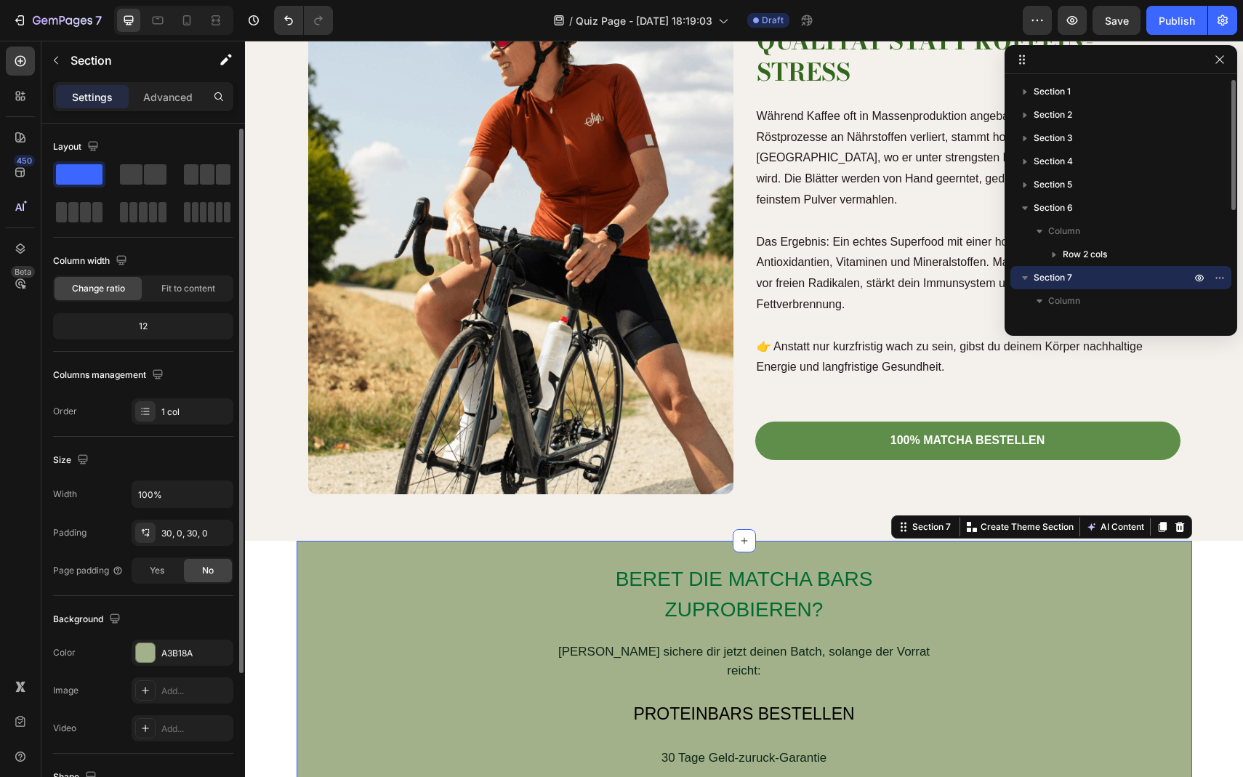
scroll to position [3, 0]
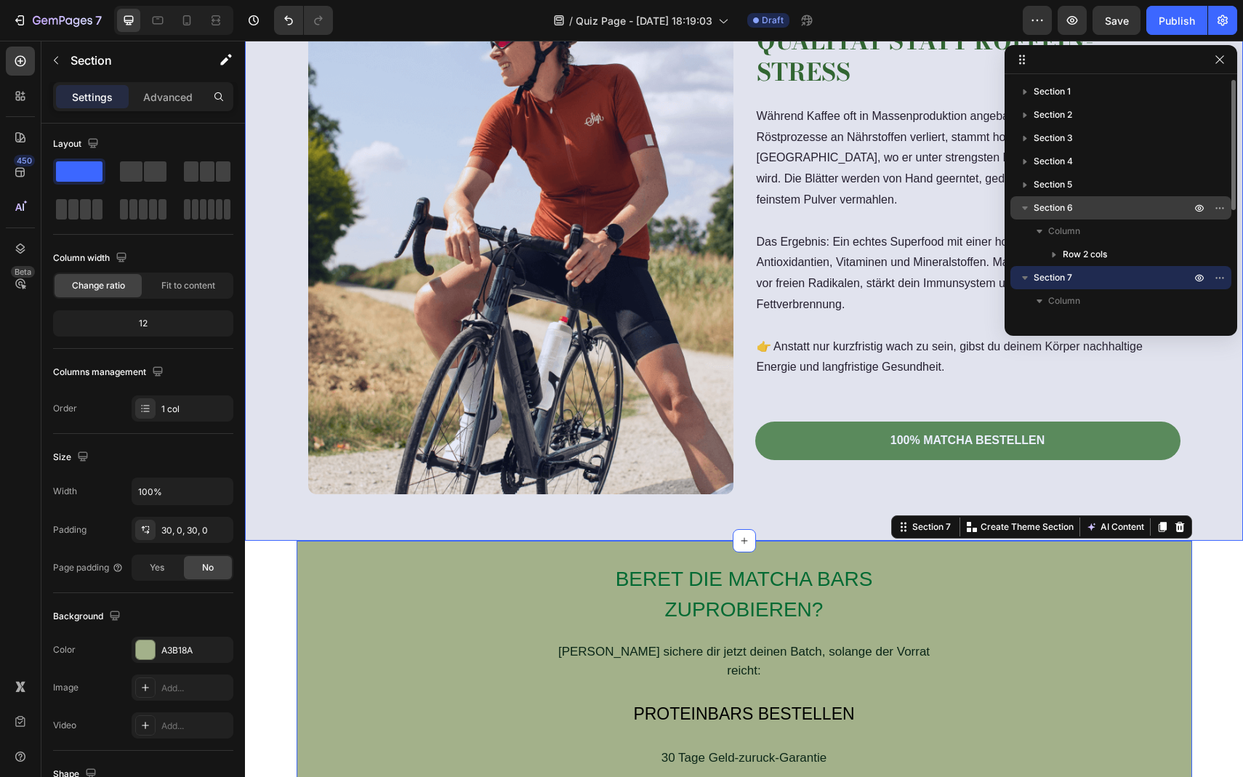
click at [1057, 212] on span "Section 6" at bounding box center [1053, 208] width 39 height 15
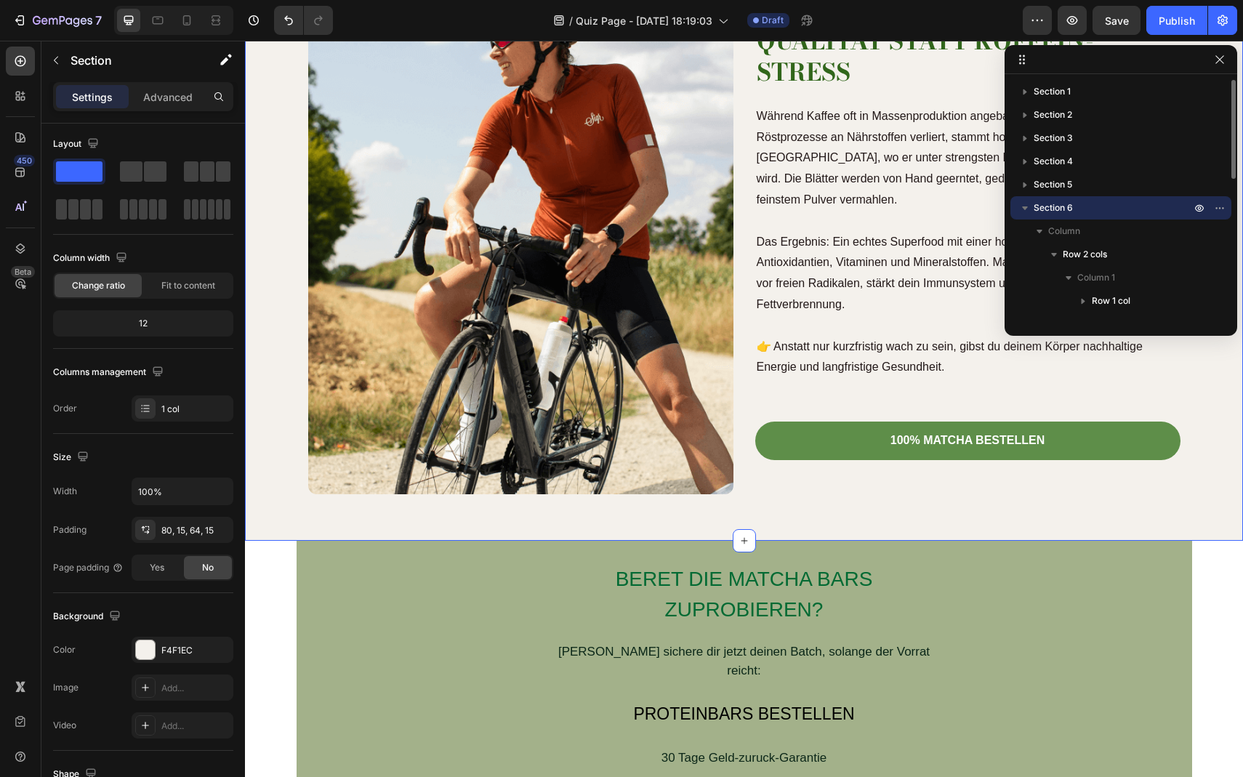
click at [1028, 213] on icon "button" at bounding box center [1025, 208] width 15 height 15
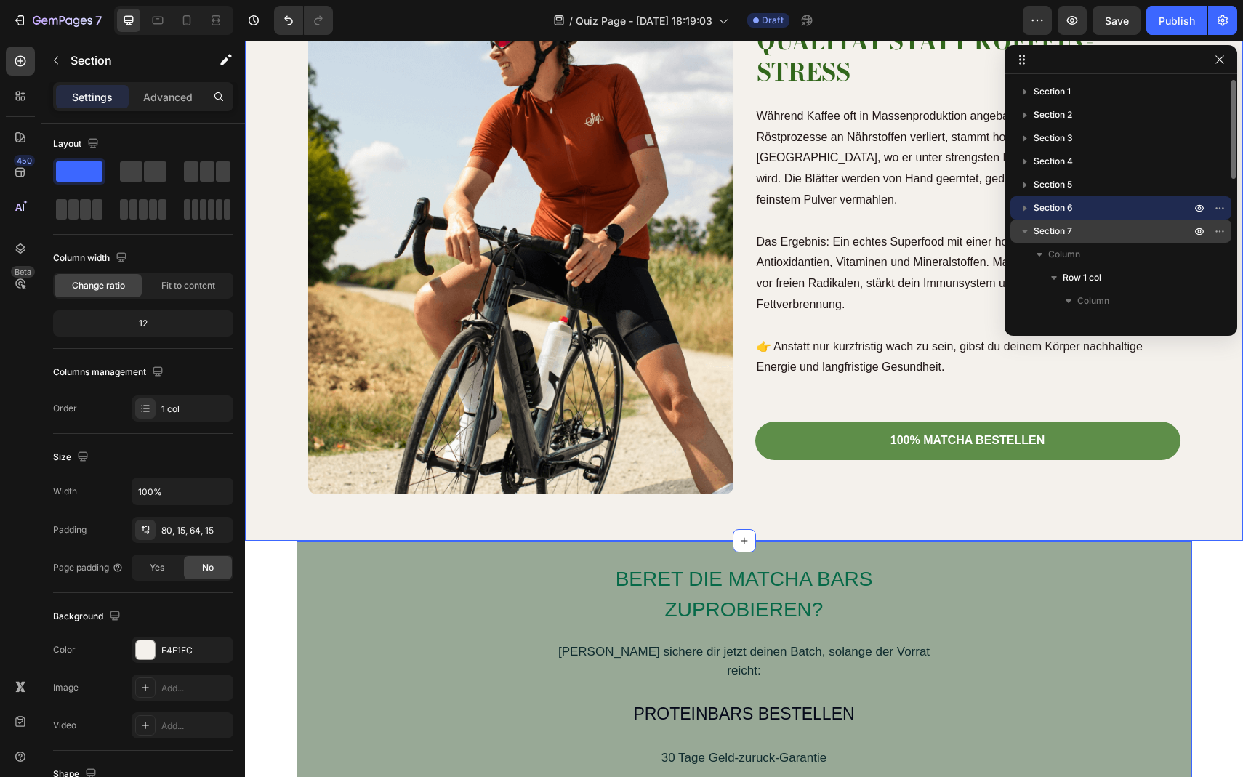
click at [1035, 231] on span "Section 7" at bounding box center [1053, 231] width 39 height 15
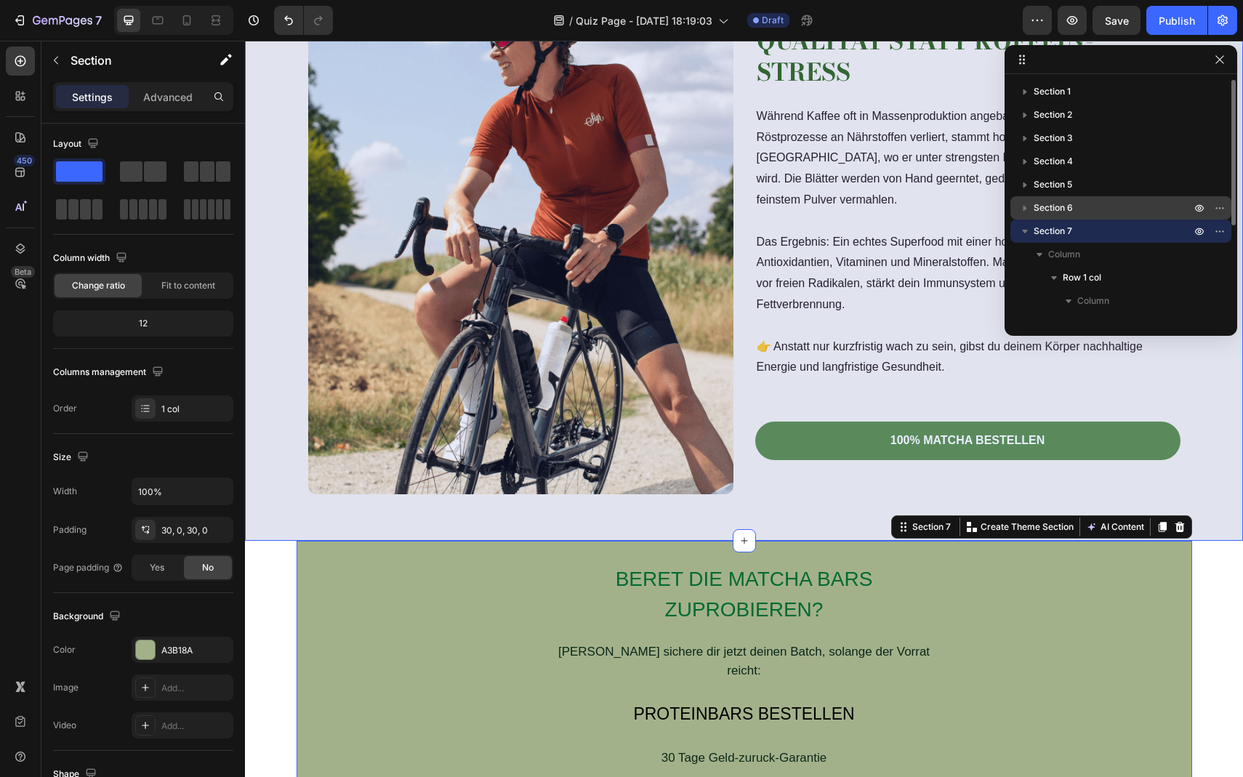
click at [1067, 205] on span "Section 6" at bounding box center [1053, 208] width 39 height 15
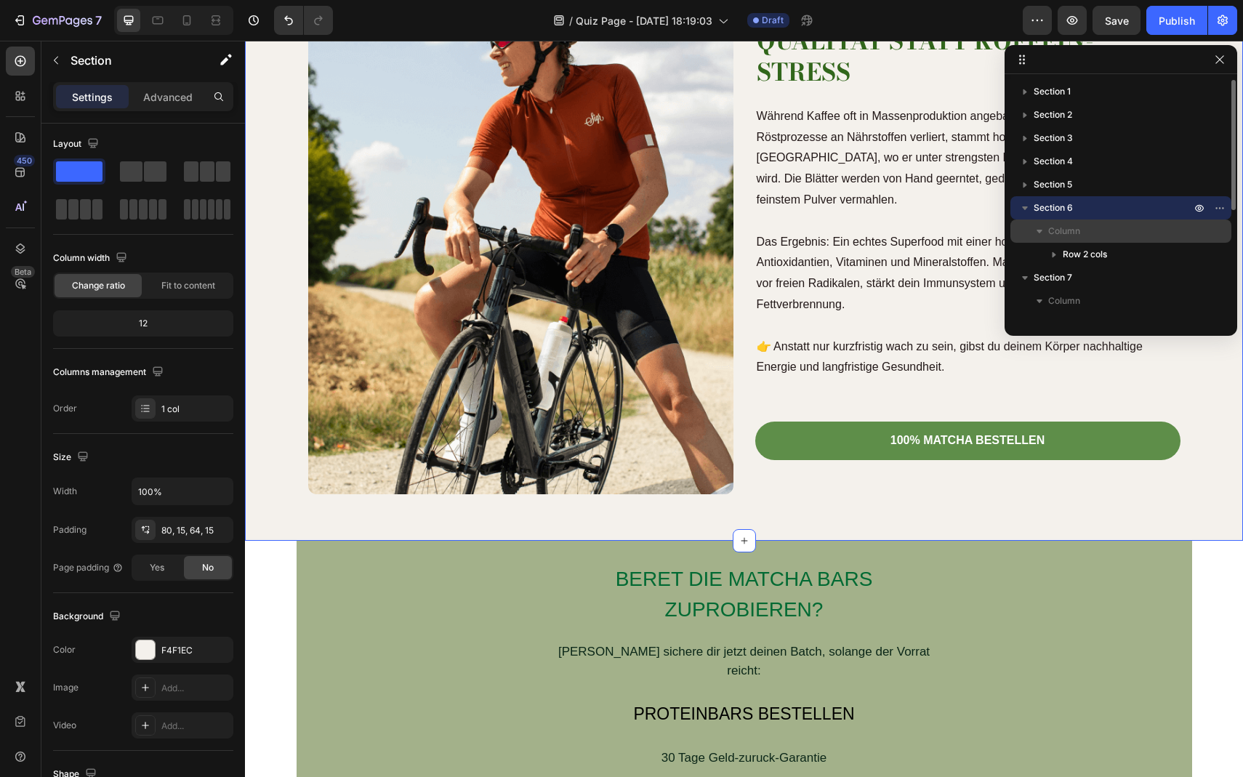
click at [1045, 223] on button "button" at bounding box center [1039, 231] width 17 height 17
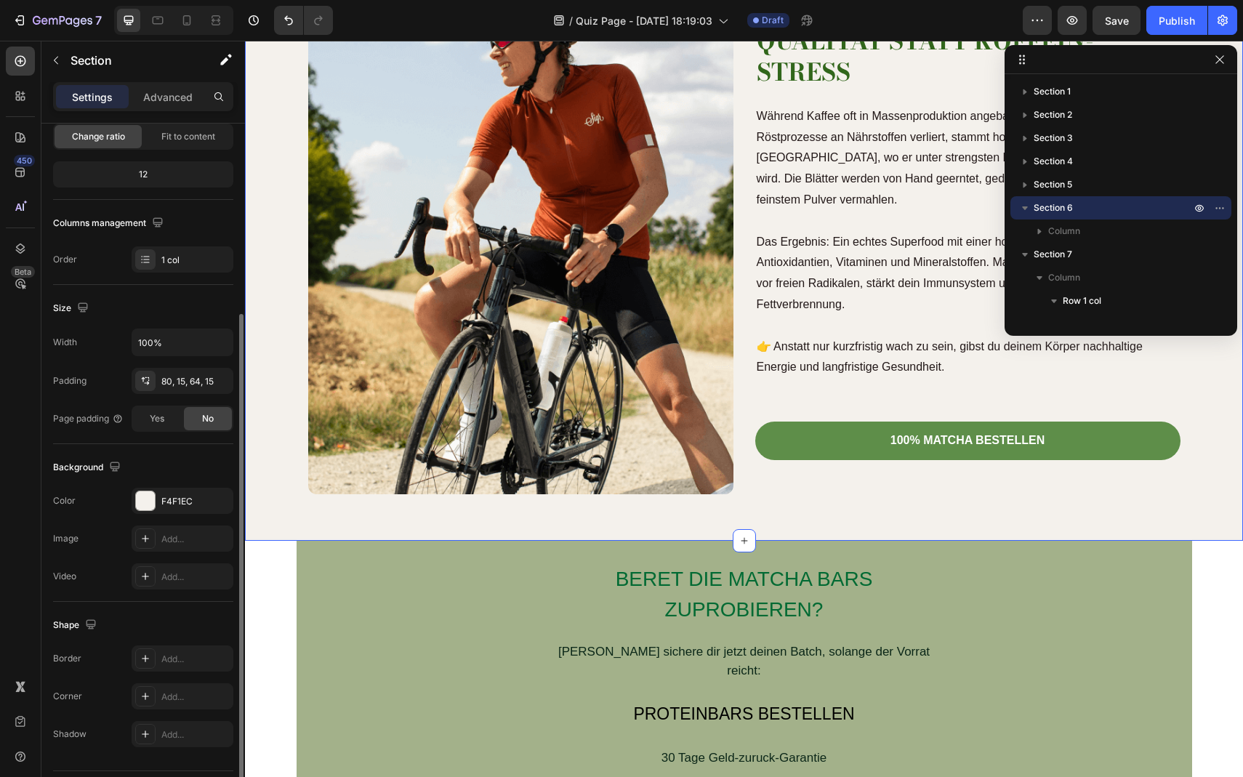
scroll to position [192, 0]
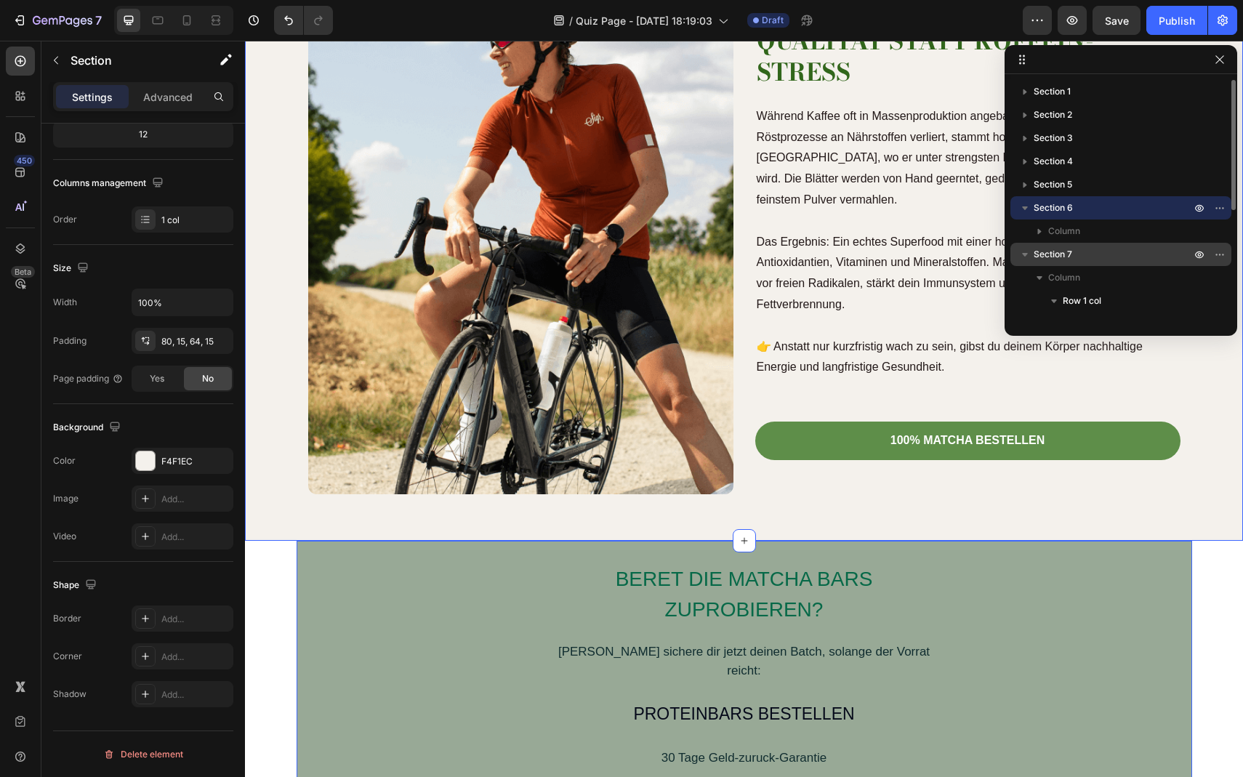
click at [1053, 259] on span "Section 7" at bounding box center [1053, 254] width 39 height 15
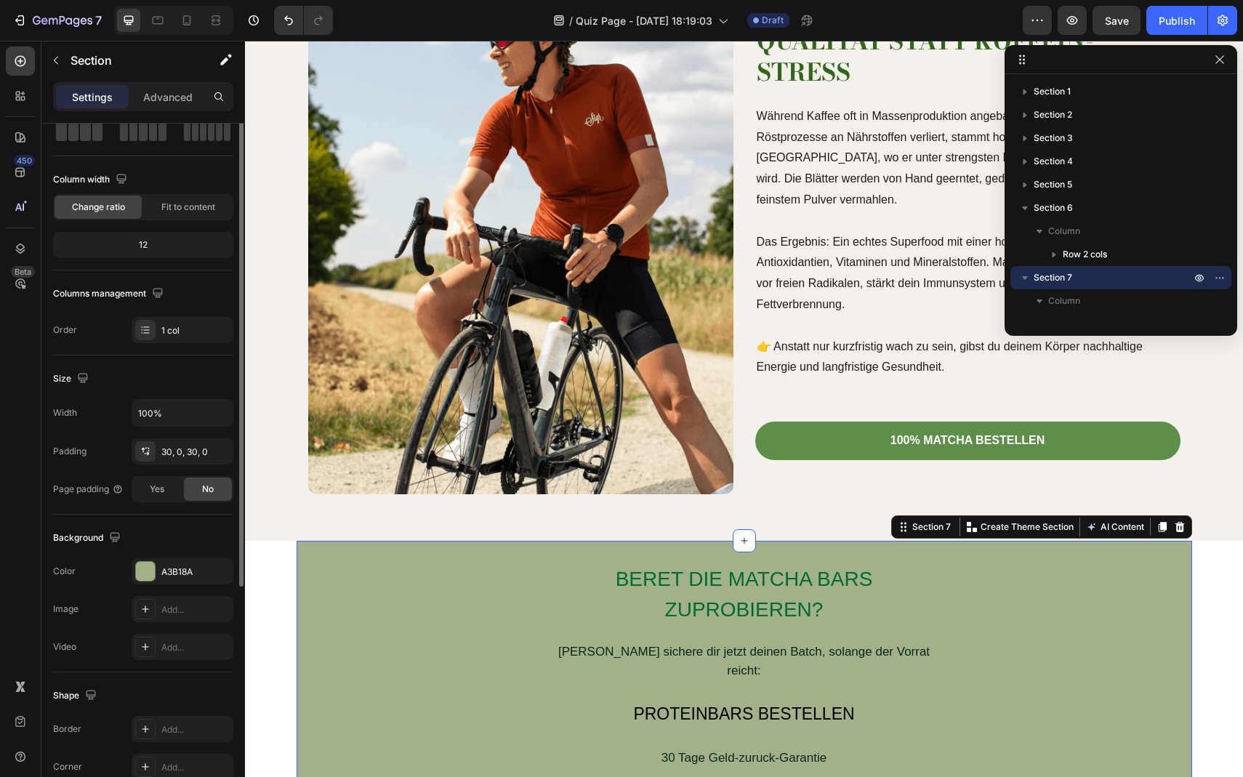
scroll to position [0, 0]
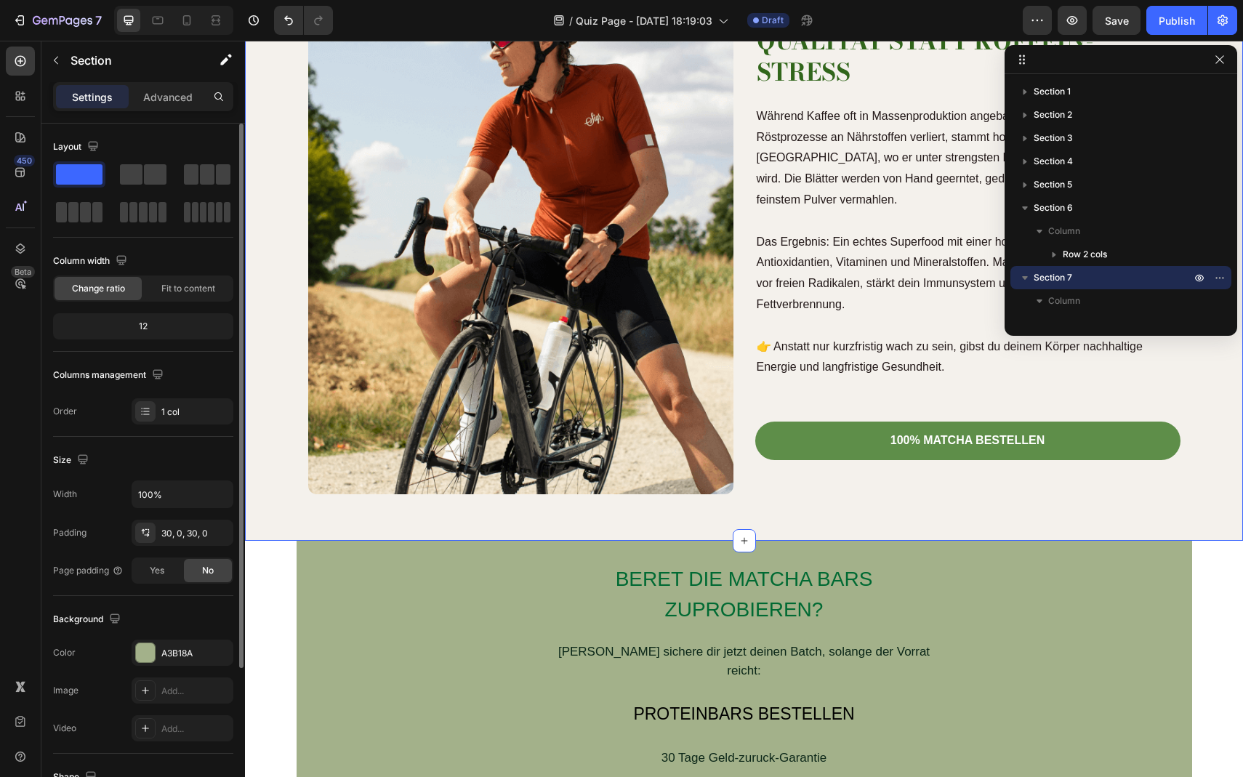
click at [281, 454] on div "5. Schluss mit Kompromissen – echte Qualität statt Koffein-Stress Heading Währe…" at bounding box center [744, 210] width 977 height 567
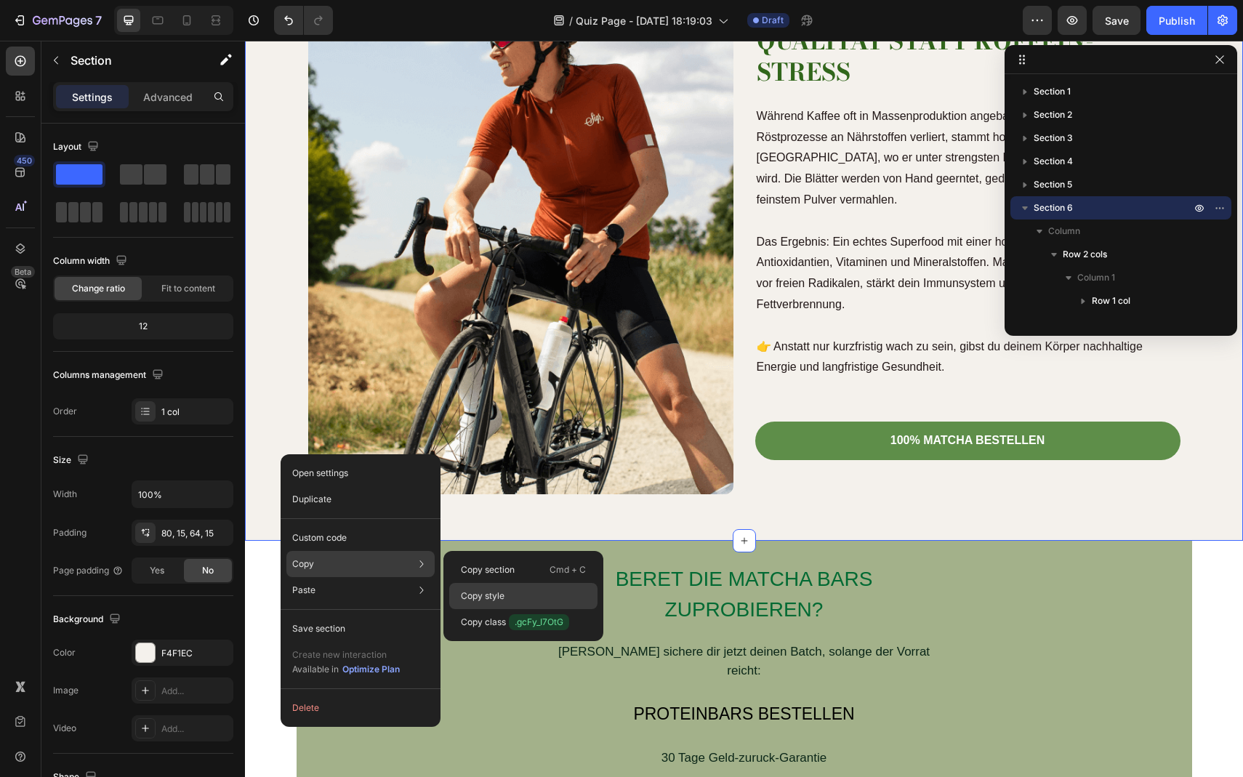
click at [486, 590] on p "Copy style" at bounding box center [483, 596] width 44 height 13
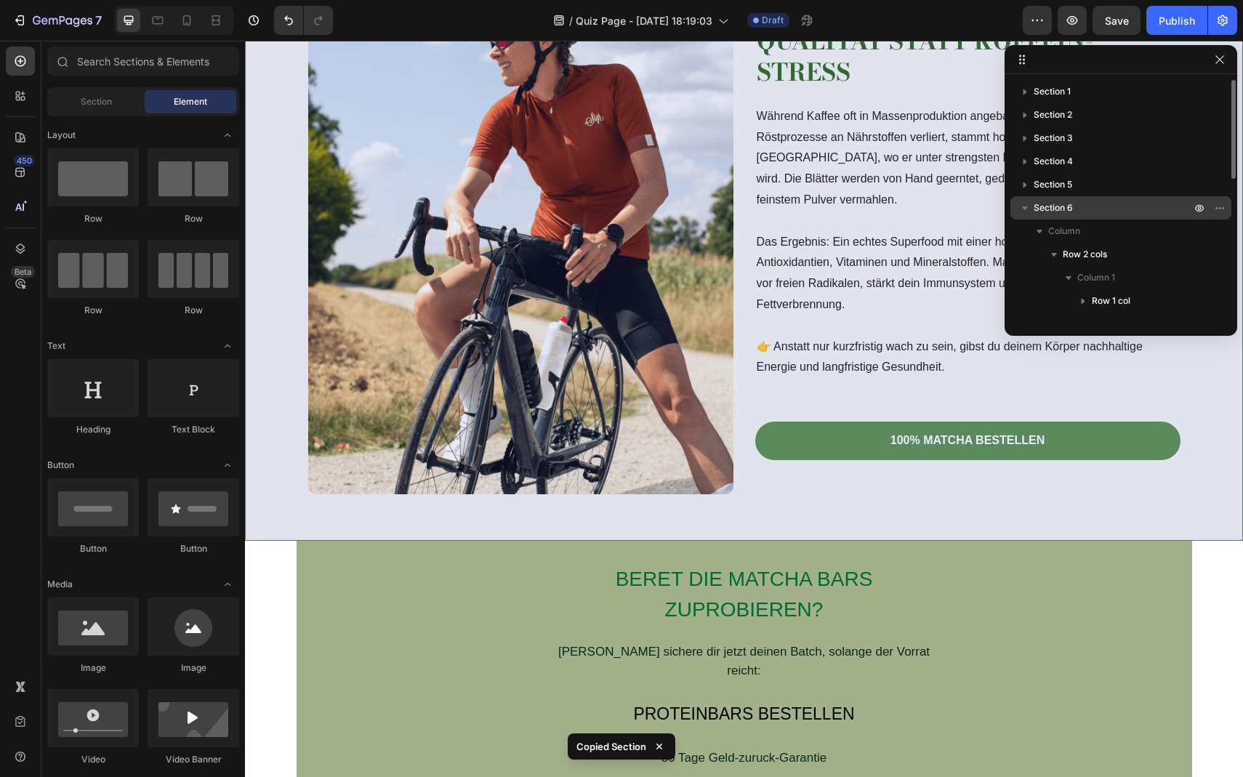
click at [1056, 209] on span "Section 6" at bounding box center [1053, 208] width 39 height 15
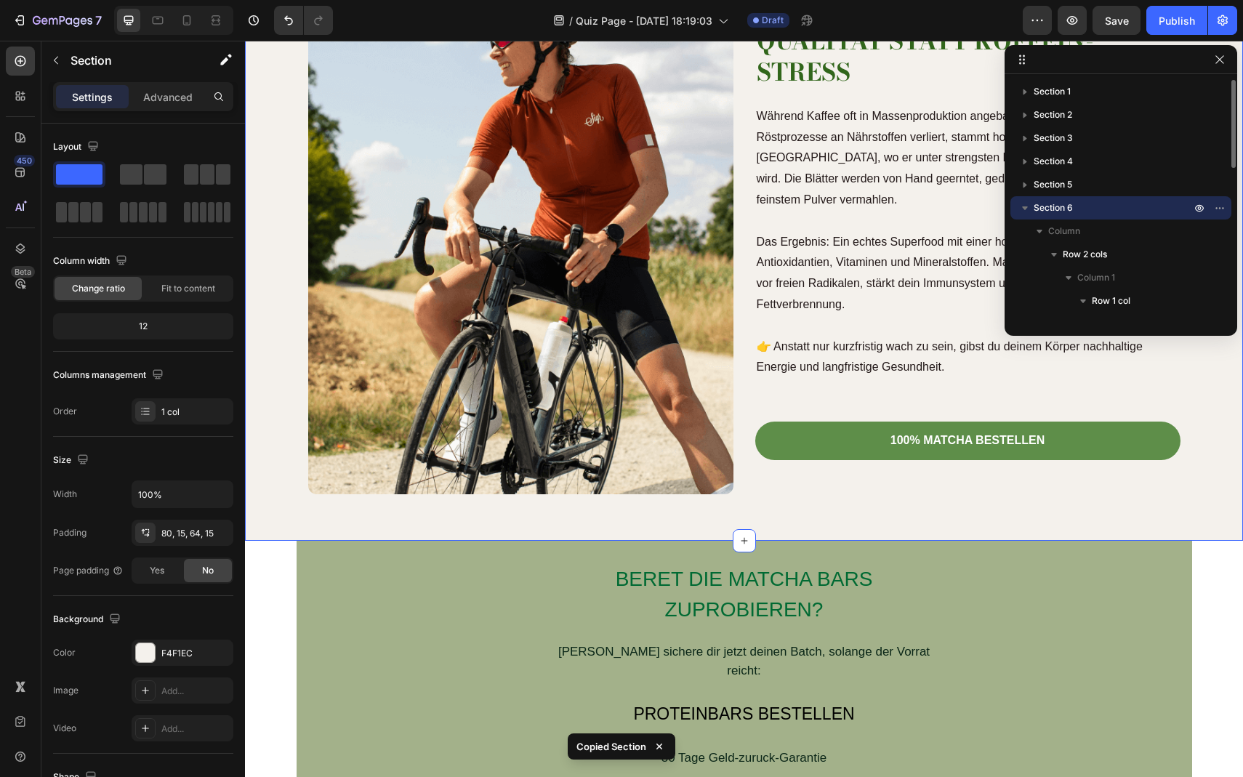
click at [1025, 206] on icon "button" at bounding box center [1025, 208] width 15 height 15
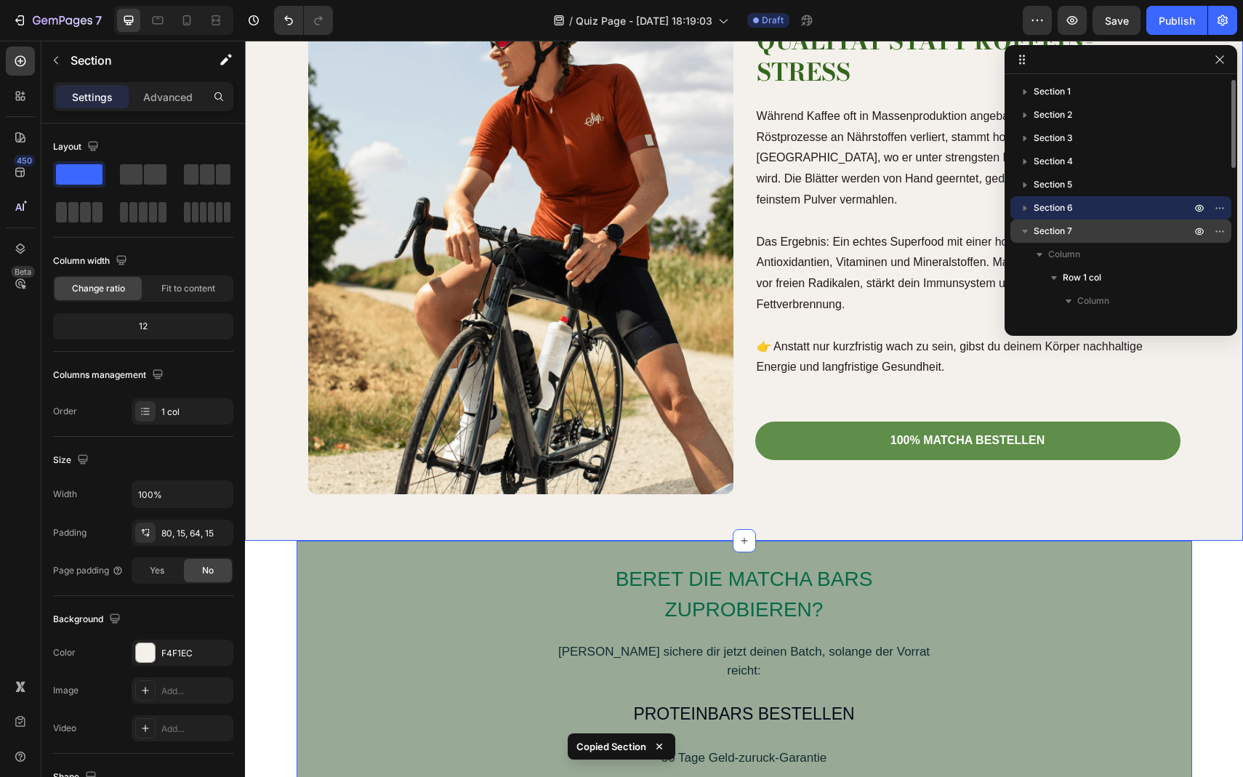
click at [1041, 238] on span "Section 7" at bounding box center [1053, 231] width 39 height 15
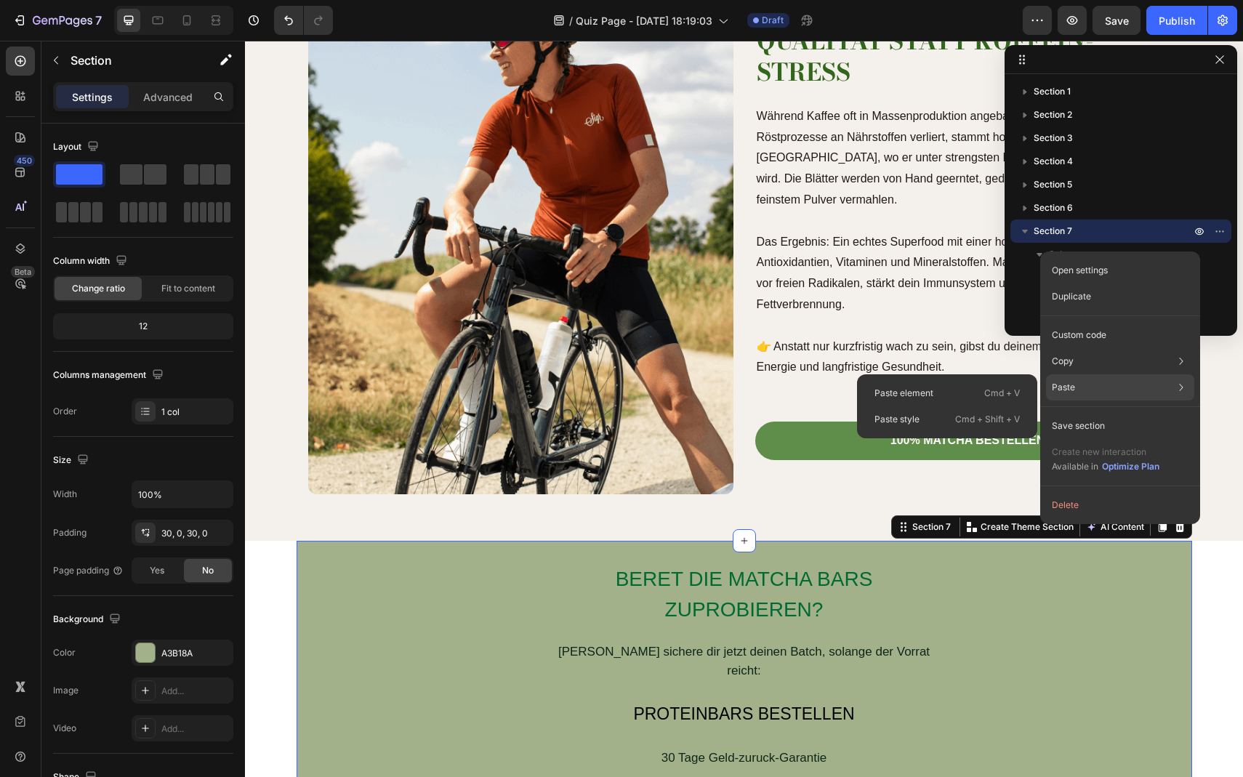
click at [1061, 377] on div "Paste Paste element Cmd + V Paste style Cmd + Shift + V" at bounding box center [1120, 387] width 148 height 26
click at [935, 415] on div "Paste style Cmd + Shift + V" at bounding box center [947, 419] width 169 height 26
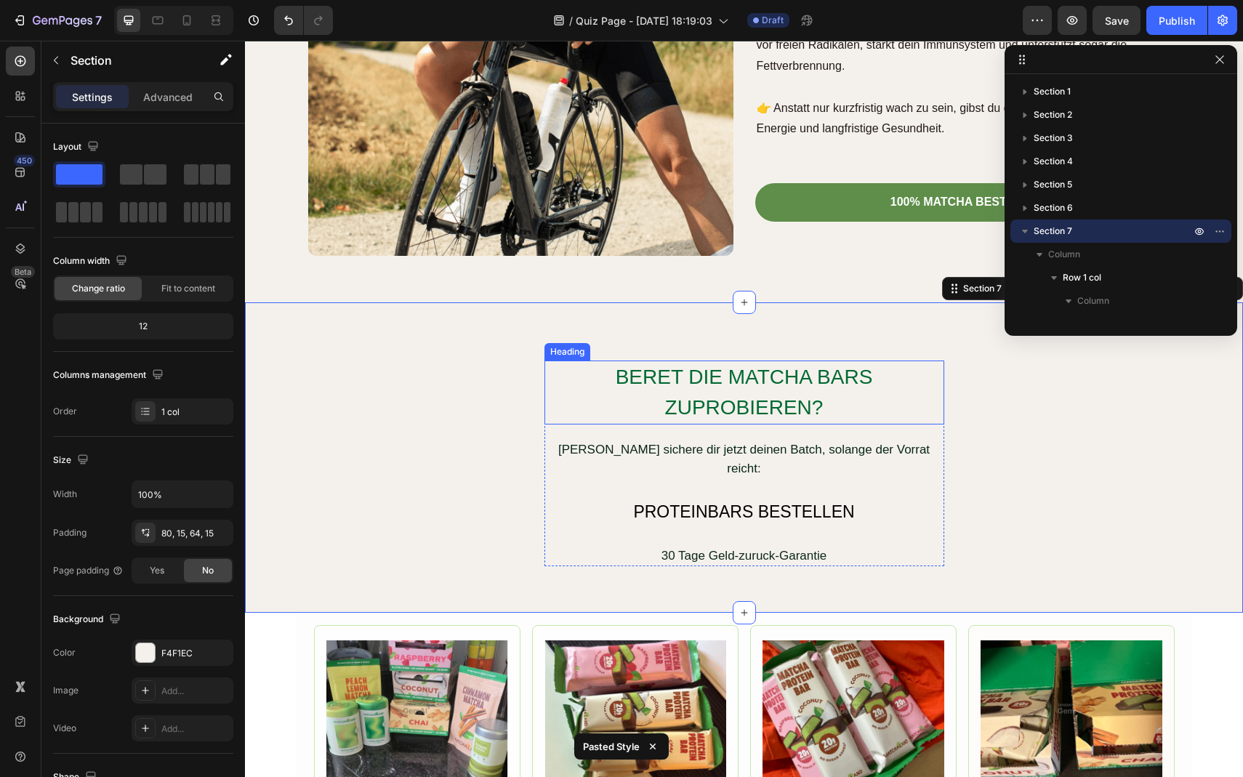
scroll to position [4646, 0]
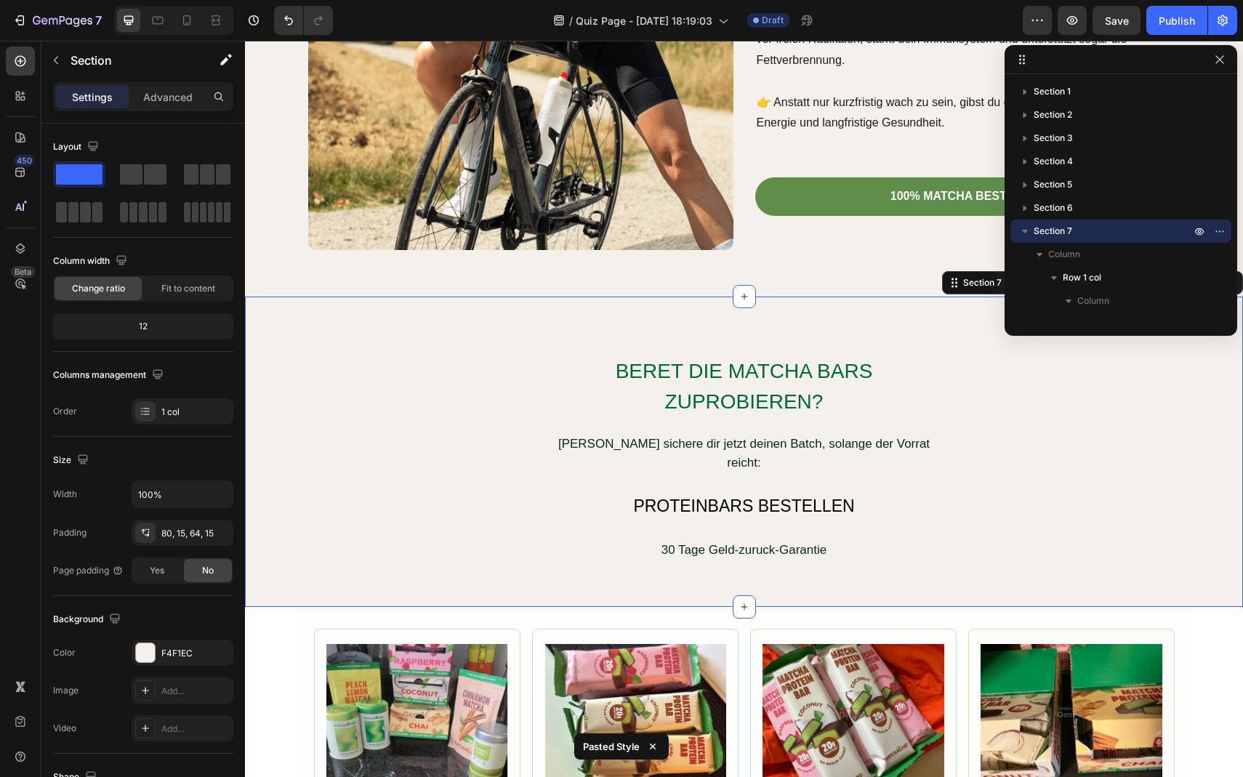
click at [1037, 513] on div "BERET DIE MATCHA BARS ZUPROBIEREN? Heading Dann sichere dir jetzt deinen Batch,…" at bounding box center [744, 458] width 977 height 206
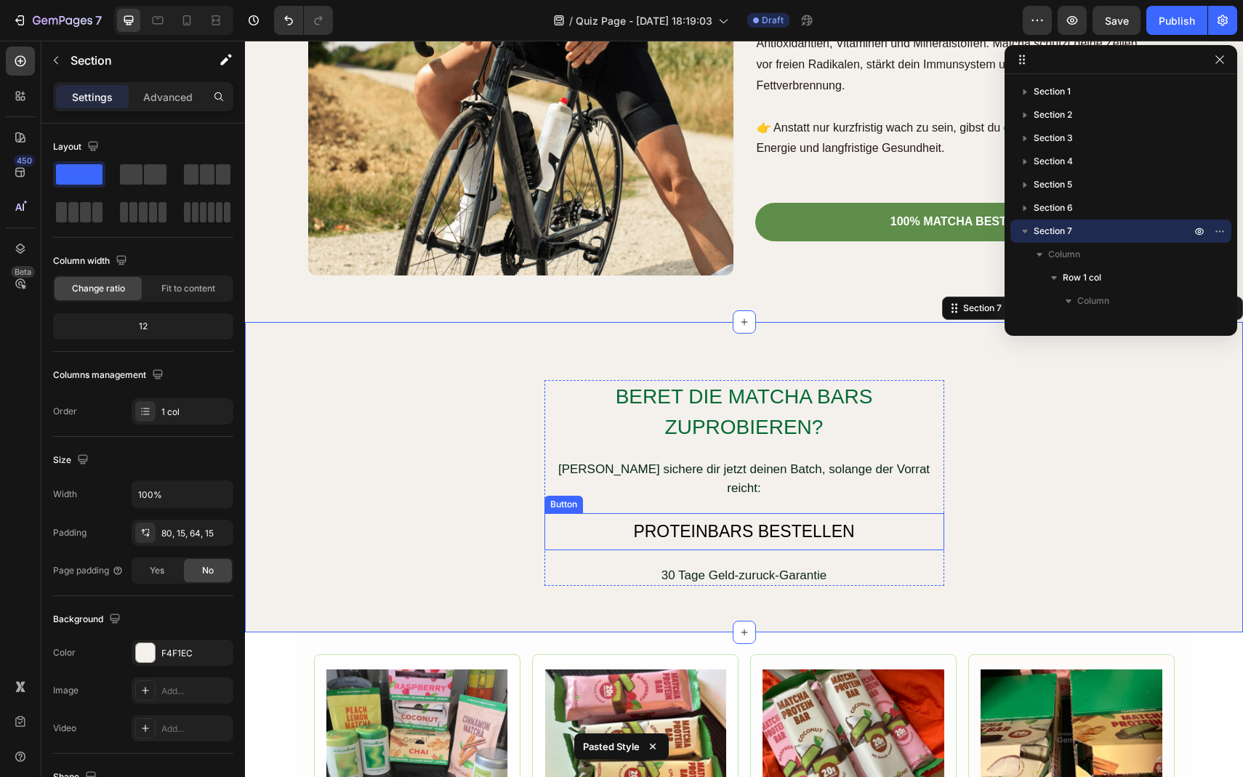
scroll to position [4617, 0]
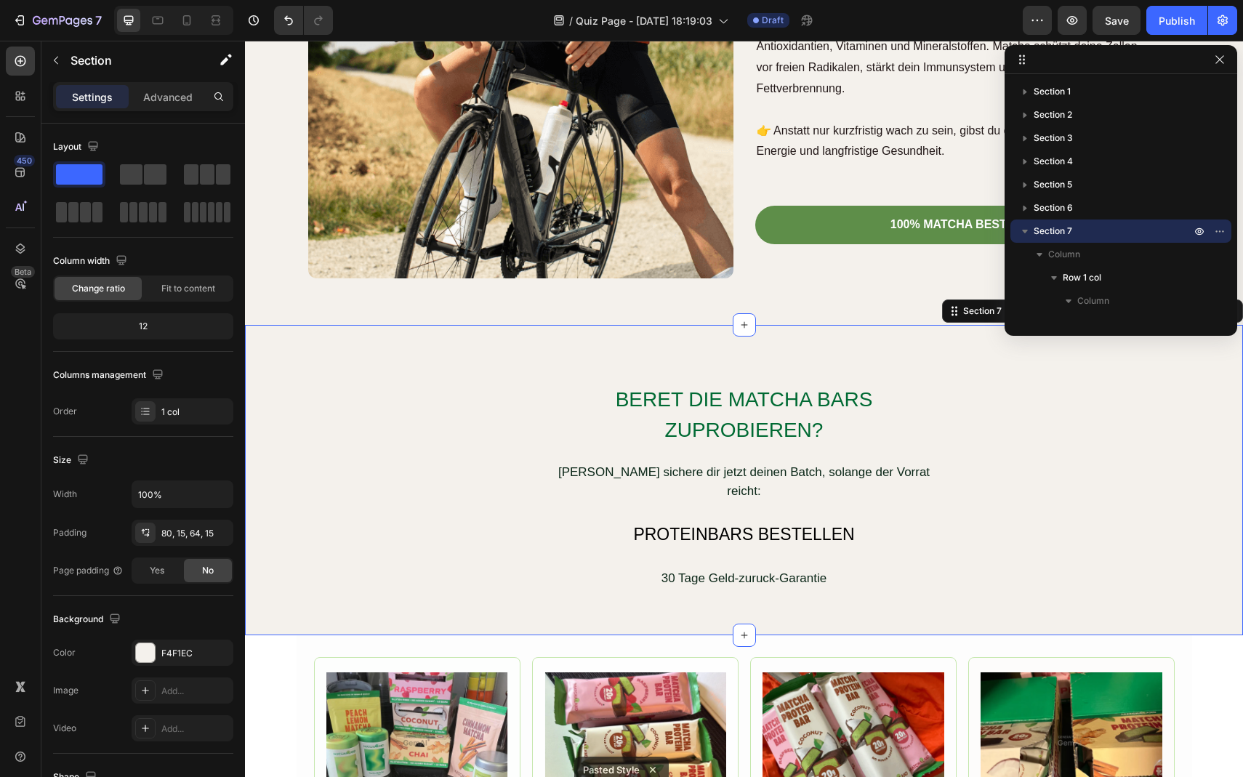
click at [506, 393] on div "BERET DIE MATCHA BARS ZUPROBIEREN? Heading Dann sichere dir jetzt deinen Batch,…" at bounding box center [744, 486] width 977 height 206
click at [150, 646] on div at bounding box center [145, 653] width 19 height 19
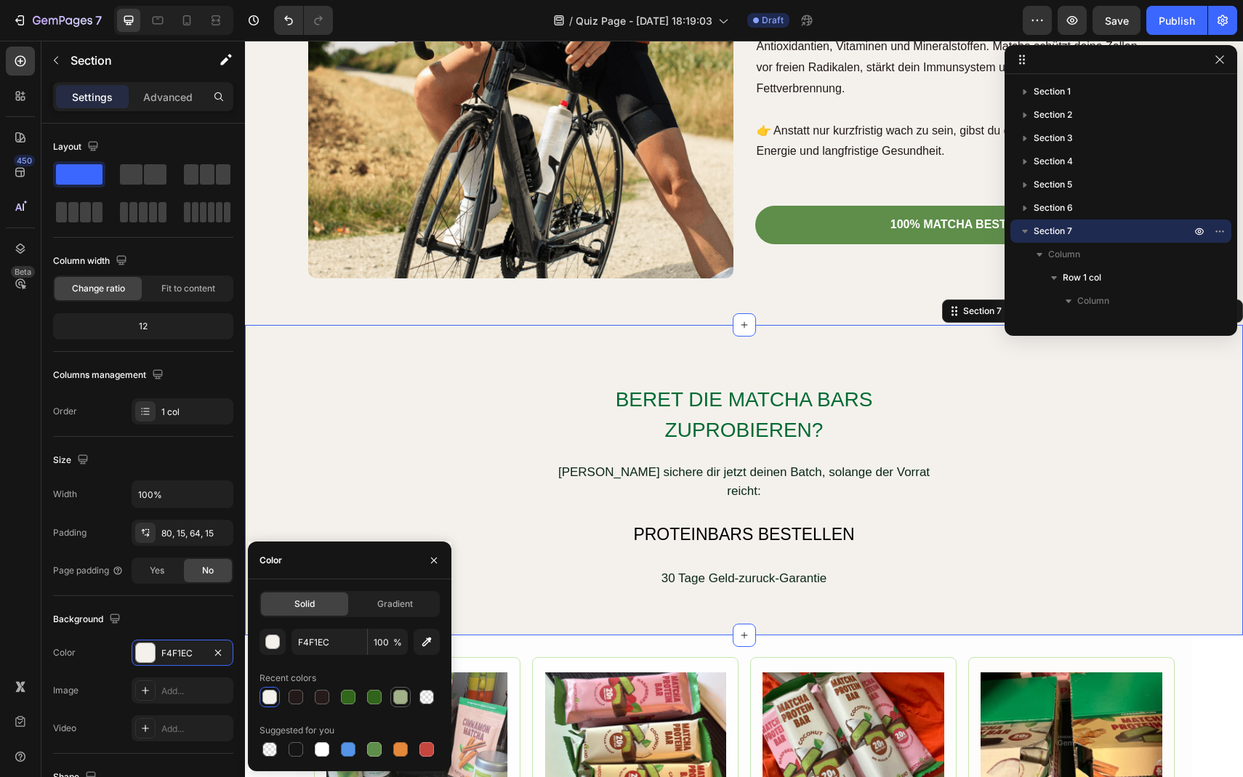
click at [398, 698] on div at bounding box center [400, 697] width 15 height 15
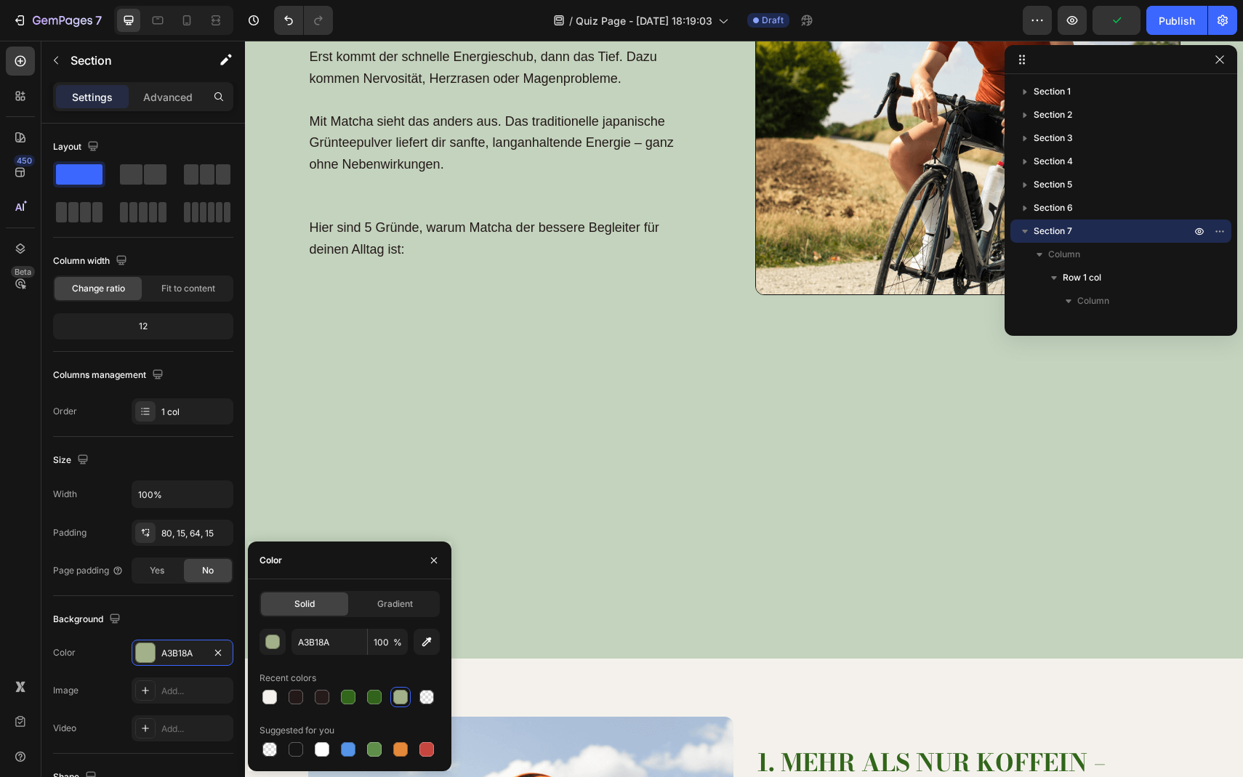
scroll to position [0, 0]
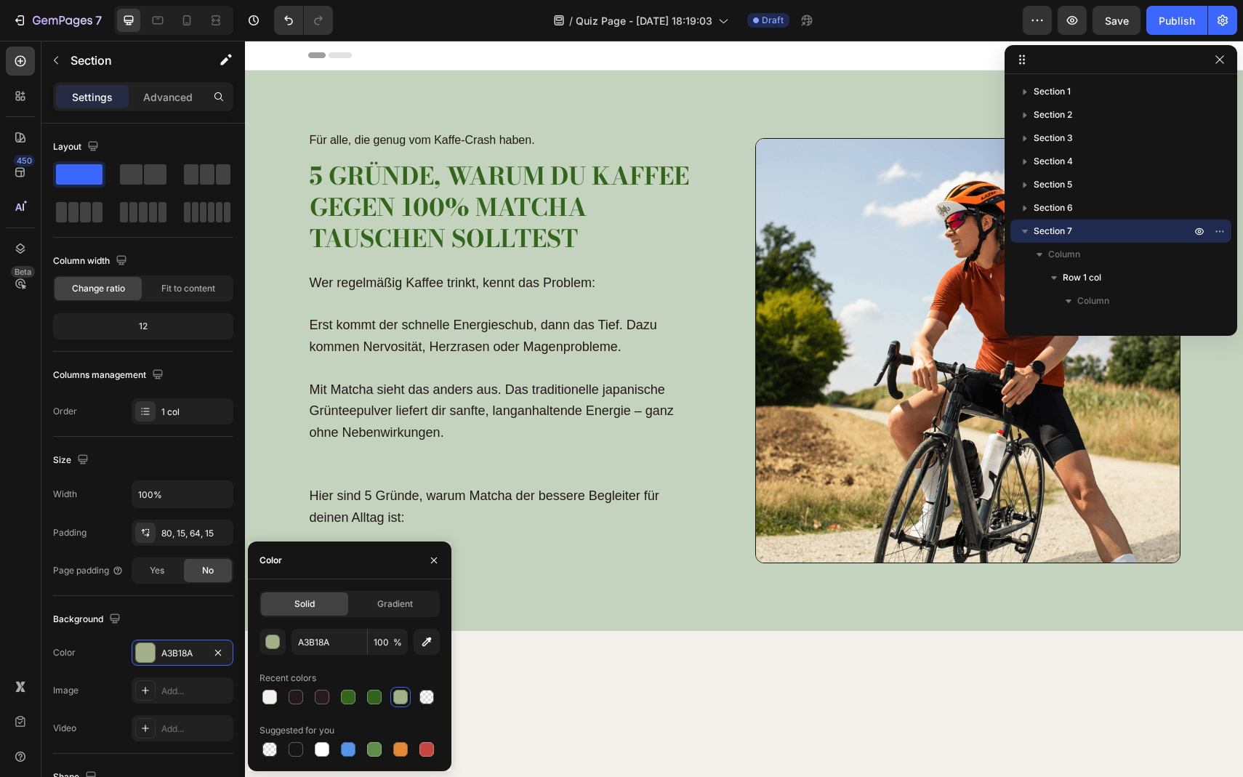
click at [428, 624] on div "Solid Gradient A3B18A 100 % Recent colors Suggested for you" at bounding box center [350, 675] width 180 height 169
click at [428, 642] on icon "button" at bounding box center [426, 642] width 9 height 9
type input "C3D2BD"
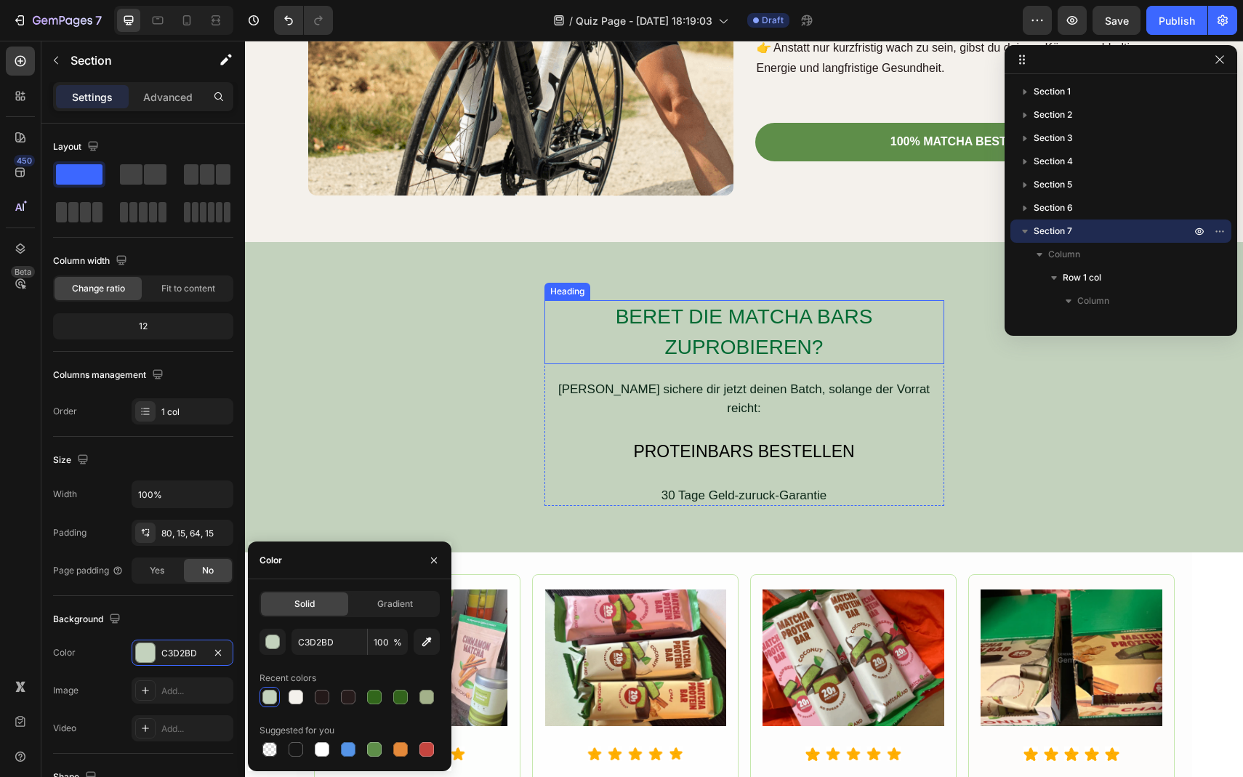
scroll to position [135, 0]
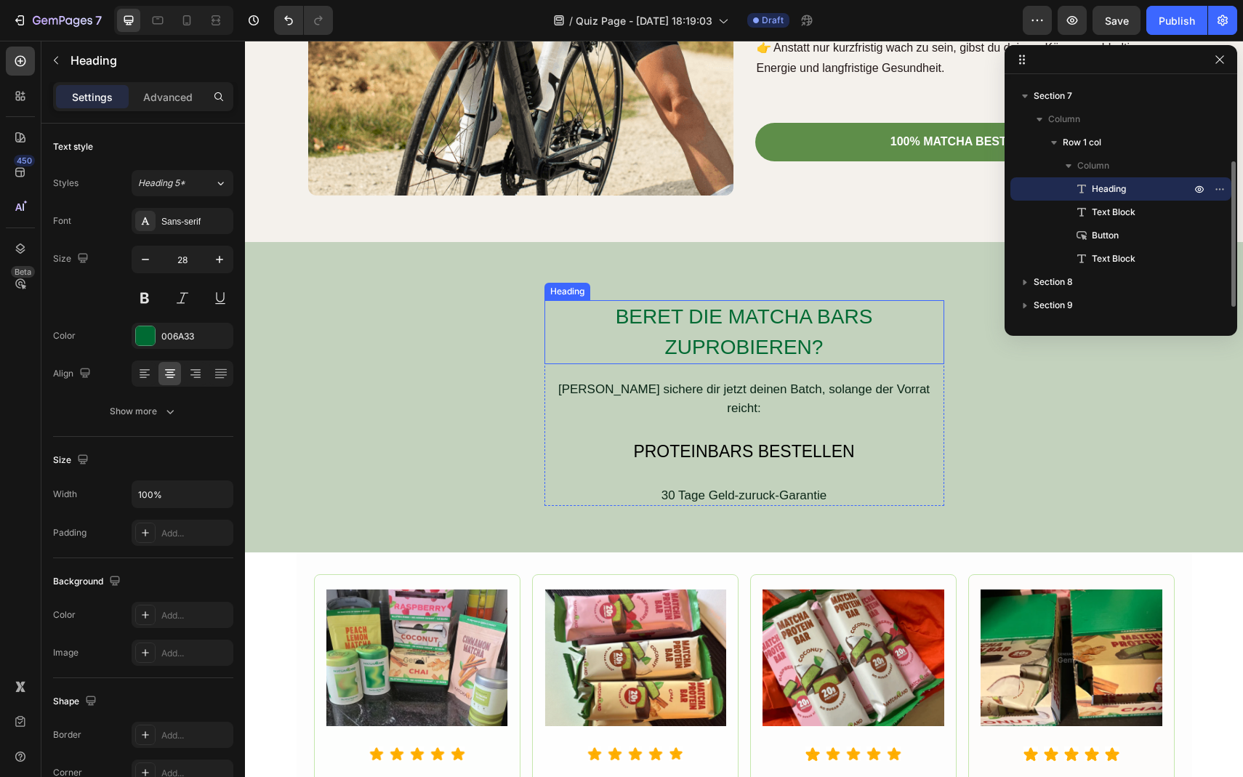
click at [742, 342] on h2 "BERET DIE MATCHA BARS ZUPROBIEREN?" at bounding box center [745, 332] width 400 height 64
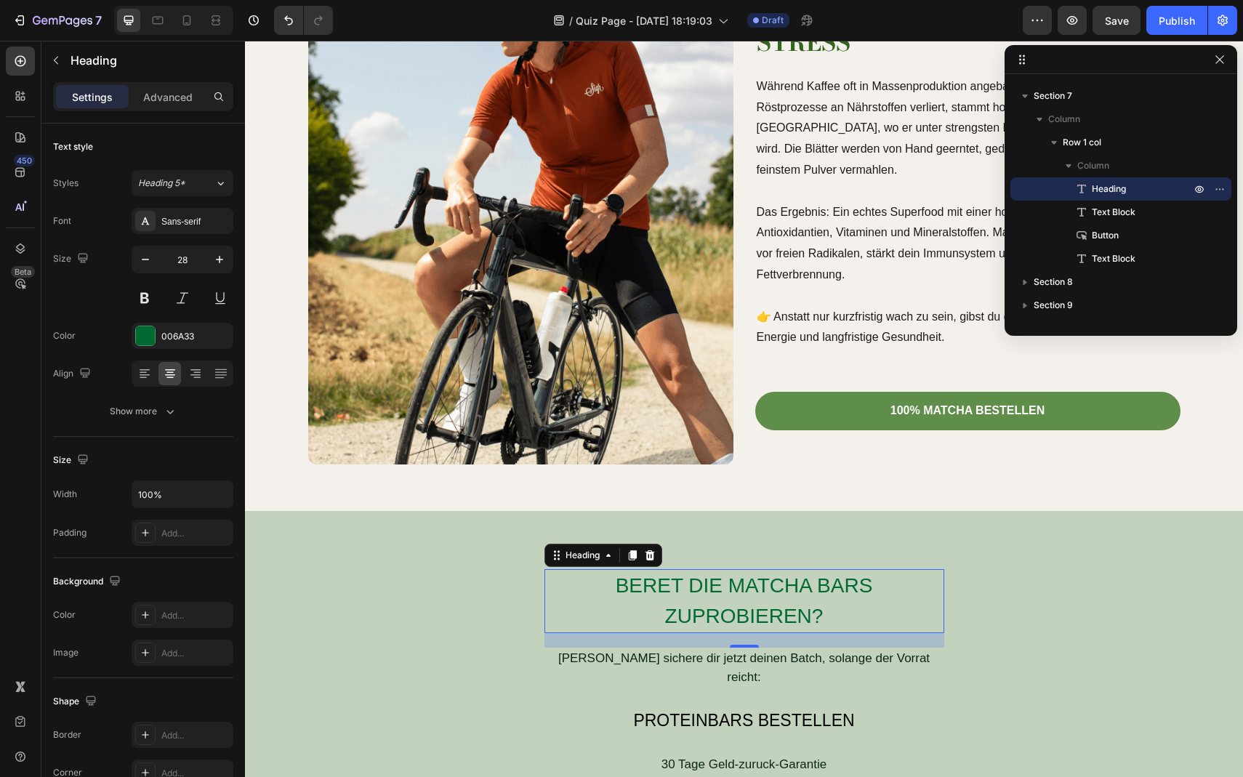
scroll to position [3984, 0]
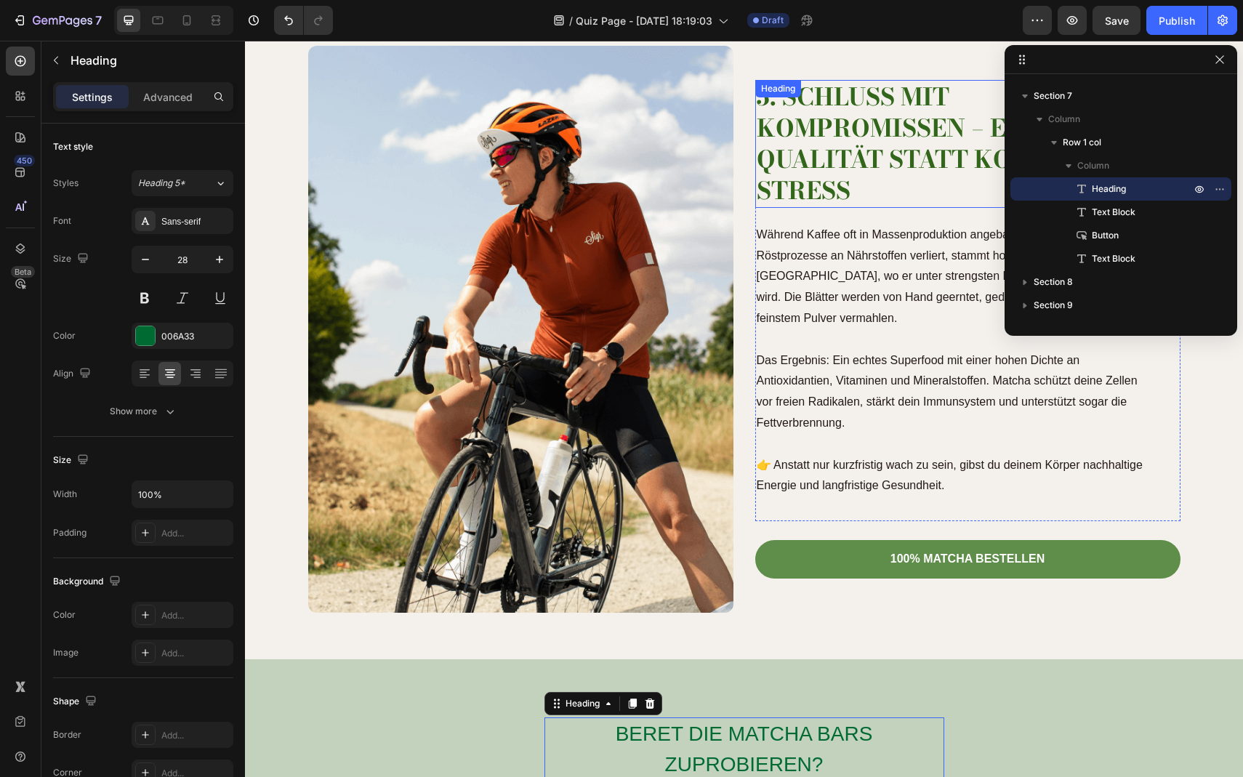
click at [833, 180] on h2 "5. Schluss mit Kompromissen – echte Qualität statt Koffein-Stress" at bounding box center [950, 144] width 390 height 128
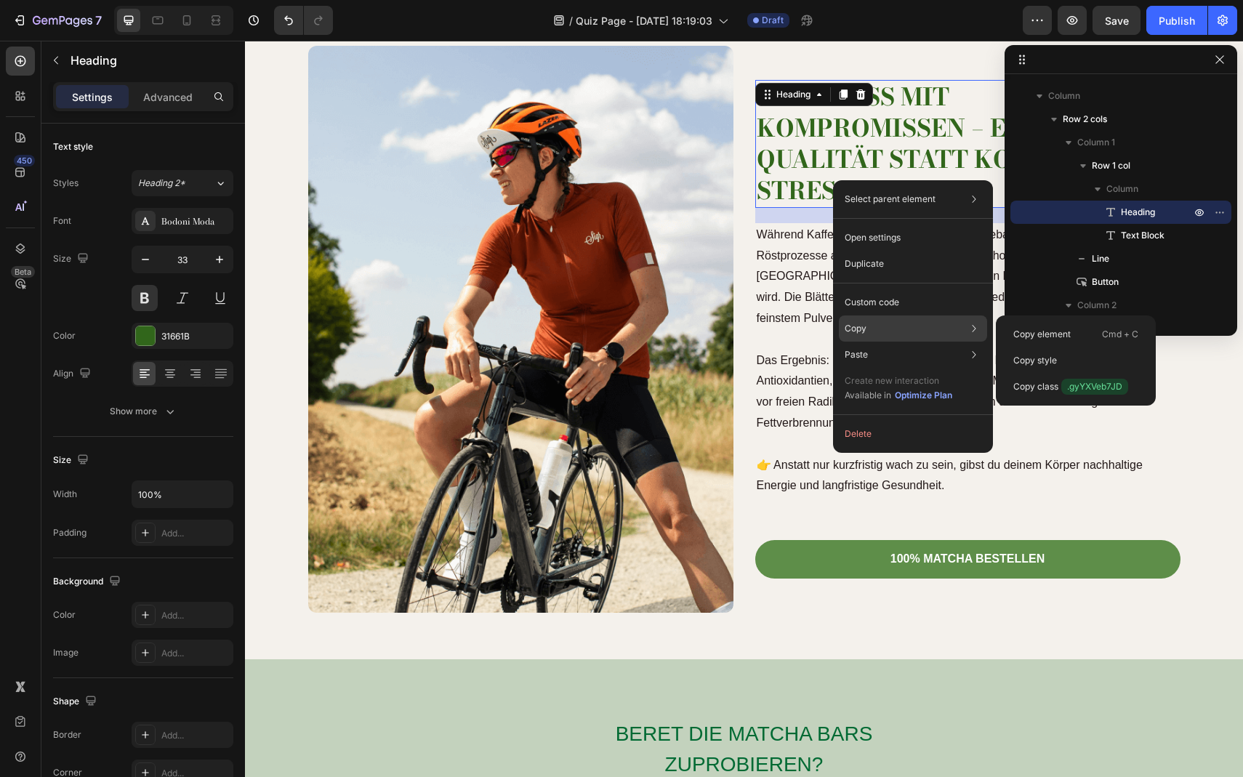
click at [859, 324] on p "Copy" at bounding box center [856, 328] width 22 height 13
click at [1055, 362] on p "Copy style" at bounding box center [1036, 360] width 44 height 13
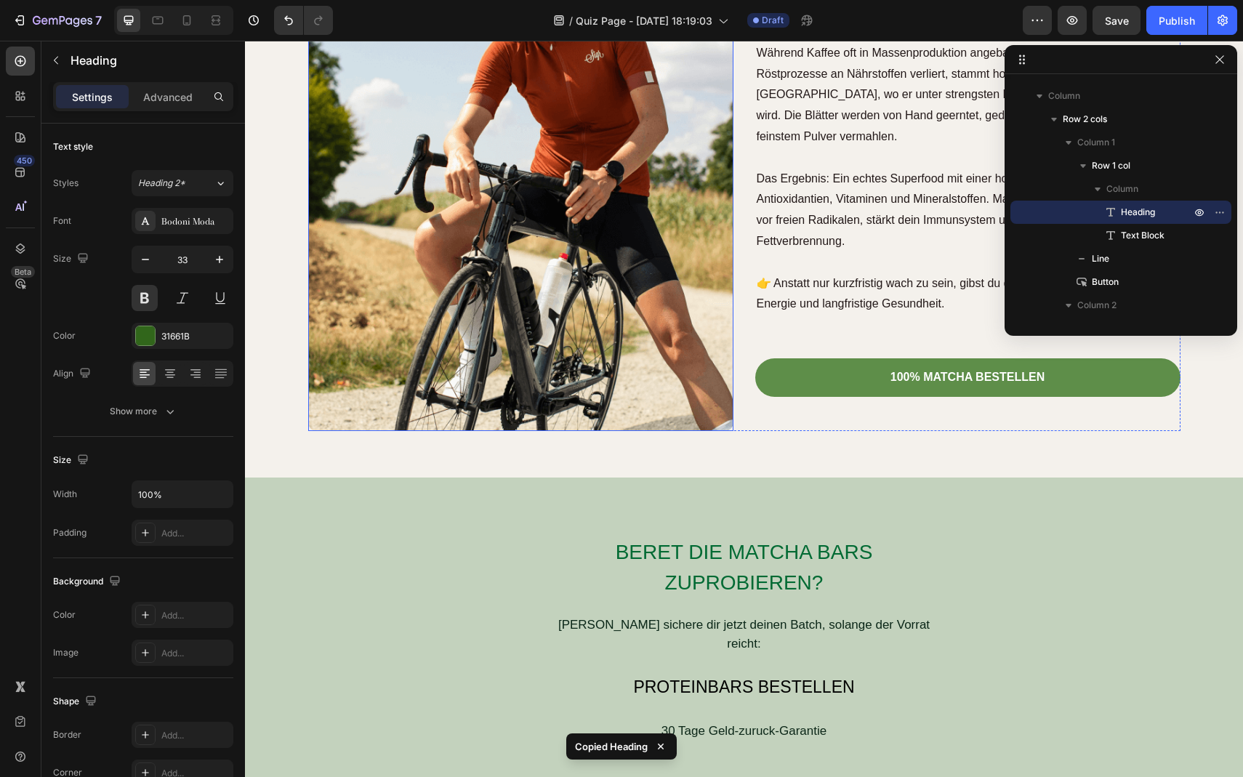
scroll to position [4324, 0]
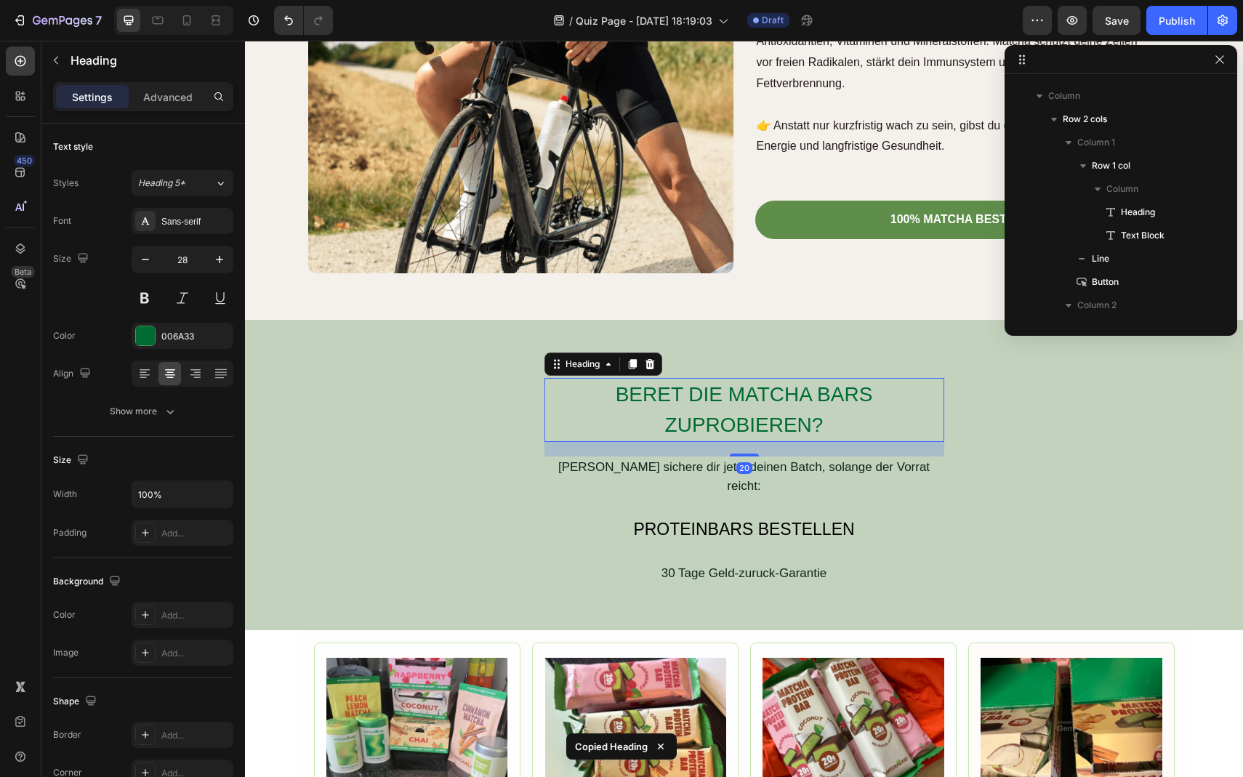
click at [713, 409] on h2 "BERET DIE MATCHA BARS ZUPROBIEREN?" at bounding box center [745, 410] width 400 height 64
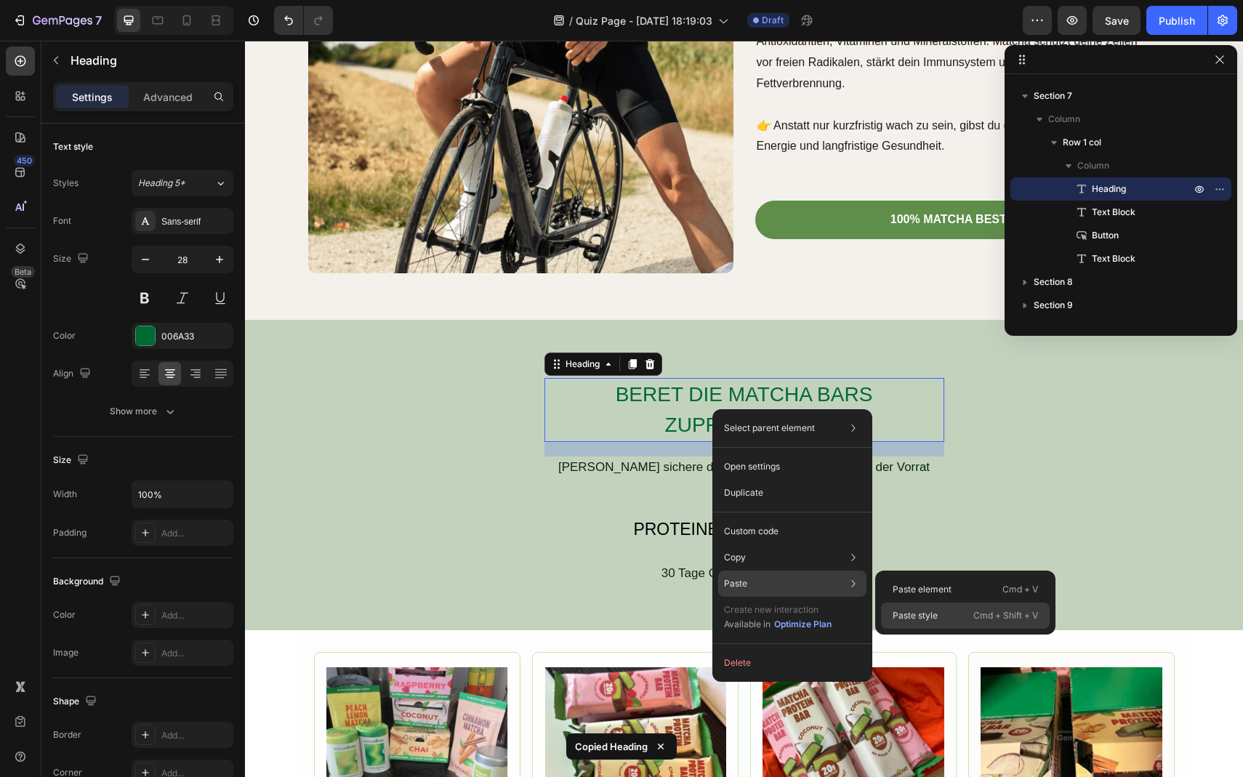
drag, startPoint x: 938, startPoint y: 614, endPoint x: 693, endPoint y: 574, distance: 248.4
click at [938, 614] on div "Paste style Cmd + Shift + V" at bounding box center [965, 616] width 169 height 26
type input "33"
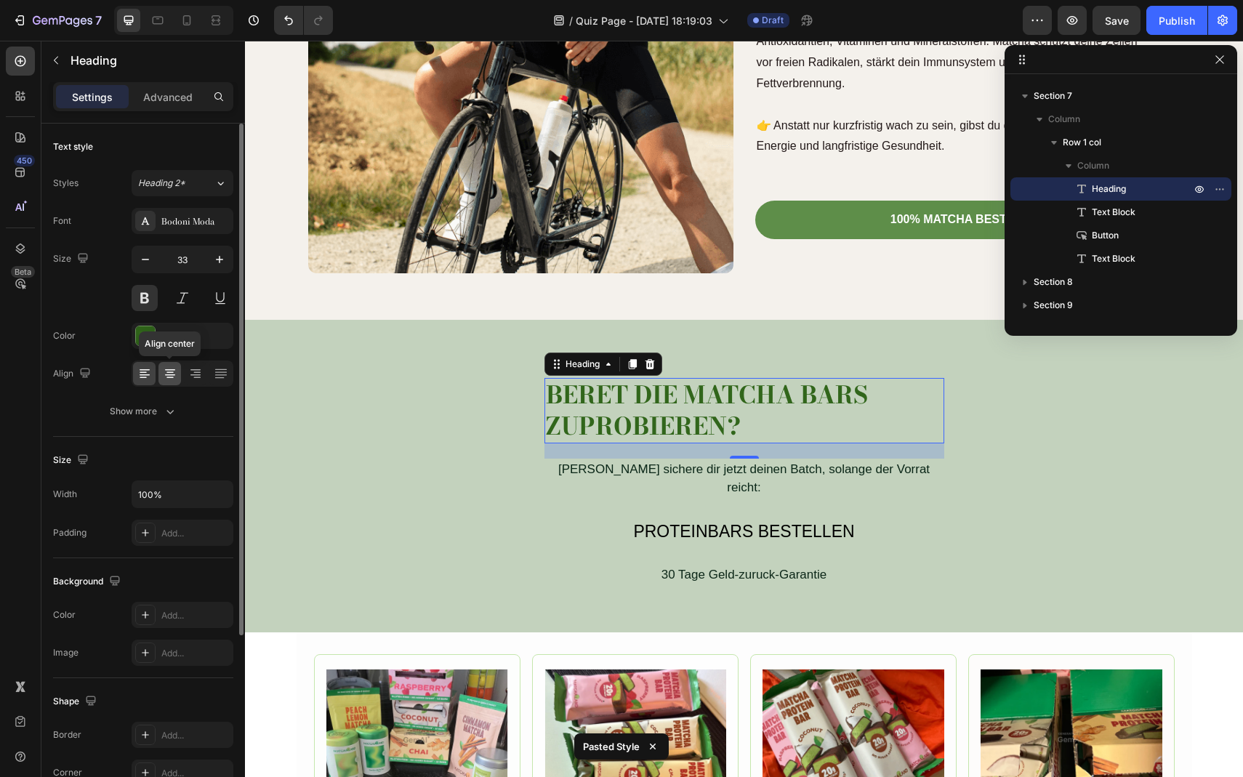
click at [169, 372] on icon at bounding box center [170, 373] width 15 height 15
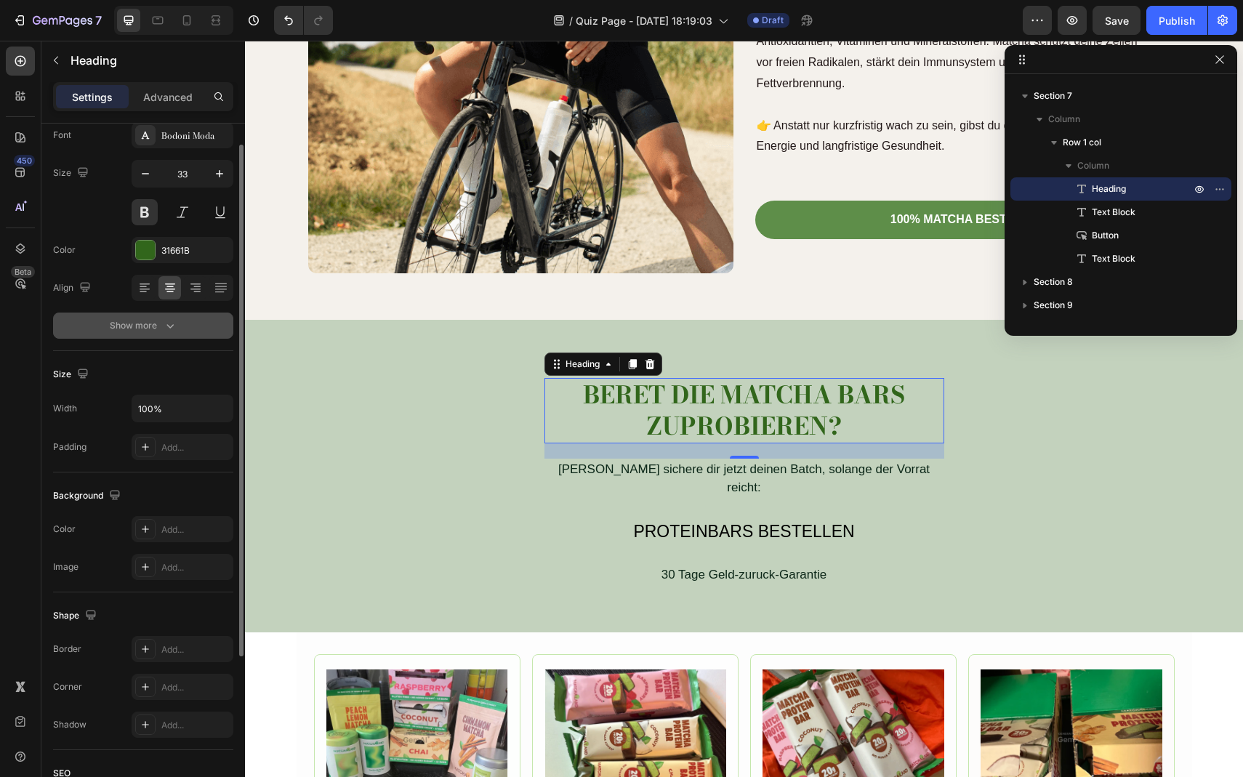
scroll to position [0, 0]
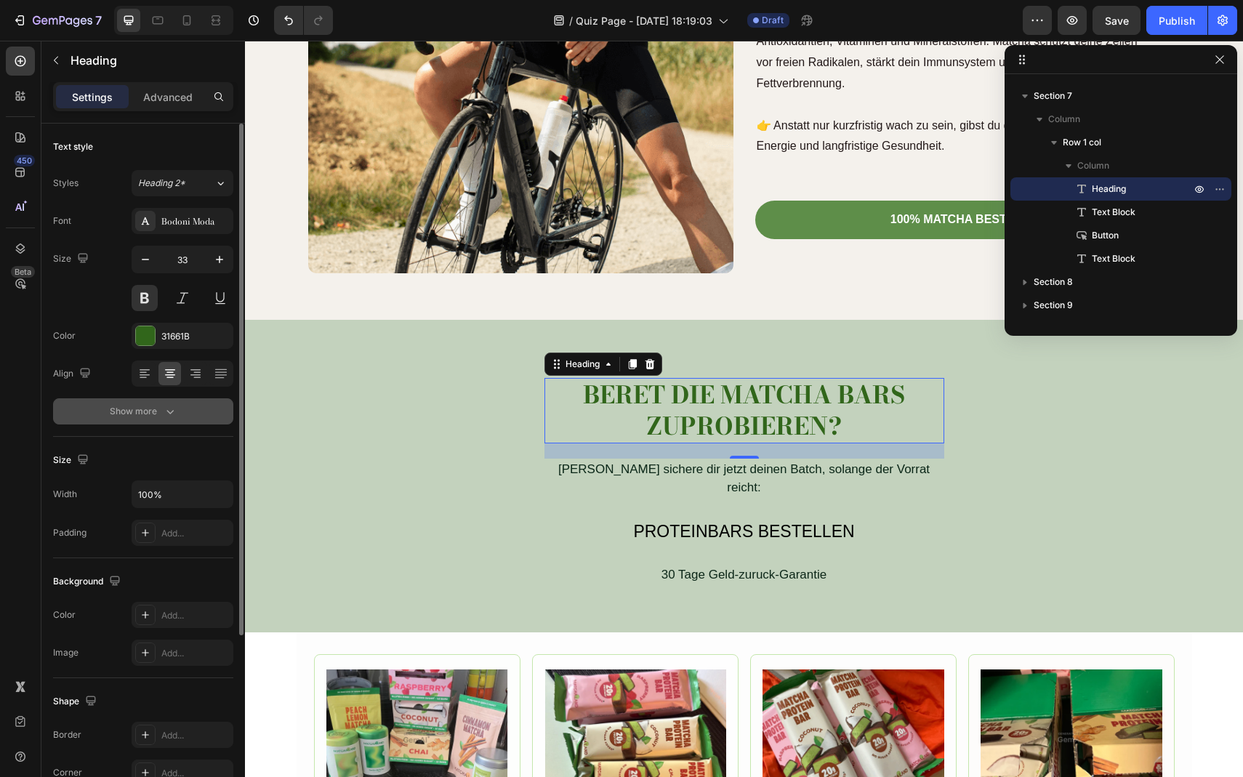
click at [142, 406] on div "Show more" at bounding box center [144, 411] width 68 height 15
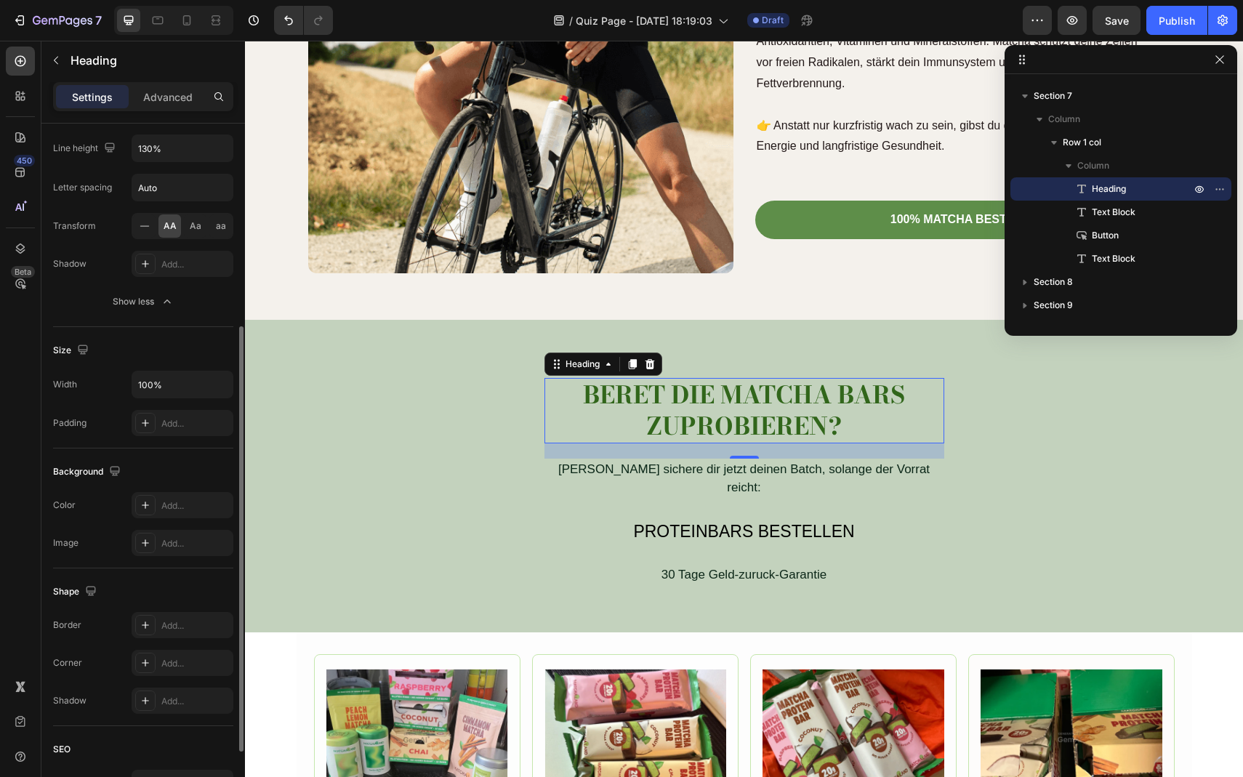
scroll to position [318, 0]
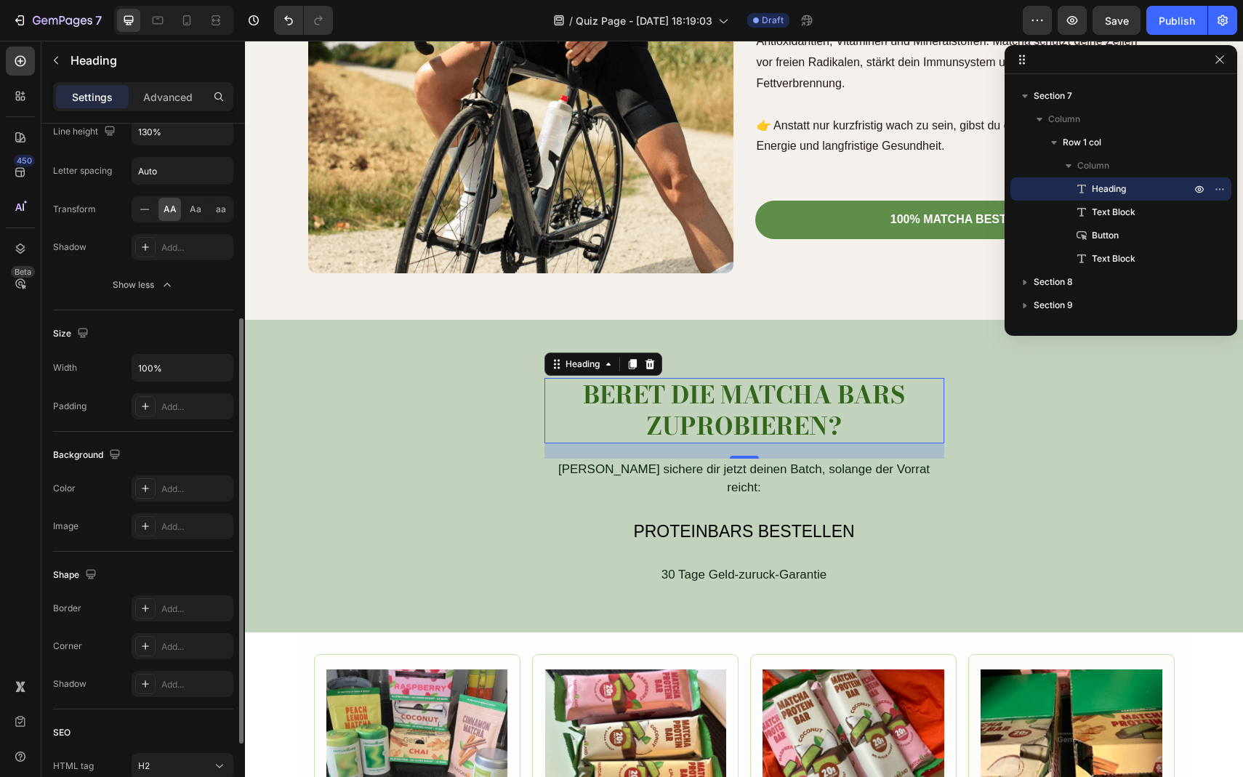
click at [589, 412] on h2 "BERET DIE MATCHA BARS ZUPROBIEREN?" at bounding box center [745, 410] width 400 height 65
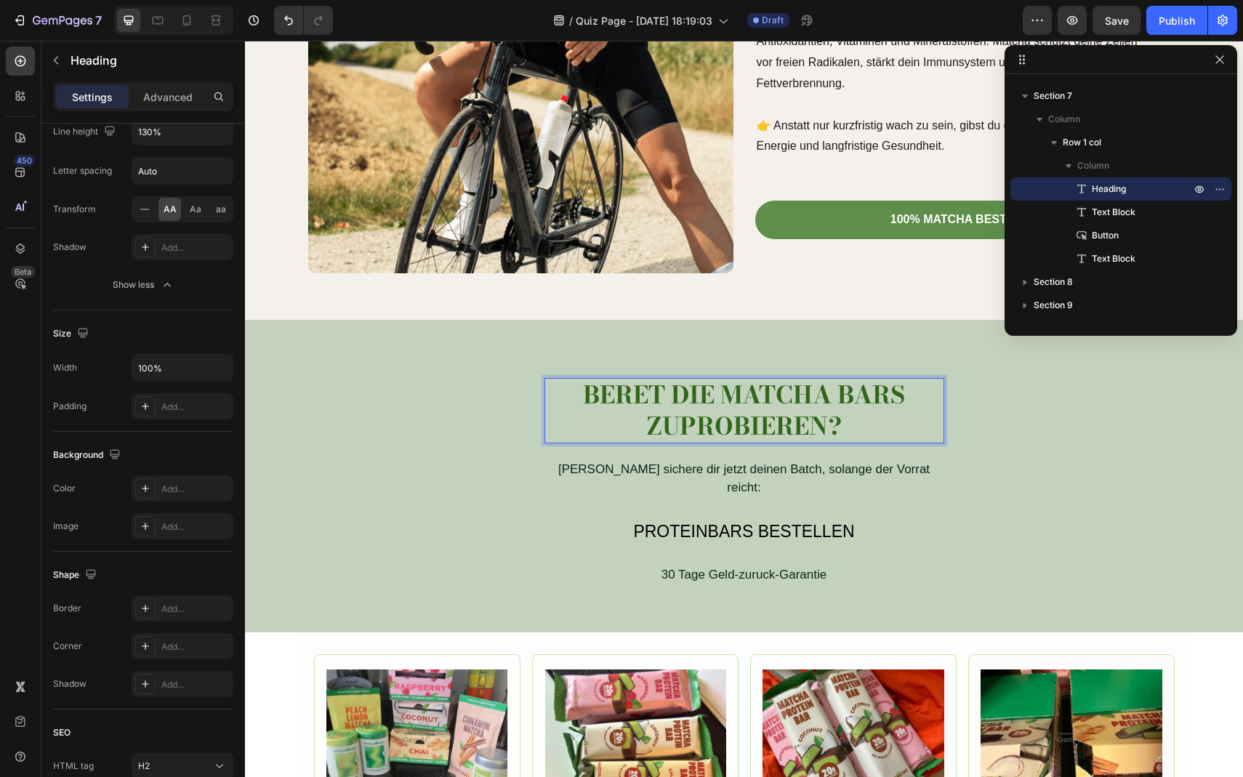
click at [589, 412] on p "BERET DIE MATCHA BARS ZUPROBIEREN?" at bounding box center [744, 411] width 397 height 63
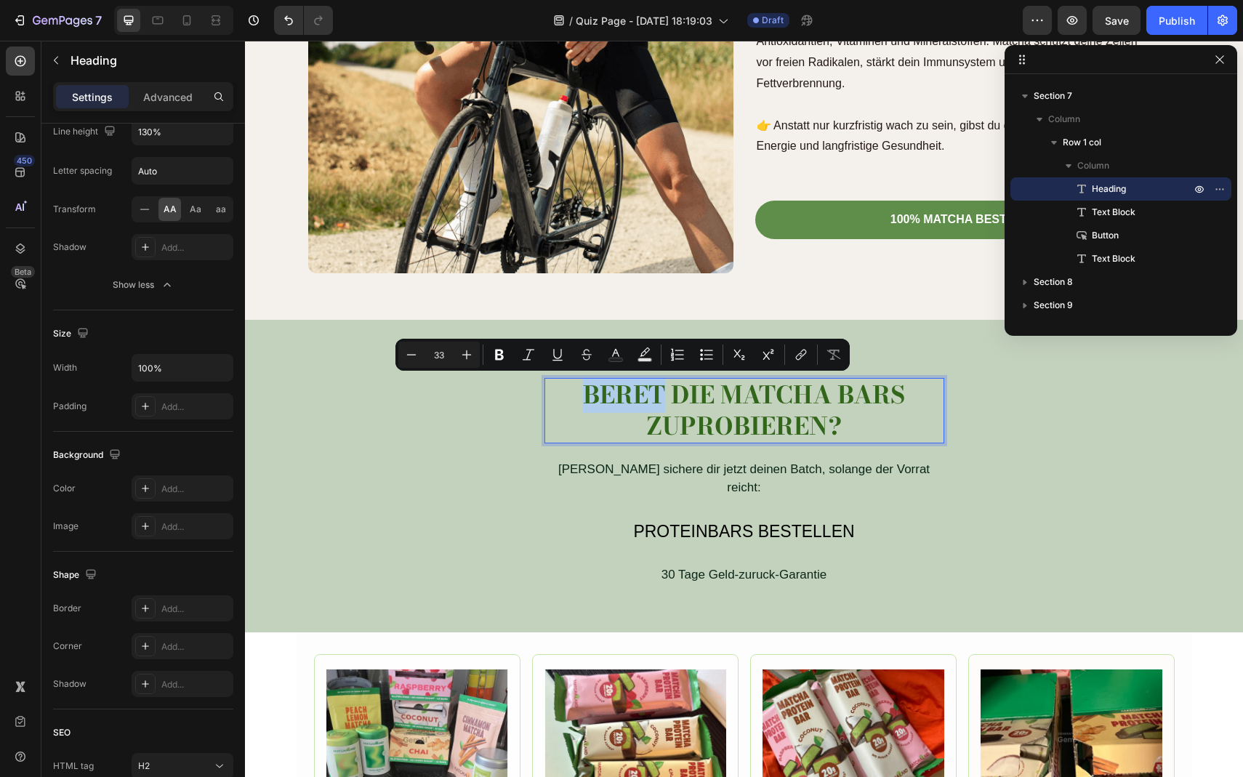
click at [547, 406] on p "BERET DIE MATCHA BARS ZUPROBIEREN?" at bounding box center [744, 411] width 397 height 63
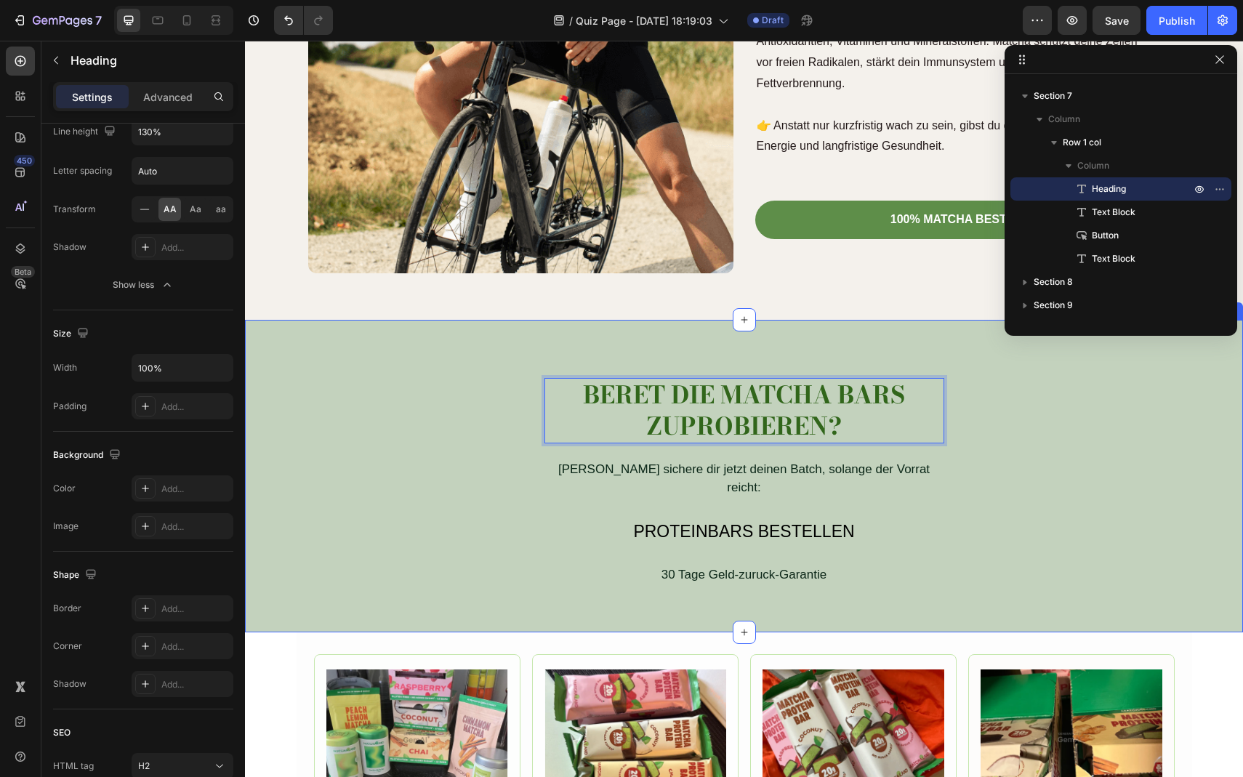
click at [541, 406] on div "BERET DIE MATCHA BARS ZUPROBIEREN? Heading 21 Dann sichere dir jetzt deinen Bat…" at bounding box center [744, 482] width 977 height 208
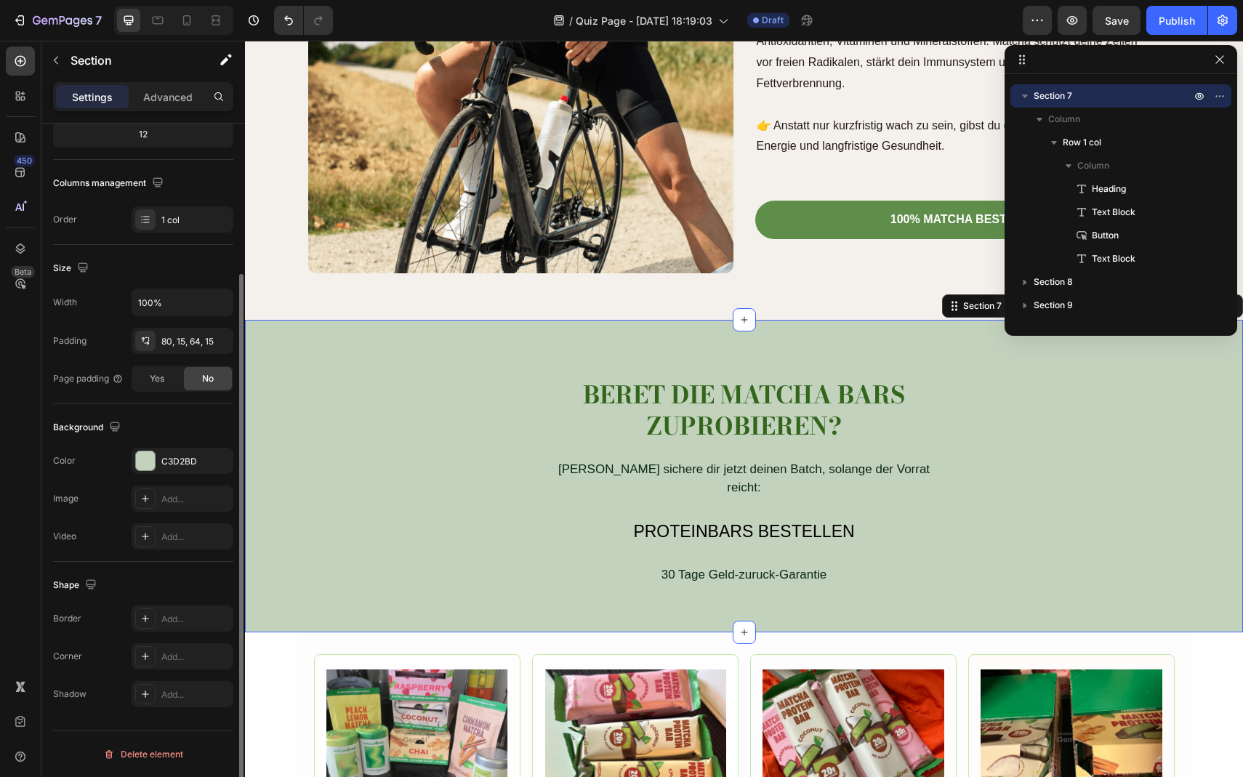
scroll to position [0, 0]
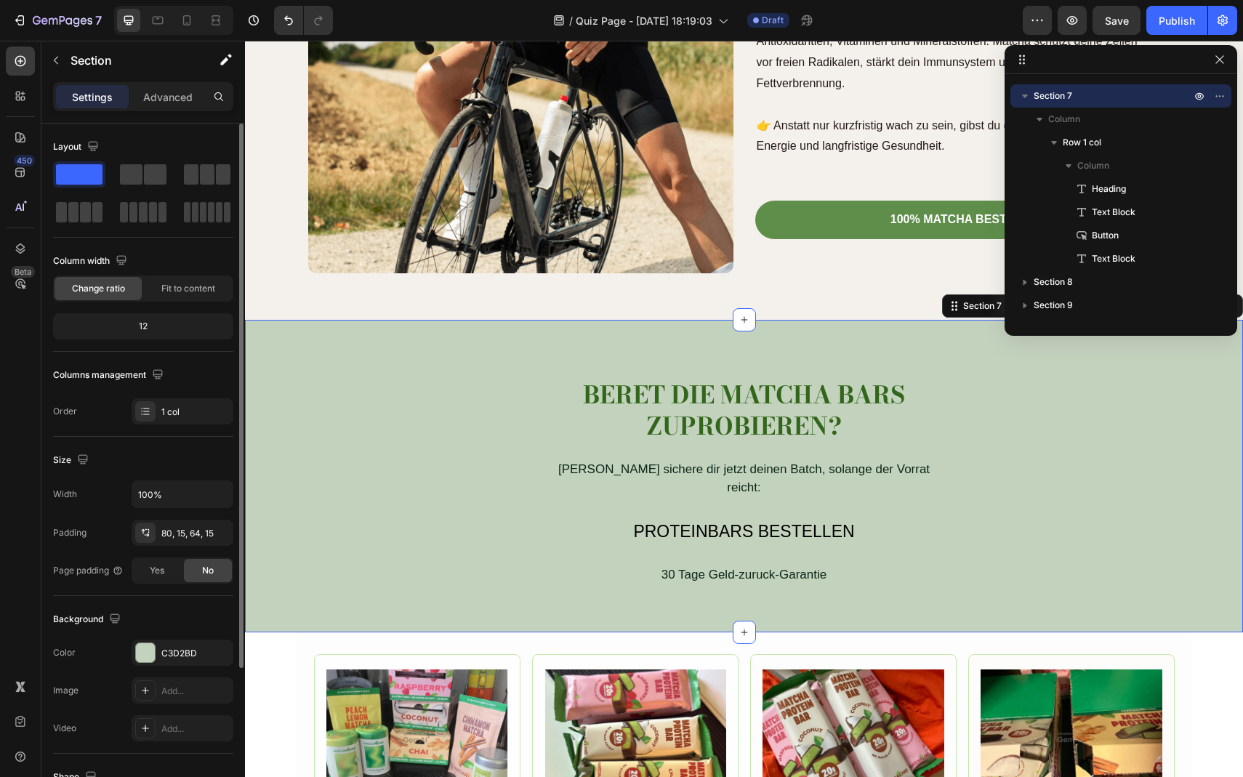
click at [568, 406] on p "BERET DIE MATCHA BARS ZUPROBIEREN?" at bounding box center [744, 411] width 397 height 63
click at [518, 402] on div "BERET DIE MATCHA BARS ZUPROBIEREN? Heading Dann sichere dir jetzt deinen Batch,…" at bounding box center [744, 482] width 977 height 208
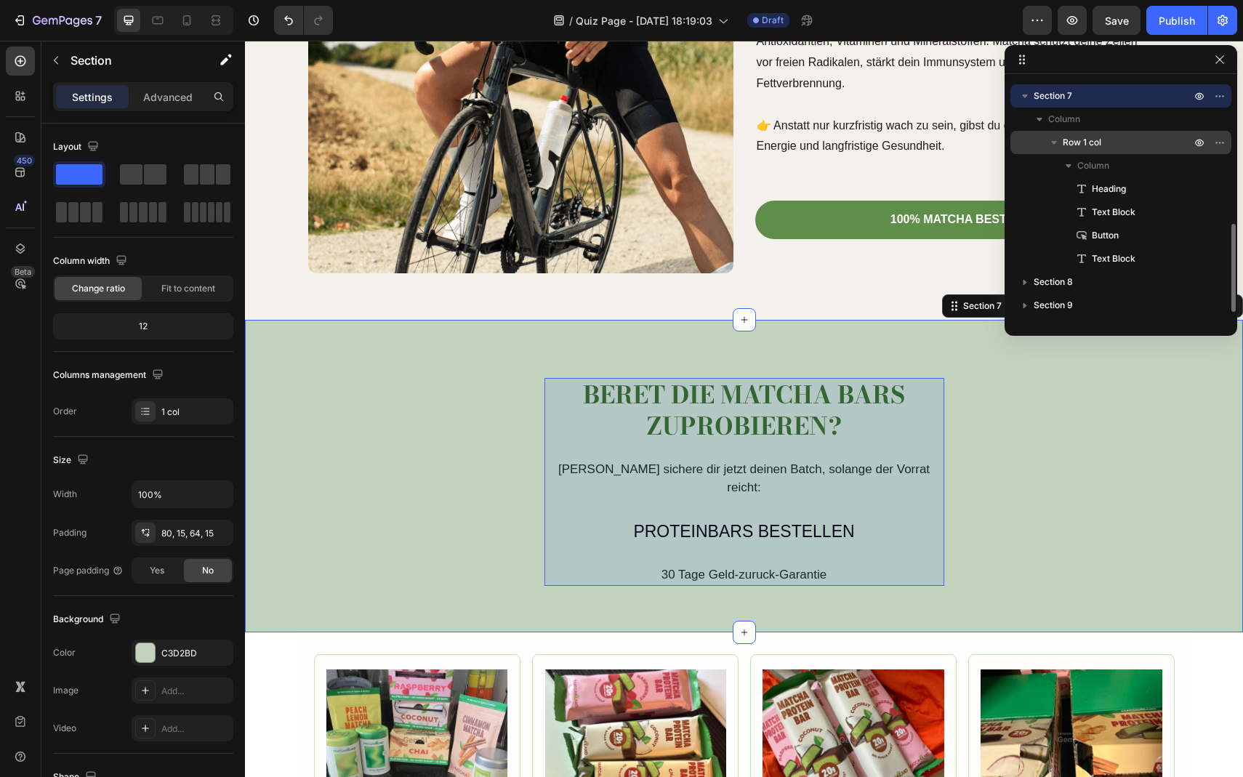
click at [1121, 142] on p "Row 1 col" at bounding box center [1128, 142] width 131 height 15
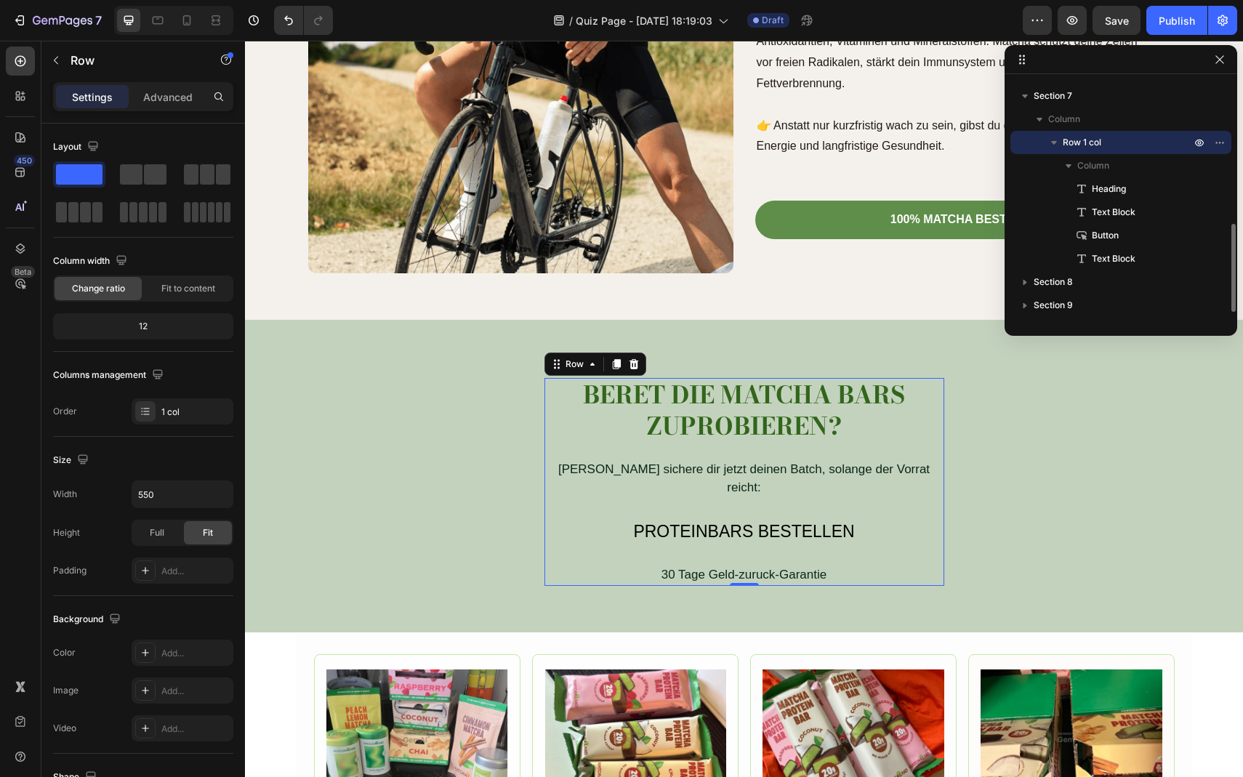
click at [1110, 136] on p "Row 1 col" at bounding box center [1128, 142] width 131 height 15
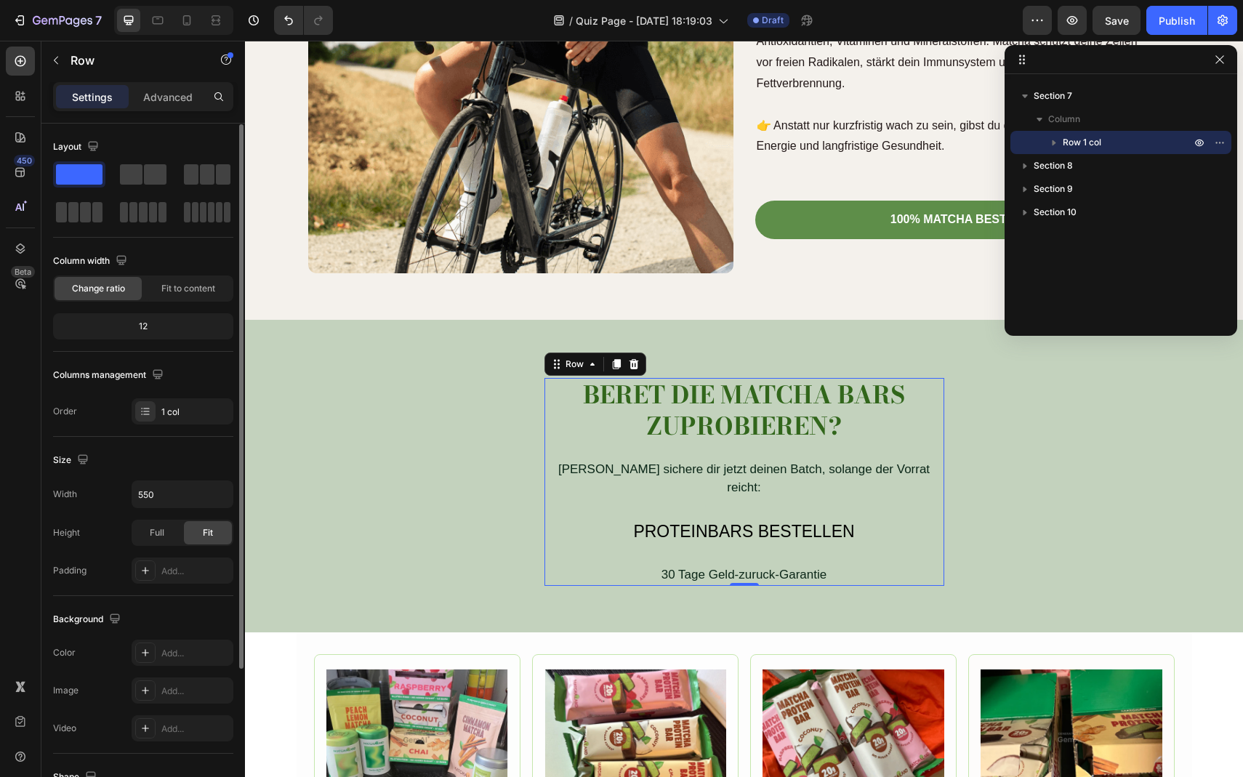
scroll to position [7, 0]
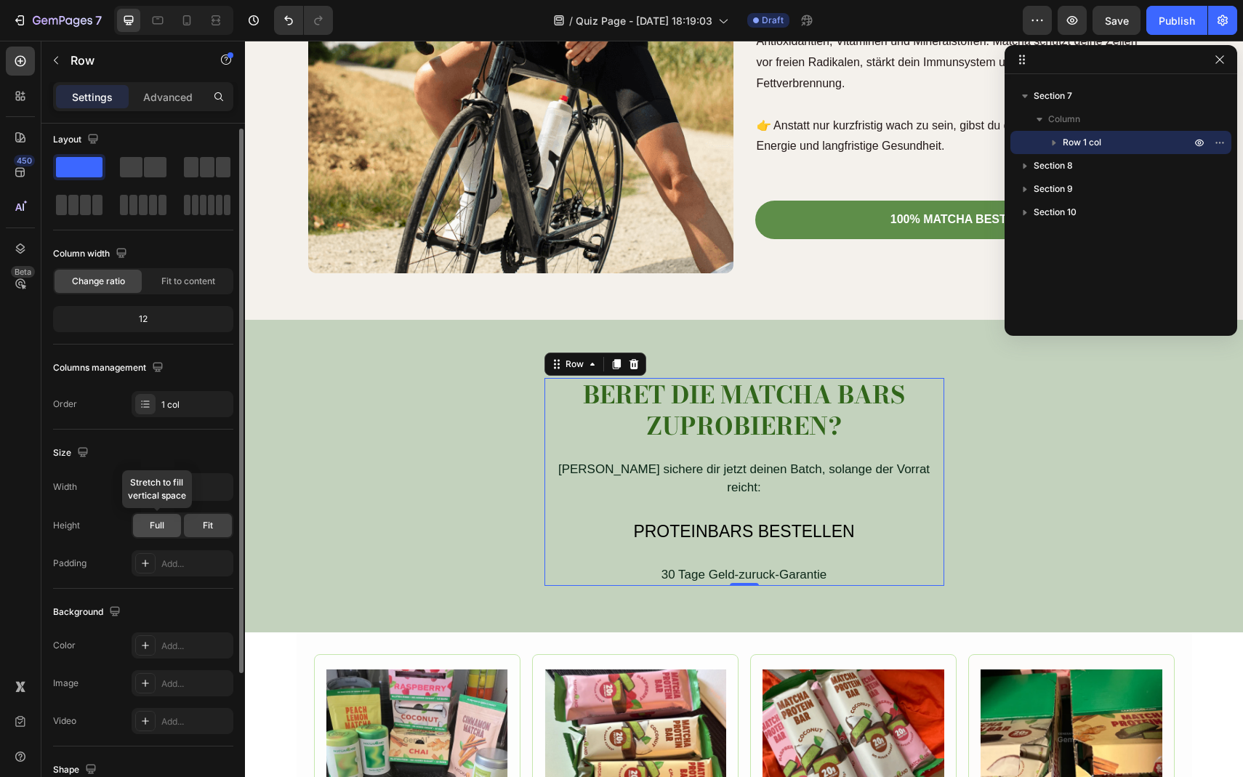
click at [167, 522] on div "Full" at bounding box center [157, 525] width 48 height 23
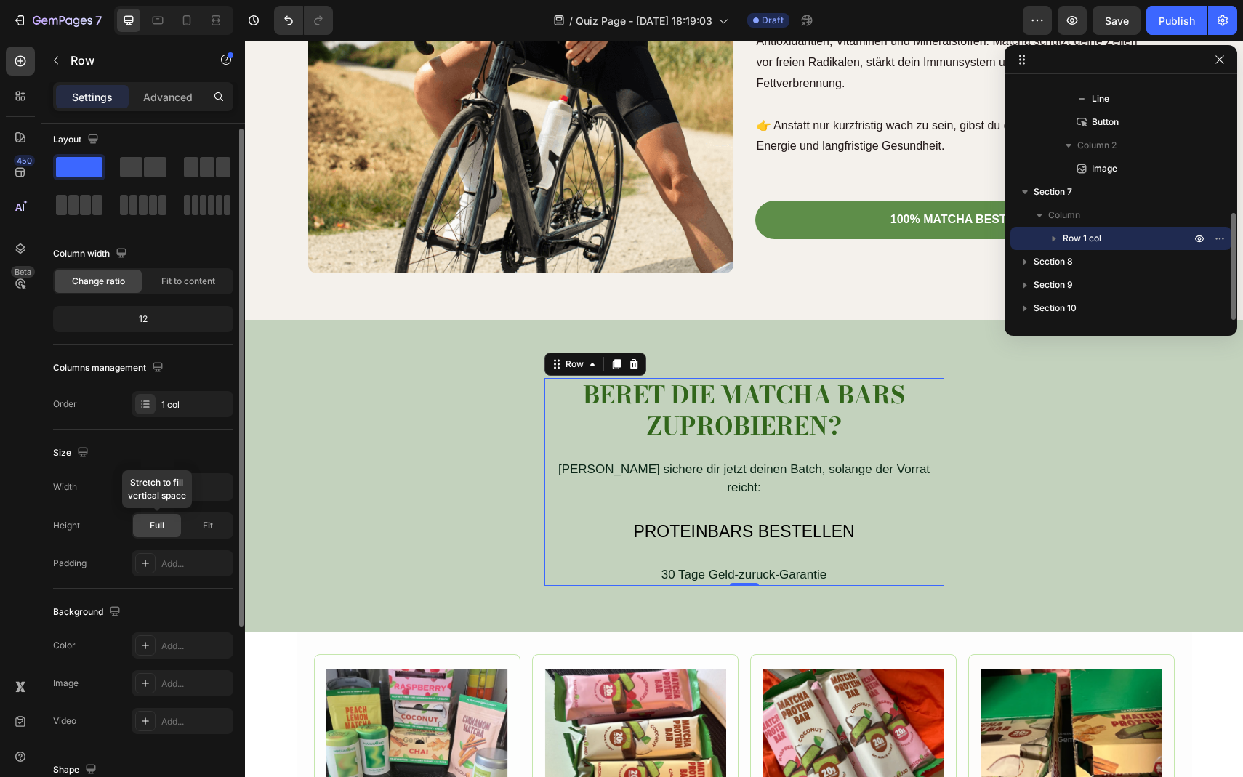
scroll to position [295, 0]
click at [167, 522] on div "Full" at bounding box center [157, 525] width 48 height 23
click at [193, 522] on div "Fit" at bounding box center [208, 525] width 48 height 23
click at [164, 495] on input "550" at bounding box center [182, 487] width 100 height 26
click at [217, 490] on icon "button" at bounding box center [219, 487] width 15 height 15
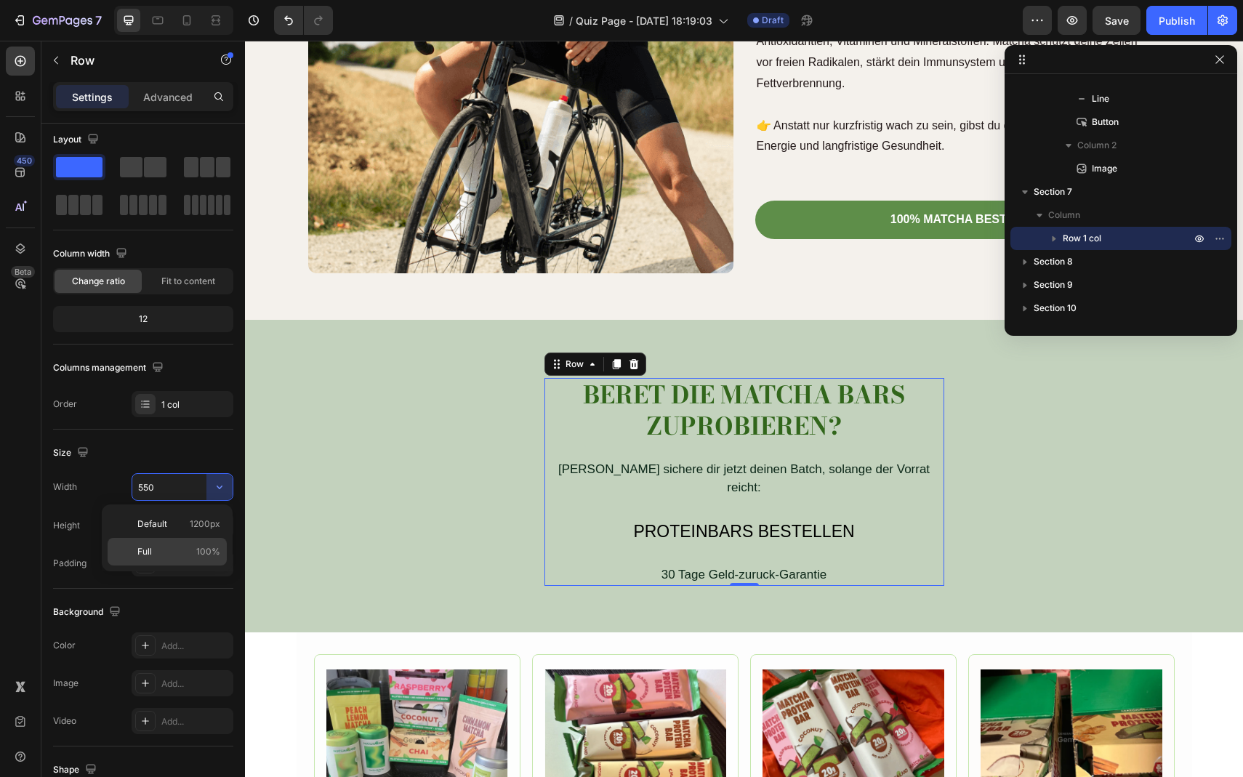
click at [188, 544] on div "Full 100%" at bounding box center [167, 552] width 119 height 28
type input "100%"
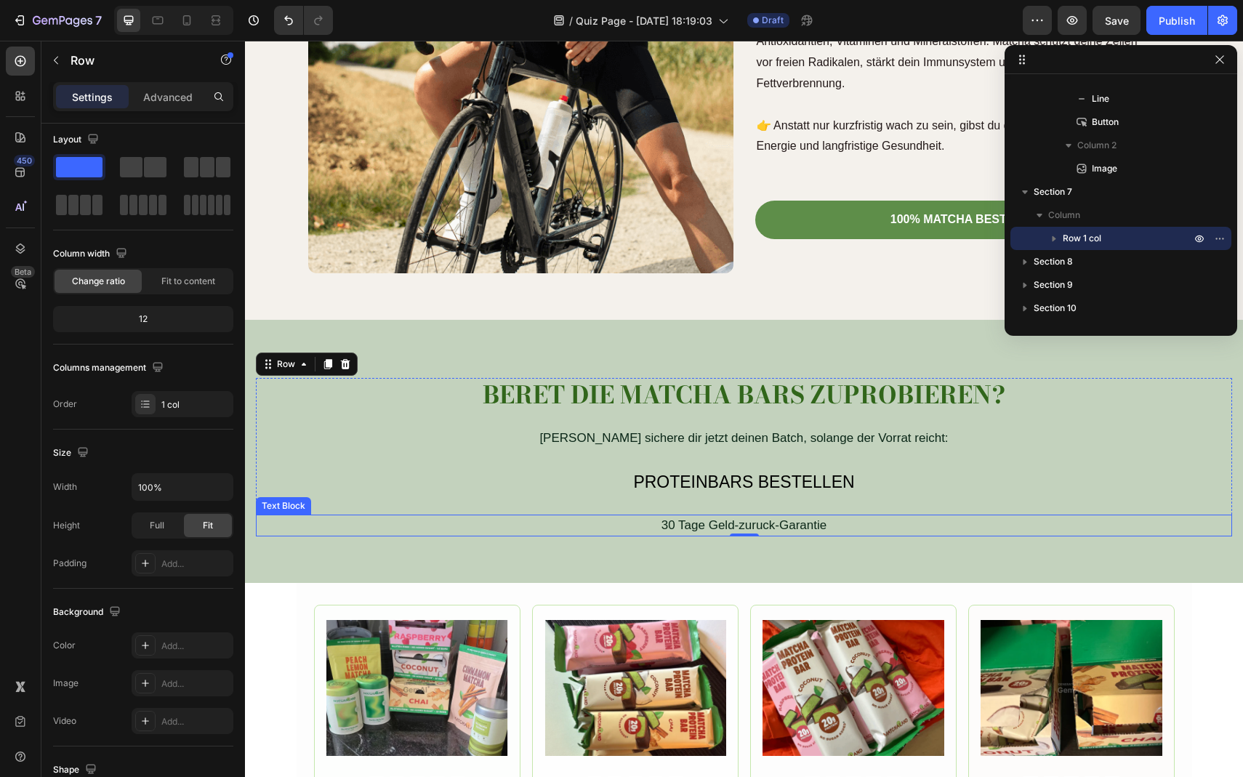
click at [668, 523] on div "30 Tage Geld-zuruck-Garantie" at bounding box center [744, 526] width 977 height 22
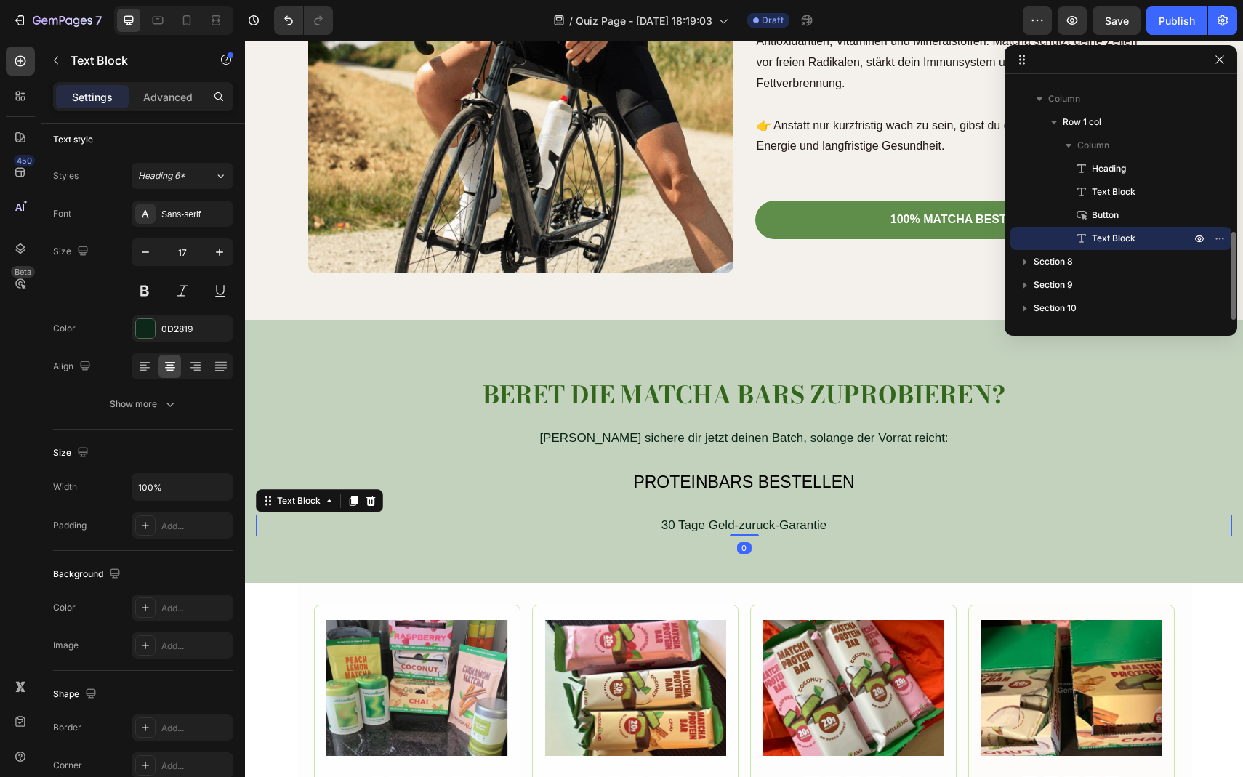
scroll to position [0, 0]
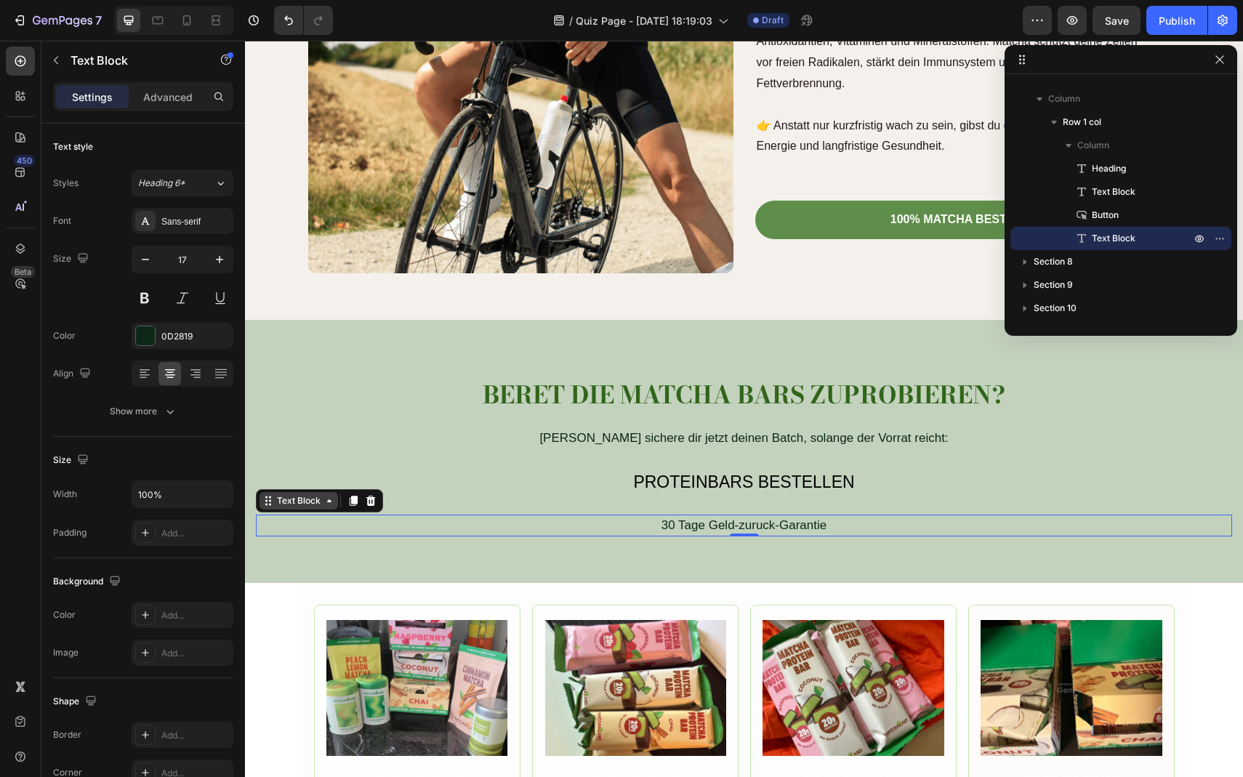
click at [321, 503] on div "Text Block" at bounding box center [298, 500] width 49 height 13
click at [21, 106] on div at bounding box center [20, 95] width 29 height 29
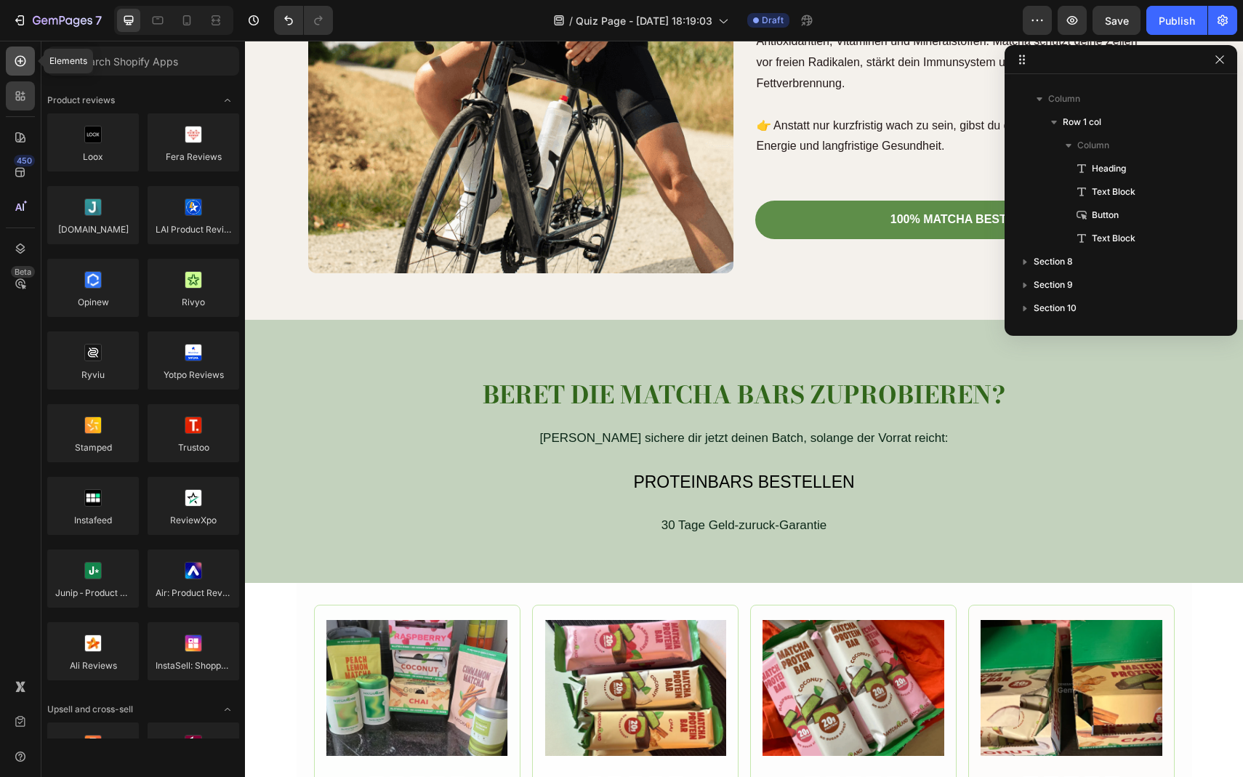
click at [25, 68] on div at bounding box center [20, 61] width 29 height 29
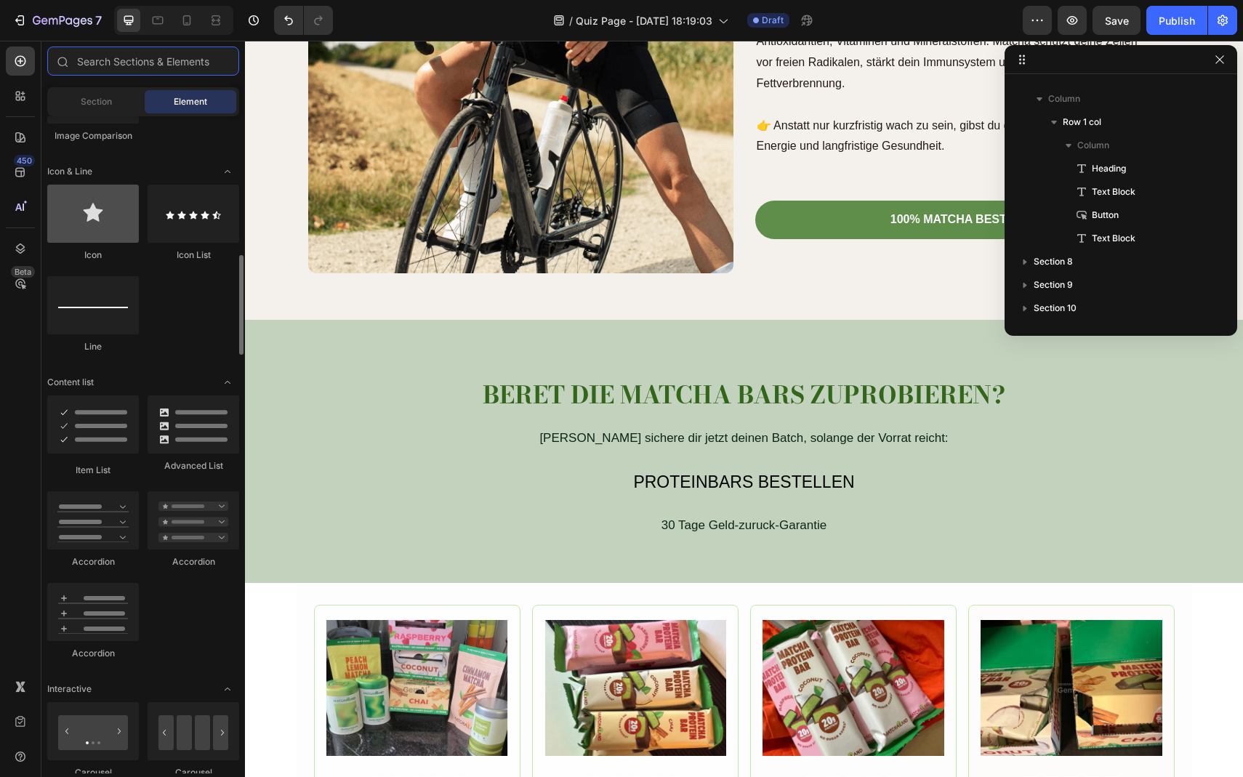
scroll to position [902, 0]
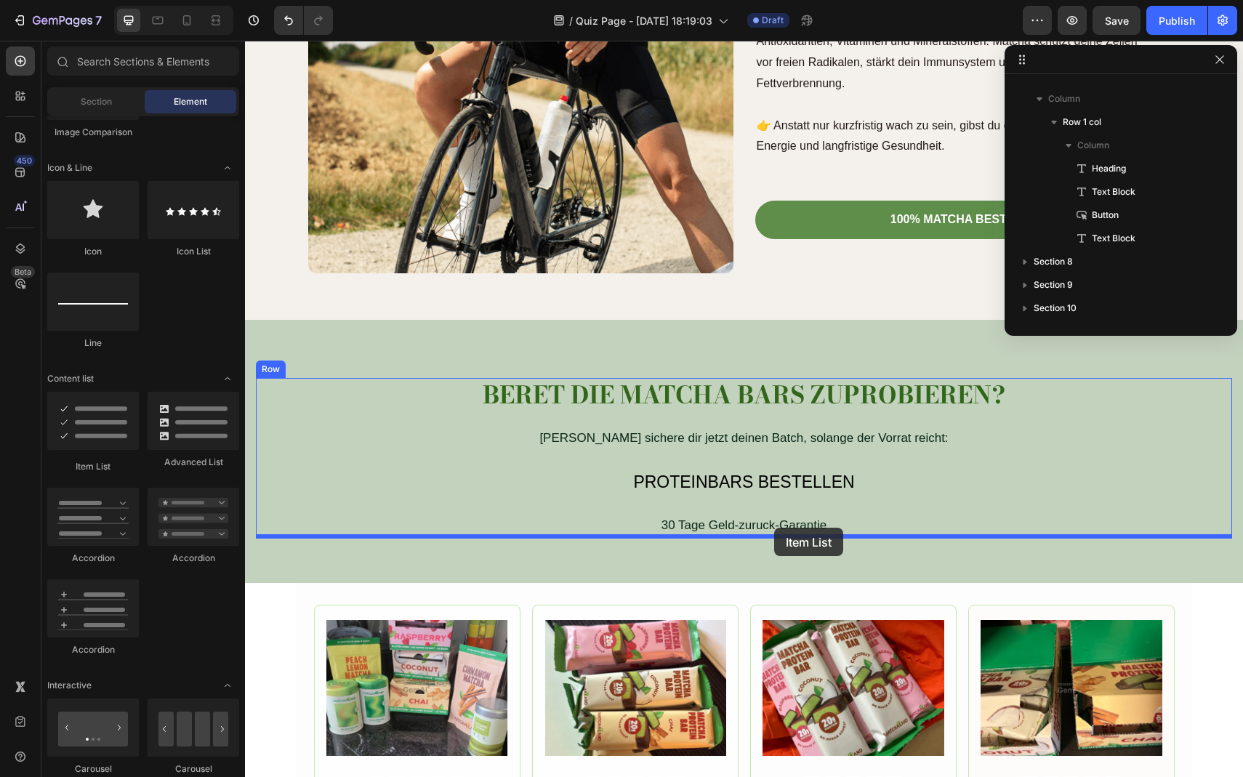
drag, startPoint x: 344, startPoint y: 464, endPoint x: 774, endPoint y: 528, distance: 435.2
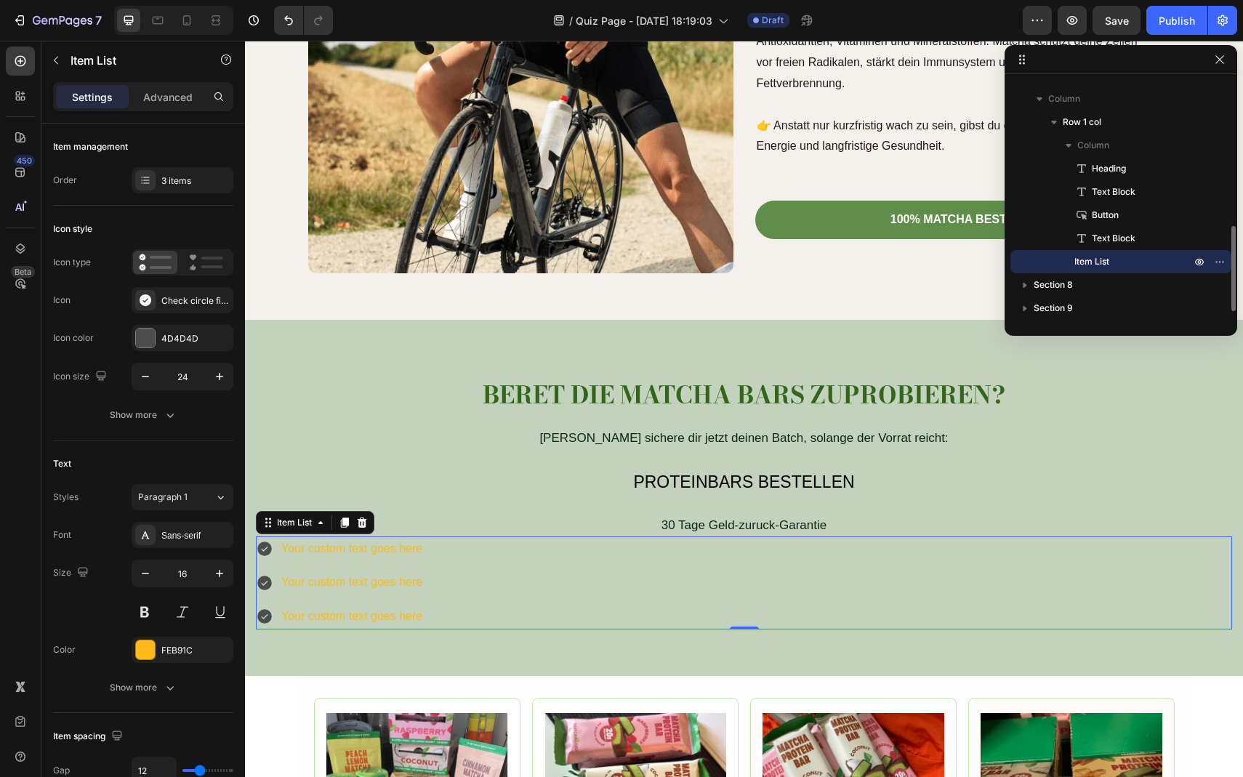
click at [1084, 264] on span "Item List" at bounding box center [1092, 261] width 35 height 15
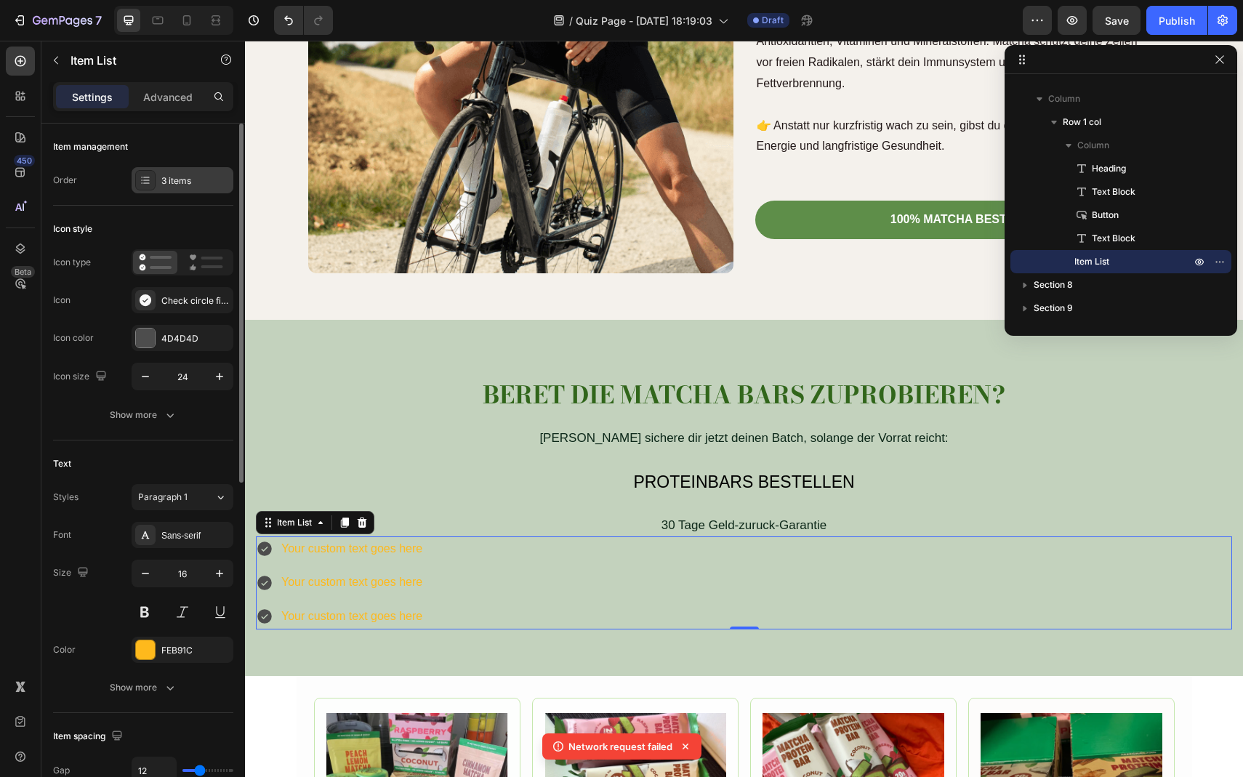
click at [155, 181] on div at bounding box center [145, 180] width 20 height 20
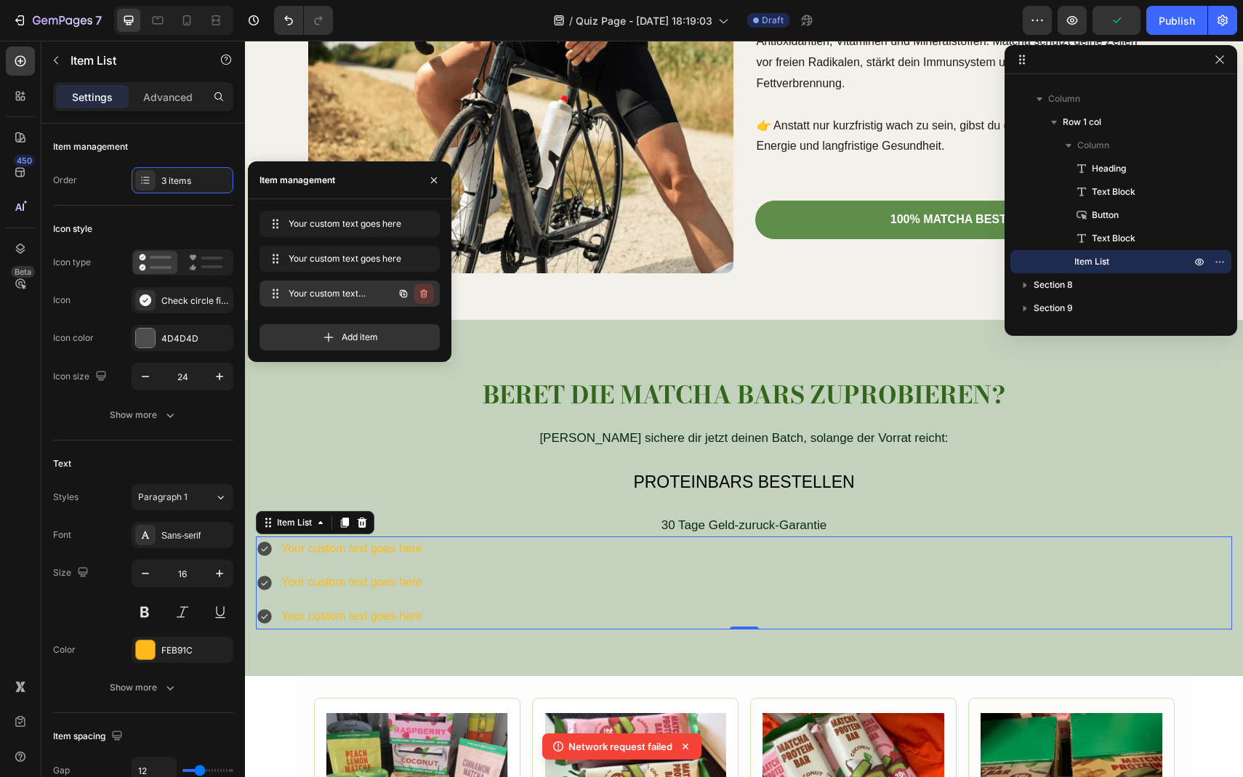
click at [430, 300] on button "button" at bounding box center [424, 294] width 20 height 20
click at [415, 296] on div "Delete" at bounding box center [414, 293] width 27 height 13
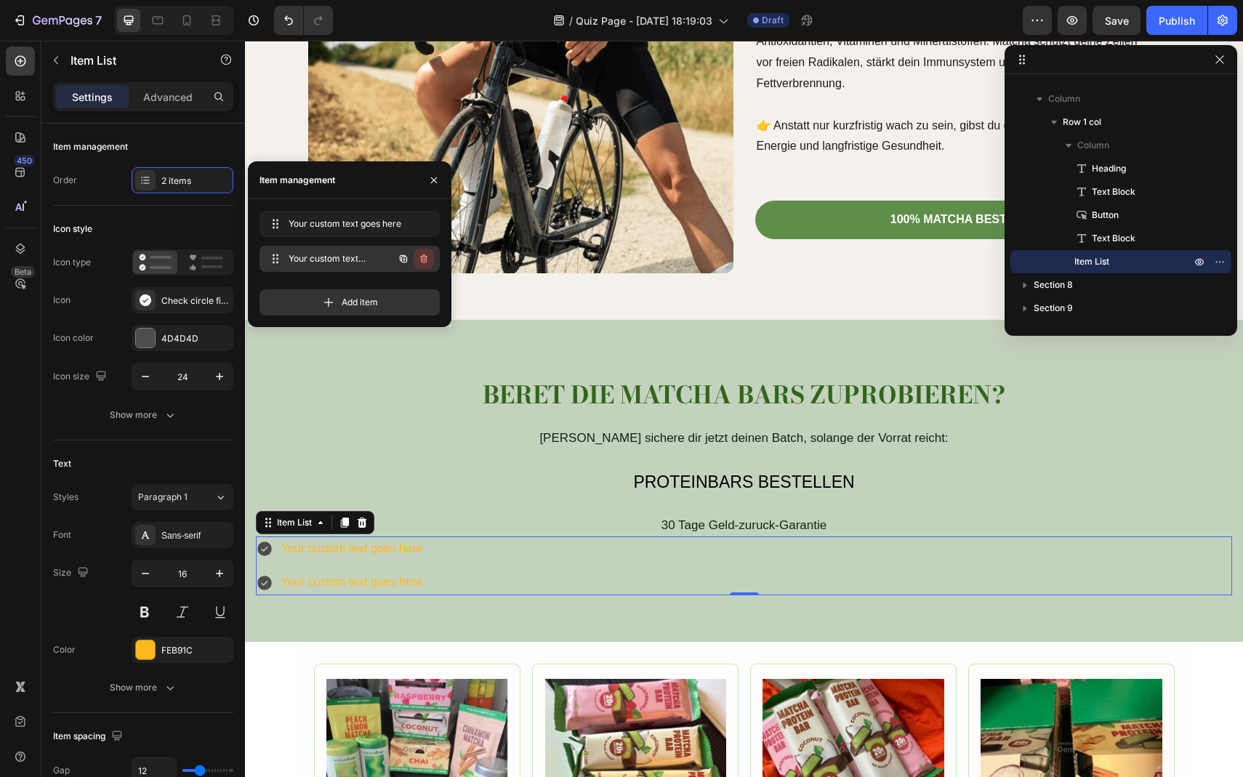
click at [421, 260] on icon "button" at bounding box center [423, 258] width 7 height 9
click at [419, 260] on div "Delete" at bounding box center [414, 258] width 27 height 13
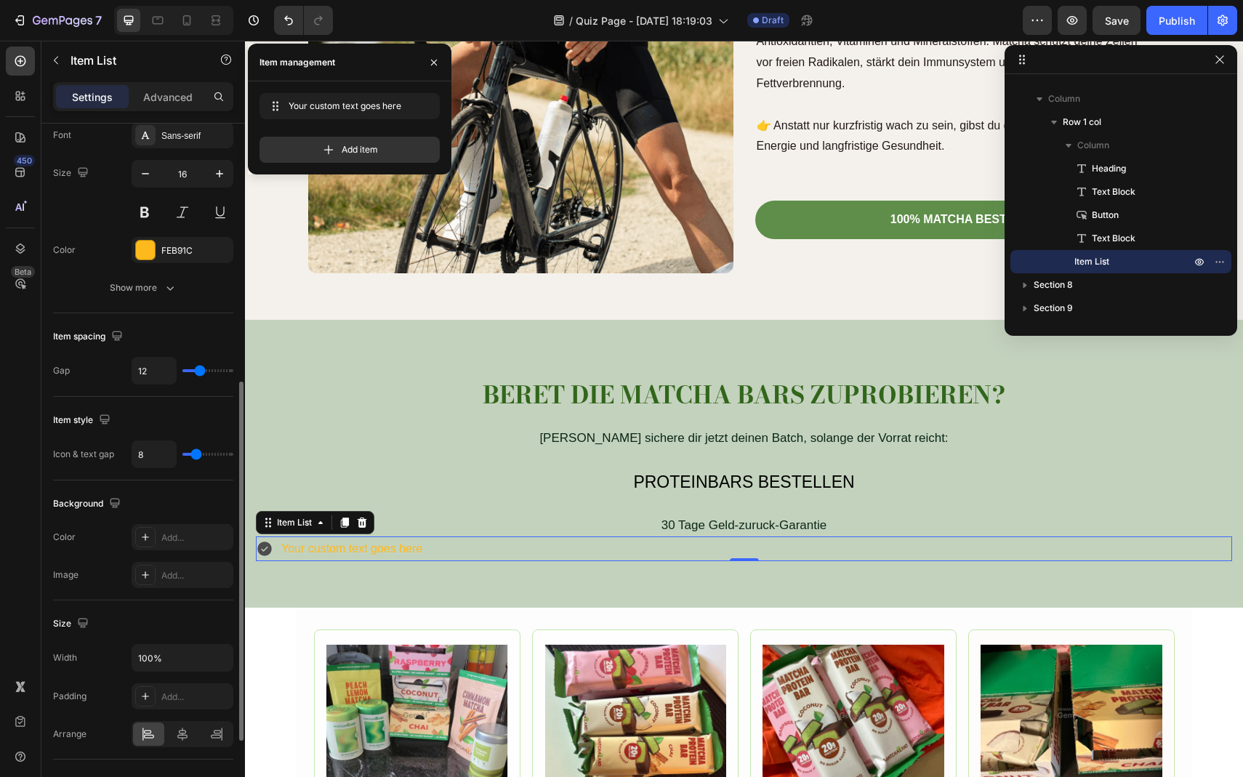
scroll to position [526, 0]
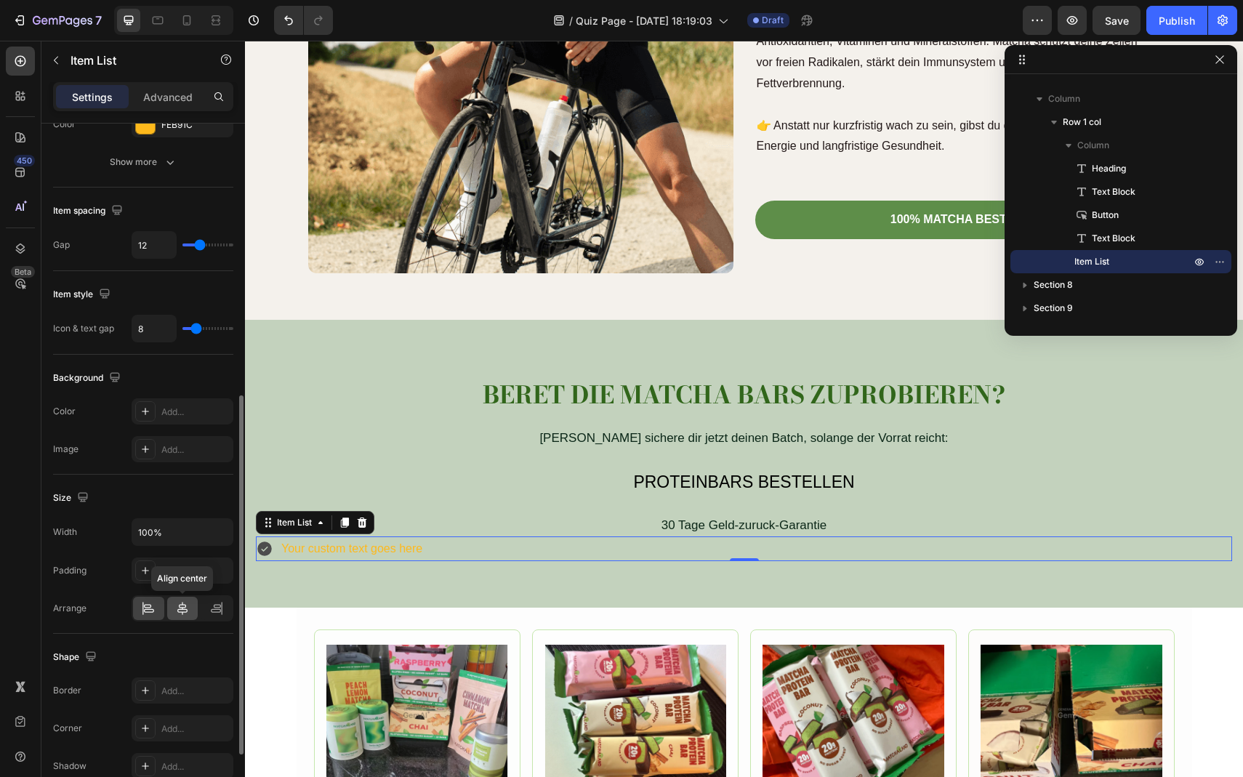
click at [183, 604] on icon at bounding box center [182, 608] width 15 height 15
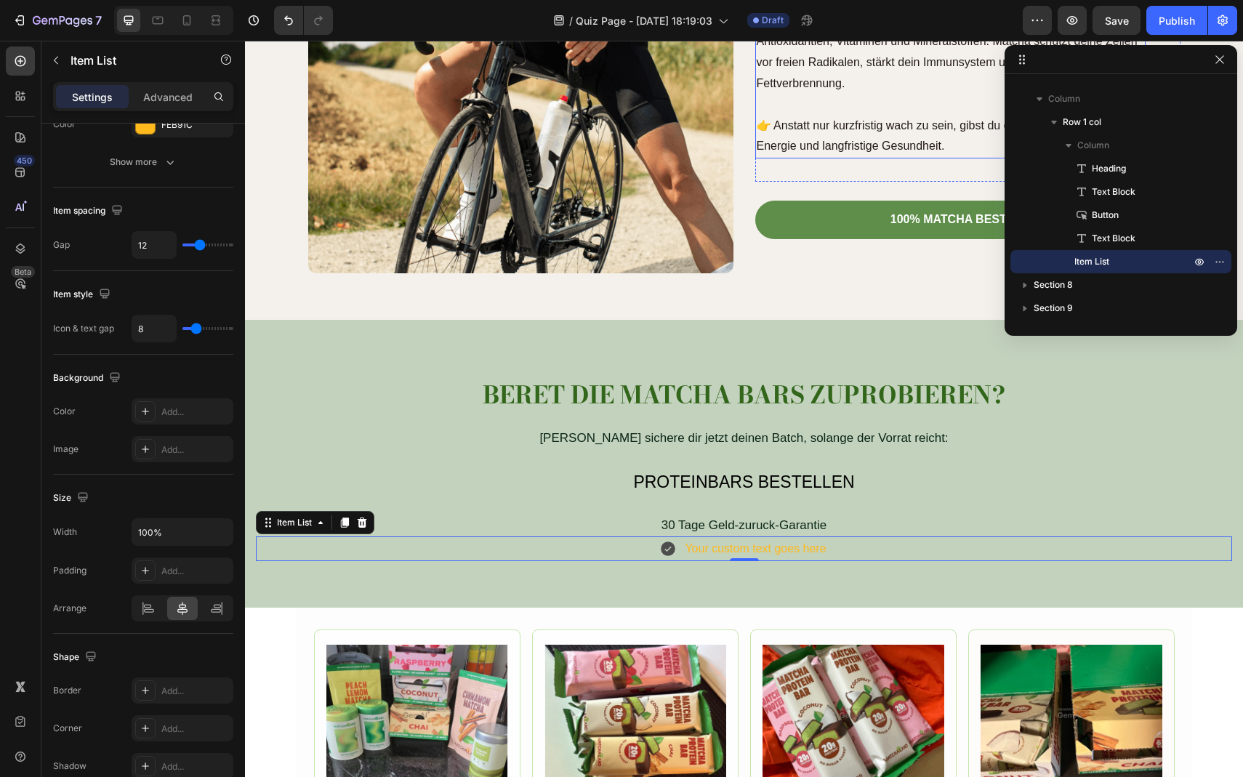
click at [893, 127] on p "👉 Anstatt nur kurzfristig wach zu sein, gibst du deinem Körper nachhaltige Ener…" at bounding box center [951, 137] width 388 height 42
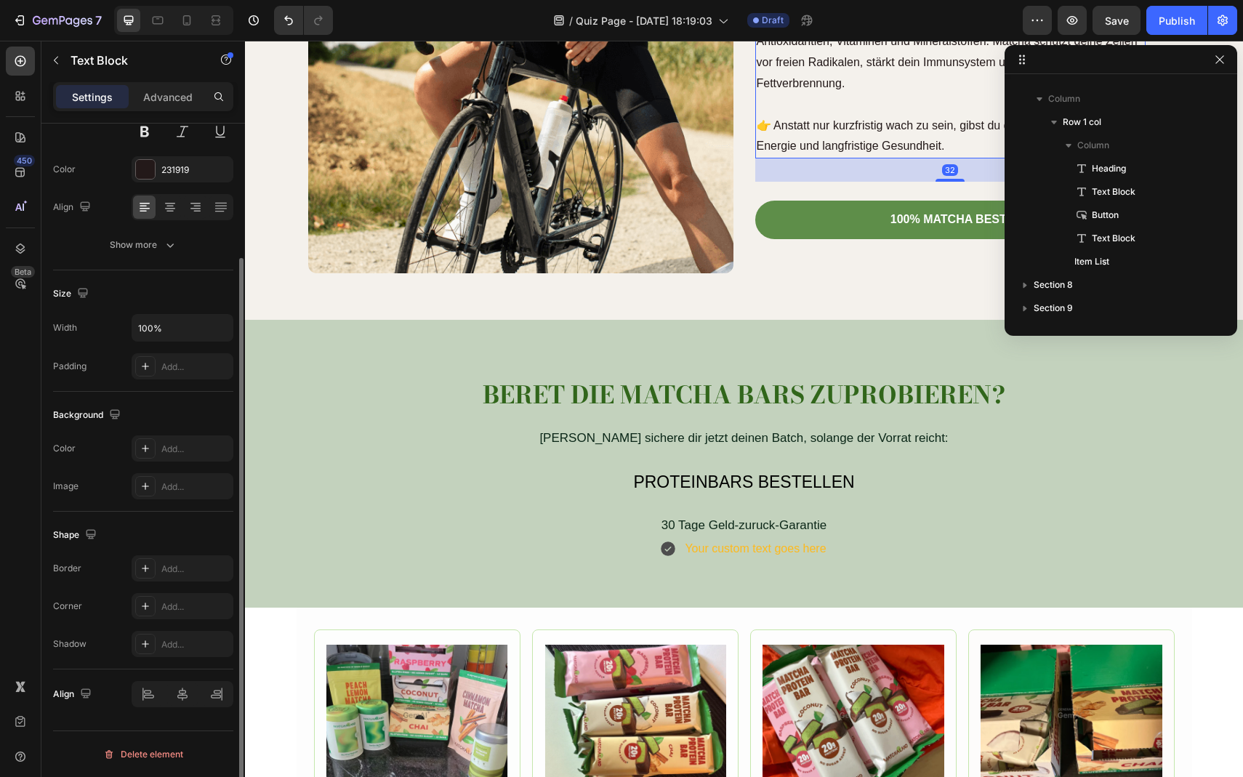
scroll to position [0, 0]
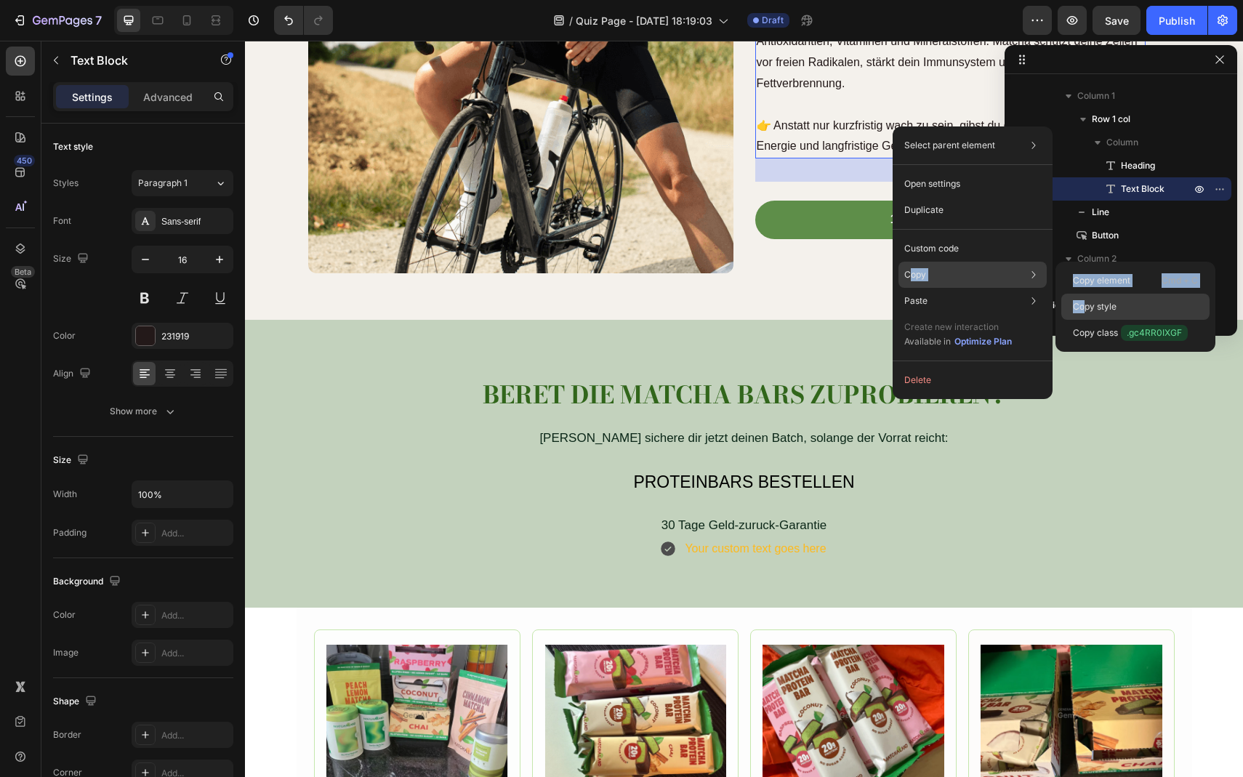
drag, startPoint x: 909, startPoint y: 272, endPoint x: 1083, endPoint y: 303, distance: 176.6
click at [1047, 288] on div "Copy Copy element Cmd + C Copy style Copy class .gc4RR0IXGF" at bounding box center [973, 275] width 148 height 26
click at [1083, 303] on p "Copy style" at bounding box center [1095, 306] width 44 height 13
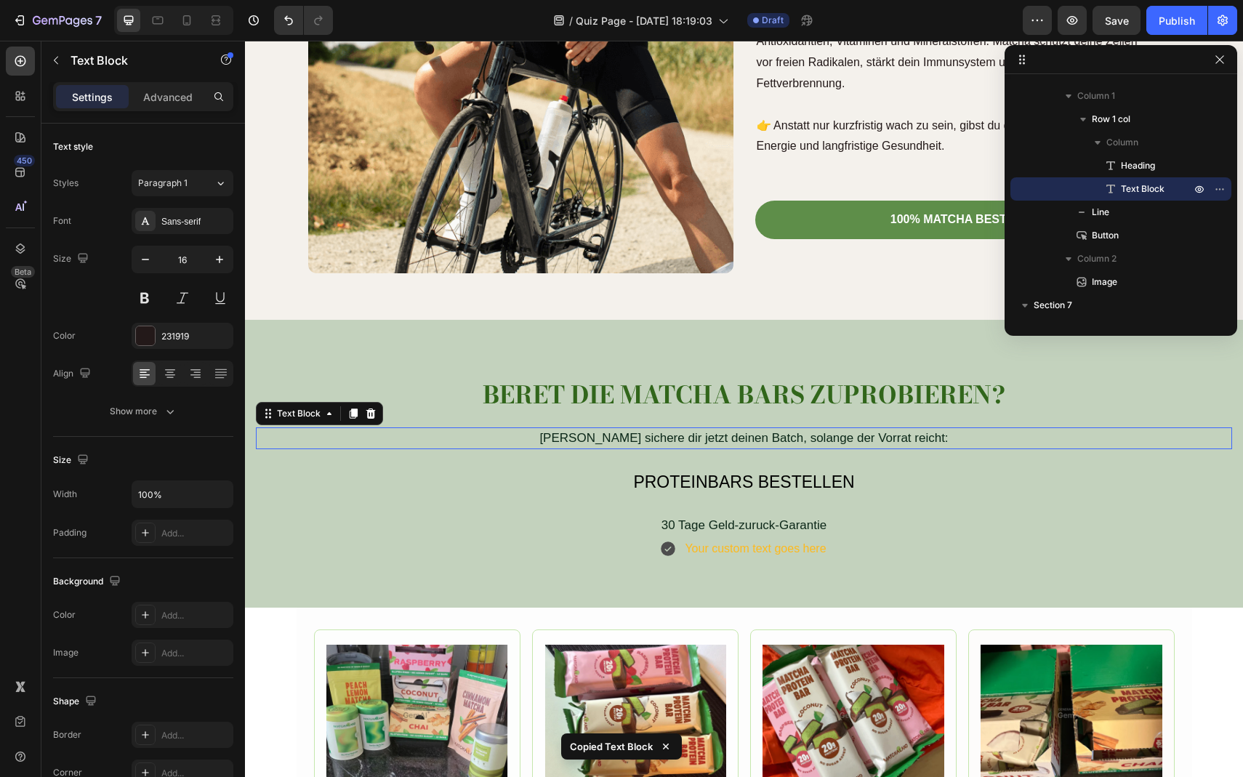
scroll to position [414, 0]
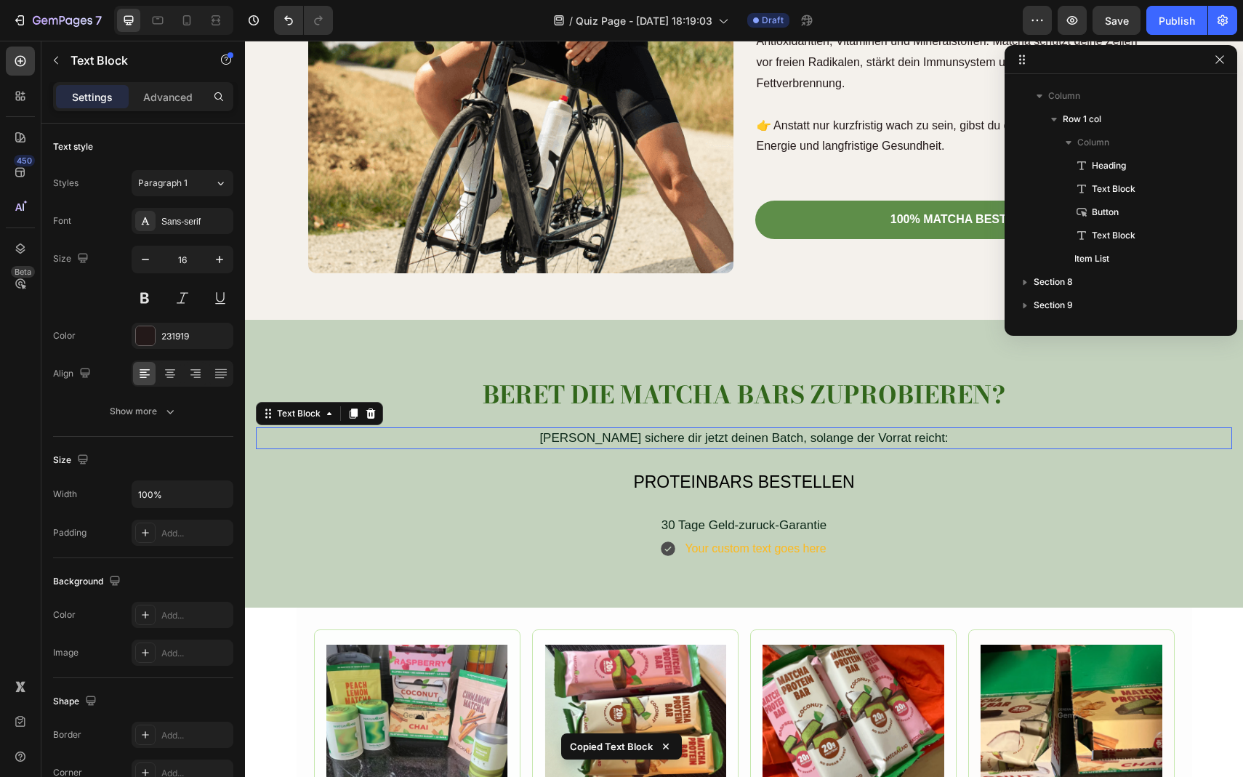
click at [756, 438] on div "[PERSON_NAME] sichere dir jetzt deinen Batch, solange der Vorrat reicht:" at bounding box center [744, 439] width 977 height 22
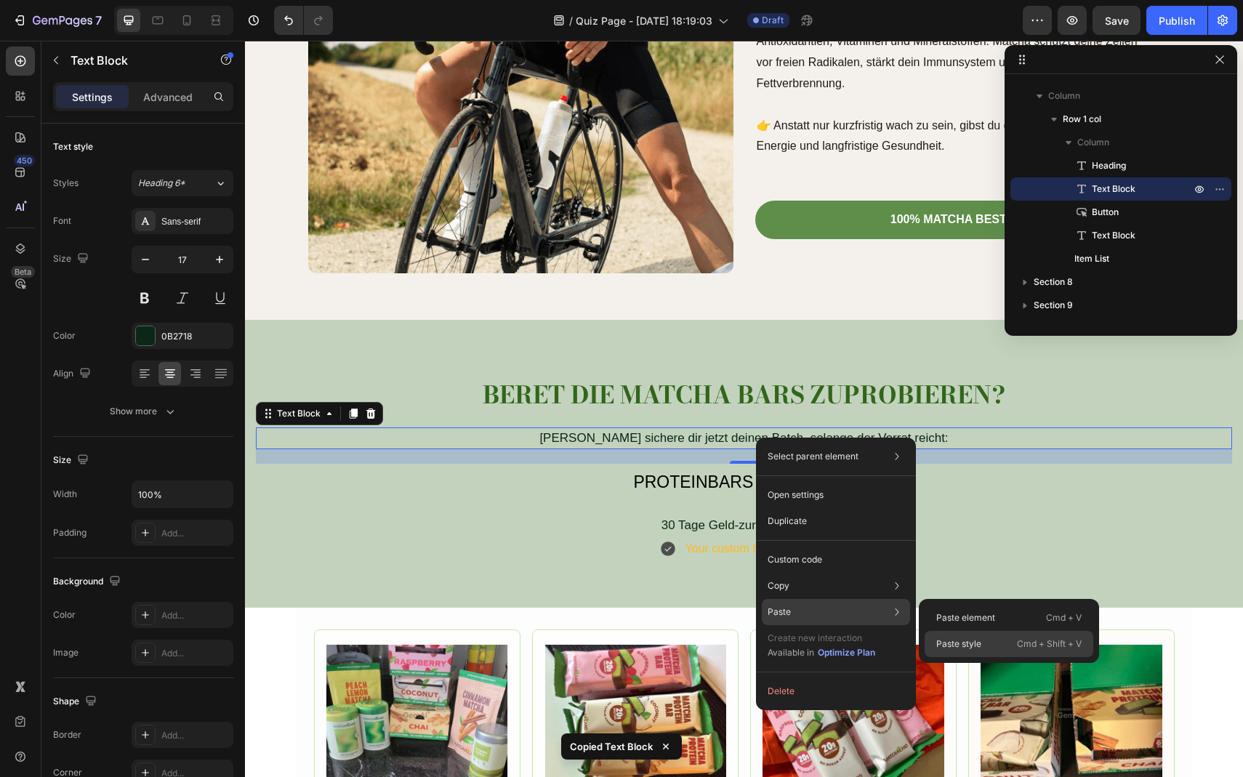
click at [952, 640] on p "Paste style" at bounding box center [959, 644] width 45 height 13
type input "16"
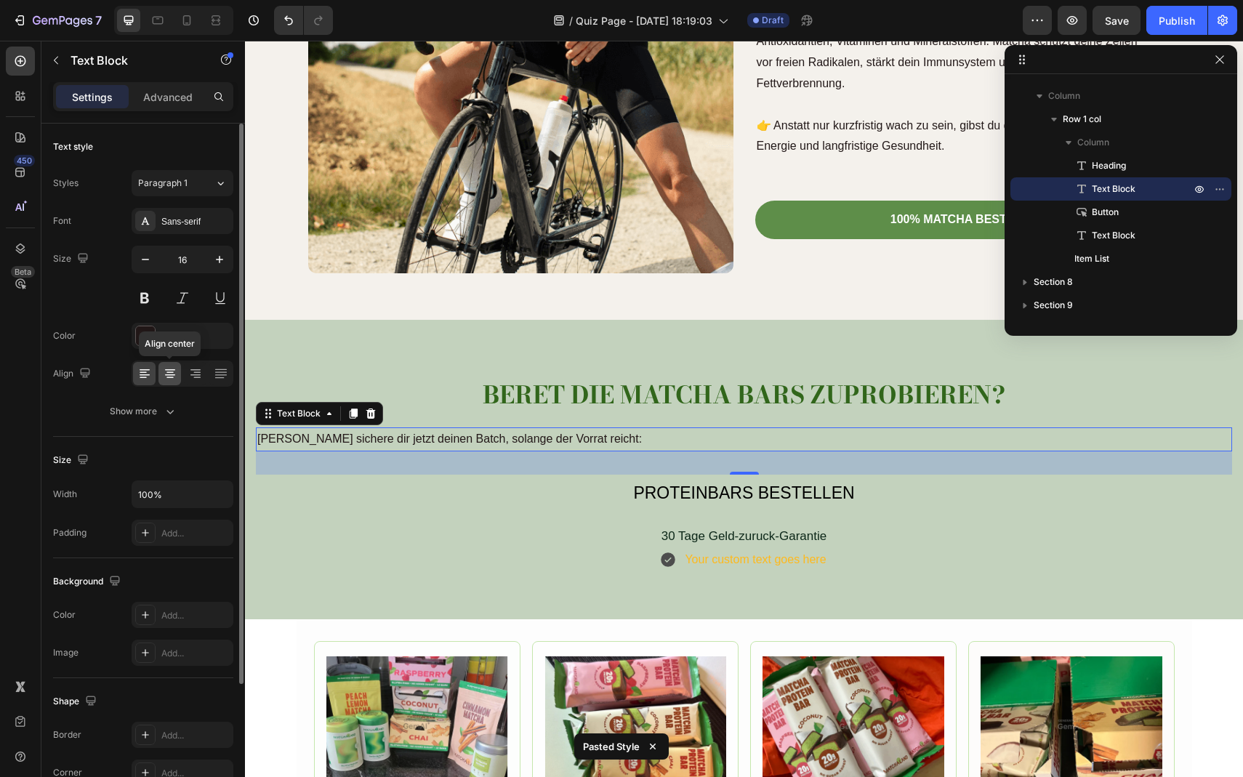
click at [168, 366] on icon at bounding box center [170, 373] width 15 height 15
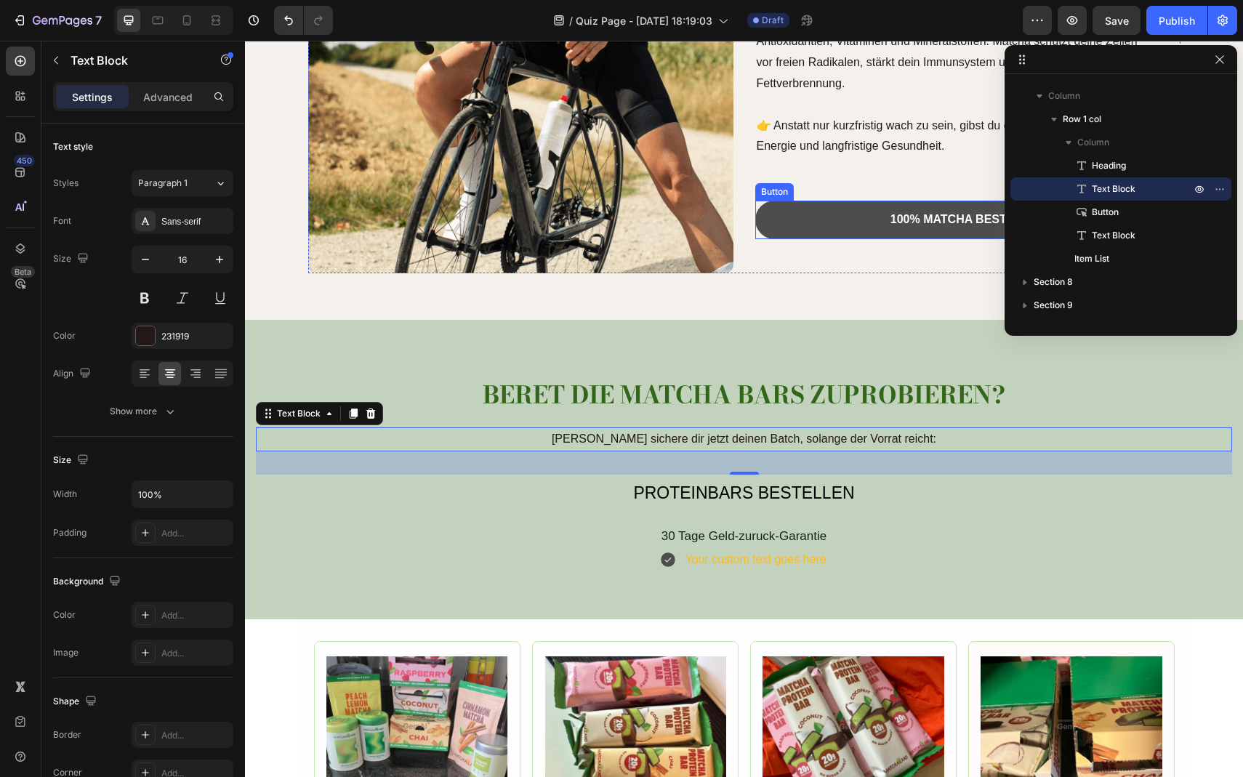
click at [849, 224] on button "100% MATCHA BESTELLEN" at bounding box center [967, 220] width 425 height 39
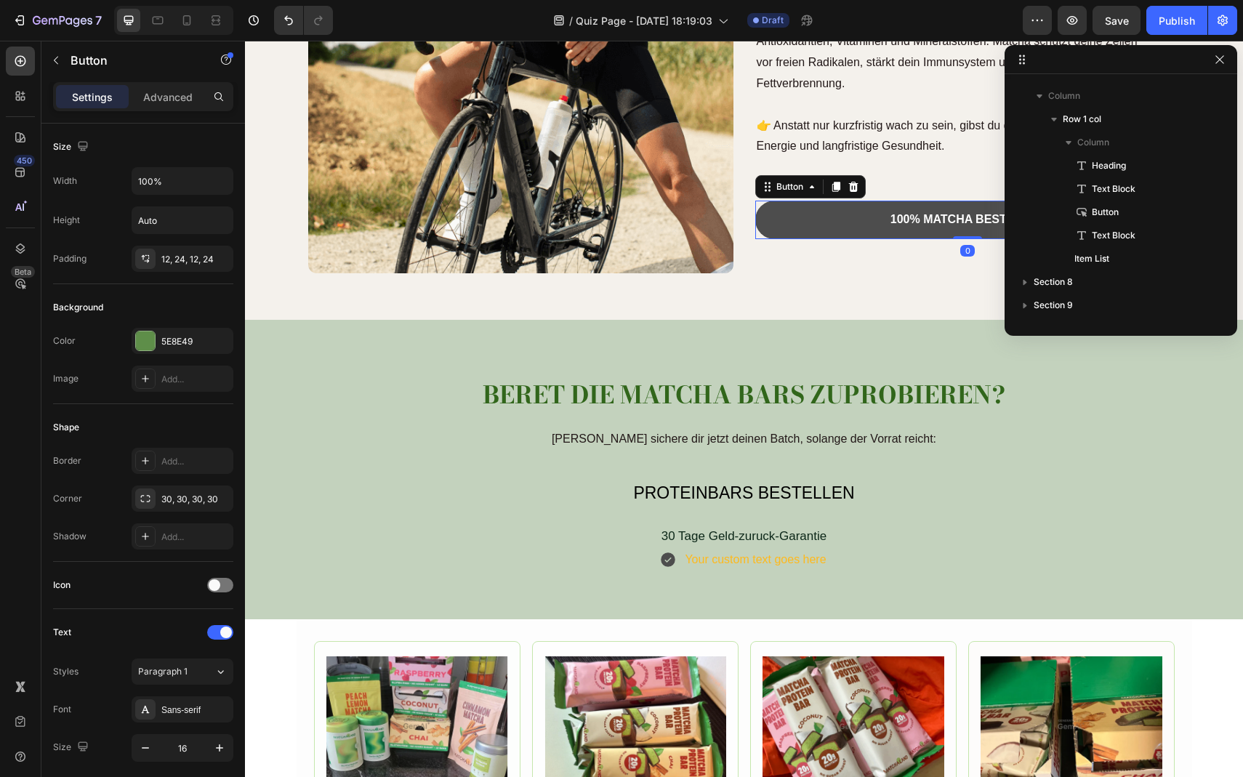
scroll to position [228, 0]
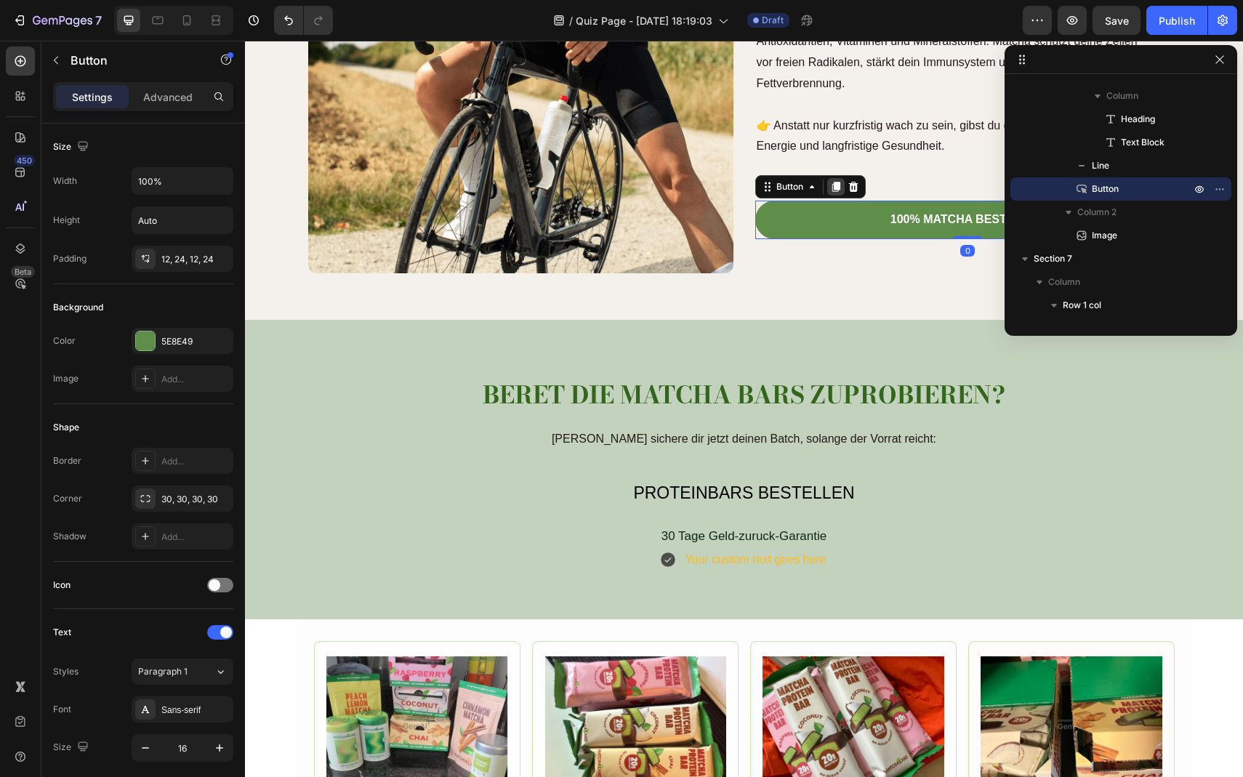
click at [841, 189] on div at bounding box center [835, 186] width 17 height 17
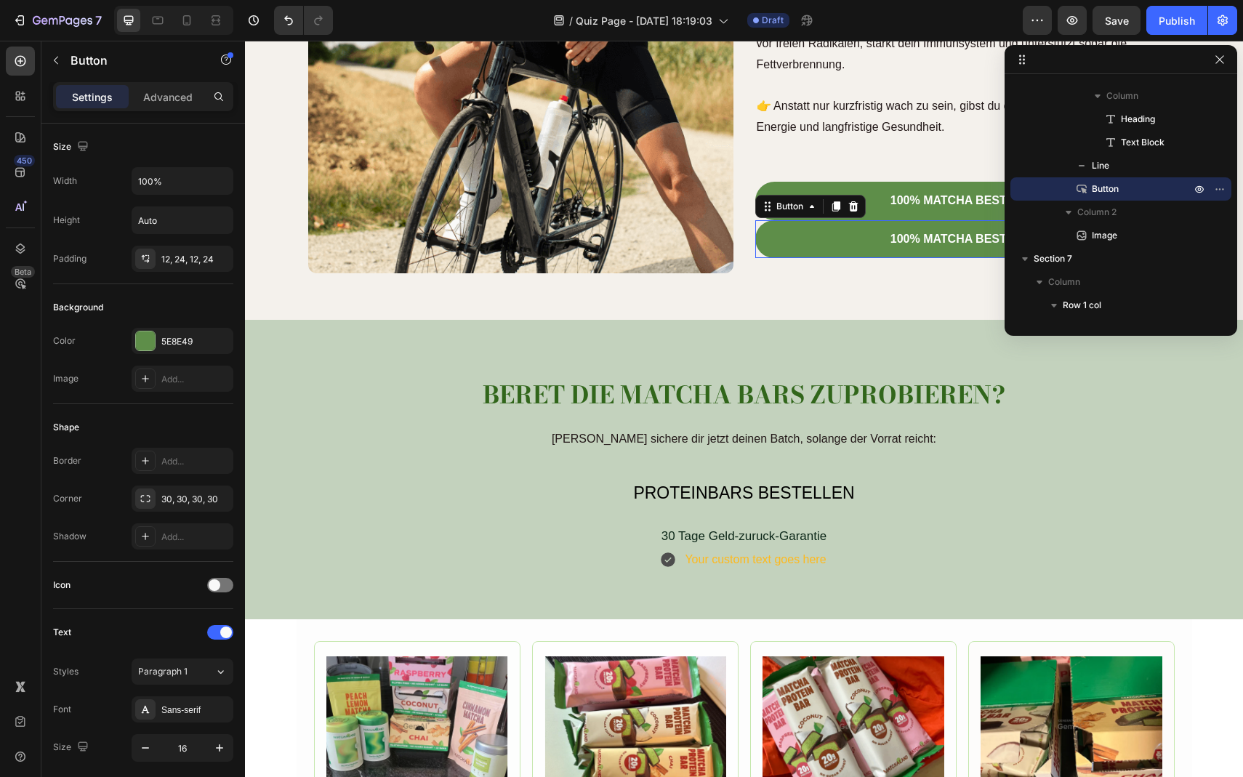
scroll to position [4304, 0]
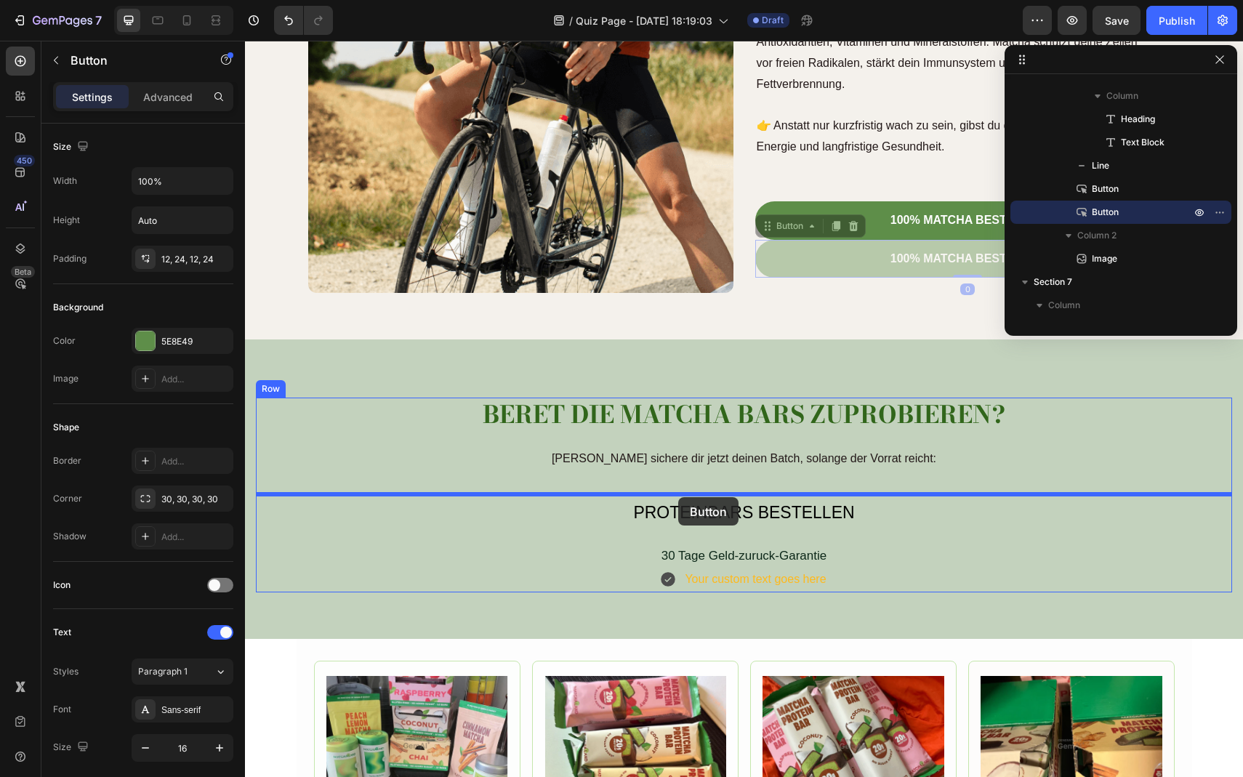
drag, startPoint x: 865, startPoint y: 257, endPoint x: 678, endPoint y: 497, distance: 304.3
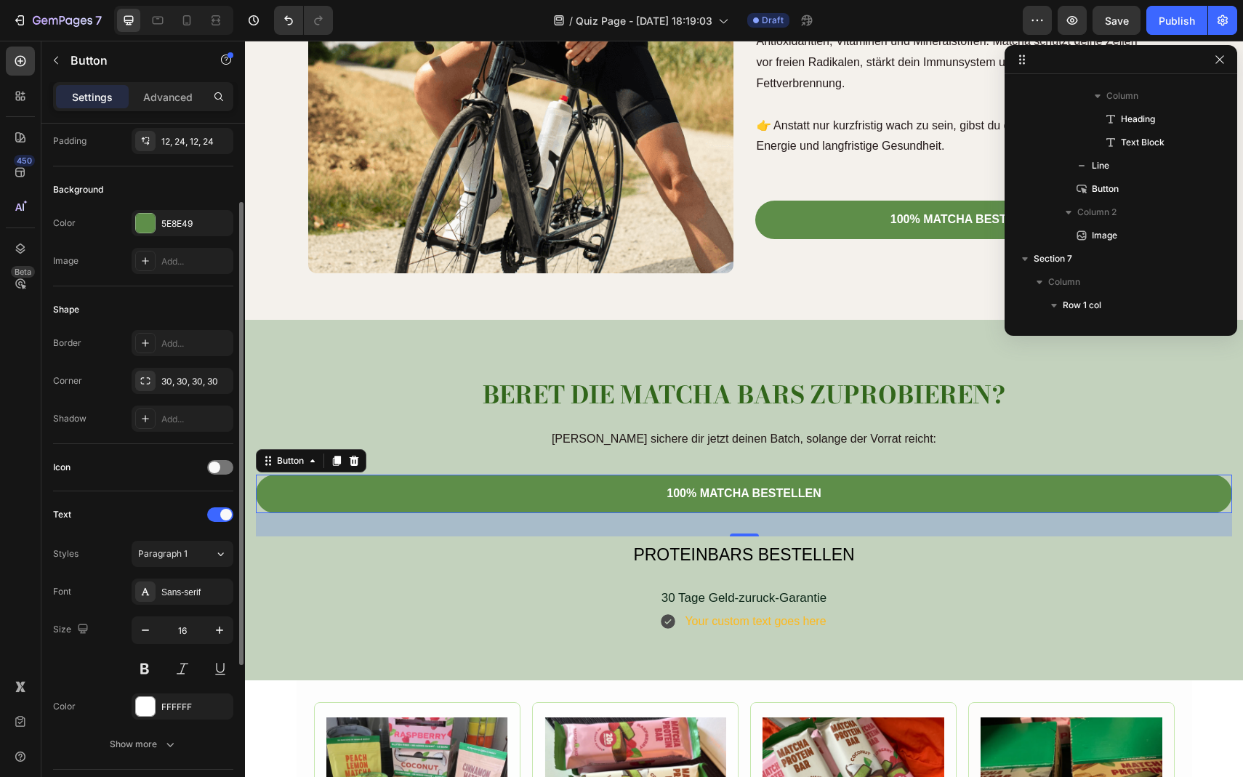
scroll to position [0, 0]
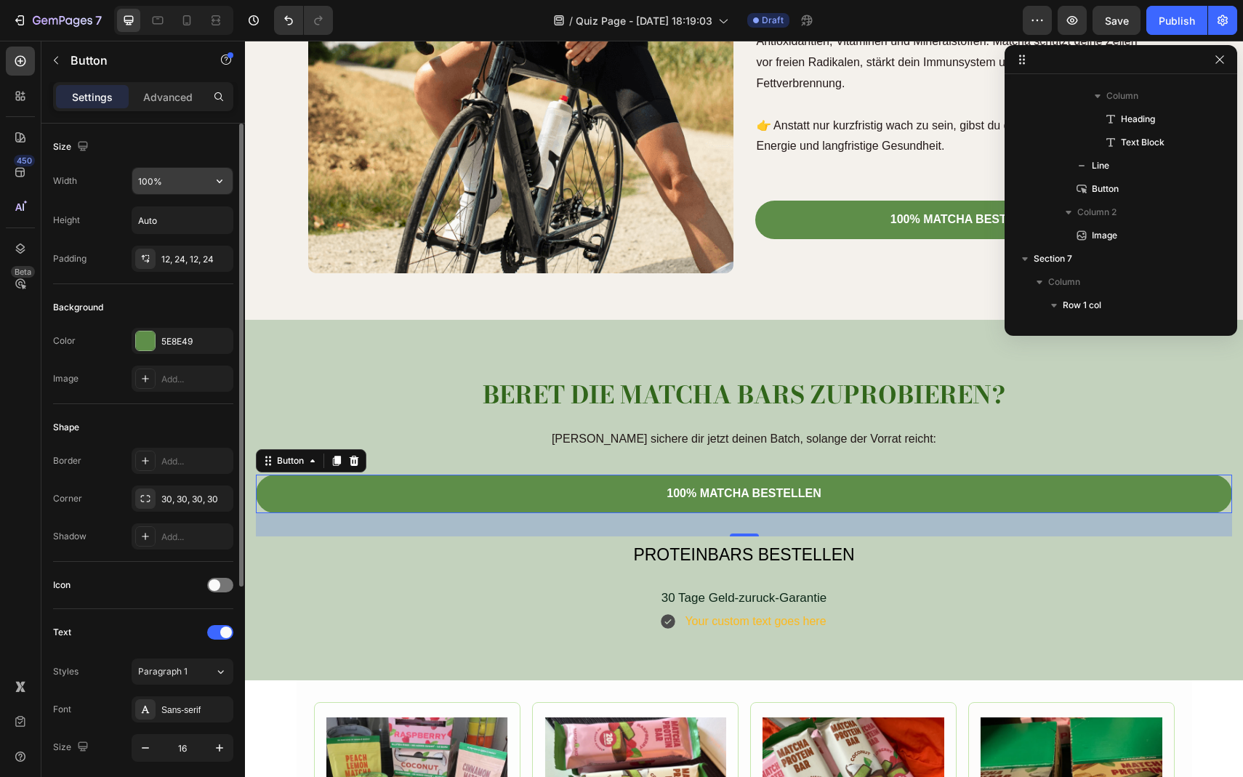
click at [170, 181] on input "100%" at bounding box center [182, 181] width 100 height 26
click at [208, 183] on button "button" at bounding box center [220, 181] width 26 height 26
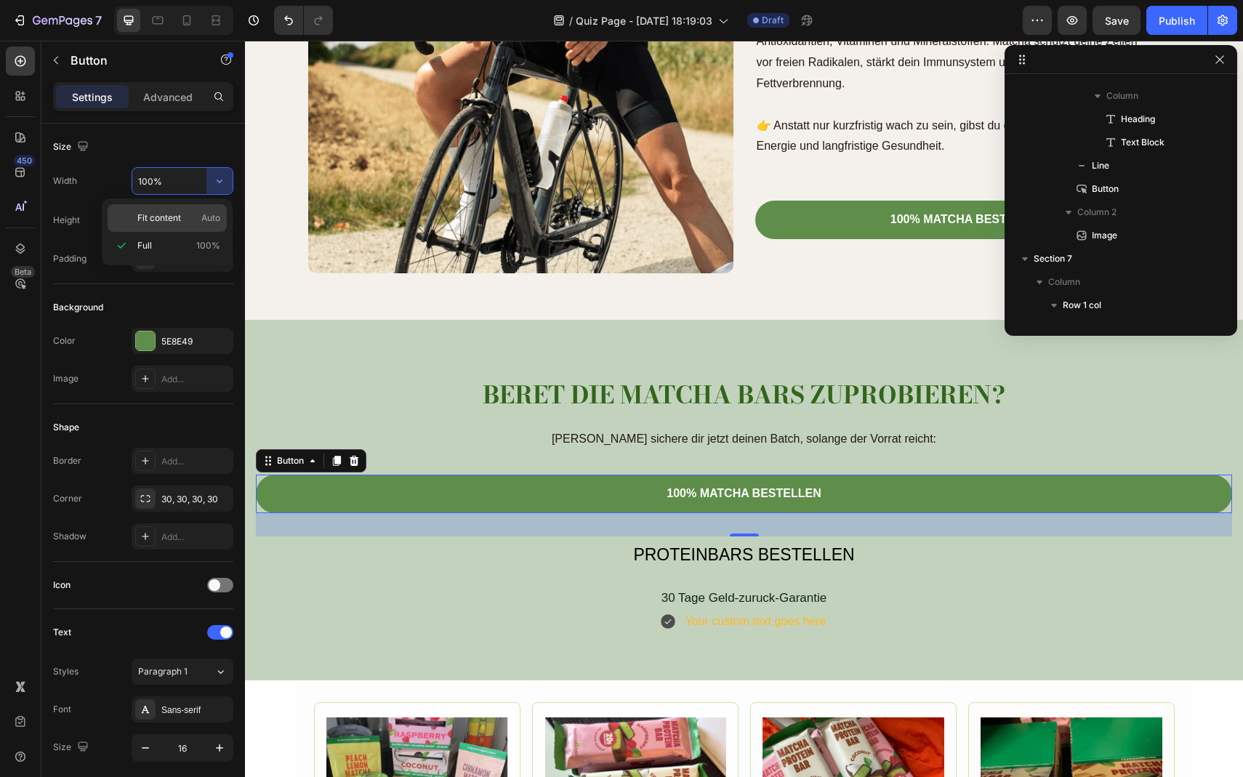
click at [172, 215] on span "Fit content" at bounding box center [159, 218] width 44 height 13
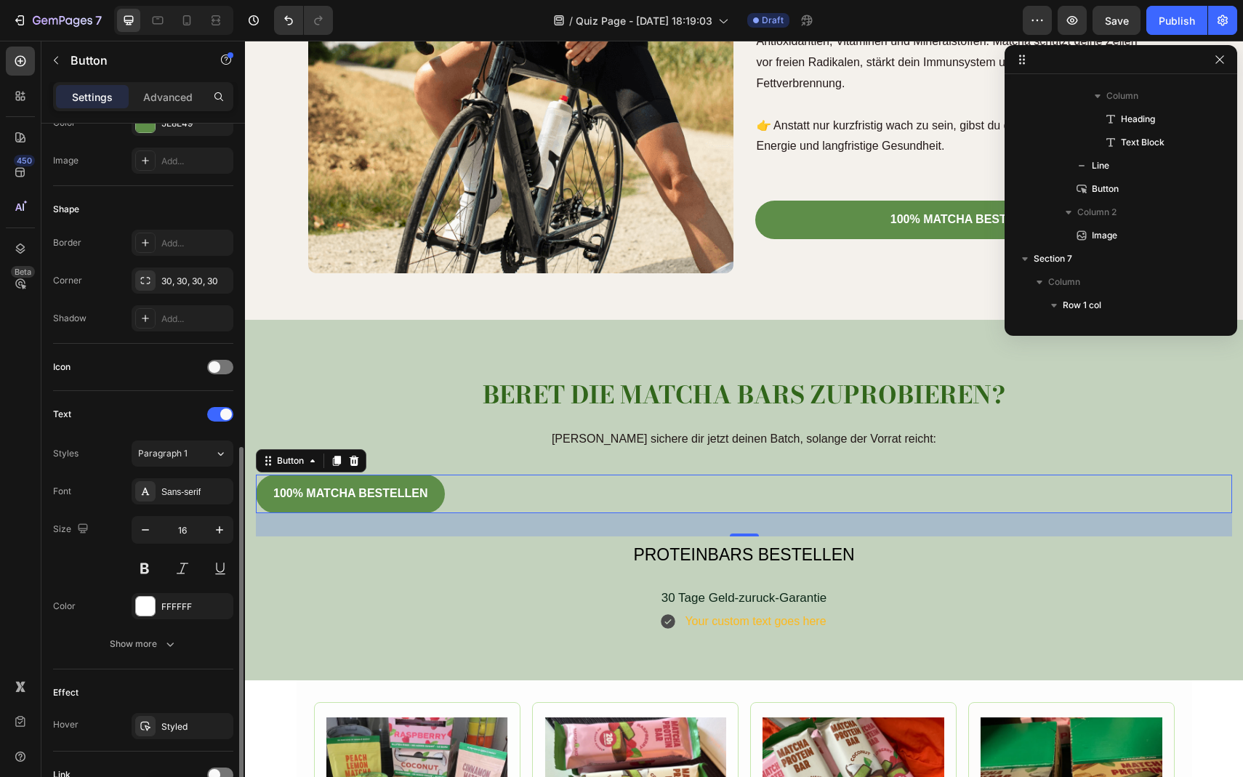
scroll to position [348, 0]
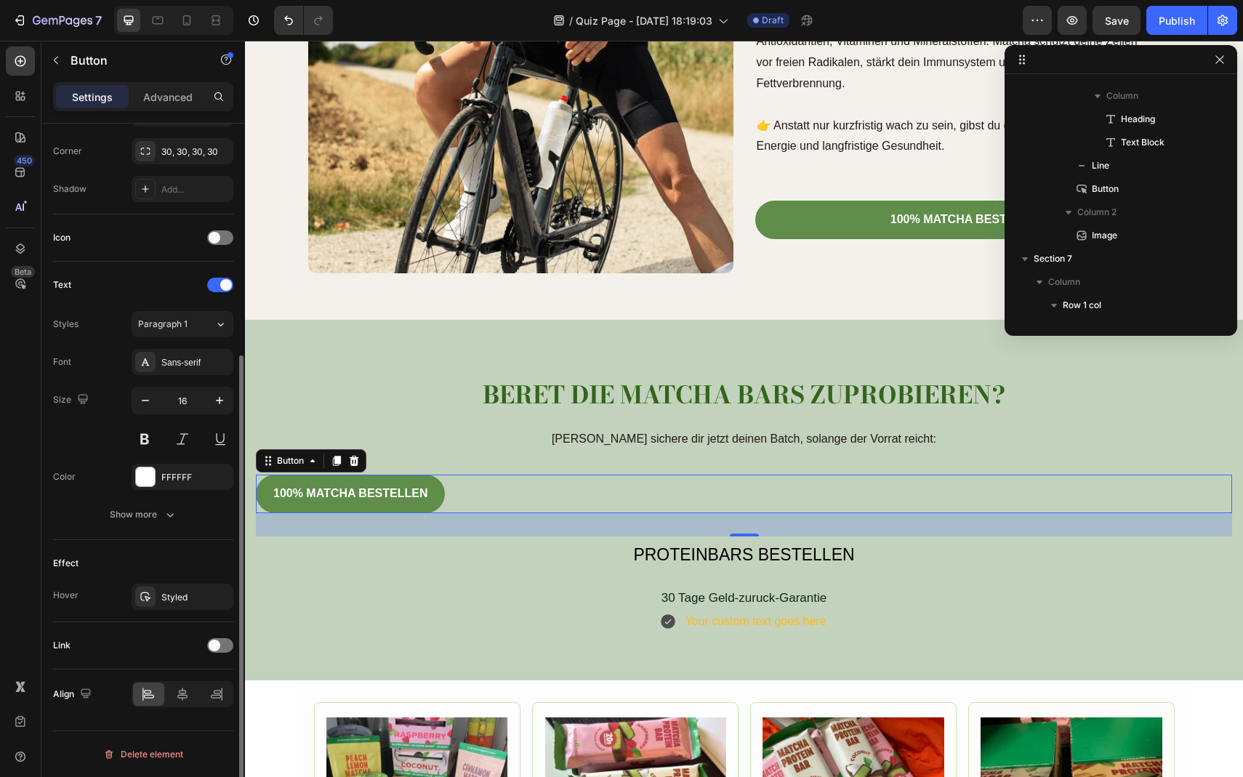
click at [184, 708] on div "Align" at bounding box center [143, 694] width 180 height 49
click at [184, 698] on icon at bounding box center [182, 694] width 15 height 15
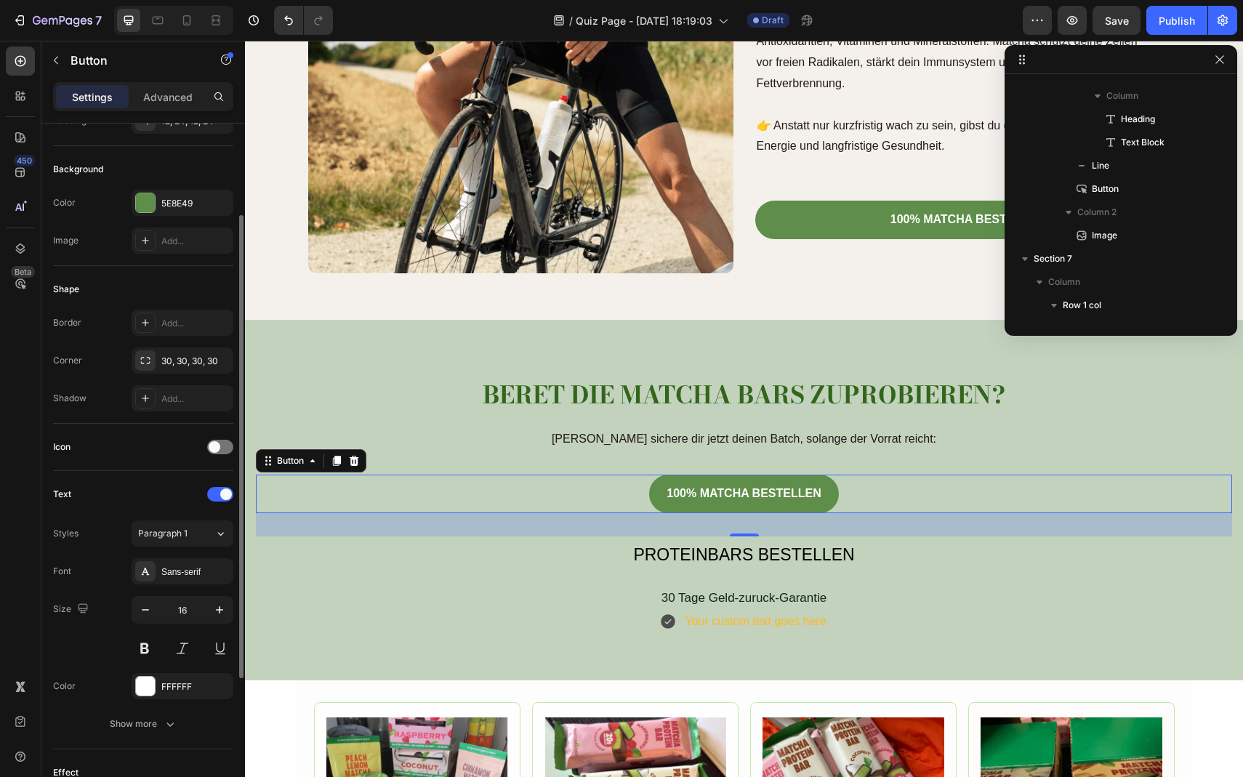
scroll to position [0, 0]
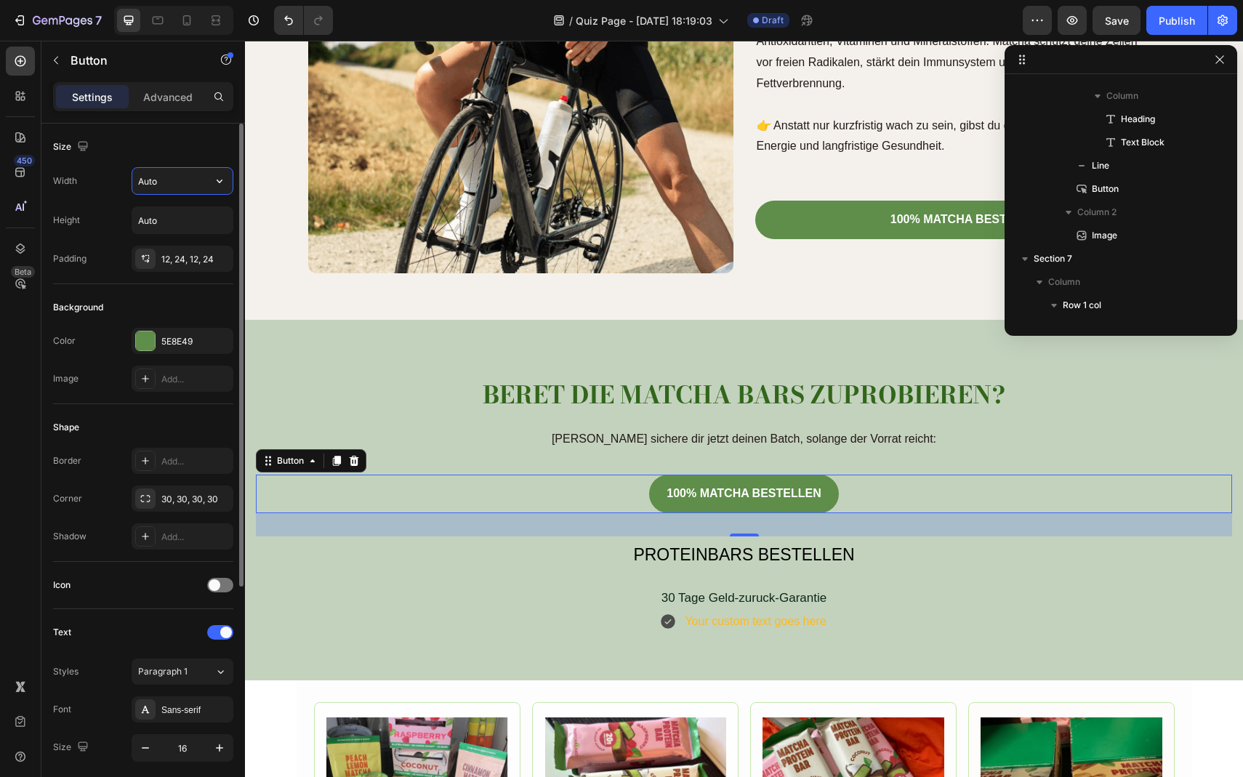
click at [179, 185] on input "Auto" at bounding box center [182, 181] width 100 height 26
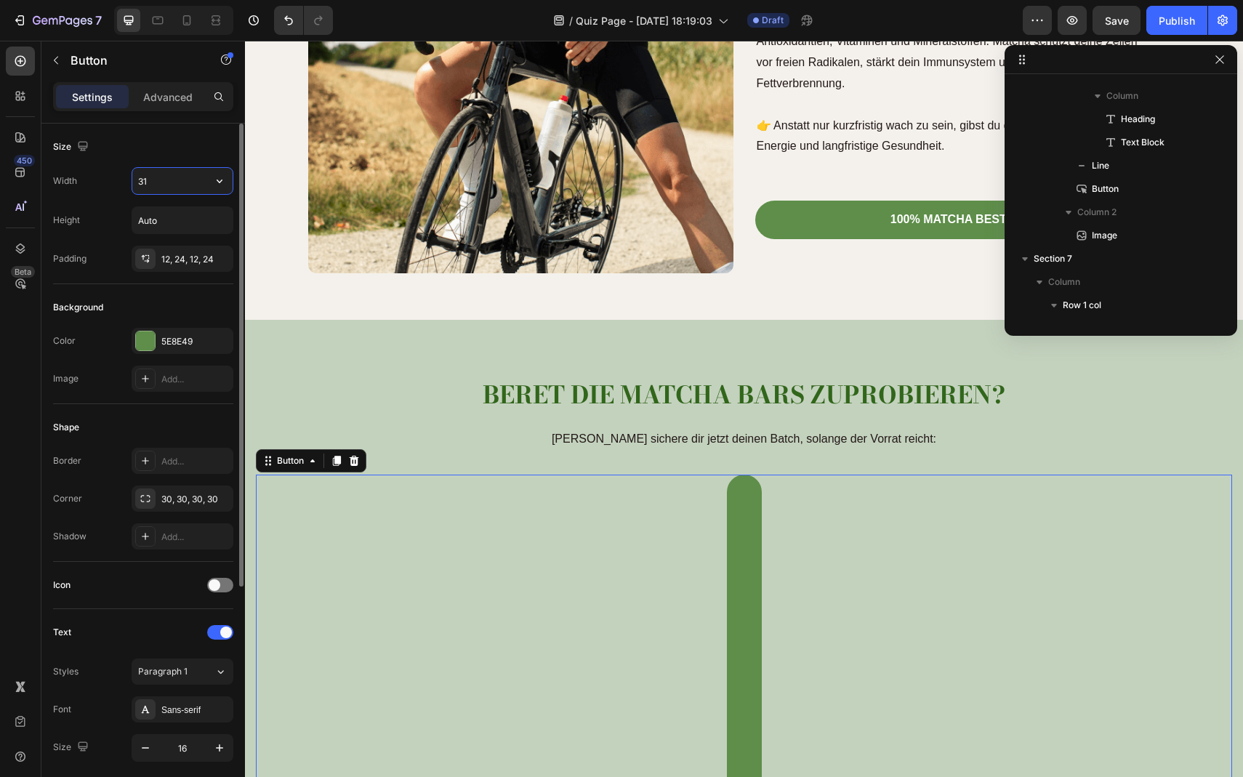
type input "3"
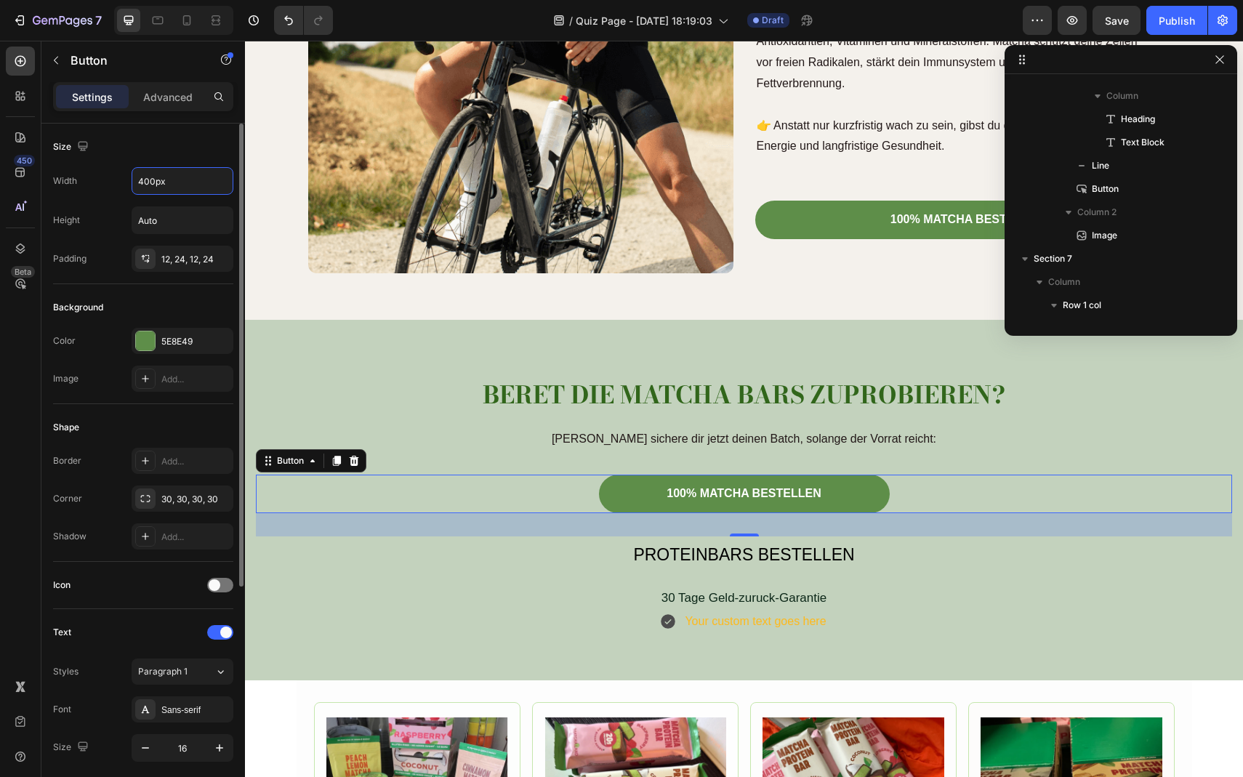
click at [84, 203] on div "Width 400px Height Auto Padding 12, 24, 12, 24" at bounding box center [143, 219] width 180 height 105
type input "400"
click at [353, 391] on p "BERET DIE MATCHA BARS ZUPROBIEREN?" at bounding box center [744, 395] width 974 height 31
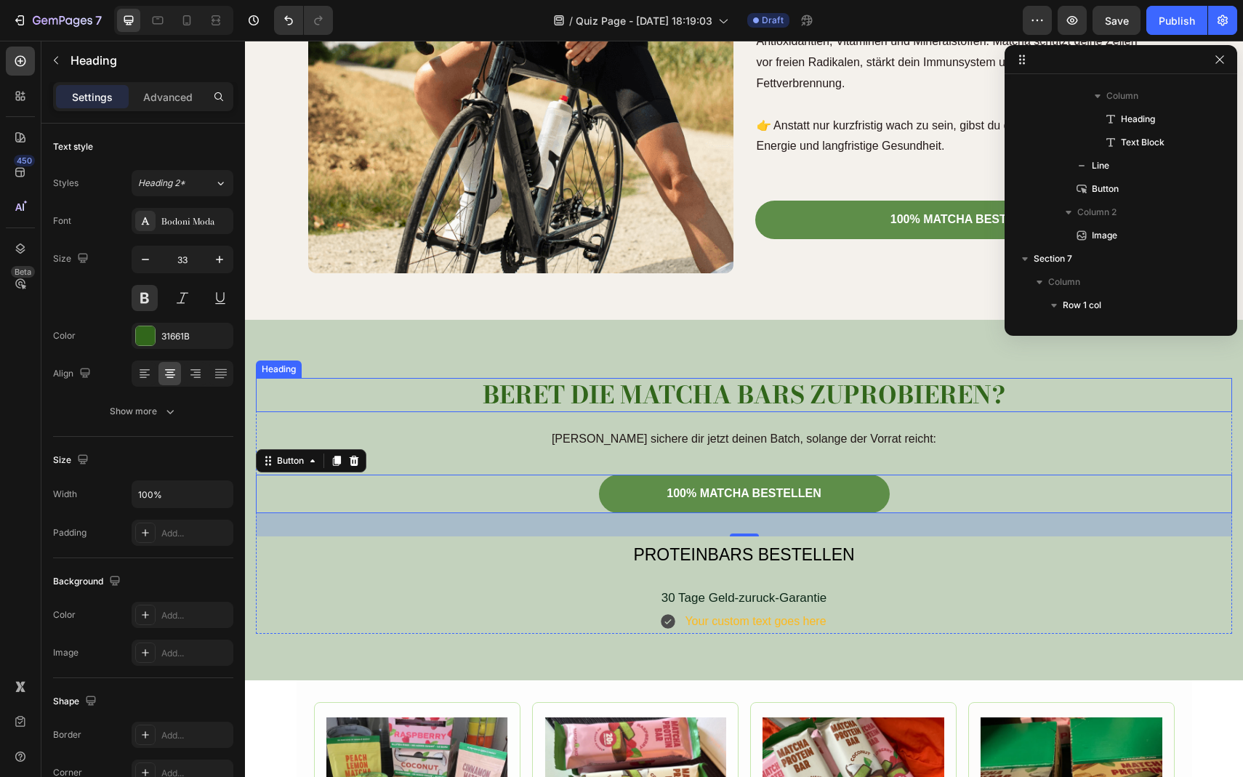
scroll to position [391, 0]
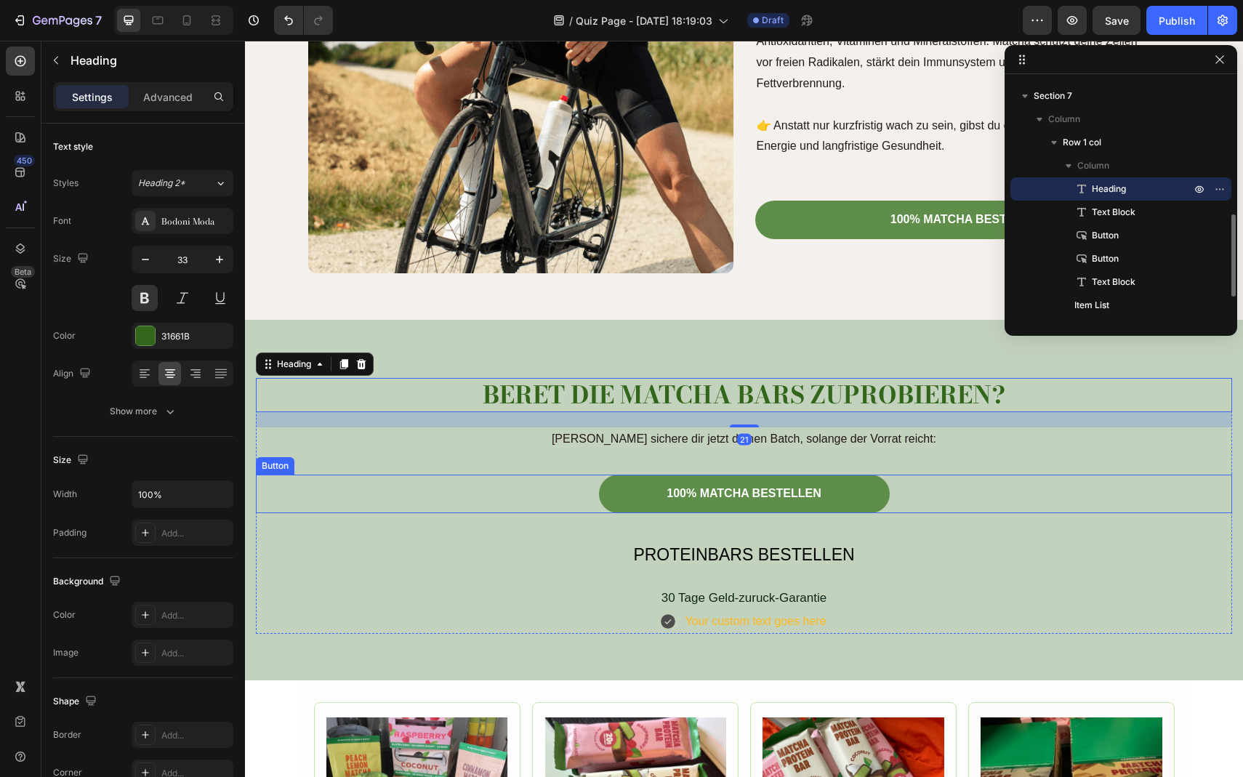
click at [548, 487] on div "100% MATCHA BESTELLEN Button" at bounding box center [744, 494] width 977 height 39
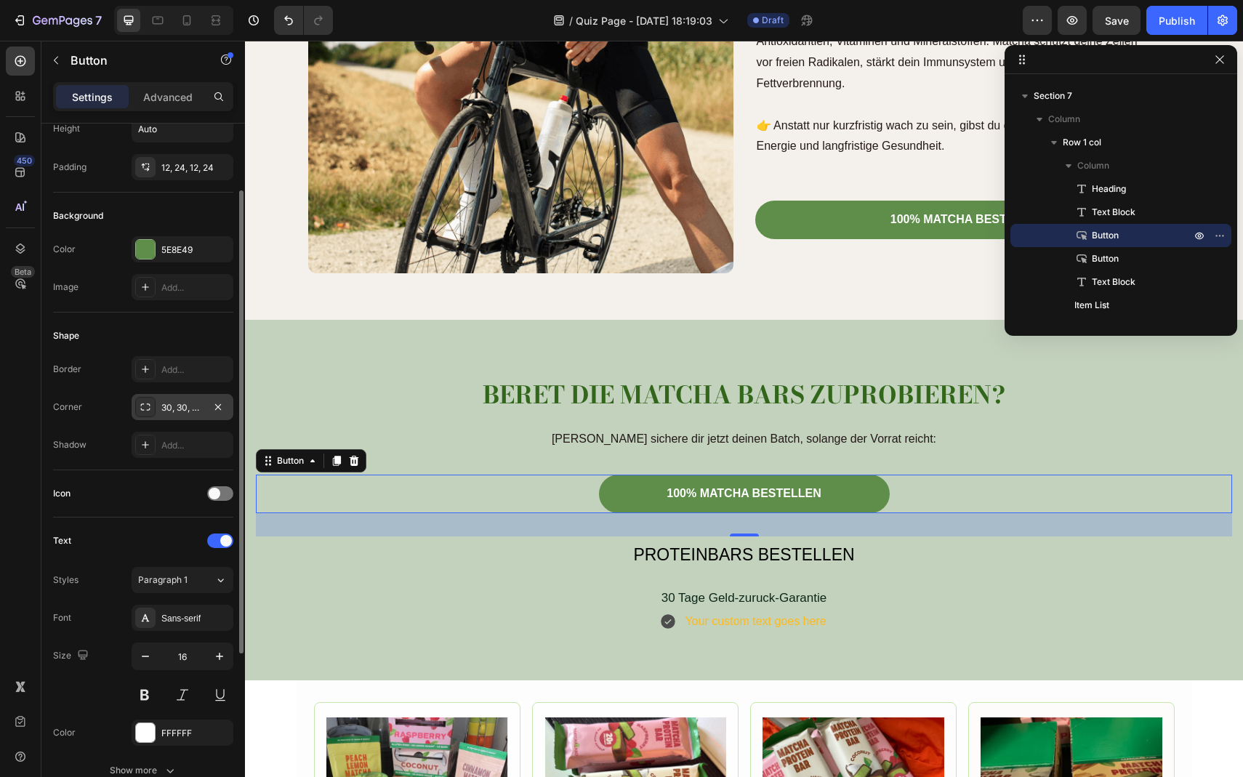
scroll to position [108, 0]
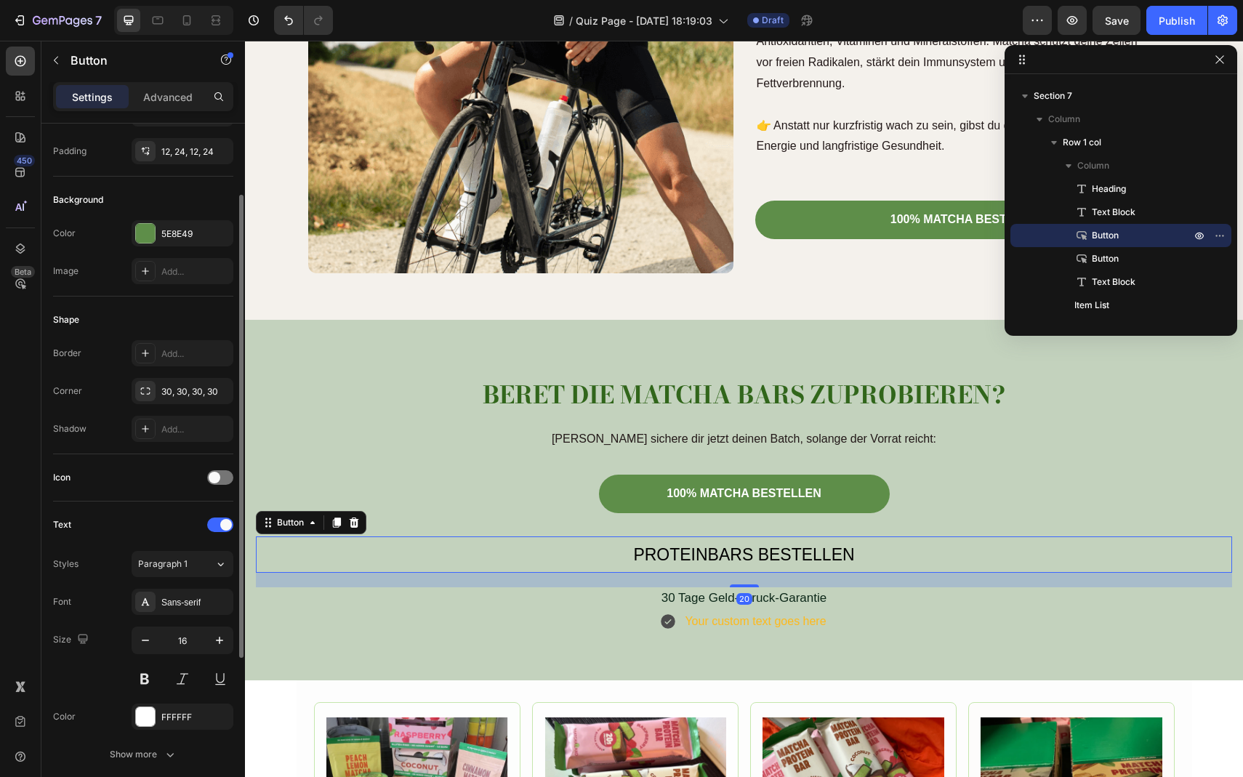
click at [599, 553] on button "PROTEINBARS BESTELLEN" at bounding box center [744, 555] width 977 height 37
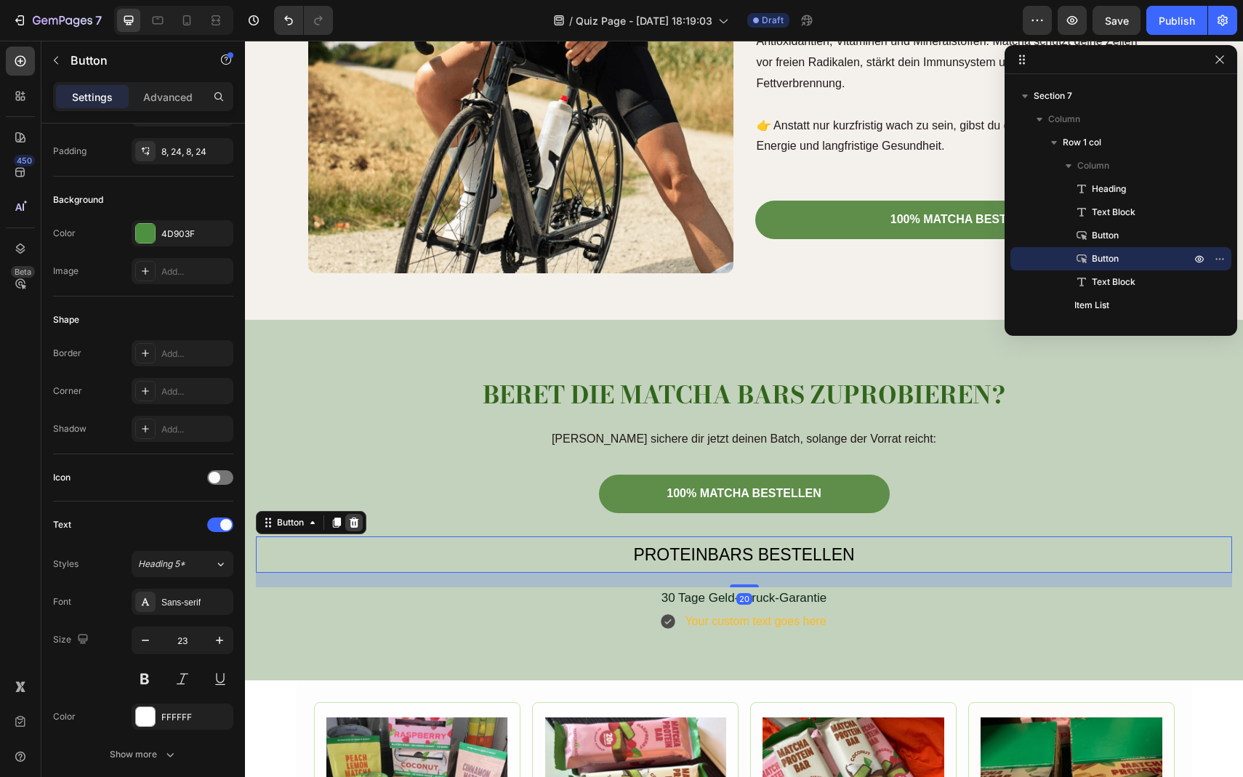
click at [358, 521] on icon at bounding box center [354, 522] width 9 height 10
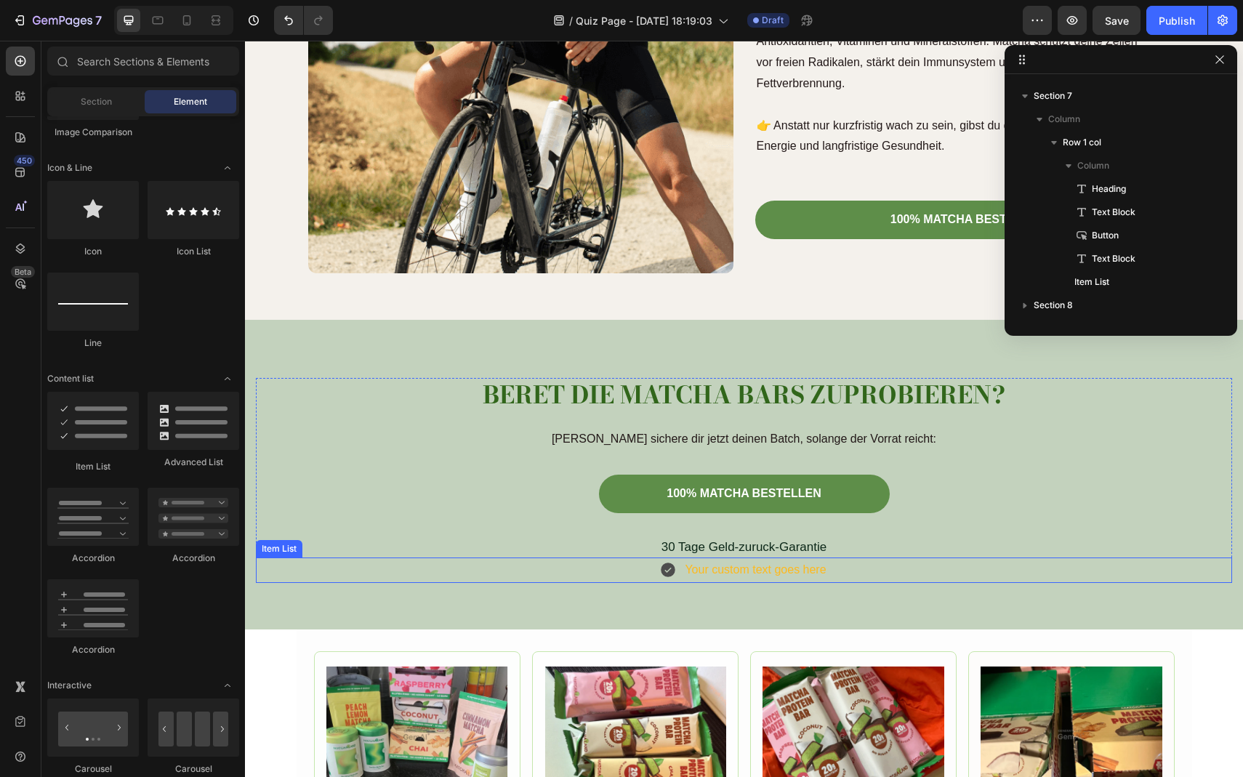
click at [726, 577] on div "Your custom text goes here" at bounding box center [755, 570] width 145 height 25
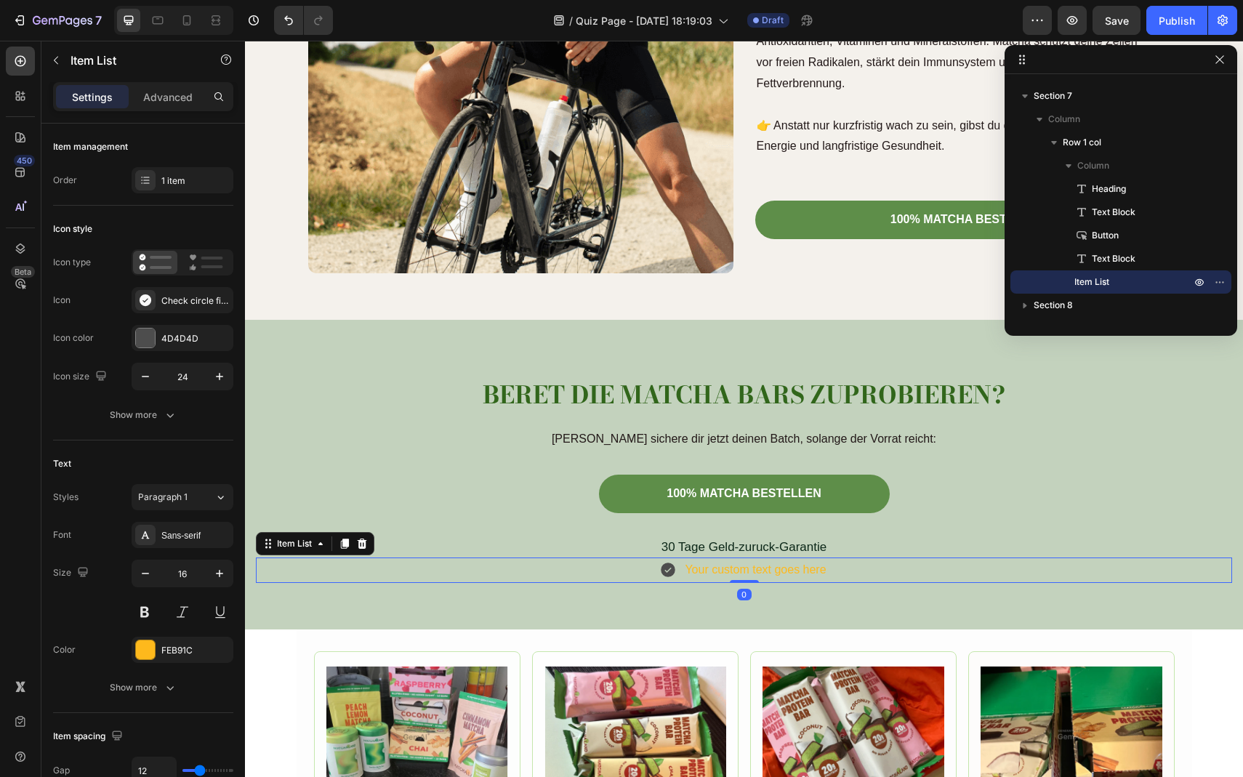
click at [727, 569] on div "Your custom text goes here" at bounding box center [755, 570] width 145 height 25
click at [727, 569] on p "Your custom text goes here" at bounding box center [755, 570] width 141 height 21
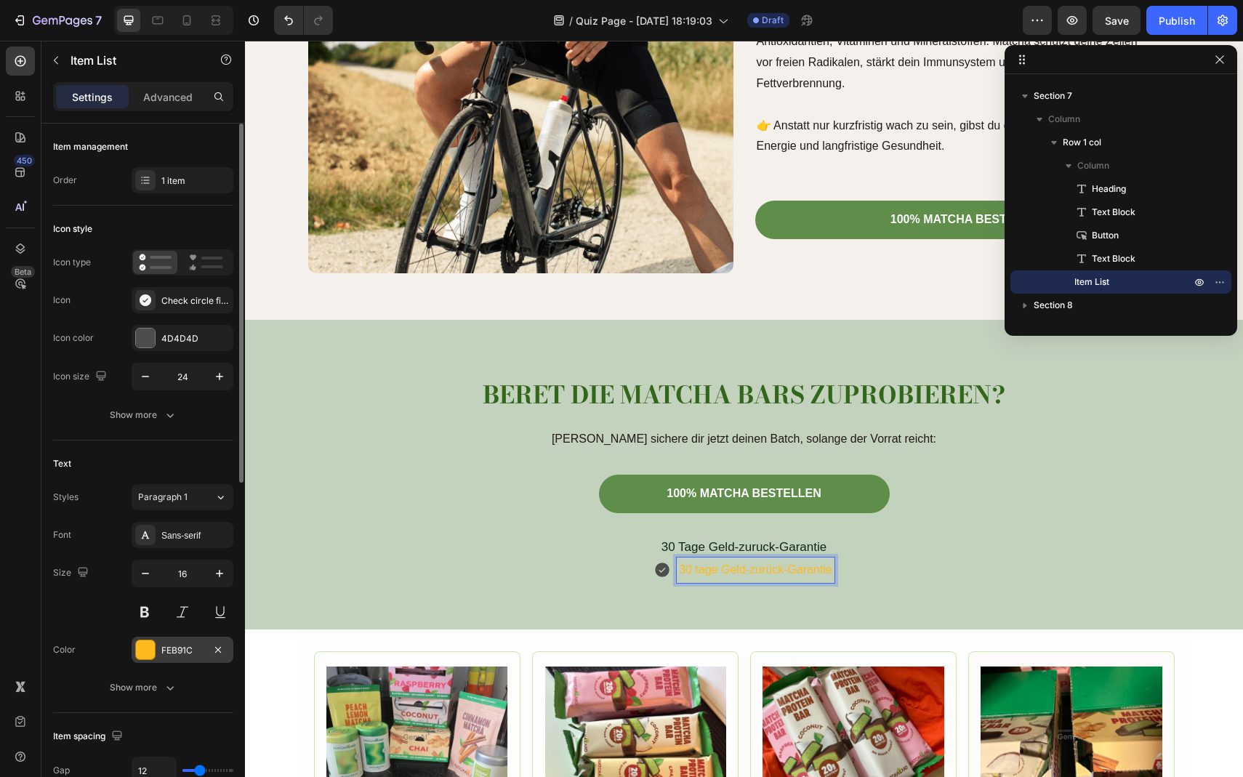
click at [140, 651] on div at bounding box center [145, 650] width 19 height 19
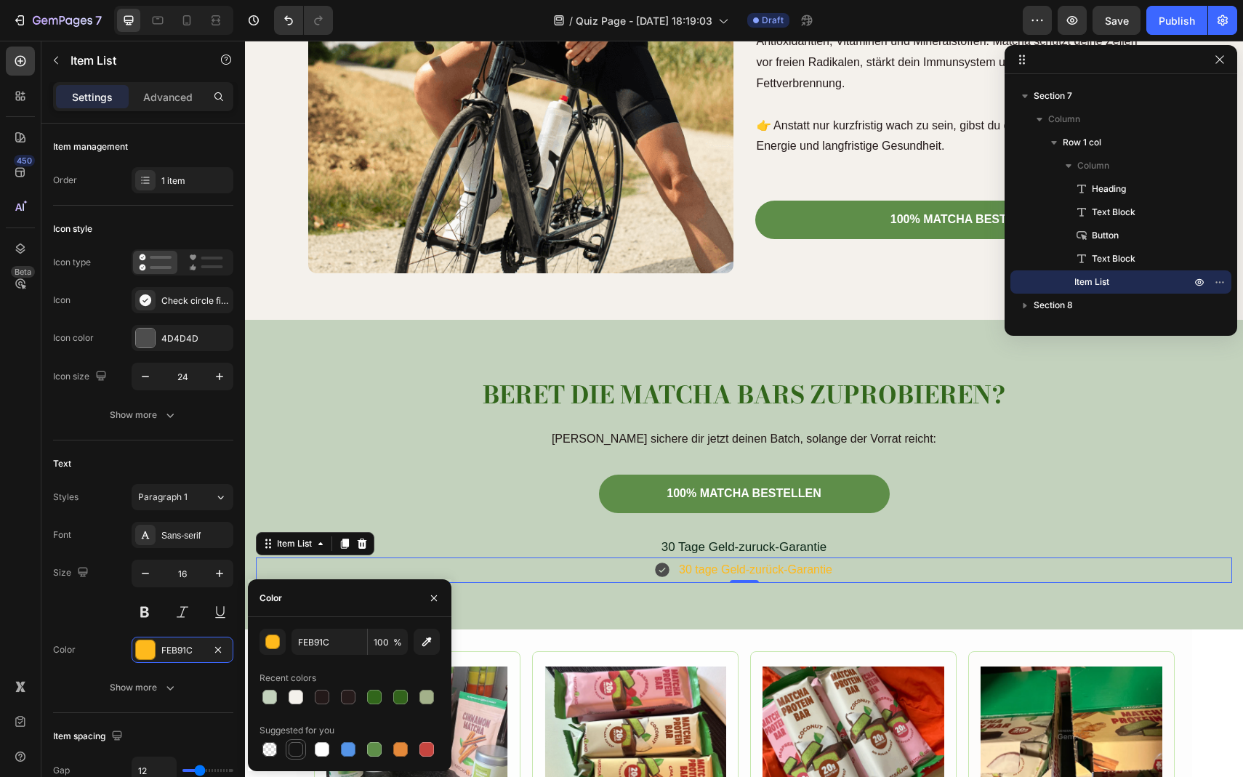
click at [297, 757] on div at bounding box center [295, 749] width 17 height 17
type input "151515"
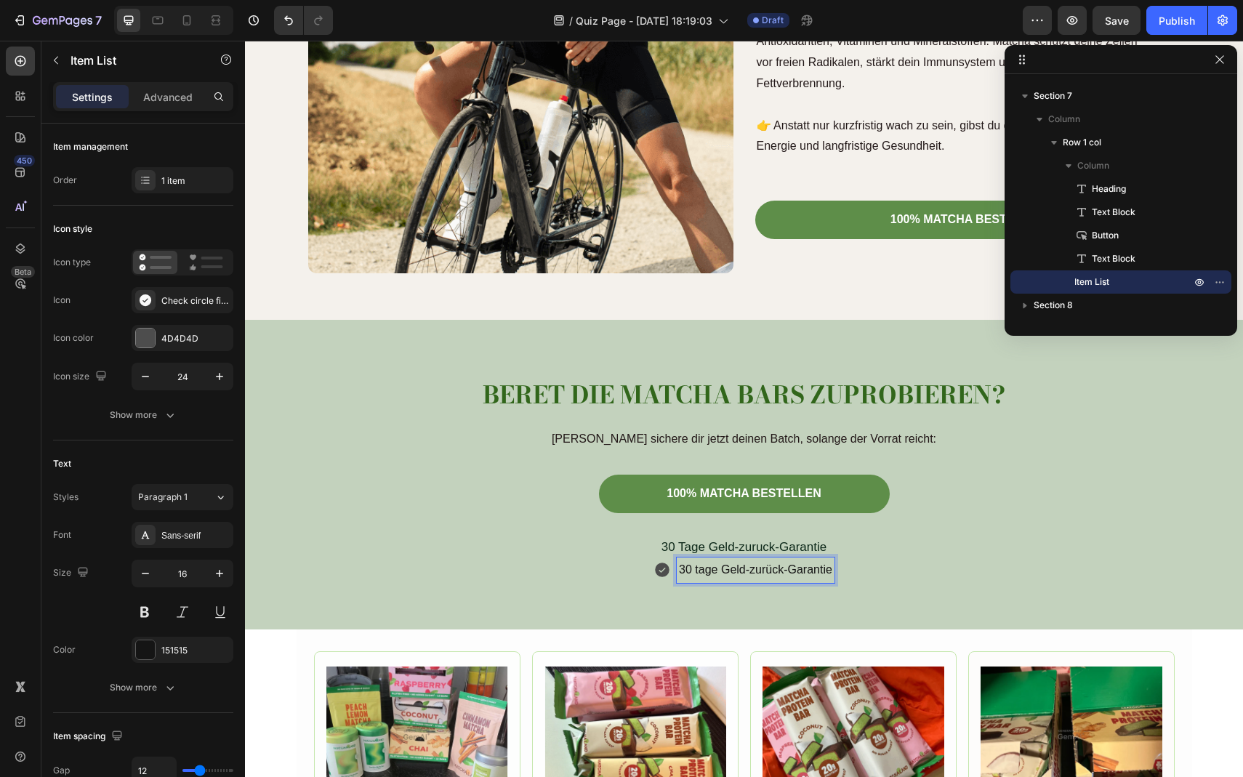
click at [754, 572] on p "30 tage Geld-zurück-Garantie" at bounding box center [755, 570] width 153 height 21
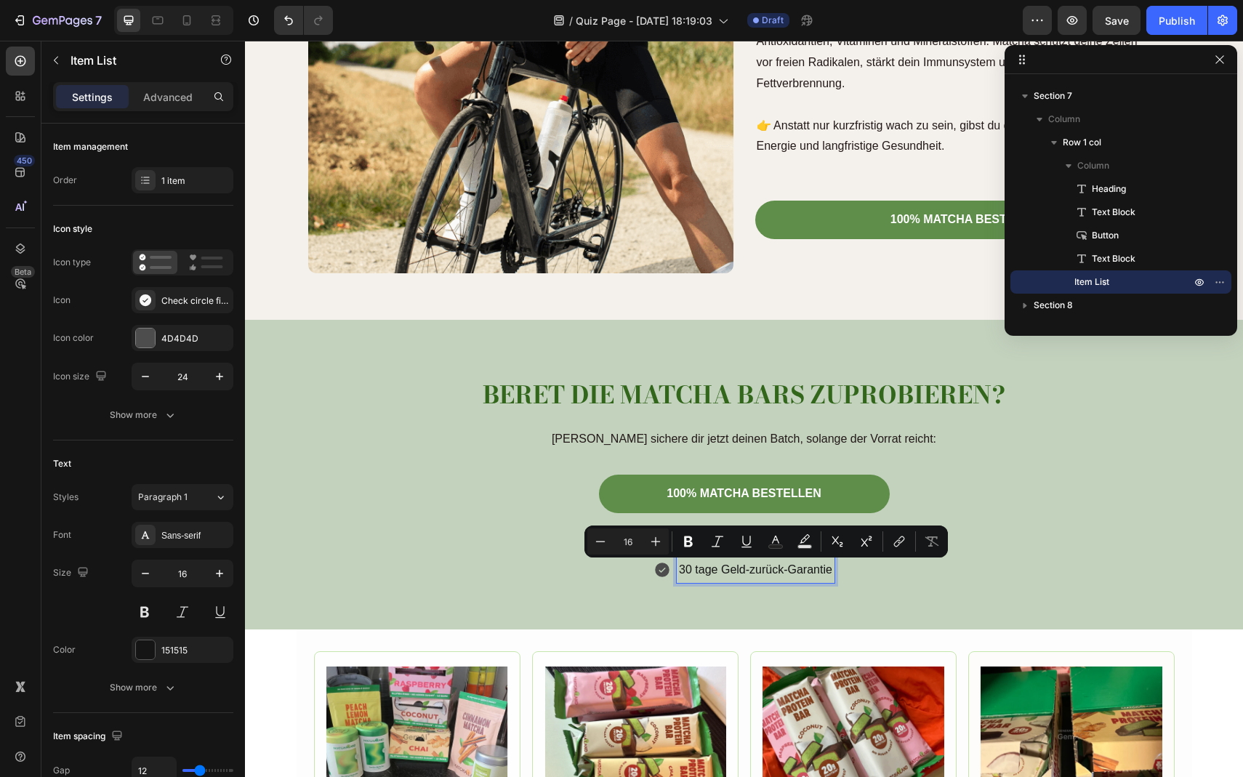
click at [695, 571] on p "30 tage Geld-zurück-Garantie" at bounding box center [755, 570] width 153 height 21
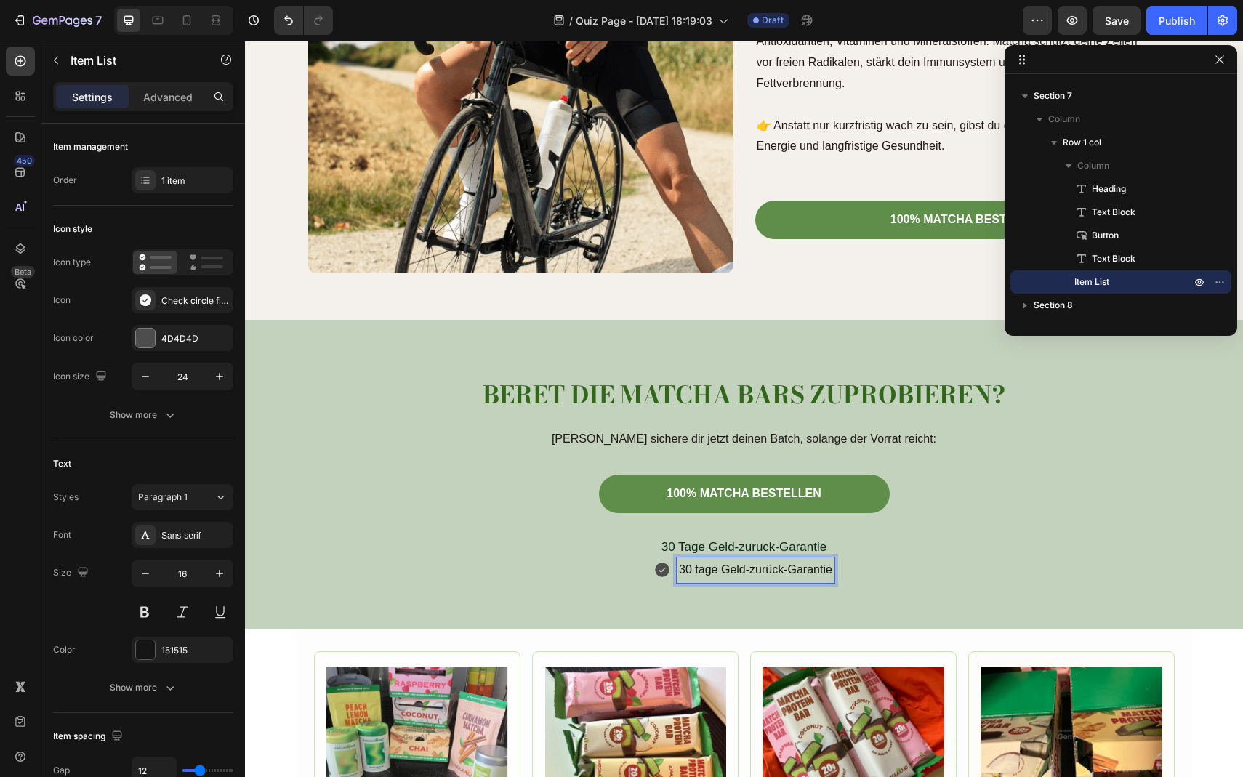
click at [699, 572] on p "30 tage Geld-zurück-Garantie" at bounding box center [755, 570] width 153 height 21
click at [654, 573] on icon at bounding box center [660, 569] width 17 height 17
click at [657, 576] on icon at bounding box center [661, 571] width 15 height 15
click at [142, 294] on icon at bounding box center [145, 300] width 15 height 15
click at [152, 339] on div at bounding box center [145, 338] width 19 height 19
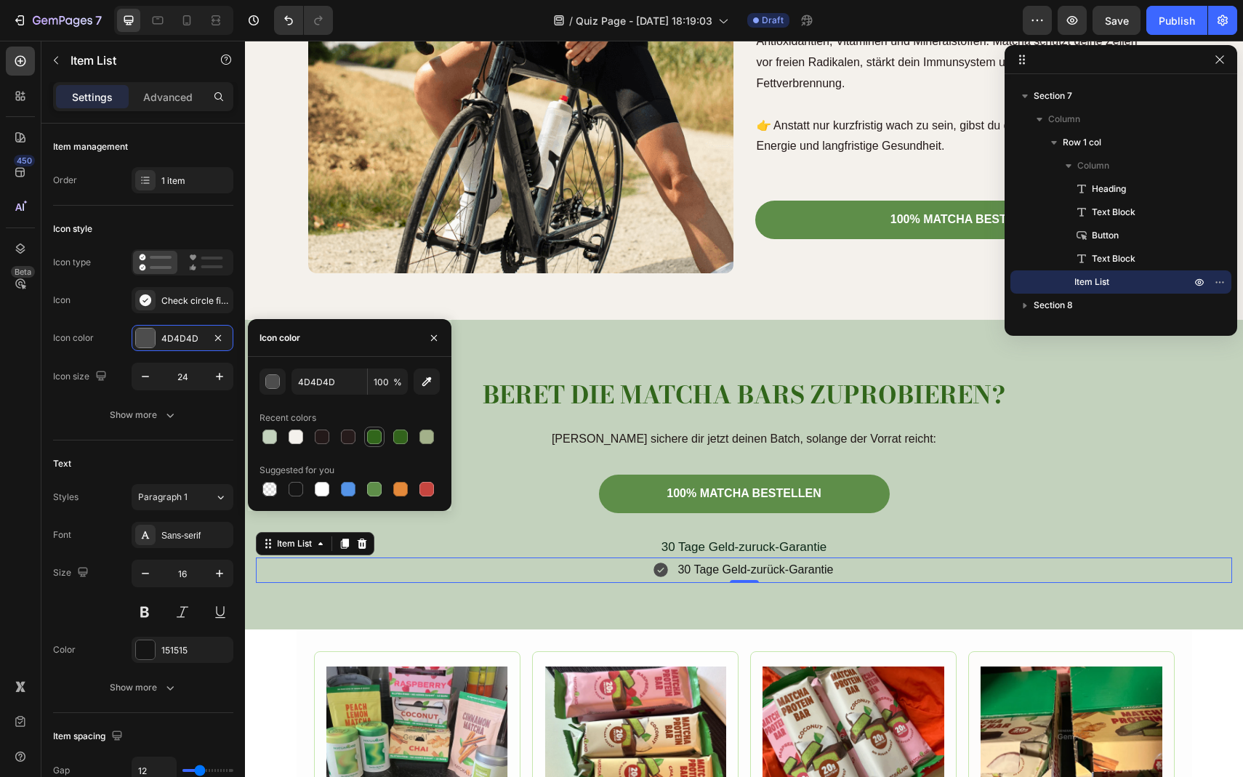
click at [377, 439] on div at bounding box center [374, 437] width 15 height 15
click at [373, 492] on div at bounding box center [374, 489] width 15 height 15
click at [425, 389] on button "button" at bounding box center [427, 382] width 26 height 26
type input "00B500"
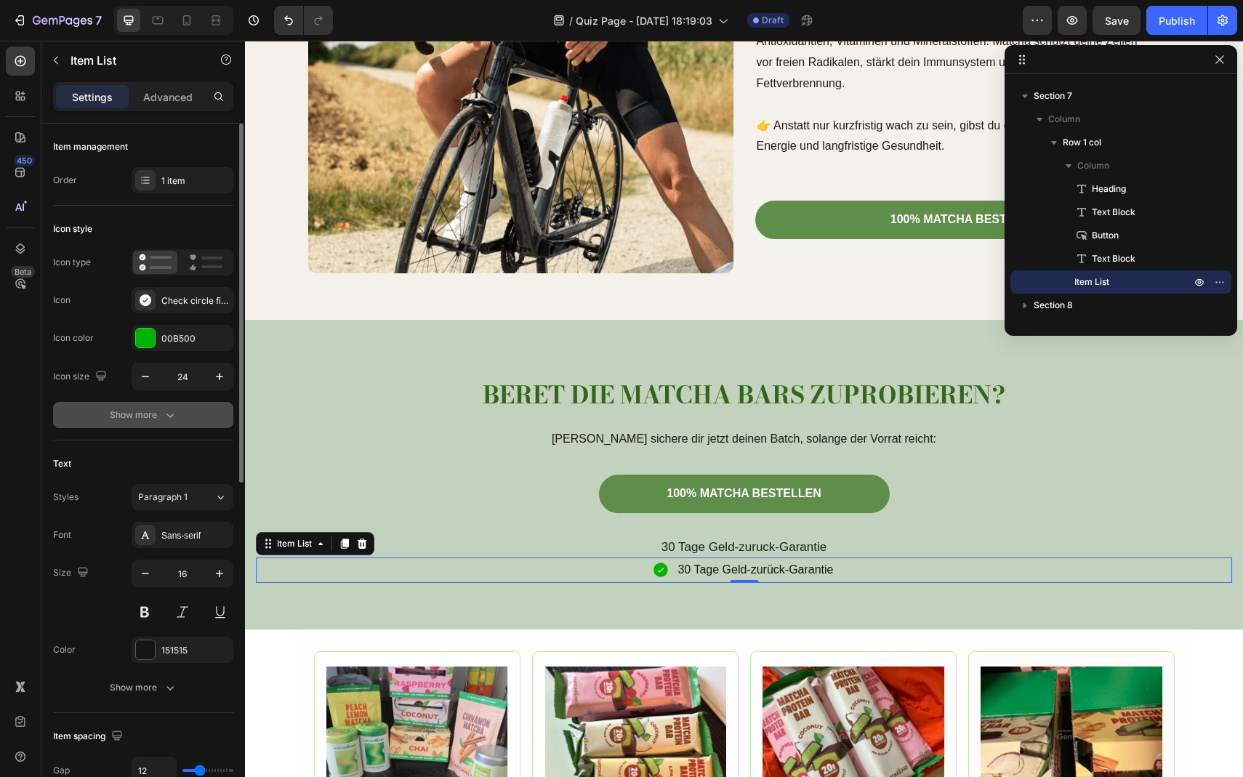
click at [172, 419] on icon "button" at bounding box center [170, 415] width 15 height 15
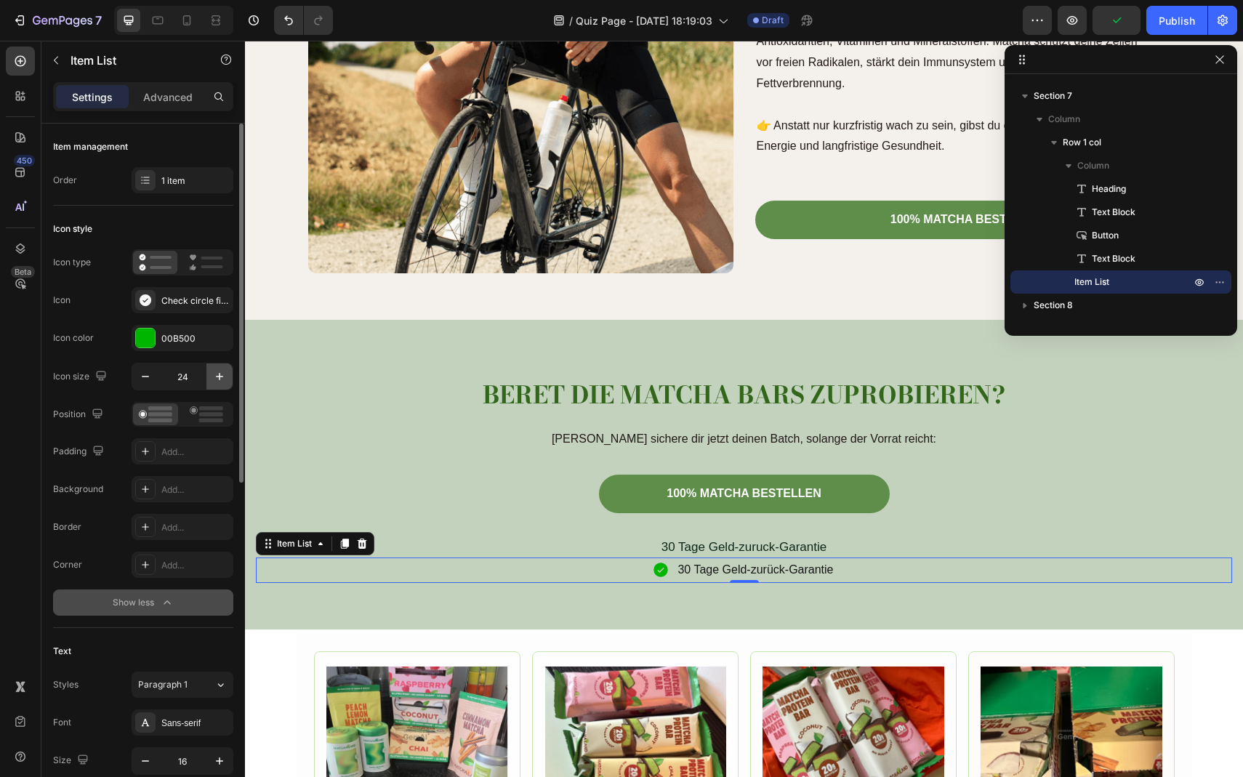
click at [212, 374] on button "button" at bounding box center [220, 377] width 26 height 26
type input "26"
click at [181, 300] on div "Check circle filled" at bounding box center [195, 300] width 68 height 13
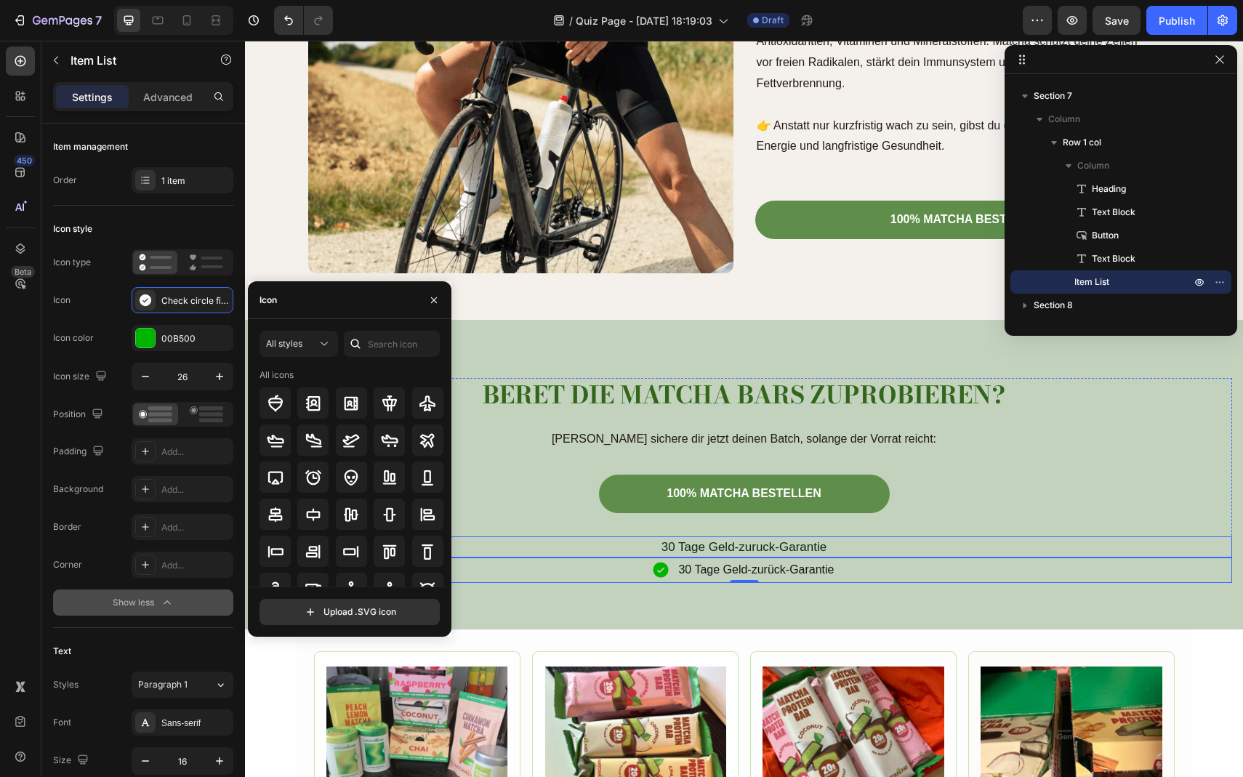
click at [718, 548] on div "30 Tage Geld-zuruck-Garantie" at bounding box center [744, 548] width 977 height 22
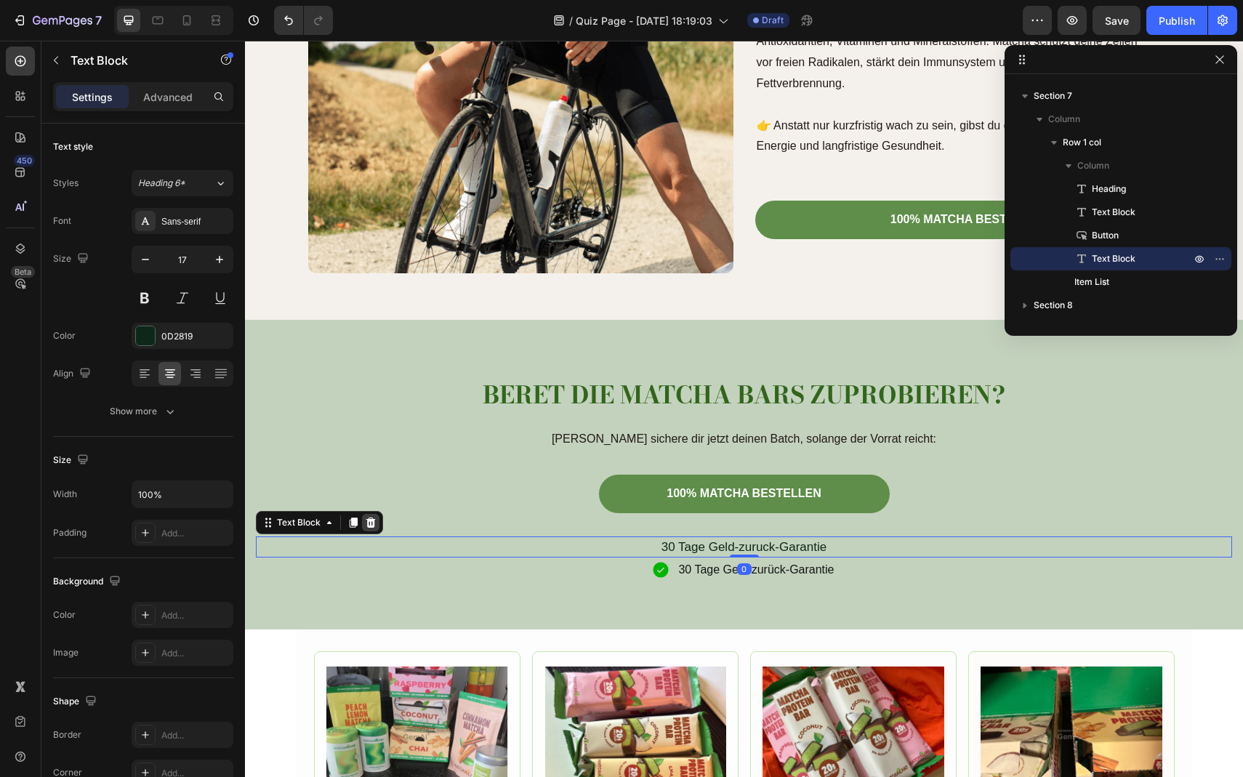
click at [370, 519] on icon at bounding box center [370, 522] width 9 height 10
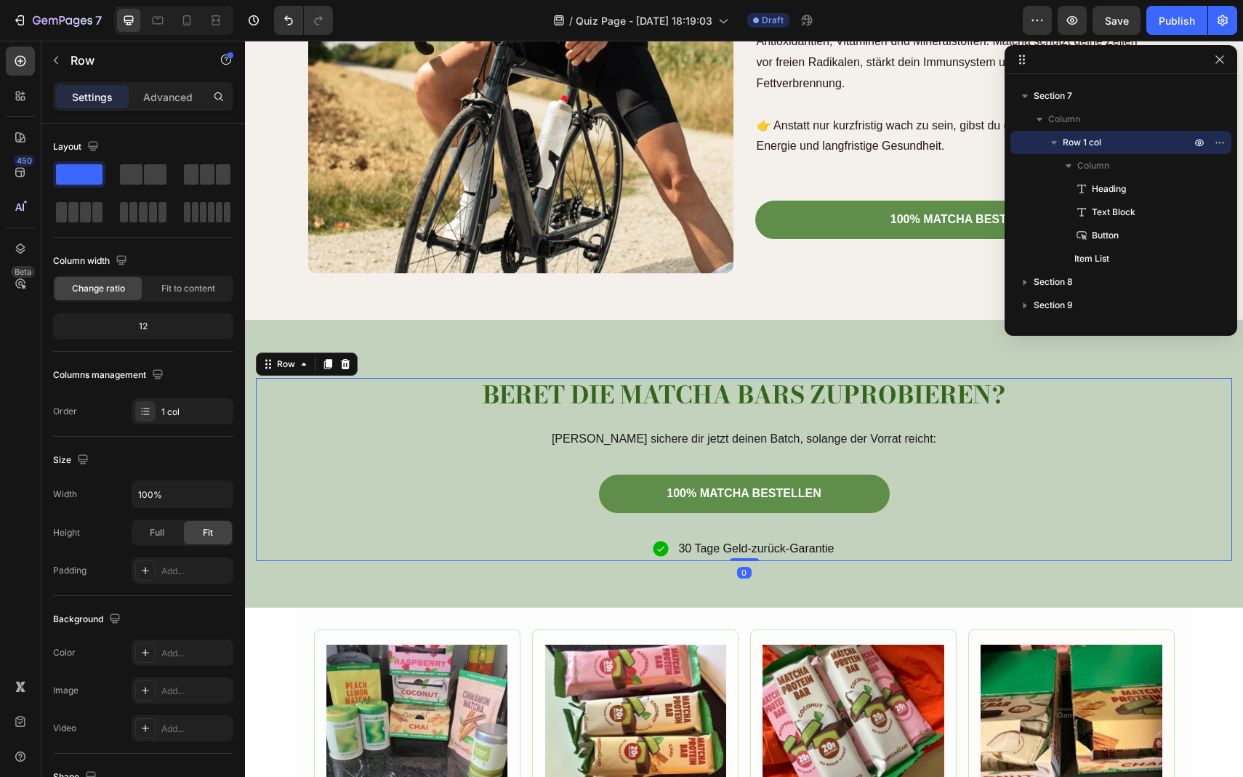
click at [750, 525] on div "100% MATCHA BESTELLEN Button" at bounding box center [744, 506] width 977 height 62
click at [735, 521] on div "100% MATCHA BESTELLEN Button" at bounding box center [744, 506] width 977 height 62
click at [729, 520] on div "100% MATCHA BESTELLEN Button" at bounding box center [744, 506] width 977 height 62
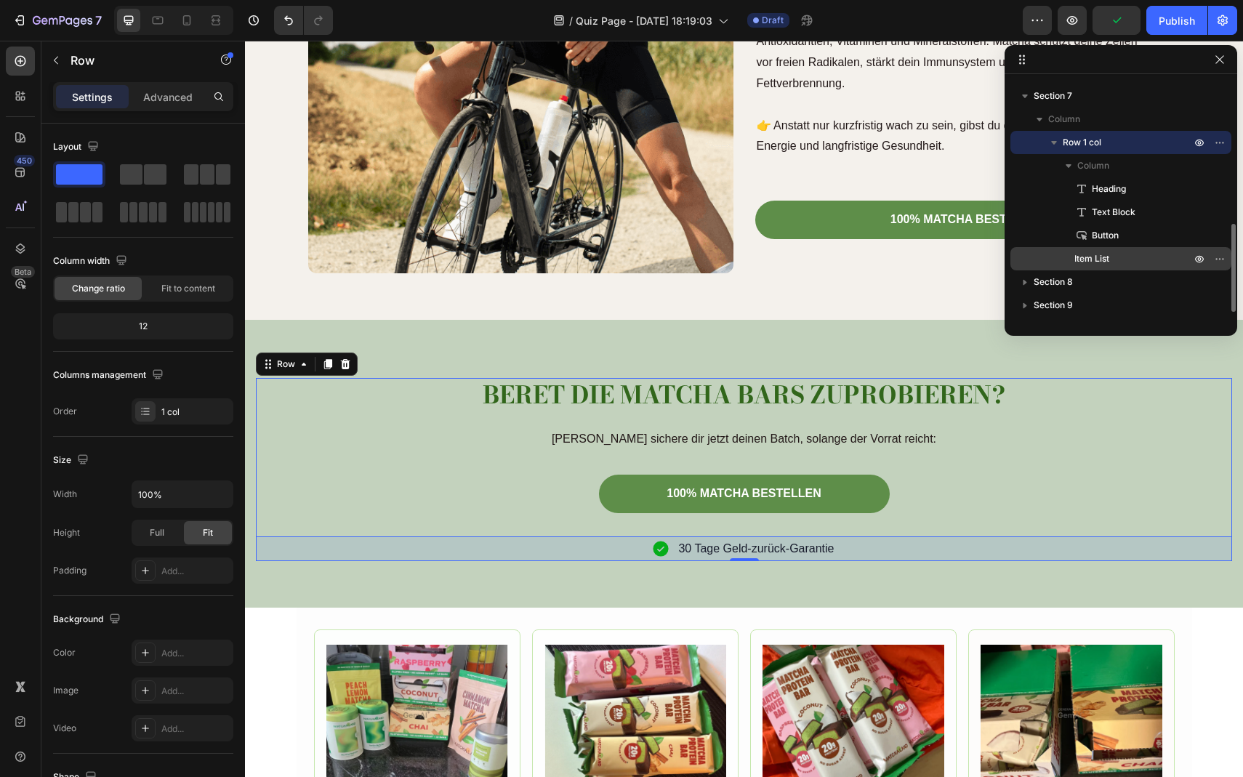
click at [1094, 257] on span "Item List" at bounding box center [1092, 259] width 35 height 15
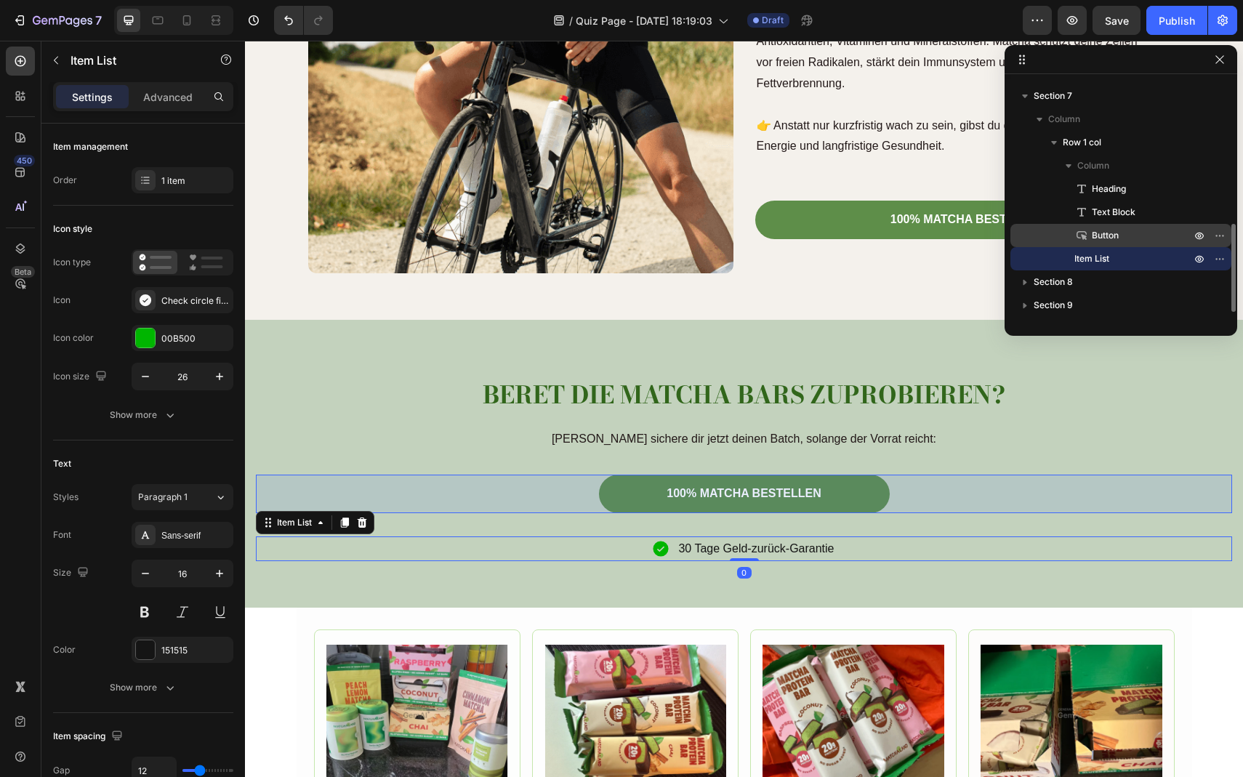
click at [1110, 237] on span "Button" at bounding box center [1105, 235] width 27 height 15
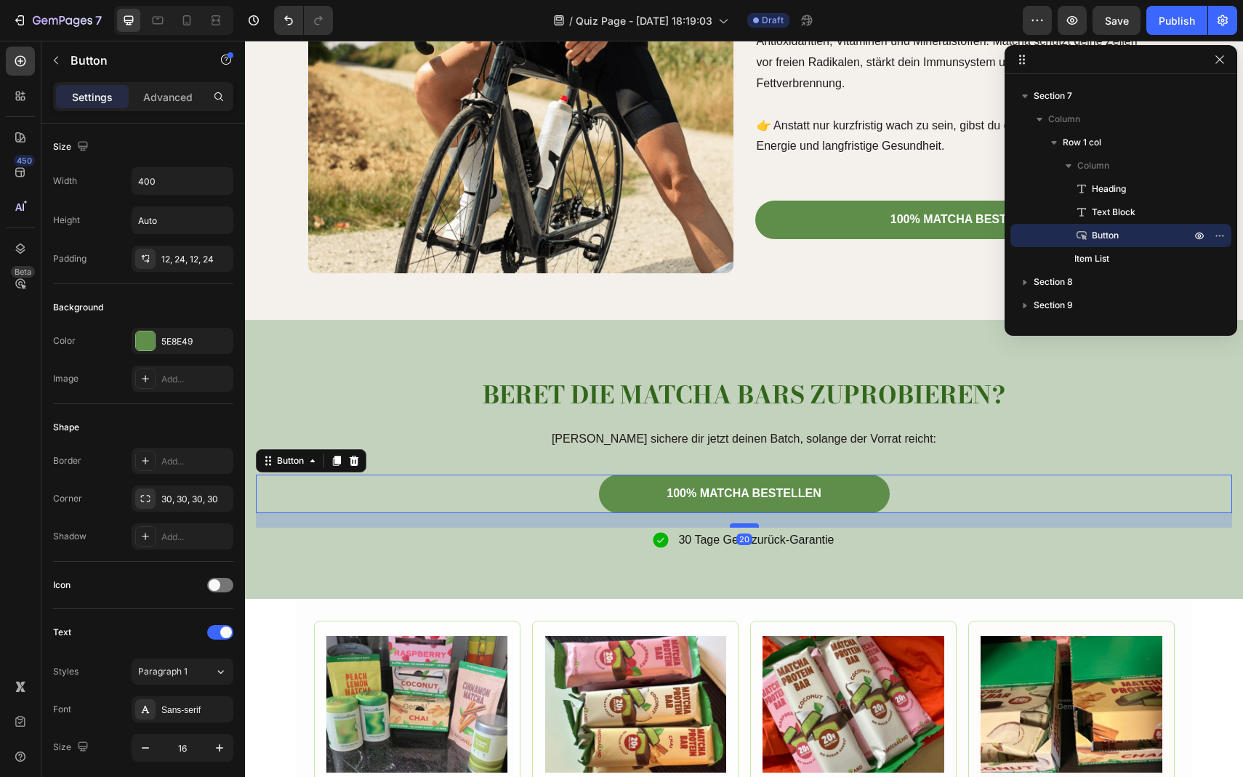
drag, startPoint x: 747, startPoint y: 535, endPoint x: 745, endPoint y: 526, distance: 8.8
click at [745, 526] on div at bounding box center [744, 526] width 29 height 4
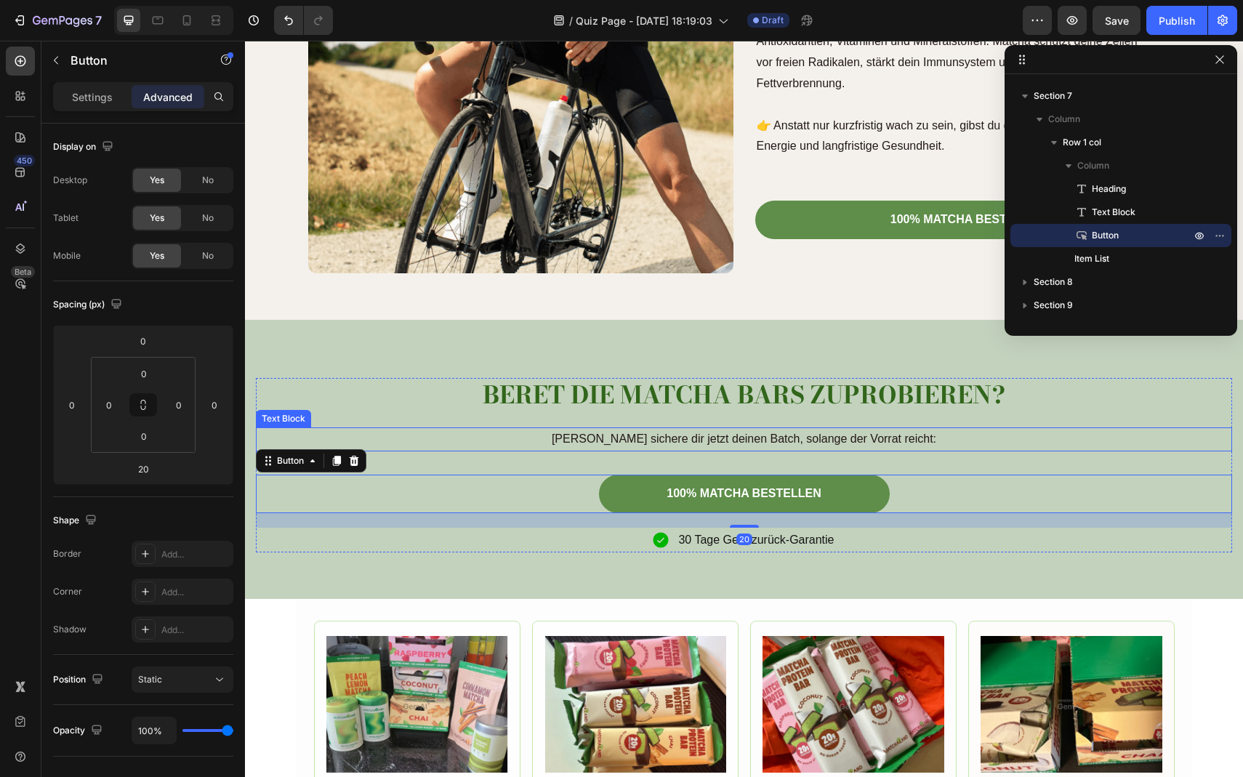
click at [674, 437] on div "[PERSON_NAME] sichere dir jetzt deinen Batch, solange der Vorrat reicht:" at bounding box center [744, 440] width 977 height 24
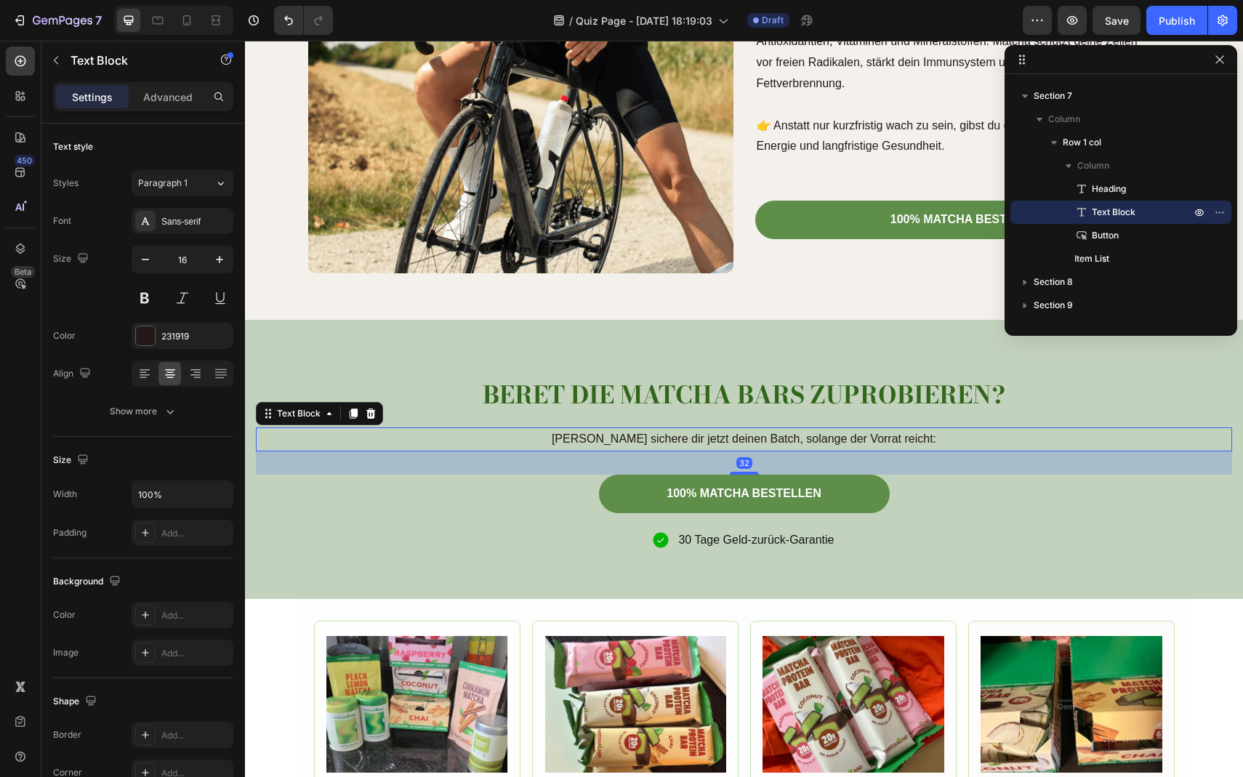
click at [674, 437] on div "[PERSON_NAME] sichere dir jetzt deinen Batch, solange der Vorrat reicht:" at bounding box center [744, 440] width 977 height 24
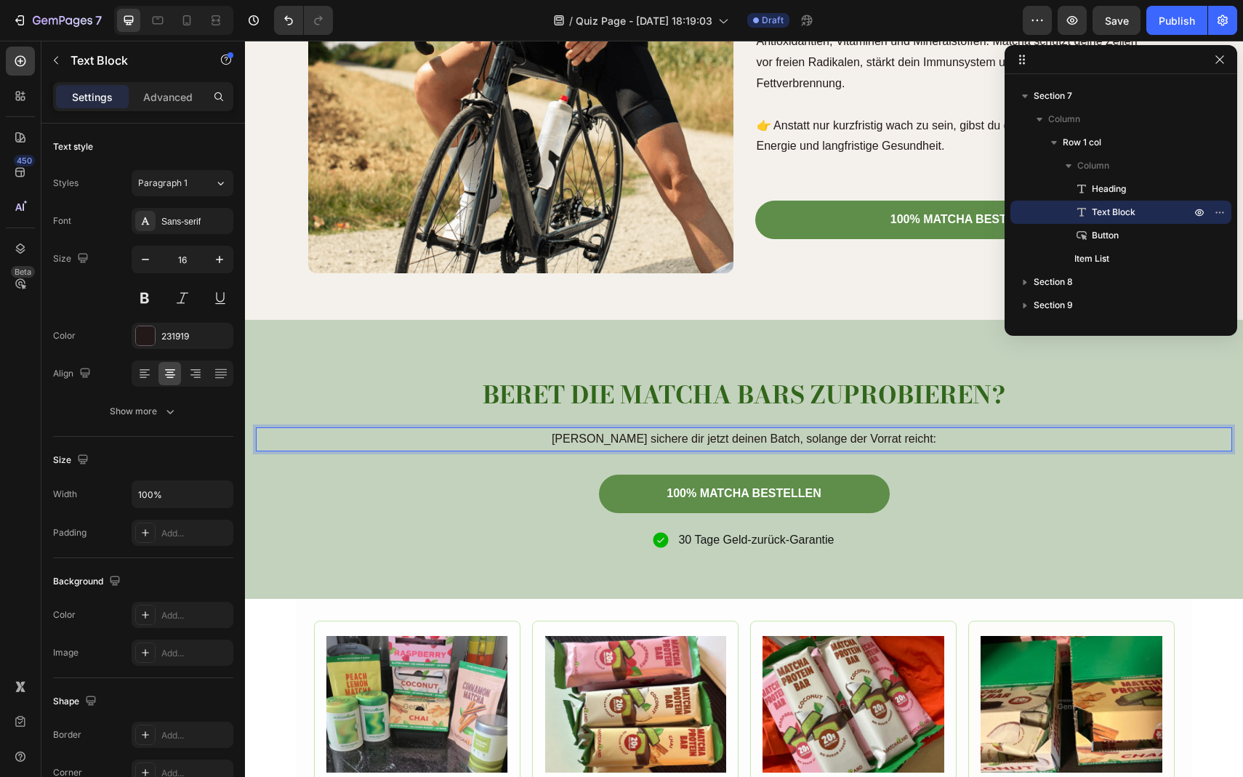
click at [750, 436] on p "[PERSON_NAME] sichere dir jetzt deinen Batch, solange der Vorrat reicht:" at bounding box center [744, 439] width 974 height 21
click at [732, 441] on p "[PERSON_NAME] sichere dir jetzt deinen Batch, solange der Vorrat reicht:" at bounding box center [744, 439] width 974 height 21
click at [742, 439] on p "[PERSON_NAME] sichere dir jetzt deinen Batch, solange der Vorrat reicht:" at bounding box center [744, 439] width 974 height 21
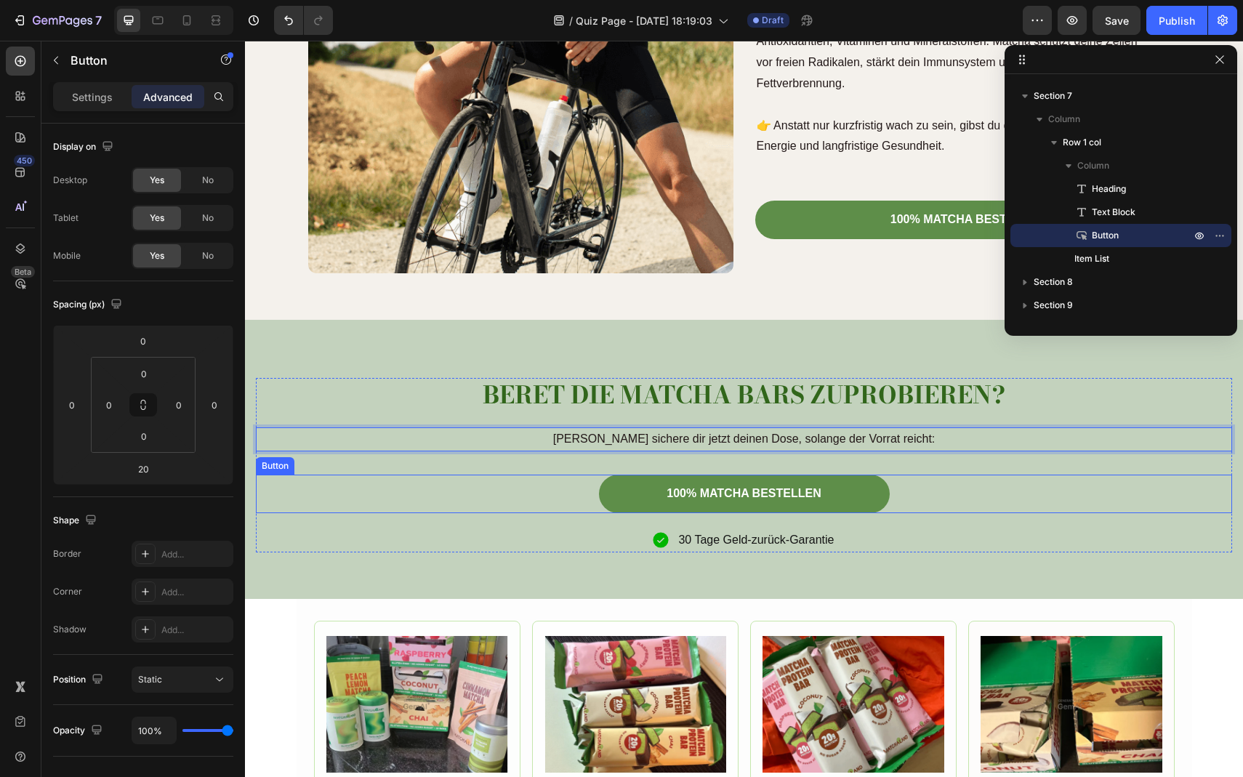
click at [1038, 498] on div "100% MATCHA BESTELLEN Button" at bounding box center [744, 494] width 977 height 39
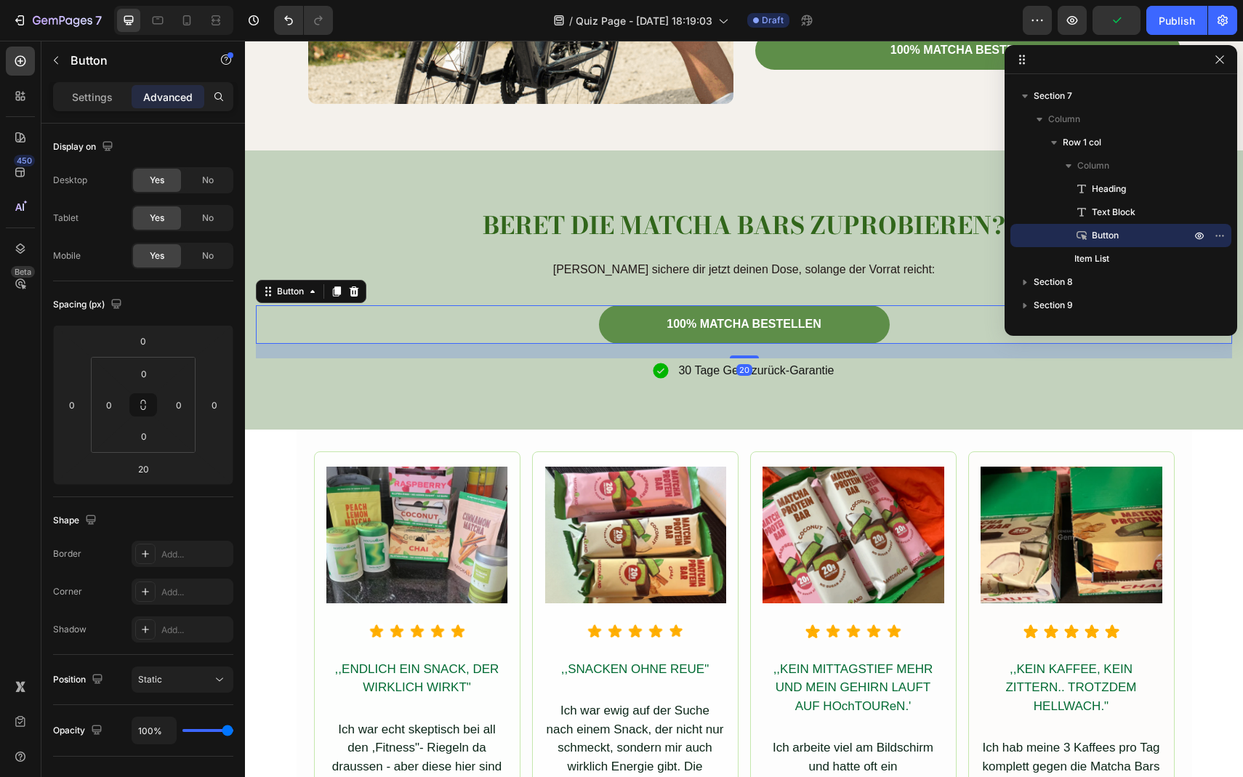
scroll to position [4559, 0]
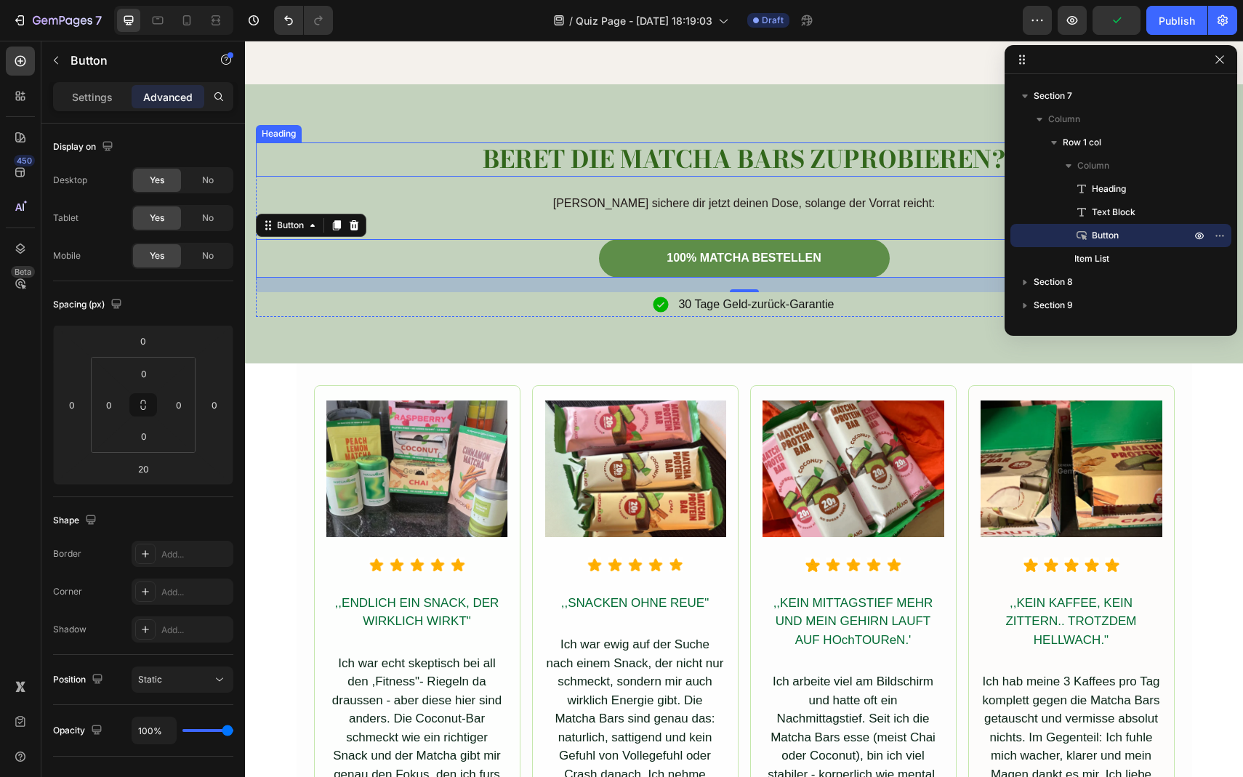
click at [753, 175] on p "BERET DIE MATCHA BARS ZUPROBIEREN?" at bounding box center [744, 159] width 974 height 31
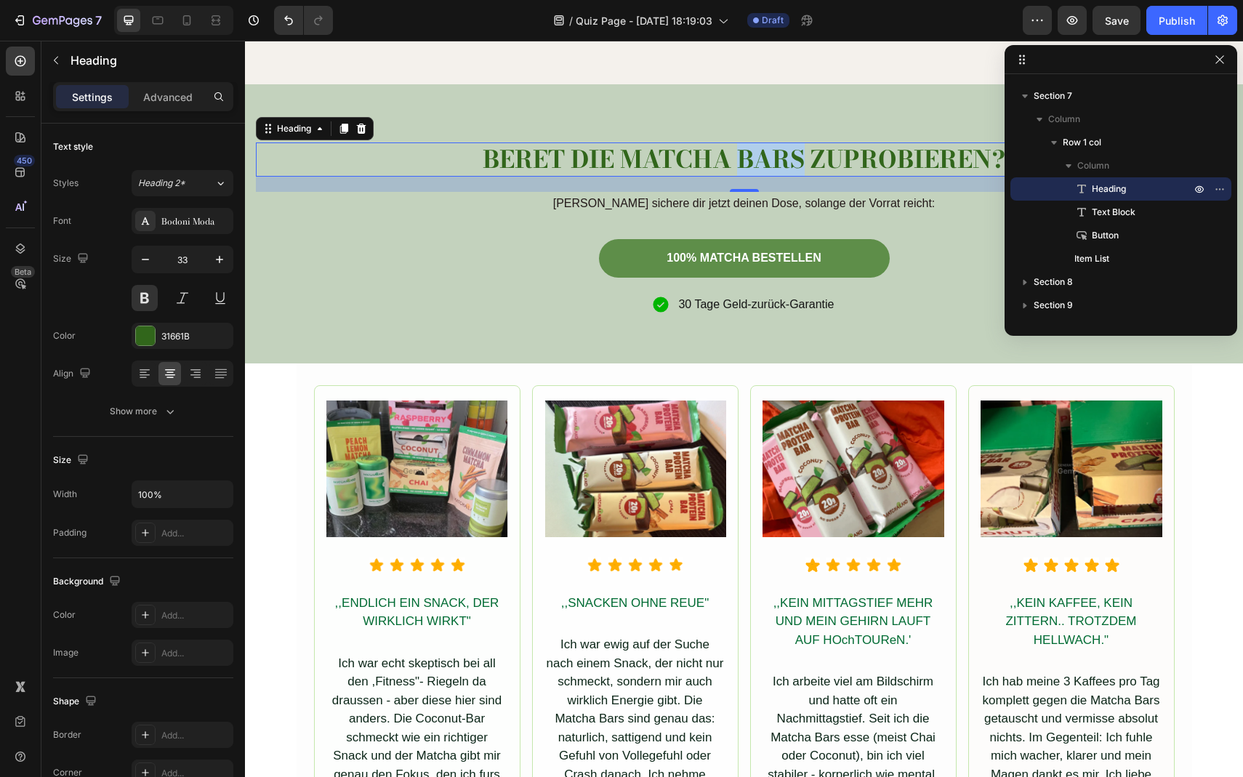
click at [785, 161] on p "BERET DIE MATCHA BARS ZUPROBIEREN?" at bounding box center [744, 159] width 974 height 31
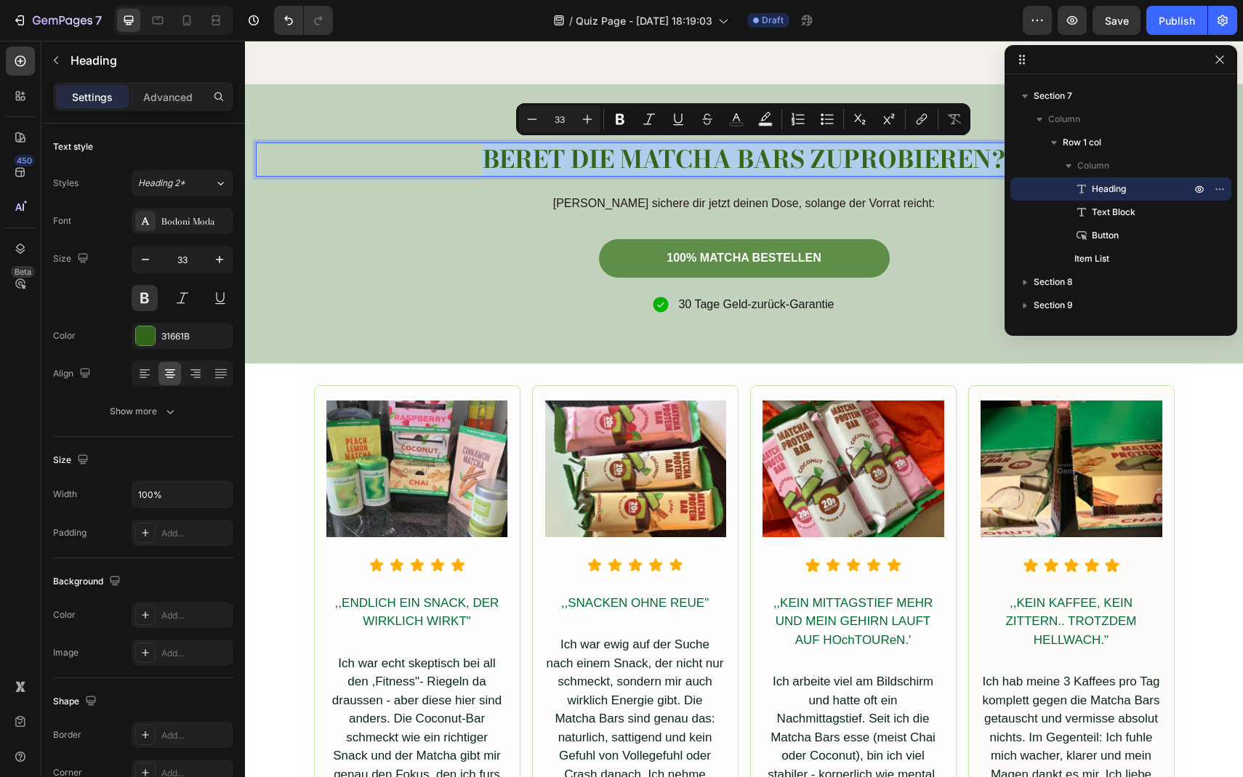
click at [724, 151] on p "BERET DIE MATCHA BARS ZUPROBIEREN?" at bounding box center [744, 159] width 974 height 31
click at [669, 163] on p "BERET DIE MATCHA BARS ZUPROBIEREN?" at bounding box center [744, 159] width 974 height 31
click at [657, 161] on p "BERET DIE MATCHA BARS ZUPROBIEREN?" at bounding box center [744, 159] width 974 height 31
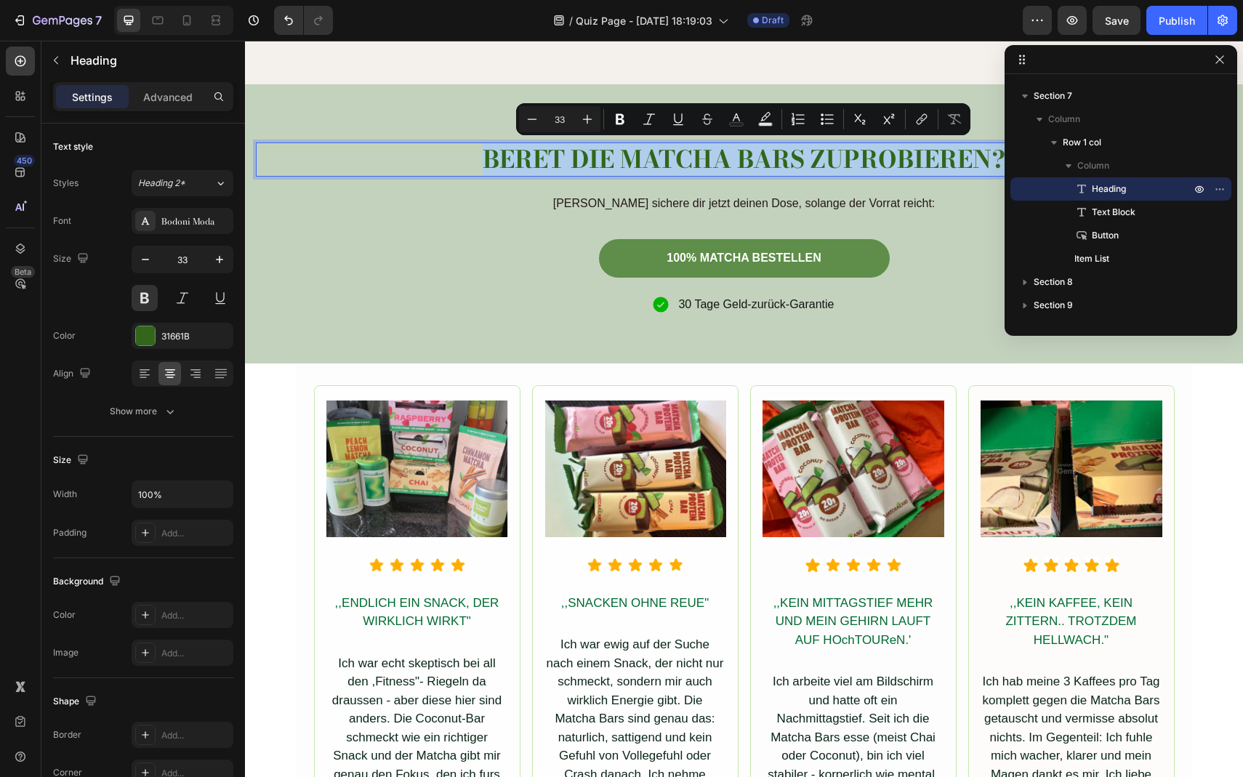
click at [878, 149] on p "BERET DIE MATCHA BARS ZUPROBIEREN?" at bounding box center [744, 159] width 974 height 31
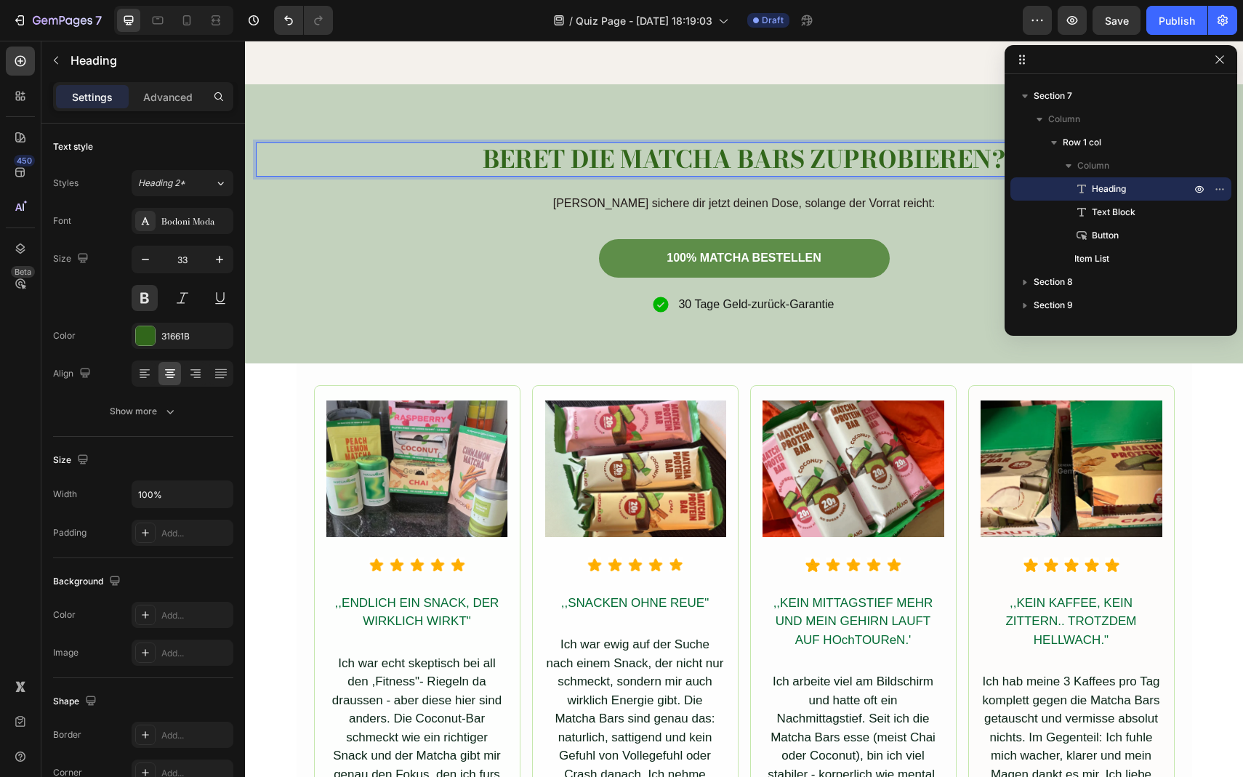
click at [830, 160] on p "BERET DIE MATCHA BARS ZUPROBIEREN?" at bounding box center [744, 159] width 974 height 31
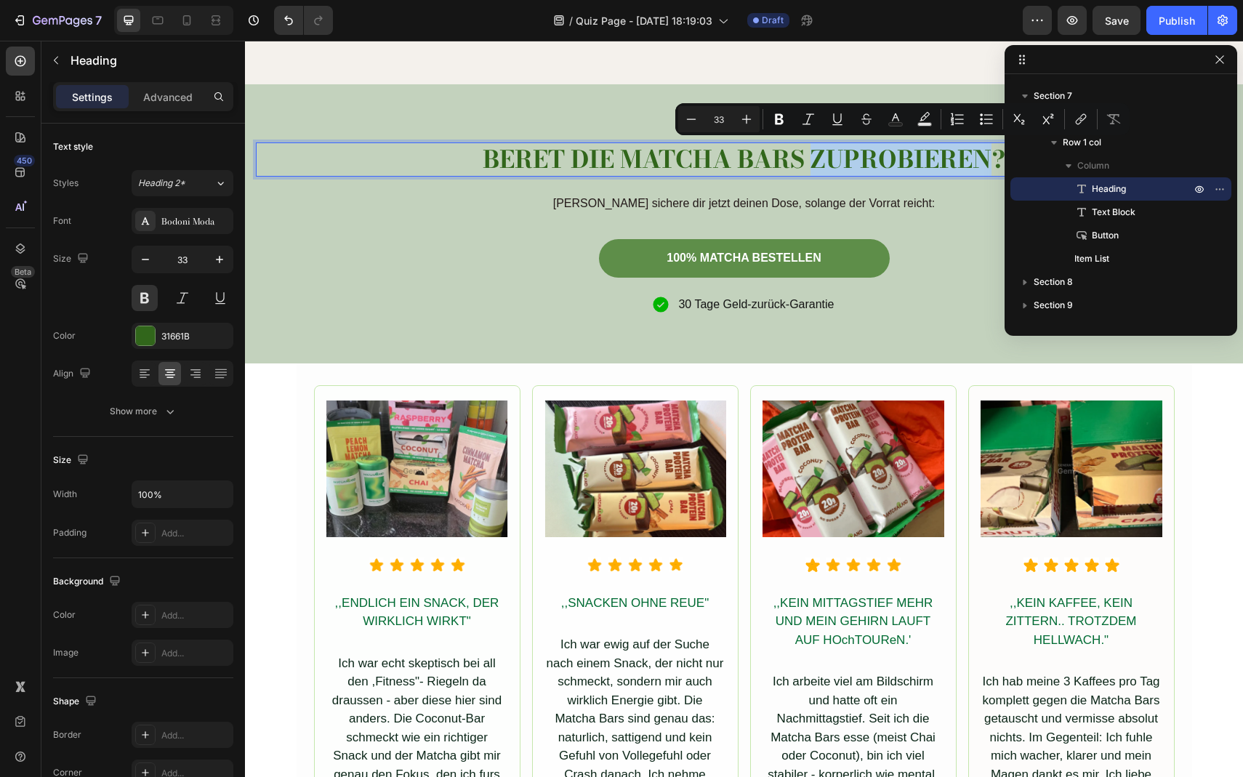
click at [809, 161] on p "BERET DIE MATCHA BARS ZUPROBIEREN?" at bounding box center [744, 159] width 974 height 31
click at [798, 161] on p "BERET DIE MATCHA BARS ZUPROBIEREN?" at bounding box center [744, 159] width 974 height 31
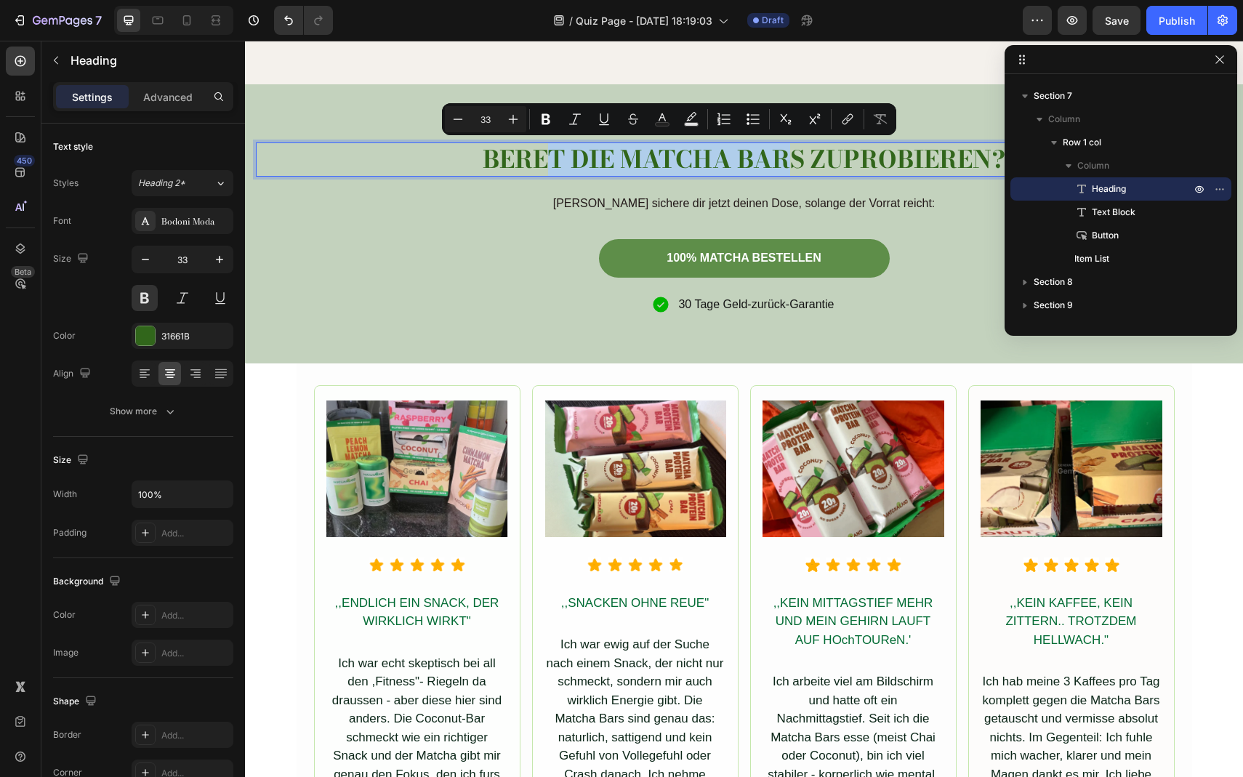
drag, startPoint x: 798, startPoint y: 161, endPoint x: 554, endPoint y: 161, distance: 244.3
click at [554, 161] on p "BERET DIE MATCHA BARS ZUPROBIEREN?" at bounding box center [744, 159] width 974 height 31
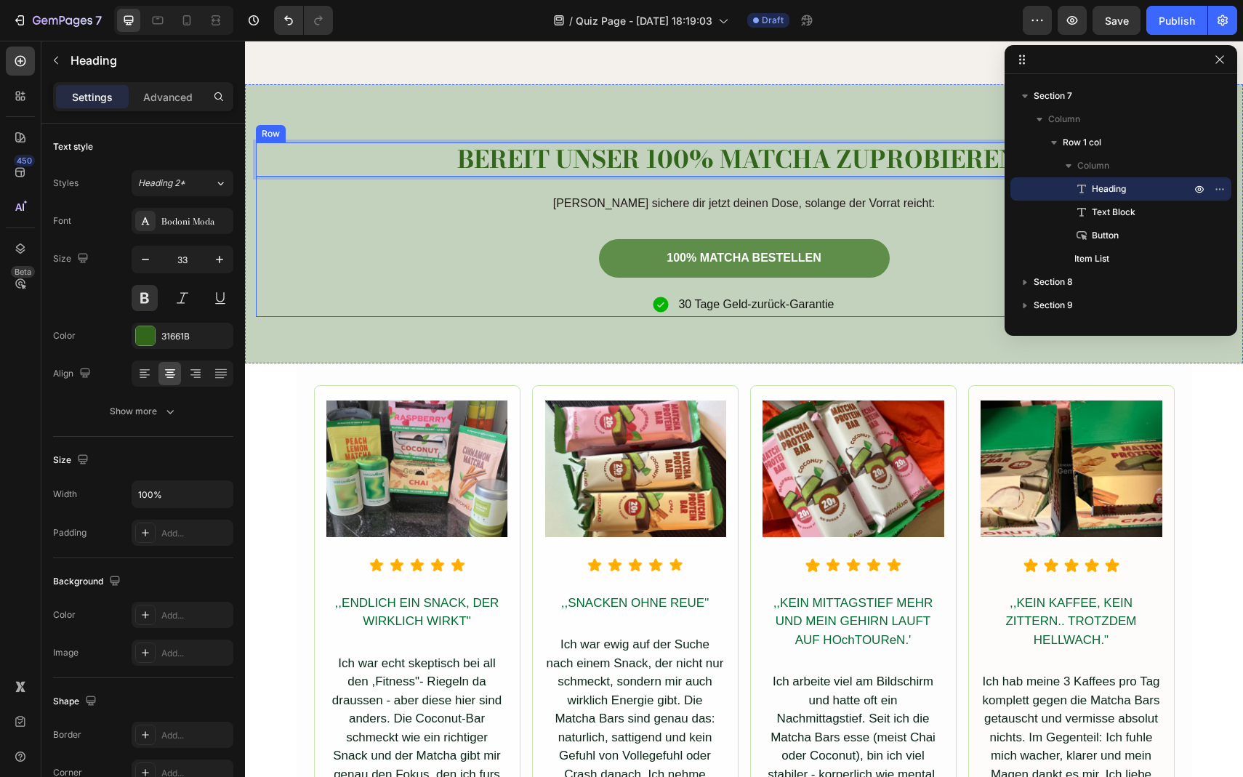
click at [436, 283] on div "100% MATCHA BESTELLEN Button" at bounding box center [744, 265] width 977 height 53
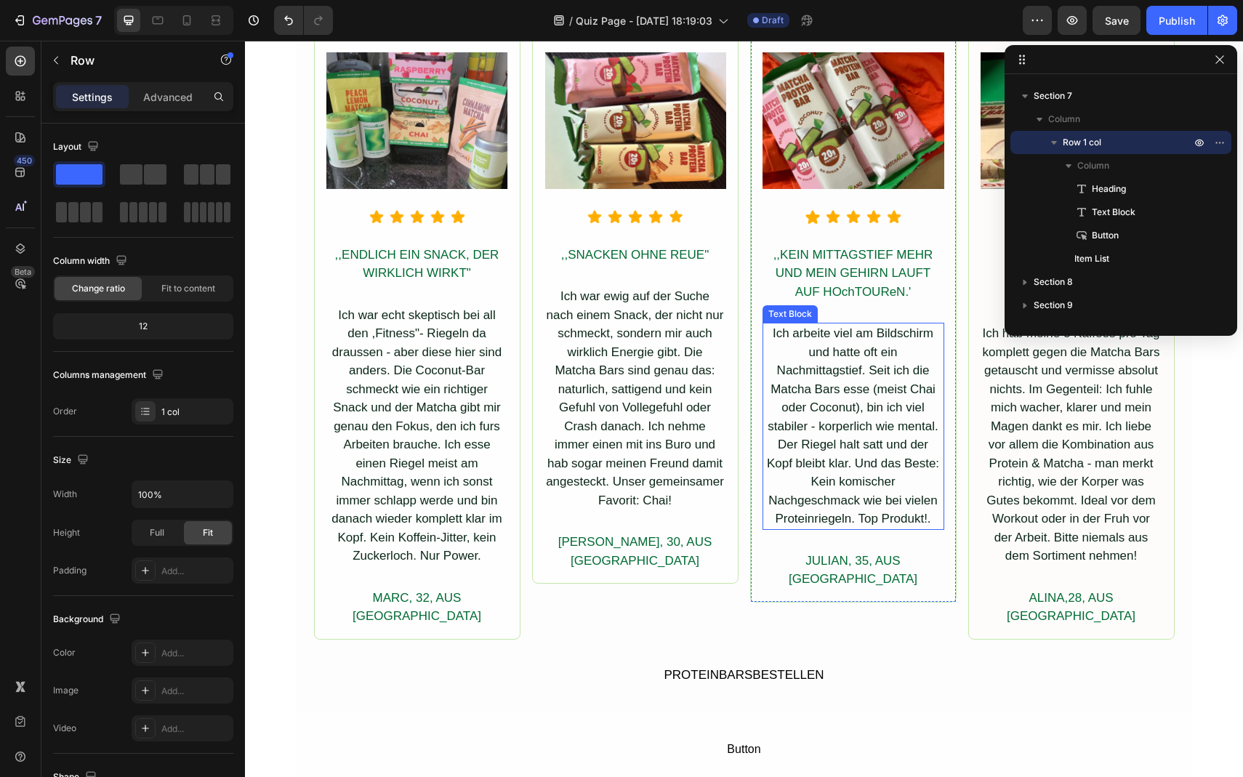
scroll to position [4827, 0]
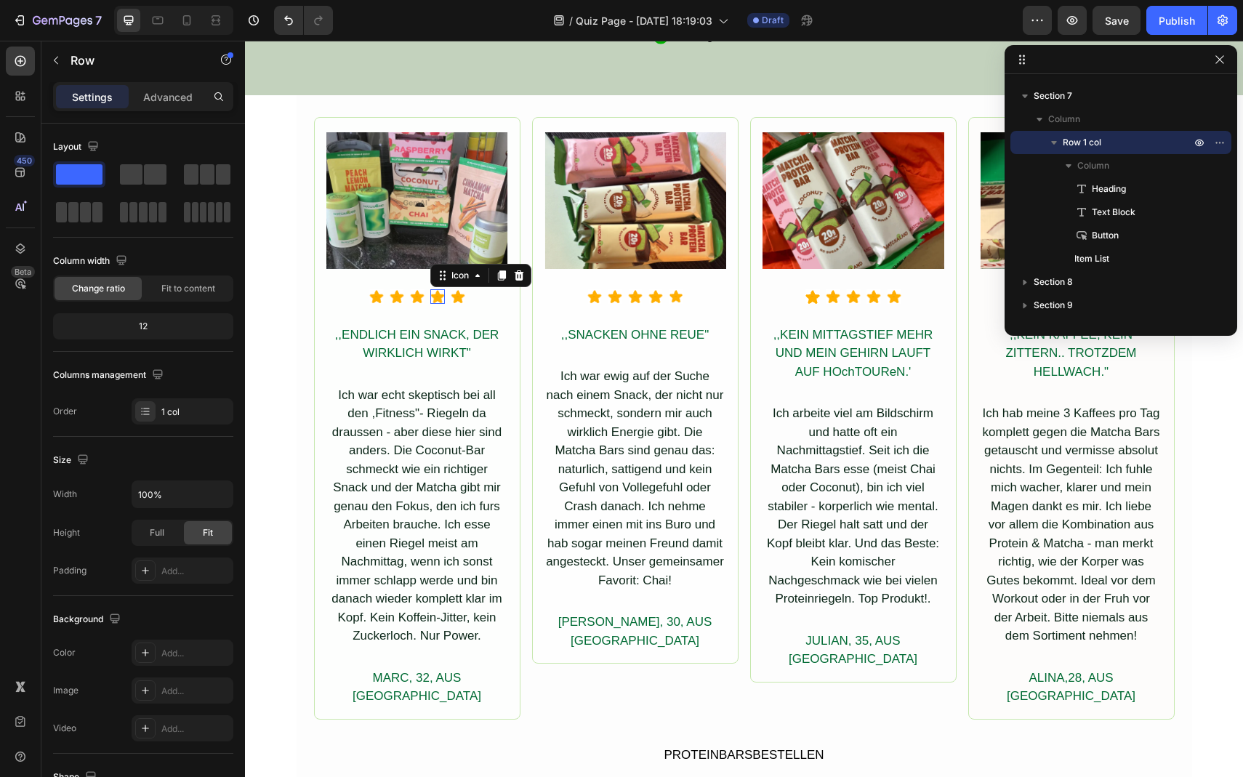
click at [443, 299] on image at bounding box center [437, 296] width 15 height 15
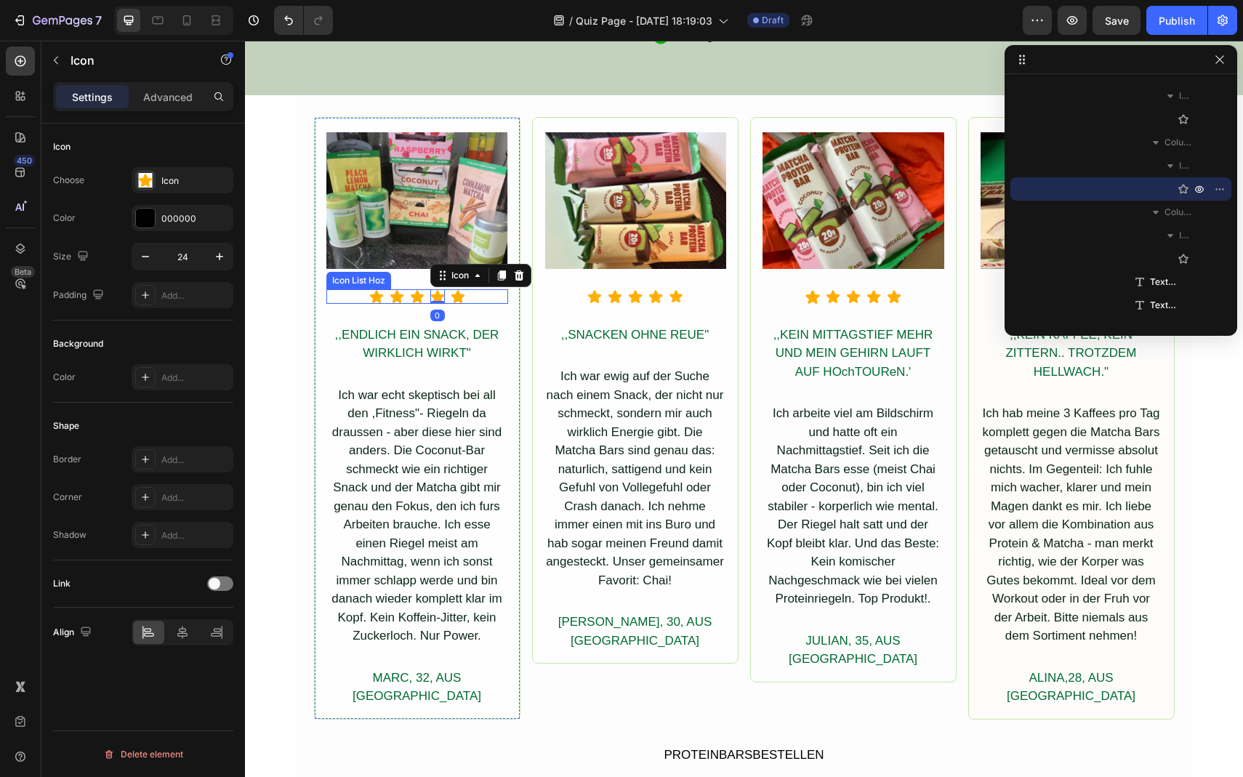
scroll to position [694, 0]
click at [358, 292] on div "Icon Icon Icon Icon 0 Icon" at bounding box center [417, 296] width 182 height 15
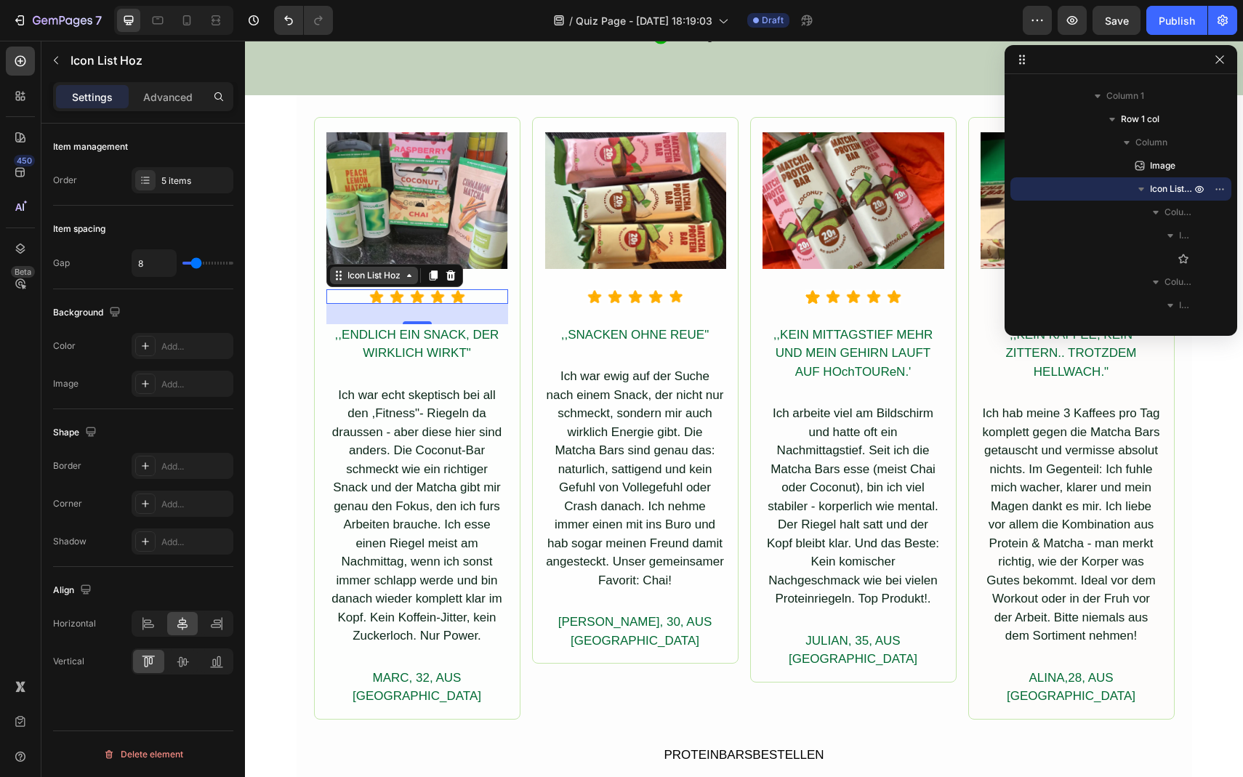
click at [410, 281] on div "Icon List Hoz" at bounding box center [374, 275] width 88 height 17
click at [175, 216] on div "Item spacing Gap 8" at bounding box center [143, 248] width 180 height 84
click at [138, 185] on div at bounding box center [145, 180] width 20 height 20
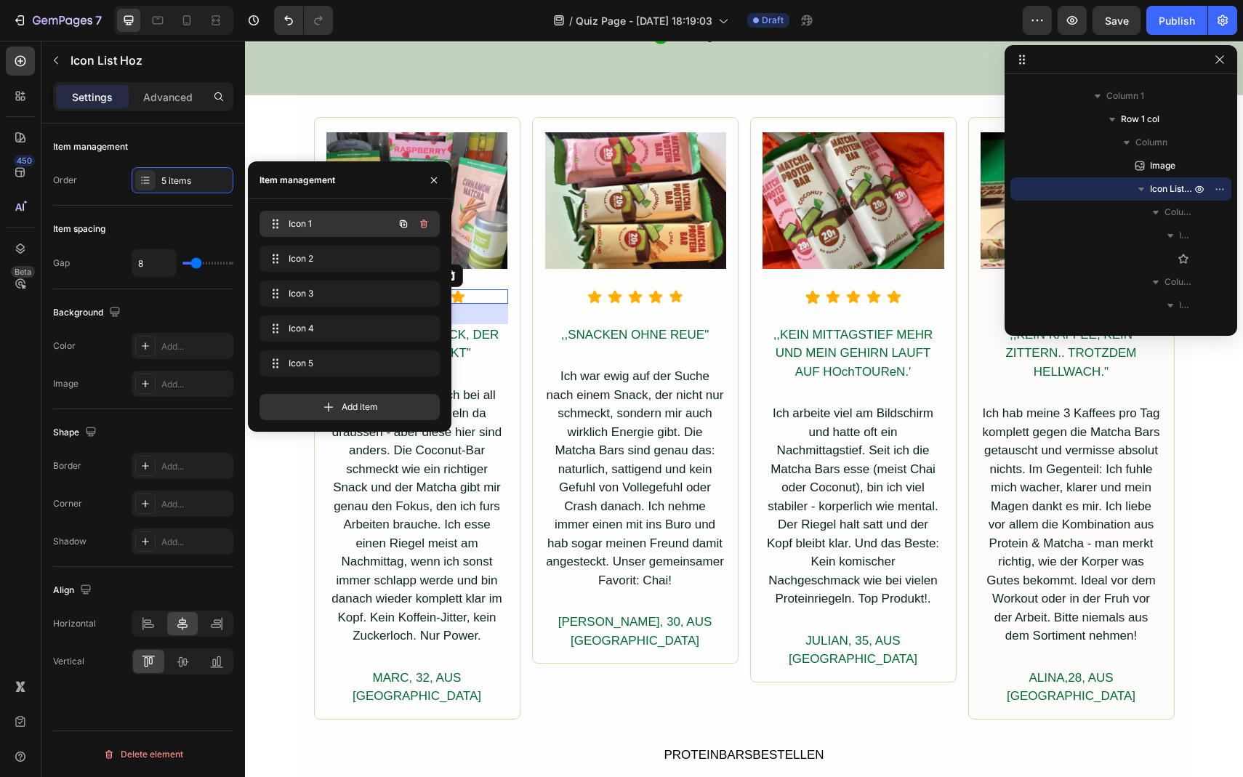
click at [309, 226] on span "Icon 1" at bounding box center [330, 223] width 82 height 13
click at [309, 226] on span "Icon 1" at bounding box center [340, 223] width 108 height 13
click at [299, 218] on span "Icon 1" at bounding box center [330, 223] width 82 height 13
click at [1180, 250] on div "Icon" at bounding box center [1121, 258] width 209 height 23
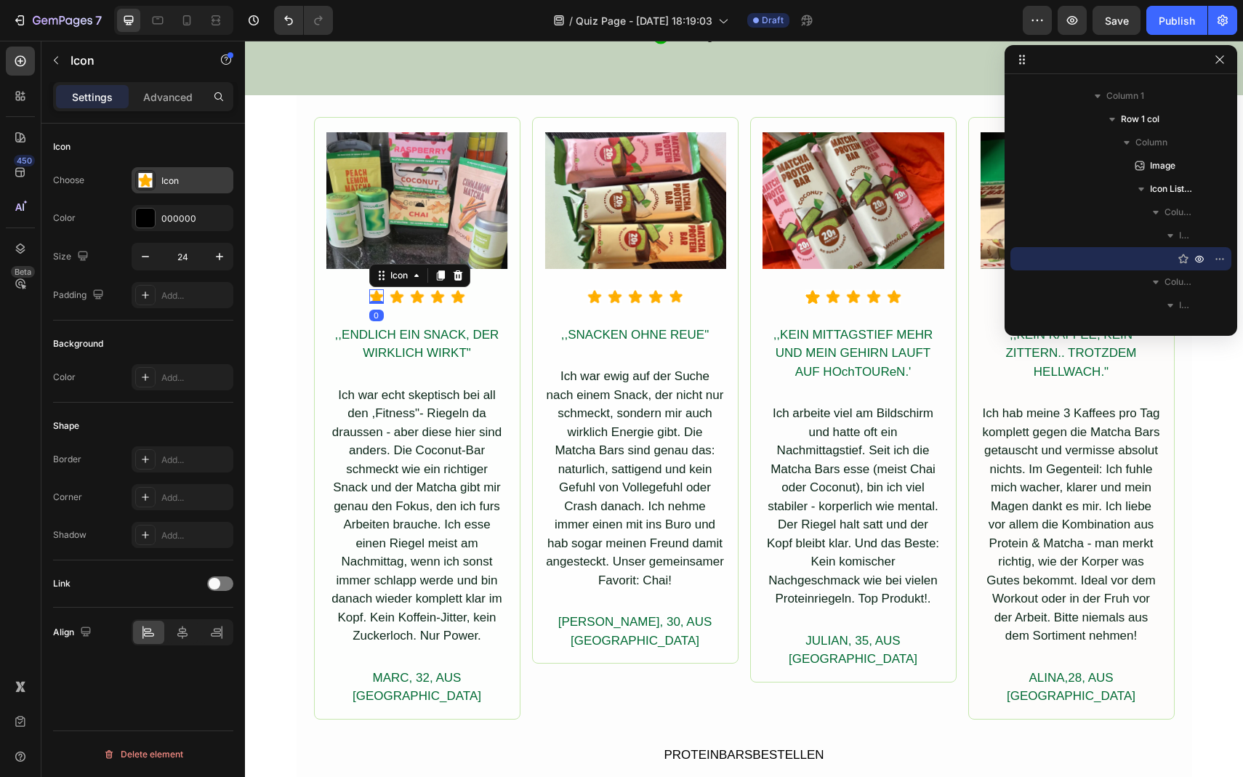
click at [149, 177] on image at bounding box center [145, 180] width 15 height 15
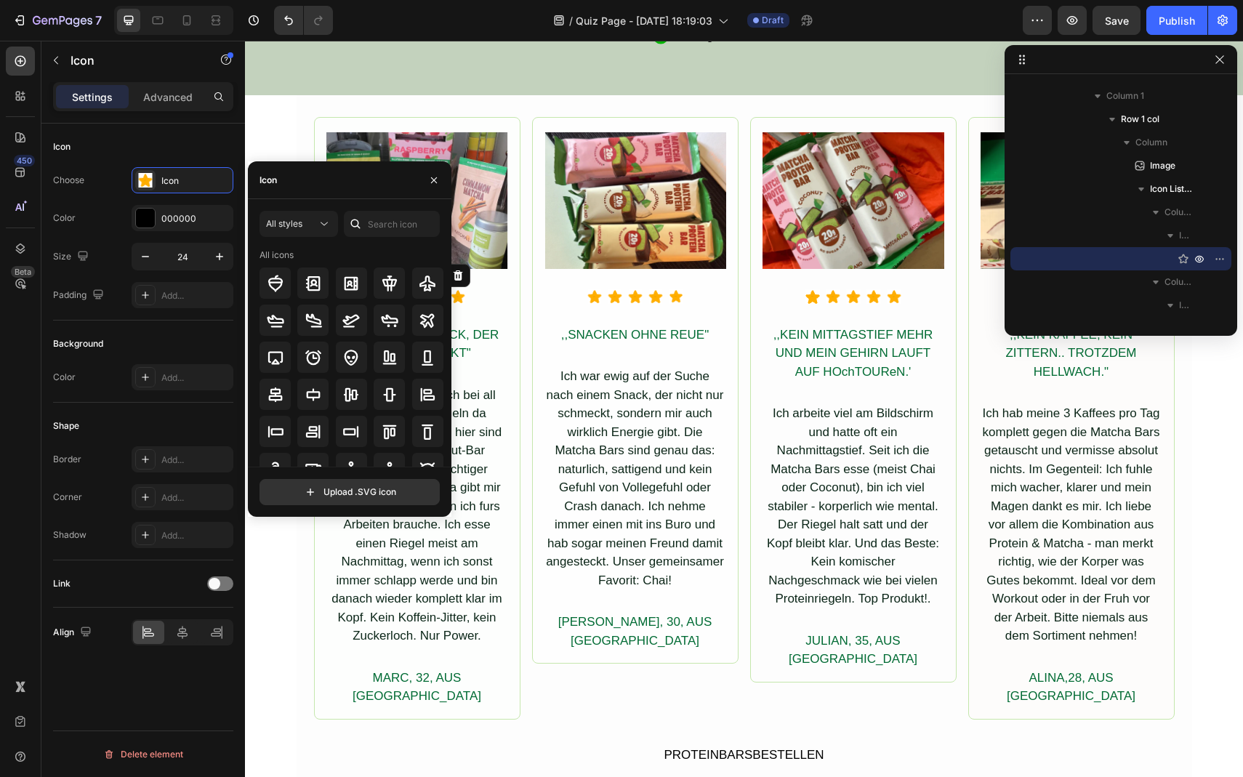
click at [349, 188] on div "Icon" at bounding box center [350, 180] width 204 height 38
click at [303, 188] on div "Icon" at bounding box center [350, 180] width 204 height 38
click at [373, 220] on input "text" at bounding box center [392, 224] width 96 height 26
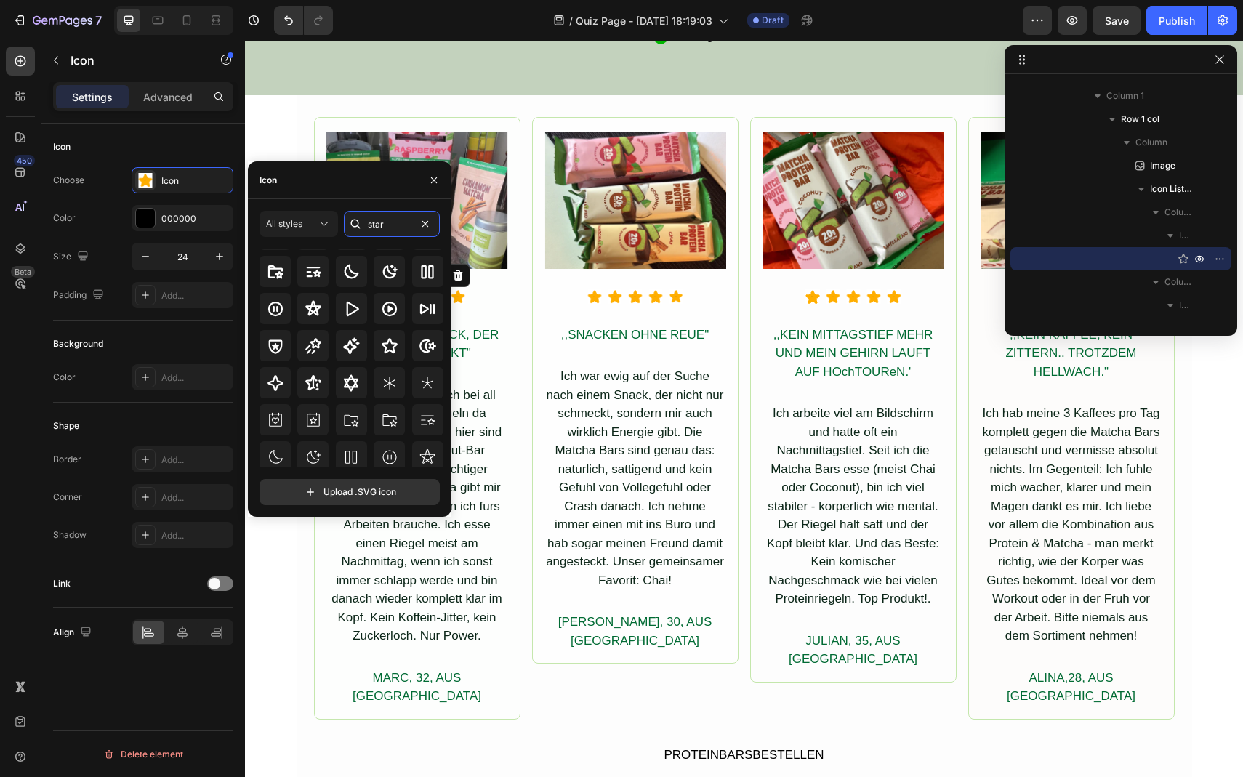
scroll to position [0, 0]
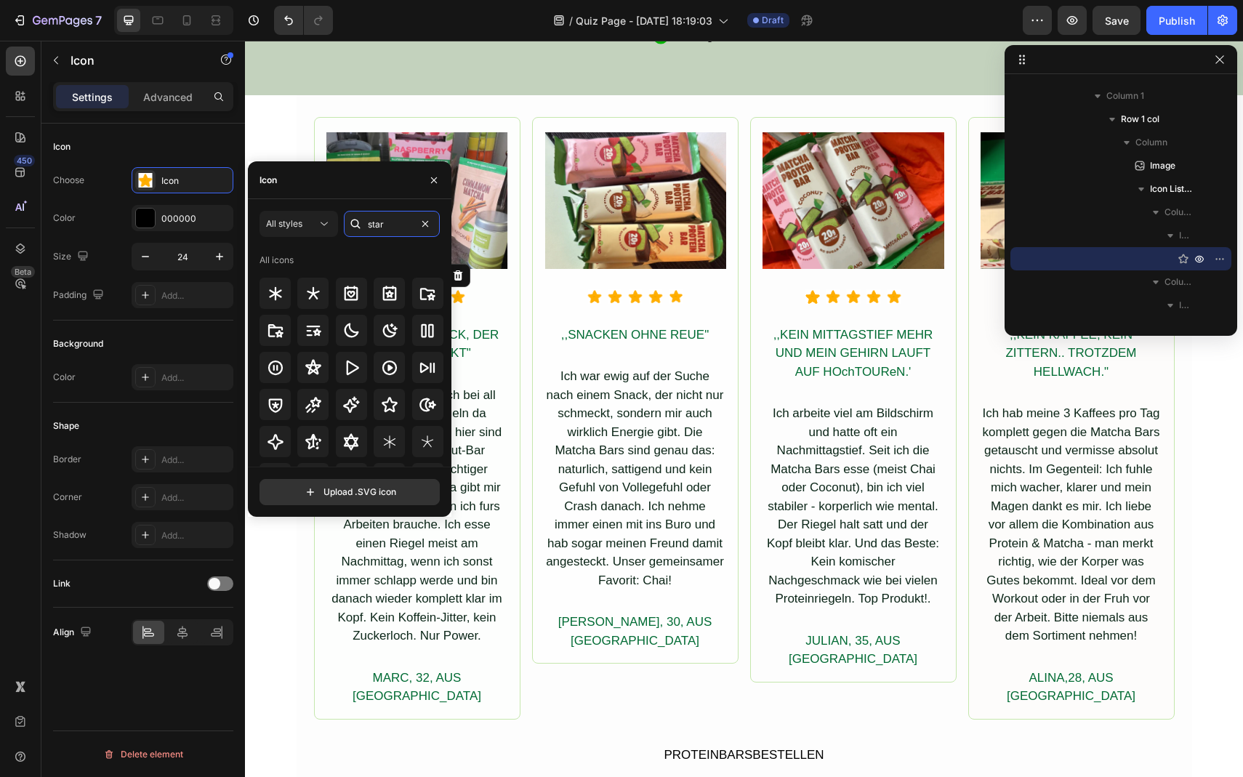
type input "star"
click at [280, 239] on div "All styles star All icons" at bounding box center [350, 339] width 180 height 256
click at [285, 230] on div "All styles" at bounding box center [298, 224] width 65 height 15
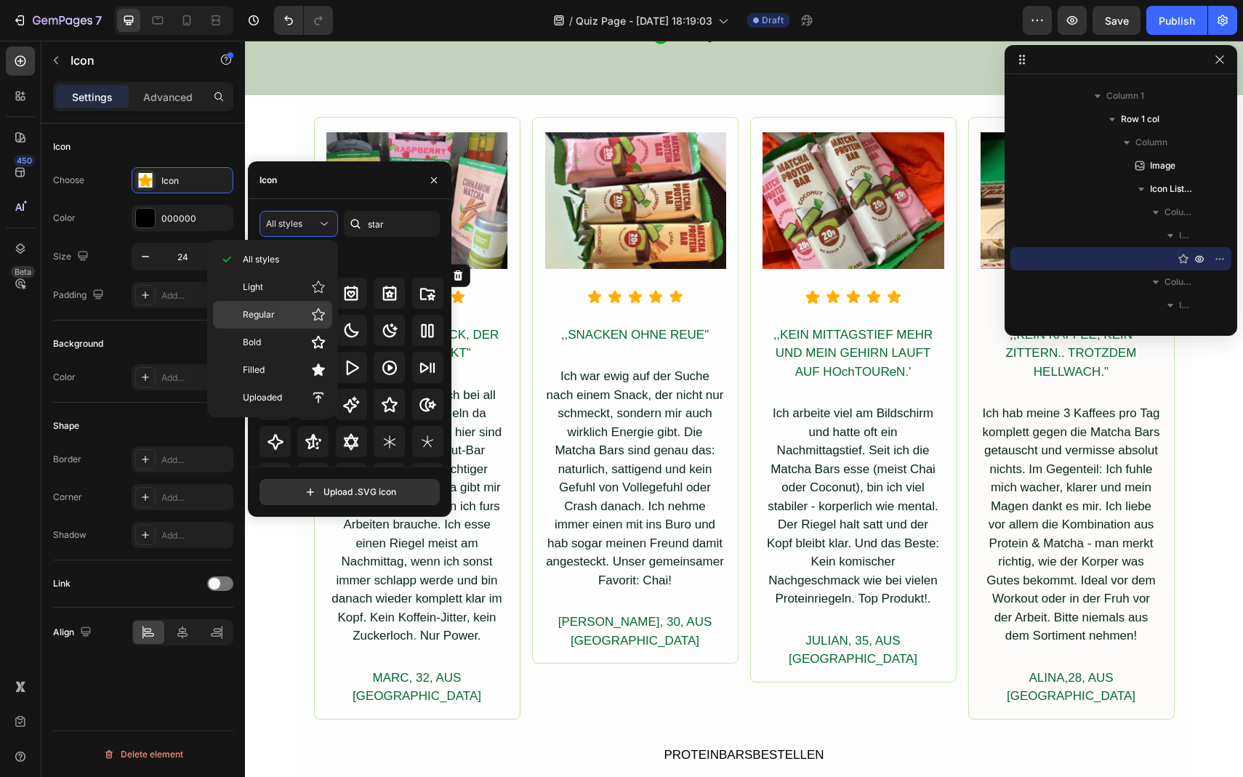
click at [297, 308] on p "Regular" at bounding box center [284, 315] width 83 height 15
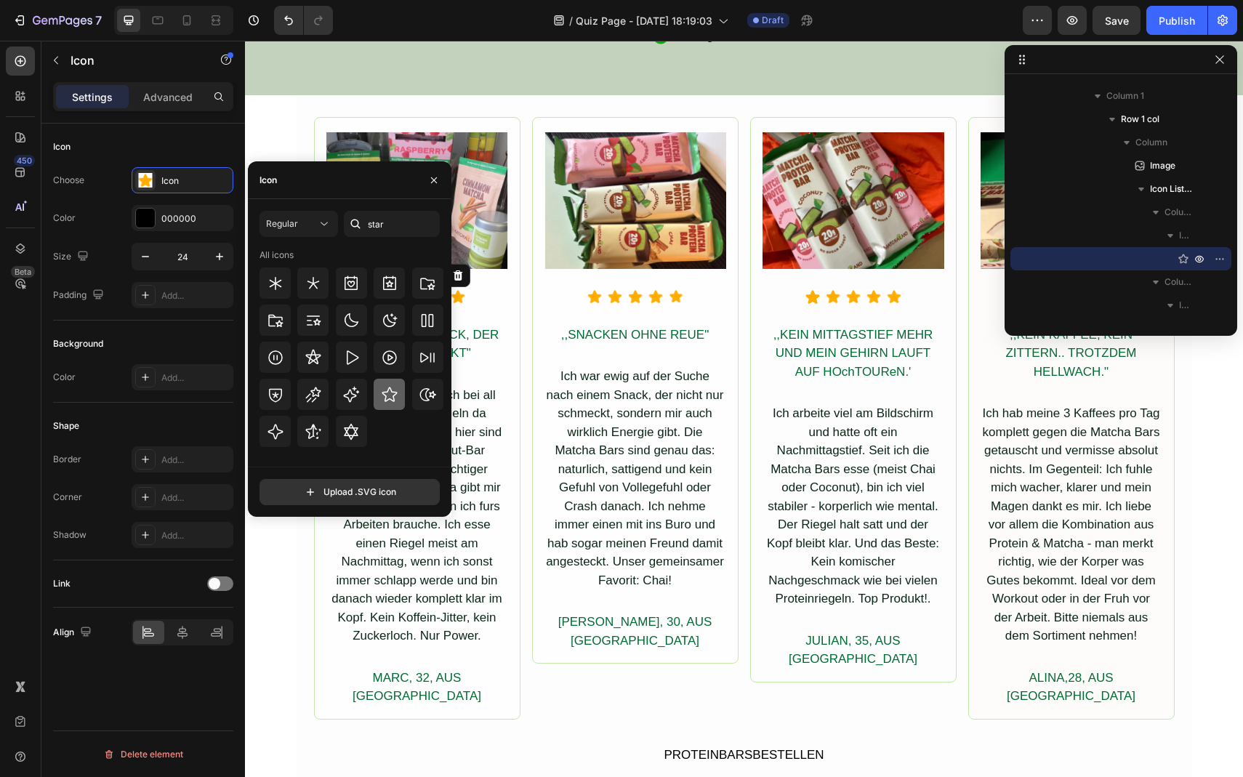
click at [387, 401] on icon at bounding box center [389, 394] width 17 height 17
click at [488, 335] on div ",,ENDLICH EIN SNACK, DER WIRKLICH WIRKT"" at bounding box center [417, 344] width 182 height 40
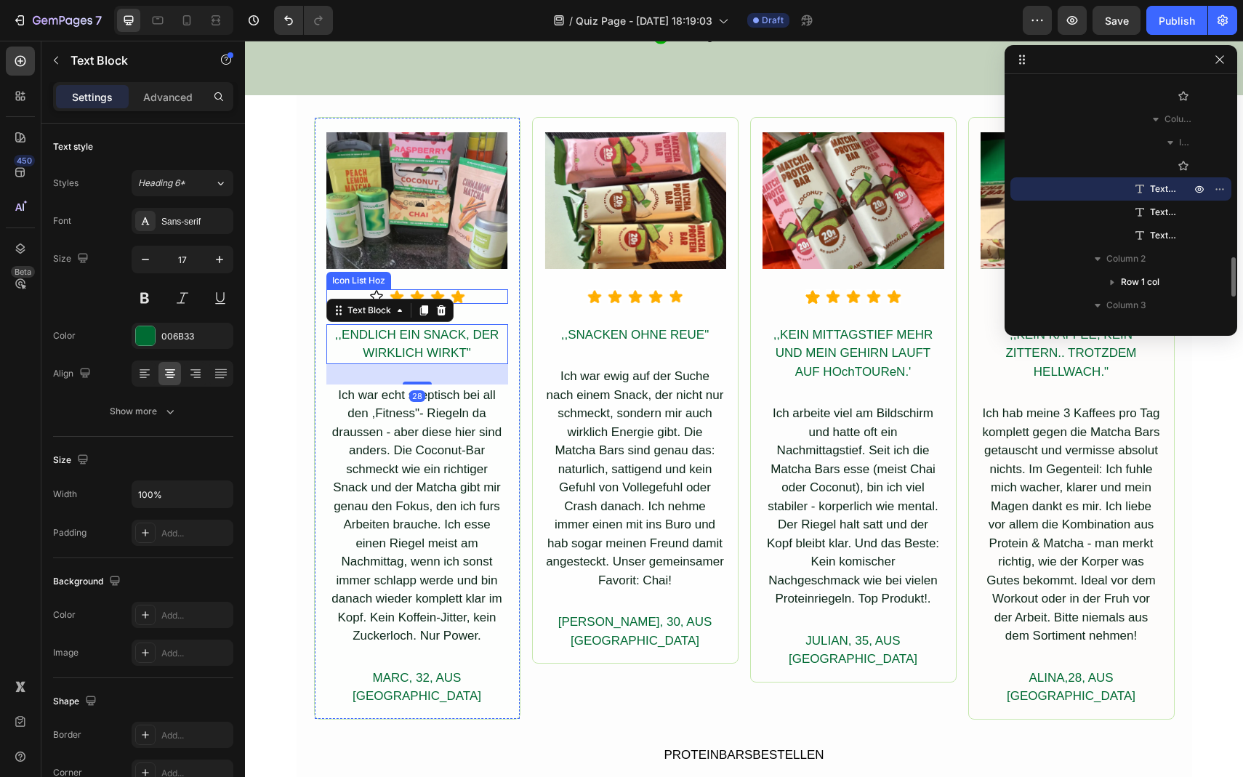
scroll to position [694, 0]
click at [448, 289] on div "Icon Icon Icon Icon Icon" at bounding box center [417, 296] width 182 height 15
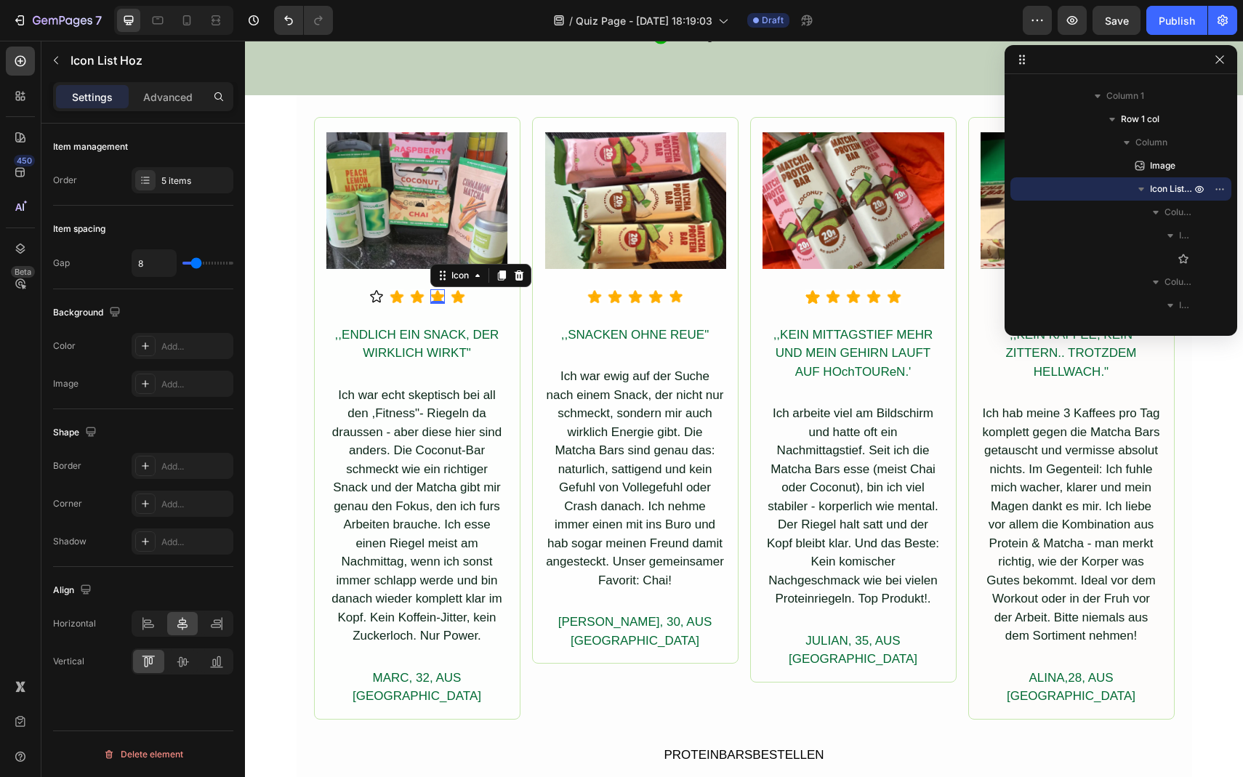
click at [438, 293] on image at bounding box center [437, 296] width 15 height 15
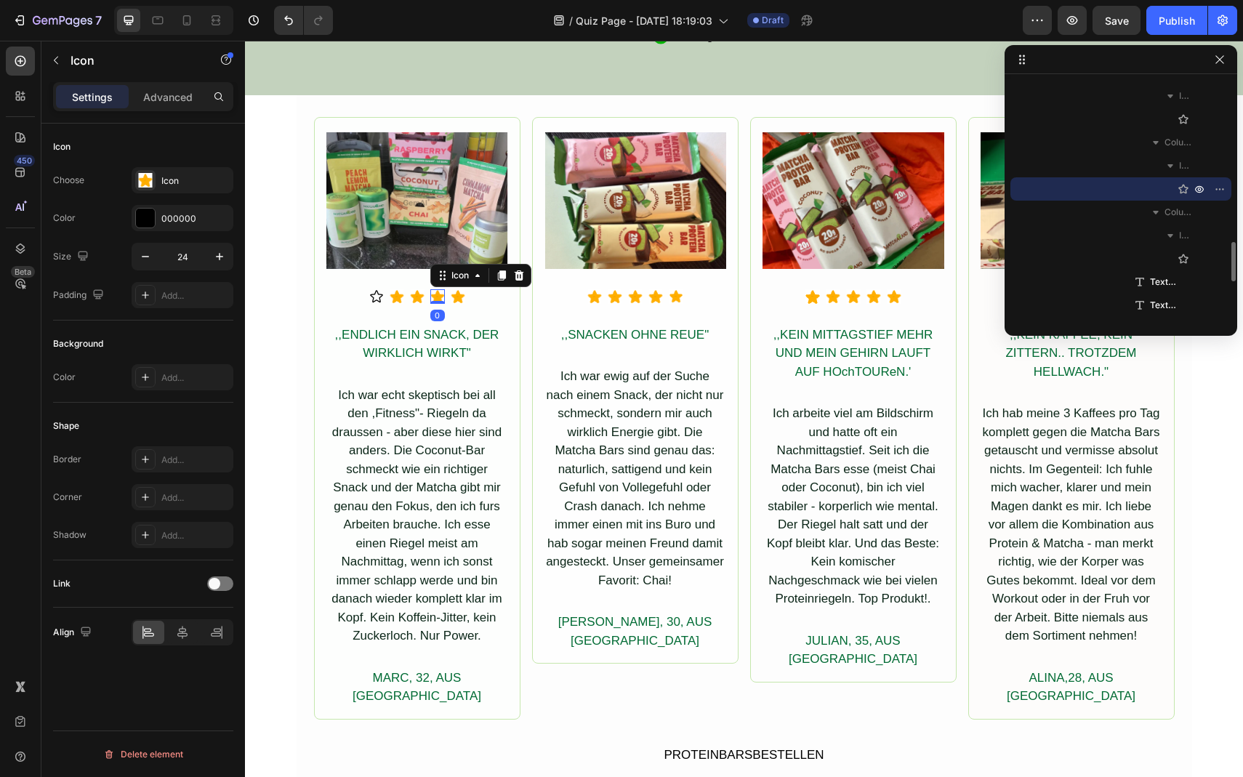
click at [438, 293] on image at bounding box center [437, 296] width 15 height 15
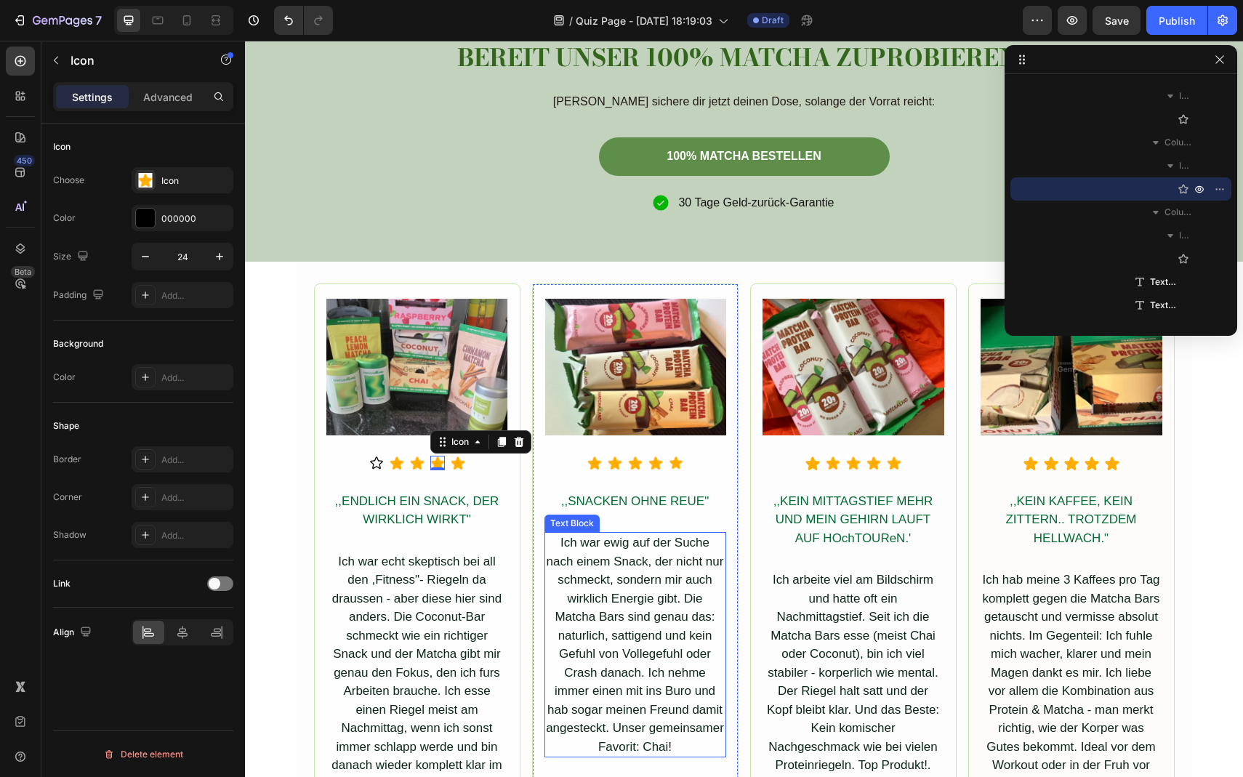
scroll to position [4658, 0]
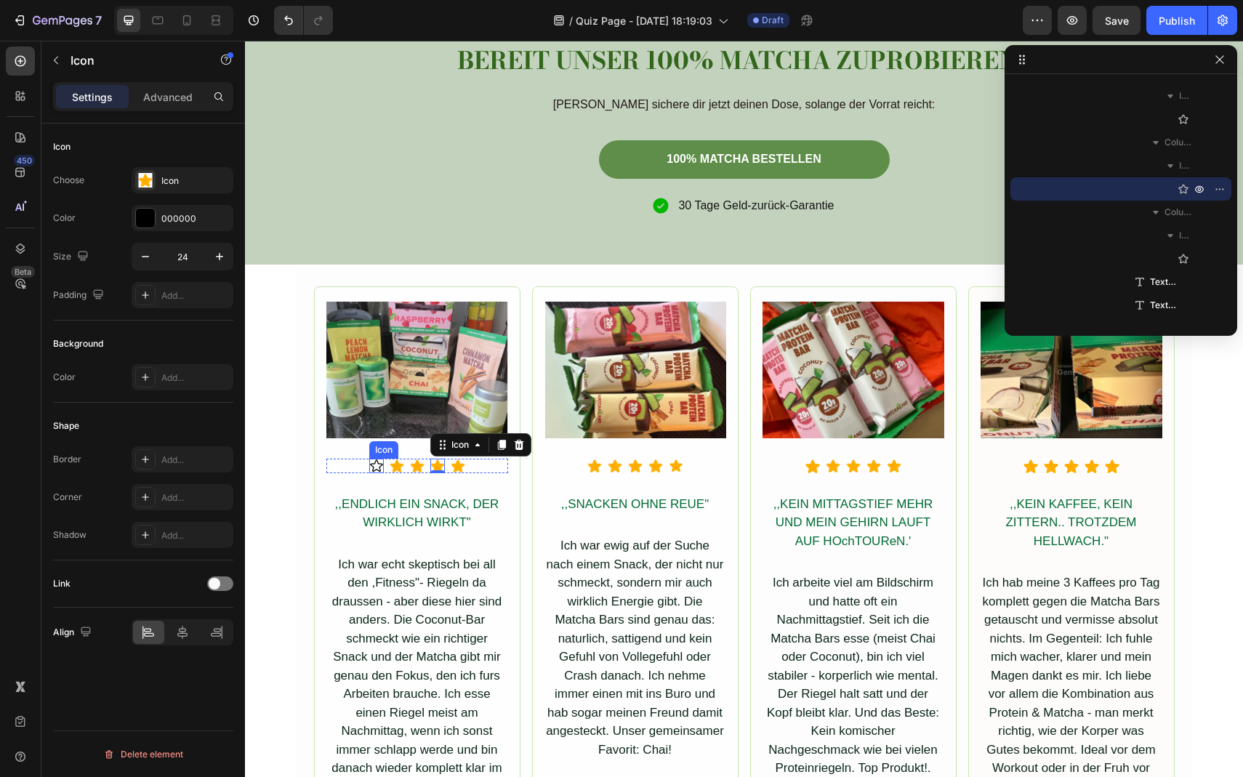
click at [375, 465] on icon at bounding box center [376, 466] width 15 height 15
click at [286, 24] on icon "Undo/Redo" at bounding box center [288, 20] width 15 height 15
click at [161, 180] on div "Icon" at bounding box center [195, 181] width 68 height 13
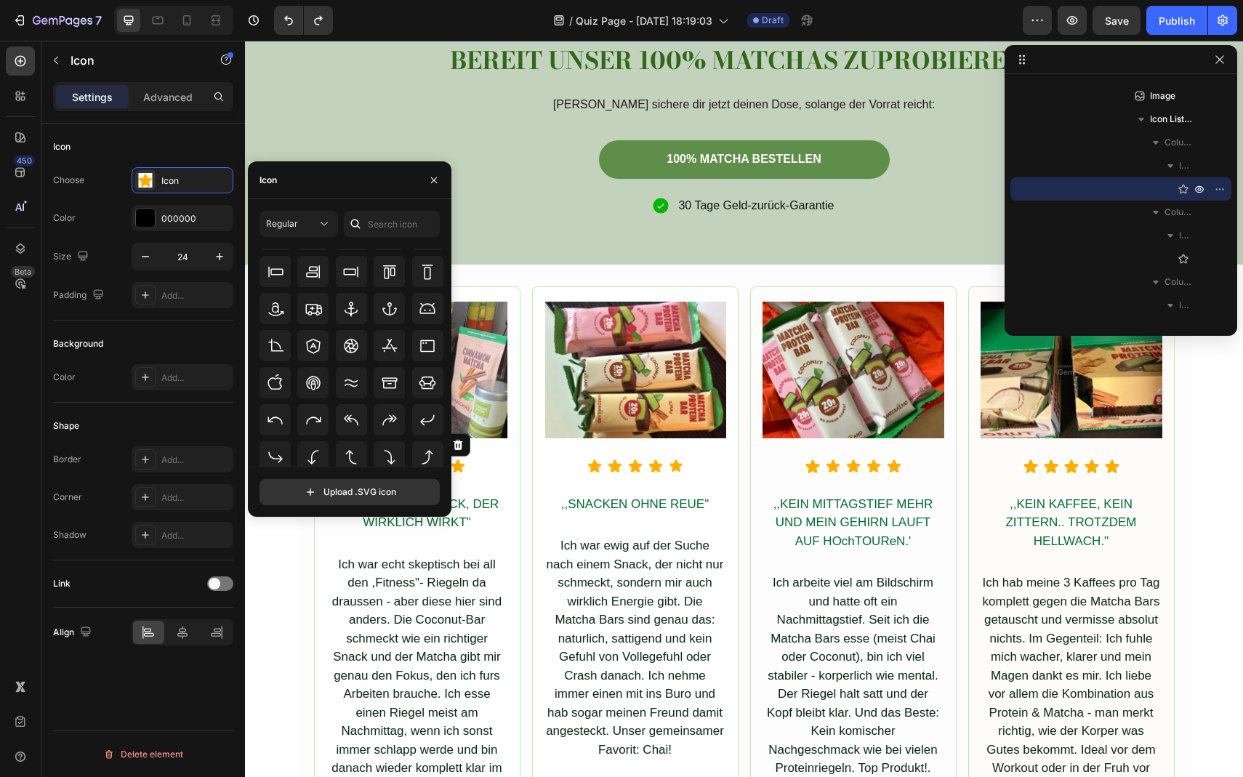
scroll to position [0, 0]
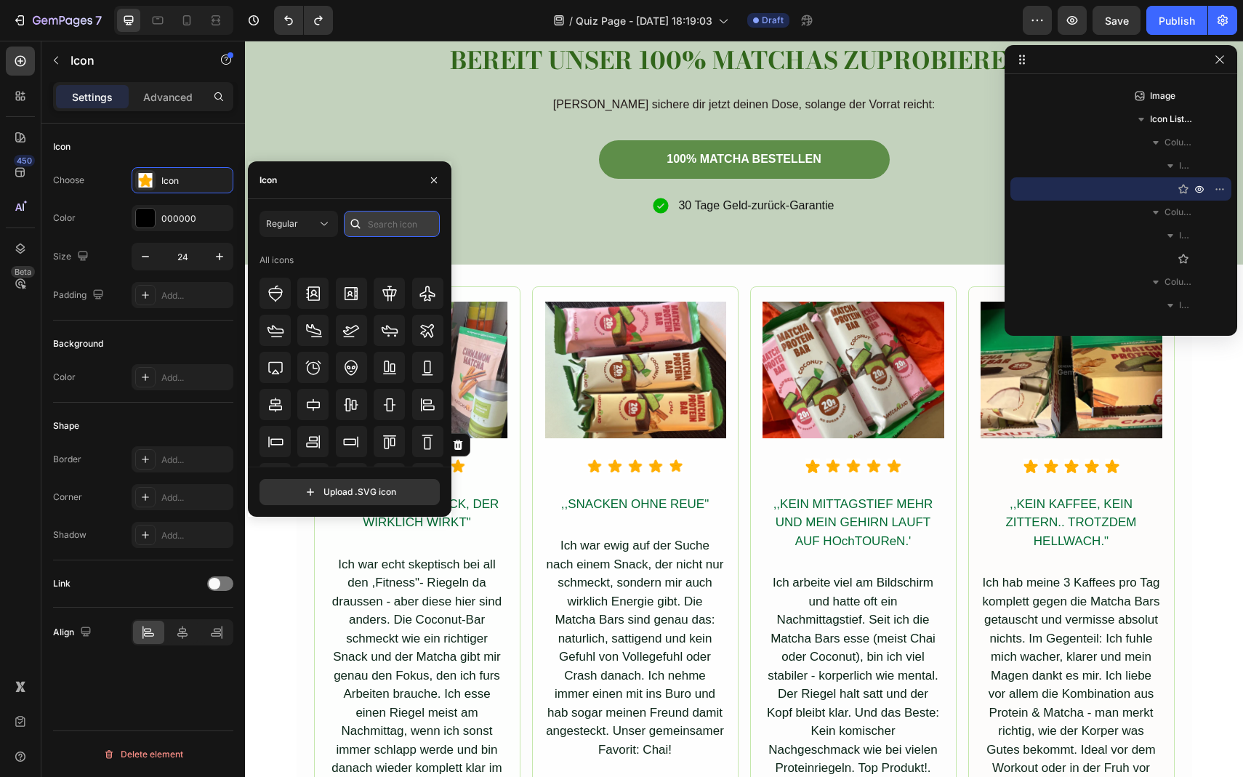
click at [374, 232] on input "text" at bounding box center [392, 224] width 96 height 26
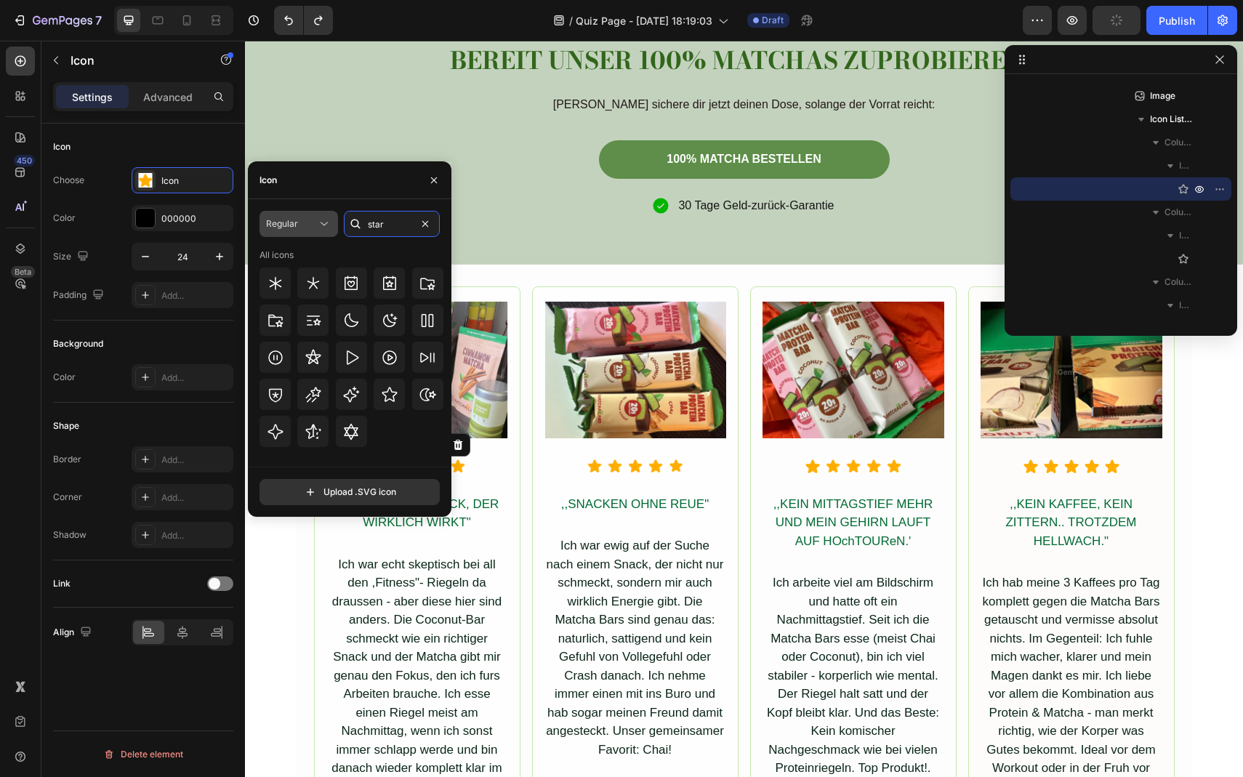
type input "star"
click at [309, 225] on div "Regular" at bounding box center [291, 223] width 51 height 13
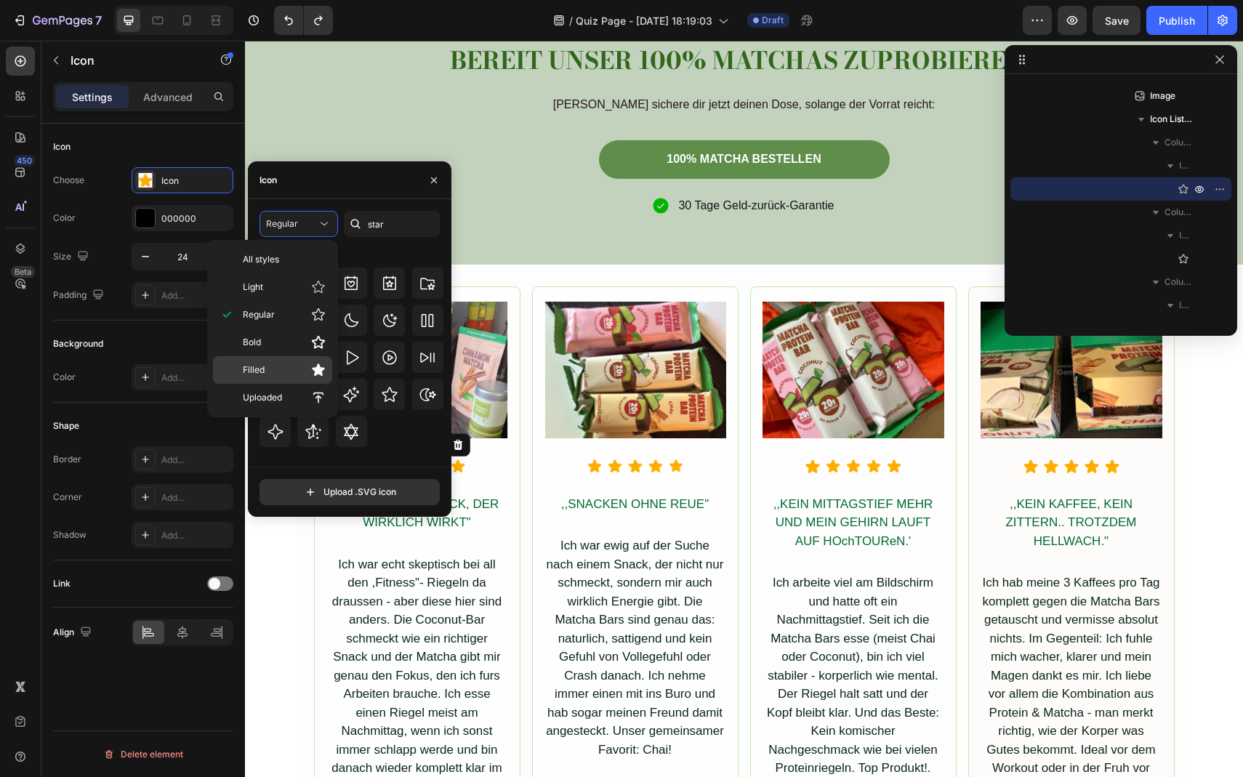
click at [284, 374] on p "Filled" at bounding box center [284, 370] width 83 height 15
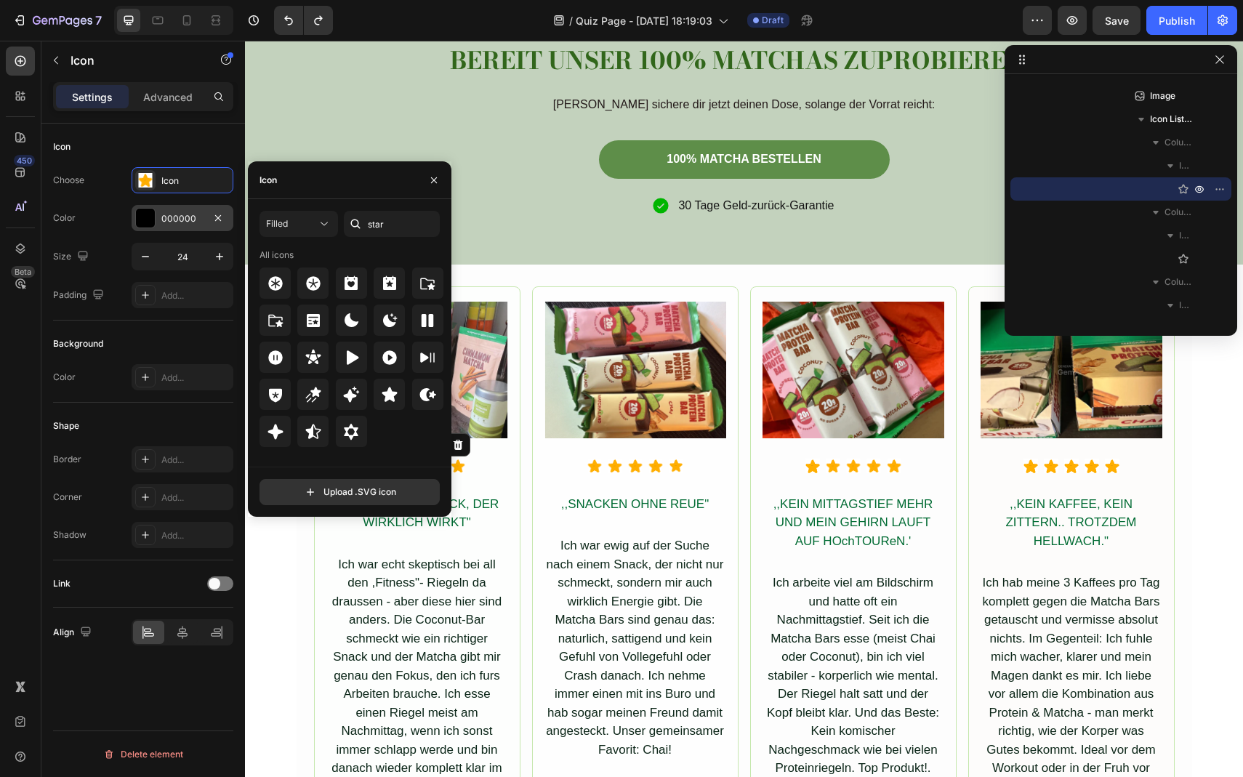
click at [146, 224] on div at bounding box center [145, 218] width 19 height 19
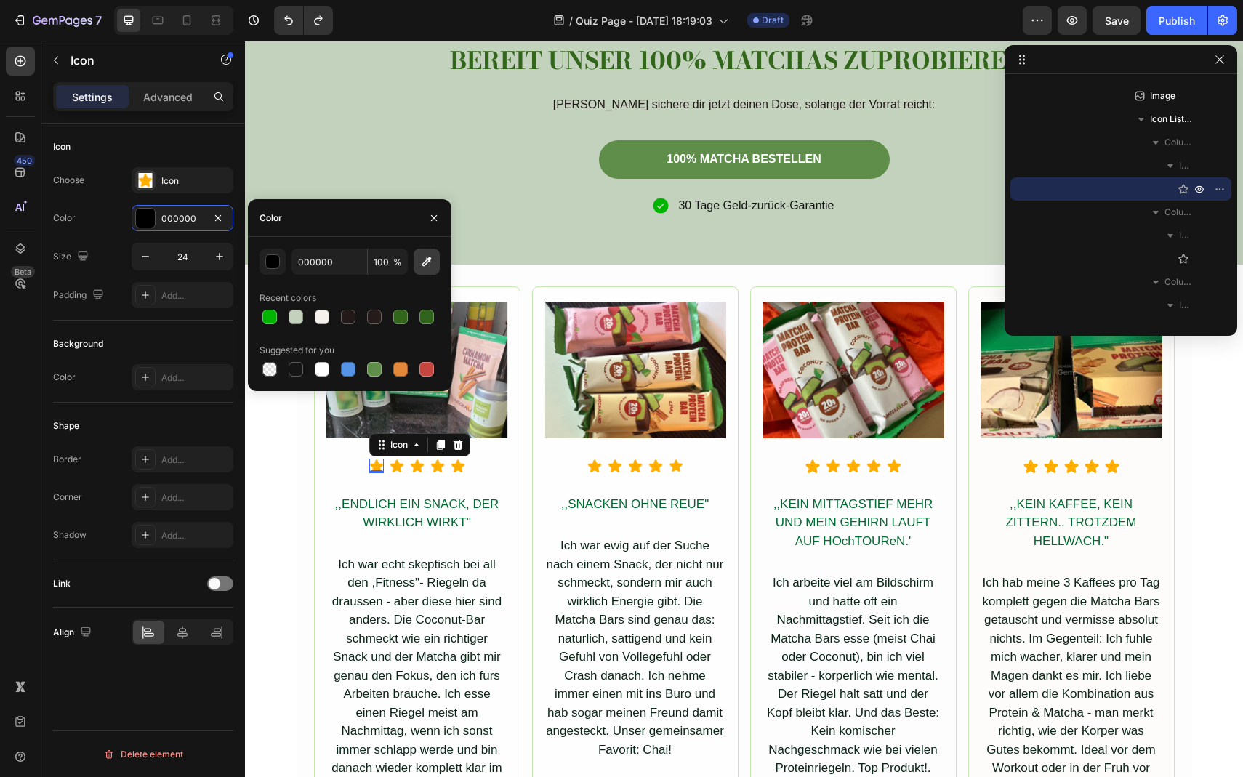
click at [434, 266] on button "button" at bounding box center [427, 262] width 26 height 26
type input "E7CE92"
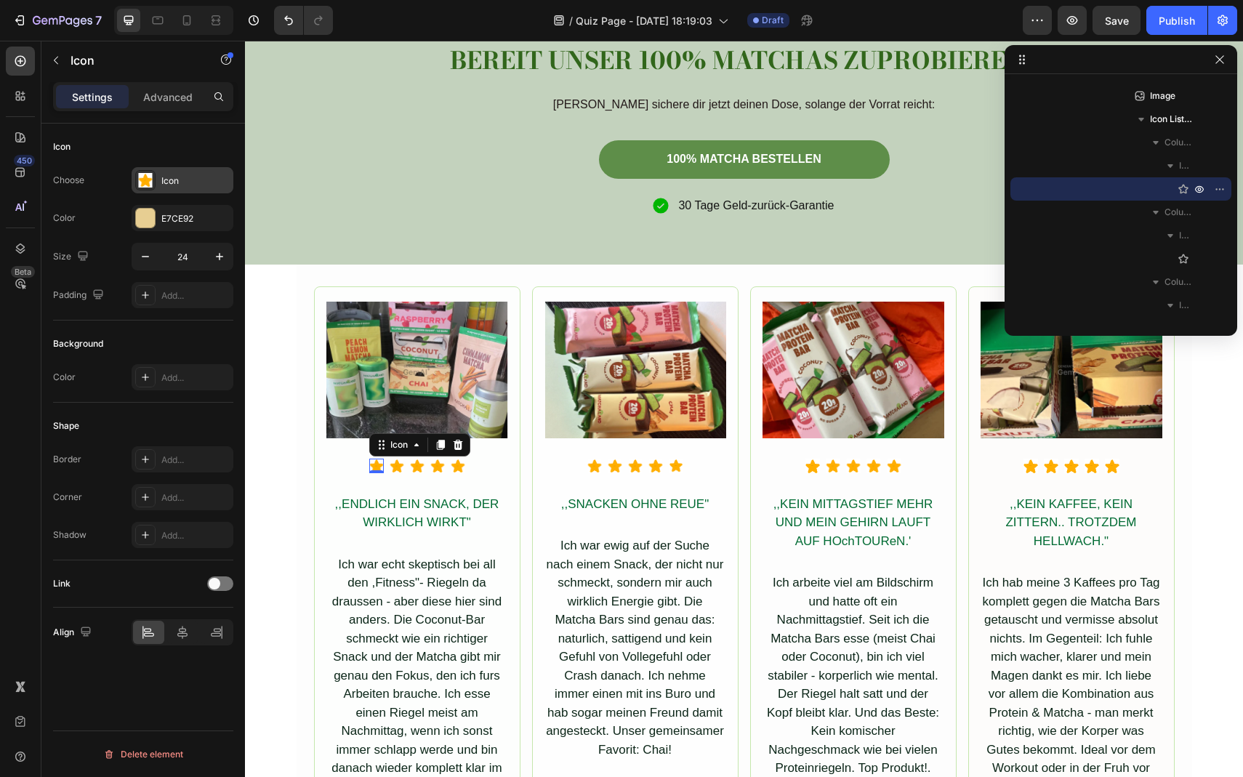
click at [212, 176] on div "Icon" at bounding box center [195, 181] width 68 height 13
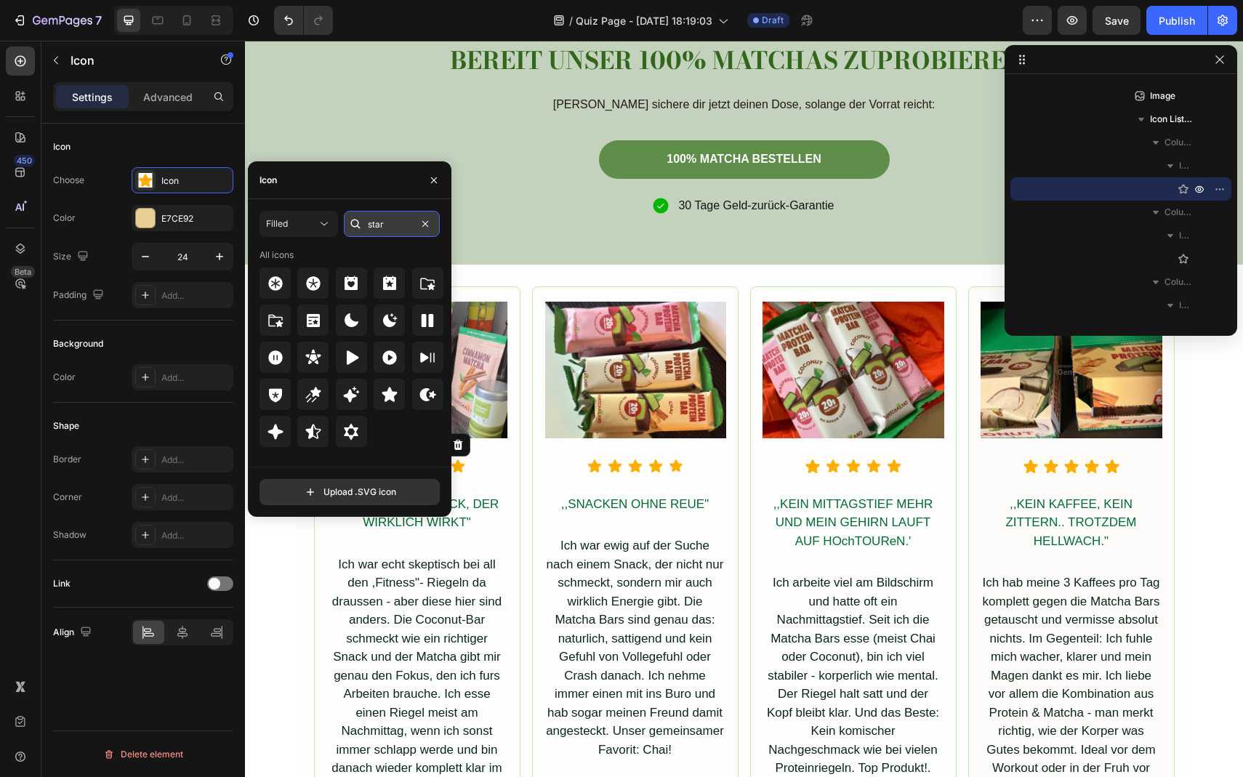
click at [396, 229] on input "star" at bounding box center [392, 224] width 96 height 26
click at [385, 402] on icon at bounding box center [389, 394] width 17 height 17
click at [511, 268] on div "Image Icon 0 Icon Icon Icon Icon Icon List Hoz ,,ENDLICH EIN SNACK, DER WIRKLIC…" at bounding box center [745, 613] width 896 height 697
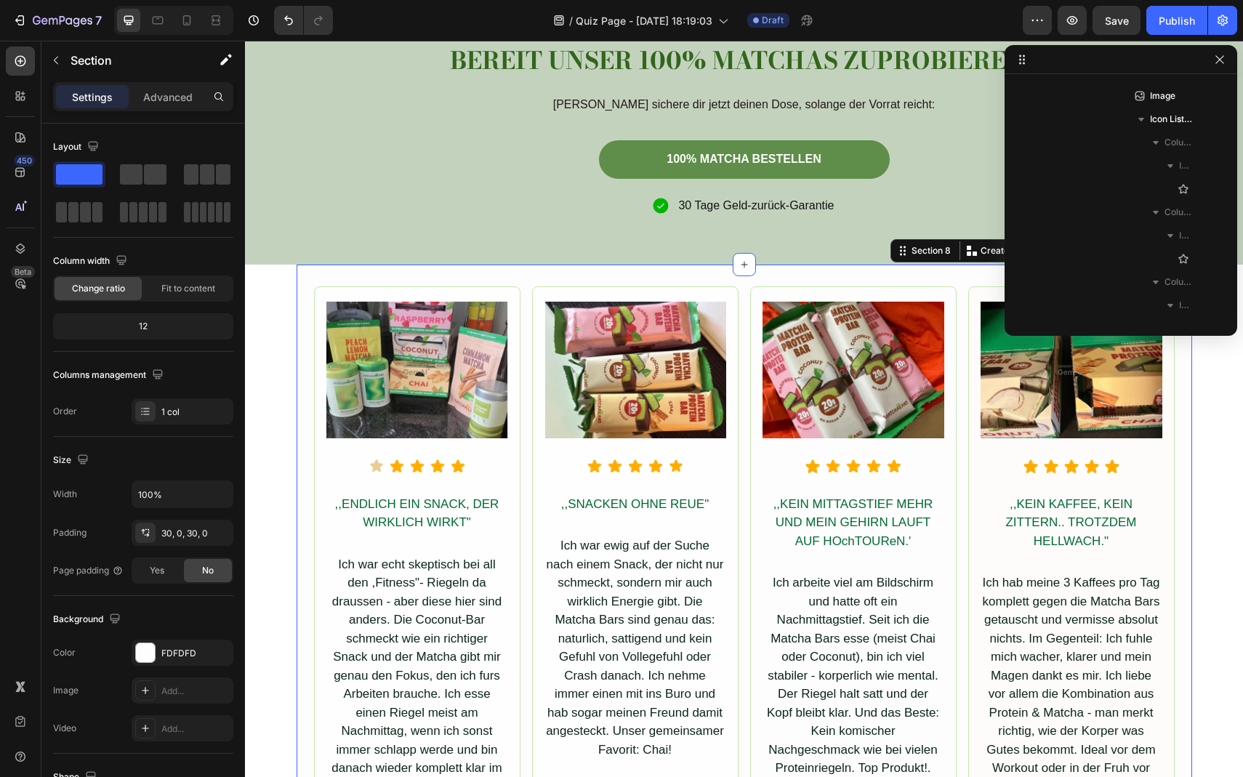
scroll to position [484, 0]
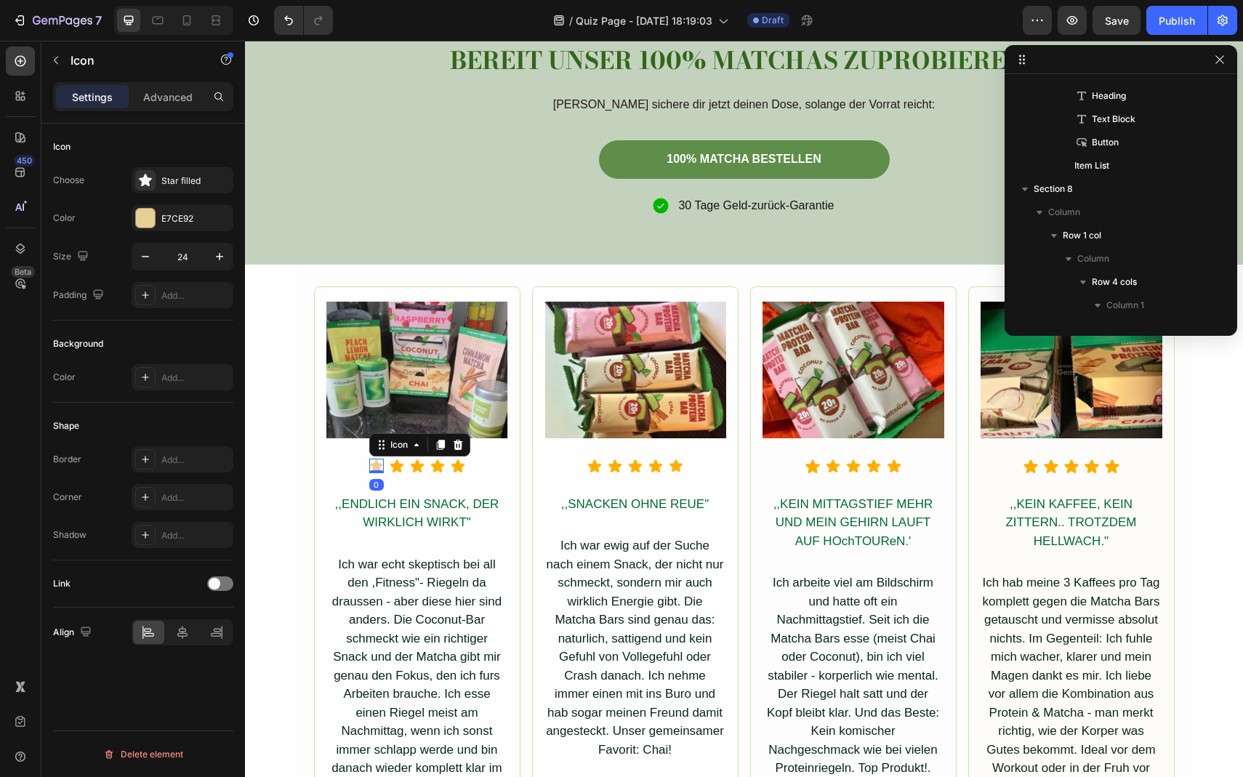
click at [373, 470] on div "Icon 0" at bounding box center [376, 466] width 15 height 15
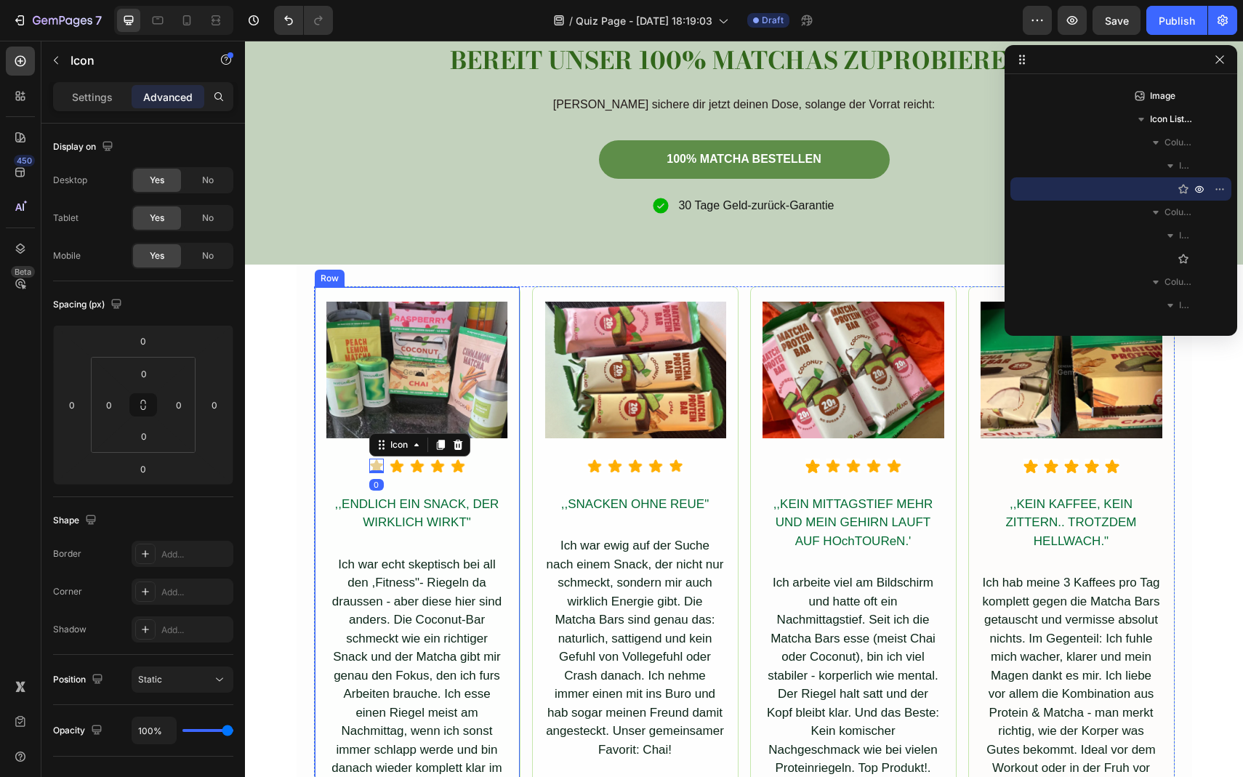
click at [401, 476] on div "Image Icon 0 Icon Icon Icon Icon Icon List Hoz ,,ENDLICH EIN SNACK, DER WIRKLIC…" at bounding box center [417, 589] width 182 height 575
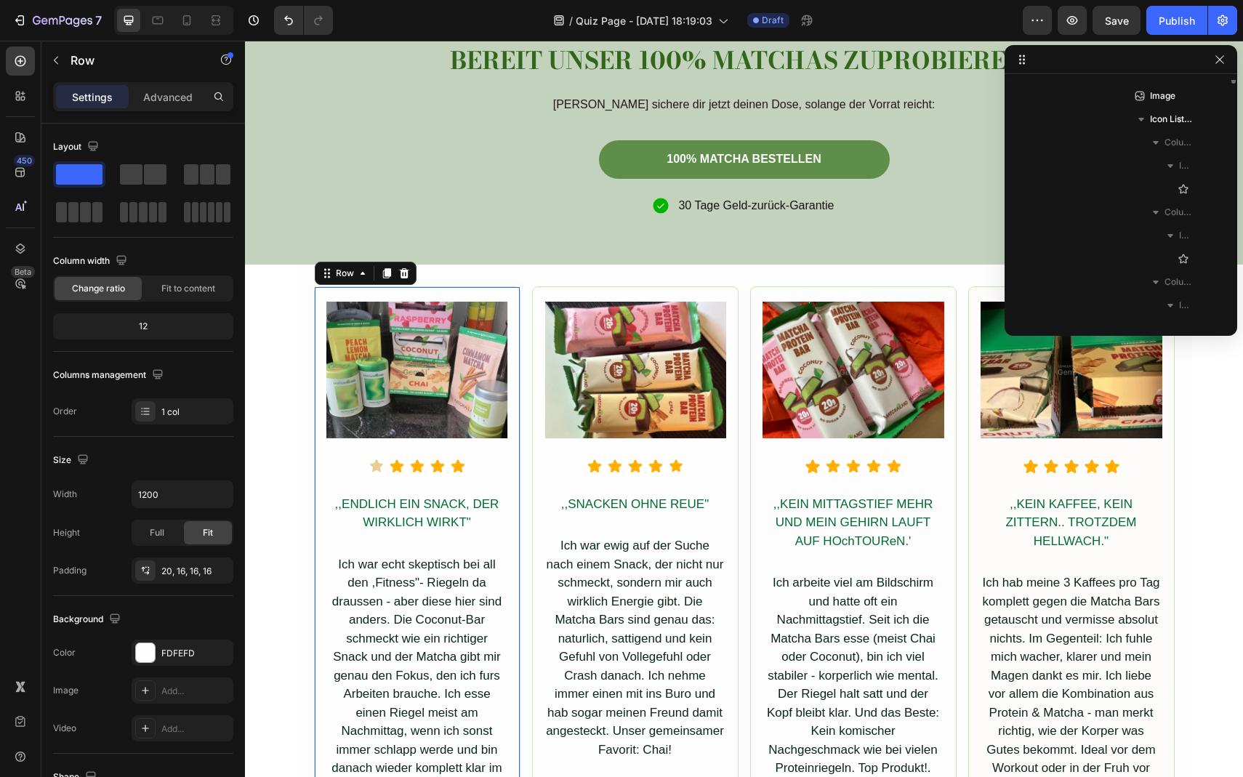
scroll to position [624, 0]
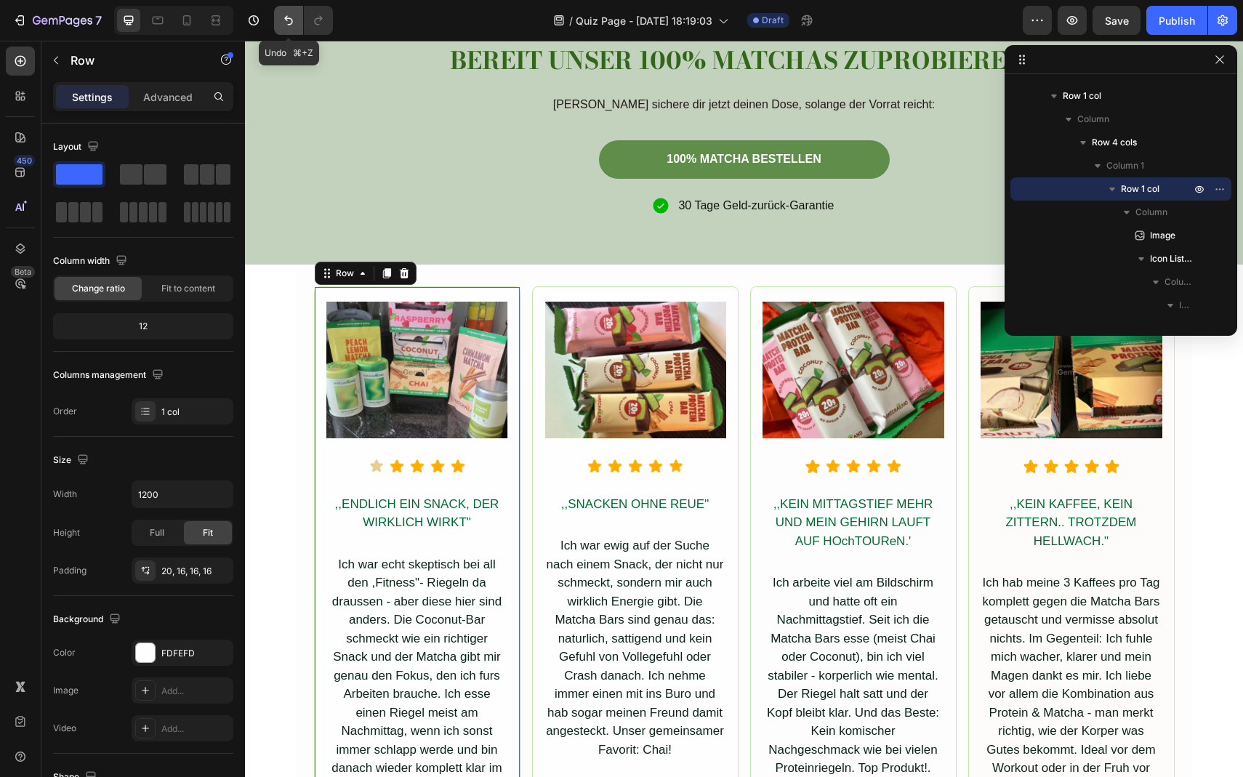
click at [295, 20] on icon "Undo/Redo" at bounding box center [288, 20] width 15 height 15
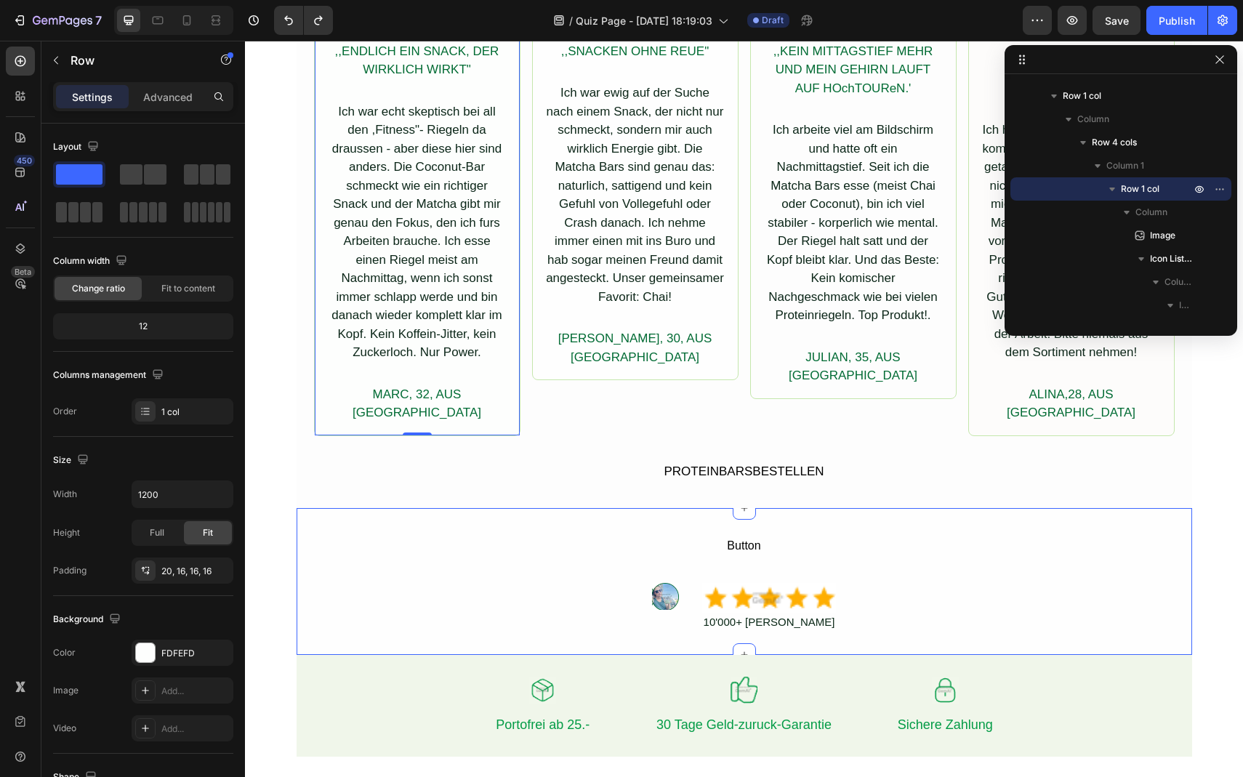
scroll to position [5116, 0]
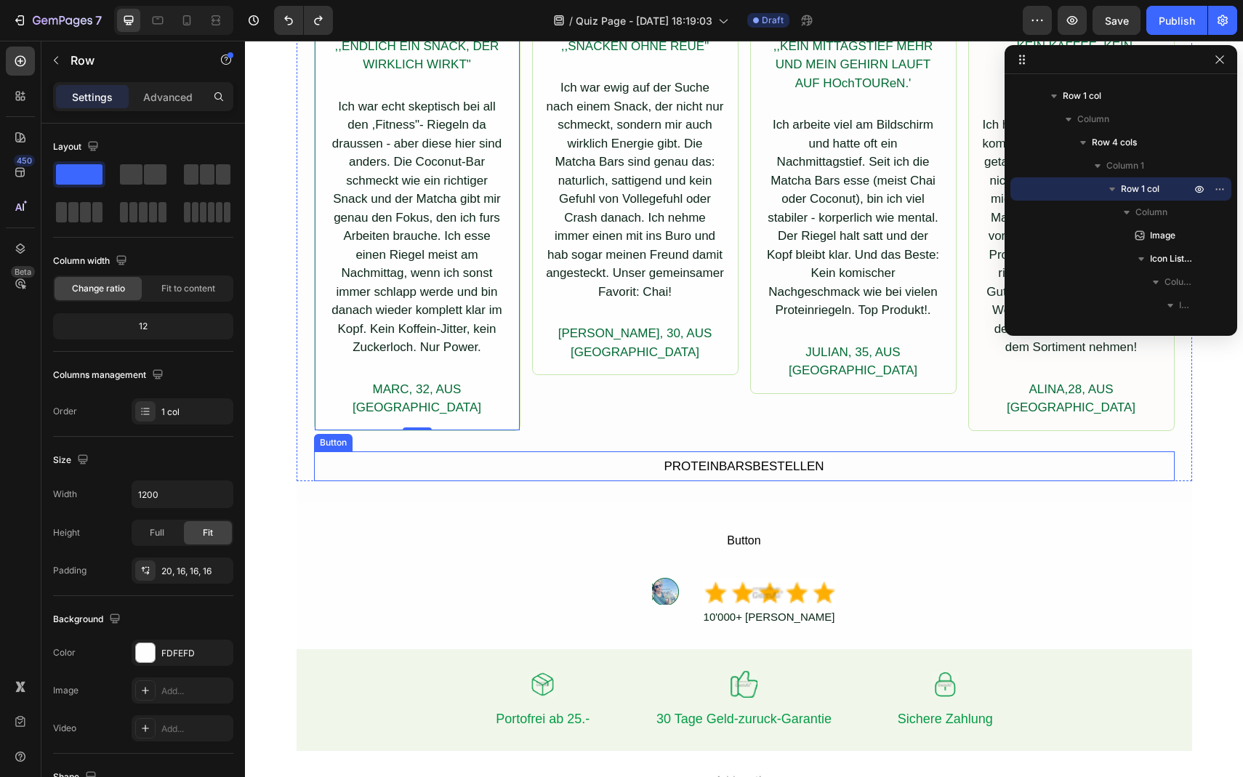
click at [731, 460] on button "PROTEINBARSBESTELLEN" at bounding box center [744, 467] width 402 height 31
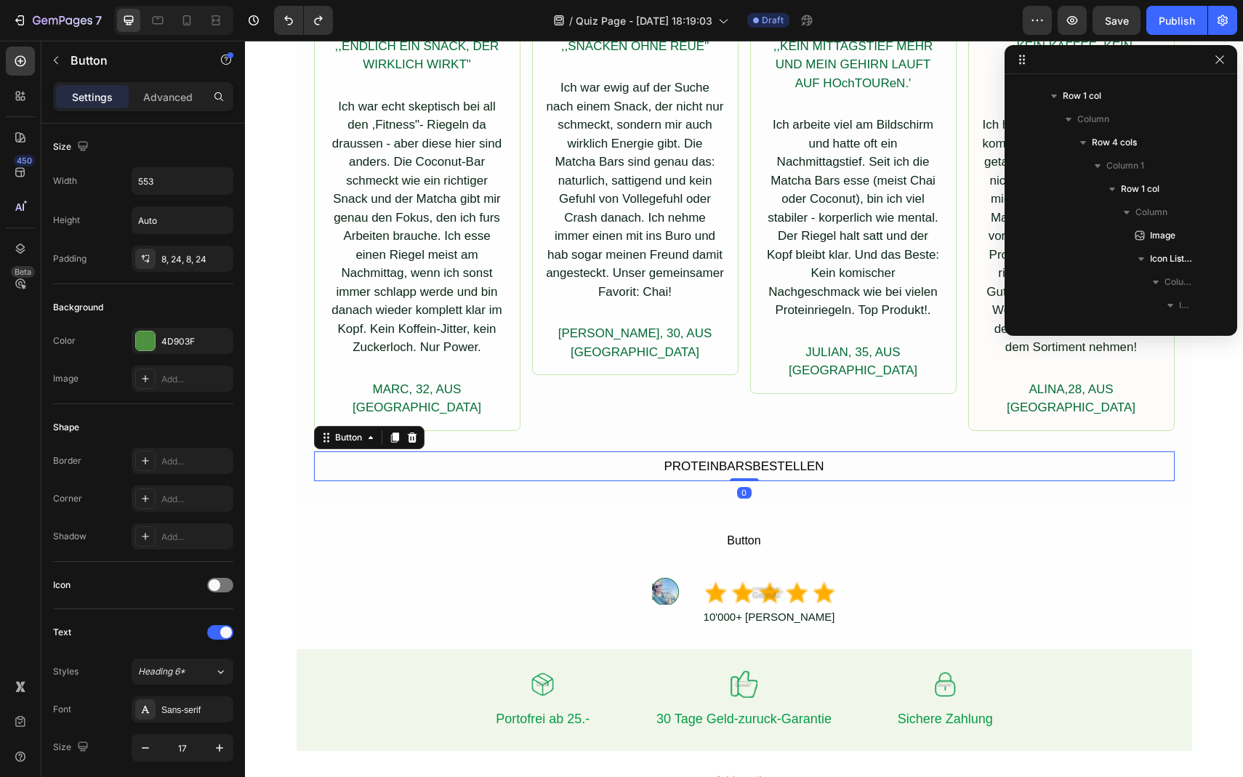
scroll to position [1203, 0]
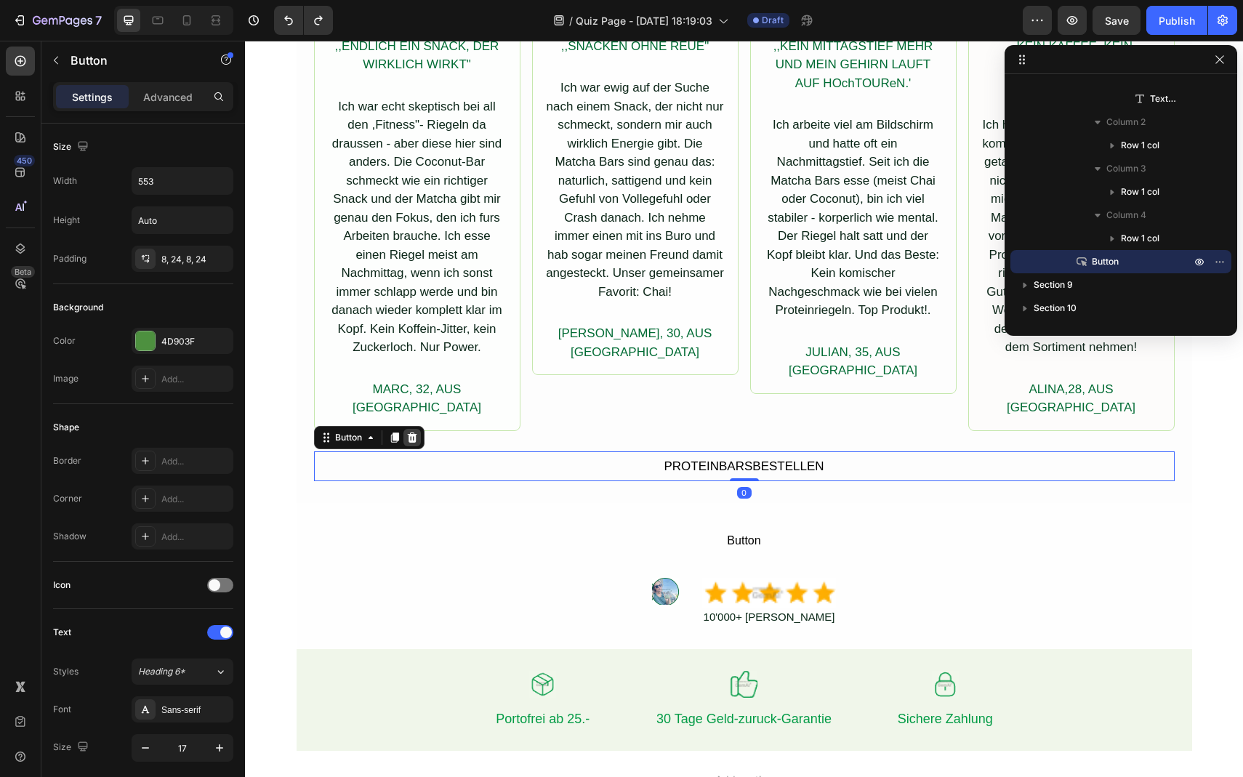
click at [414, 433] on icon at bounding box center [411, 438] width 9 height 10
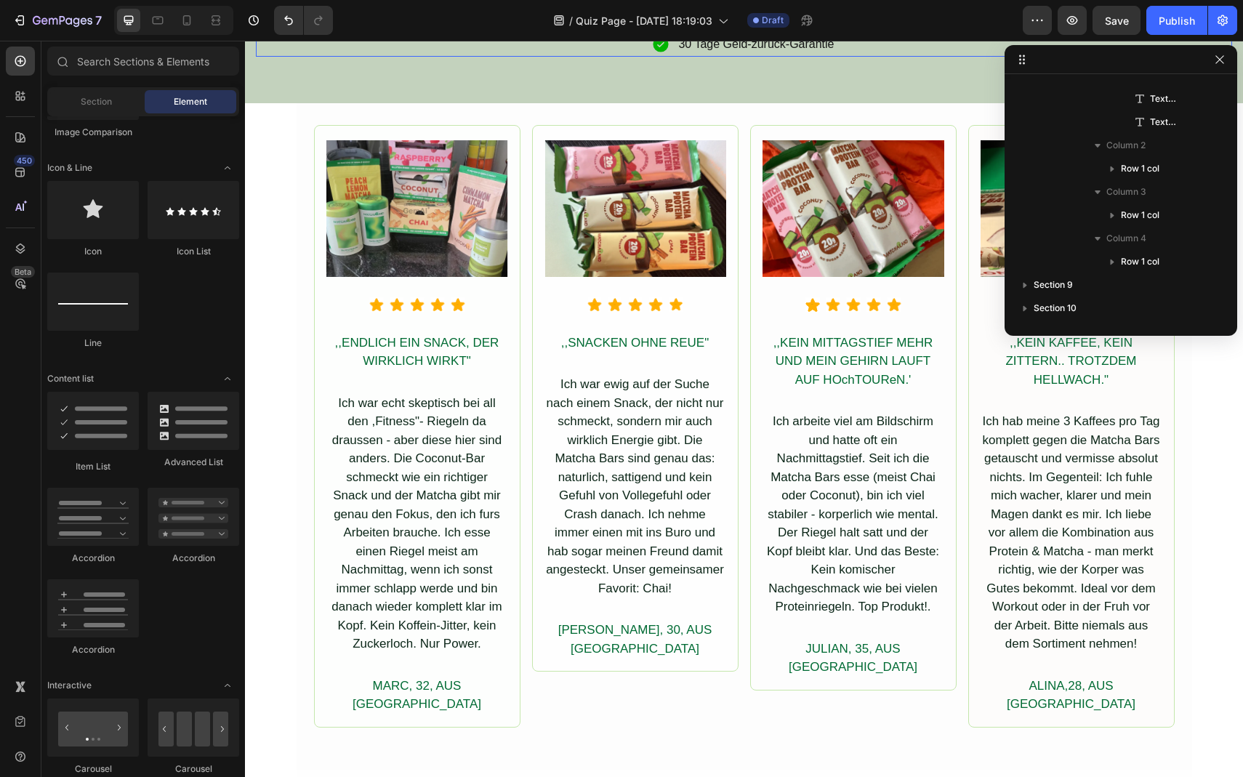
scroll to position [4869, 0]
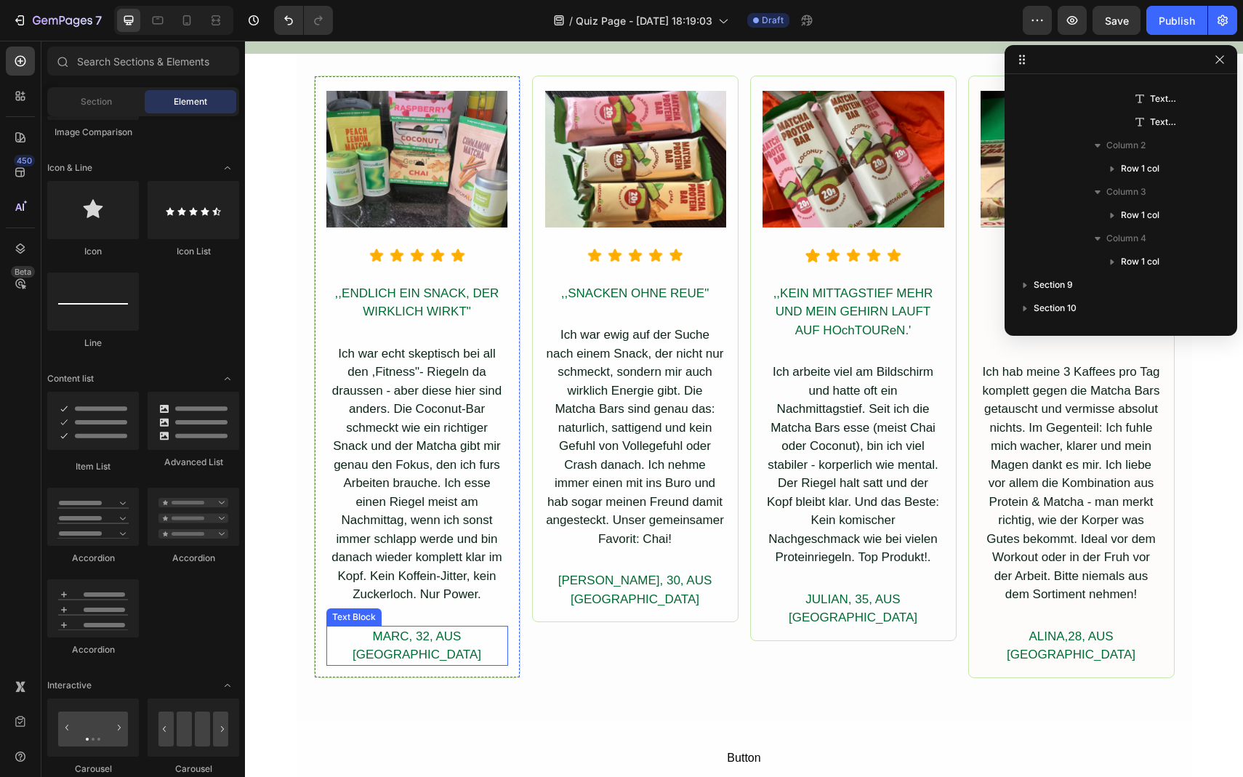
click at [414, 632] on div "MARC, 32, AUS [GEOGRAPHIC_DATA]" at bounding box center [417, 646] width 182 height 40
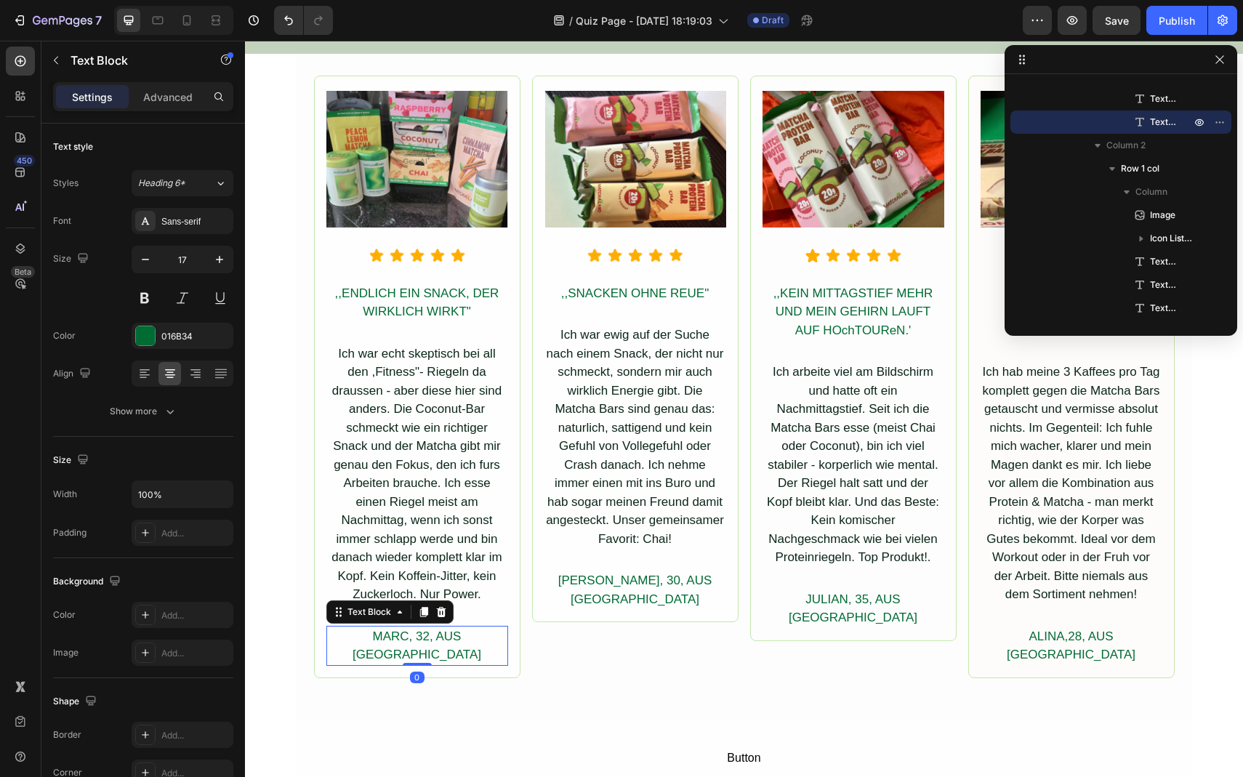
click at [381, 639] on div "MARC, 32, AUS [GEOGRAPHIC_DATA]" at bounding box center [417, 646] width 182 height 40
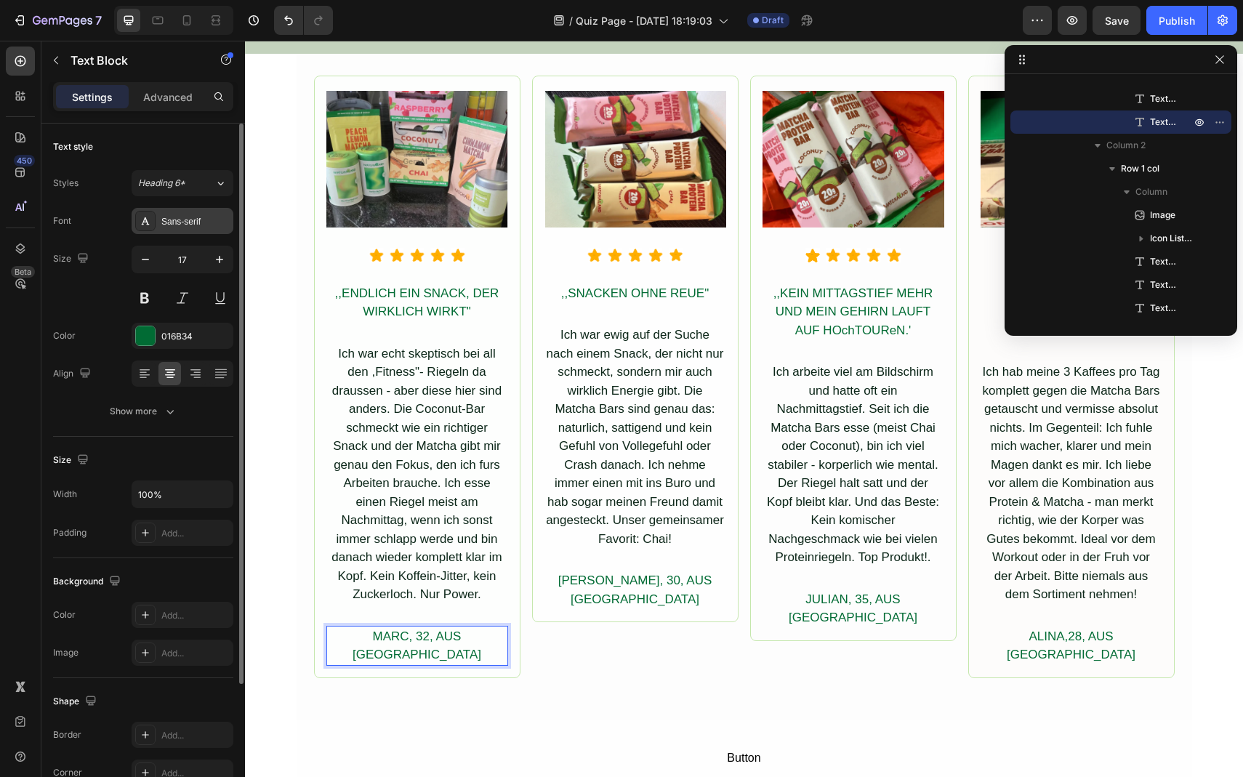
click at [161, 214] on div "Sans-serif" at bounding box center [183, 221] width 102 height 26
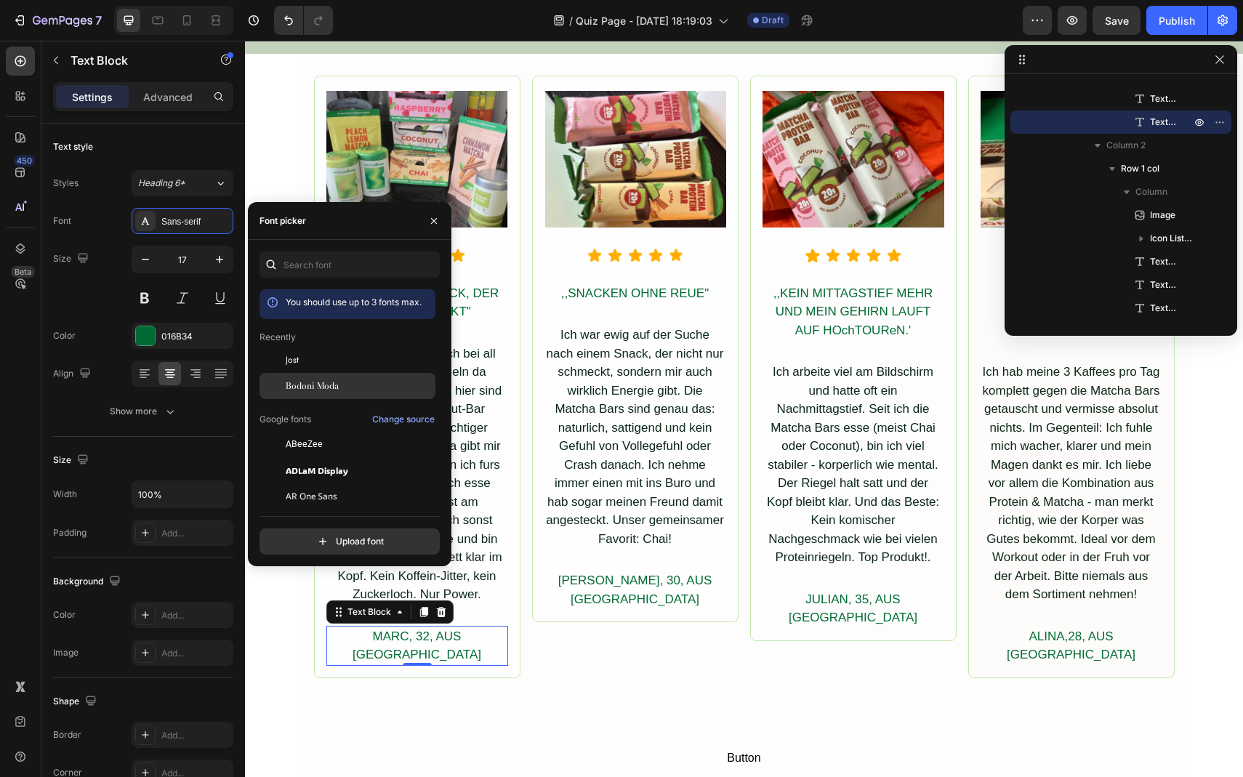
click at [356, 387] on div "Bodoni Moda" at bounding box center [359, 386] width 147 height 13
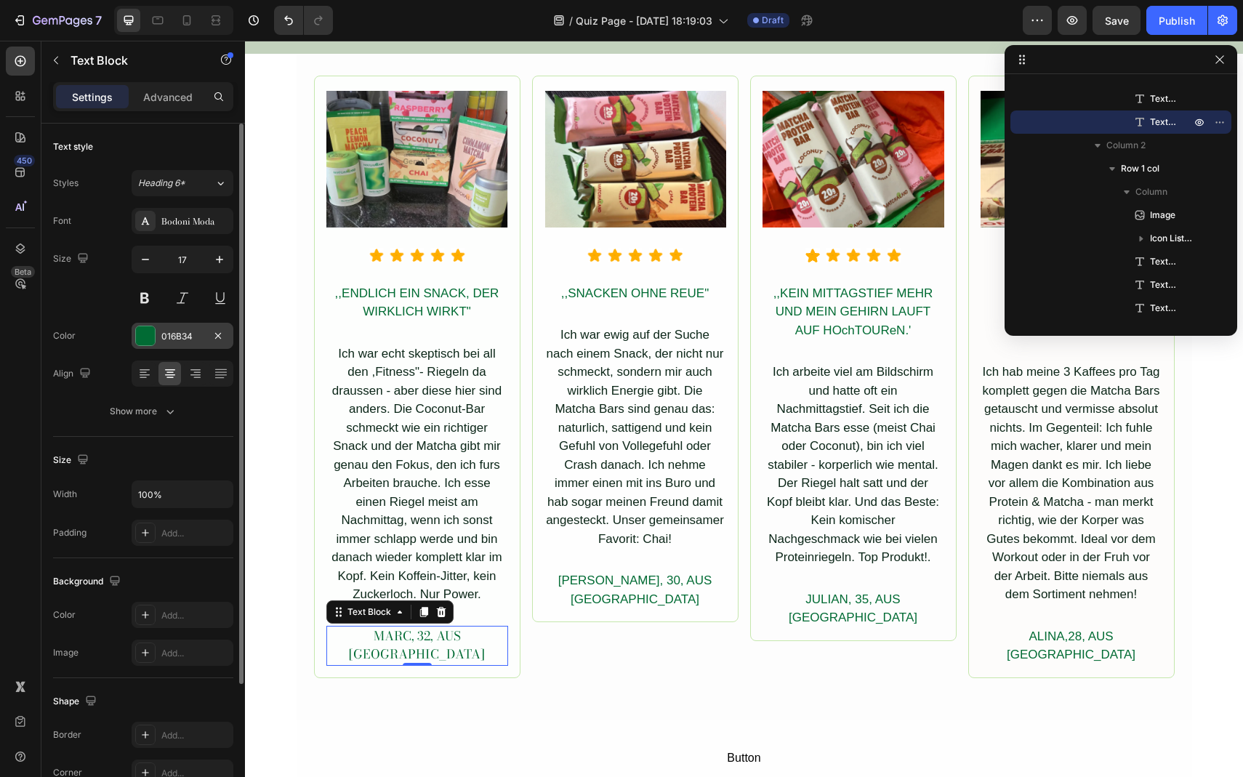
click at [148, 326] on div at bounding box center [145, 335] width 19 height 19
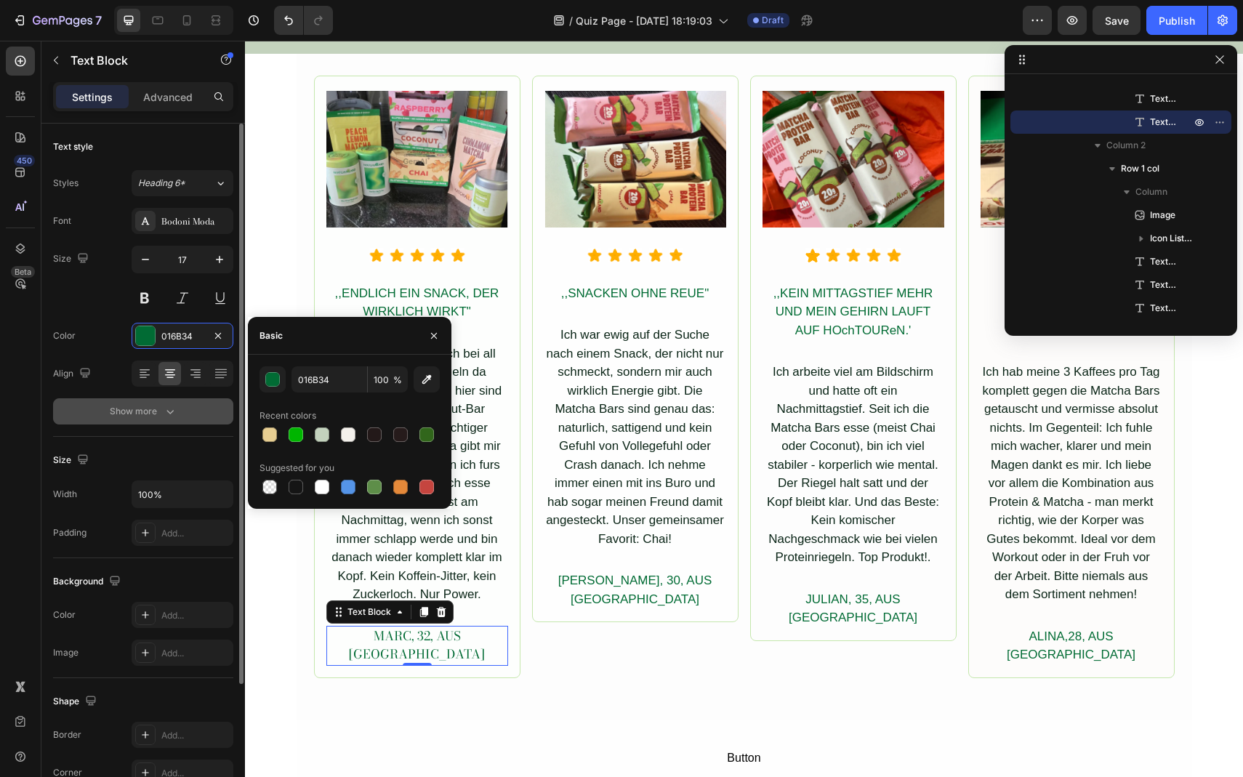
click at [154, 417] on div "Show more" at bounding box center [144, 411] width 68 height 15
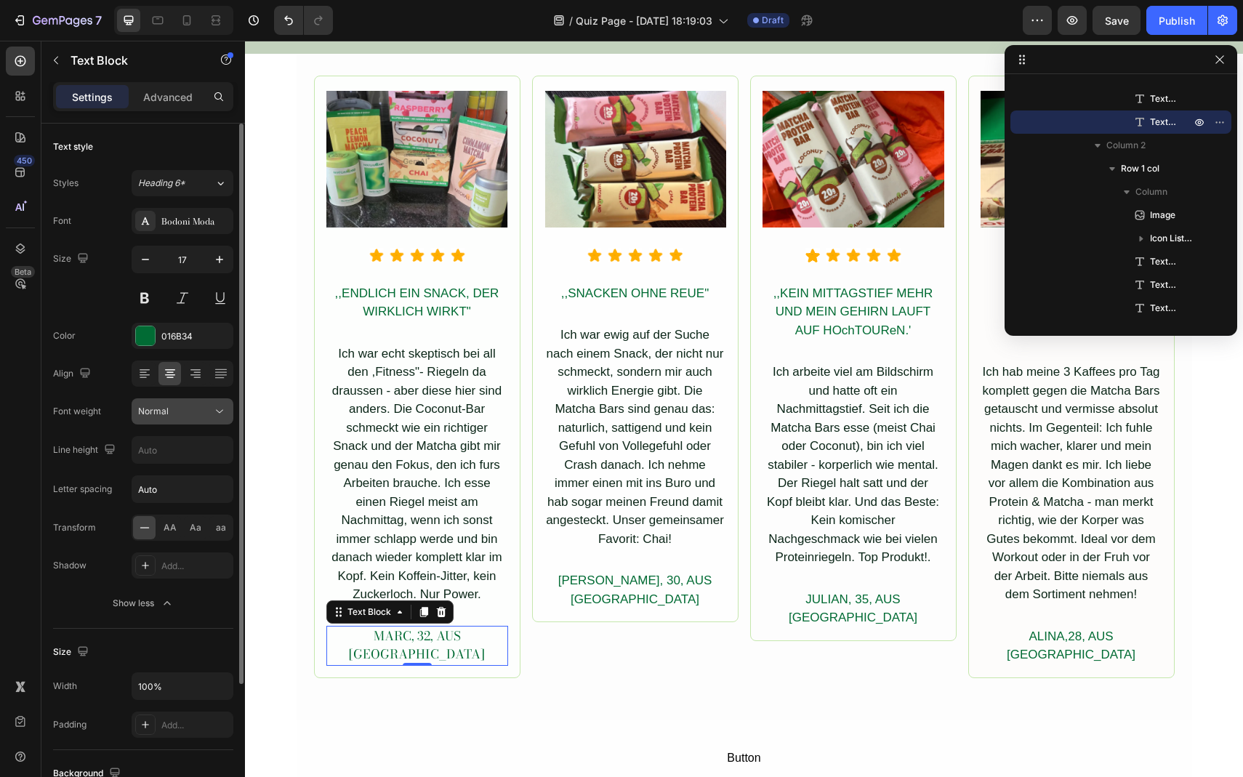
click at [182, 419] on button "Normal" at bounding box center [183, 411] width 102 height 26
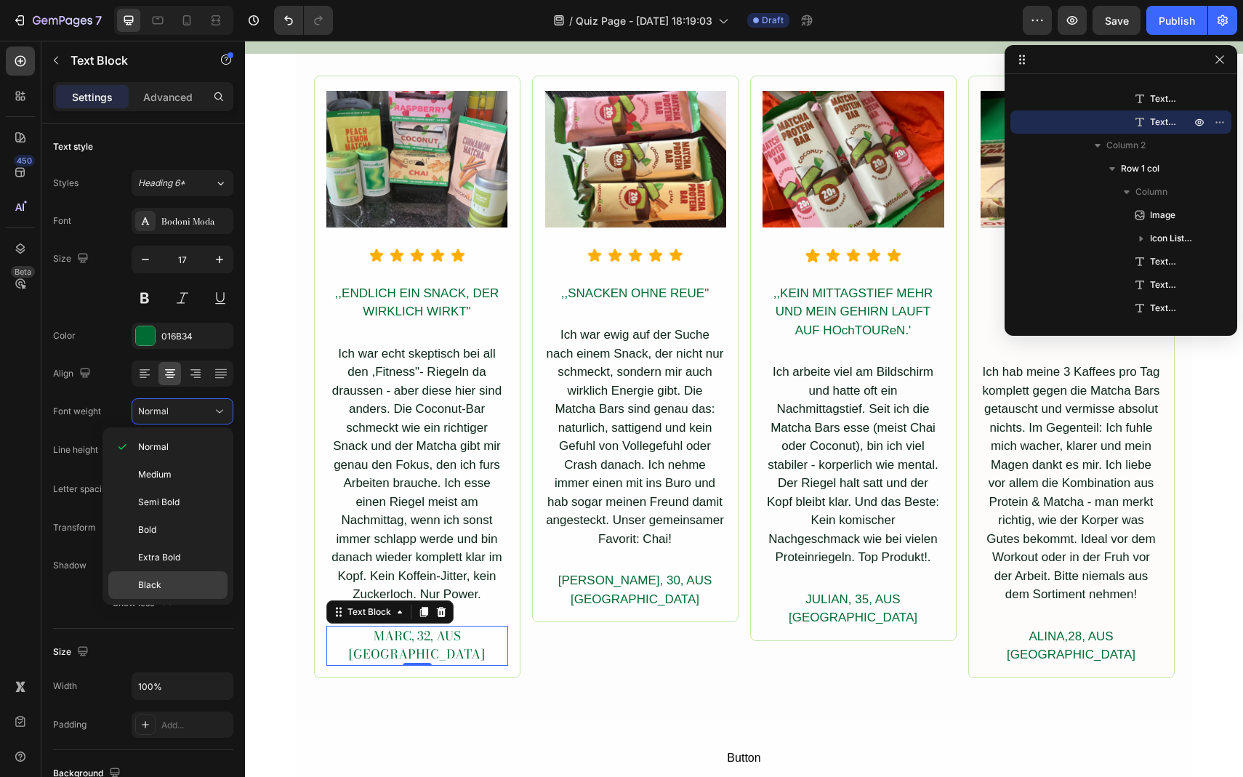
click at [160, 579] on span "Black" at bounding box center [149, 585] width 23 height 13
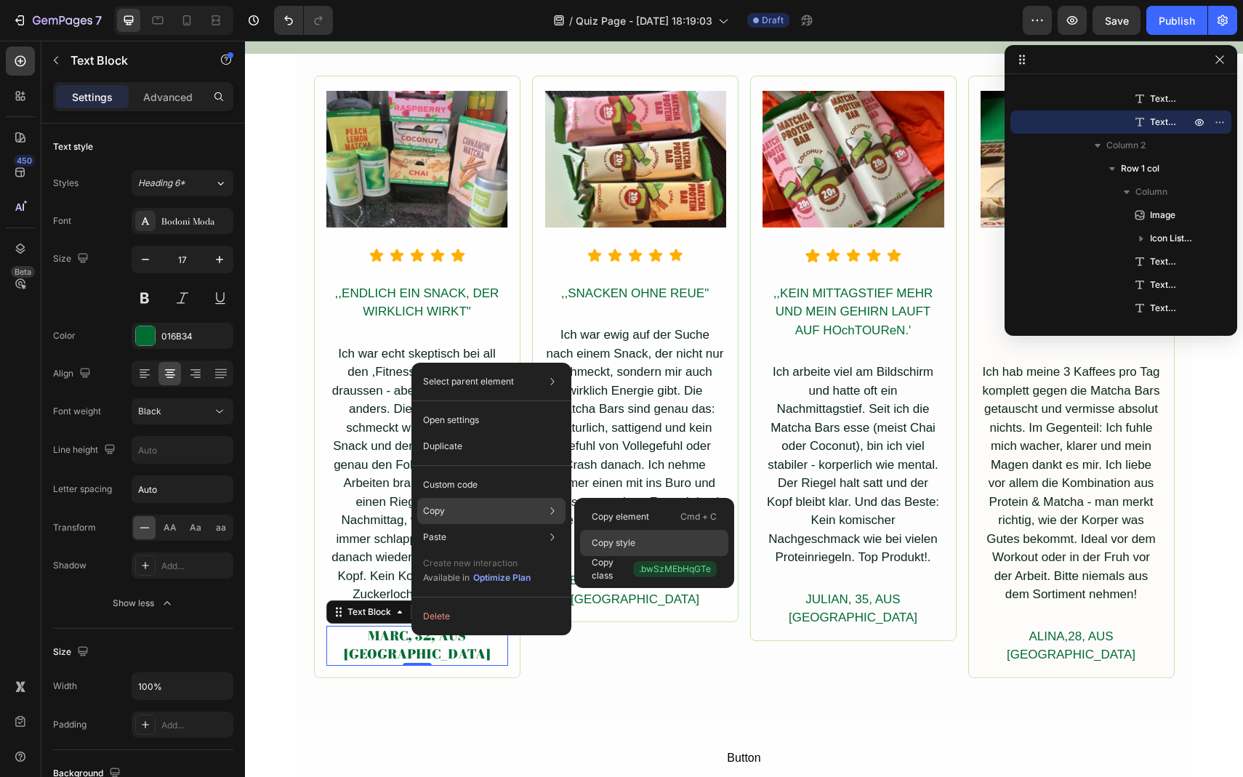
click at [638, 534] on div "Copy style" at bounding box center [654, 543] width 148 height 26
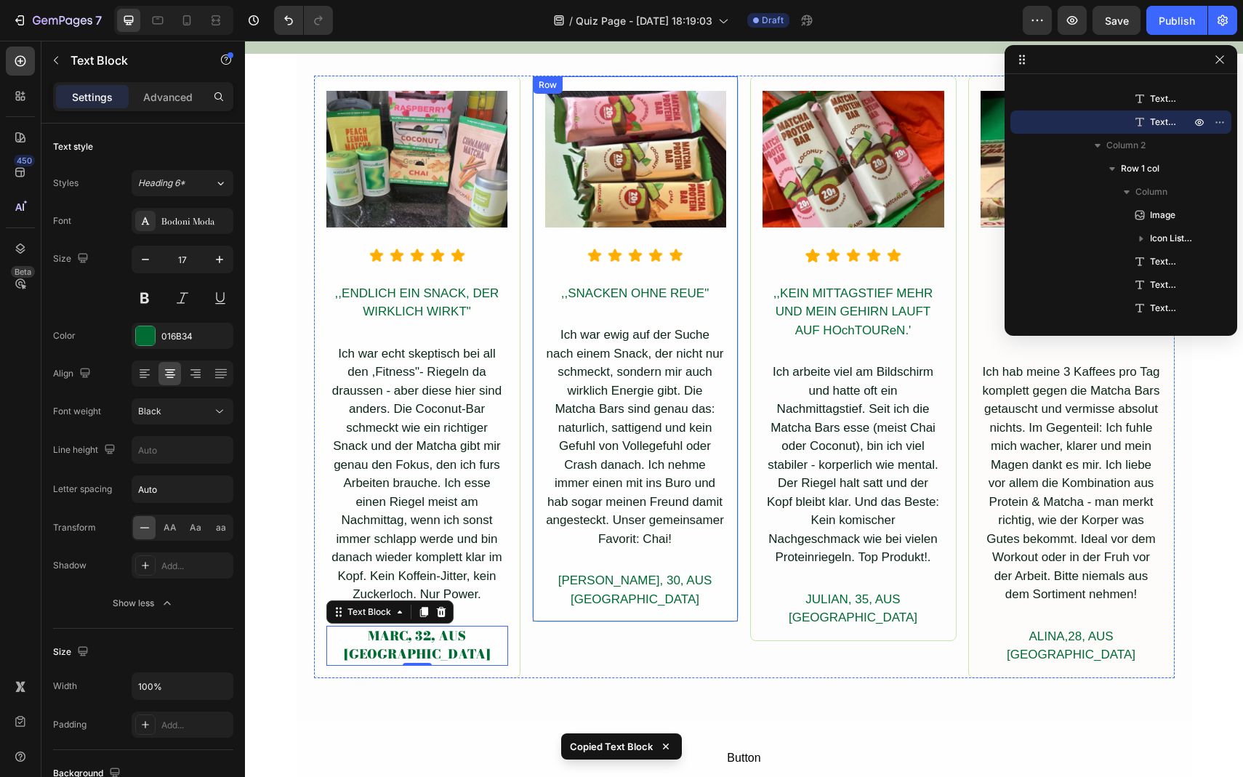
click at [627, 569] on div "Image Icon Icon Icon Icon Icon Icon List Hoz ,,SNACKEN OHNE REUE" Text Block Ic…" at bounding box center [636, 350] width 182 height 519
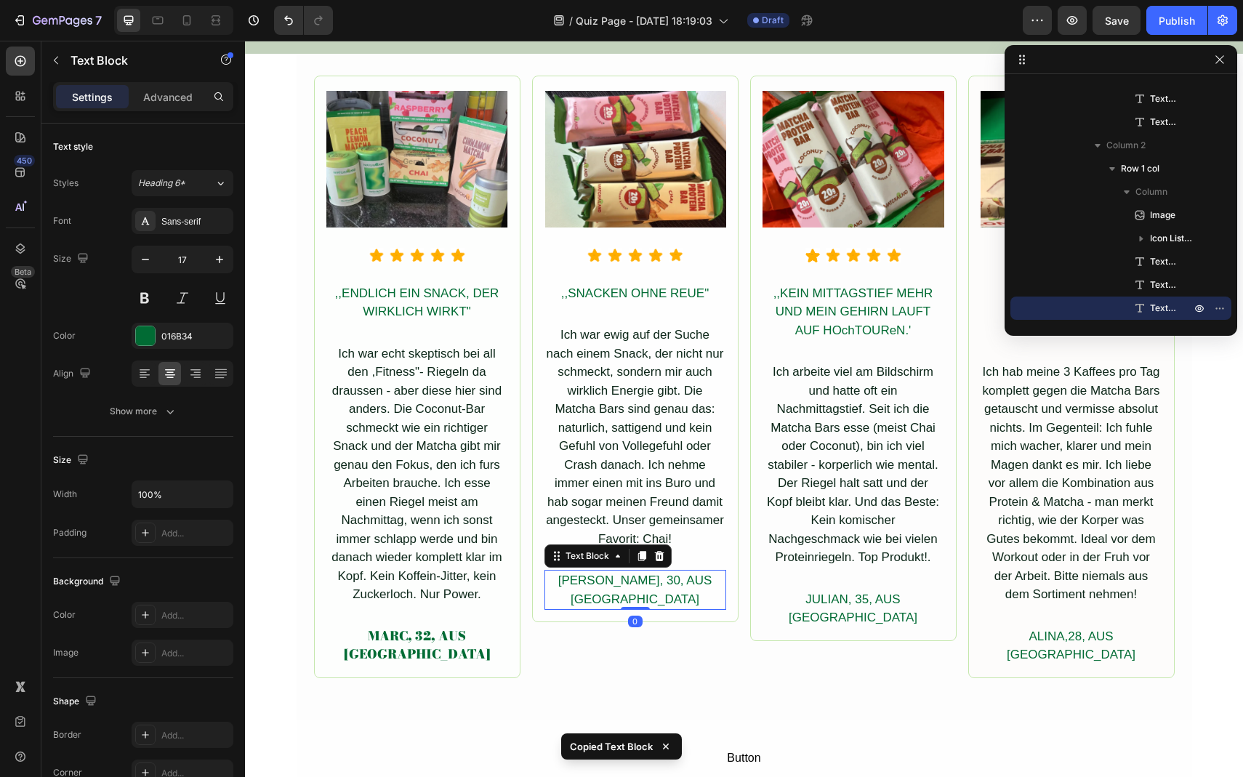
click at [626, 574] on div "[PERSON_NAME], 30, AUS [GEOGRAPHIC_DATA]" at bounding box center [636, 590] width 182 height 40
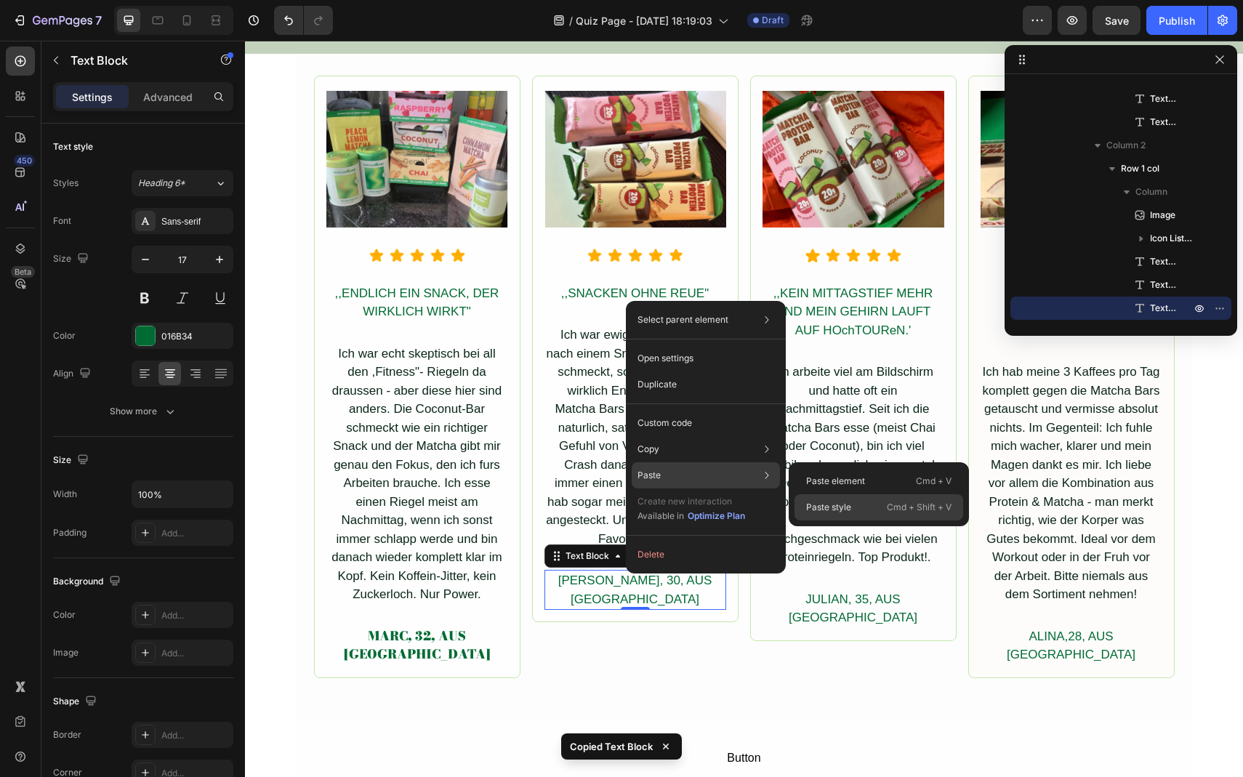
click at [847, 500] on div "Paste style Cmd + Shift + V" at bounding box center [879, 507] width 169 height 26
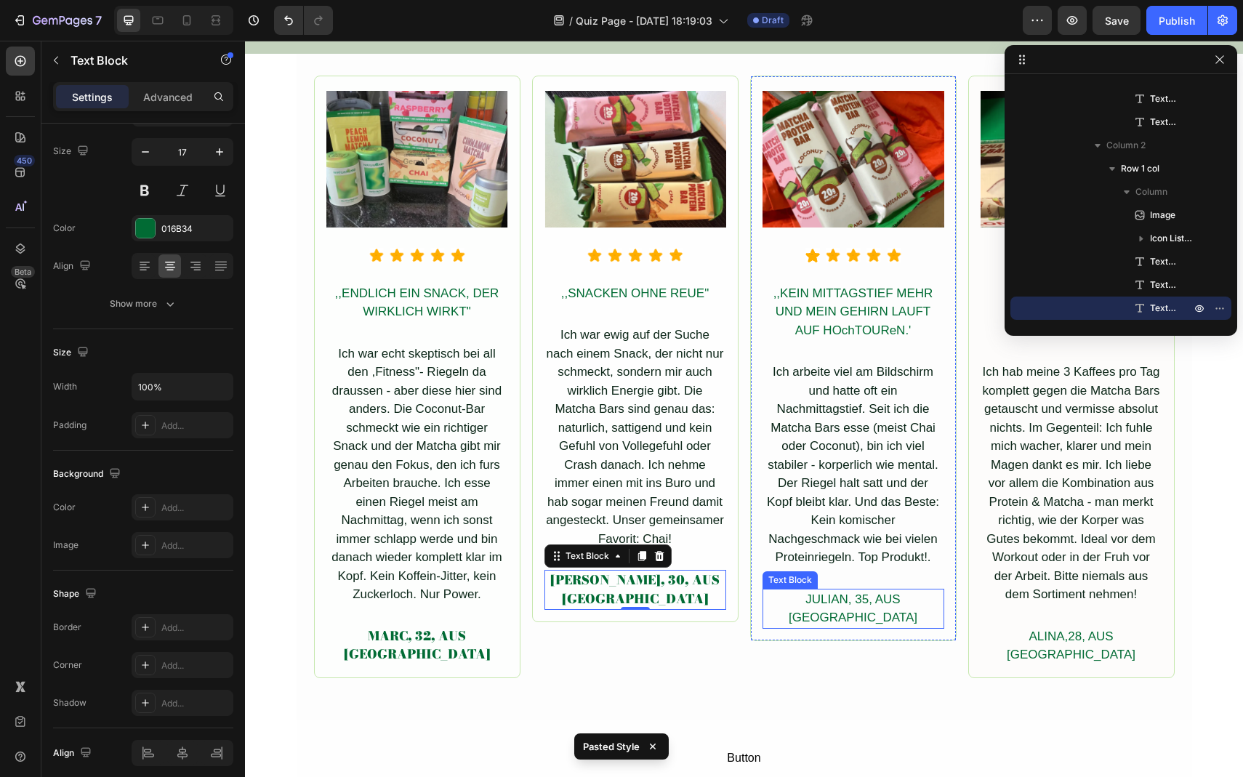
scroll to position [1485, 0]
click at [846, 592] on div "JULIAN, 35, AUS [GEOGRAPHIC_DATA]" at bounding box center [854, 609] width 182 height 40
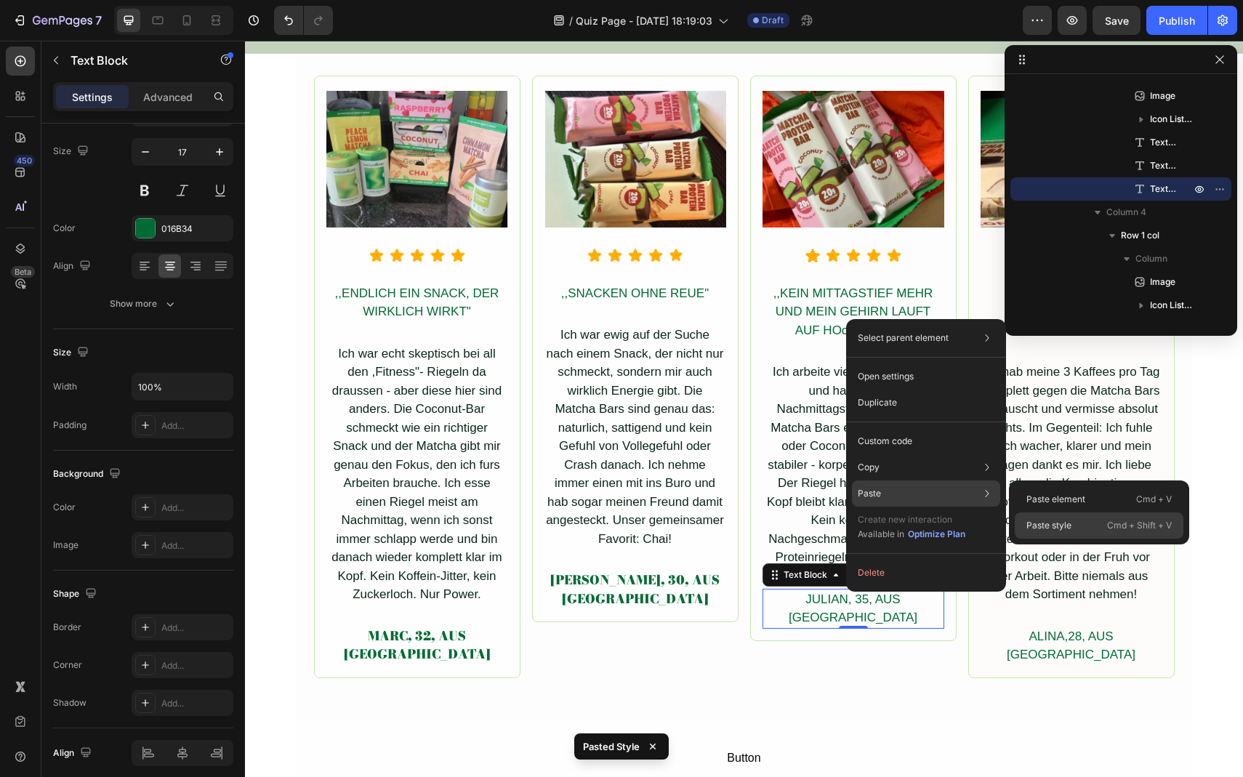
click at [1041, 524] on p "Paste style" at bounding box center [1049, 525] width 45 height 13
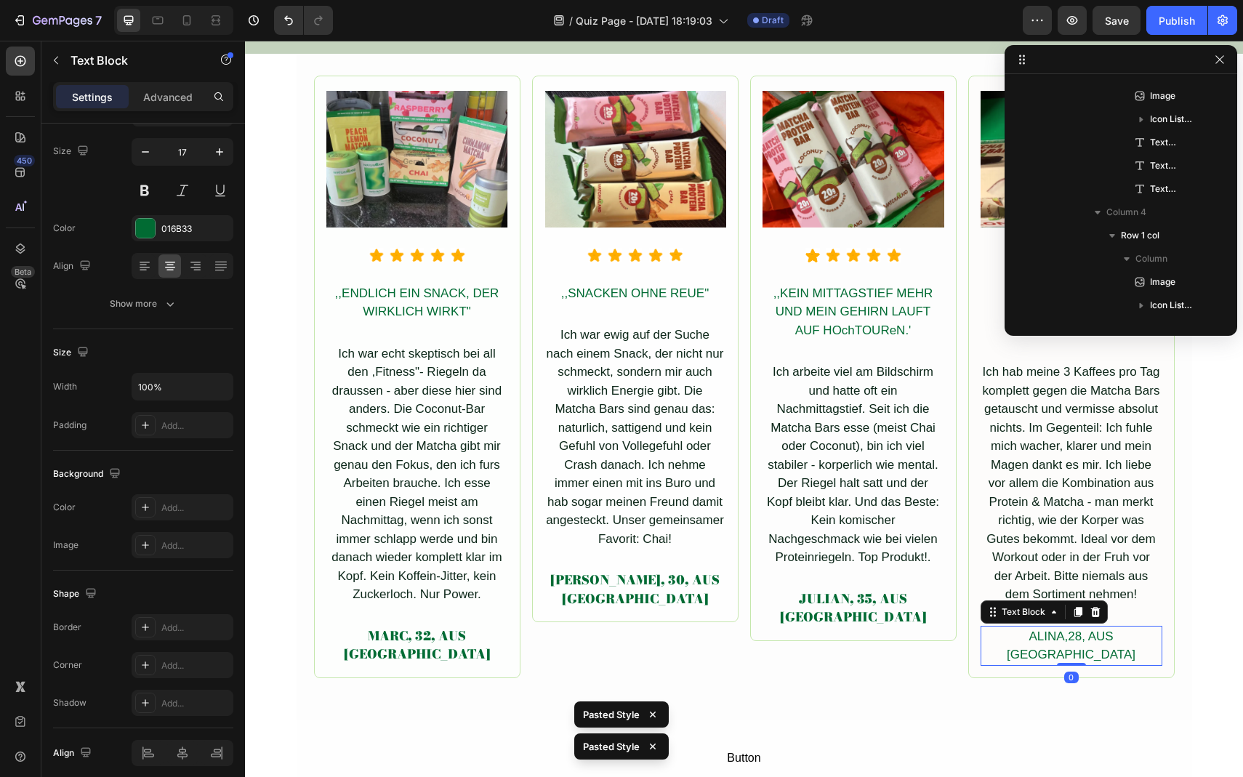
scroll to position [1598, 0]
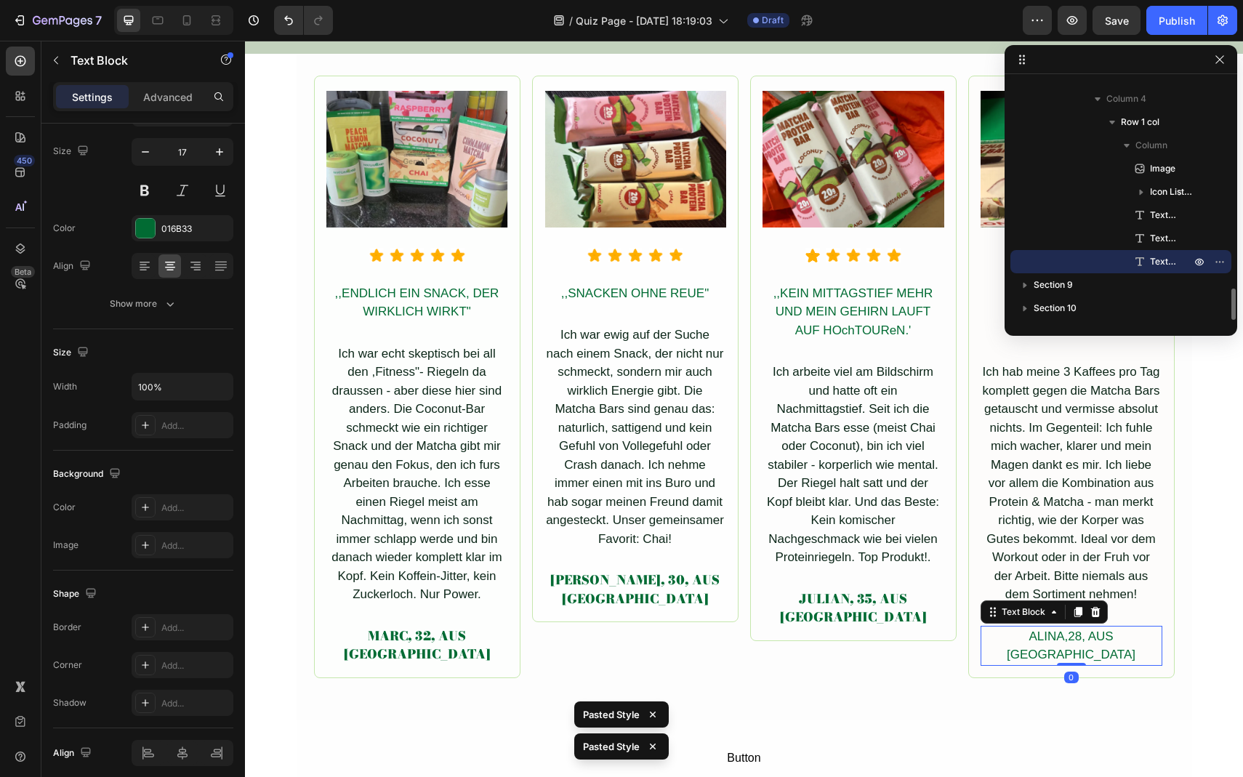
click at [1041, 631] on div "ALINA,28, AUS [GEOGRAPHIC_DATA]" at bounding box center [1072, 646] width 182 height 40
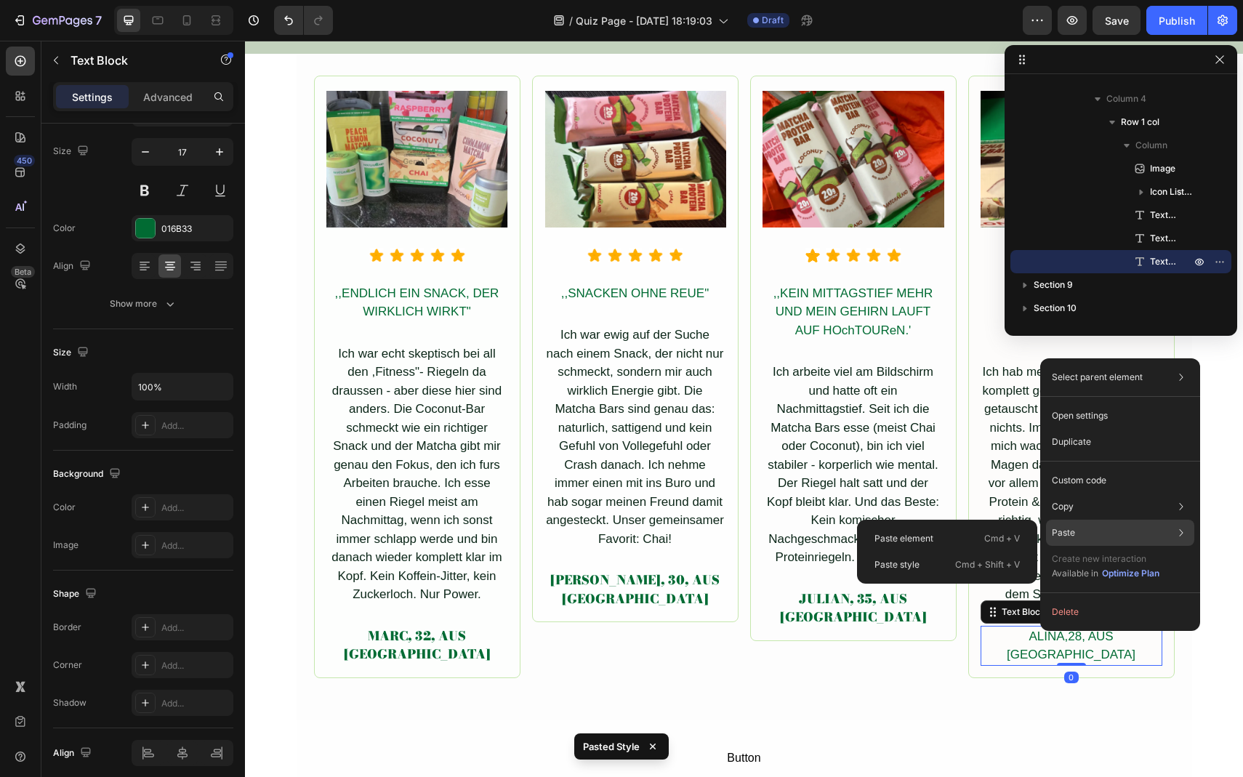
click at [1073, 531] on p "Paste" at bounding box center [1063, 532] width 23 height 13
click at [944, 561] on div "Paste style Cmd + Shift + V" at bounding box center [947, 565] width 169 height 26
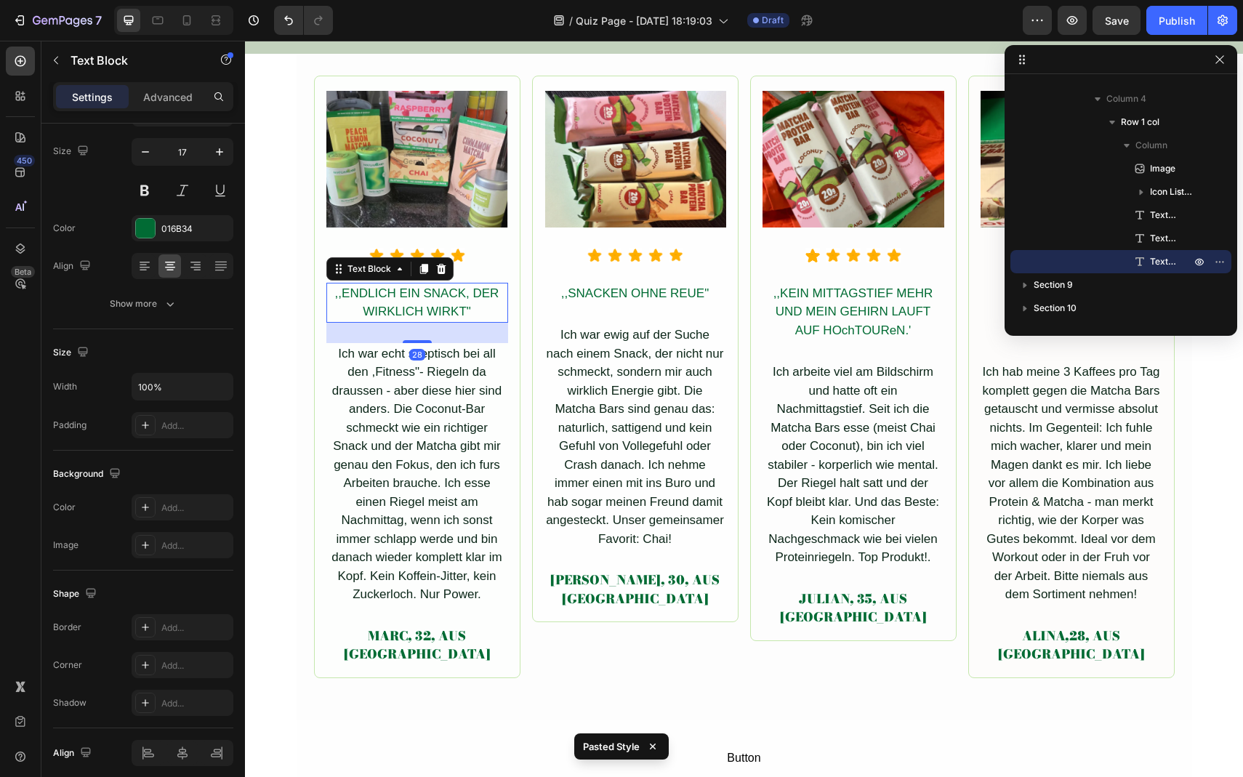
scroll to position [1066, 0]
click at [438, 299] on div ",,ENDLICH EIN SNACK, DER WIRKLICH WIRKT"" at bounding box center [417, 303] width 182 height 40
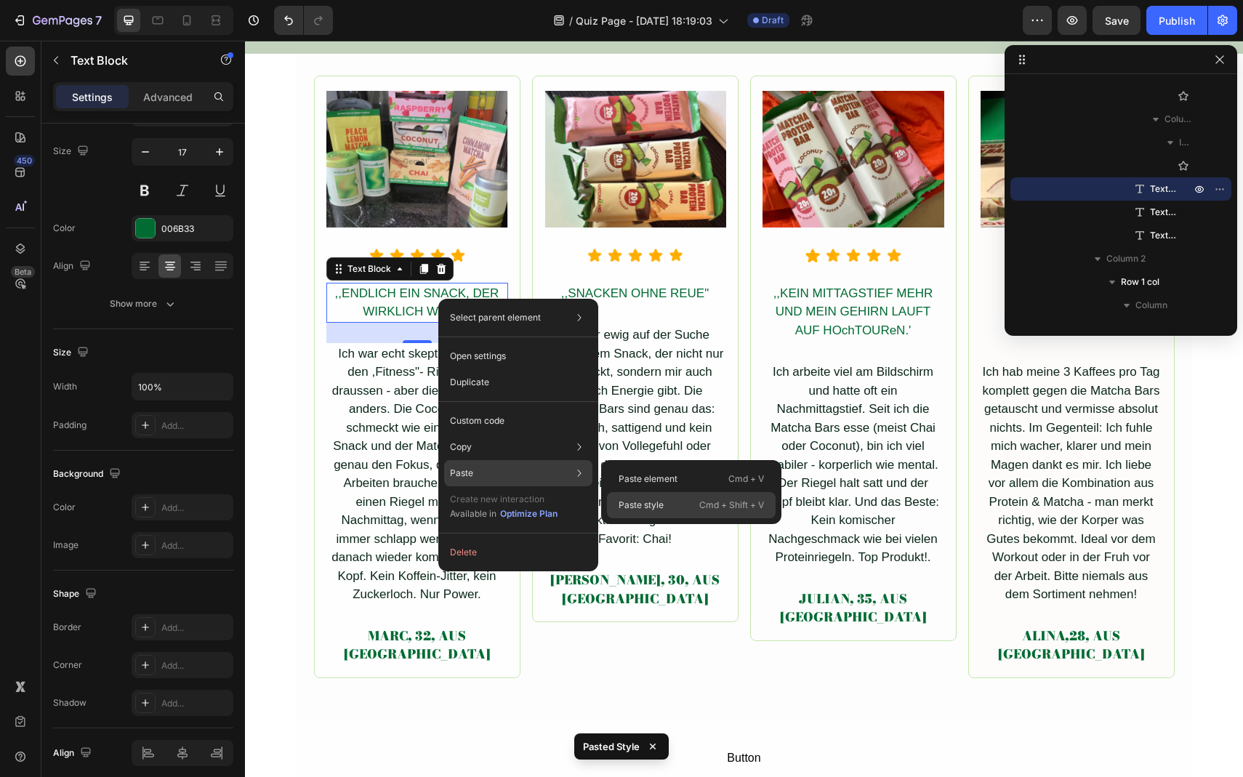
click at [659, 505] on p "Paste style" at bounding box center [641, 505] width 45 height 13
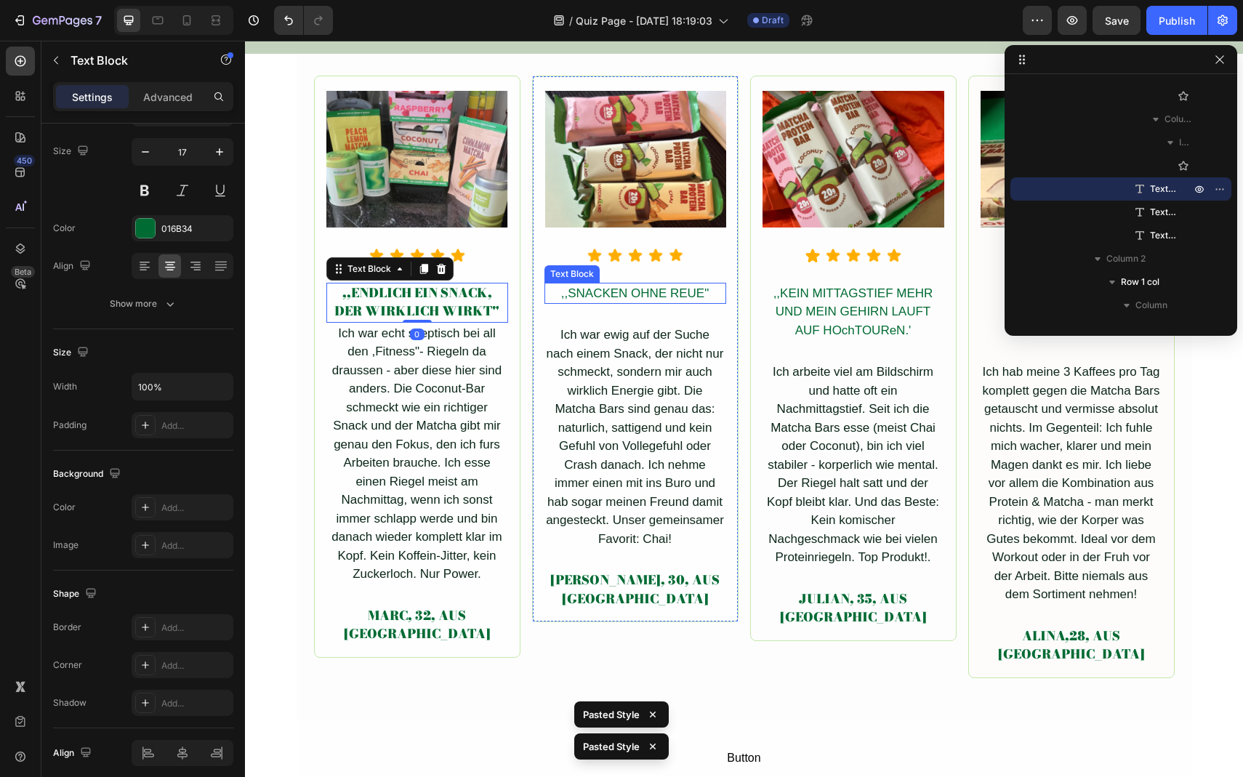
click at [642, 298] on div ",,SNACKEN OHNE REUE"" at bounding box center [636, 294] width 182 height 22
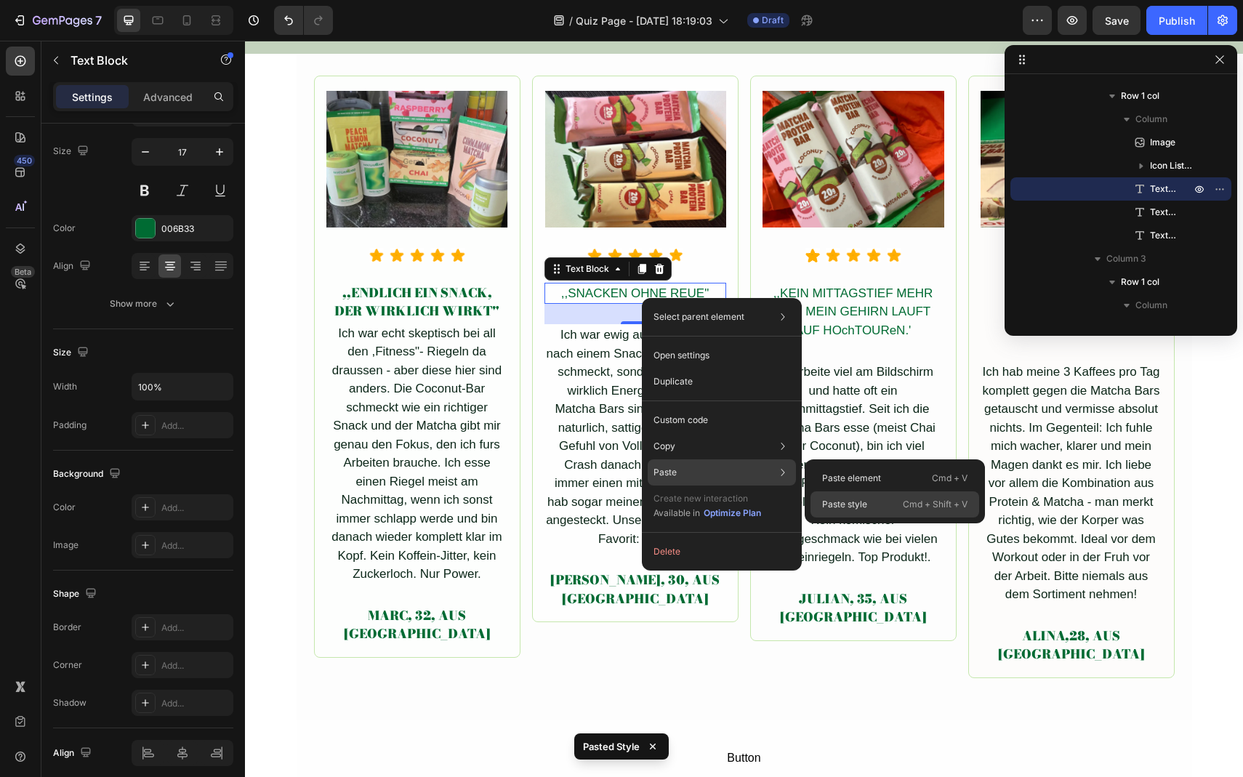
click at [849, 503] on p "Paste style" at bounding box center [844, 504] width 45 height 13
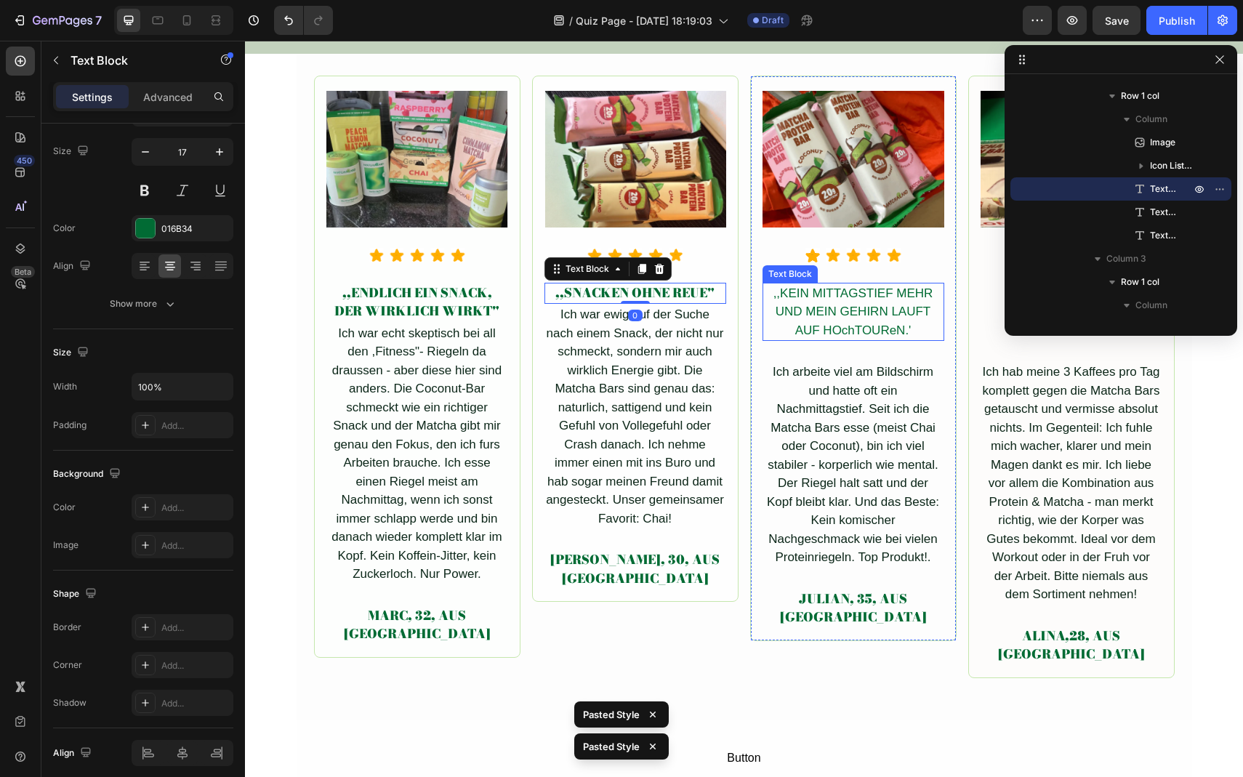
click at [833, 296] on div ",,KEIN MITTAGSTIEF MEHR UND MEIN GEHIRN LAUFT AUF HOchTOUReN.'" at bounding box center [854, 312] width 182 height 59
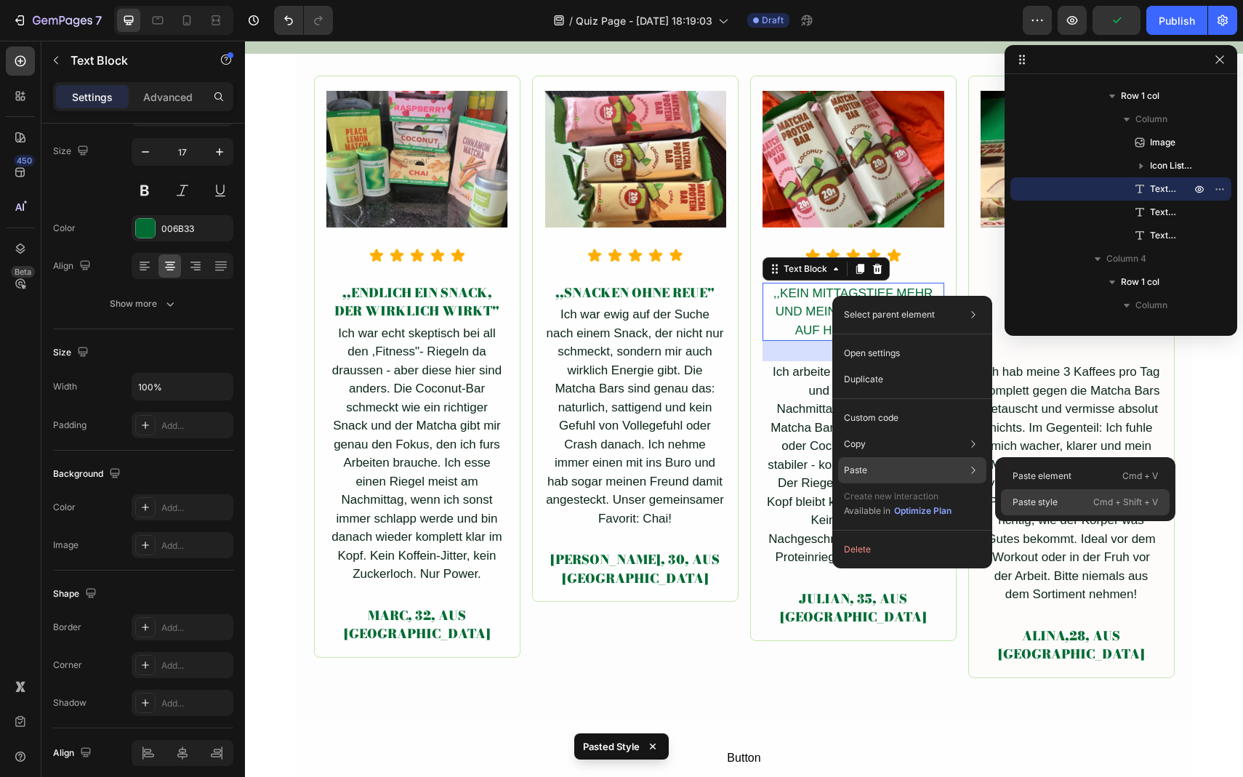
click at [1038, 513] on div "Paste style Cmd + Shift + V" at bounding box center [1085, 502] width 169 height 26
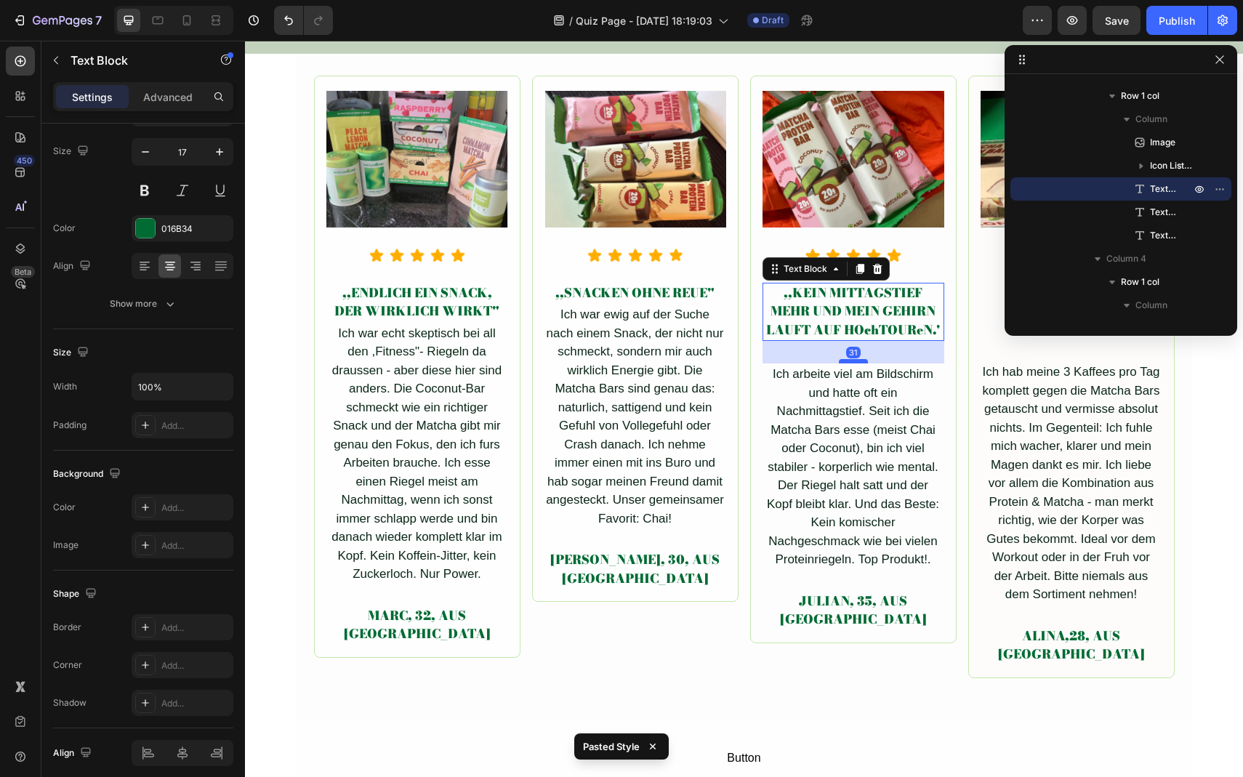
drag, startPoint x: 857, startPoint y: 339, endPoint x: 857, endPoint y: 361, distance: 22.5
click at [857, 361] on div at bounding box center [853, 361] width 29 height 4
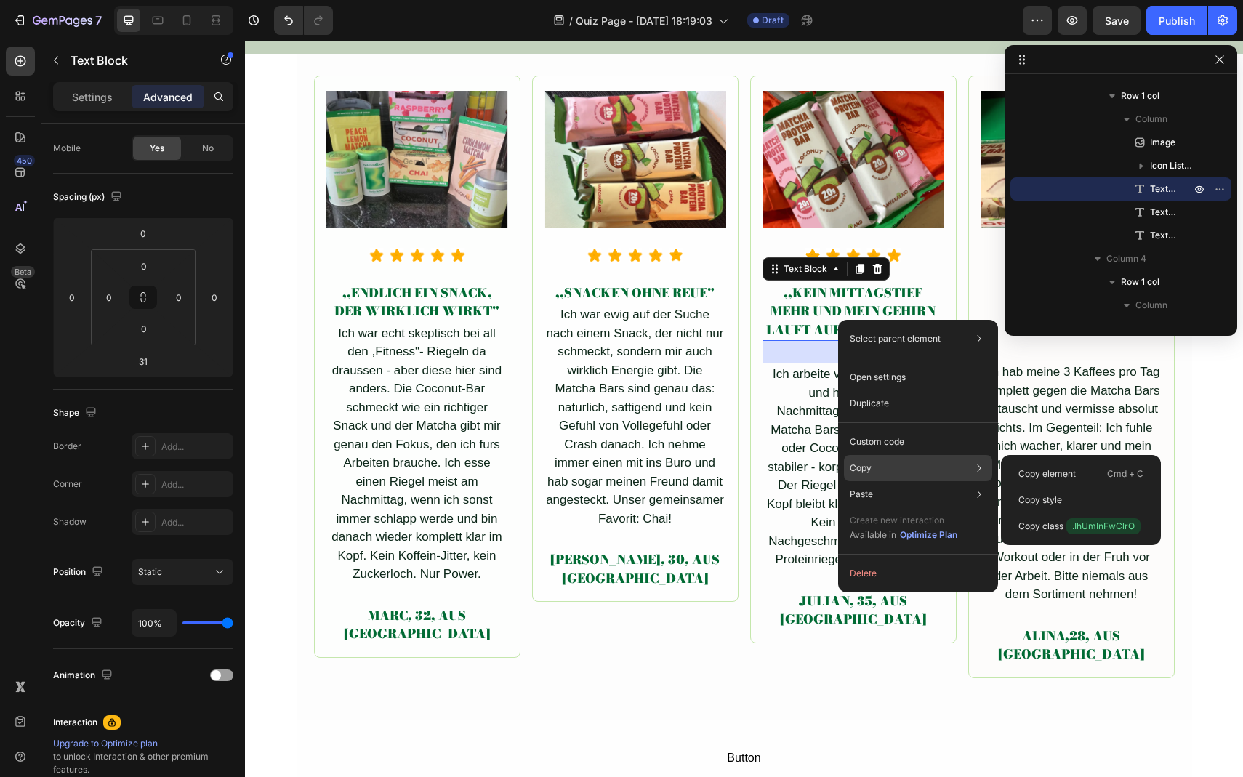
click at [852, 468] on p "Copy" at bounding box center [861, 468] width 22 height 13
click at [1038, 495] on p "Copy style" at bounding box center [1041, 500] width 44 height 13
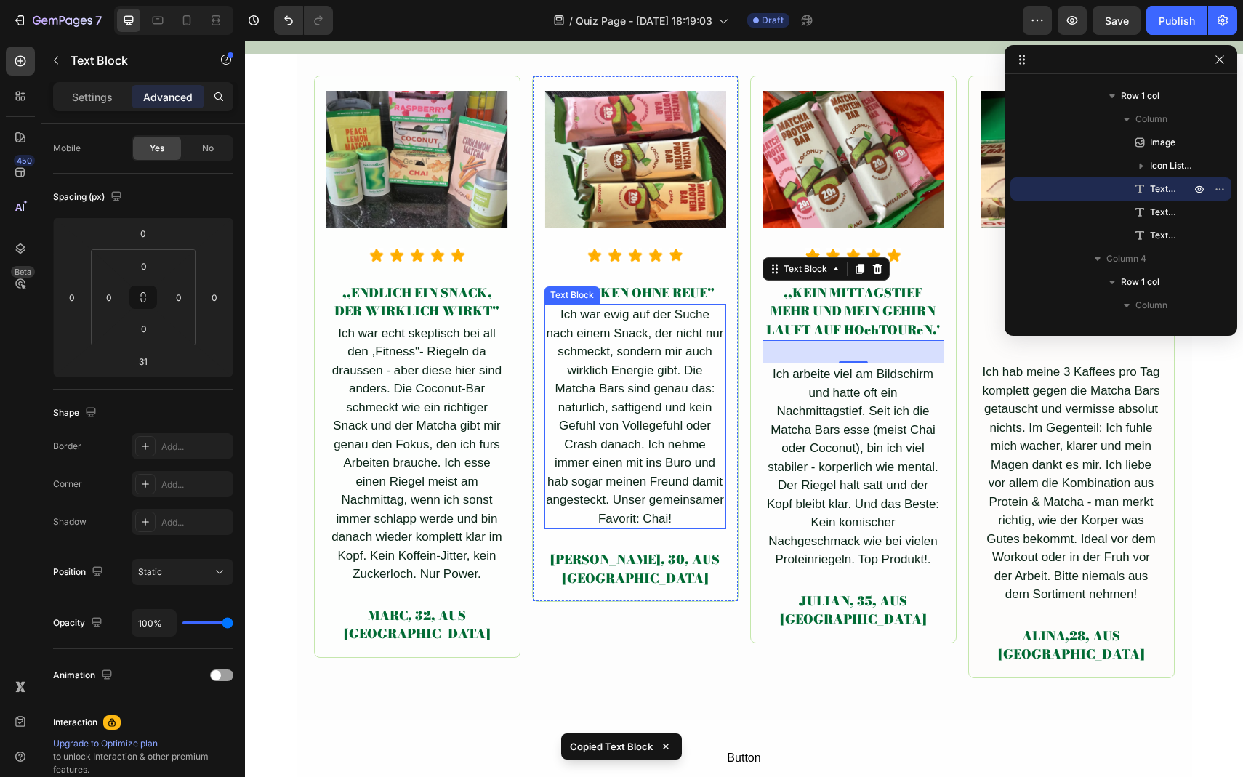
click at [628, 304] on div "Ich war ewig auf der Suche nach einem Snack, der nicht nur schmeckt, sondern mi…" at bounding box center [636, 416] width 182 height 225
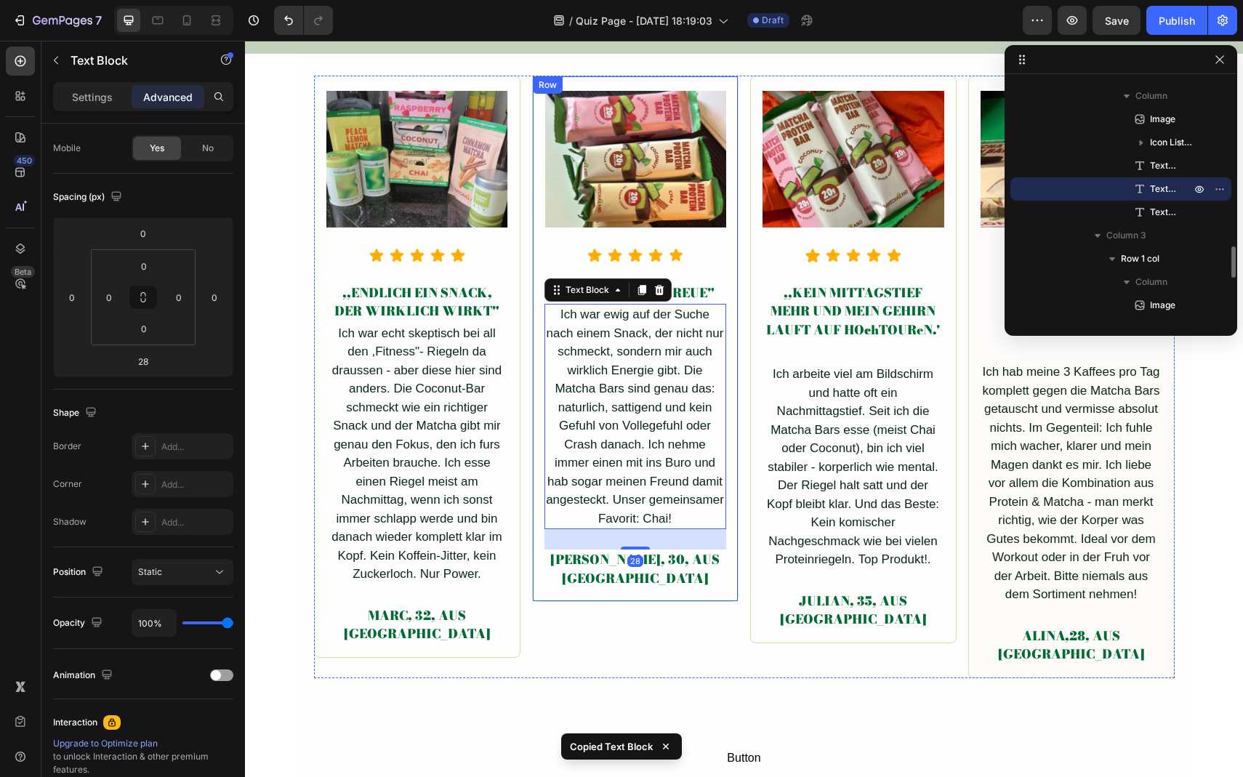
click at [694, 283] on div ",,SNACKEN OHNE REUE"" at bounding box center [636, 294] width 182 height 22
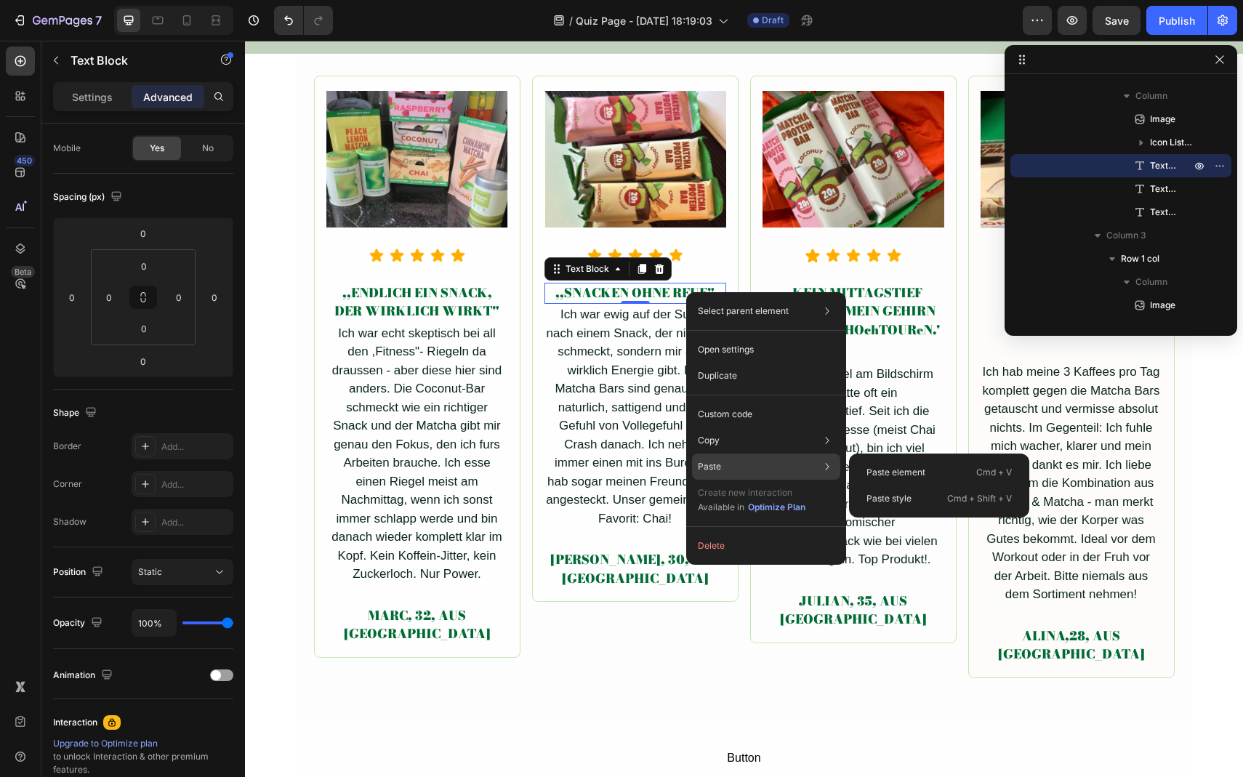
type input "31"
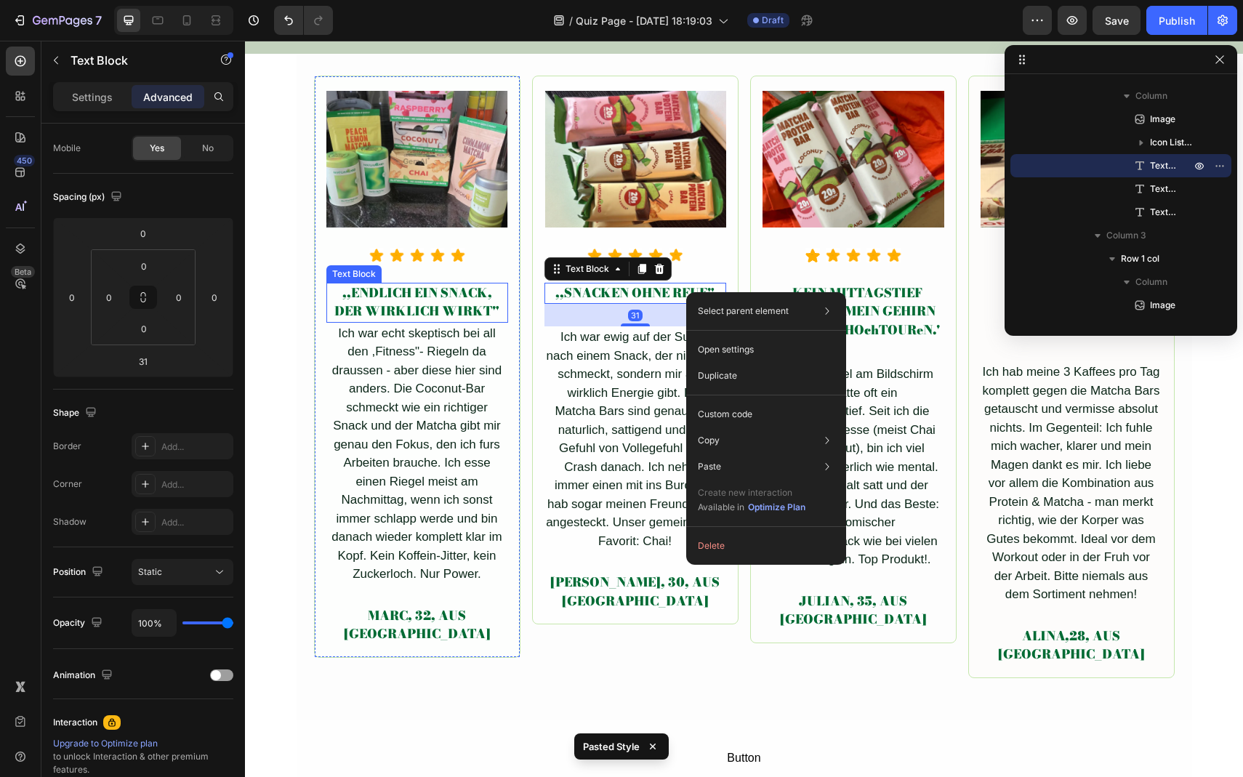
click at [382, 297] on div ",,ENDLICH EIN SNACK, DER WIRKLICH WIRKT"" at bounding box center [417, 303] width 182 height 40
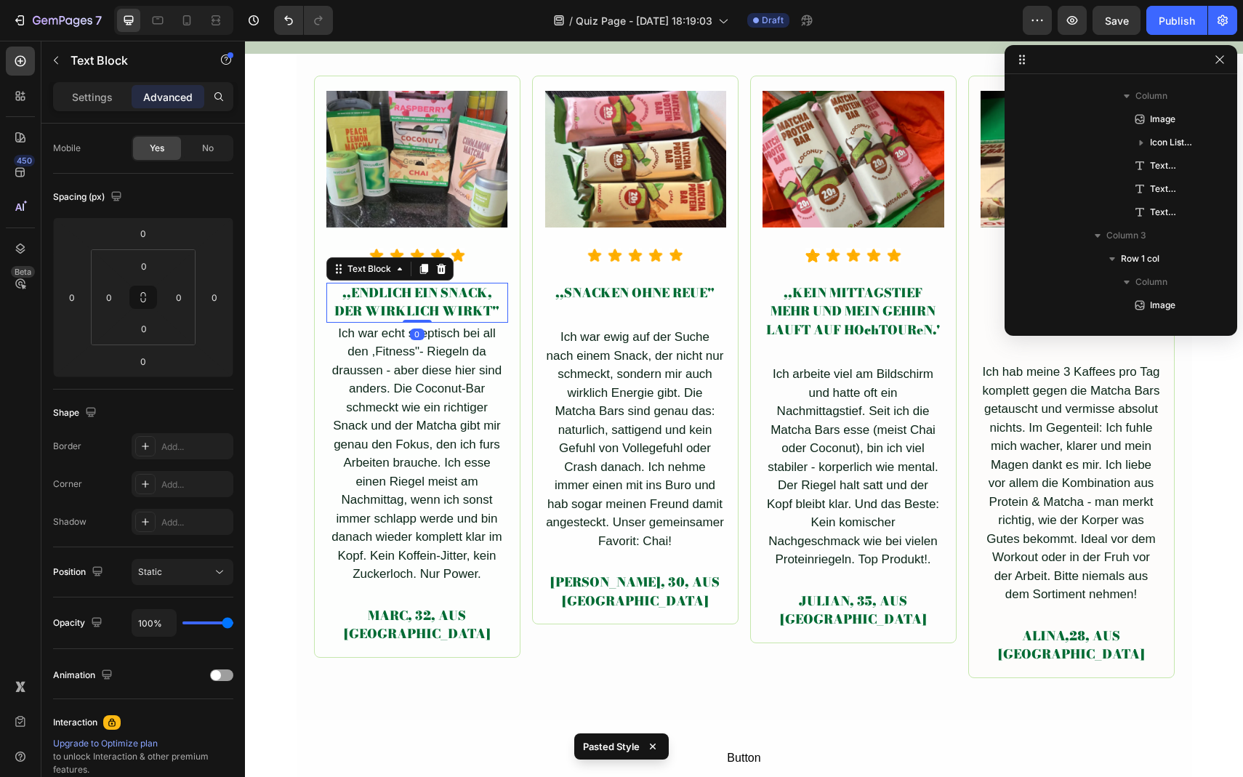
scroll to position [1066, 0]
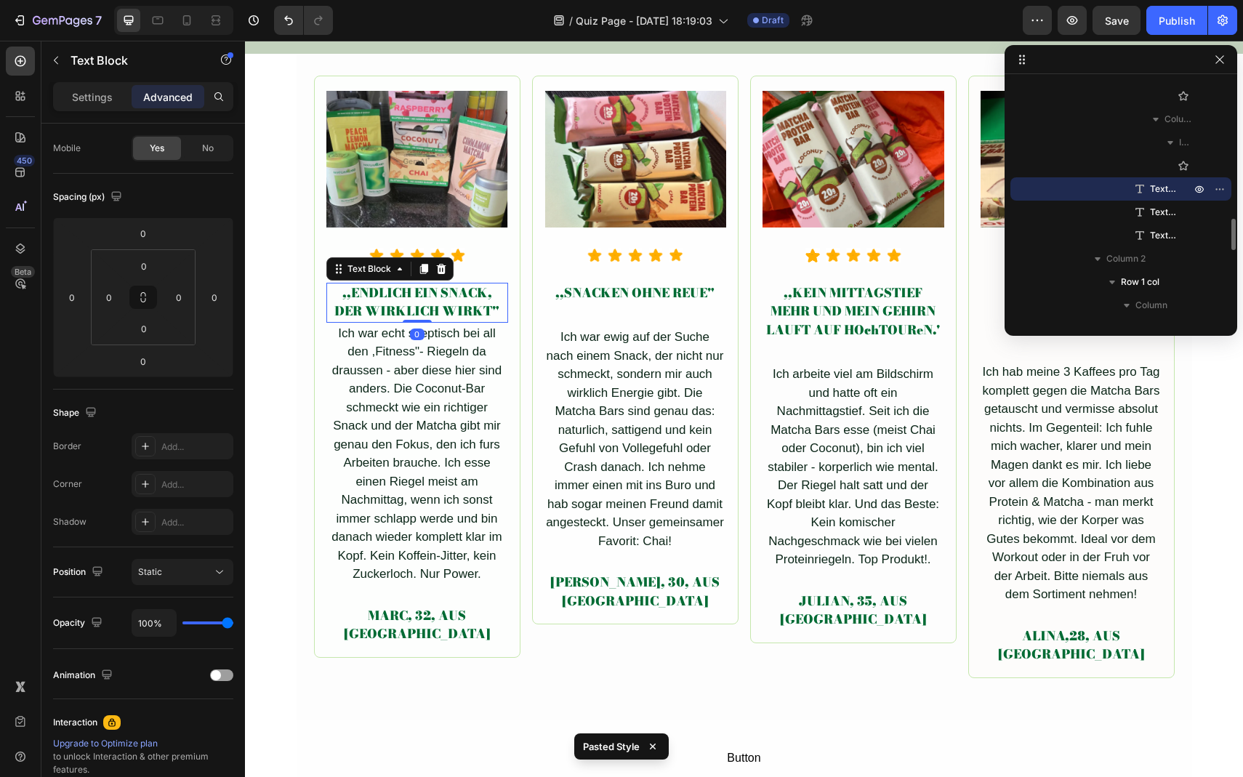
type input "31"
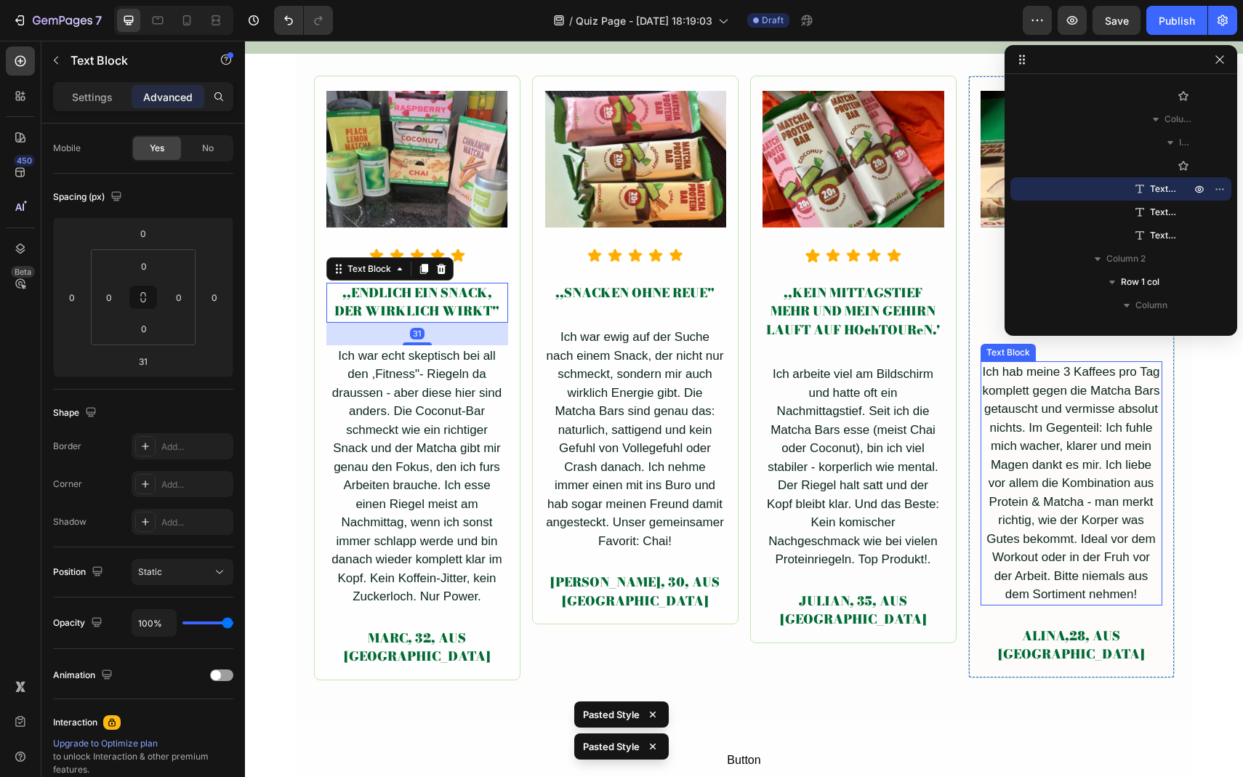
click at [1018, 361] on div "Ich hab meine 3 Kaffees pro Tag komplett gegen die Matcha Bars getauscht und ve…" at bounding box center [1072, 483] width 182 height 244
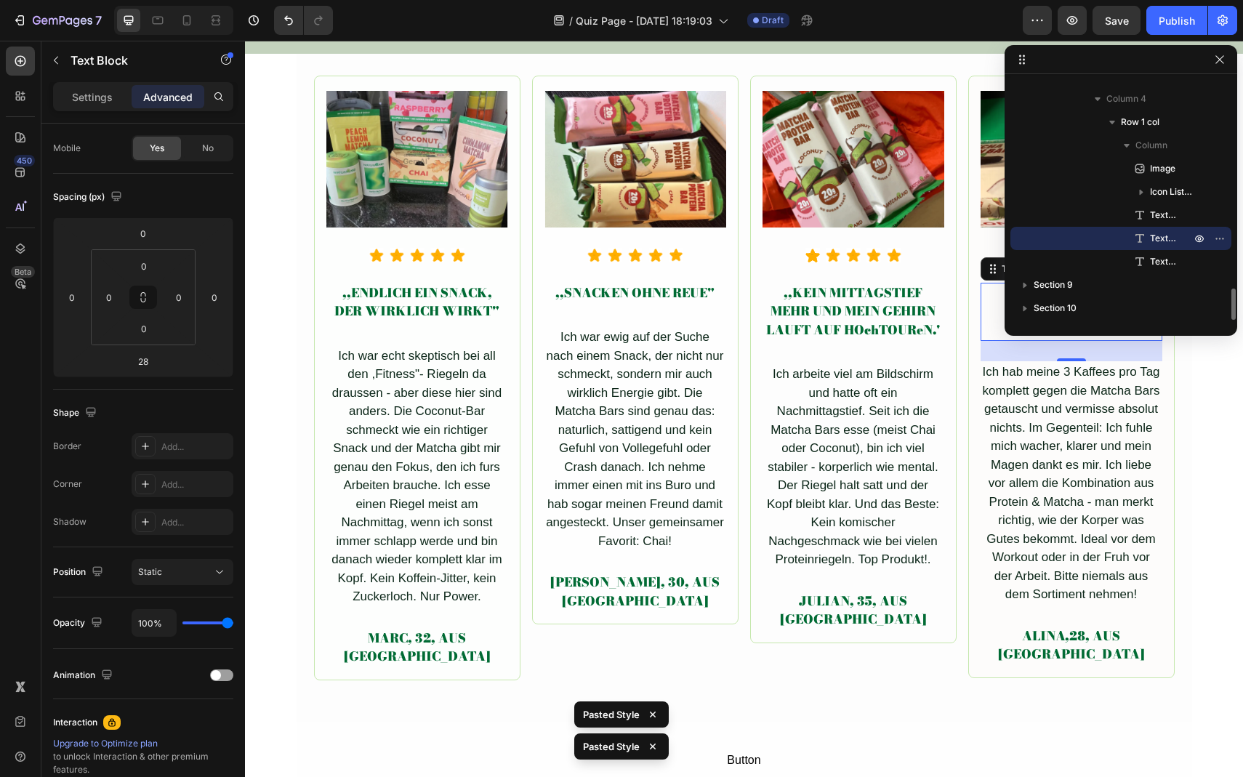
click at [984, 306] on div ",,KEIN KAFFEE, KEIN ZITTERN.. TROTZDEM HELLWACH."" at bounding box center [1072, 312] width 182 height 59
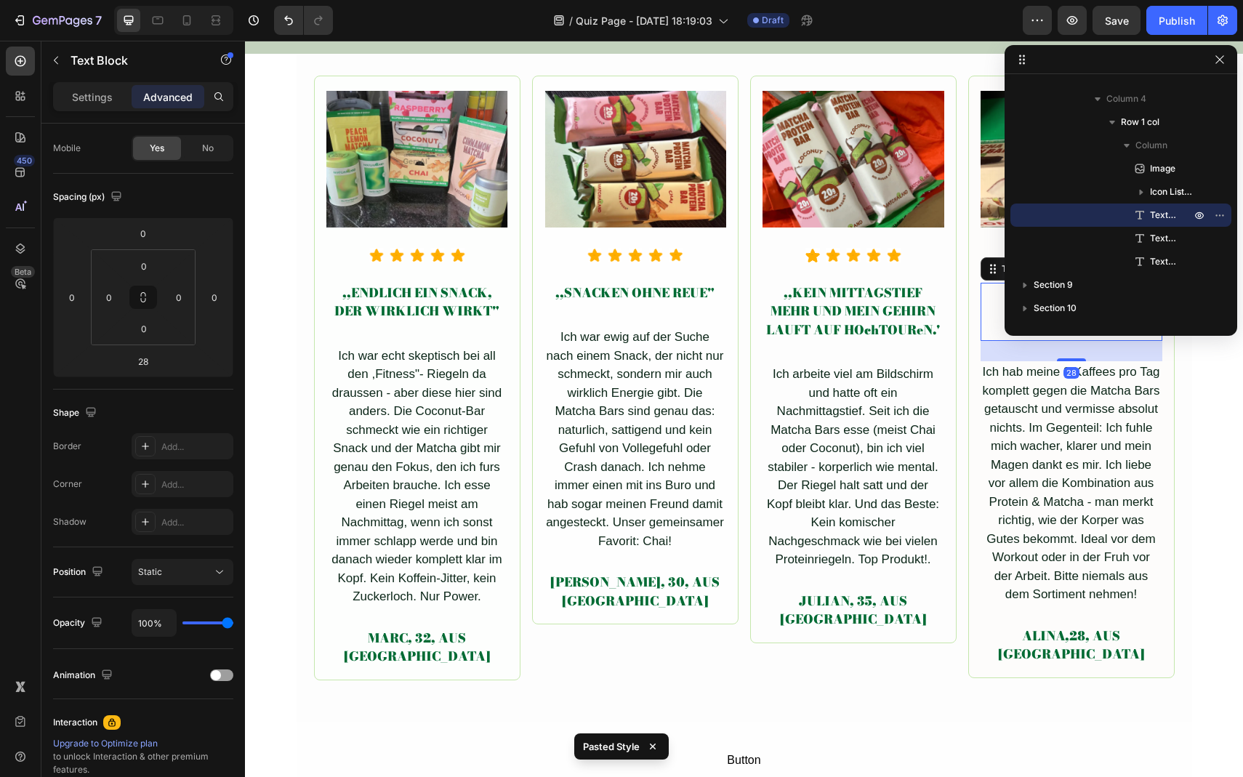
type input "31"
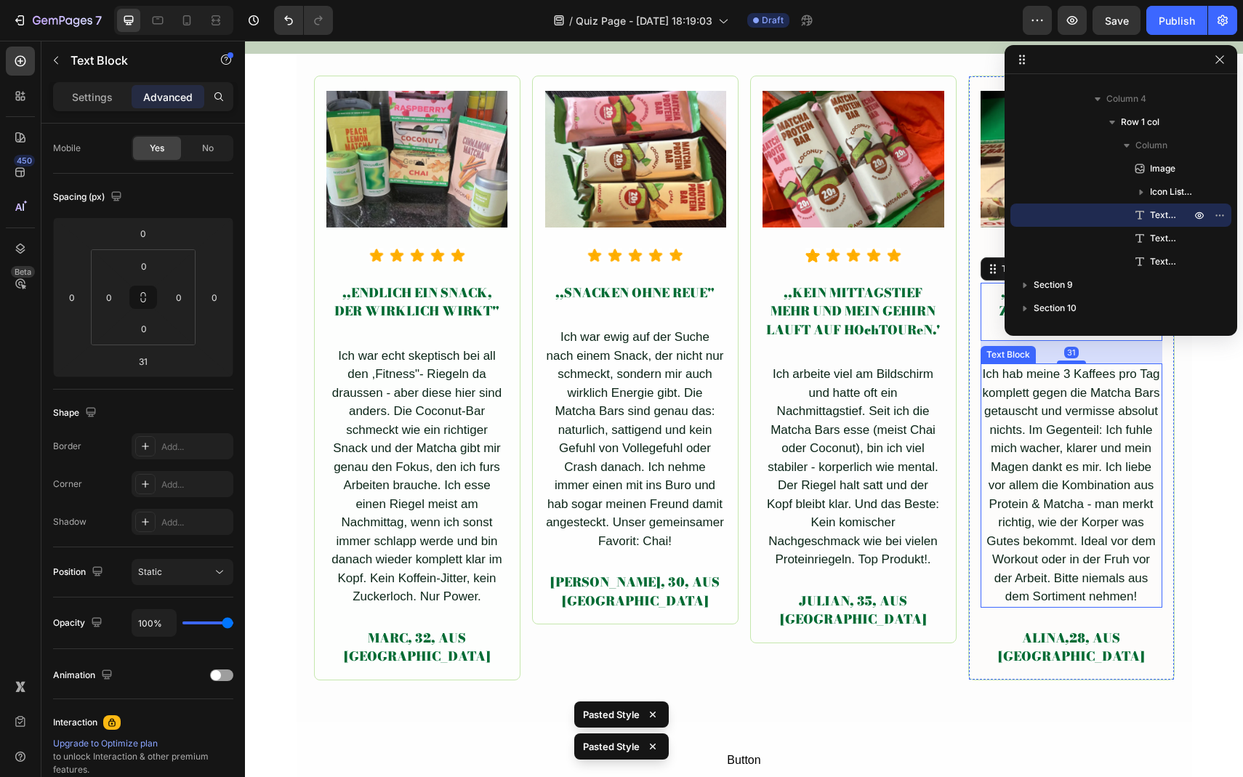
click at [1134, 539] on div "Ich hab meine 3 Kaffees pro Tag komplett gegen die Matcha Bars getauscht und ve…" at bounding box center [1072, 486] width 182 height 244
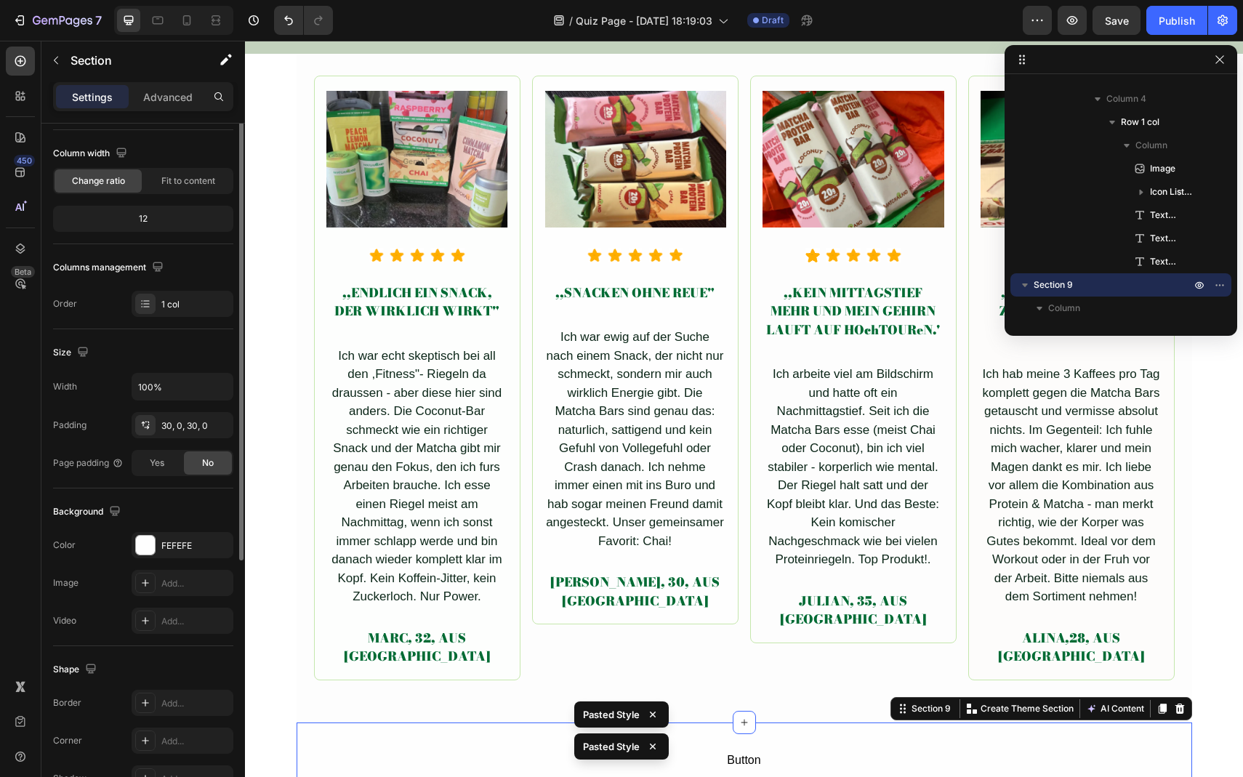
scroll to position [0, 0]
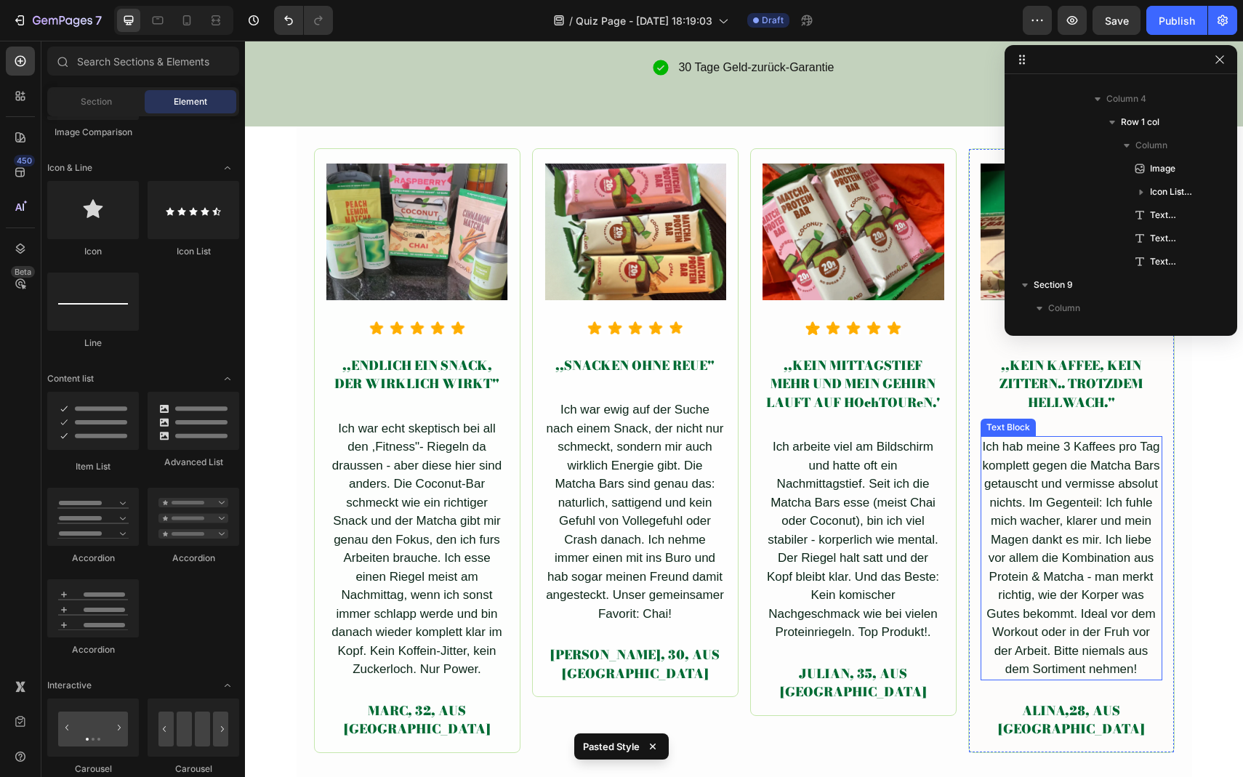
scroll to position [4761, 0]
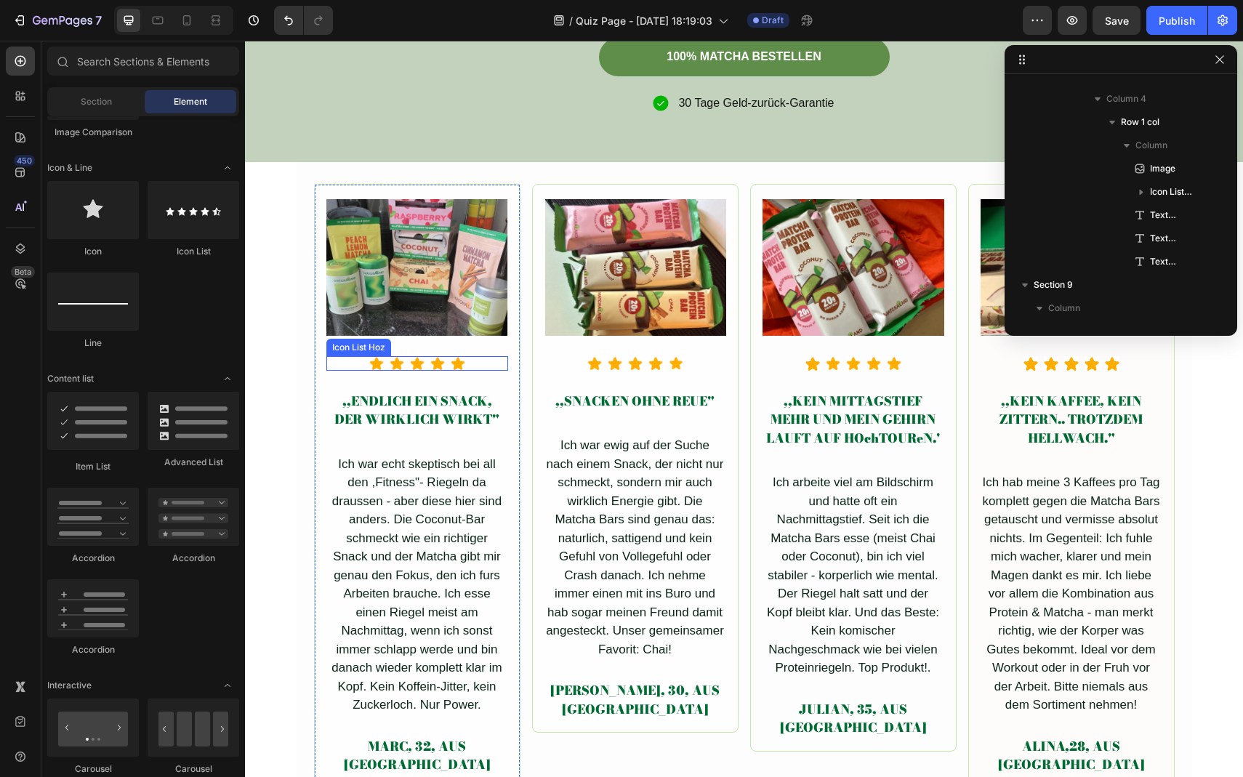
click at [486, 366] on div "Icon Icon Icon Icon Icon" at bounding box center [417, 363] width 182 height 15
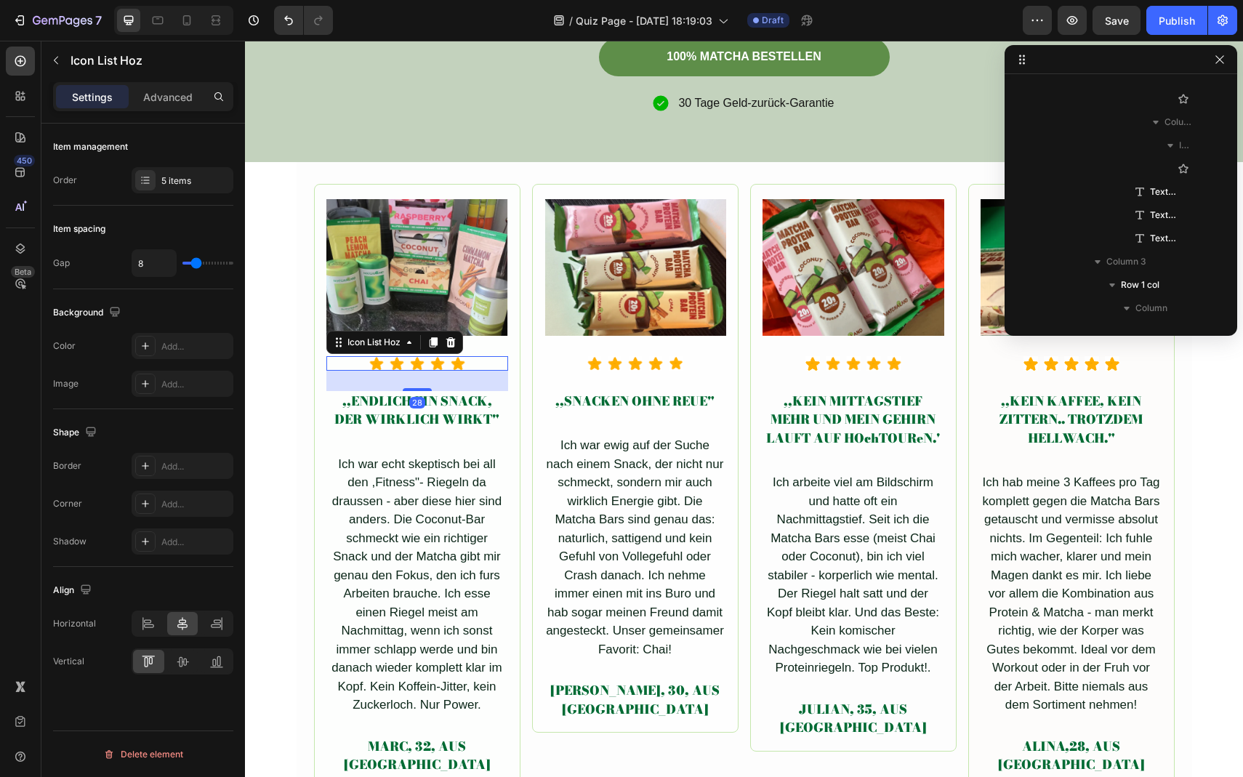
scroll to position [694, 0]
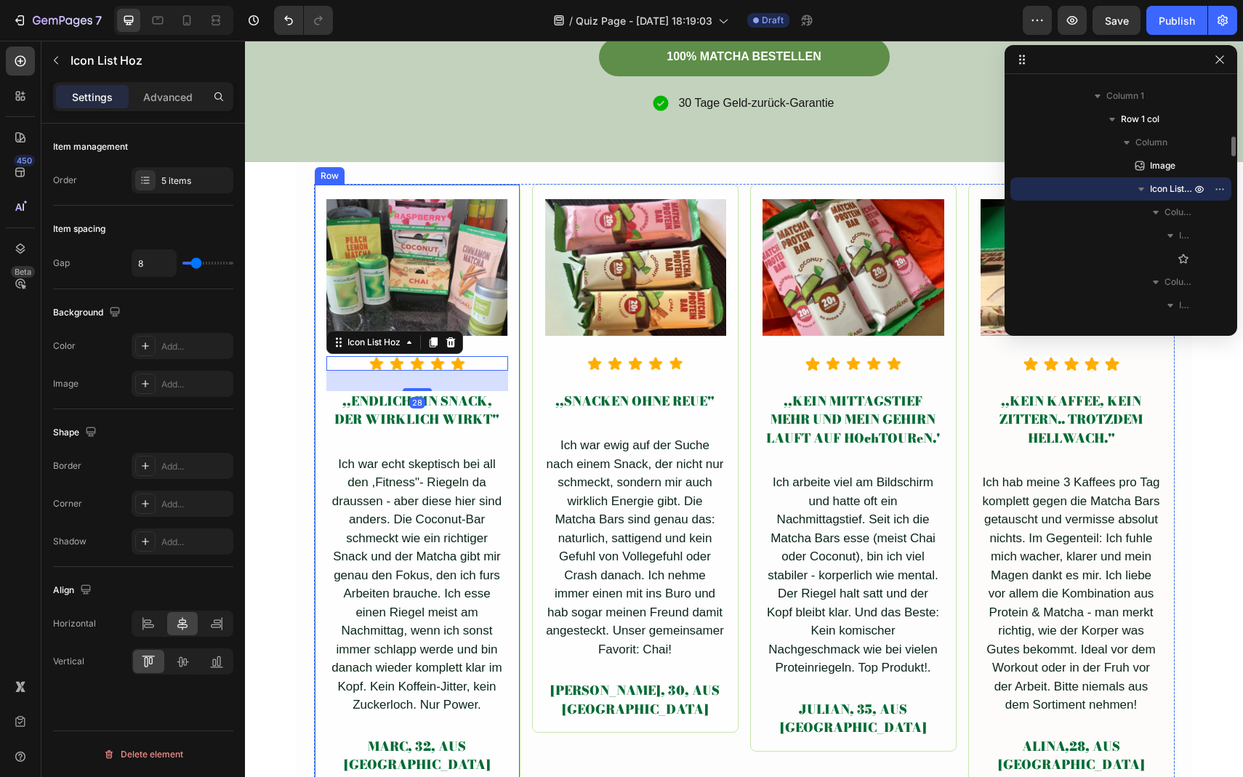
click at [510, 381] on div "Image Icon Icon Icon Icon Icon Icon List Hoz 28 ,,ENDLICH EIN SNACK, DER WIRKLI…" at bounding box center [417, 486] width 207 height 605
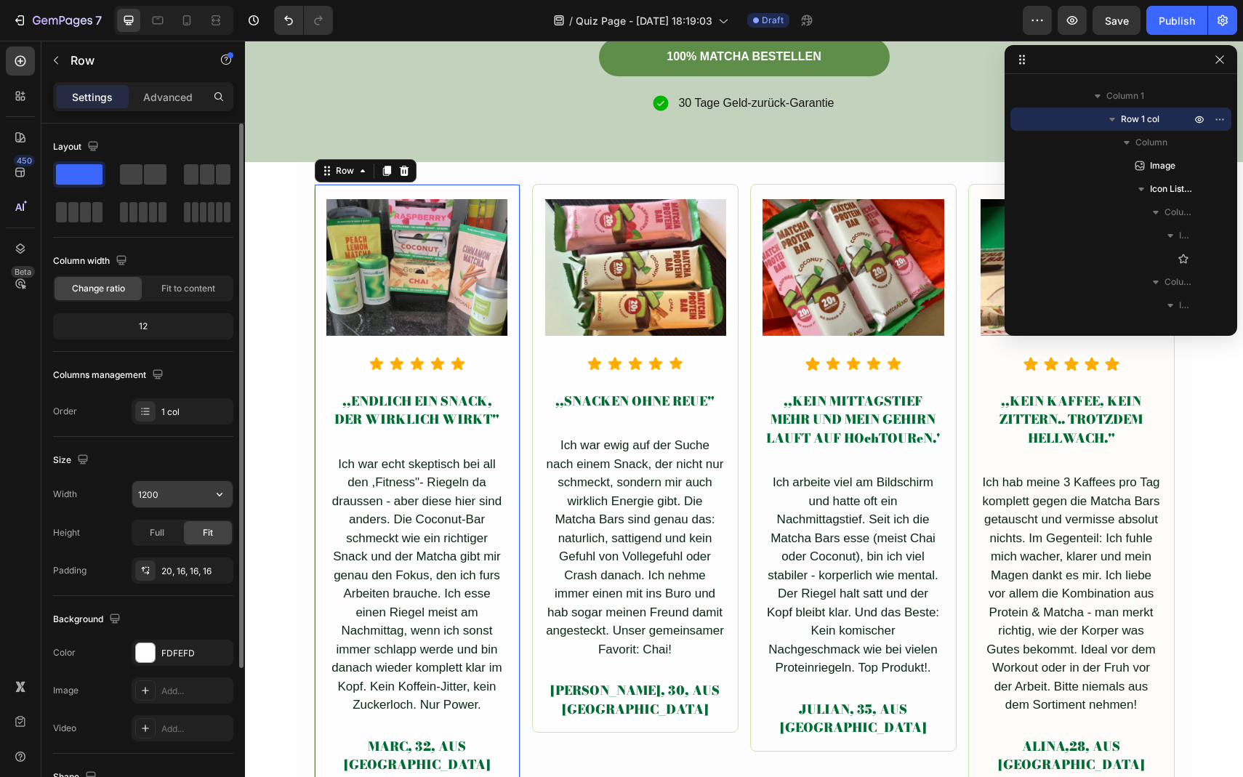
scroll to position [192, 0]
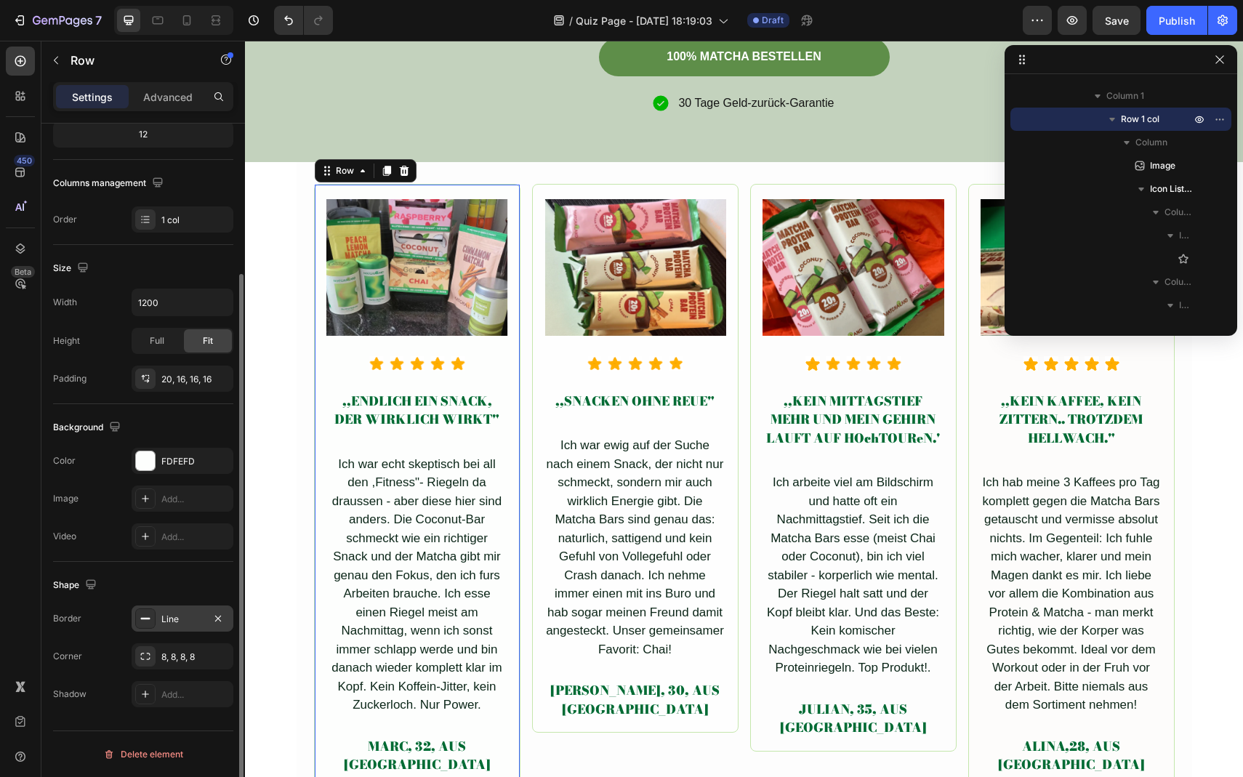
click at [156, 622] on div "Line" at bounding box center [183, 619] width 102 height 26
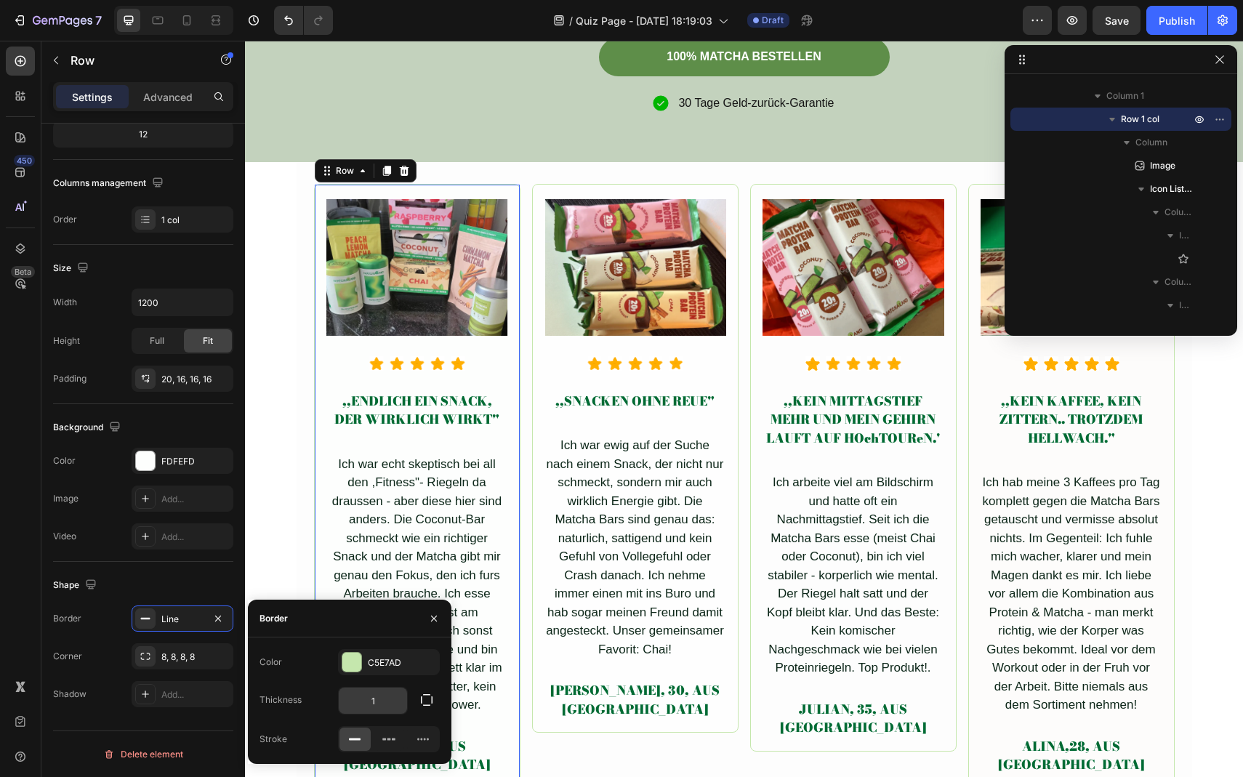
click at [400, 708] on input "1" at bounding box center [373, 701] width 68 height 26
type input "2"
click at [349, 670] on div at bounding box center [351, 662] width 19 height 19
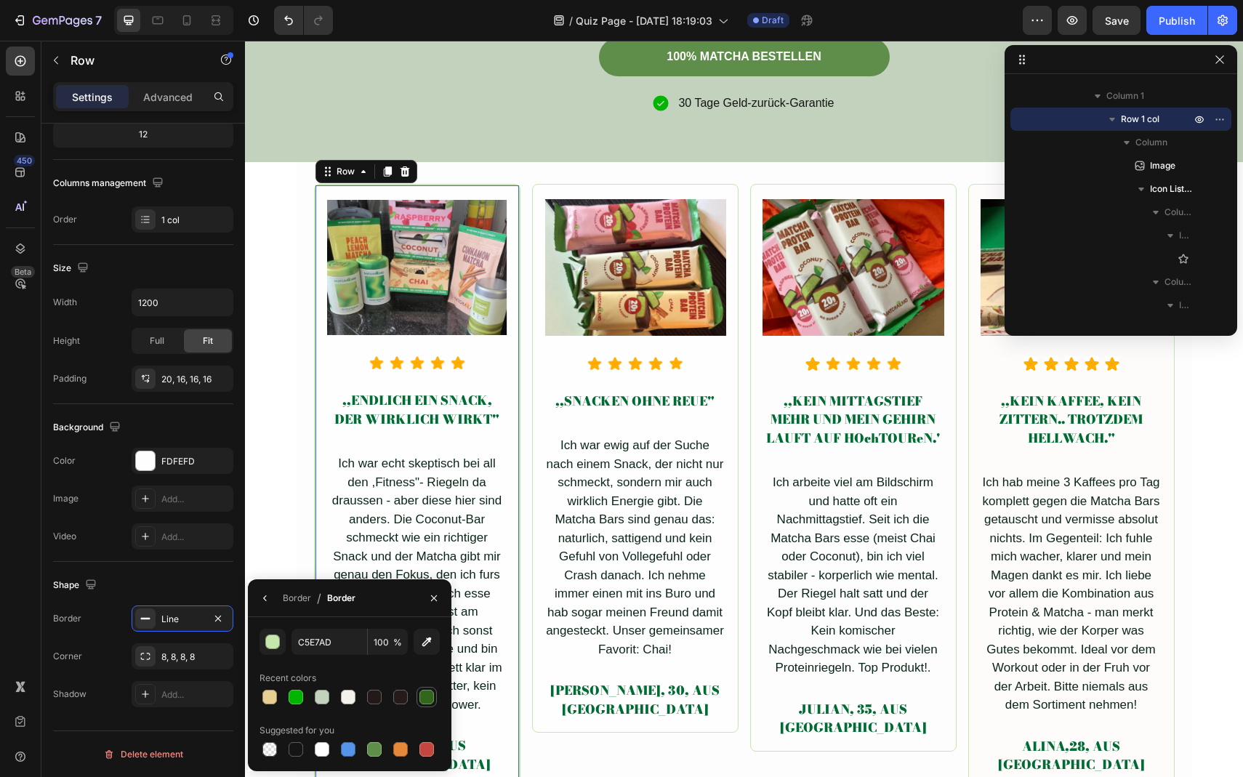
click at [424, 695] on div at bounding box center [427, 697] width 15 height 15
type input "31661B"
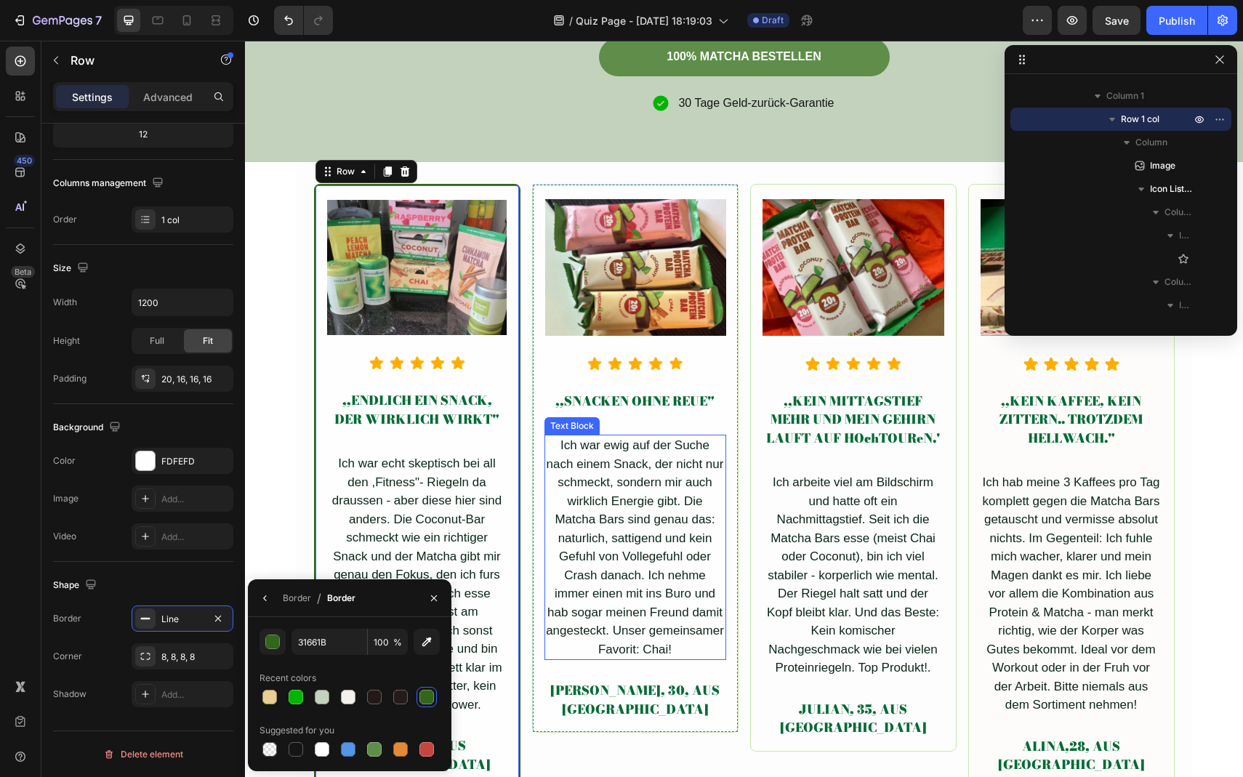
click at [608, 585] on div "Ich war ewig auf der Suche nach einem Snack, der nicht nur schmeckt, sondern mi…" at bounding box center [636, 547] width 182 height 225
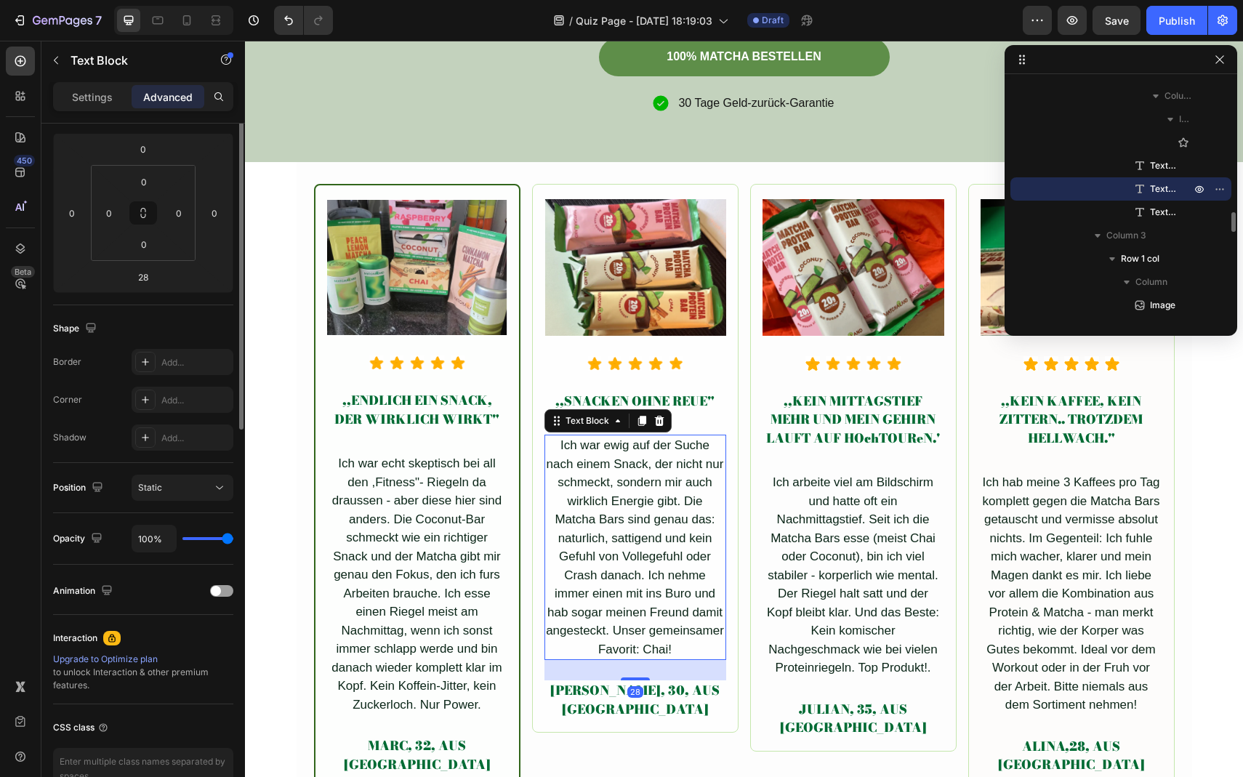
scroll to position [0, 0]
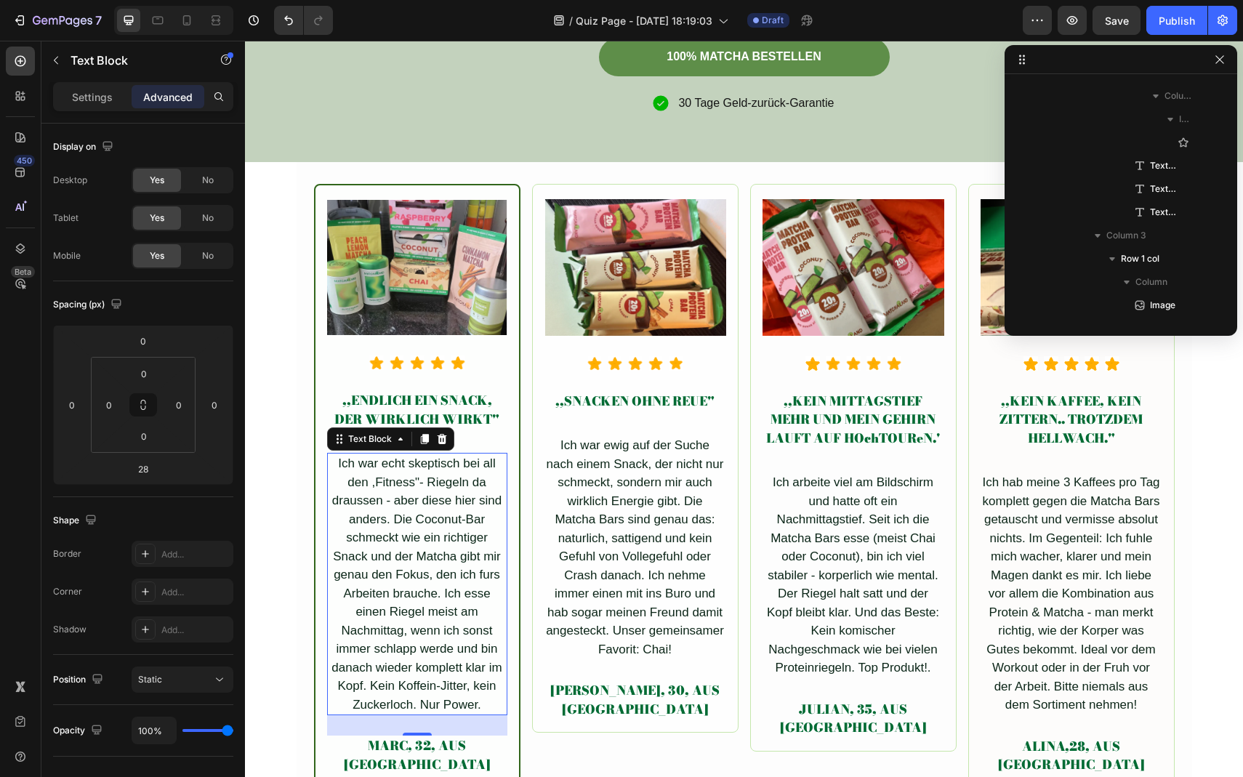
click at [470, 521] on div "Ich war echt skeptisch bei all den ,Fitness"- Riegeln da draussen - aber diese …" at bounding box center [417, 584] width 180 height 262
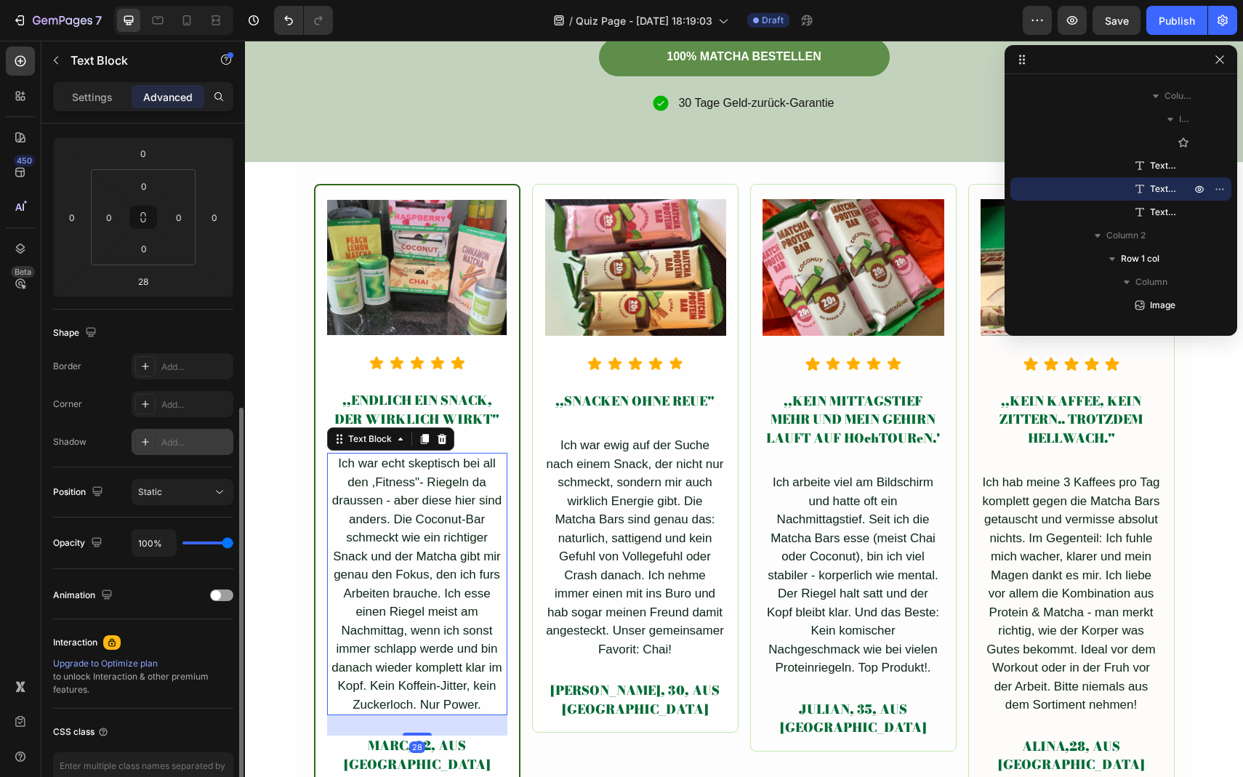
scroll to position [275, 0]
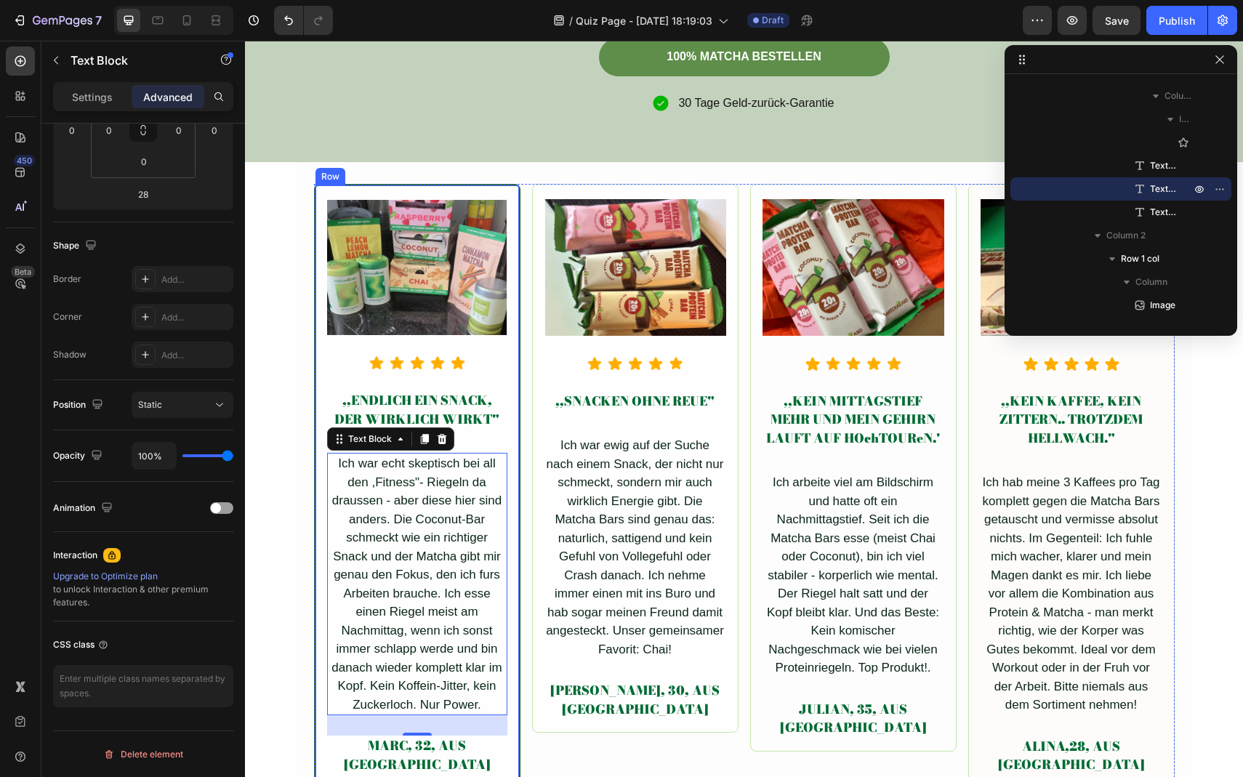
click at [318, 560] on div "Image Icon Icon Icon Icon Icon Icon List Hoz ,,ENDLICH EIN SNACK, DER WIRKLICH …" at bounding box center [417, 486] width 207 height 605
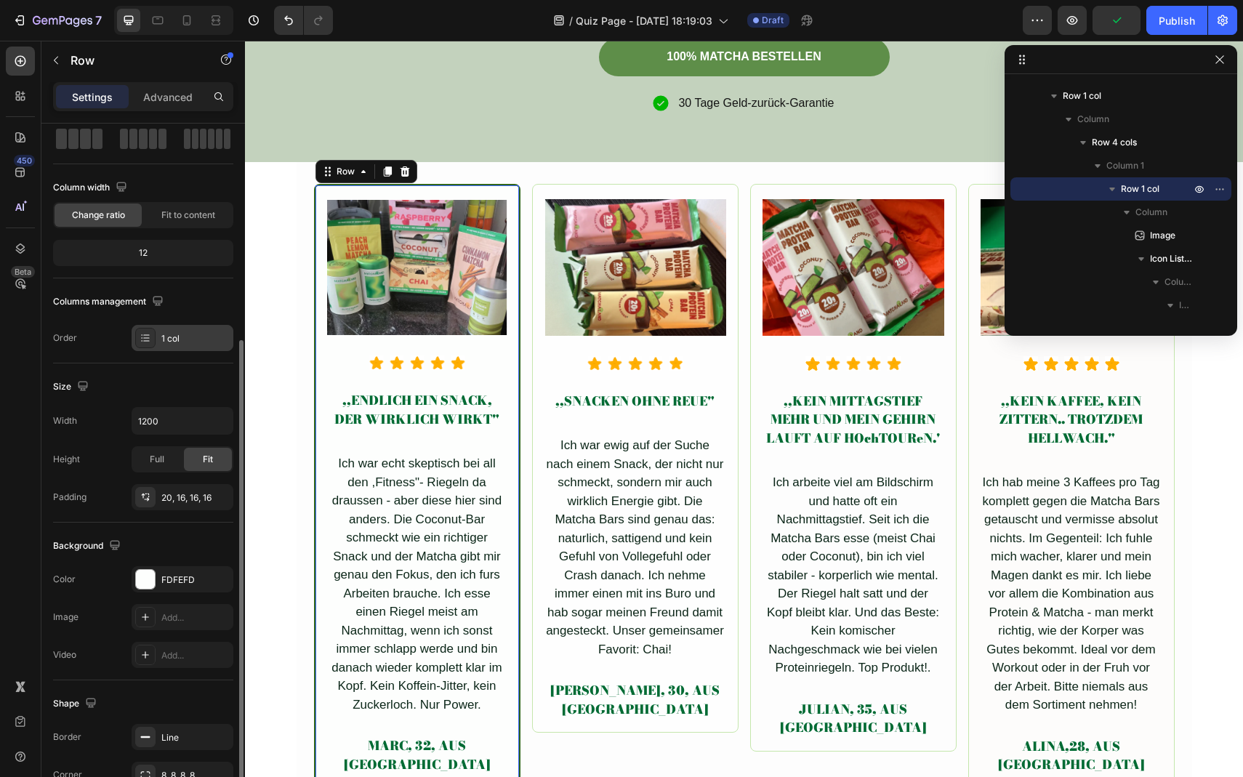
scroll to position [192, 0]
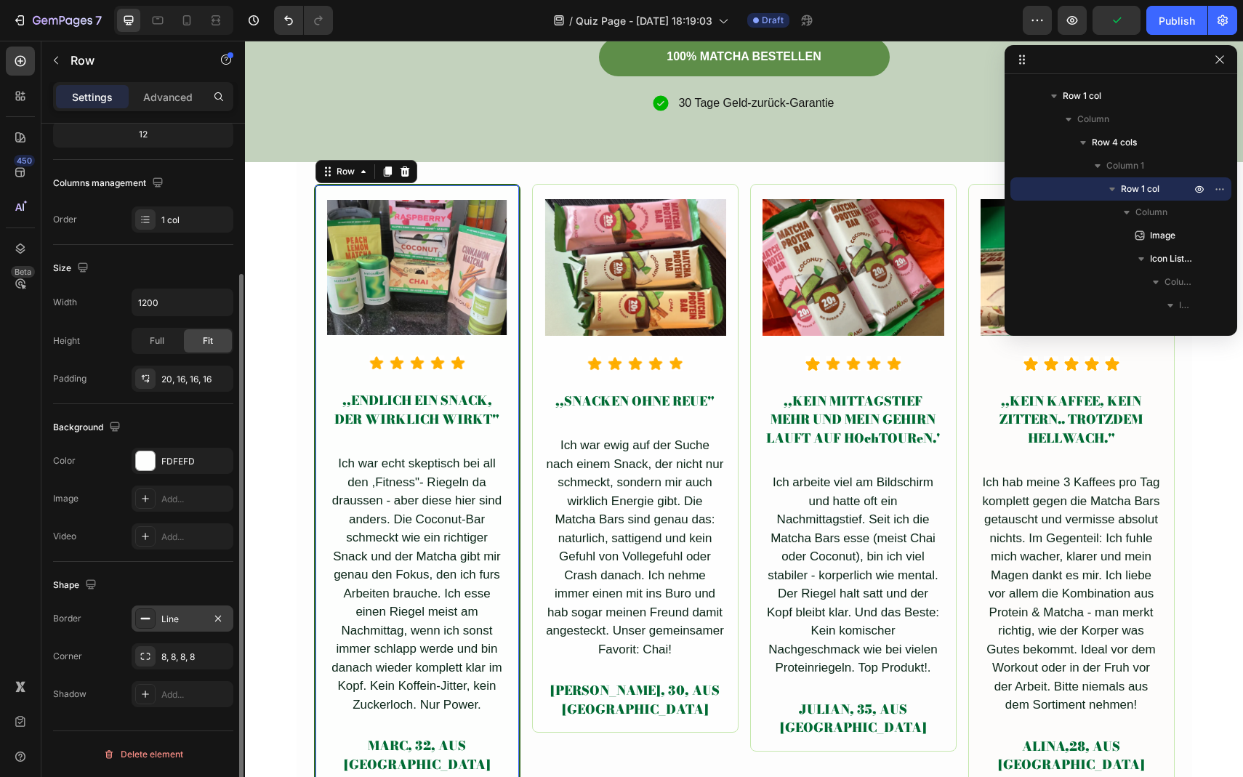
click at [177, 614] on div "Line" at bounding box center [182, 619] width 42 height 13
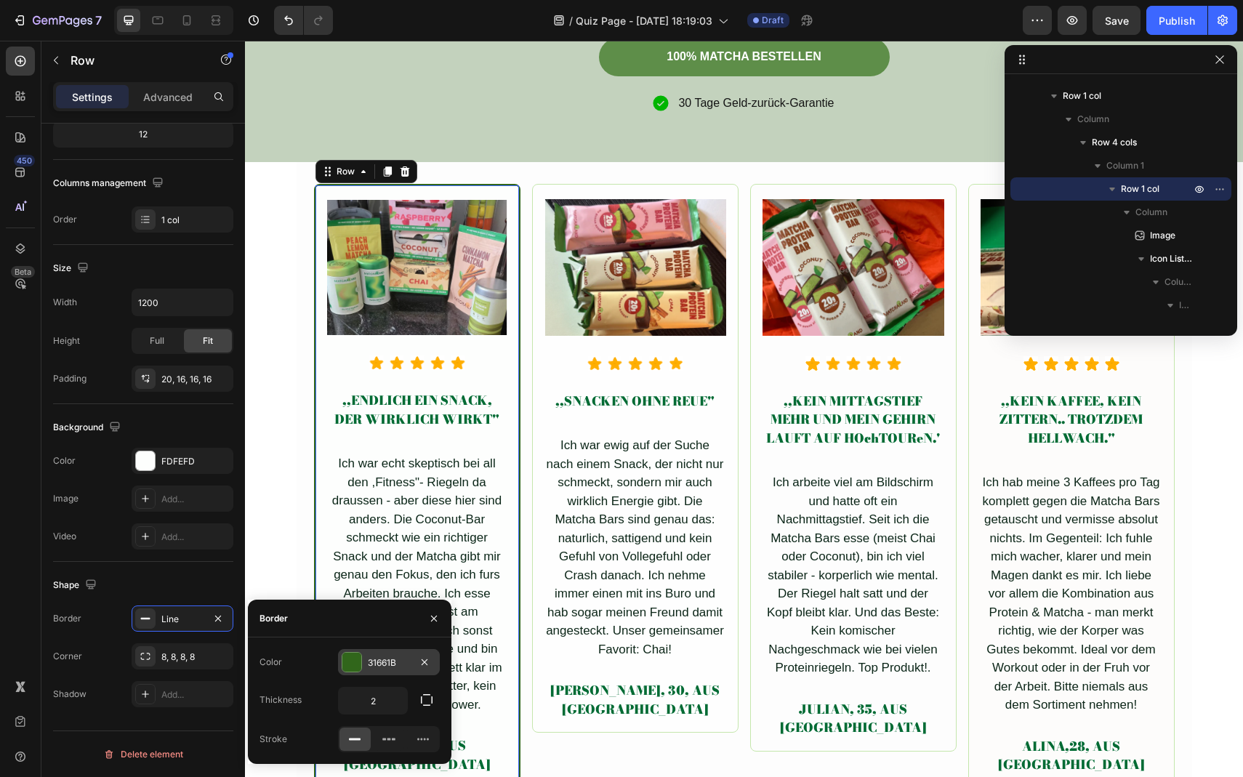
click at [348, 670] on div at bounding box center [351, 662] width 19 height 19
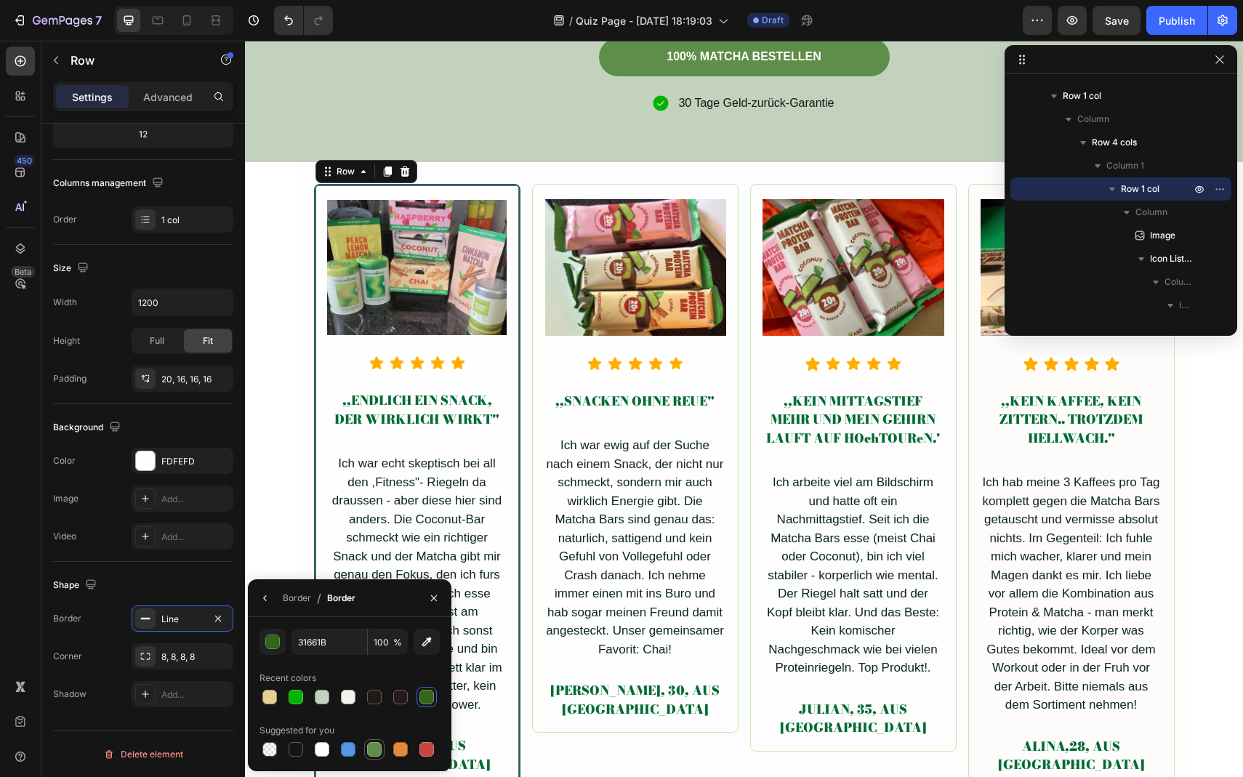
click at [375, 756] on div at bounding box center [374, 749] width 15 height 15
type input "5E8E49"
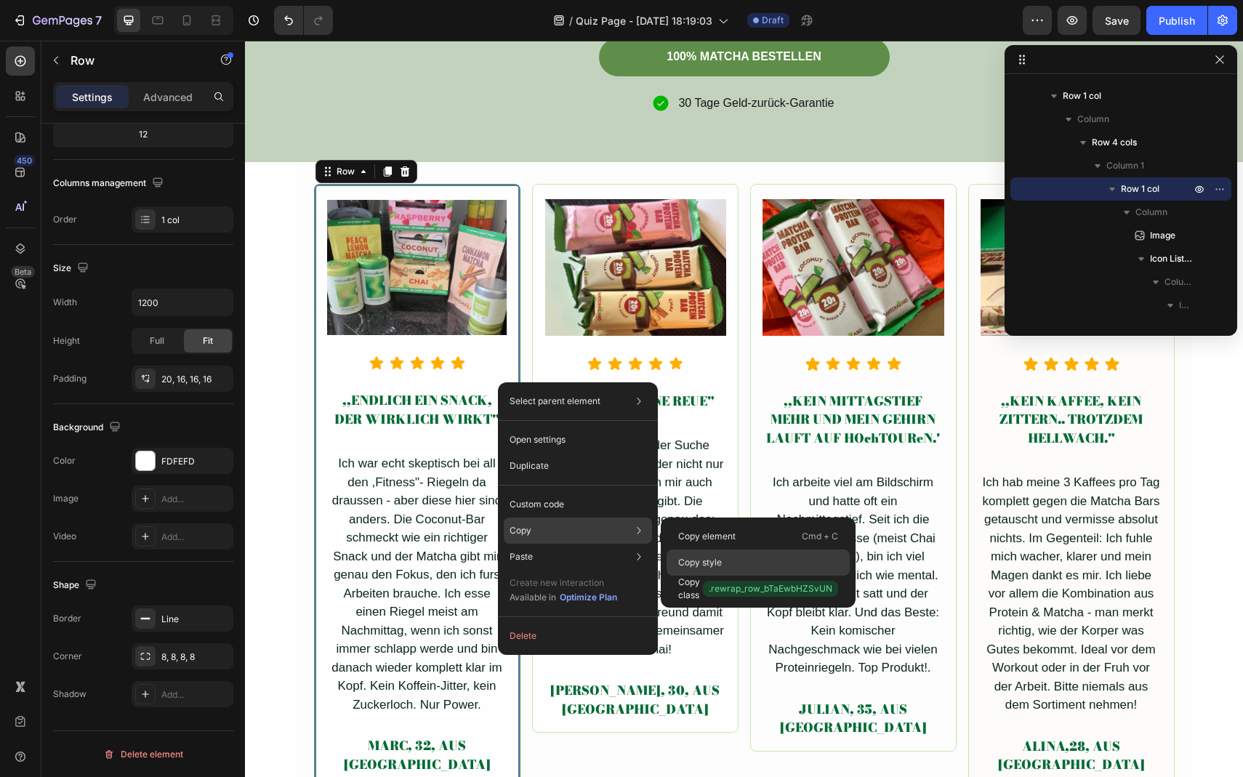
click at [693, 556] on p "Copy style" at bounding box center [700, 562] width 44 height 13
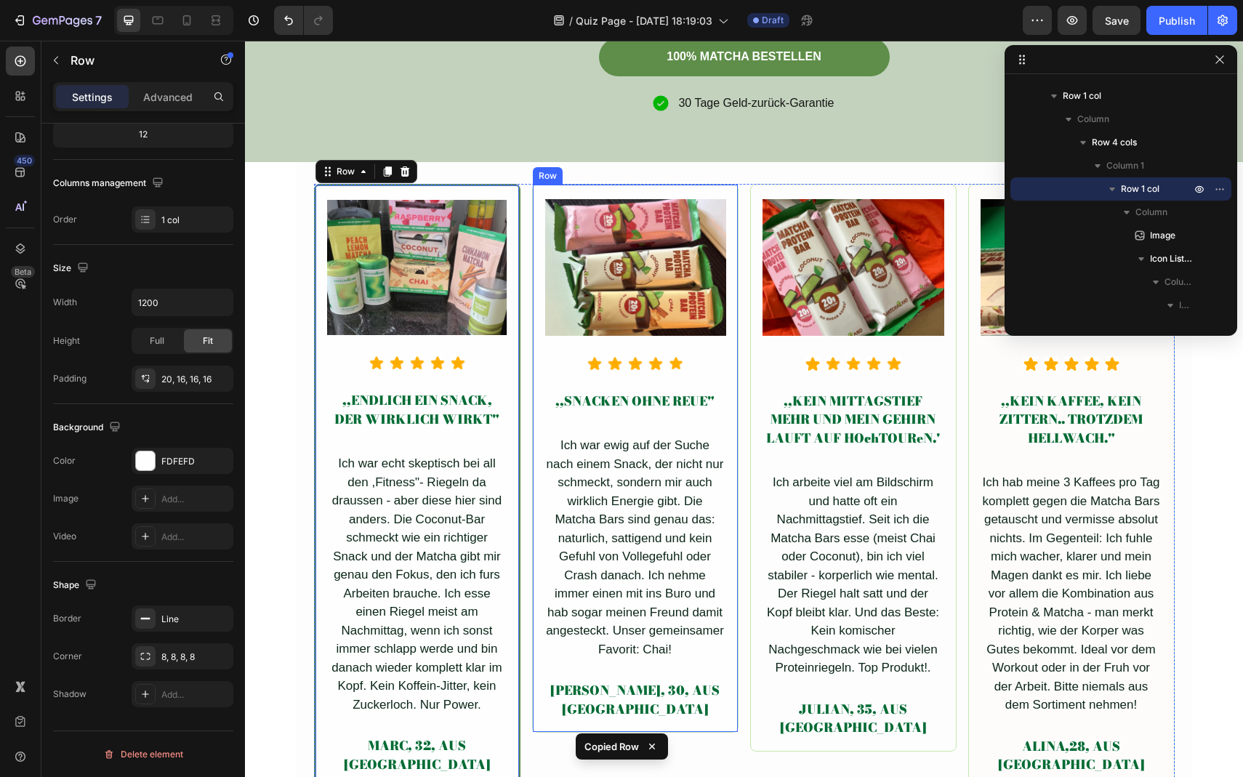
scroll to position [1159, 0]
click at [720, 388] on div "Image Icon Icon Icon Icon Icon Icon List Hoz ,,SNACKEN OHNE REUE" Text Block Ic…" at bounding box center [636, 459] width 182 height 521
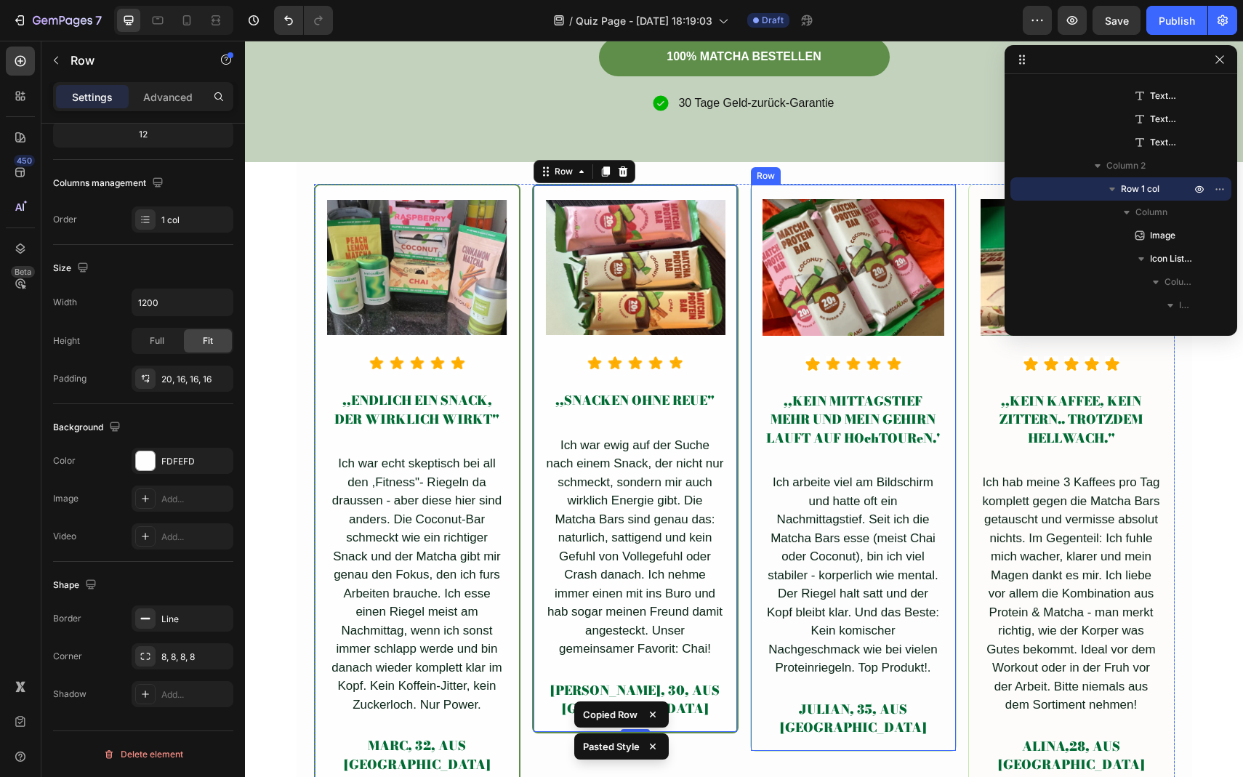
click at [786, 355] on div "Image Icon Icon Icon Icon Icon Icon List Hoz ,,KEIN MITTAGSTIEF MEHR UND MEIN G…" at bounding box center [854, 469] width 182 height 540
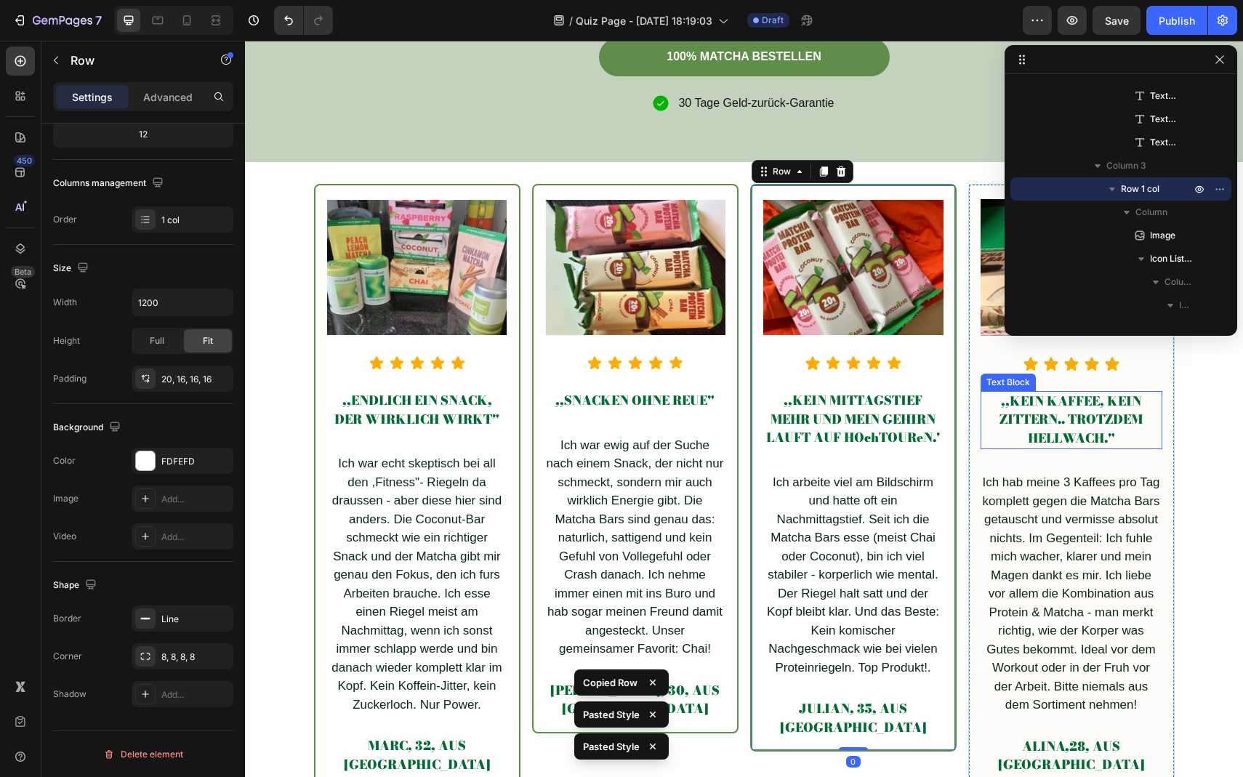
click at [989, 408] on div ",,KEIN KAFFEE, KEIN ZITTERN.. TROTZDEM HELLWACH."" at bounding box center [1072, 420] width 182 height 59
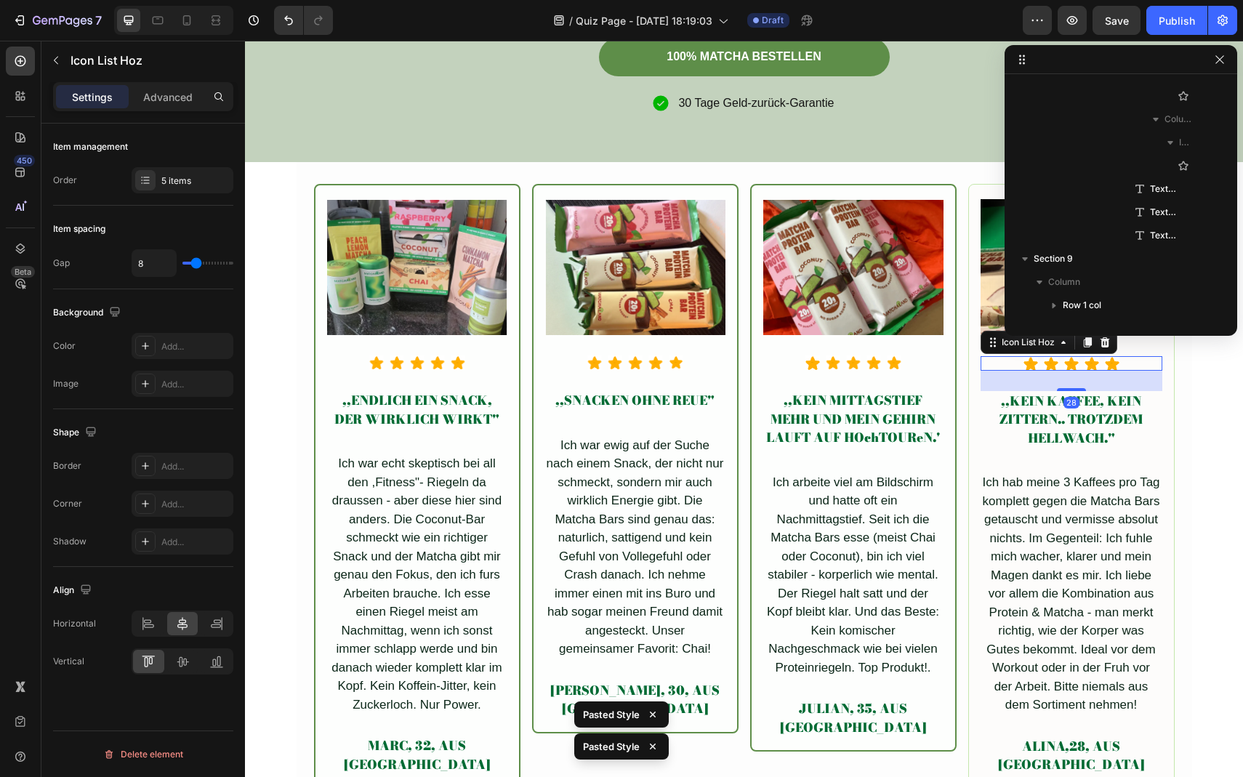
scroll to position [2299, 0]
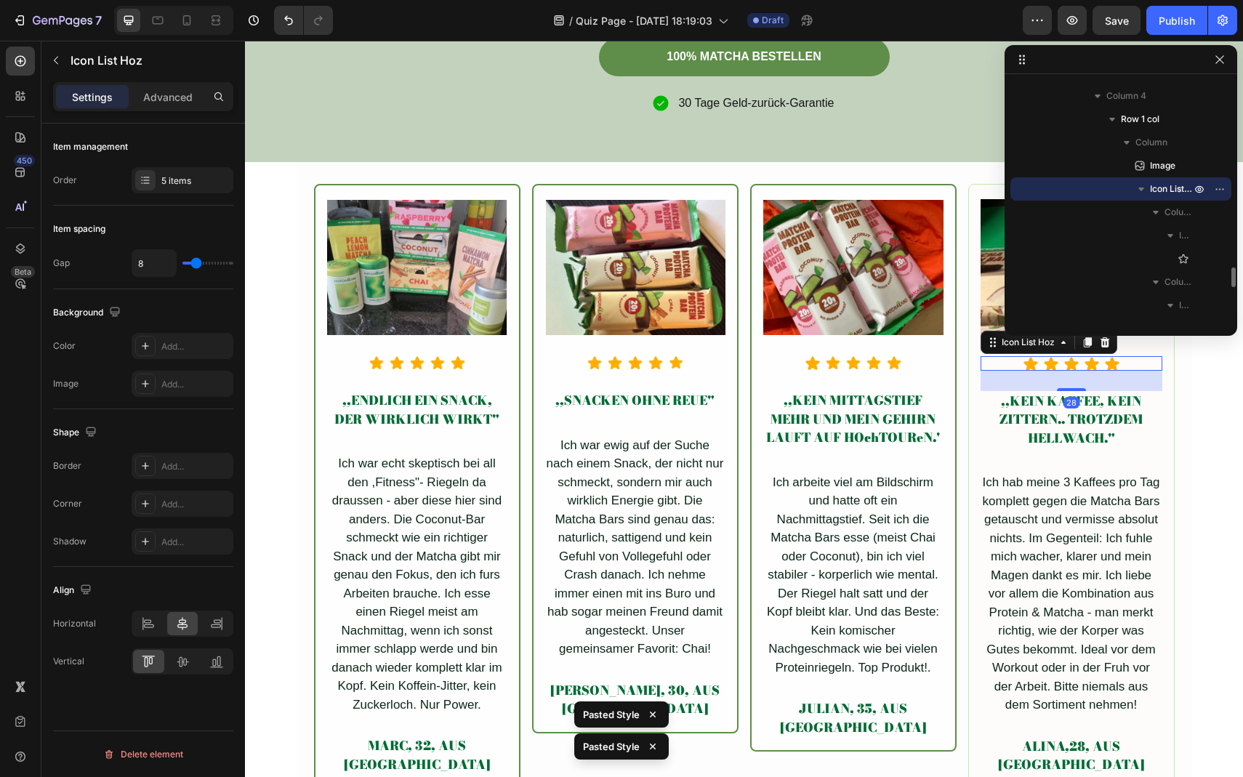
click at [981, 366] on div "Icon Icon Icon Icon Icon" at bounding box center [1072, 363] width 182 height 15
click at [974, 350] on div "Image Icon Icon Icon Icon Icon Icon List Hoz 28 ,,KEIN KAFFEE, KEIN ZITTERN.. T…" at bounding box center [1072, 486] width 207 height 605
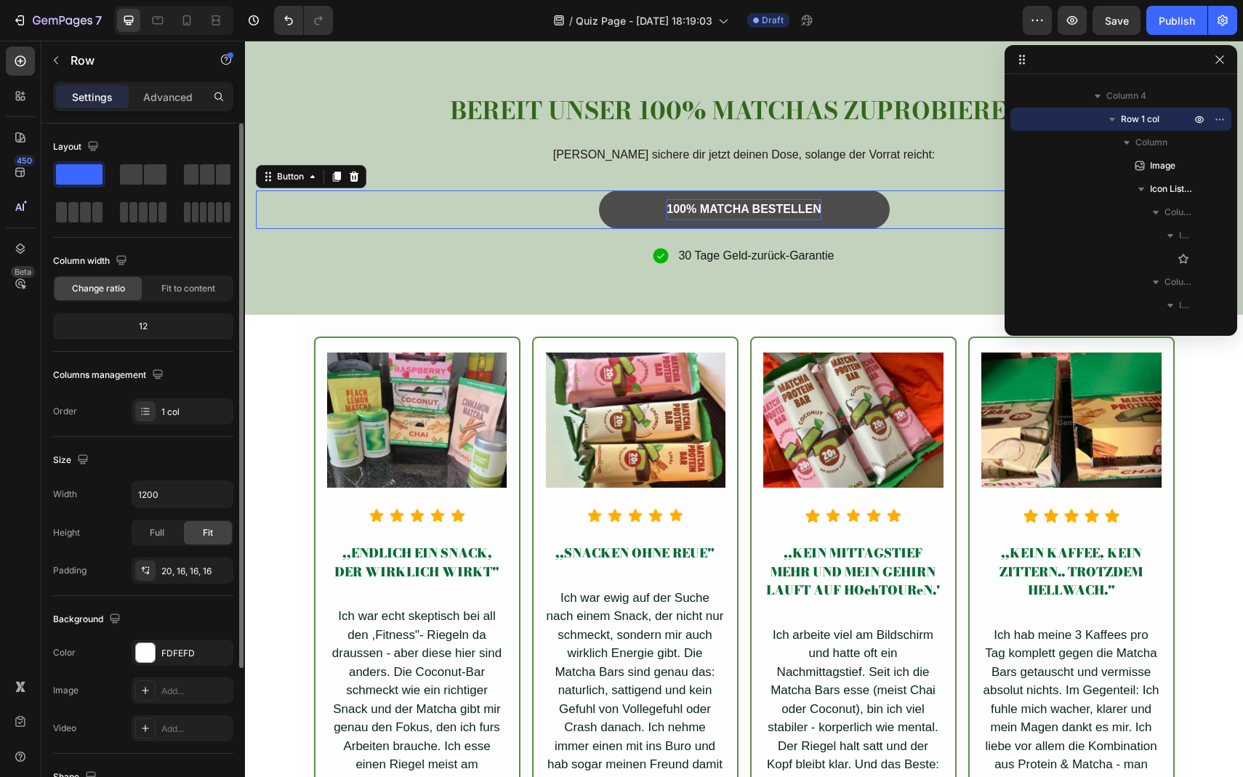
scroll to position [438, 0]
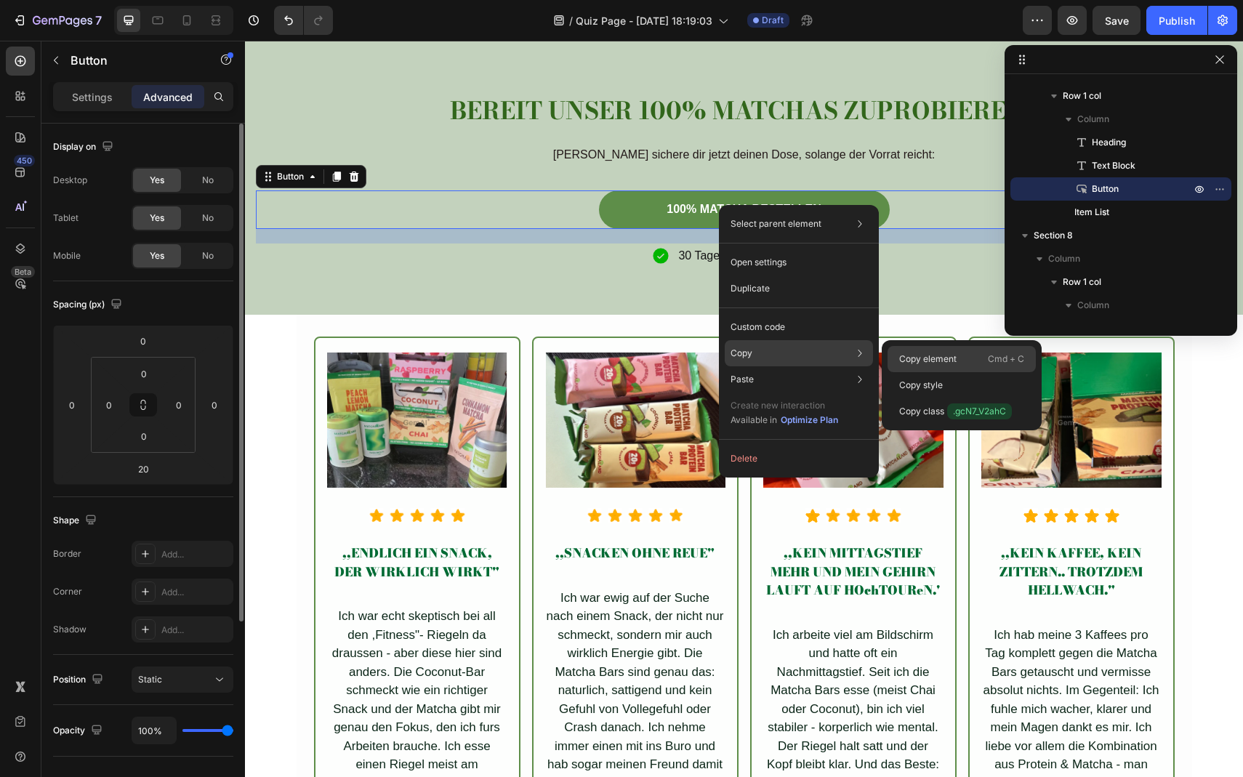
click at [944, 361] on p "Copy element" at bounding box center [927, 359] width 57 height 13
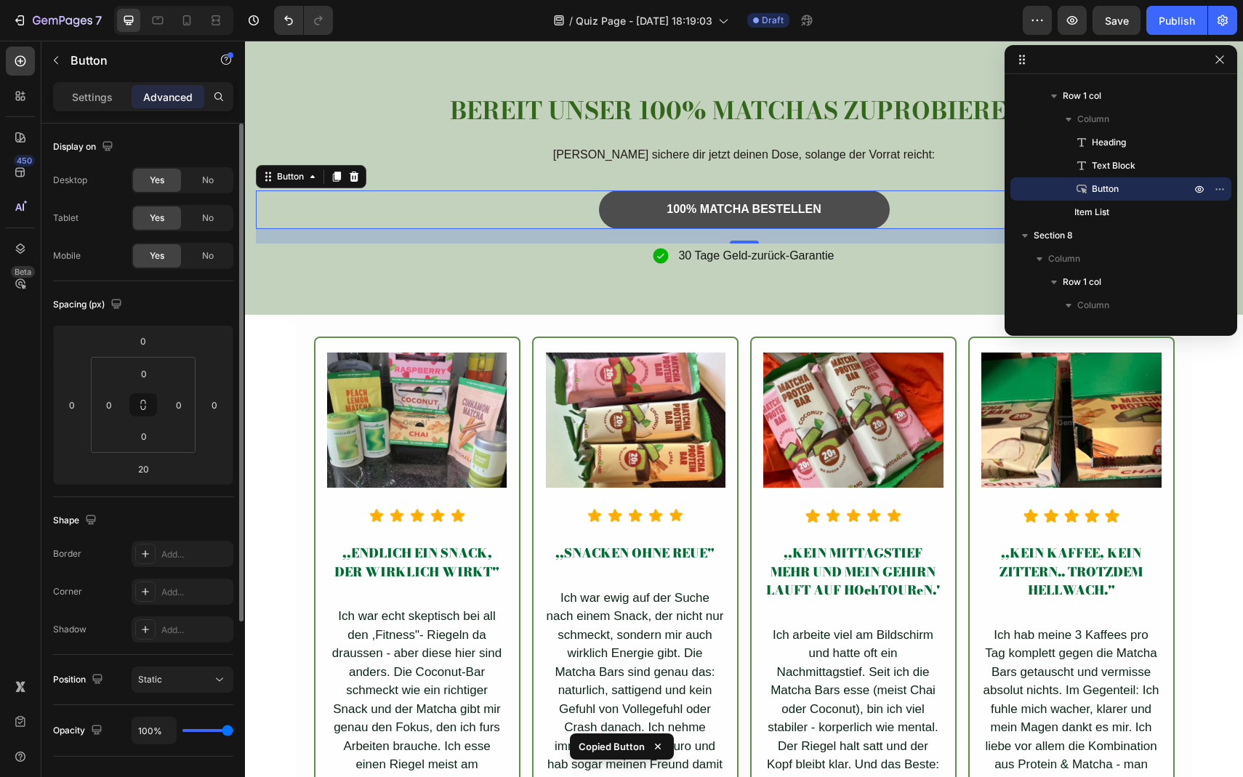
scroll to position [4901, 0]
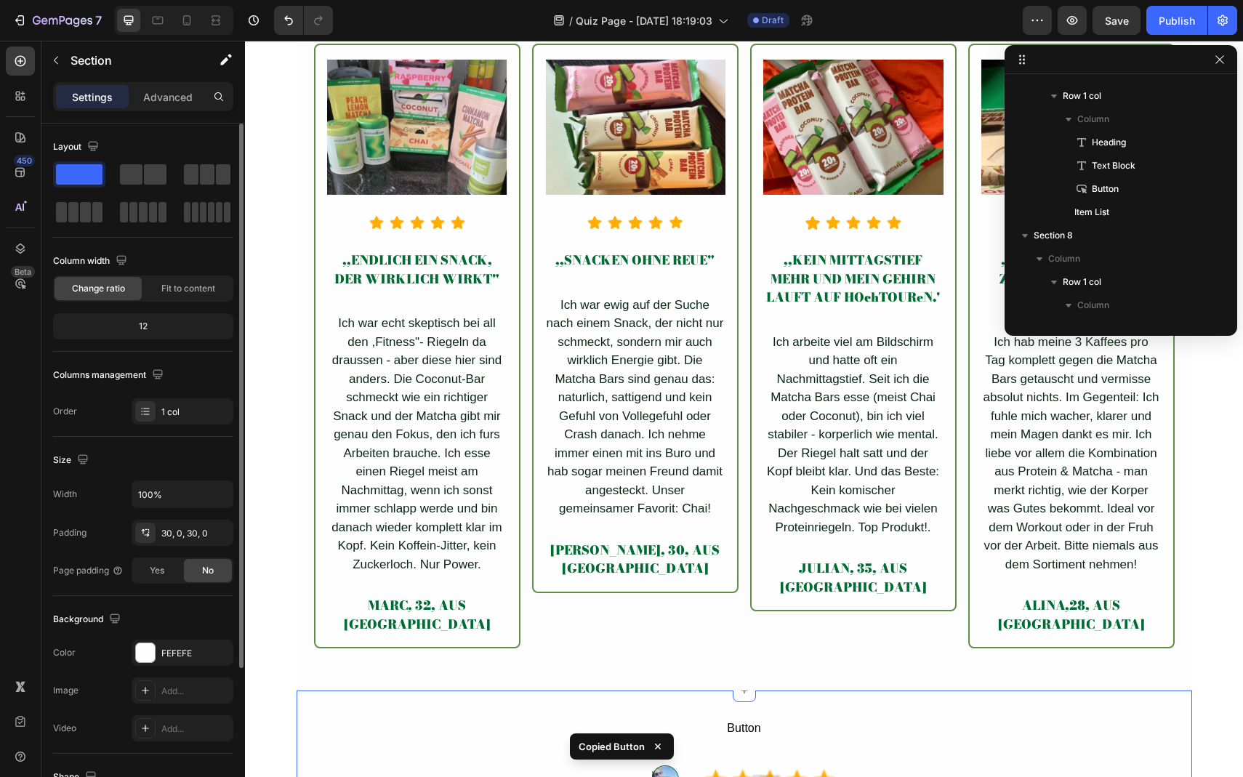
click at [734, 691] on div "Button Button Image Image 10'000+ zufriedene Kunden Text Block Row Row Row Sect…" at bounding box center [745, 764] width 896 height 146
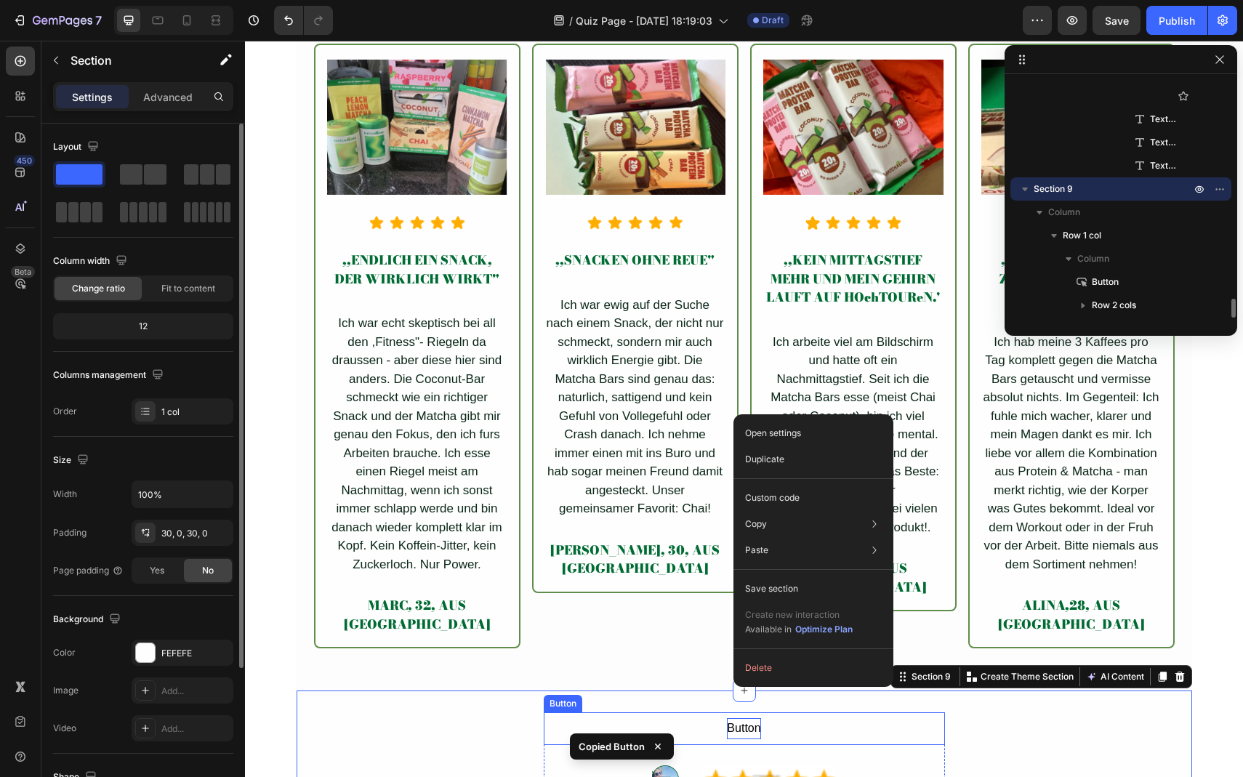
click at [736, 718] on div "Button" at bounding box center [743, 728] width 33 height 21
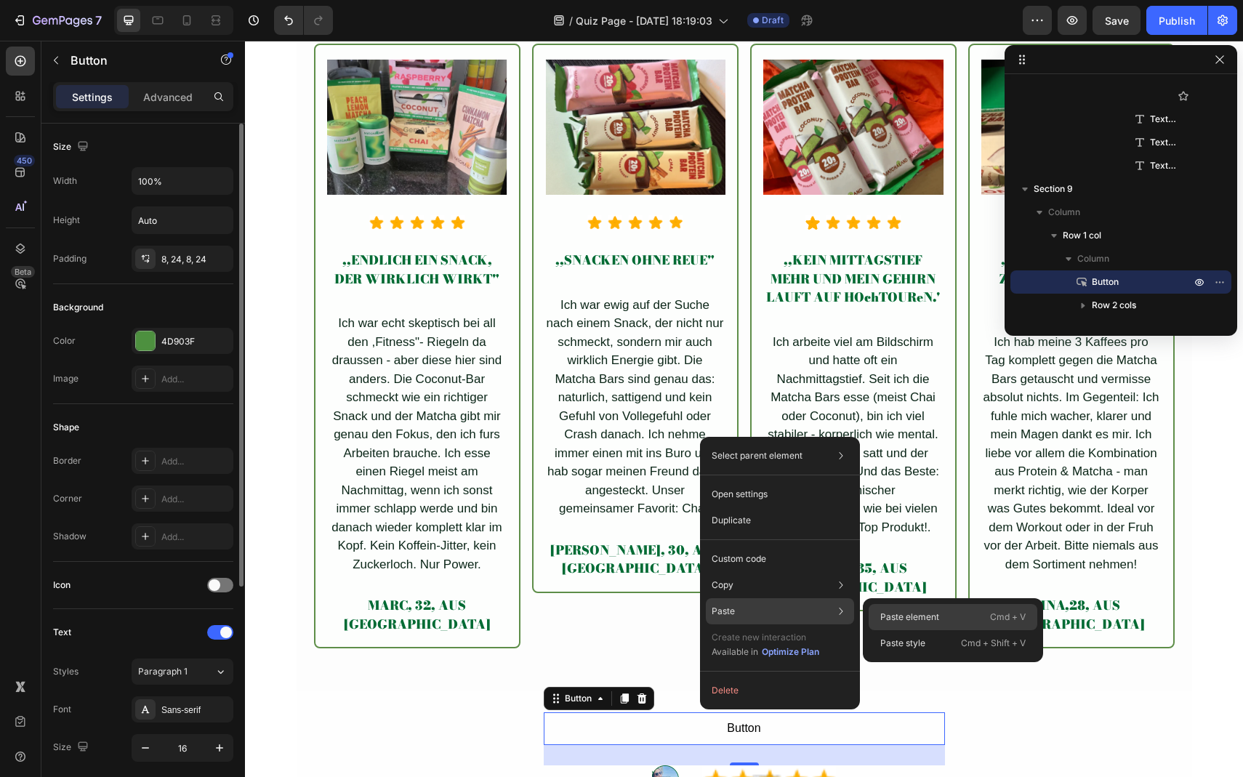
click at [918, 614] on p "Paste element" at bounding box center [910, 617] width 59 height 13
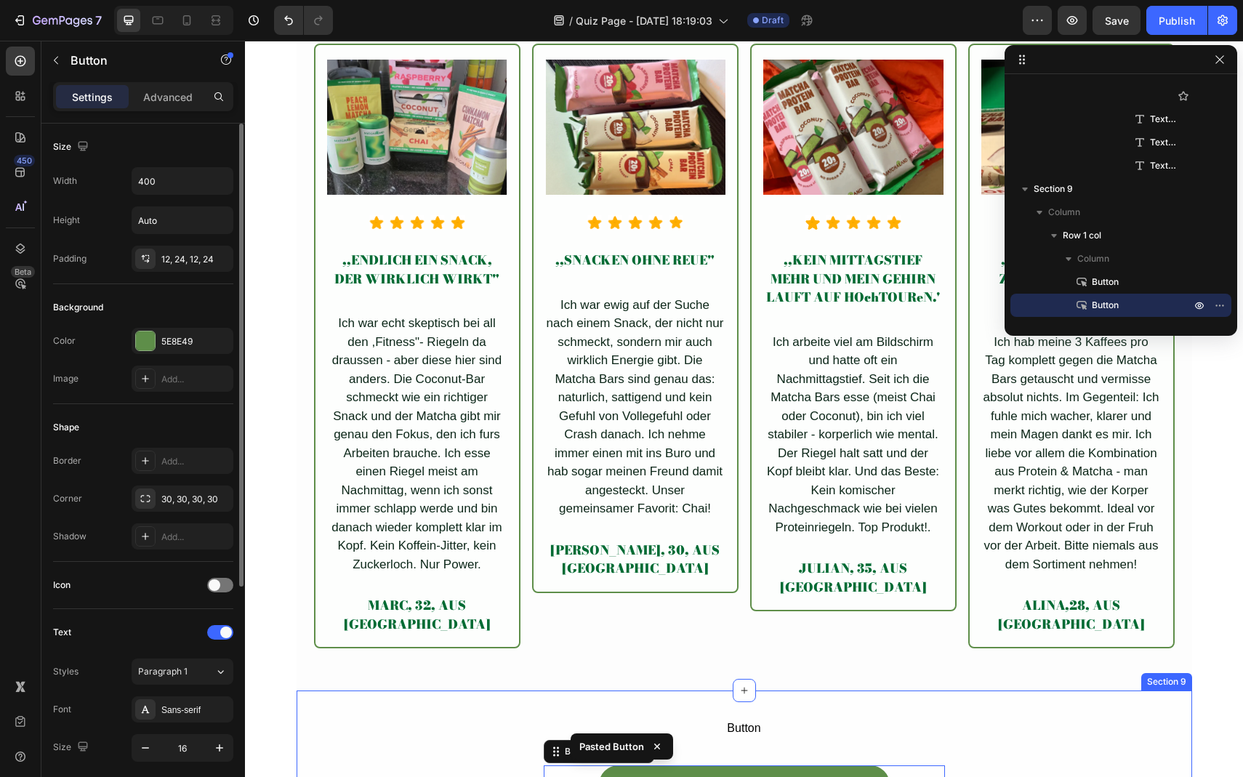
scroll to position [4955, 0]
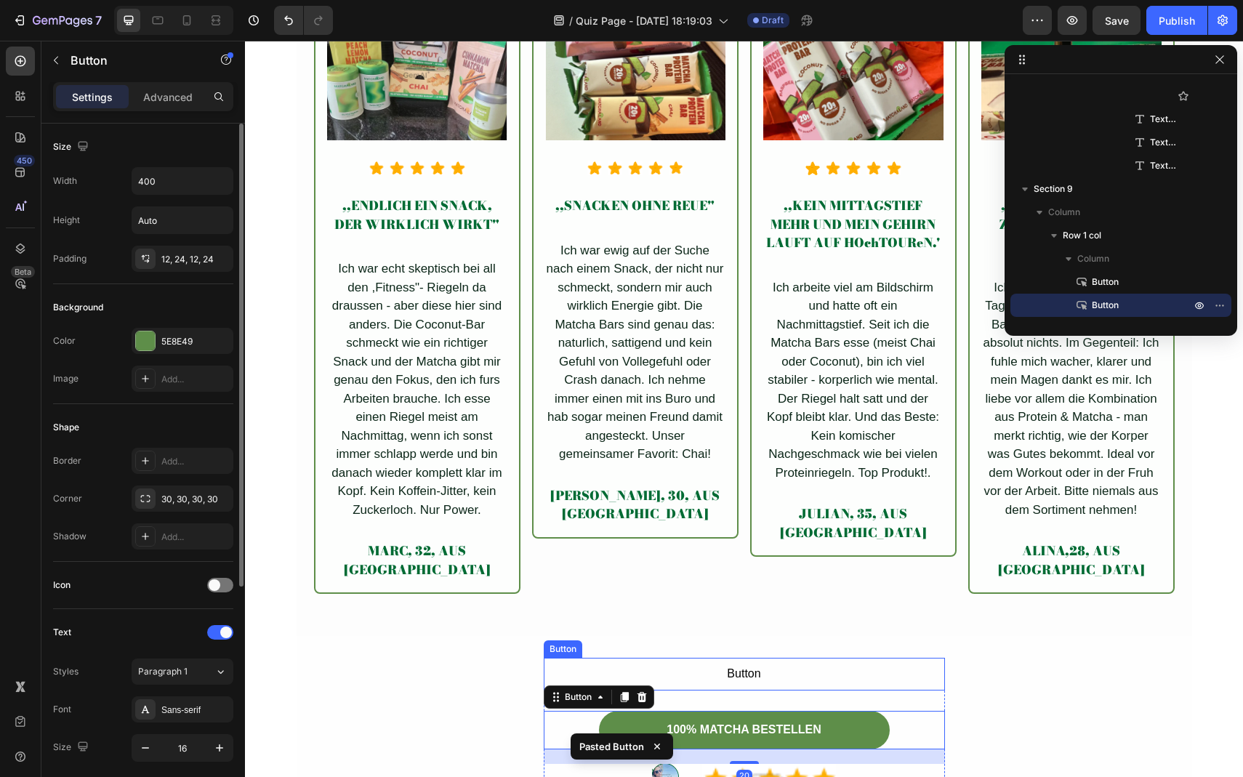
click at [765, 661] on button "Button" at bounding box center [744, 674] width 401 height 33
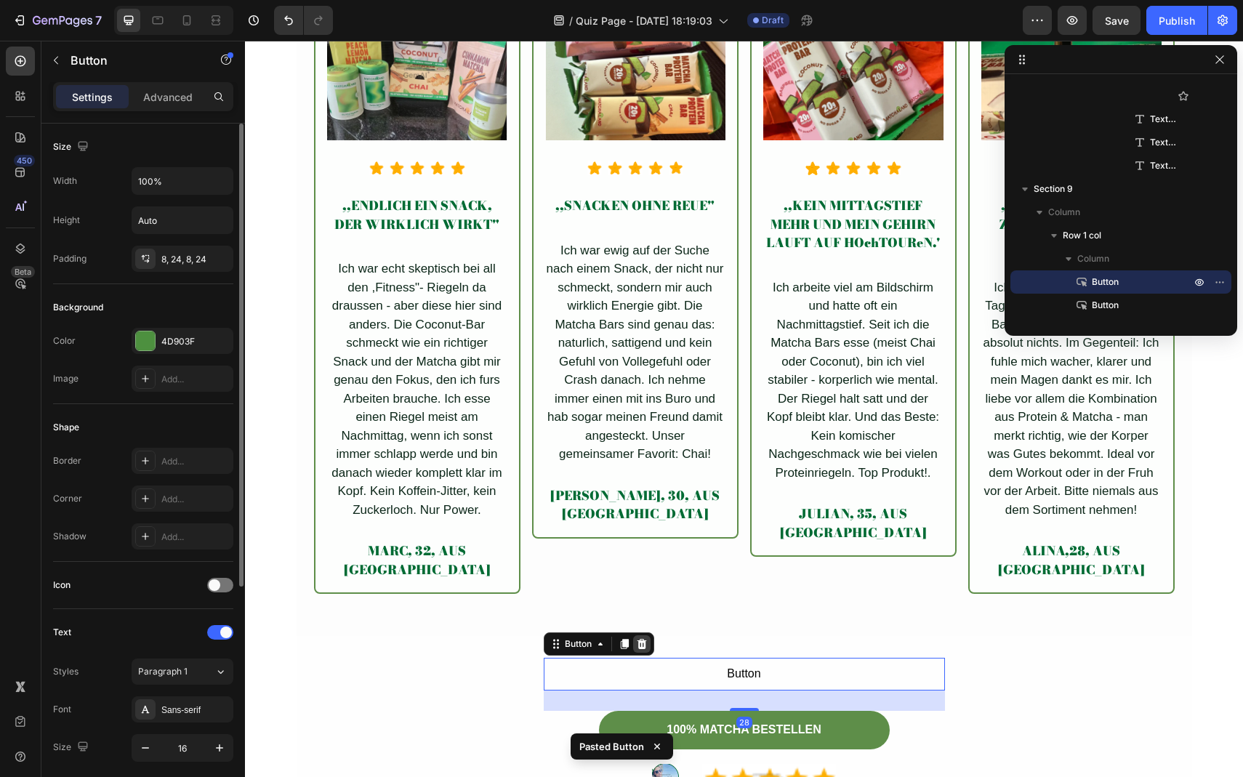
click at [634, 636] on div at bounding box center [641, 644] width 17 height 17
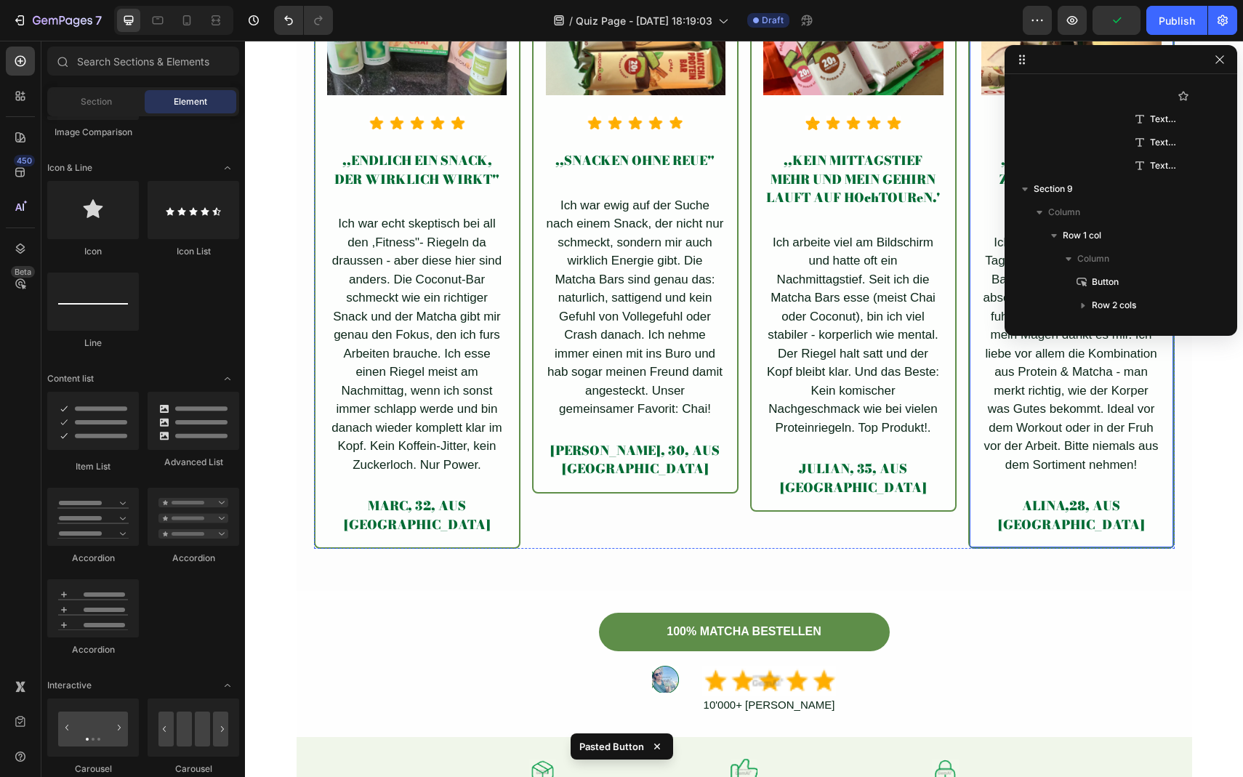
scroll to position [5065, 0]
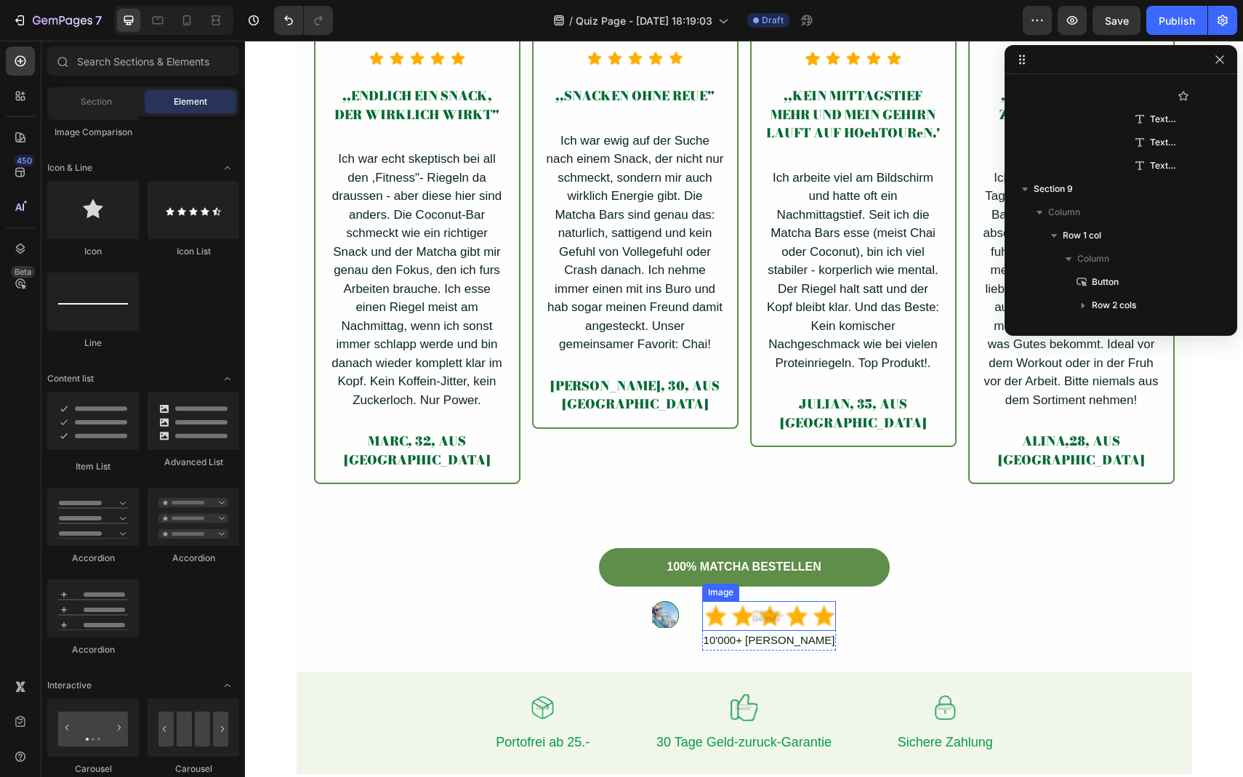
click at [758, 603] on img at bounding box center [769, 616] width 135 height 30
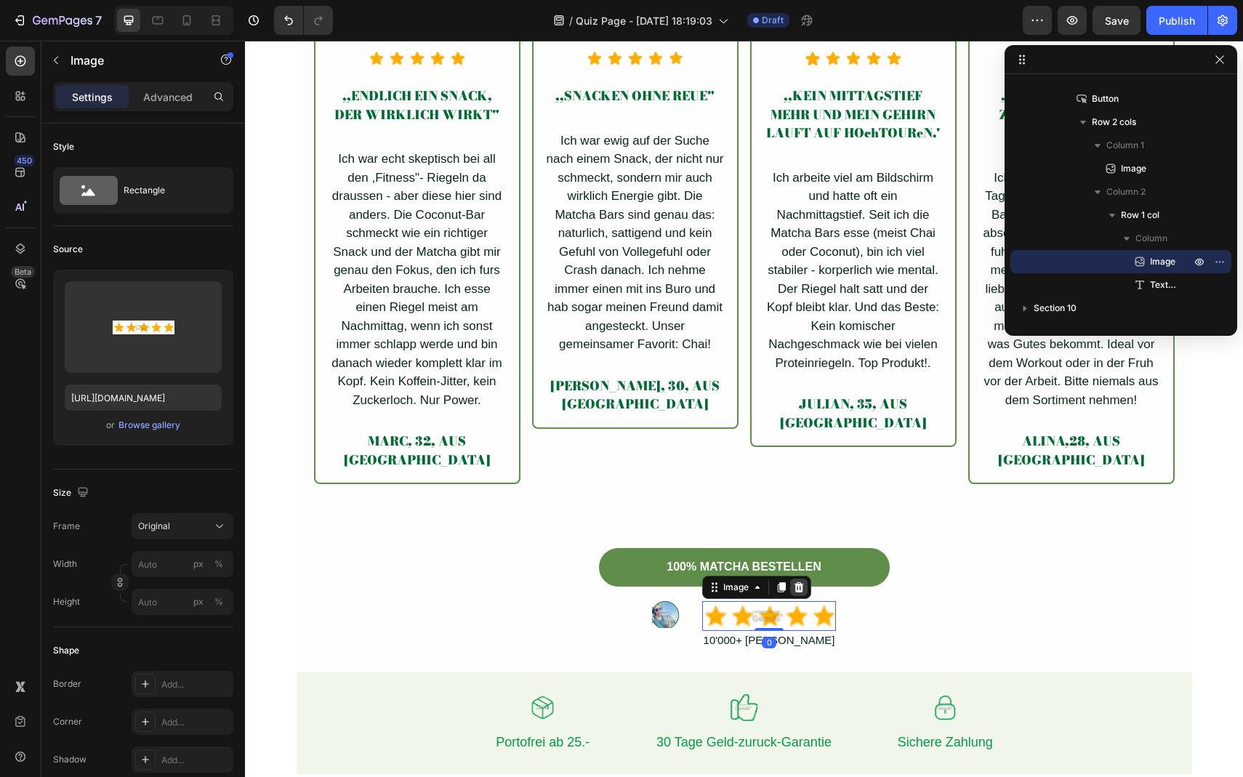
click at [794, 582] on icon at bounding box center [799, 588] width 12 height 12
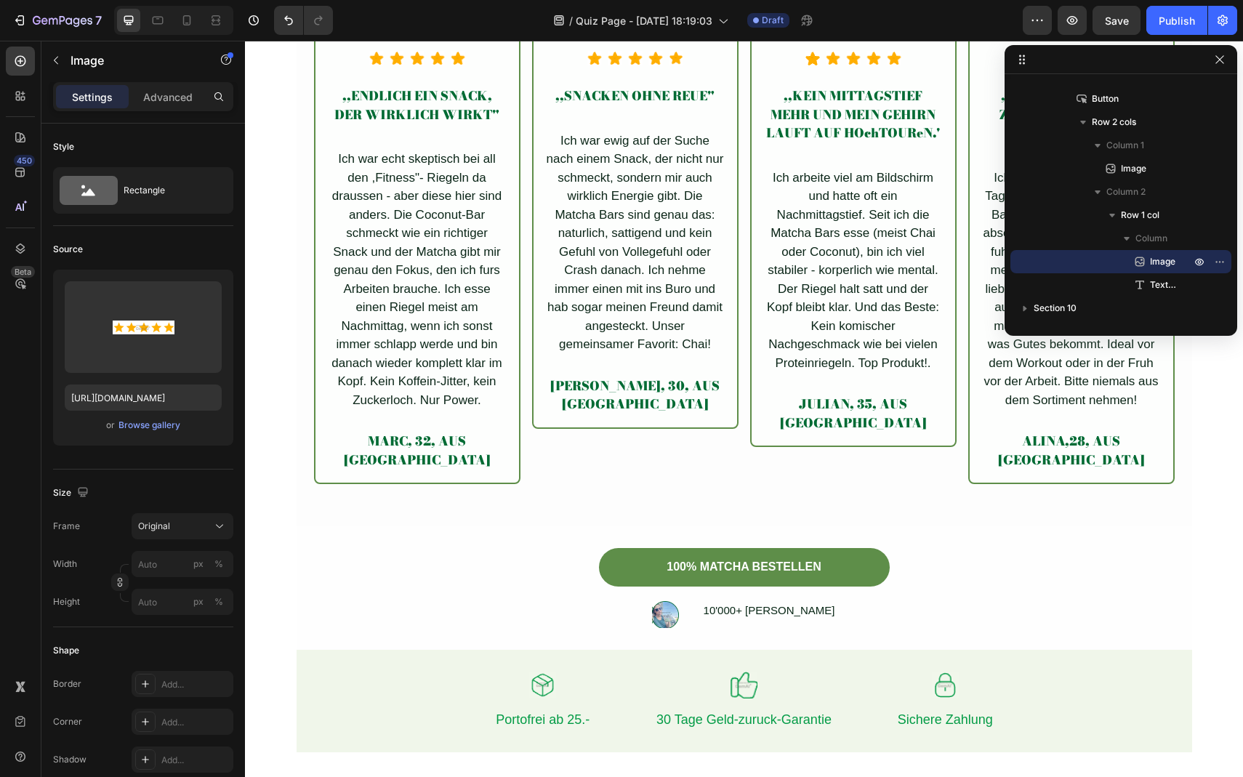
scroll to position [2901, 0]
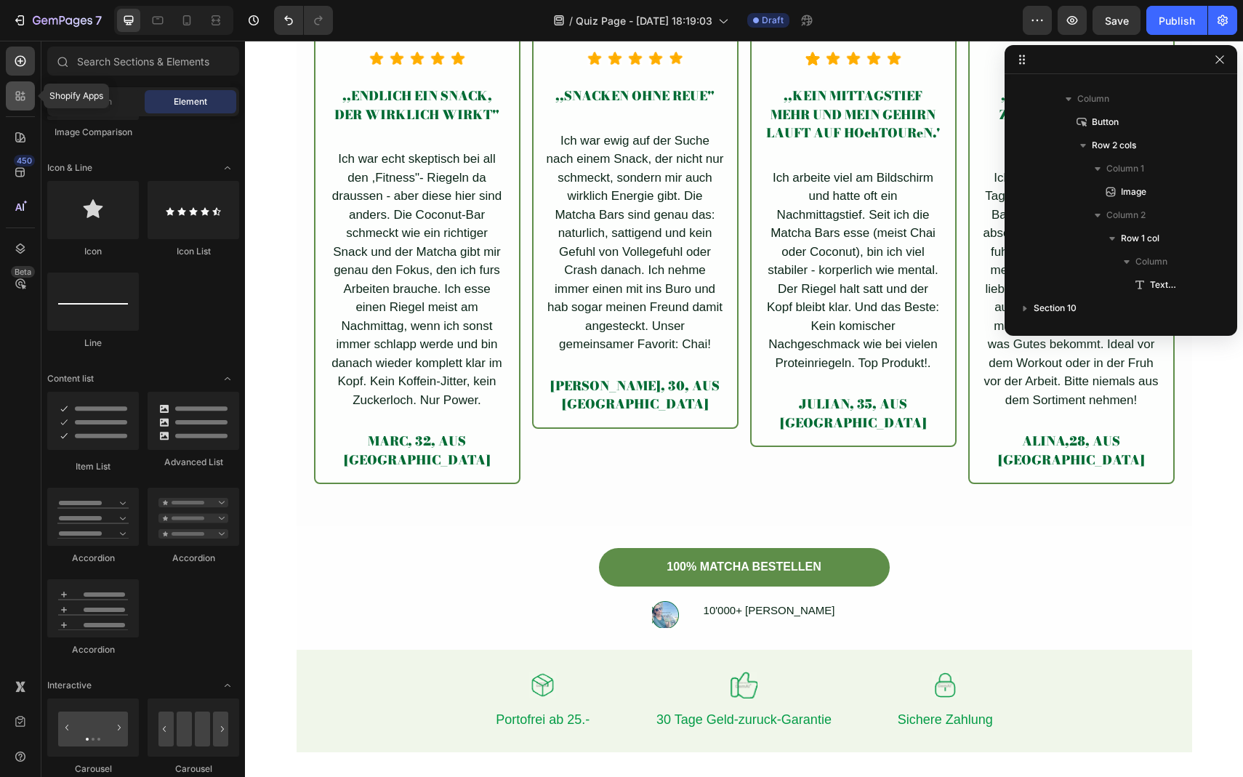
click at [23, 97] on icon at bounding box center [23, 99] width 4 height 4
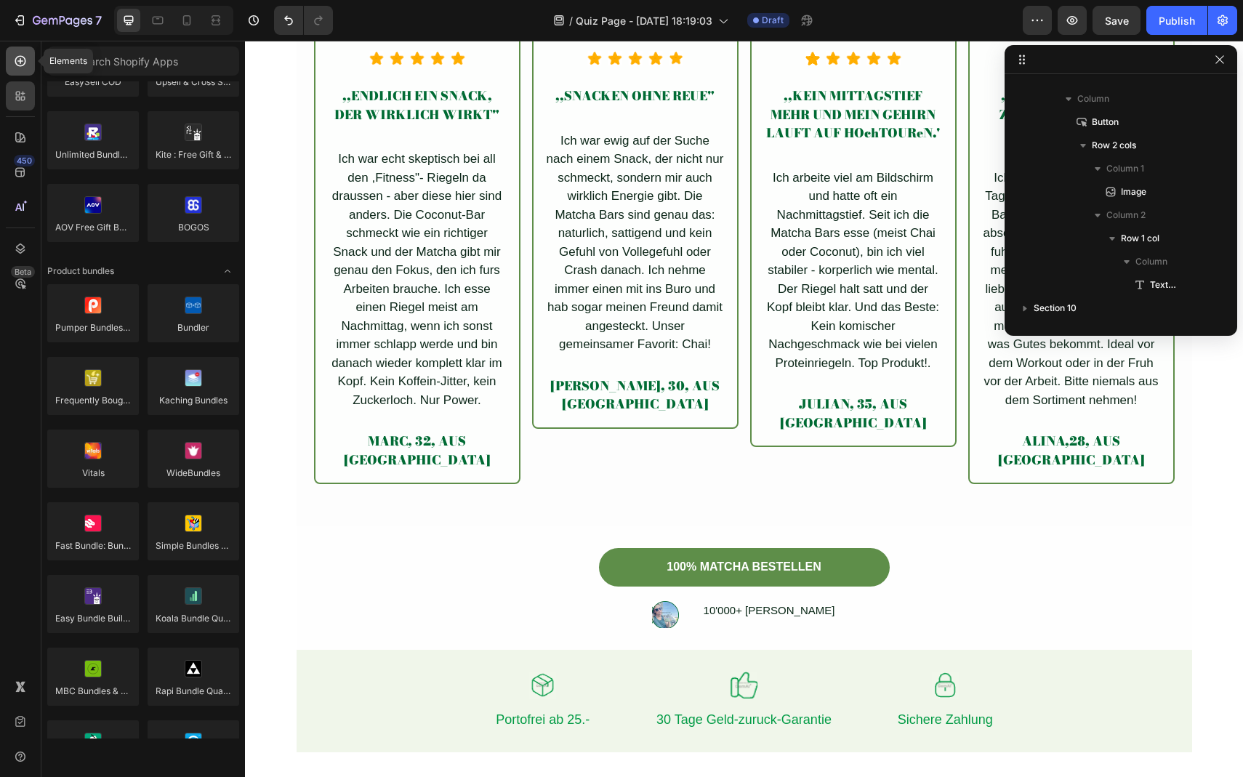
click at [18, 67] on icon at bounding box center [20, 61] width 15 height 15
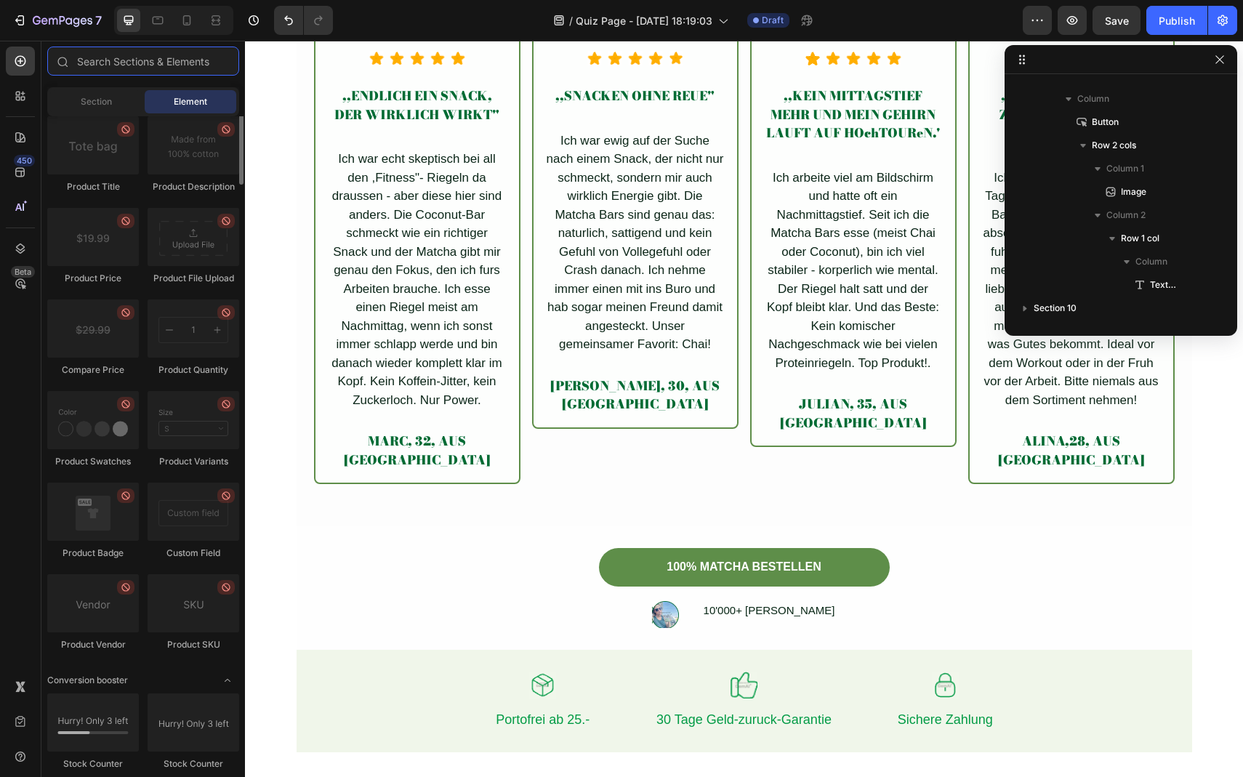
scroll to position [2381, 0]
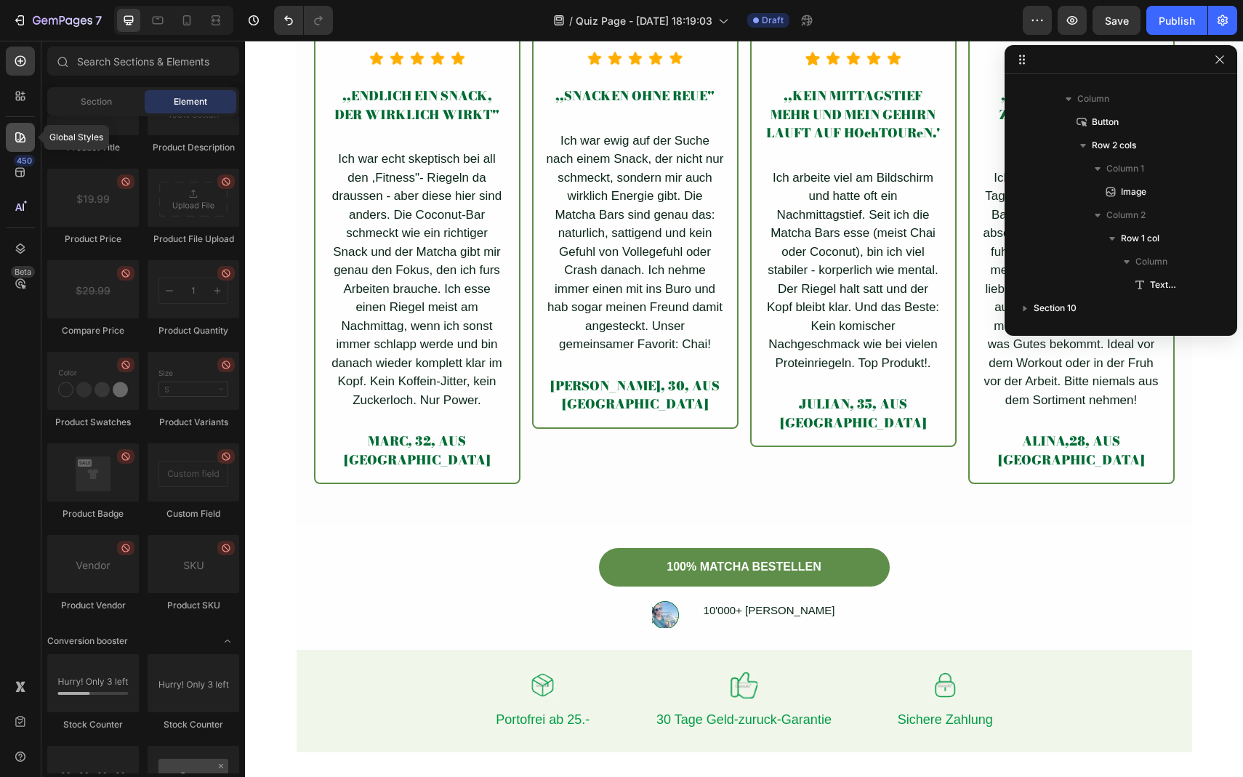
click at [13, 145] on div at bounding box center [20, 137] width 29 height 29
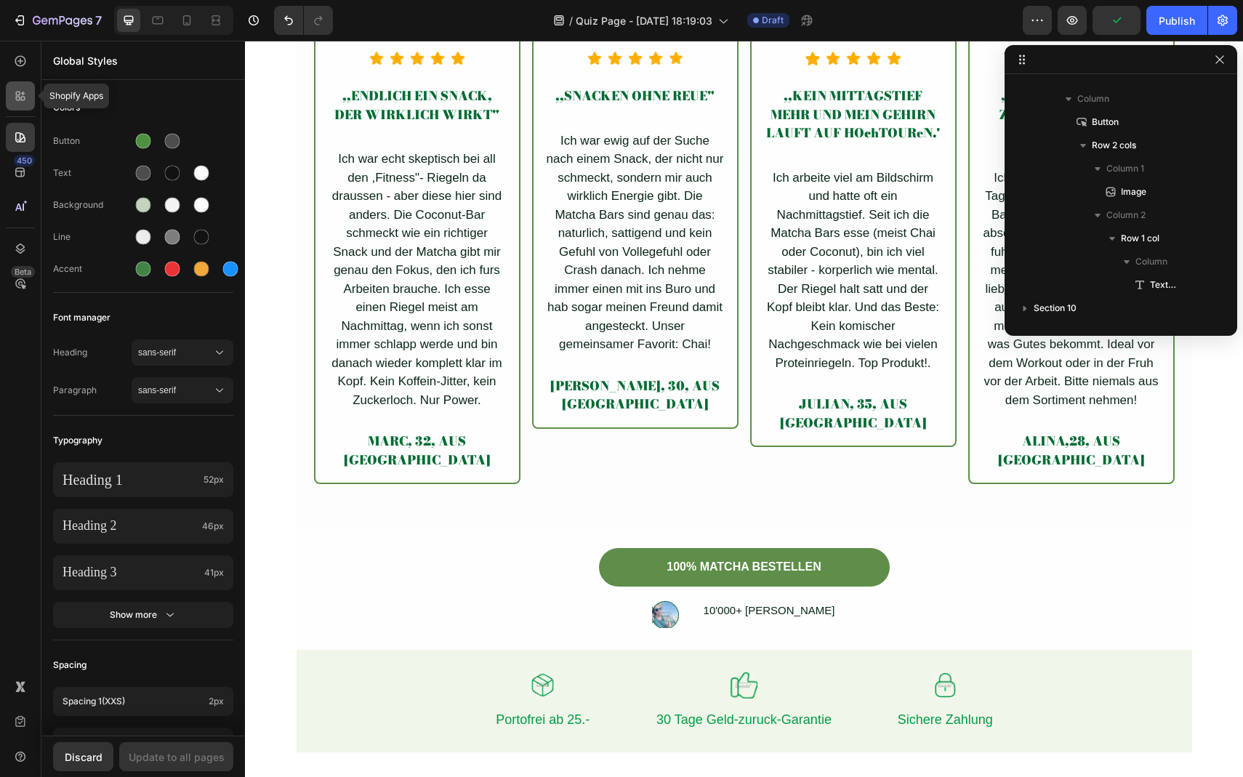
click at [17, 96] on icon at bounding box center [20, 96] width 15 height 15
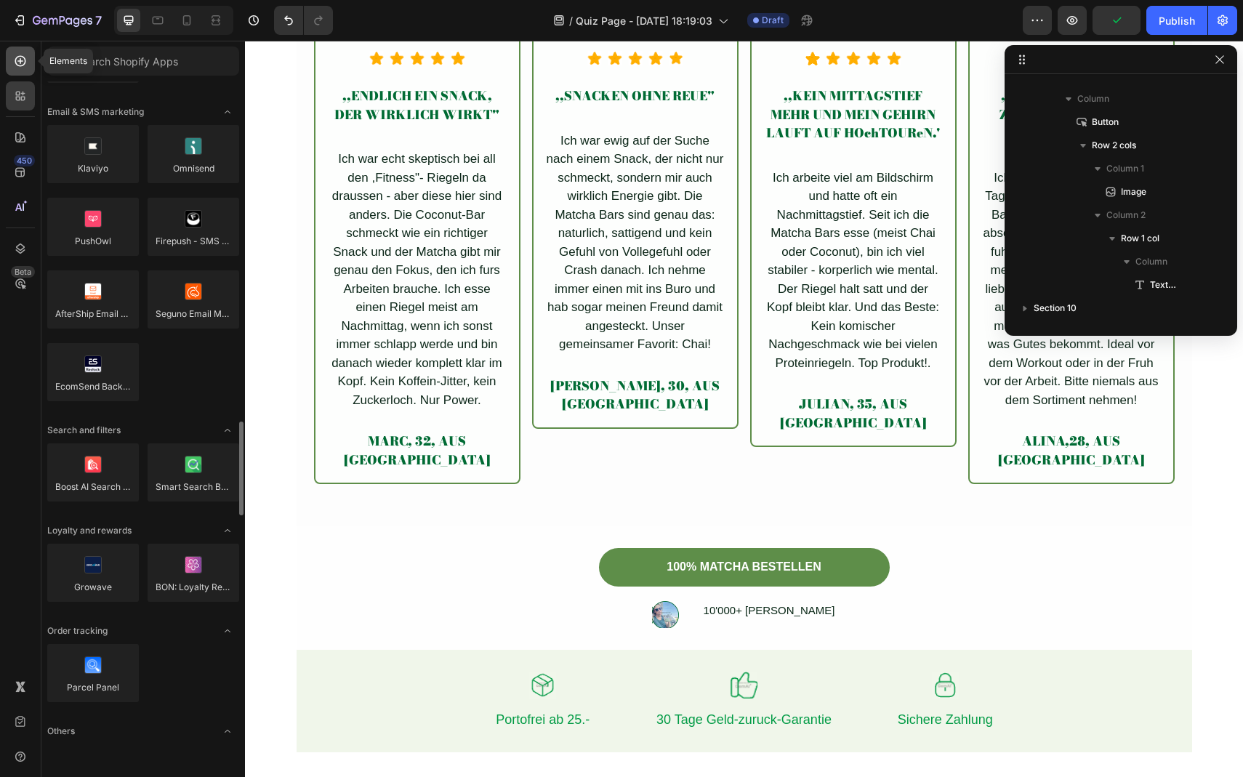
click at [20, 67] on icon at bounding box center [20, 61] width 15 height 15
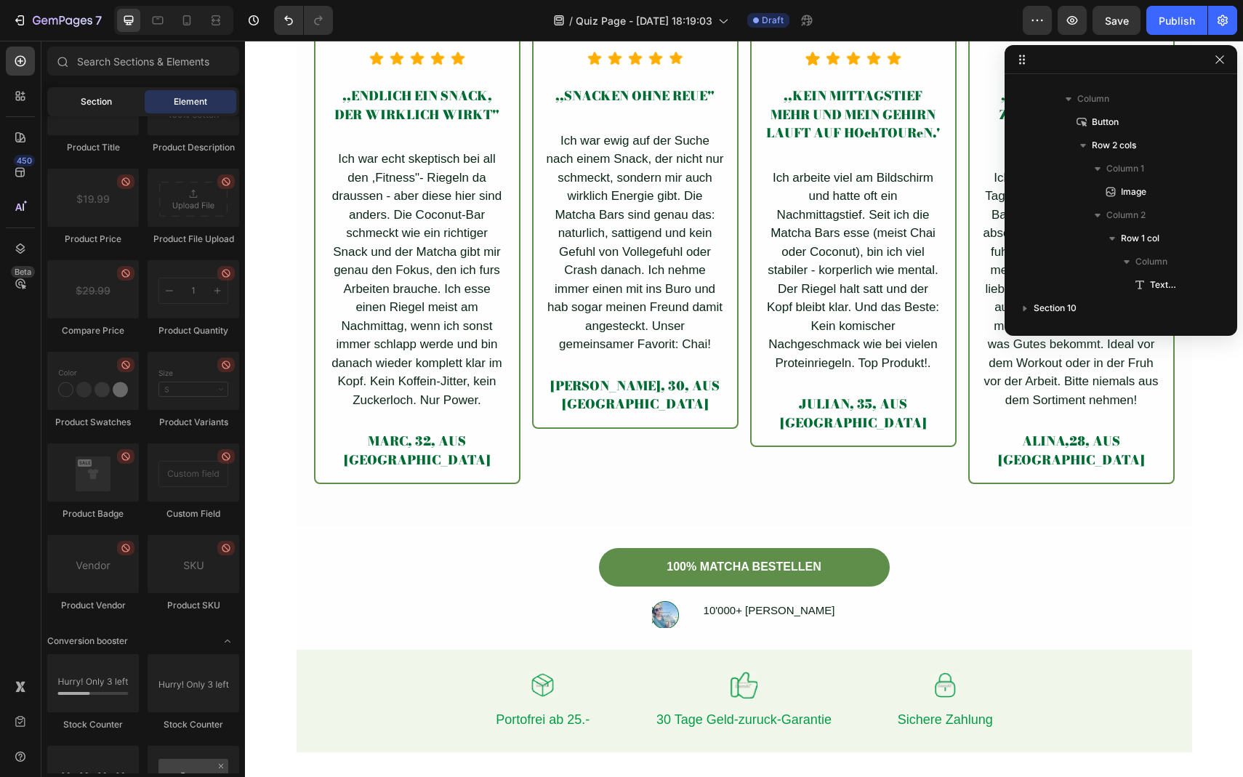
click at [93, 105] on span "Section" at bounding box center [96, 101] width 31 height 13
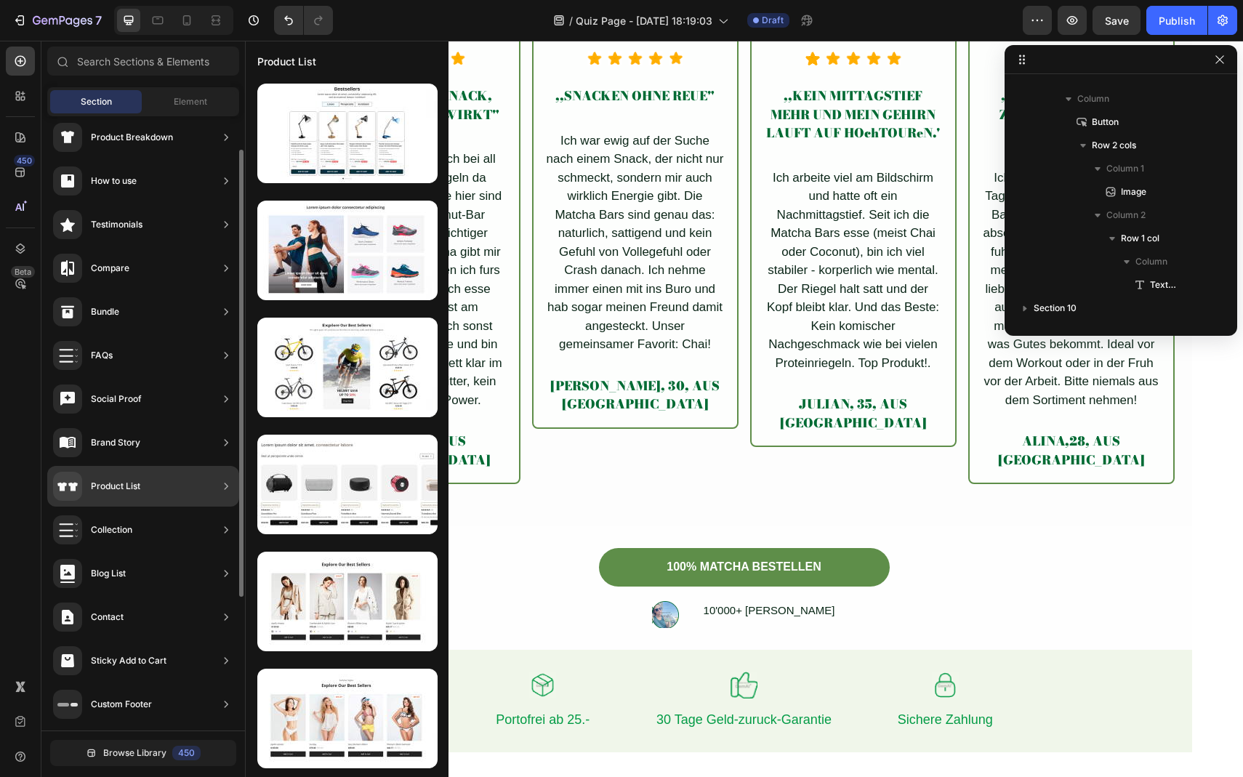
scroll to position [0, 0]
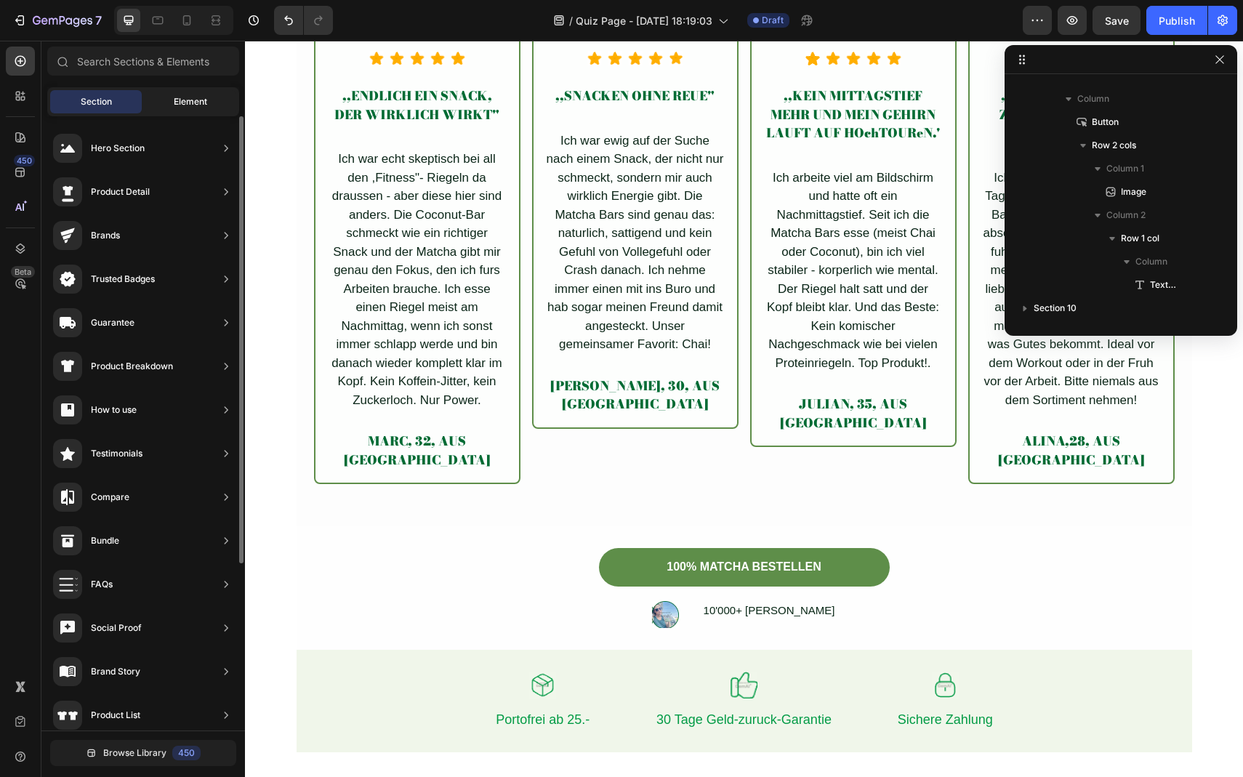
click at [188, 102] on span "Element" at bounding box center [190, 101] width 33 height 13
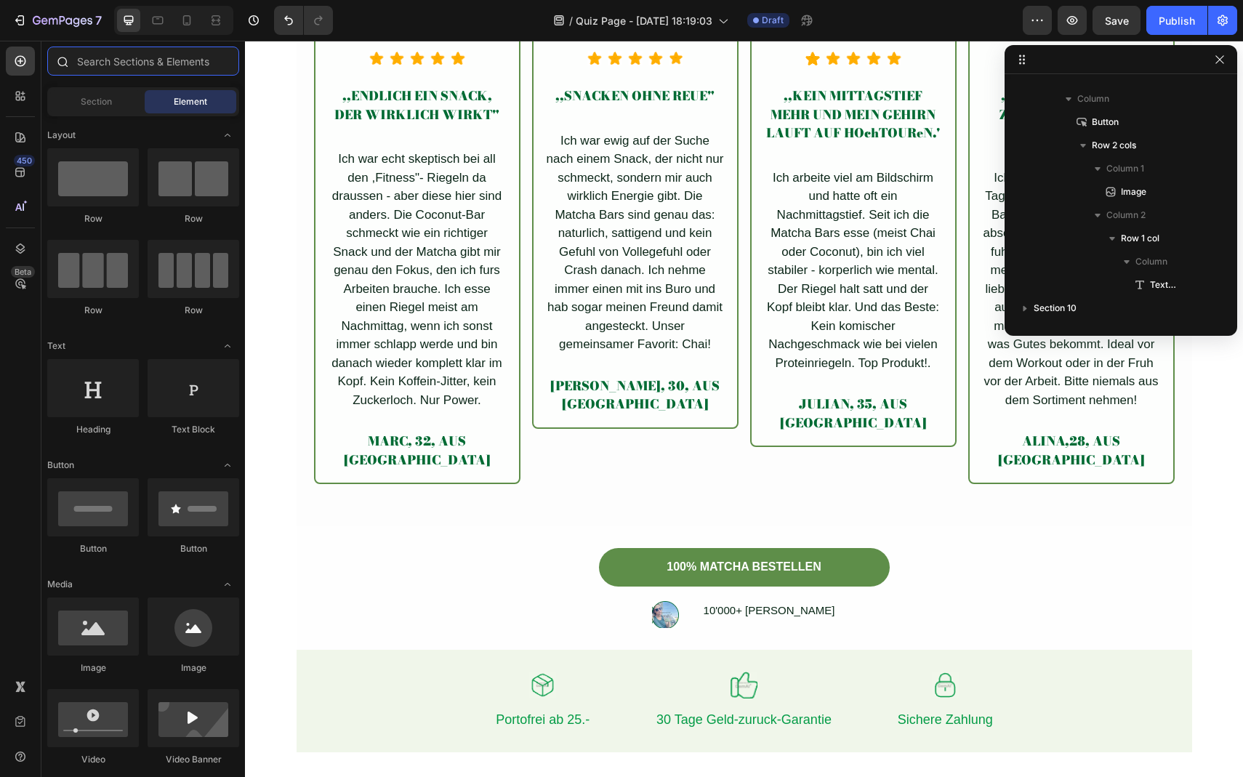
click at [119, 70] on input "text" at bounding box center [143, 61] width 192 height 29
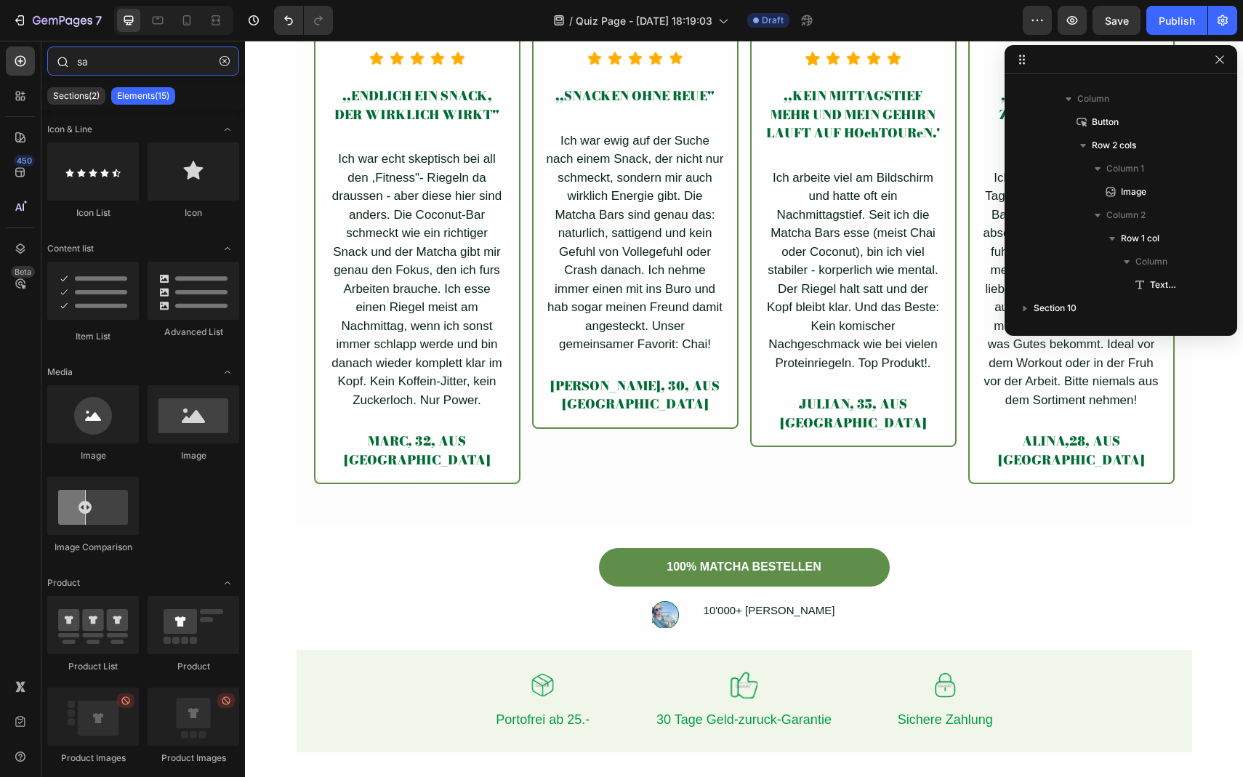
type input "s"
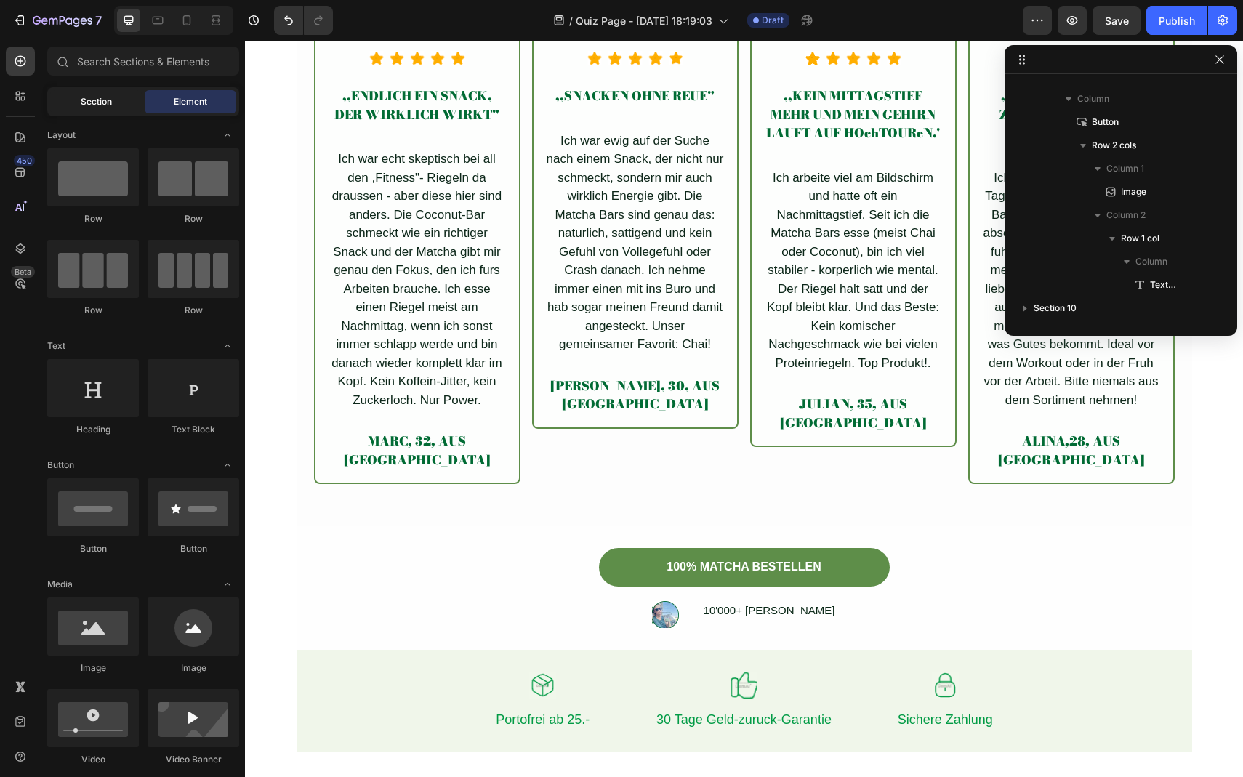
click at [92, 103] on span "Section" at bounding box center [96, 101] width 31 height 13
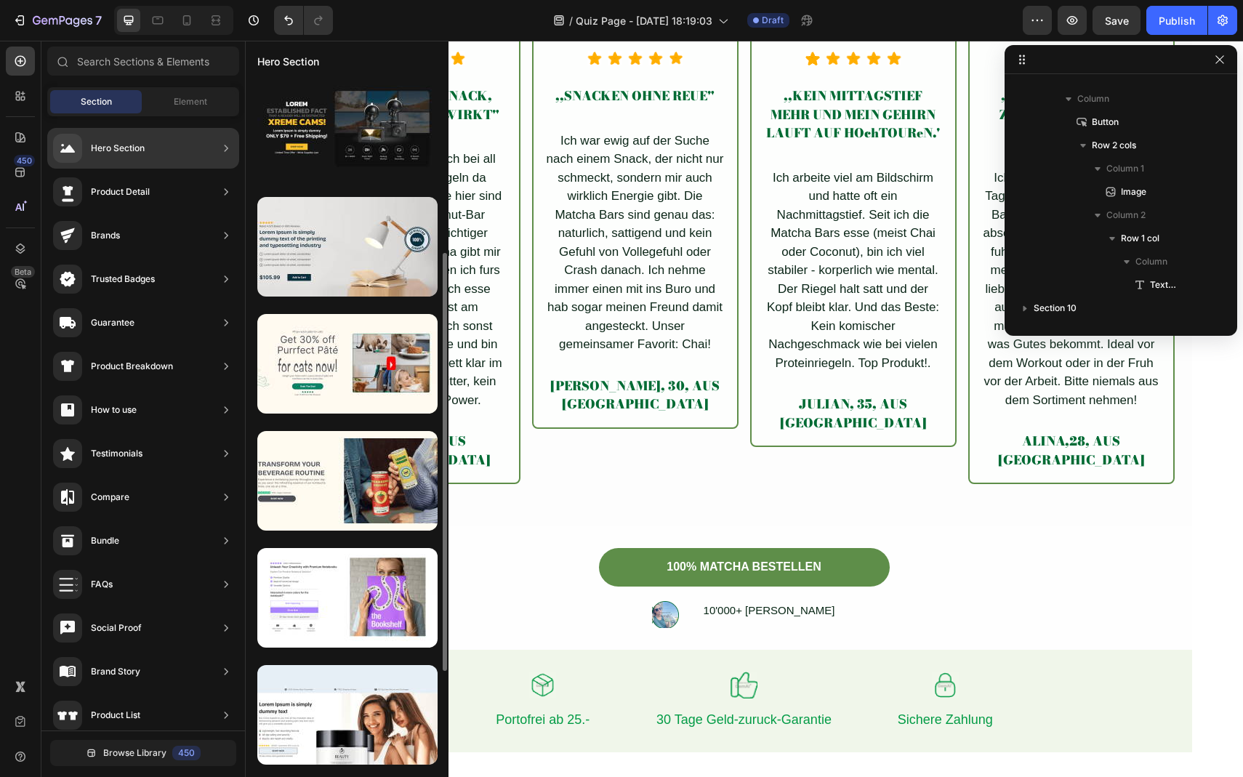
scroll to position [380, 0]
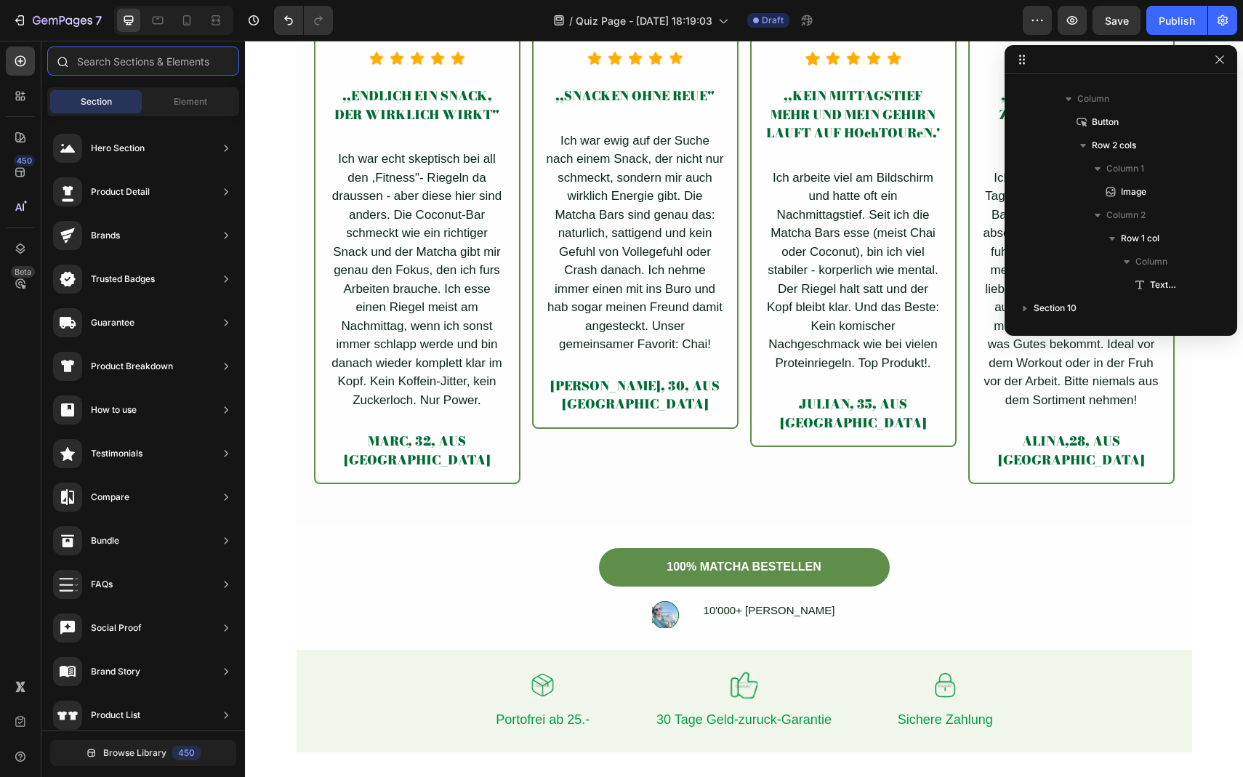
click at [178, 64] on input "text" at bounding box center [143, 61] width 192 height 29
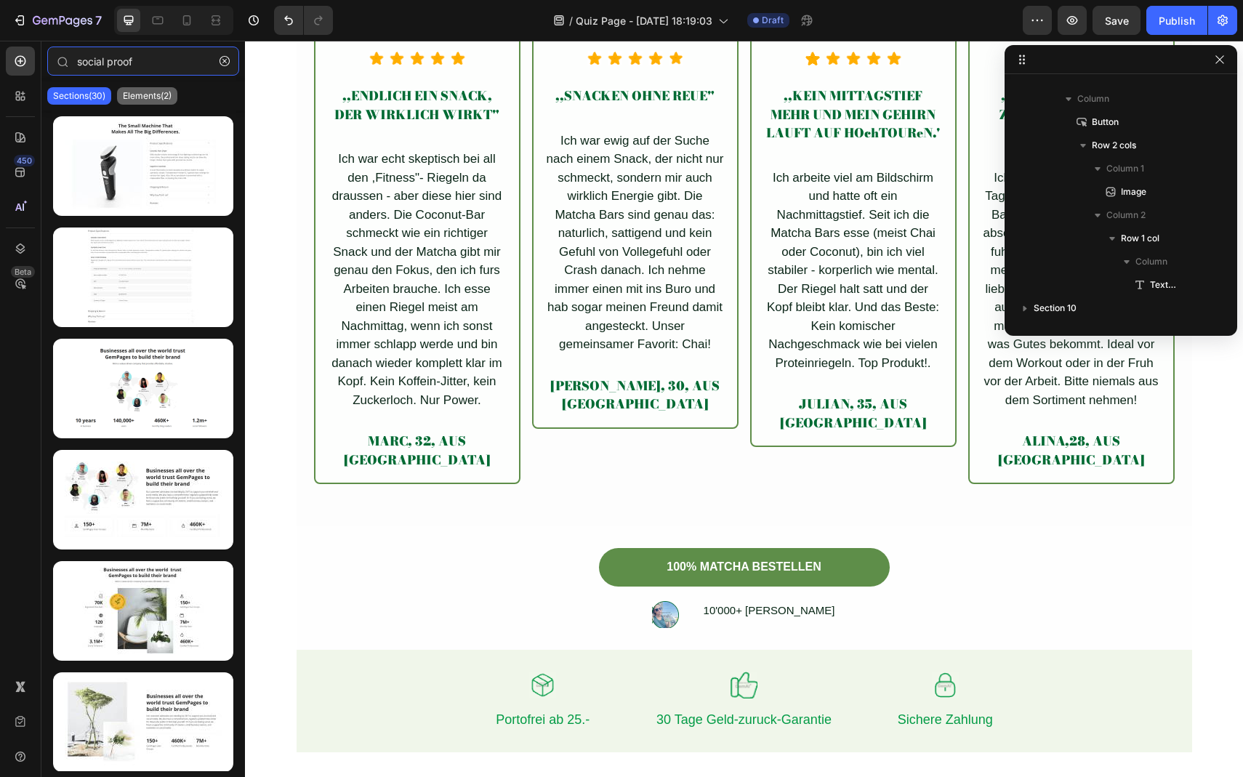
type input "social proof"
click at [151, 94] on p "Elements(2)" at bounding box center [147, 96] width 49 height 12
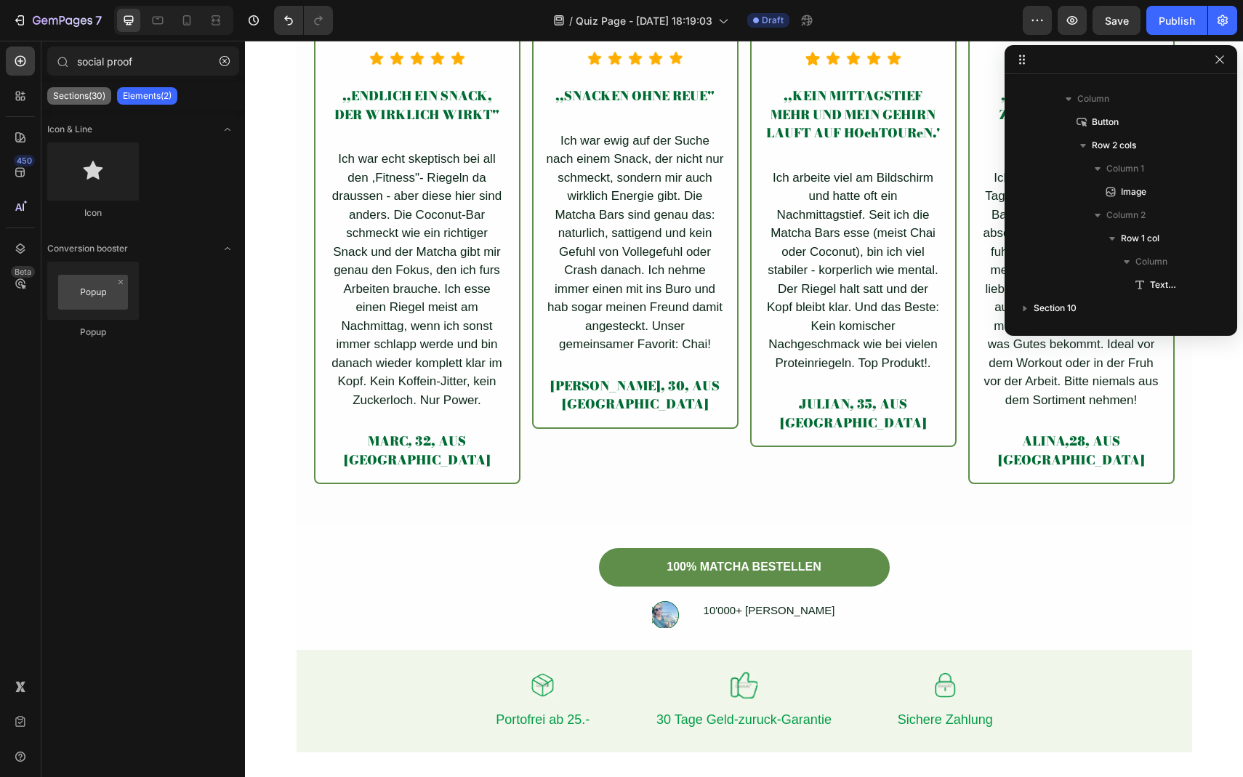
click at [71, 89] on div "Sections(30)" at bounding box center [79, 95] width 64 height 17
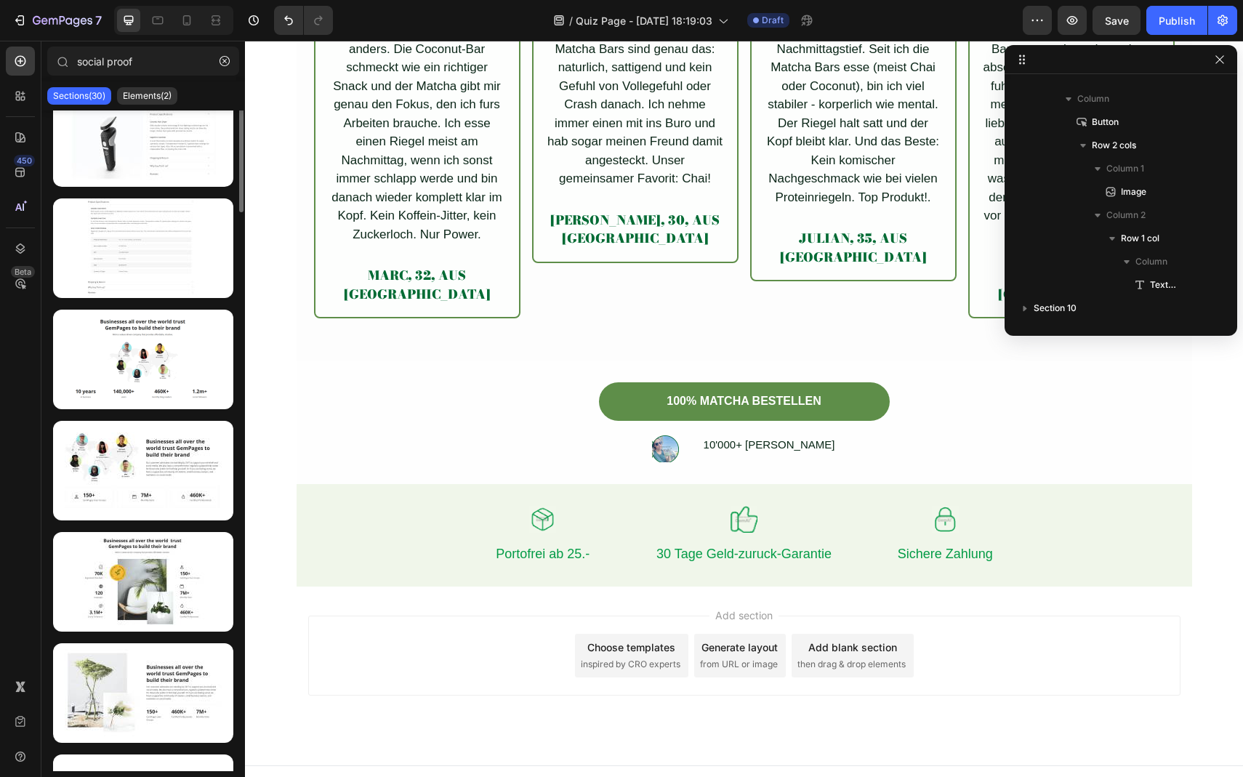
scroll to position [0, 0]
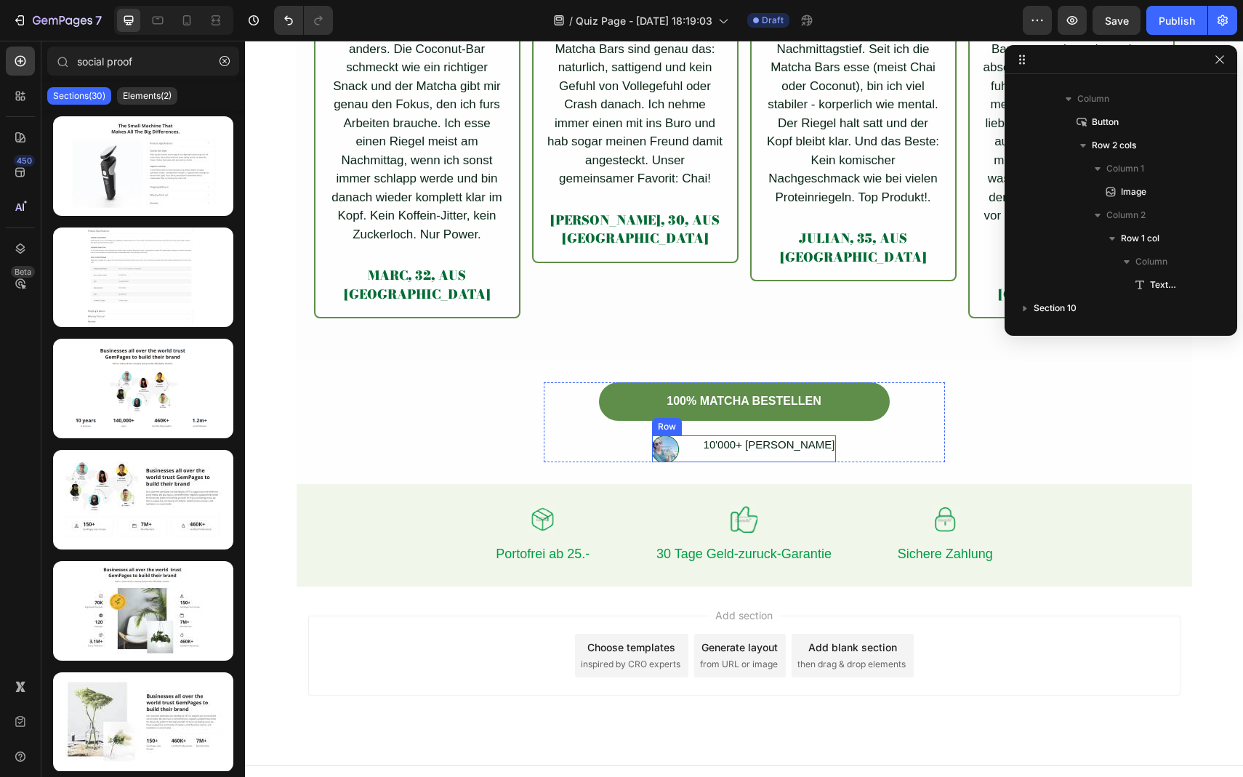
click at [685, 436] on div "Image 10'000+ zufriedene Kunden Text Block Row Row" at bounding box center [744, 449] width 185 height 27
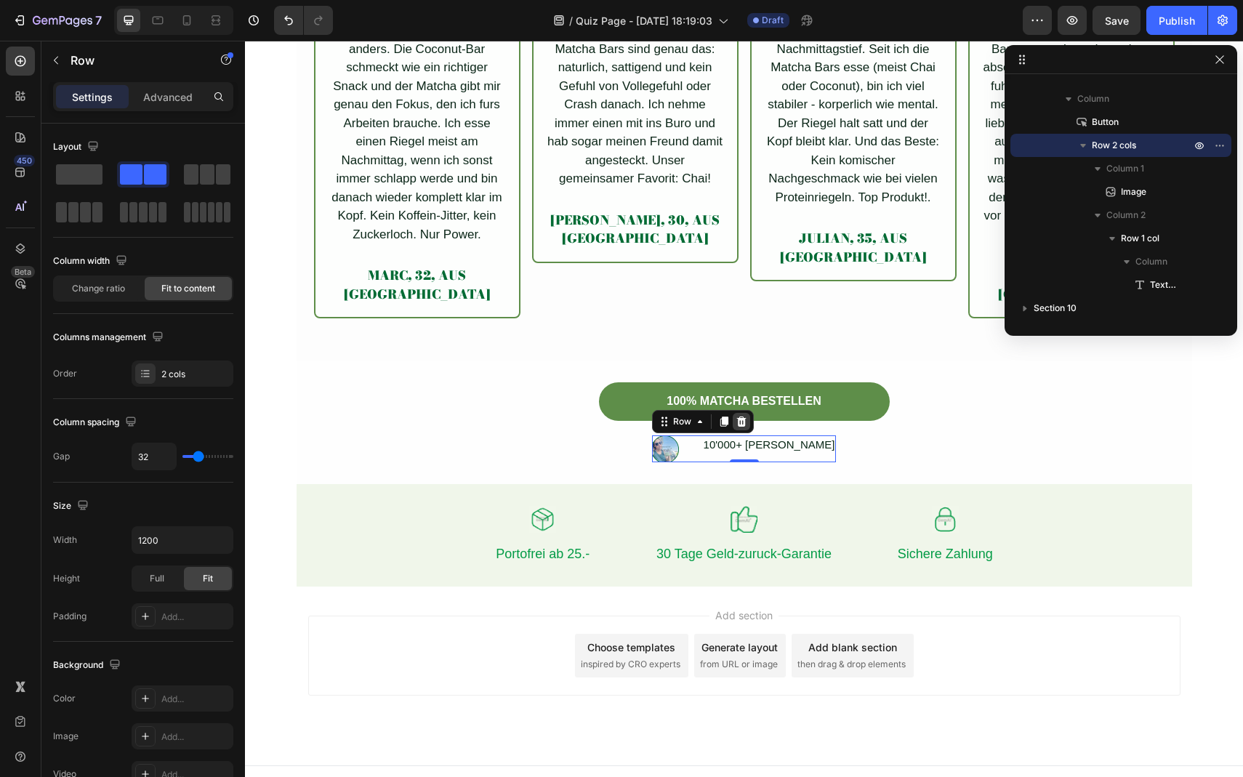
click at [738, 417] on icon at bounding box center [741, 422] width 9 height 10
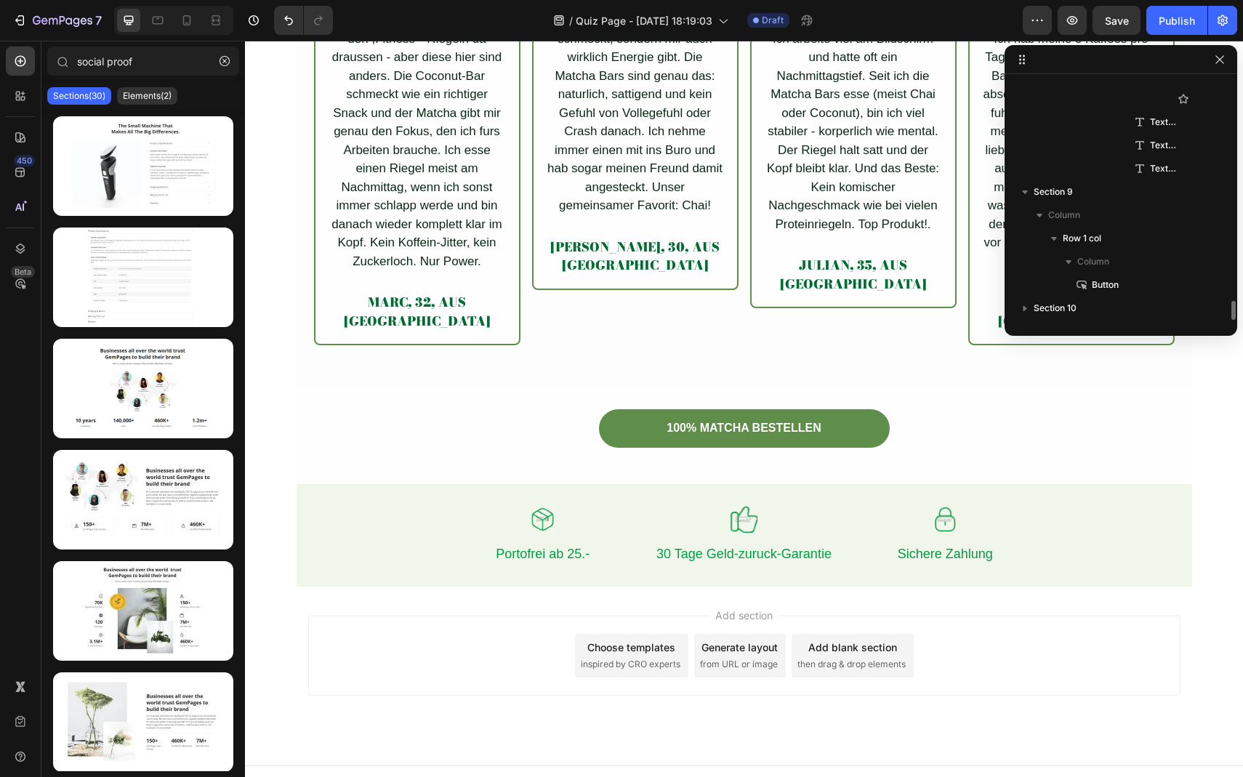
scroll to position [2738, 0]
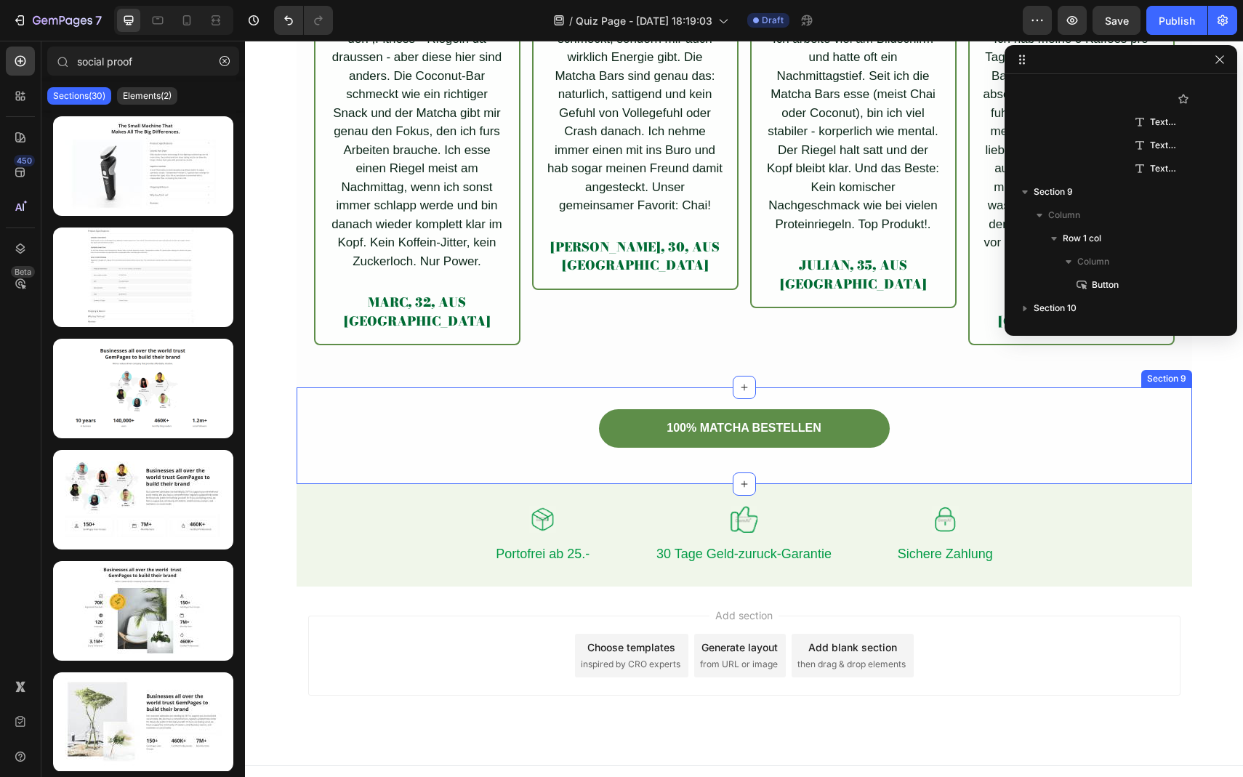
click at [763, 449] on div "100% MATCHA BESTELLEN Button Row Section 9" at bounding box center [745, 436] width 896 height 97
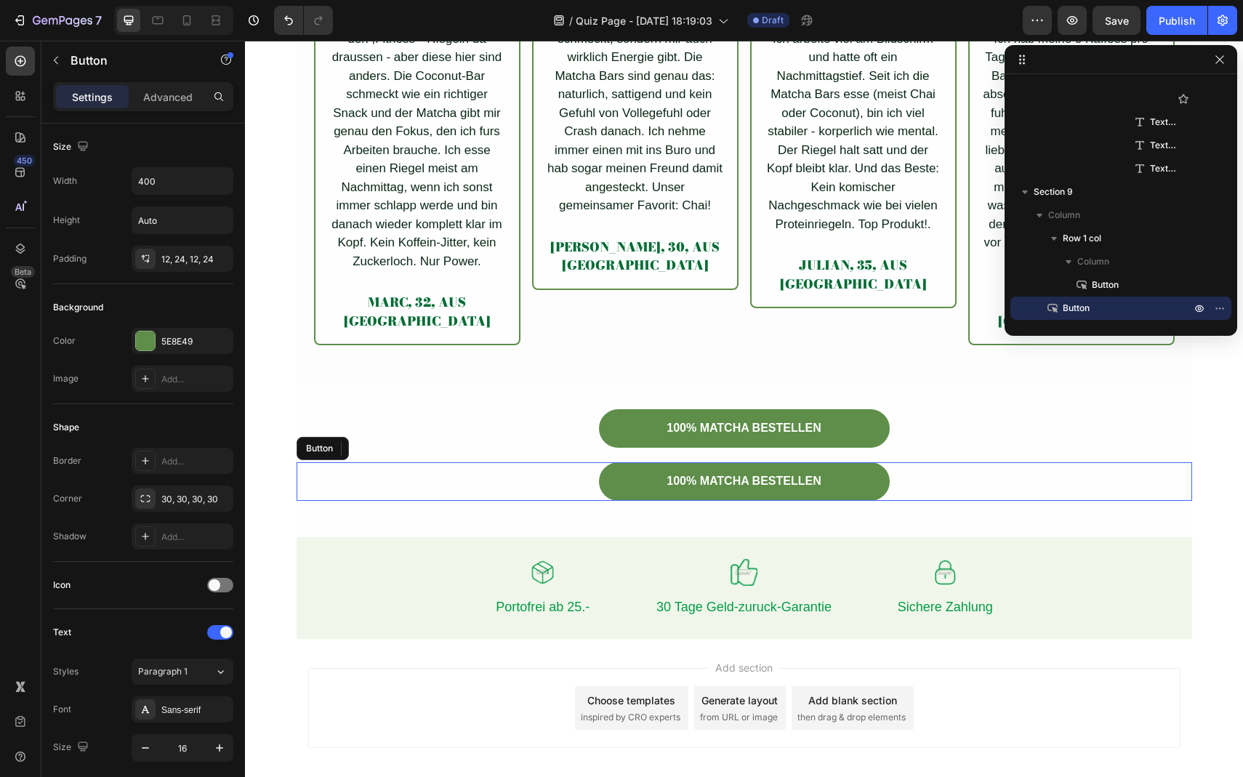
scroll to position [5231, 0]
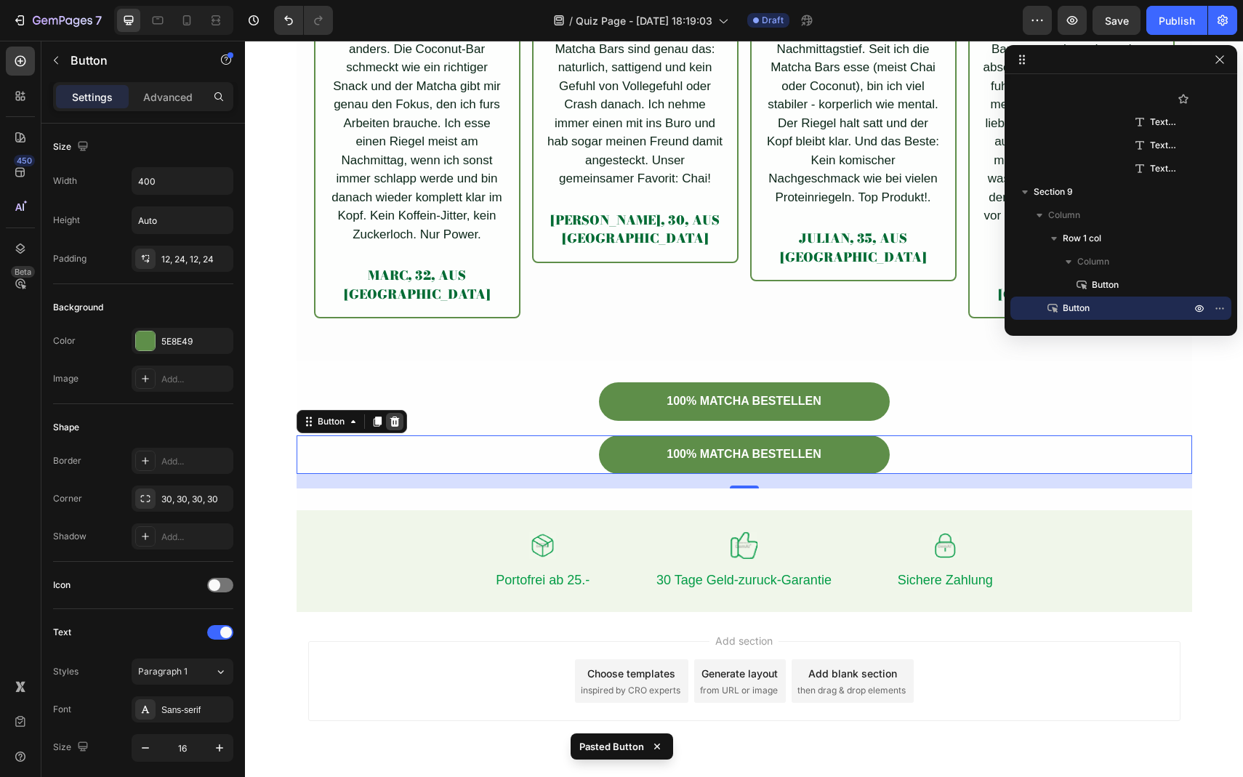
click at [396, 416] on icon at bounding box center [395, 422] width 12 height 12
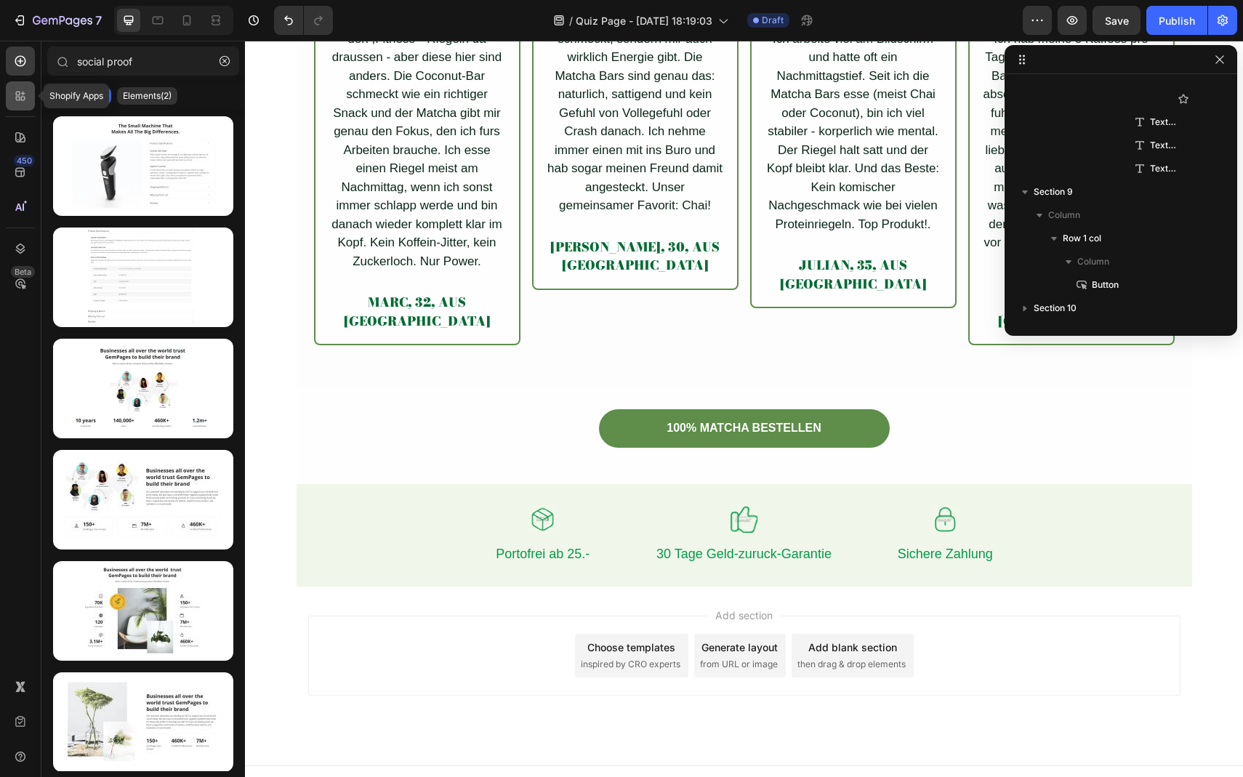
click at [13, 95] on icon at bounding box center [20, 96] width 15 height 15
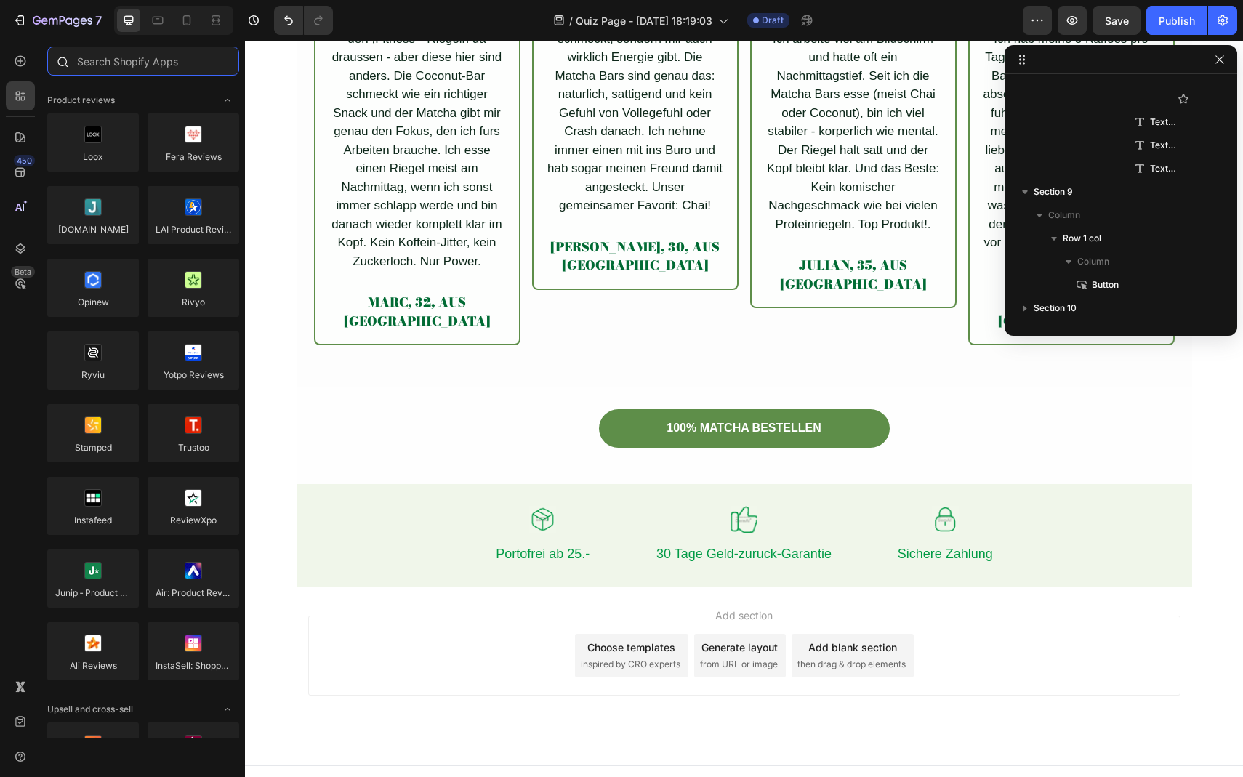
click at [119, 66] on input "text" at bounding box center [143, 61] width 192 height 29
click at [20, 58] on icon at bounding box center [20, 61] width 15 height 15
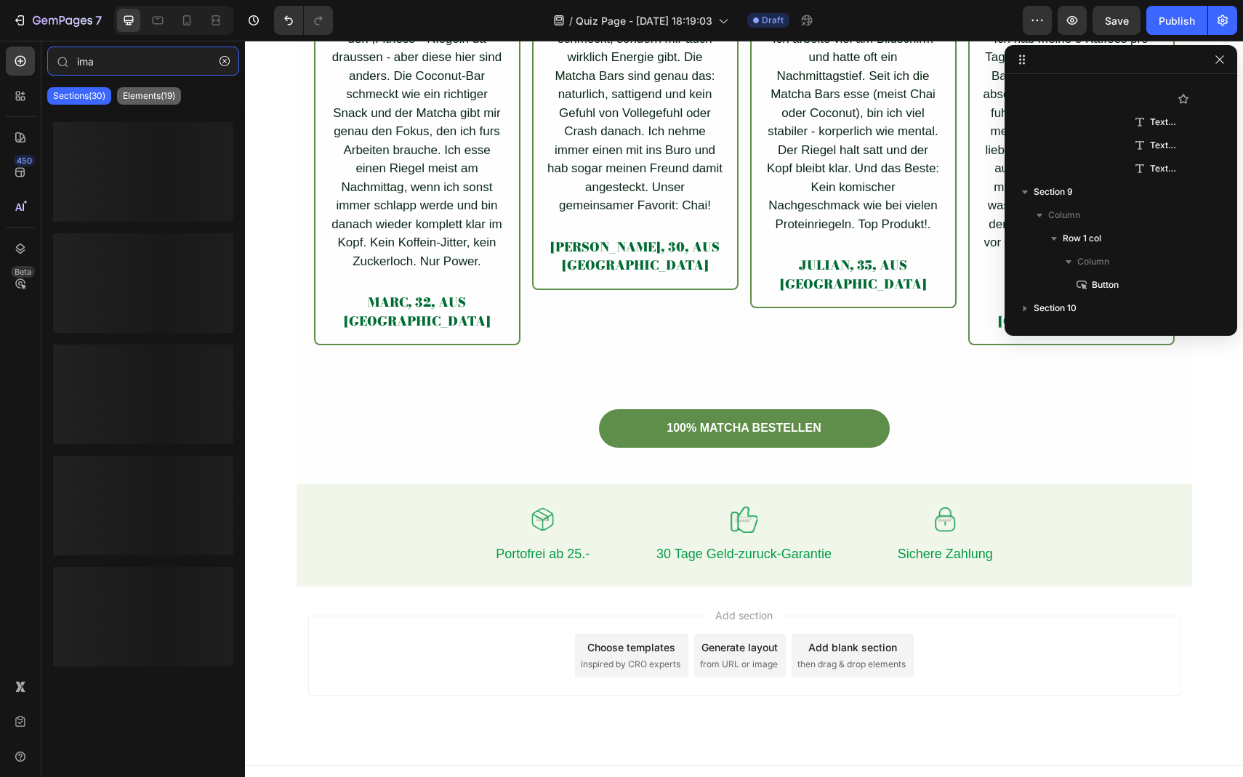
type input "ima"
click at [141, 100] on p "Elements(19)" at bounding box center [149, 96] width 52 height 12
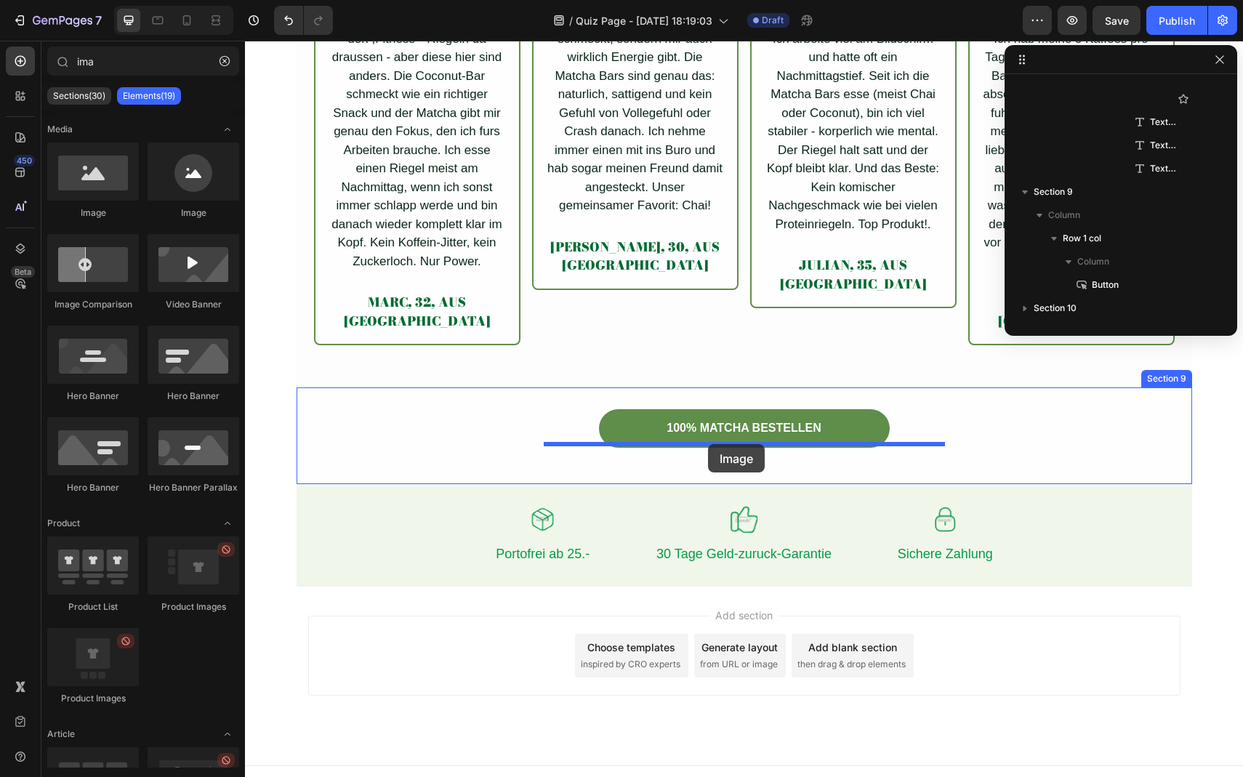
drag, startPoint x: 353, startPoint y: 201, endPoint x: 708, endPoint y: 444, distance: 431.0
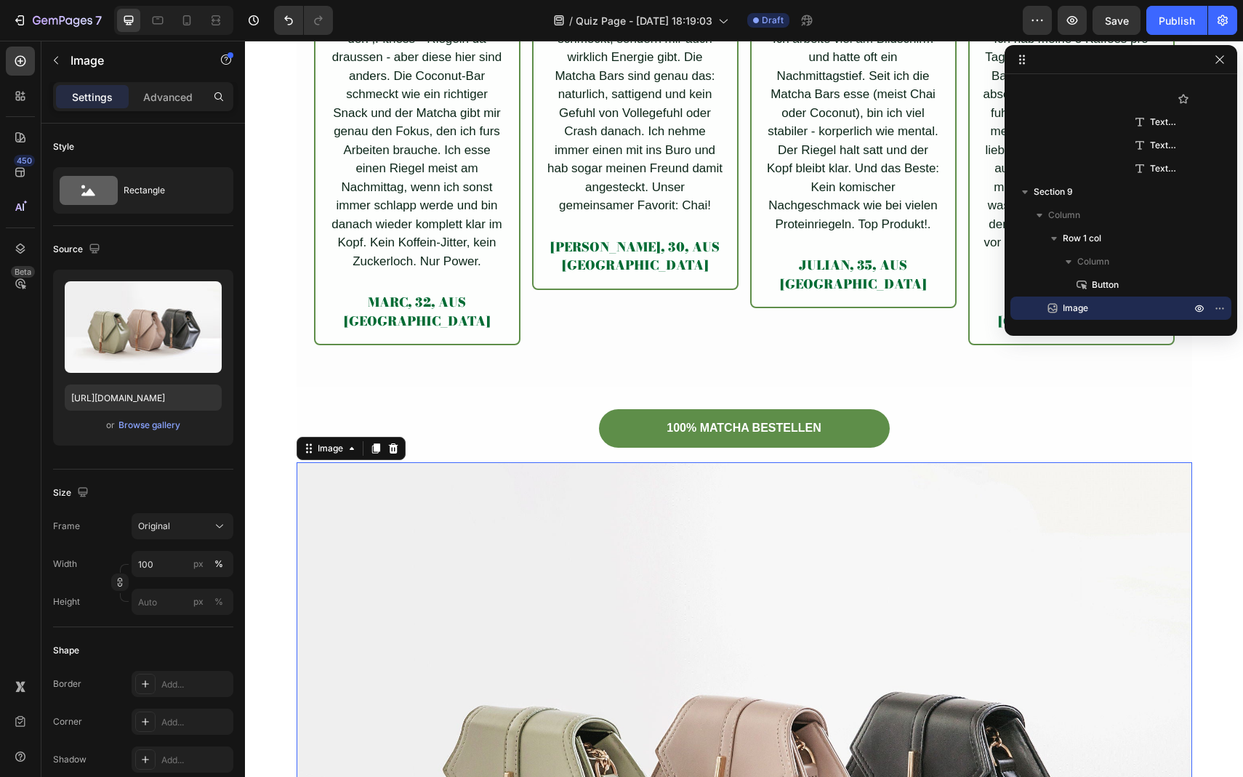
scroll to position [5231, 0]
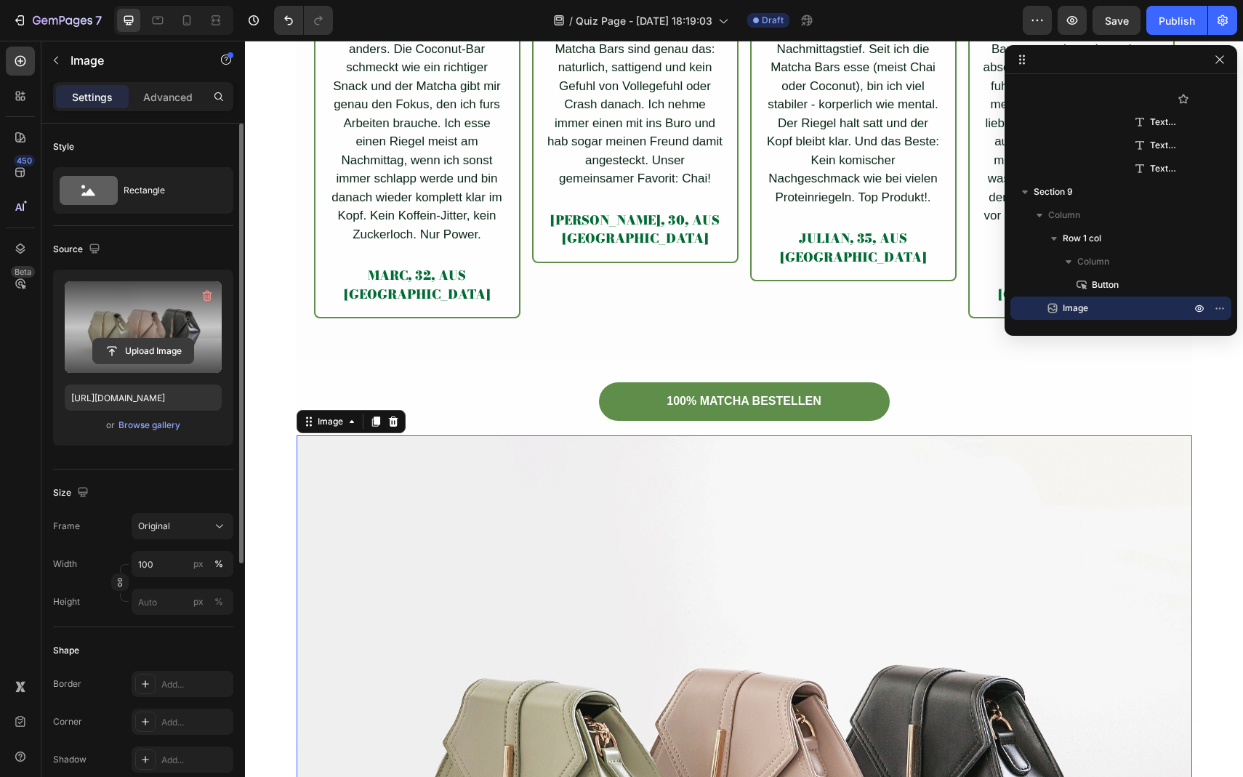
click at [137, 343] on input "file" at bounding box center [143, 351] width 100 height 25
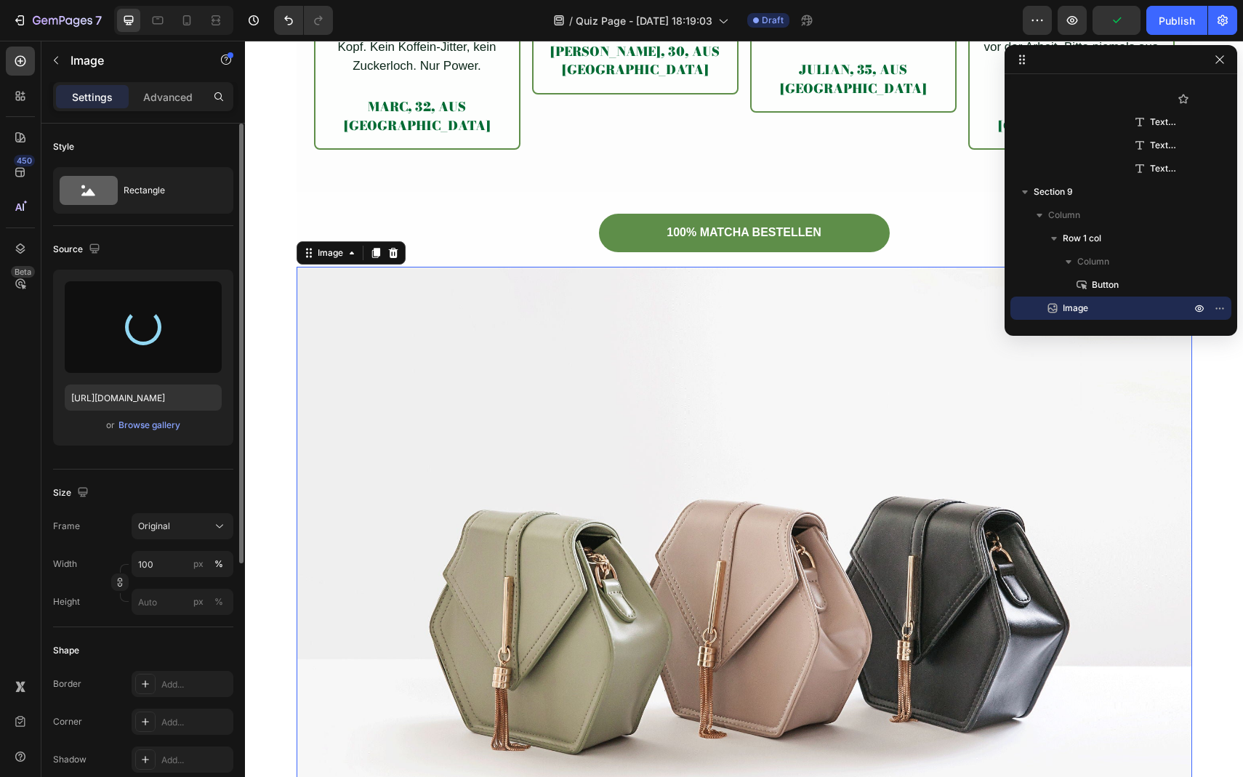
type input "https://cdn.shopify.com/s/files/1/0903/8856/2300/files/gempages_586339981971161…"
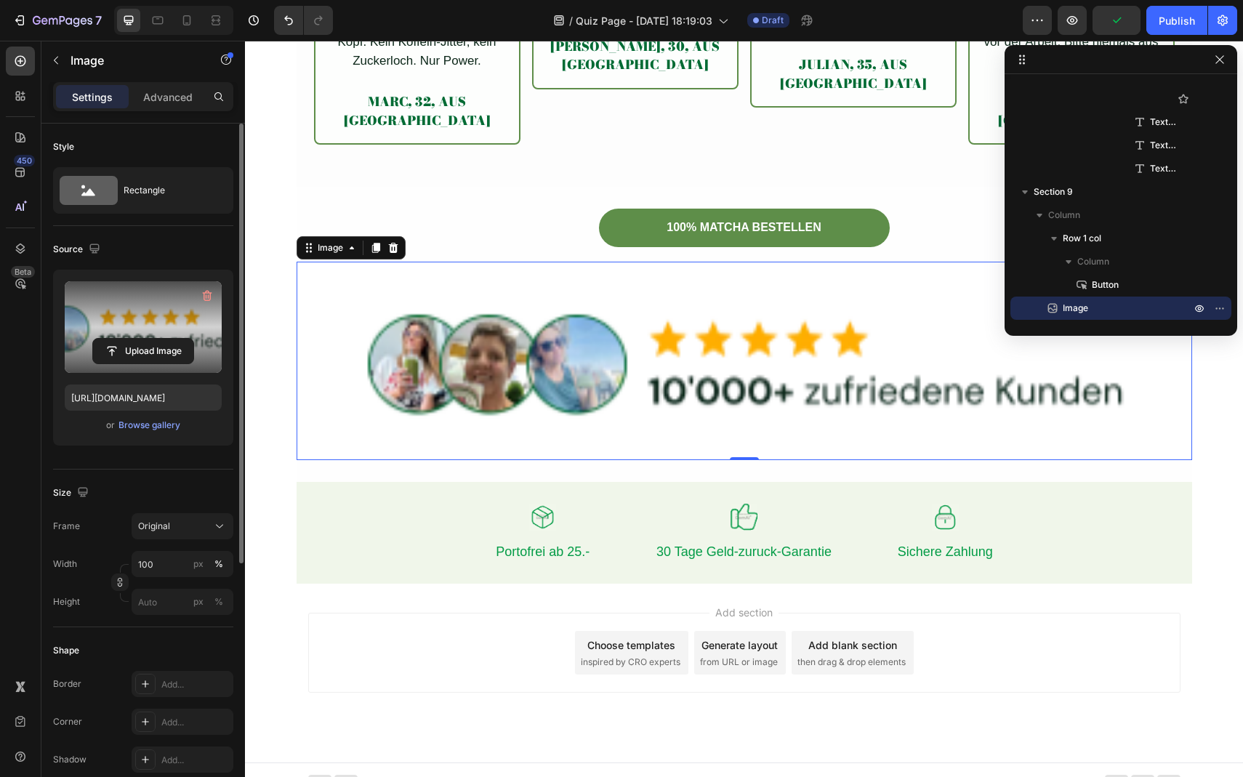
scroll to position [5402, 0]
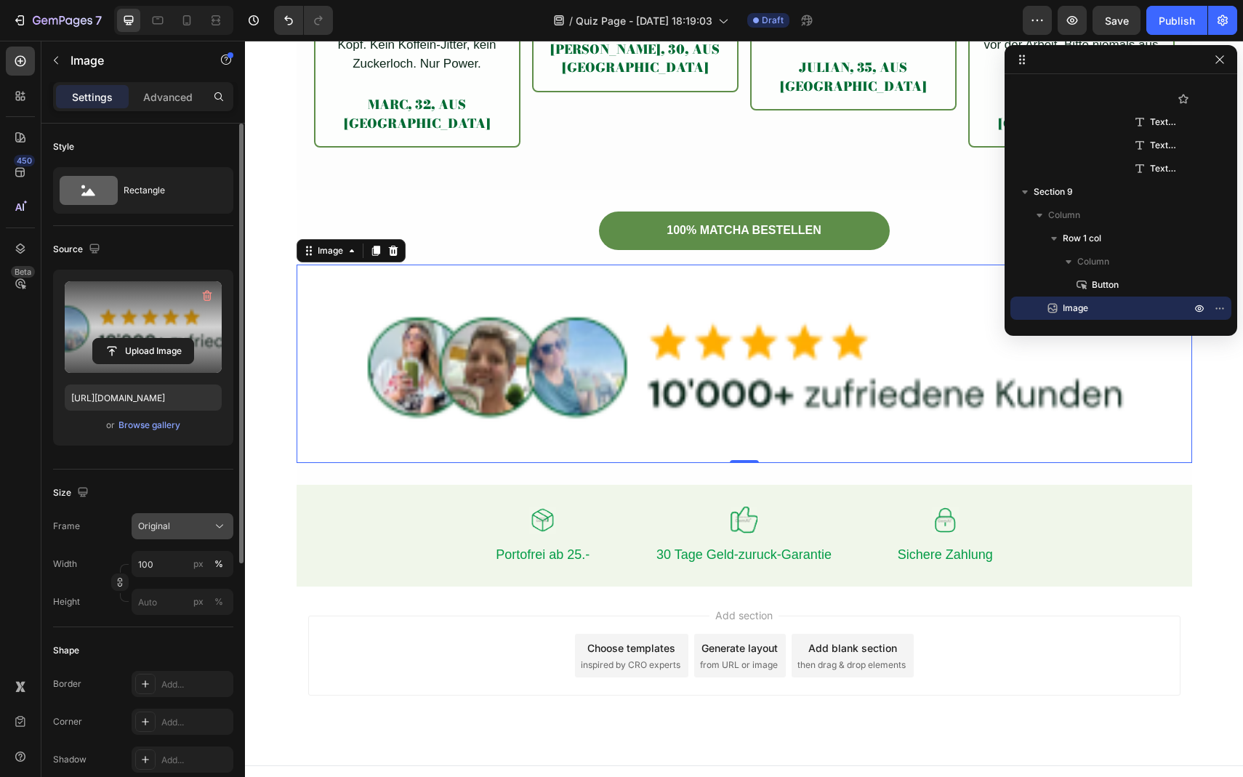
click at [191, 519] on div "Original" at bounding box center [182, 526] width 89 height 15
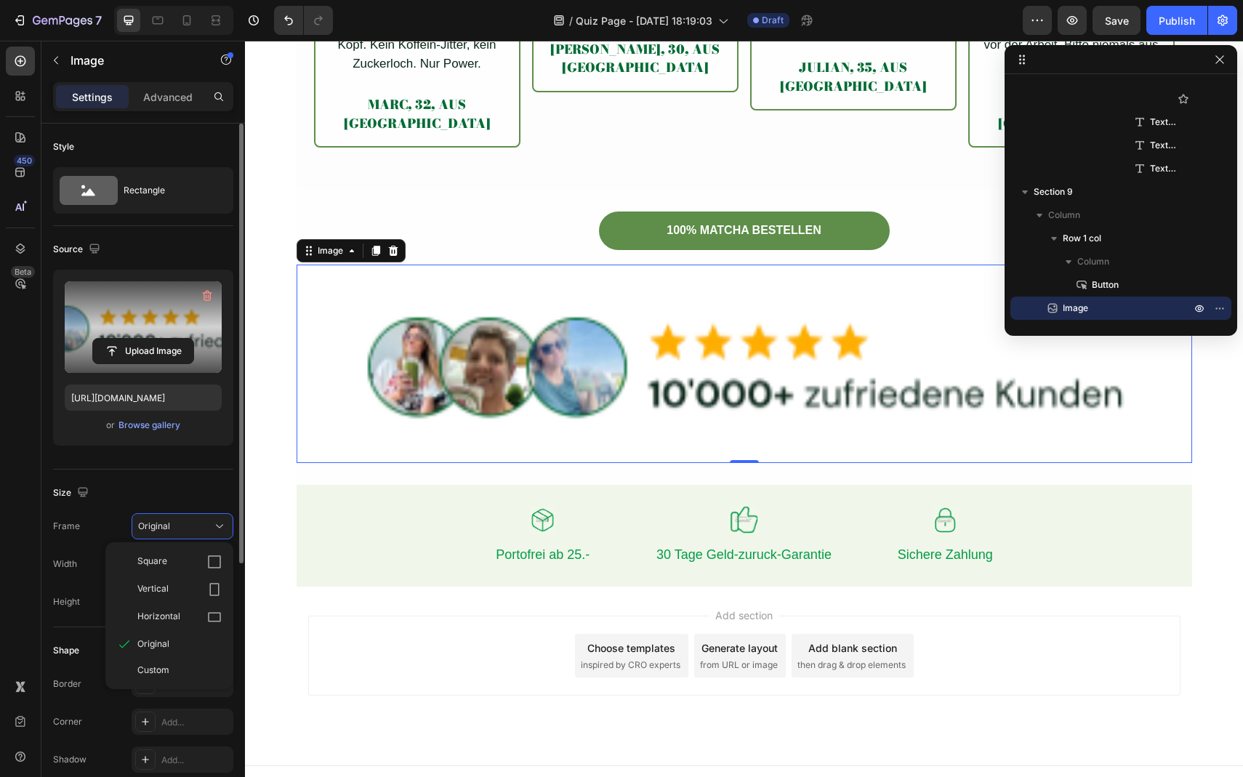
click at [175, 474] on div "Size Frame Original Square Vertical Horizontal Original Custom Width 100 px % H…" at bounding box center [143, 549] width 180 height 158
click at [167, 560] on input "100" at bounding box center [183, 564] width 102 height 26
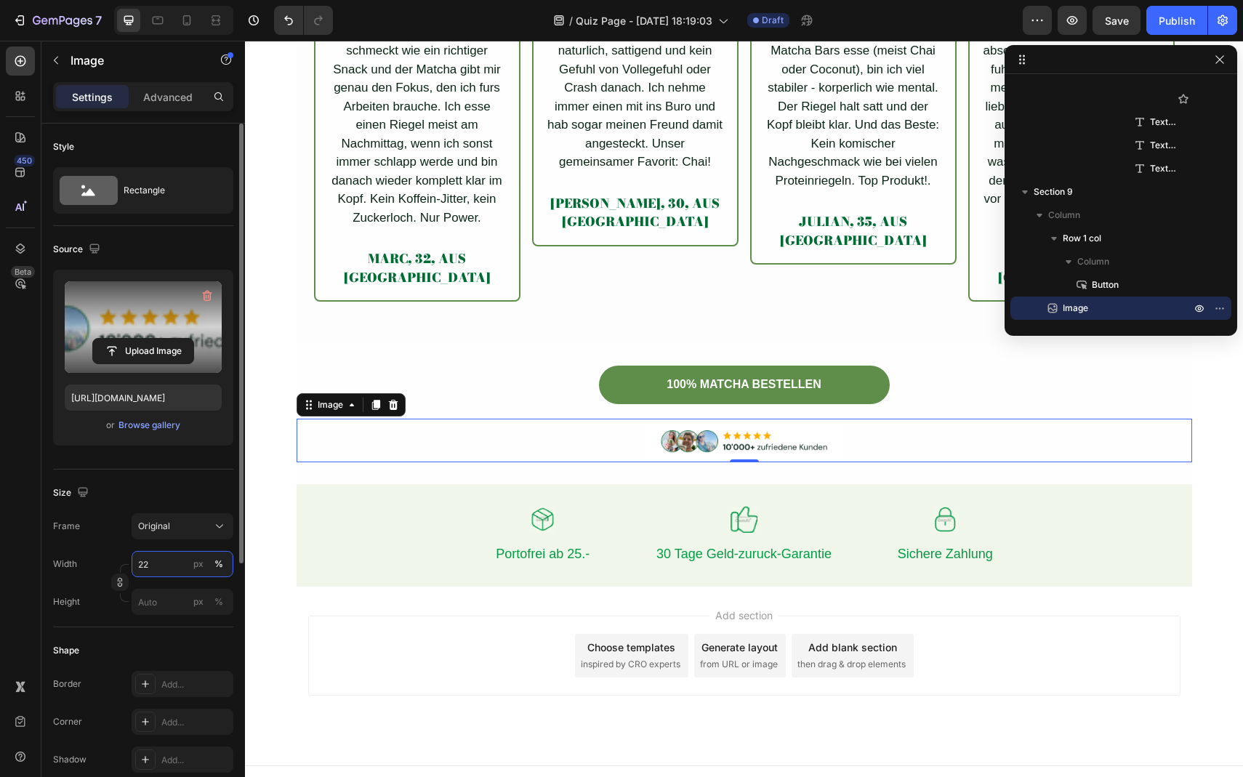
type input "21"
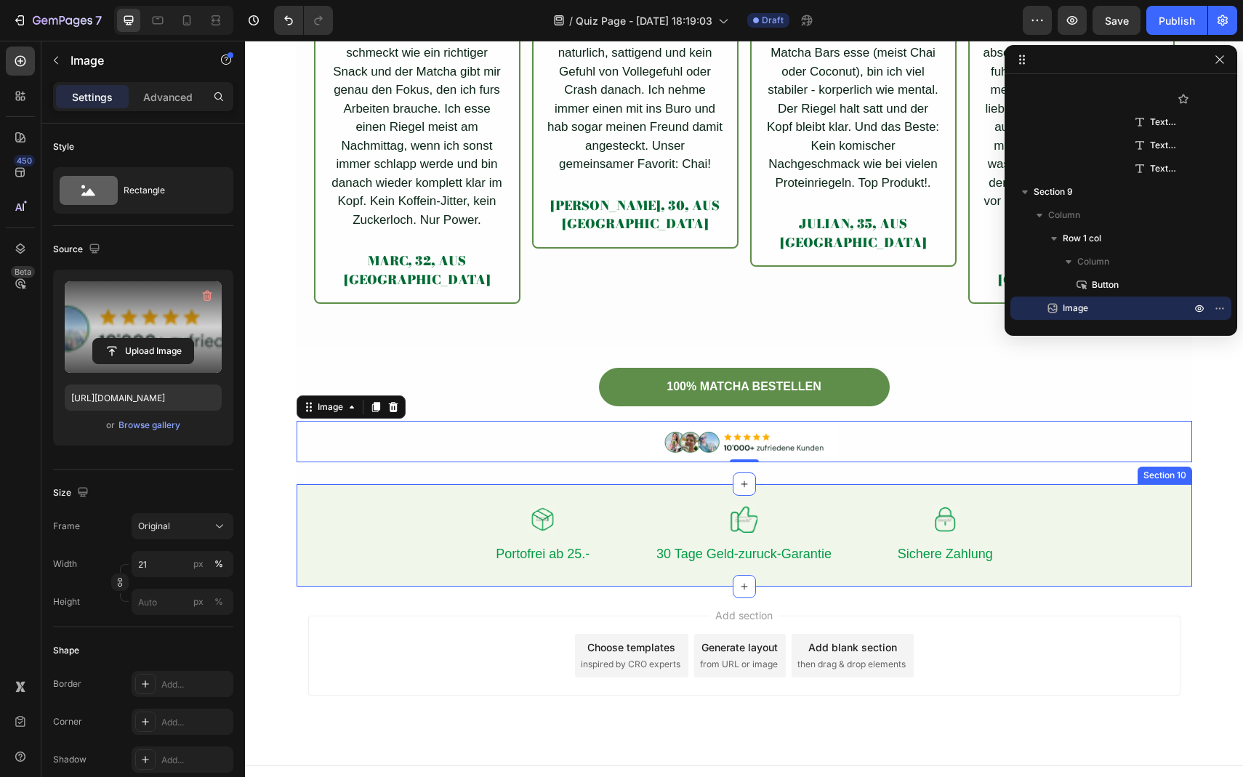
click at [422, 562] on div "Image Portofrei ab 25.- Text Block Row Image 30 Tage Geld-zuruck-Garantie Text …" at bounding box center [745, 535] width 896 height 102
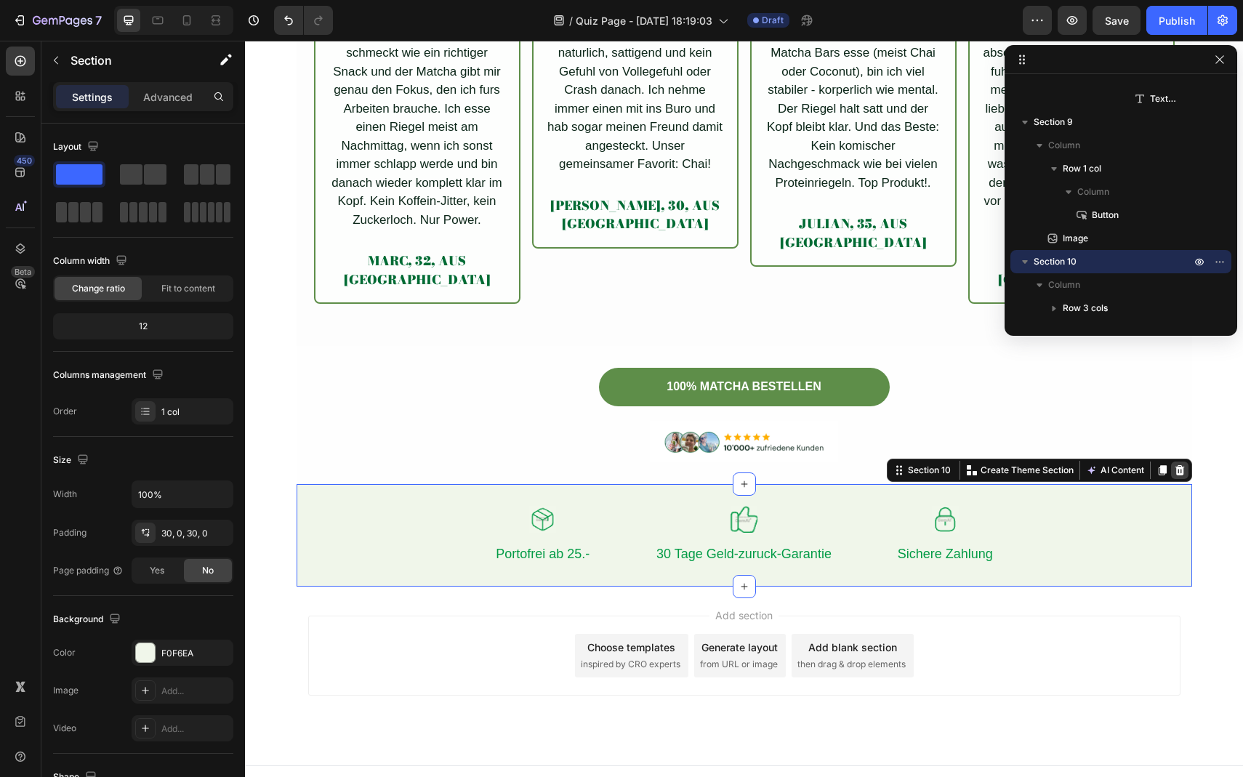
click at [1178, 465] on icon at bounding box center [1180, 471] width 12 height 12
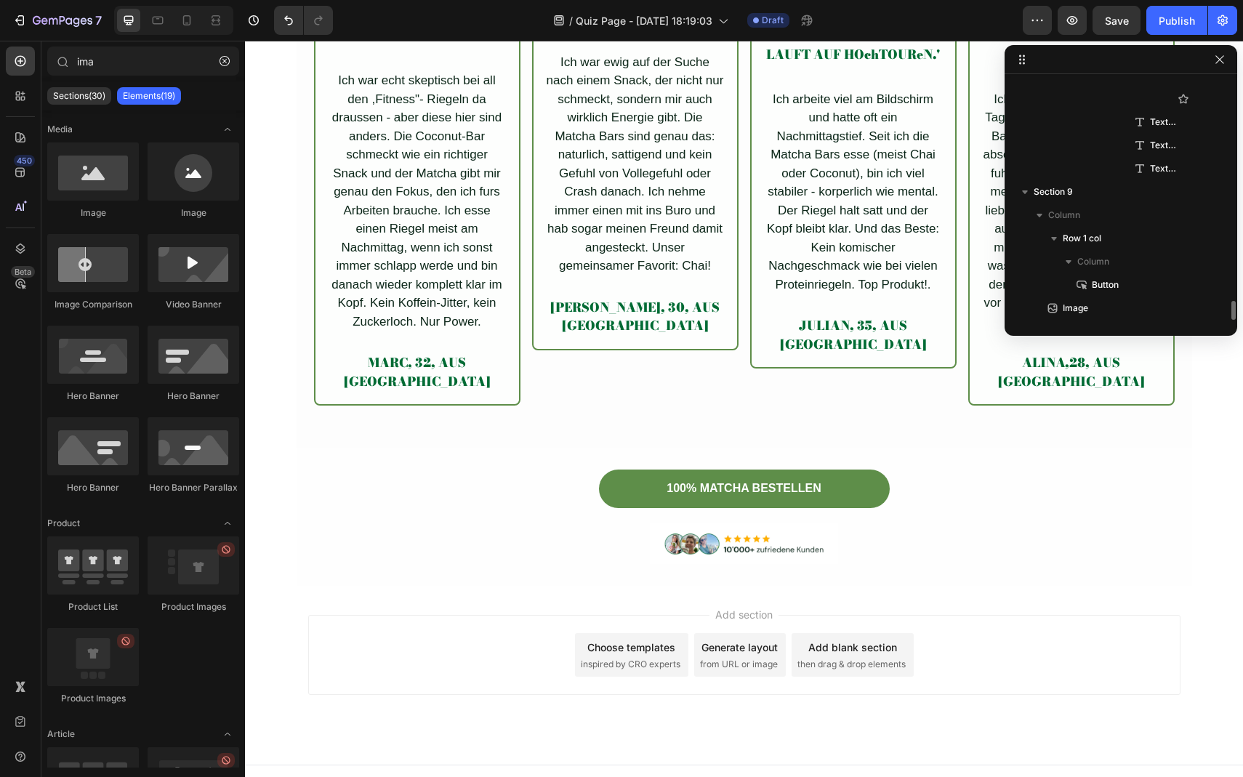
scroll to position [2738, 0]
click at [81, 93] on p "Sections(30)" at bounding box center [79, 96] width 52 height 12
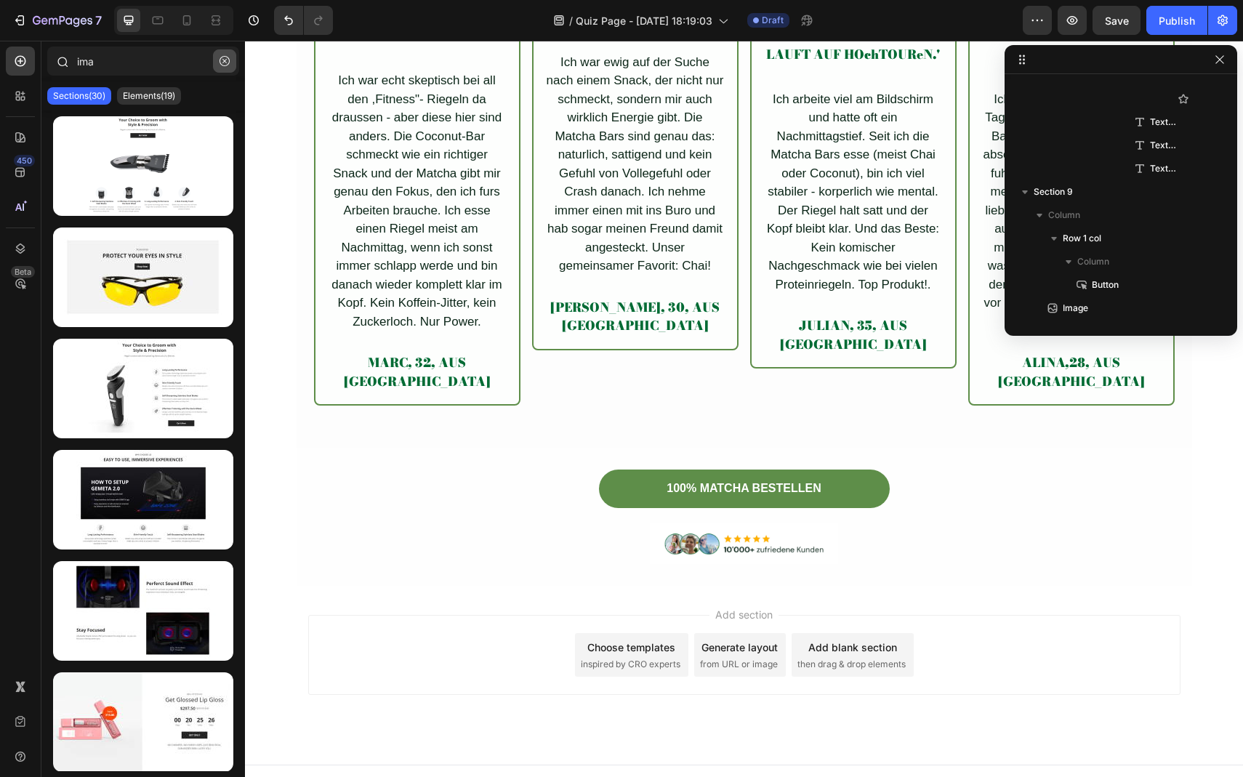
click at [220, 68] on button "button" at bounding box center [224, 60] width 23 height 23
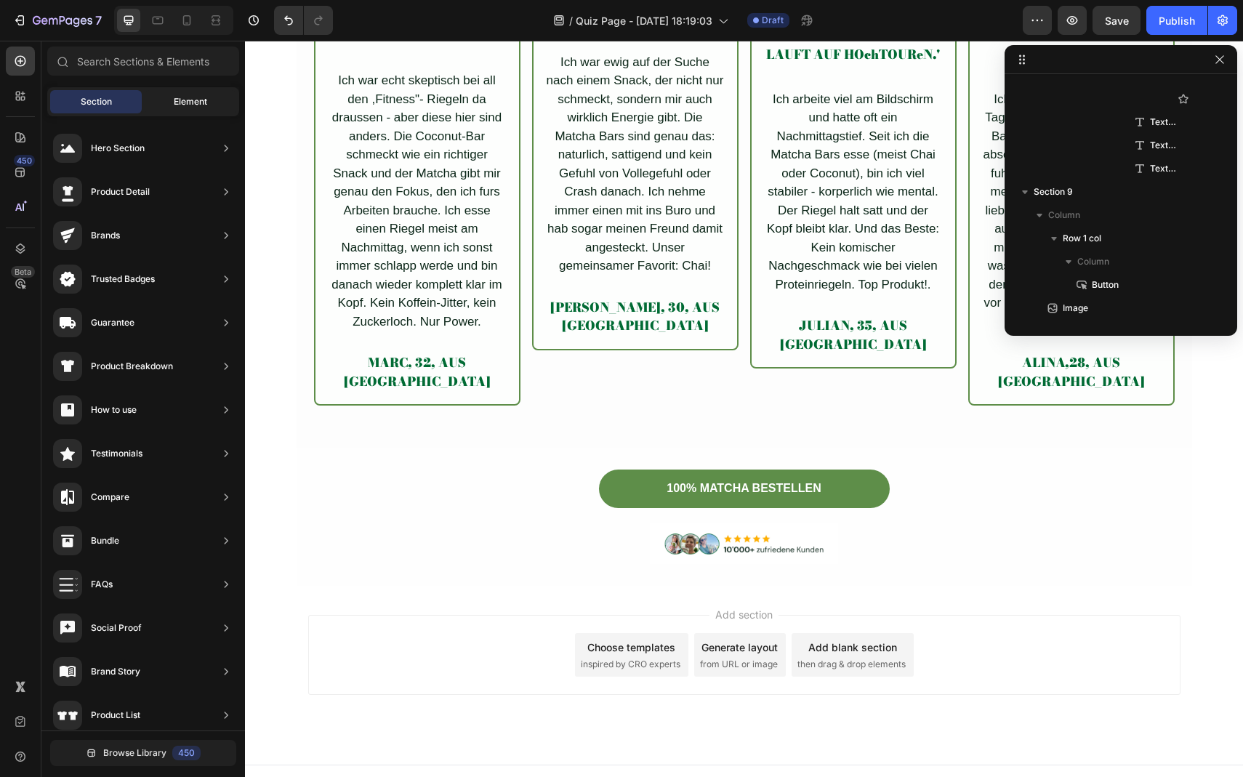
click at [181, 106] on span "Element" at bounding box center [190, 101] width 33 height 13
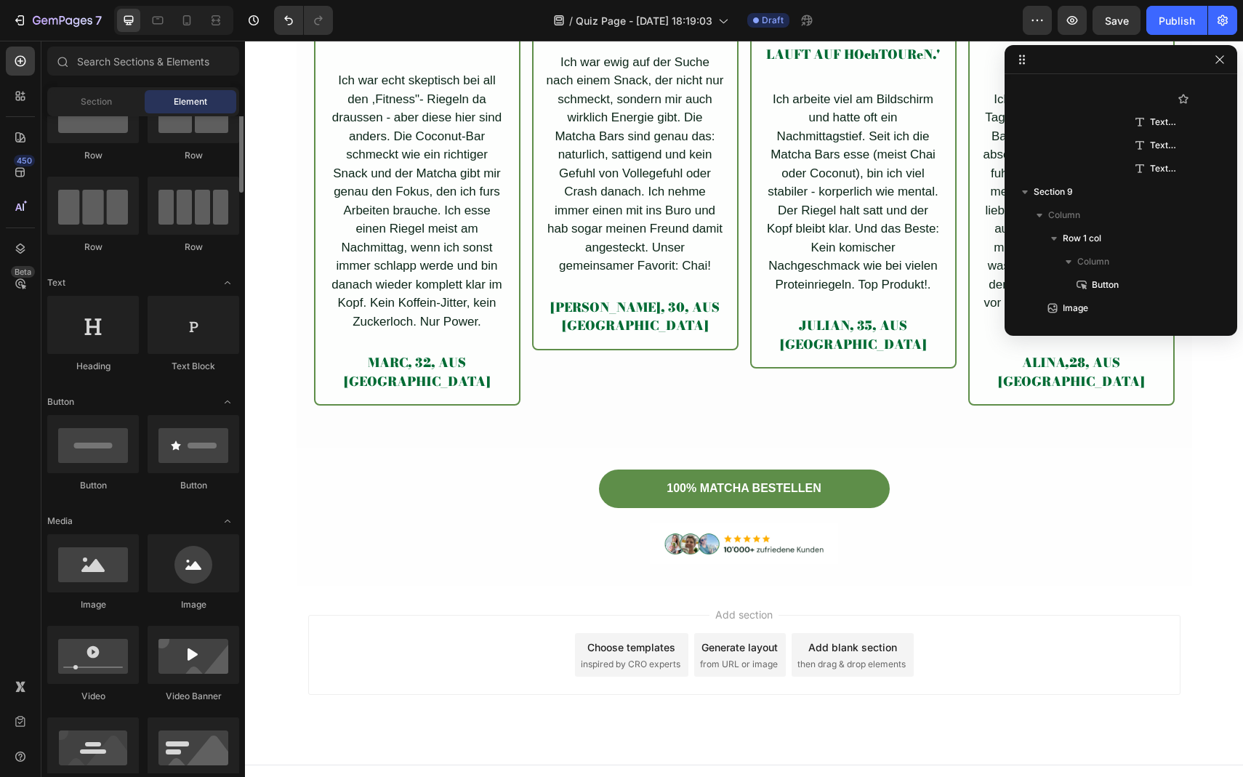
scroll to position [0, 0]
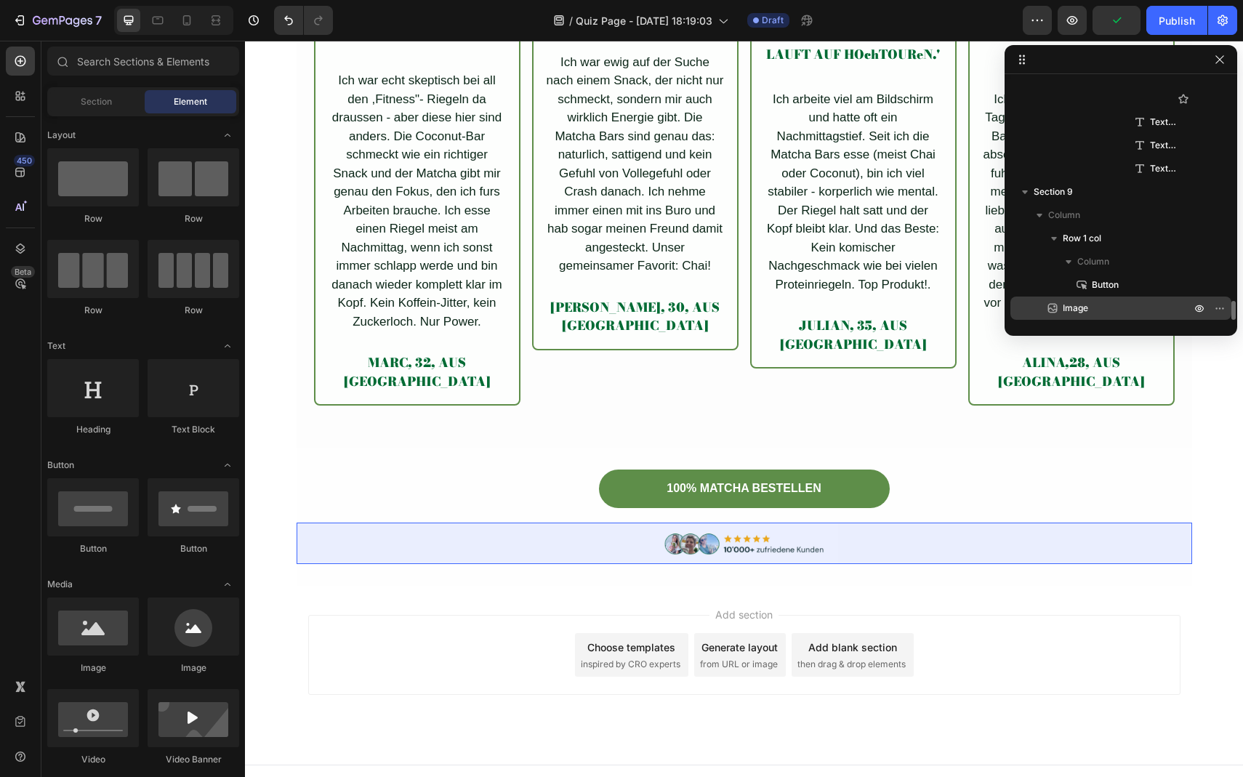
click at [1069, 313] on span "Image" at bounding box center [1075, 308] width 25 height 15
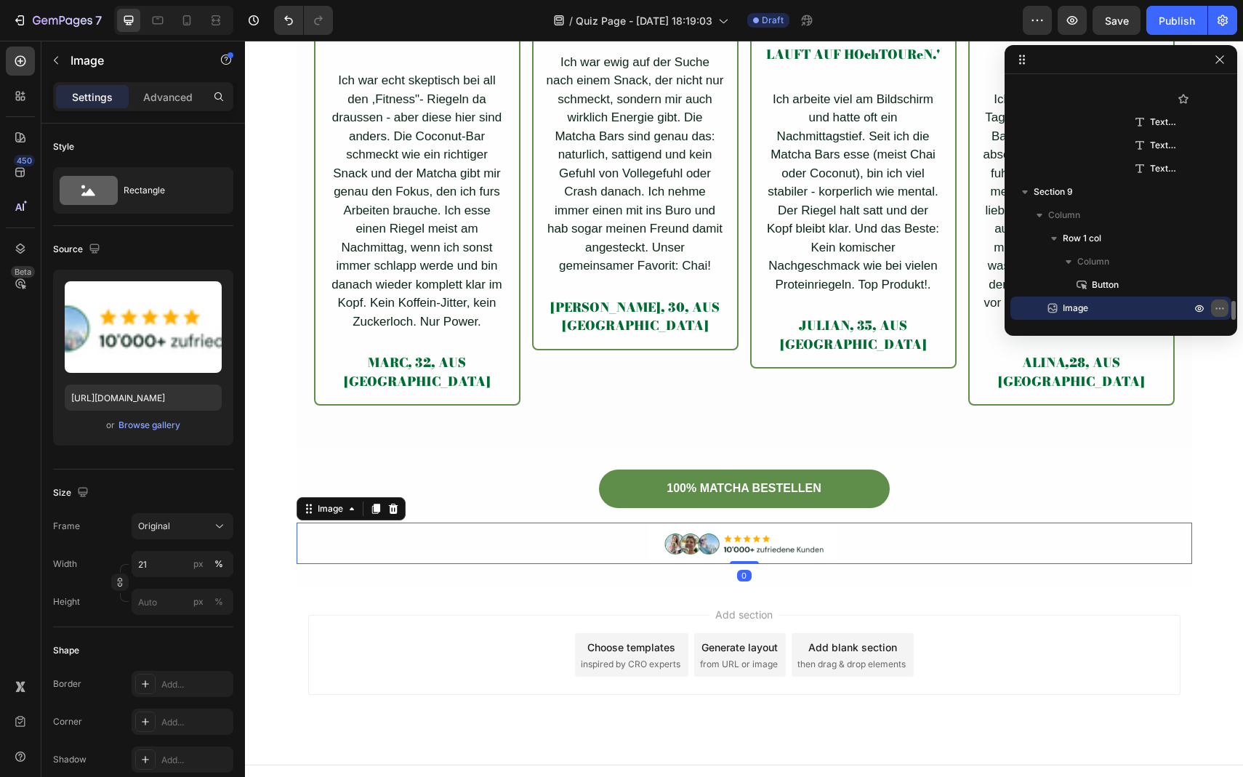
click at [1219, 314] on button "button" at bounding box center [1219, 308] width 17 height 17
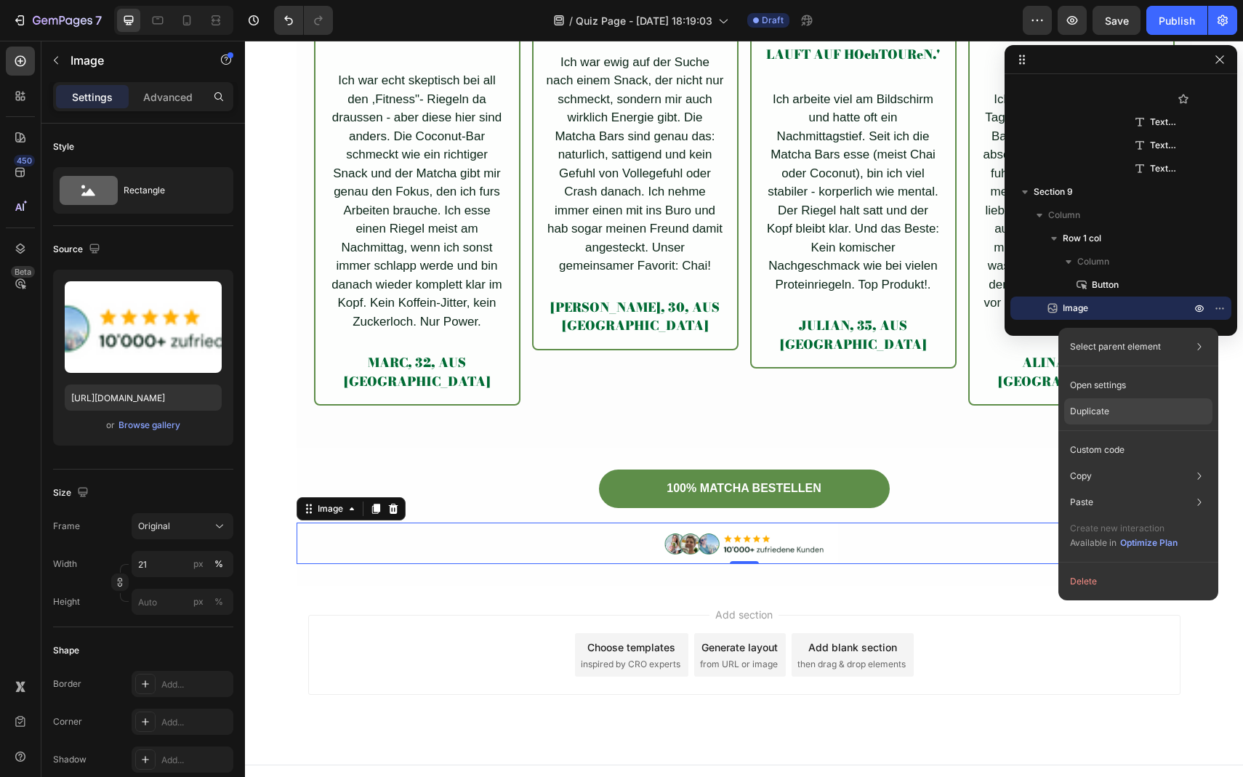
click at [1114, 405] on div "Duplicate" at bounding box center [1139, 411] width 148 height 26
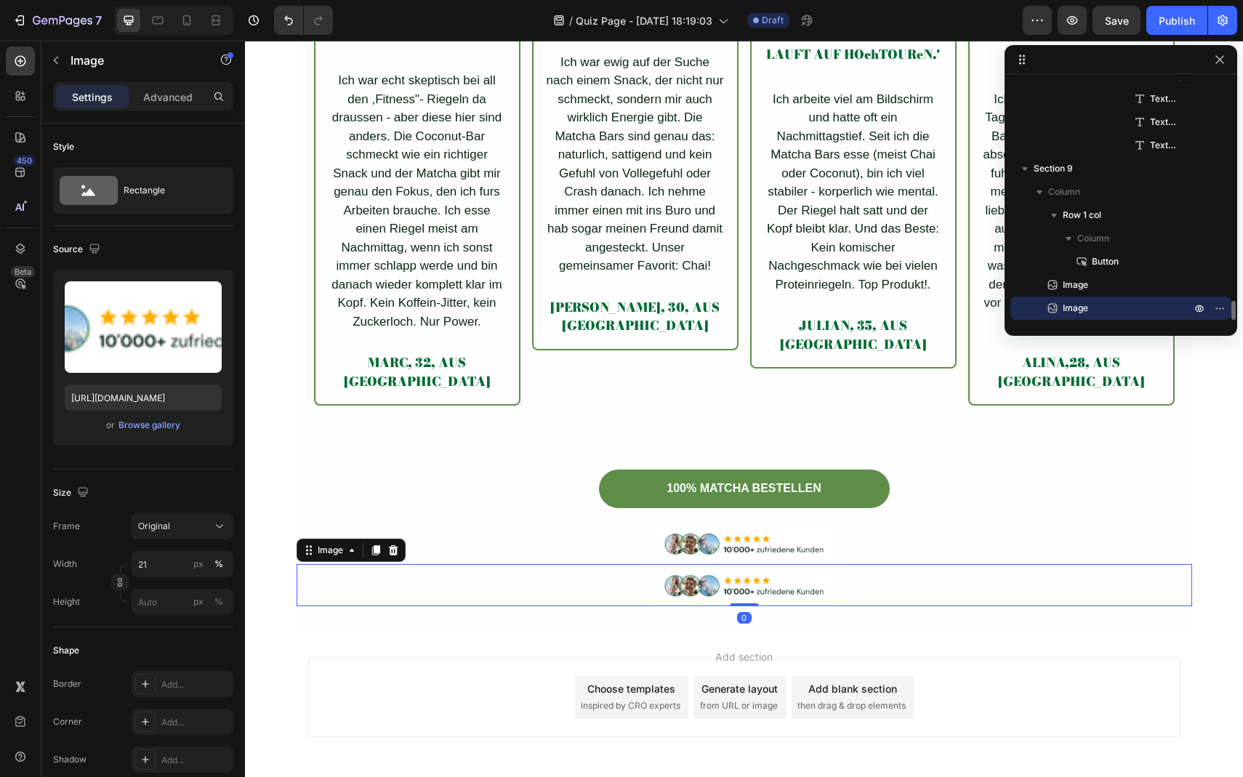
scroll to position [5185, 0]
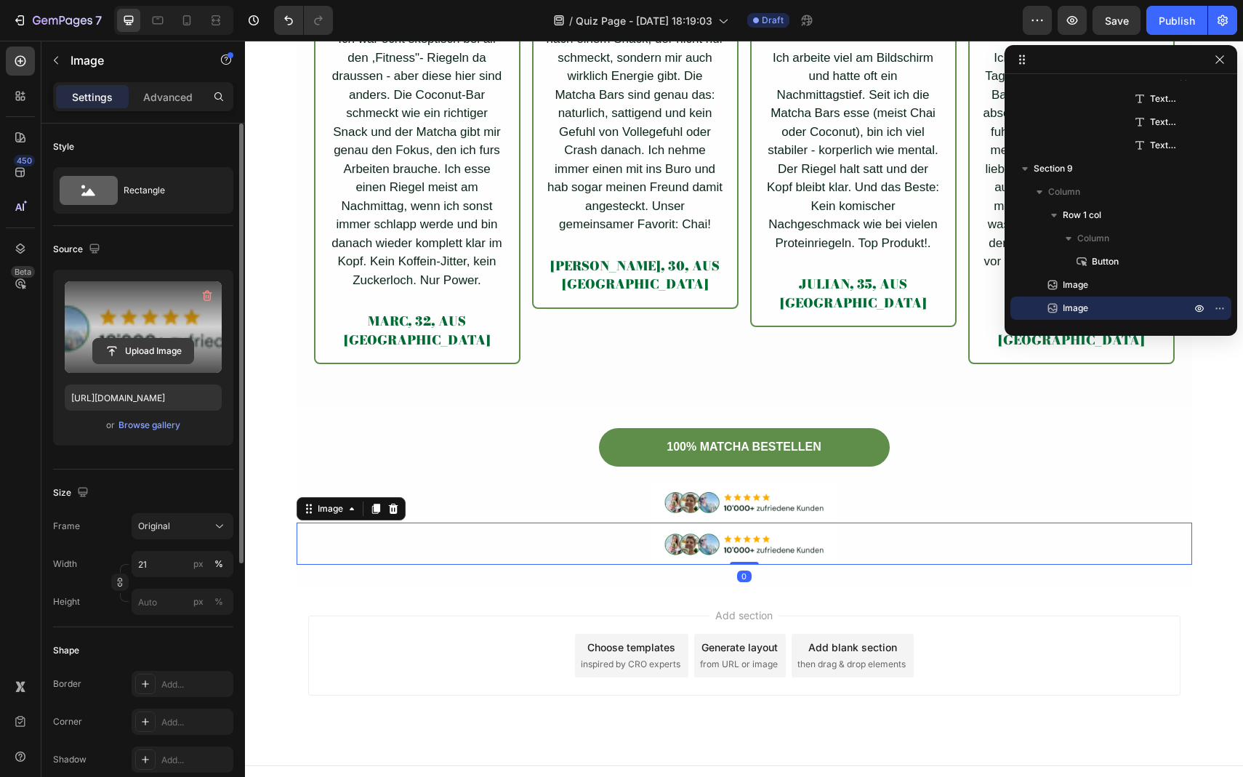
click at [140, 354] on input "file" at bounding box center [143, 351] width 100 height 25
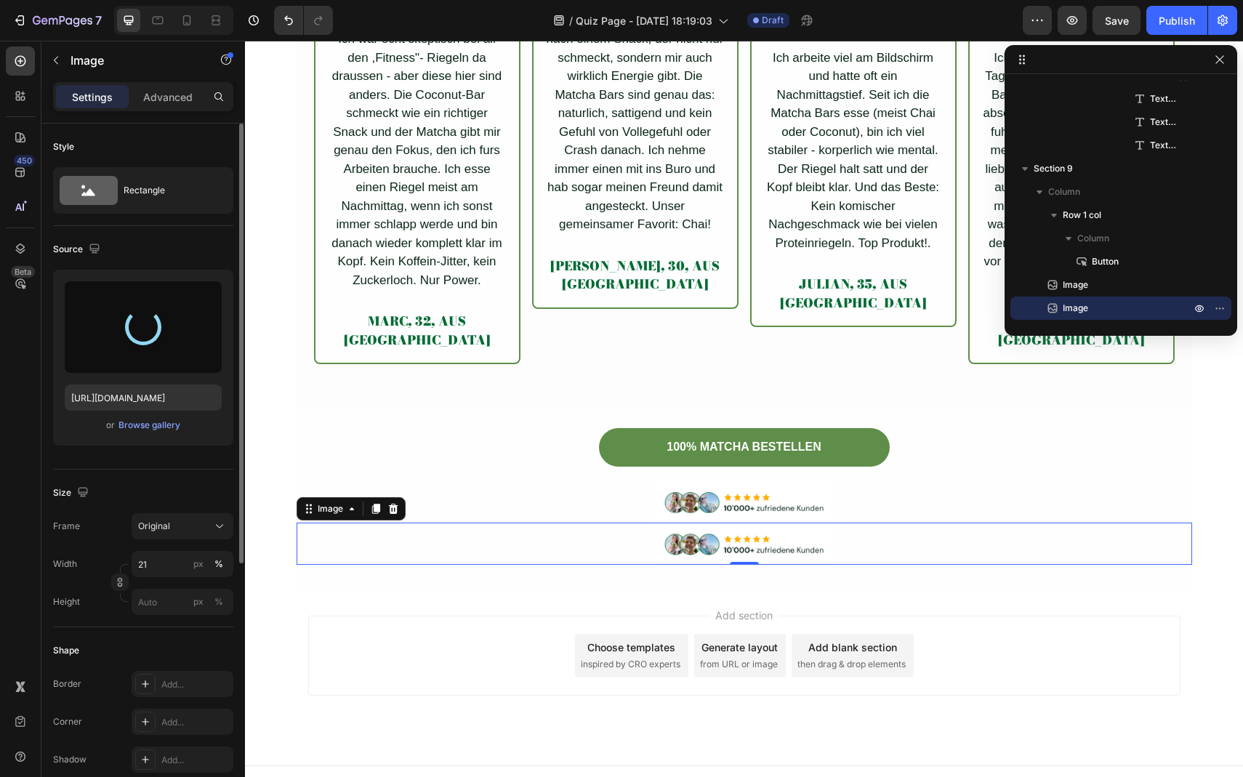
type input "https://cdn.shopify.com/s/files/1/0903/8856/2300/files/gempages_586339981971161…"
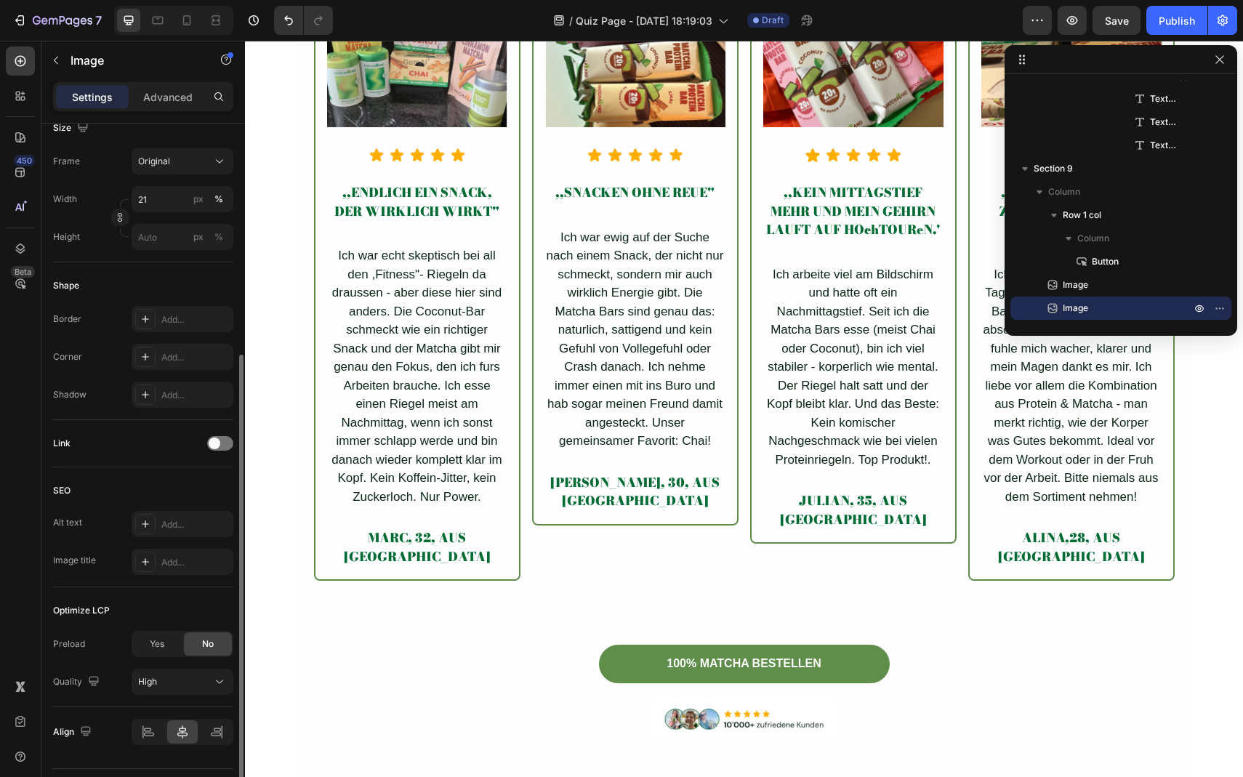
scroll to position [5174, 0]
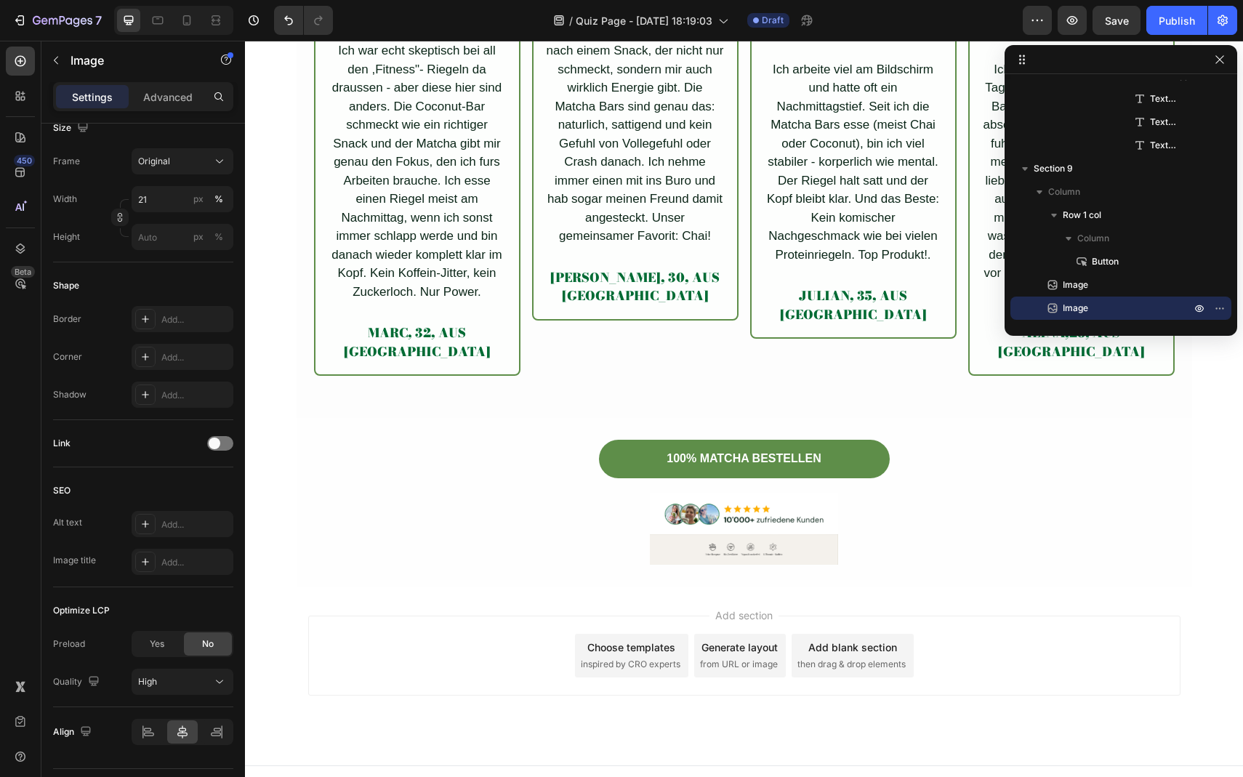
click at [673, 537] on img at bounding box center [744, 549] width 188 height 30
click at [705, 534] on img at bounding box center [744, 549] width 188 height 30
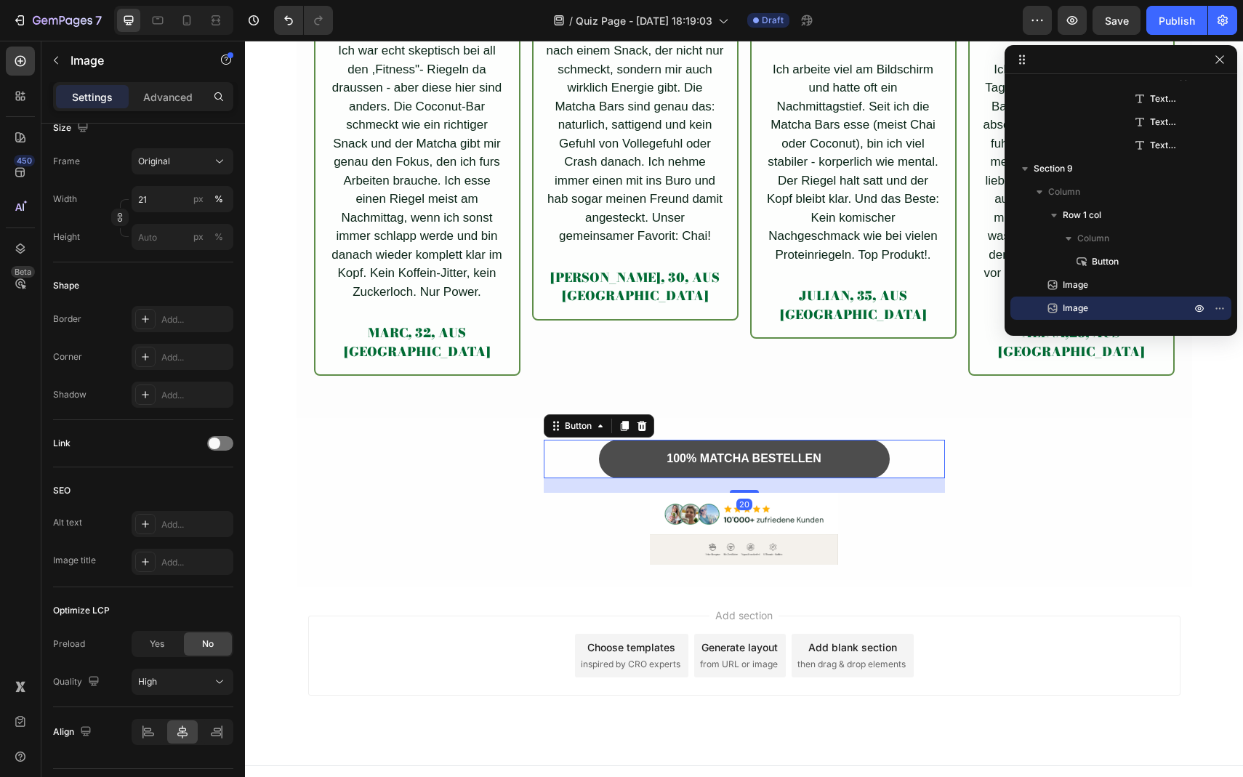
click at [610, 443] on button "100% MATCHA BESTELLEN" at bounding box center [744, 459] width 291 height 39
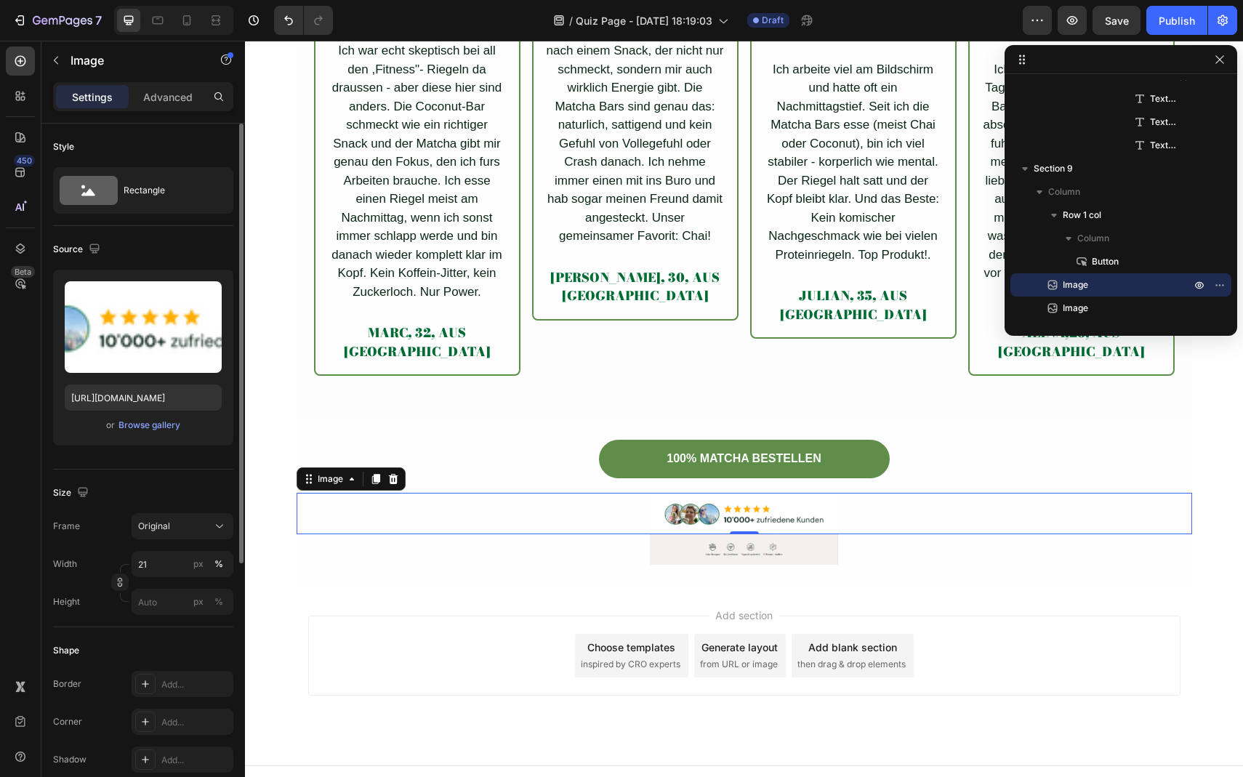
click at [662, 493] on img at bounding box center [744, 513] width 188 height 41
click at [638, 534] on div at bounding box center [745, 549] width 896 height 30
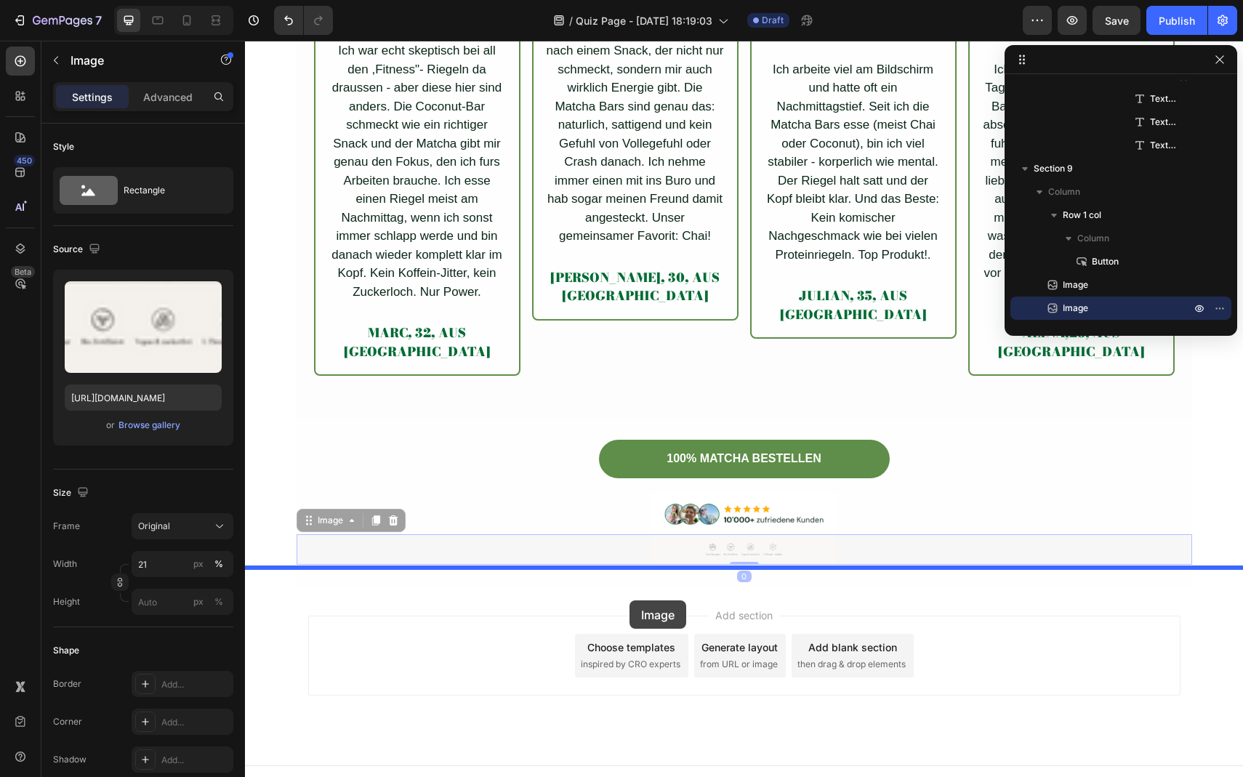
drag, startPoint x: 638, startPoint y: 524, endPoint x: 630, endPoint y: 601, distance: 77.5
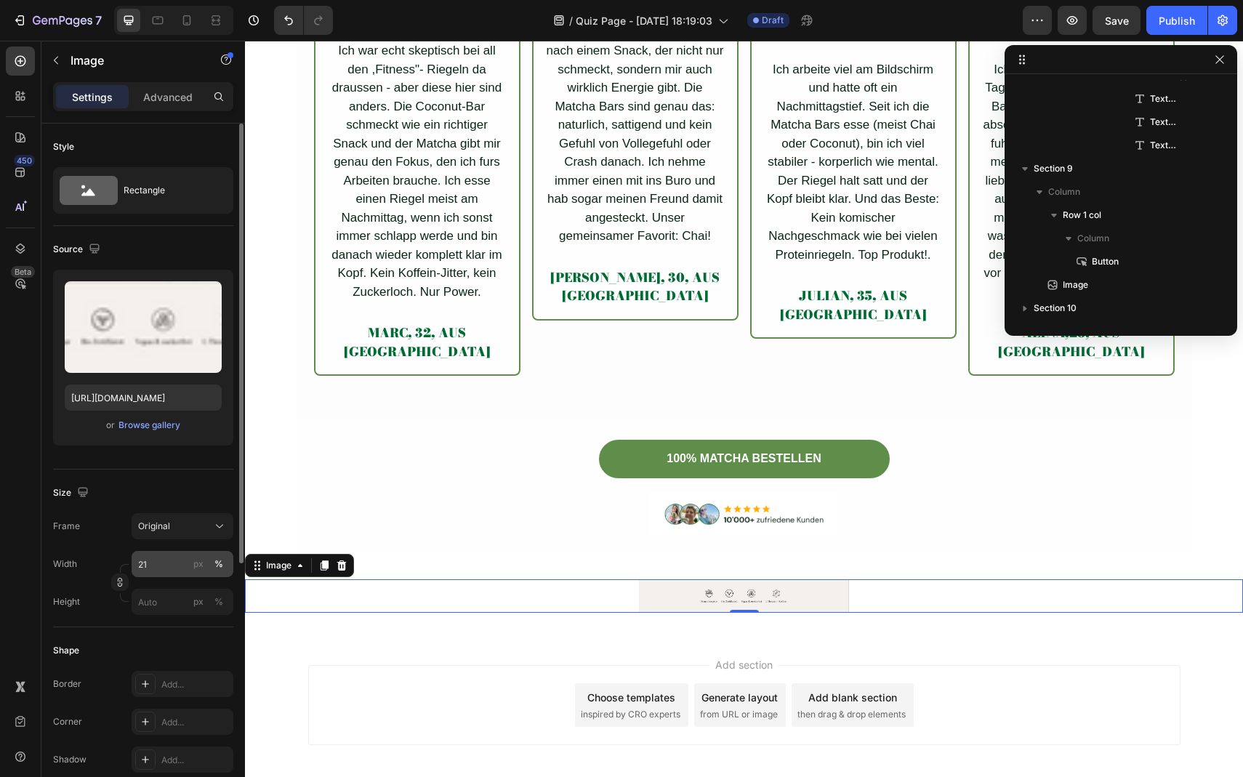
click at [224, 563] on button "%" at bounding box center [218, 564] width 17 height 17
click at [179, 564] on input "21" at bounding box center [183, 564] width 102 height 26
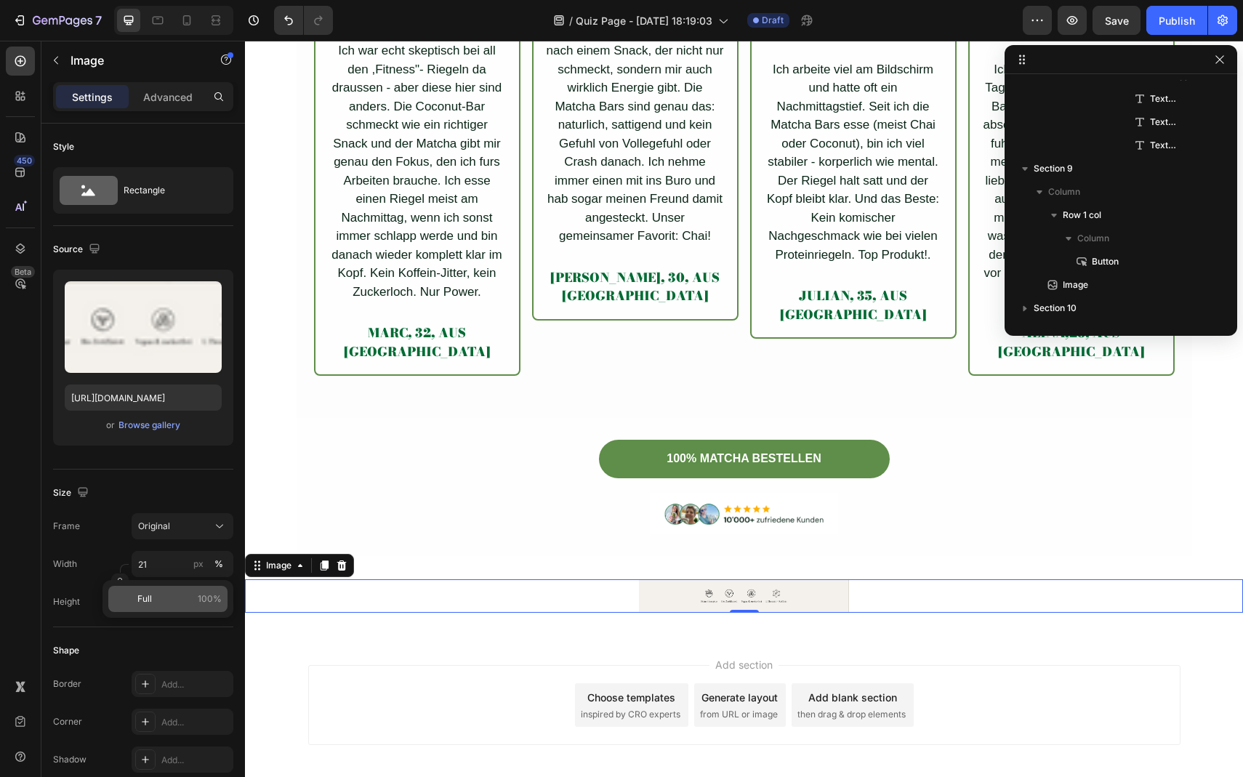
click at [172, 608] on div "Full 100%" at bounding box center [167, 599] width 119 height 26
type input "100"
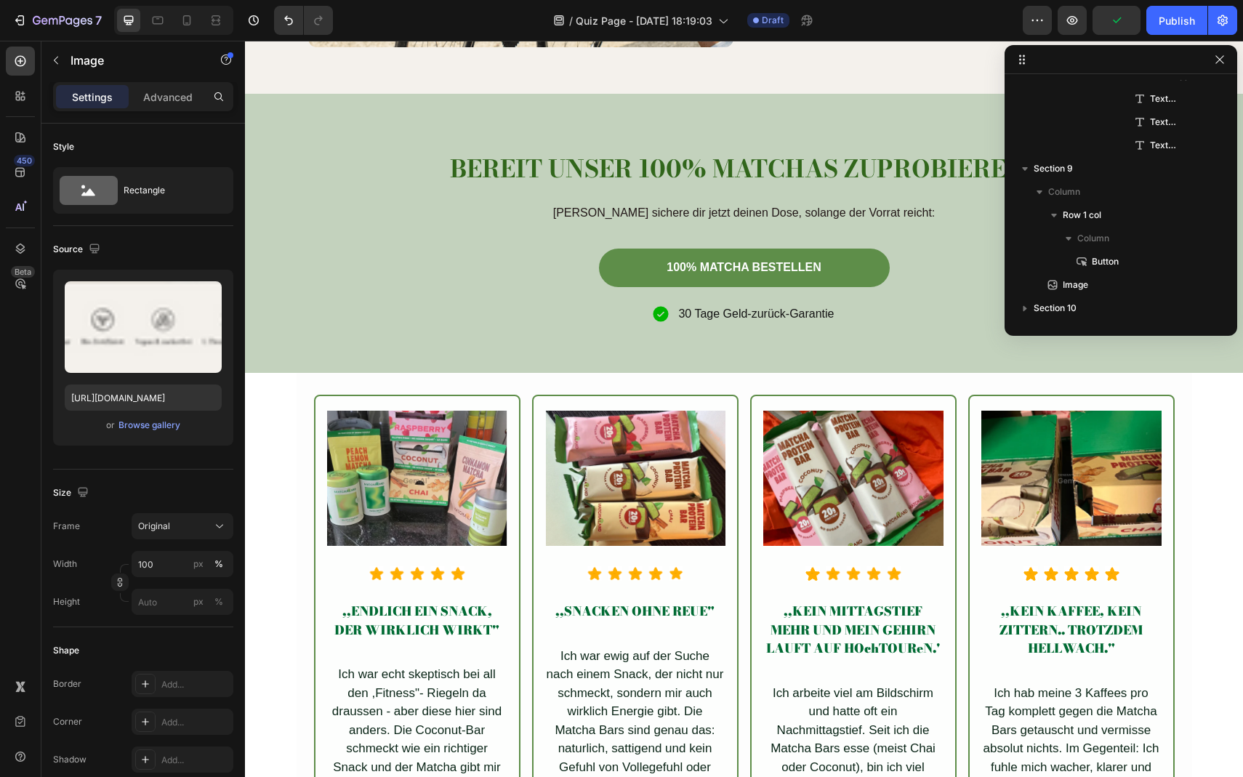
scroll to position [4553, 0]
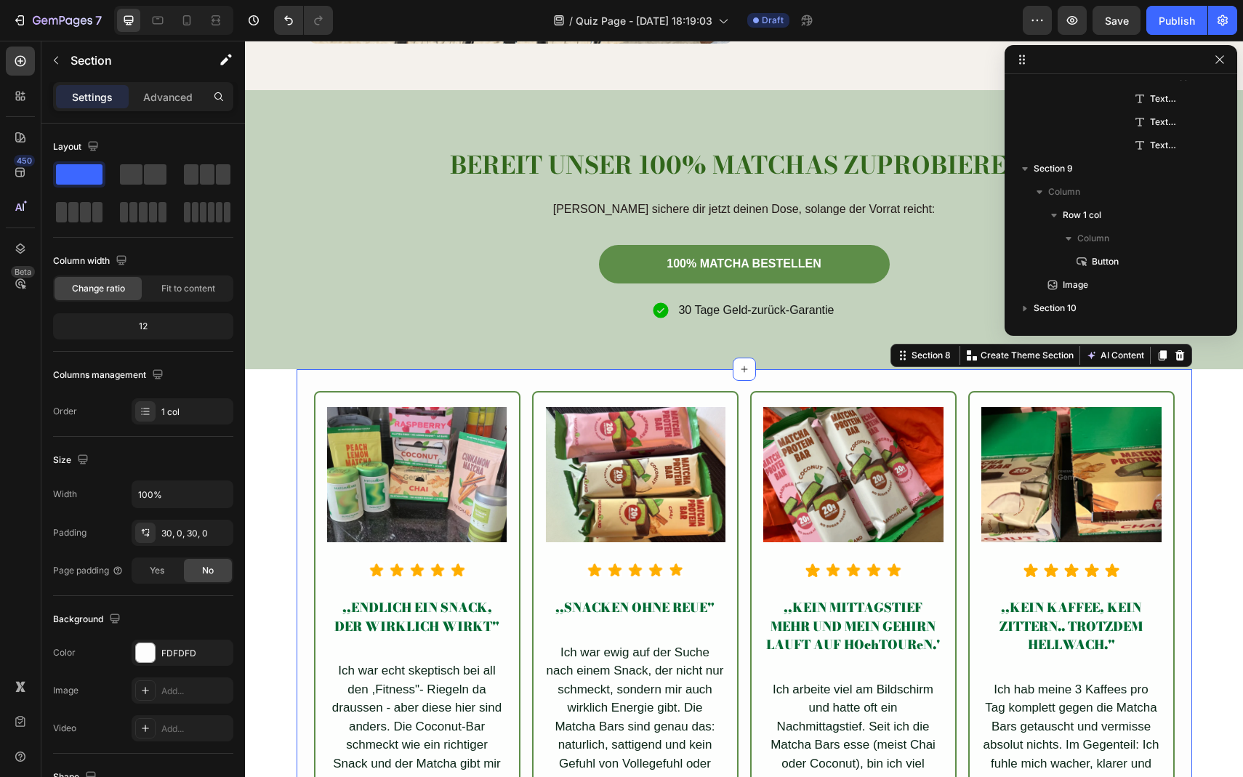
scroll to position [484, 0]
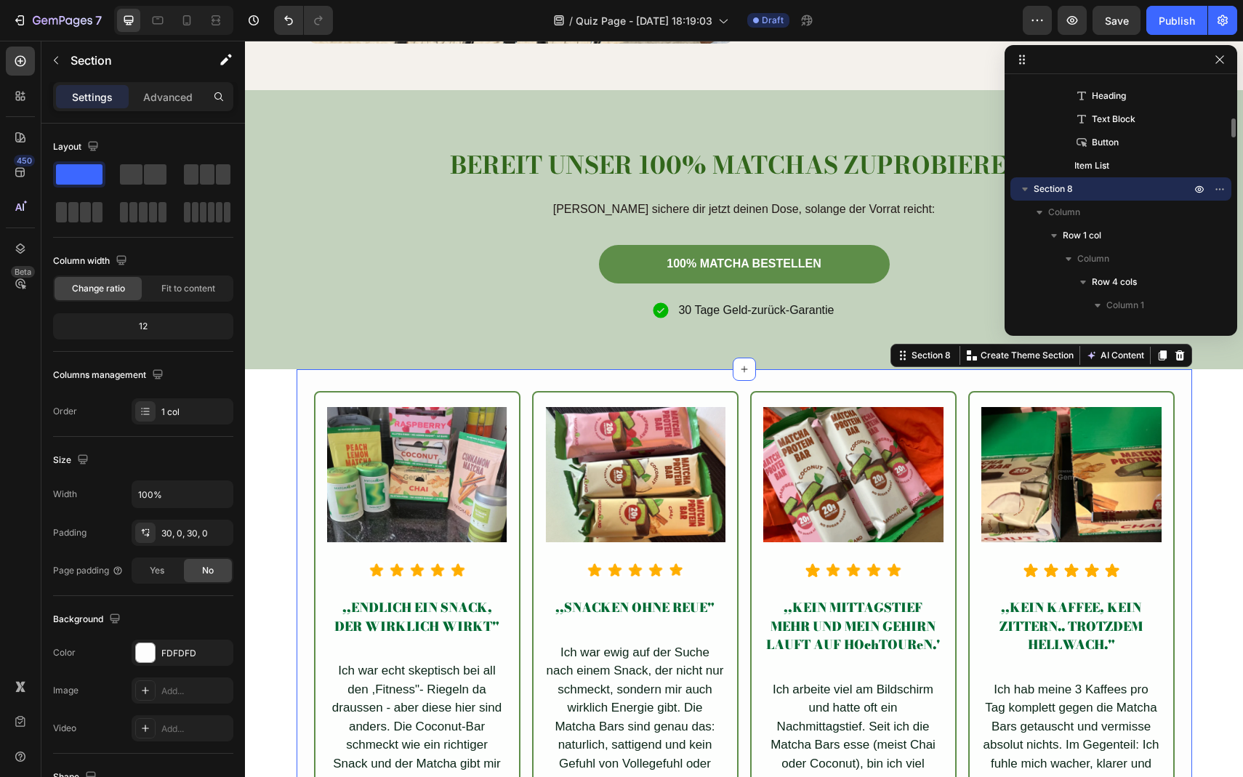
click at [383, 378] on div "Image Icon Icon Icon Icon Icon Icon List Hoz ,,ENDLICH EIN SNACK, DER WIRKLICH …" at bounding box center [745, 703] width 896 height 669
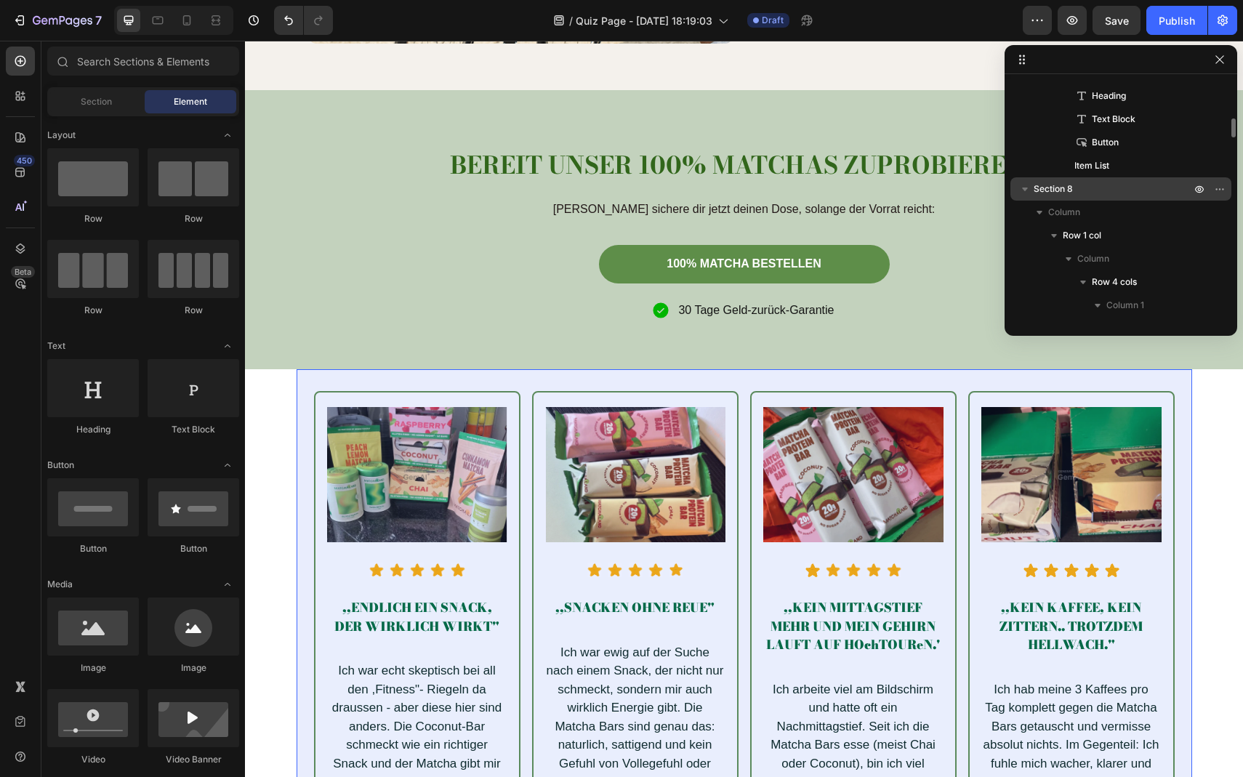
click at [1035, 192] on span "Section 8" at bounding box center [1053, 189] width 39 height 15
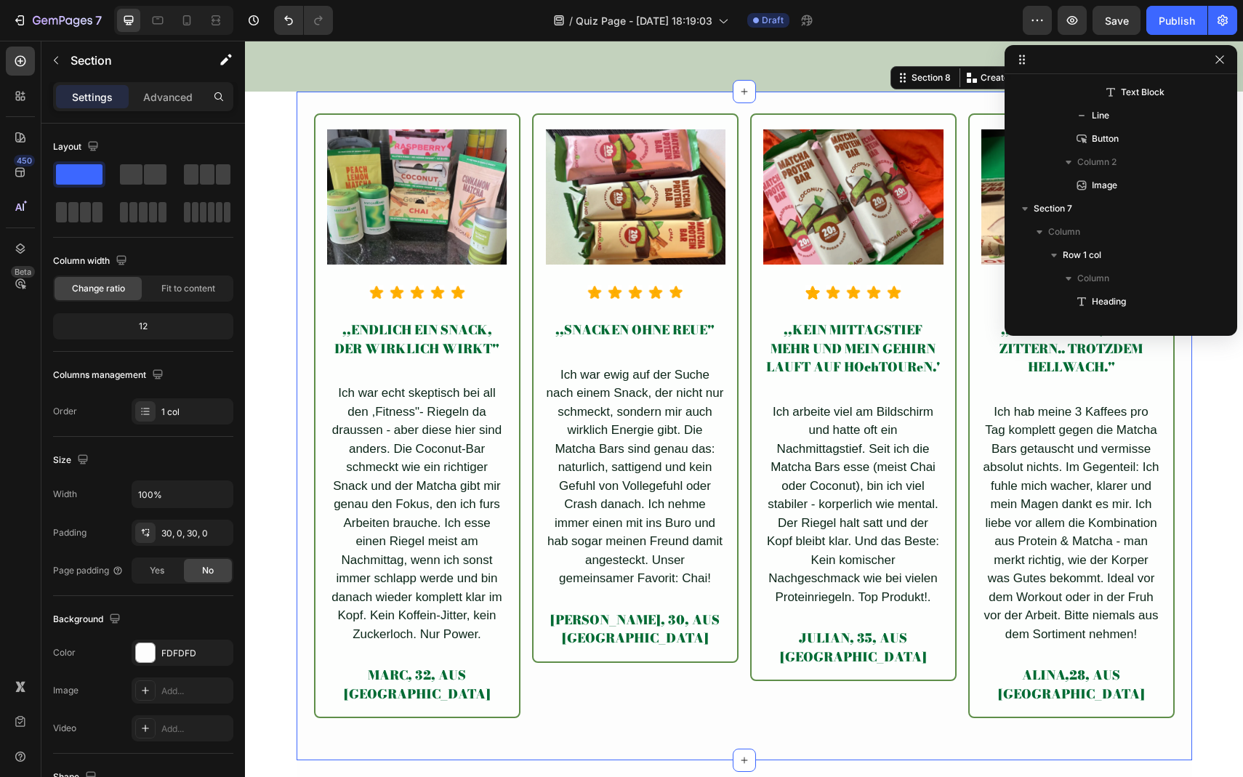
scroll to position [326, 0]
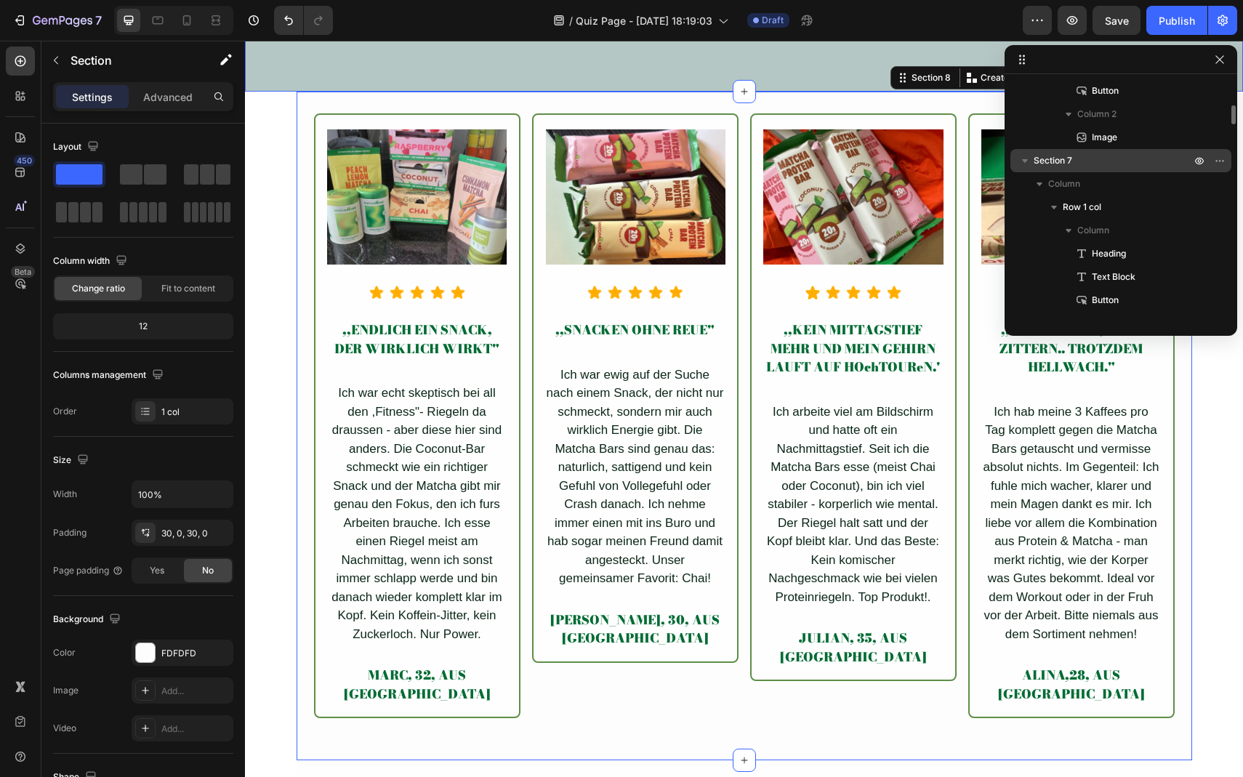
click at [1056, 162] on span "Section 7" at bounding box center [1053, 160] width 39 height 15
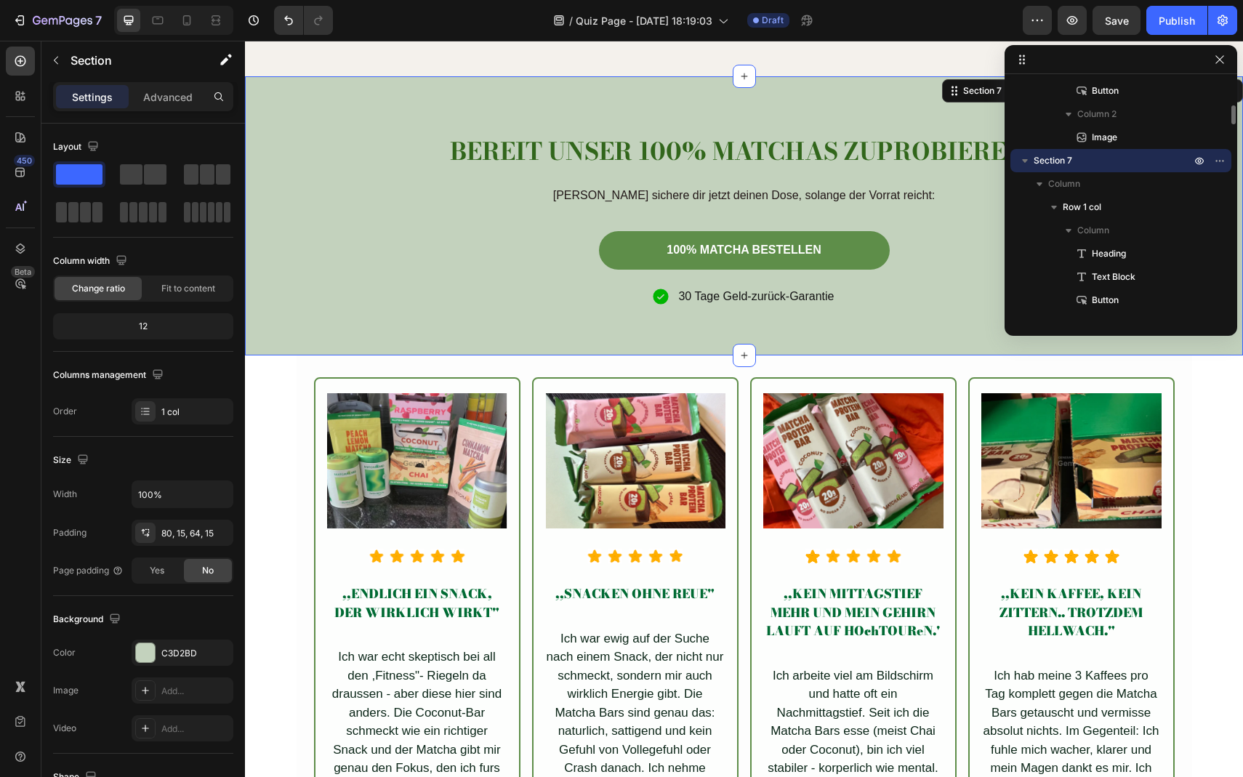
scroll to position [4552, 0]
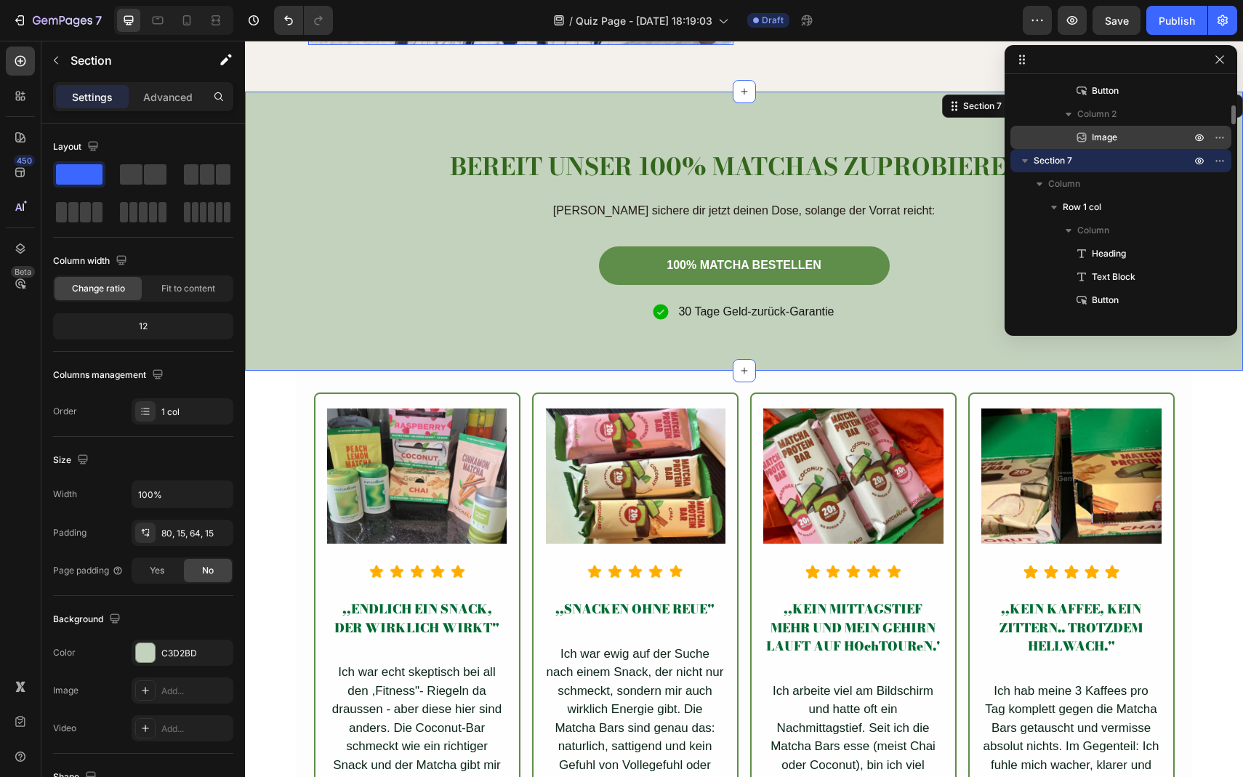
click at [1043, 130] on div "Image" at bounding box center [1121, 137] width 209 height 23
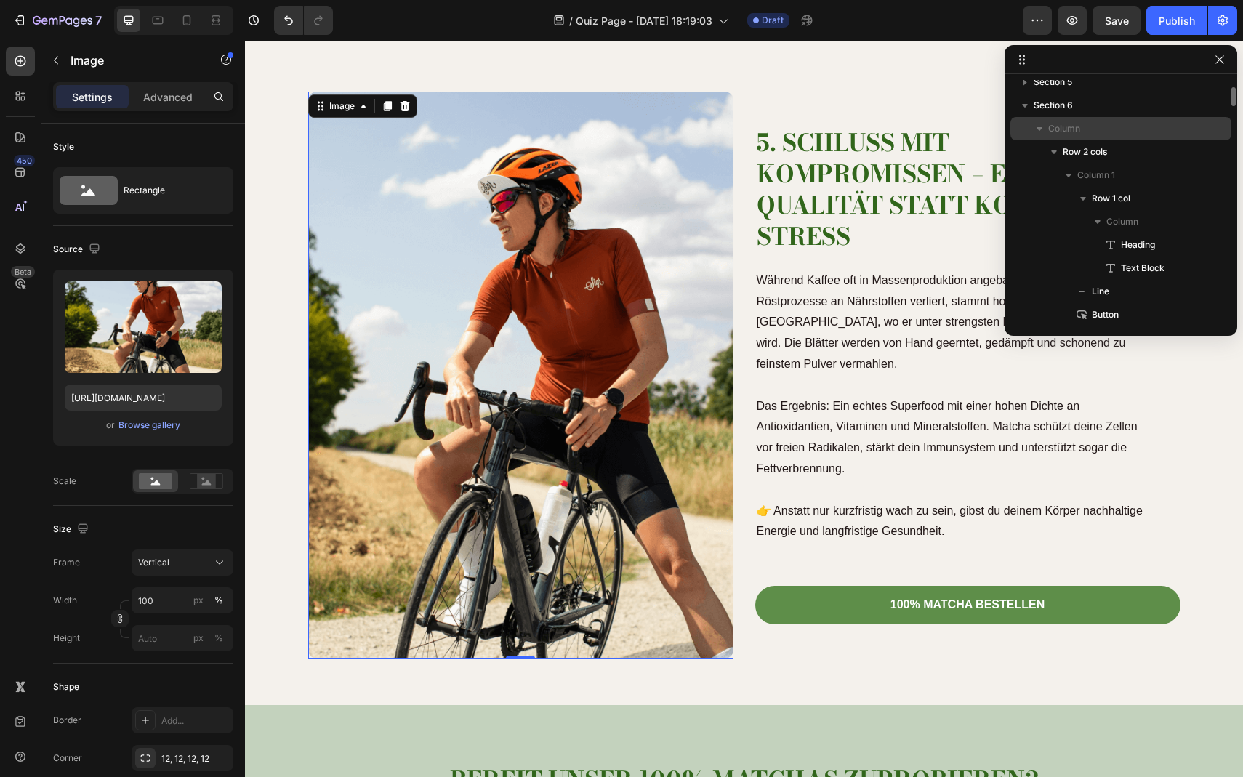
scroll to position [101, 0]
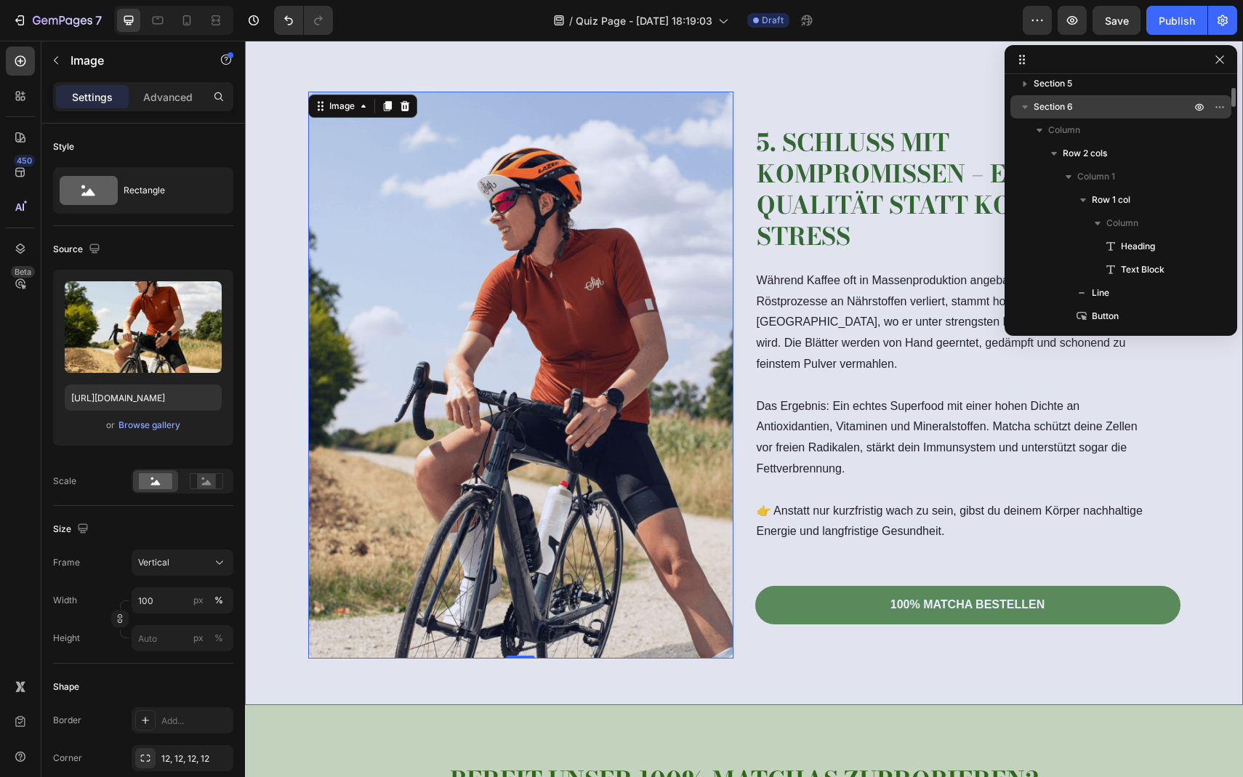
click at [1042, 111] on span "Section 6" at bounding box center [1053, 107] width 39 height 15
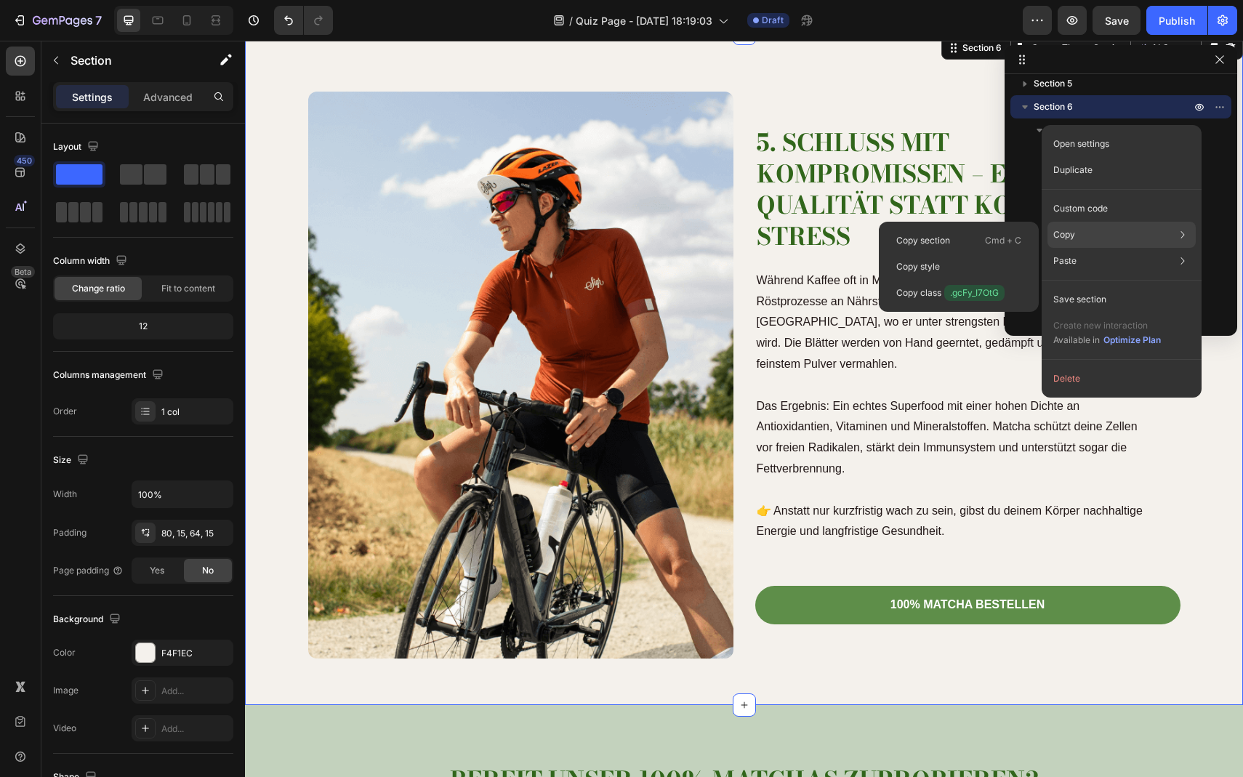
click at [1072, 236] on p "Copy" at bounding box center [1065, 234] width 22 height 13
click at [963, 262] on div "Copy style" at bounding box center [959, 267] width 148 height 26
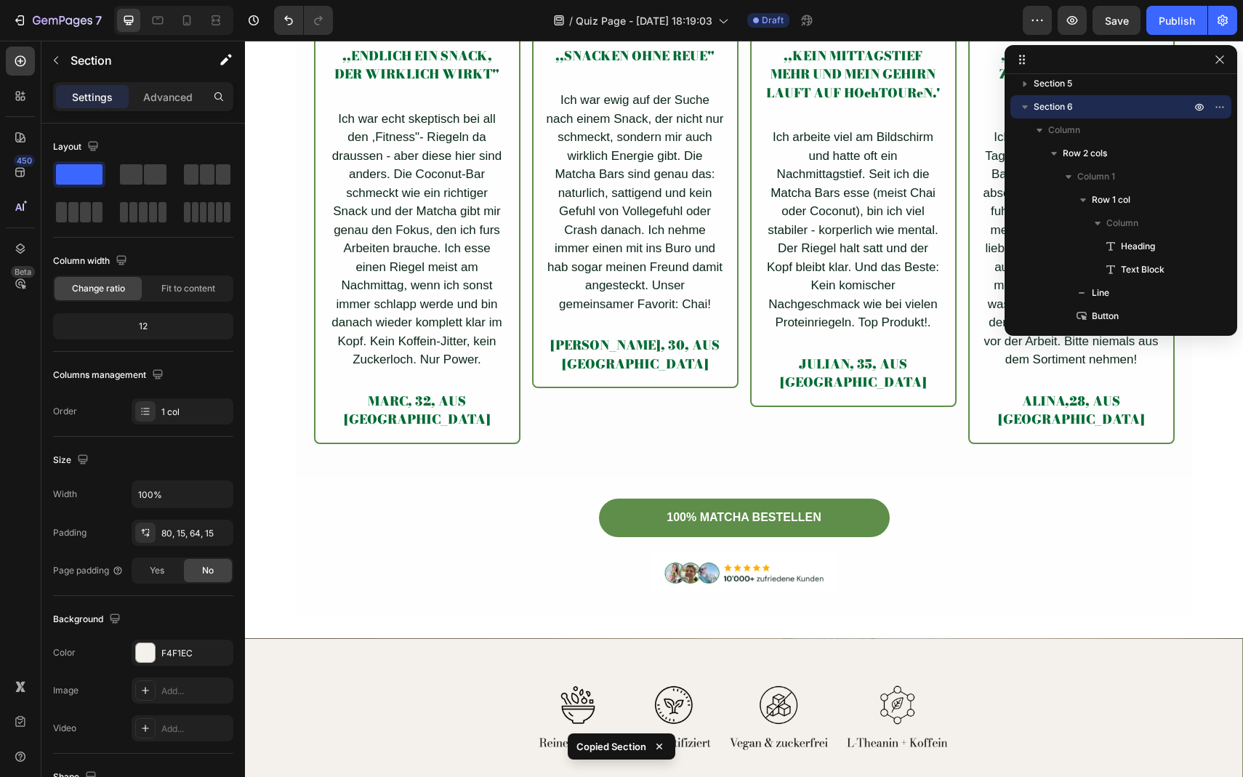
scroll to position [5086, 0]
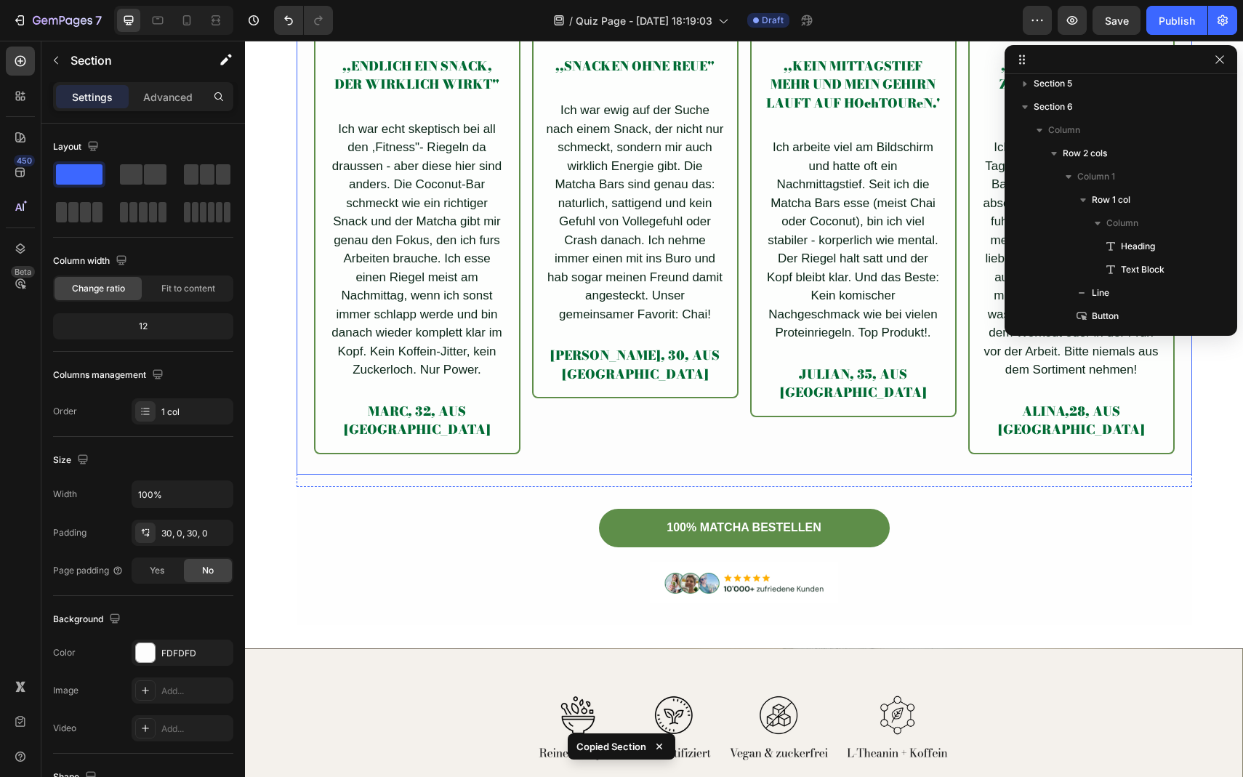
click at [613, 476] on div "Image Icon Icon Icon Icon Icon Icon List Hoz ,,ENDLICH EIN SNACK, DER WIRKLICH …" at bounding box center [745, 161] width 896 height 651
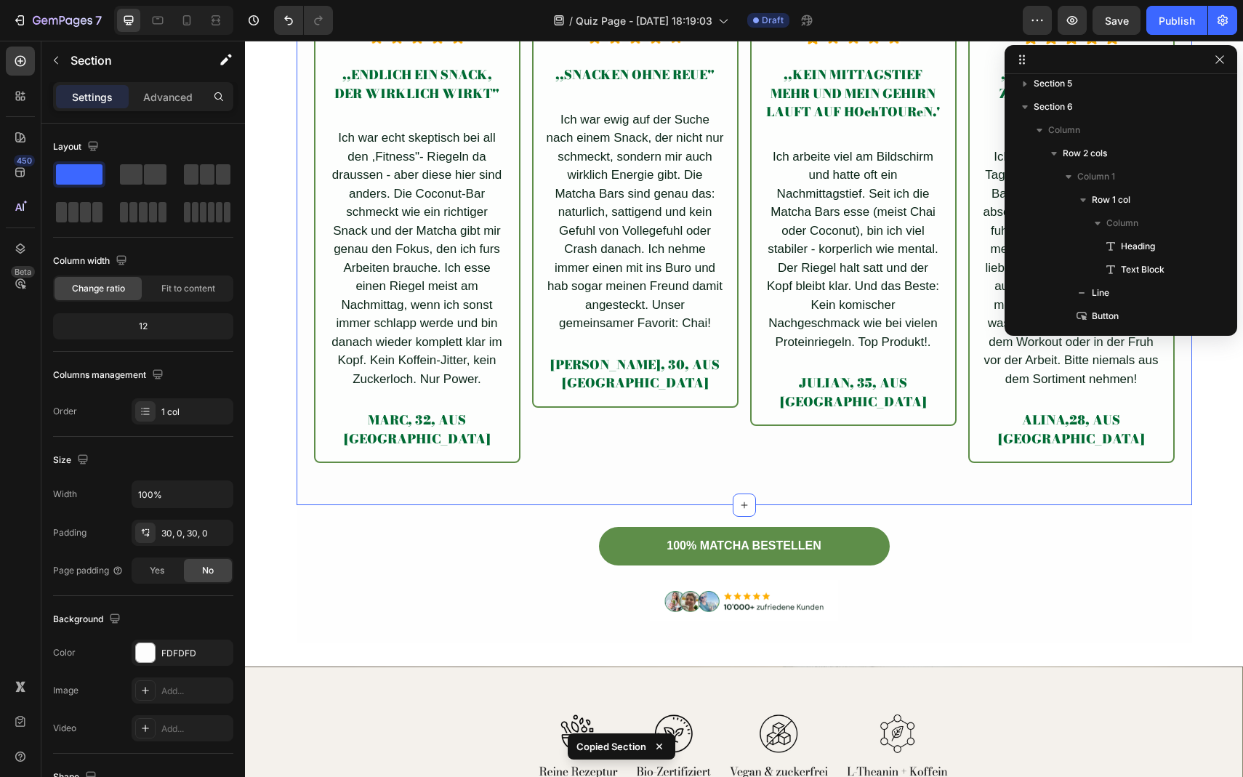
scroll to position [484, 0]
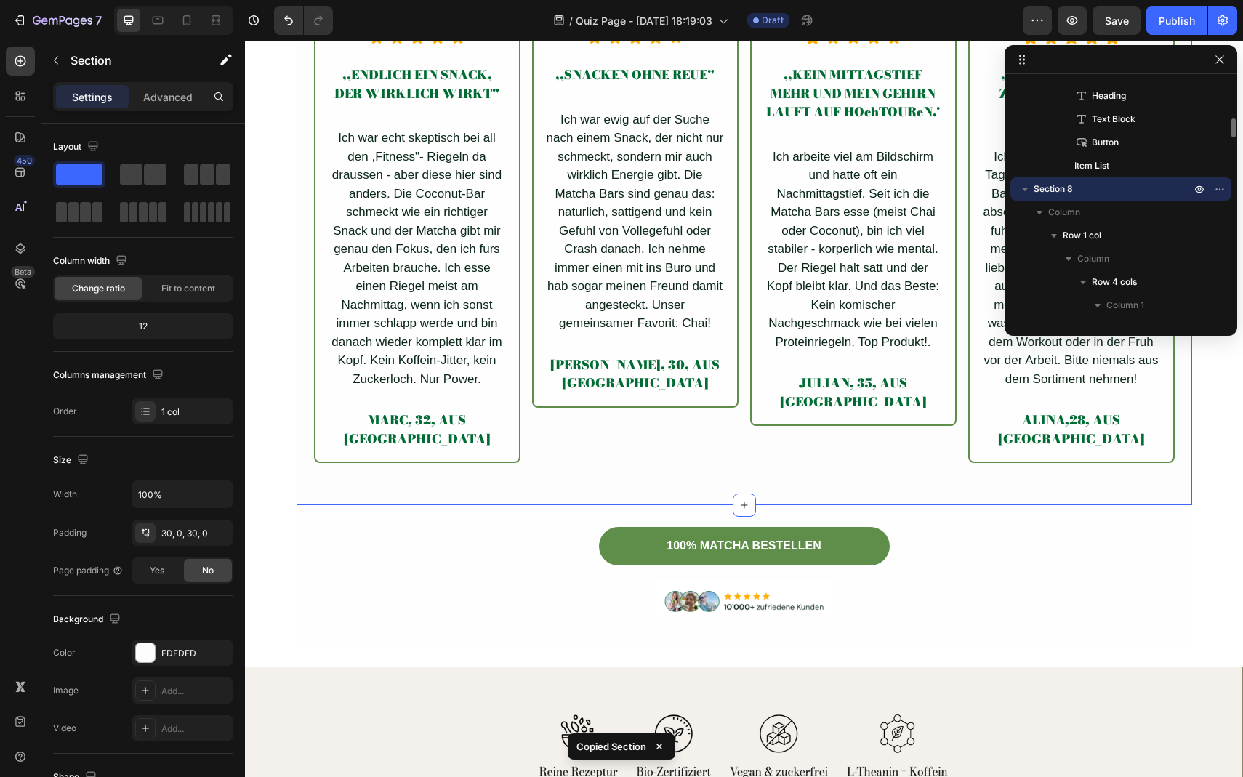
click at [1062, 188] on span "Section 8" at bounding box center [1053, 189] width 39 height 15
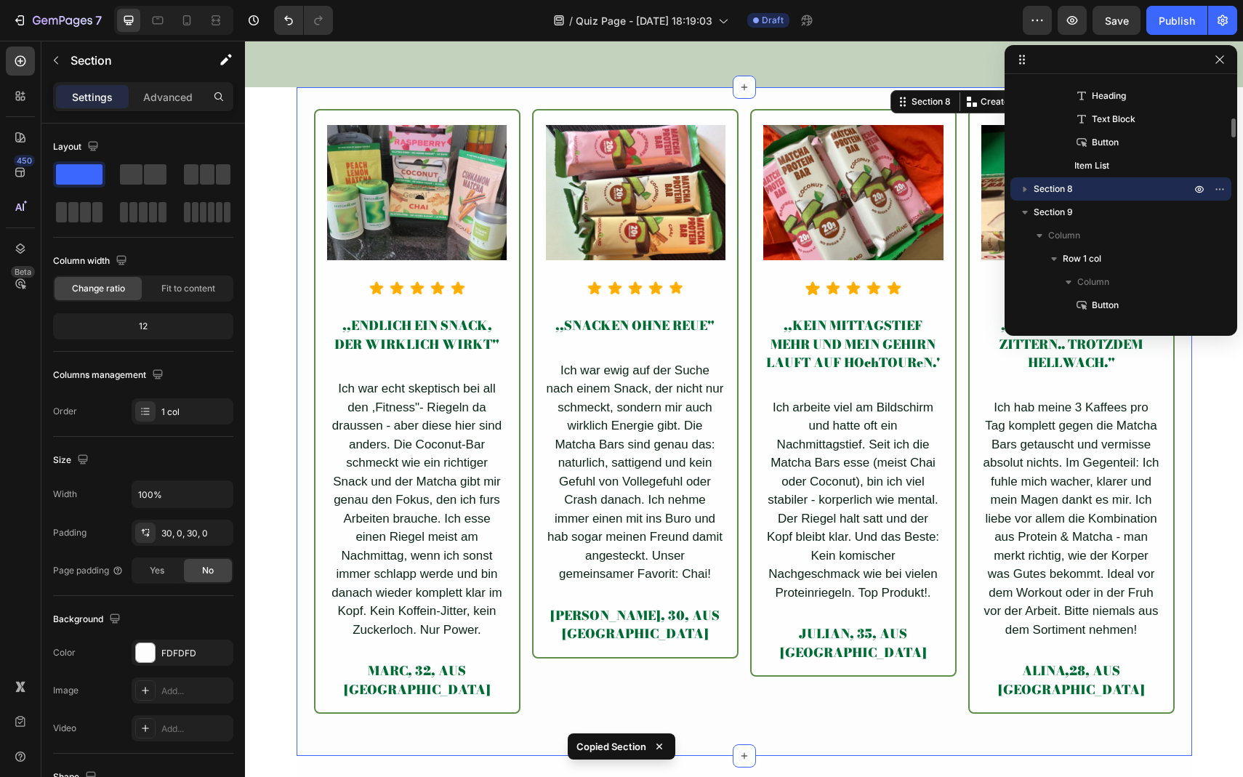
scroll to position [4831, 0]
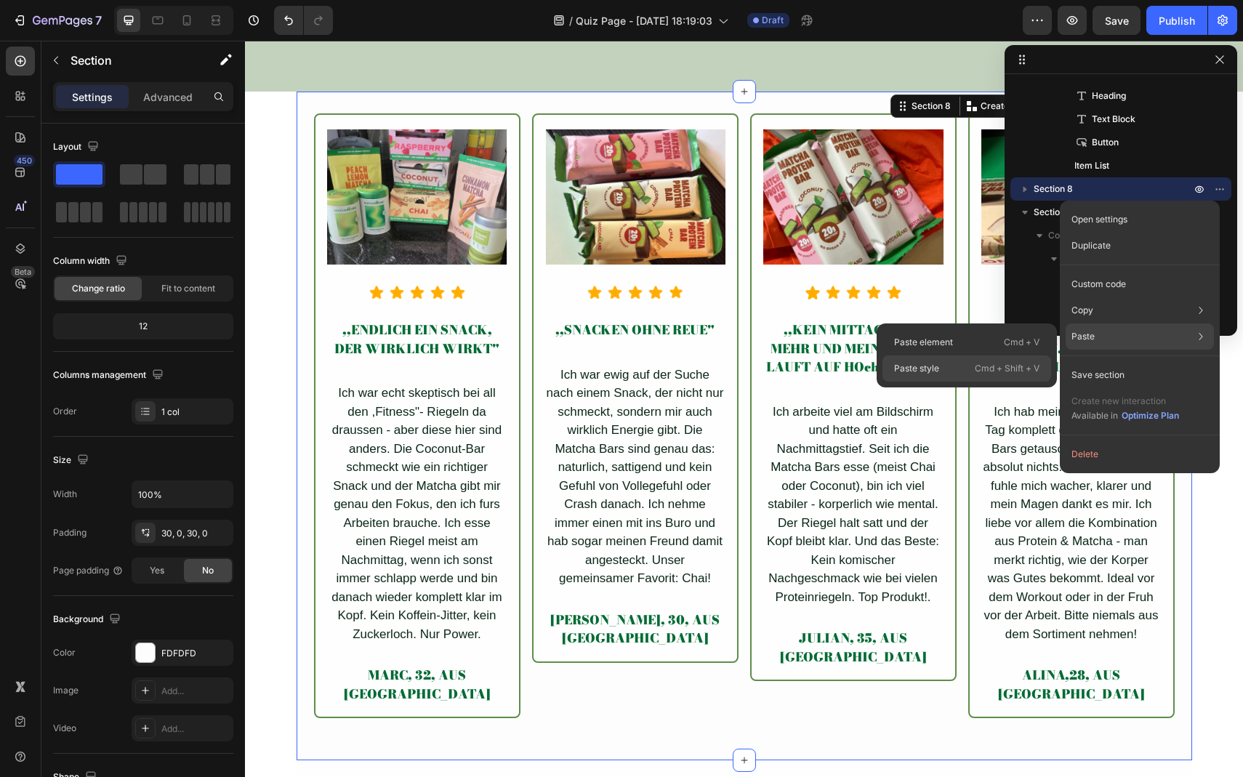
click at [967, 366] on div "Paste style Cmd + Shift + V" at bounding box center [967, 369] width 169 height 26
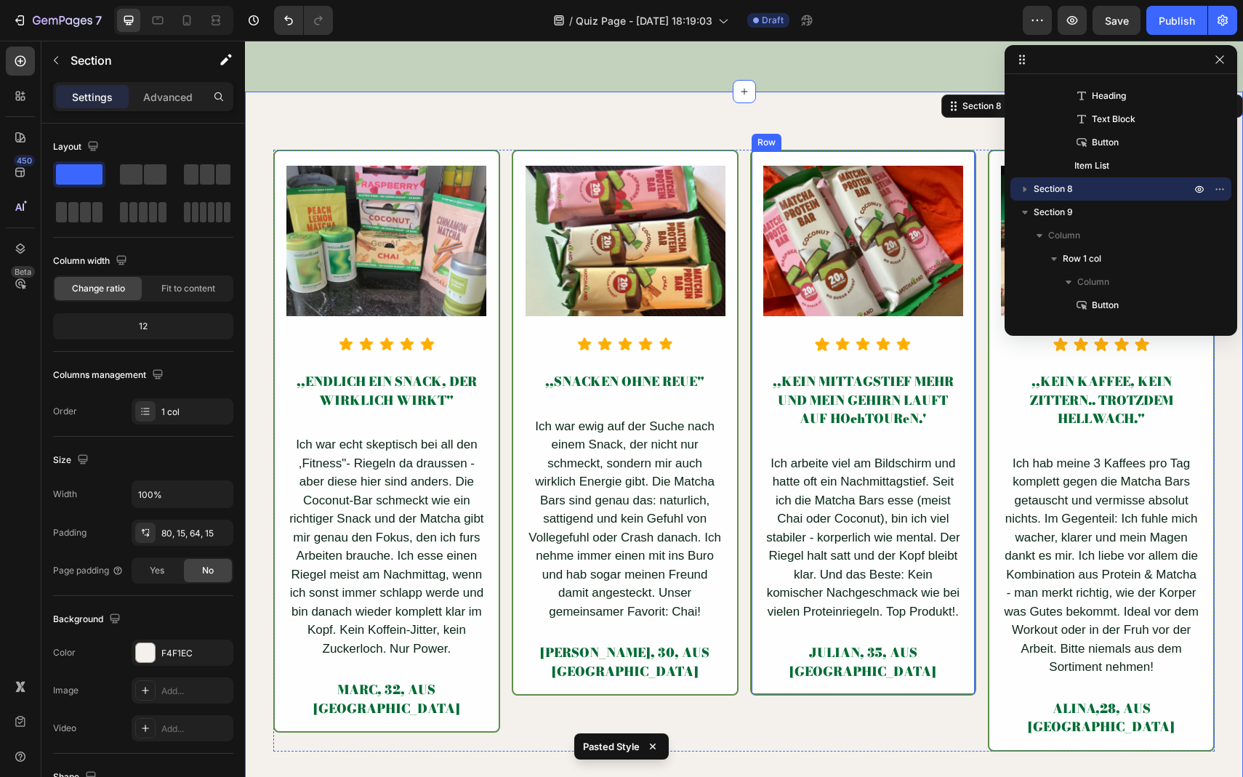
scroll to position [5043, 0]
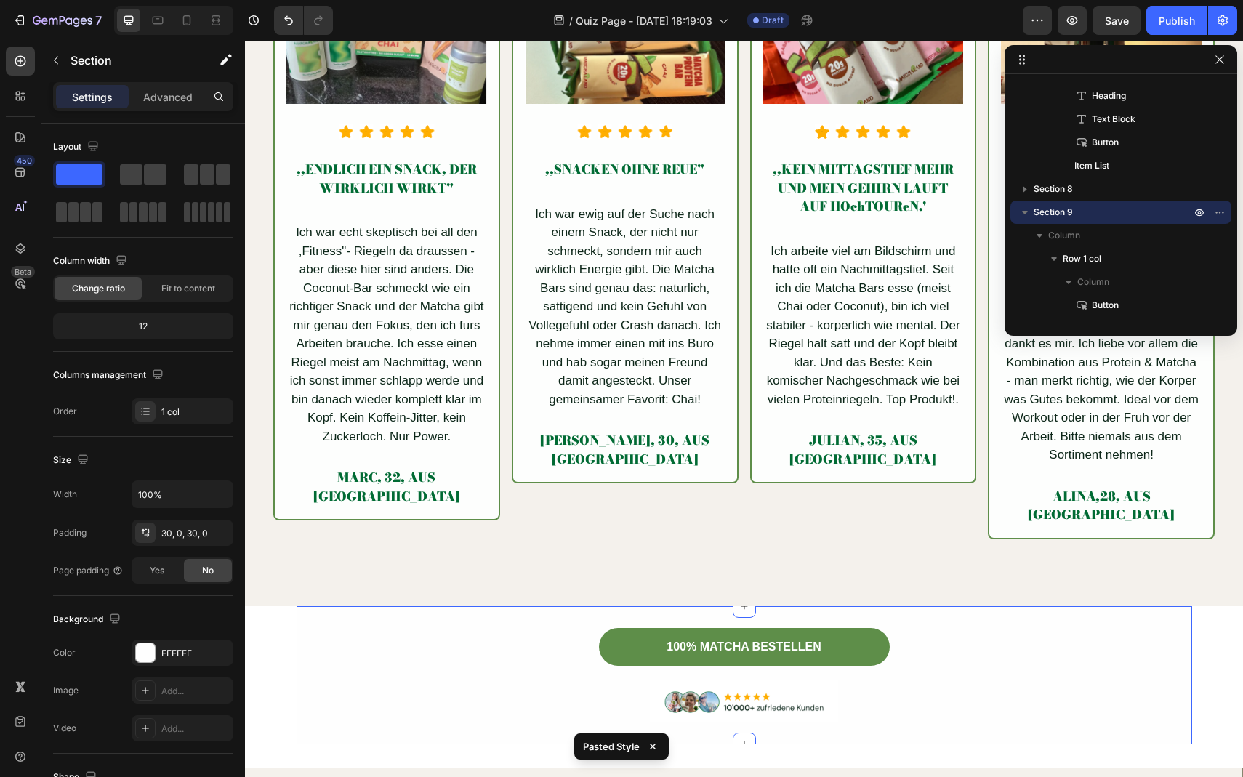
click at [991, 606] on div "100% MATCHA BESTELLEN Button Row Image Section 9 You can create reusable sectio…" at bounding box center [745, 675] width 896 height 138
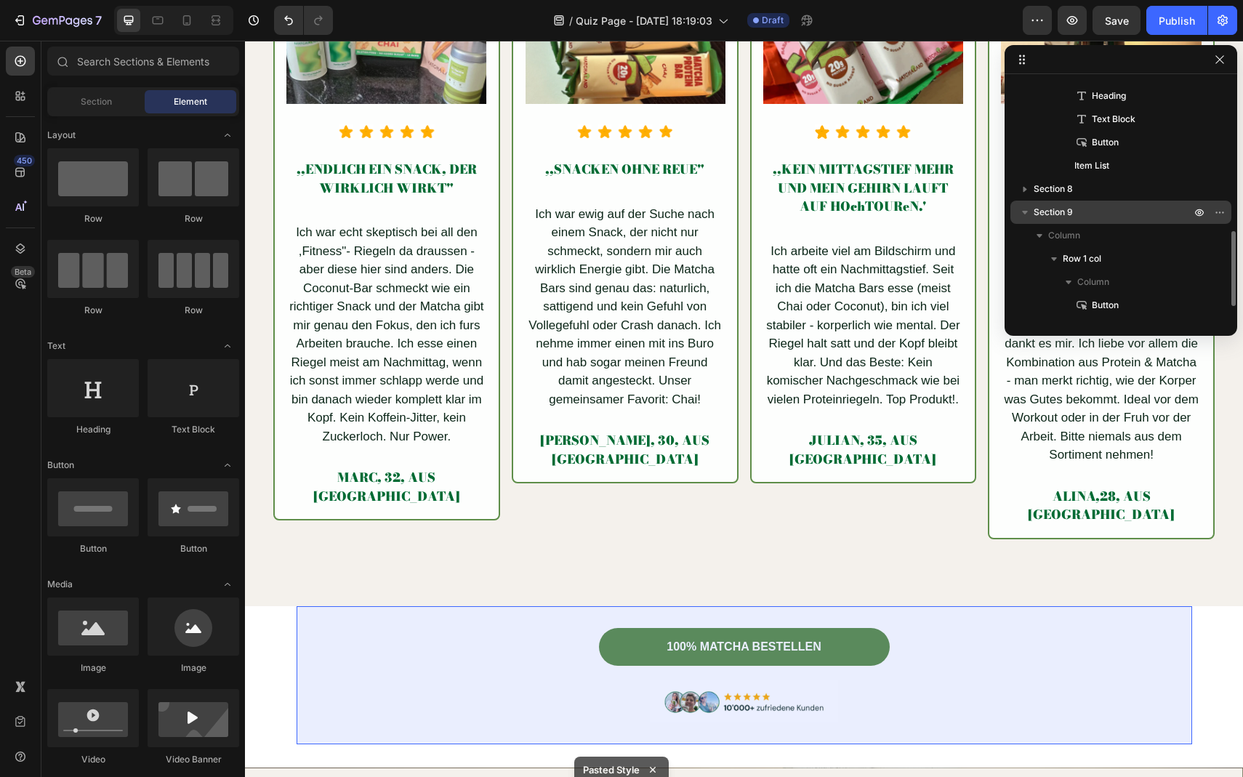
click at [1032, 214] on icon "button" at bounding box center [1025, 212] width 15 height 15
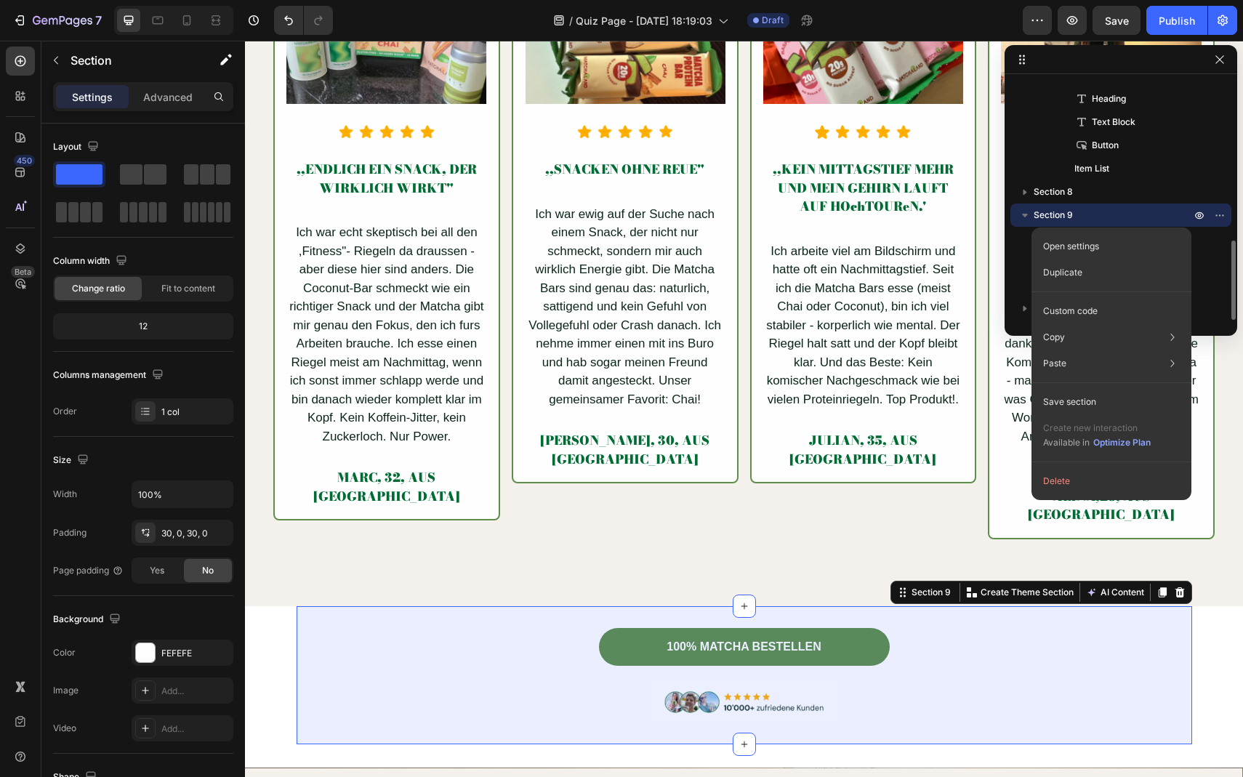
scroll to position [481, 0]
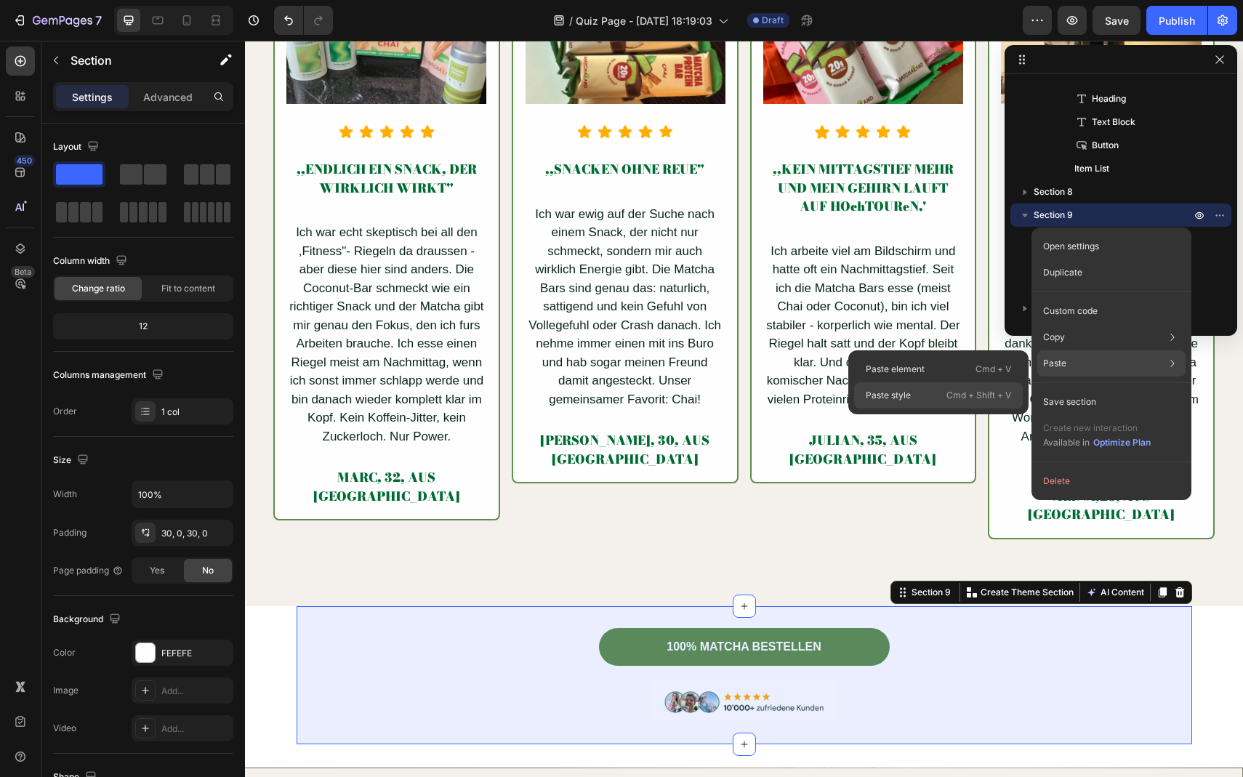
click at [955, 390] on p "Cmd + Shift + V" at bounding box center [979, 395] width 65 height 15
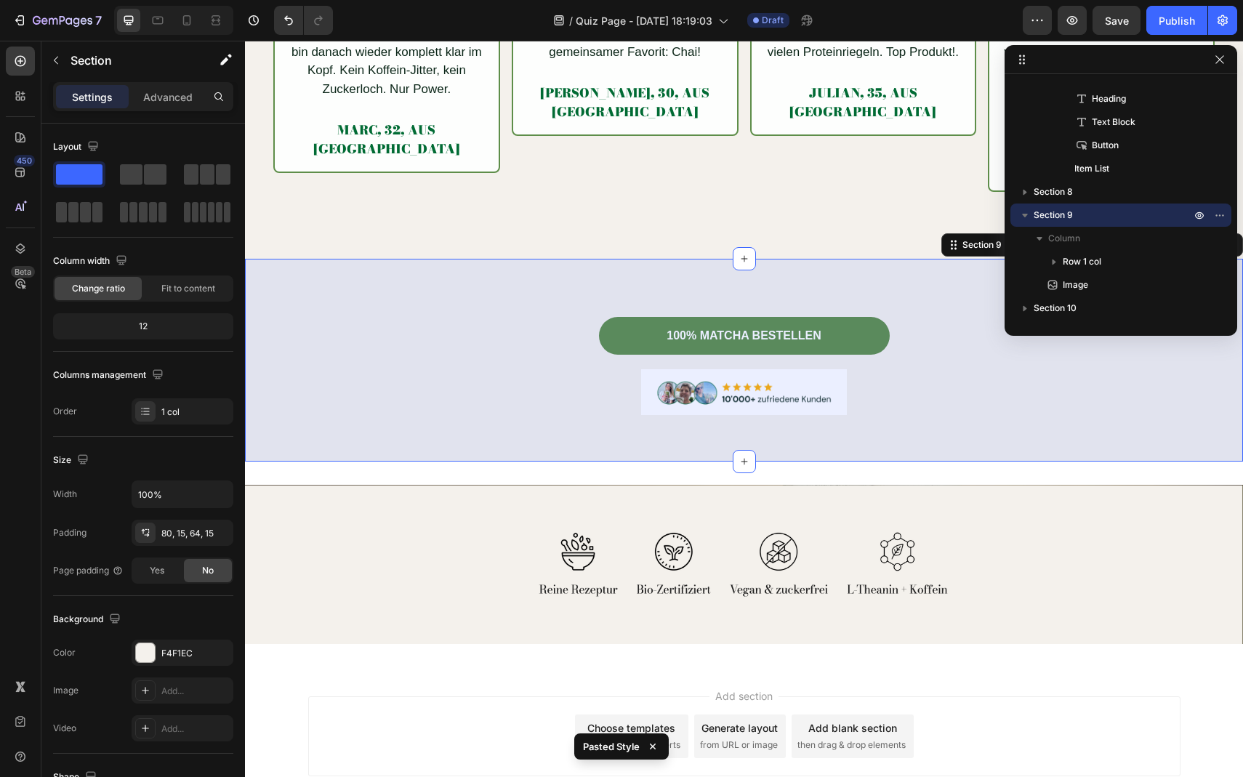
scroll to position [5472, 0]
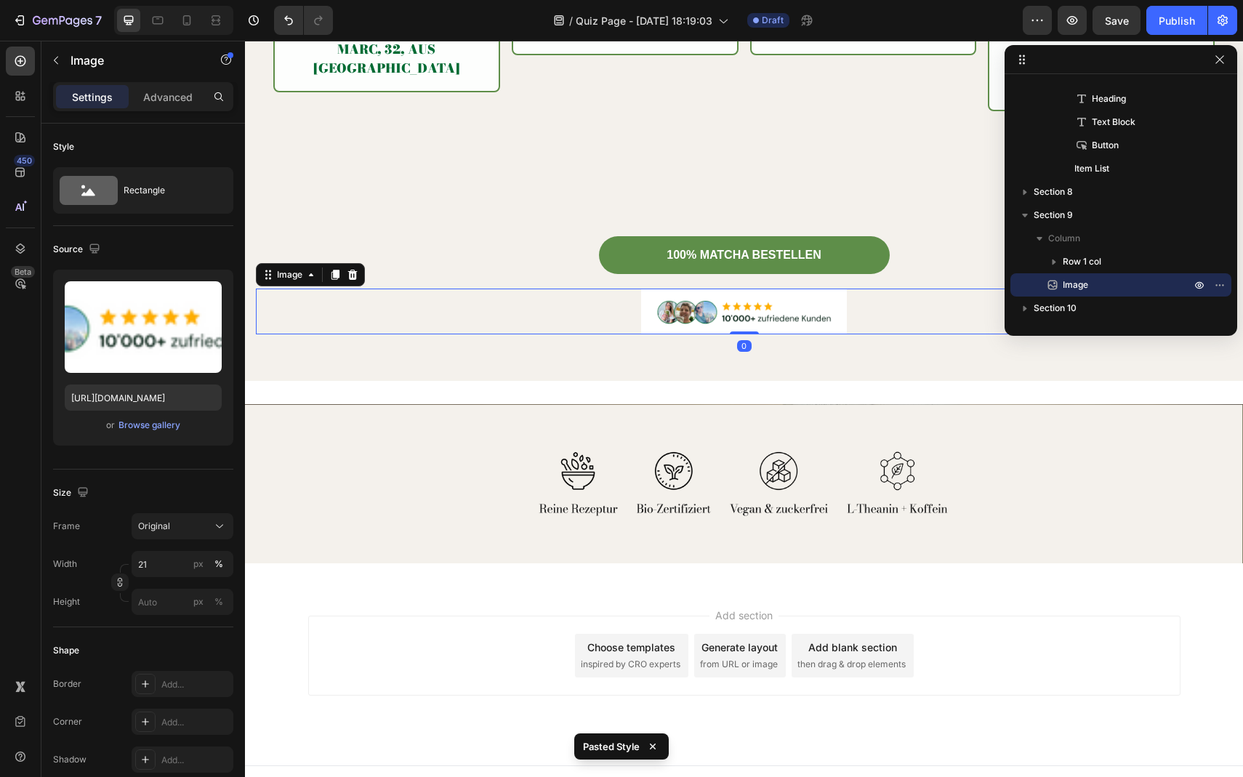
click at [790, 308] on img at bounding box center [743, 311] width 205 height 45
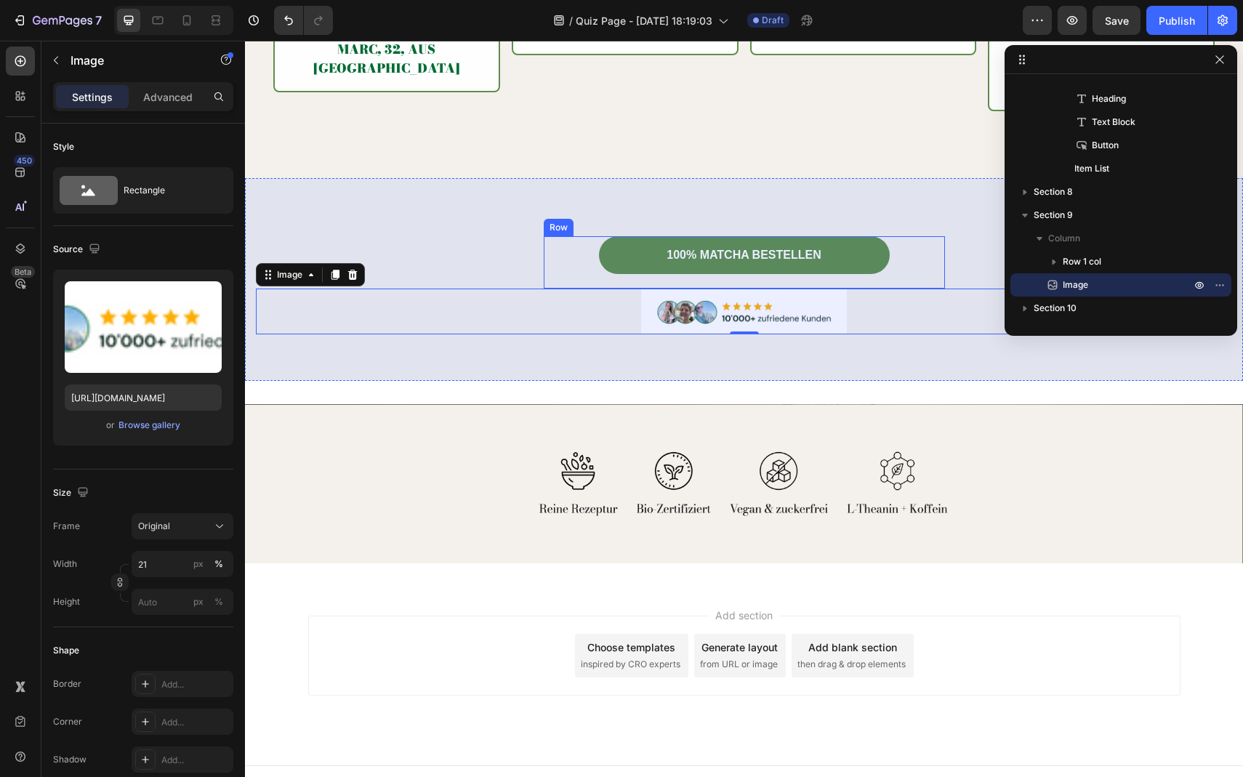
click at [553, 256] on div "100% MATCHA BESTELLEN Button" at bounding box center [744, 262] width 401 height 53
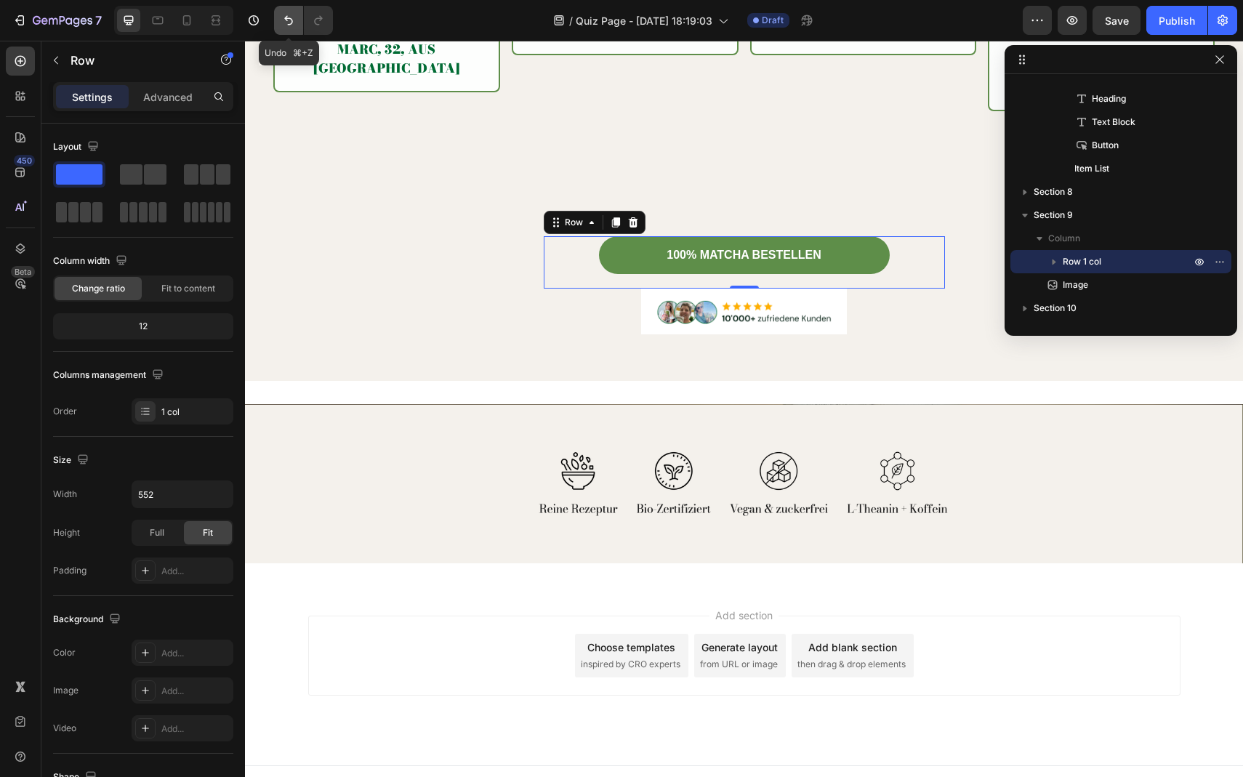
click at [297, 31] on button "Undo/Redo" at bounding box center [288, 20] width 29 height 29
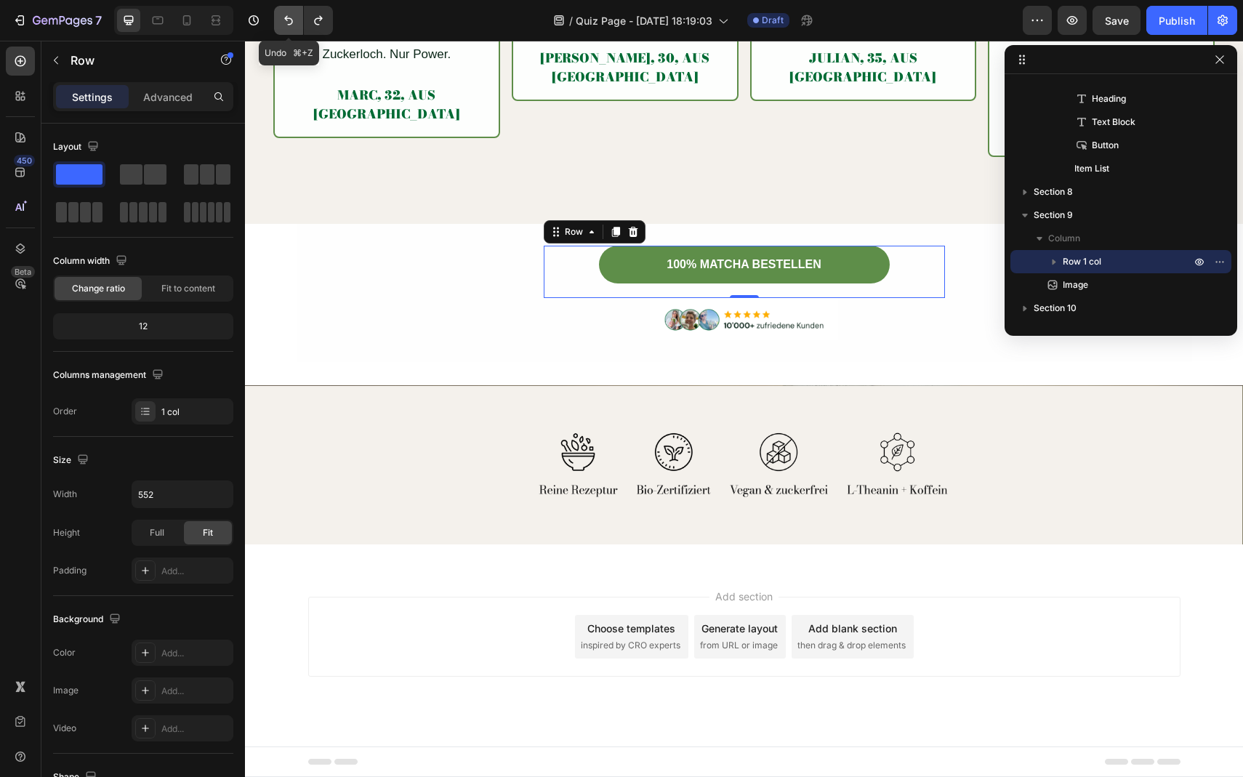
scroll to position [5407, 0]
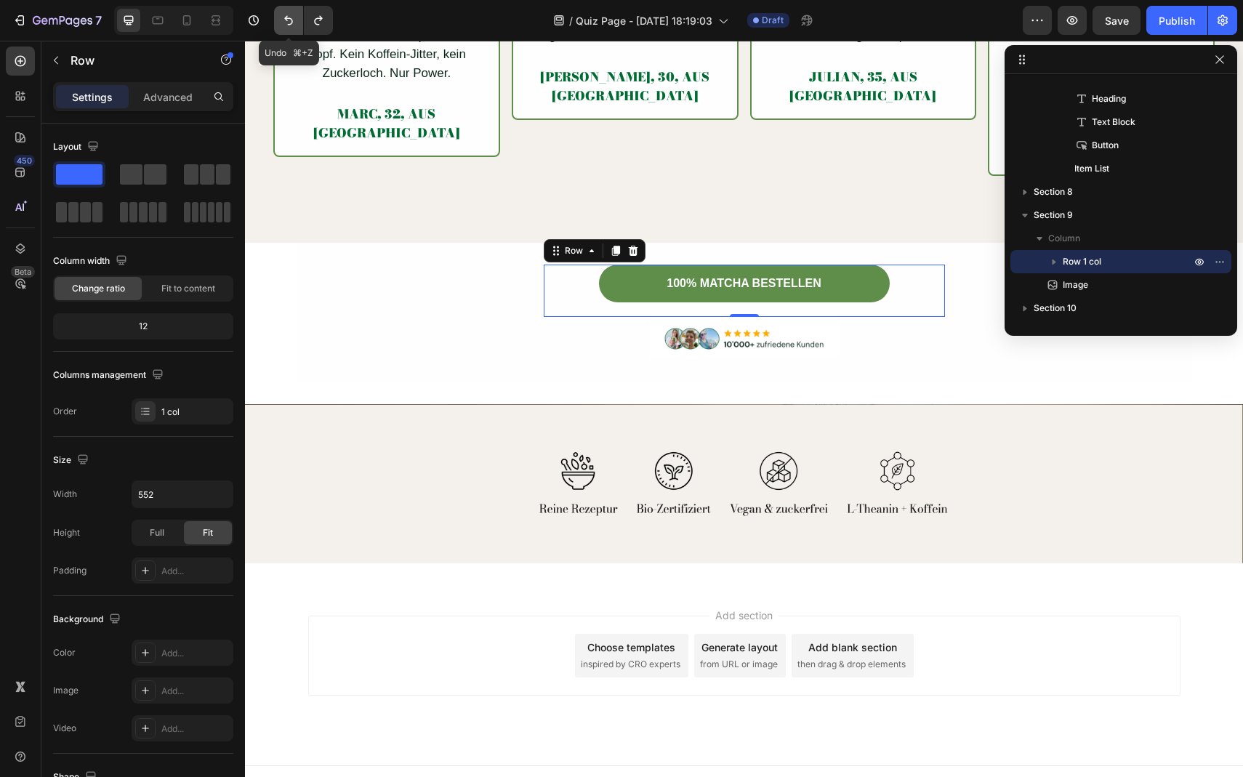
click at [278, 13] on button "Undo/Redo" at bounding box center [288, 20] width 29 height 29
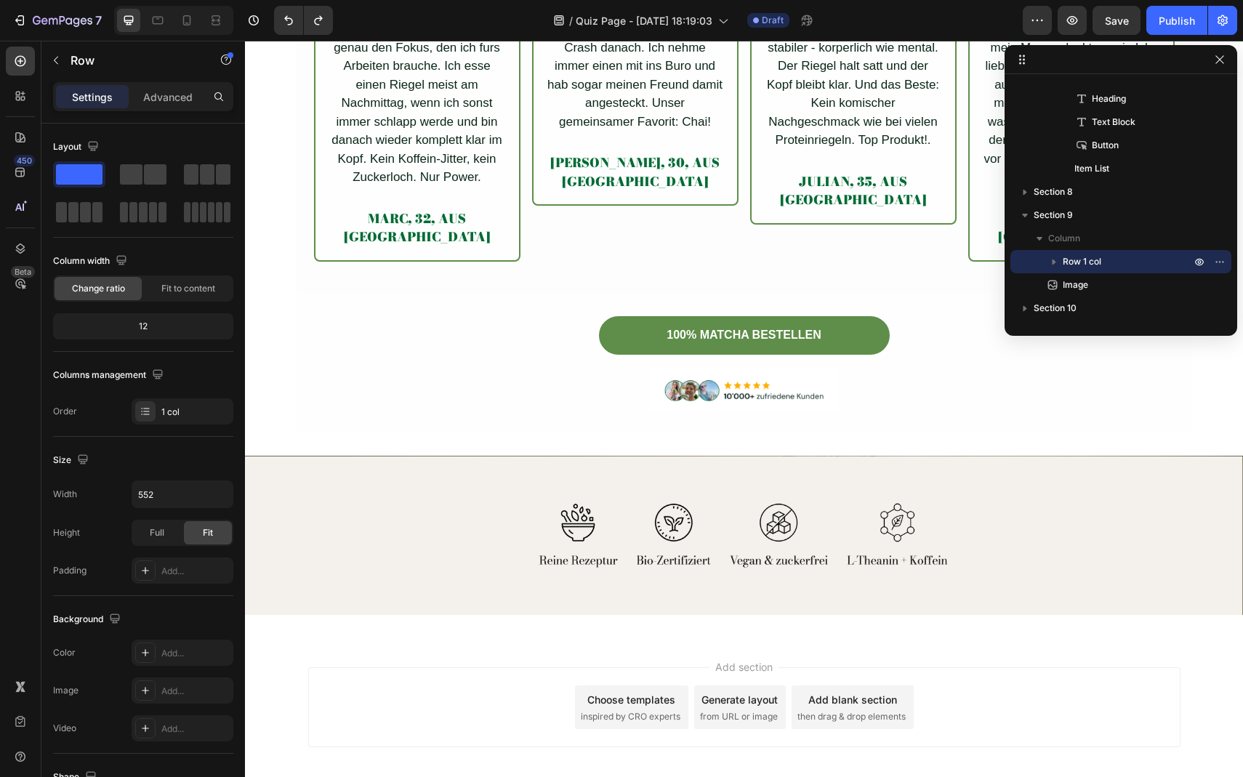
scroll to position [5350, 0]
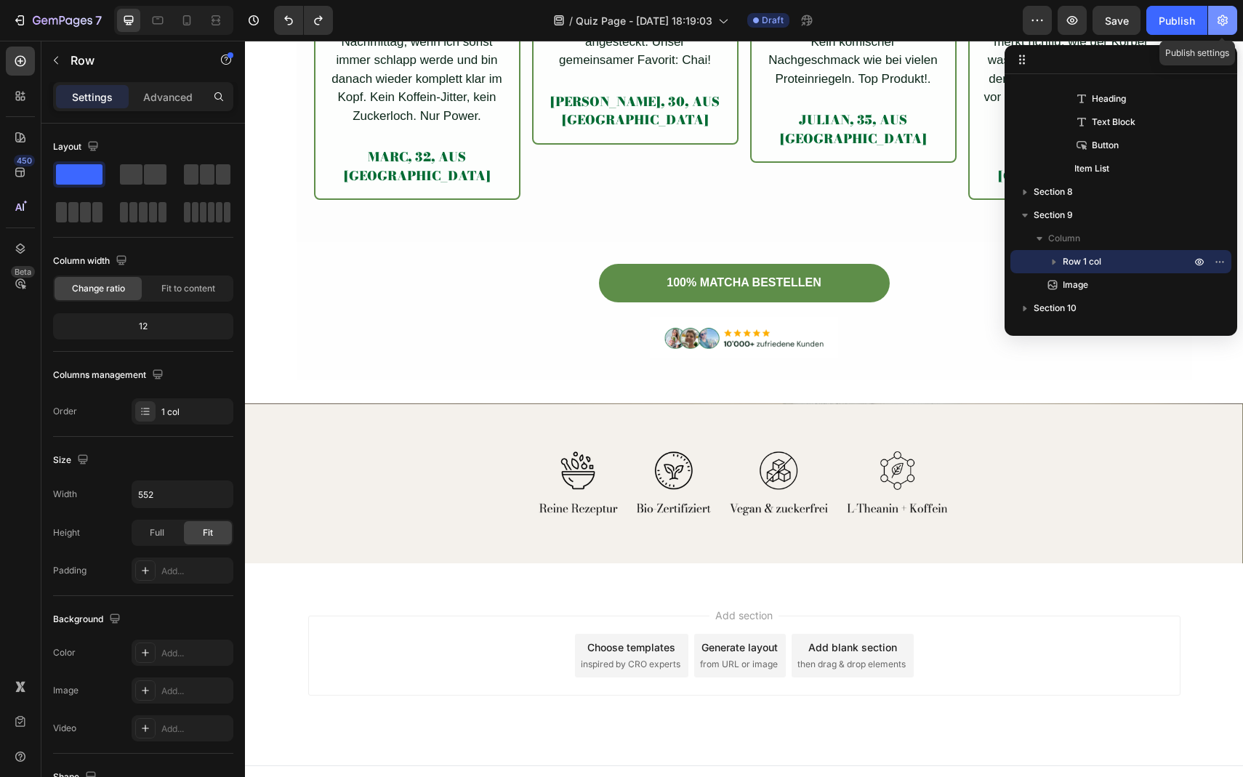
click at [1219, 29] on button "button" at bounding box center [1223, 20] width 29 height 29
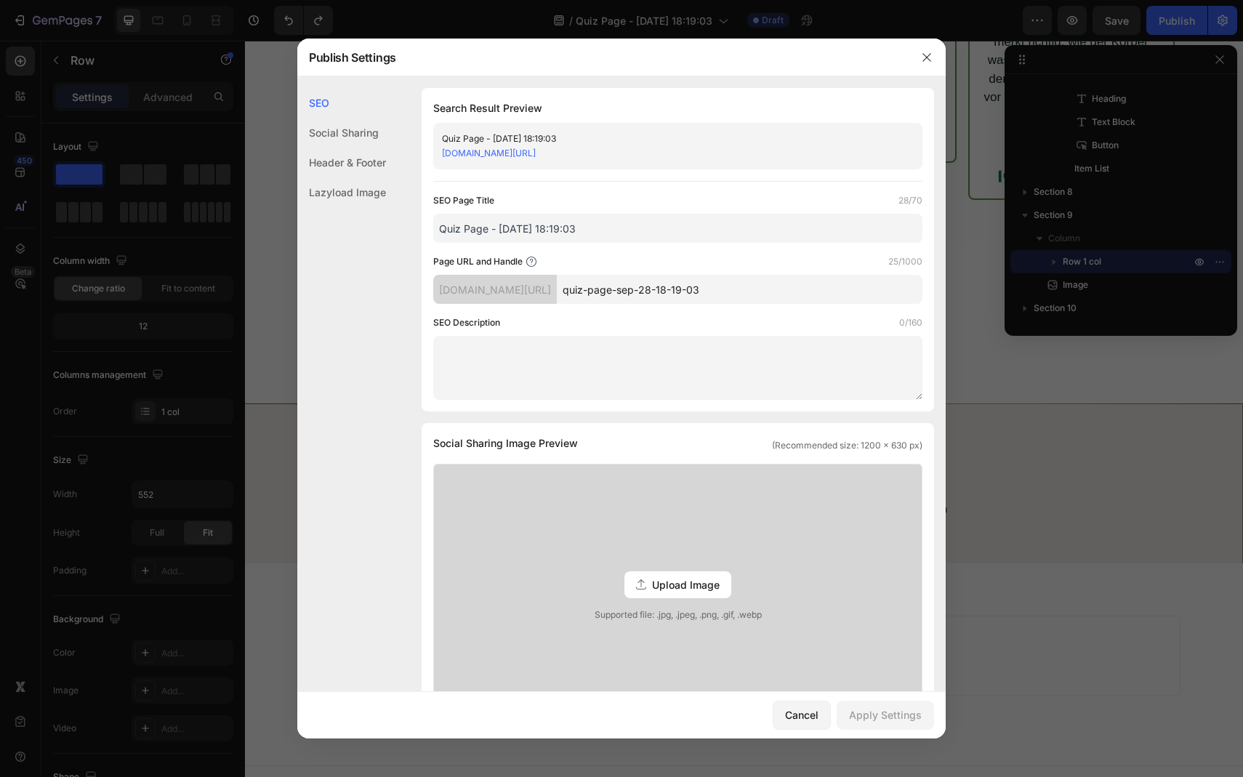
drag, startPoint x: 613, startPoint y: 227, endPoint x: 342, endPoint y: 233, distance: 270.6
click at [342, 233] on div "SEO Social Sharing Header & Footer Lazyload Image SEO Search Result Preview Qui…" at bounding box center [621, 653] width 649 height 1131
type input "5 Gründe für Matcha"
click at [698, 296] on input "quiz-page-sep-28-18-19-03" at bounding box center [740, 289] width 366 height 29
click at [697, 296] on input "quiz-page-sep-28-18-19-03" at bounding box center [740, 289] width 366 height 29
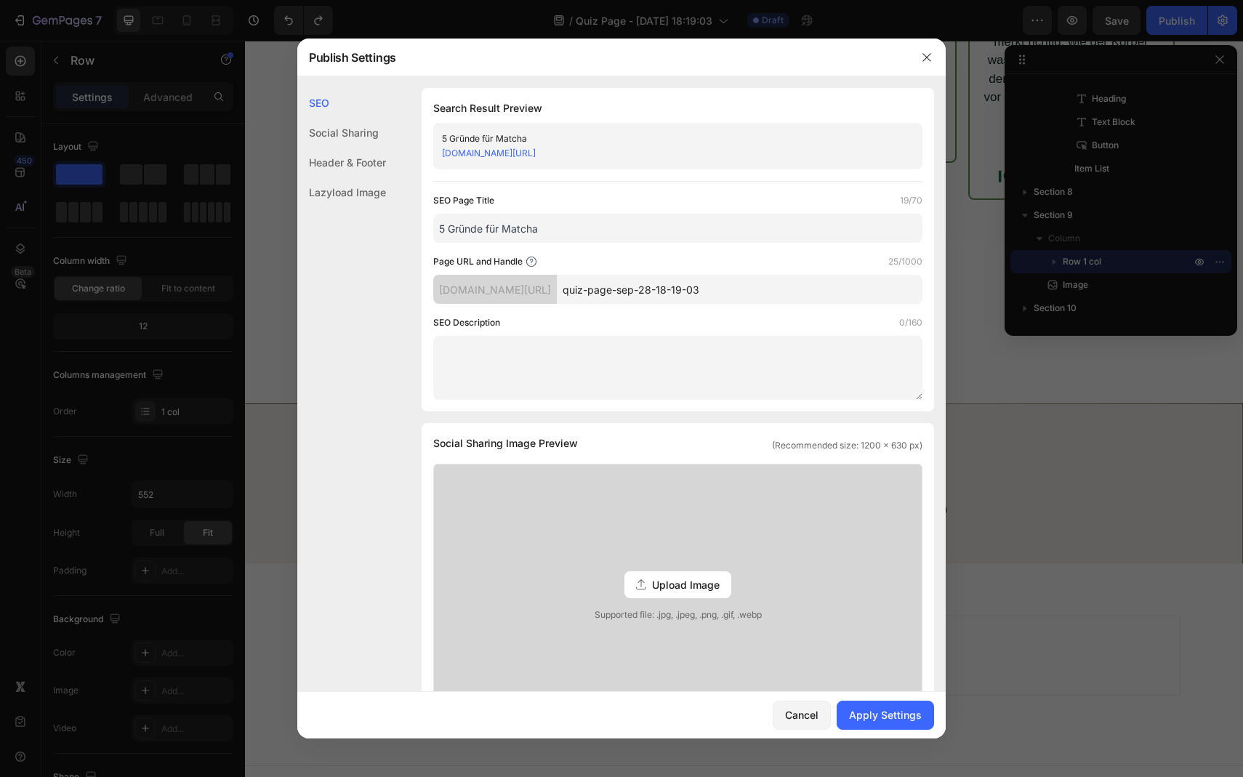
click at [706, 292] on input "quiz-page-sep-28-18-19-03" at bounding box center [740, 289] width 366 height 29
type input "5_grunde_fur_matcha"
click at [874, 713] on div "Apply Settings" at bounding box center [885, 715] width 73 height 15
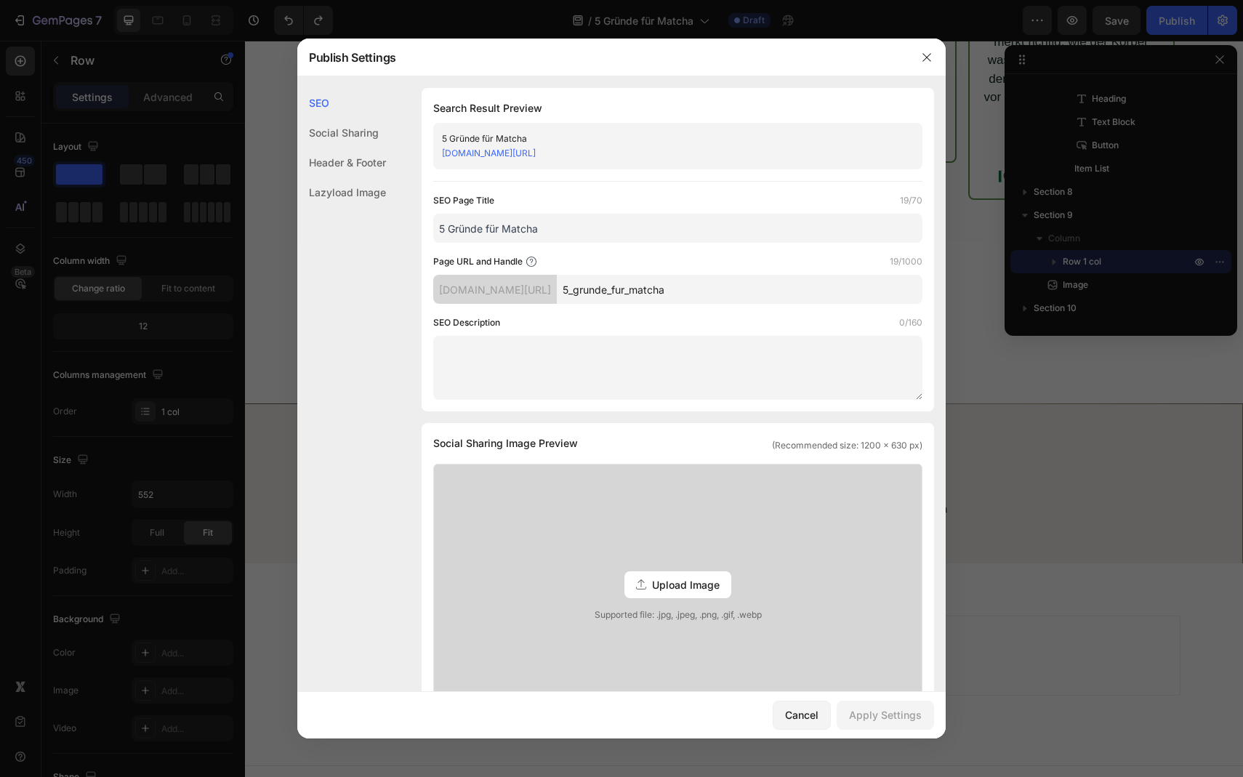
click at [1175, 34] on div at bounding box center [621, 388] width 1243 height 777
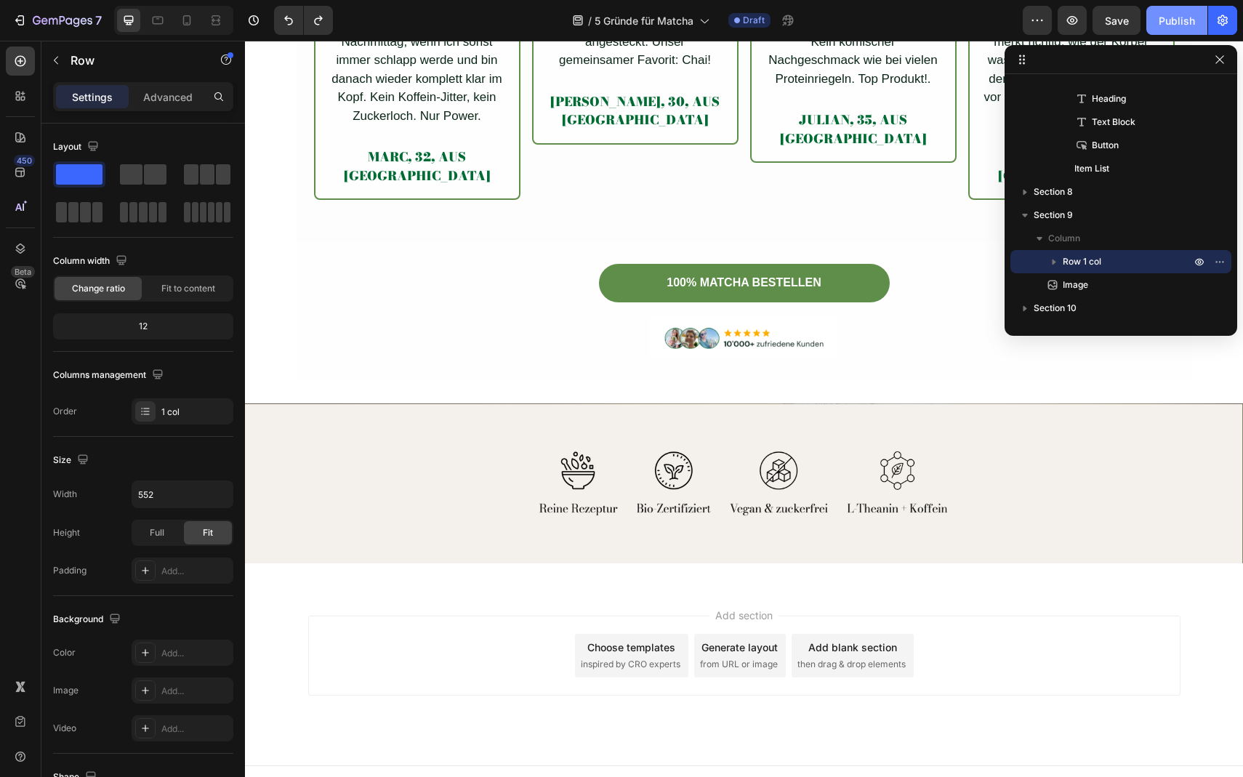
click at [1177, 28] on div "Publish" at bounding box center [1177, 20] width 36 height 15
click at [806, 415] on img at bounding box center [744, 483] width 998 height 159
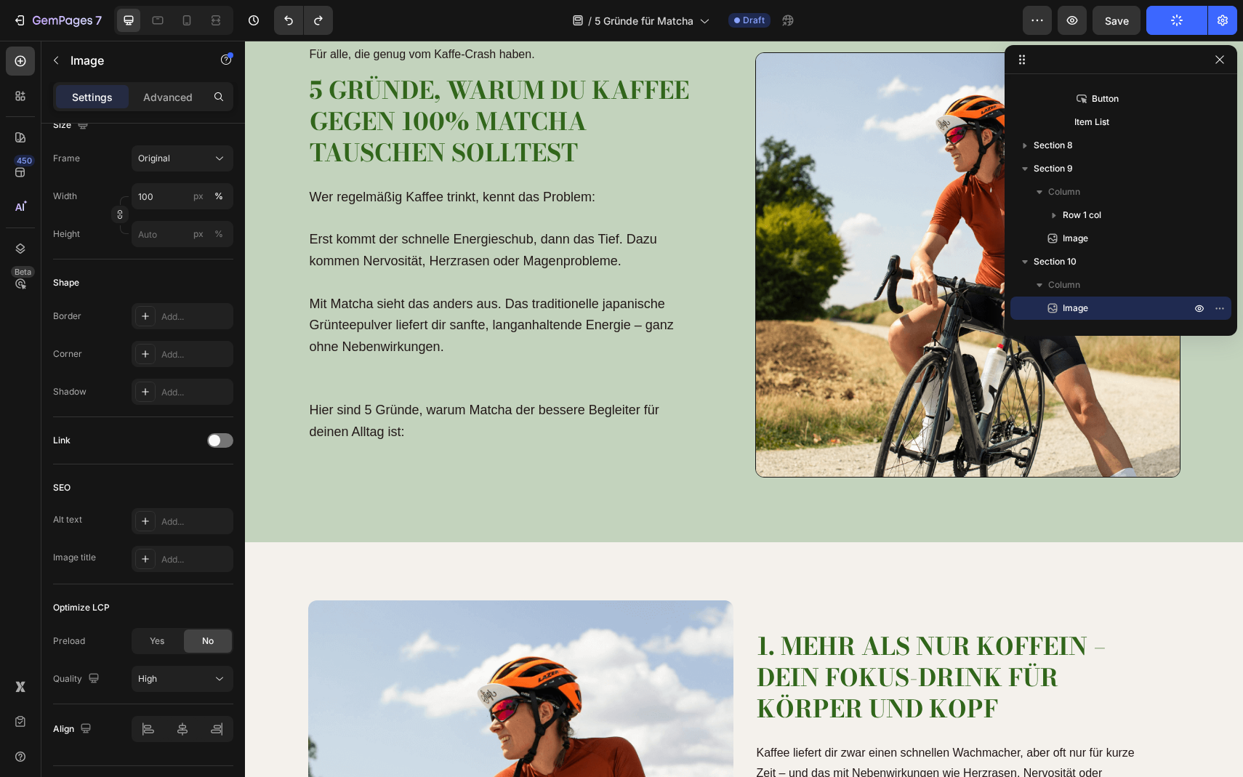
scroll to position [0, 0]
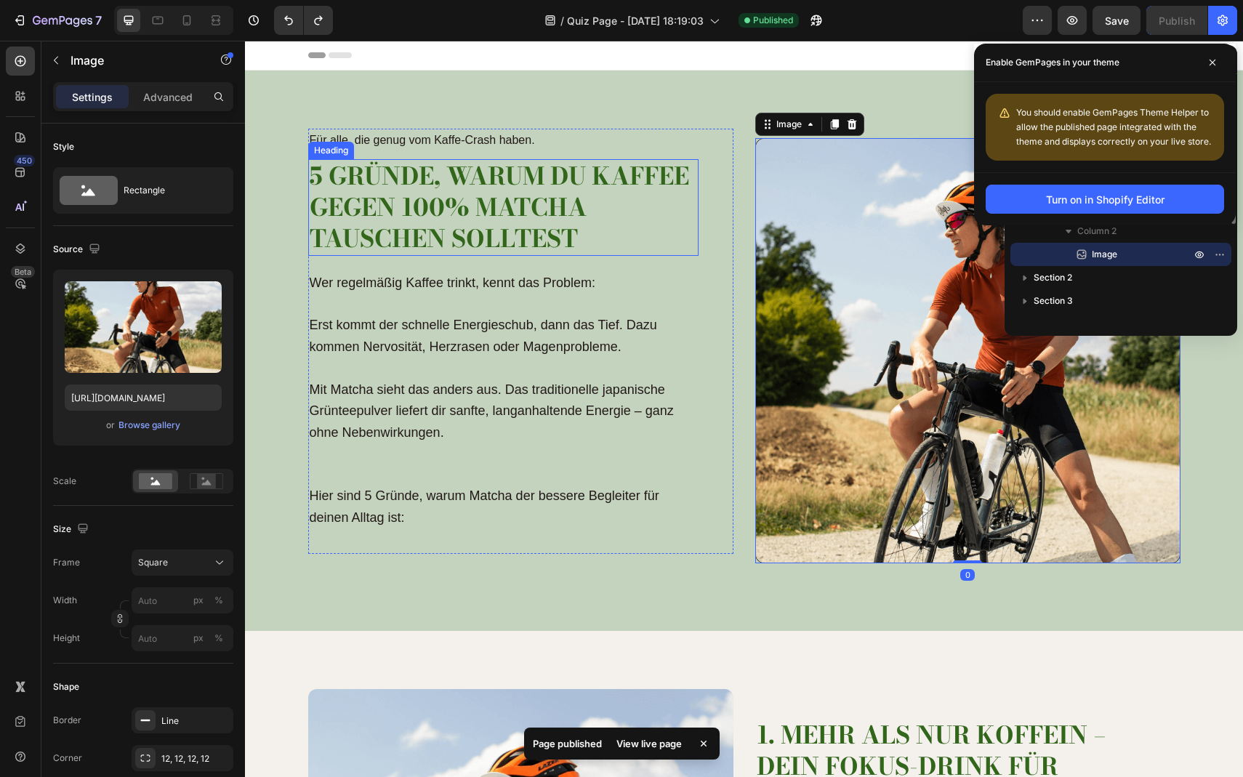
scroll to position [65, 0]
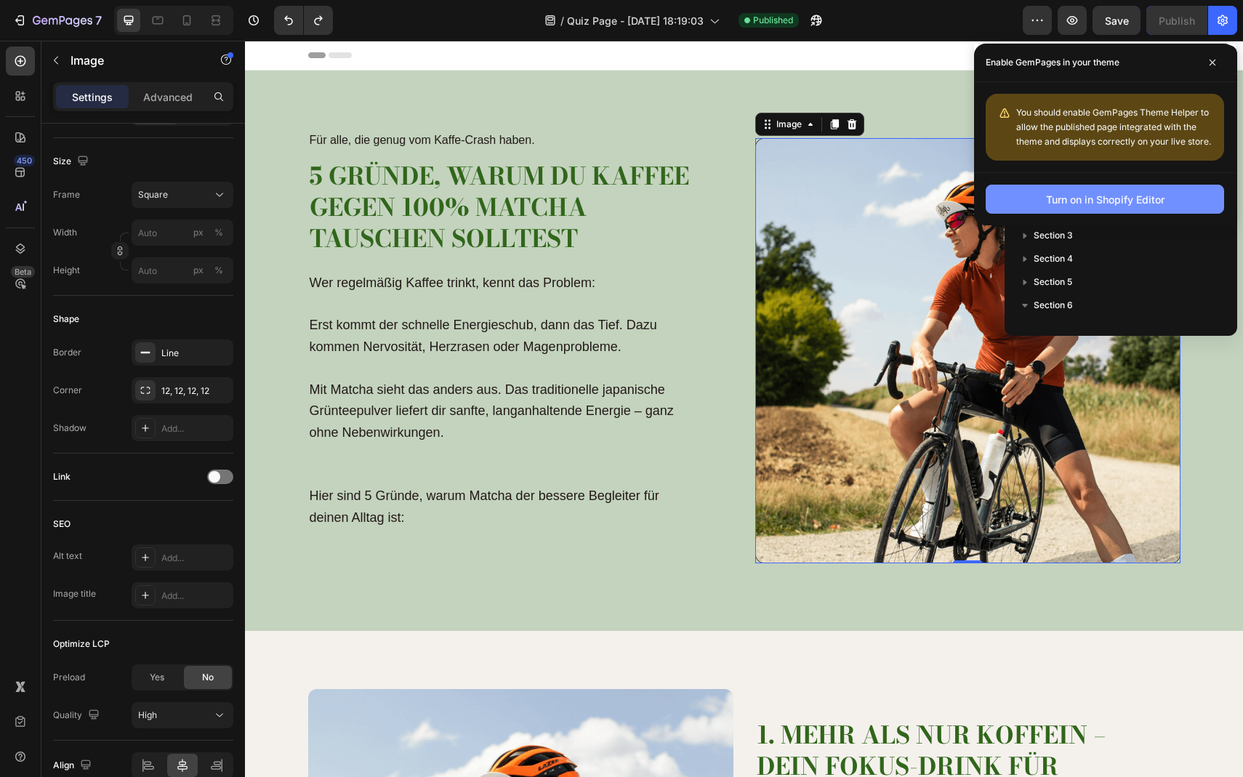
click at [1123, 196] on div "Turn on in Shopify Editor" at bounding box center [1105, 199] width 119 height 15
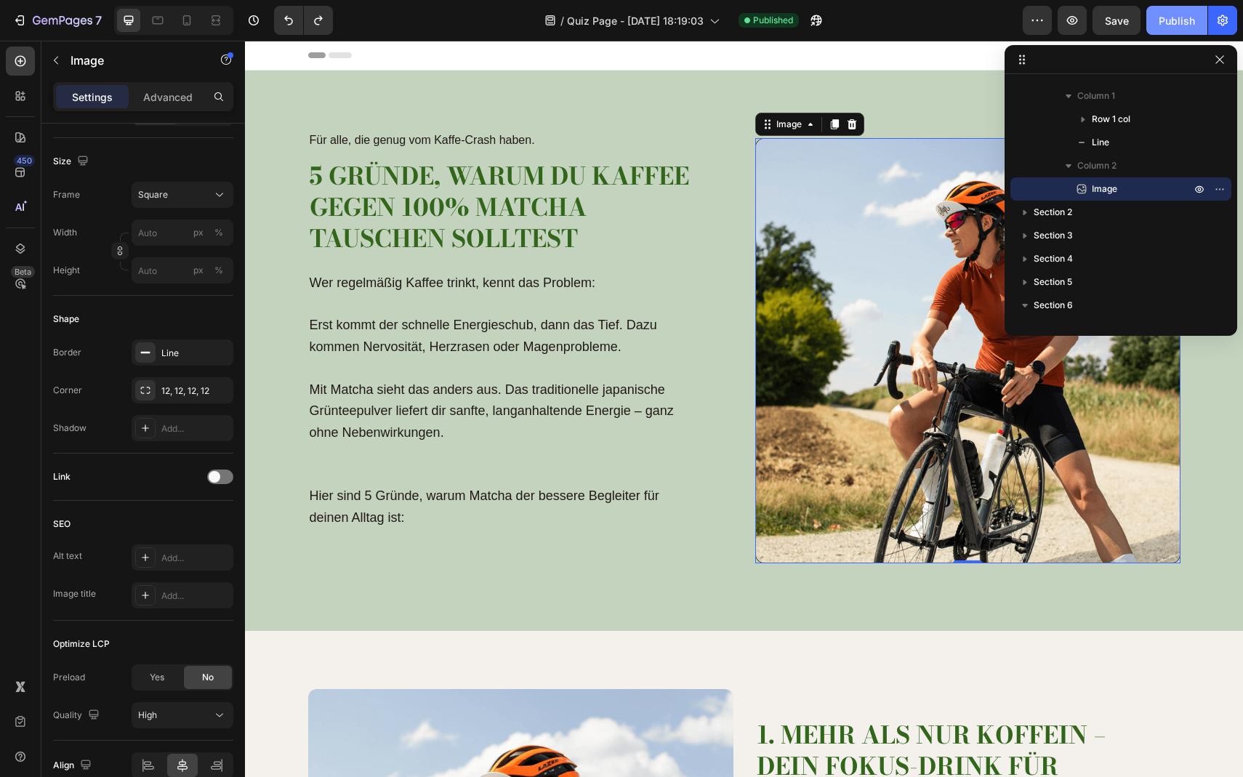
click at [1173, 25] on div "Publish" at bounding box center [1177, 20] width 36 height 15
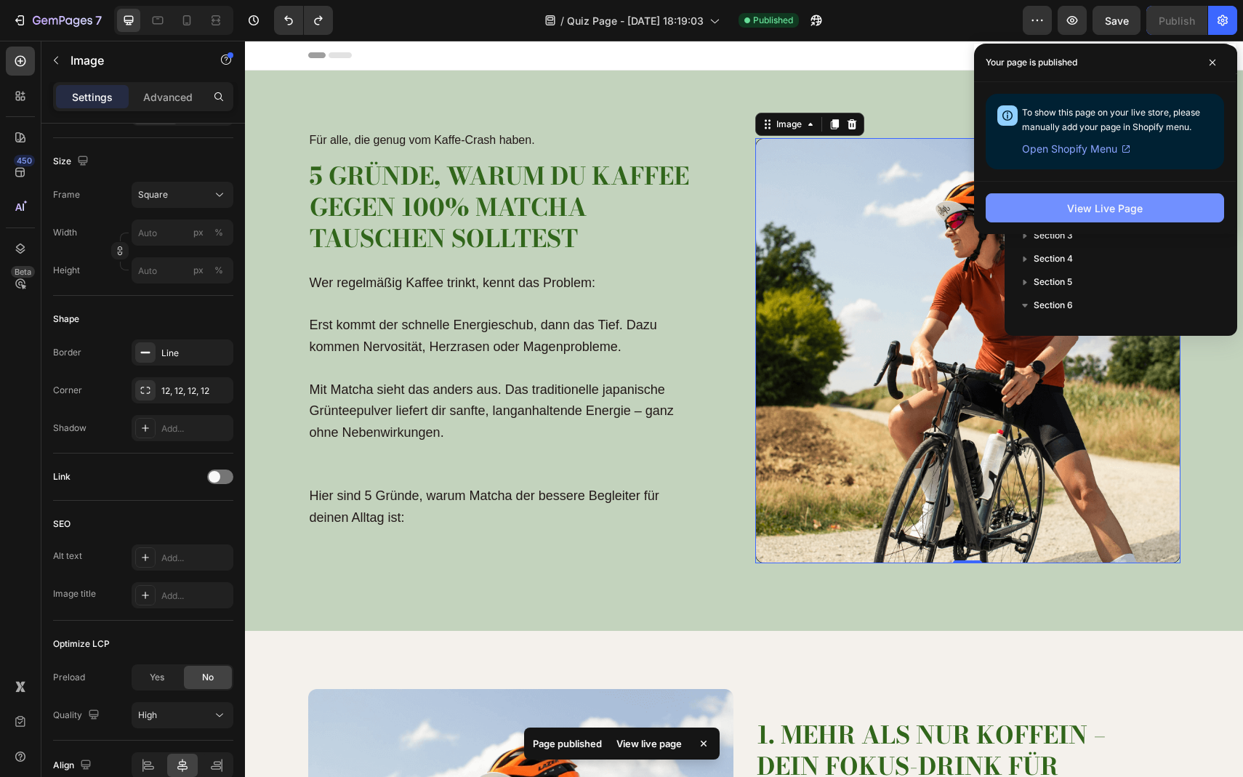
click at [1042, 207] on button "View Live Page" at bounding box center [1105, 207] width 239 height 29
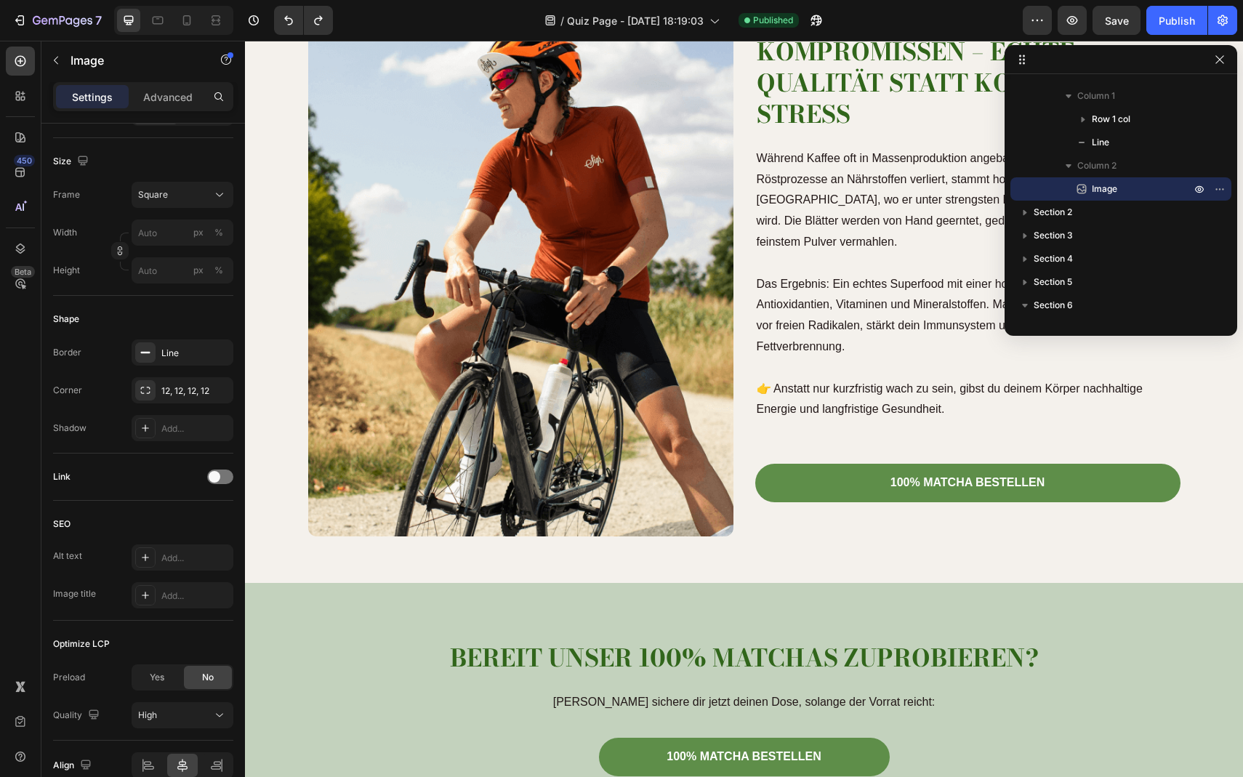
scroll to position [4990, 0]
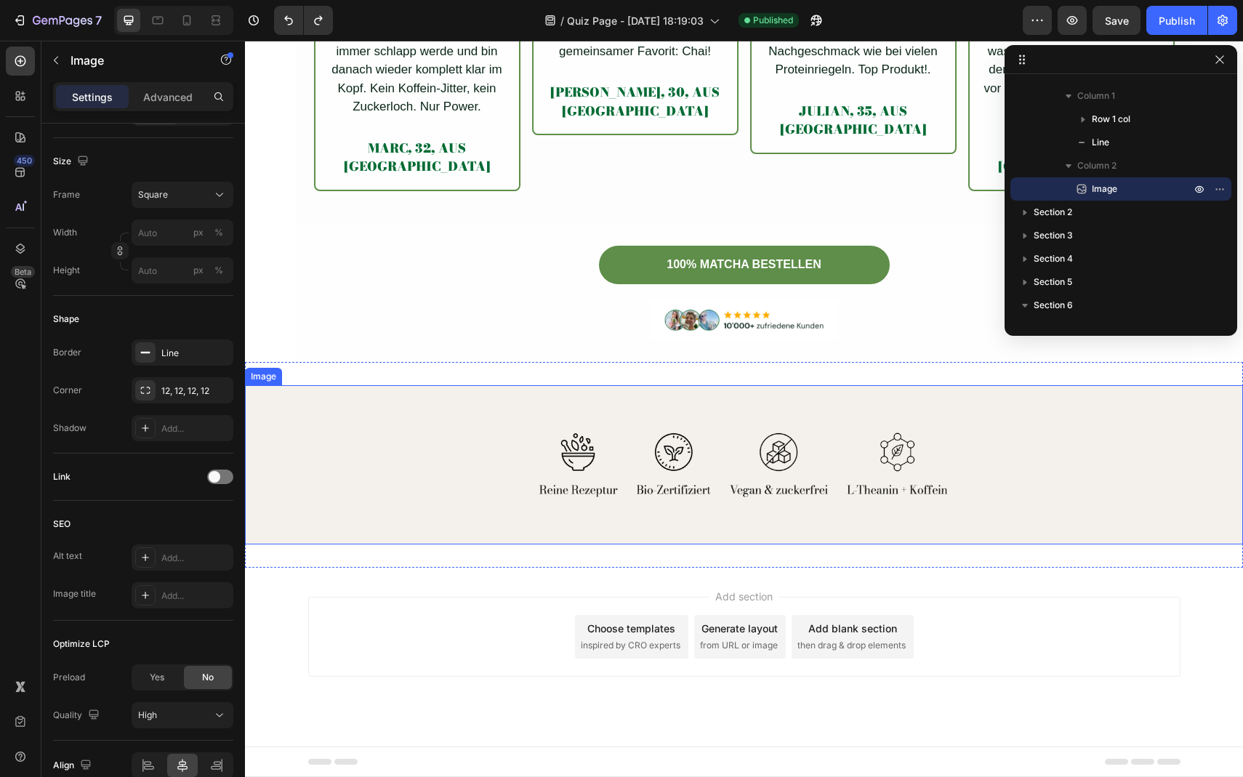
click at [690, 430] on img at bounding box center [744, 464] width 998 height 159
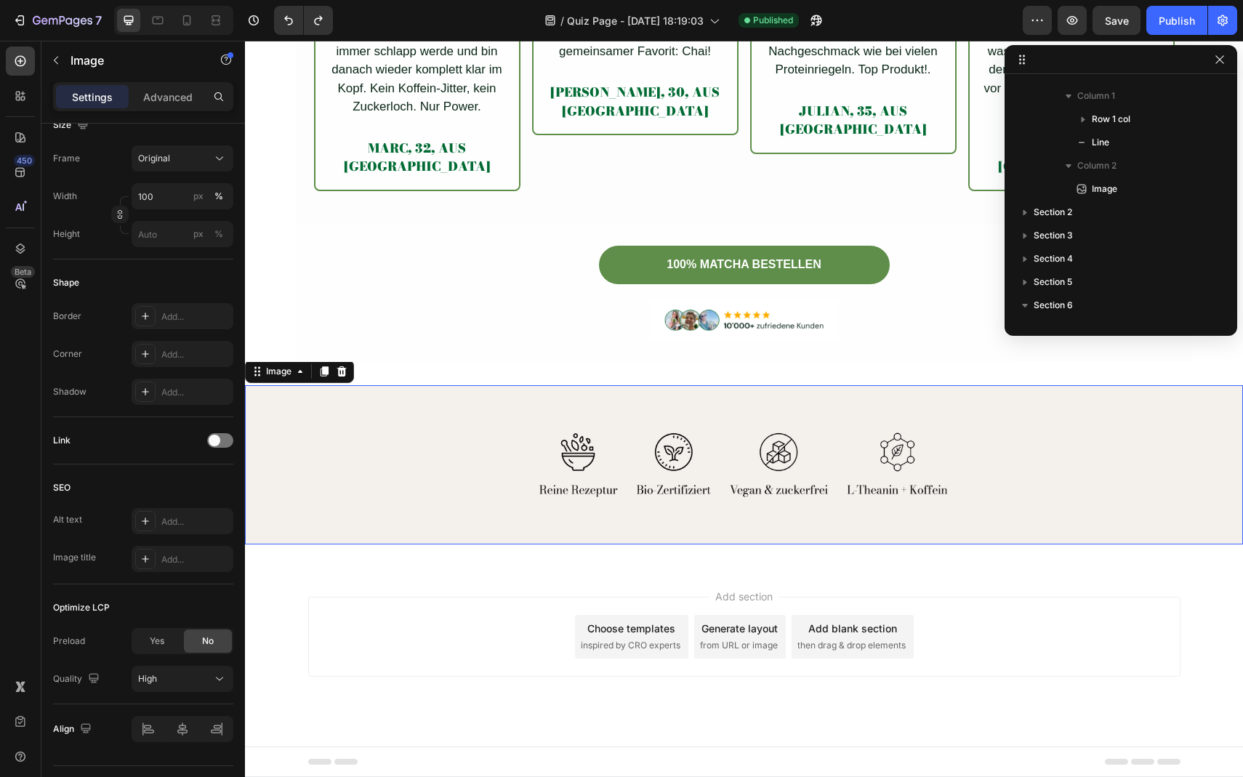
scroll to position [691, 0]
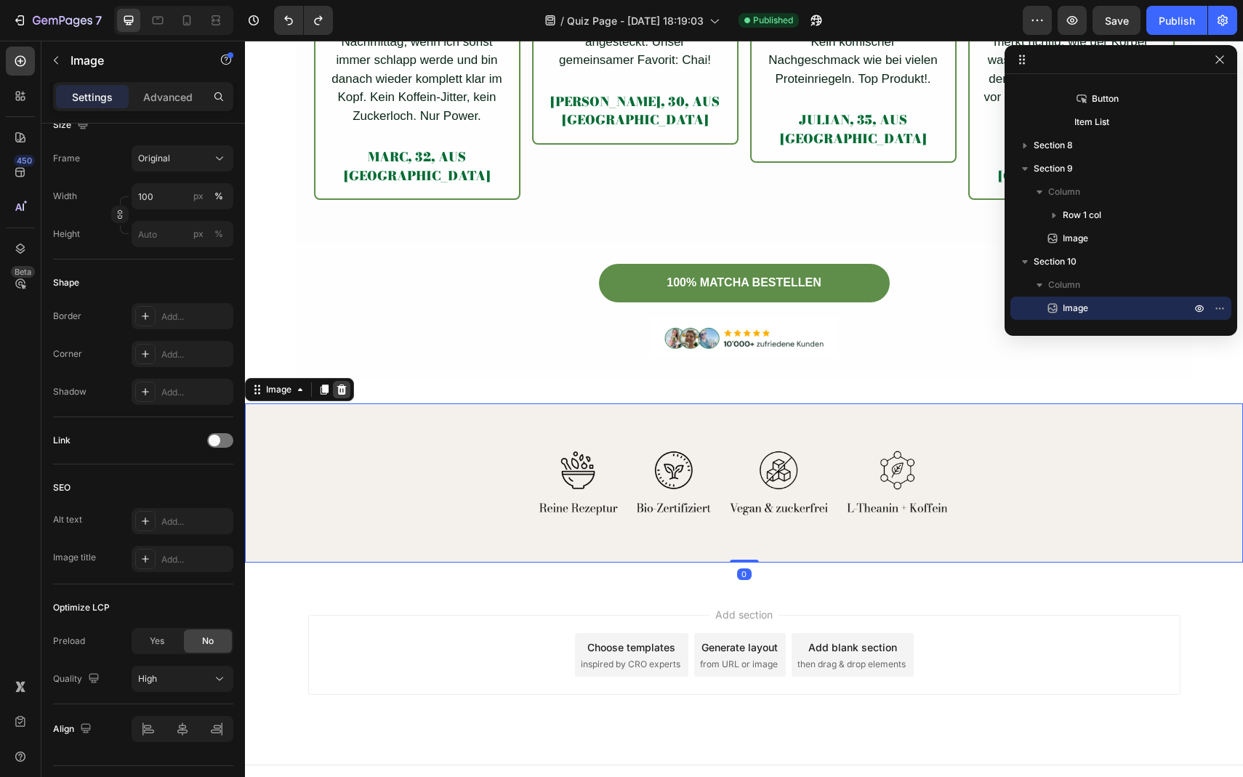
click at [337, 384] on icon at bounding box center [342, 390] width 12 height 12
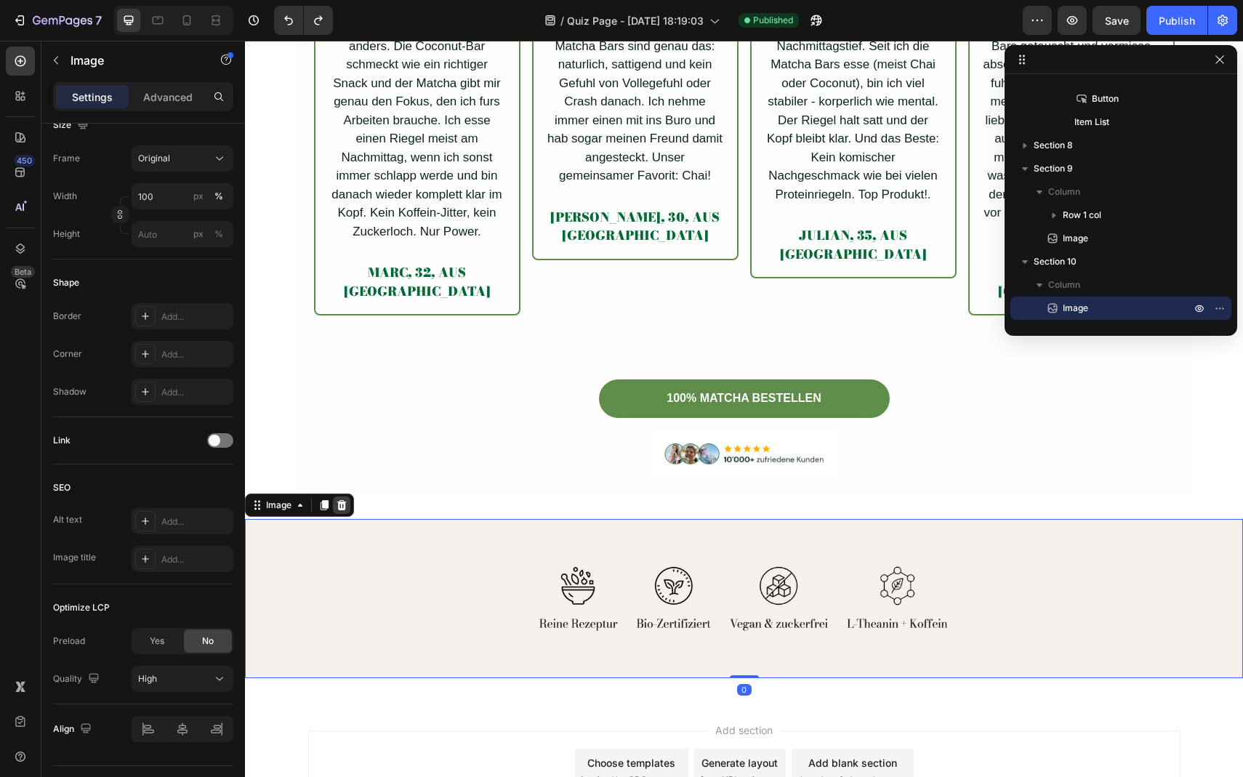
scroll to position [685, 0]
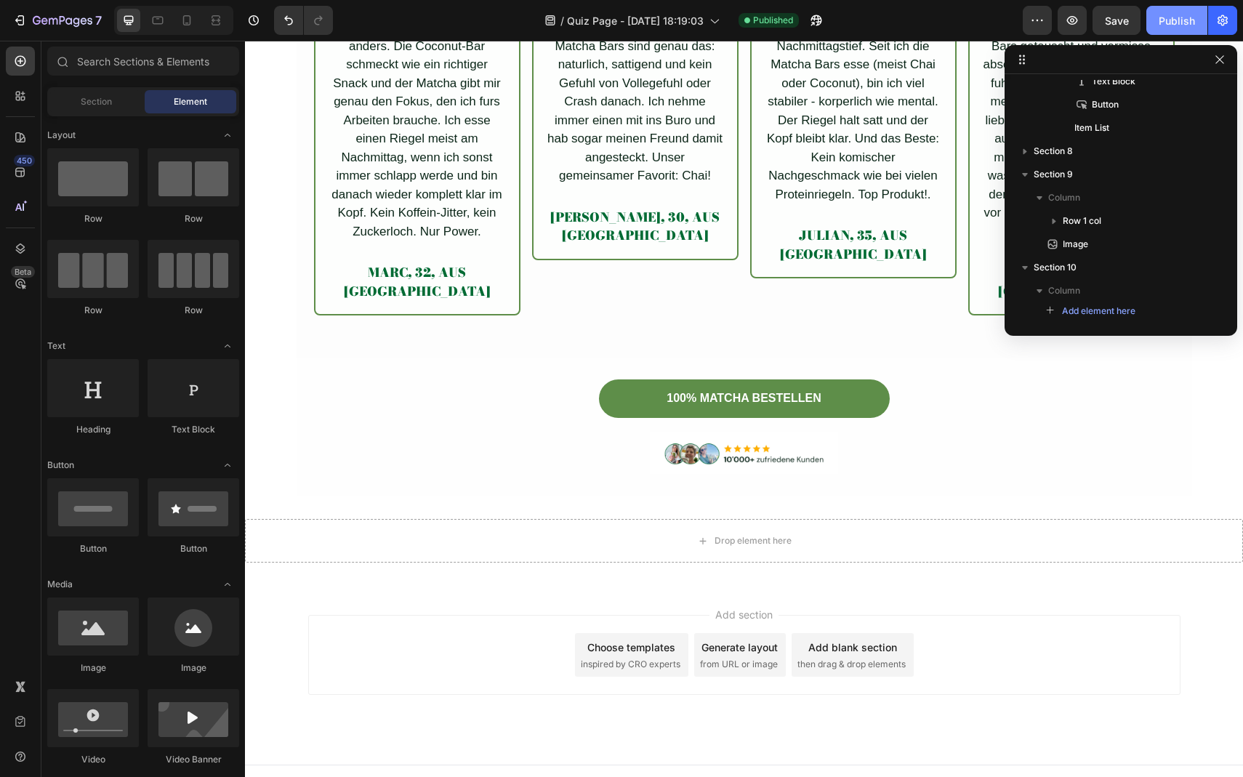
click at [1169, 25] on div "Publish" at bounding box center [1177, 20] width 36 height 15
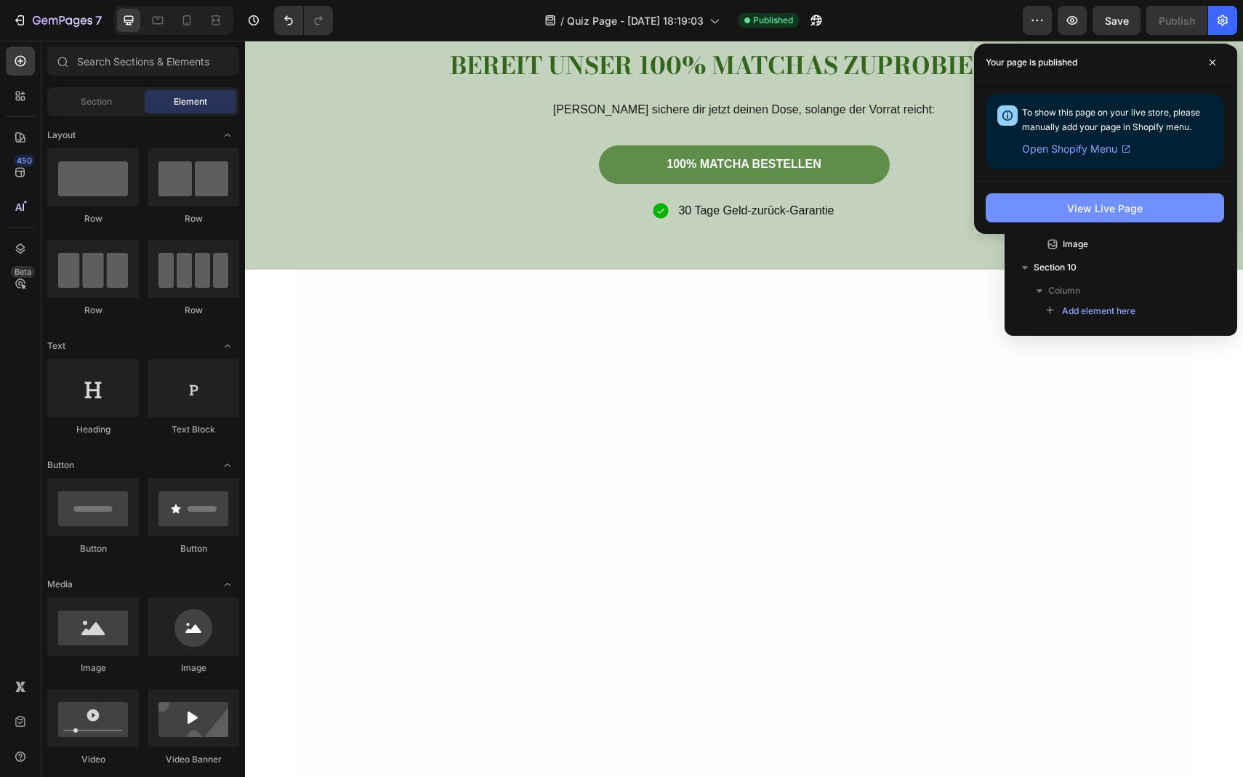
scroll to position [0, 0]
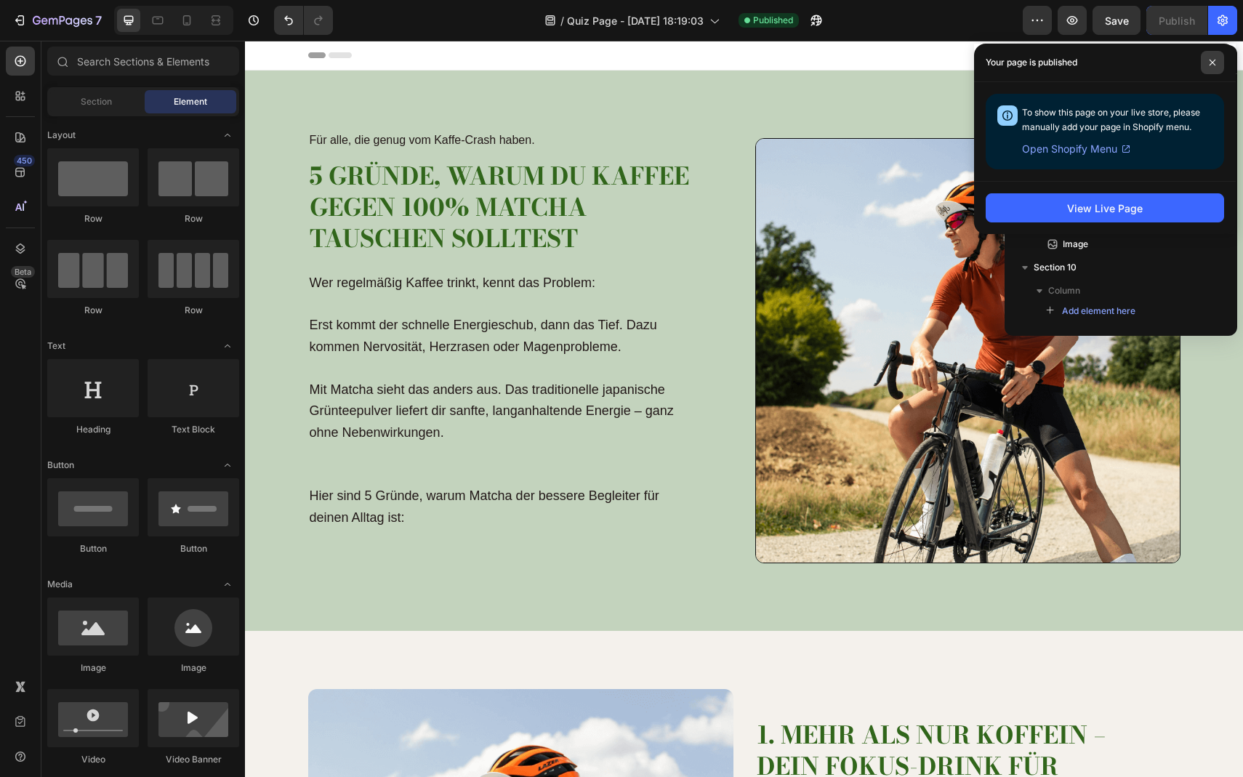
click at [1213, 63] on icon at bounding box center [1213, 63] width 6 height 6
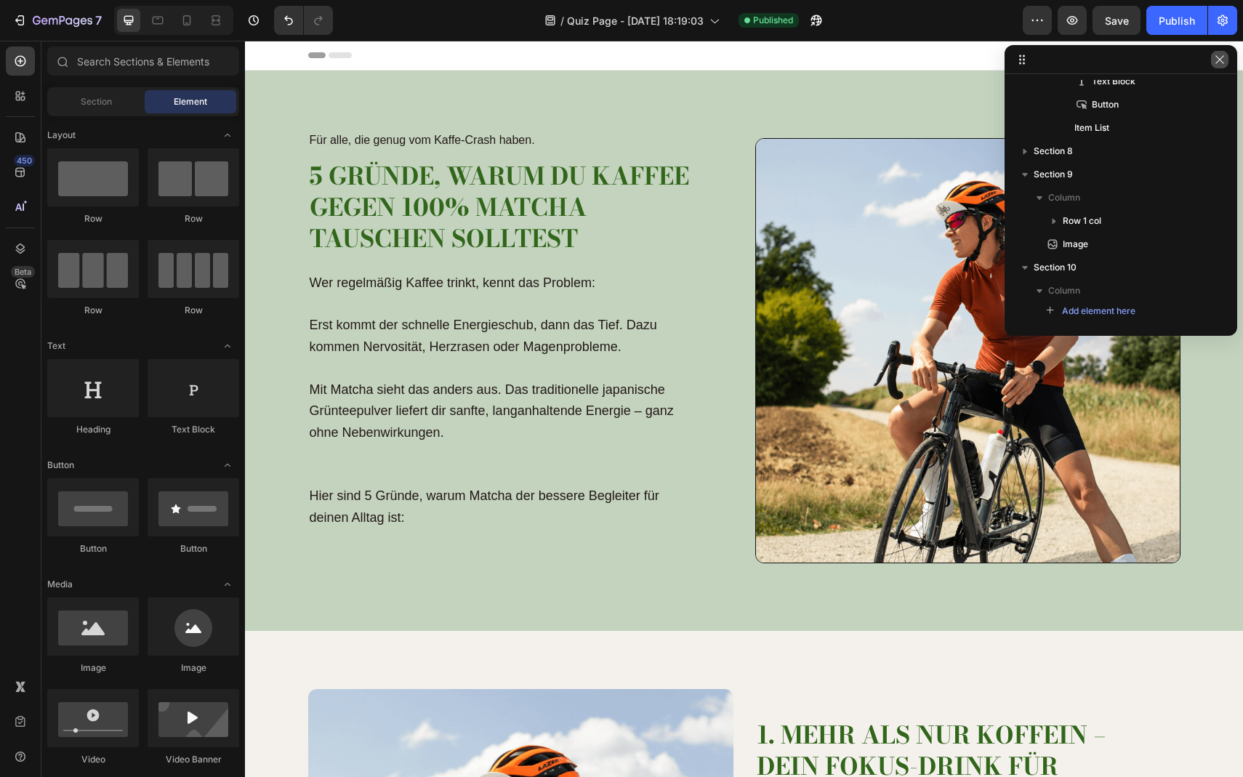
click at [1224, 63] on icon "button" at bounding box center [1220, 60] width 12 height 12
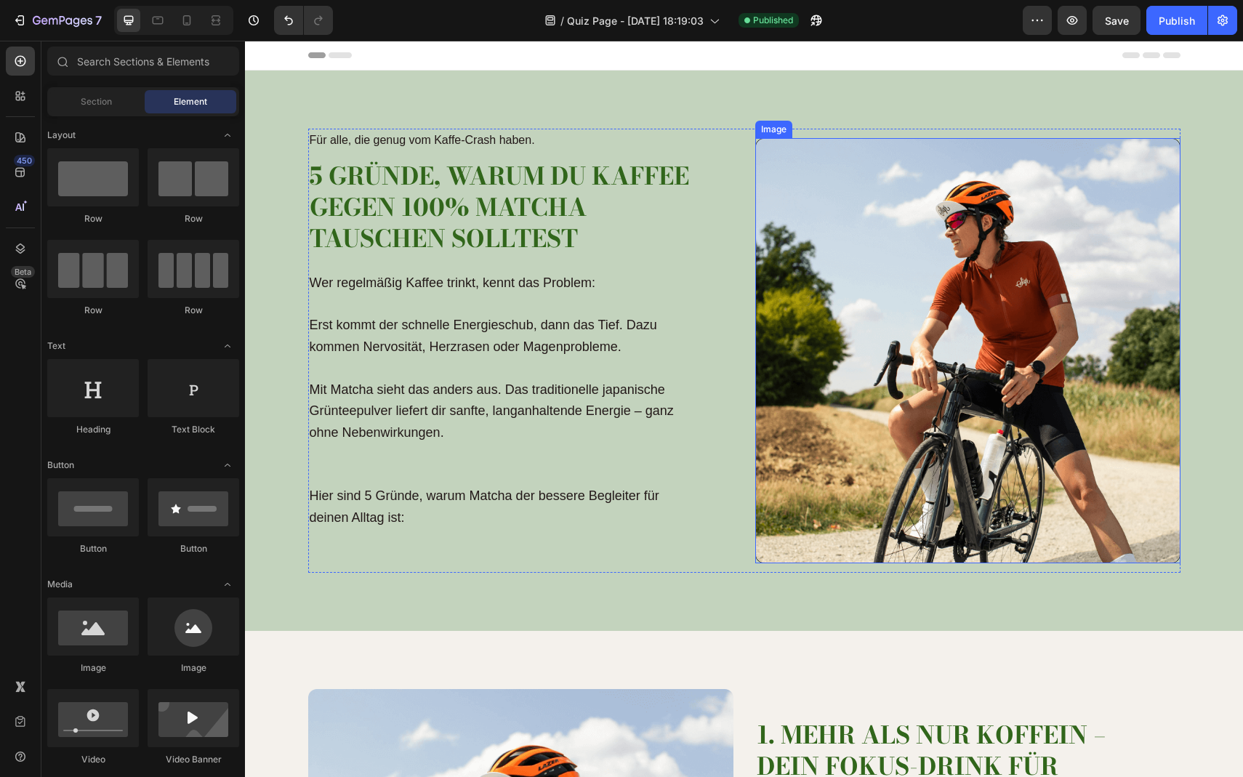
click at [1027, 265] on img at bounding box center [967, 350] width 425 height 425
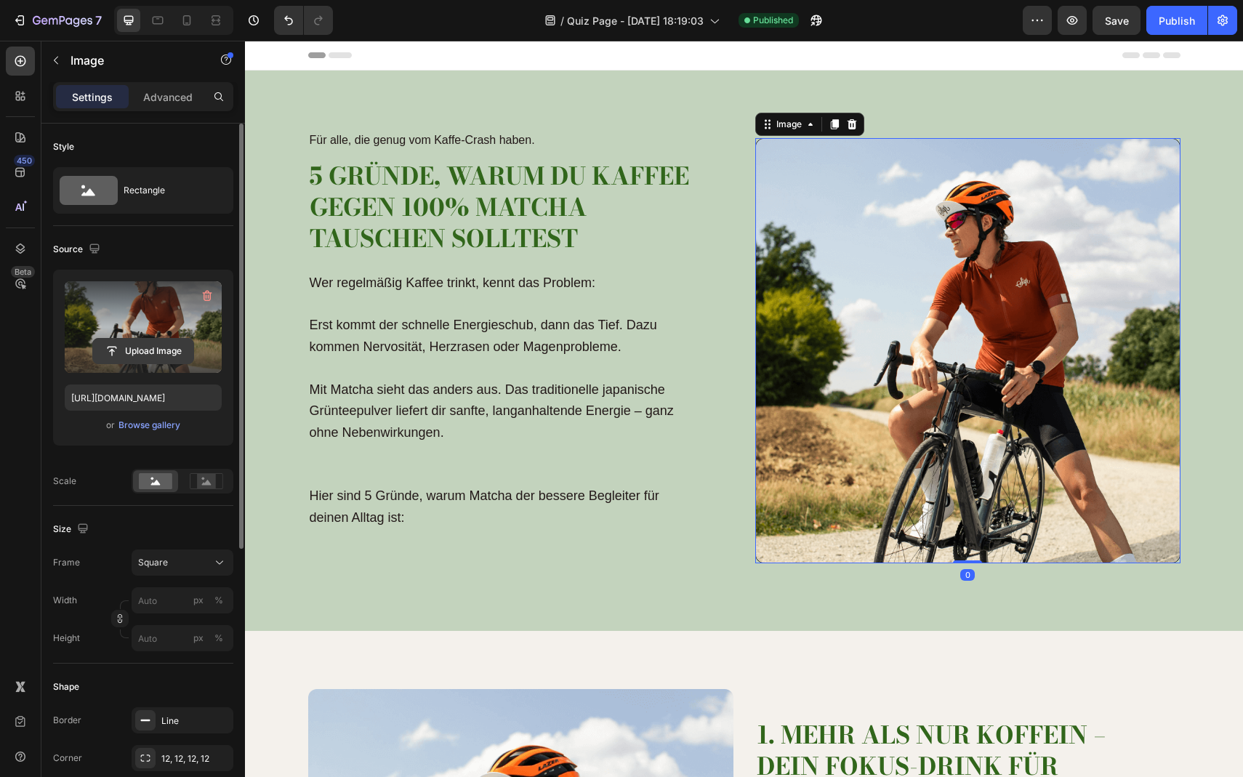
click at [160, 353] on input "file" at bounding box center [143, 351] width 100 height 25
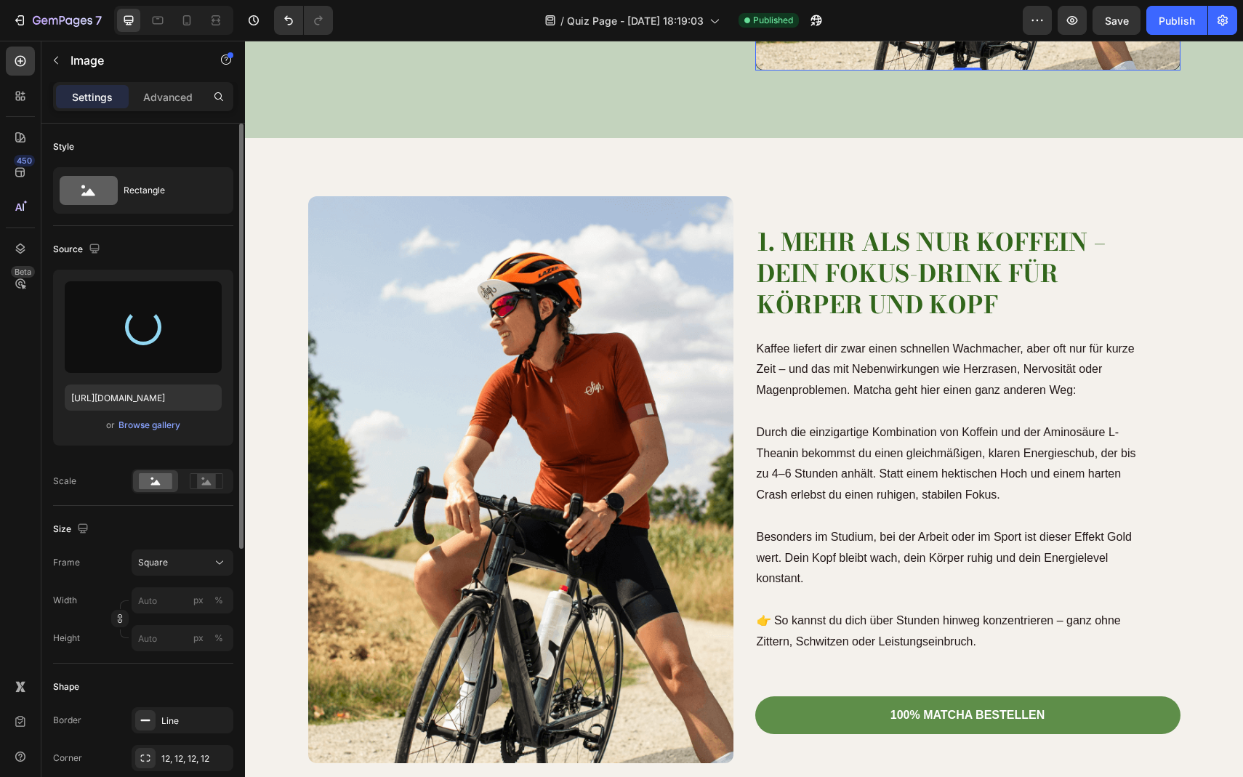
scroll to position [527, 0]
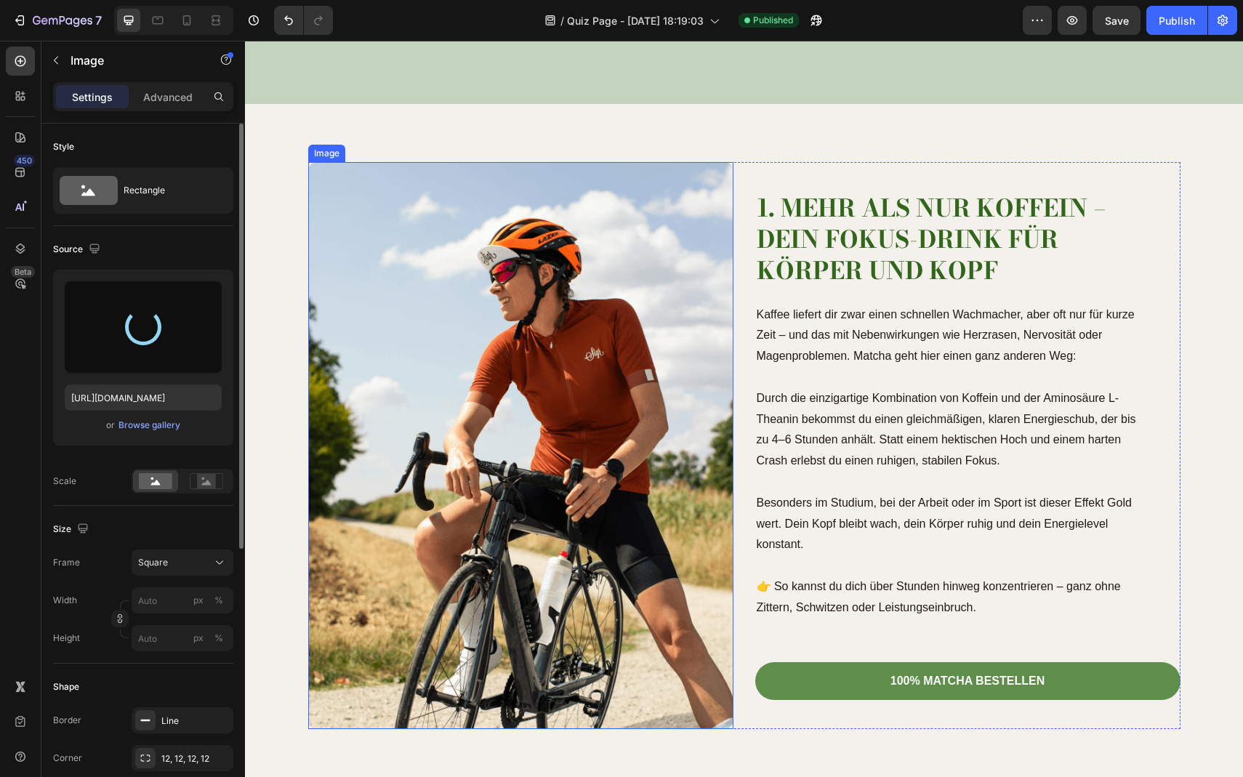
type input "https://cdn.shopify.com/s/files/1/0903/8856/2300/files/gempages_586339981971161…"
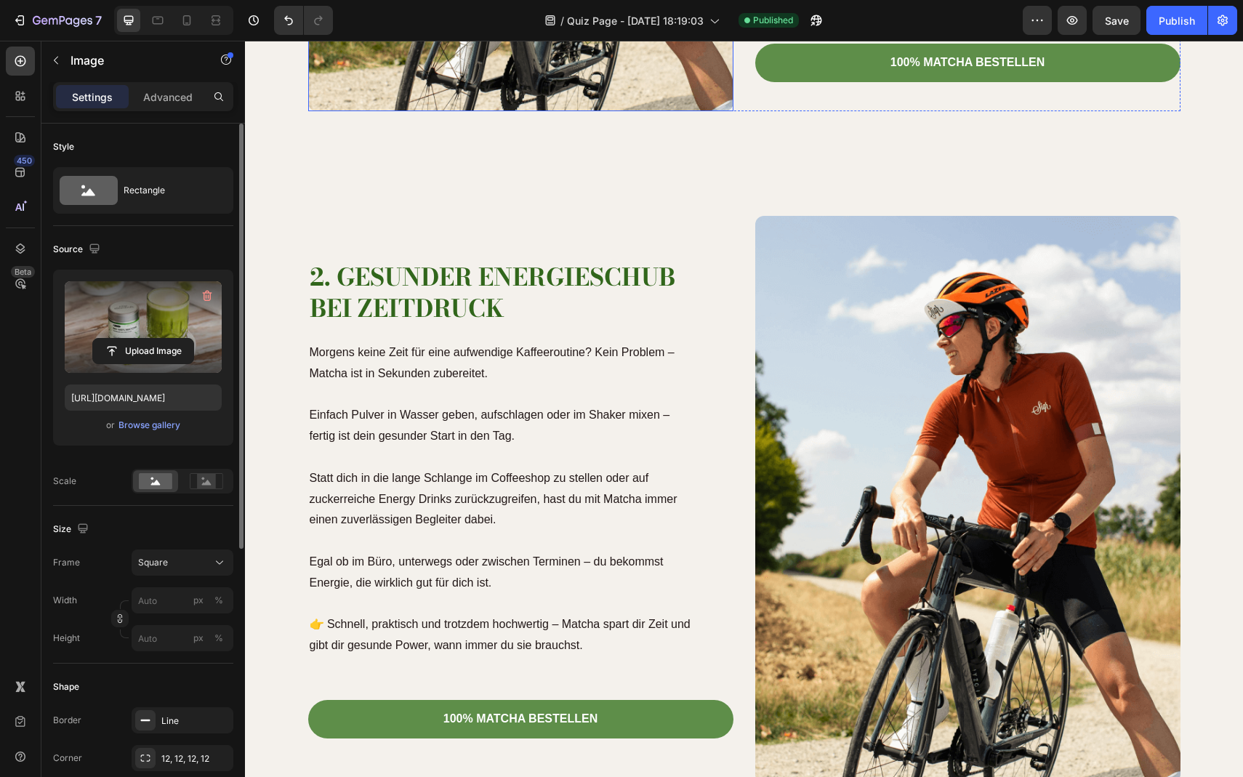
scroll to position [1144, 0]
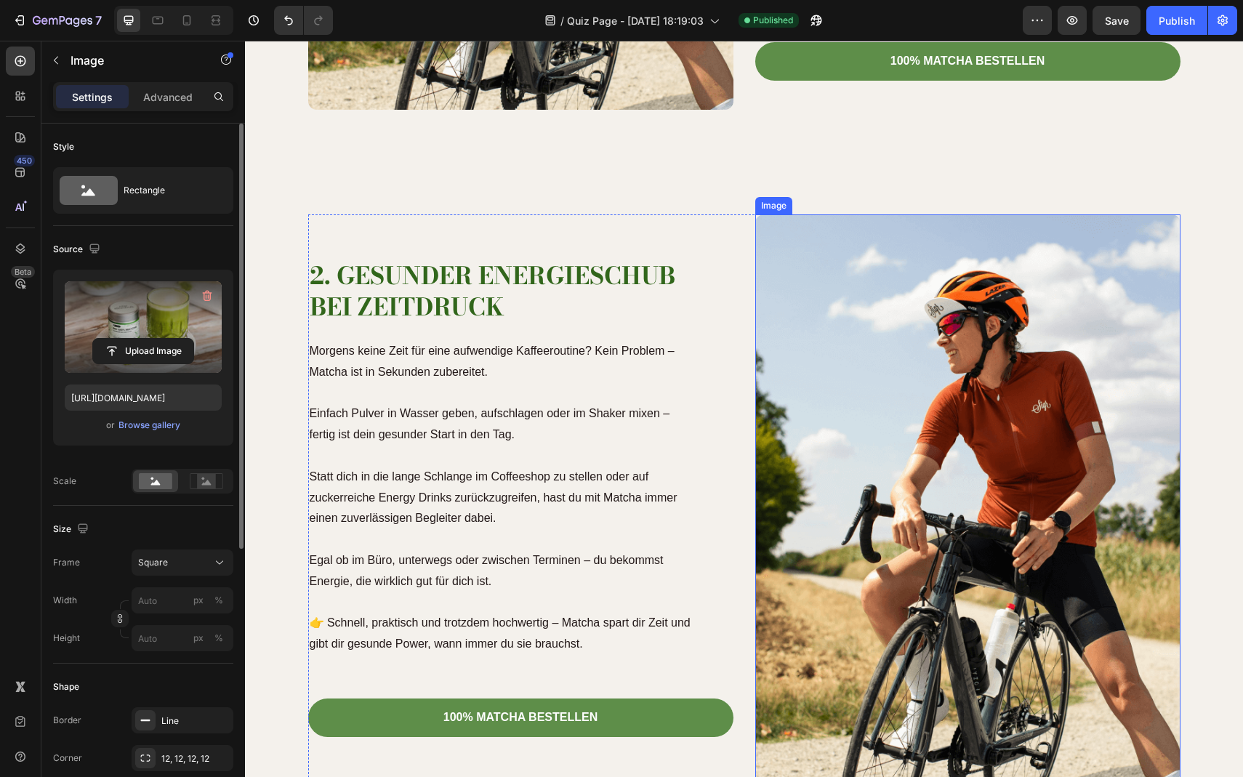
click at [903, 357] on img at bounding box center [967, 498] width 425 height 567
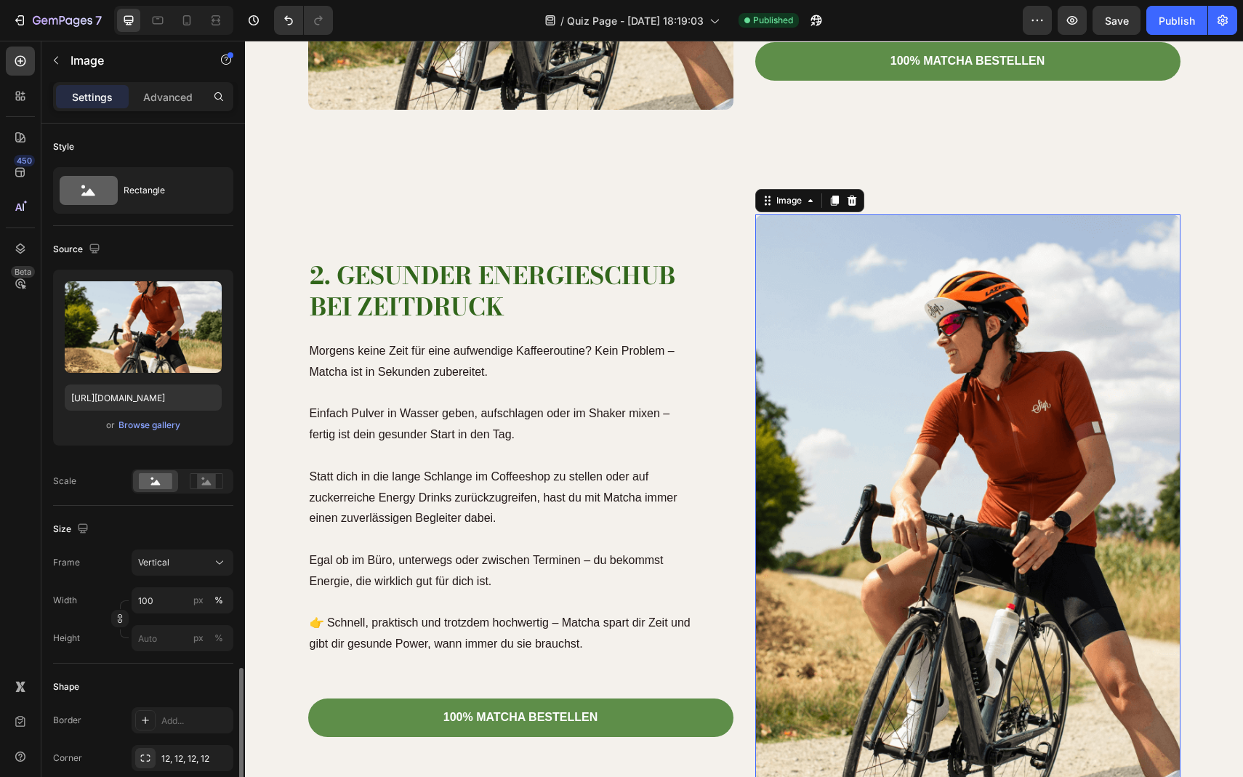
scroll to position [337, 0]
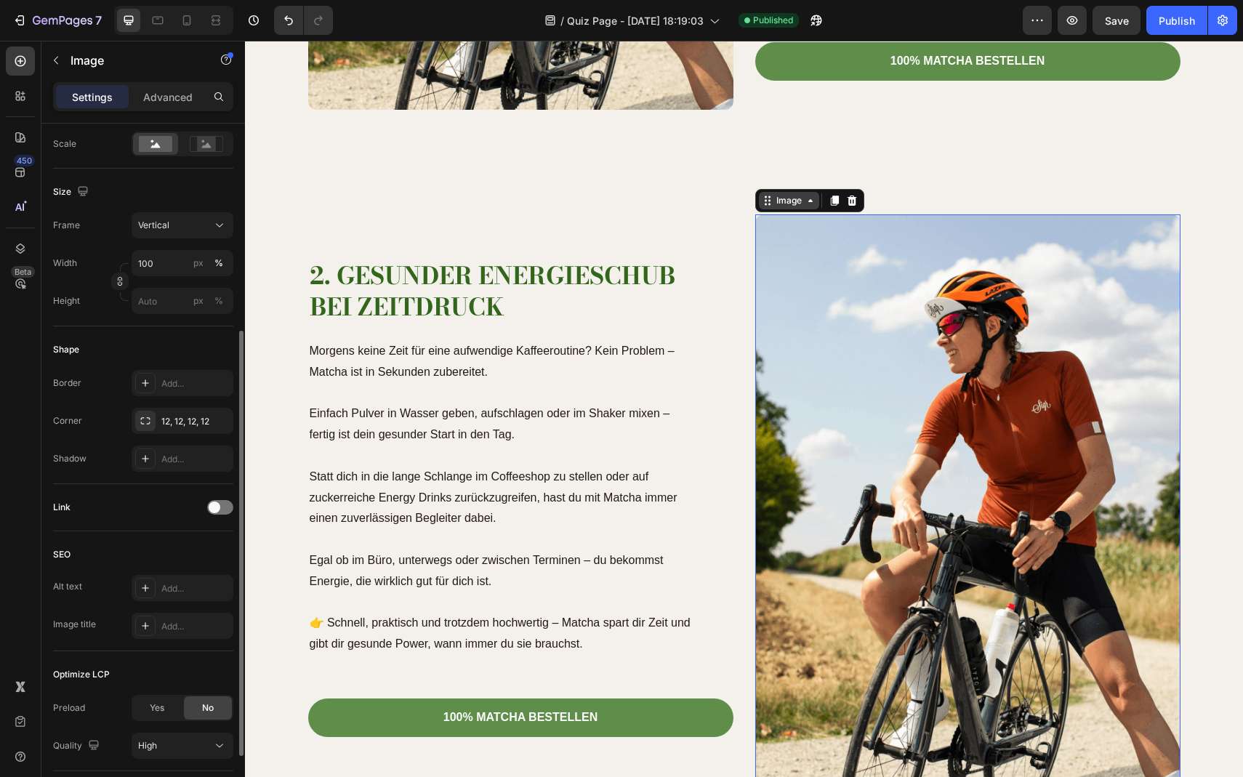
click at [779, 197] on div "Image" at bounding box center [789, 200] width 31 height 13
click at [809, 257] on img at bounding box center [967, 498] width 425 height 567
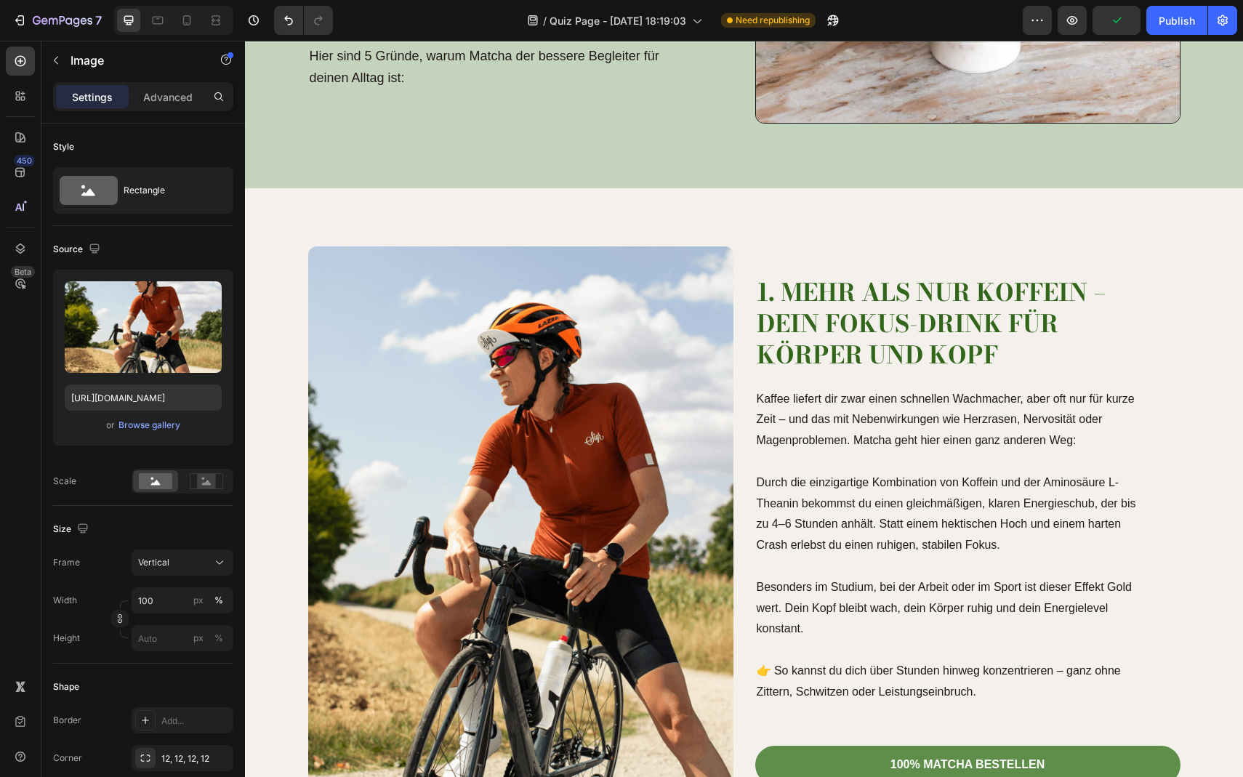
scroll to position [757, 0]
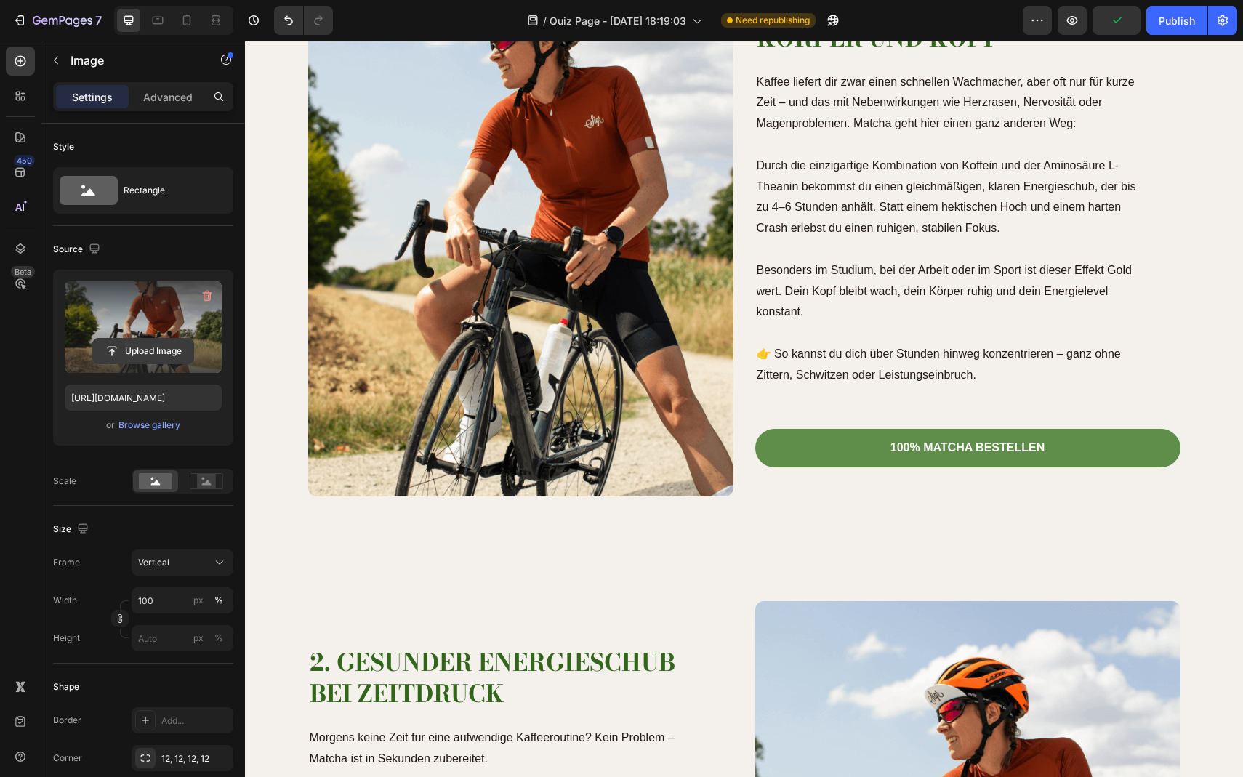
click at [142, 355] on input "file" at bounding box center [143, 351] width 100 height 25
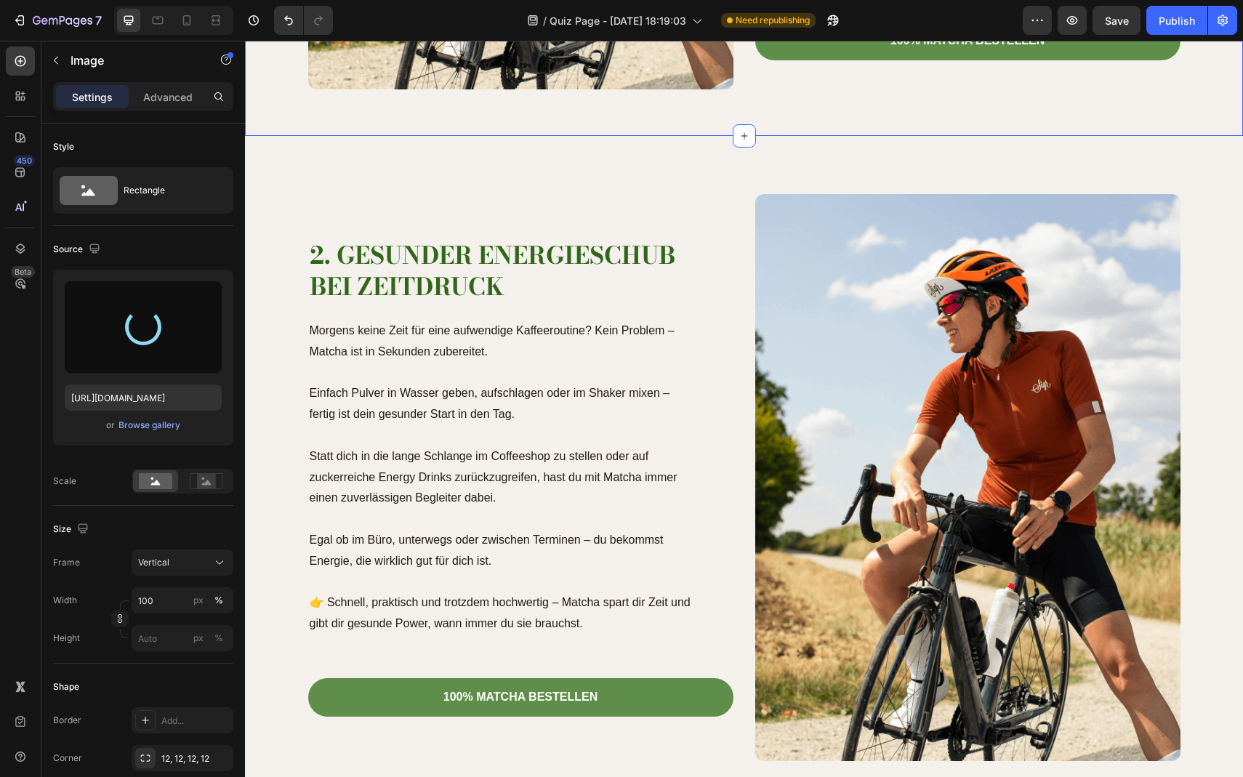
scroll to position [1165, 0]
type input "https://cdn.shopify.com/s/files/1/0903/8856/2300/files/gempages_586339981971161…"
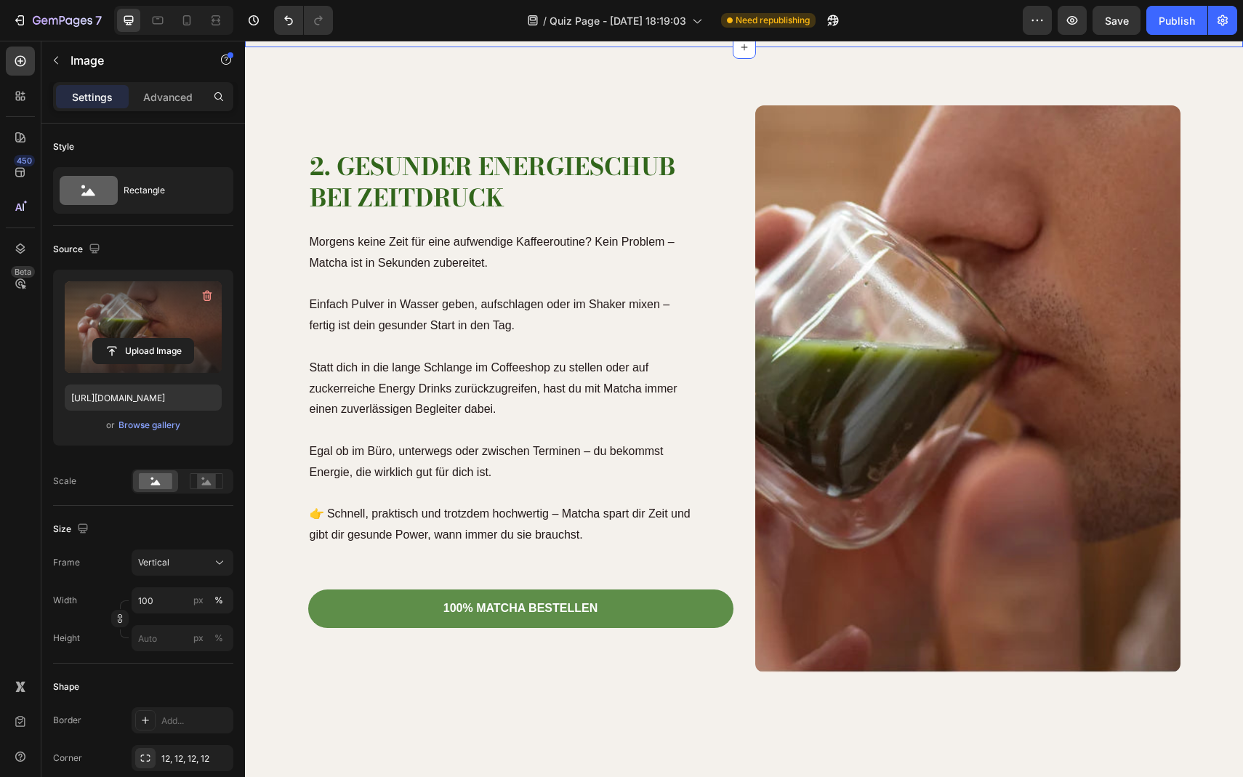
scroll to position [1256, 0]
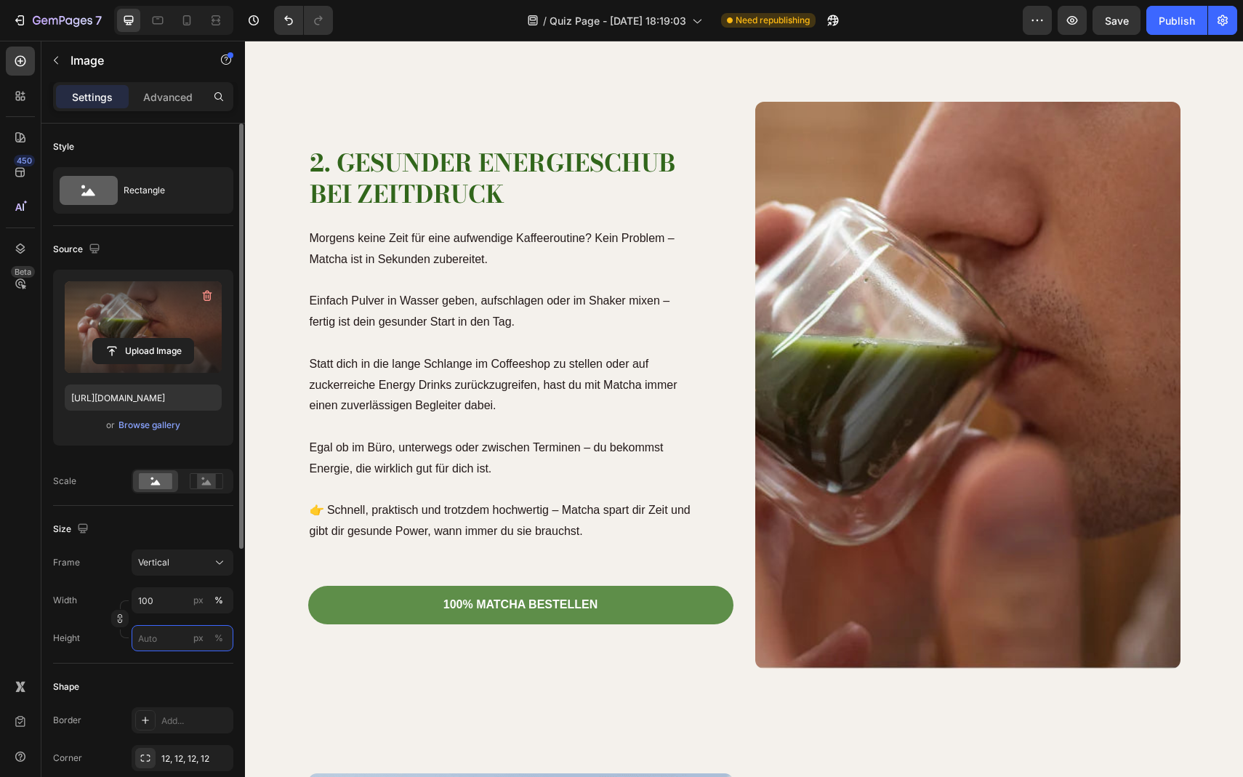
click at [165, 642] on input "px %" at bounding box center [183, 638] width 102 height 26
click at [158, 668] on p "Full 100%" at bounding box center [179, 673] width 84 height 13
type input "100"
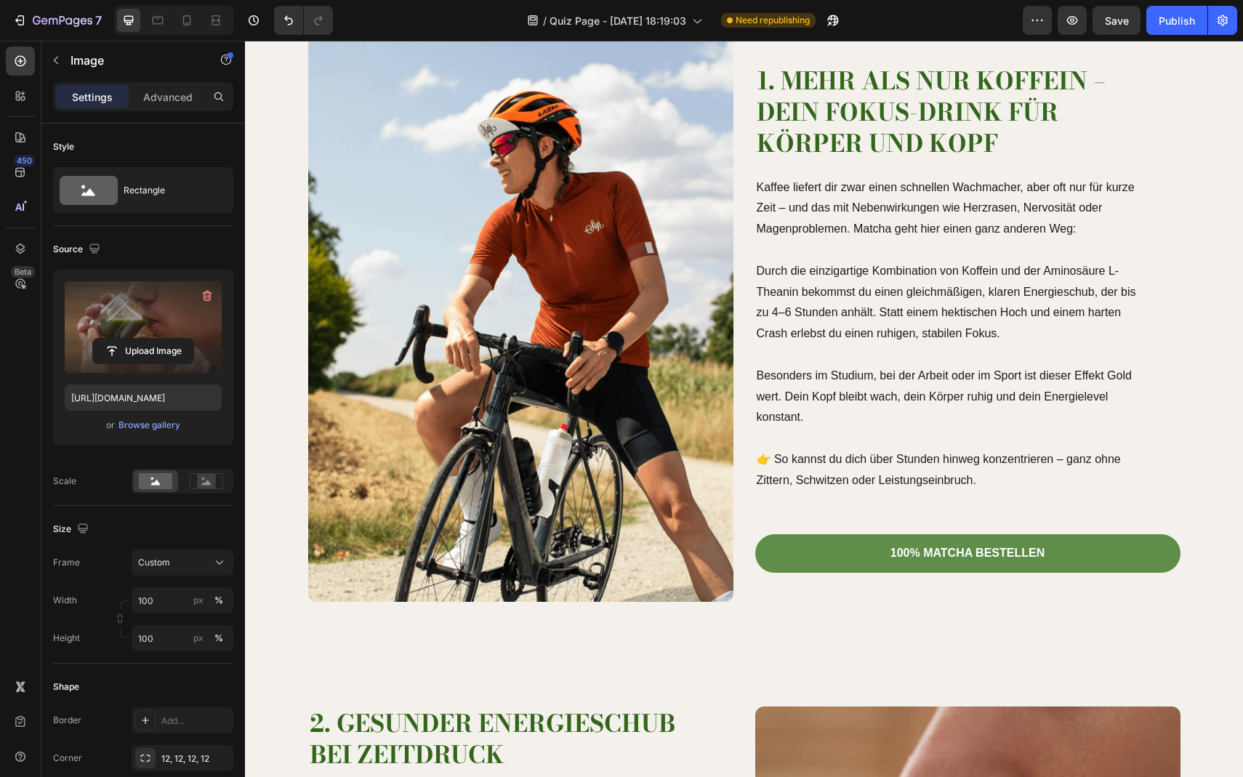
scroll to position [552, 0]
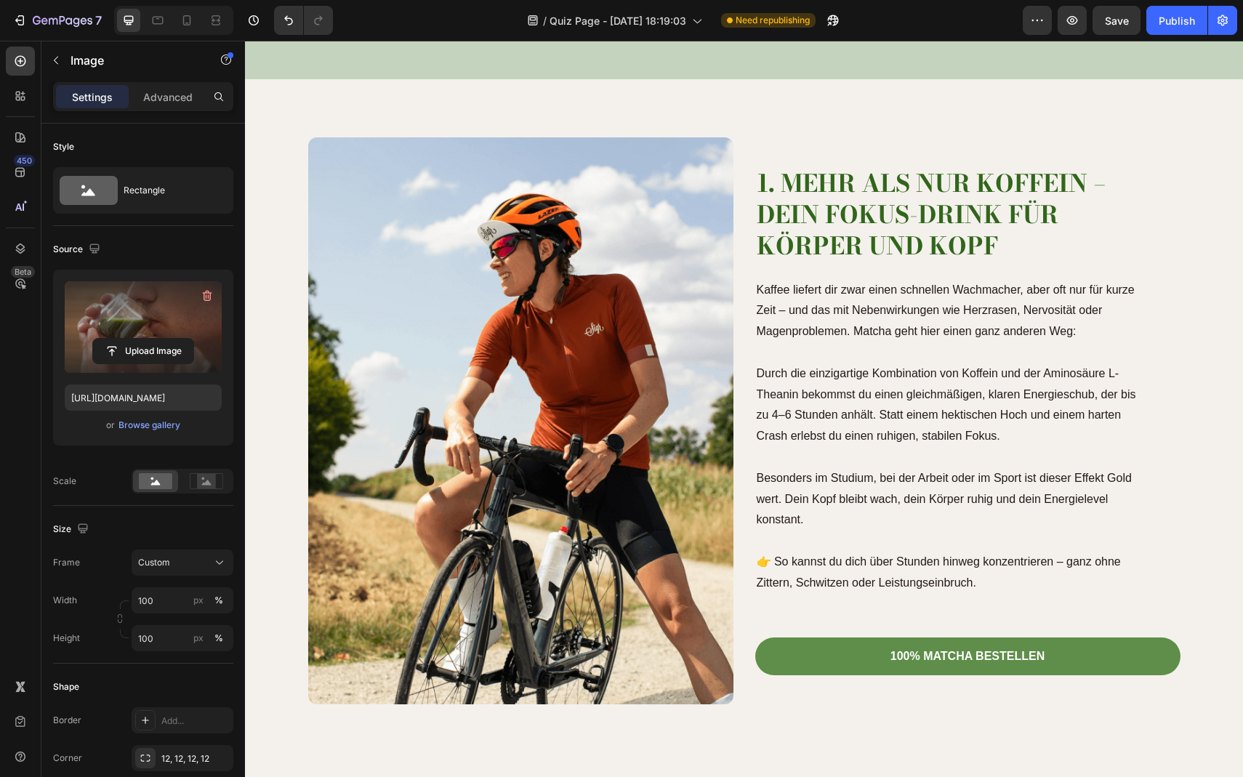
click at [596, 420] on img at bounding box center [520, 420] width 425 height 567
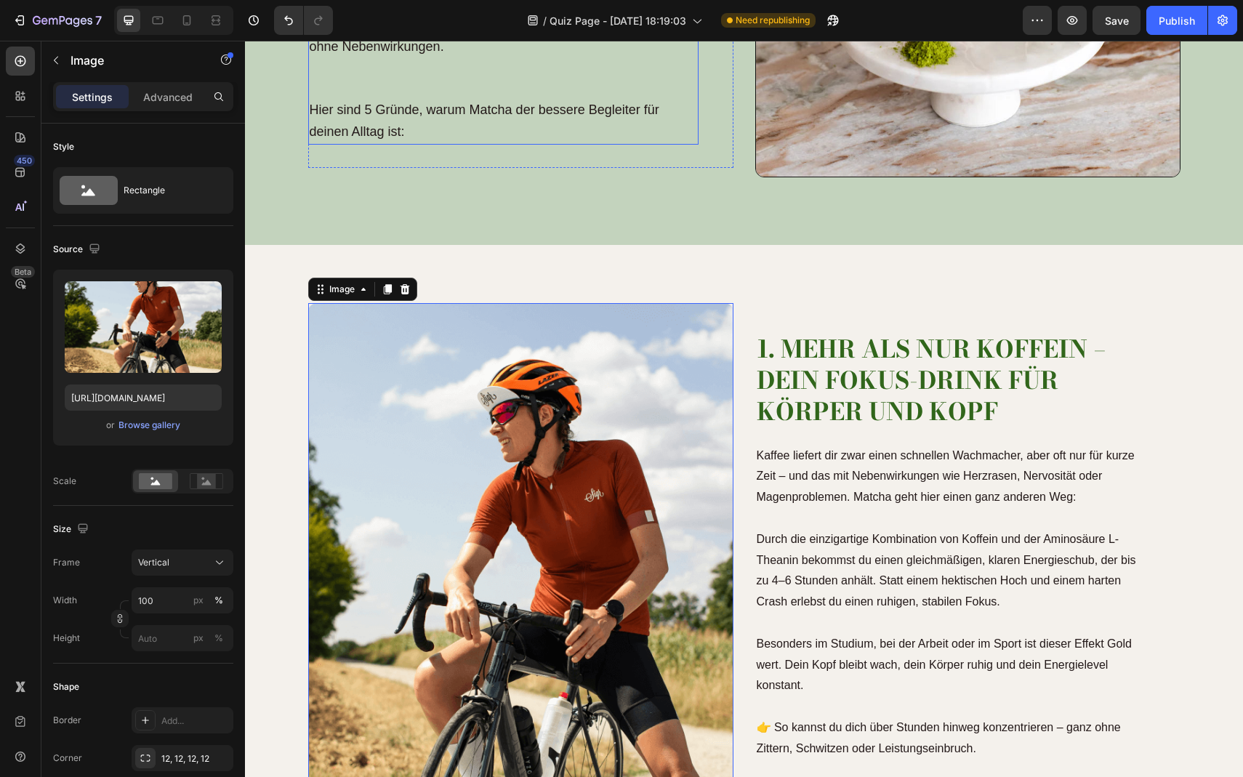
scroll to position [593, 0]
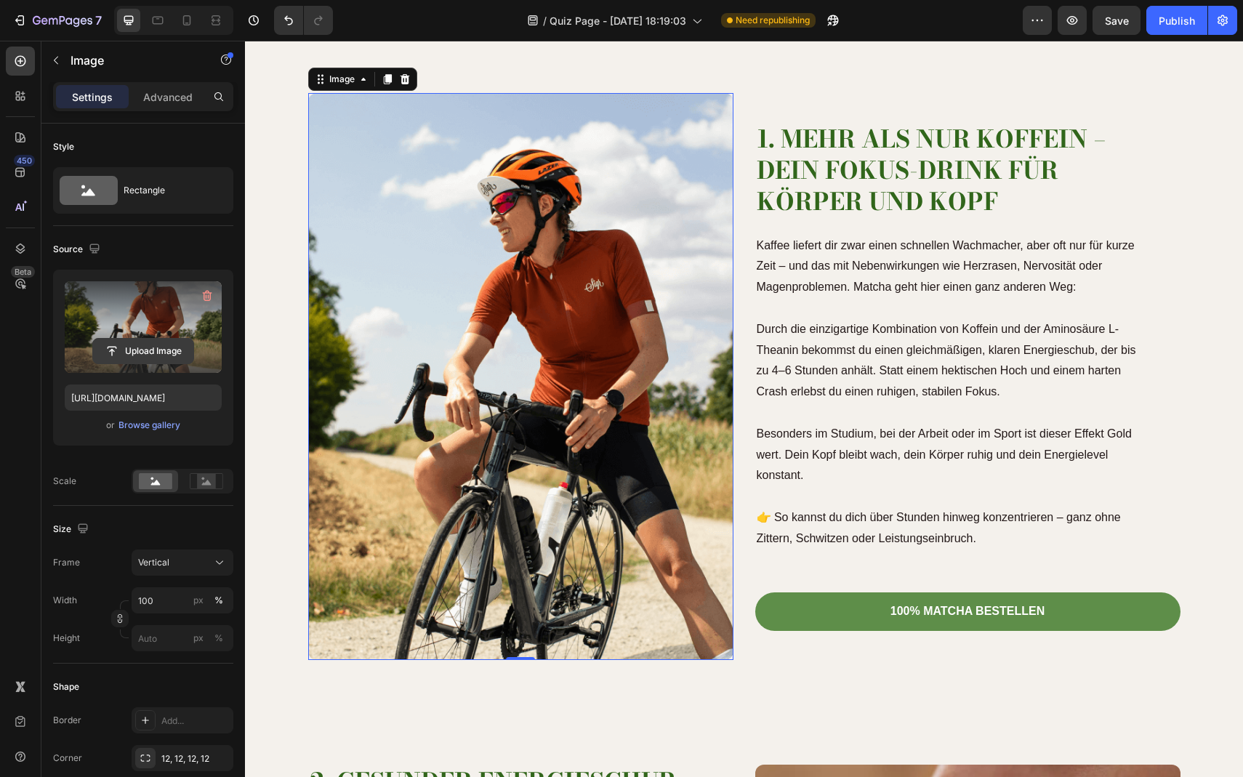
click at [161, 349] on input "file" at bounding box center [143, 351] width 100 height 25
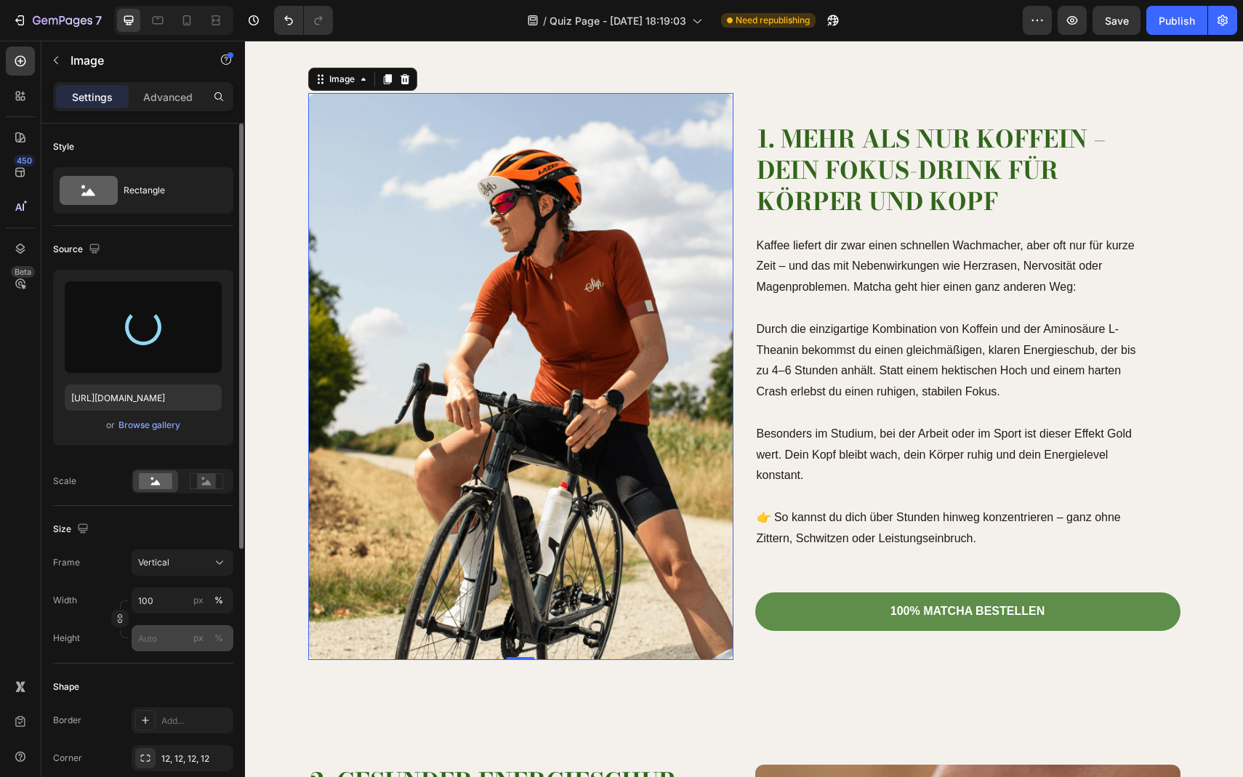
type input "https://cdn.shopify.com/s/files/1/0903/8856/2300/files/gempages_586339981971161…"
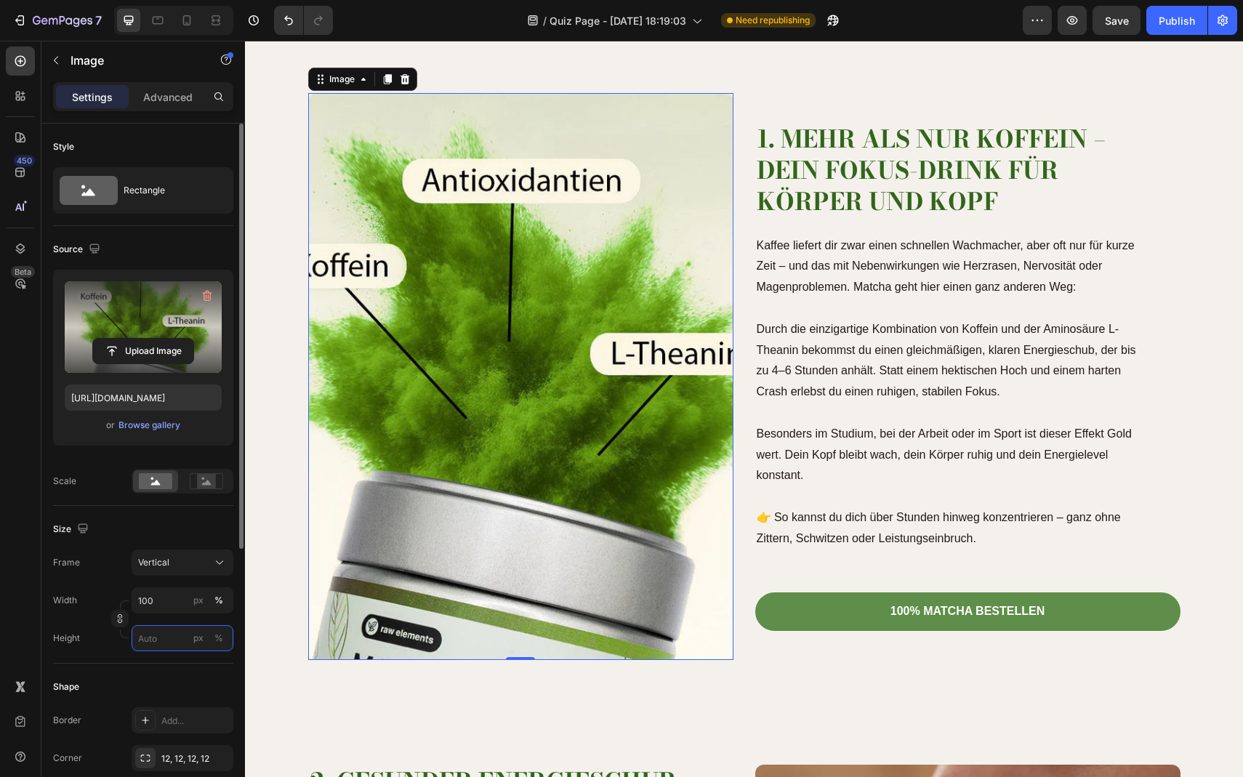
click at [154, 634] on input "px %" at bounding box center [183, 638] width 102 height 26
click at [188, 668] on p "Full 100%" at bounding box center [179, 673] width 84 height 13
type input "100"
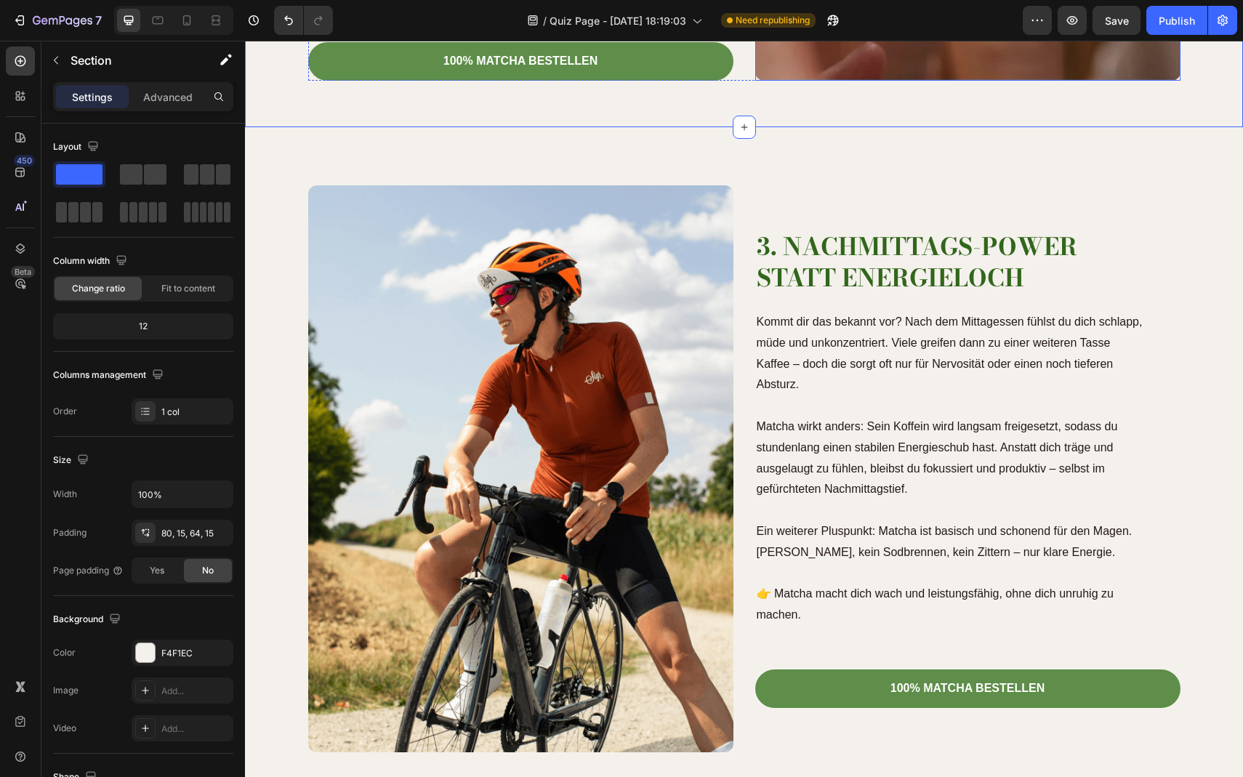
scroll to position [1715, 0]
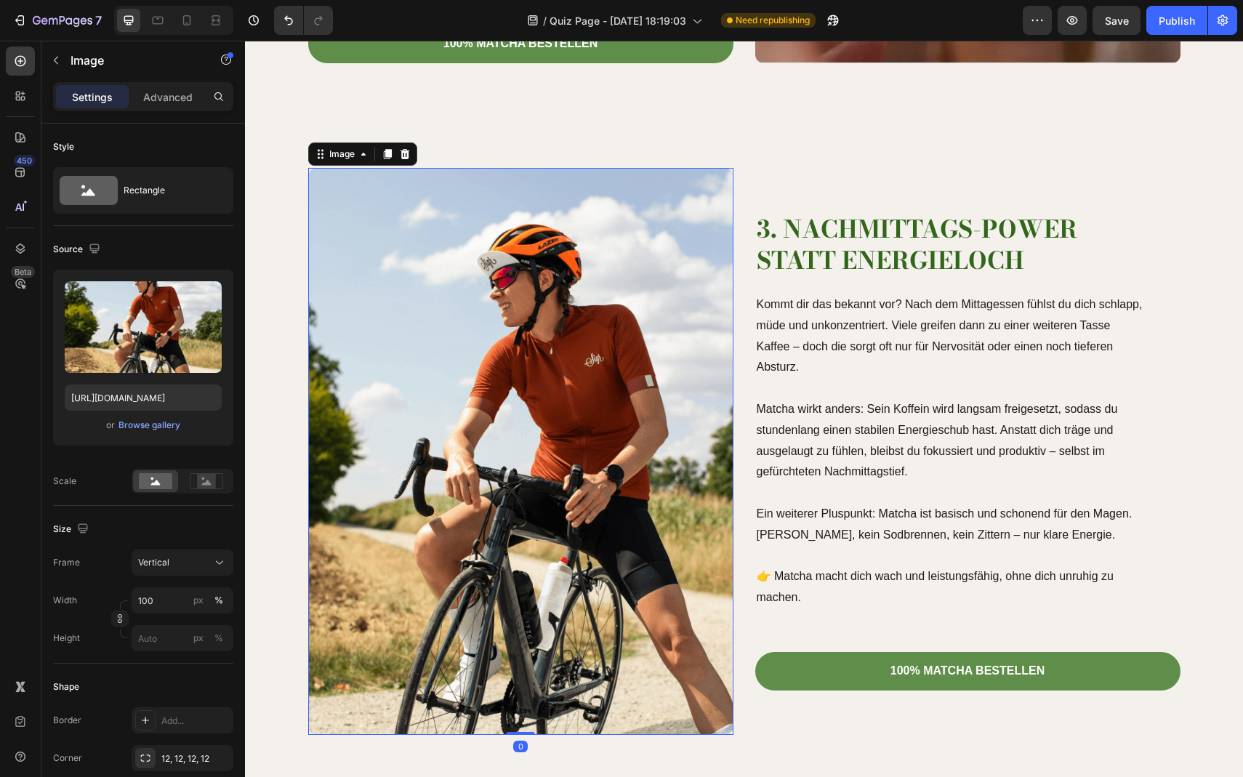
click at [637, 554] on img at bounding box center [520, 451] width 425 height 567
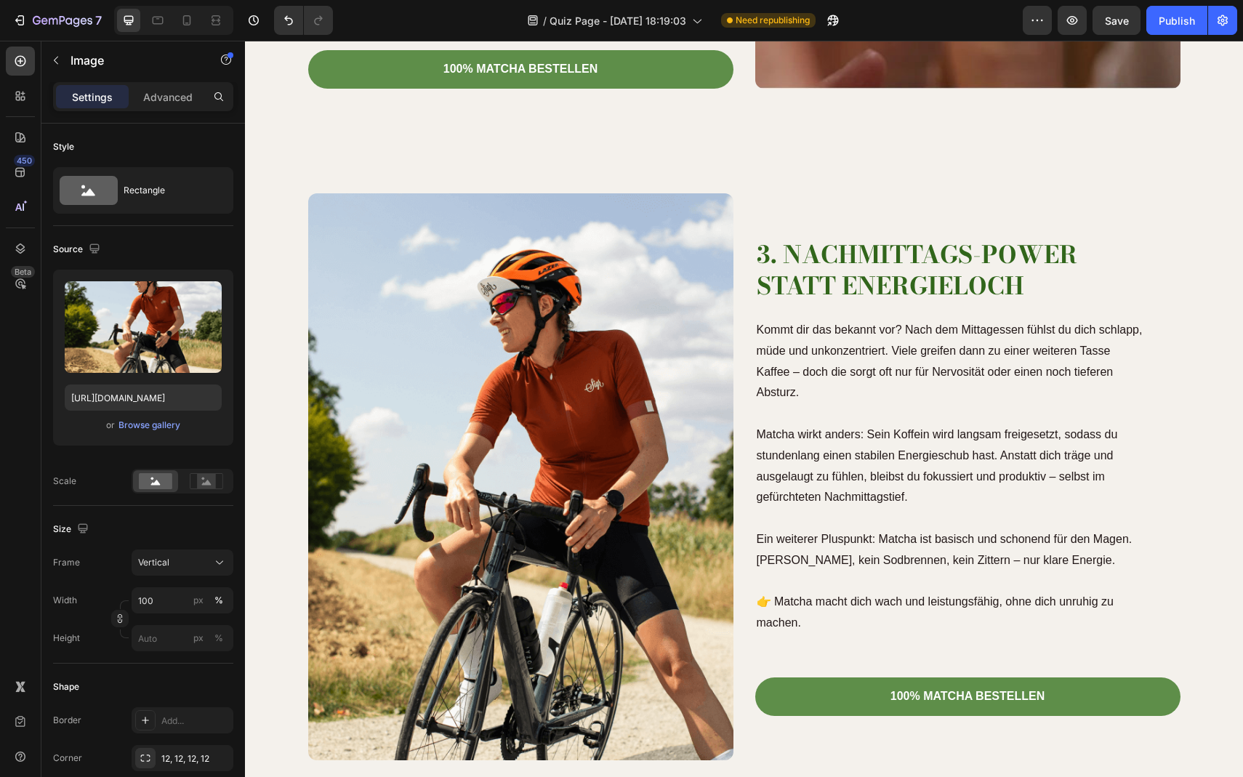
scroll to position [1863, 0]
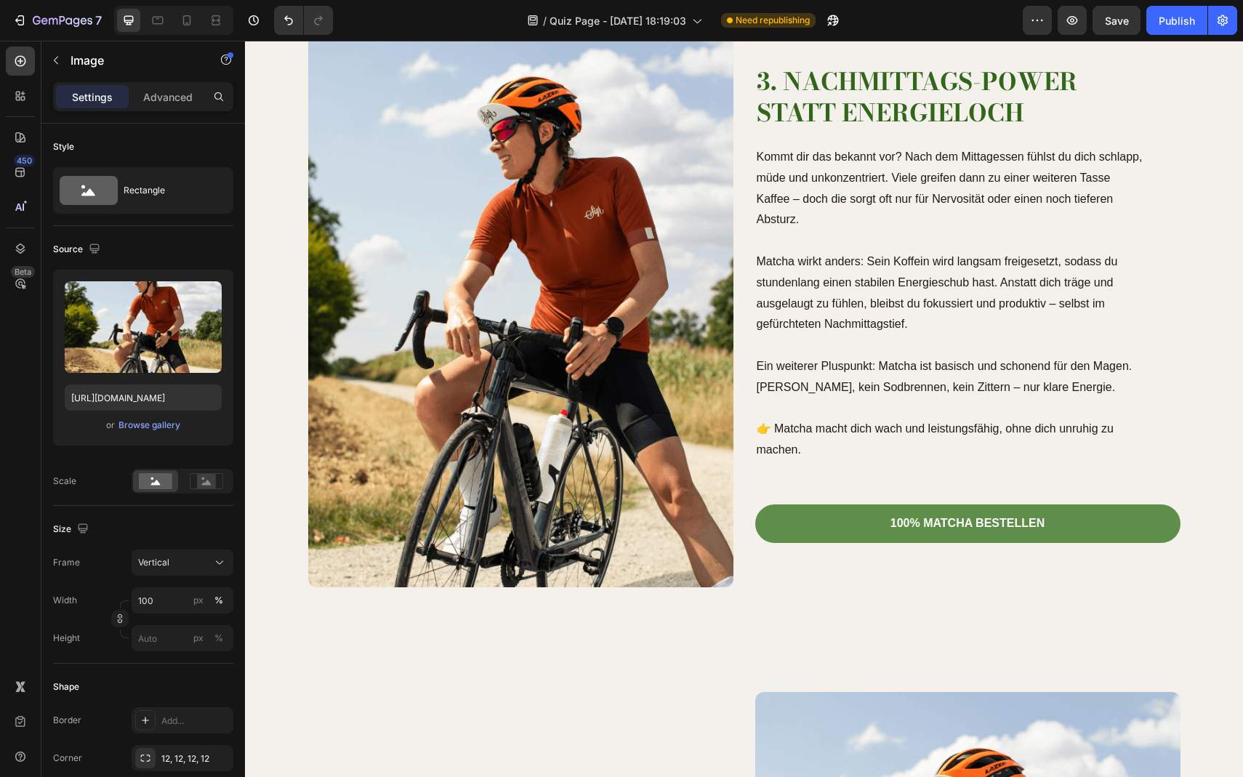
click at [415, 434] on img at bounding box center [520, 303] width 425 height 567
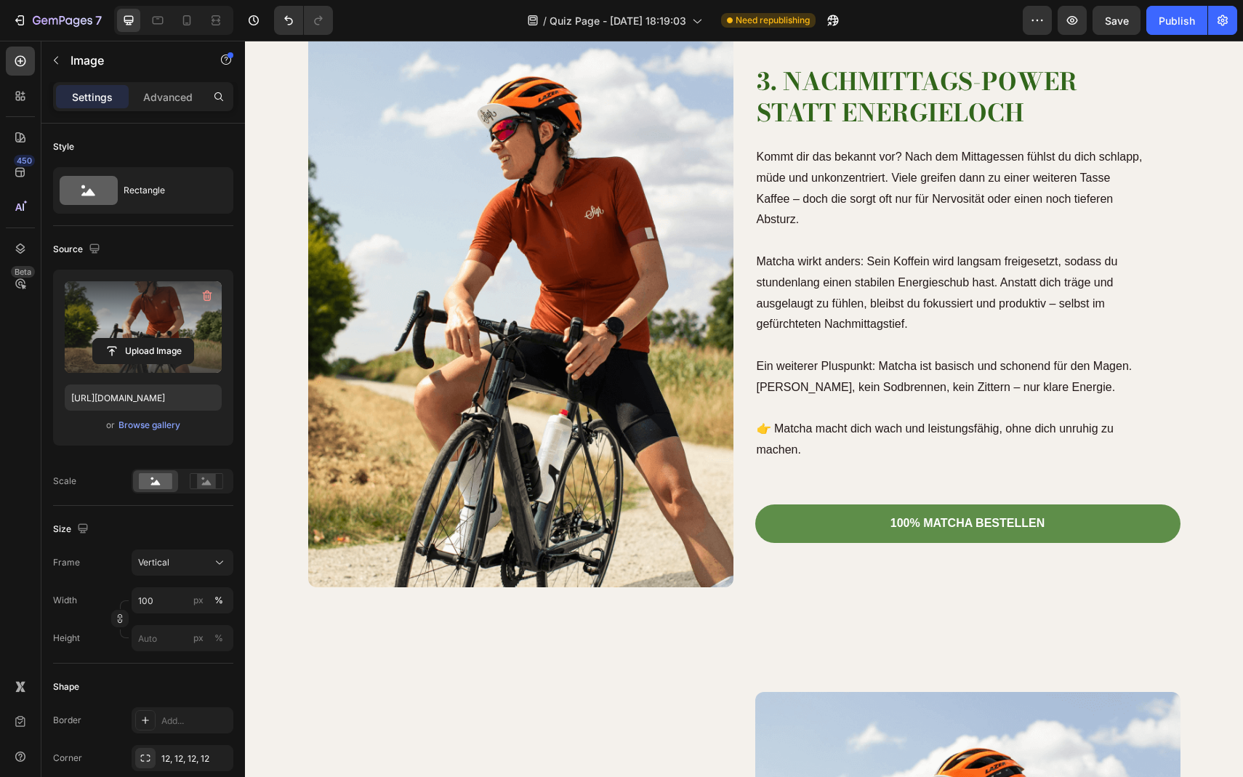
click at [153, 370] on label at bounding box center [143, 327] width 157 height 92
click at [153, 364] on input "file" at bounding box center [143, 351] width 100 height 25
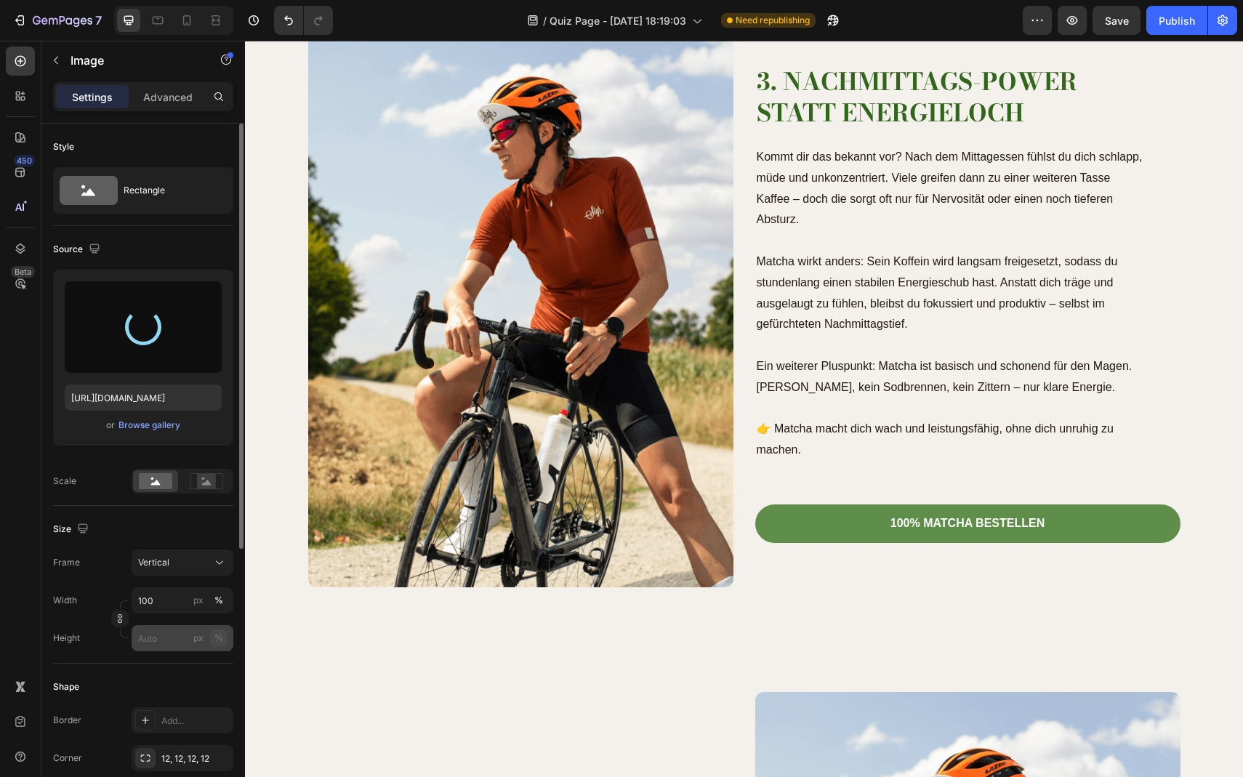
click at [218, 638] on div "%" at bounding box center [219, 638] width 9 height 13
type input "https://cdn.shopify.com/s/files/1/0903/8856/2300/files/gempages_586339981971161…"
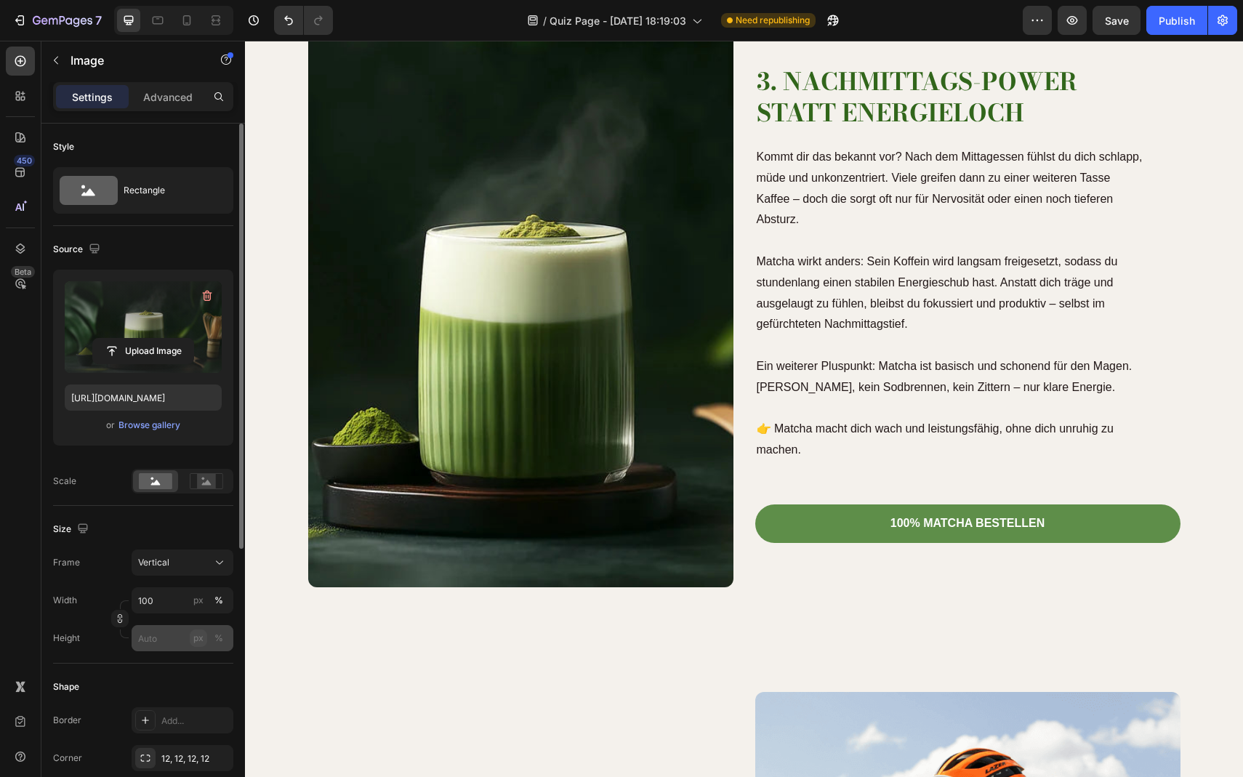
click at [190, 638] on button "px" at bounding box center [198, 638] width 17 height 17
click at [183, 636] on input "px %" at bounding box center [183, 638] width 102 height 26
click at [166, 636] on input "px %" at bounding box center [183, 638] width 102 height 26
click at [165, 673] on p "Full 100%" at bounding box center [179, 673] width 84 height 13
type input "100"
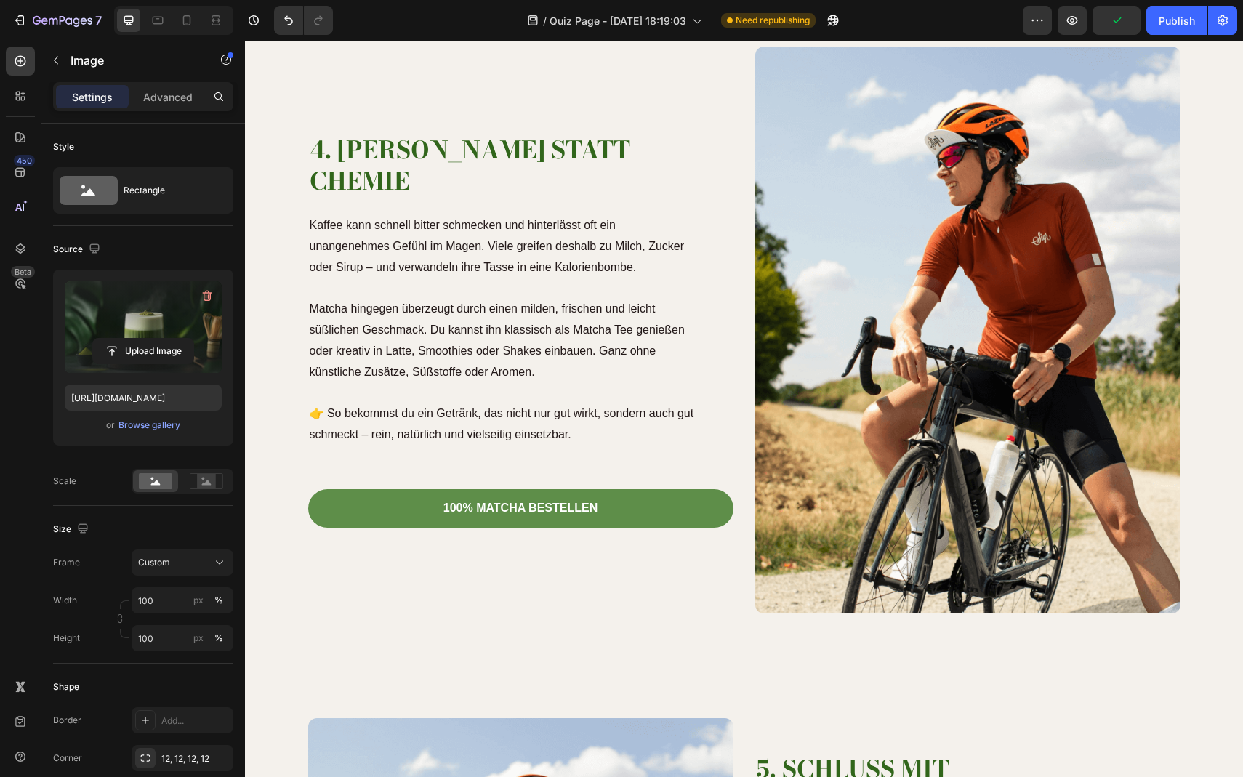
scroll to position [2445, 0]
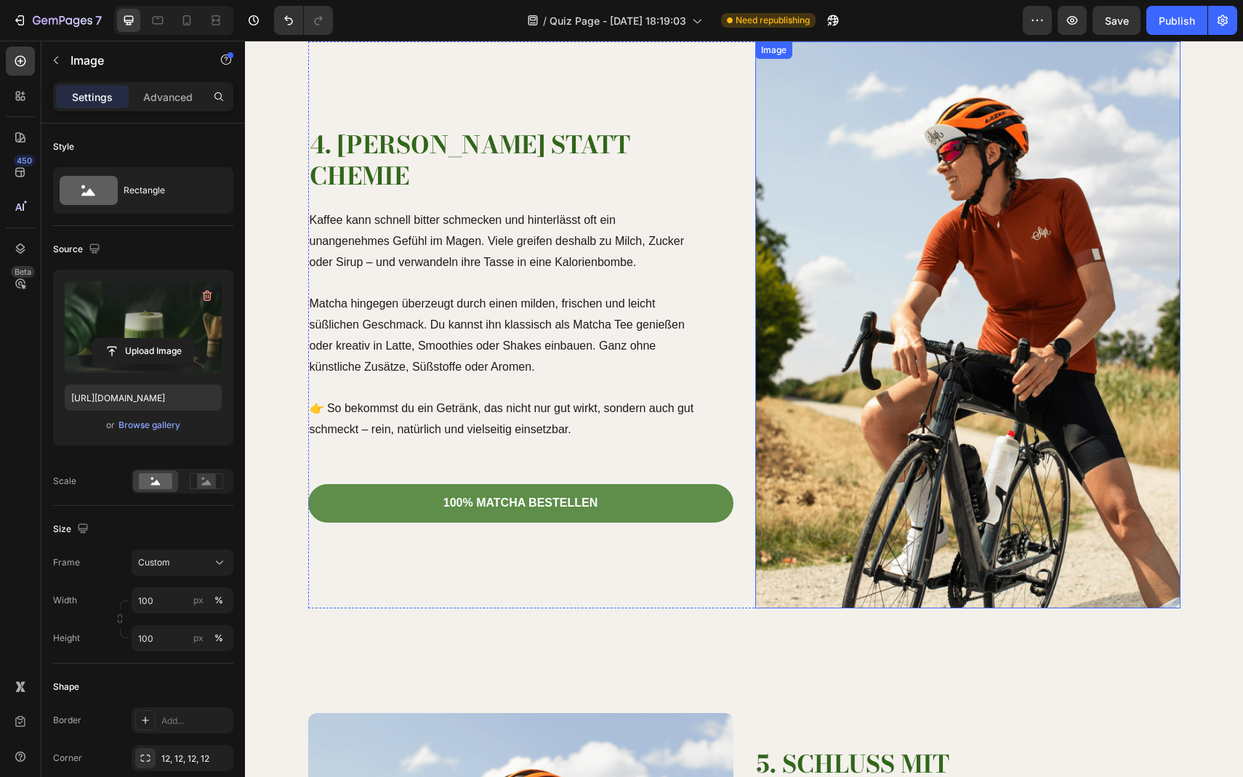
click at [950, 441] on img at bounding box center [967, 324] width 425 height 567
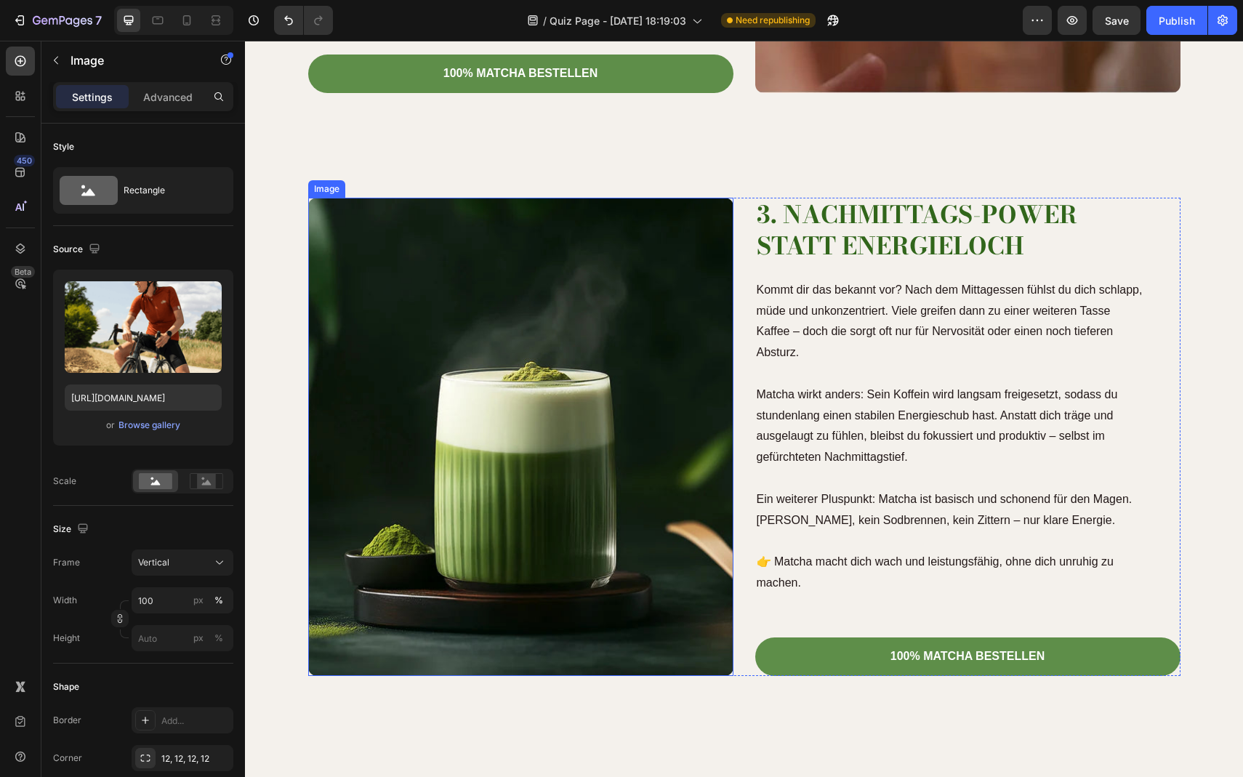
scroll to position [1700, 0]
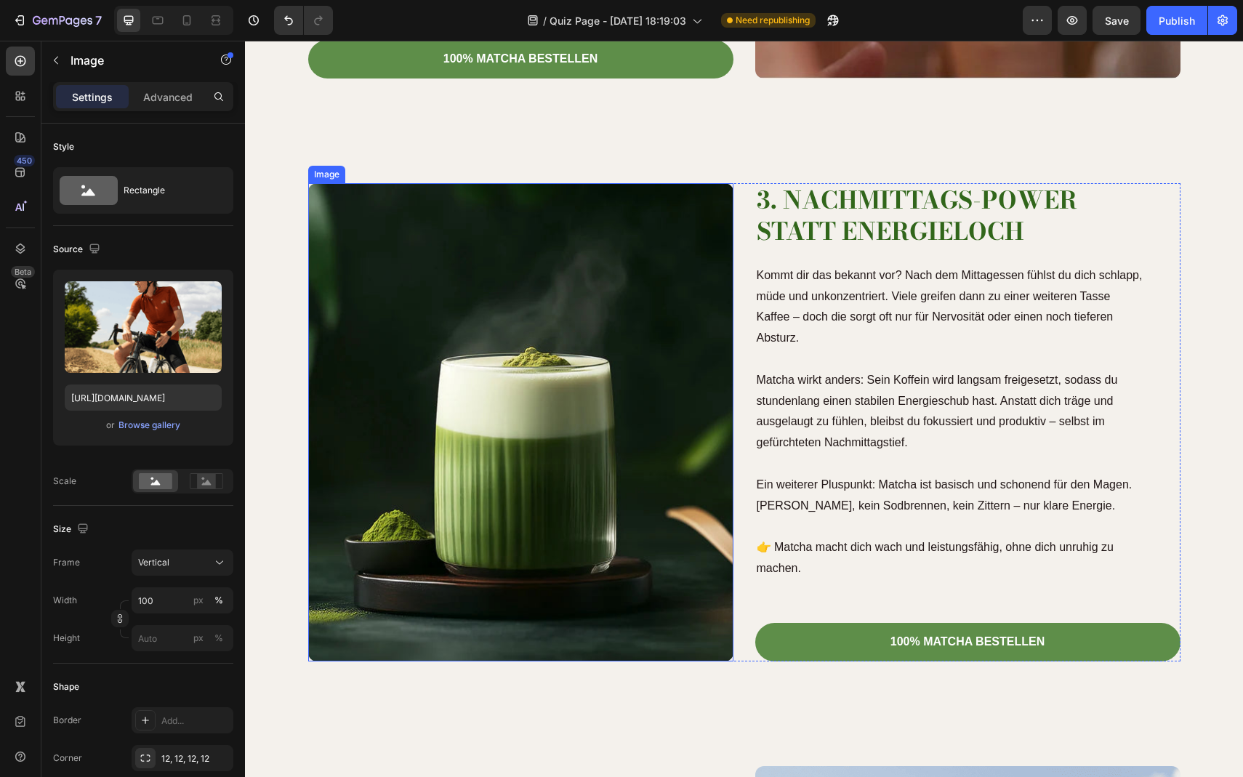
click at [433, 428] on img at bounding box center [520, 422] width 425 height 478
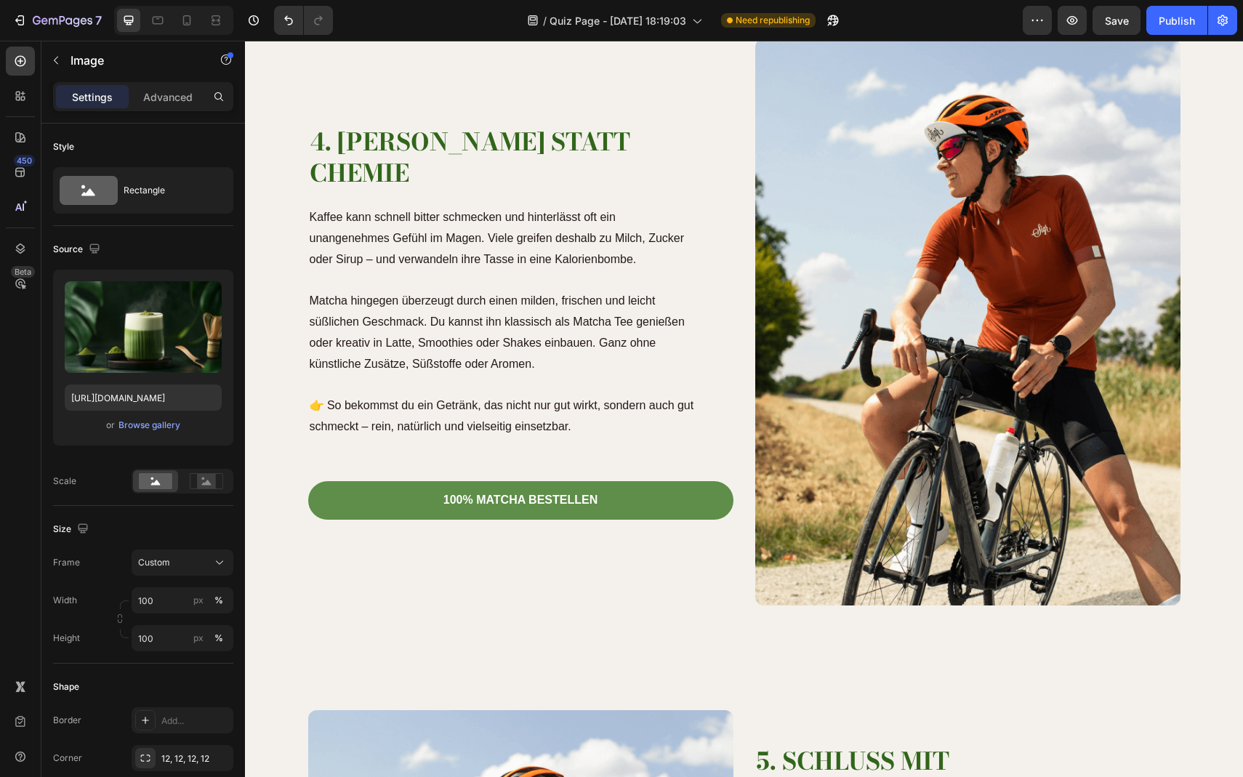
scroll to position [2445, 0]
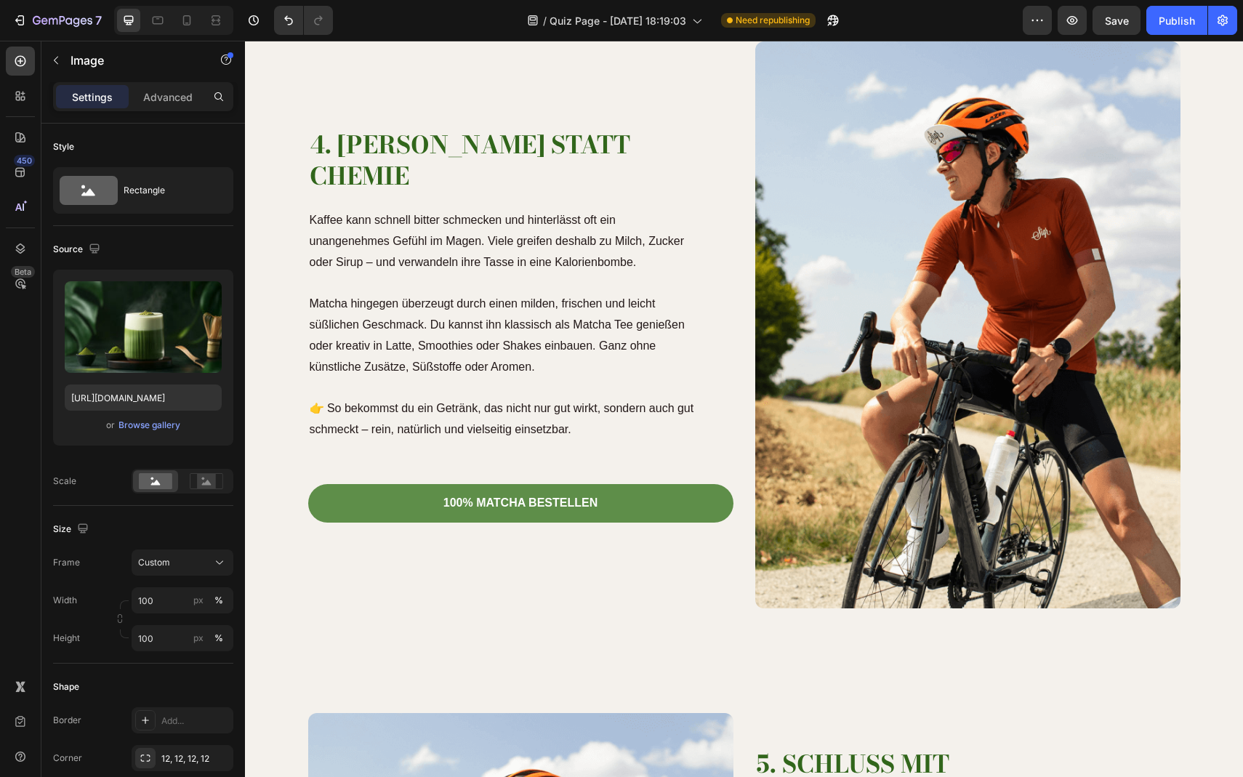
click at [894, 299] on img at bounding box center [967, 324] width 425 height 567
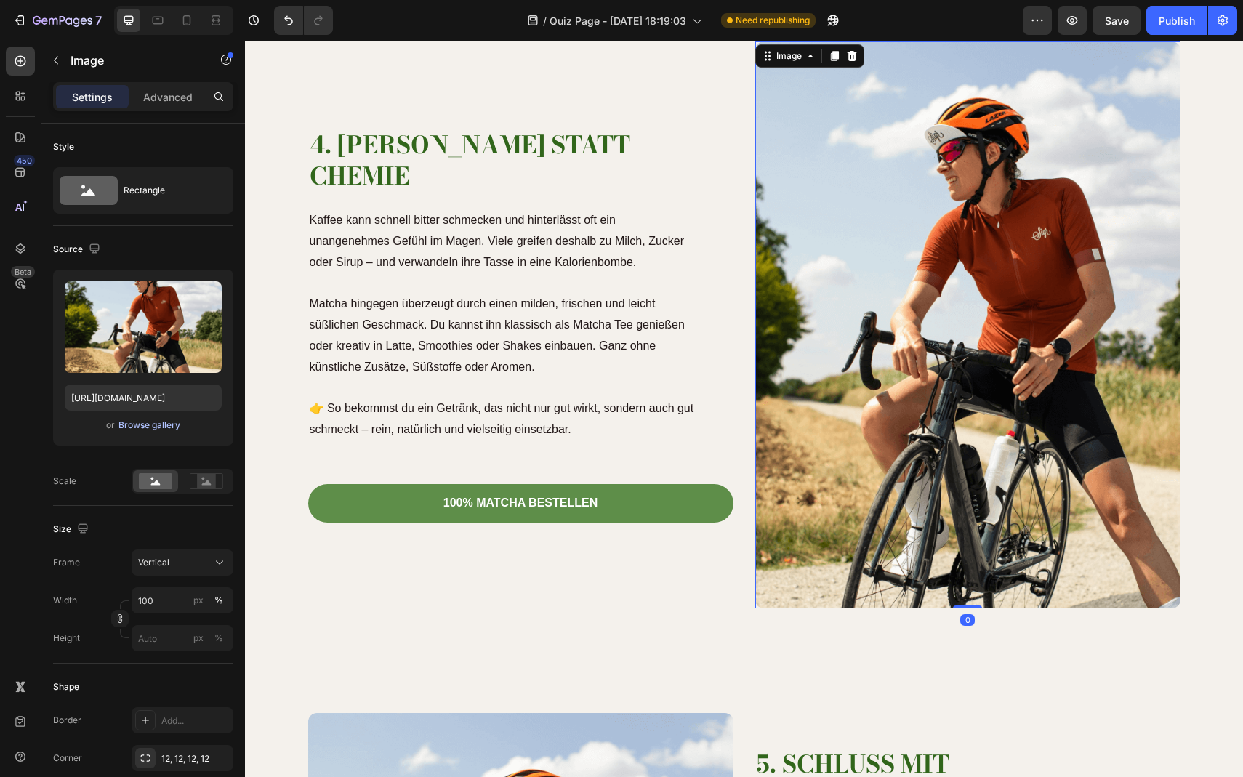
click at [152, 428] on div "Browse gallery" at bounding box center [150, 425] width 62 height 13
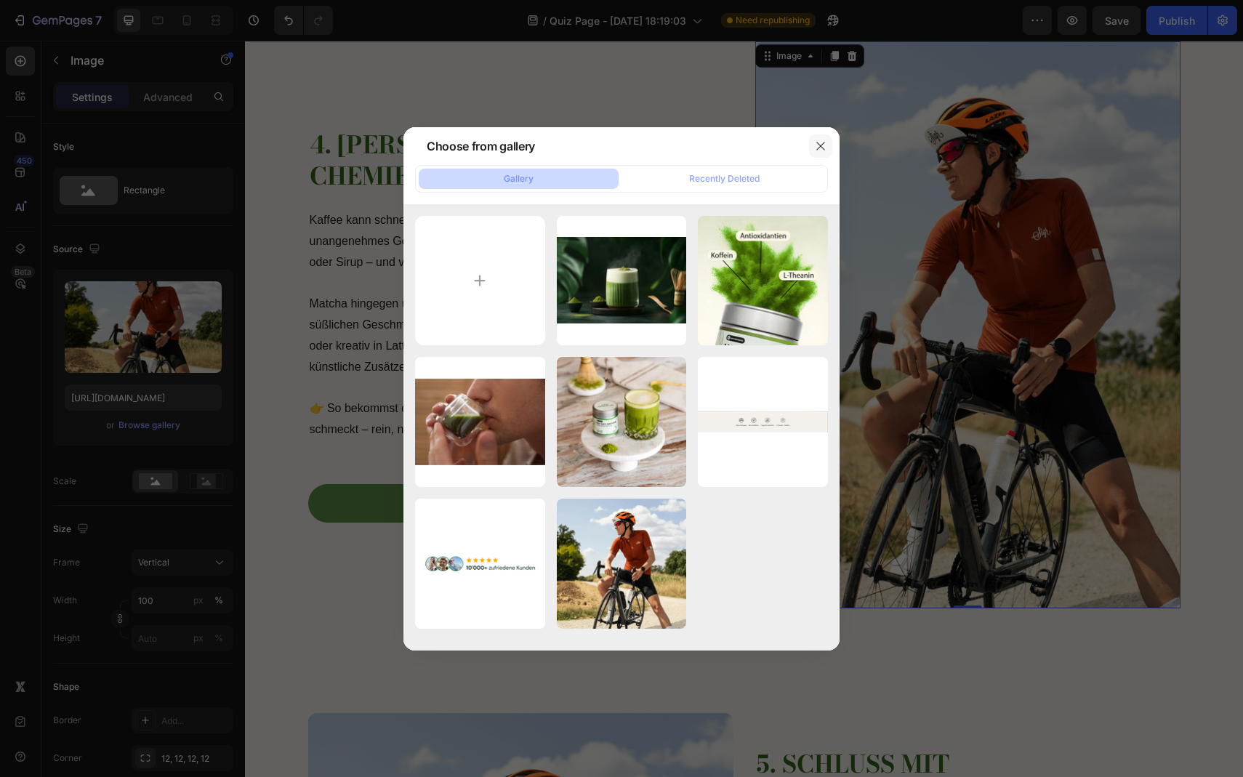
click at [818, 151] on icon "button" at bounding box center [821, 146] width 12 height 12
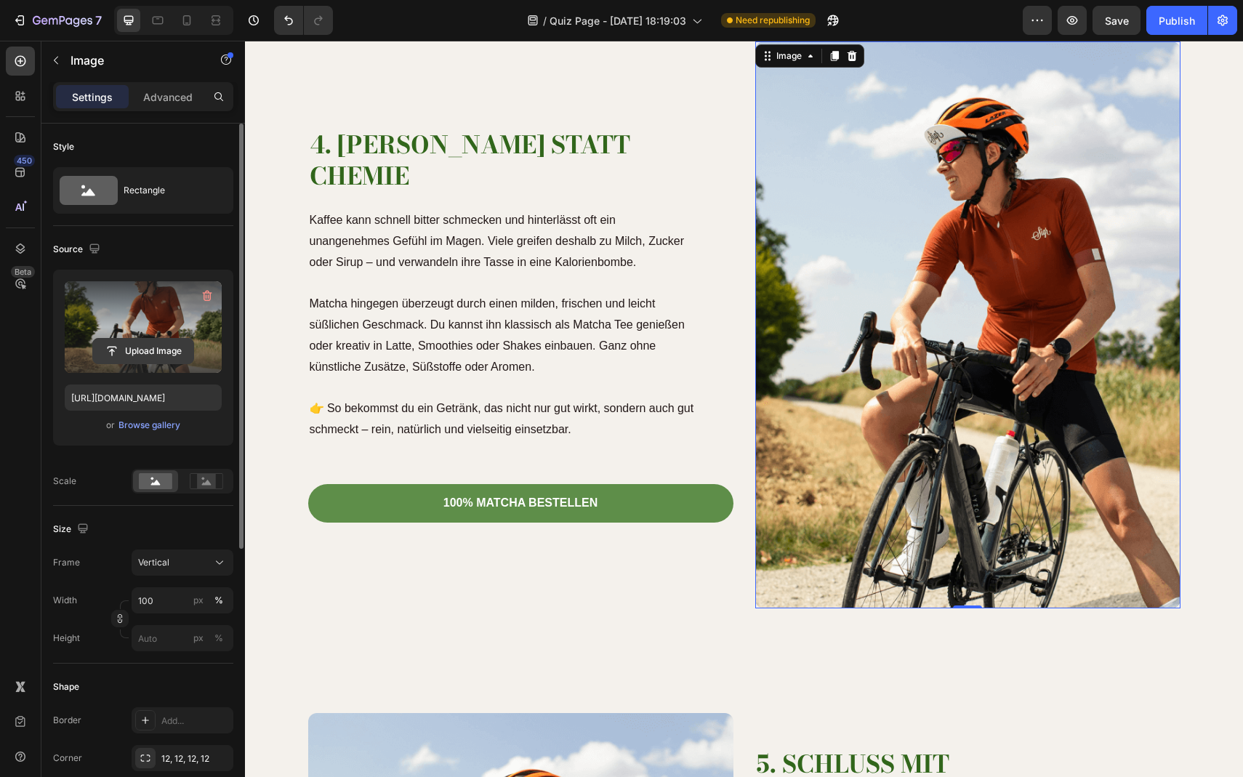
click at [161, 348] on input "file" at bounding box center [143, 351] width 100 height 25
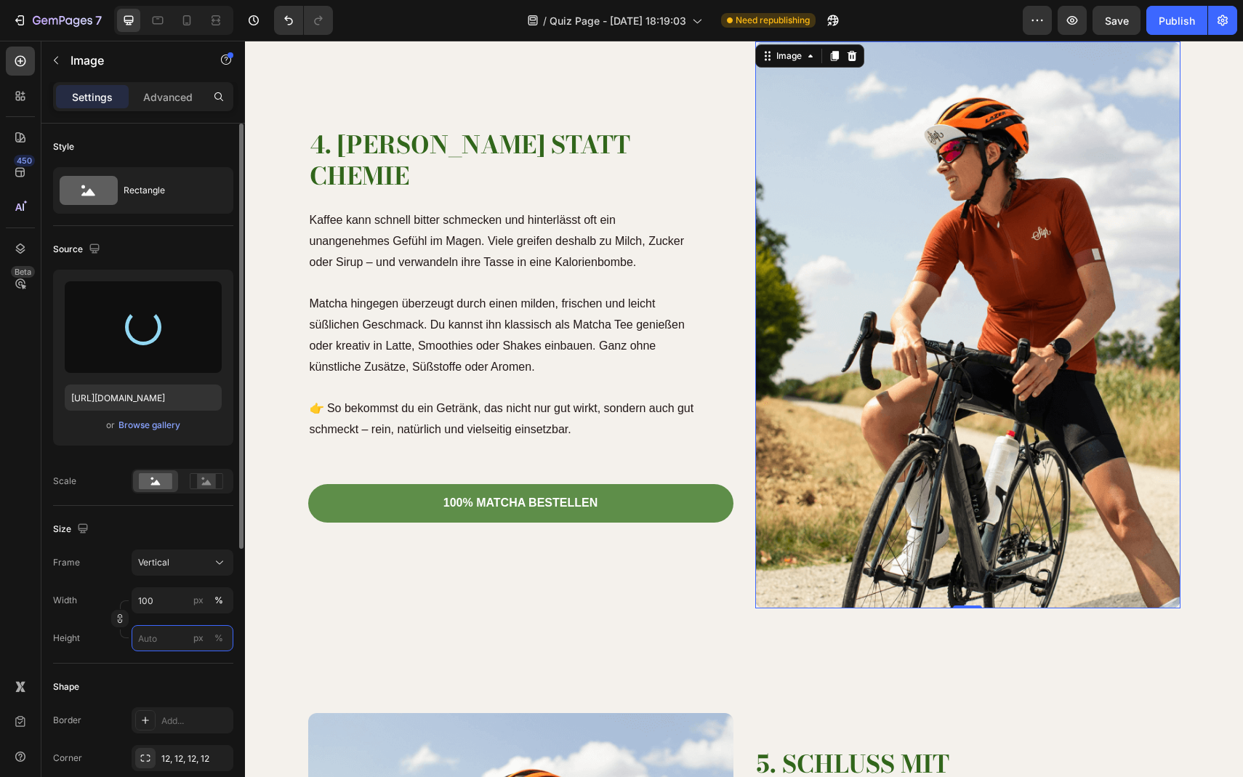
click at [156, 638] on input "px %" at bounding box center [183, 638] width 102 height 26
type input "1"
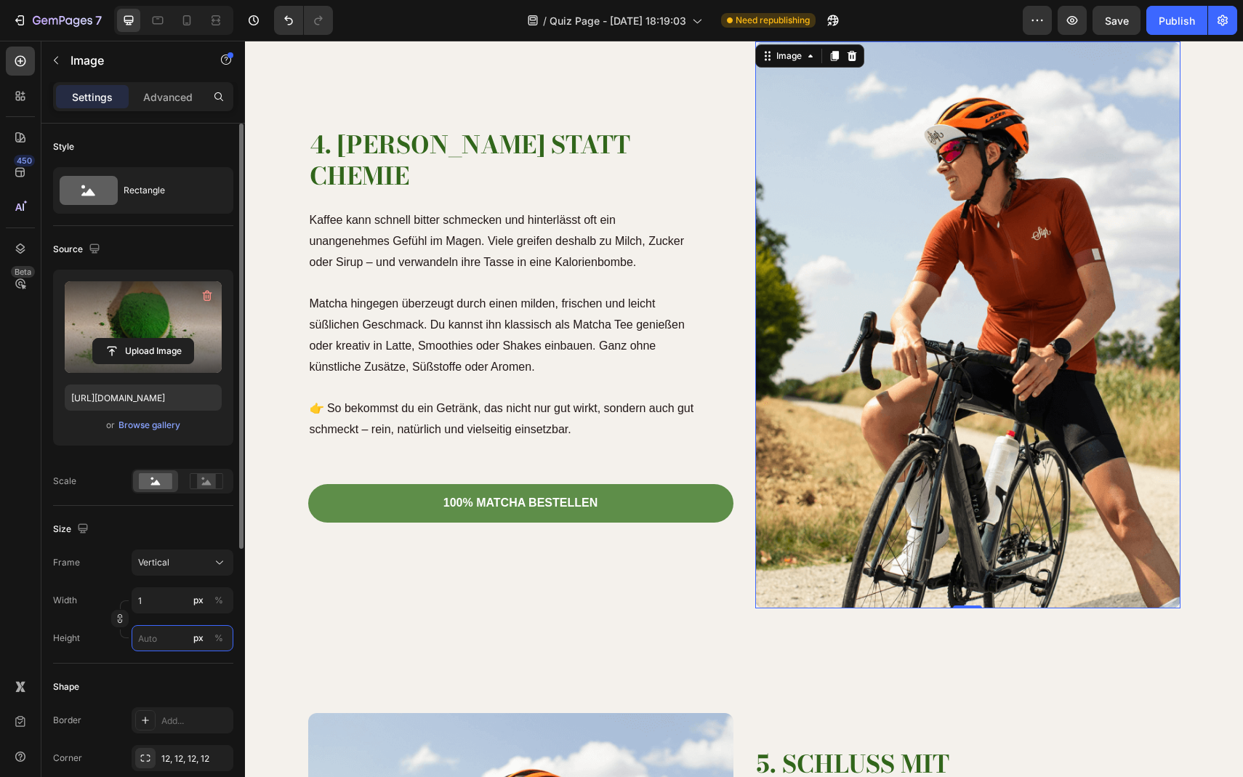
type input "https://cdn.shopify.com/s/files/1/0903/8856/2300/files/gempages_586339981971161…"
type input "0"
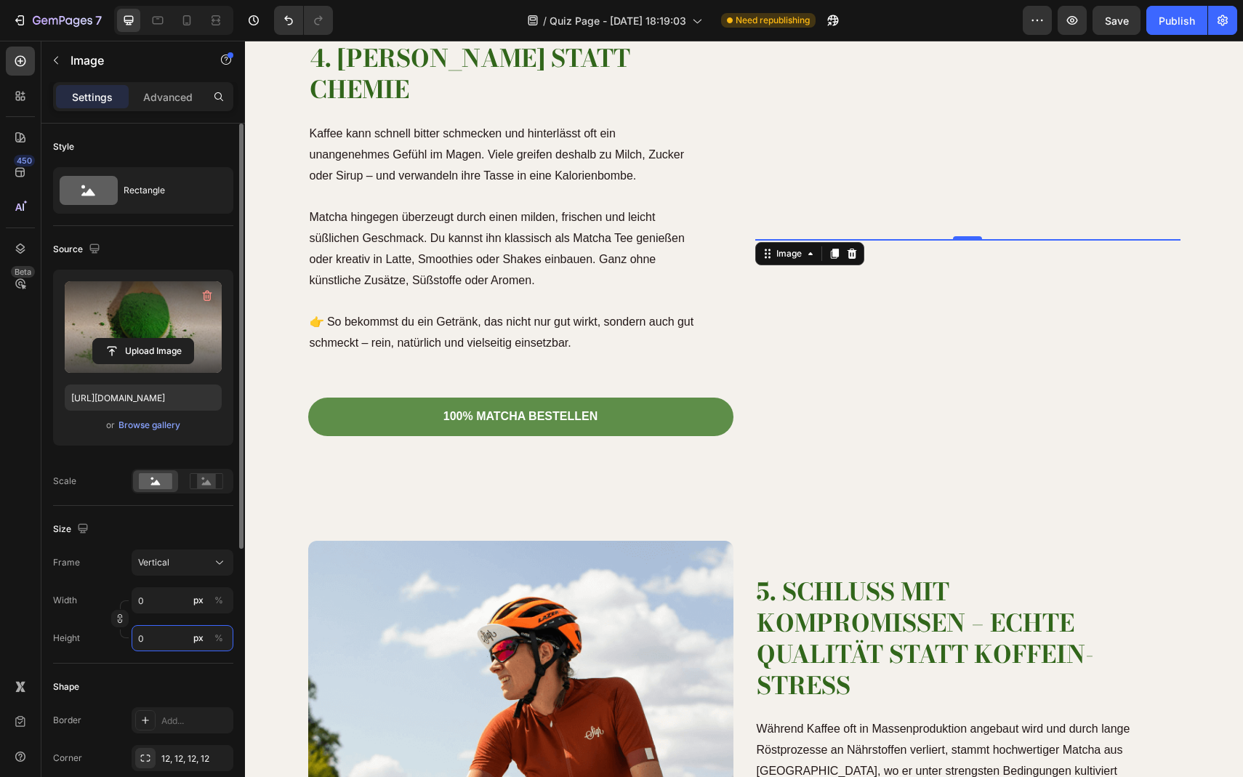
click at [189, 640] on input "0" at bounding box center [183, 638] width 102 height 26
click at [185, 669] on p "Full 100%" at bounding box center [179, 673] width 84 height 13
type input "100"
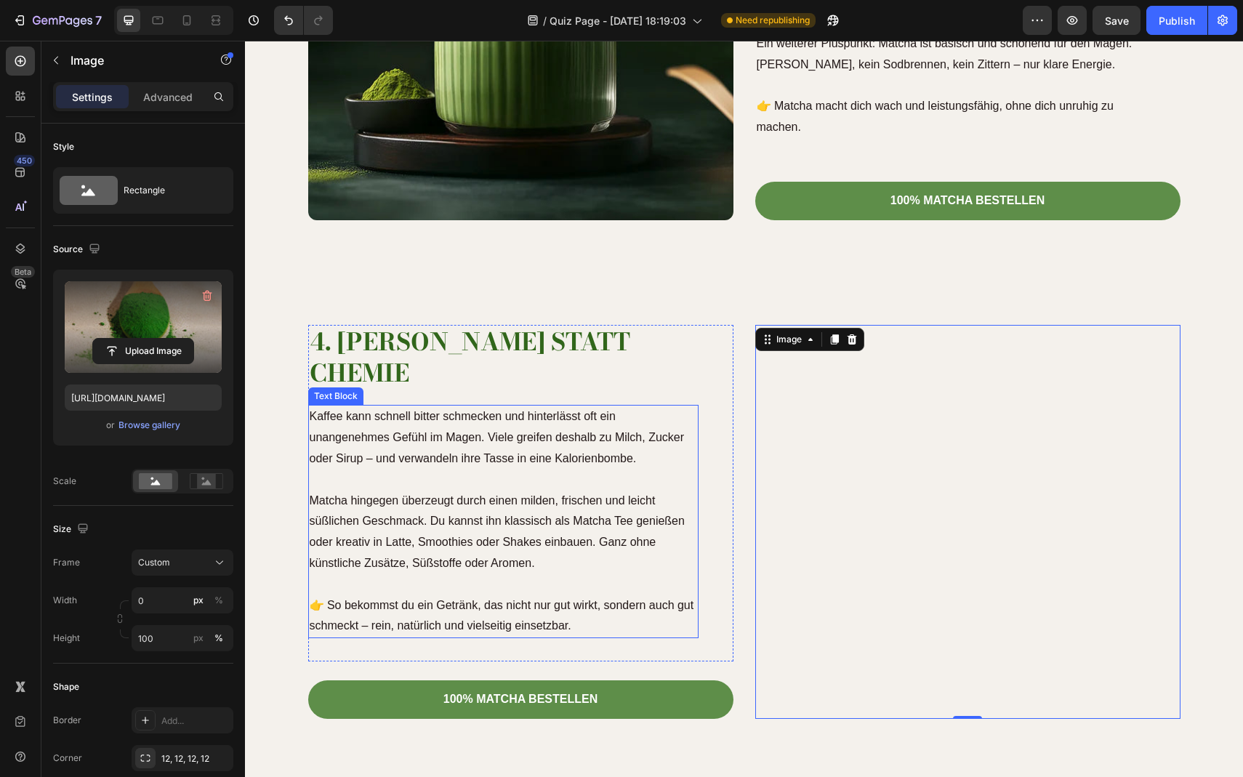
scroll to position [2079, 0]
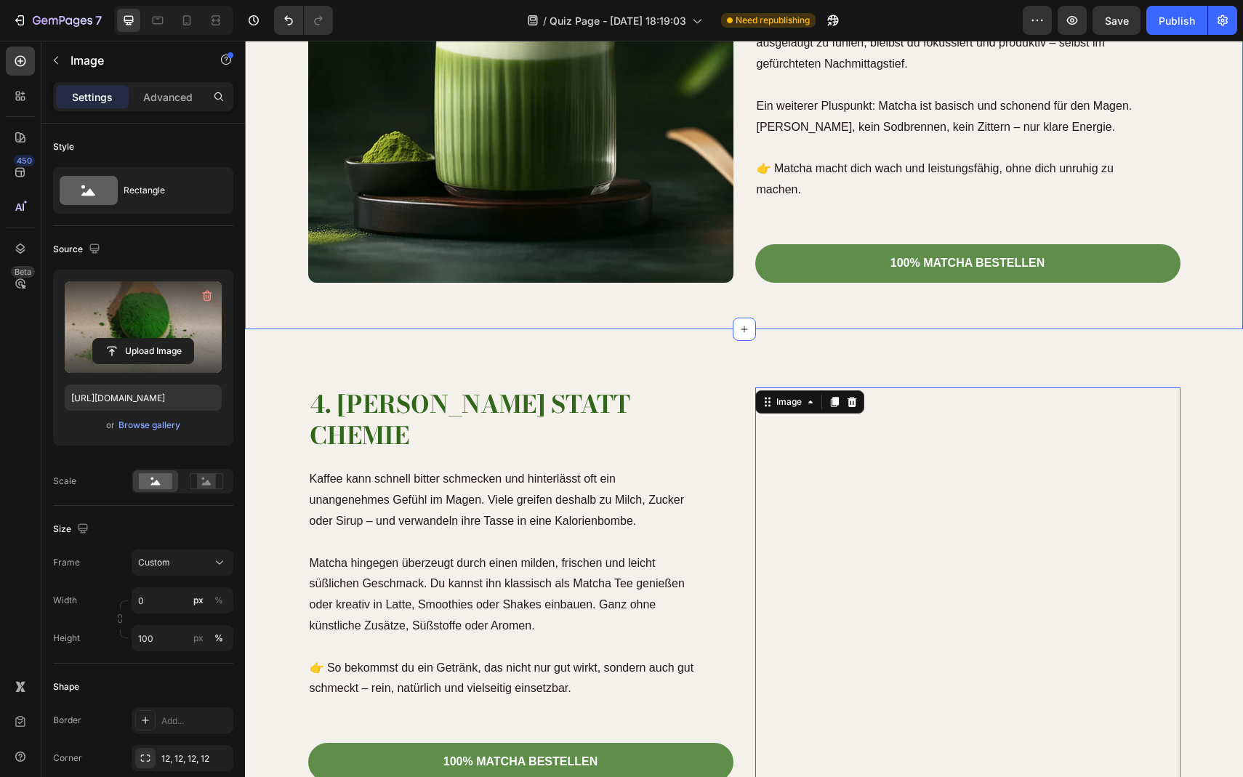
click at [729, 318] on div "3. Nachmittags-Power statt Energieloch Heading Kommt dir das bekannt vor? Nach …" at bounding box center [744, 37] width 998 height 583
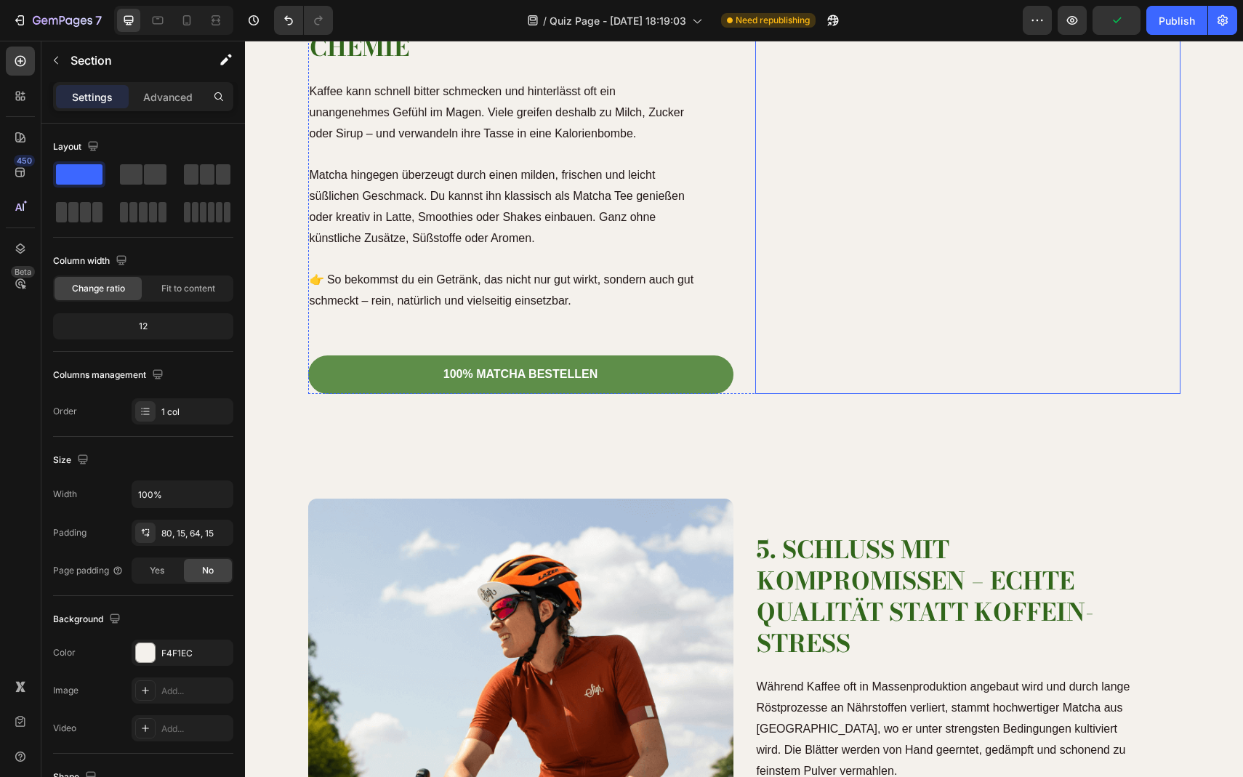
scroll to position [2345, 0]
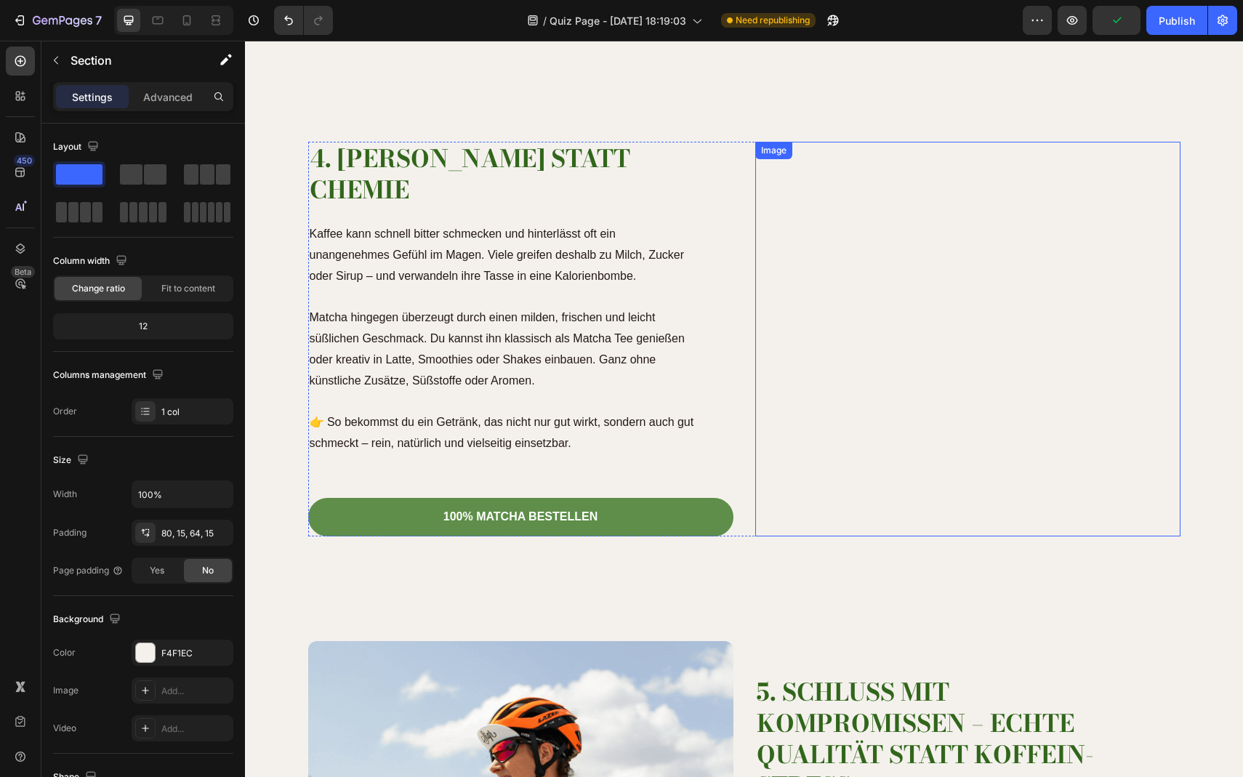
click at [904, 270] on div at bounding box center [967, 339] width 425 height 394
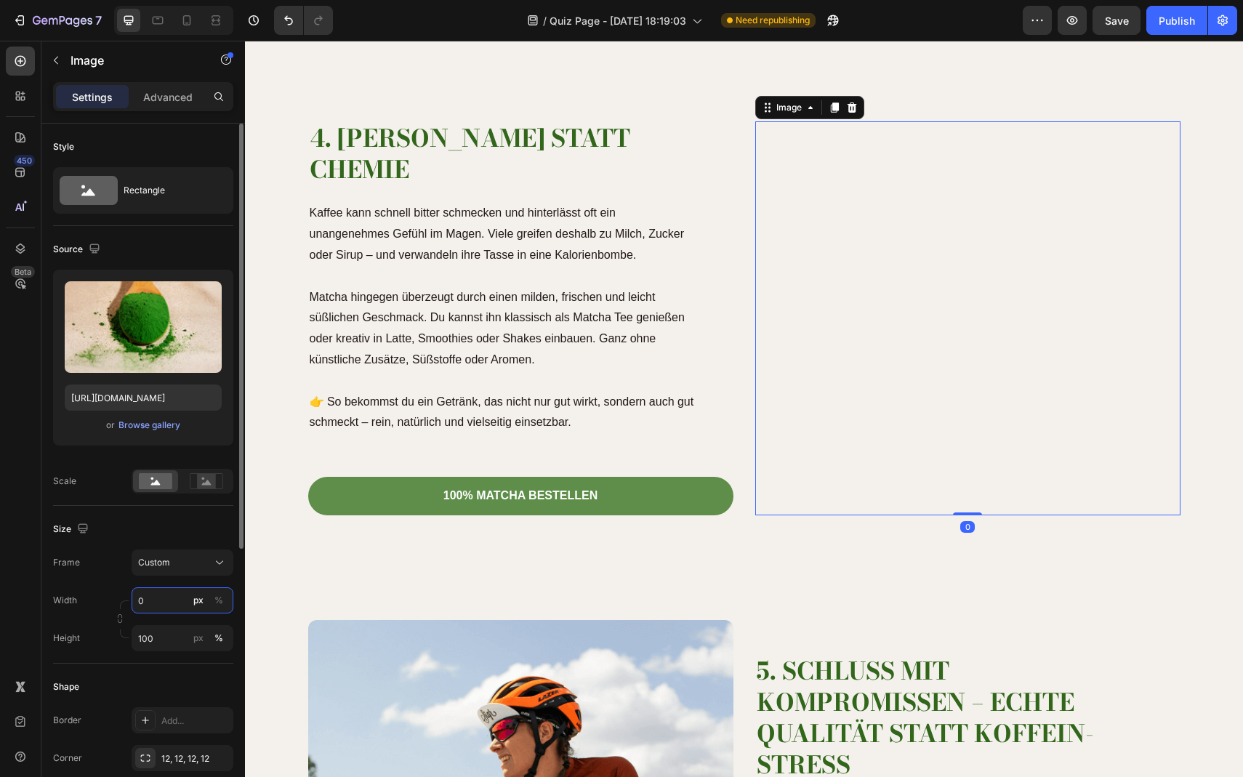
click at [169, 603] on input "0" at bounding box center [183, 601] width 102 height 26
click at [169, 628] on div "Full 100%" at bounding box center [167, 635] width 119 height 26
type input "100"
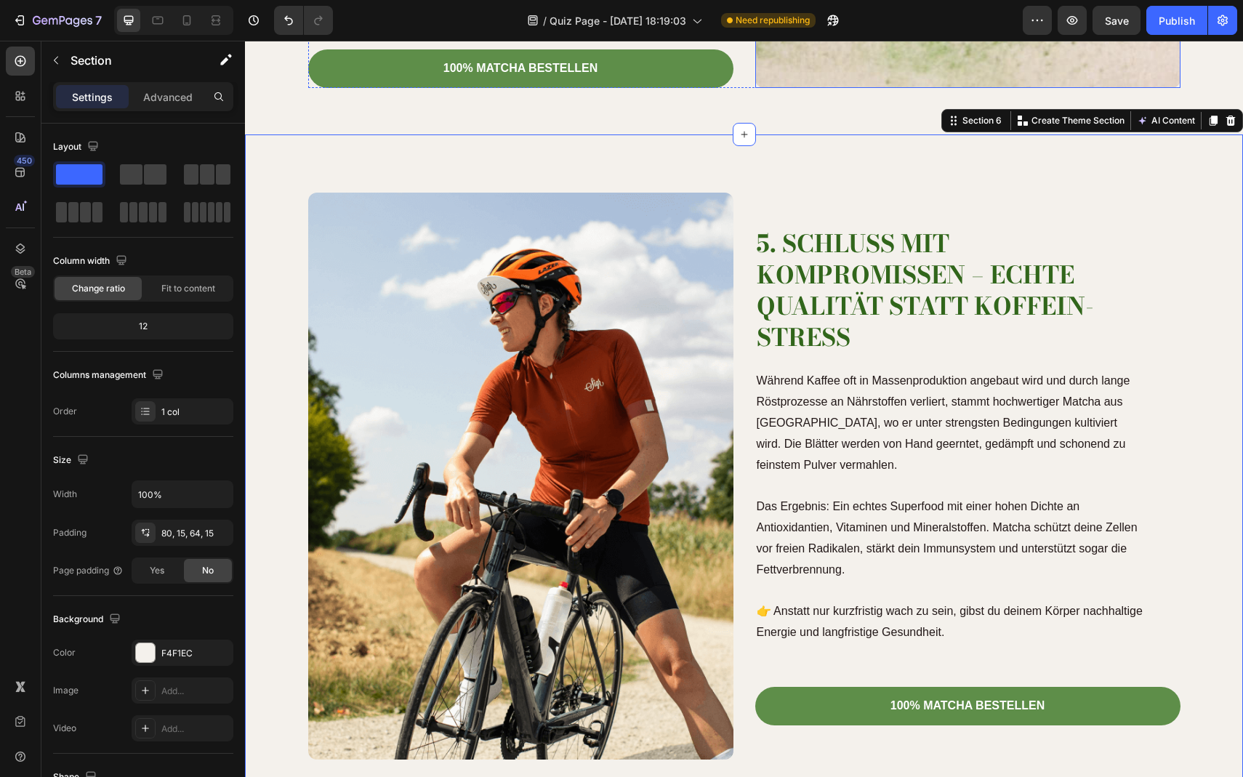
scroll to position [2815, 0]
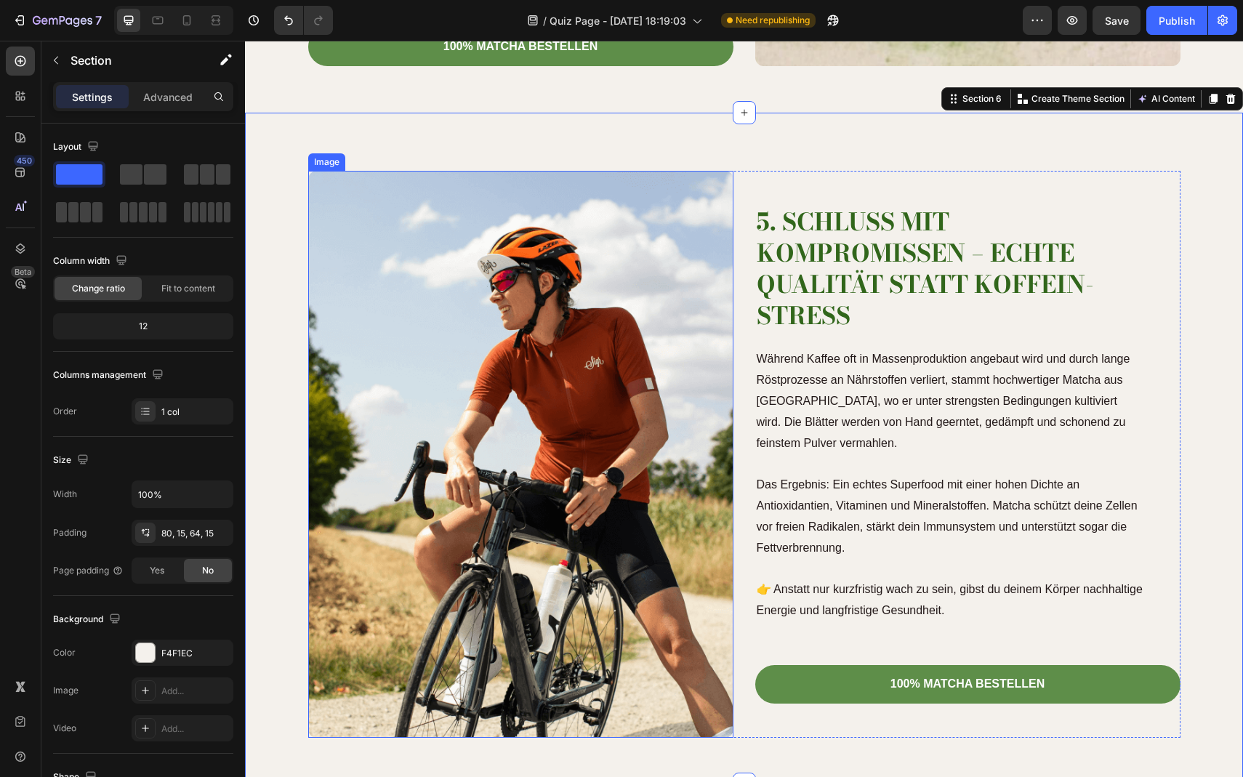
click at [620, 428] on img at bounding box center [520, 454] width 425 height 567
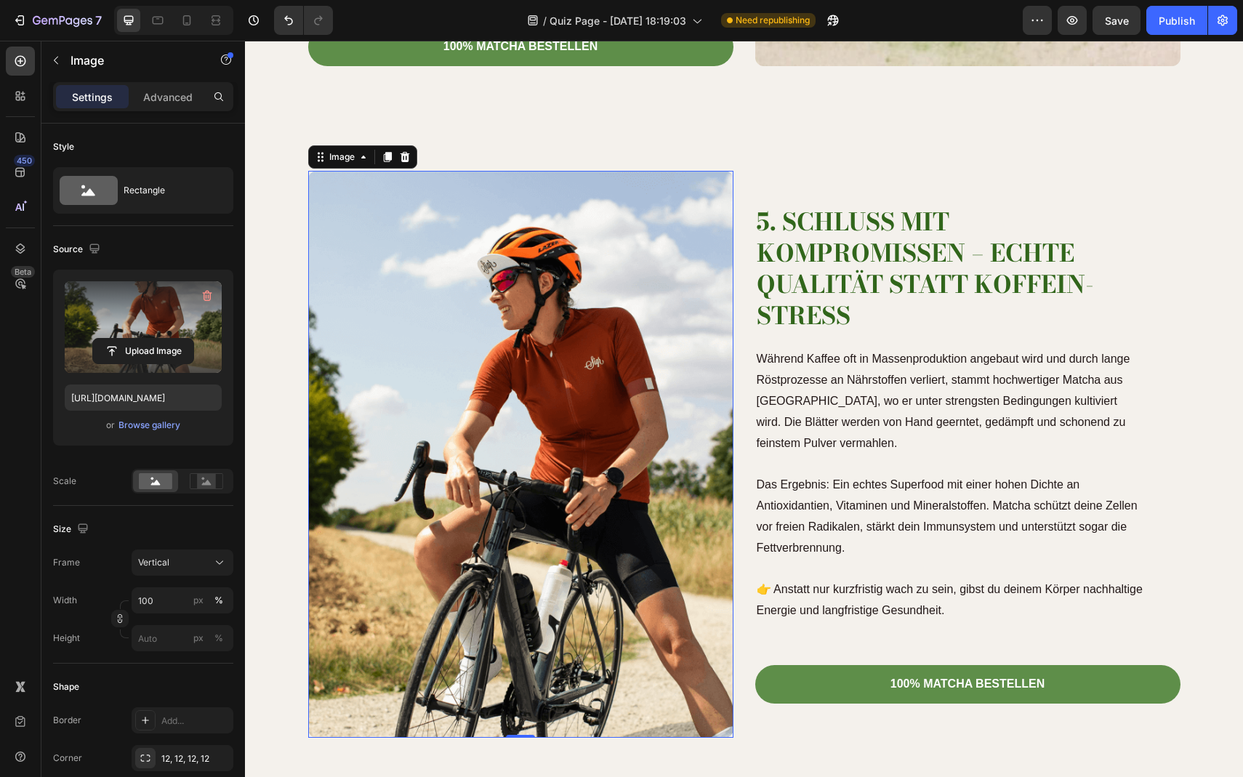
click at [150, 331] on label at bounding box center [143, 327] width 157 height 92
click at [150, 339] on input "file" at bounding box center [143, 351] width 100 height 25
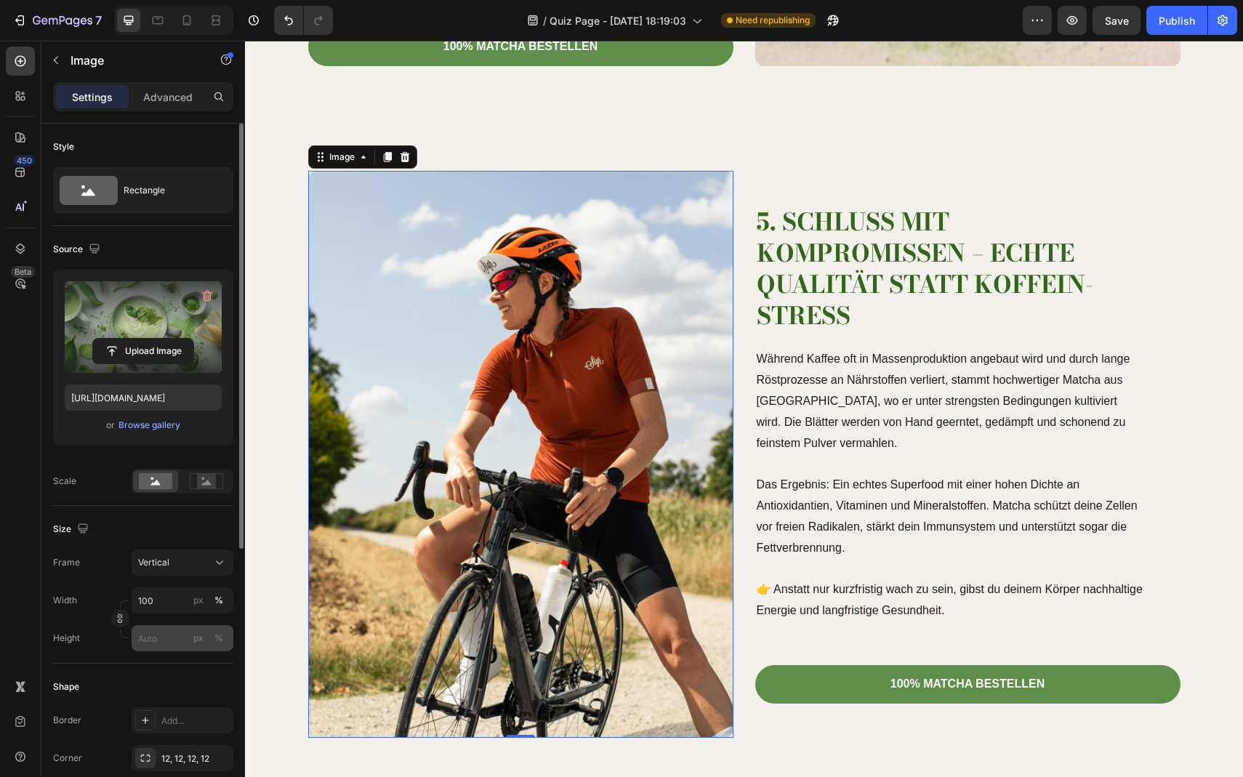
type input "https://cdn.shopify.com/s/files/1/0903/8856/2300/files/gempages_586339981971161…"
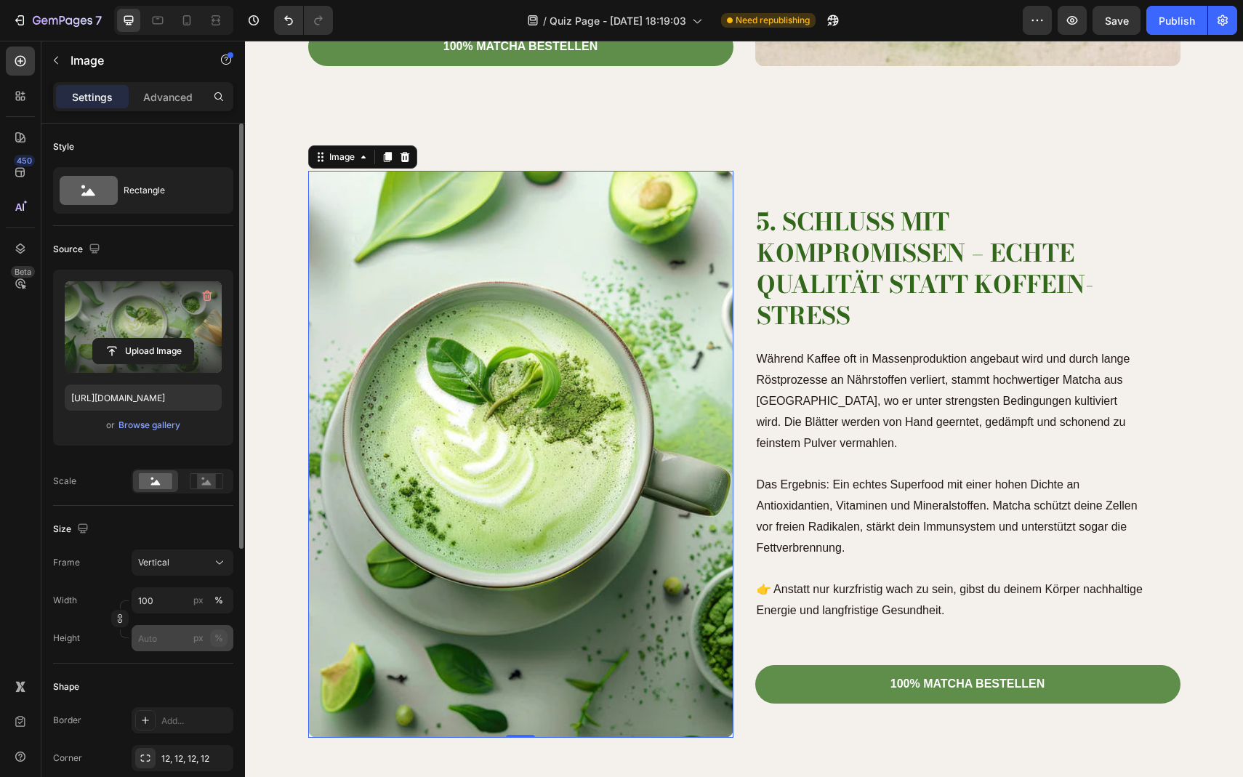
click at [215, 641] on div "%" at bounding box center [219, 638] width 9 height 13
click at [161, 643] on input "px %" at bounding box center [183, 638] width 102 height 26
click at [166, 675] on p "Full 100%" at bounding box center [179, 673] width 84 height 13
type input "100"
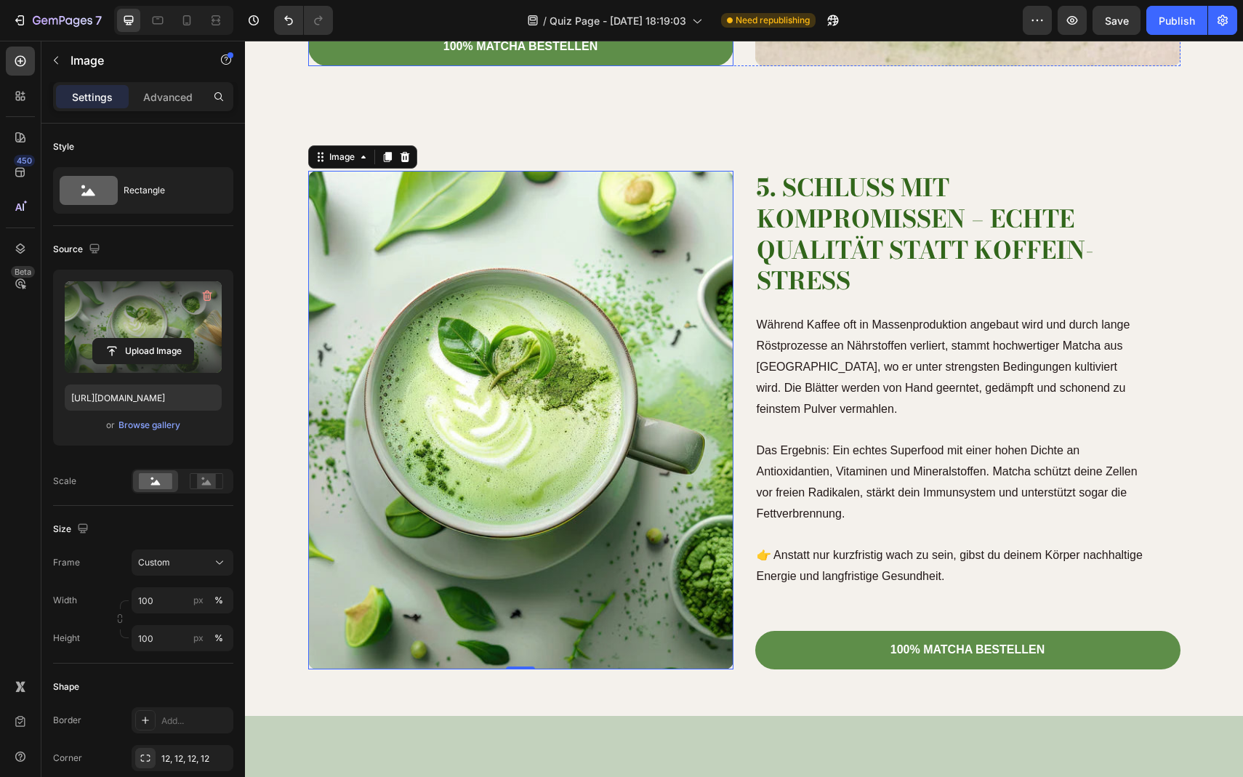
scroll to position [2397, 0]
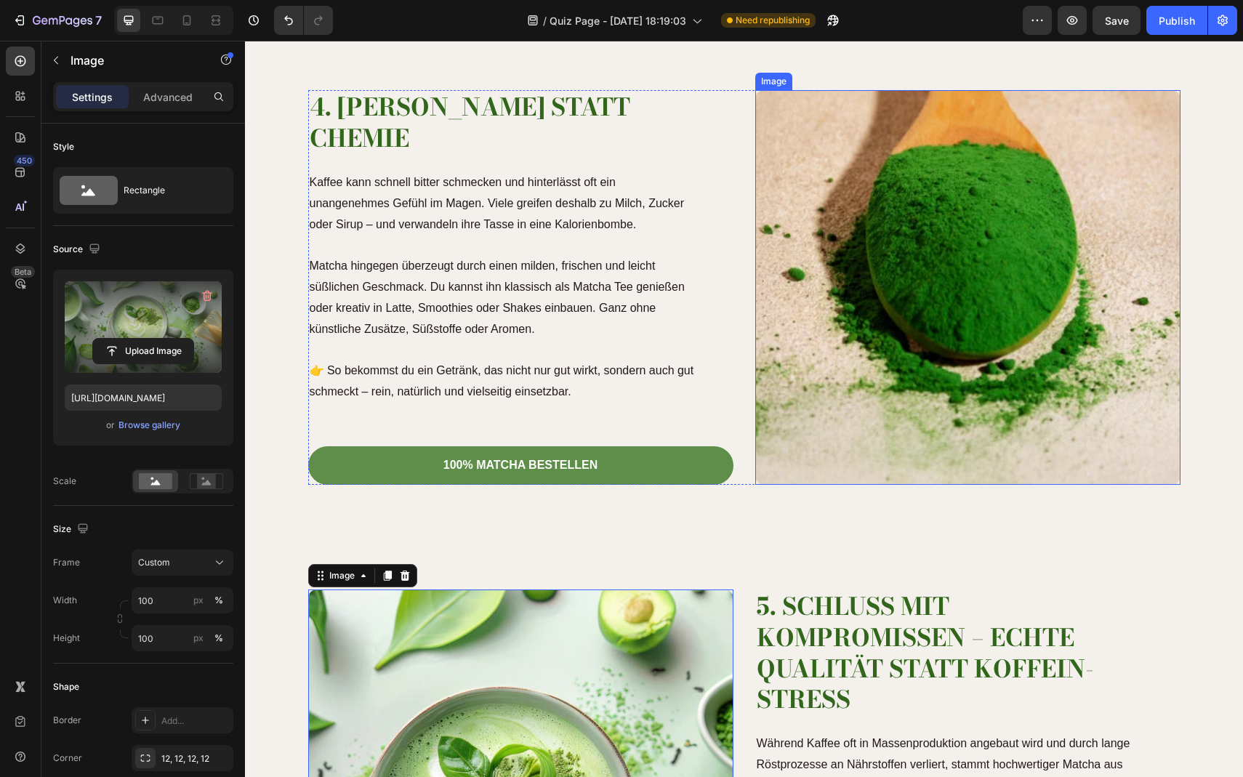
click at [1073, 254] on img at bounding box center [967, 287] width 425 height 394
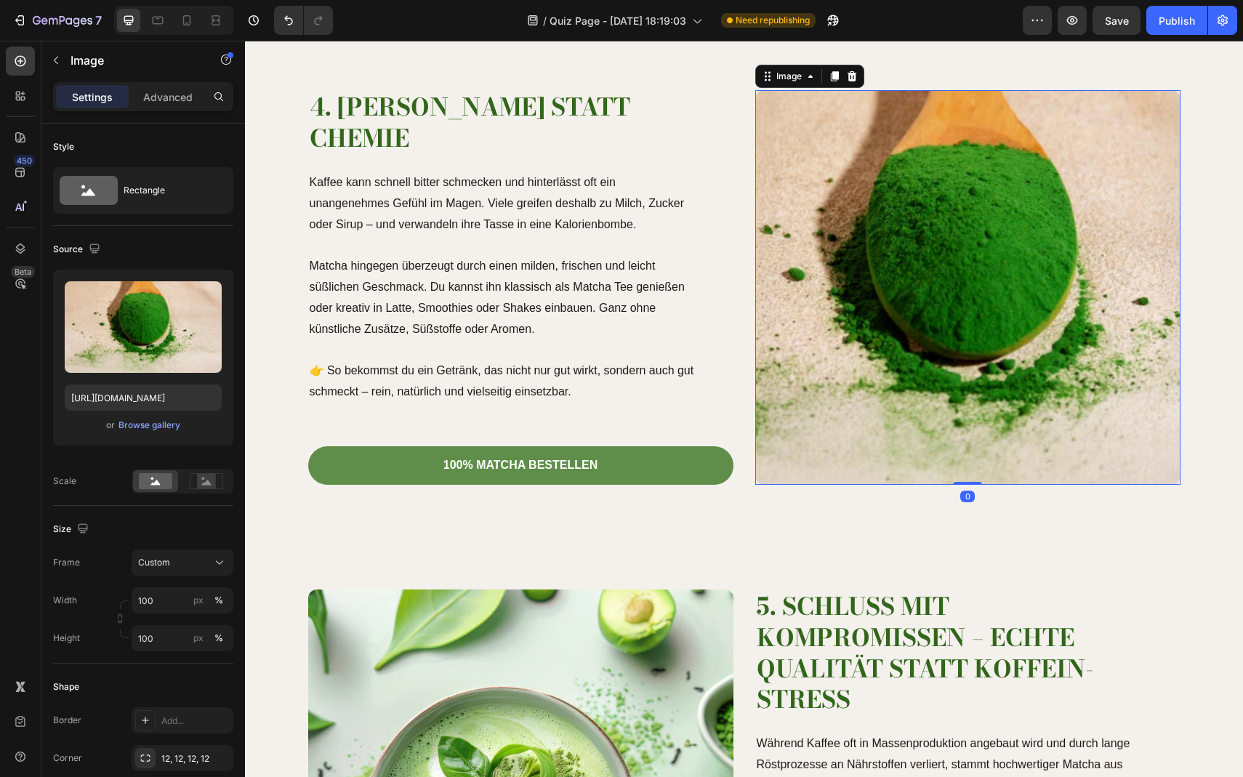
click at [939, 292] on img at bounding box center [967, 287] width 425 height 394
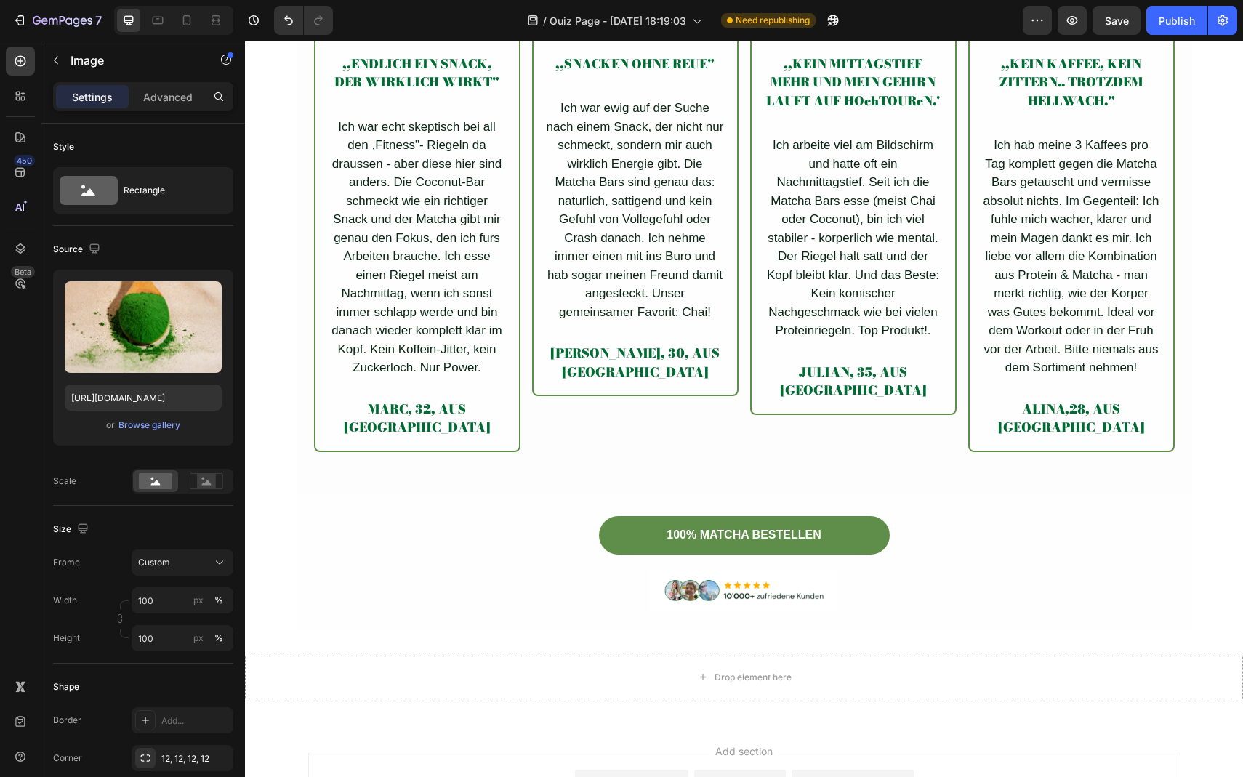
scroll to position [3930, 0]
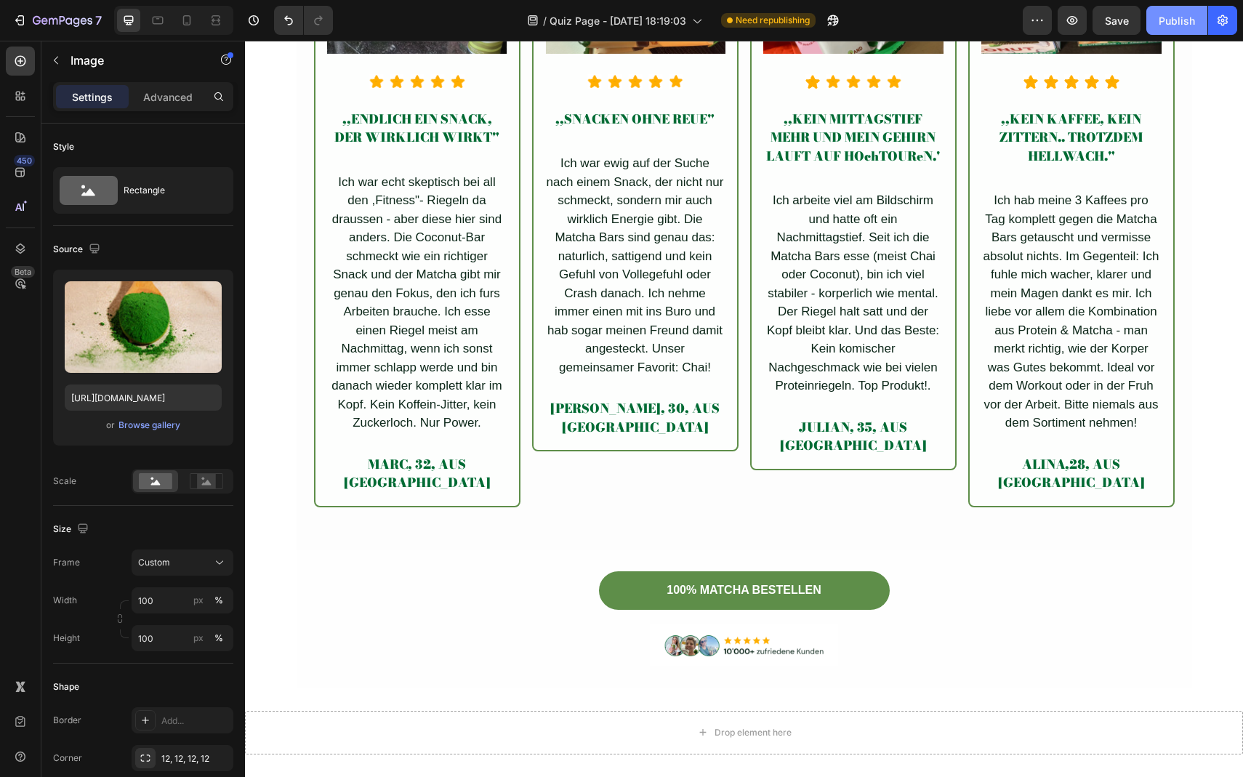
click at [1160, 20] on div "Publish" at bounding box center [1177, 20] width 36 height 15
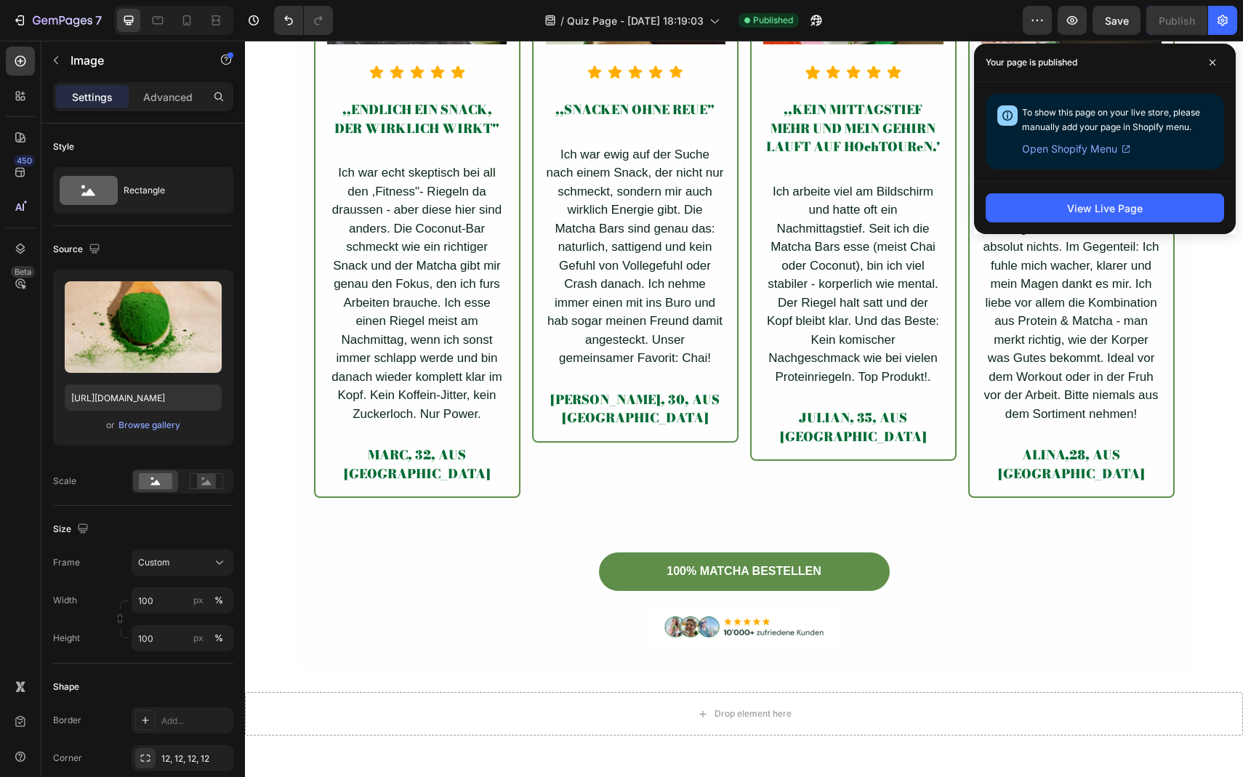
scroll to position [2856, 0]
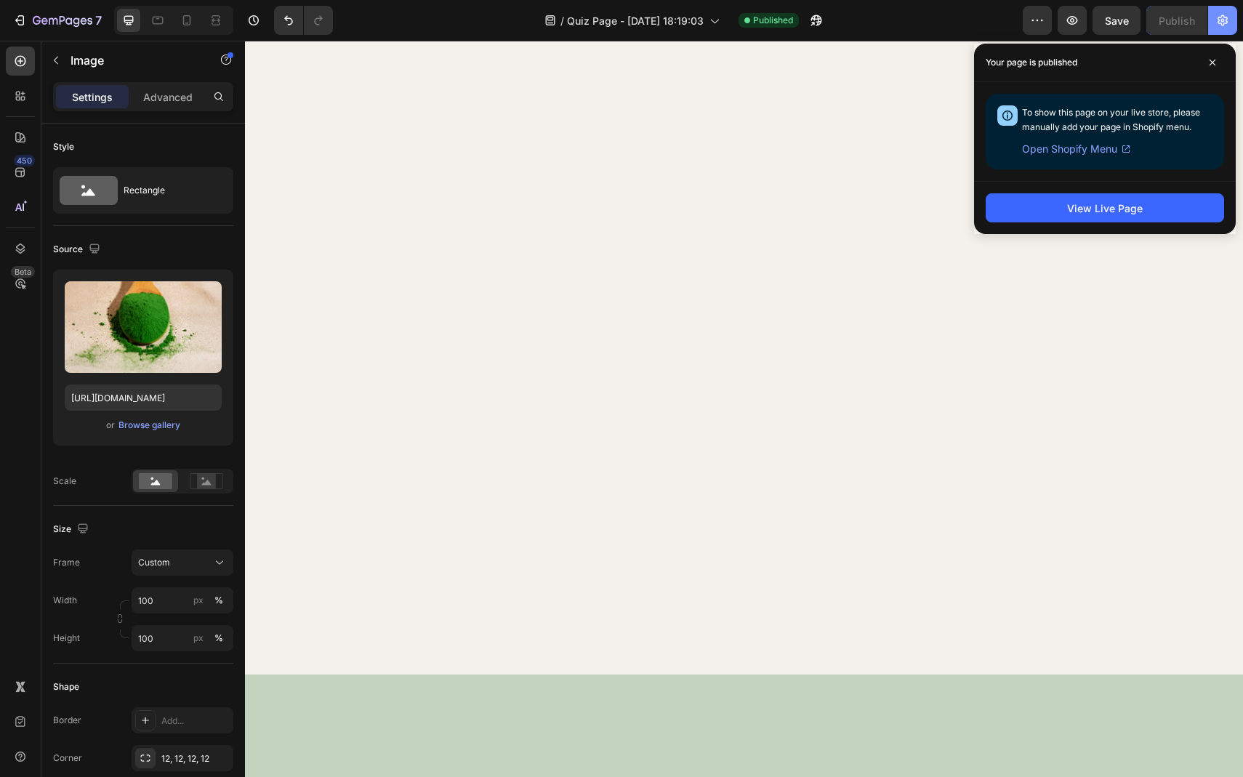
click at [1209, 20] on button "button" at bounding box center [1223, 20] width 29 height 29
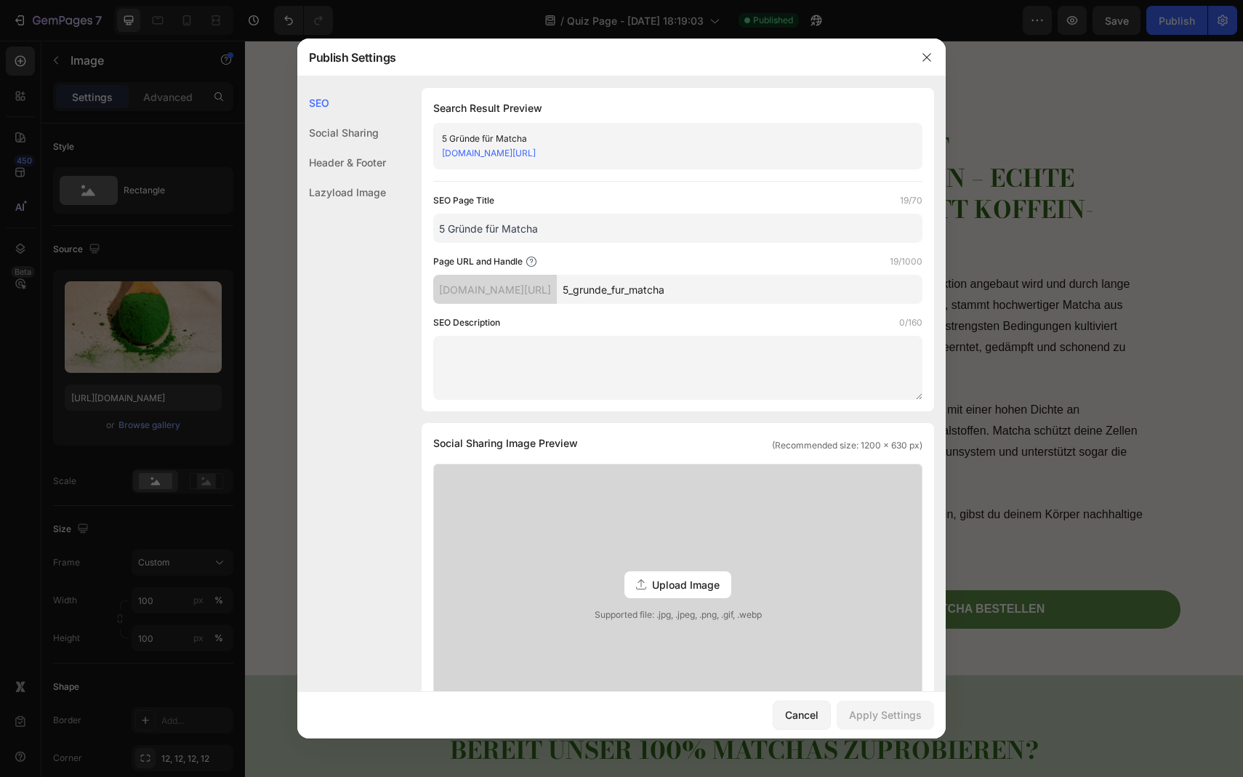
click at [367, 135] on div "Social Sharing" at bounding box center [341, 133] width 89 height 30
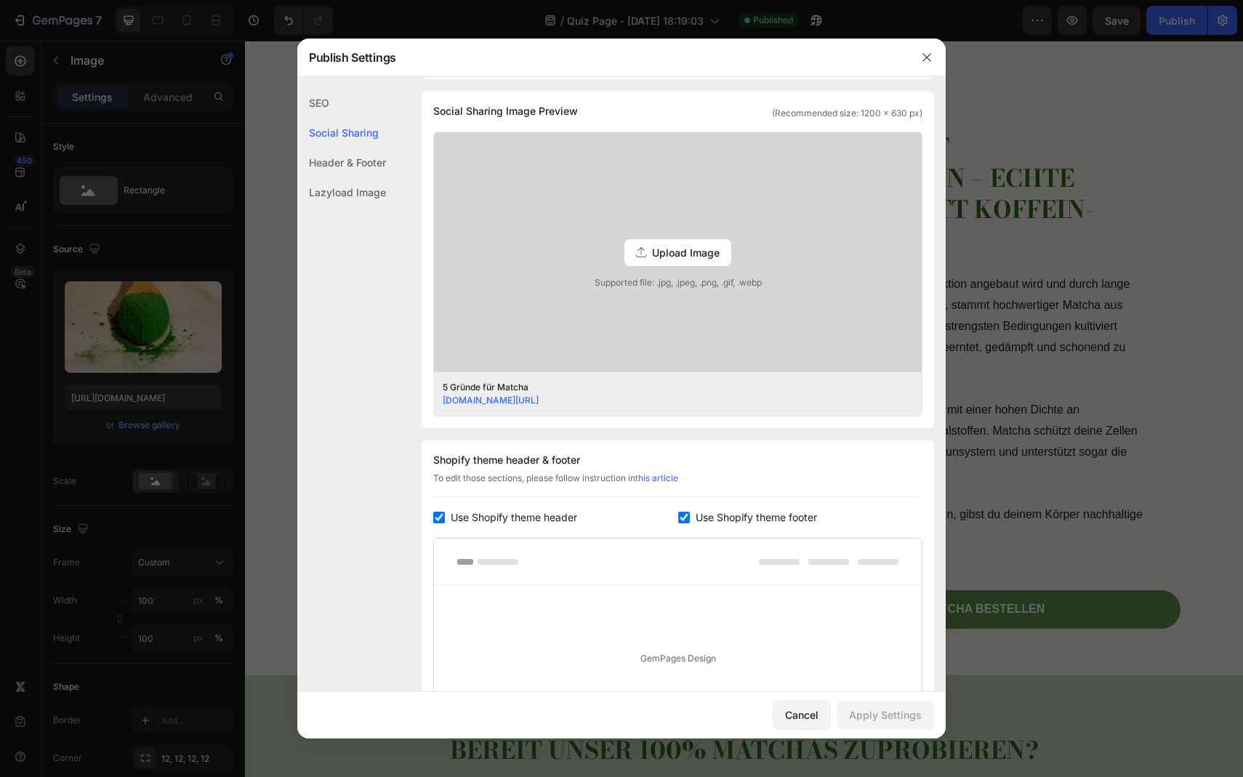
click at [358, 164] on div "Header & Footer" at bounding box center [341, 163] width 89 height 30
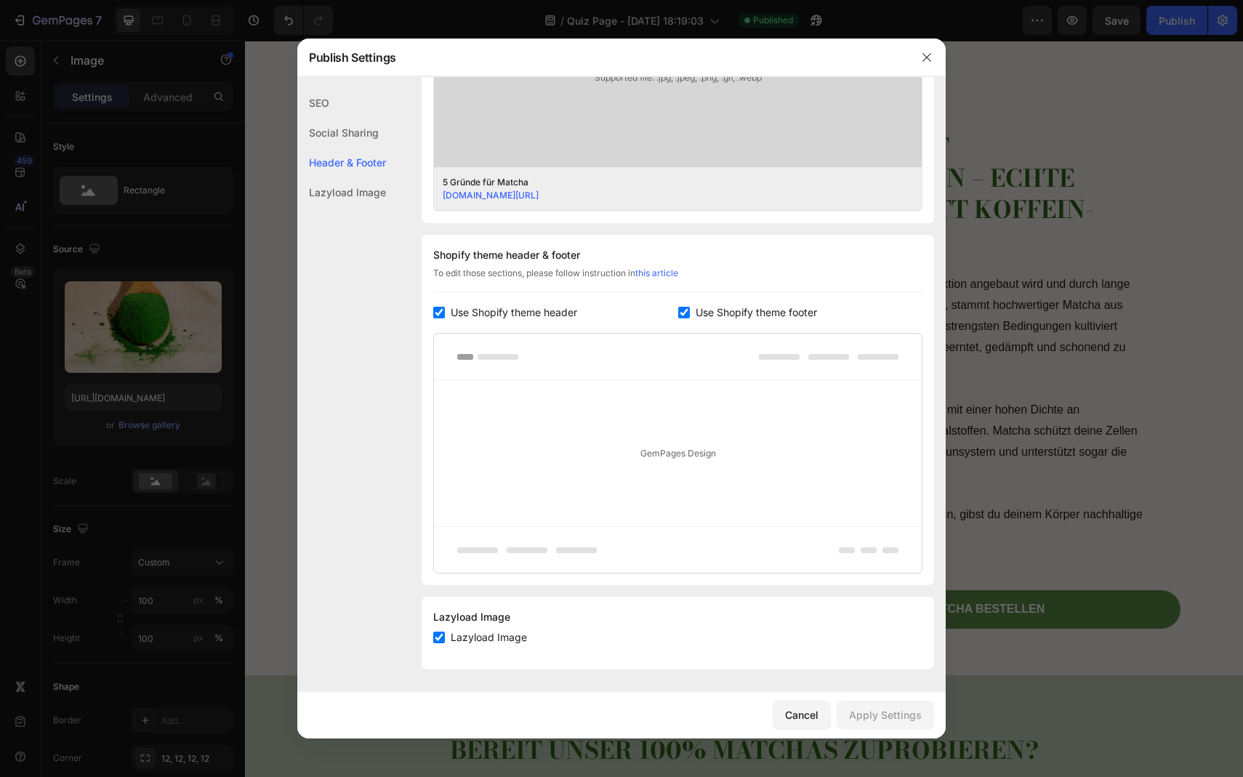
scroll to position [539, 0]
click at [355, 196] on div "Lazyload Image" at bounding box center [341, 192] width 89 height 30
click at [321, 106] on div "SEO" at bounding box center [341, 103] width 89 height 30
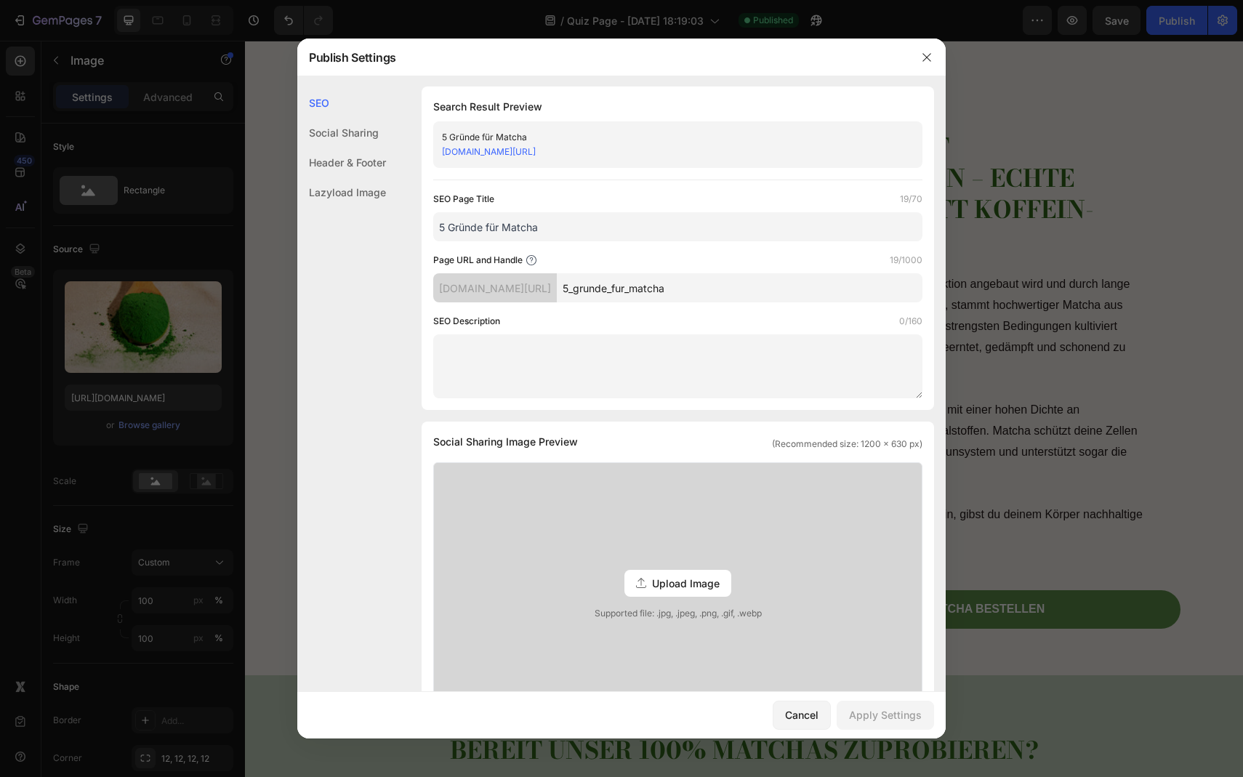
scroll to position [0, 0]
click at [923, 55] on icon "button" at bounding box center [927, 58] width 12 height 12
